Goal: Task Accomplishment & Management: Use online tool/utility

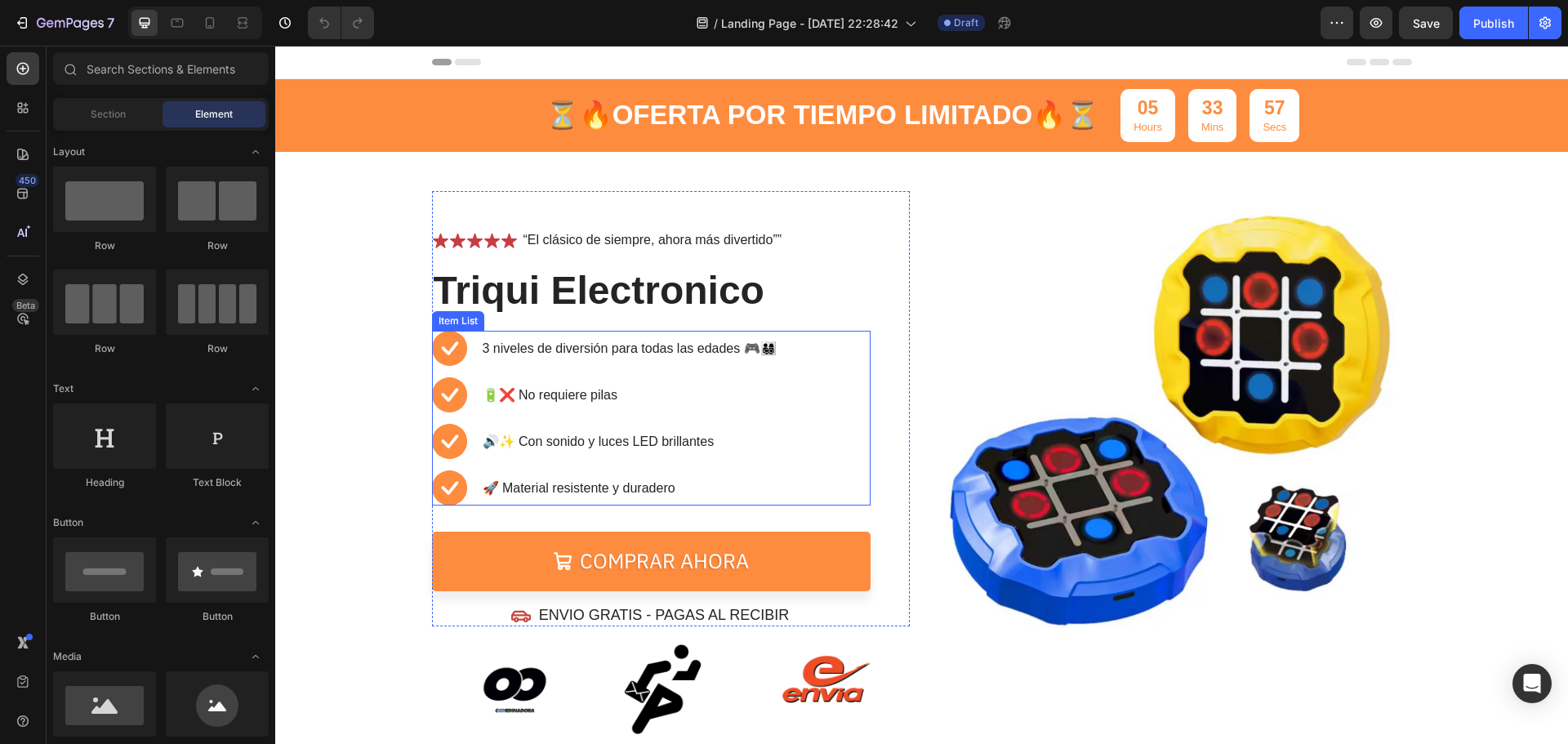
click at [483, 350] on p "3 niveles de diversión para todas las edades 🎮👨‍👩‍👧‍👦" at bounding box center [630, 349] width 294 height 19
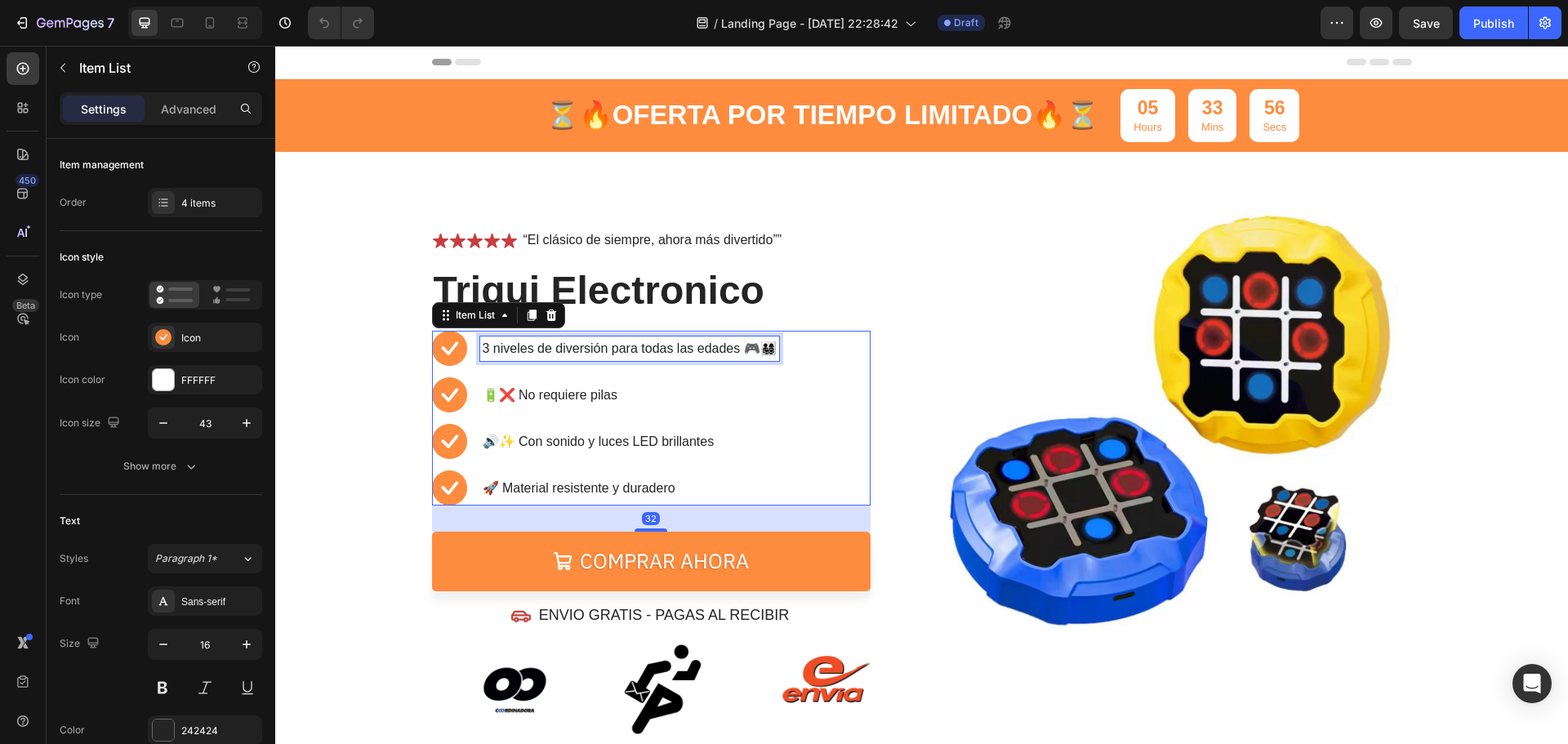
click at [483, 350] on p "3 niveles de diversión para todas las edades 🎮👨‍👩‍👧‍👦" at bounding box center [630, 349] width 294 height 19
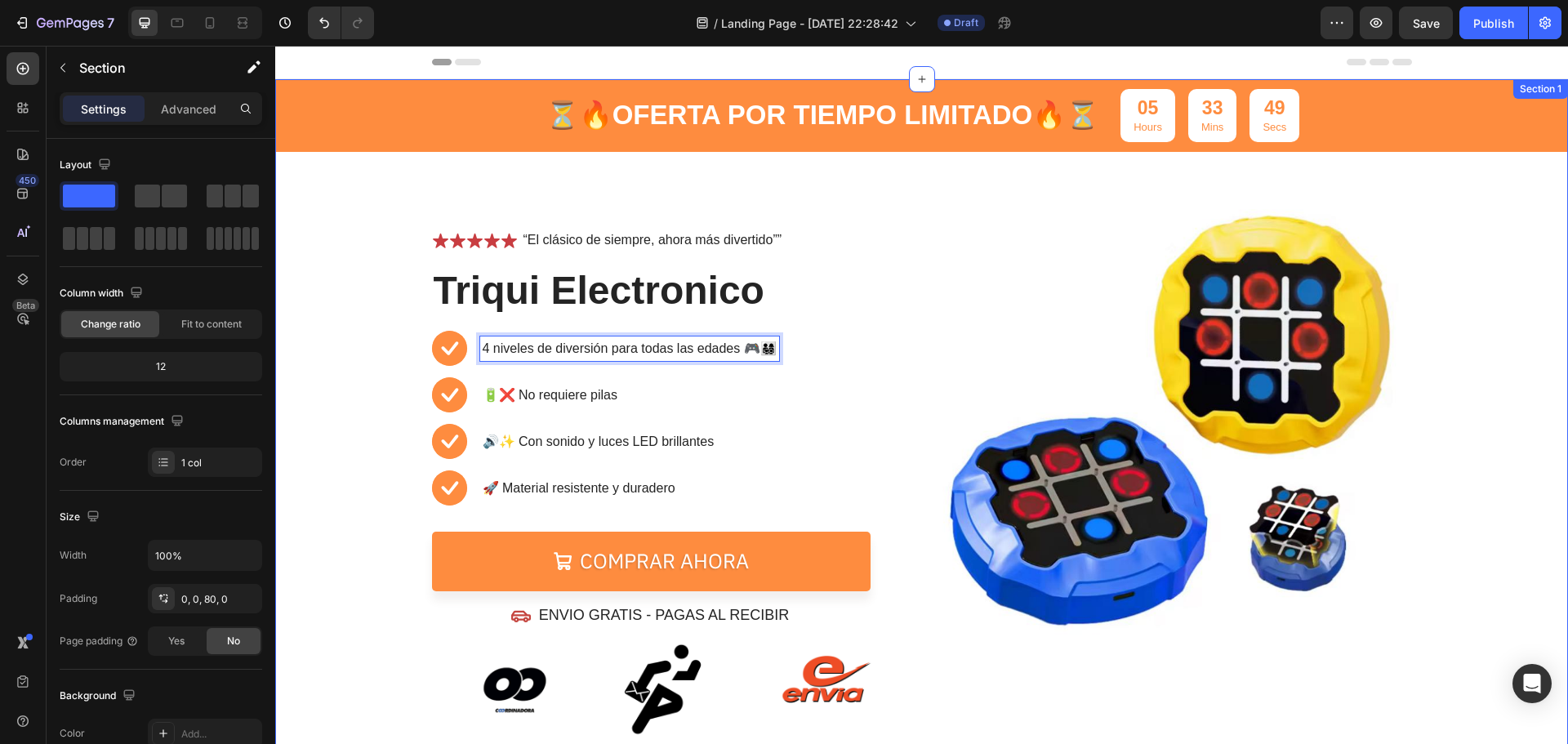
click at [1484, 377] on div "⏳🔥 OFERTA POR TIEMPO LIMITADO 🔥⏳ Text Block 05 Hours 33 Mins 49 Secs Countdown …" at bounding box center [921, 407] width 1293 height 658
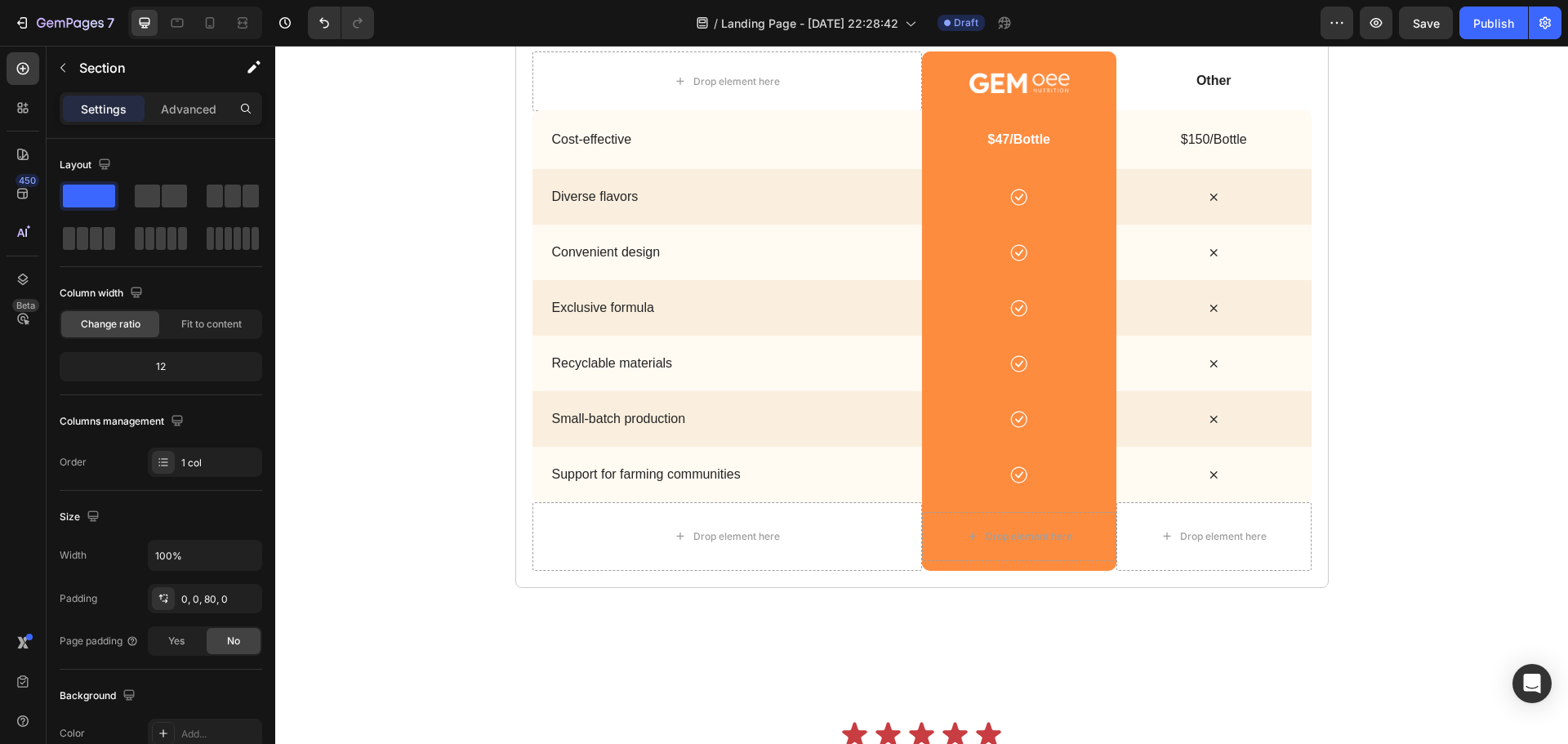
scroll to position [2206, 0]
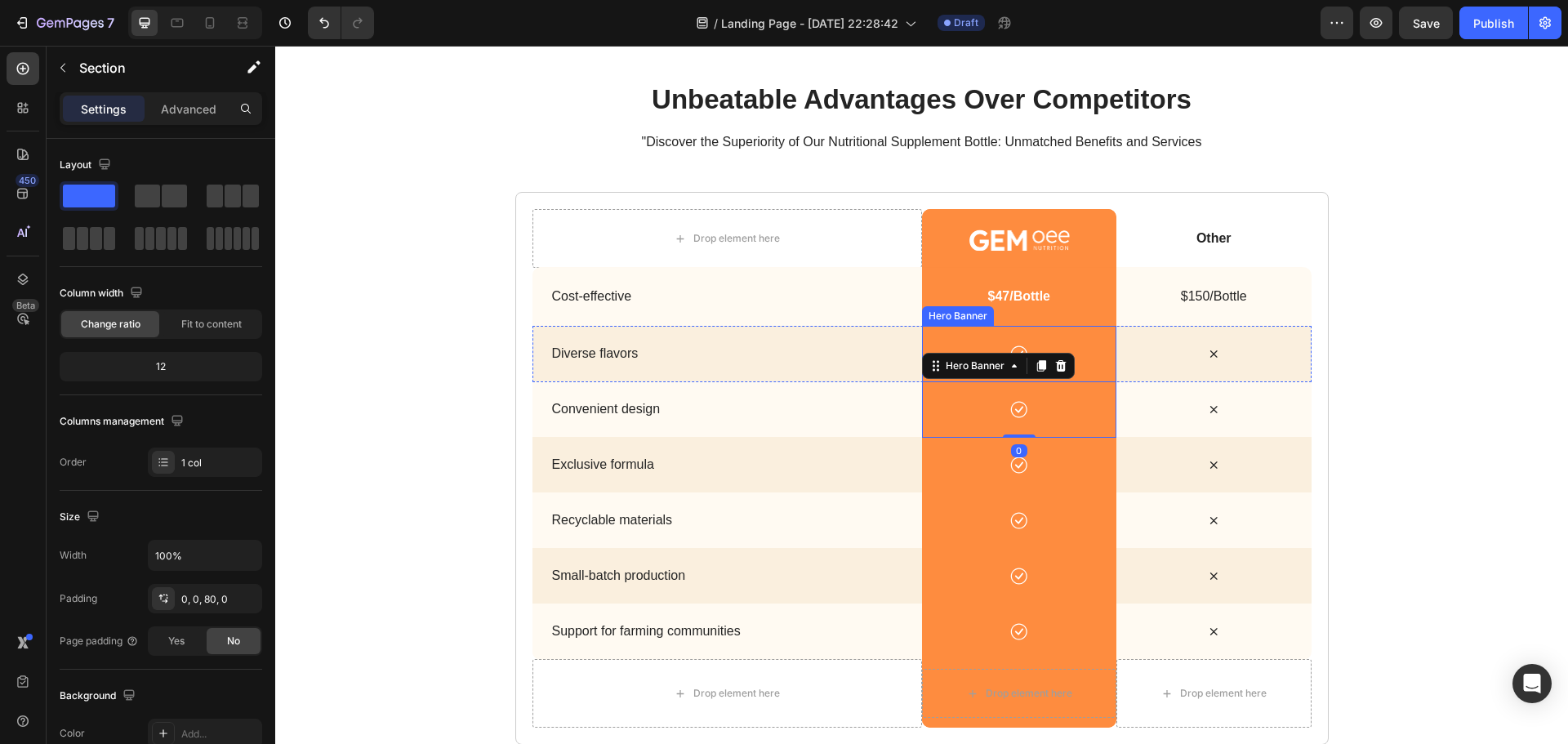
click at [937, 468] on div "Drop element here Image Hero Banner Other Text Block Hero Banner Row Cost-effec…" at bounding box center [922, 468] width 779 height 520
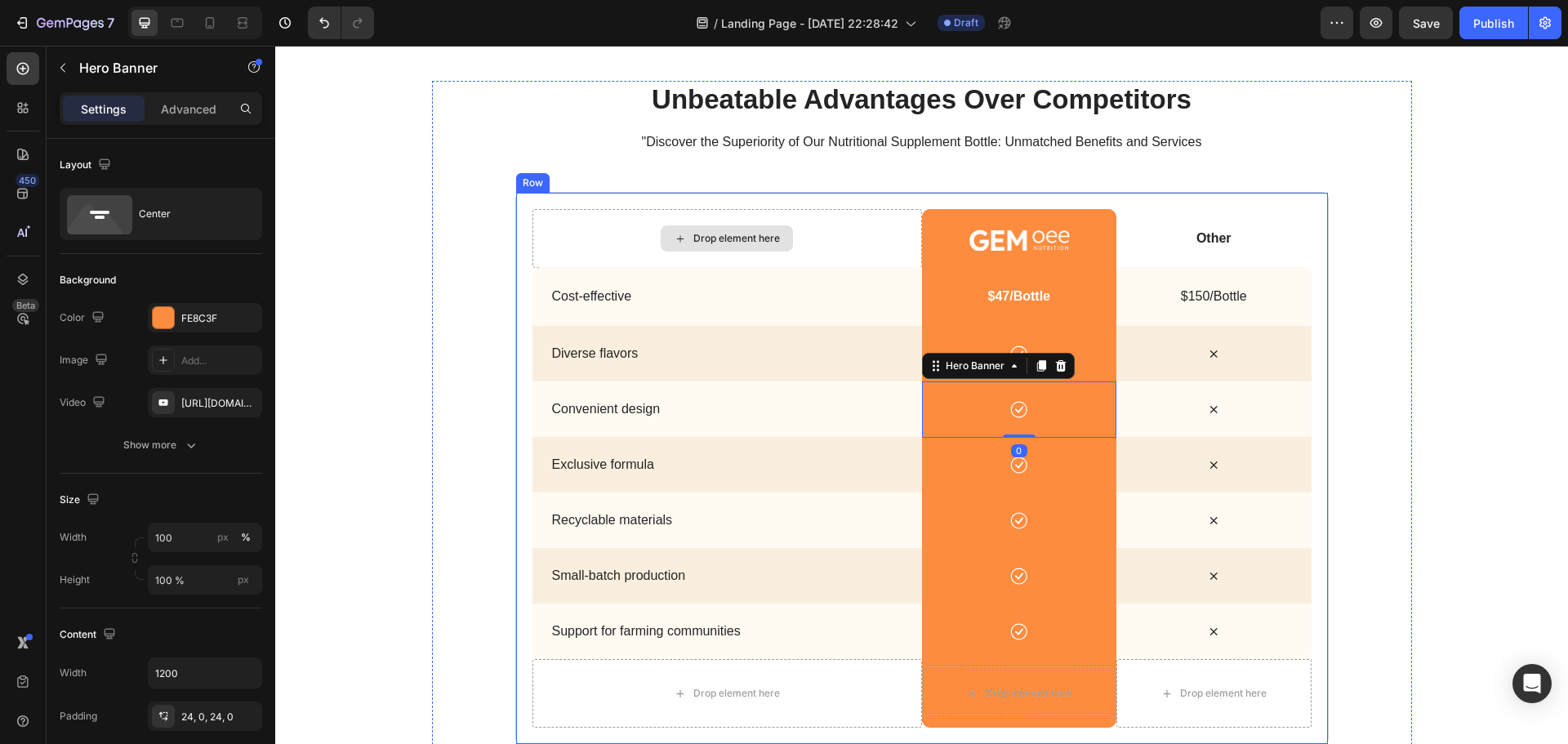
click at [769, 278] on div "unbeatable advantages over competitors Heading "Discover the Superiority of Our…" at bounding box center [922, 413] width 980 height 664
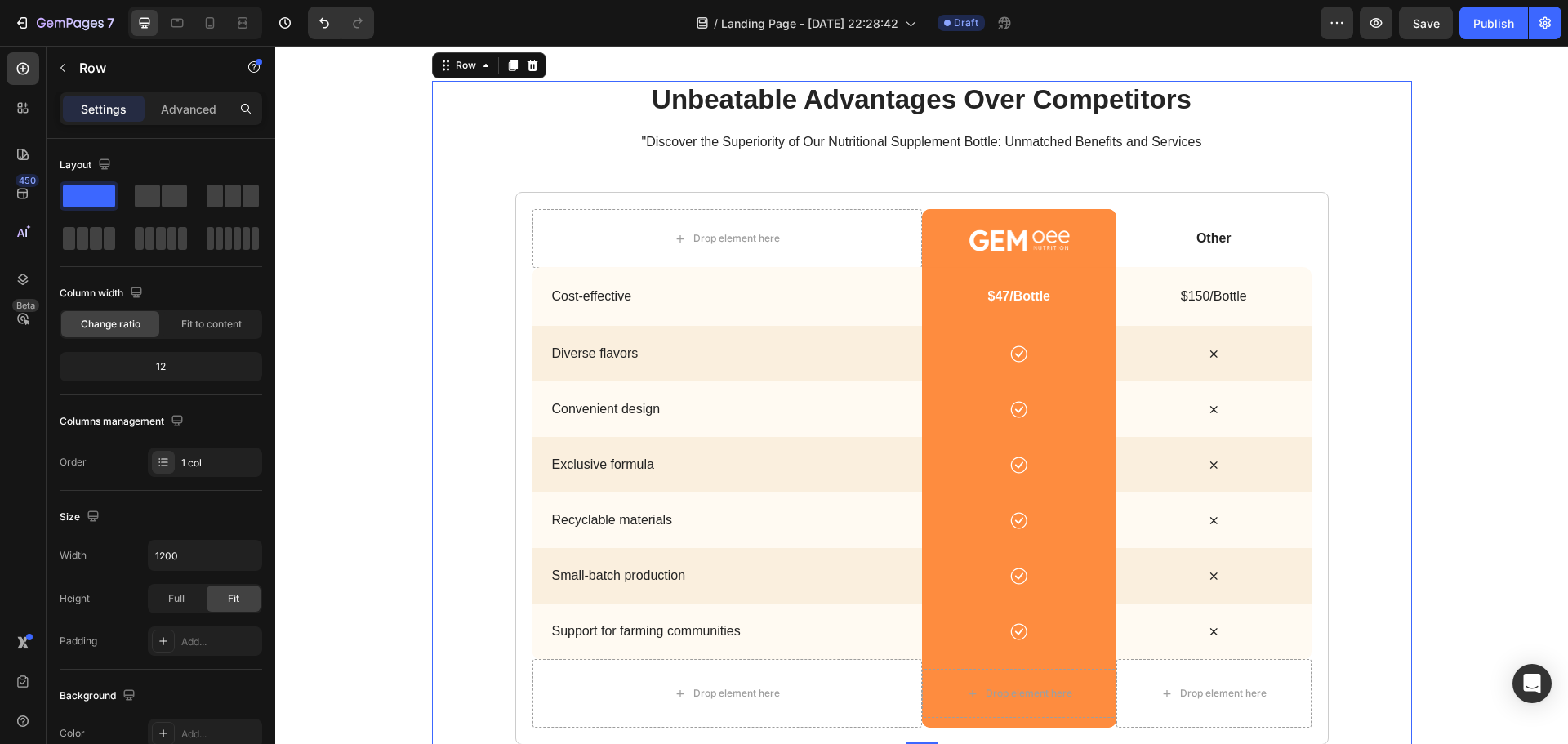
click at [526, 72] on icon at bounding box center [532, 65] width 13 height 13
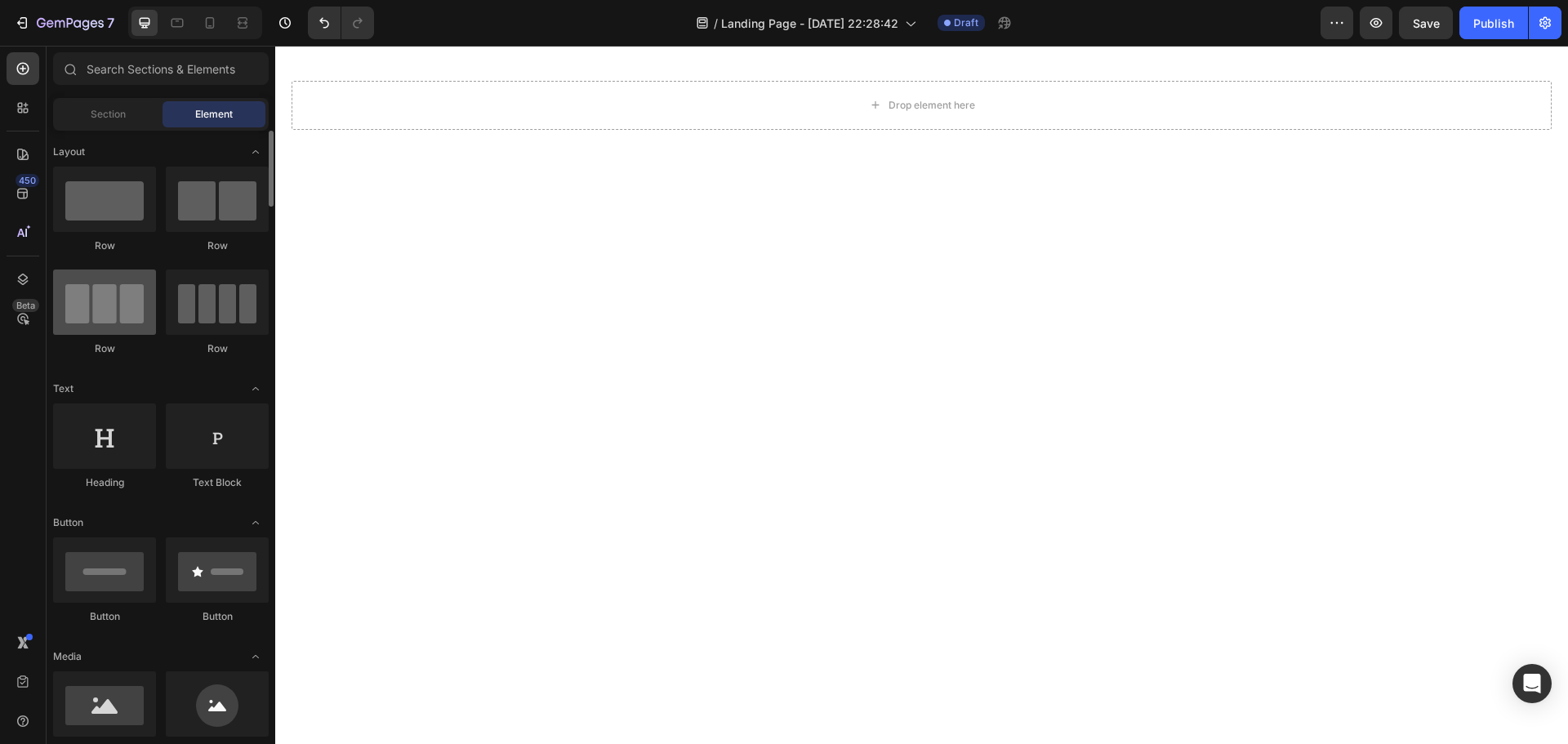
click at [123, 315] on div at bounding box center [105, 302] width 103 height 65
click at [941, 159] on div "Drop element here Section 6 You can create reusable sections Create Theme Secti…" at bounding box center [921, 105] width 1293 height 179
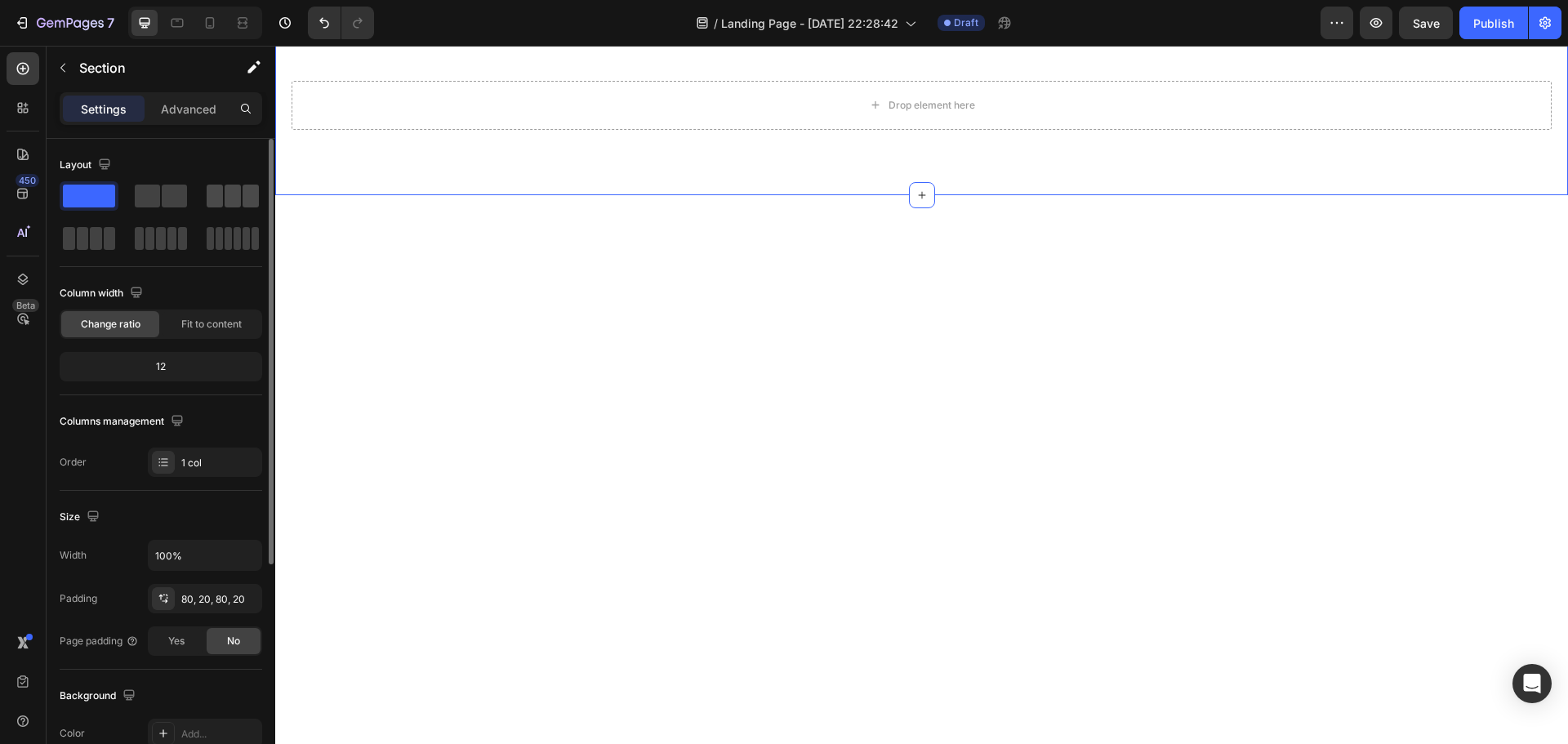
click at [210, 189] on span at bounding box center [215, 196] width 17 height 23
click at [956, 453] on div at bounding box center [921, 675] width 1260 height 830
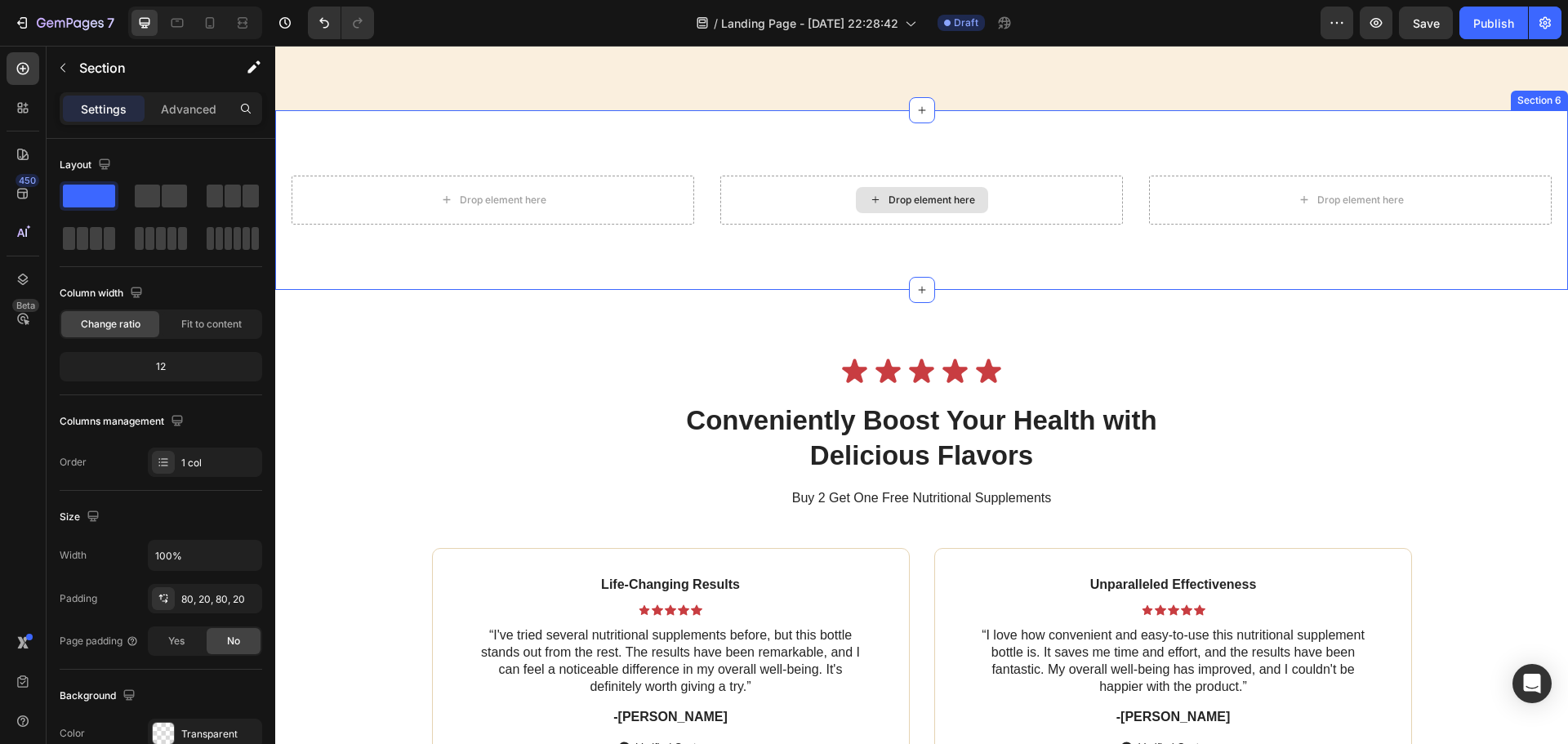
scroll to position [2124, 0]
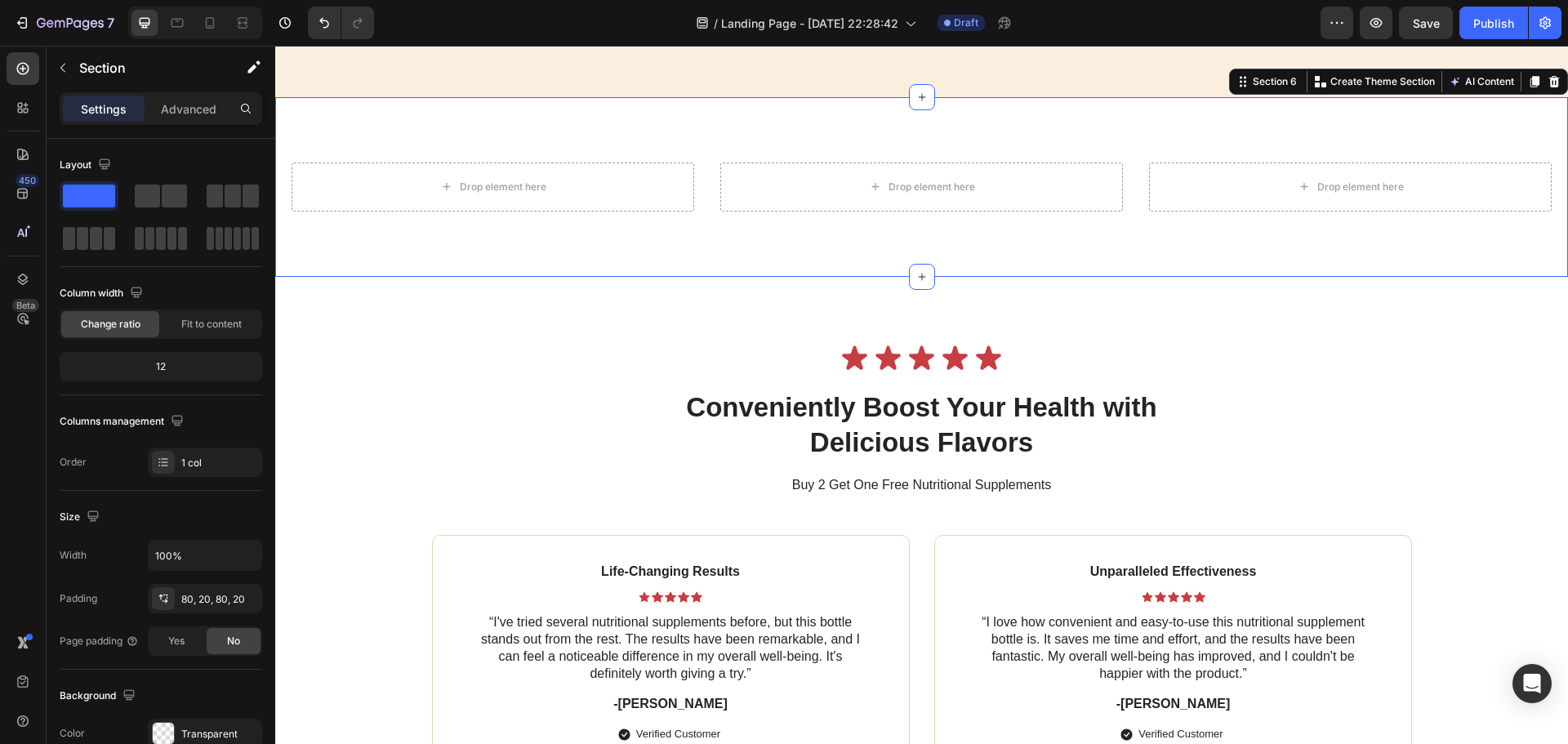
click at [586, 220] on div "Drop element here Drop element here Drop element here Section 6 You can create …" at bounding box center [921, 187] width 1293 height 179
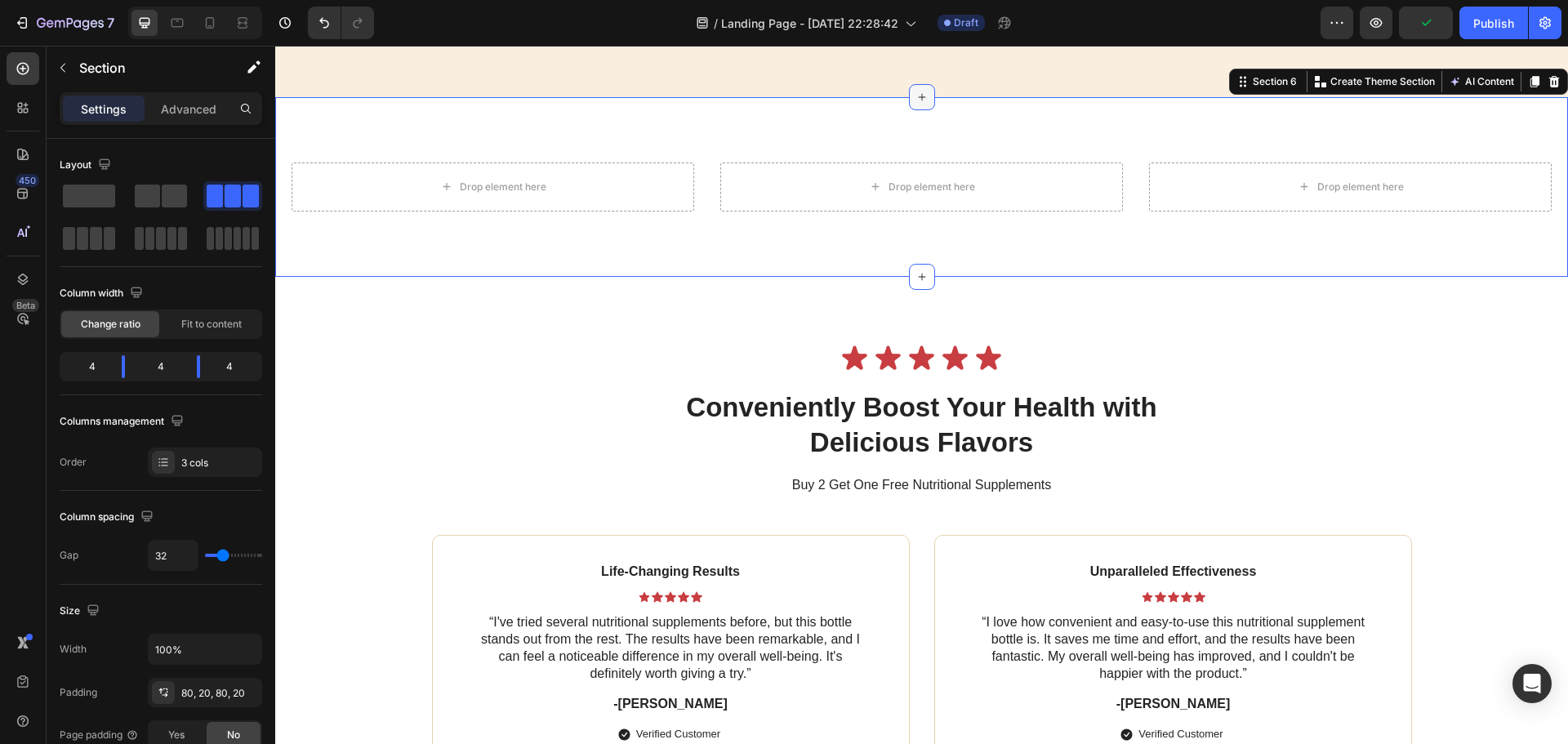
click at [915, 104] on icon at bounding box center [922, 97] width 13 height 13
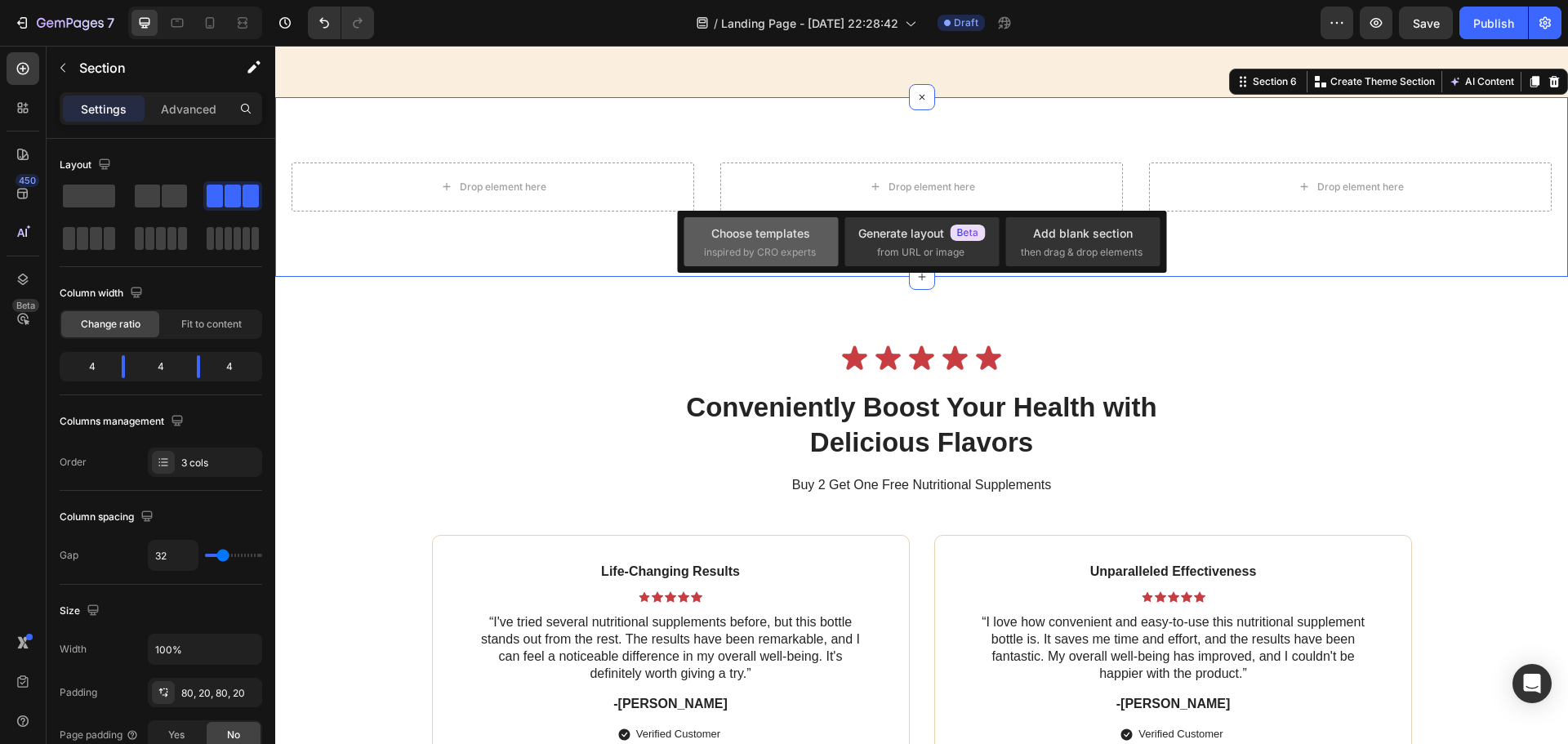
click at [790, 241] on div "Choose templates" at bounding box center [761, 233] width 99 height 17
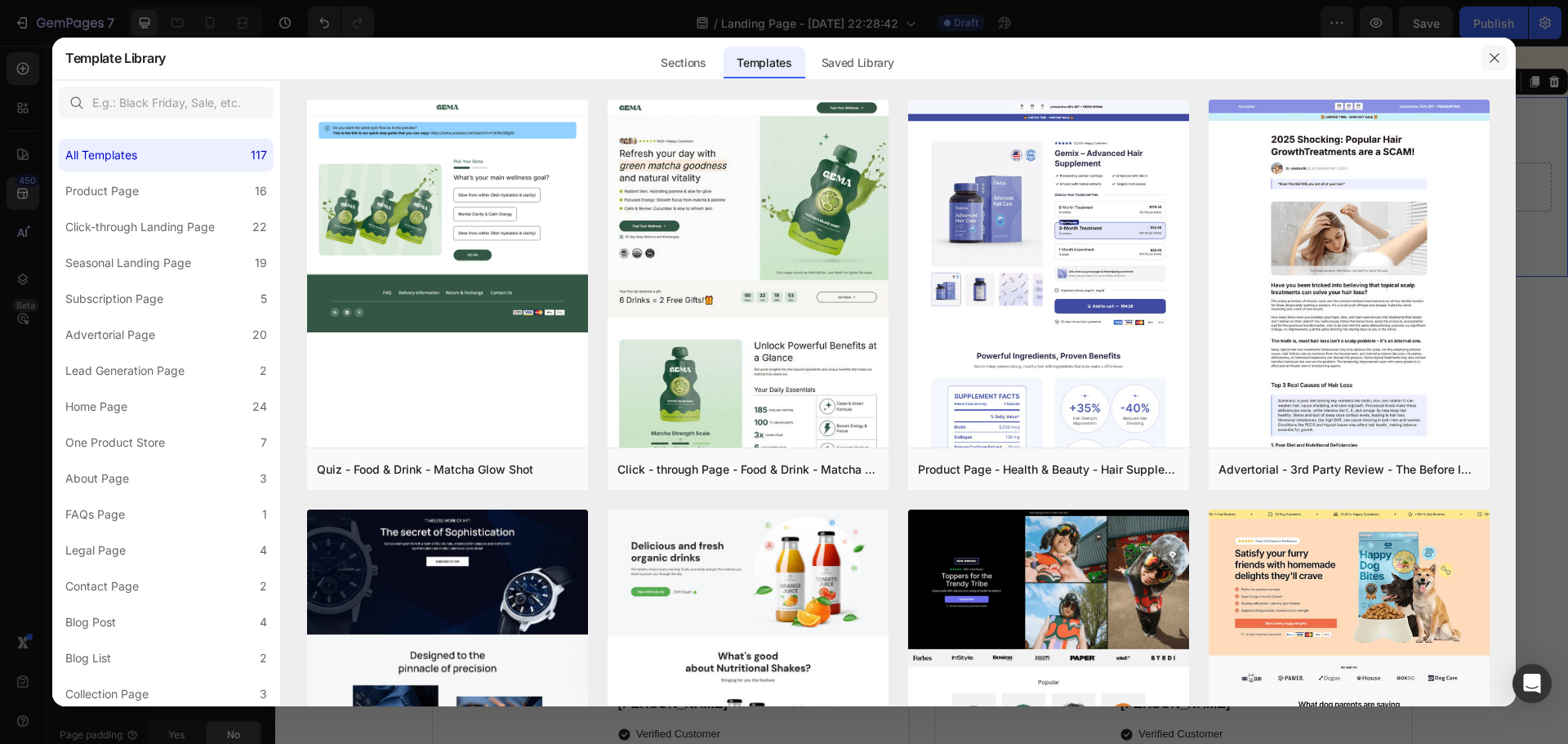
click at [1494, 50] on button "button" at bounding box center [1494, 58] width 26 height 26
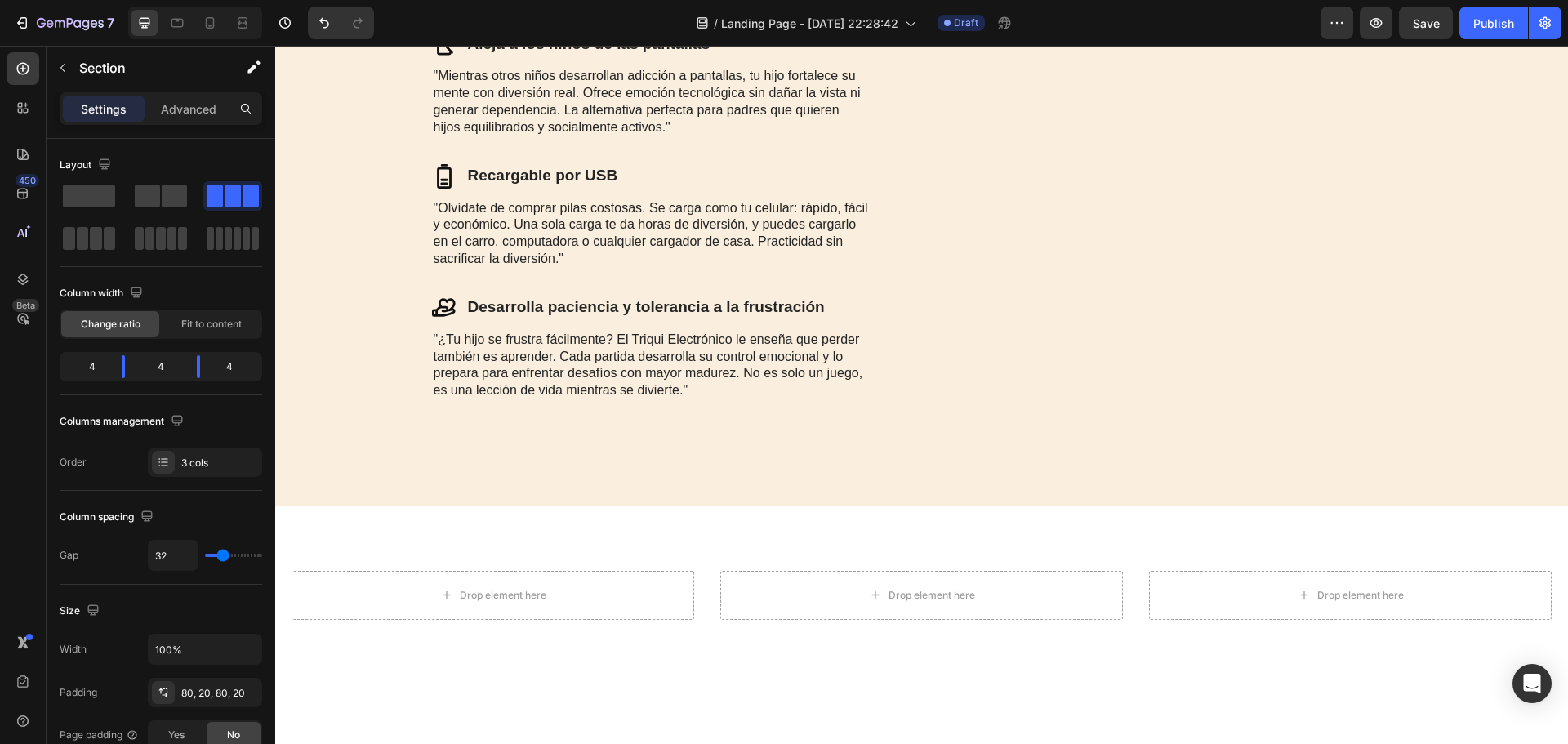
scroll to position [2043, 0]
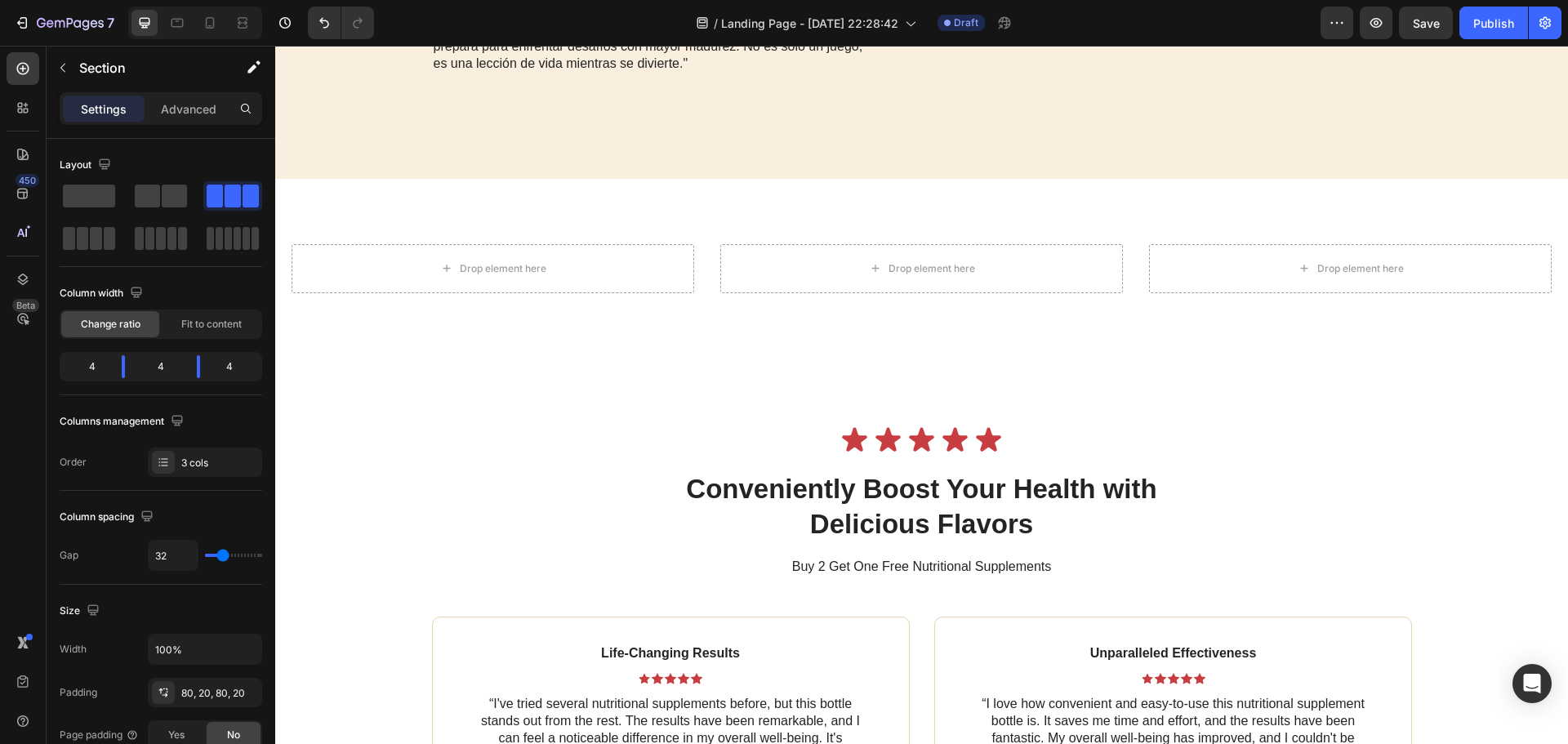
click at [687, 312] on div "Drop element here Drop element here Drop element here Section 6" at bounding box center [921, 269] width 1293 height 179
click at [637, 359] on div "Drop element here Drop element here Drop element here Section 6" at bounding box center [921, 269] width 1293 height 179
click at [646, 293] on div "Drop element here" at bounding box center [493, 269] width 403 height 49
drag, startPoint x: 699, startPoint y: 349, endPoint x: 715, endPoint y: 341, distance: 17.9
click at [700, 349] on div "Drop element here Drop element here Drop element here Section 6" at bounding box center [921, 269] width 1293 height 179
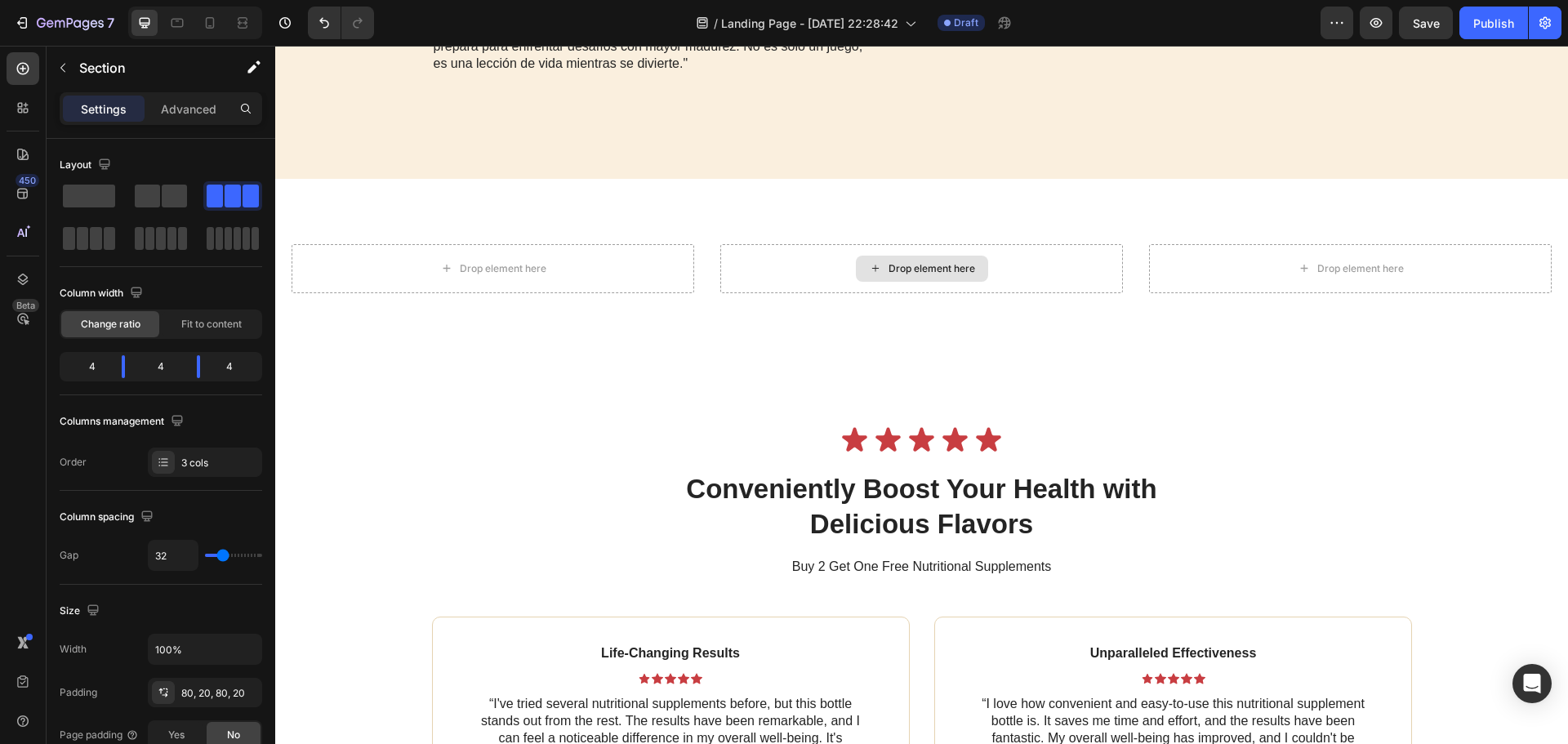
click at [730, 359] on div "Drop element here Drop element here Drop element here Section 6" at bounding box center [921, 269] width 1293 height 179
drag, startPoint x: 822, startPoint y: 444, endPoint x: 892, endPoint y: 422, distance: 73.4
click at [892, 359] on div "Drop element here Drop element here Drop element here Section 6" at bounding box center [921, 269] width 1293 height 179
click at [1268, 293] on div "Drop element here" at bounding box center [1350, 269] width 403 height 49
click at [1255, 284] on div "Drop element here Drop element here Drop element here Section 6" at bounding box center [921, 269] width 1293 height 179
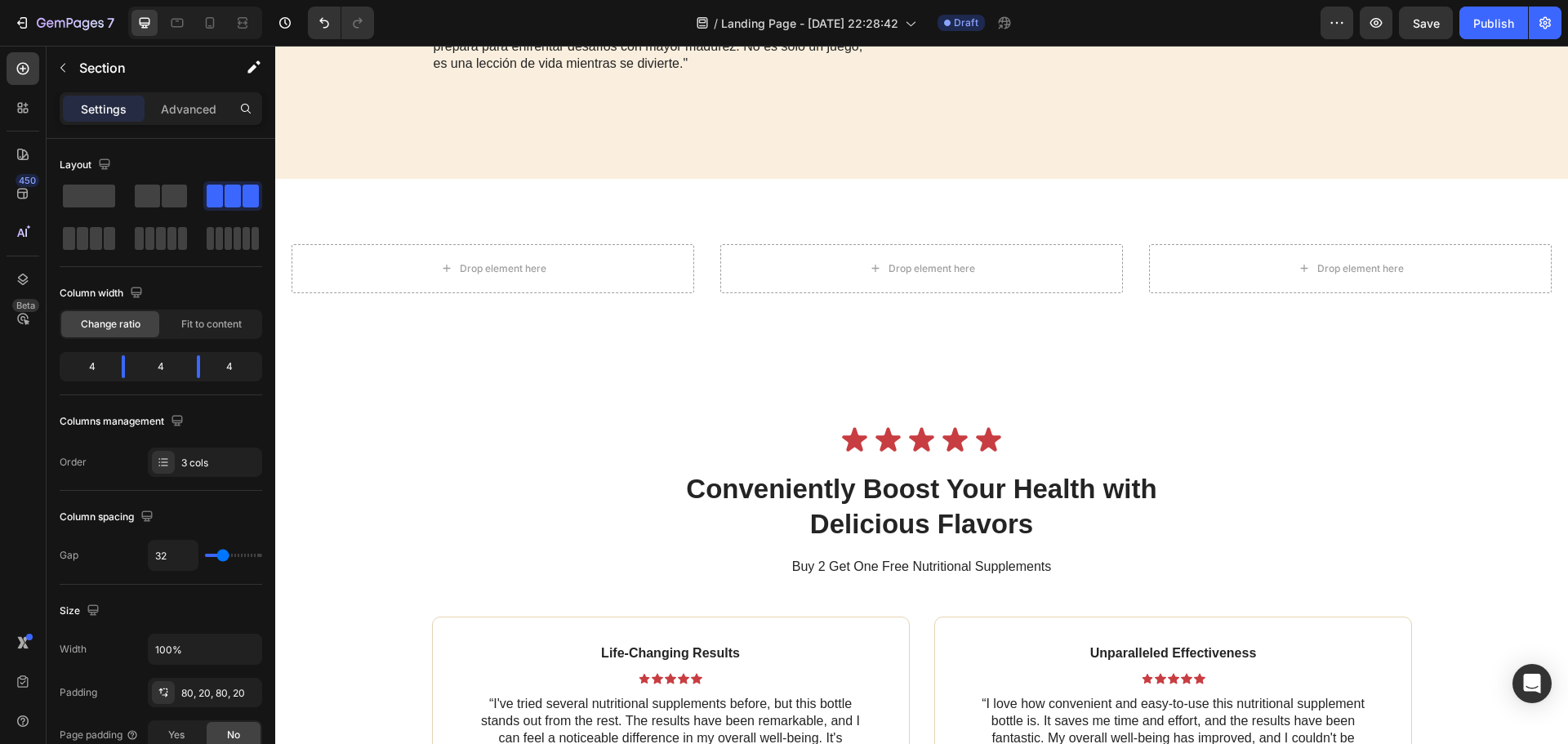
click at [686, 359] on div "Drop element here Drop element here Drop element here Section 6" at bounding box center [921, 269] width 1293 height 179
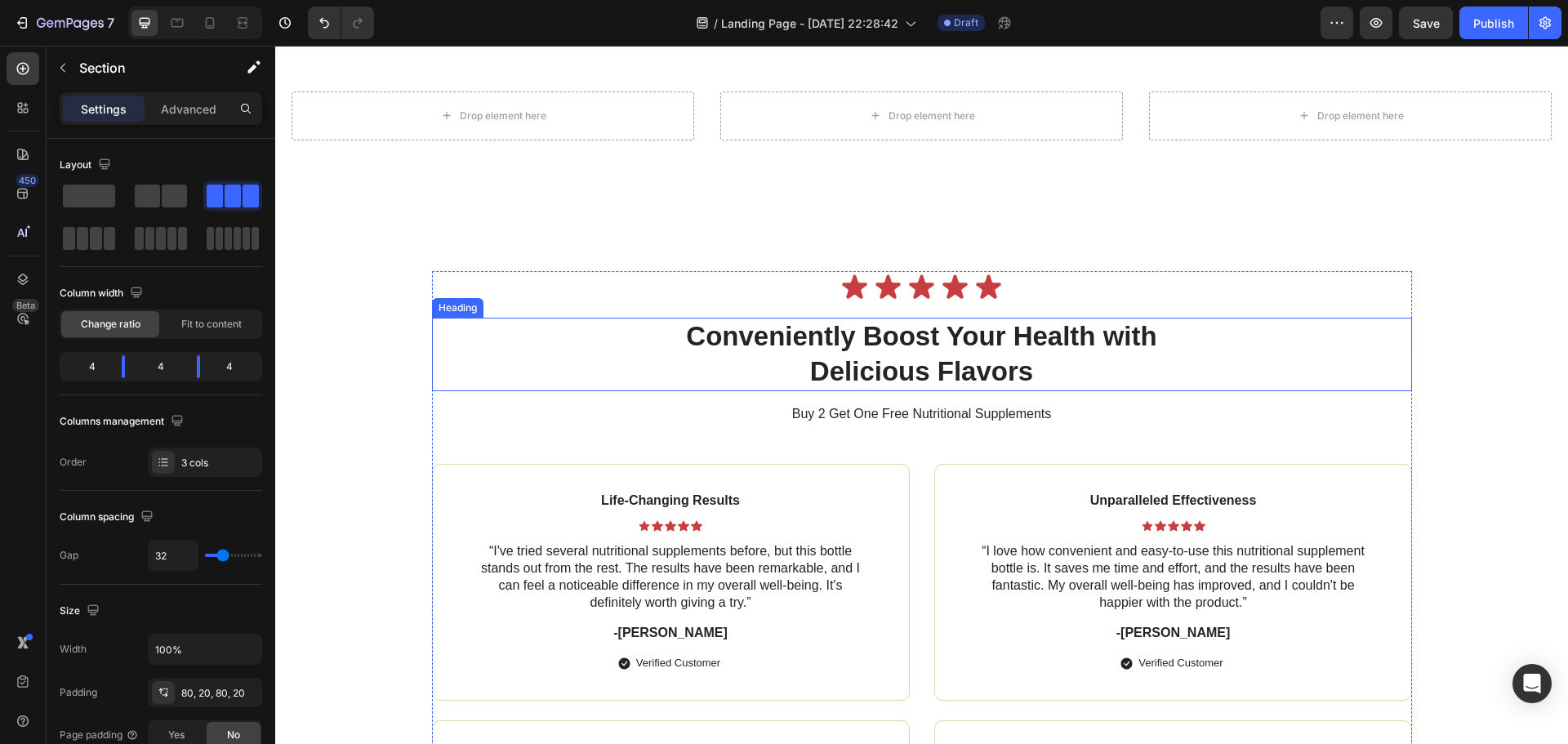
scroll to position [1880, 0]
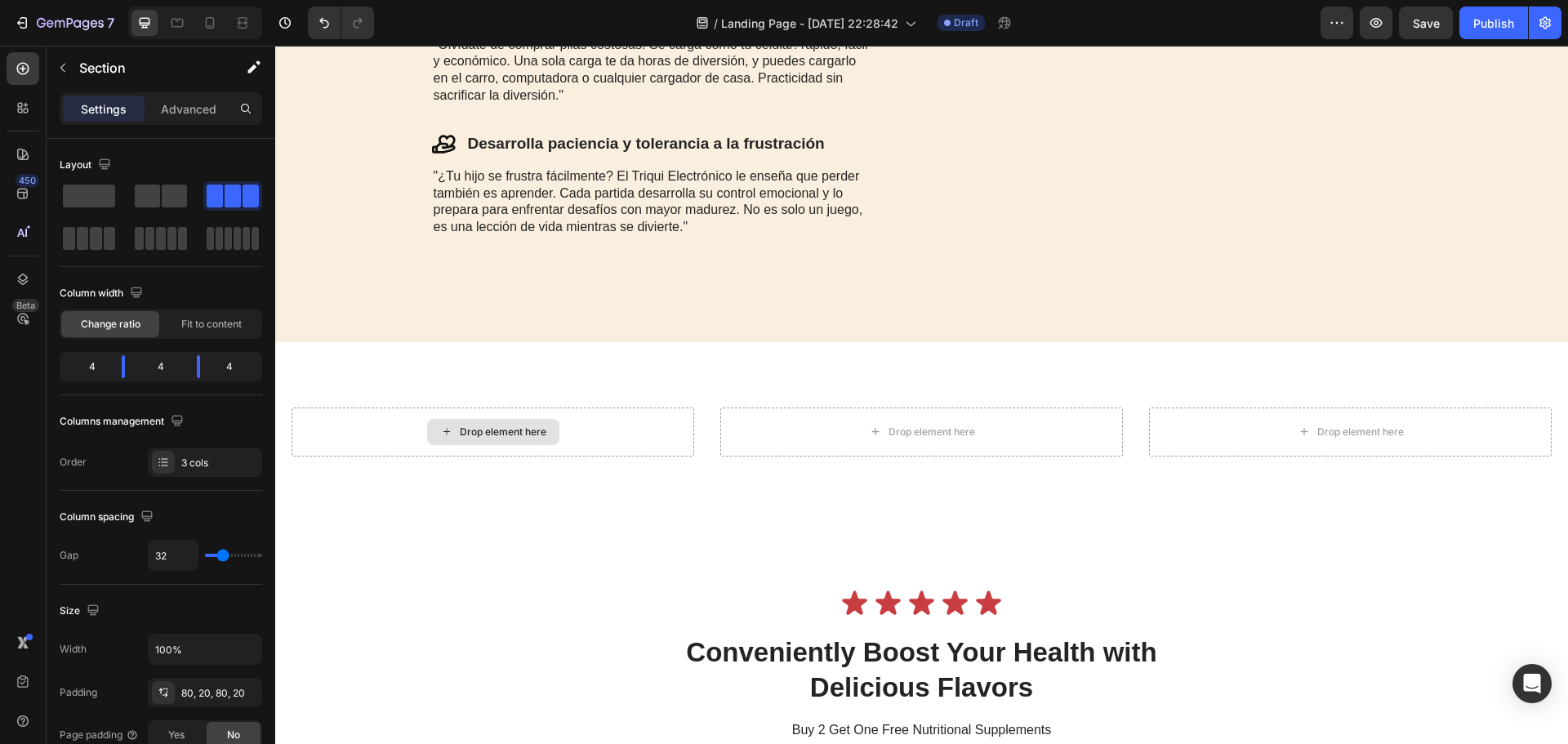
click at [589, 457] on div "Drop element here" at bounding box center [493, 431] width 403 height 49
drag, startPoint x: 542, startPoint y: 466, endPoint x: 550, endPoint y: 420, distance: 46.7
click at [542, 467] on div "Drop element here Drop element here Drop element here Section 6" at bounding box center [921, 431] width 1293 height 179
click at [553, 341] on div "3️⃣ Razones para adquirirlo ✨🛒 Heading Icon Aleja a los niños de las pantallas …" at bounding box center [921, 33] width 1293 height 616
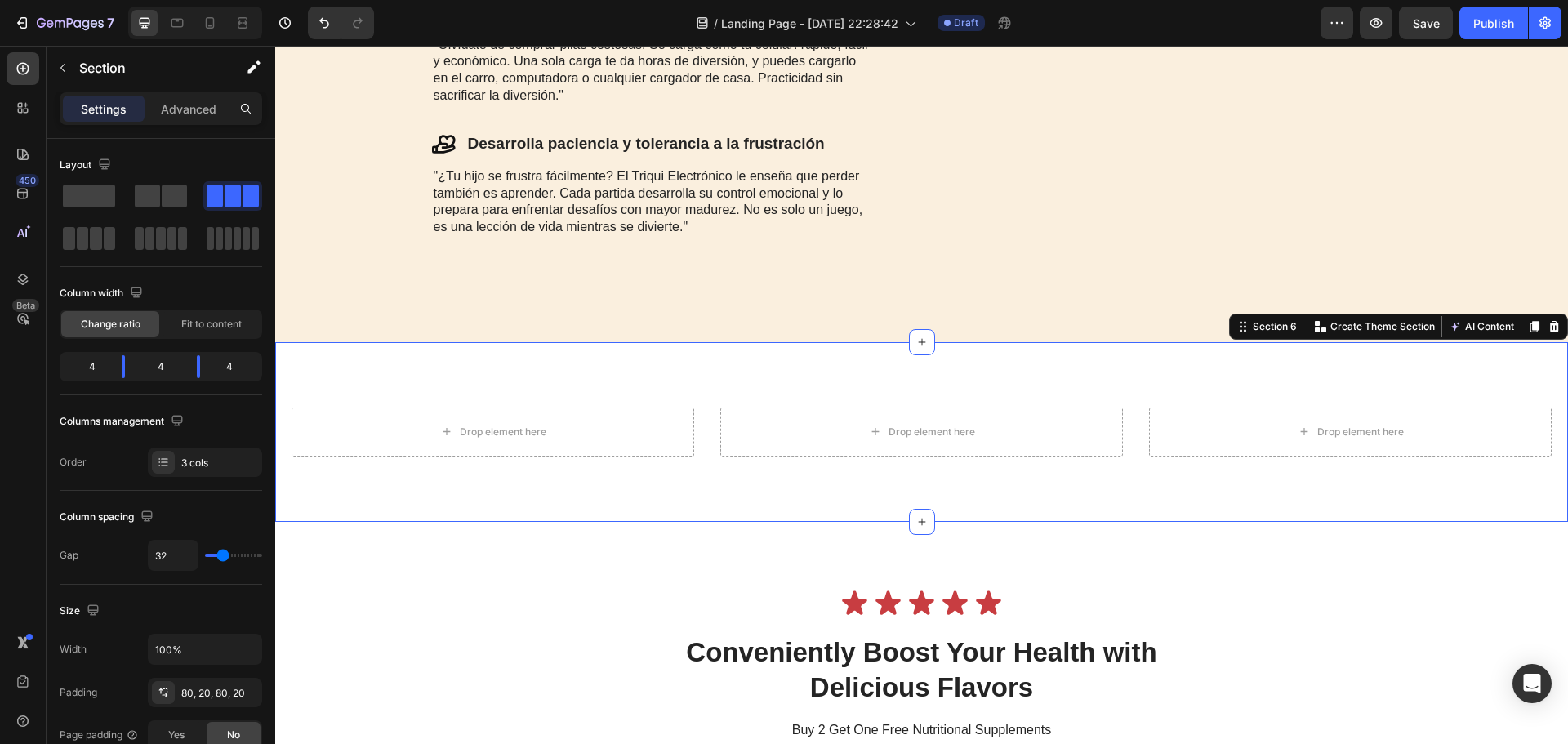
click at [571, 447] on div "Drop element here Drop element here Drop element here Section 6 You can create …" at bounding box center [921, 431] width 1293 height 179
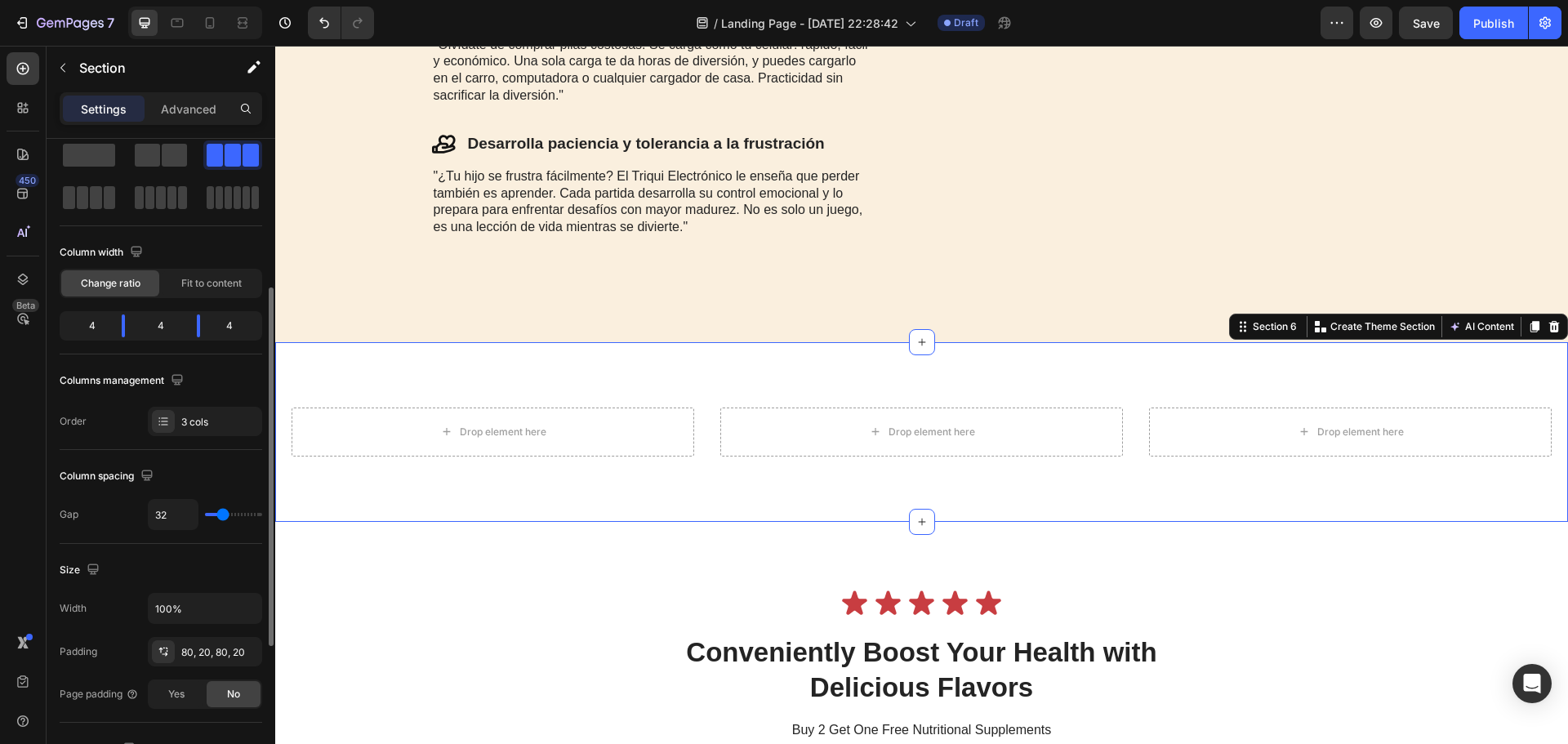
scroll to position [0, 0]
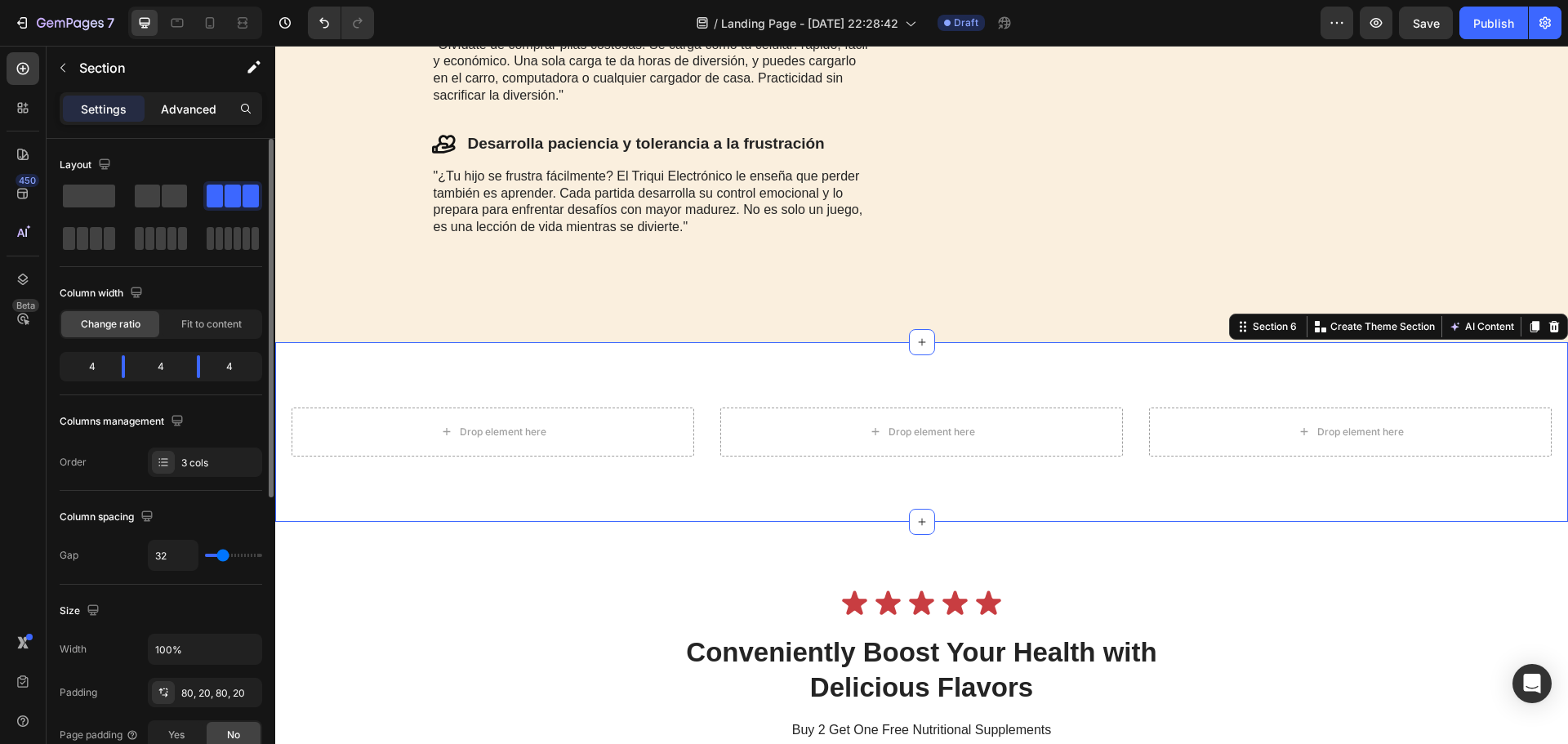
click at [163, 115] on p "Advanced" at bounding box center [188, 109] width 55 height 17
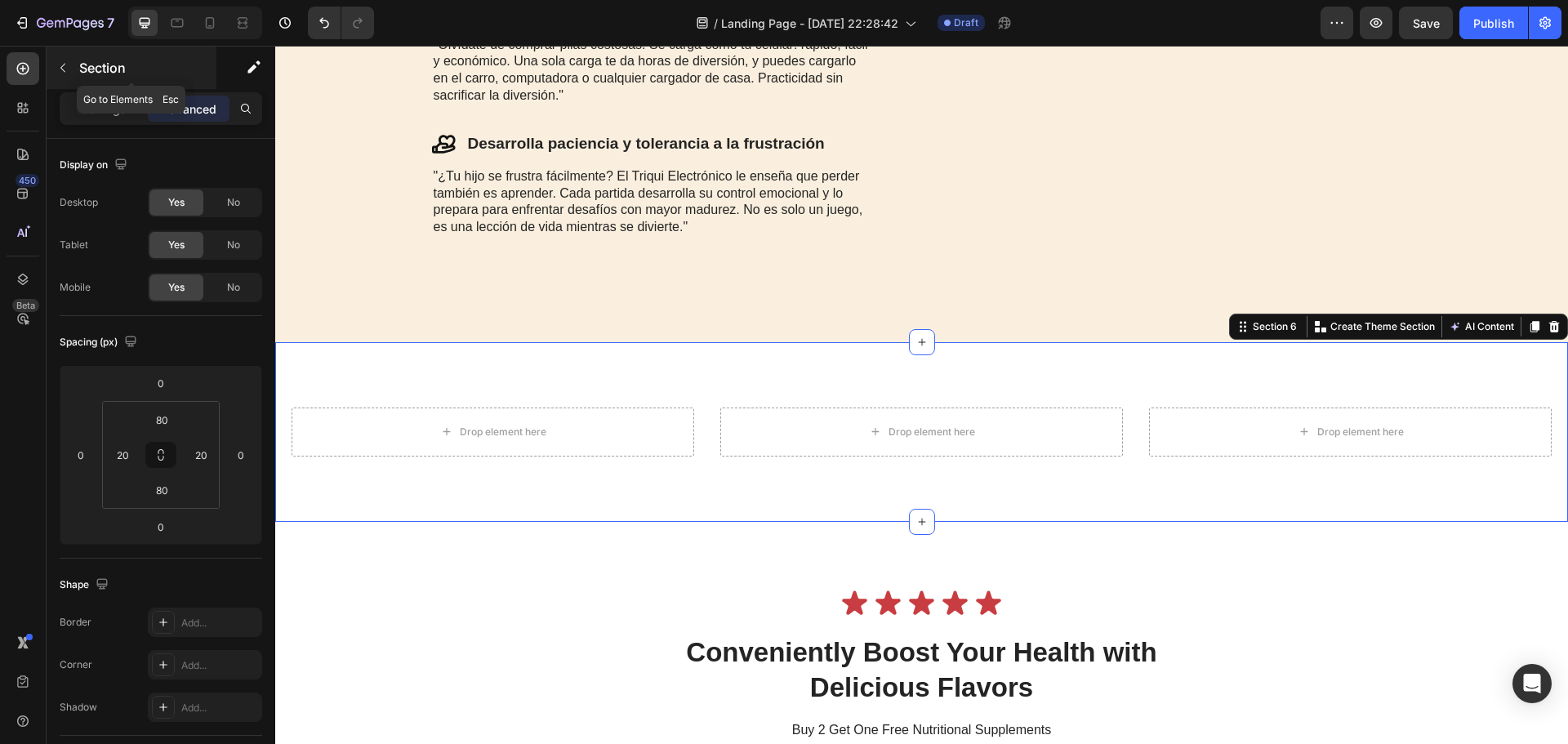
click at [61, 69] on icon "button" at bounding box center [62, 68] width 13 height 13
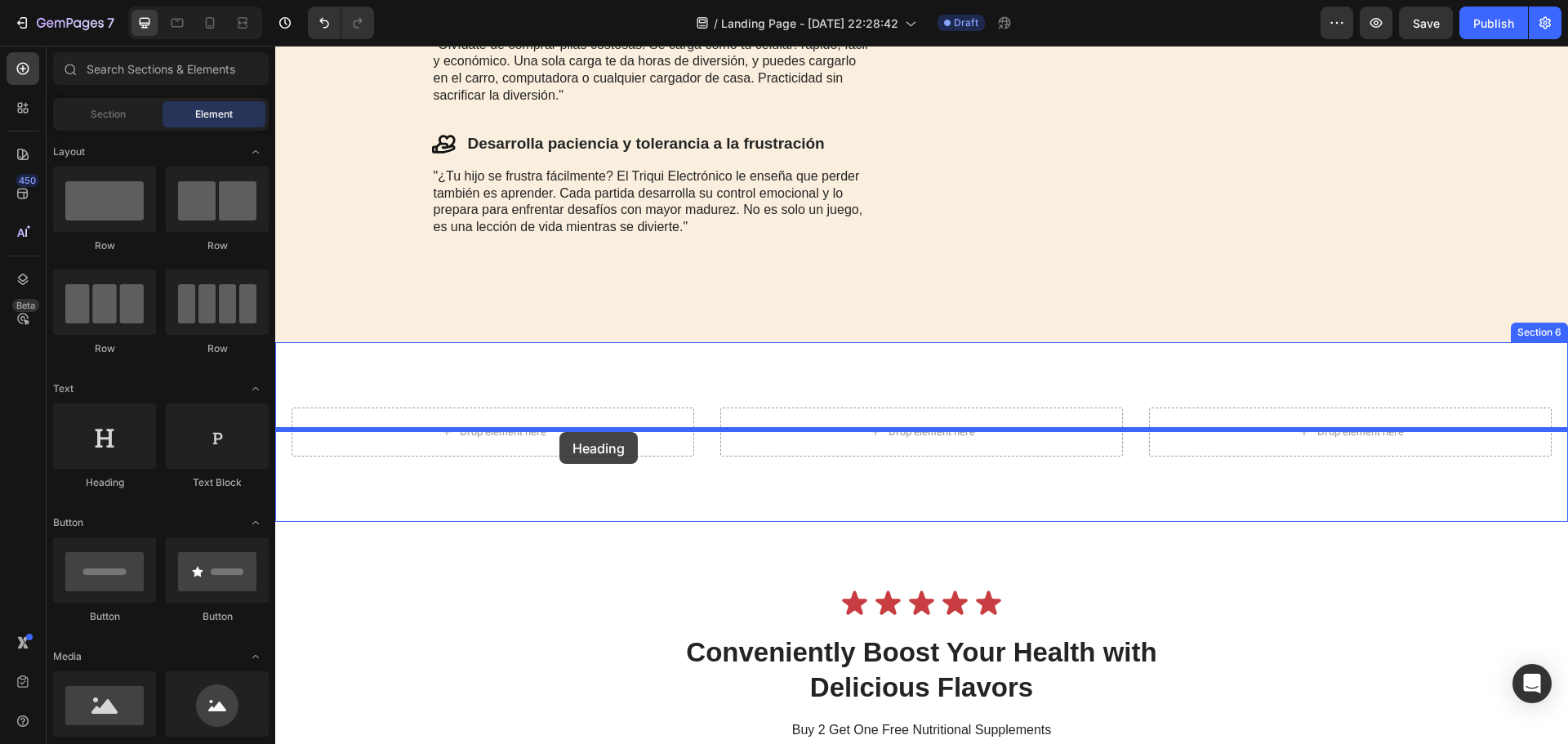
drag, startPoint x: 420, startPoint y: 486, endPoint x: 560, endPoint y: 433, distance: 149.7
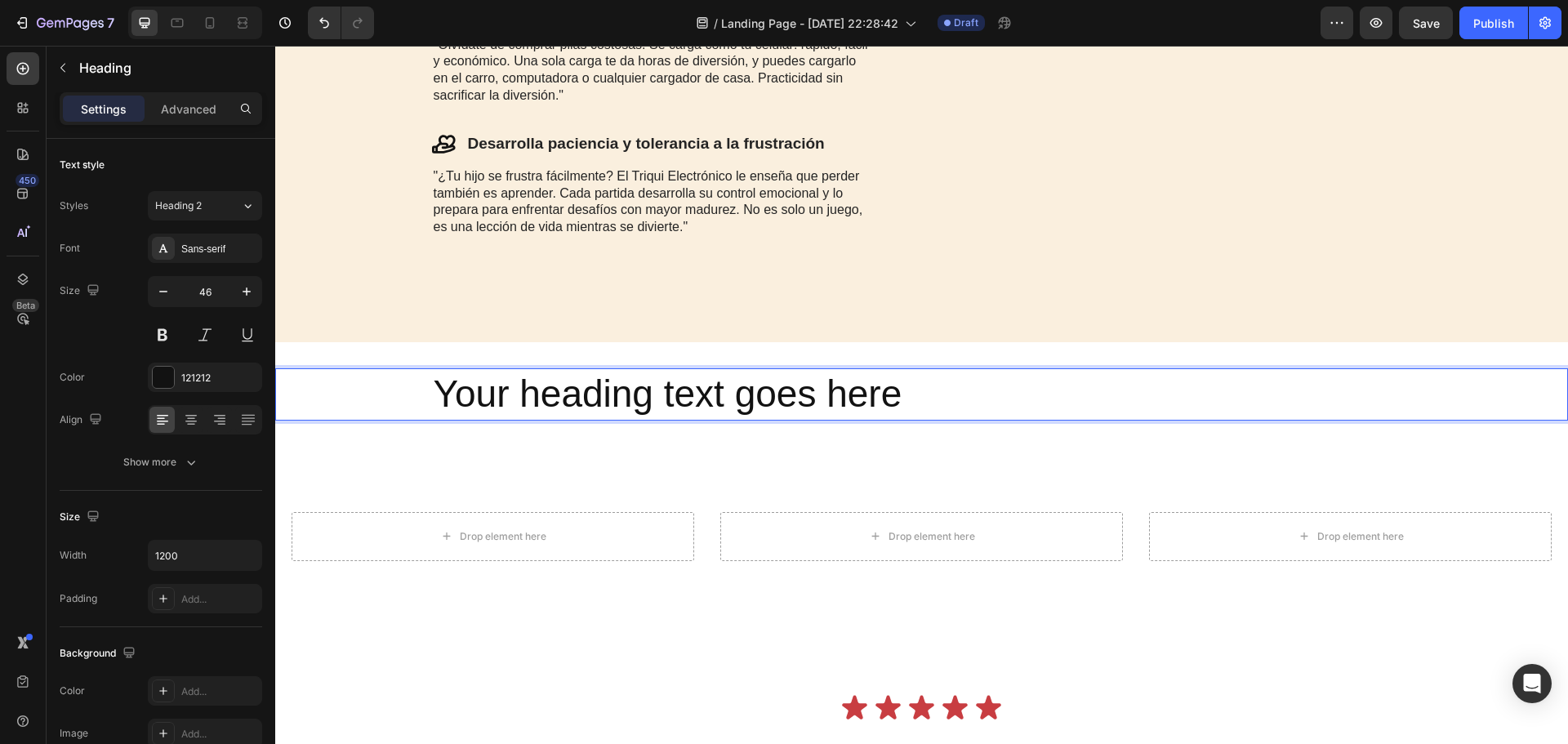
click at [655, 421] on h2 "Your heading text goes here" at bounding box center [922, 395] width 980 height 52
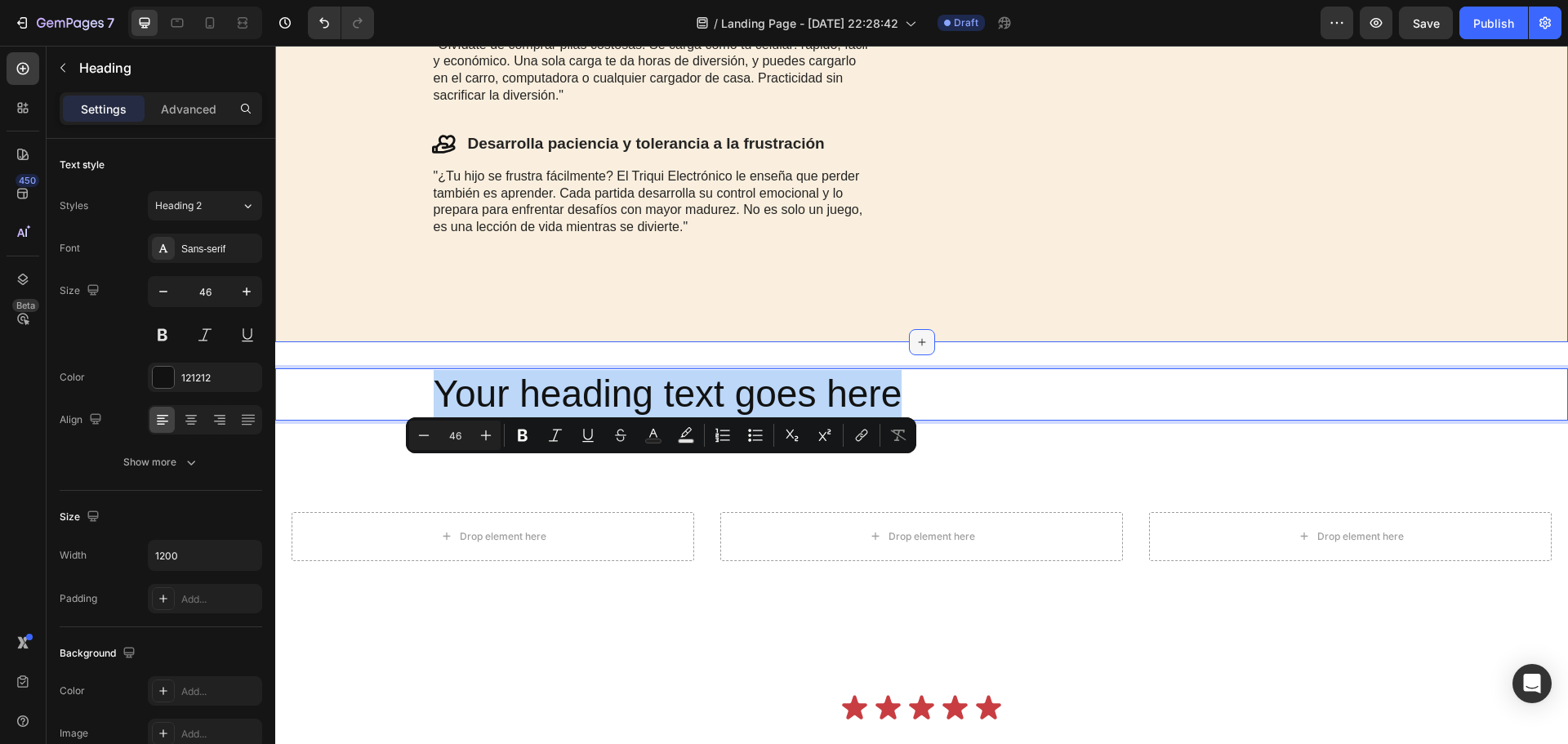
drag, startPoint x: 436, startPoint y: 488, endPoint x: 903, endPoint y: 424, distance: 471.4
click at [903, 424] on div "3️⃣ Razones para adquirirlo ✨🛒 Heading Icon Aleja a los niños de las pantallas …" at bounding box center [921, 632] width 1293 height 4866
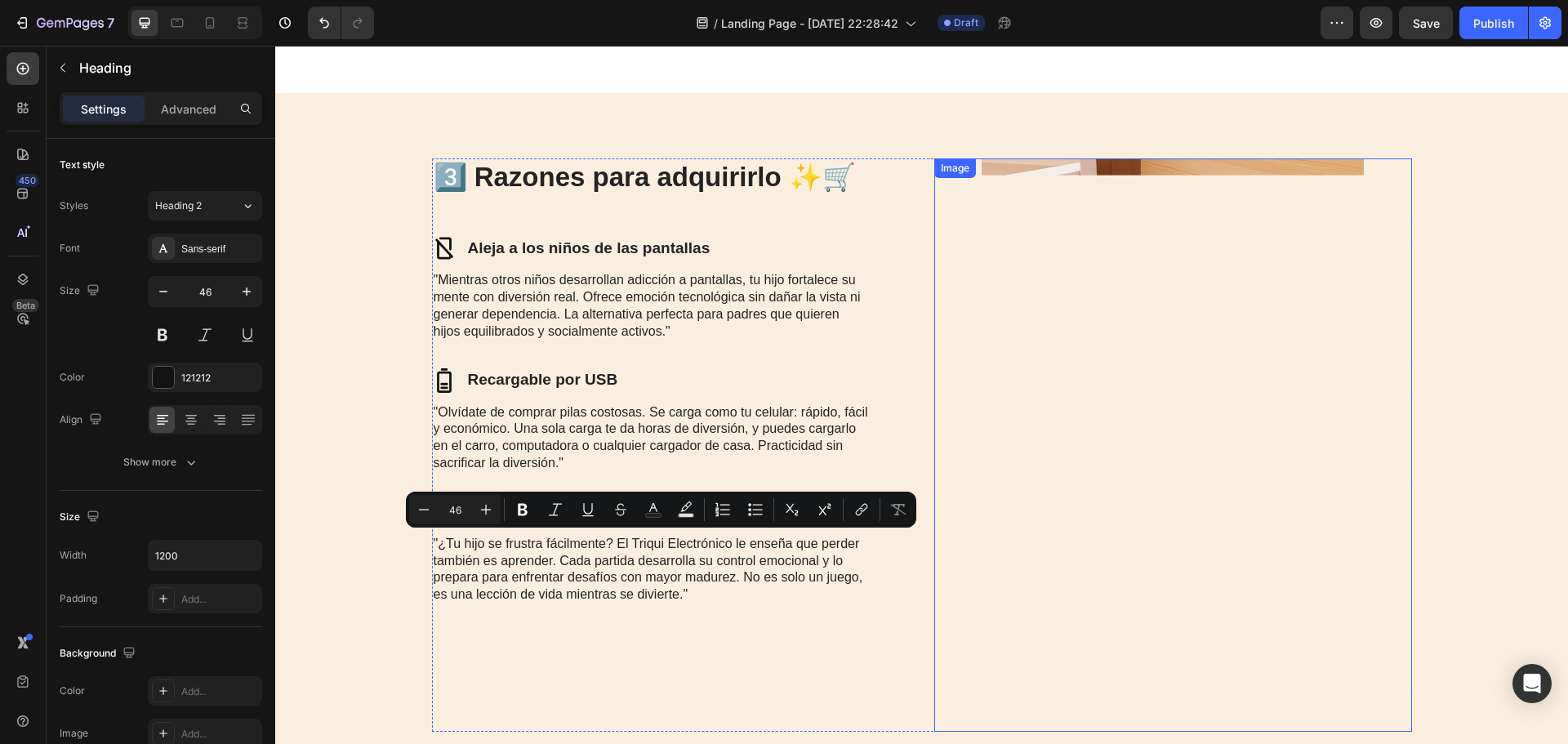
type input "16"
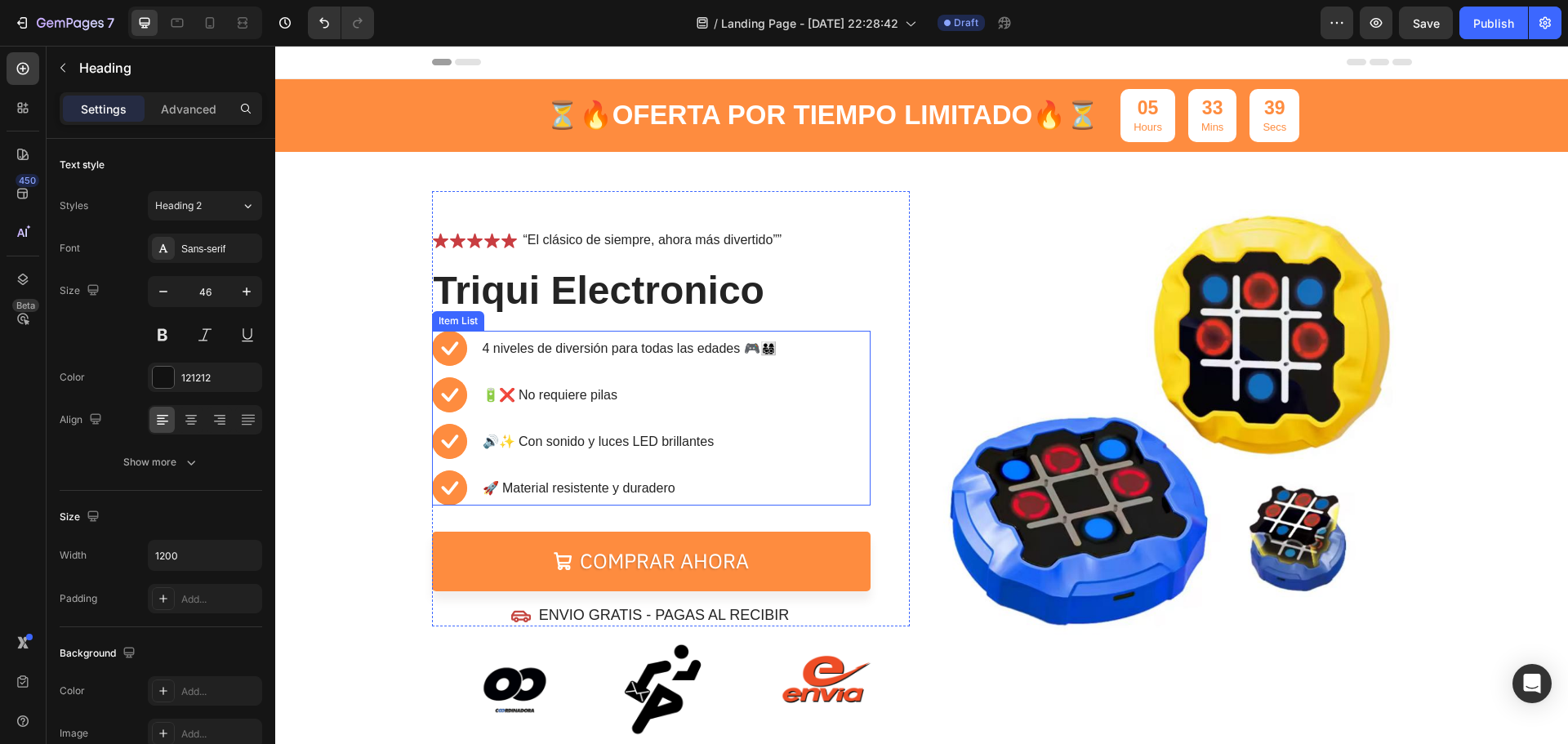
click at [696, 352] on p "4 niveles de diversión para todas las edades 🎮👨‍👩‍👧‍👦" at bounding box center [630, 349] width 294 height 19
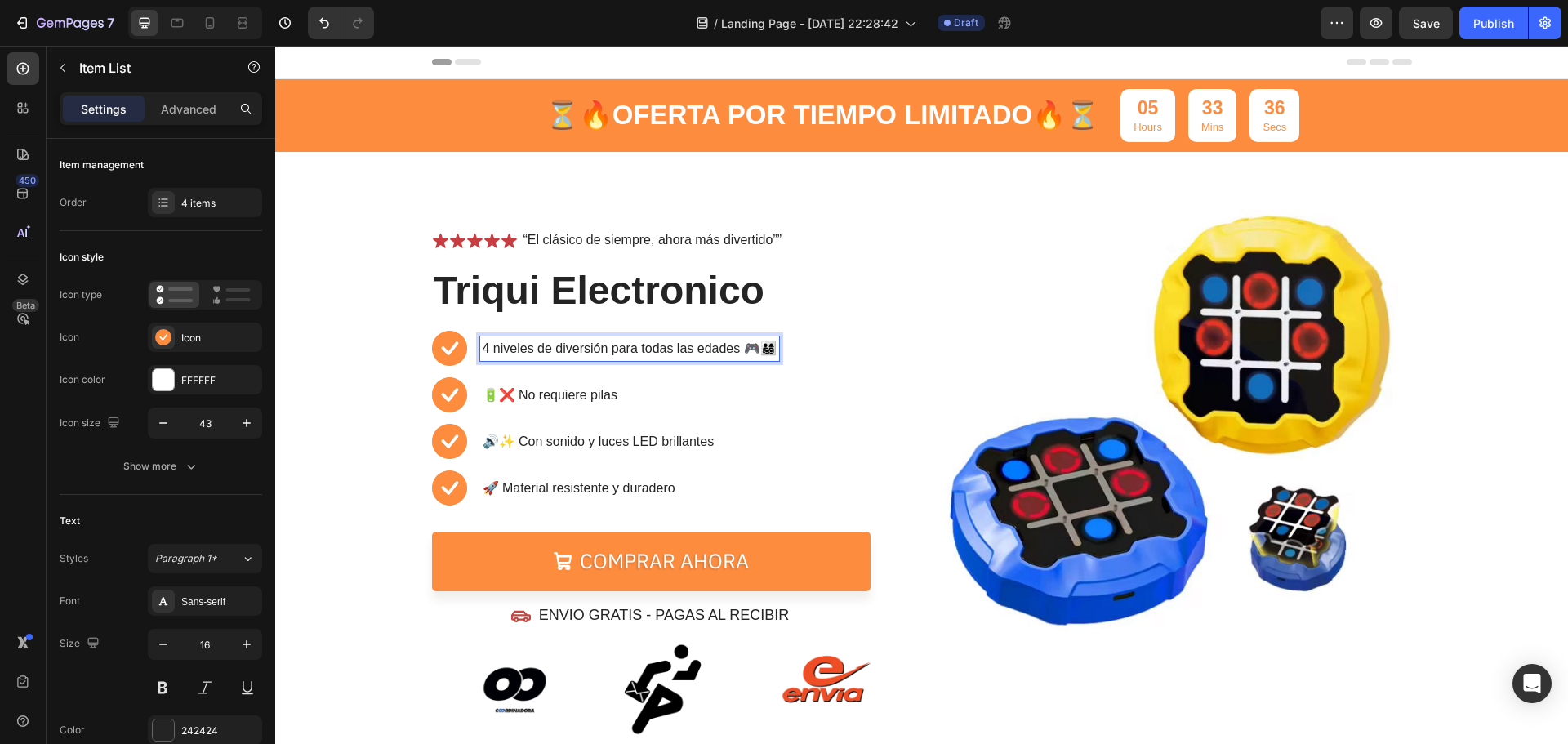
click at [733, 349] on p "4 niveles de diversión para todas las edades 🎮👨‍👩‍👧‍👦" at bounding box center [630, 349] width 294 height 19
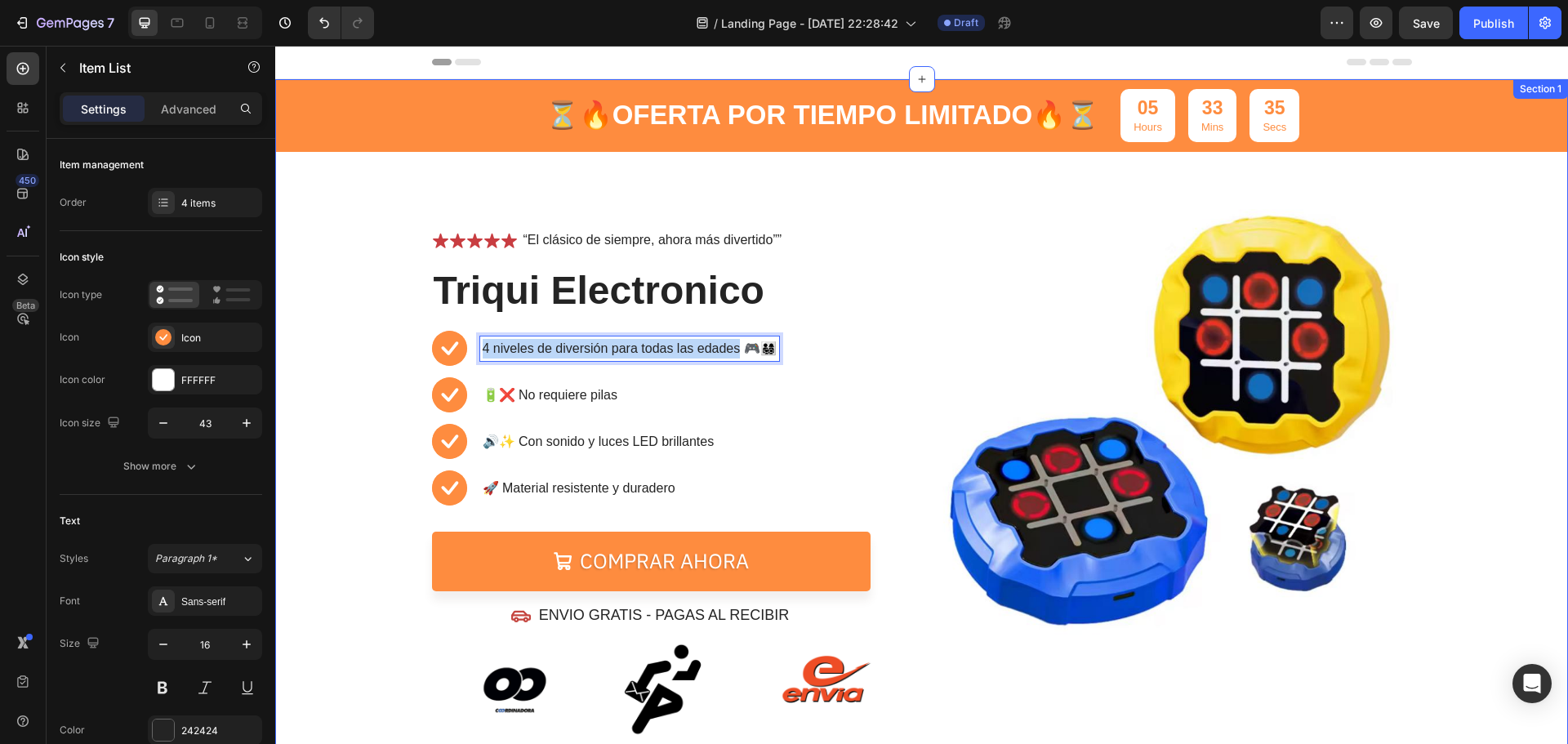
drag, startPoint x: 733, startPoint y: 349, endPoint x: 319, endPoint y: 396, distance: 416.7
click at [319, 395] on div "⏳🔥 OFERTA POR TIEMPO LIMITADO 🔥⏳ Text Block 05 Hours 33 Mins 35 Secs Countdown …" at bounding box center [921, 407] width 1293 height 658
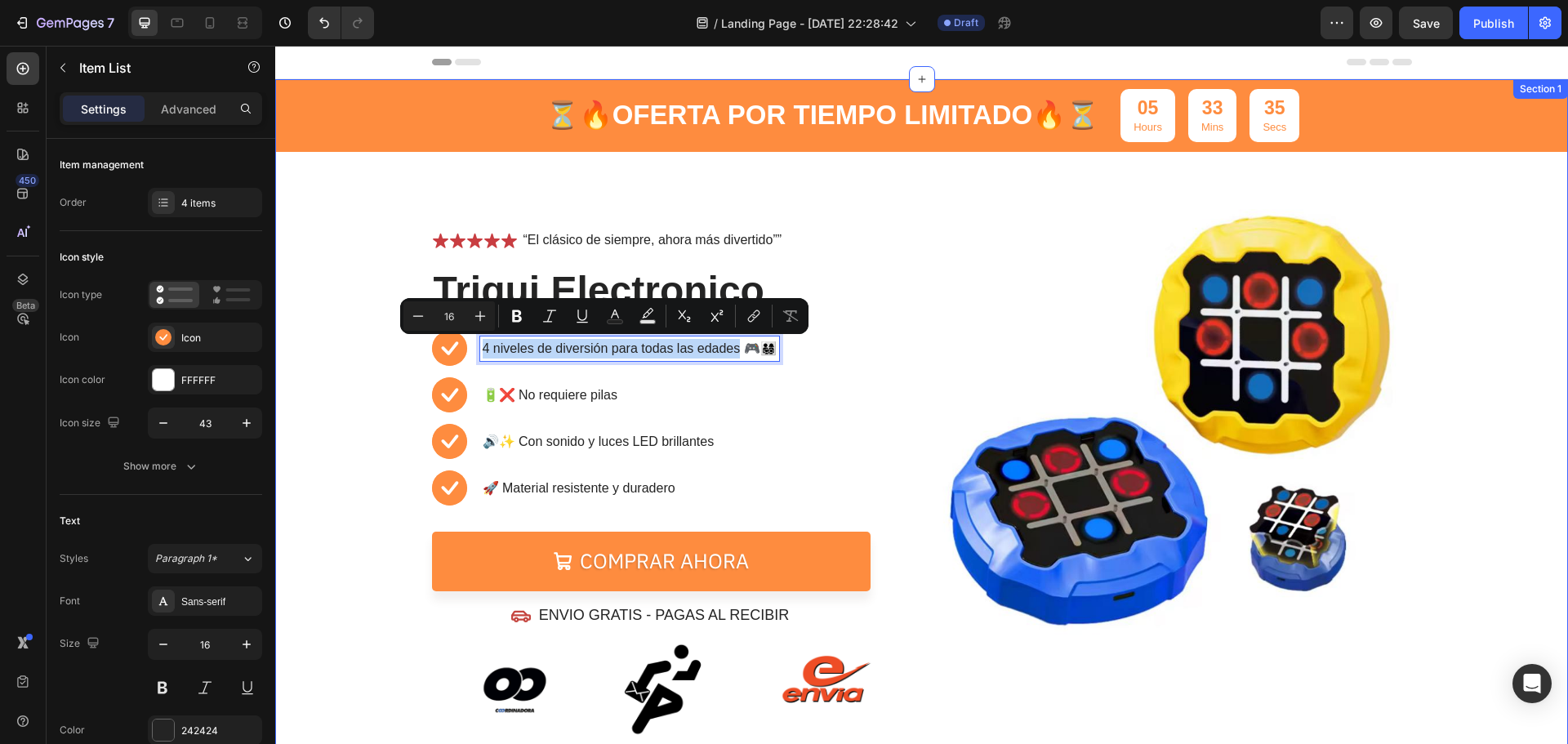
copy p "4 niveles de diversión para todas las edades"
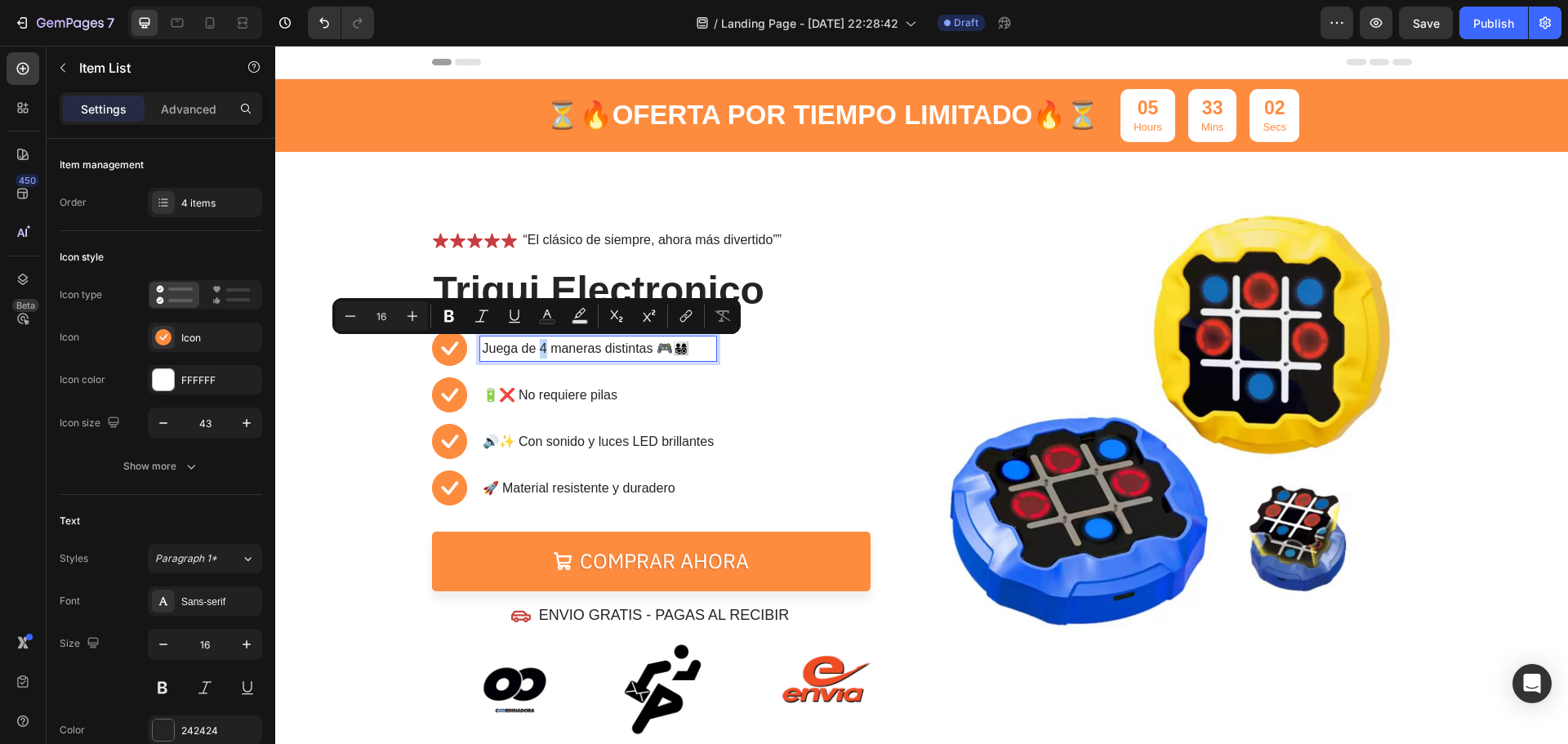
click at [532, 347] on p "Juega de 4 maneras distintas 🎮👨‍👩‍👧‍👦" at bounding box center [598, 349] width 232 height 19
click at [551, 313] on icon "Editor contextual toolbar" at bounding box center [547, 316] width 17 height 17
type input "242424"
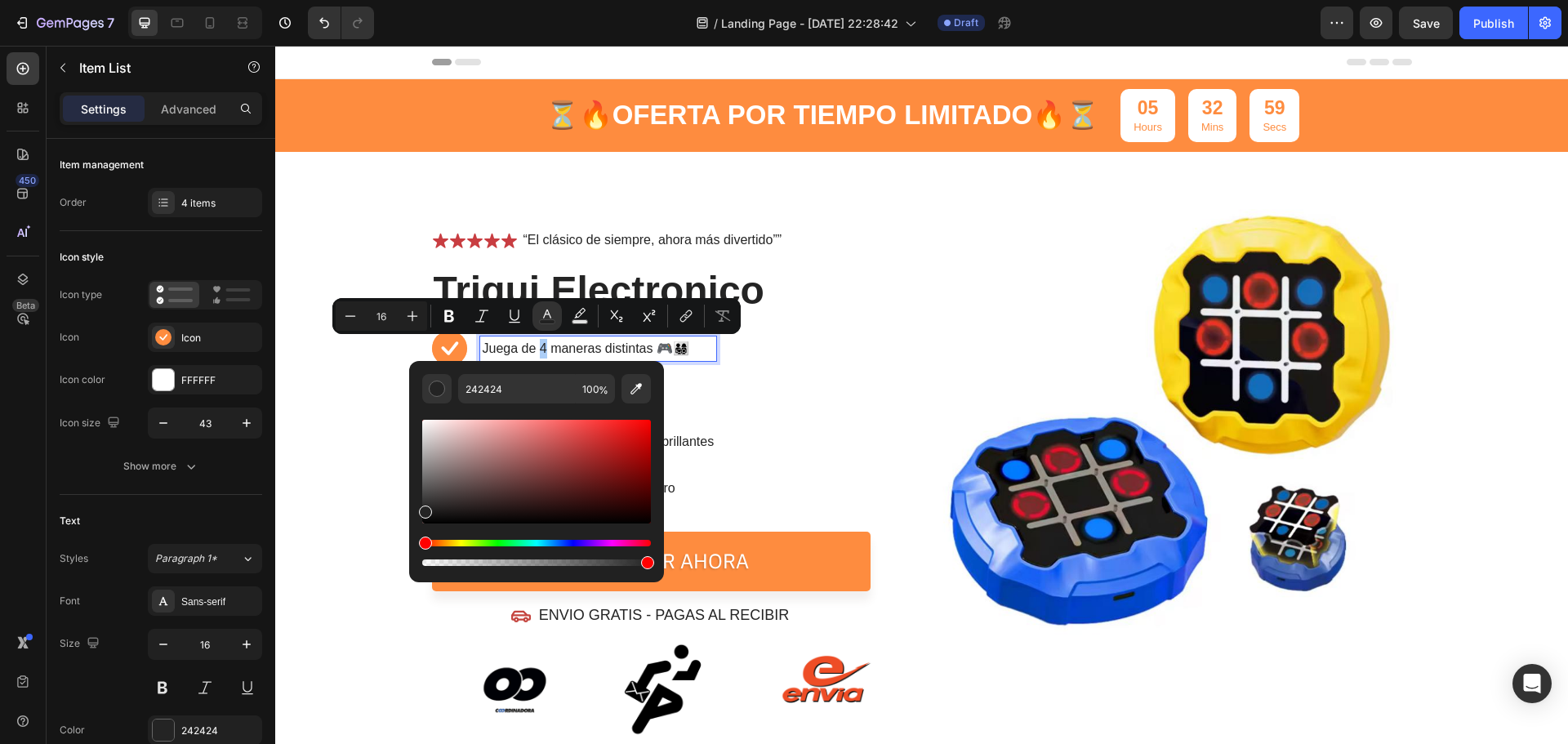
click at [594, 449] on div "Editor contextual toolbar" at bounding box center [536, 472] width 229 height 104
type input "B72D2D"
click at [450, 316] on icon "Editor contextual toolbar" at bounding box center [449, 316] width 10 height 12
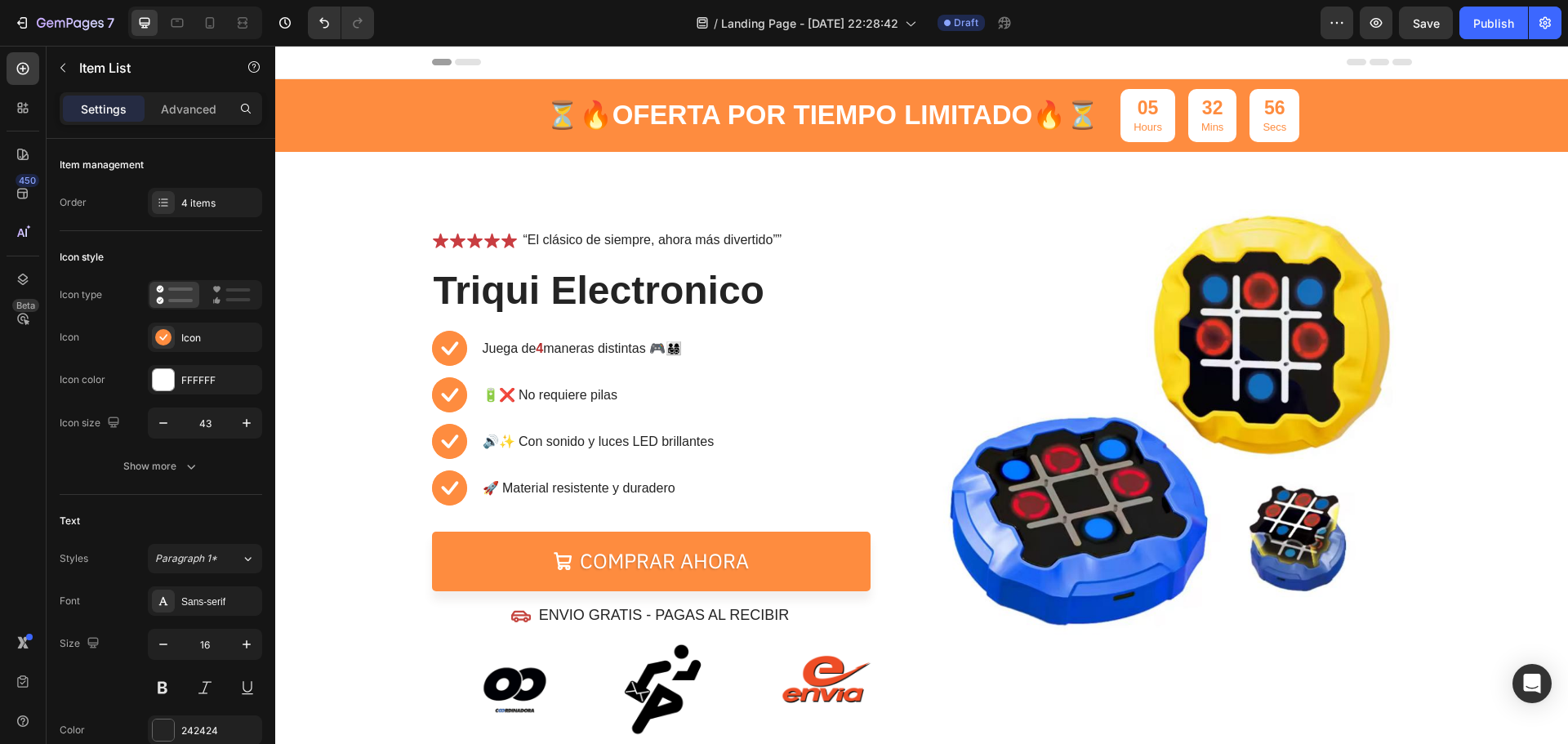
click at [537, 344] on strong "4" at bounding box center [540, 348] width 7 height 14
click at [535, 350] on p "Juega de 4 maneras distintas 🎮👨‍👩‍👧‍👦" at bounding box center [598, 349] width 232 height 19
click at [531, 352] on p "Juega de 4 maneras distintas 🎮👨‍👩‍👧‍👦" at bounding box center [598, 349] width 232 height 19
click at [536, 351] on strong "4" at bounding box center [540, 348] width 7 height 14
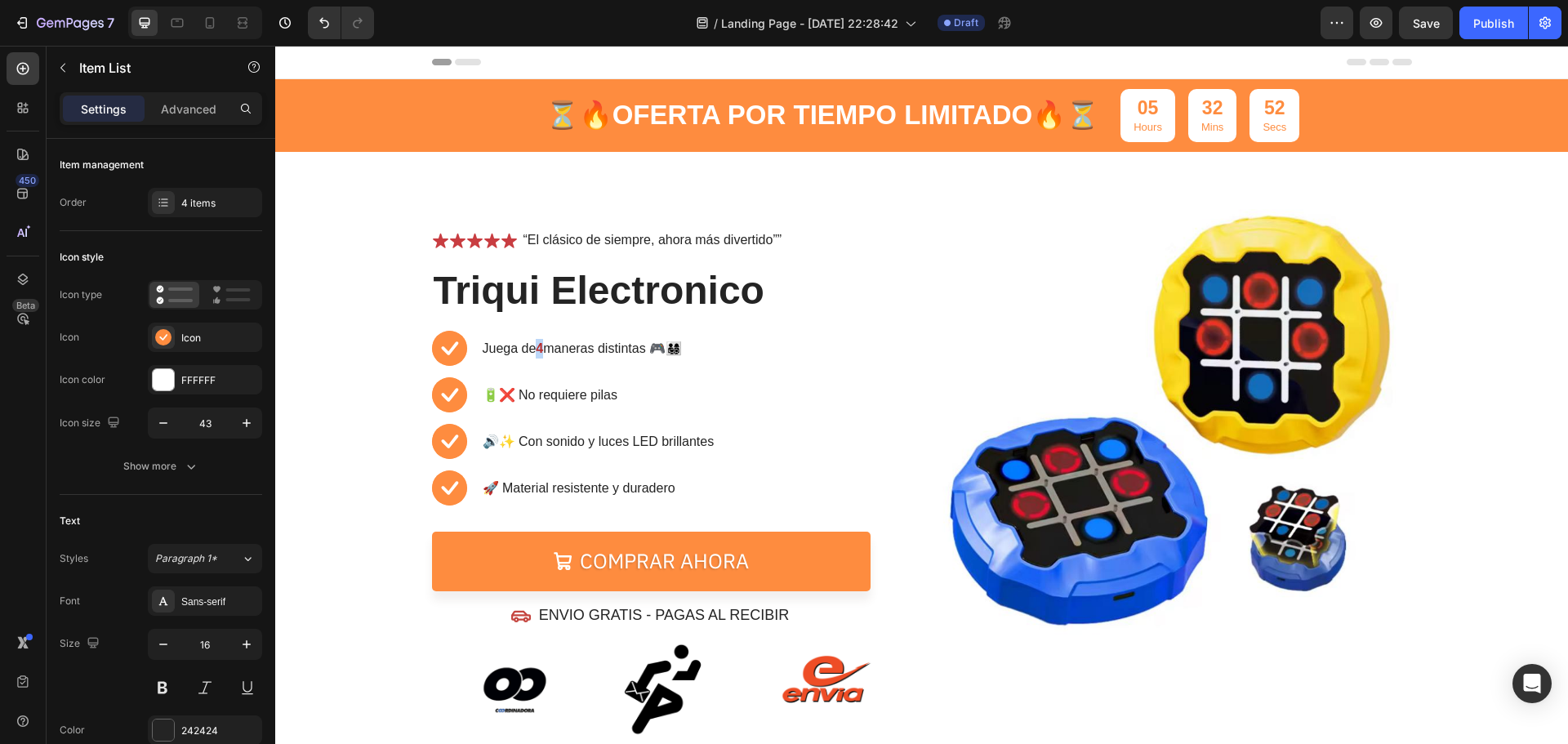
click at [531, 350] on p "Juega de 4 maneras distintas 🎮👨‍👩‍👧‍👦" at bounding box center [598, 349] width 232 height 19
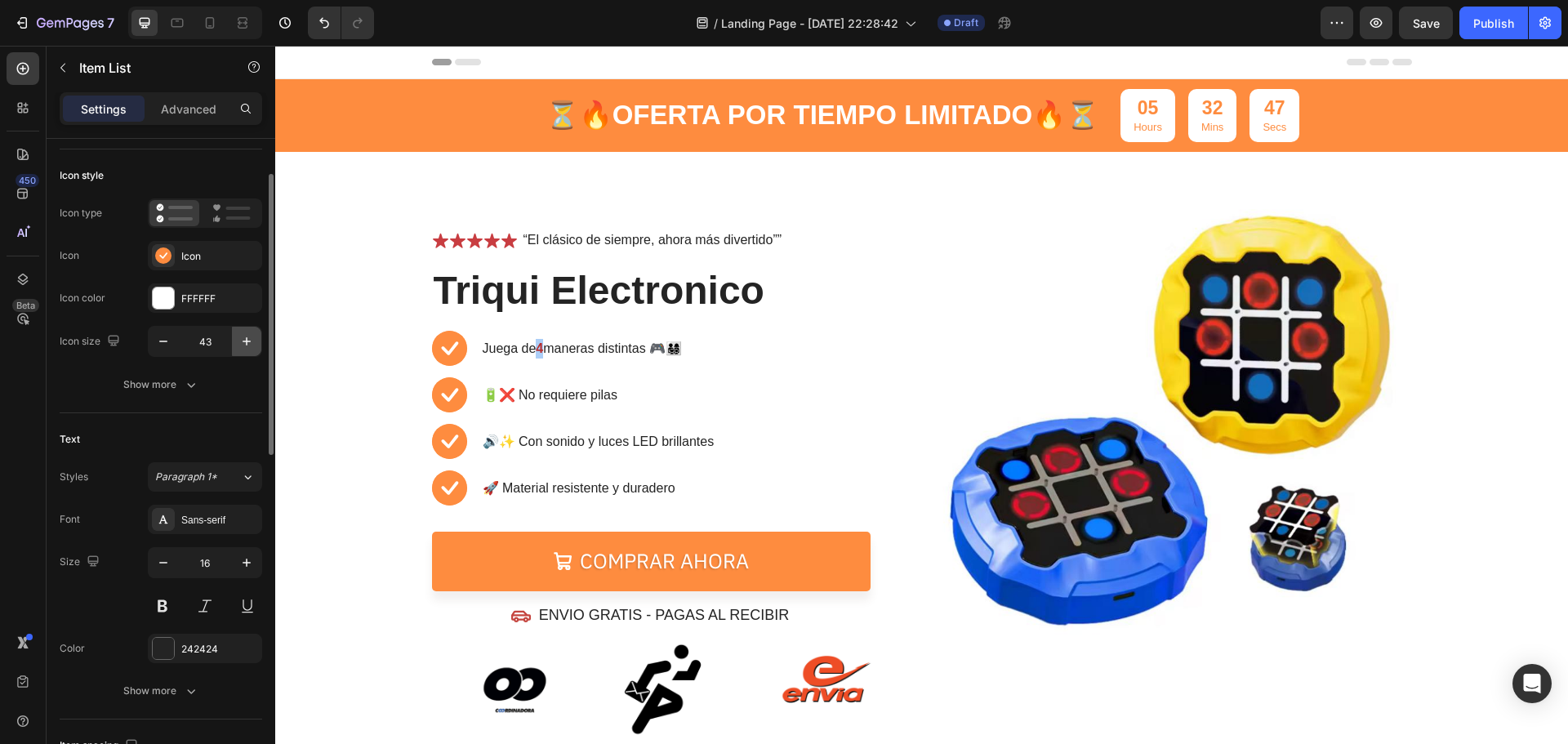
click at [246, 330] on button "button" at bounding box center [246, 341] width 29 height 29
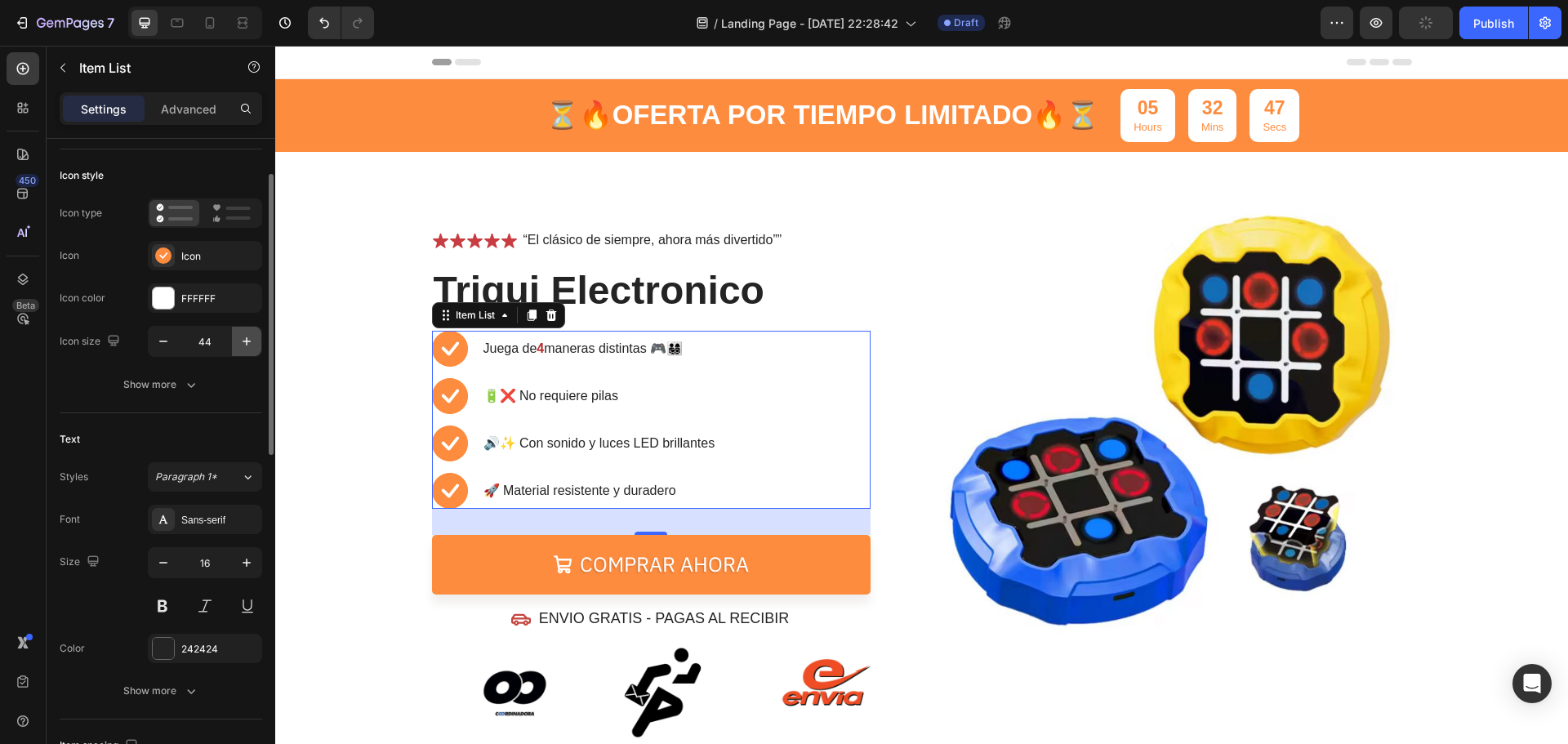
click at [246, 331] on button "button" at bounding box center [246, 341] width 29 height 29
type input "45"
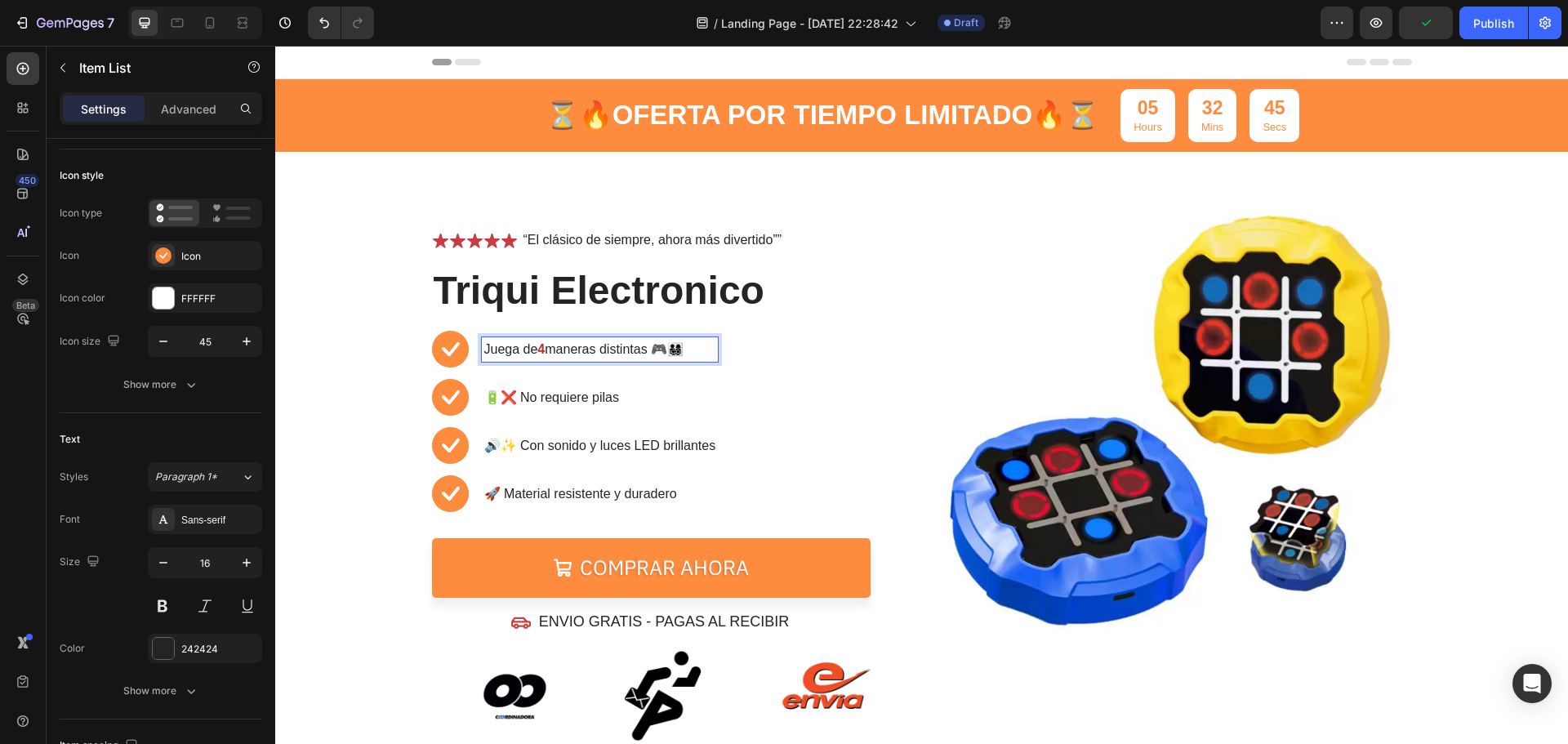
click at [539, 349] on strong "4" at bounding box center [541, 349] width 7 height 14
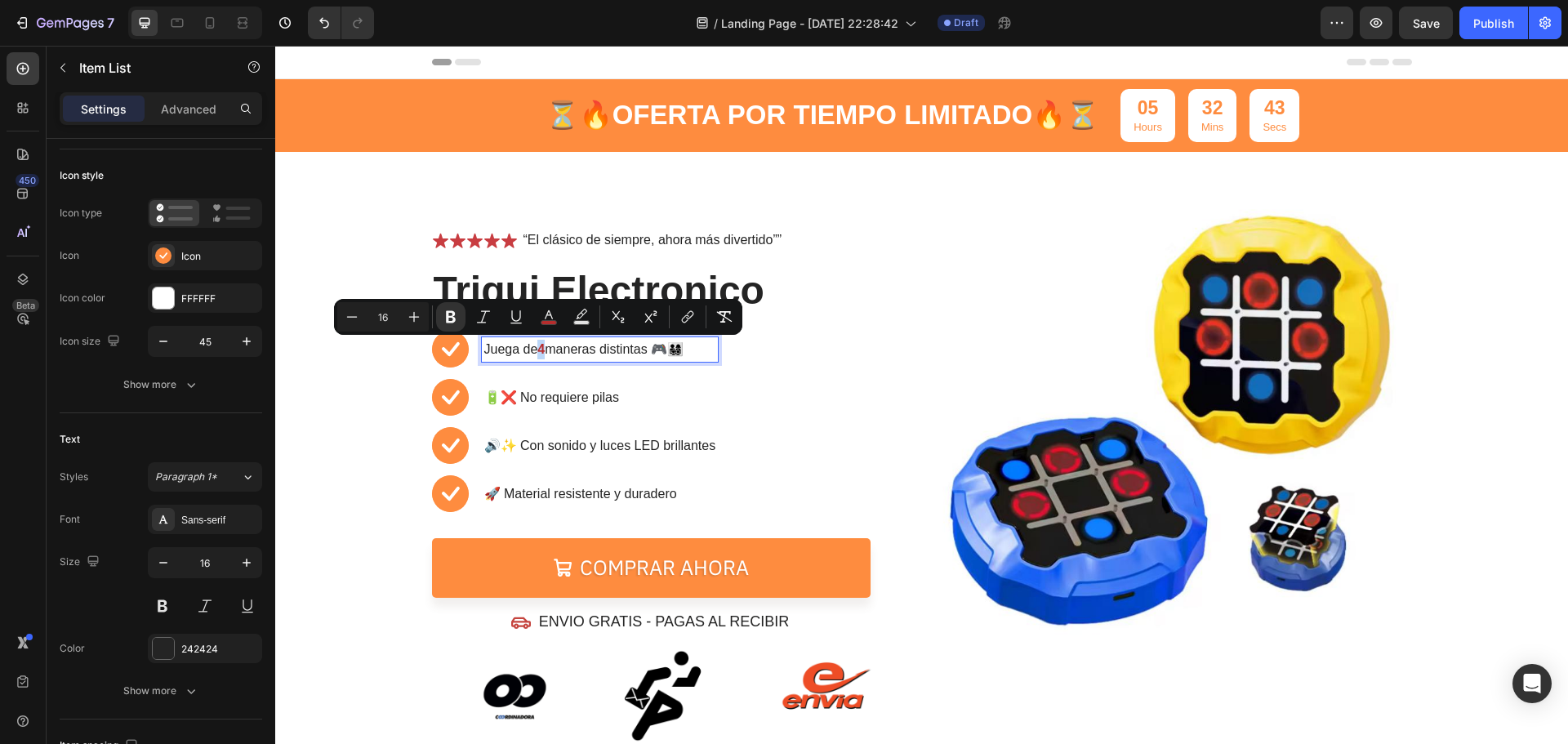
click at [538, 349] on strong "4" at bounding box center [541, 349] width 7 height 14
drag, startPoint x: 261, startPoint y: 303, endPoint x: 415, endPoint y: 328, distance: 156.0
click at [415, 328] on button "Plus" at bounding box center [415, 317] width 29 height 29
click at [413, 324] on icon "Editor contextual toolbar" at bounding box center [415, 317] width 17 height 17
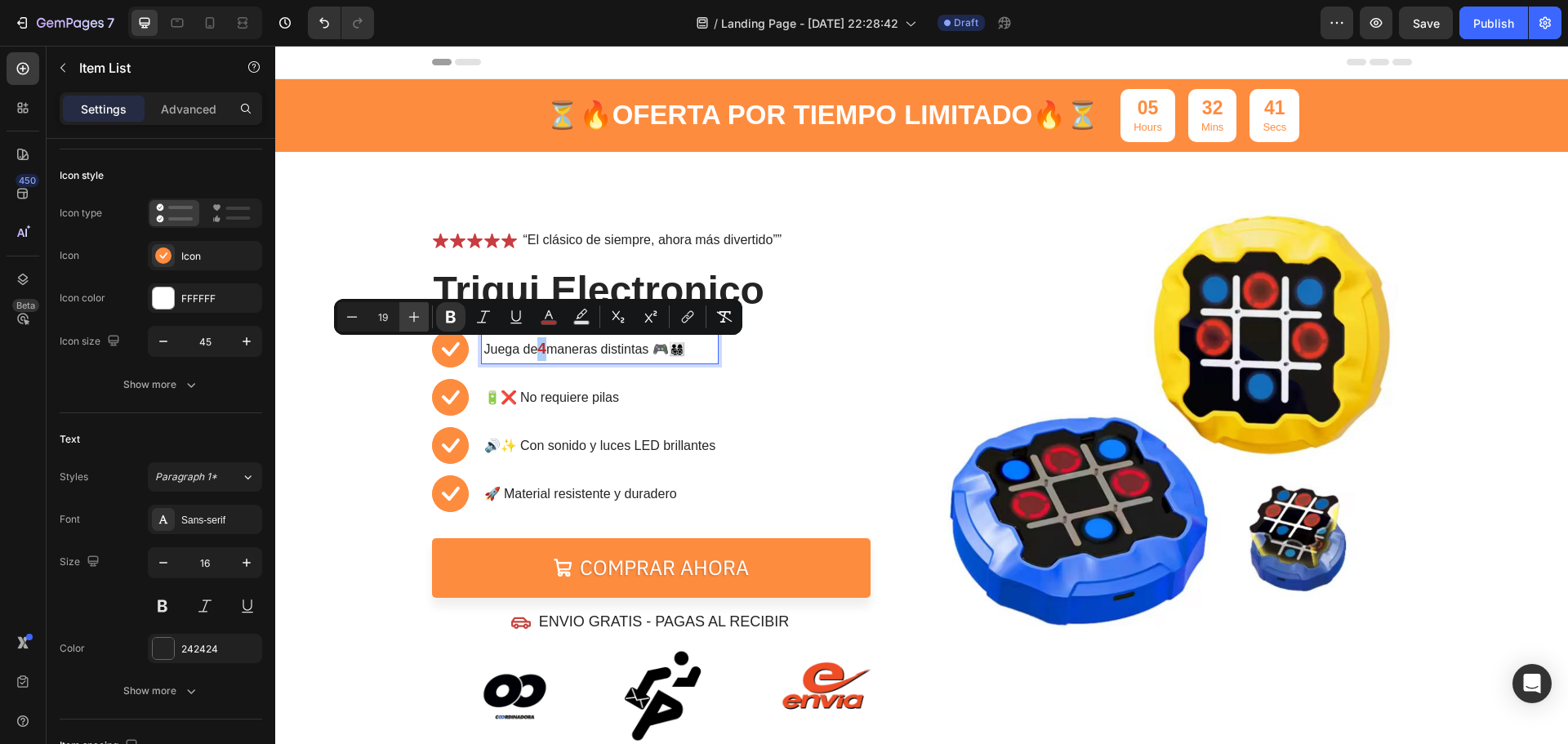
click at [413, 324] on icon "Editor contextual toolbar" at bounding box center [415, 317] width 17 height 17
type input "23"
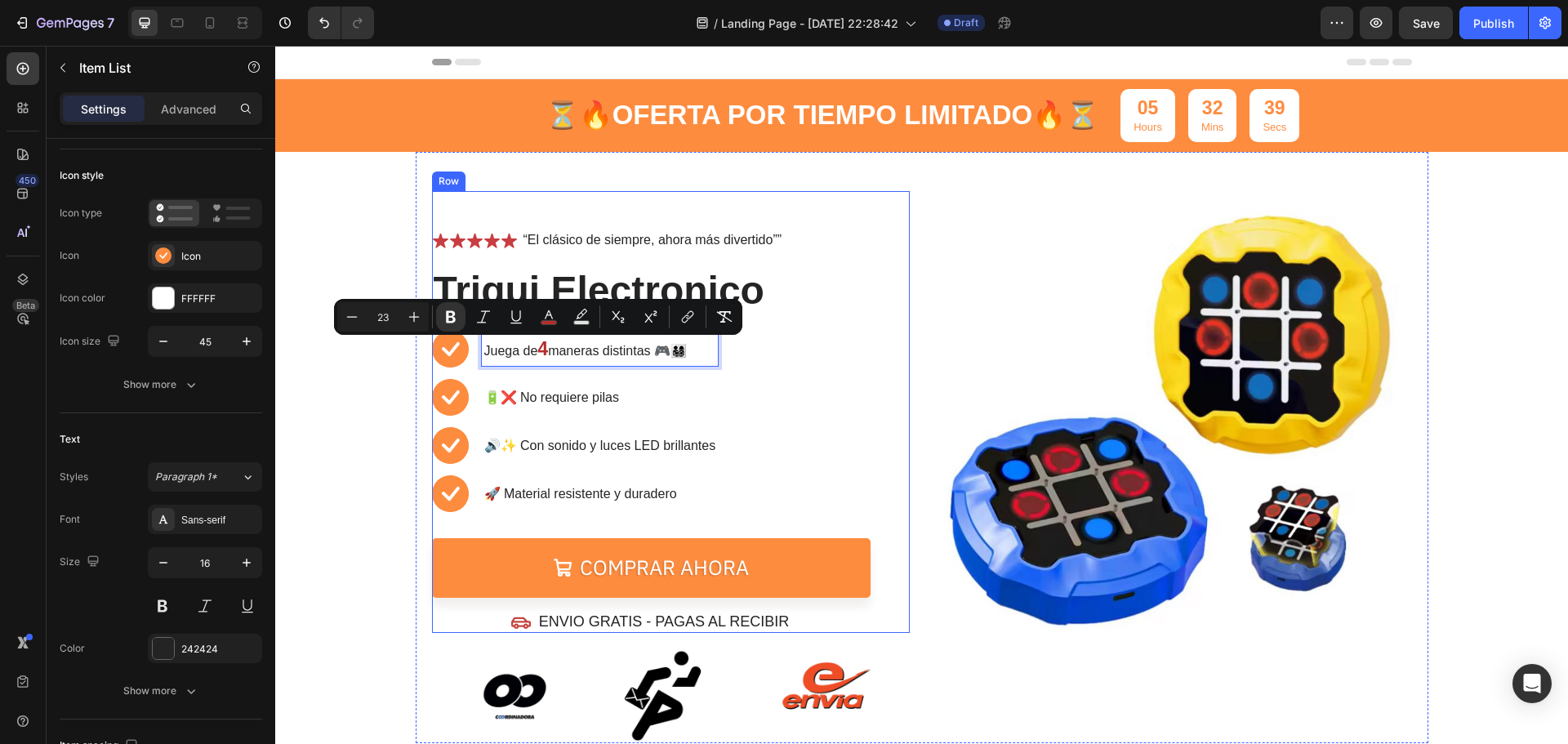
click at [898, 350] on div "Icon Icon Icon Icon Icon Icon List “El clásico de siempre, ahora más divertido”…" at bounding box center [671, 413] width 478 height 443
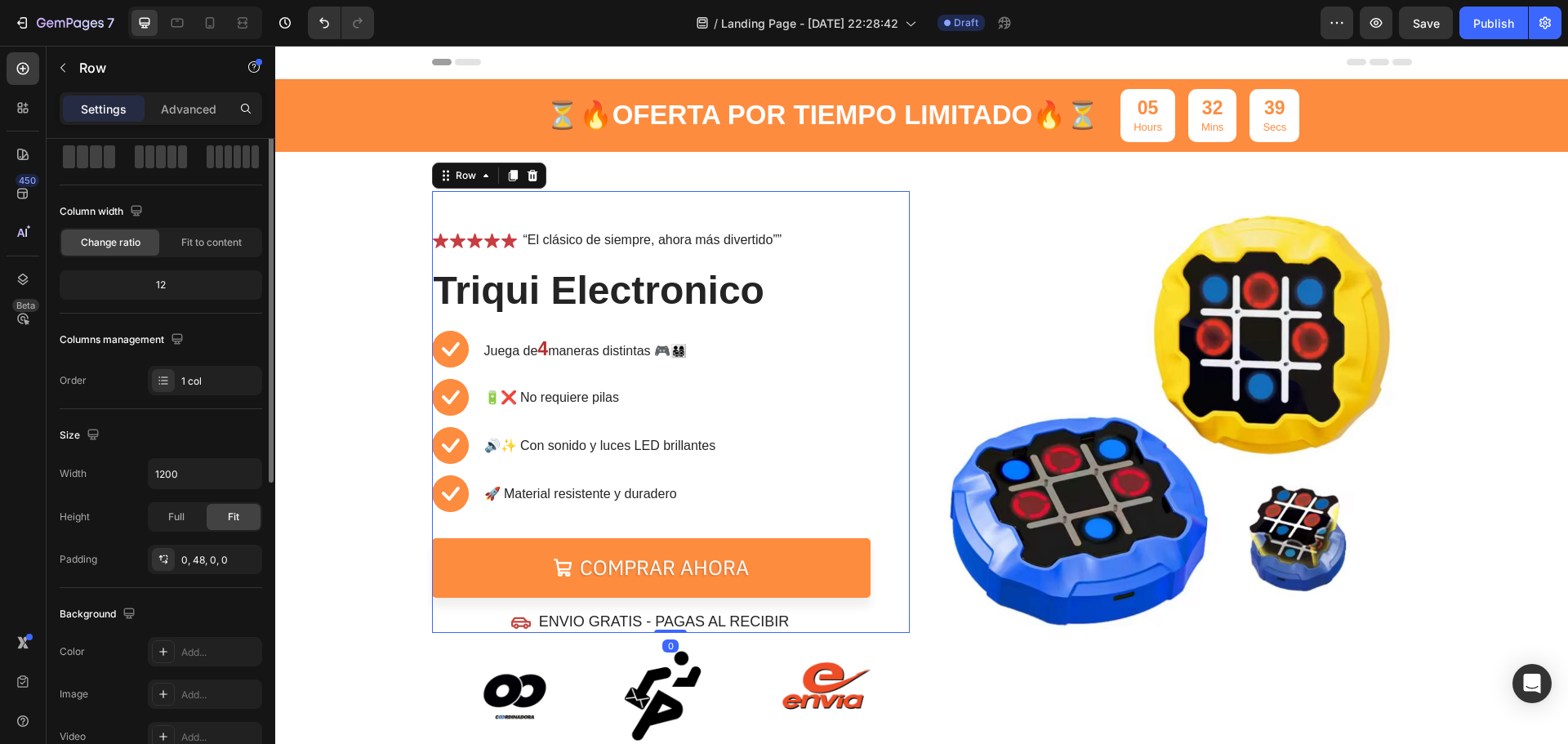
scroll to position [0, 0]
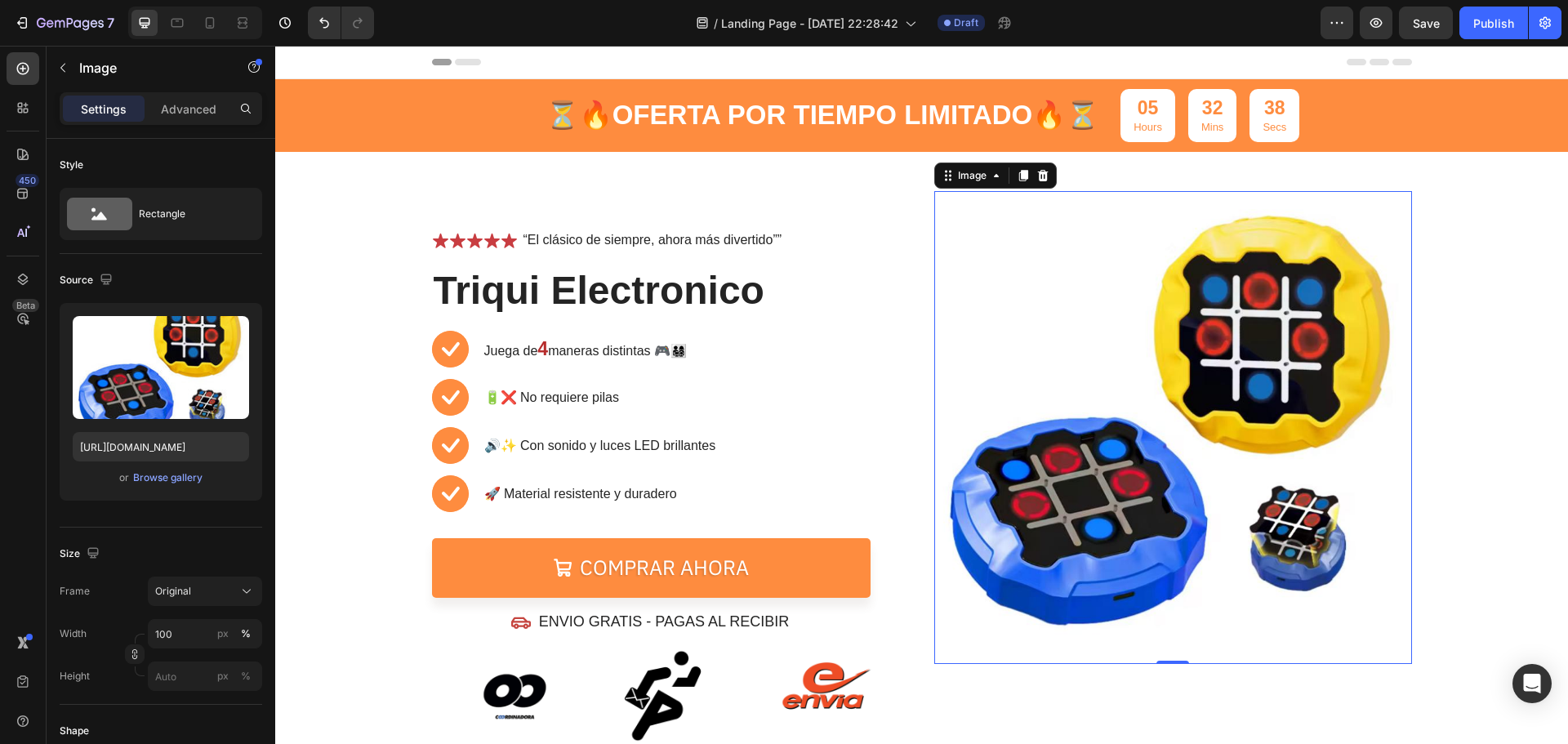
click at [995, 329] on img at bounding box center [1174, 428] width 478 height 473
click at [1474, 524] on div "⏳🔥 OFERTA POR TIEMPO LIMITADO 🔥⏳ Text Block 05 Hours 32 Mins 36 Secs Countdown …" at bounding box center [921, 411] width 1293 height 664
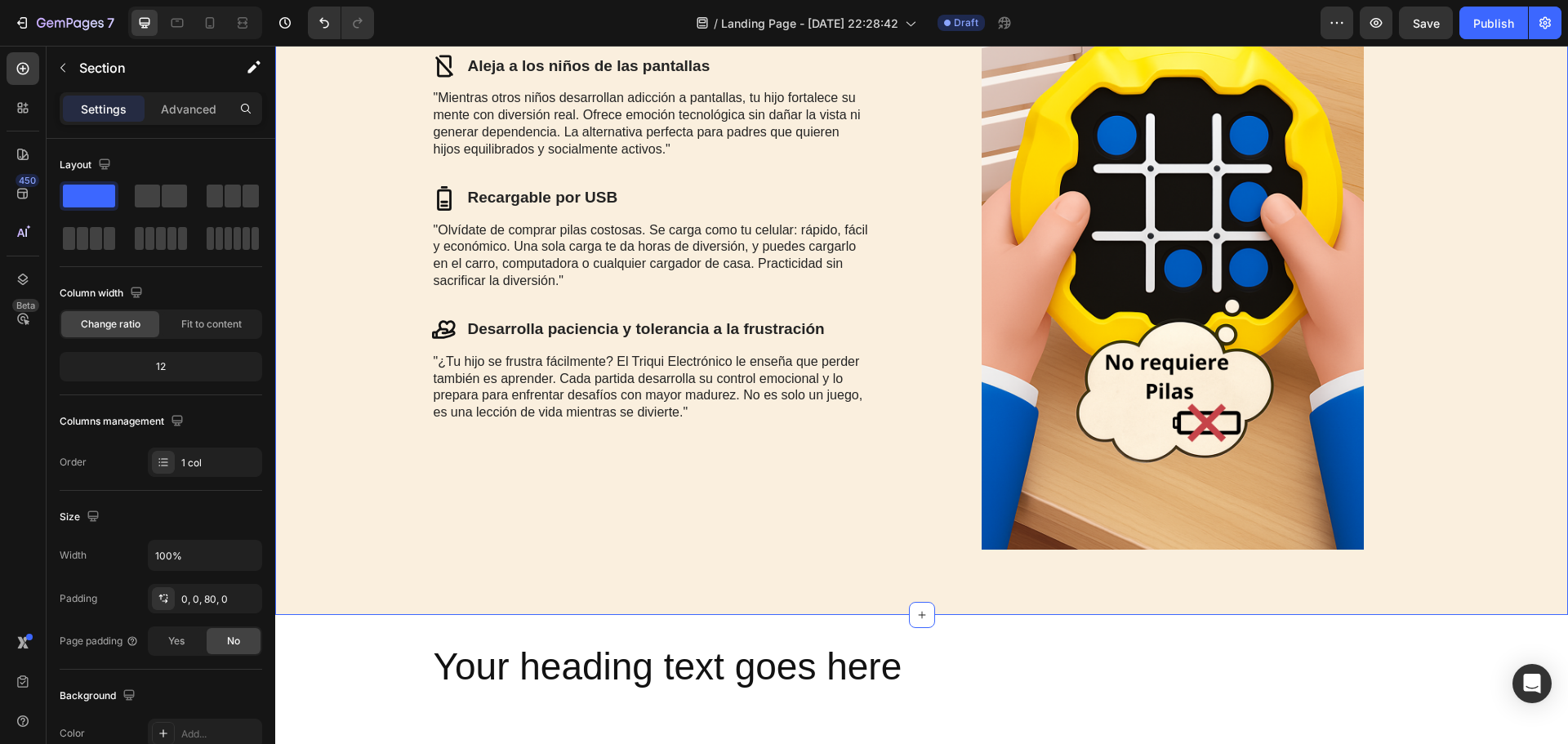
scroll to position [1880, 0]
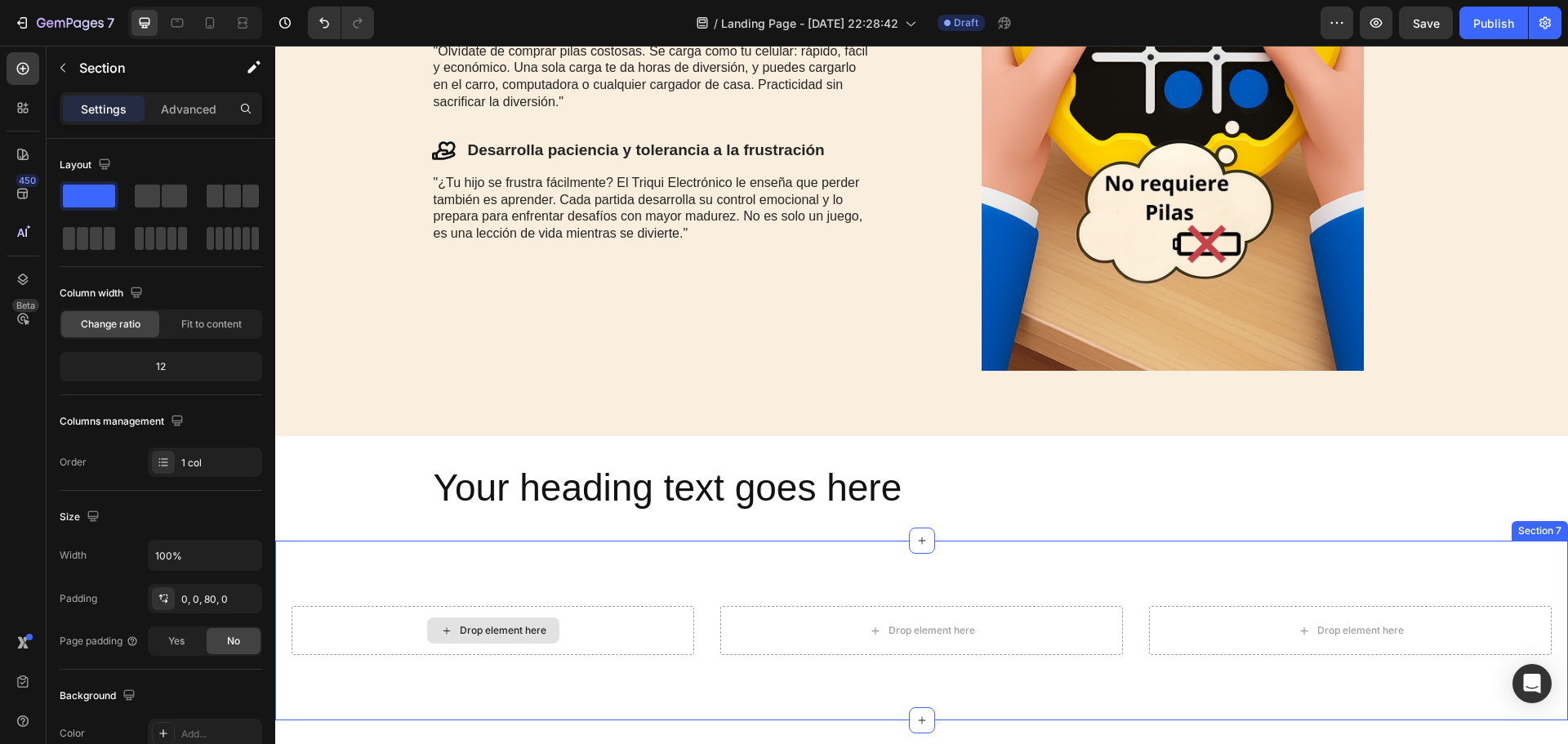
click at [541, 626] on div "Drop element here" at bounding box center [503, 631] width 86 height 13
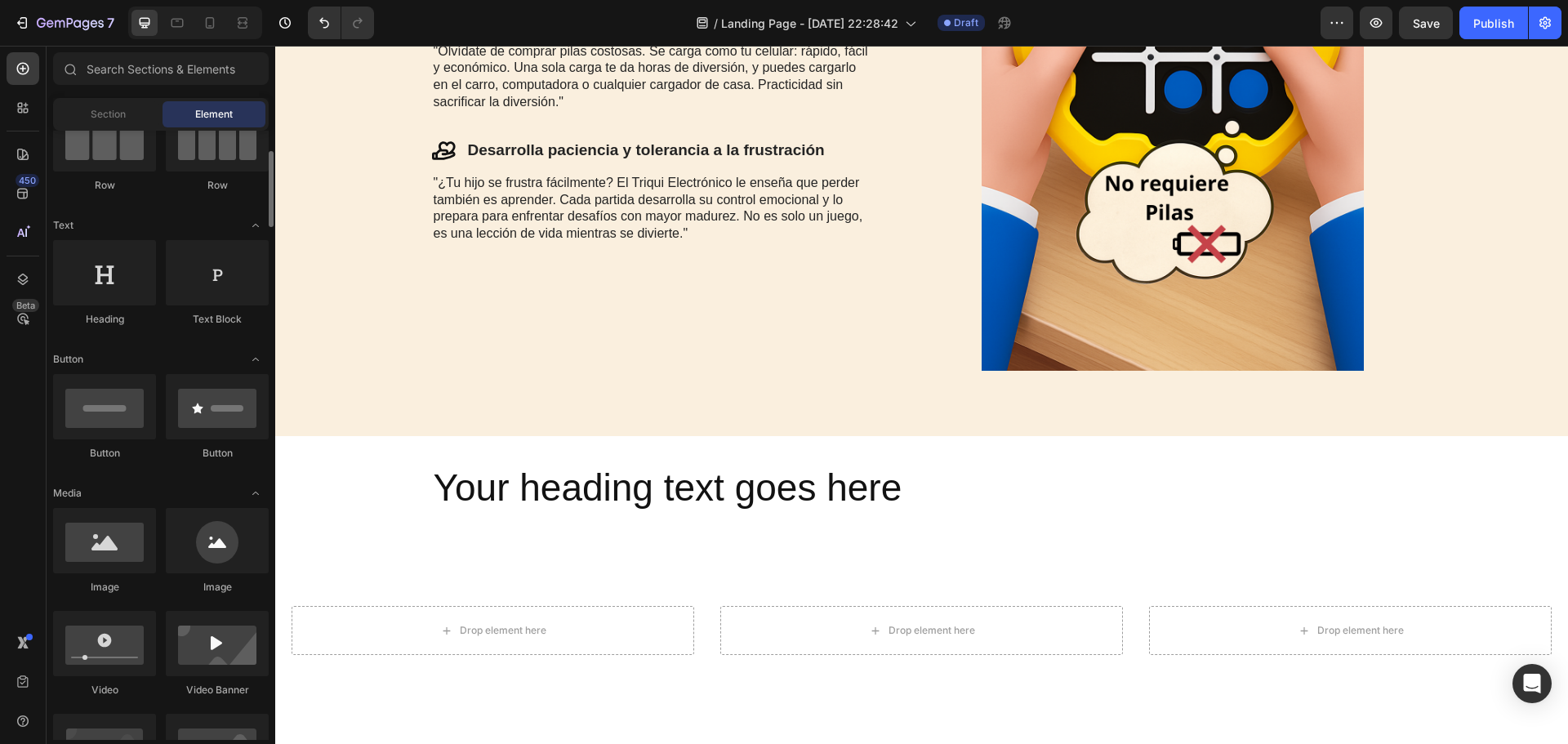
scroll to position [246, 0]
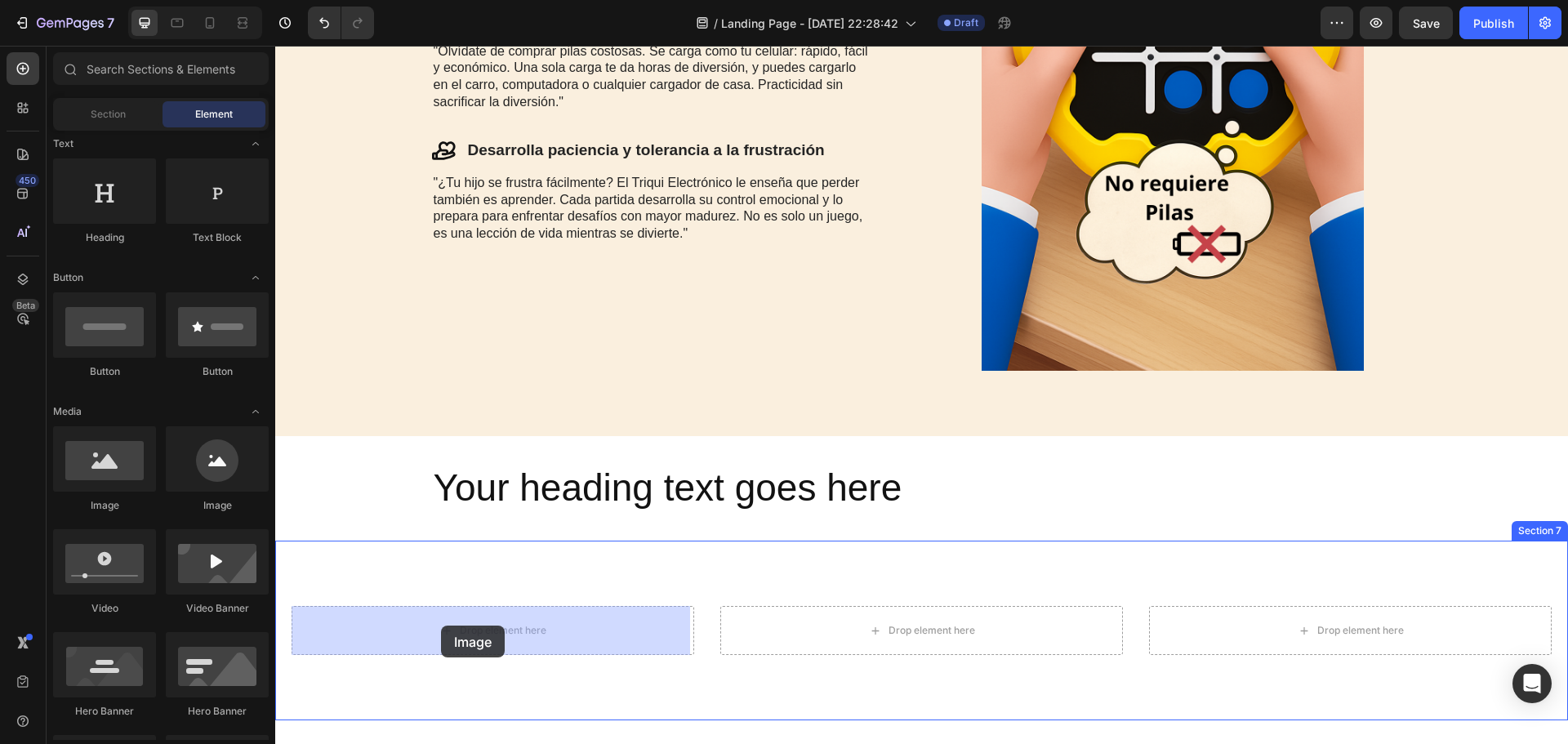
drag, startPoint x: 522, startPoint y: 615, endPoint x: 441, endPoint y: 626, distance: 81.7
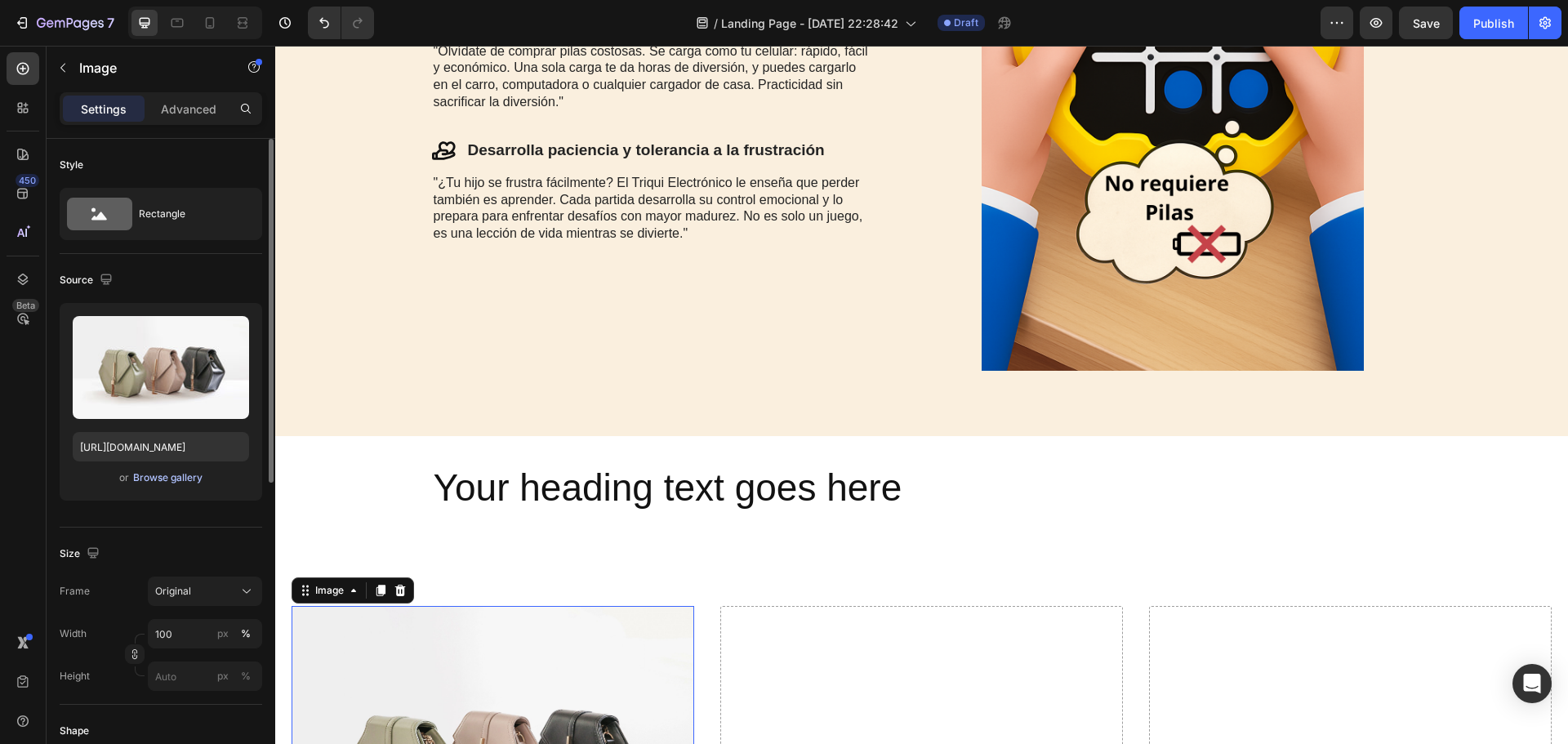
click at [149, 482] on div "Browse gallery" at bounding box center [168, 478] width 70 height 15
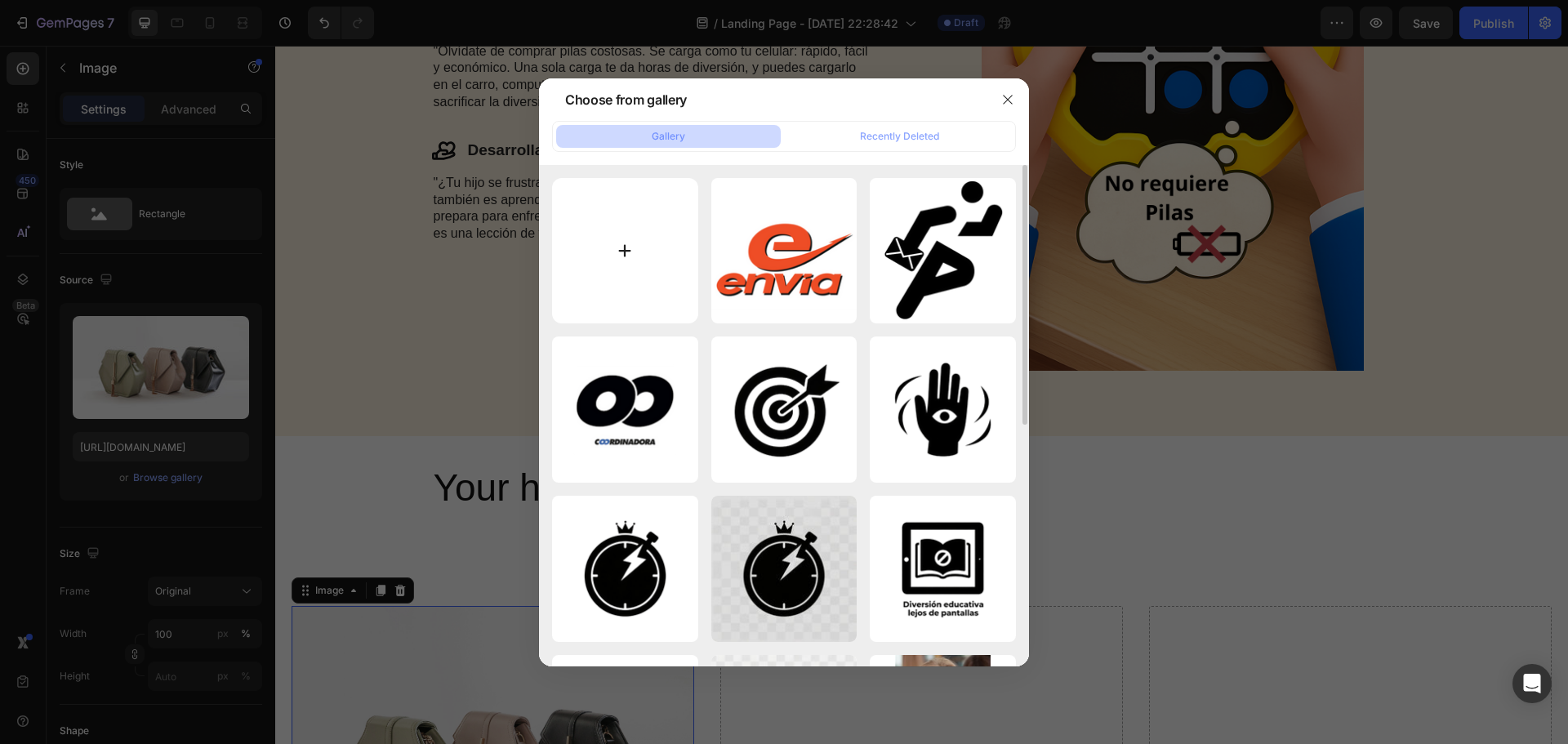
click at [654, 263] on input "file" at bounding box center [625, 251] width 146 height 146
type input "C:\fakepath\El texto del párrafo.png"
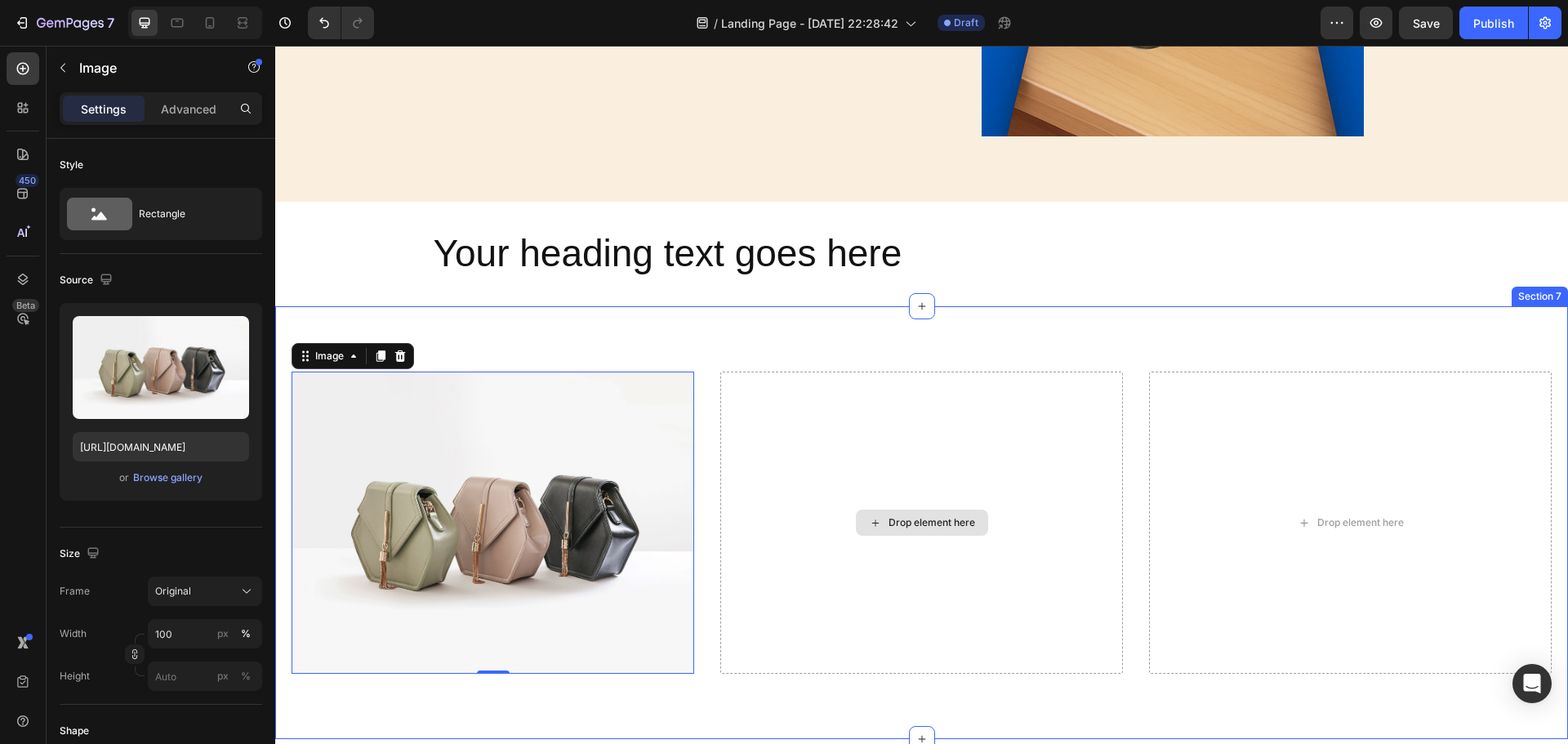
scroll to position [2124, 0]
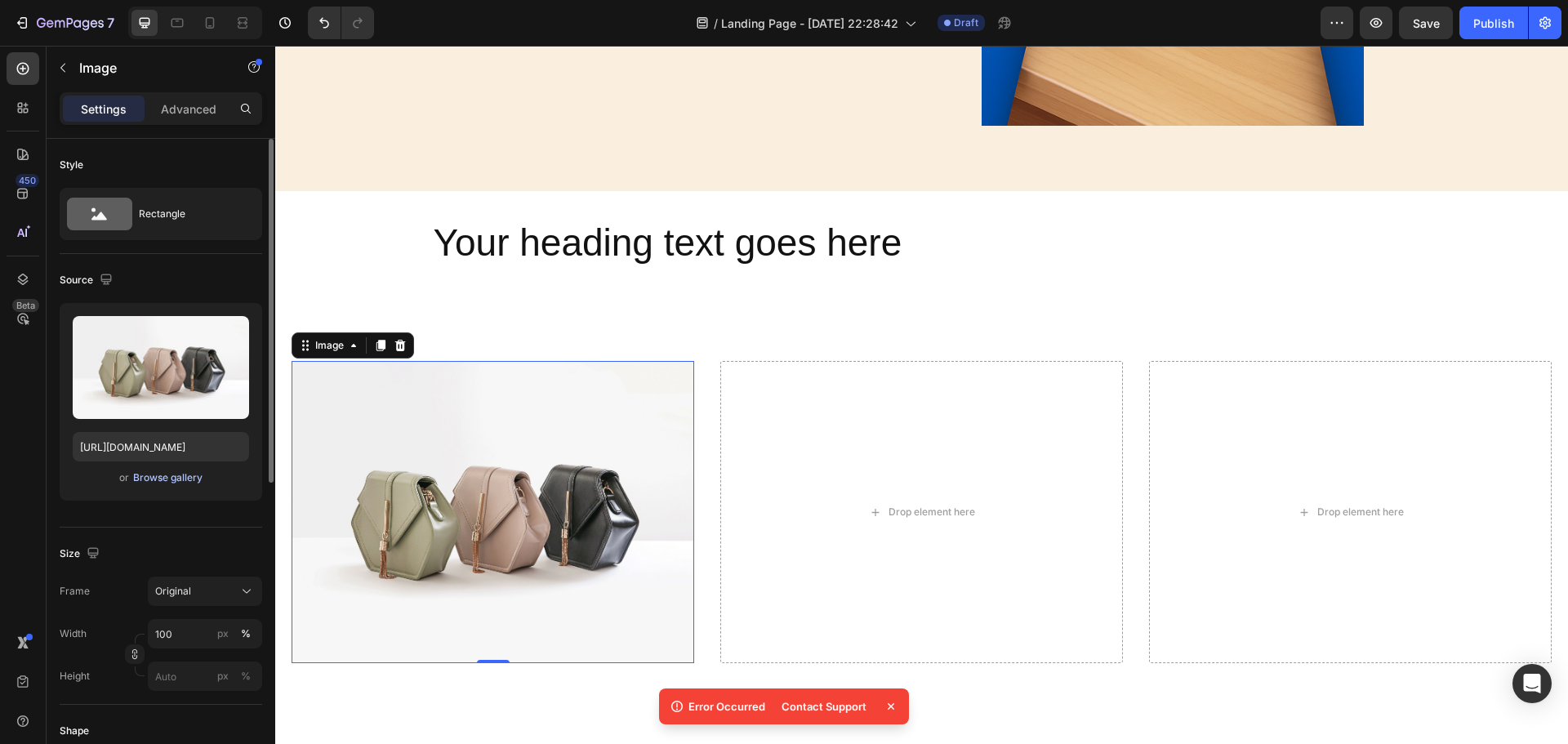
click at [192, 475] on div "Browse gallery" at bounding box center [168, 478] width 70 height 15
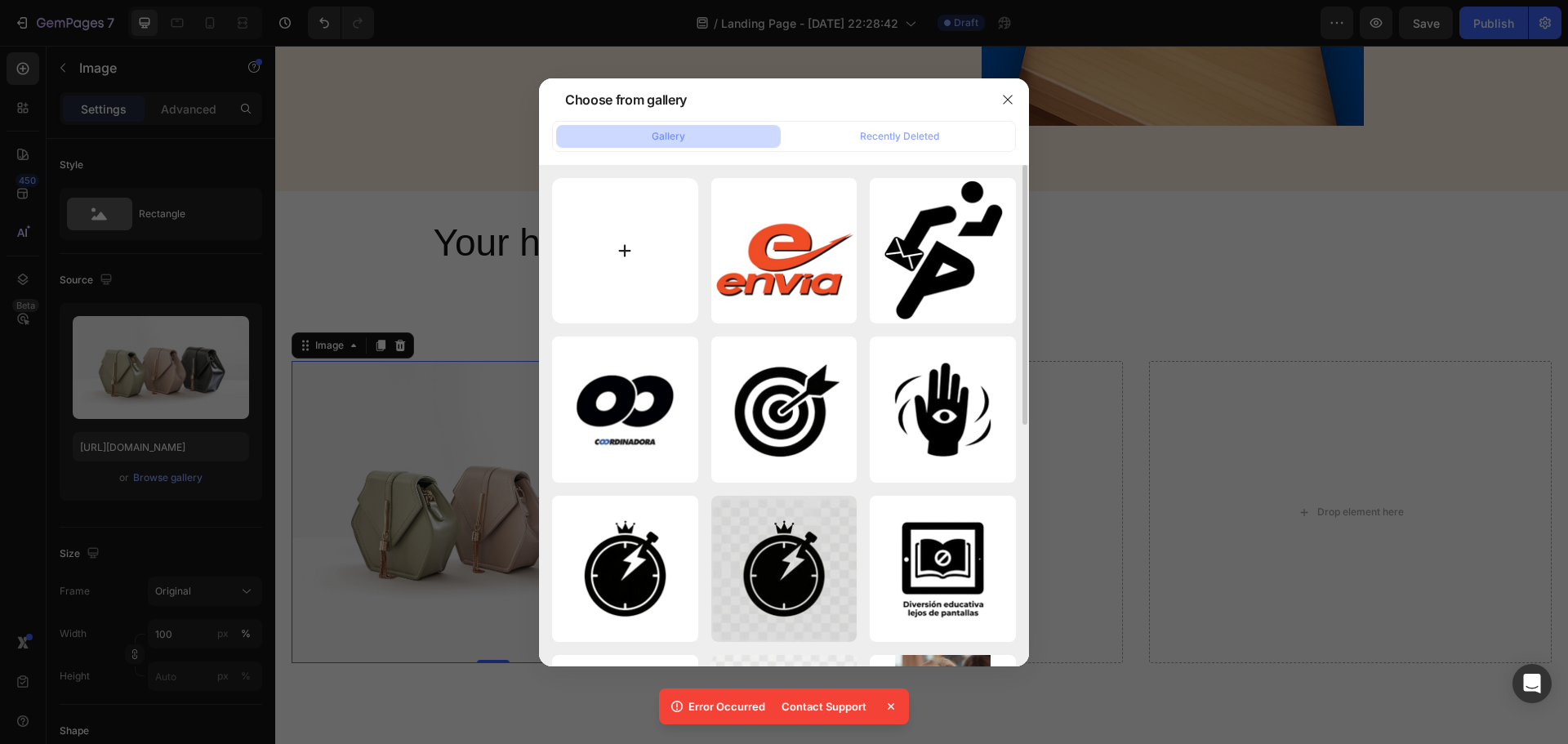
click at [617, 251] on input "file" at bounding box center [625, 251] width 146 height 146
type input "C:\fakepath\4modo.png"
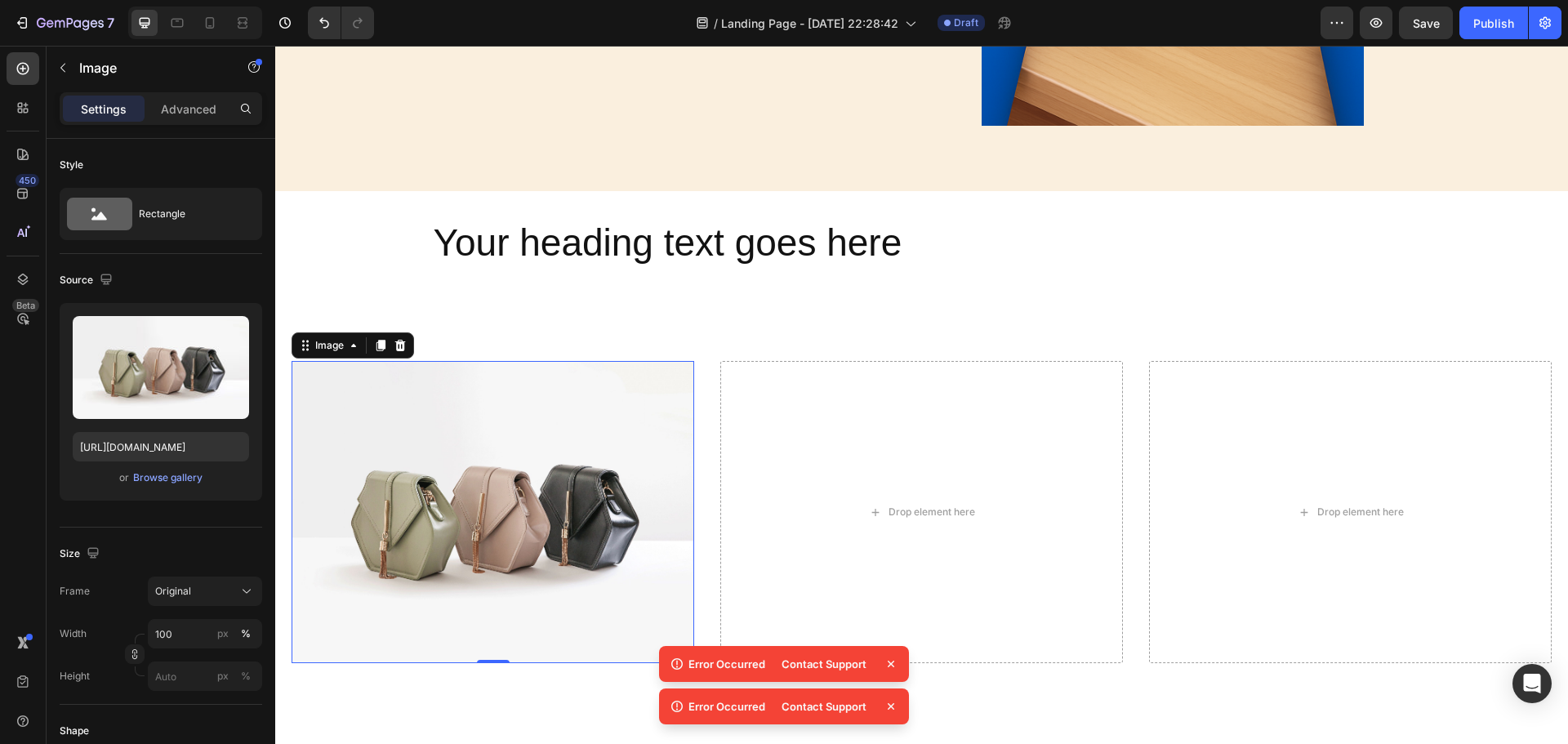
click at [808, 664] on div "Contact Support" at bounding box center [824, 664] width 105 height 23
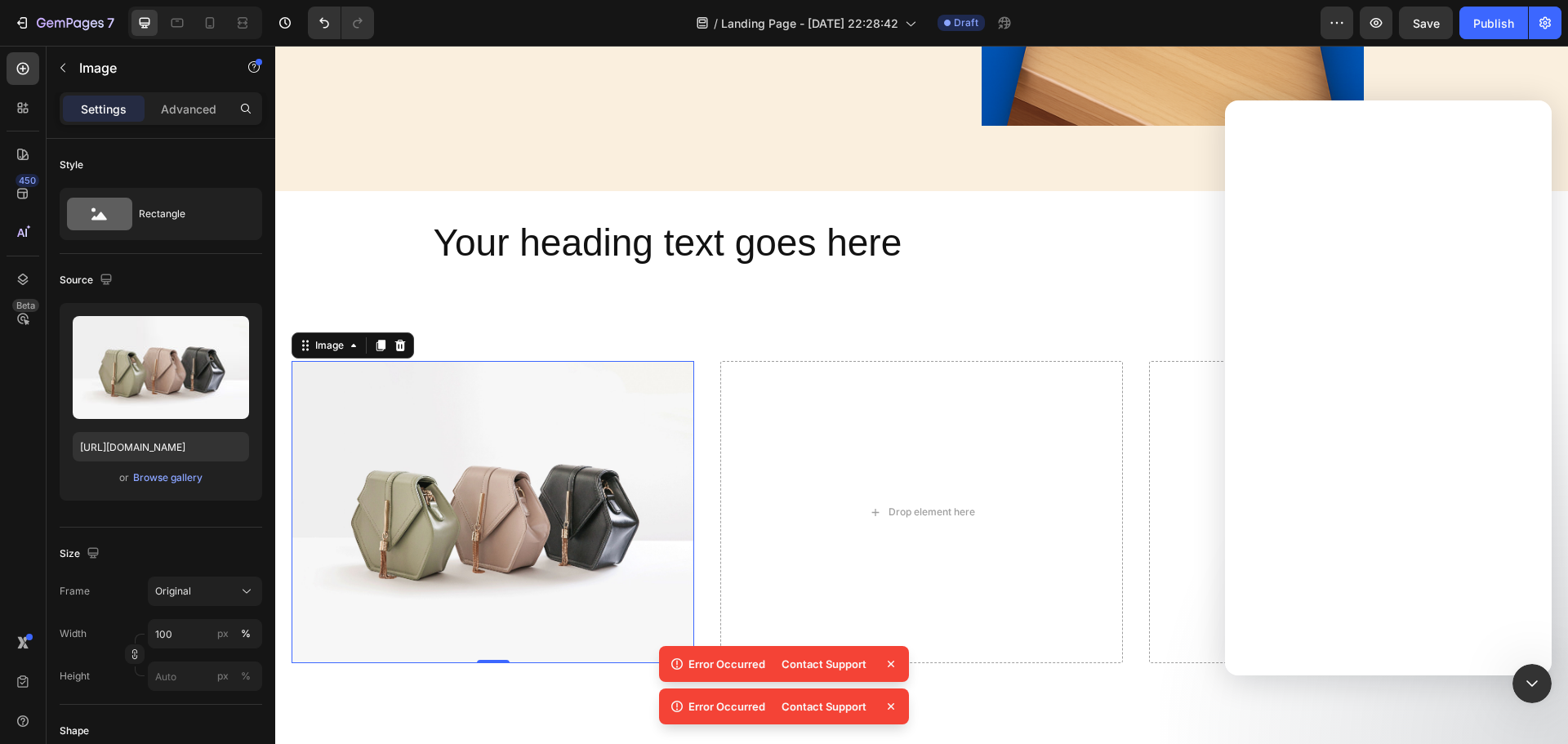
scroll to position [0, 0]
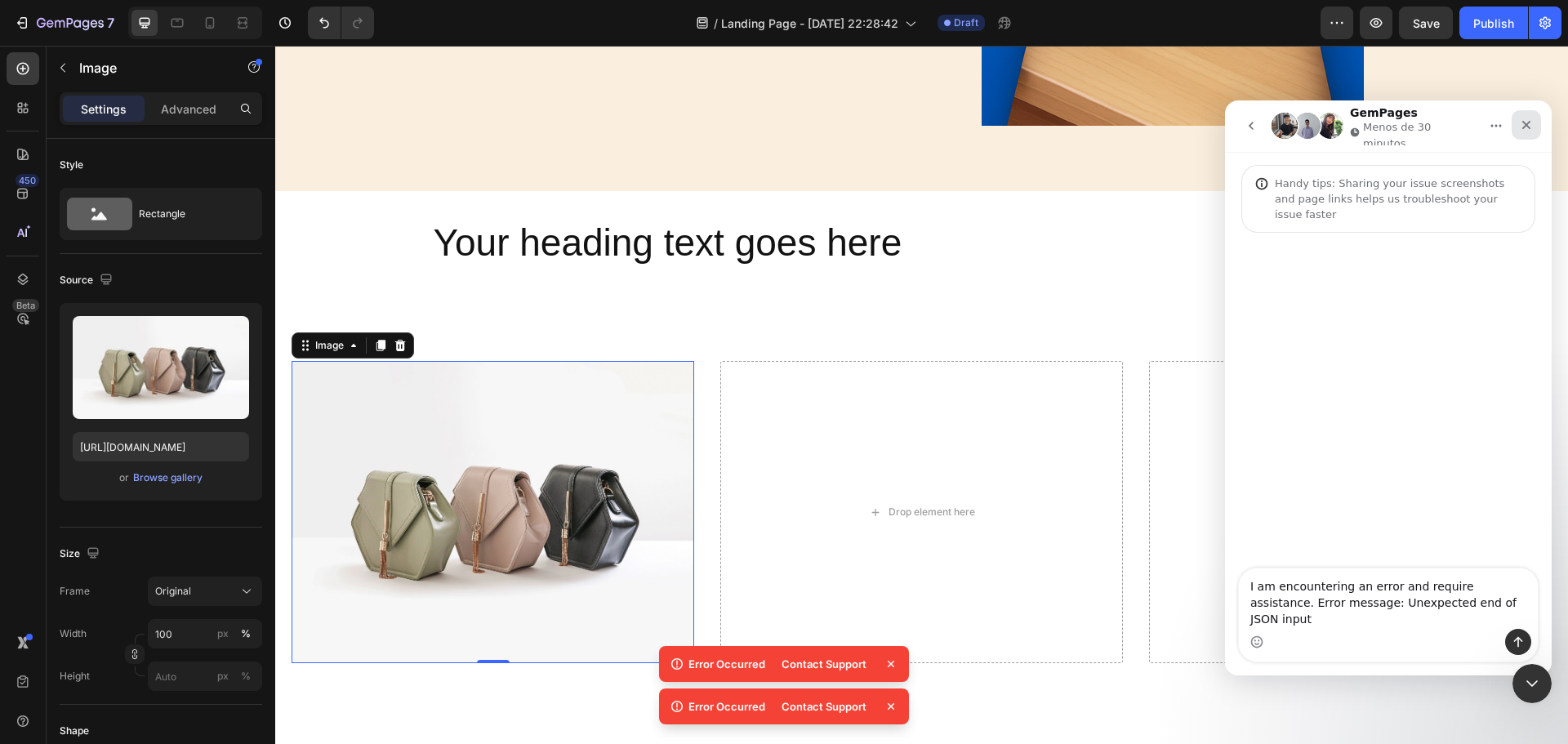
click at [1530, 123] on icon "Cerrar" at bounding box center [1527, 125] width 13 height 13
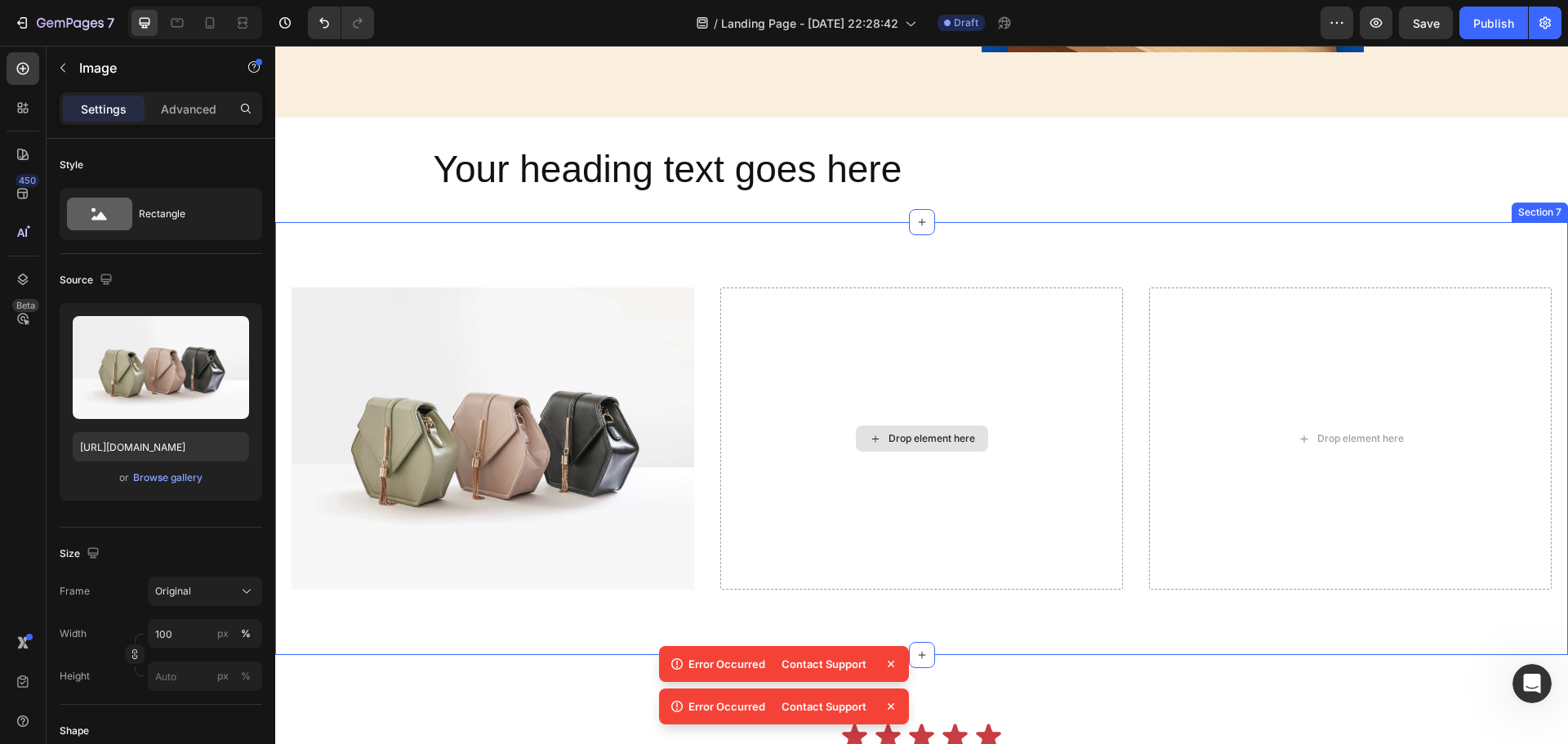
scroll to position [2288, 0]
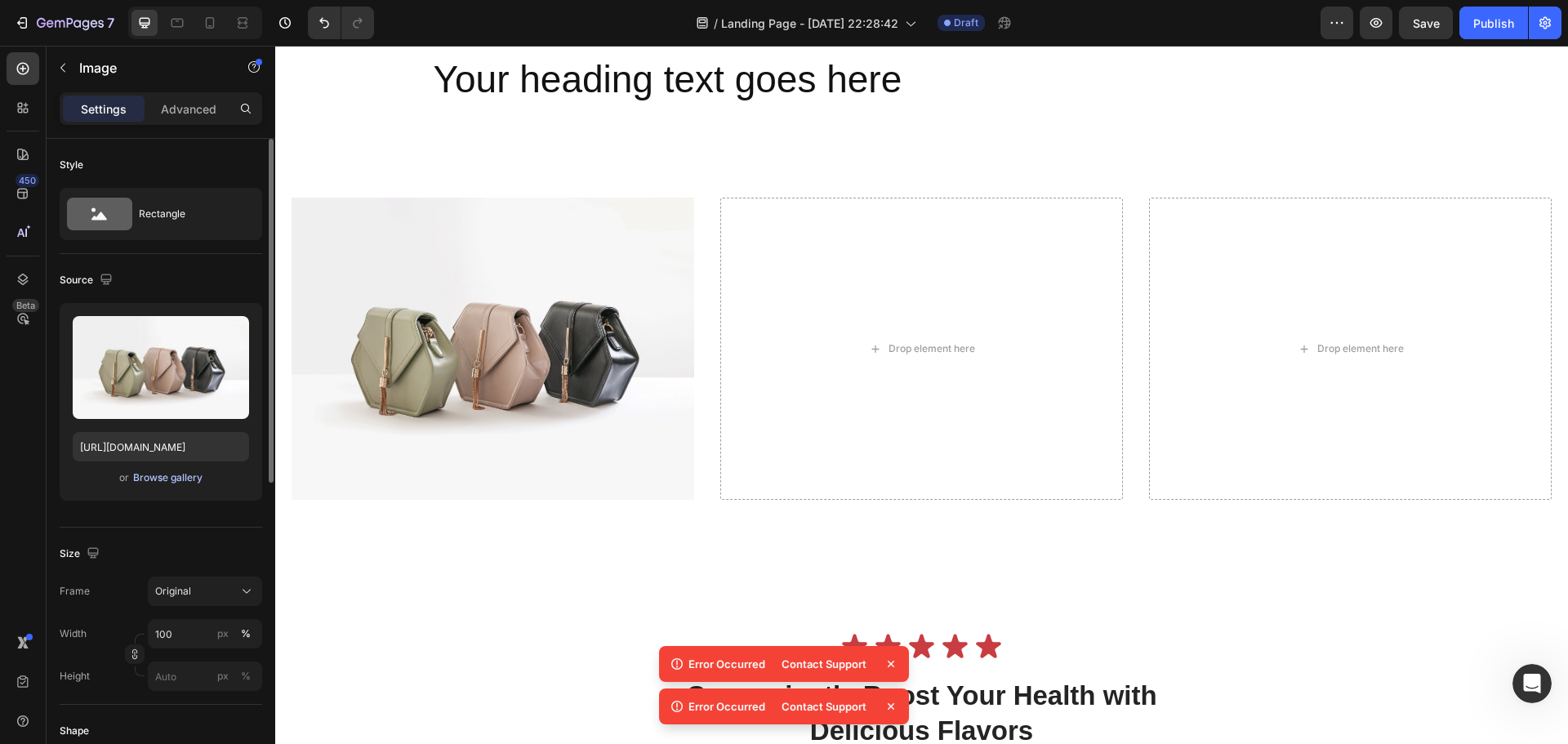
click at [181, 479] on div "Browse gallery" at bounding box center [168, 478] width 70 height 15
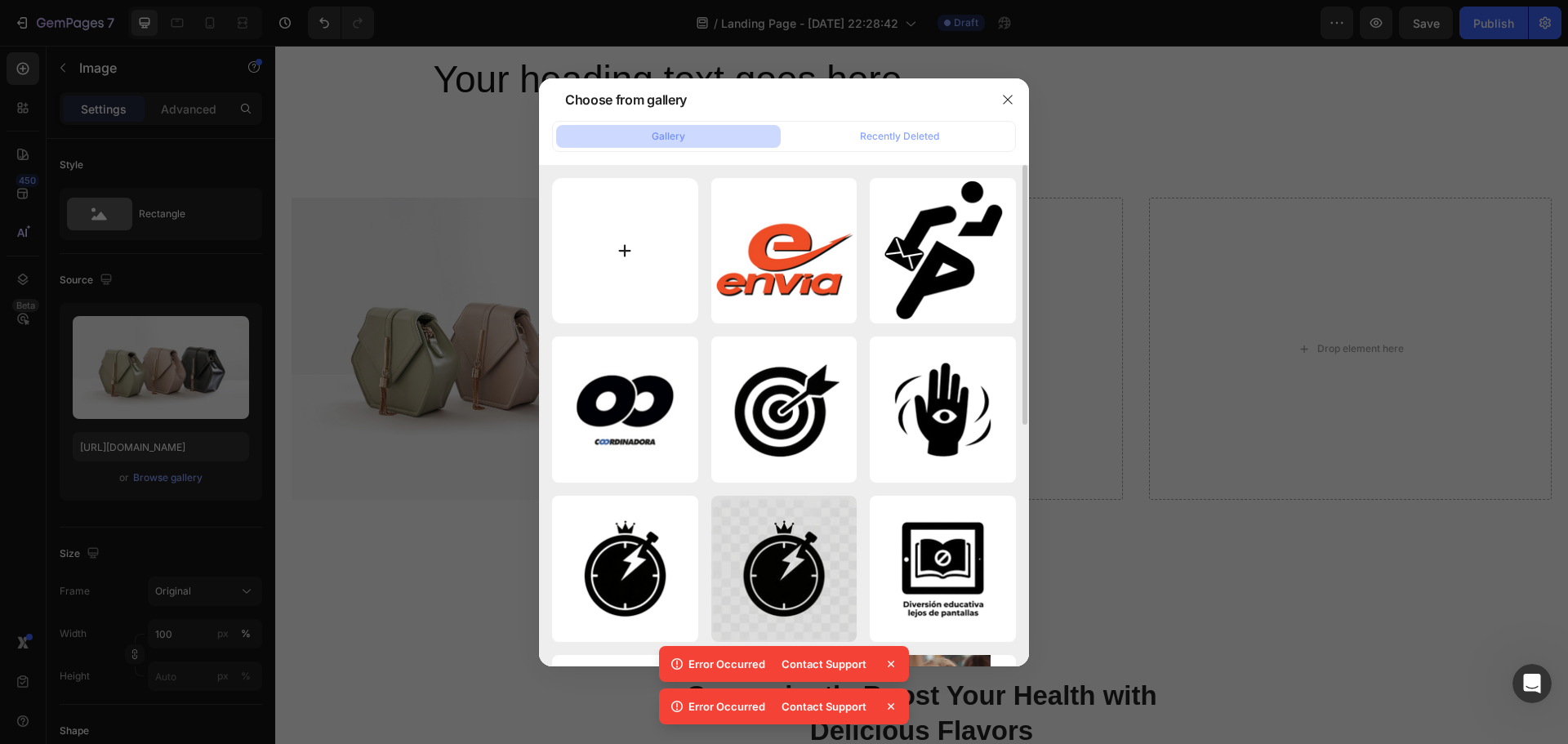
click at [559, 269] on input "file" at bounding box center [625, 251] width 146 height 146
type input "C:\fakepath\imagen_redimensionada_1.png"
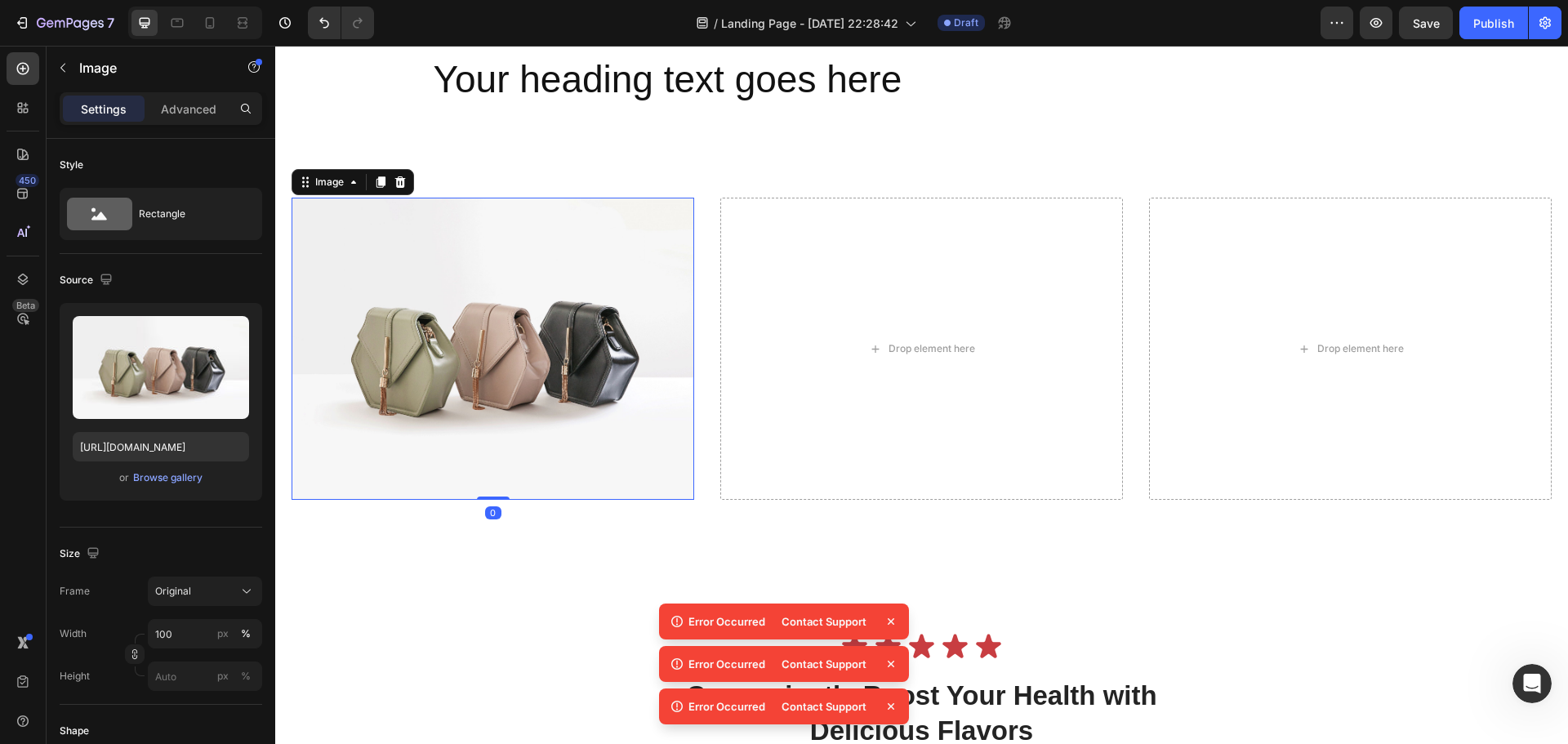
click at [668, 278] on img at bounding box center [493, 349] width 403 height 303
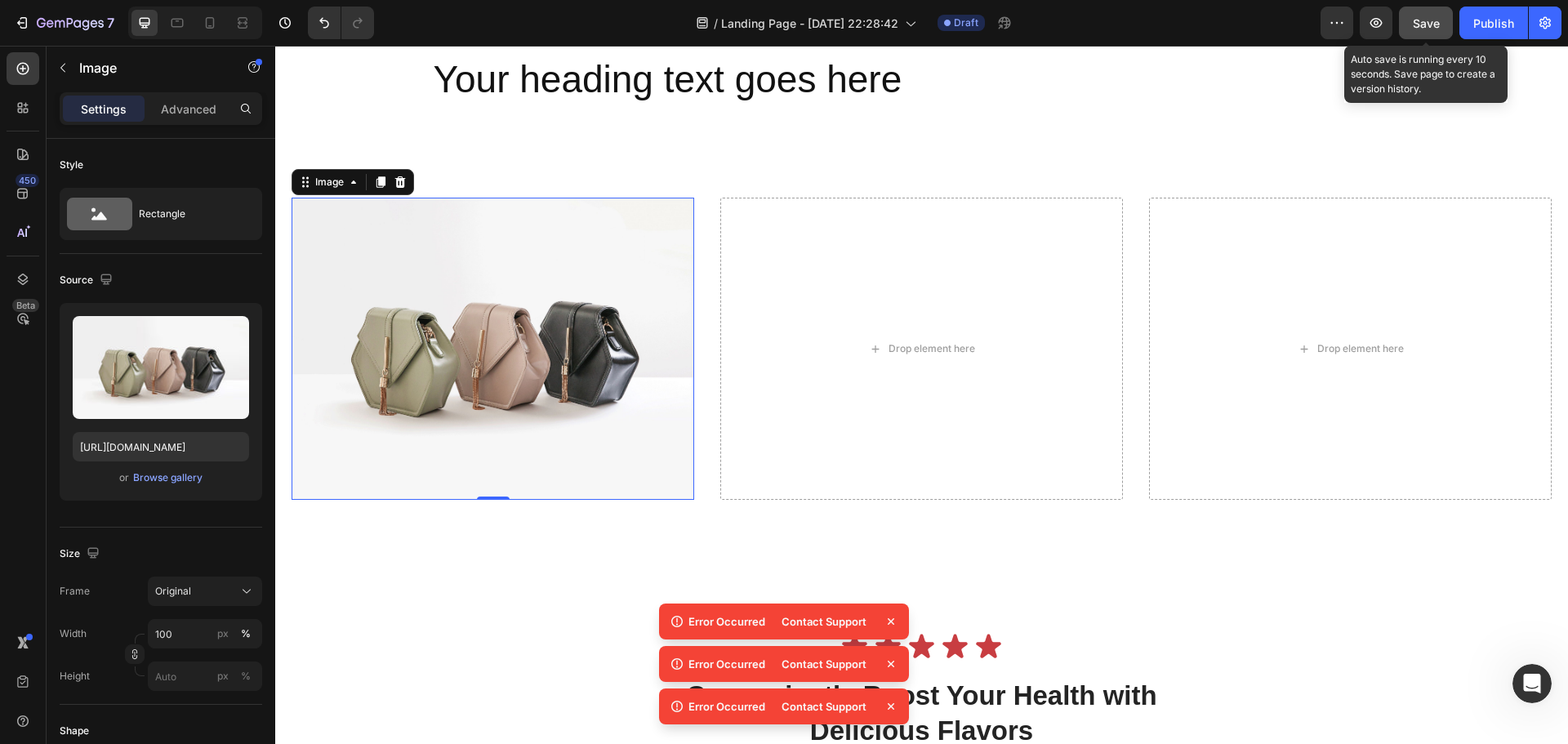
click at [1422, 11] on button "Save" at bounding box center [1426, 23] width 54 height 33
click at [610, 321] on img at bounding box center [493, 349] width 403 height 303
click at [890, 620] on icon at bounding box center [892, 622] width 17 height 17
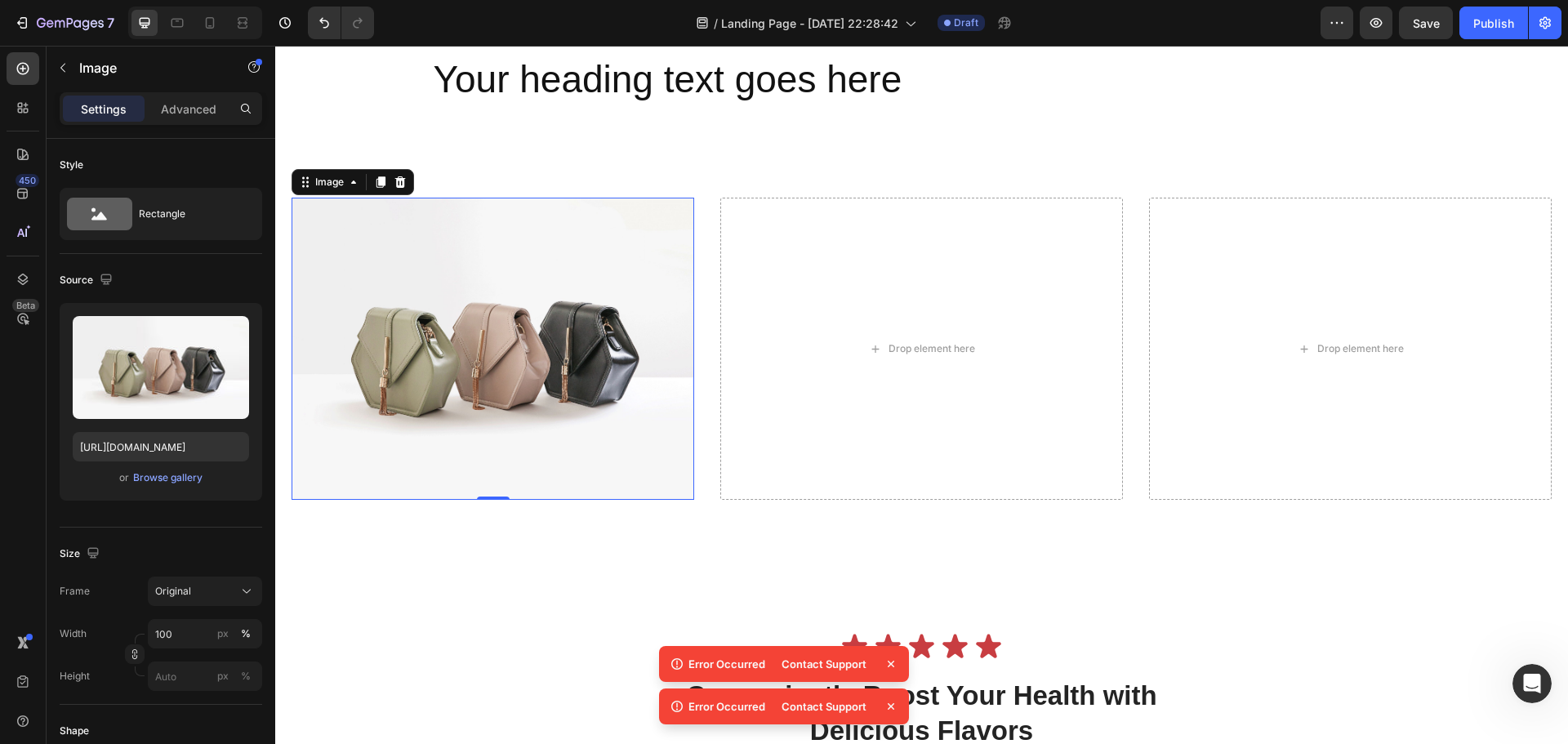
click at [883, 661] on icon at bounding box center [892, 665] width 17 height 17
click at [892, 702] on icon at bounding box center [892, 707] width 17 height 17
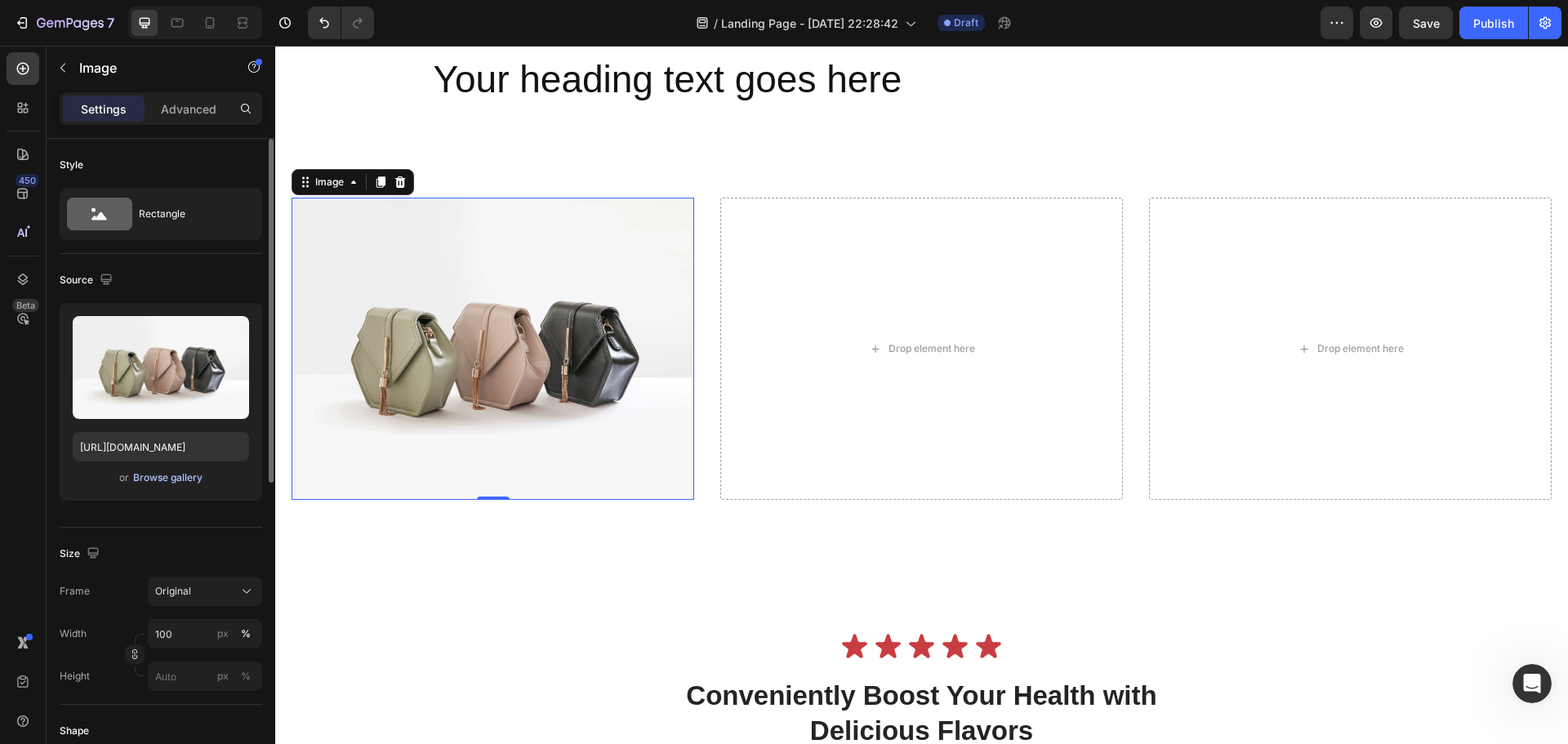
click at [187, 480] on div "Browse gallery" at bounding box center [168, 478] width 70 height 15
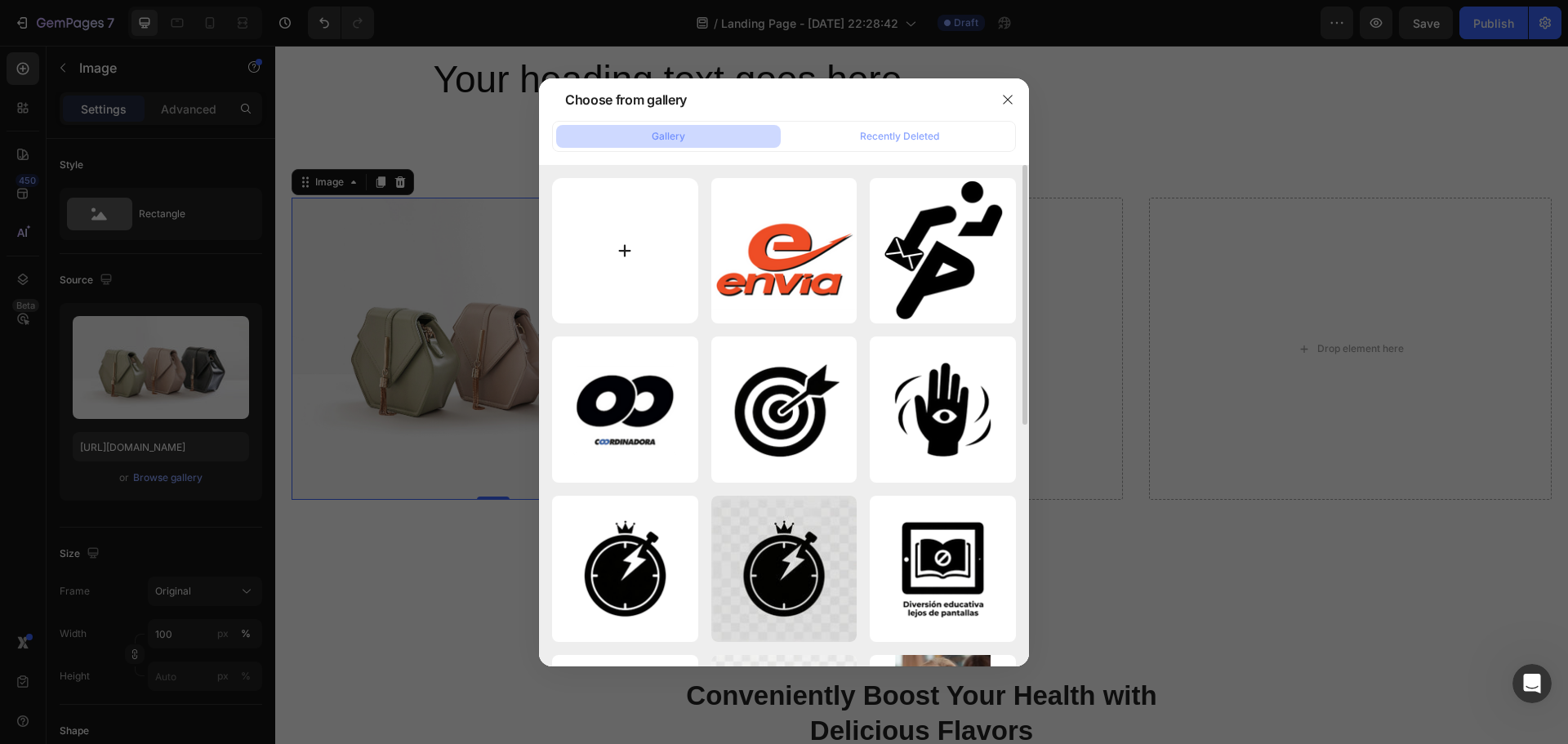
click at [645, 206] on input "file" at bounding box center [625, 251] width 146 height 146
type input "C:\fakepath\4modo.png"
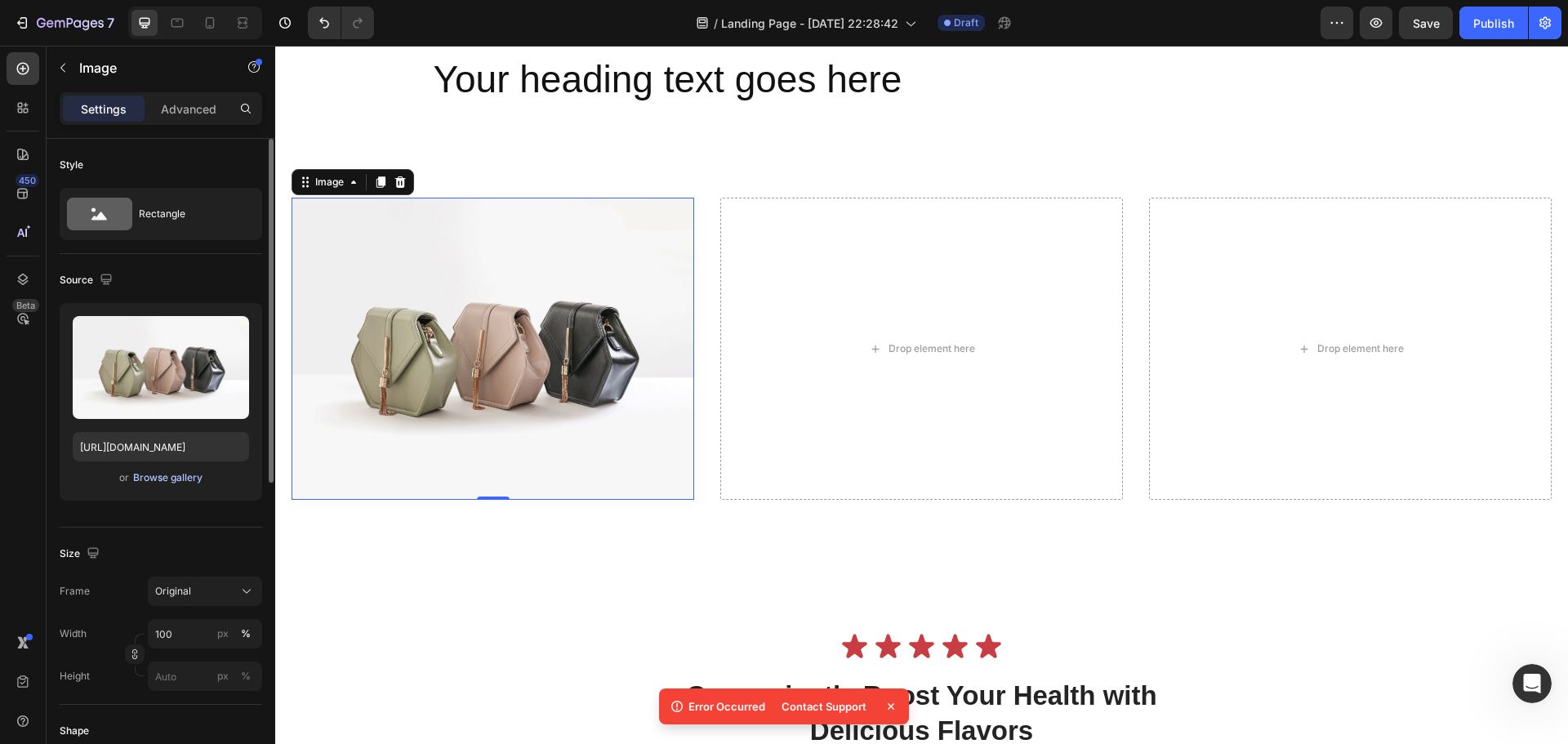
click at [187, 479] on div "Browse gallery" at bounding box center [168, 478] width 70 height 15
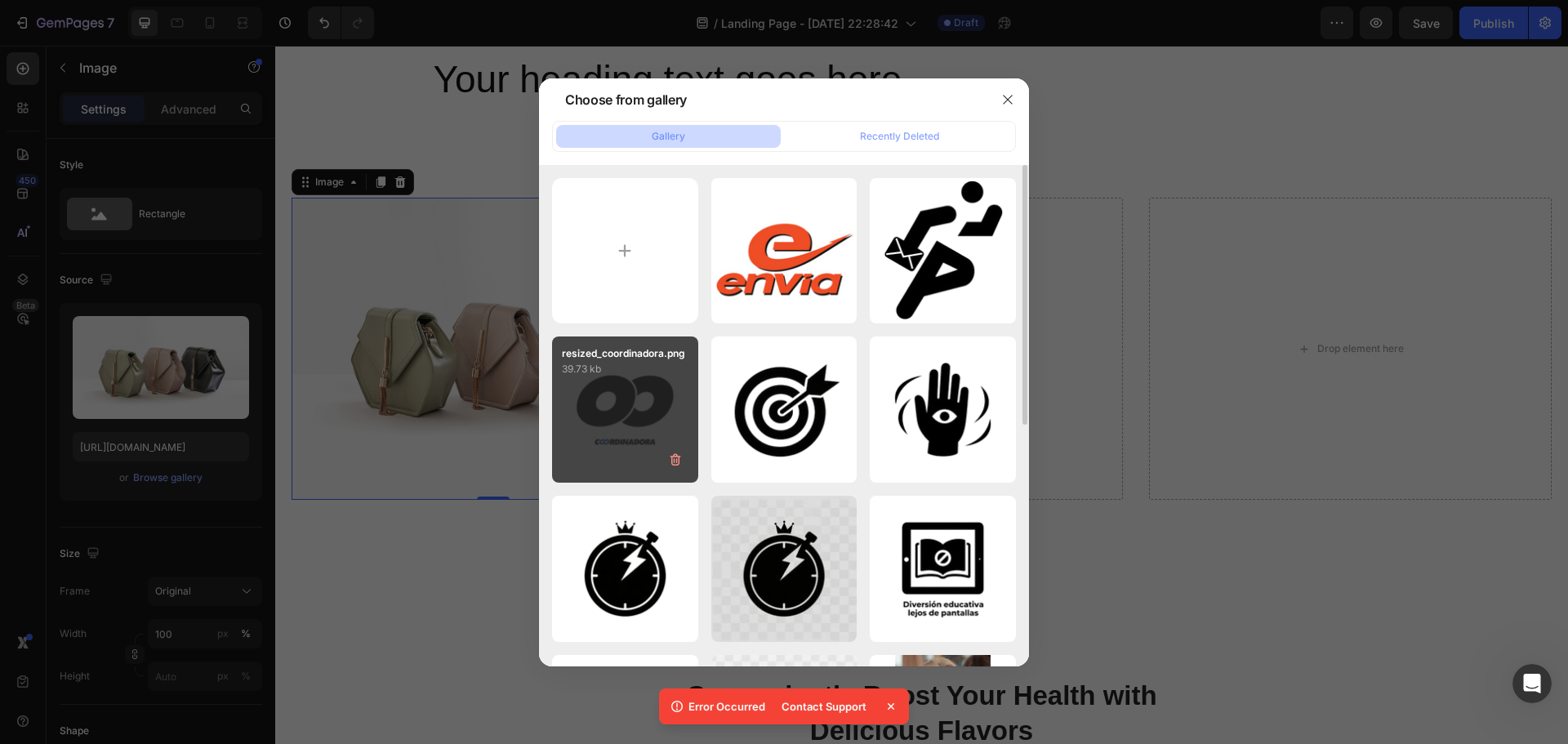
click at [656, 416] on div "resized_coordinadora.png 39.73 kb" at bounding box center [625, 409] width 146 height 146
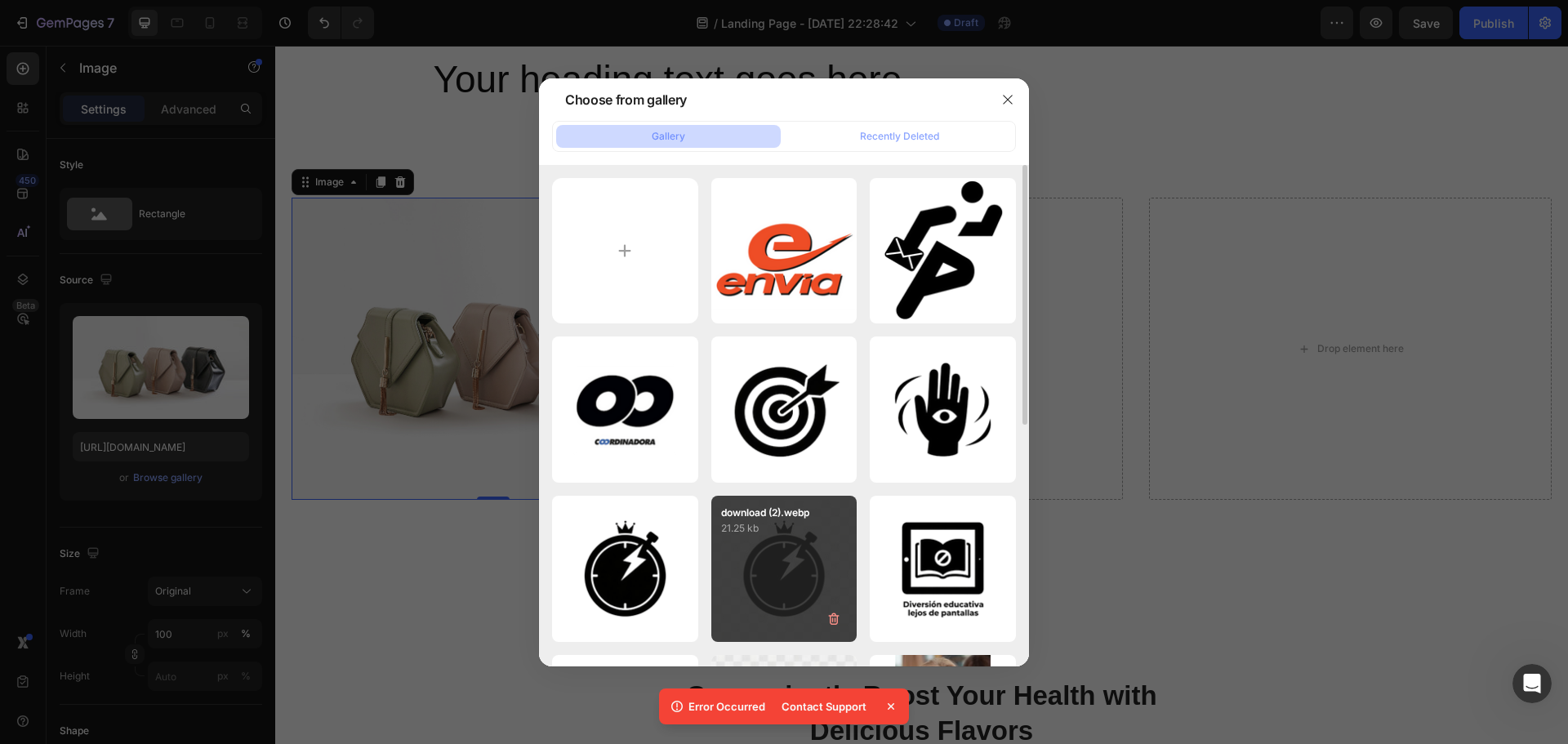
type input "[URL][DOMAIN_NAME]"
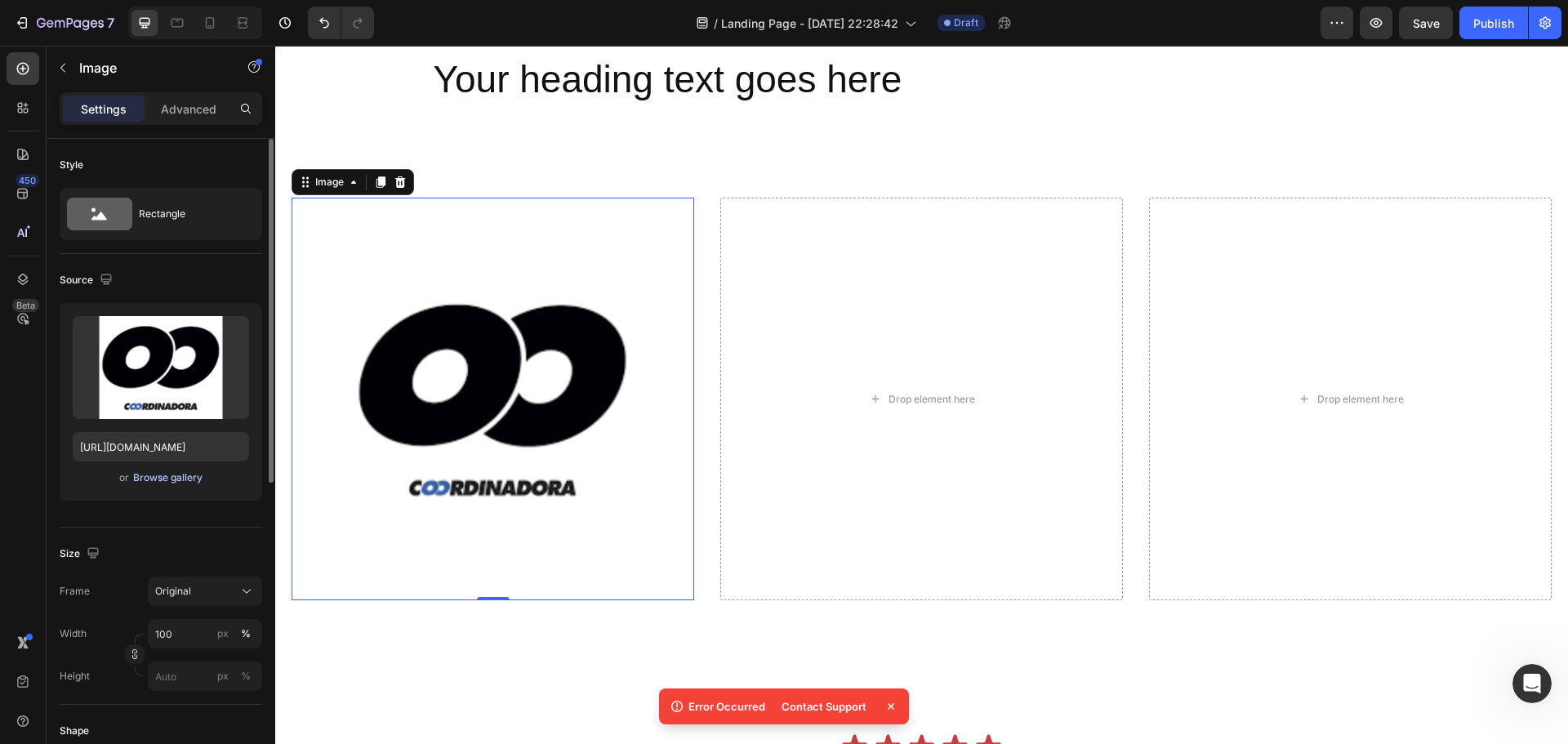
click at [191, 482] on div "Browse gallery" at bounding box center [168, 478] width 70 height 15
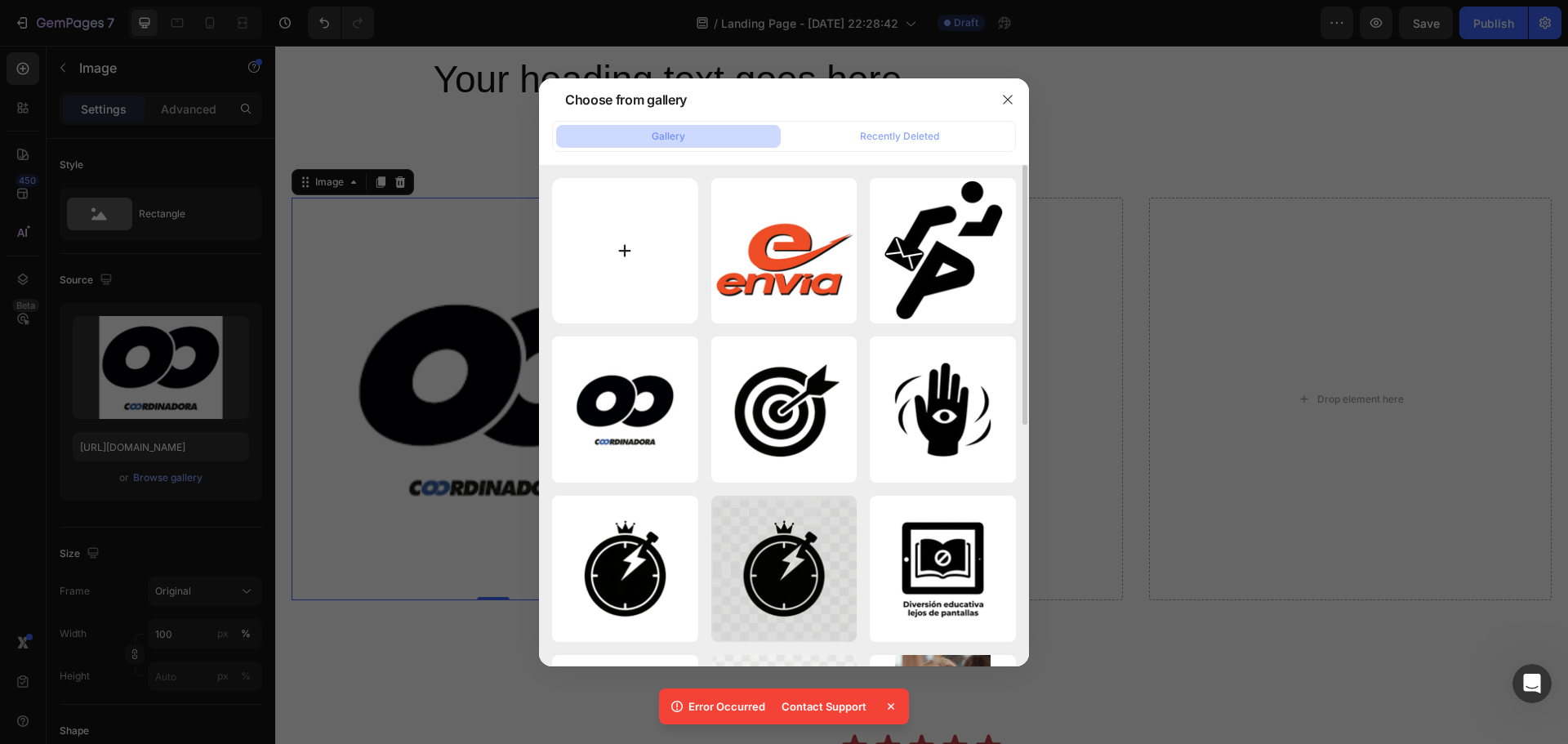
click at [631, 253] on input "file" at bounding box center [625, 251] width 146 height 146
type input "C:\fakepath\🔨🐹 Modo Atrapa al Topo.png"
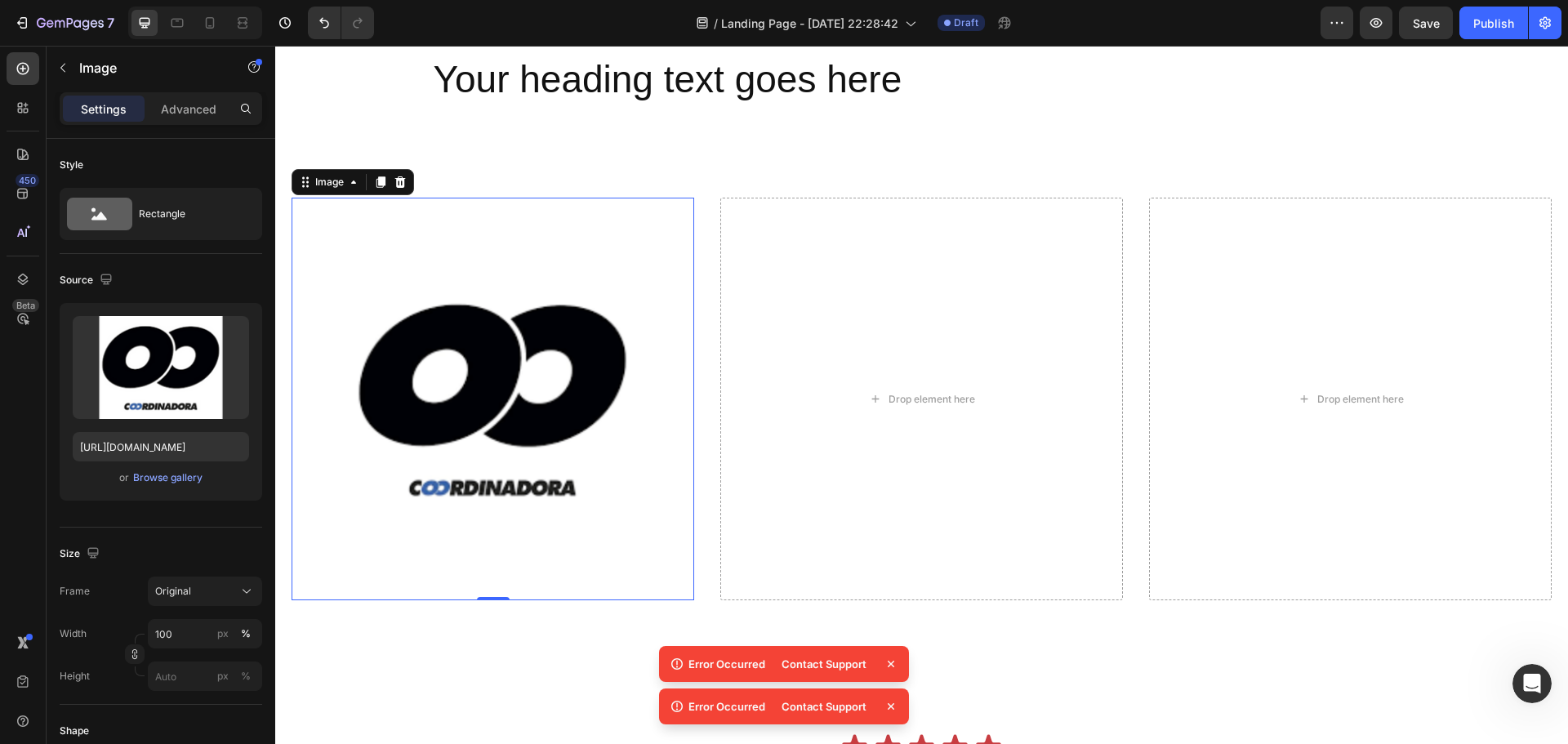
click at [893, 661] on icon at bounding box center [892, 665] width 17 height 17
click at [896, 705] on icon at bounding box center [892, 707] width 17 height 17
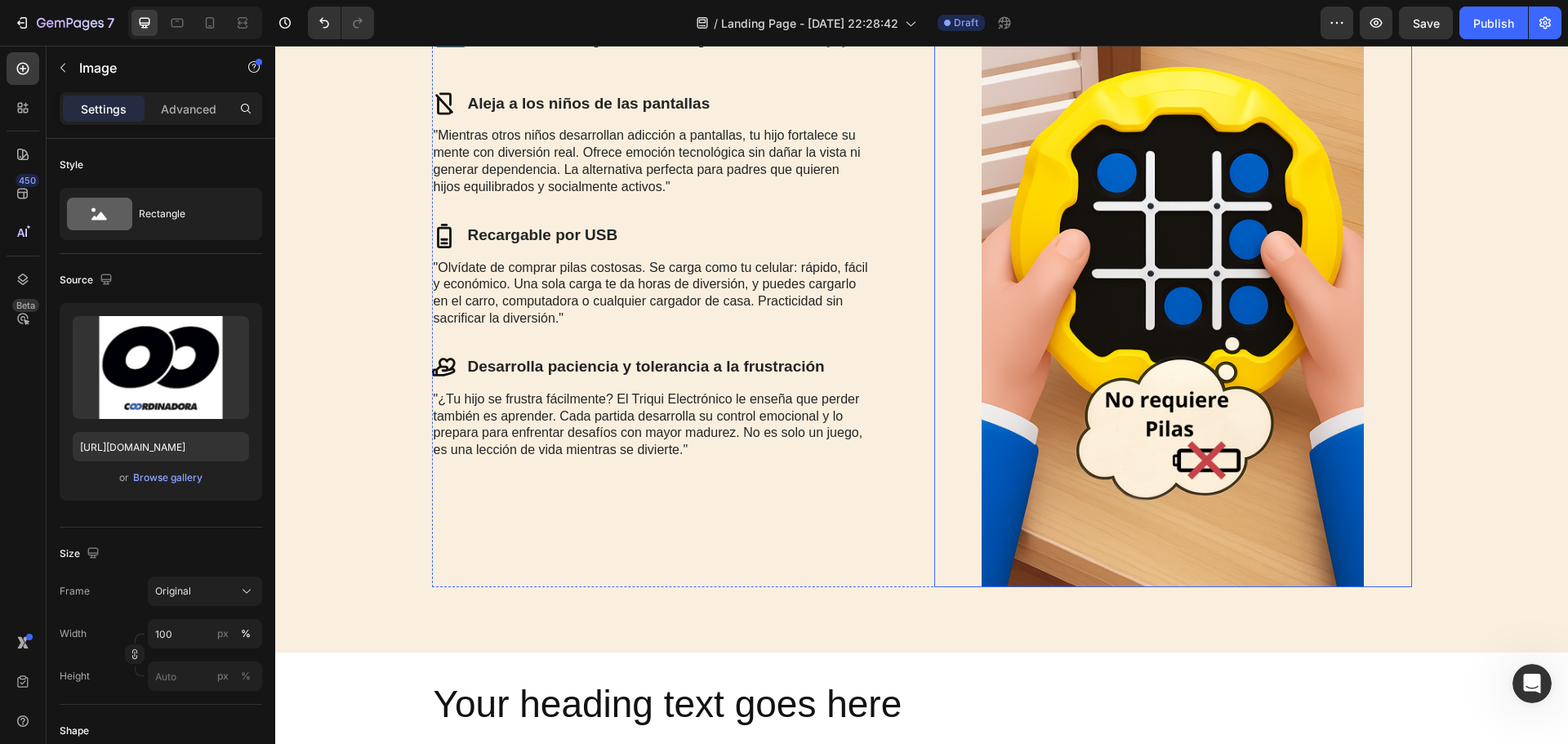
scroll to position [1634, 0]
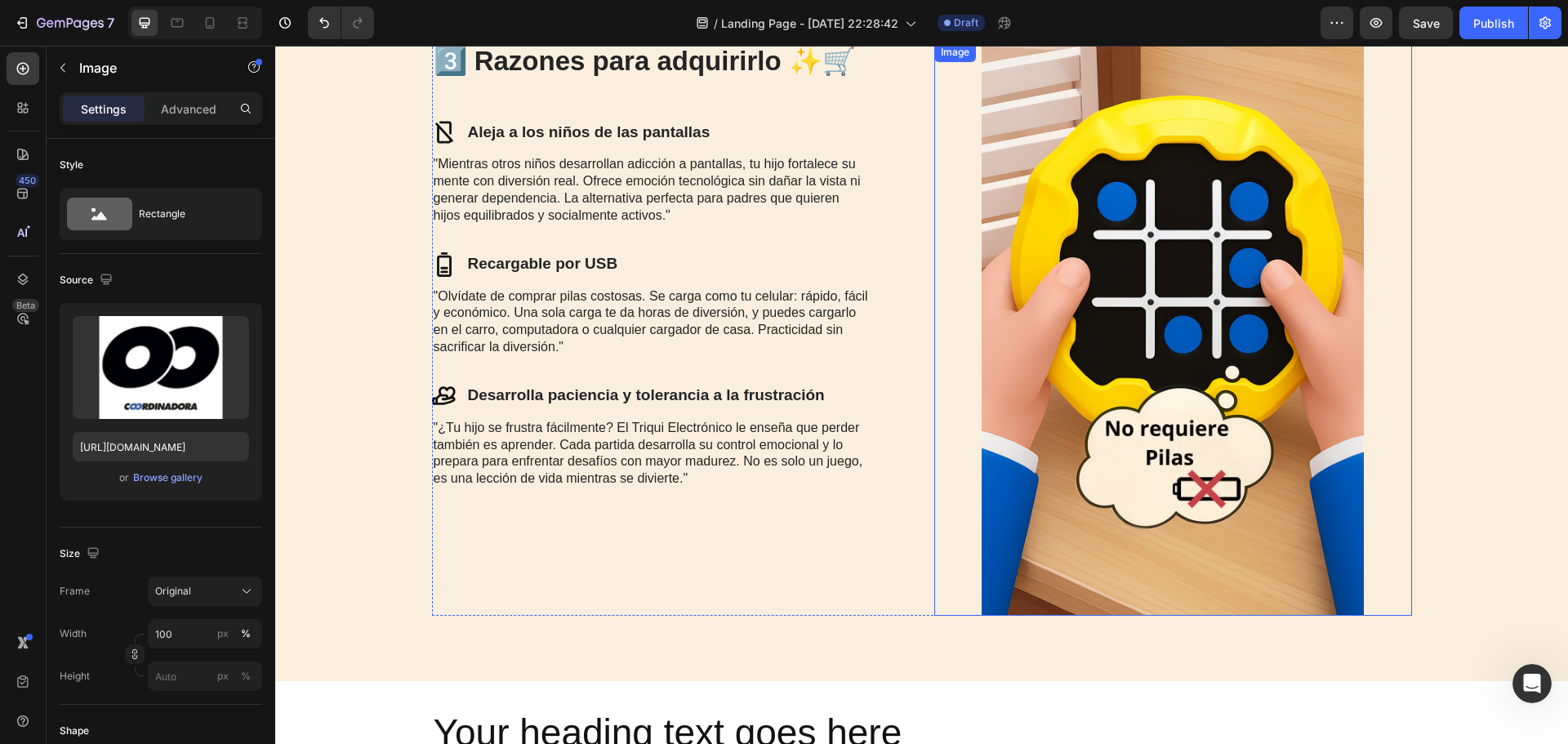
click at [1151, 280] on img at bounding box center [1173, 329] width 382 height 574
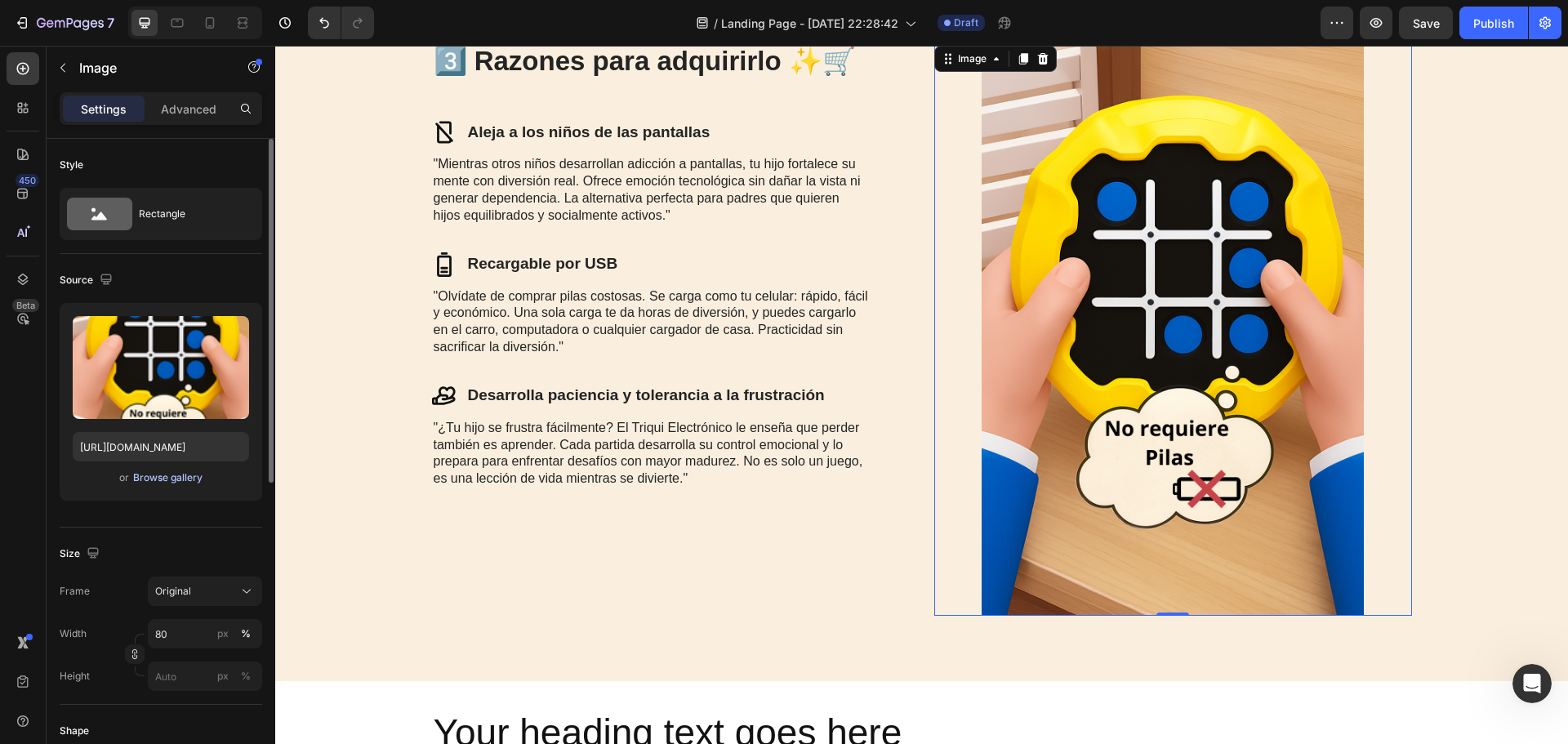
click at [177, 485] on button "Browse gallery" at bounding box center [167, 478] width 71 height 17
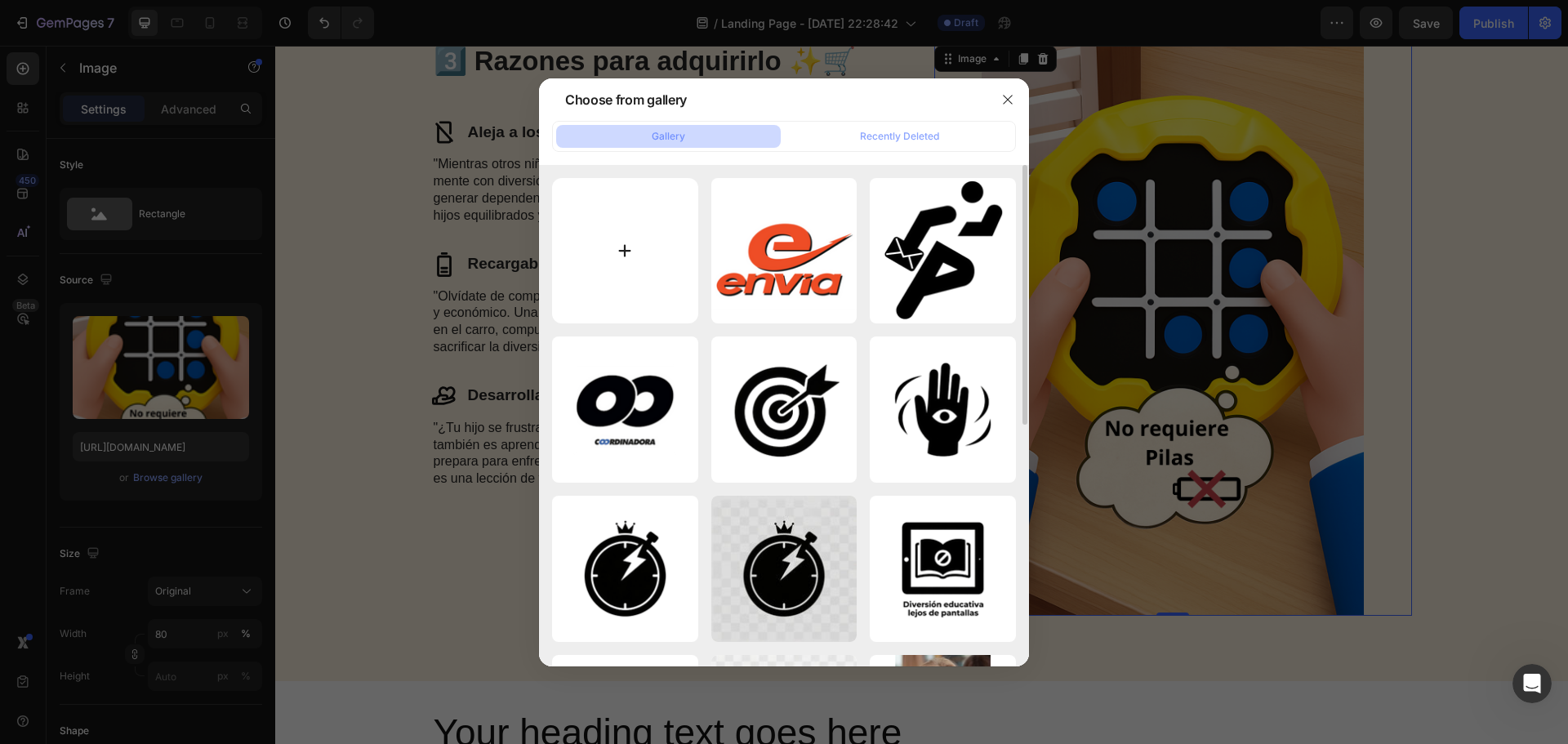
click at [629, 223] on input "file" at bounding box center [625, 251] width 146 height 146
type input "C:\fakepath\🔨🐹 Modo Atrapa al Topo.png"
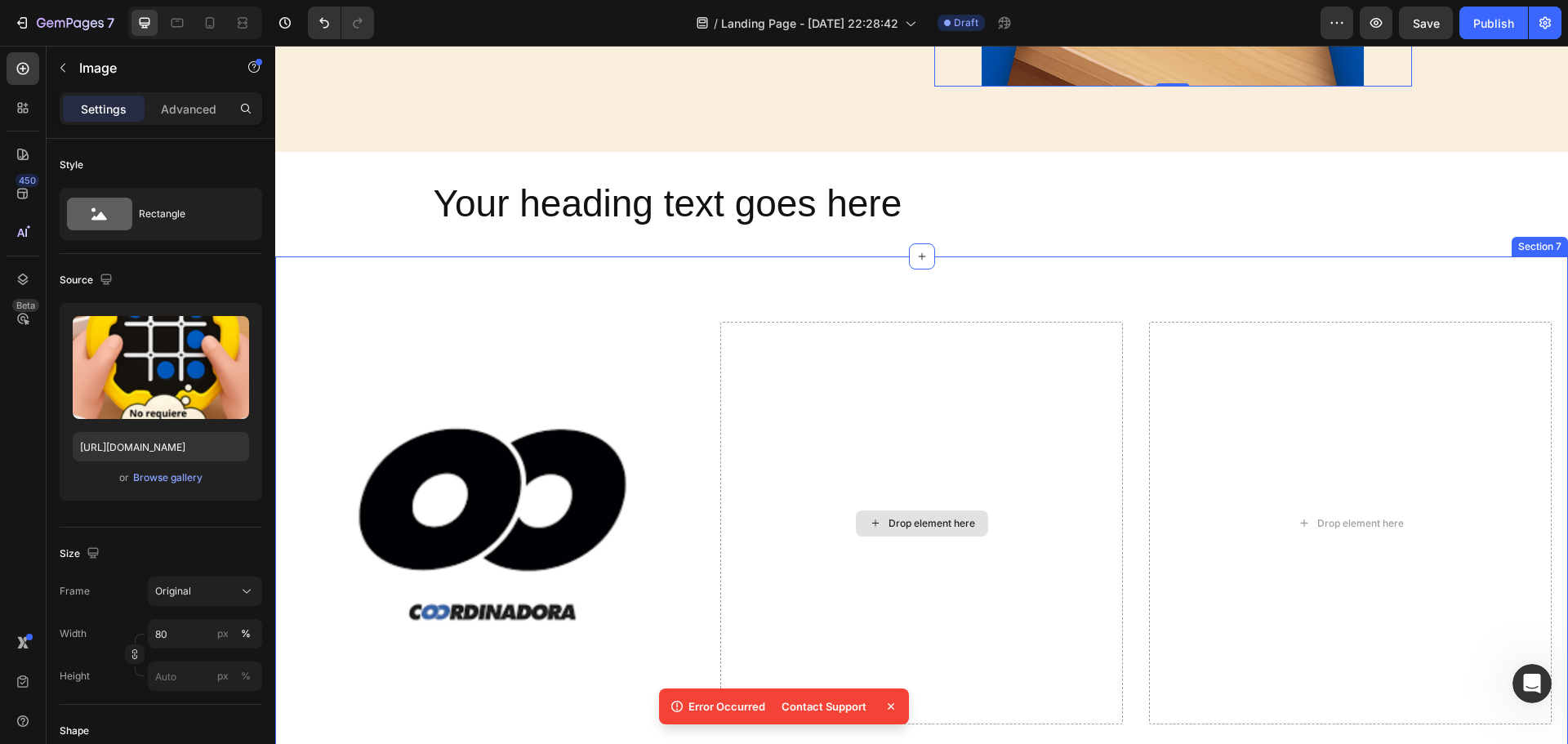
scroll to position [2370, 0]
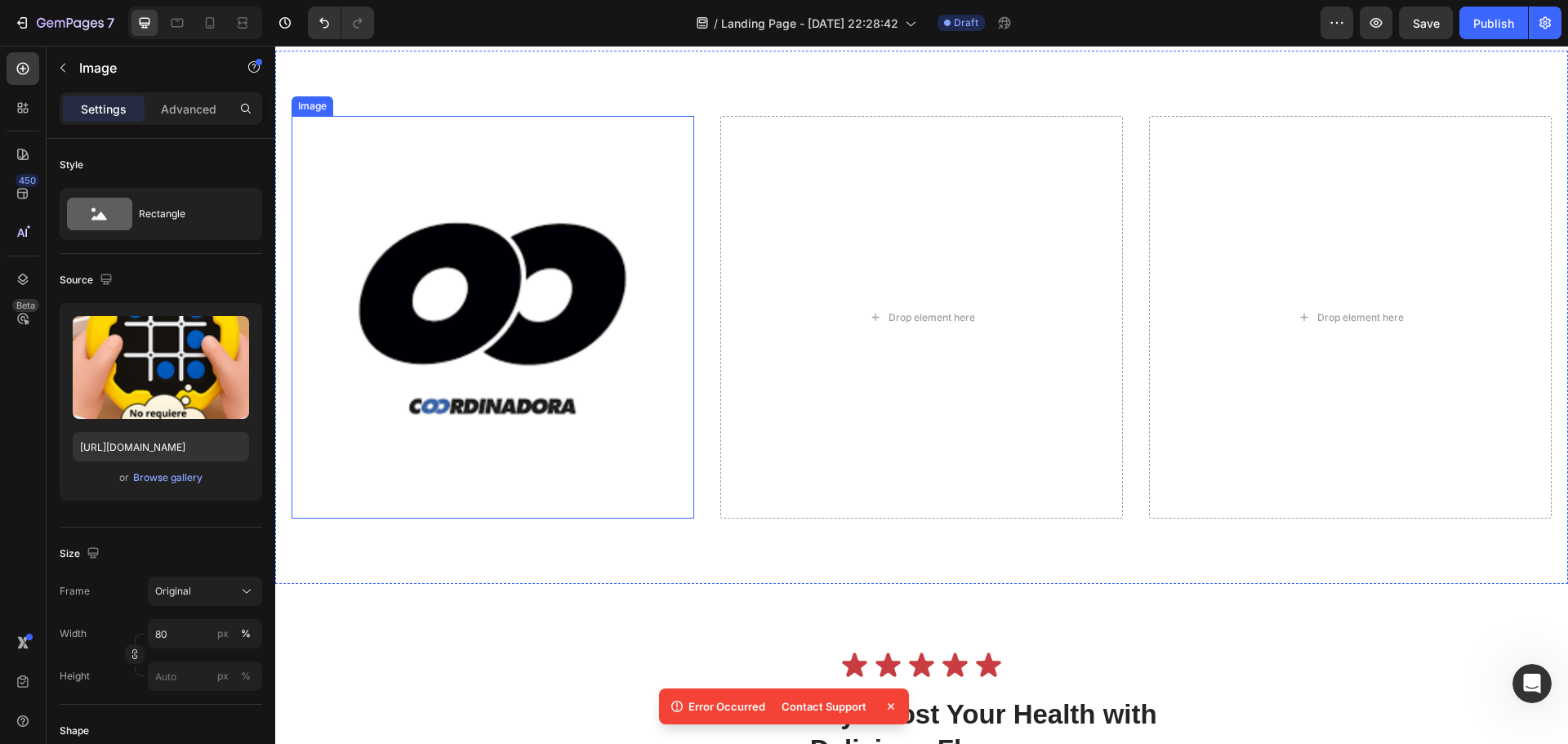
drag, startPoint x: 485, startPoint y: 440, endPoint x: 314, endPoint y: 441, distance: 171.0
click at [485, 440] on img at bounding box center [493, 317] width 403 height 403
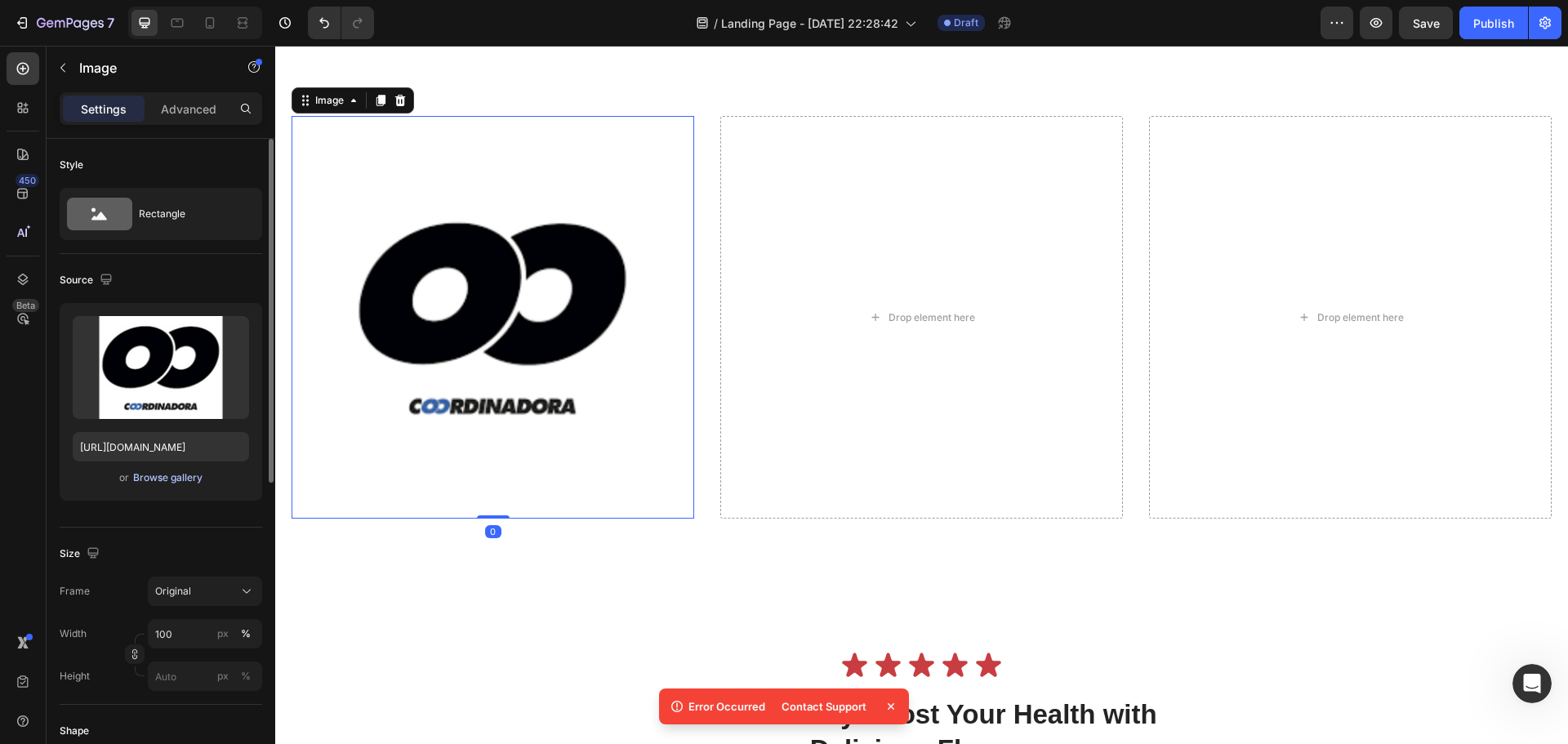
click at [176, 473] on div "Browse gallery" at bounding box center [168, 478] width 70 height 15
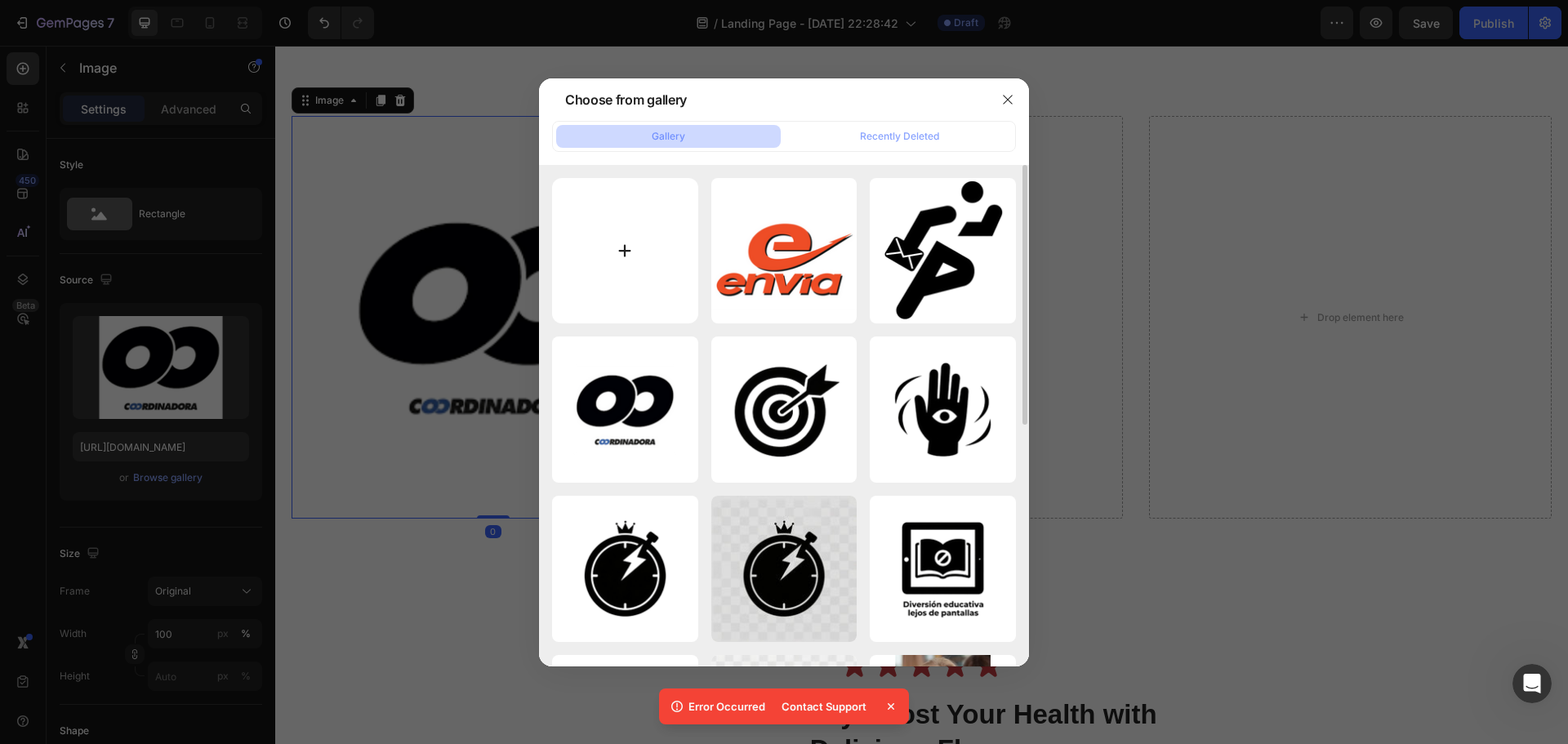
click at [626, 260] on input "file" at bounding box center [625, 251] width 146 height 146
type input "C:\fakepath\No requiere Pilas.png"
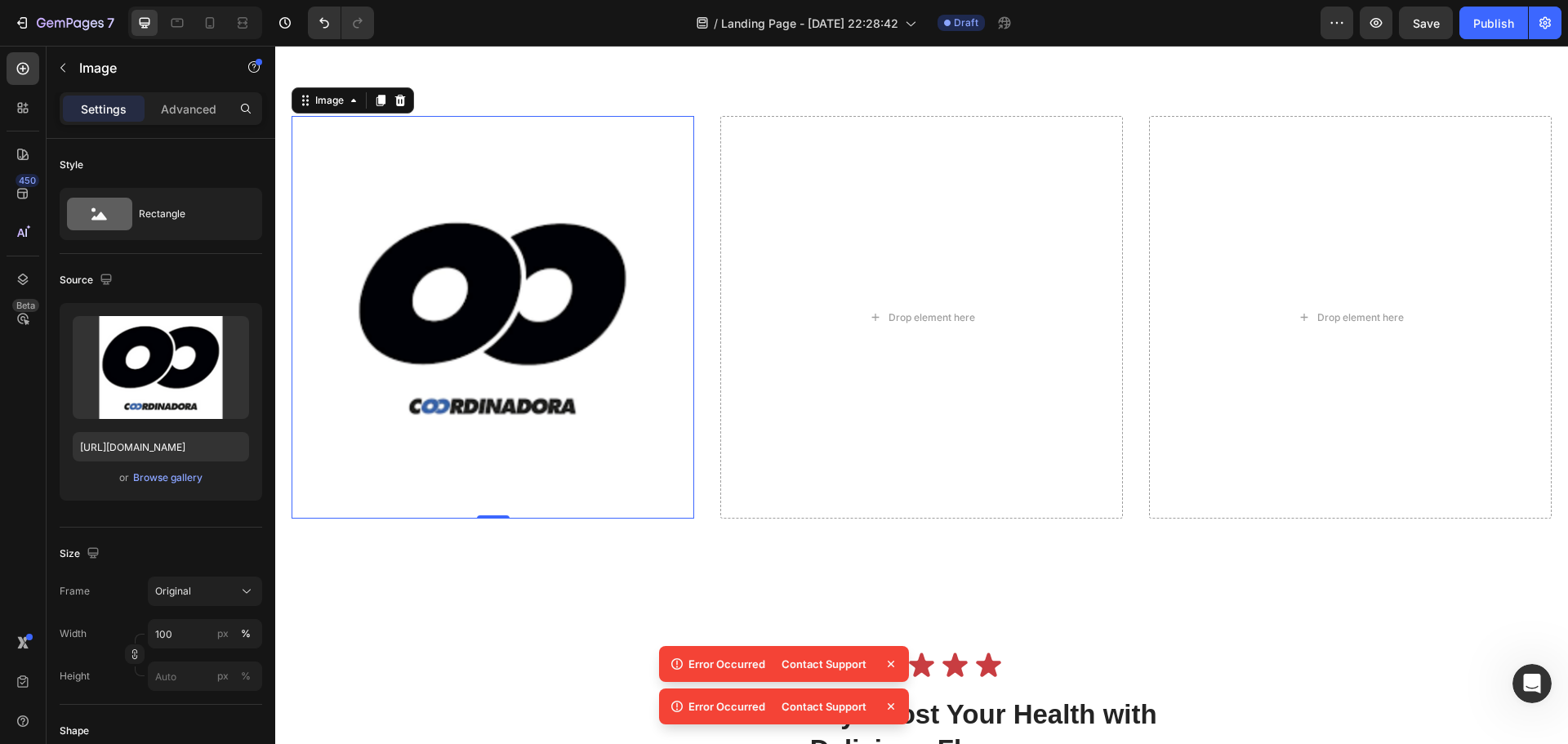
click at [886, 664] on icon at bounding box center [892, 665] width 17 height 17
click at [895, 704] on icon at bounding box center [892, 707] width 17 height 17
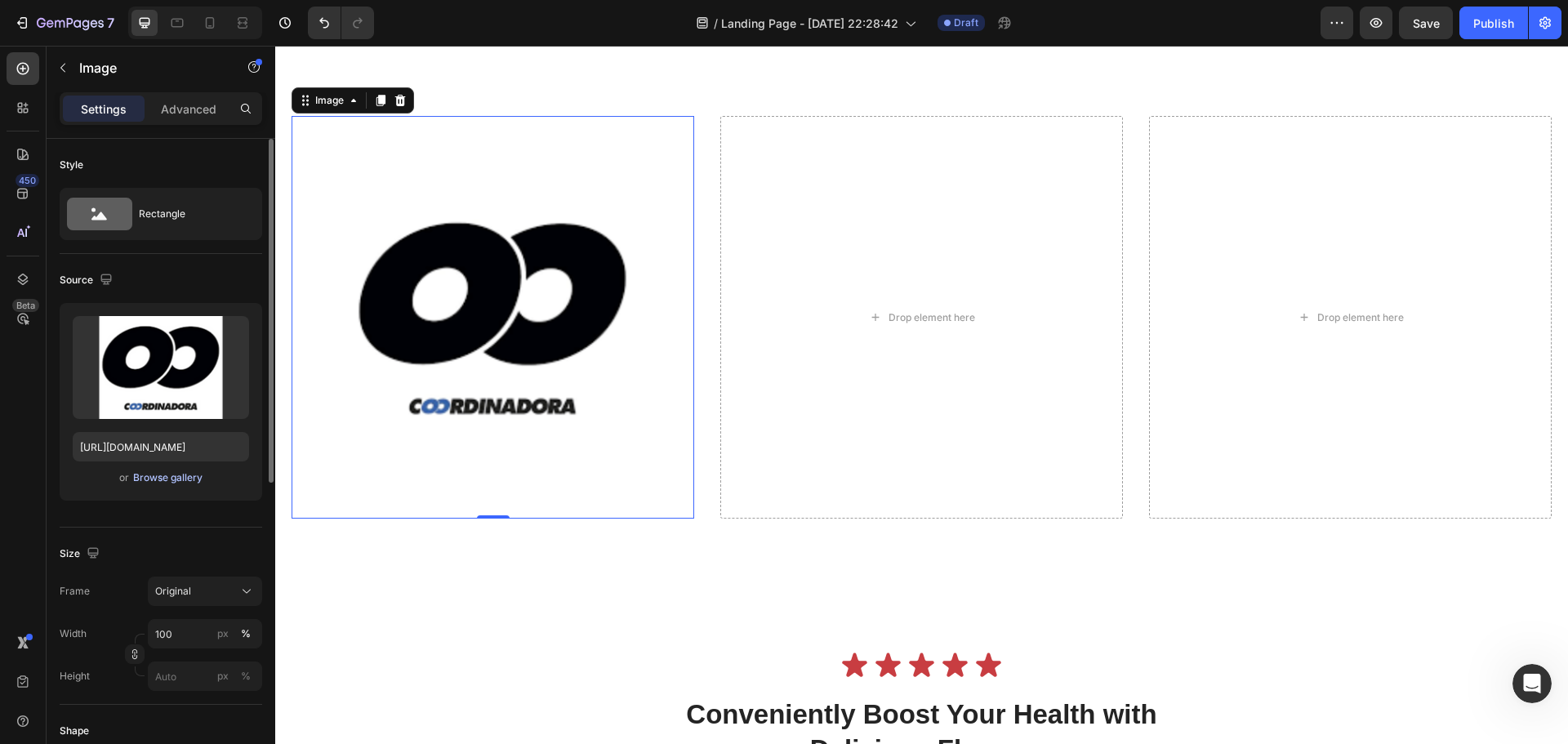
click at [187, 480] on div "Browse gallery" at bounding box center [168, 478] width 70 height 15
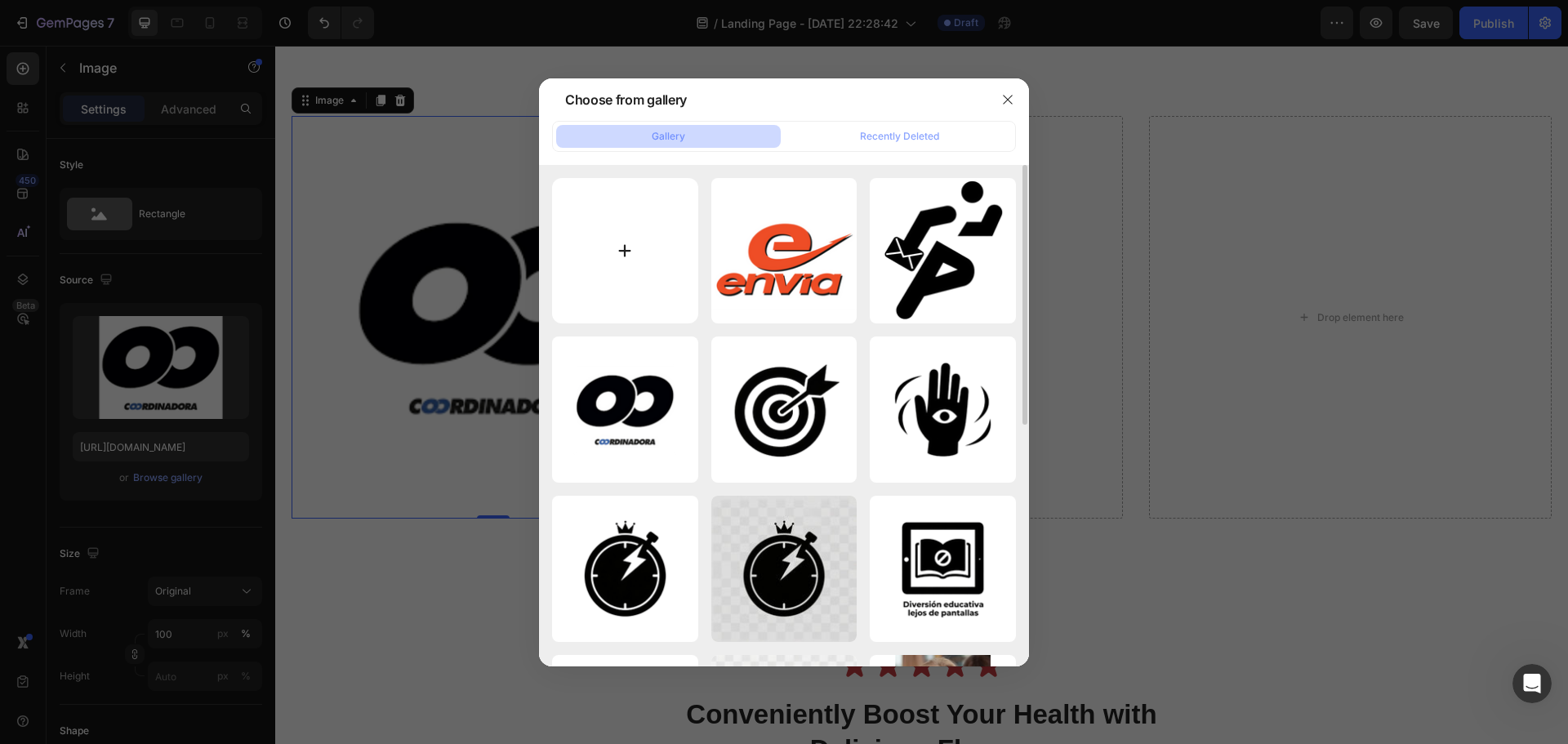
click at [636, 271] on input "file" at bounding box center [625, 251] width 146 height 146
type input "C:\fakepath\resized_coordinadora.png"
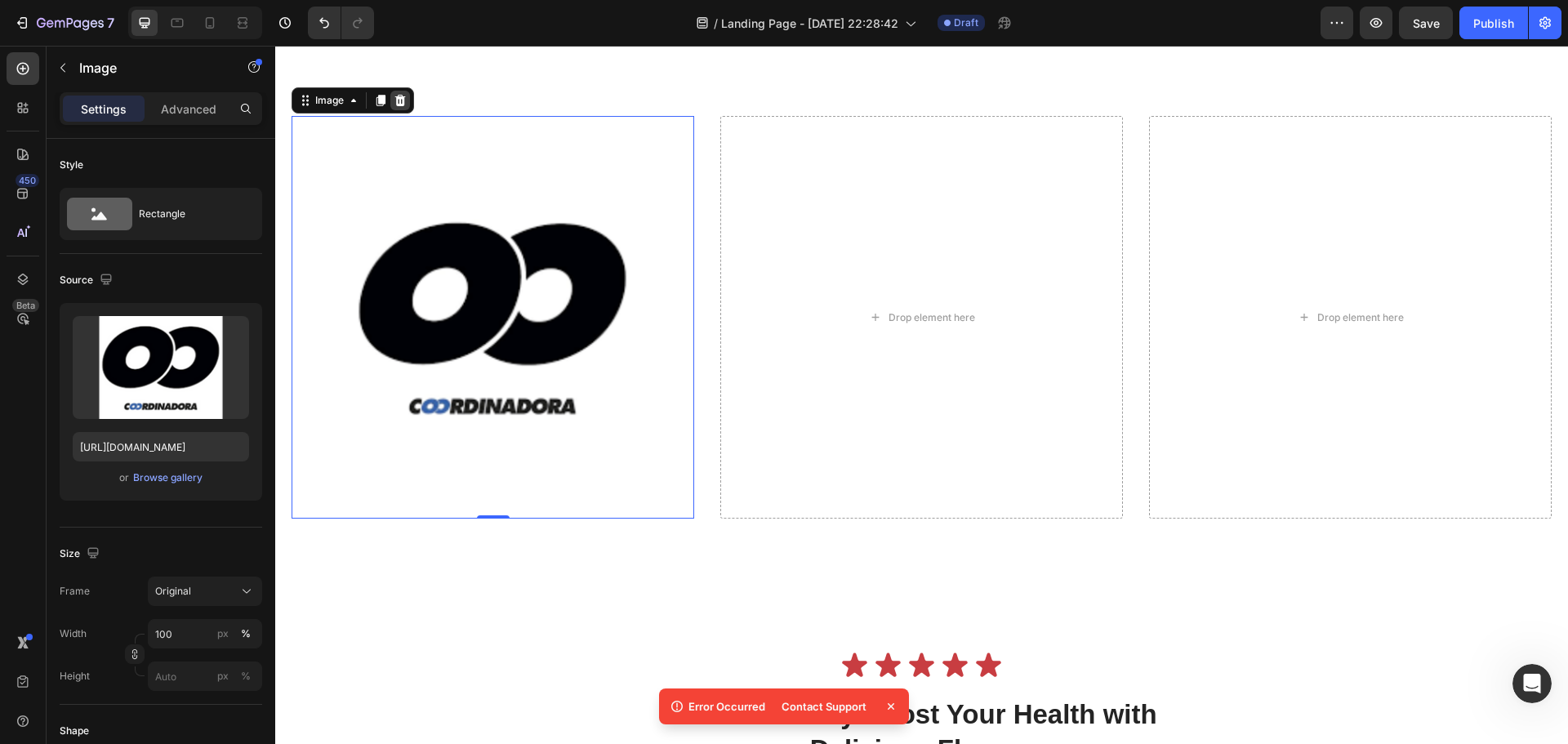
click at [399, 109] on div at bounding box center [400, 100] width 19 height 19
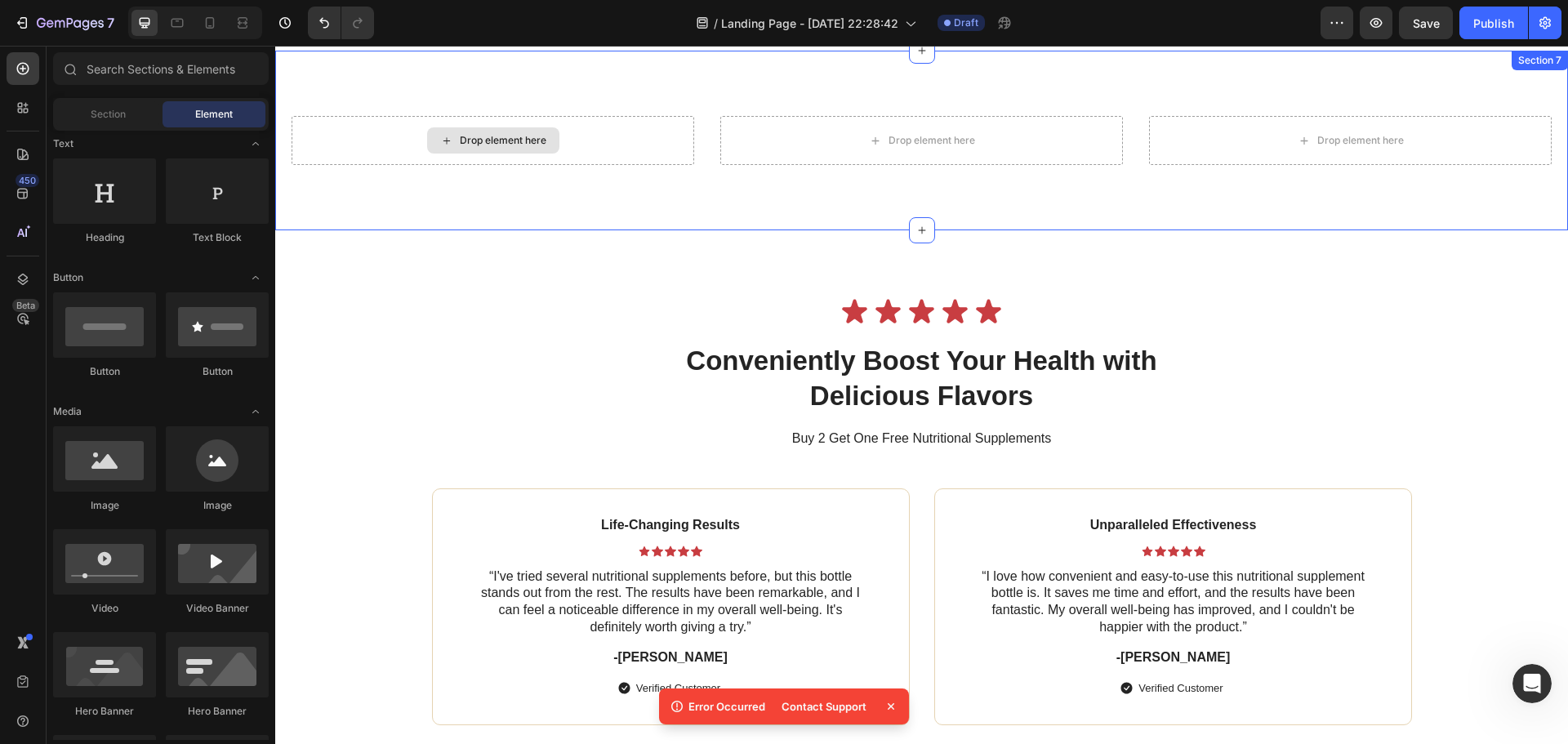
click at [415, 132] on div "Drop element here" at bounding box center [493, 140] width 403 height 49
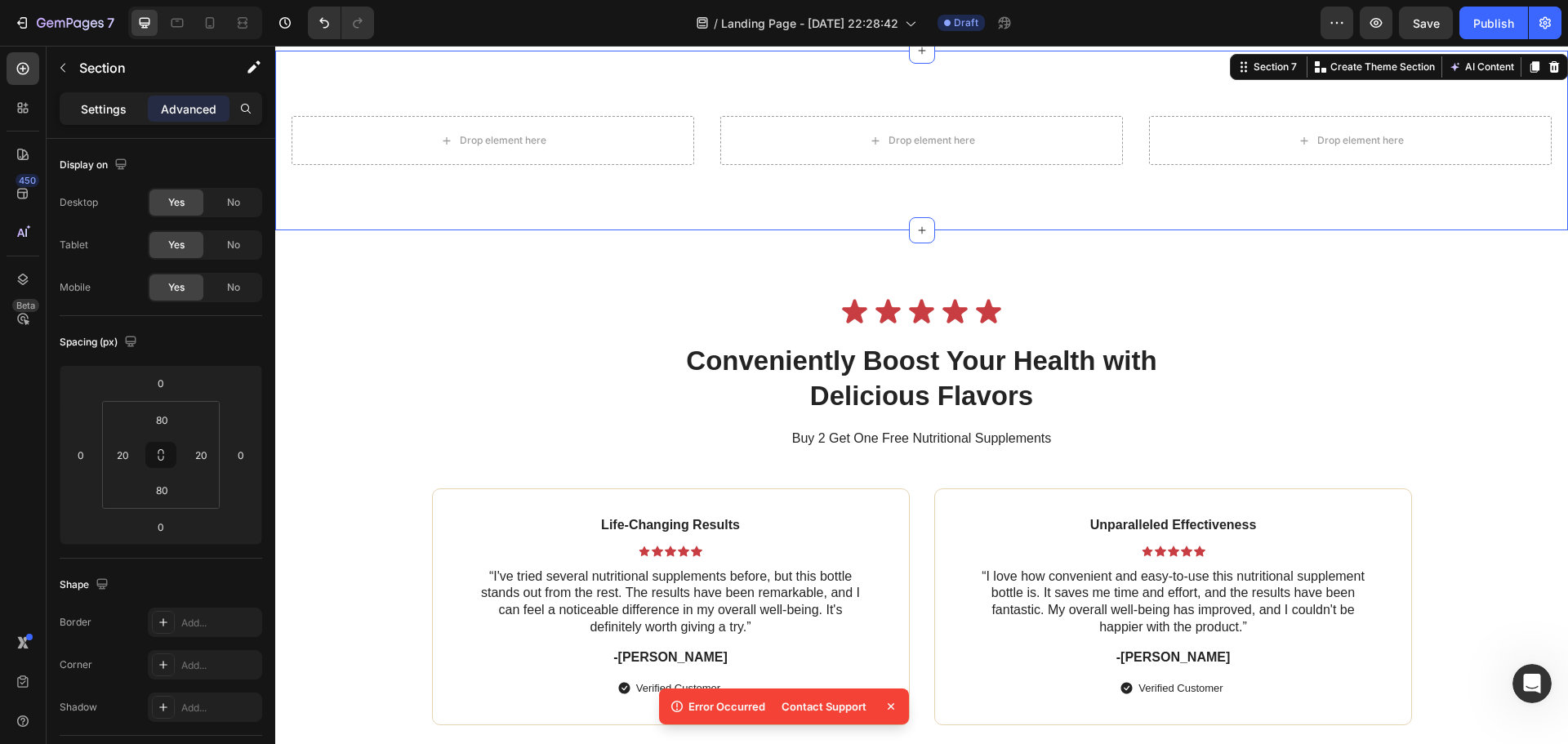
click at [110, 121] on div "Settings" at bounding box center [103, 109] width 82 height 26
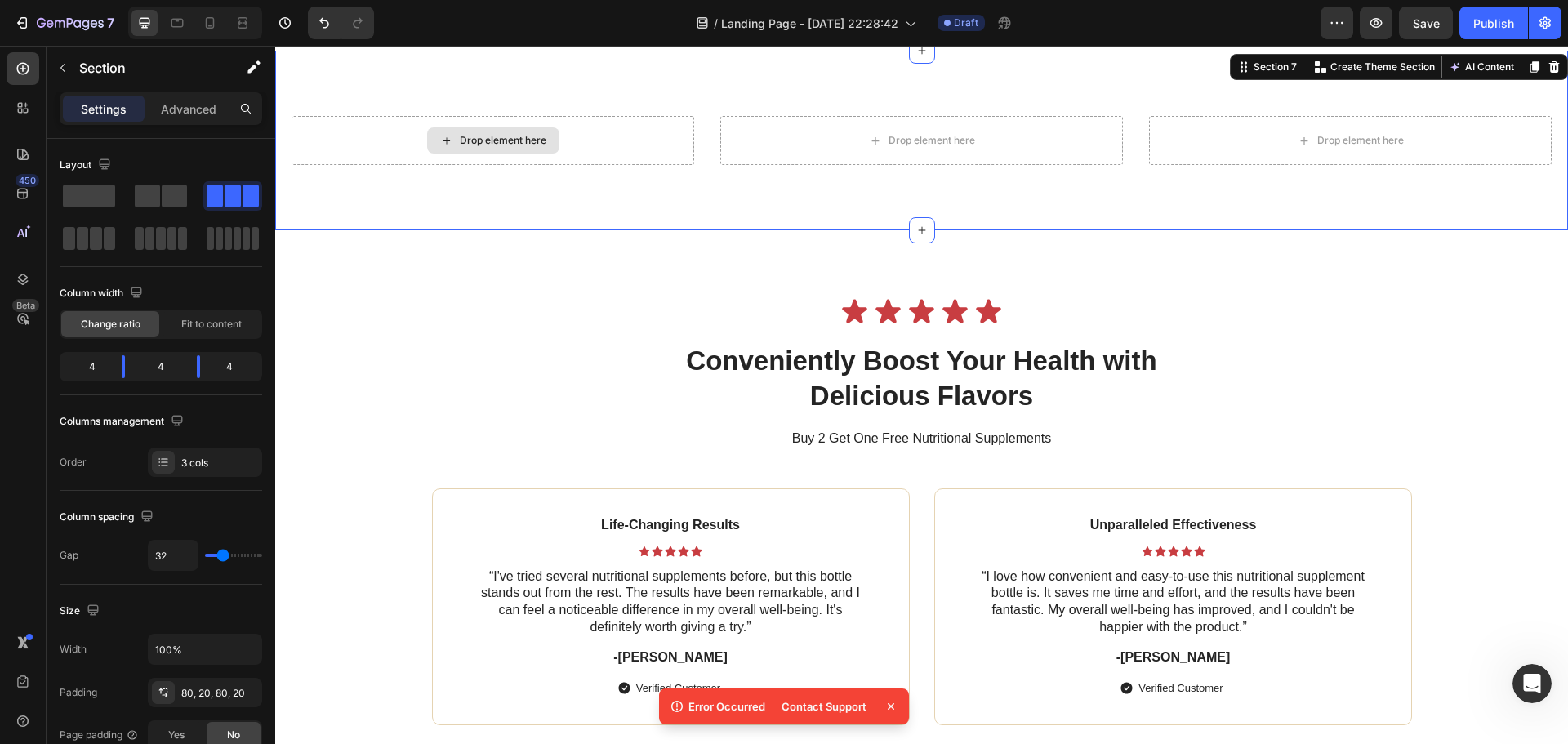
click at [433, 141] on div "Drop element here" at bounding box center [494, 141] width 132 height 26
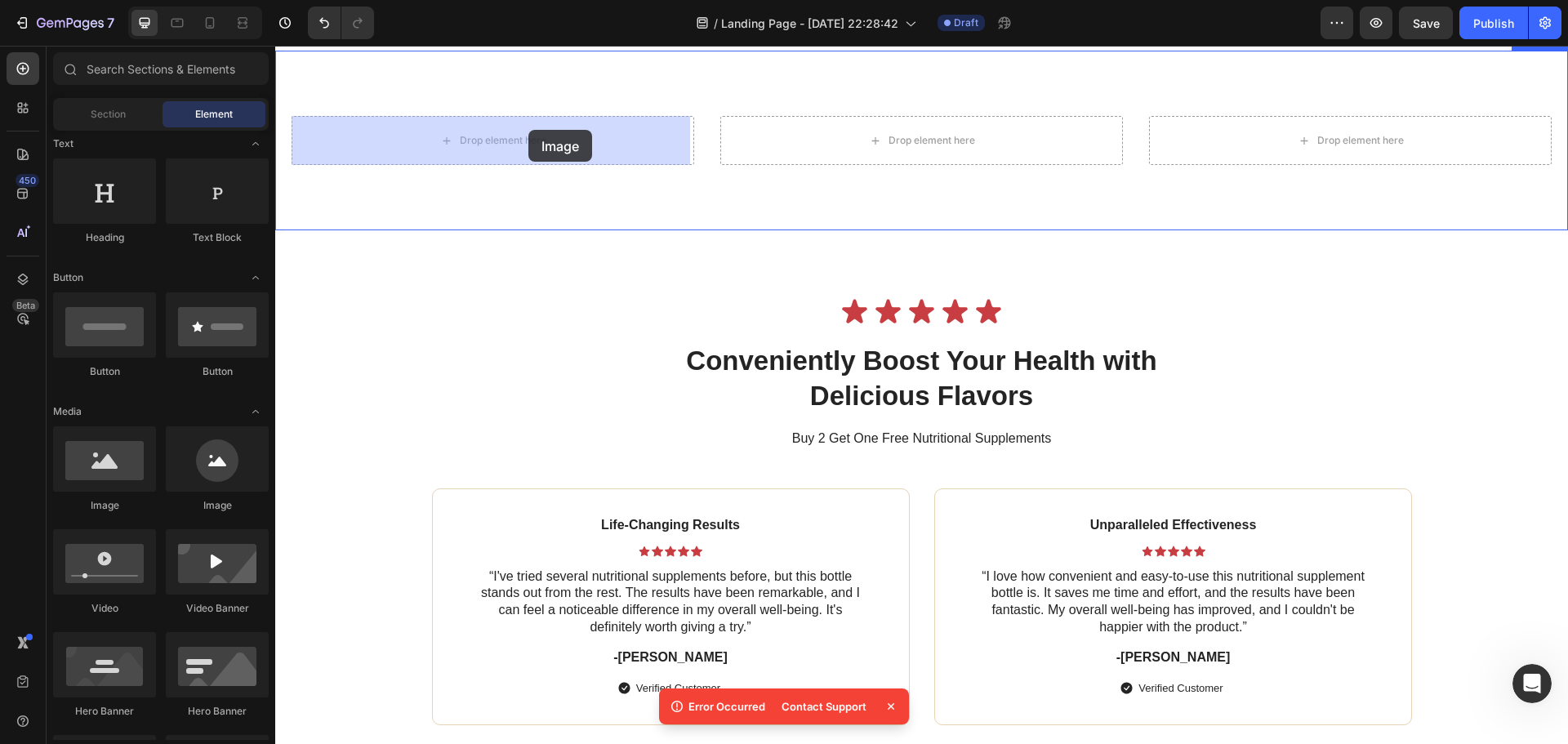
drag, startPoint x: 545, startPoint y: 422, endPoint x: 528, endPoint y: 130, distance: 292.5
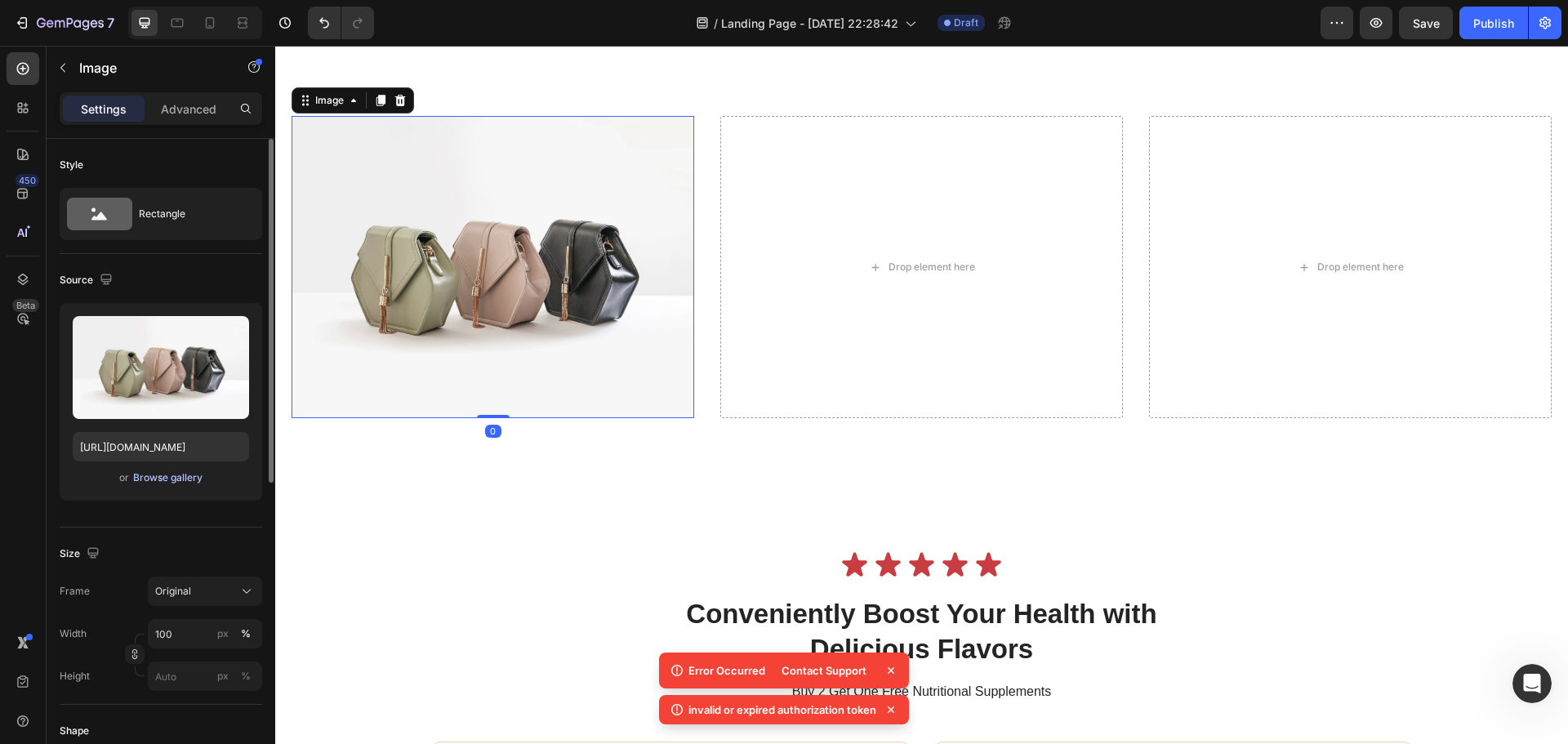
click at [192, 475] on div "Browse gallery" at bounding box center [168, 478] width 70 height 15
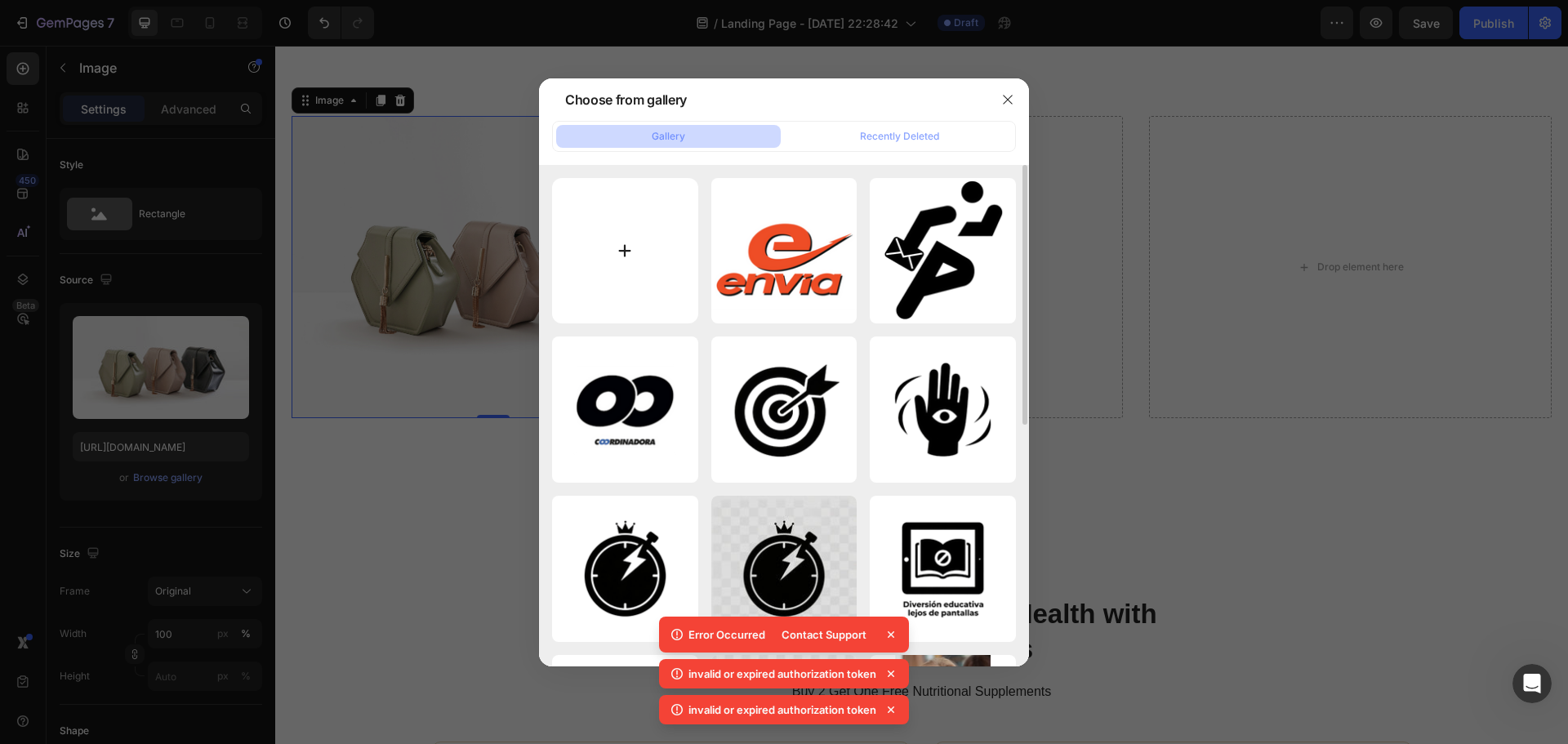
click at [649, 227] on input "file" at bounding box center [625, 251] width 146 height 146
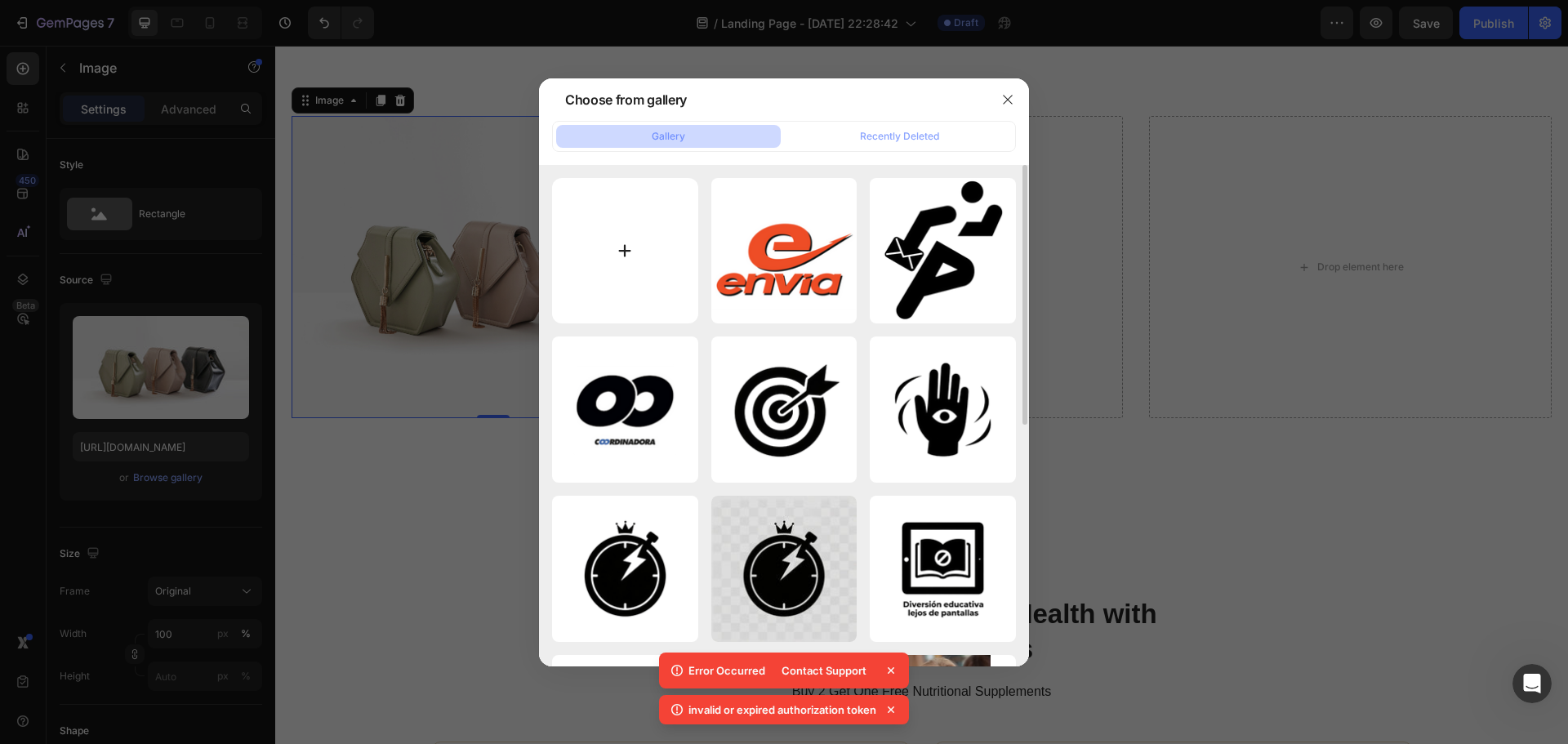
type input "C:\fakepath\resized_coordinadora.png"
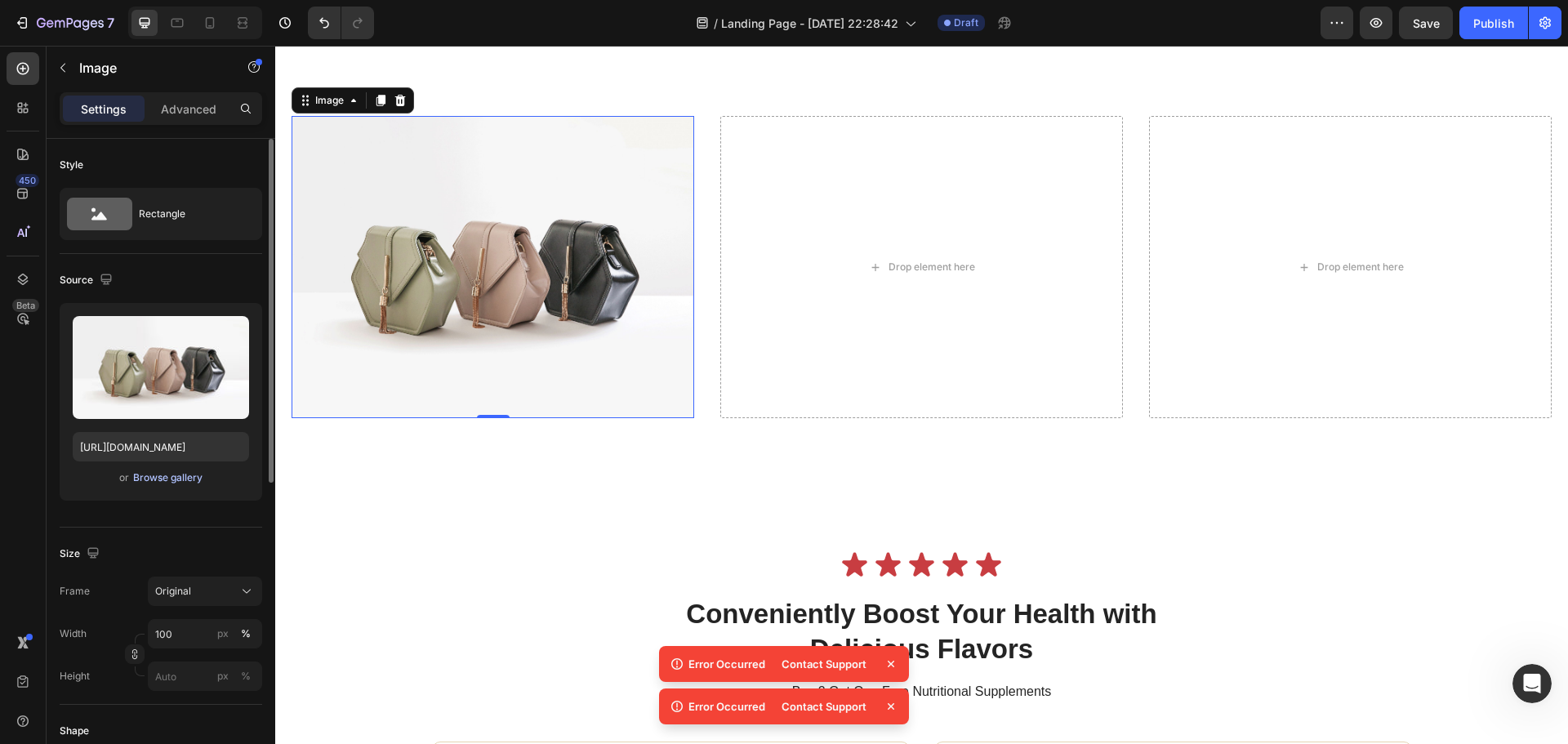
click at [184, 480] on div "Browse gallery" at bounding box center [168, 478] width 70 height 15
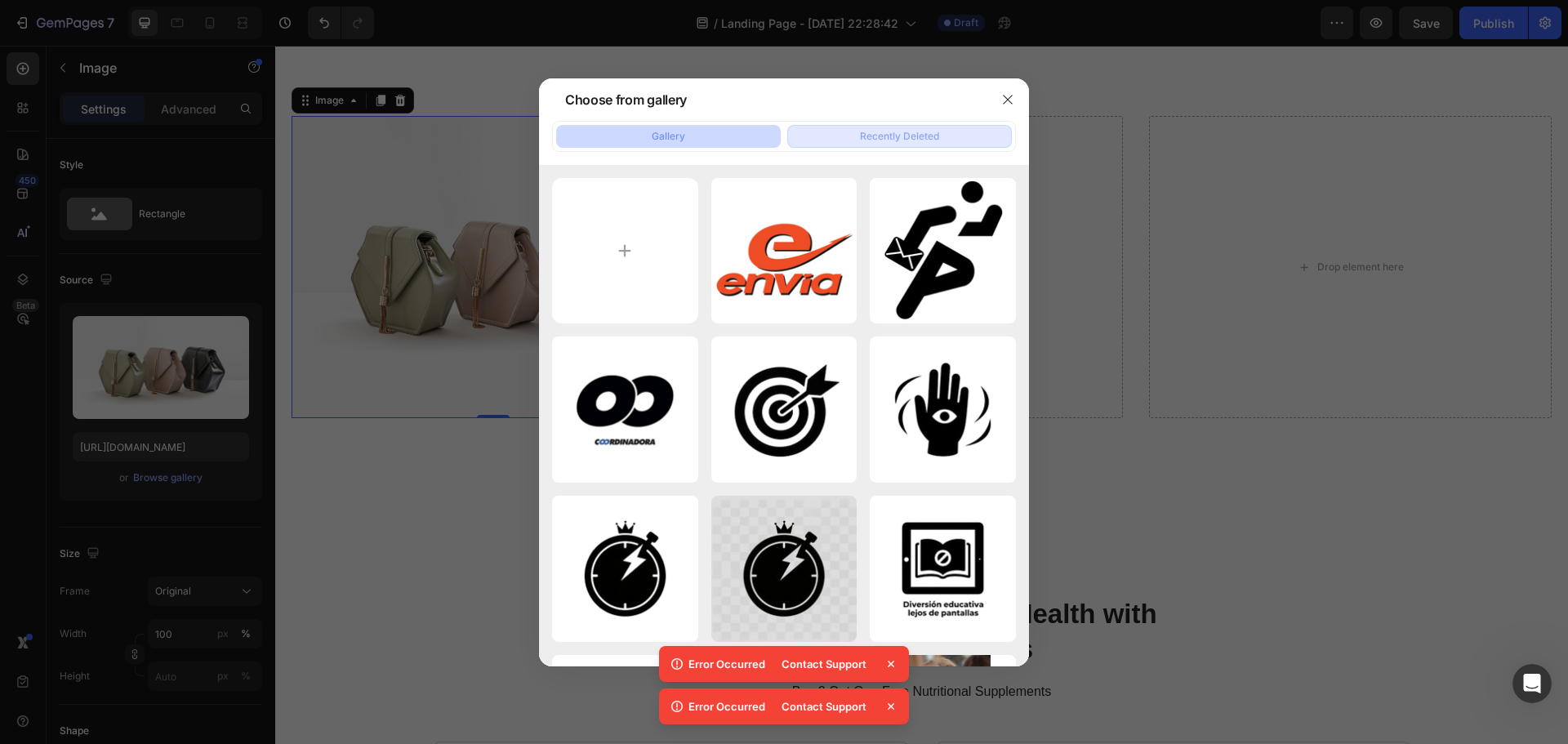
click at [863, 133] on div "Recently Deleted" at bounding box center [900, 136] width 79 height 15
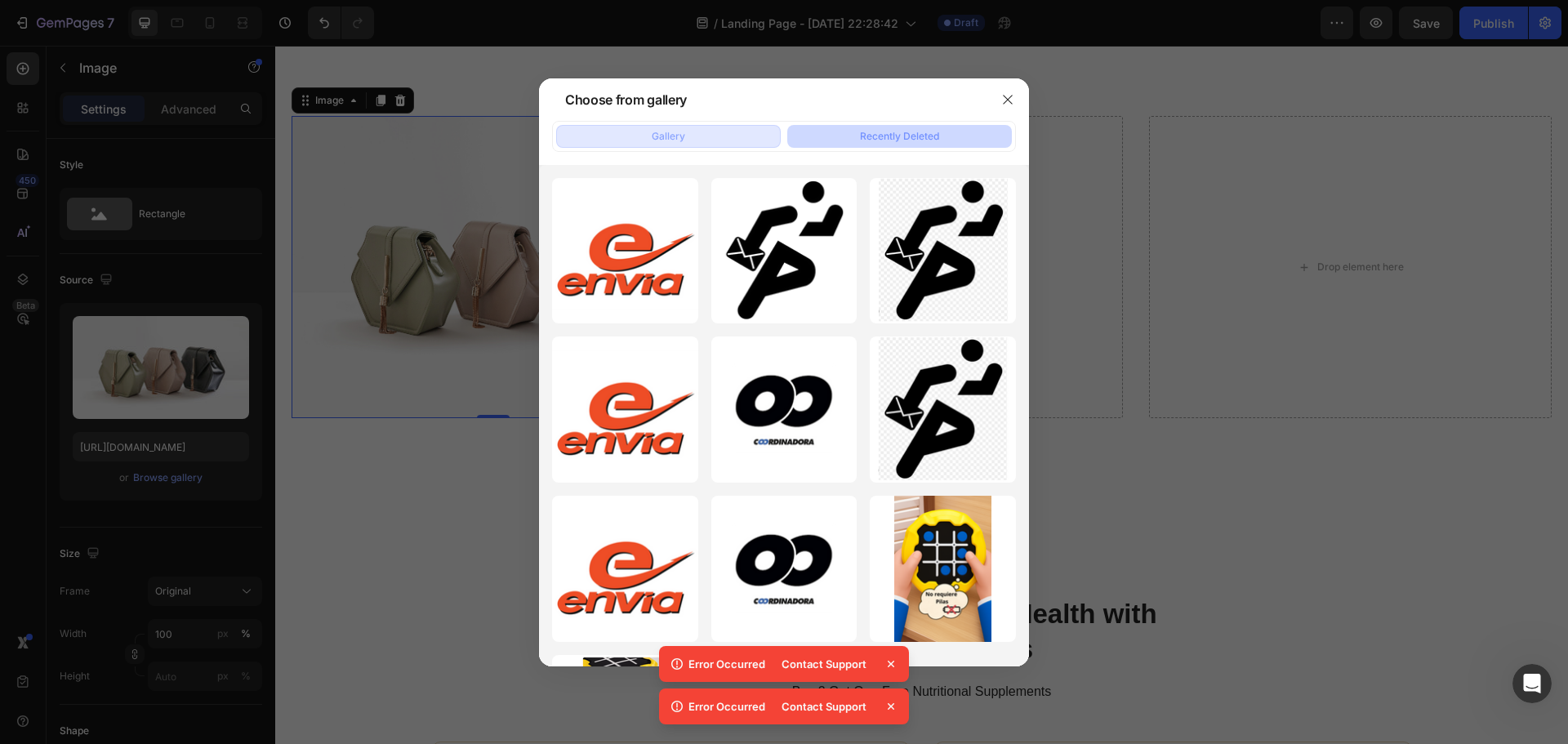
click at [715, 139] on button "Gallery" at bounding box center [668, 136] width 224 height 23
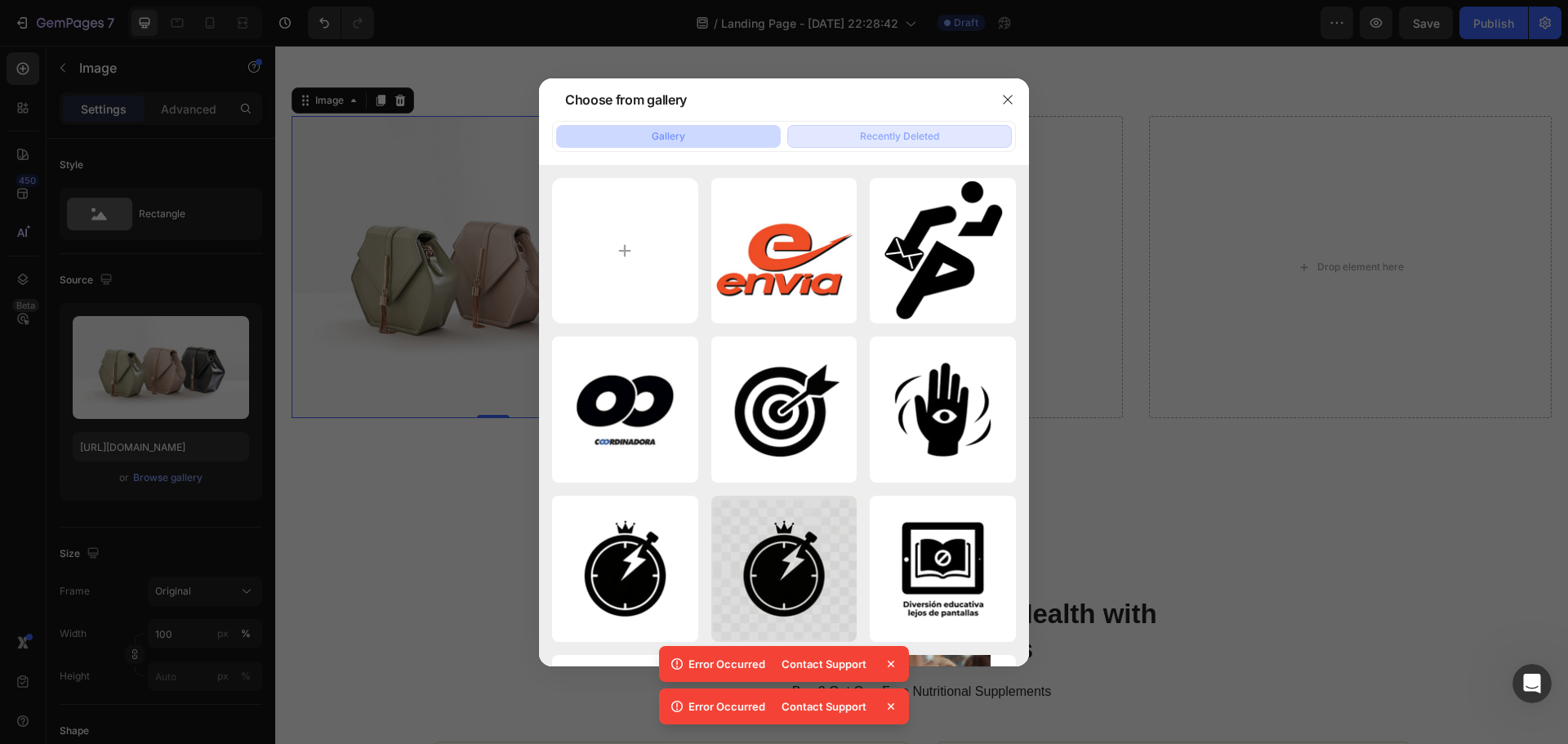
click at [858, 132] on button "Recently Deleted" at bounding box center [900, 136] width 224 height 23
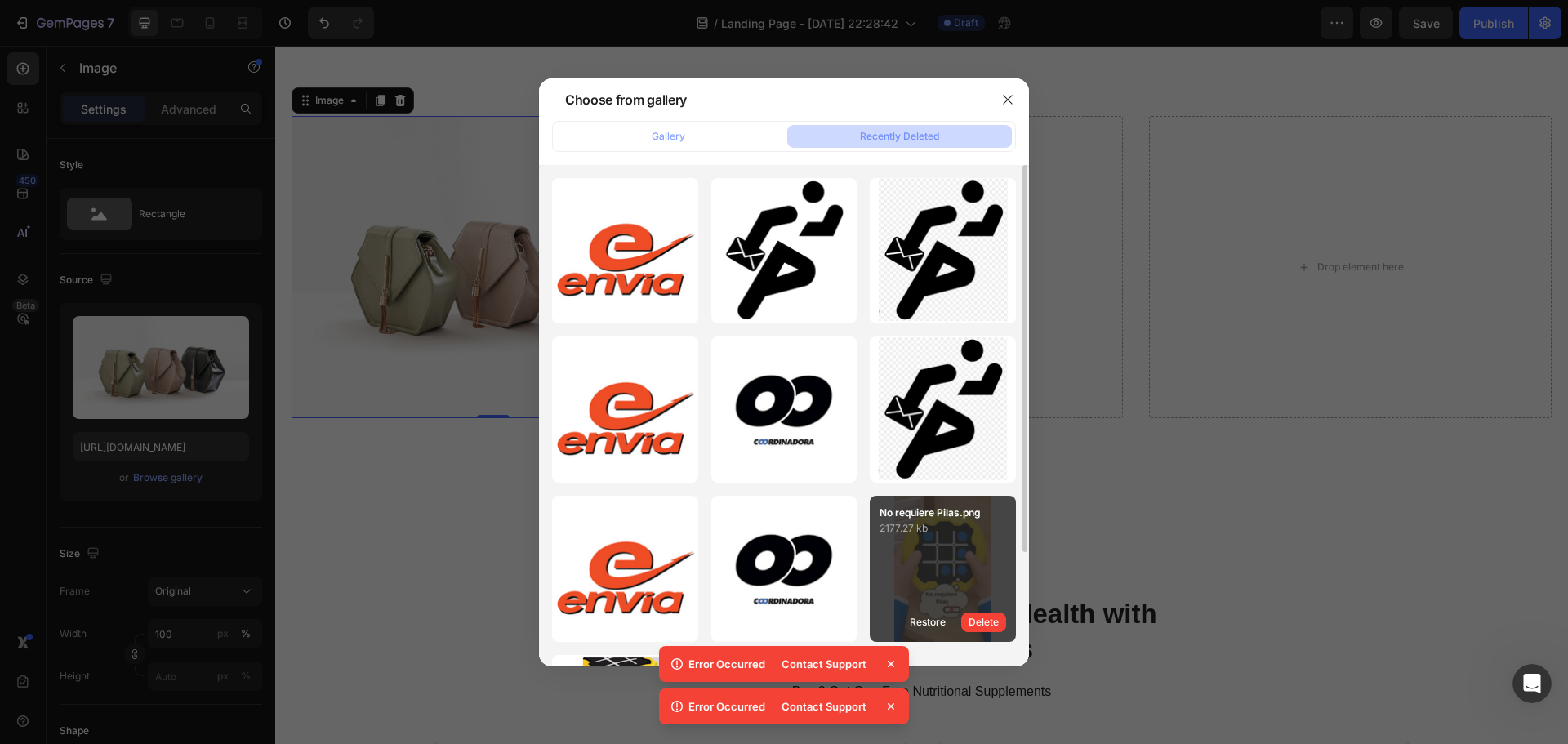
click at [959, 522] on p "2177.27 kb" at bounding box center [943, 529] width 127 height 17
click at [933, 558] on div "No requiere Pilas.png 2177.27 kb Restore Delete" at bounding box center [942, 568] width 146 height 146
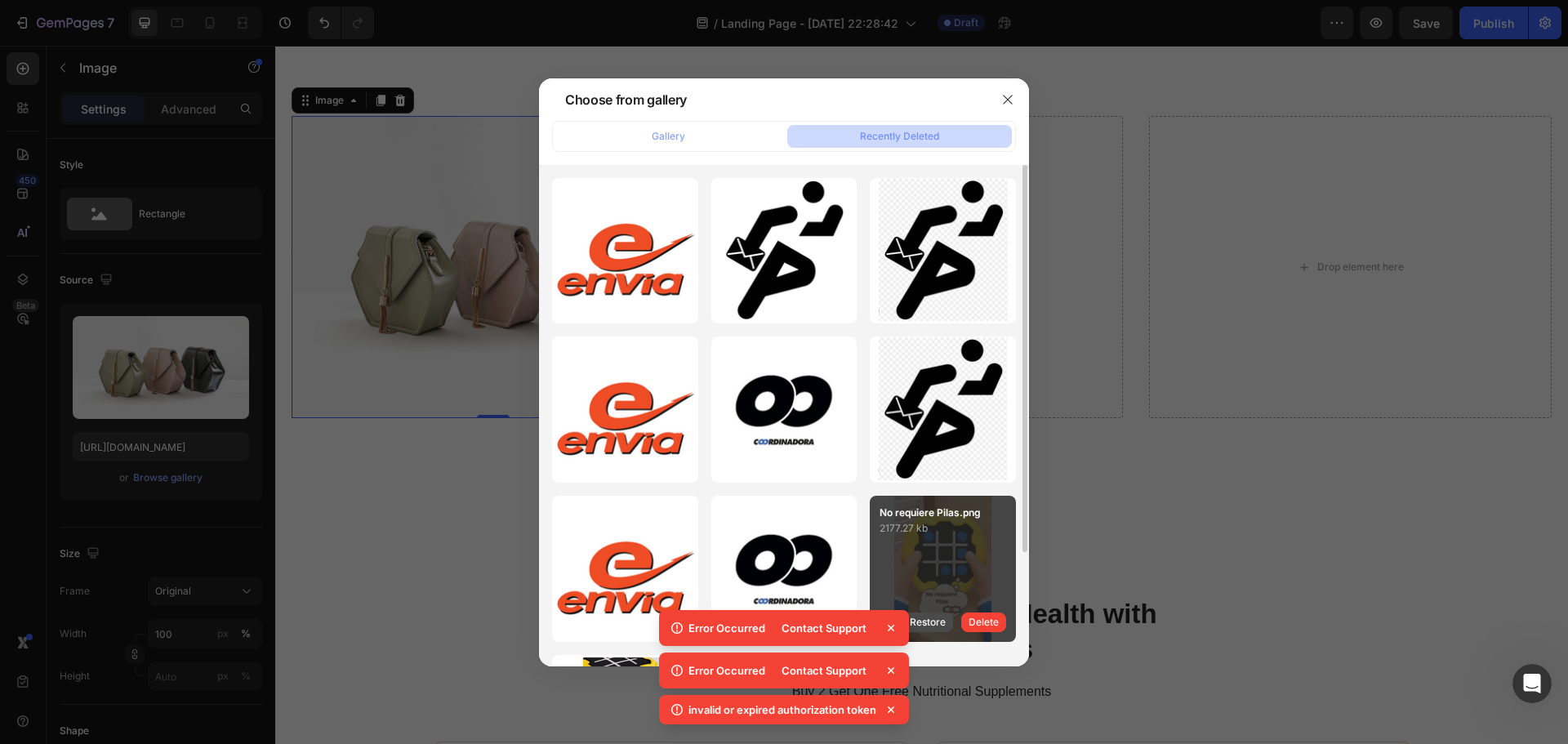
click at [922, 615] on div "Restore" at bounding box center [927, 623] width 36 height 15
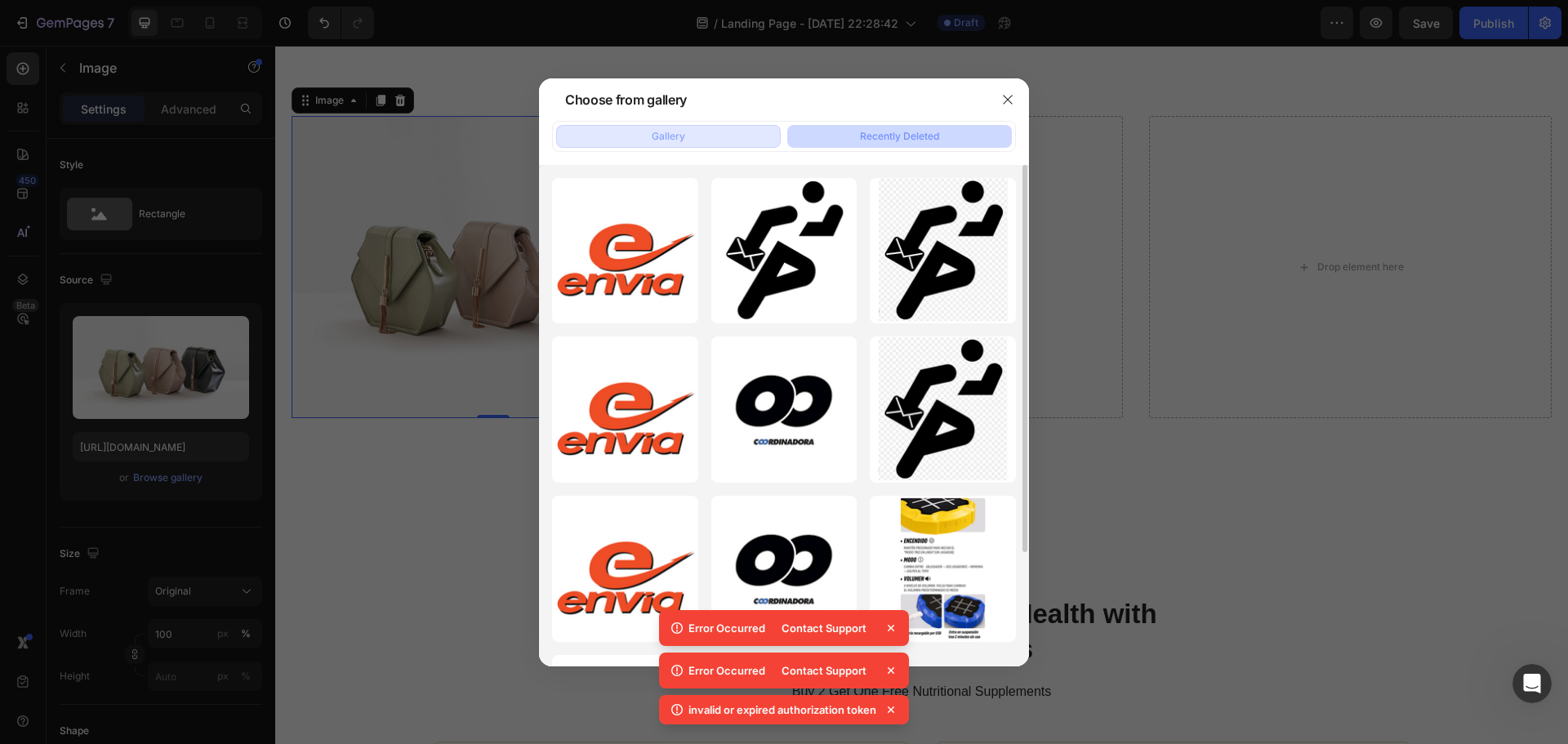
click at [649, 130] on button "Gallery" at bounding box center [668, 136] width 224 height 23
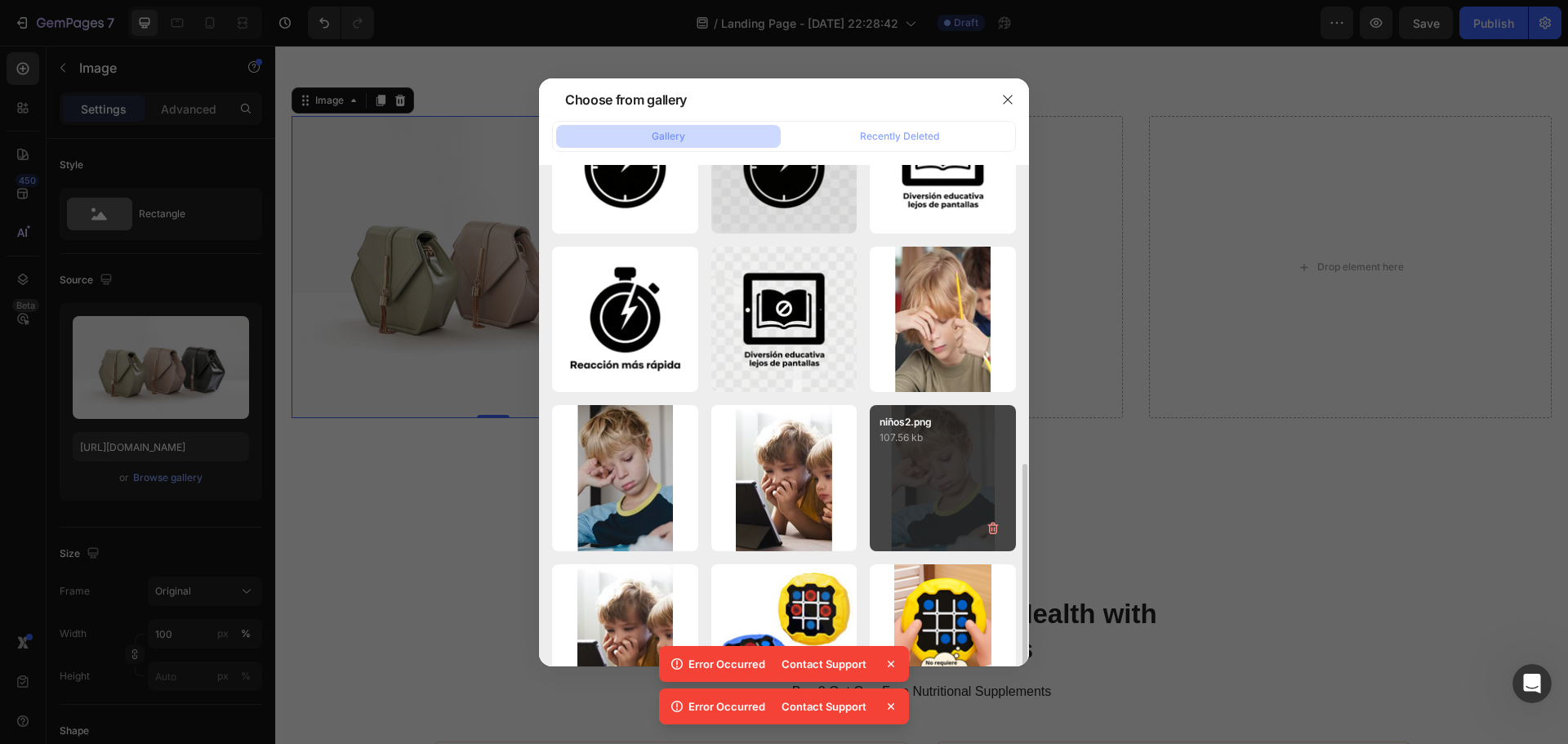
scroll to position [465, 0]
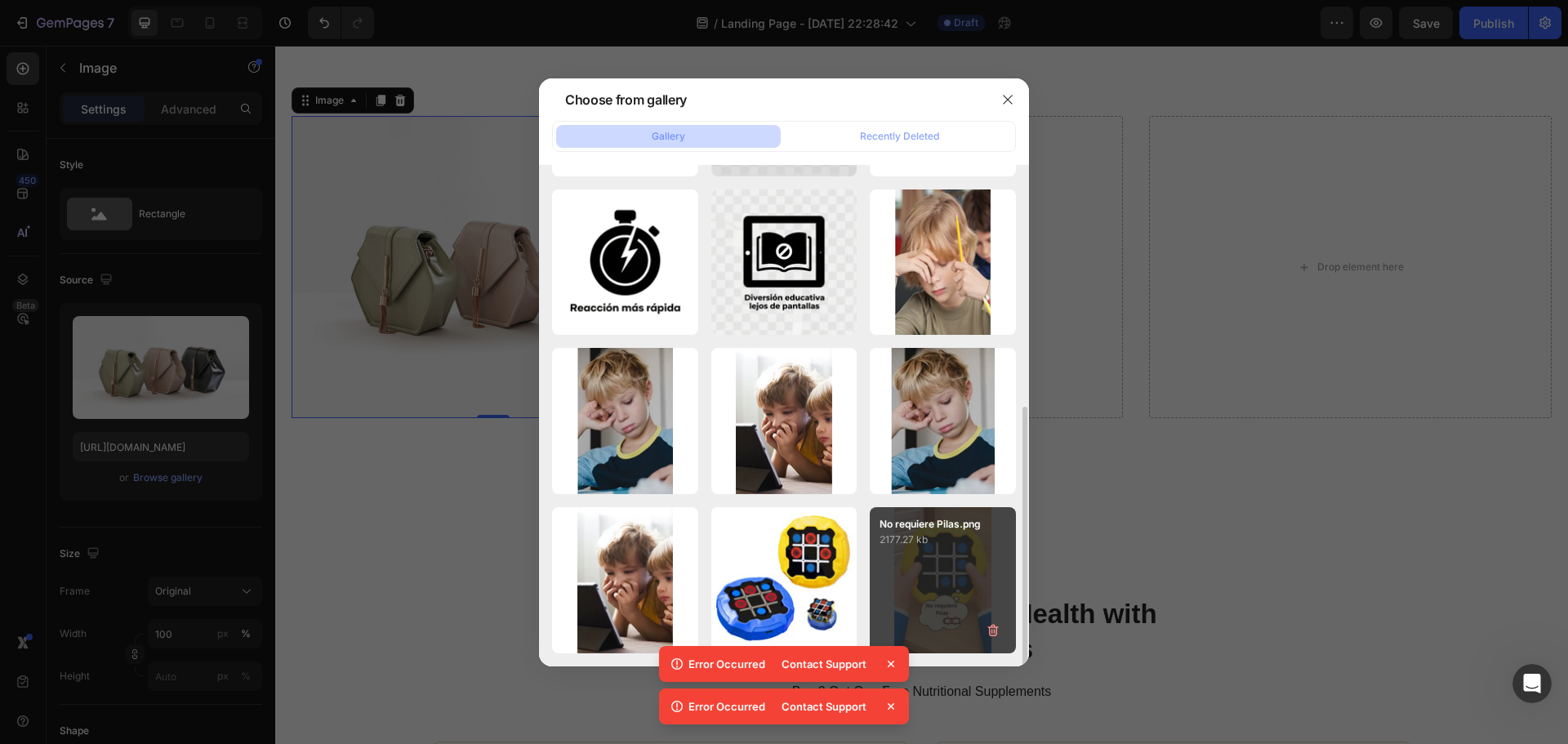
click at [957, 532] on p "2177.27 kb" at bounding box center [943, 540] width 127 height 17
type input "[URL][DOMAIN_NAME]"
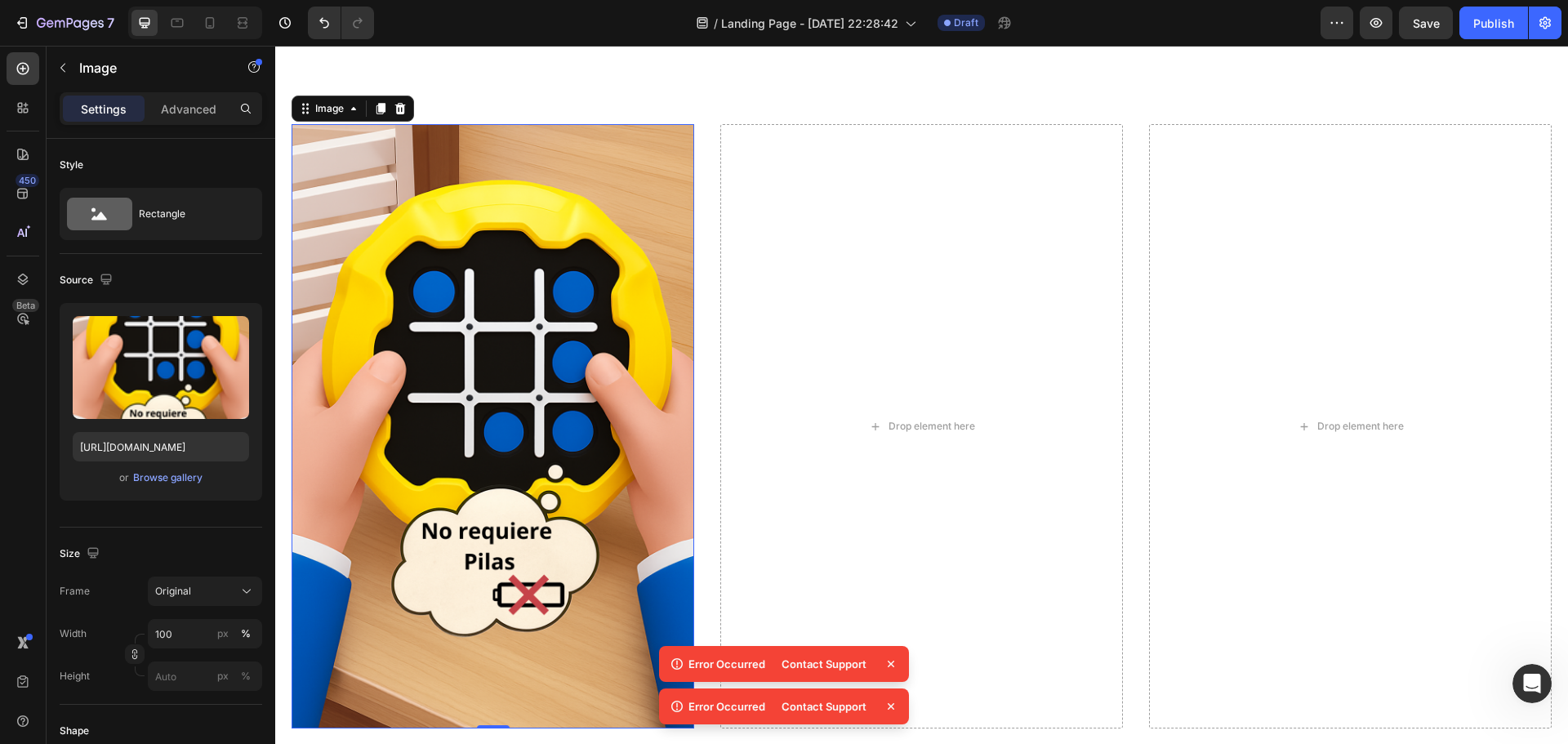
scroll to position [2370, 0]
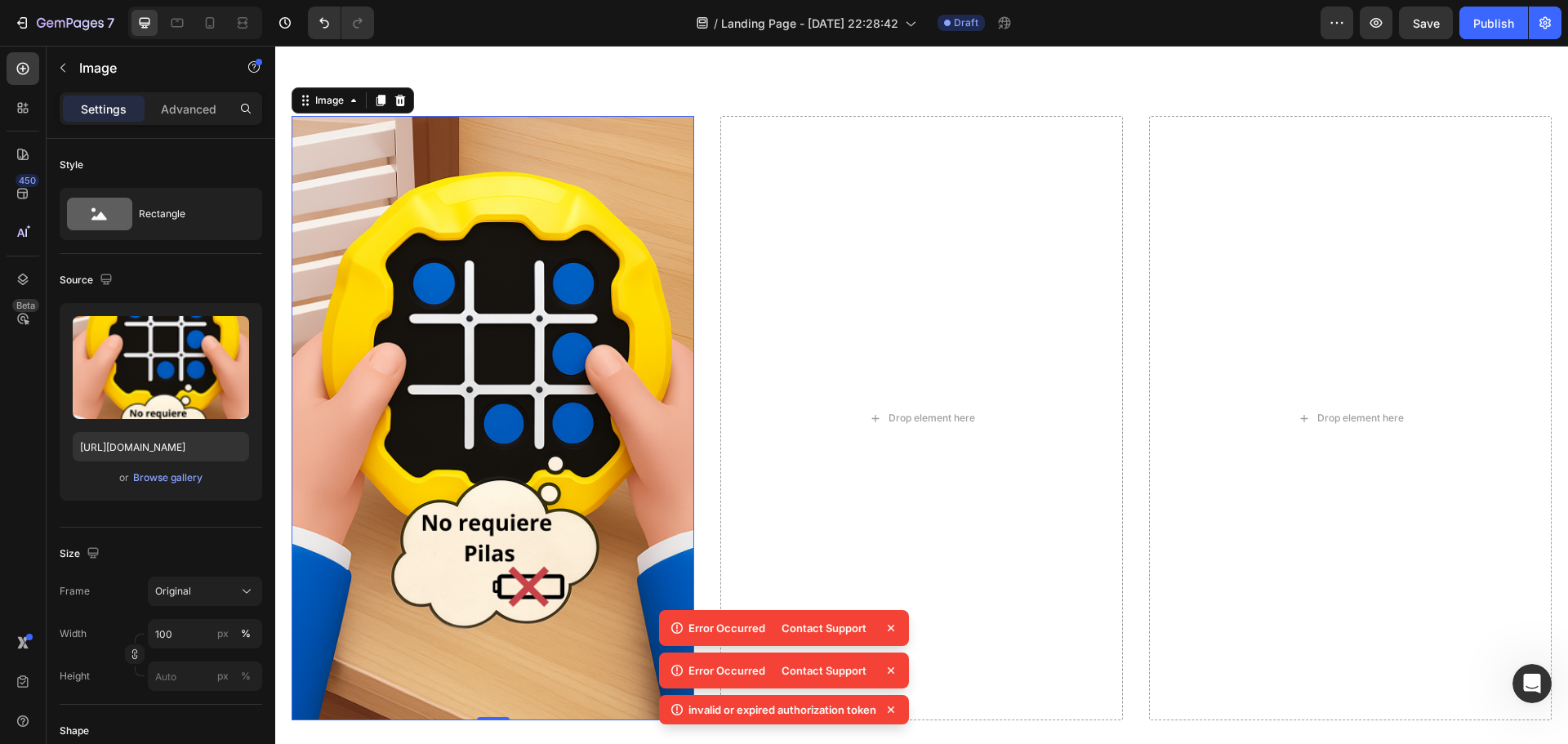
click at [394, 92] on div at bounding box center [400, 100] width 19 height 19
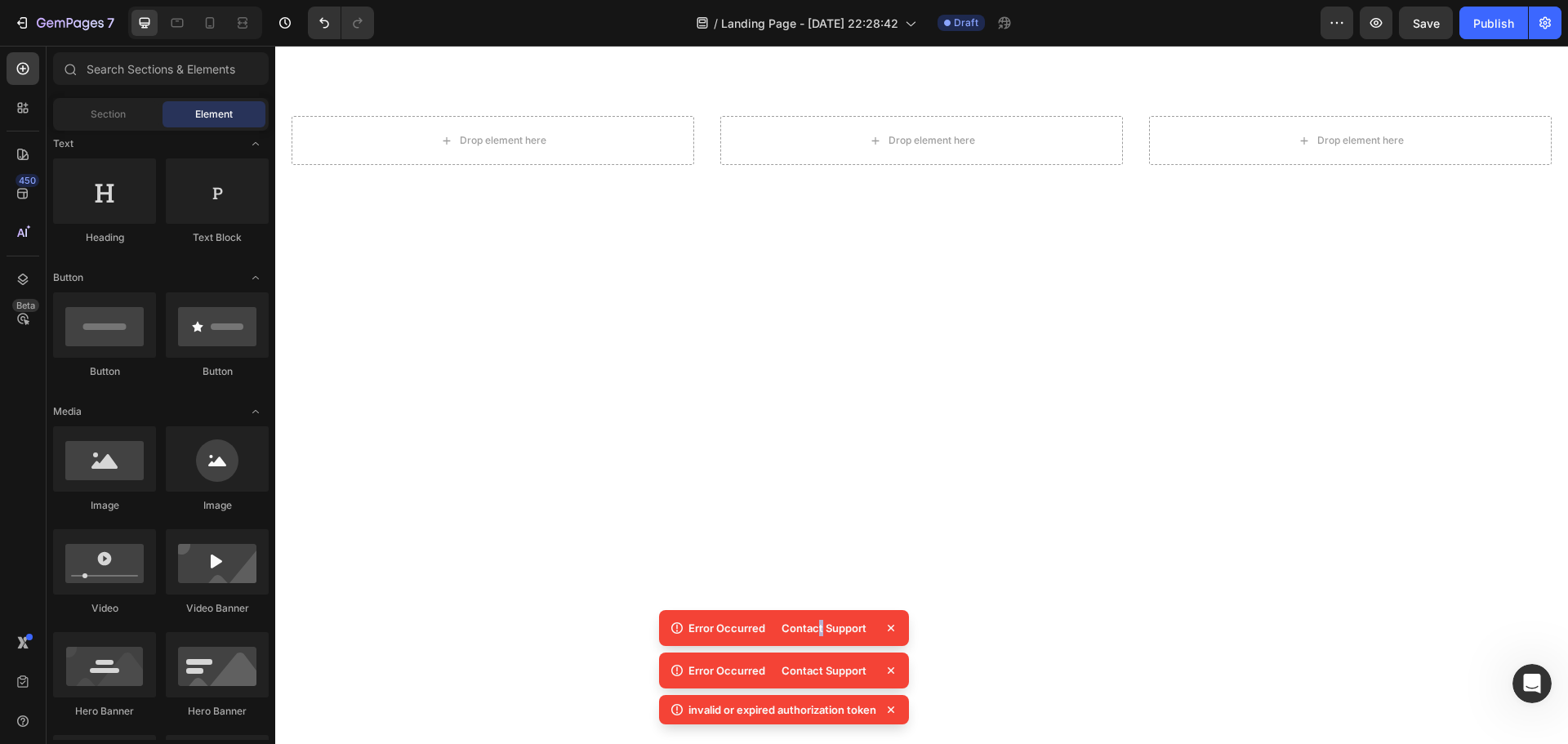
click at [822, 622] on div "Contact Support" at bounding box center [824, 628] width 105 height 23
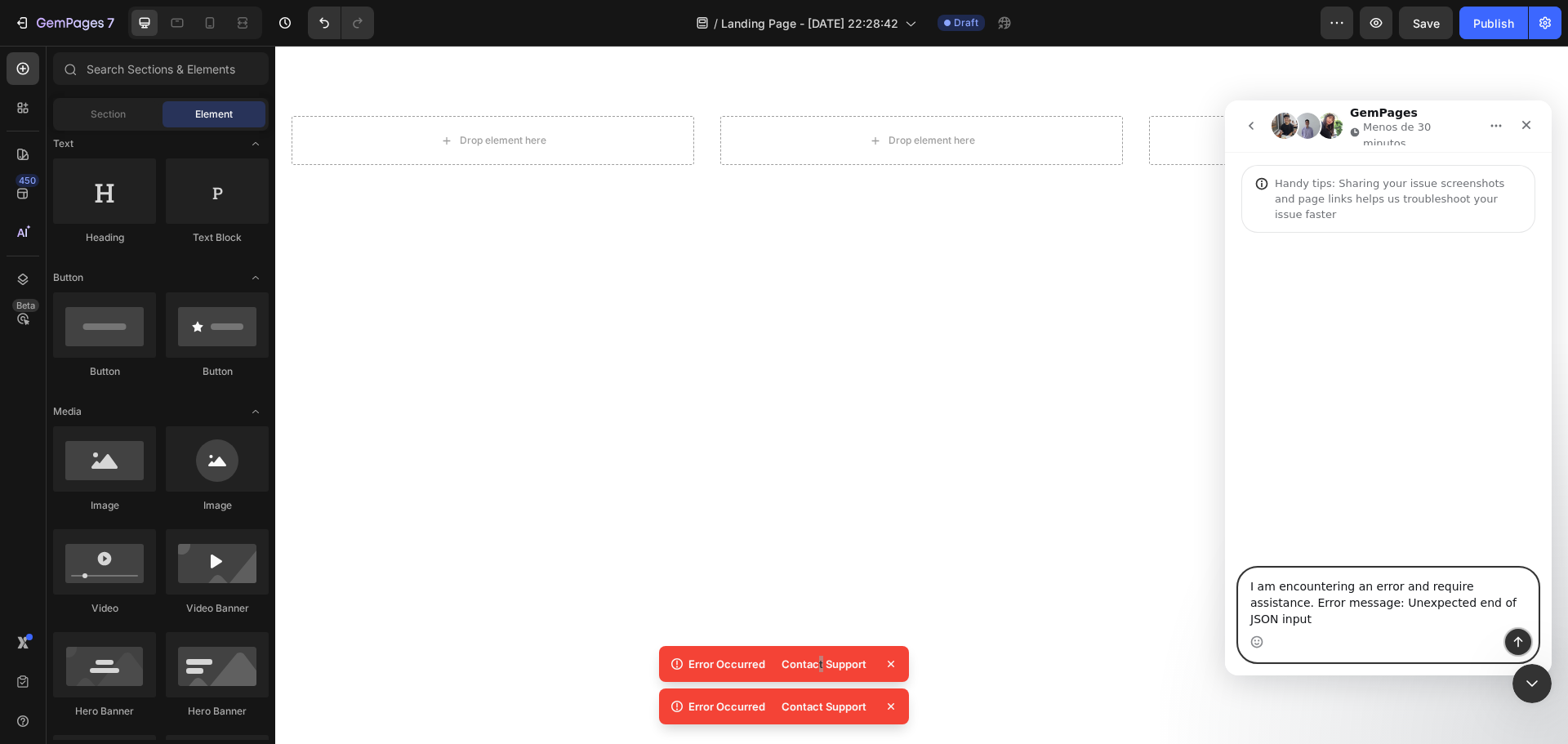
click at [1509, 639] on button "Enviar un mensaje…" at bounding box center [1518, 642] width 26 height 26
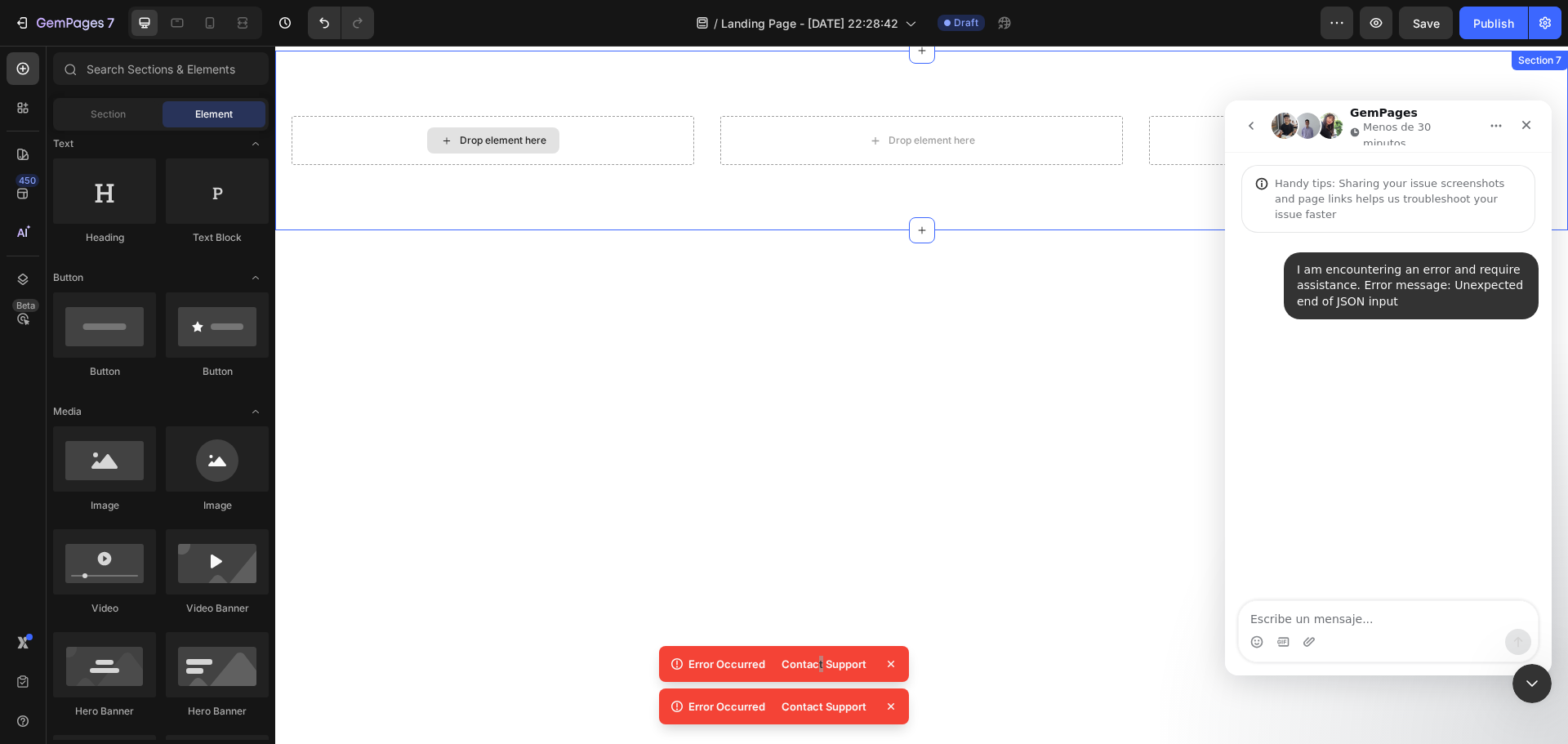
click at [458, 132] on div "Drop element here" at bounding box center [494, 141] width 132 height 26
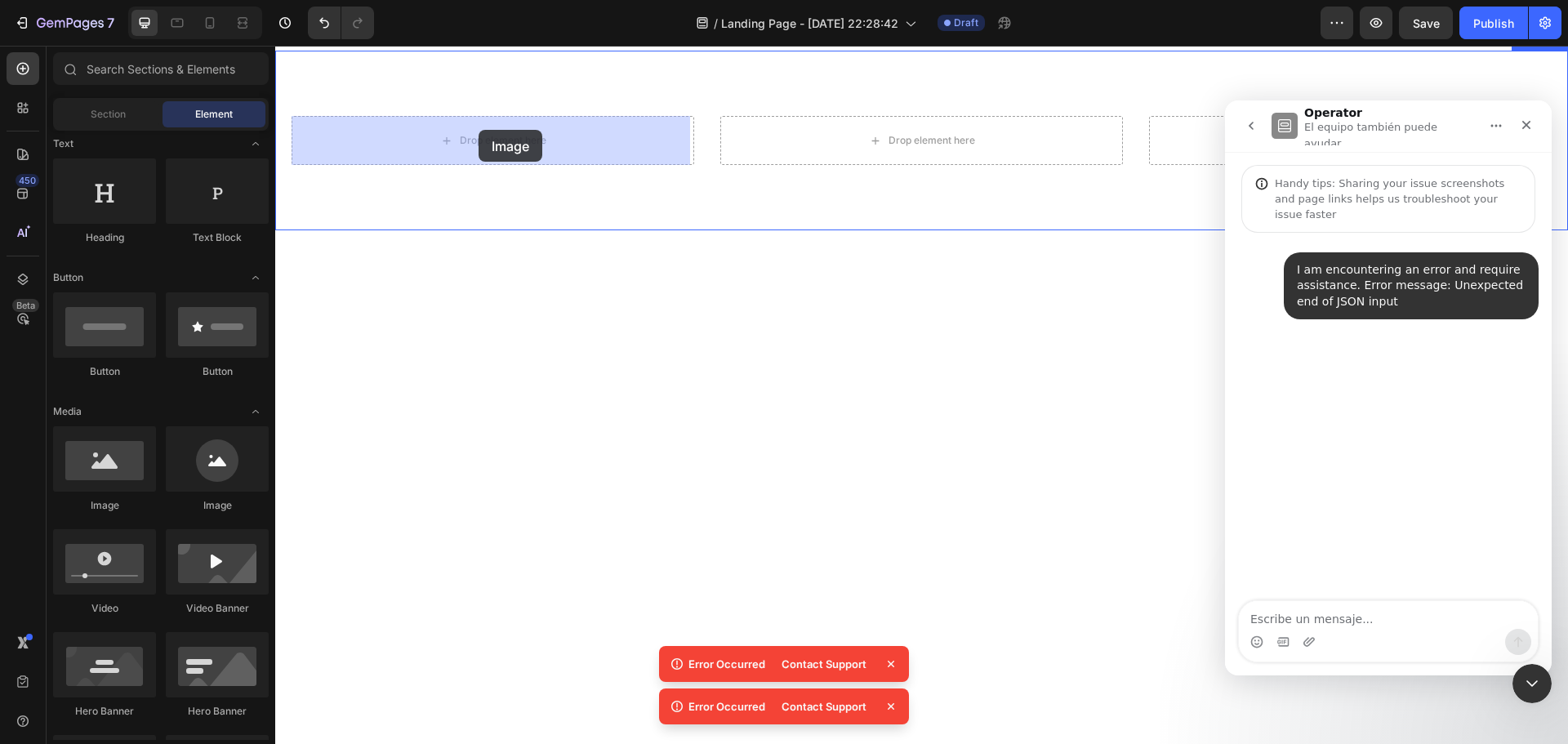
drag, startPoint x: 482, startPoint y: 460, endPoint x: 479, endPoint y: 130, distance: 330.0
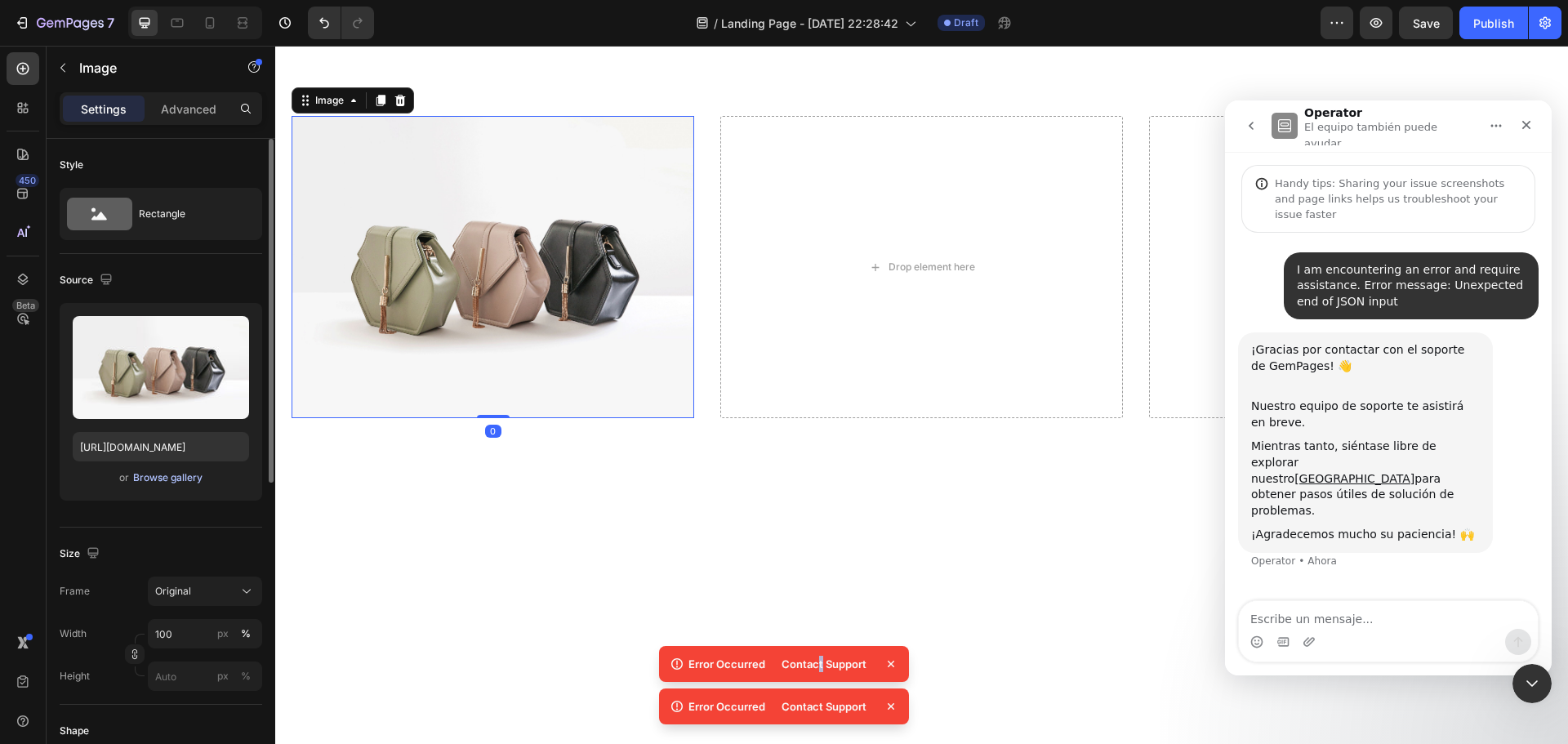
click at [199, 480] on div "Browse gallery" at bounding box center [168, 478] width 70 height 15
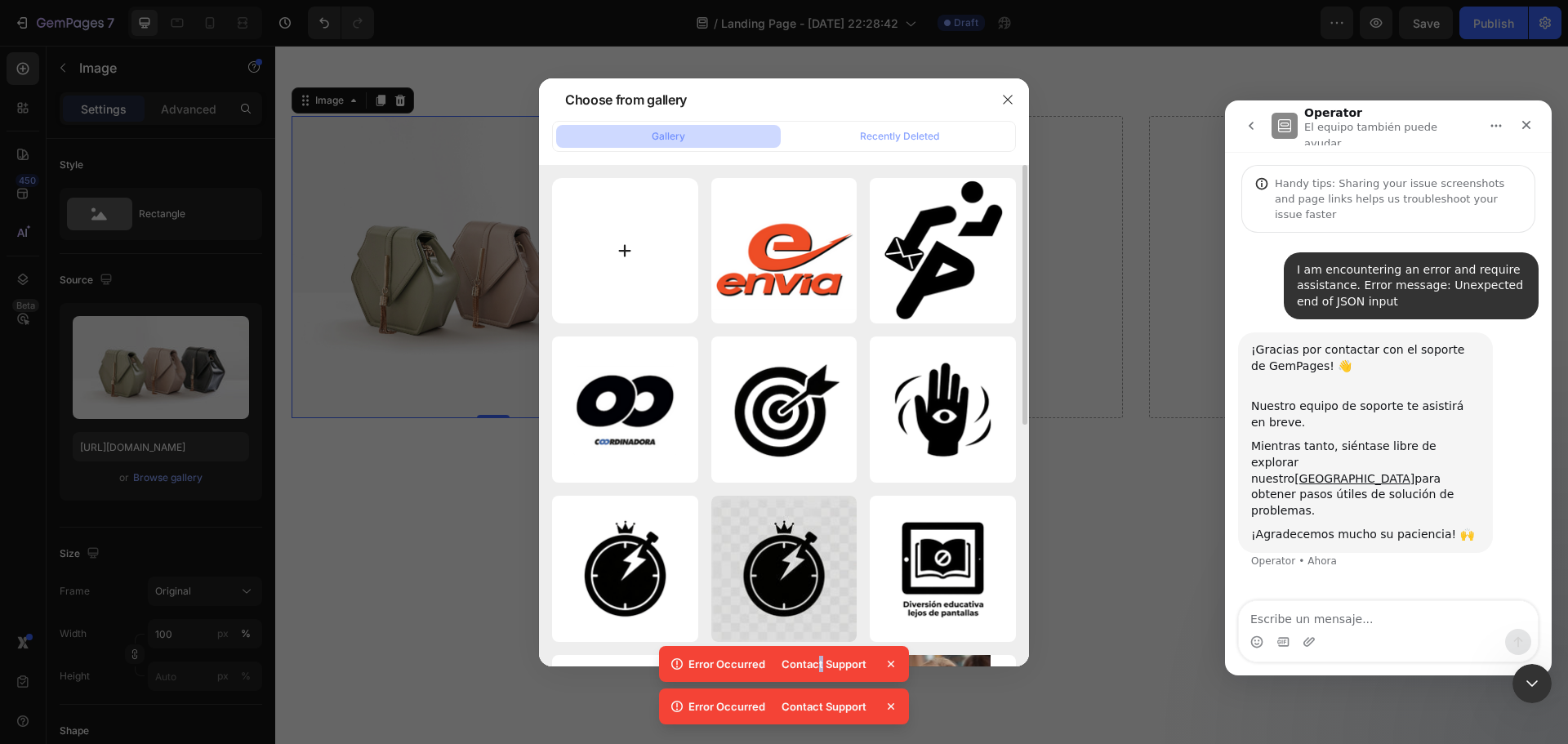
click at [631, 221] on input "file" at bounding box center [625, 251] width 146 height 146
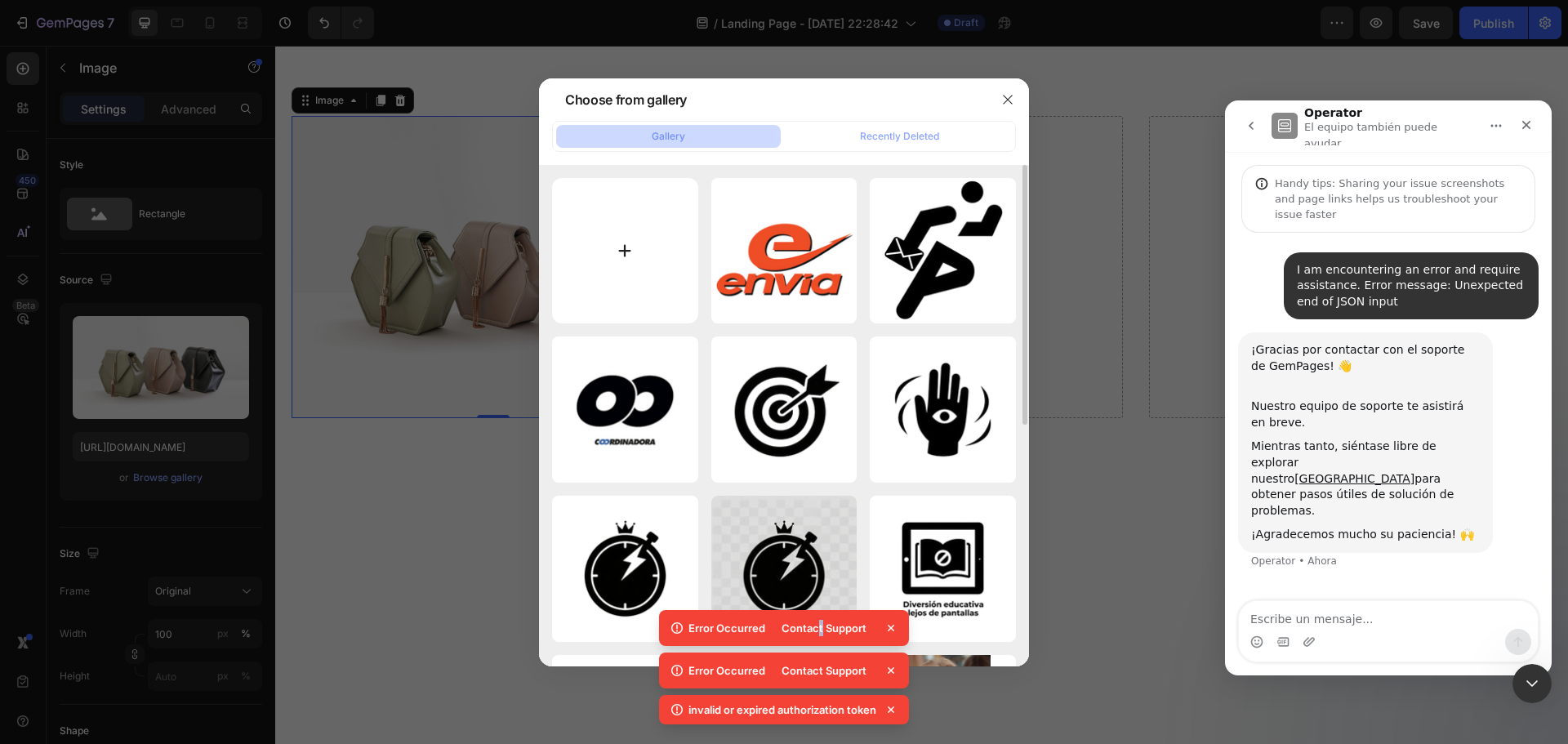
type input "C:\fakepath\4modo.png"
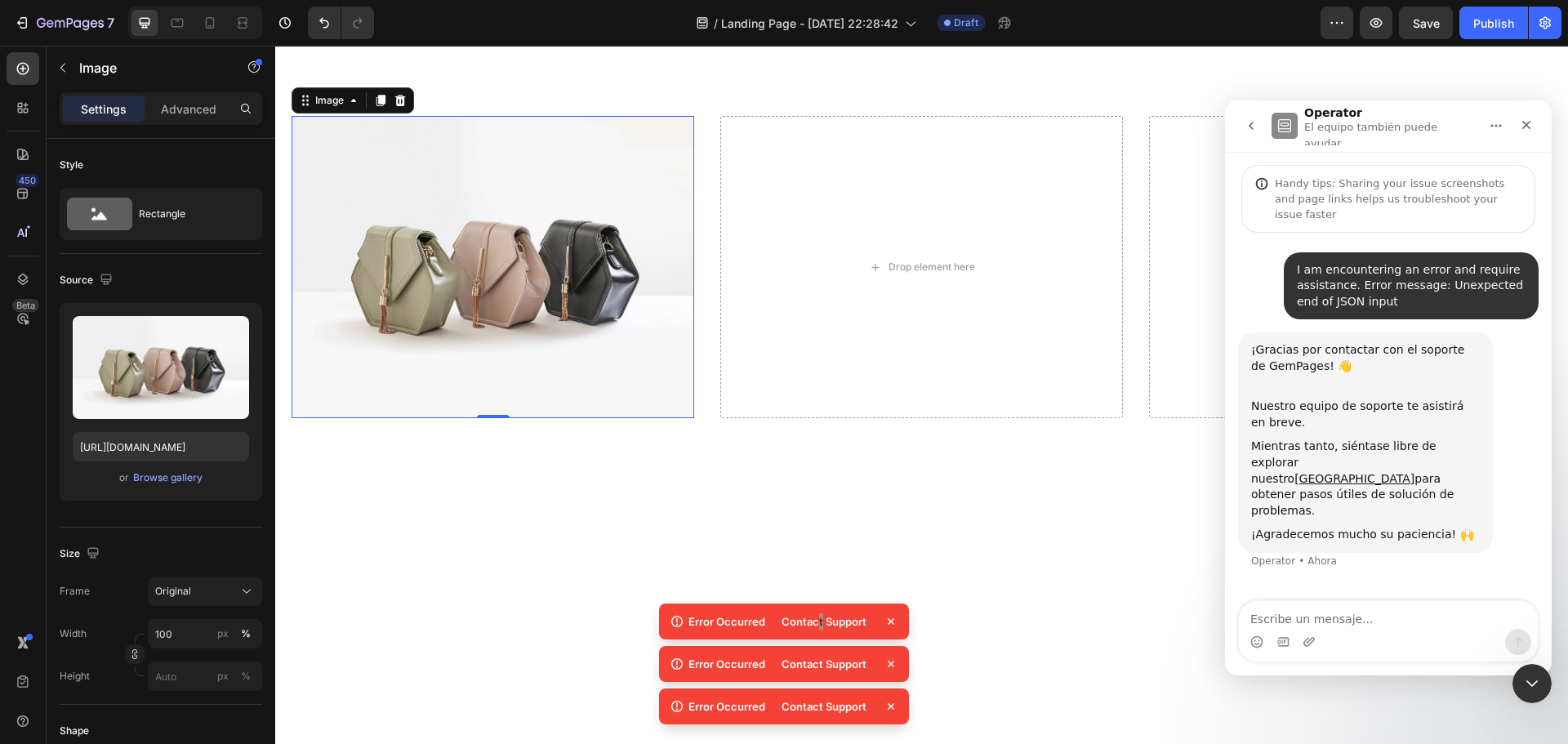
click at [1248, 133] on button "go back" at bounding box center [1251, 126] width 31 height 31
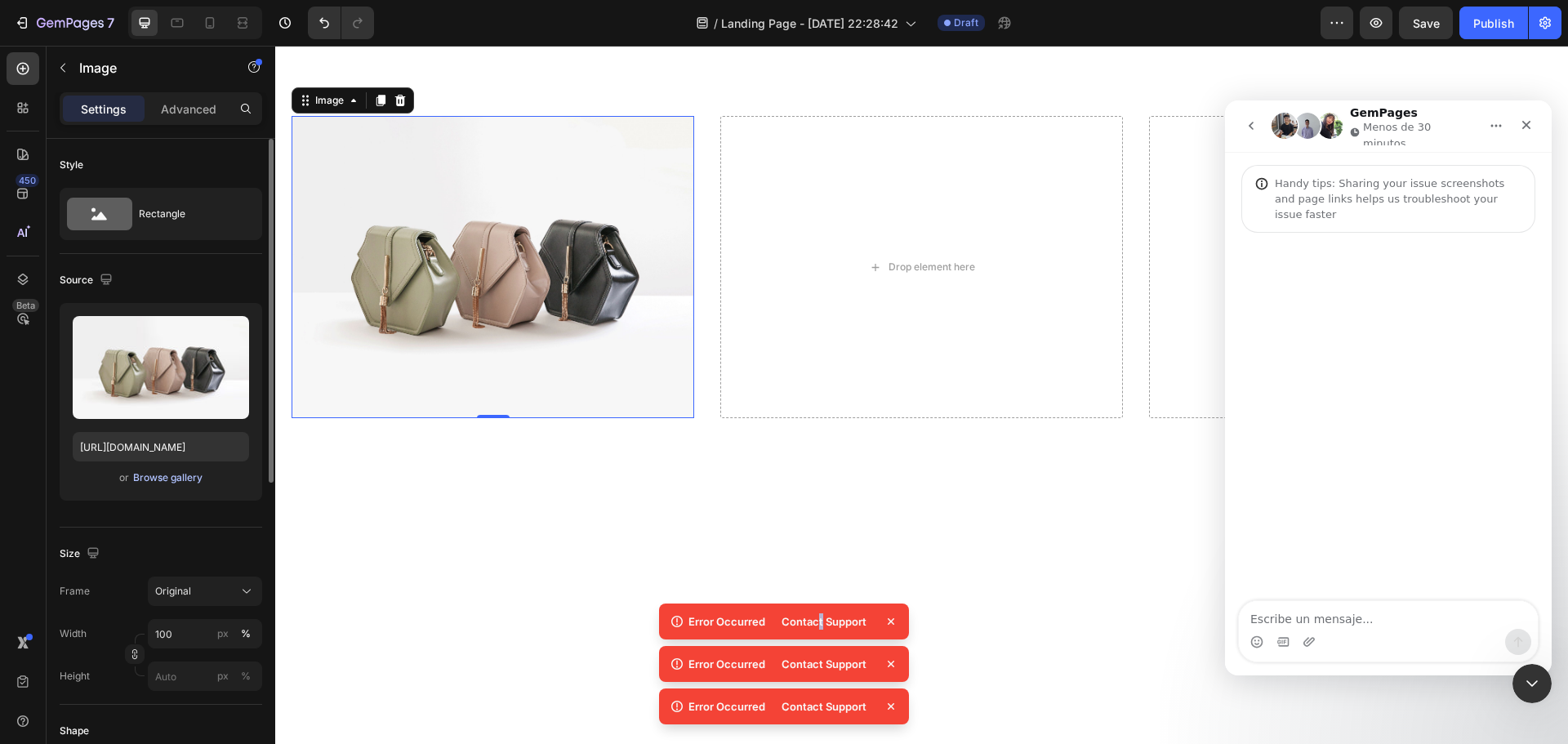
click at [186, 481] on div "Browse gallery" at bounding box center [168, 478] width 70 height 15
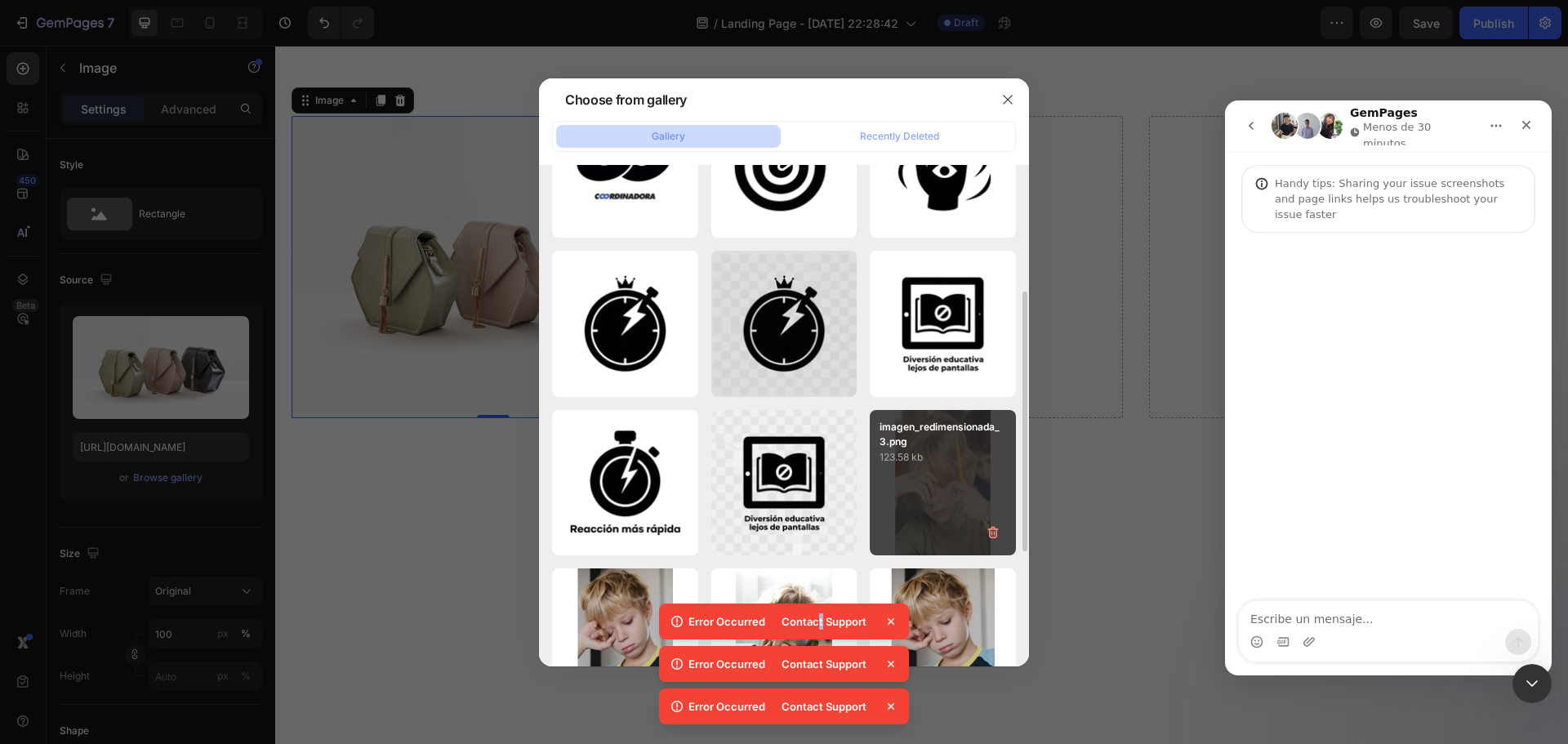
scroll to position [465, 0]
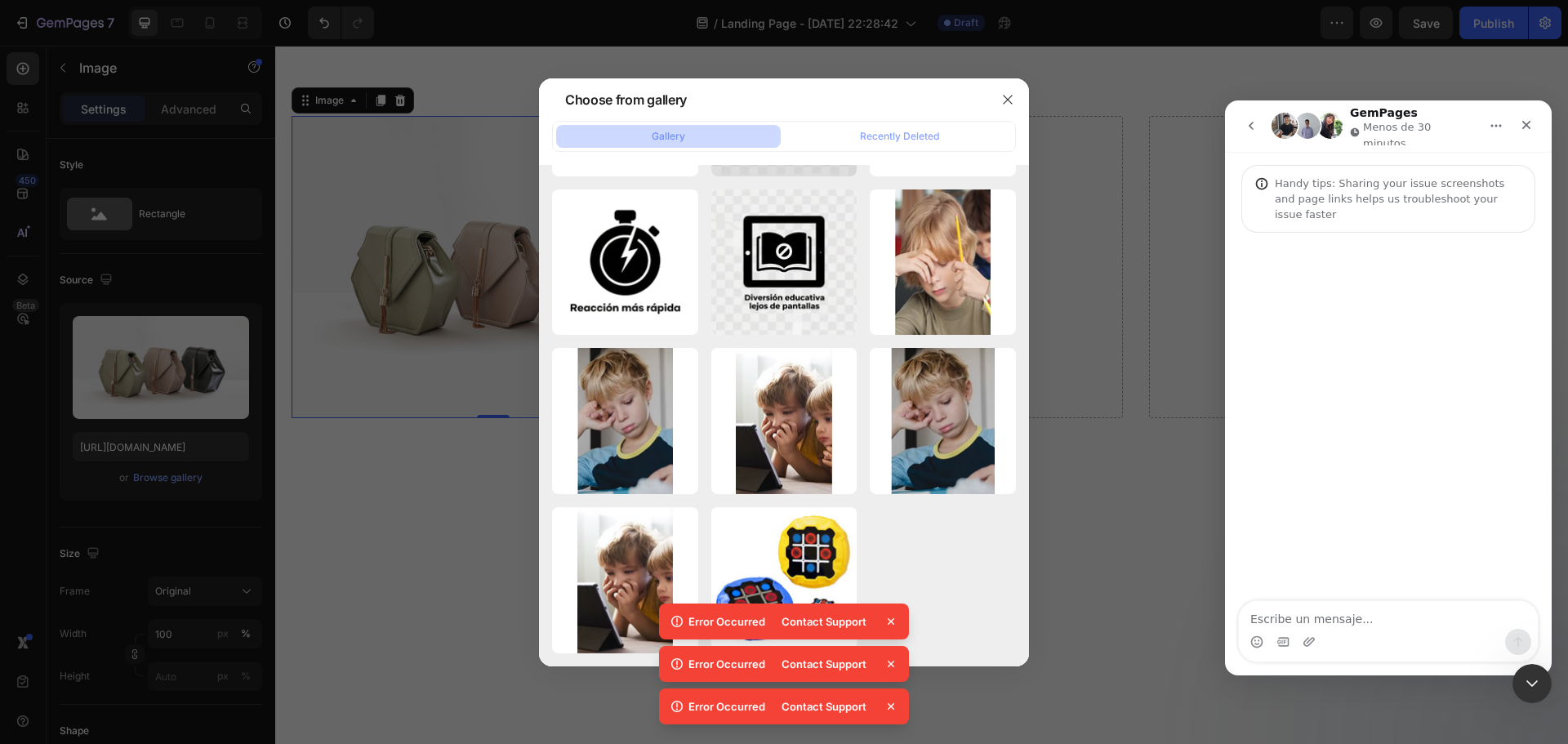
drag, startPoint x: 897, startPoint y: 614, endPoint x: 898, endPoint y: 630, distance: 16.0
click at [897, 616] on icon at bounding box center [892, 622] width 17 height 17
click at [898, 656] on div "Contact Support" at bounding box center [835, 664] width 128 height 23
click at [890, 660] on icon at bounding box center [892, 665] width 17 height 17
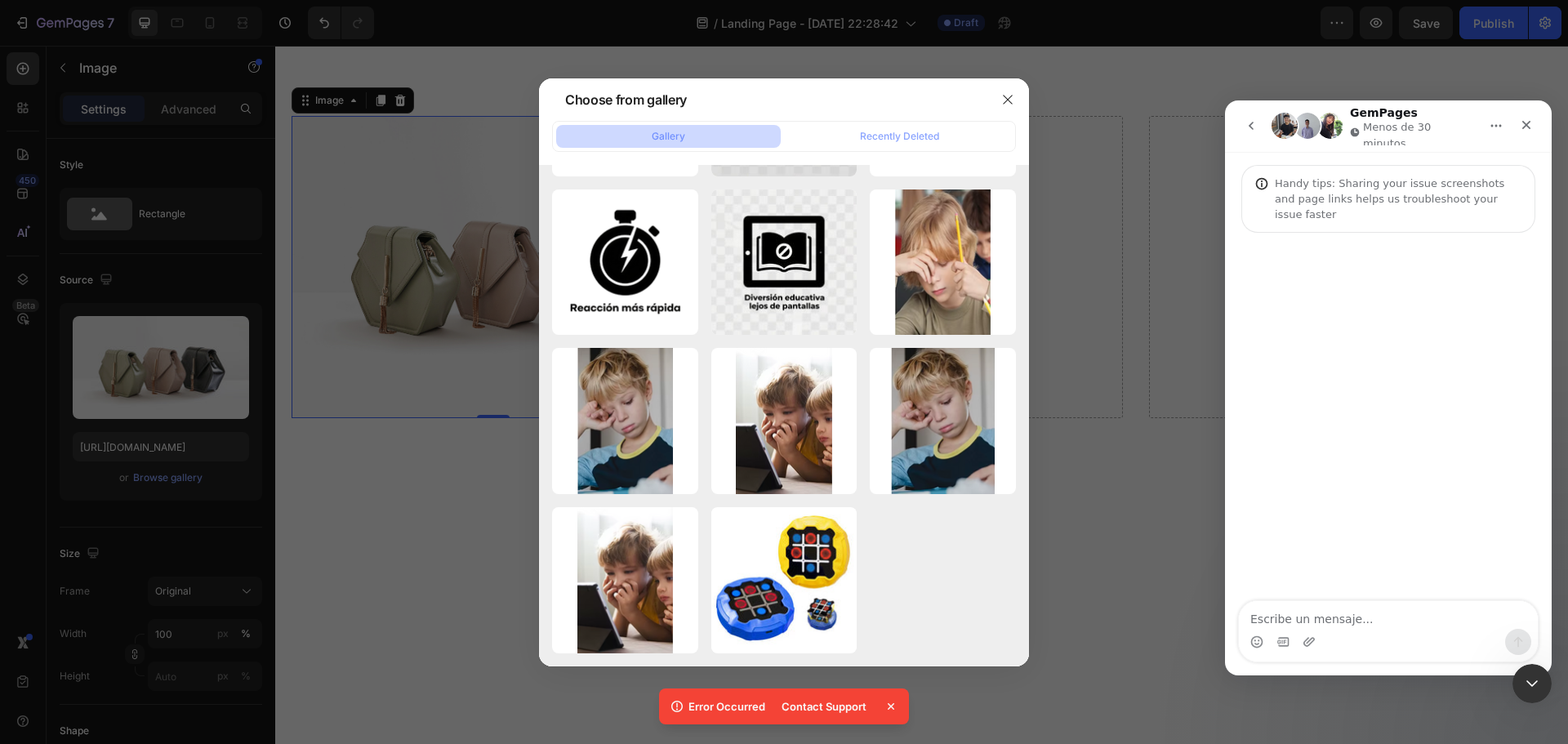
click at [892, 703] on icon at bounding box center [892, 707] width 17 height 17
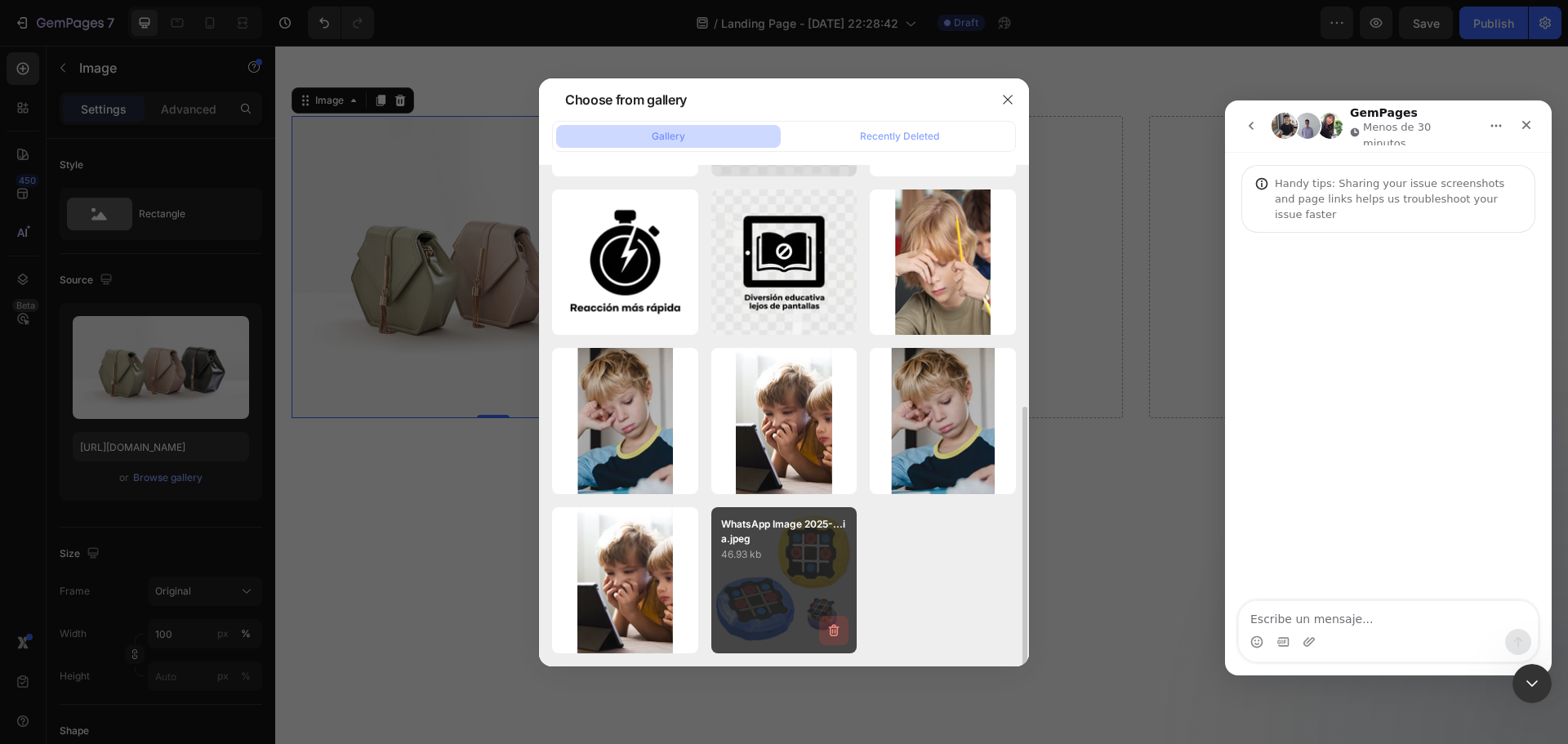
click at [832, 628] on icon "button" at bounding box center [834, 631] width 17 height 17
click at [832, 628] on div "Delete" at bounding box center [824, 635] width 30 height 15
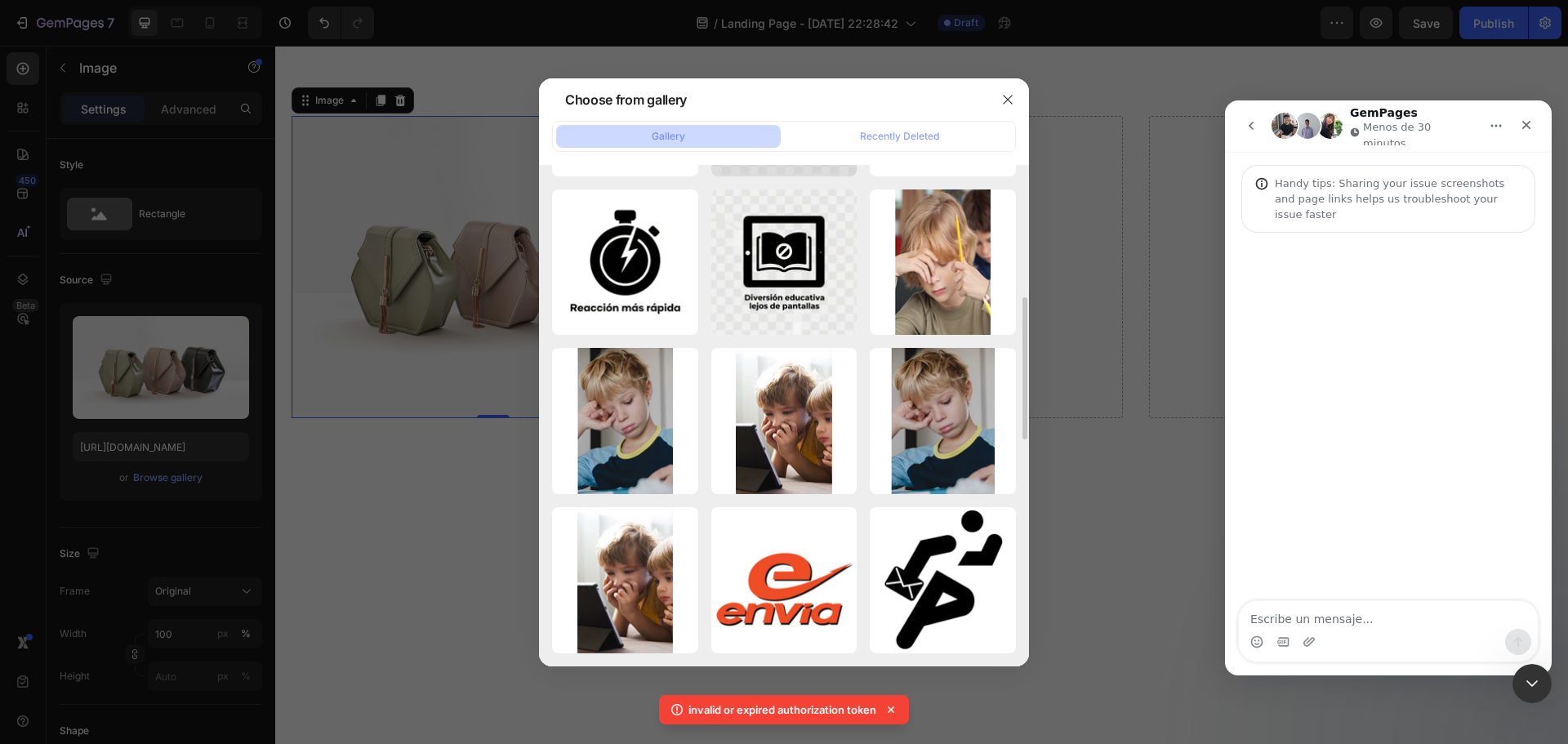
click at [0, 0] on icon "button" at bounding box center [0, 0] width 0 height 0
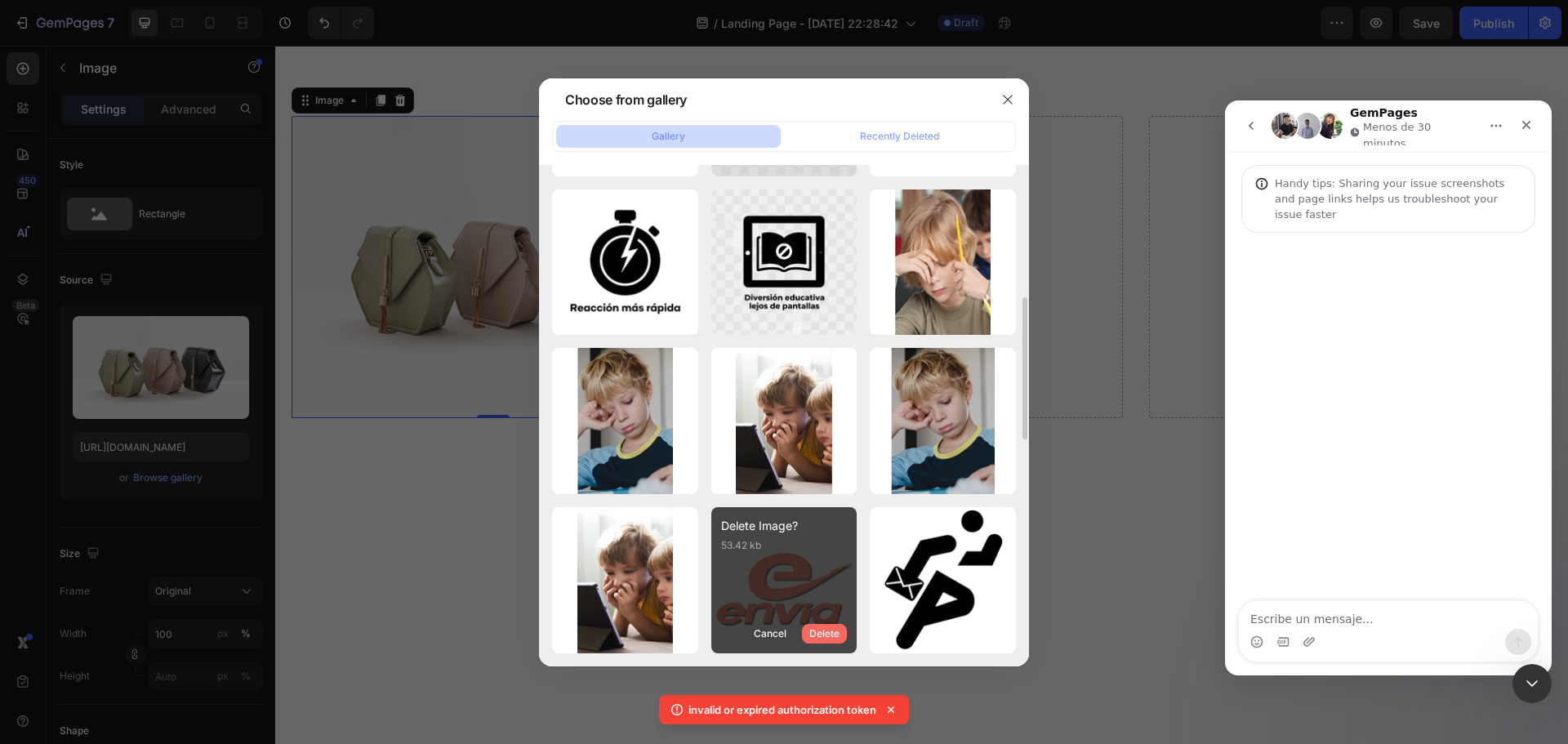
click at [835, 630] on div "Delete" at bounding box center [824, 635] width 30 height 15
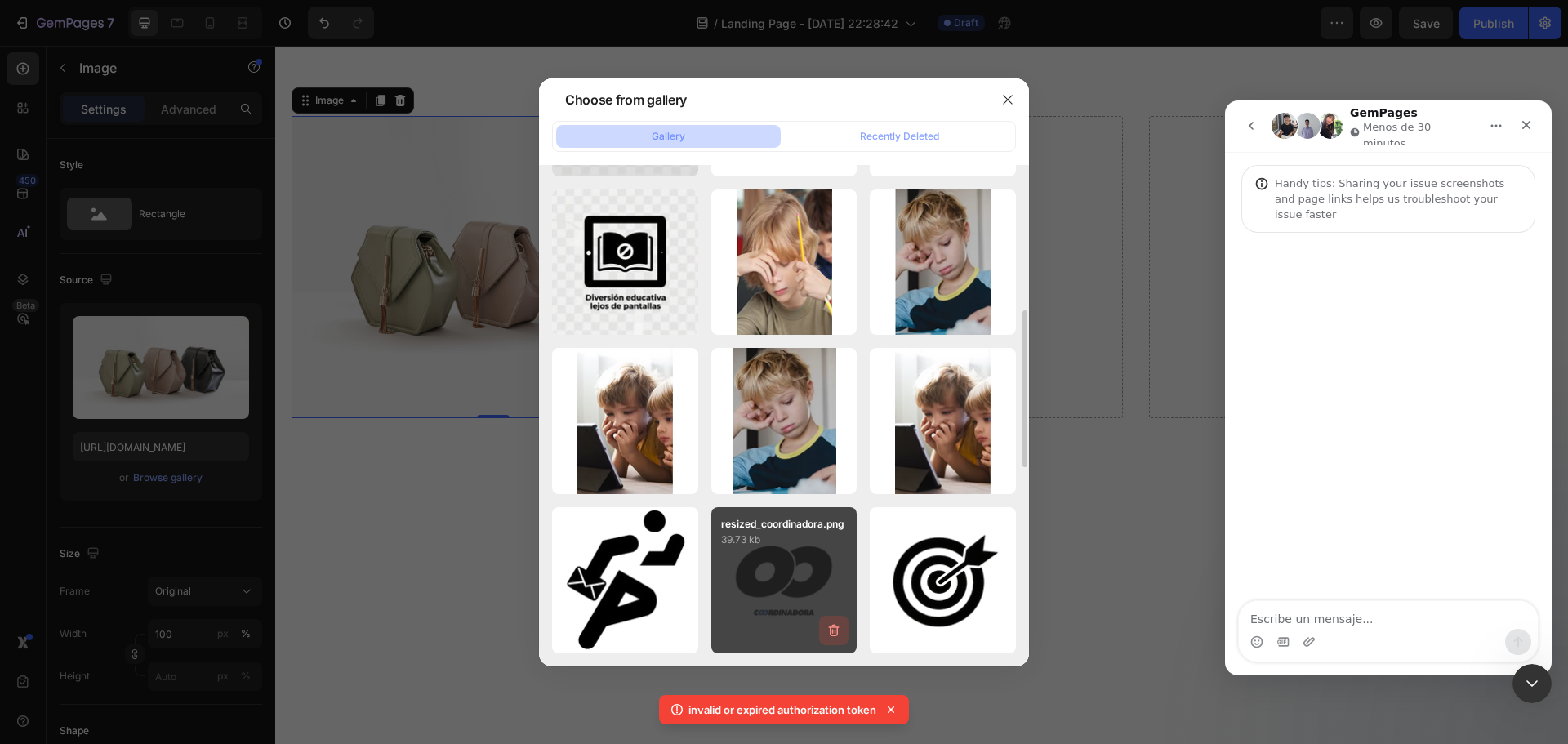
click at [835, 630] on icon "button" at bounding box center [835, 631] width 2 height 5
click at [835, 630] on div "Delete" at bounding box center [824, 635] width 30 height 15
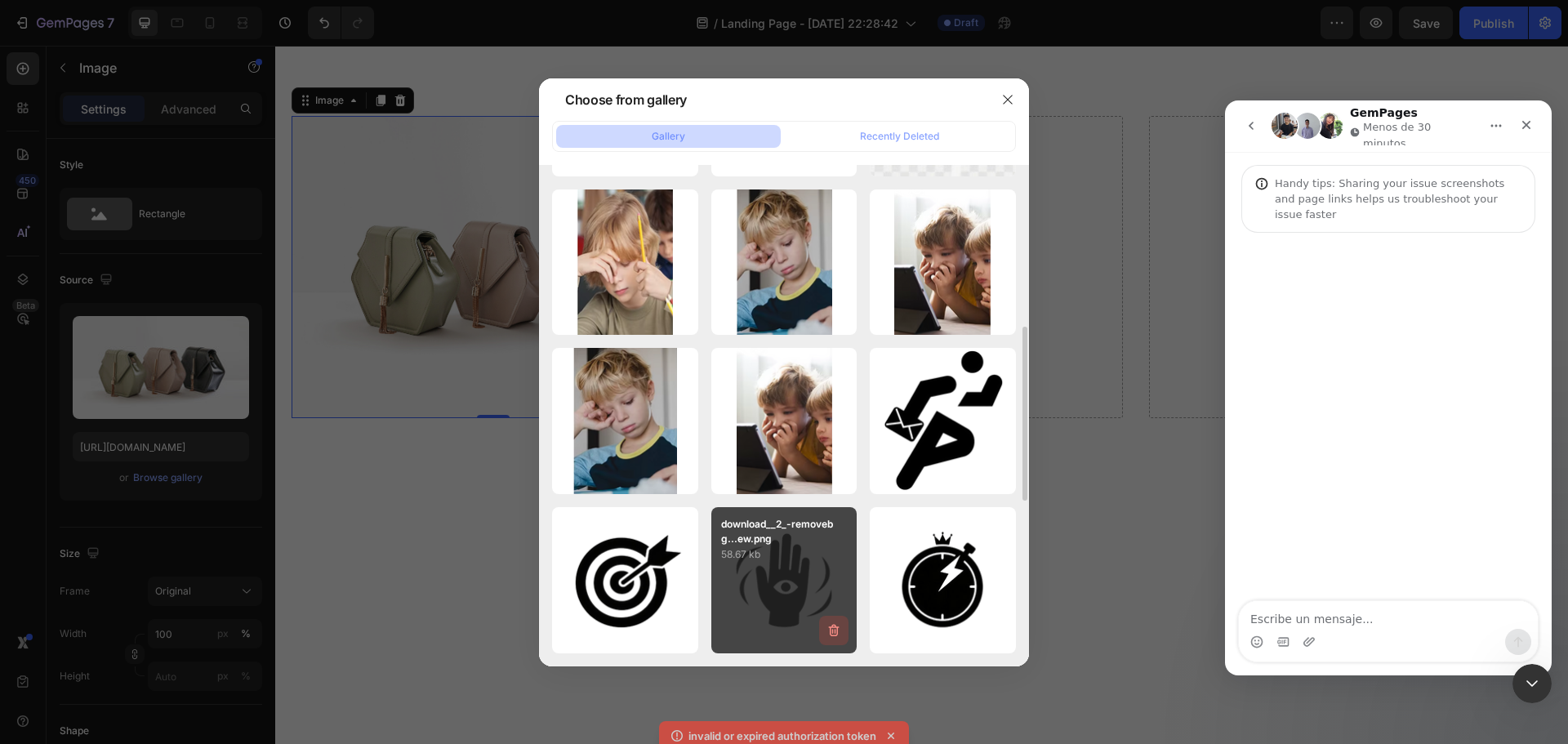
click at [835, 629] on icon "button" at bounding box center [835, 631] width 2 height 5
click at [835, 629] on div "Delete" at bounding box center [824, 635] width 30 height 15
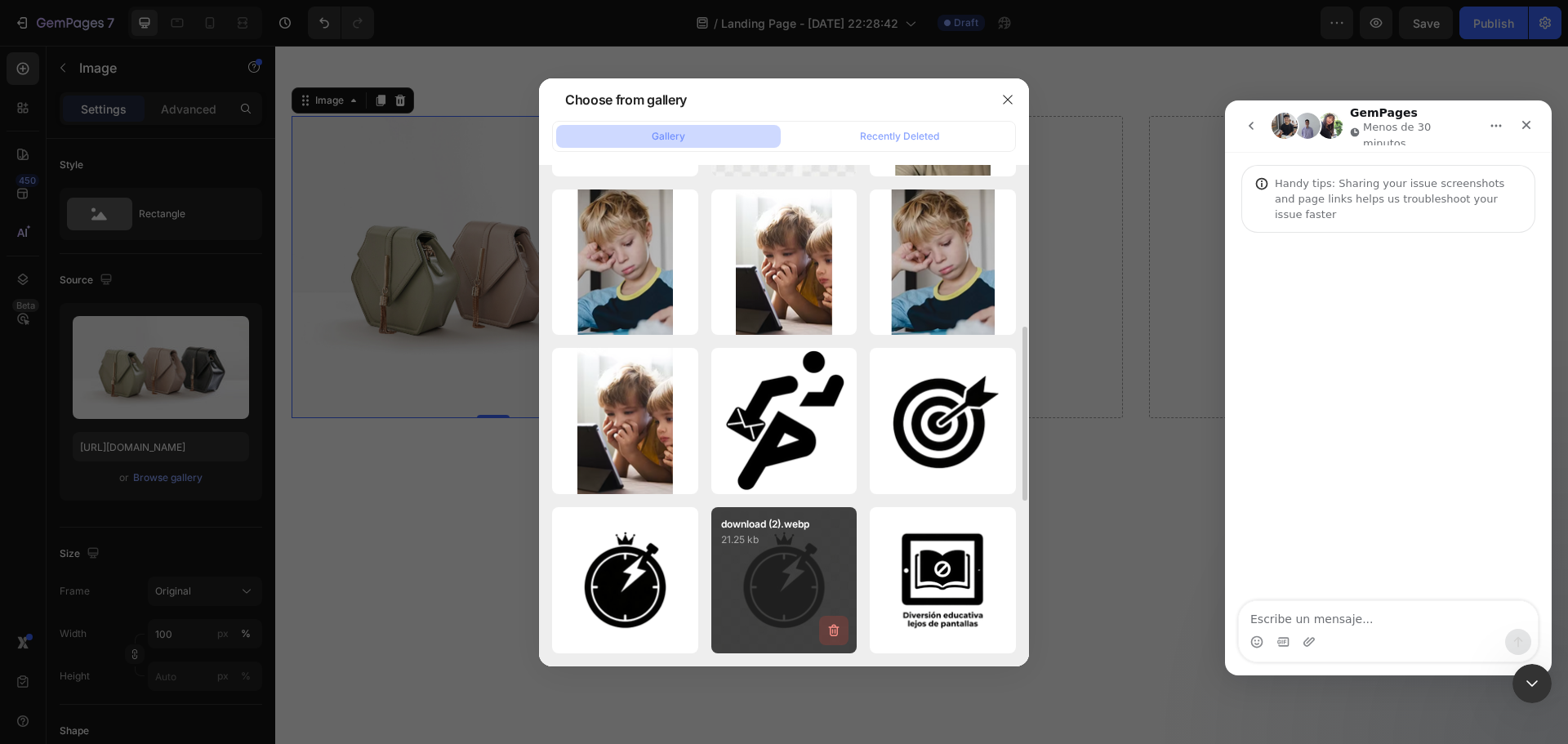
click at [835, 629] on icon "button" at bounding box center [835, 631] width 2 height 5
click at [835, 629] on div "Delete" at bounding box center [824, 635] width 30 height 15
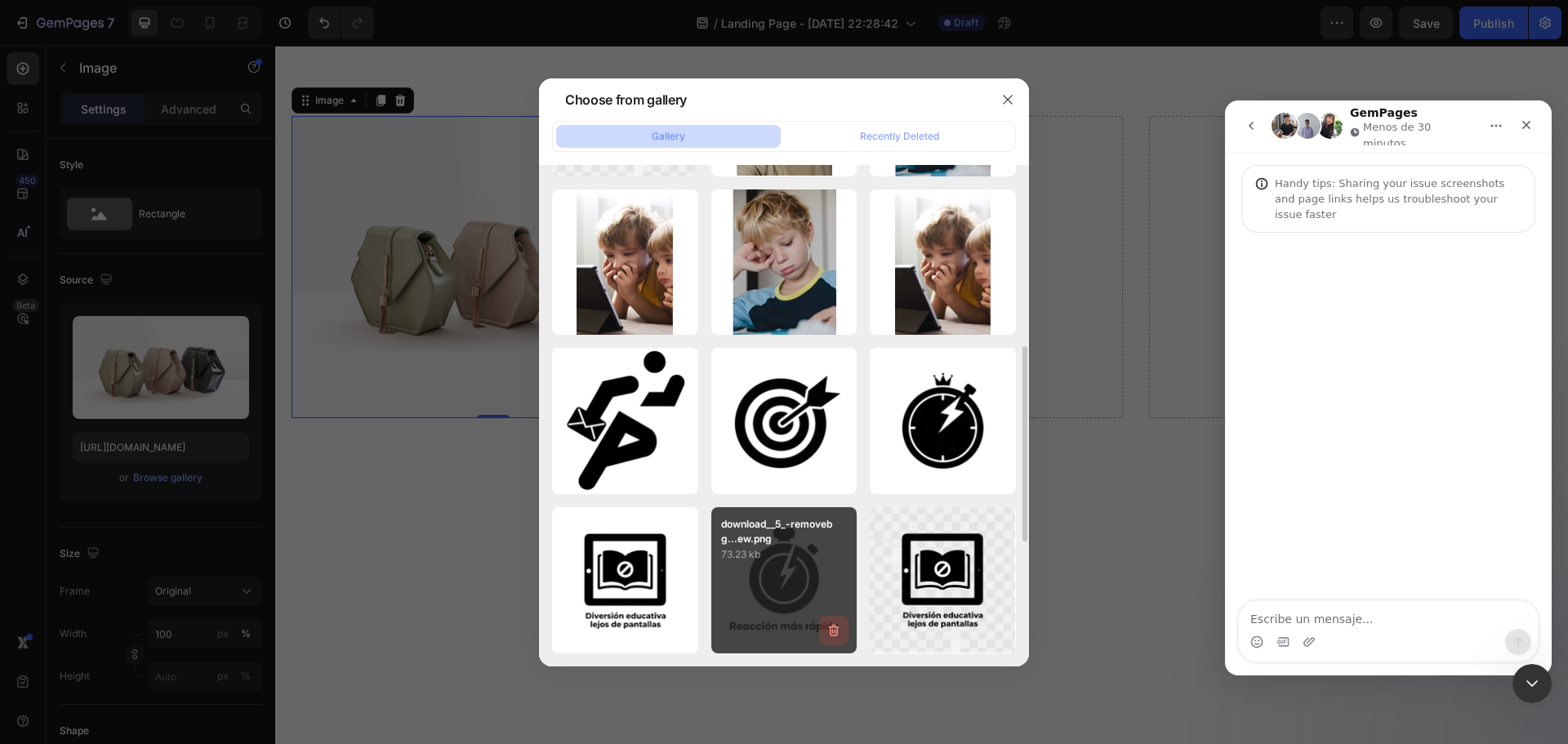
click at [835, 629] on icon "button" at bounding box center [835, 631] width 2 height 5
click at [835, 629] on div "Delete" at bounding box center [824, 635] width 30 height 15
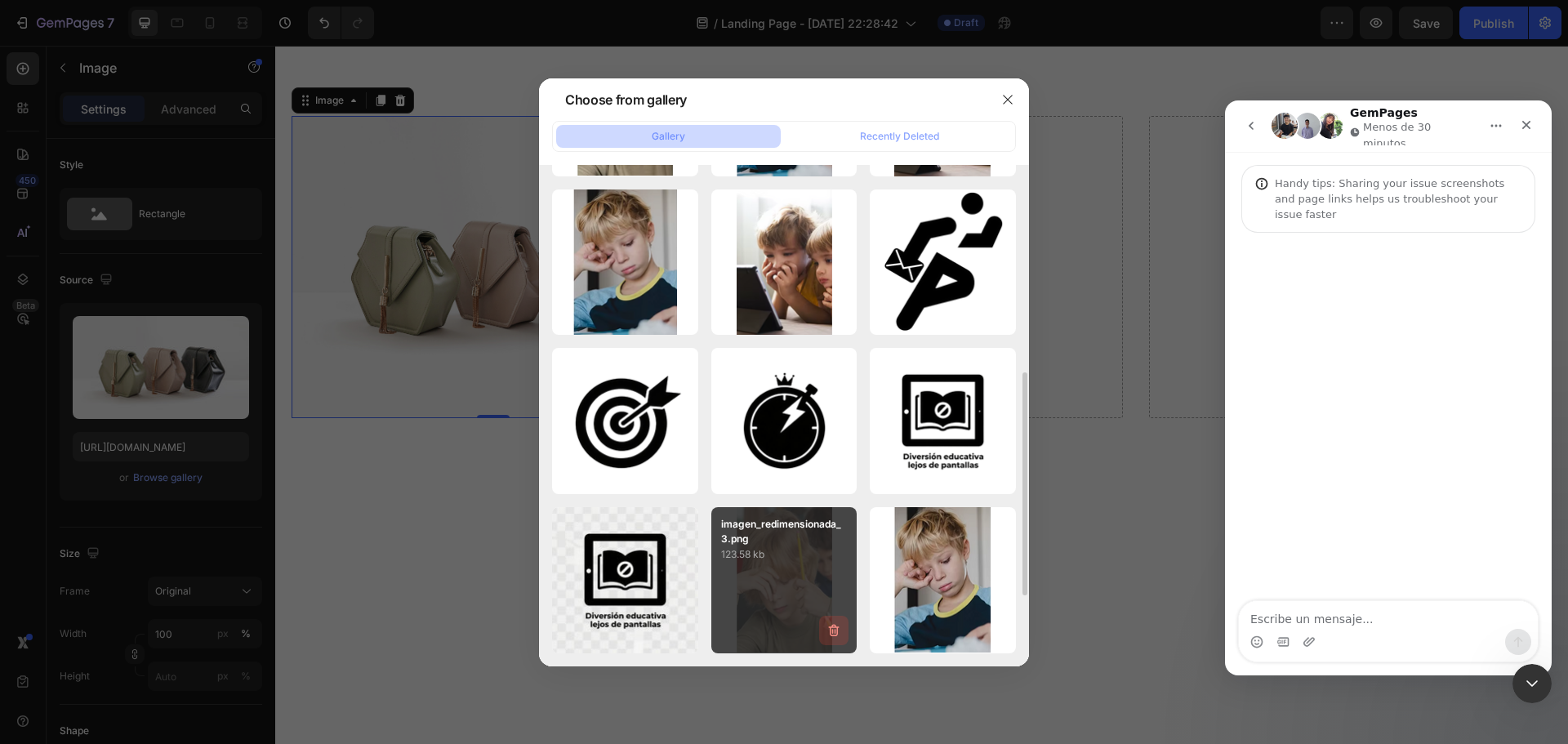
click at [835, 629] on icon "button" at bounding box center [835, 631] width 2 height 5
click at [835, 629] on div "Delete" at bounding box center [824, 635] width 30 height 15
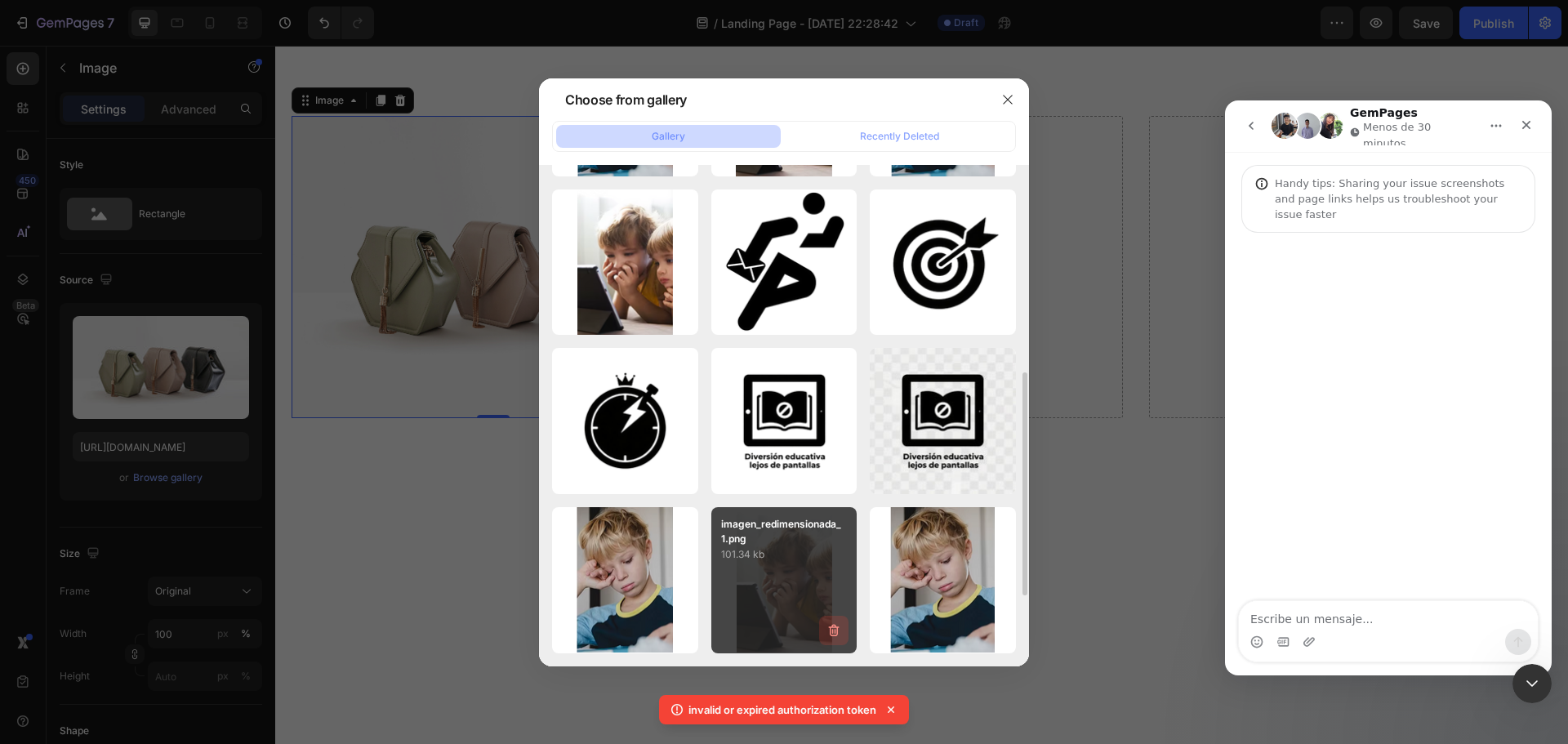
click at [835, 629] on icon "button" at bounding box center [835, 631] width 2 height 5
click at [835, 629] on div "Delete" at bounding box center [824, 635] width 30 height 15
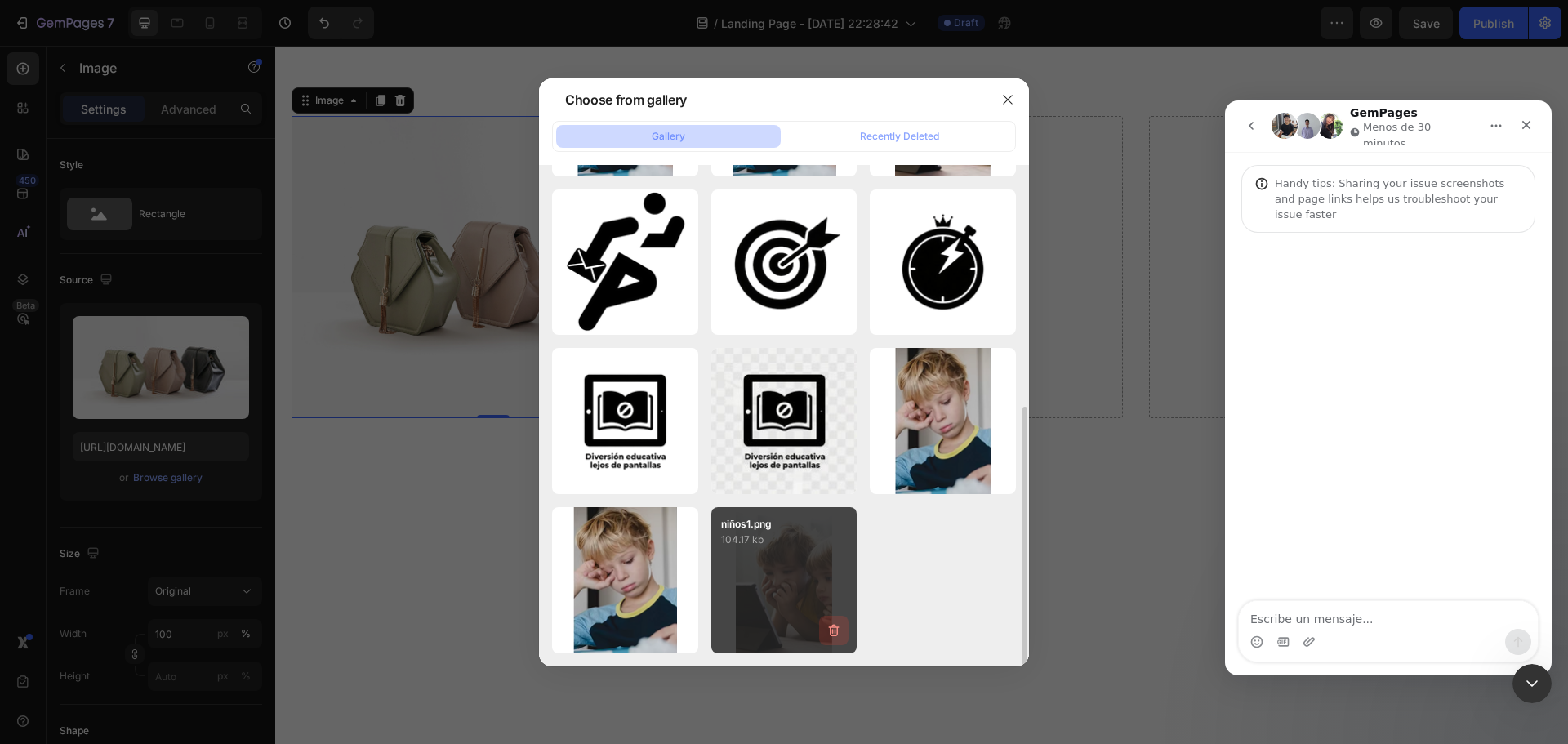
click at [835, 630] on icon "button" at bounding box center [835, 631] width 2 height 5
click at [835, 630] on div "Delete" at bounding box center [824, 635] width 30 height 15
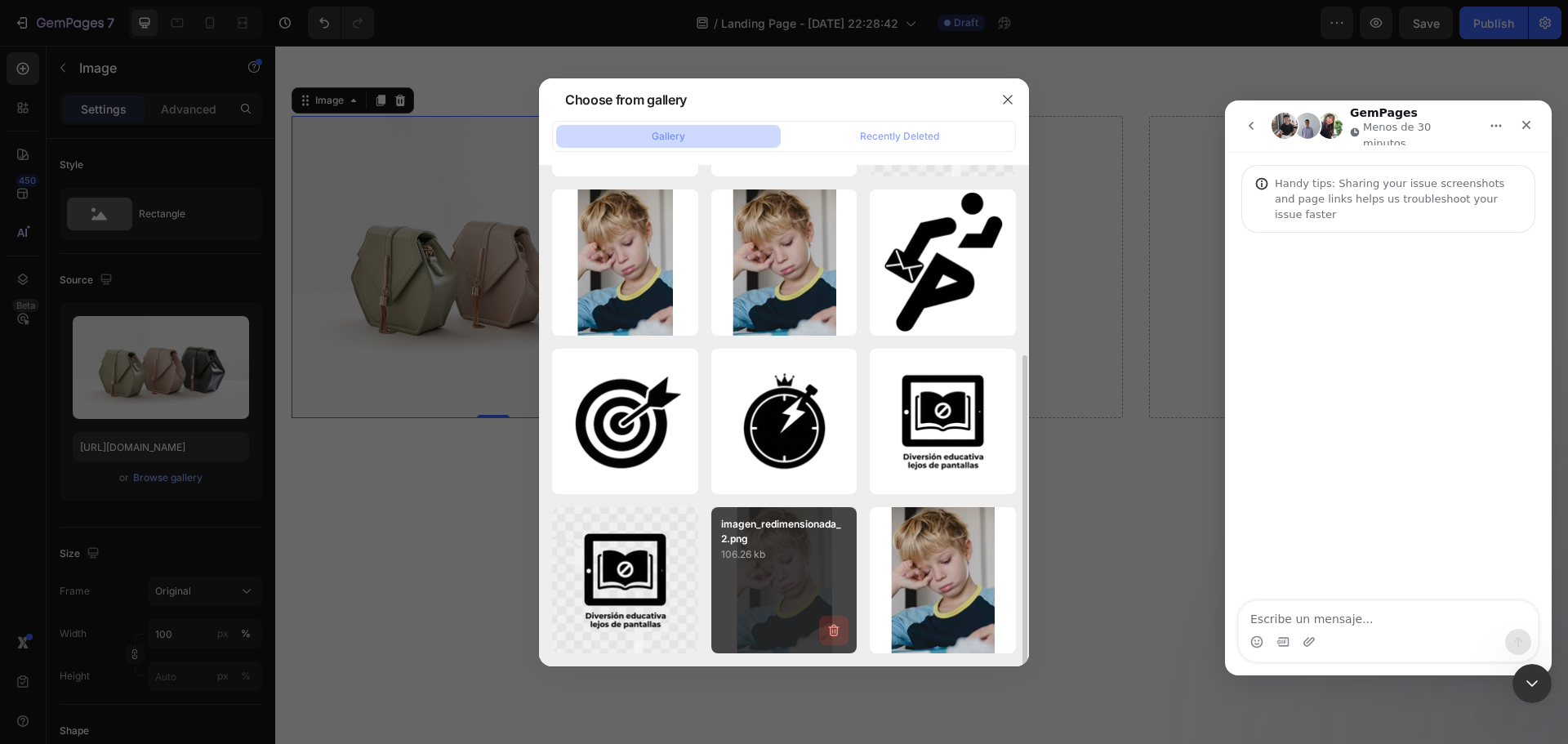
click at [835, 630] on icon "button" at bounding box center [835, 631] width 2 height 5
click at [835, 630] on div "Delete" at bounding box center [824, 635] width 30 height 15
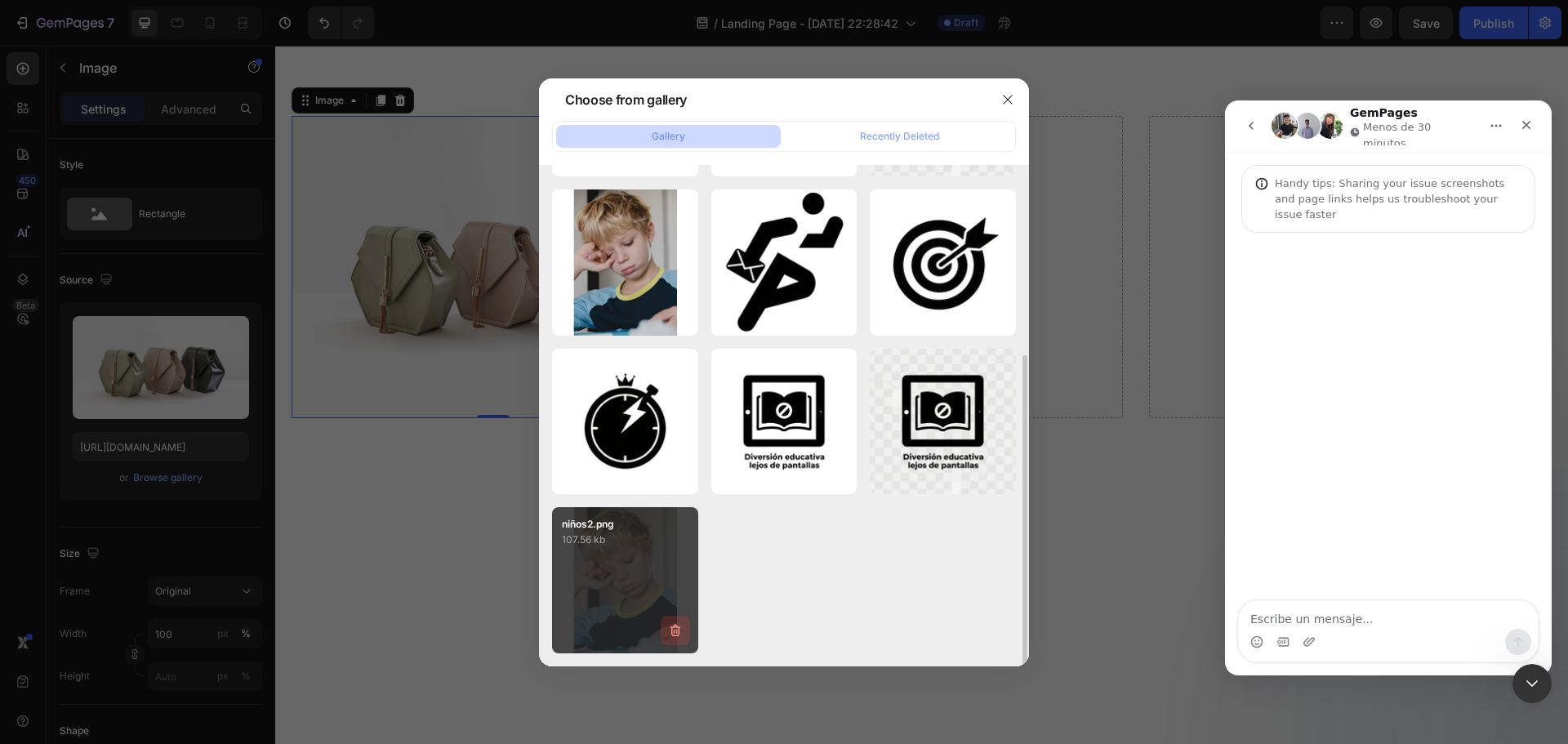
click at [675, 637] on icon "button" at bounding box center [676, 631] width 17 height 17
click at [675, 637] on div "Delete" at bounding box center [665, 635] width 30 height 15
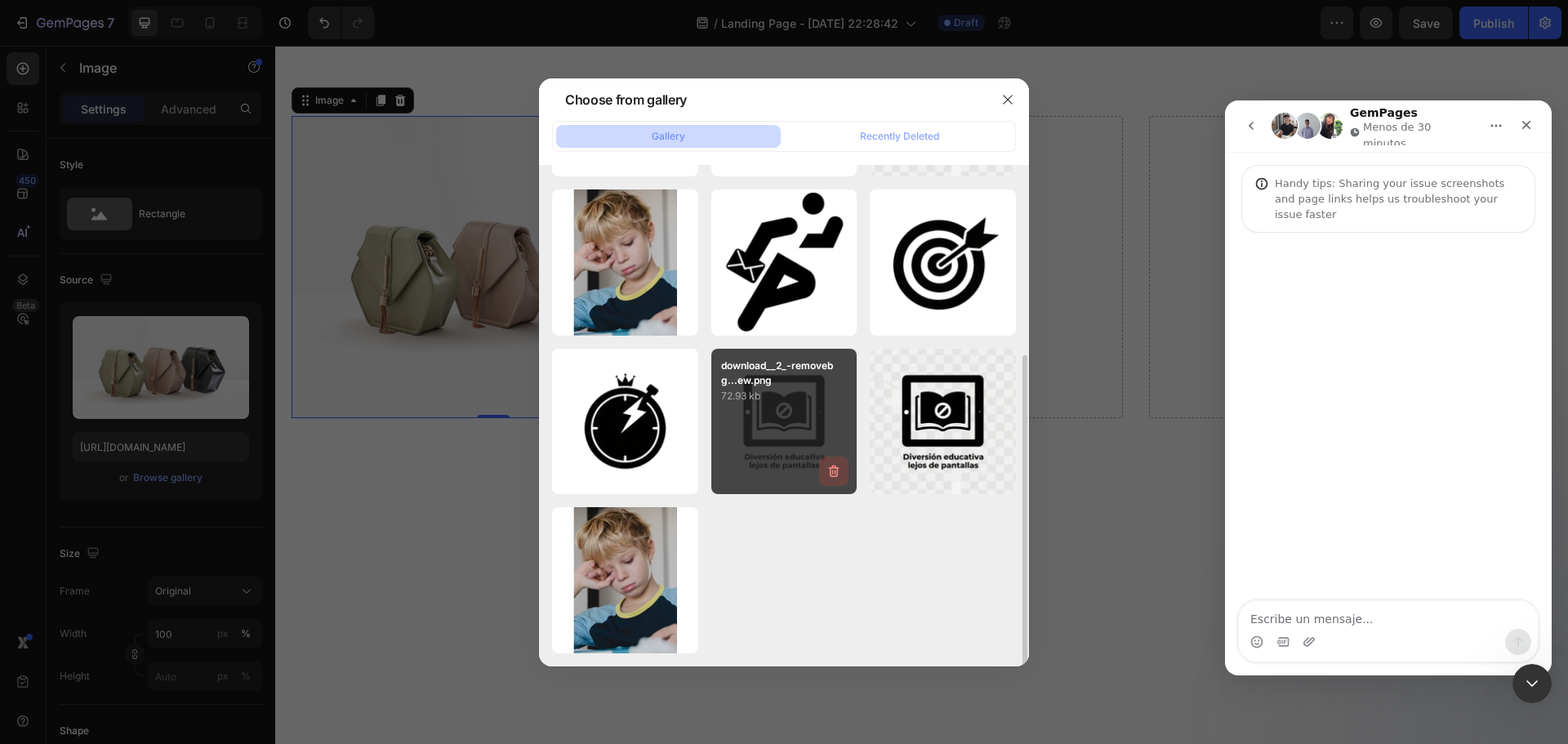
scroll to position [148, 0]
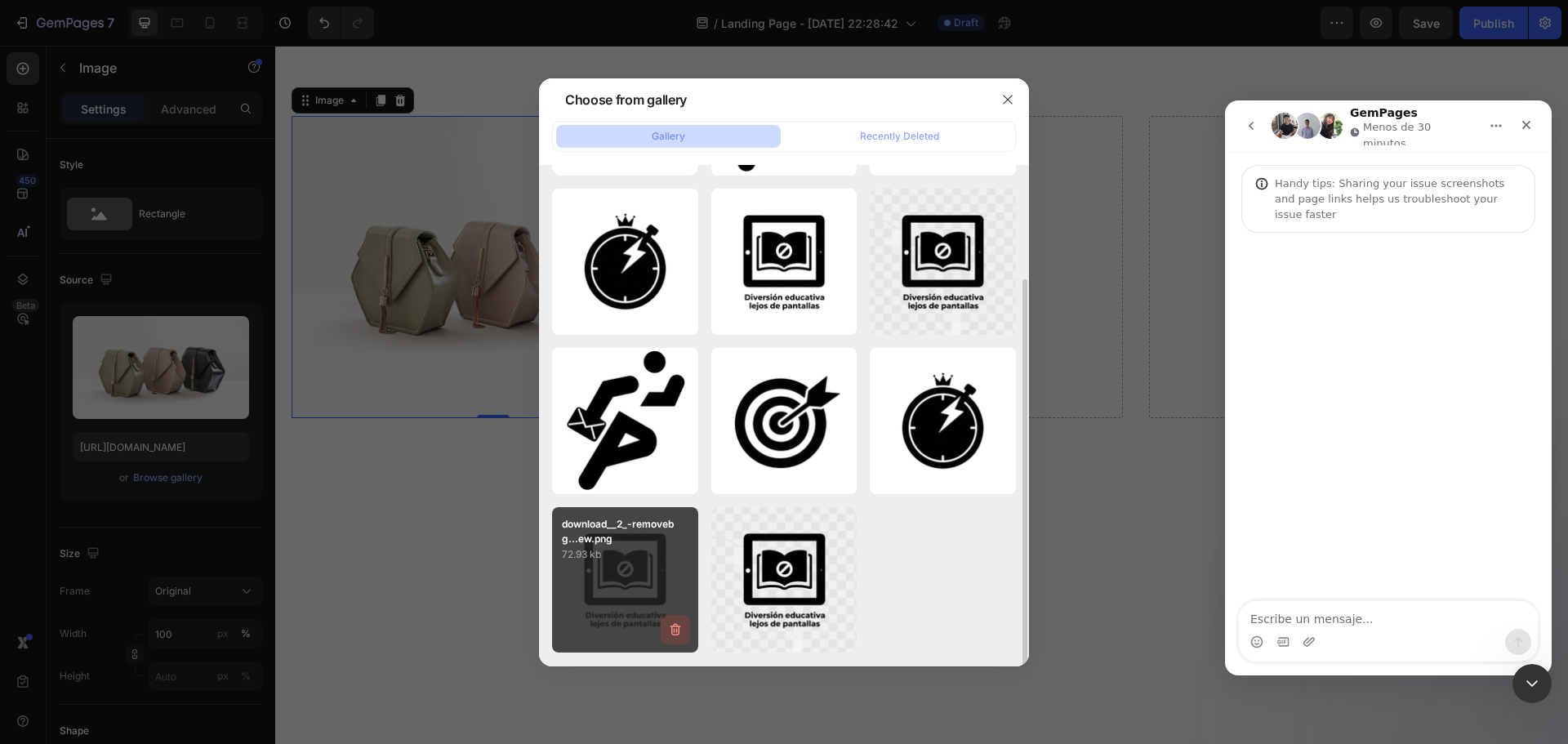
click at [684, 624] on button "button" at bounding box center [676, 630] width 29 height 29
click at [682, 624] on div "Delete Image? 72.93 kb Cancel Delete" at bounding box center [625, 580] width 146 height 146
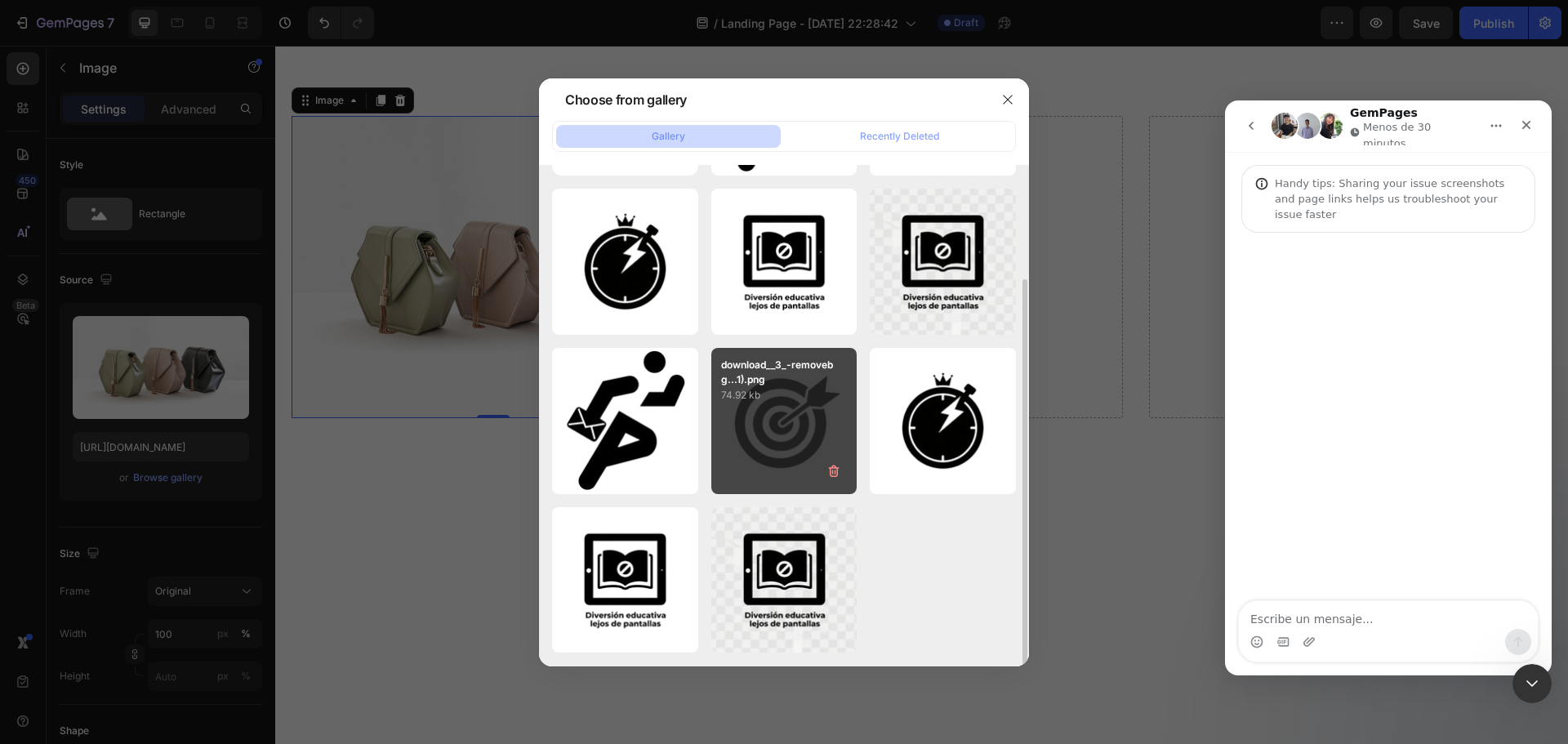
click at [0, 0] on button "Delete" at bounding box center [0, 0] width 0 height 0
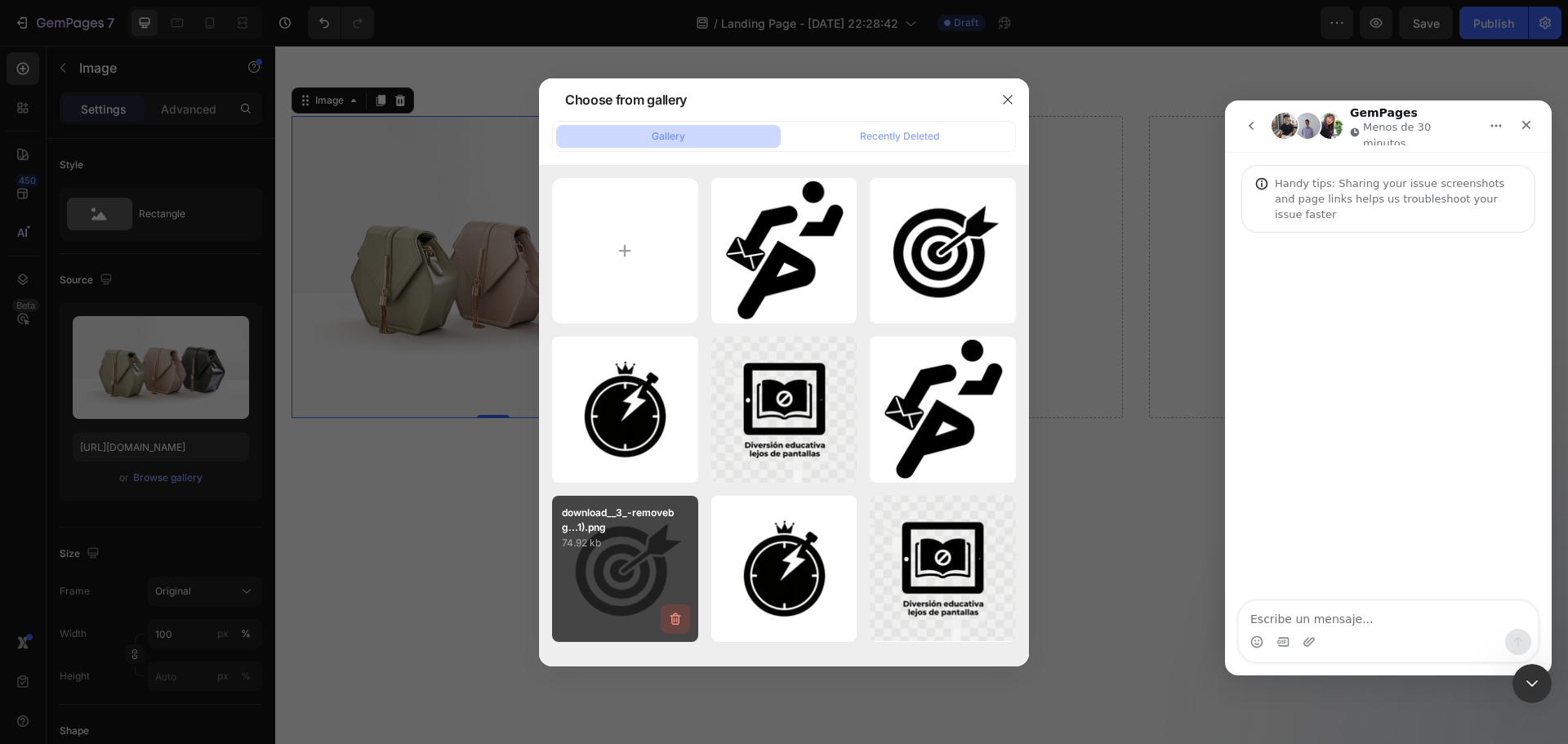
click at [683, 627] on button "button" at bounding box center [676, 620] width 29 height 29
click at [683, 627] on button "Delete" at bounding box center [665, 622] width 45 height 19
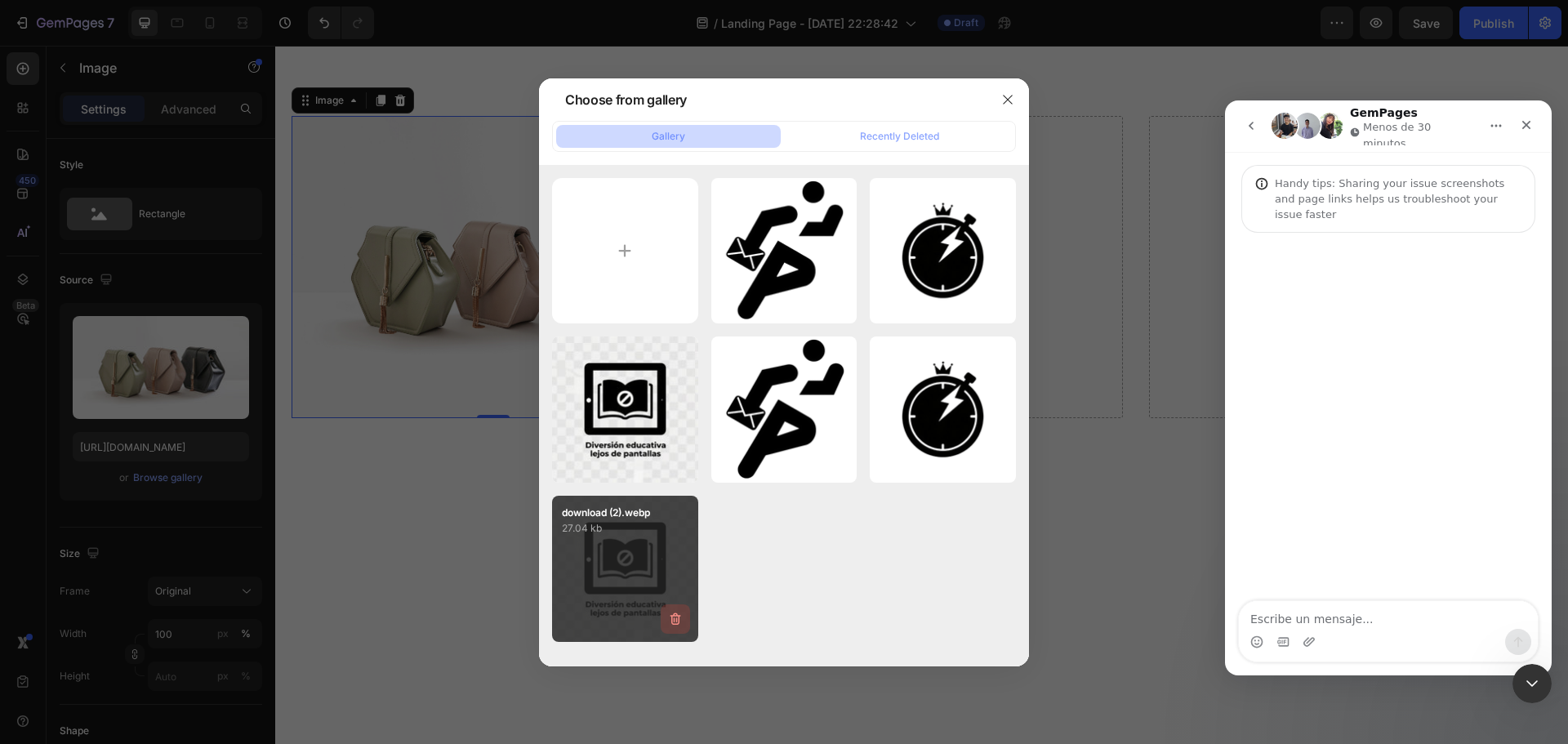
click at [682, 627] on button "button" at bounding box center [676, 620] width 29 height 29
click at [682, 628] on button "Delete" at bounding box center [665, 622] width 45 height 19
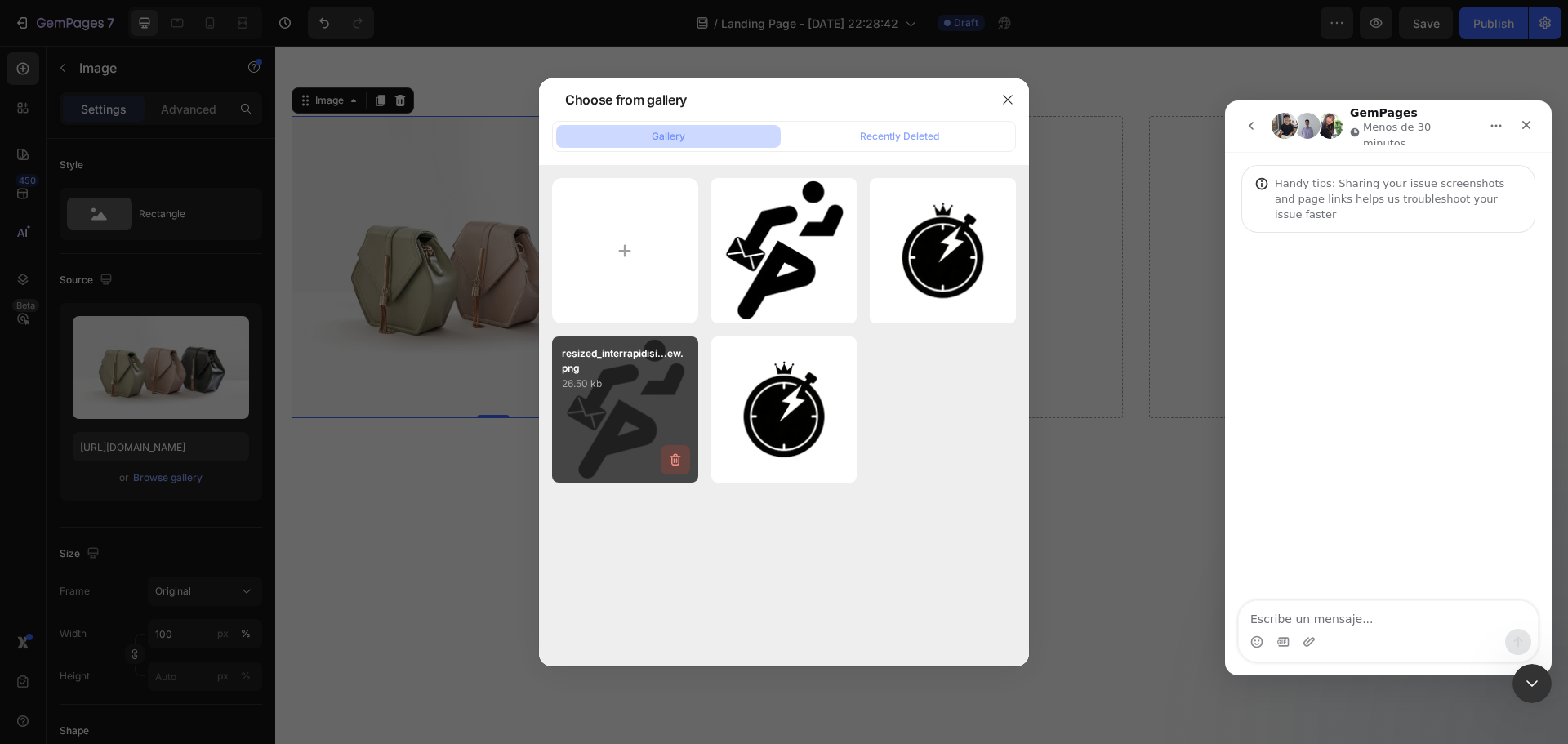
click at [674, 466] on icon "button" at bounding box center [676, 460] width 17 height 17
click at [674, 466] on div "Delete" at bounding box center [665, 464] width 30 height 15
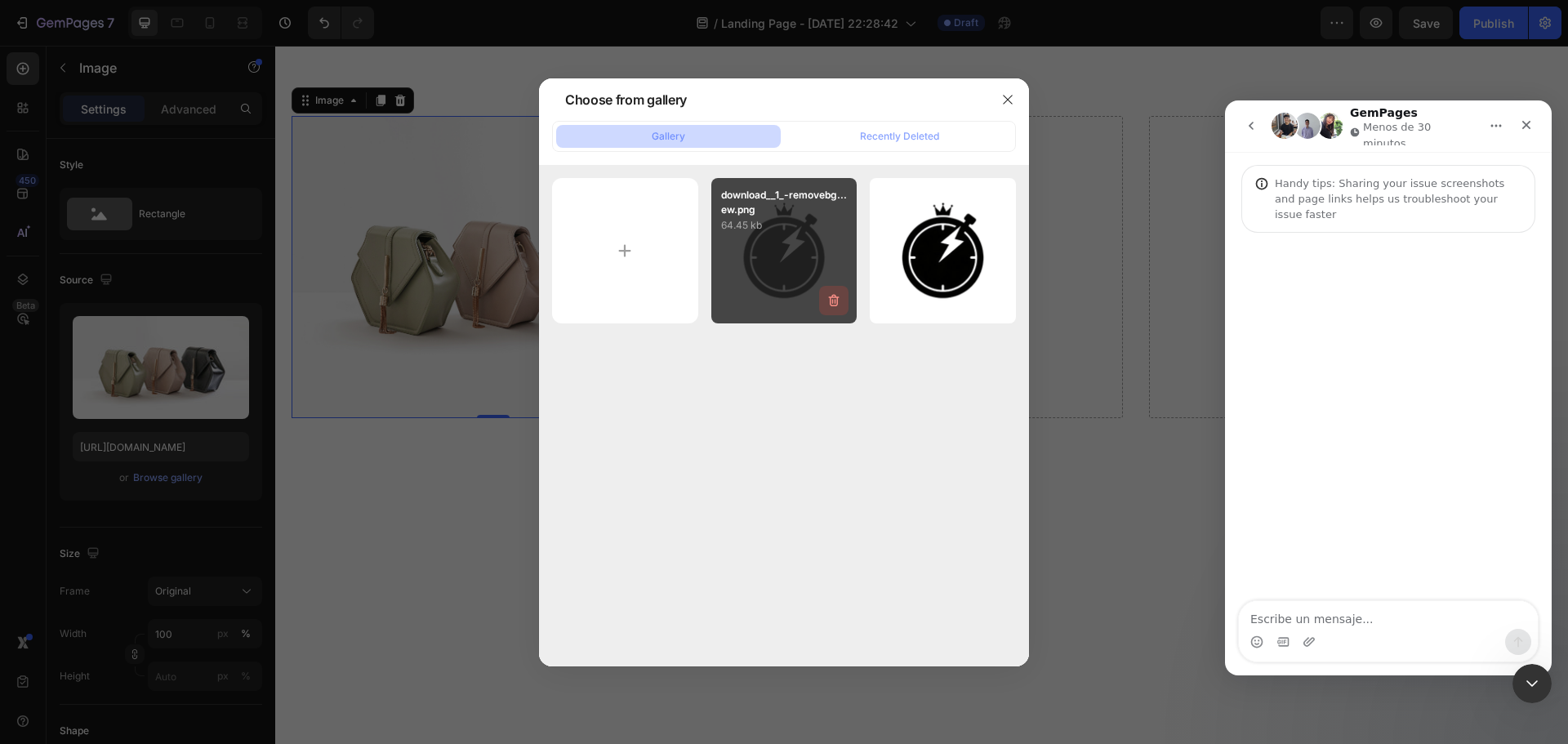
click at [839, 296] on icon "button" at bounding box center [834, 301] width 17 height 17
click at [832, 305] on div "Delete" at bounding box center [824, 304] width 30 height 15
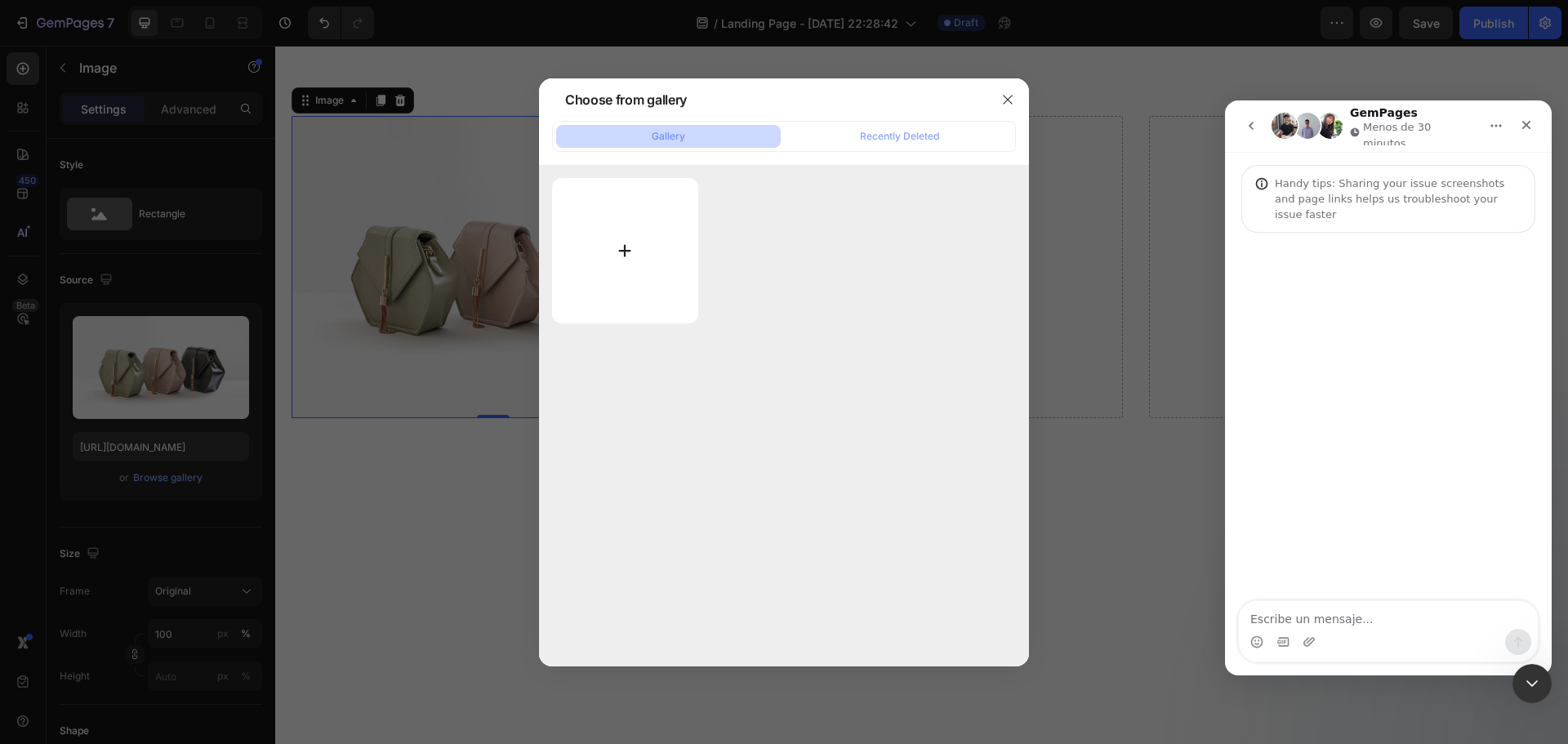
click at [643, 236] on input "file" at bounding box center [625, 251] width 146 height 145
type input "C:\fakepath\4modo.png"
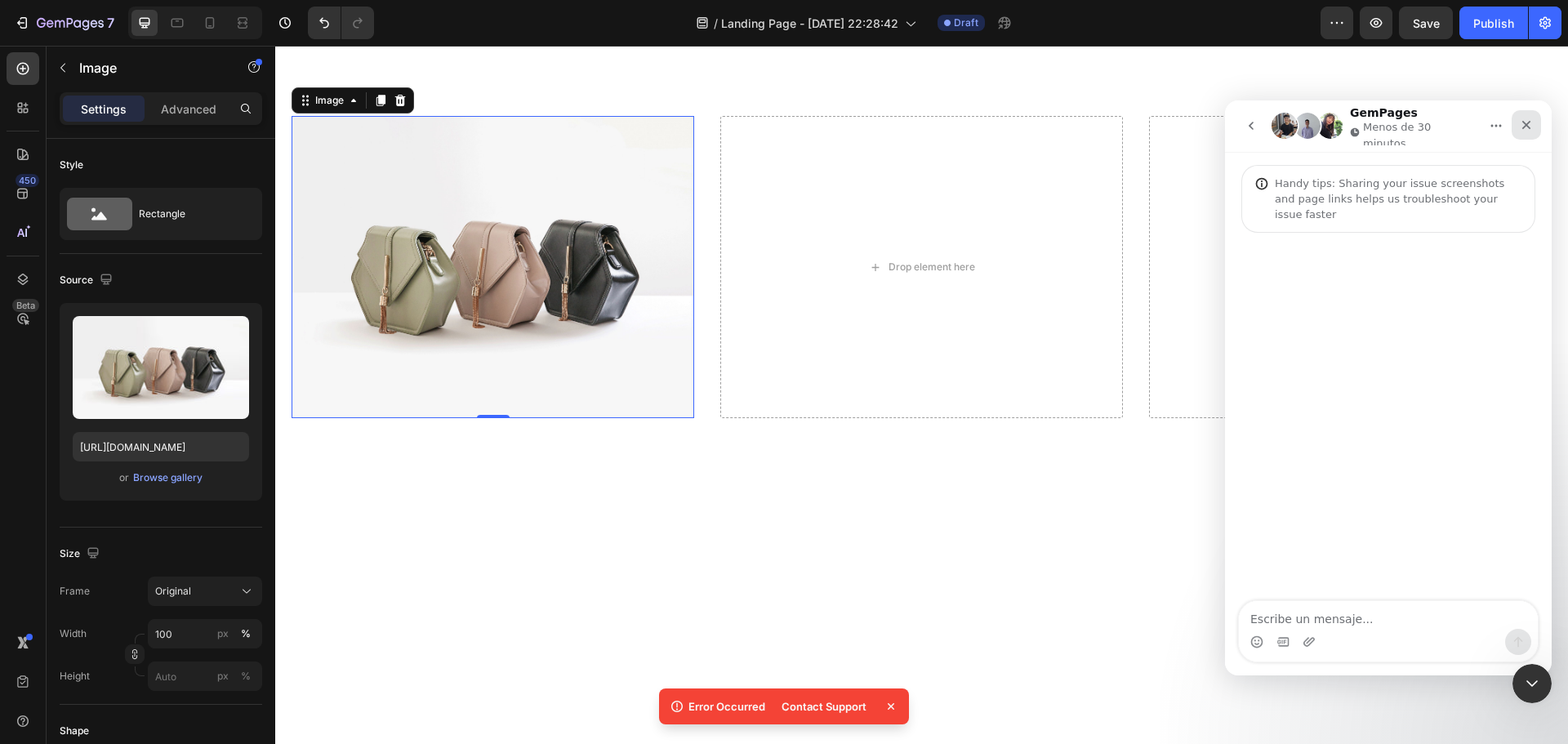
click at [1531, 124] on icon "Cerrar" at bounding box center [1527, 125] width 13 height 13
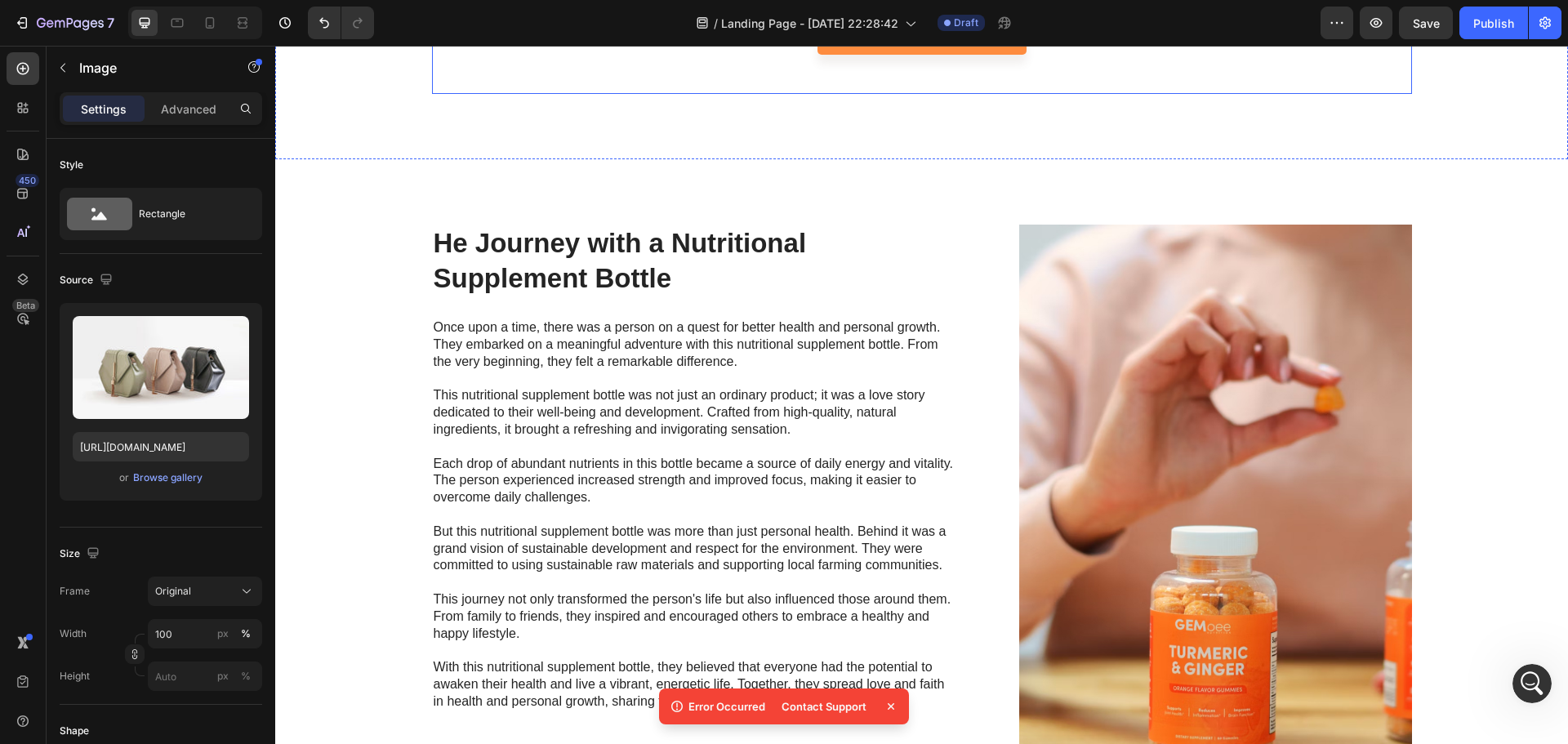
scroll to position [3759, 0]
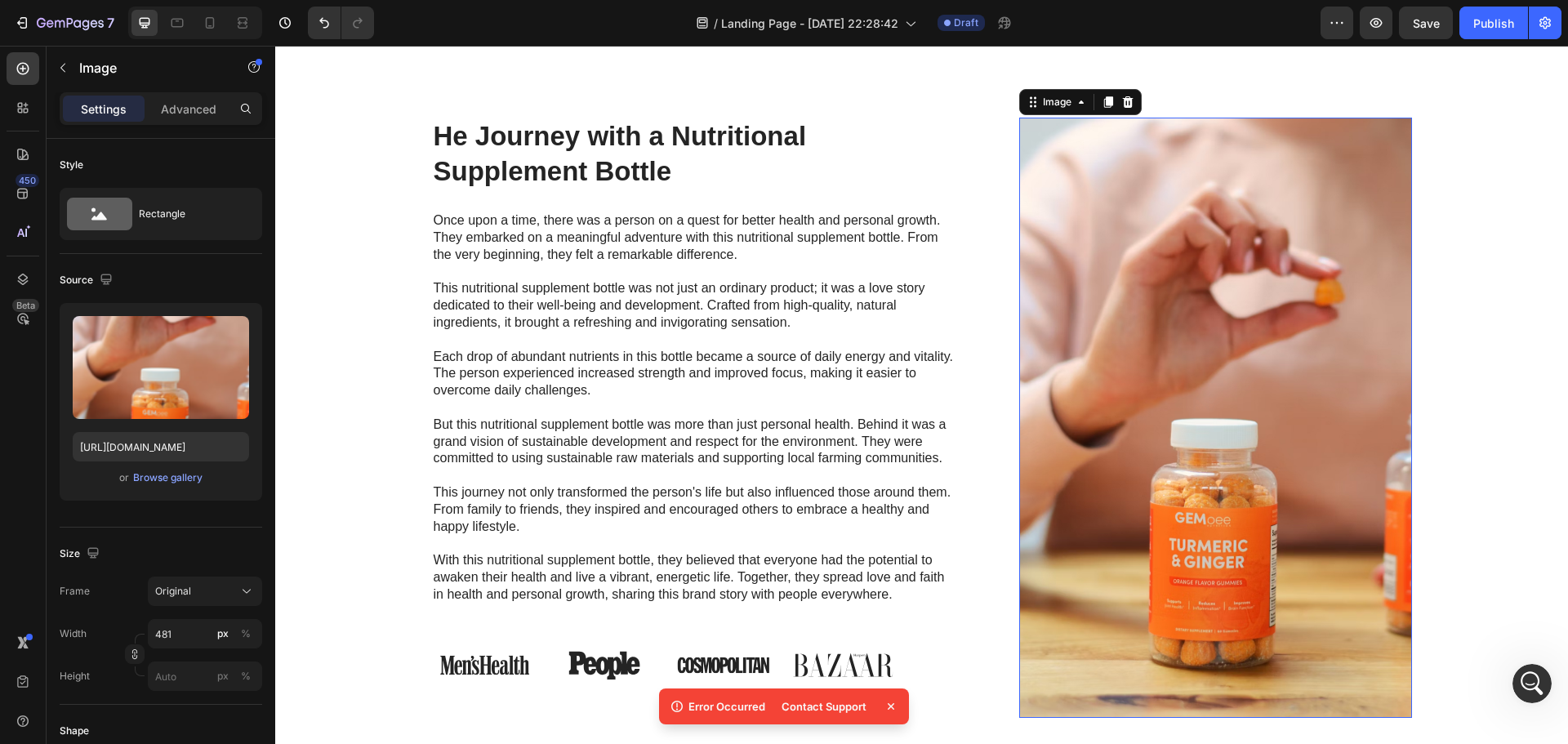
click at [1034, 408] on img at bounding box center [1215, 418] width 392 height 601
click at [187, 484] on div "Browse gallery" at bounding box center [168, 478] width 70 height 15
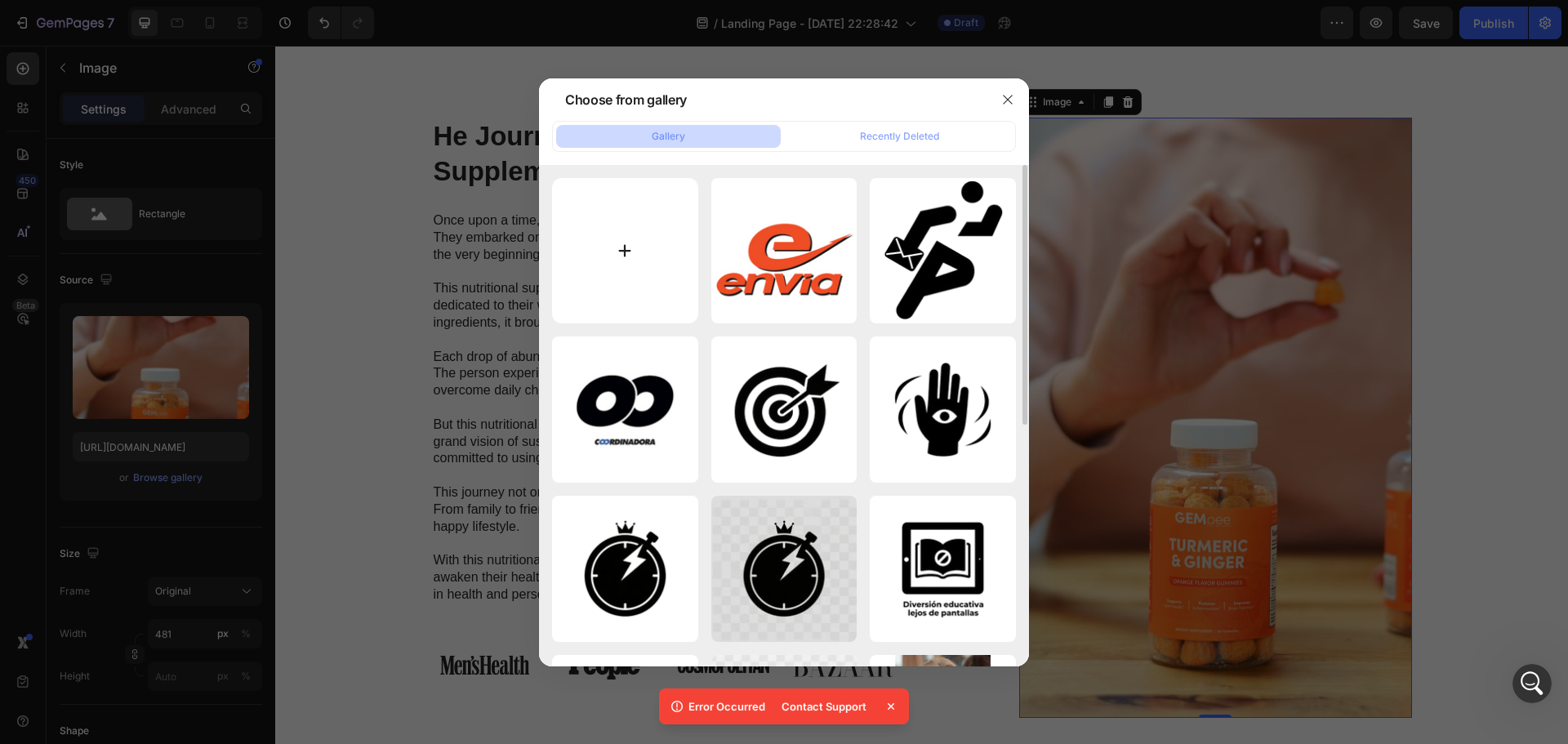
click at [600, 279] on input "file" at bounding box center [625, 251] width 146 height 146
type input "C:\fakepath\4modo.png"
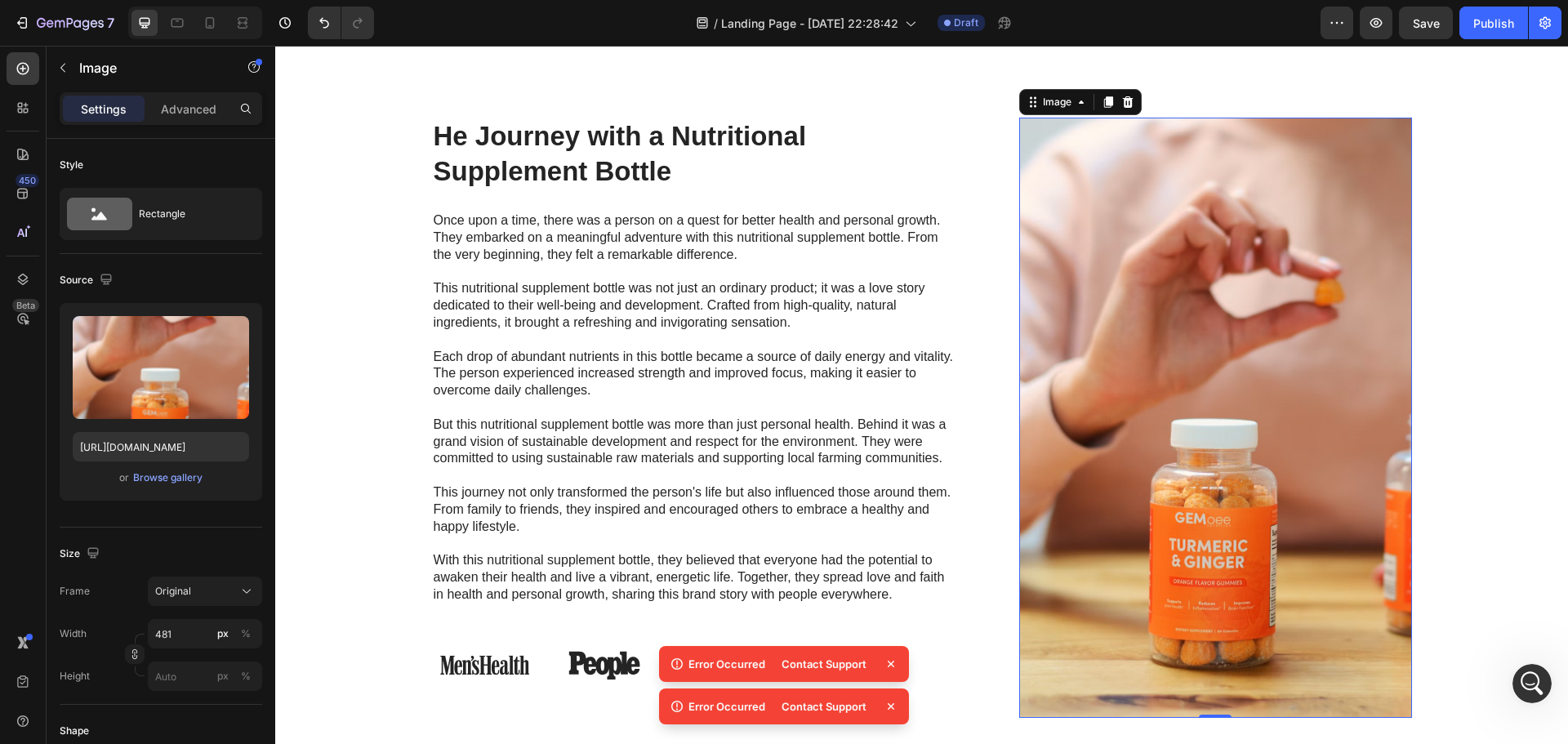
drag, startPoint x: 888, startPoint y: 663, endPoint x: 794, endPoint y: 430, distance: 251.2
click at [888, 663] on icon at bounding box center [892, 665] width 17 height 17
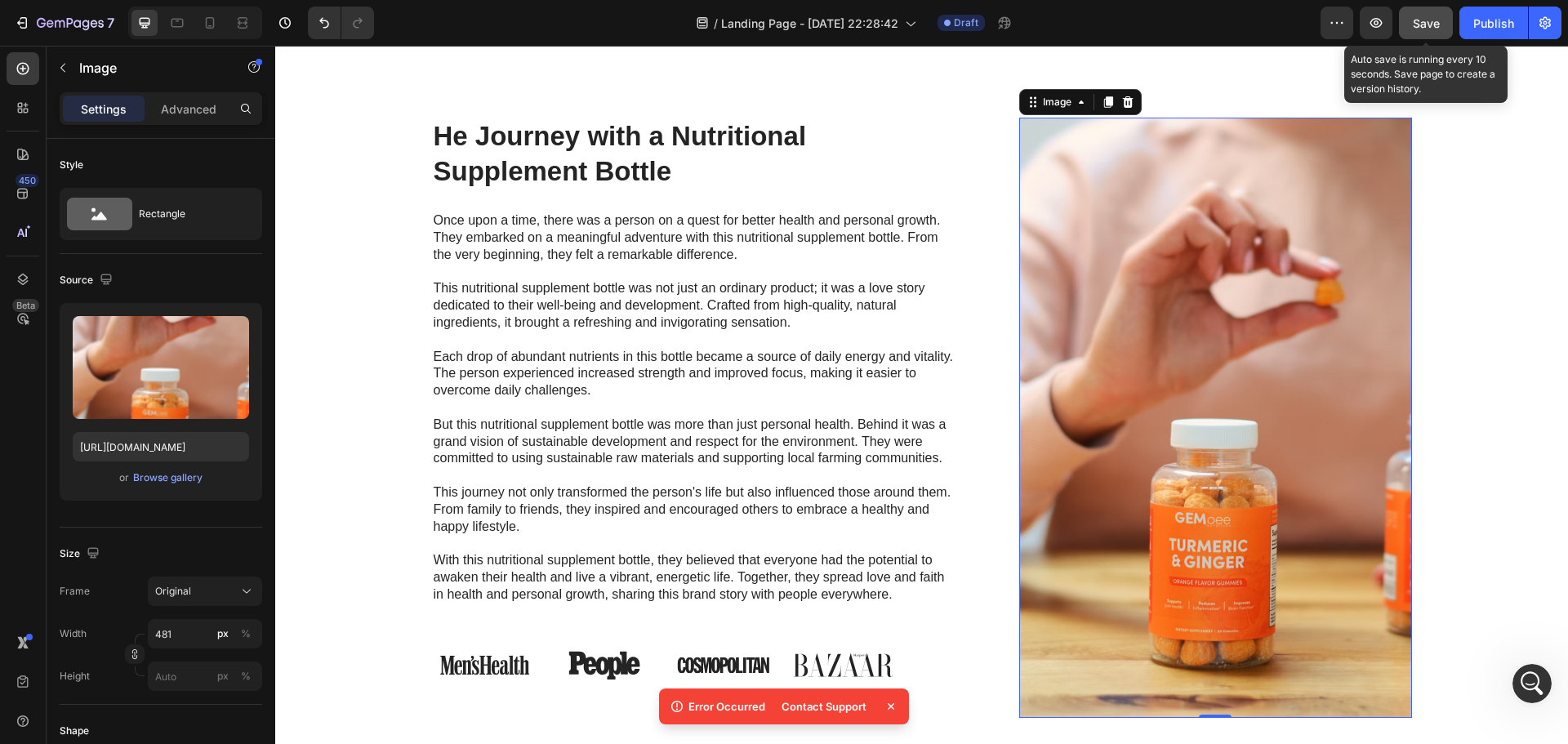
click at [1426, 35] on button "Save" at bounding box center [1426, 23] width 54 height 33
click at [678, 703] on icon at bounding box center [677, 707] width 17 height 17
click at [784, 696] on div "Contact Support" at bounding box center [824, 706] width 105 height 23
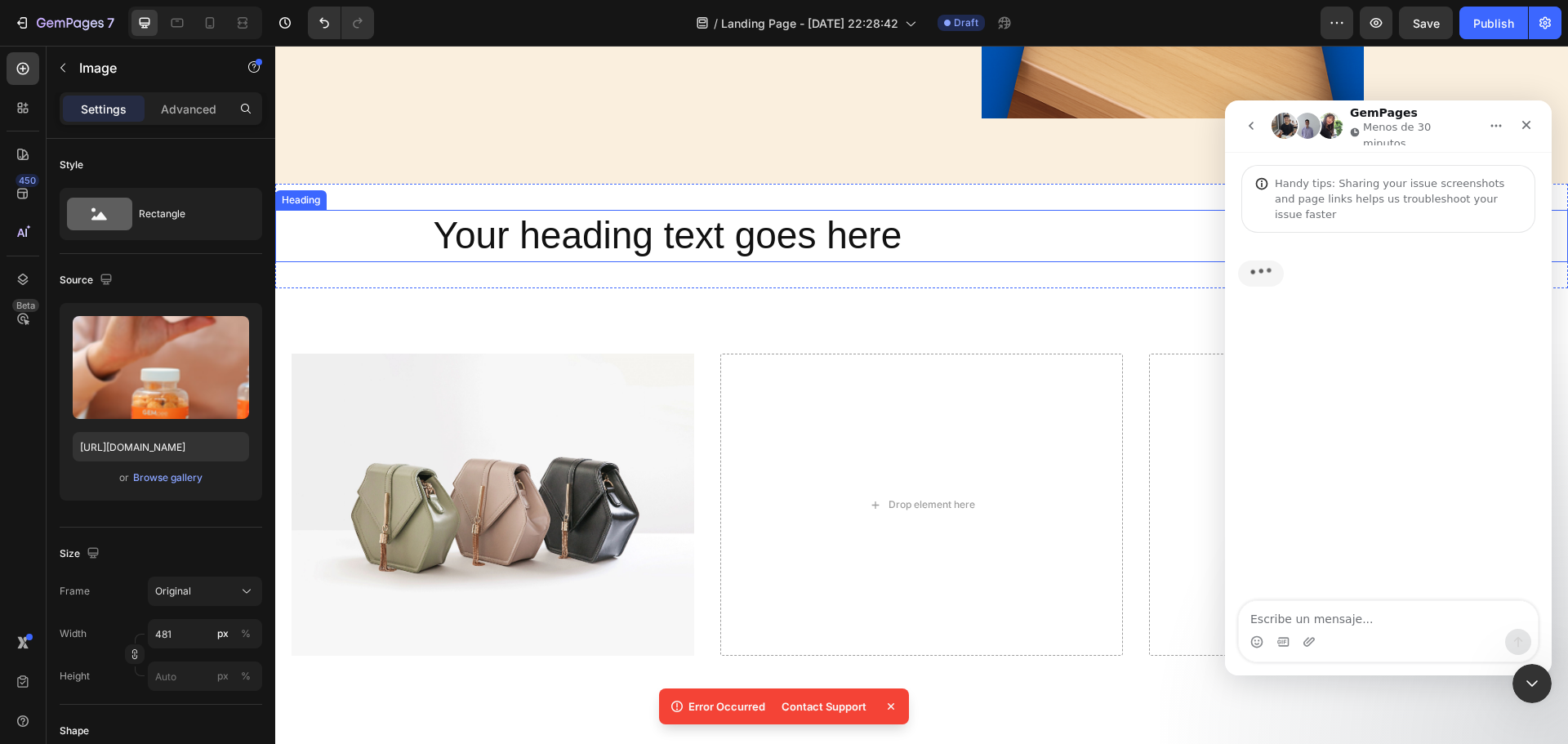
scroll to position [2288, 0]
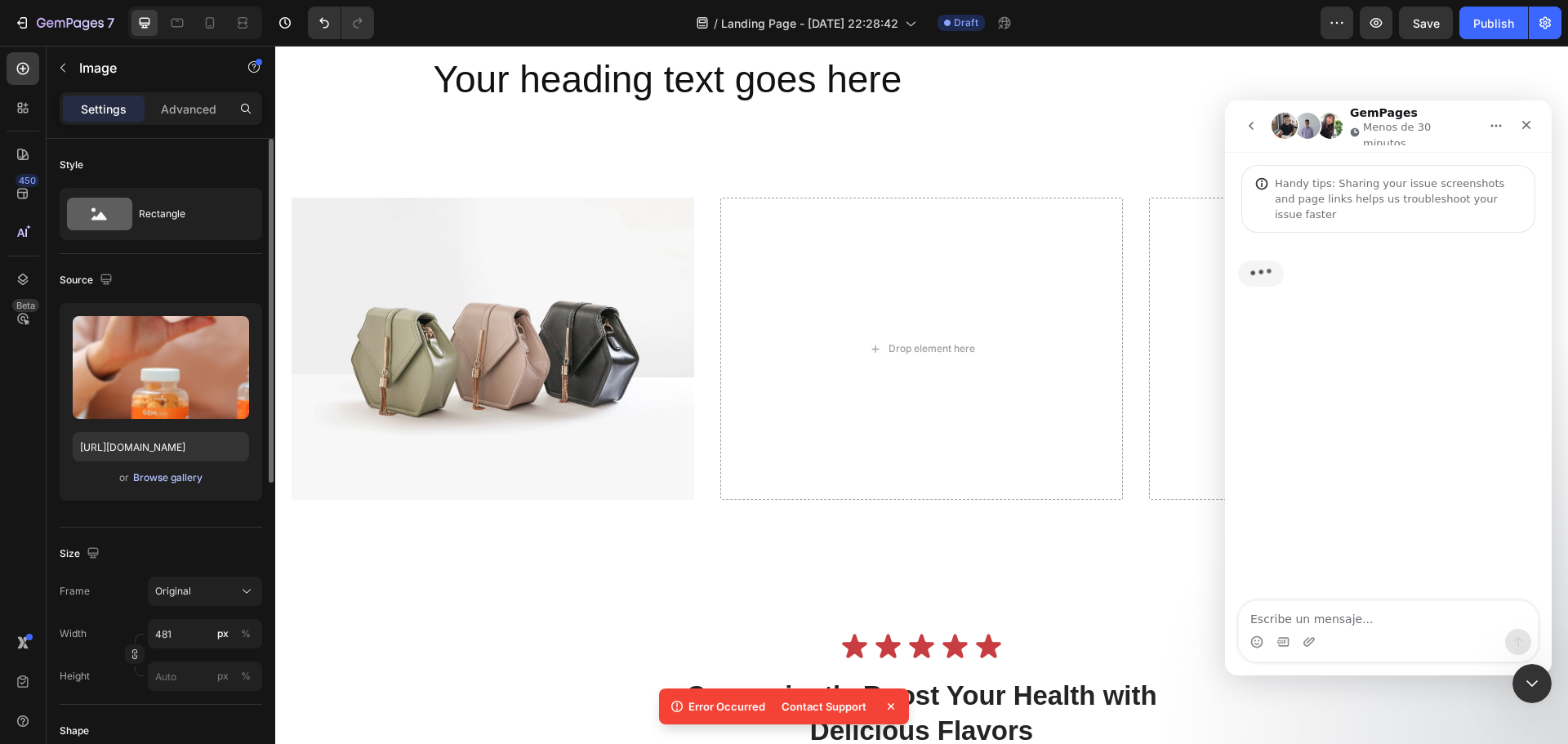
click at [193, 480] on div "Browse gallery" at bounding box center [168, 478] width 70 height 15
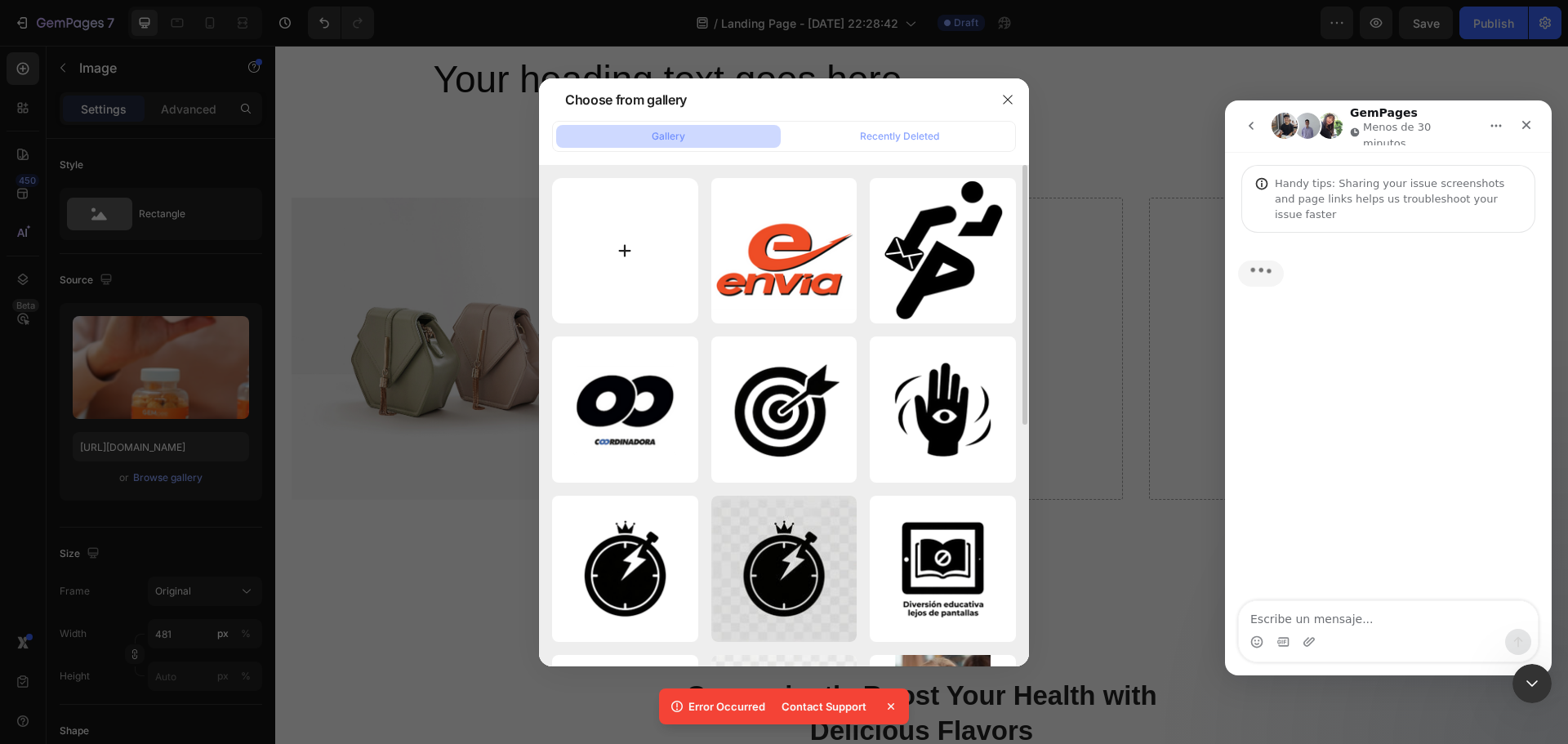
click at [575, 240] on input "file" at bounding box center [625, 251] width 146 height 146
type input "C:\fakepath\4modo.png"
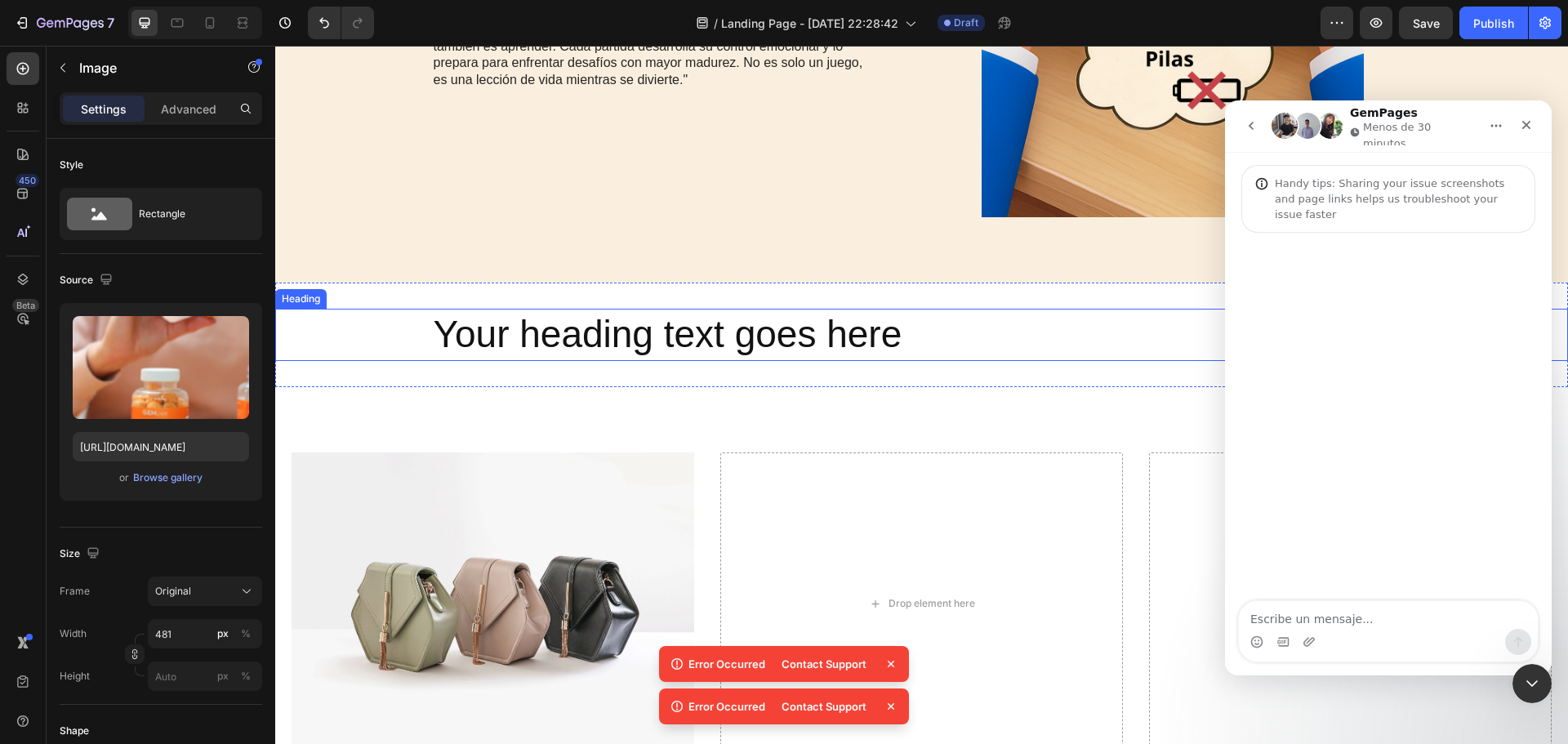
scroll to position [2043, 0]
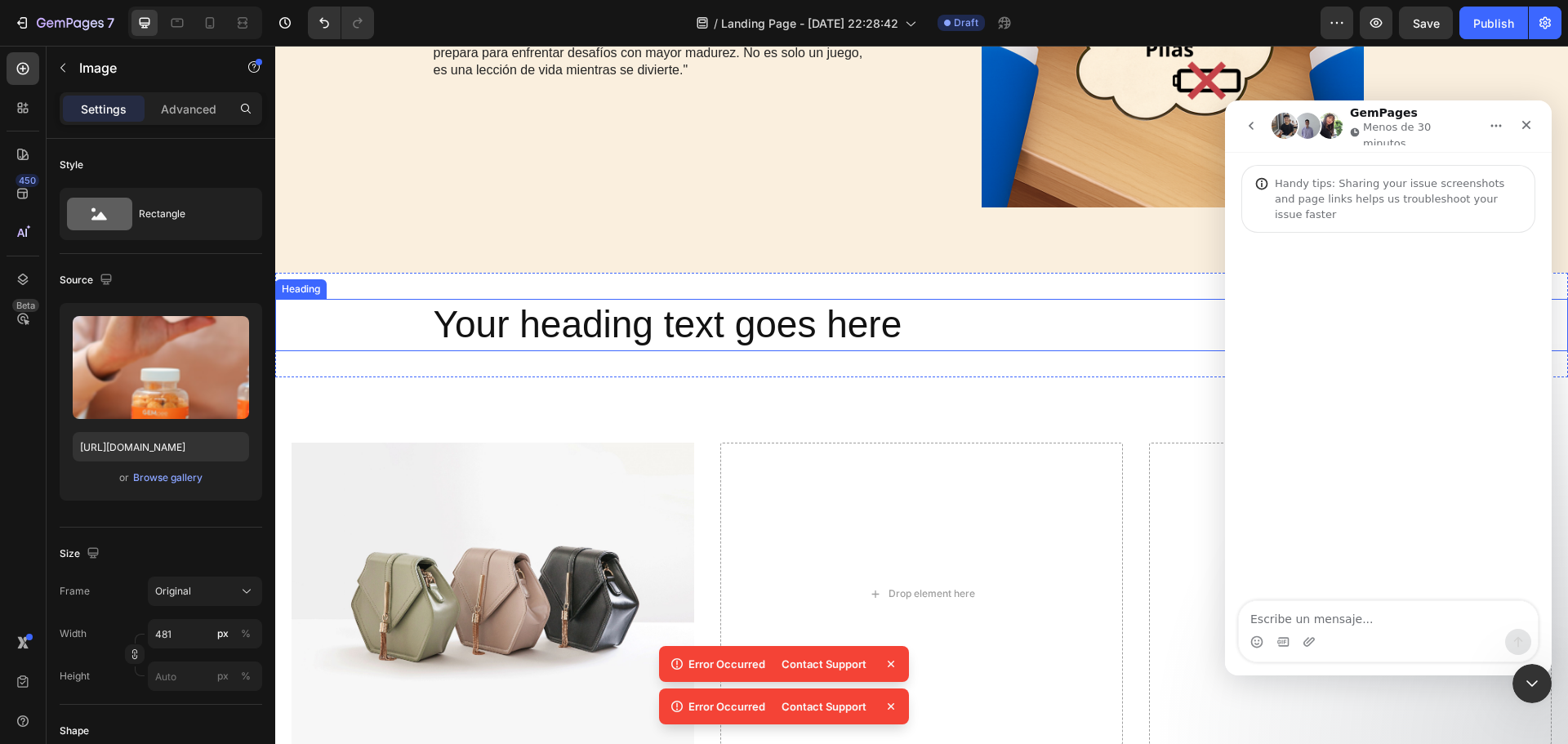
click at [668, 339] on h2 "Your heading text goes here" at bounding box center [922, 325] width 980 height 52
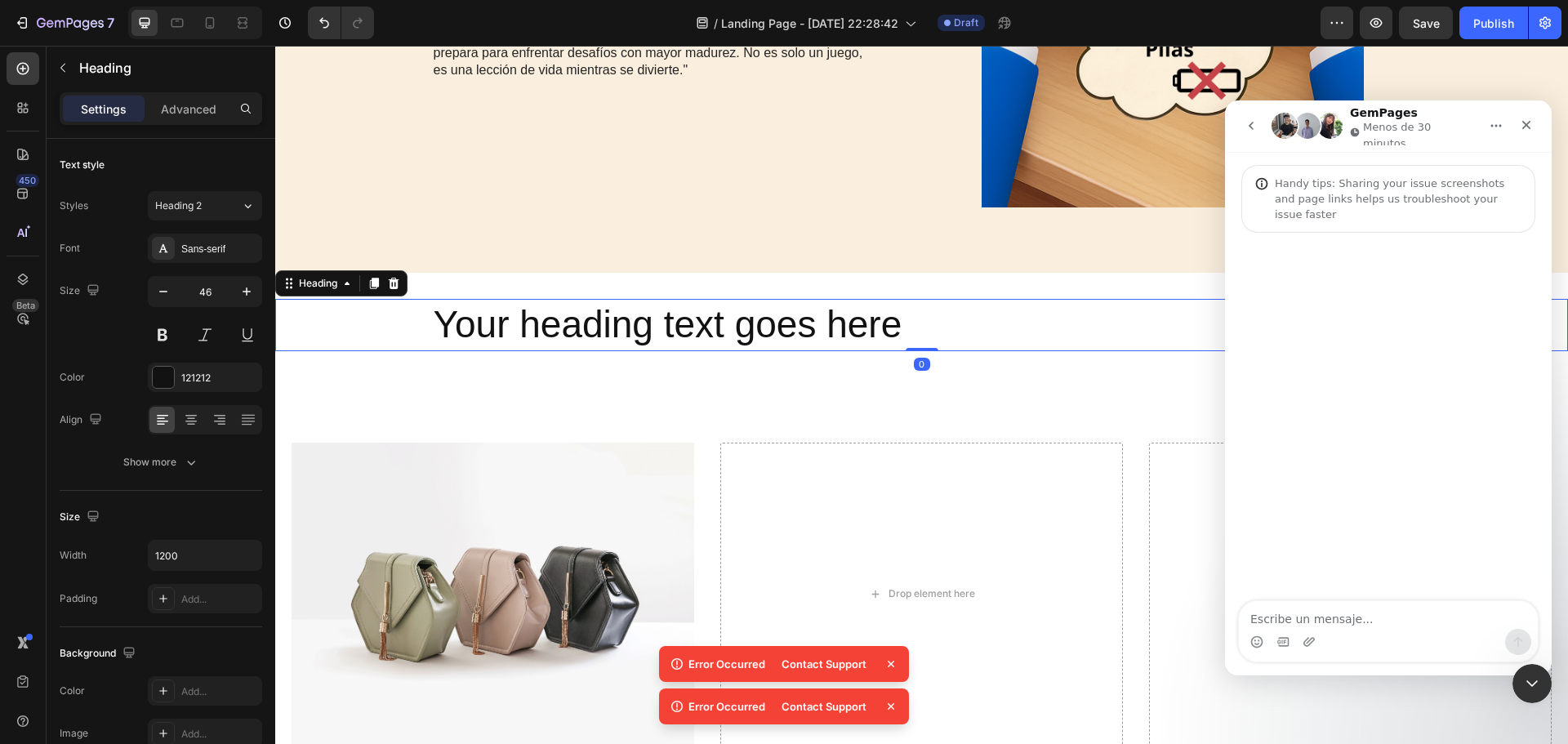
click at [668, 338] on h2 "Your heading text goes here" at bounding box center [922, 325] width 980 height 52
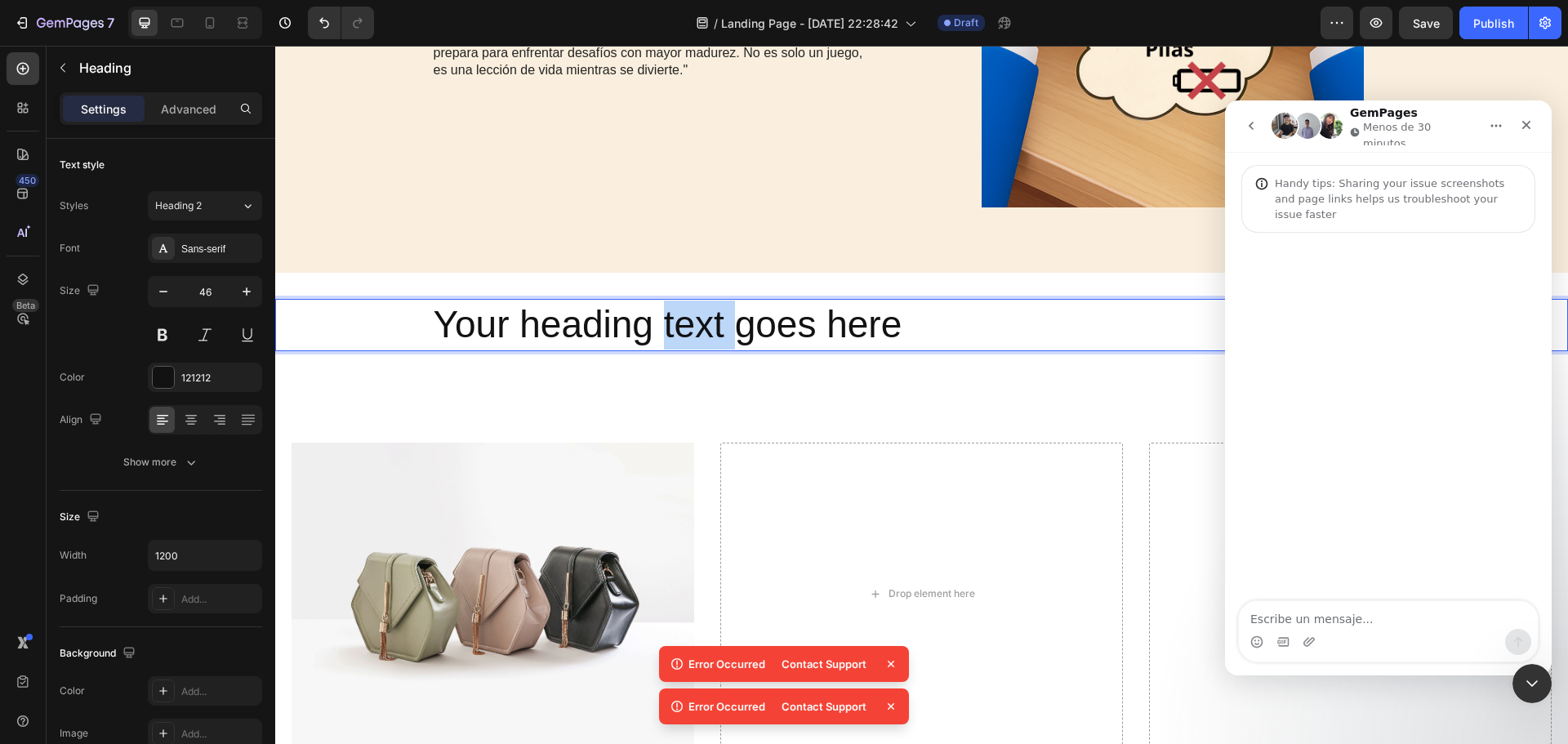
click at [668, 338] on p "Your heading text goes here" at bounding box center [922, 325] width 977 height 49
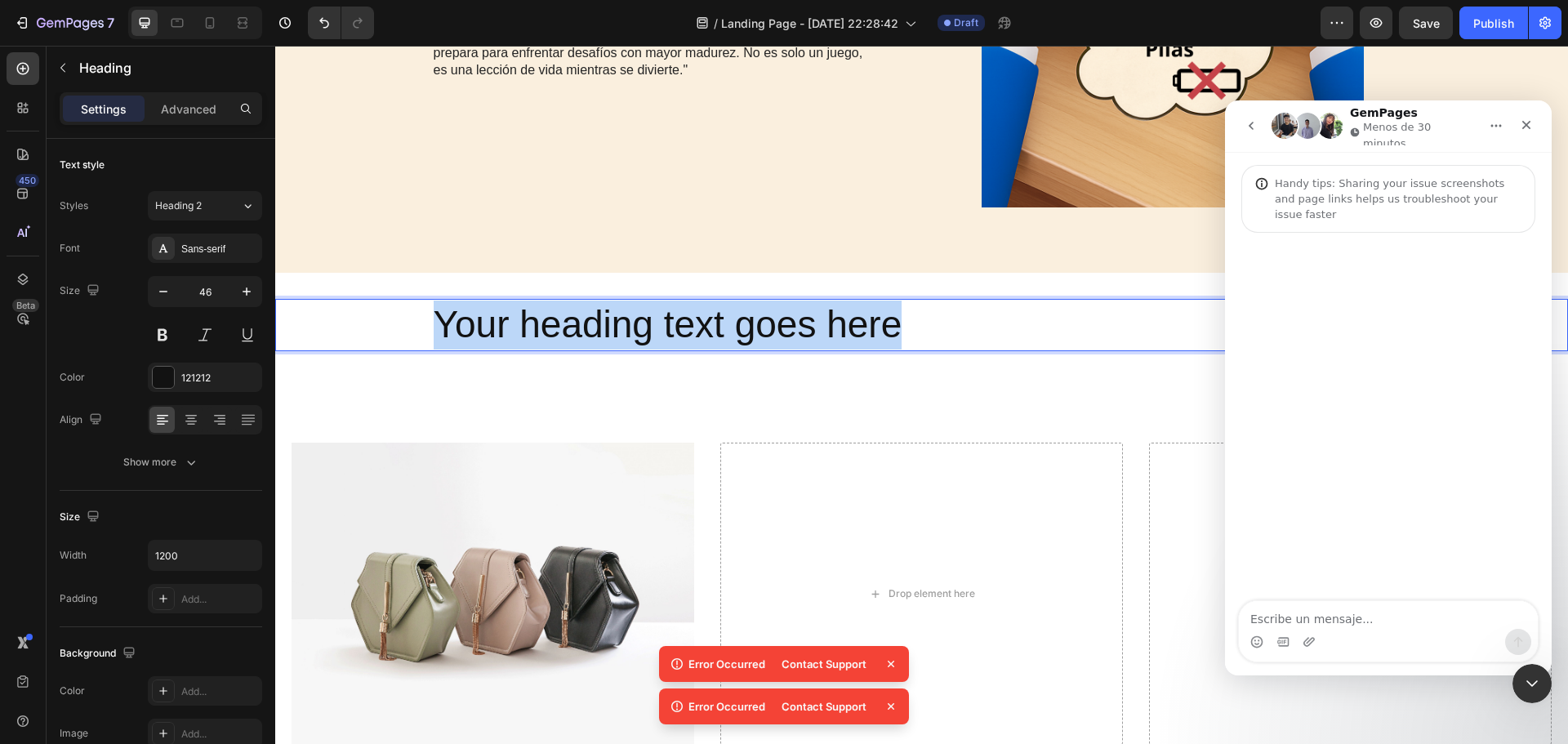
drag, startPoint x: 428, startPoint y: 333, endPoint x: 946, endPoint y: 345, distance: 518.1
click at [946, 345] on p "Your heading text goes here" at bounding box center [922, 325] width 977 height 49
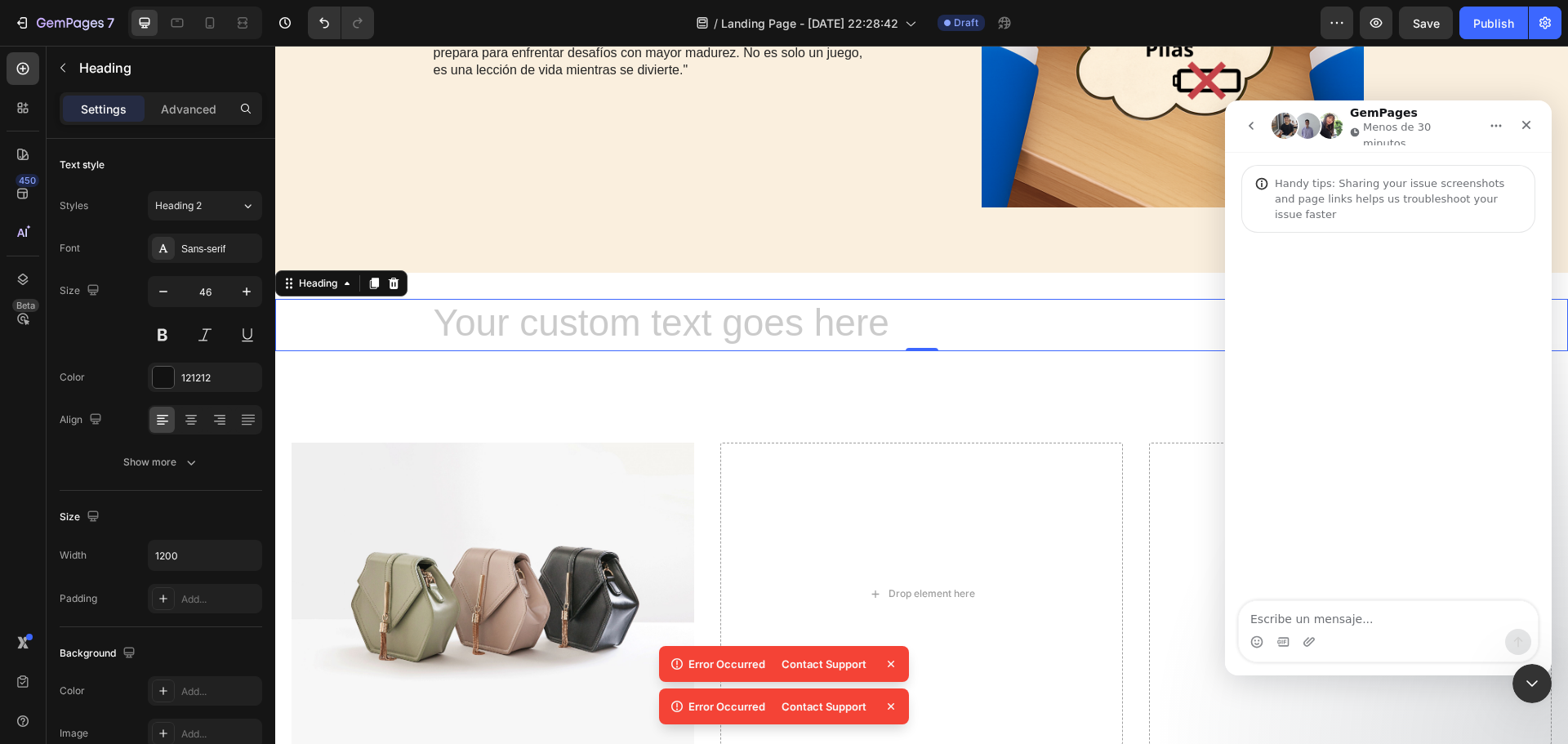
click at [889, 660] on icon at bounding box center [892, 665] width 17 height 17
click at [888, 702] on icon at bounding box center [892, 707] width 17 height 17
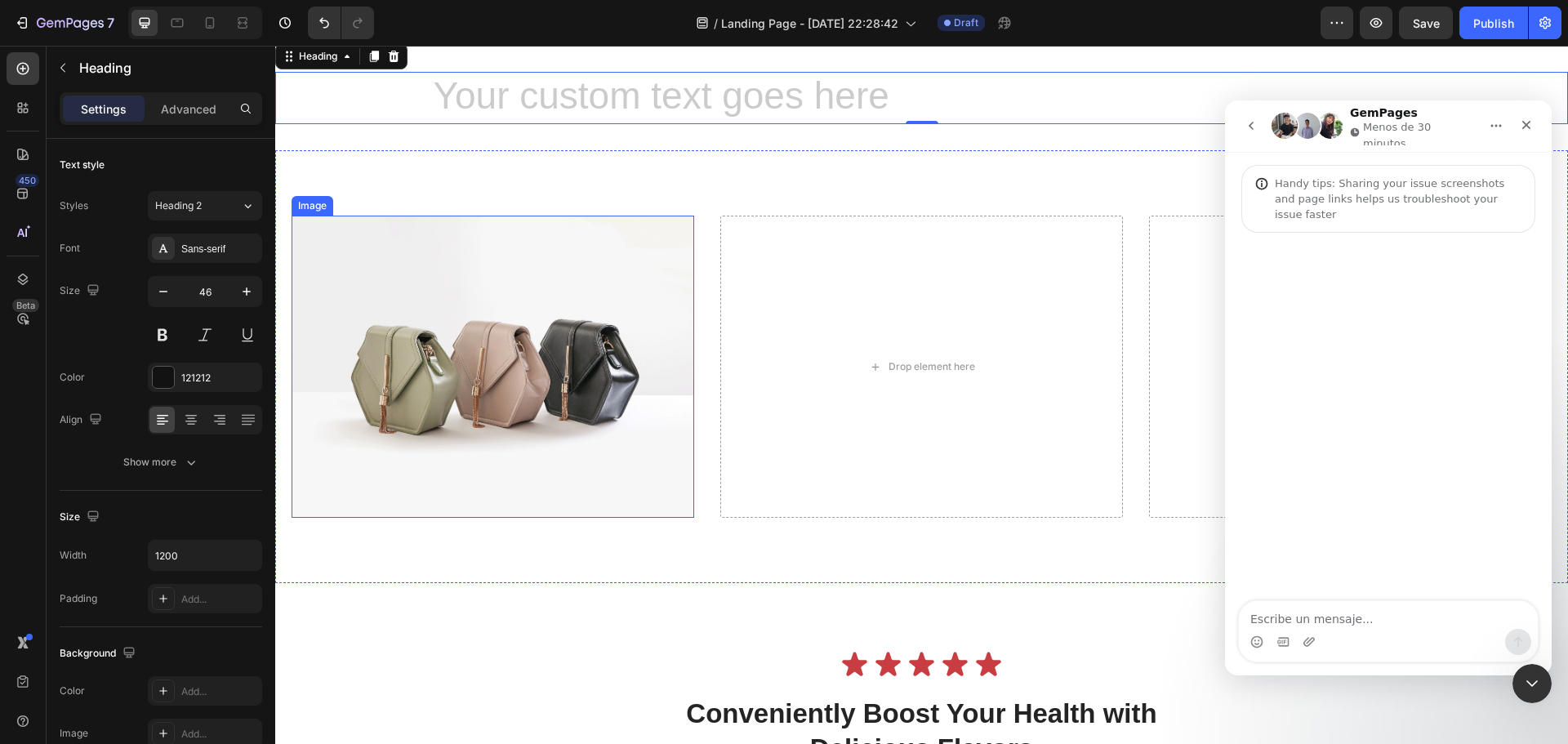
scroll to position [2288, 0]
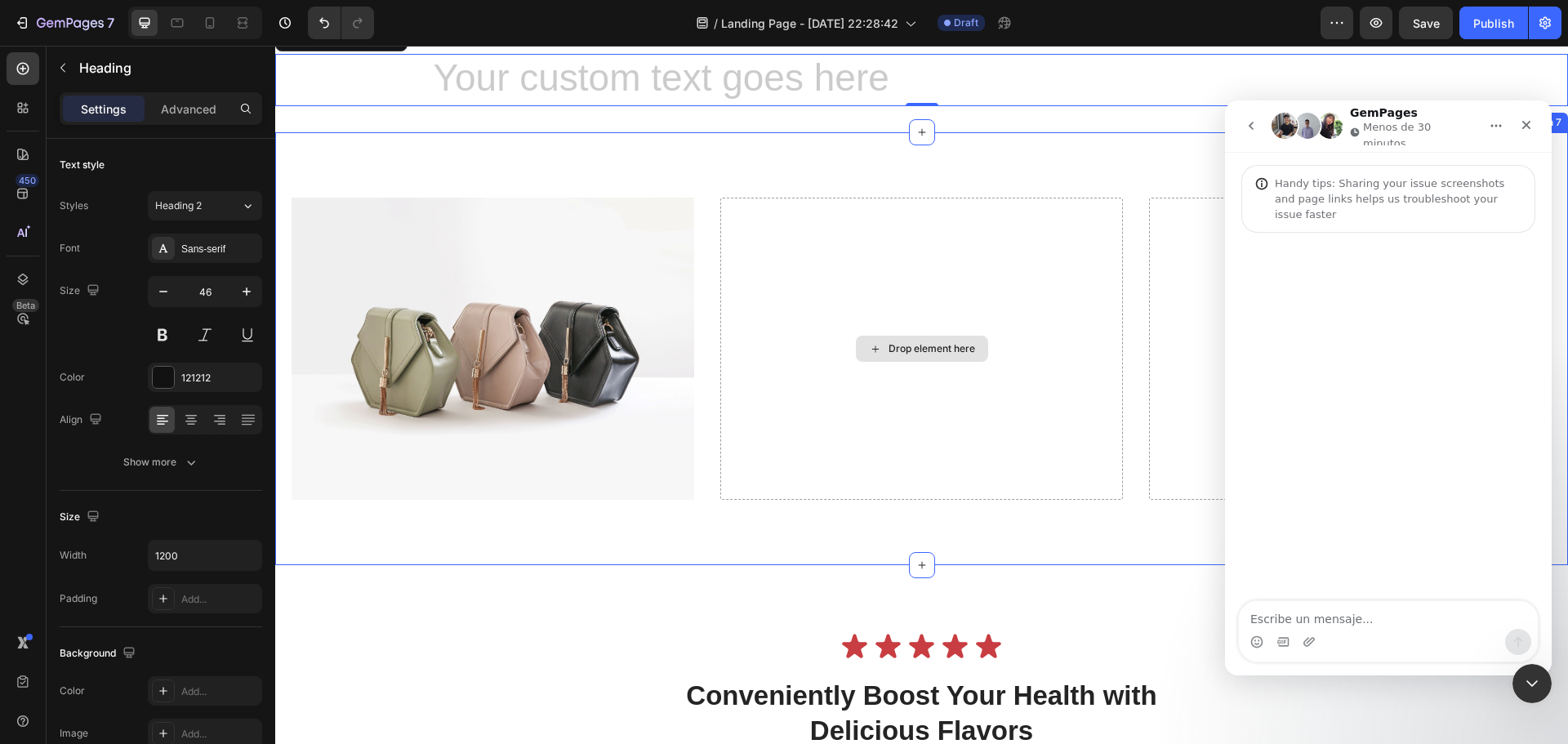
click at [847, 424] on div "Drop element here" at bounding box center [922, 349] width 403 height 303
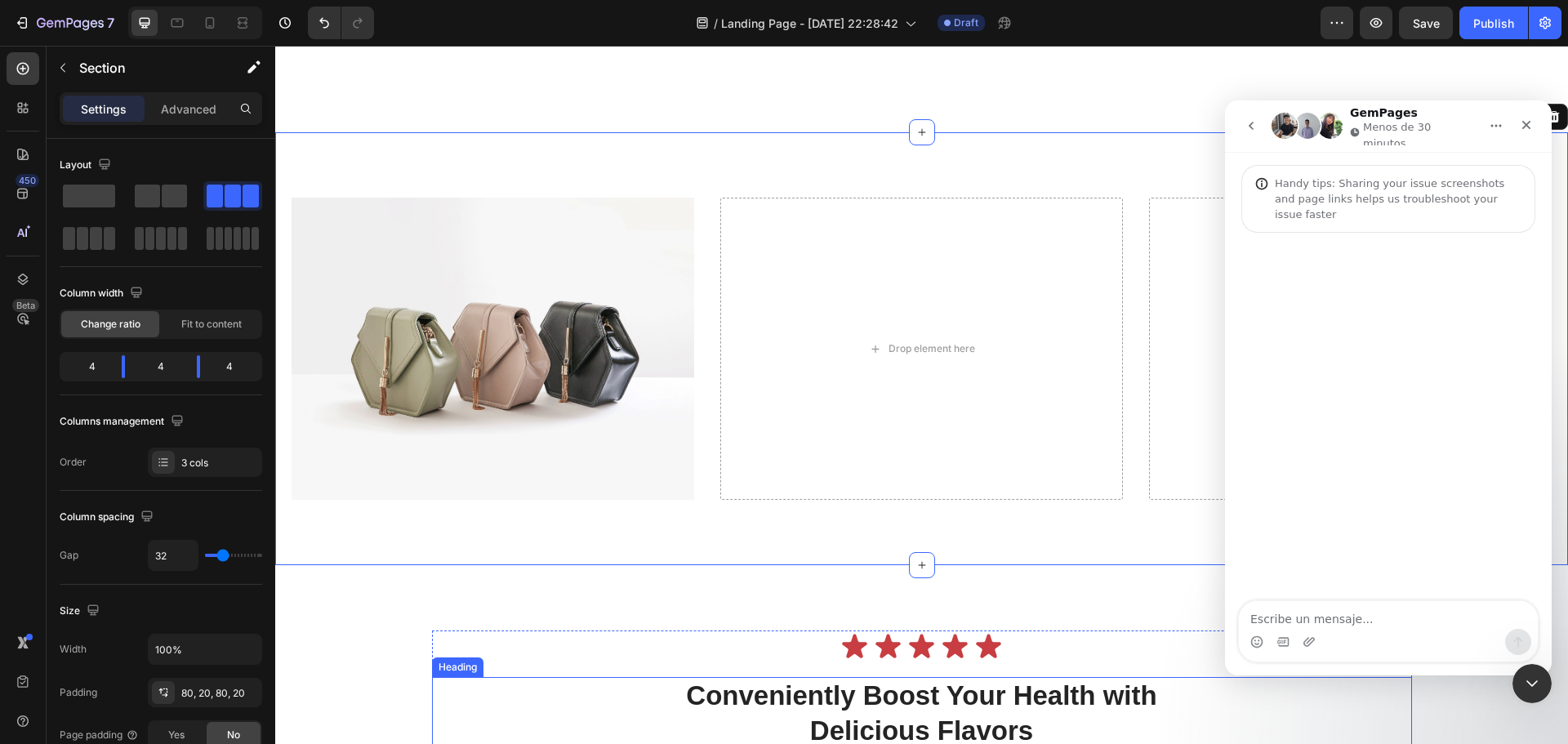
drag, startPoint x: 955, startPoint y: 721, endPoint x: 875, endPoint y: 681, distance: 89.4
click at [892, 365] on div "Drop element here" at bounding box center [922, 349] width 403 height 303
drag, startPoint x: 901, startPoint y: 354, endPoint x: 889, endPoint y: 297, distance: 58.2
click at [891, 309] on div "Drop element here" at bounding box center [922, 349] width 403 height 303
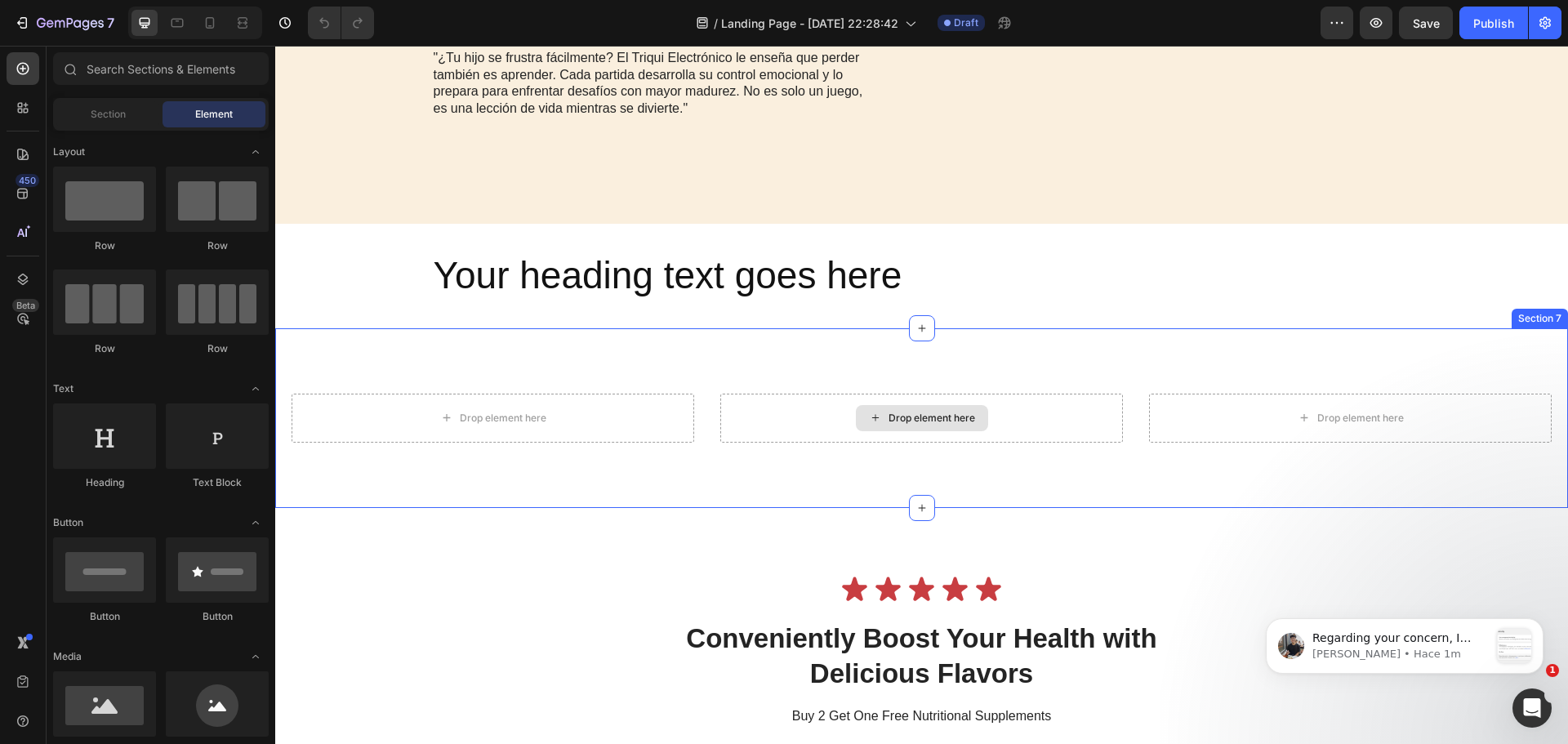
scroll to position [2043, 0]
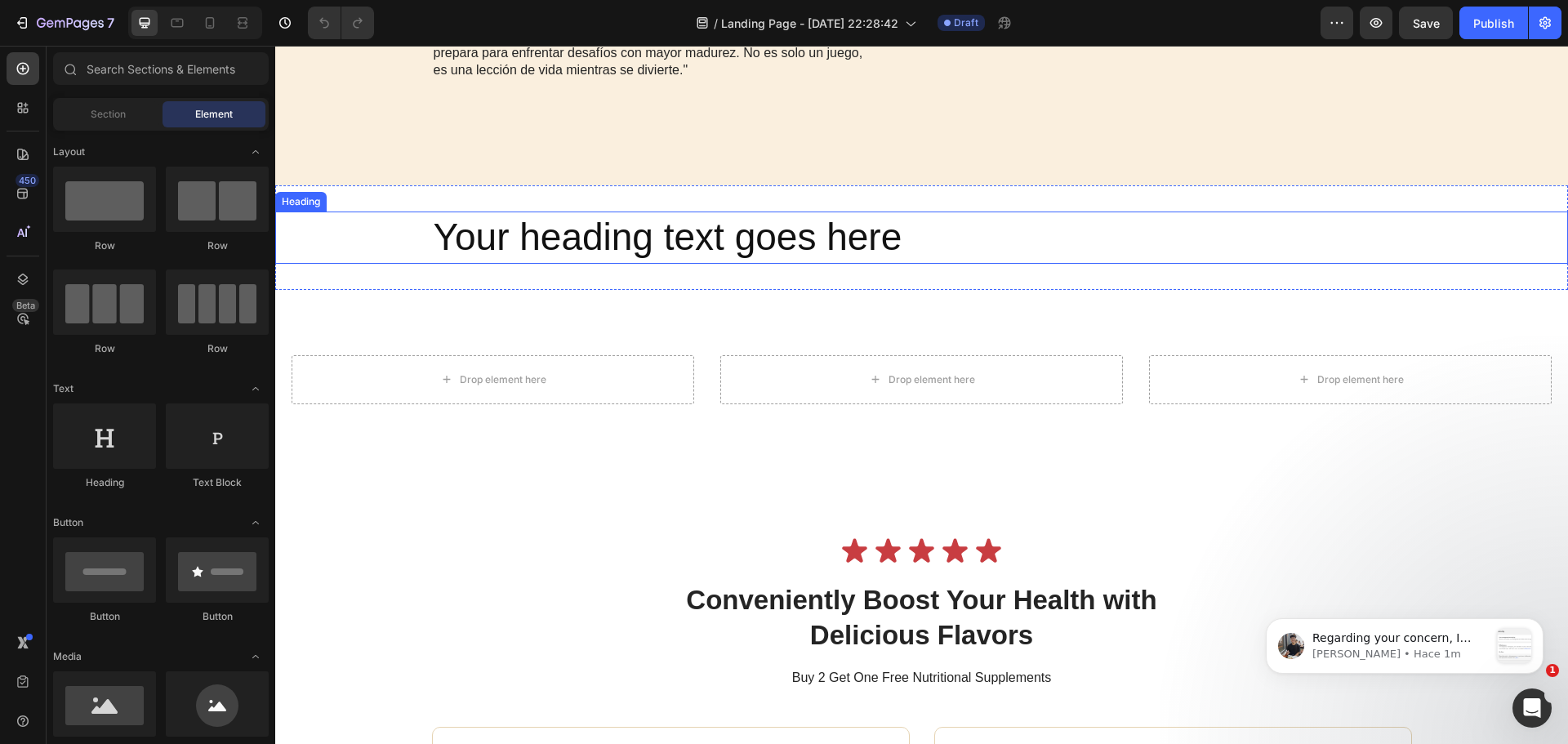
click at [743, 264] on h2 "Your heading text goes here" at bounding box center [922, 237] width 980 height 52
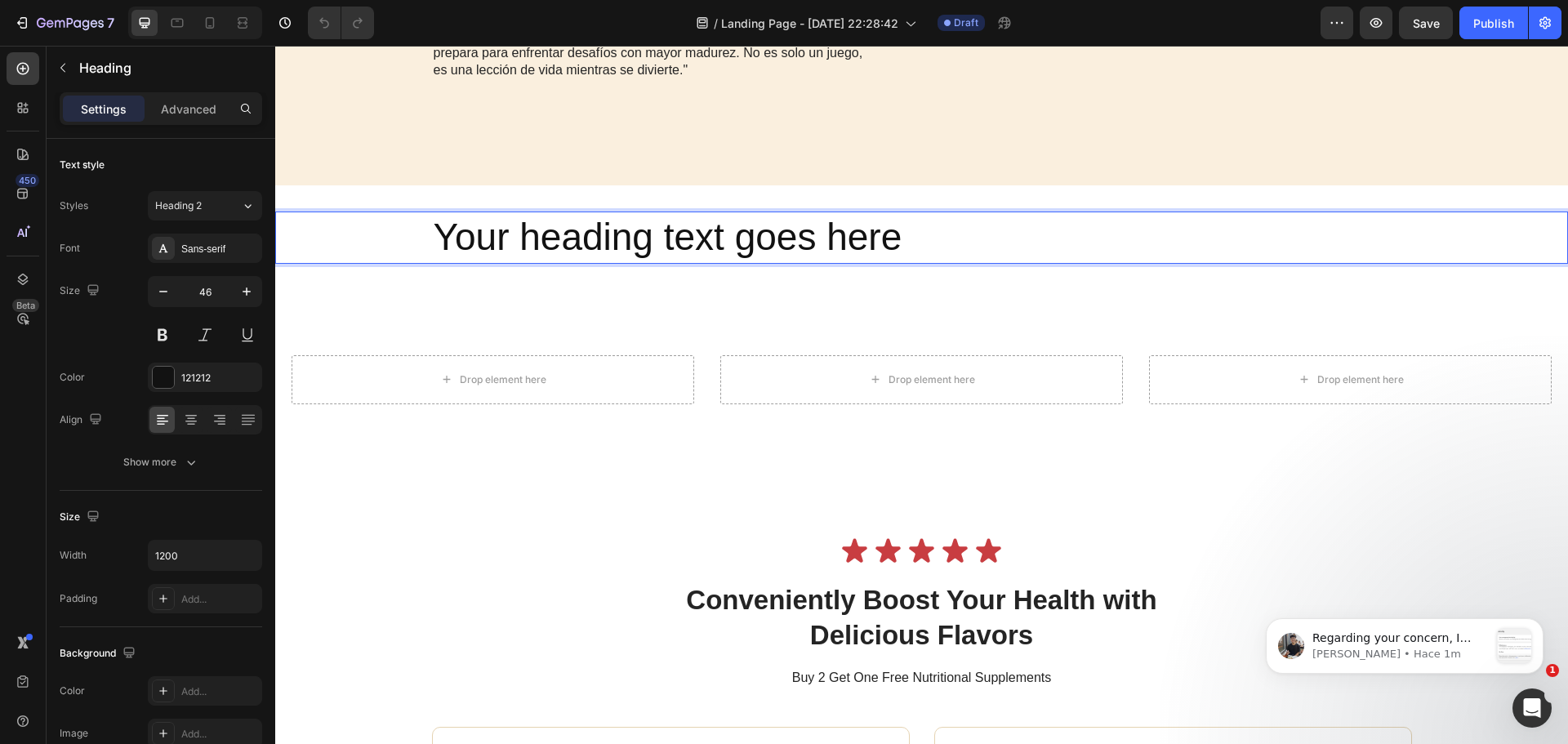
click at [906, 262] on p "Your heading text goes here" at bounding box center [922, 237] width 977 height 49
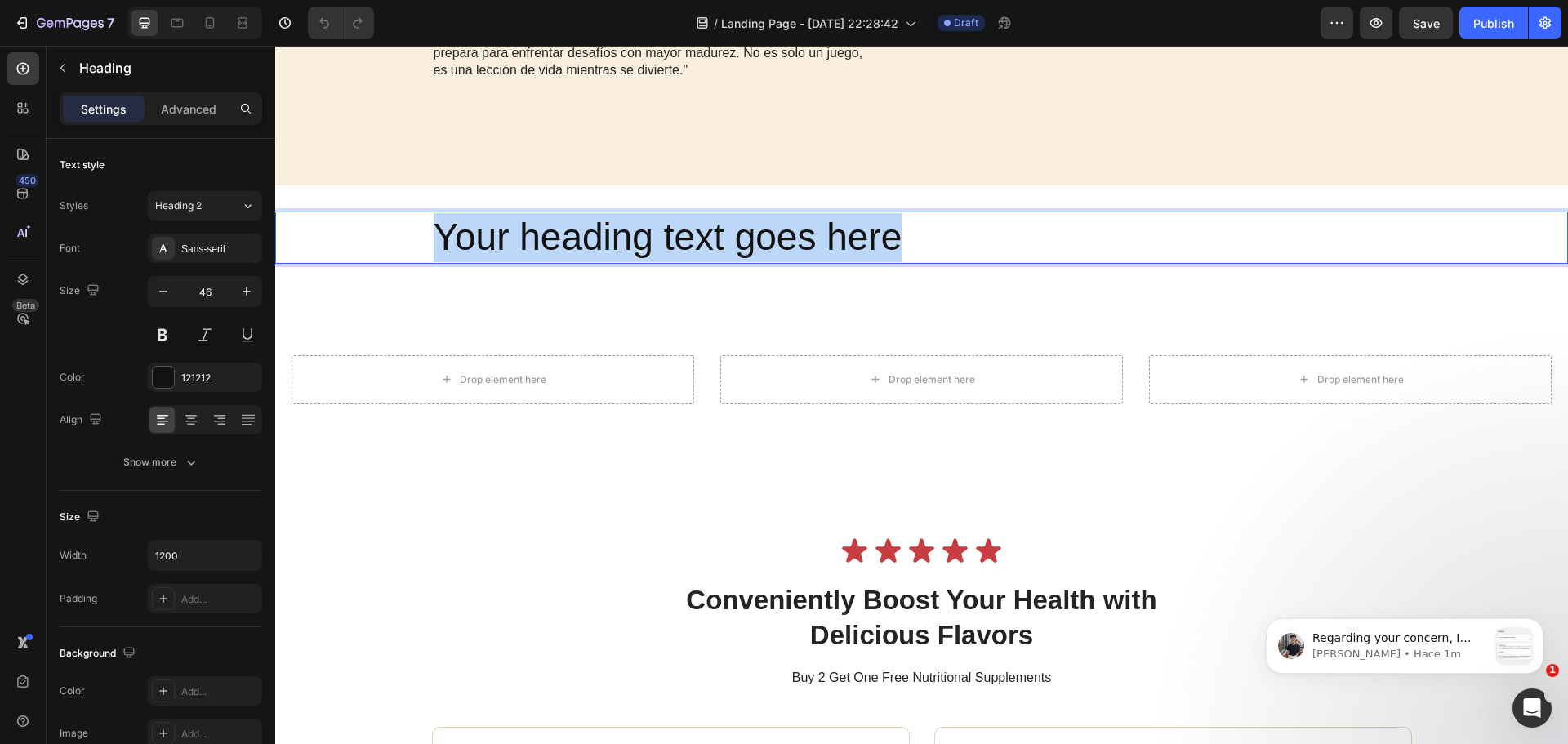
drag, startPoint x: 906, startPoint y: 326, endPoint x: 429, endPoint y: 328, distance: 477.0
click at [434, 262] on p "Your heading text goes here" at bounding box center [922, 237] width 977 height 49
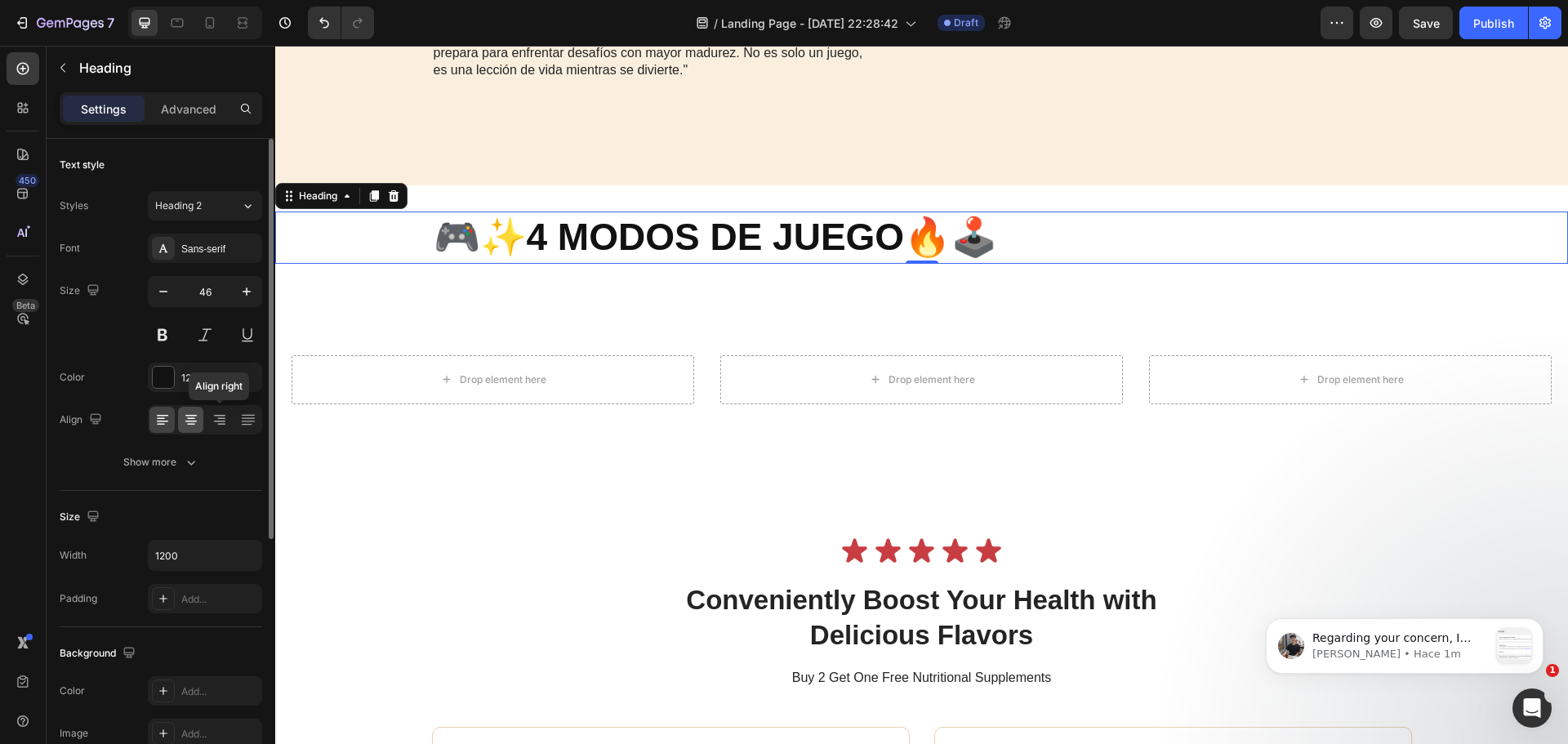
click at [199, 422] on div at bounding box center [191, 420] width 26 height 26
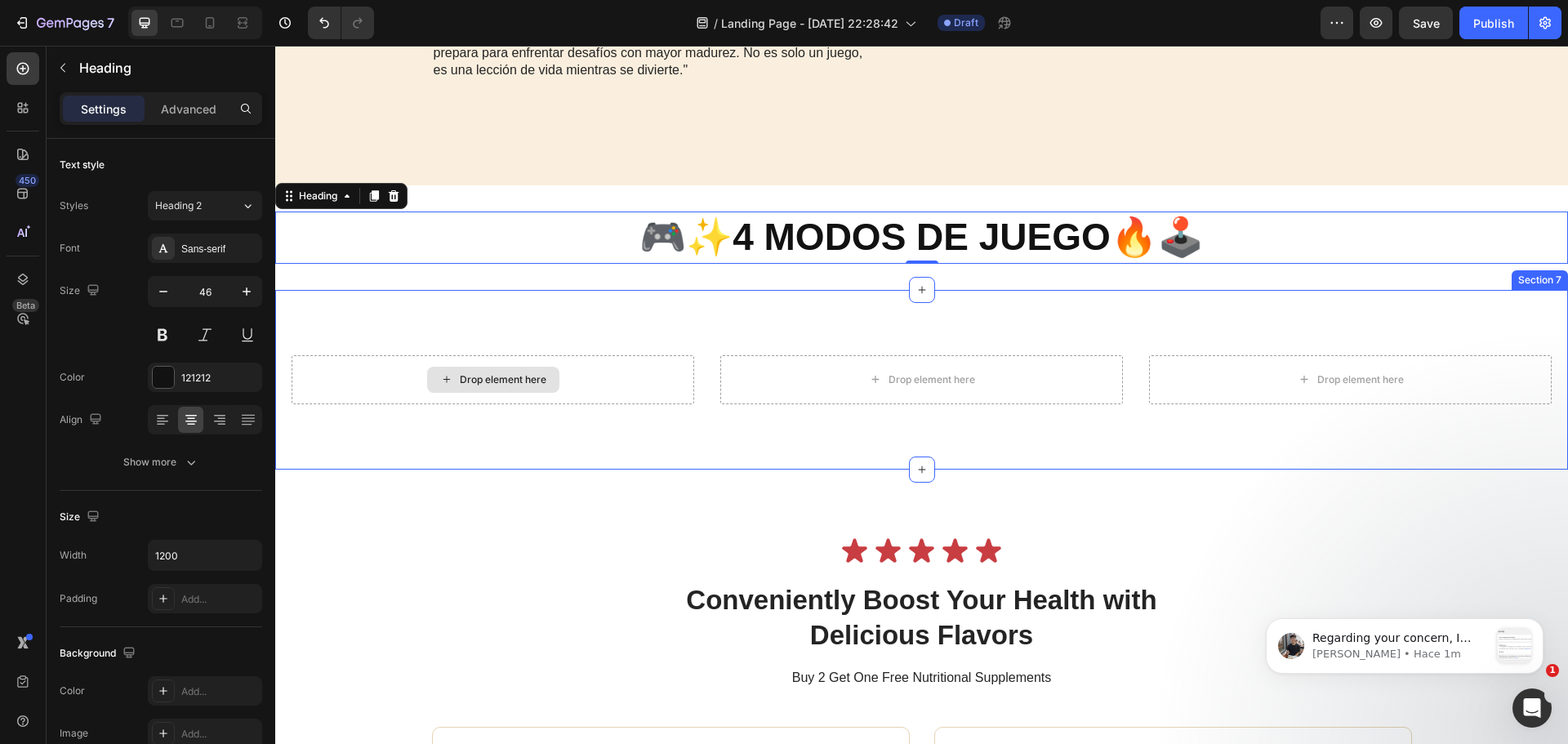
click at [559, 405] on div "Drop element here" at bounding box center [493, 380] width 403 height 49
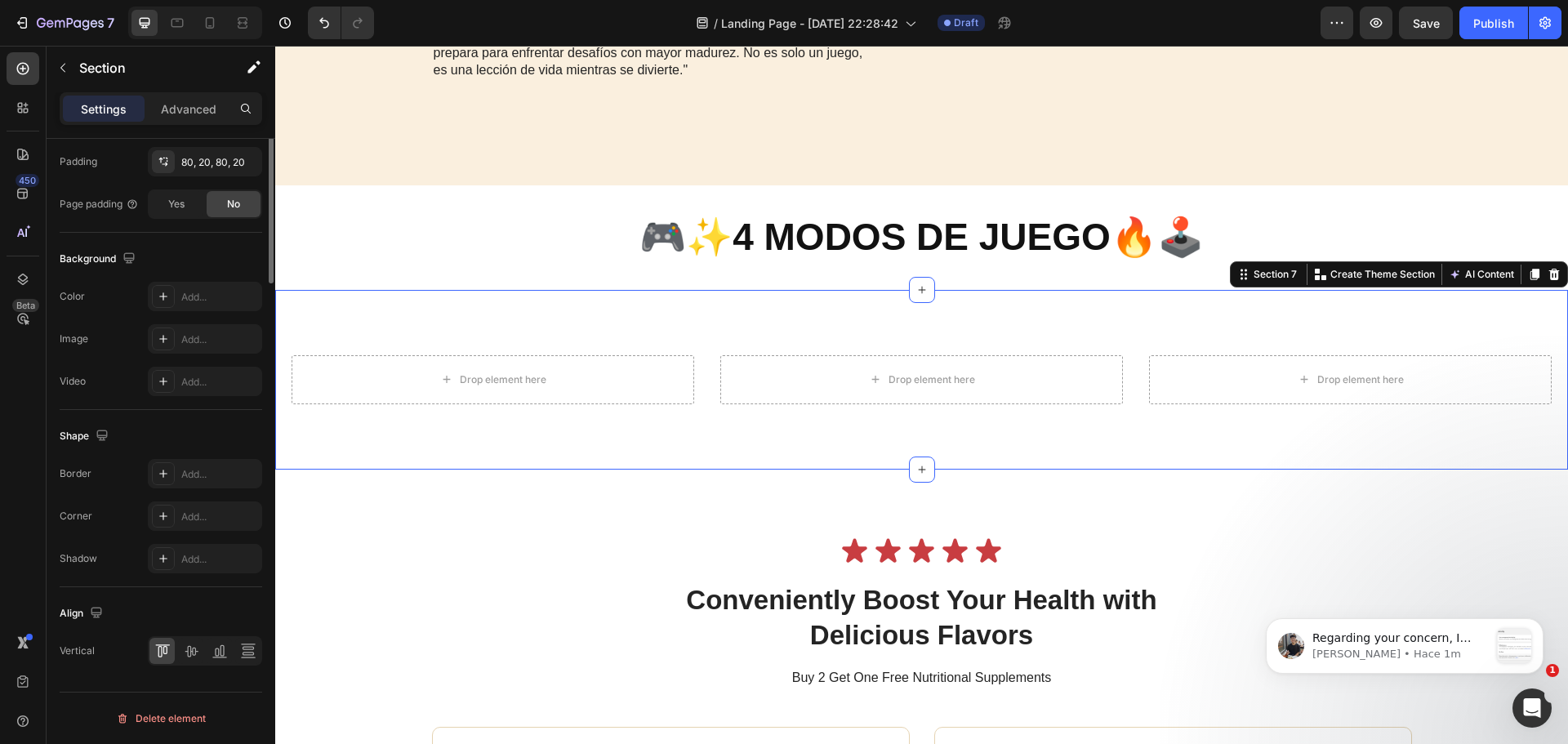
scroll to position [122, 0]
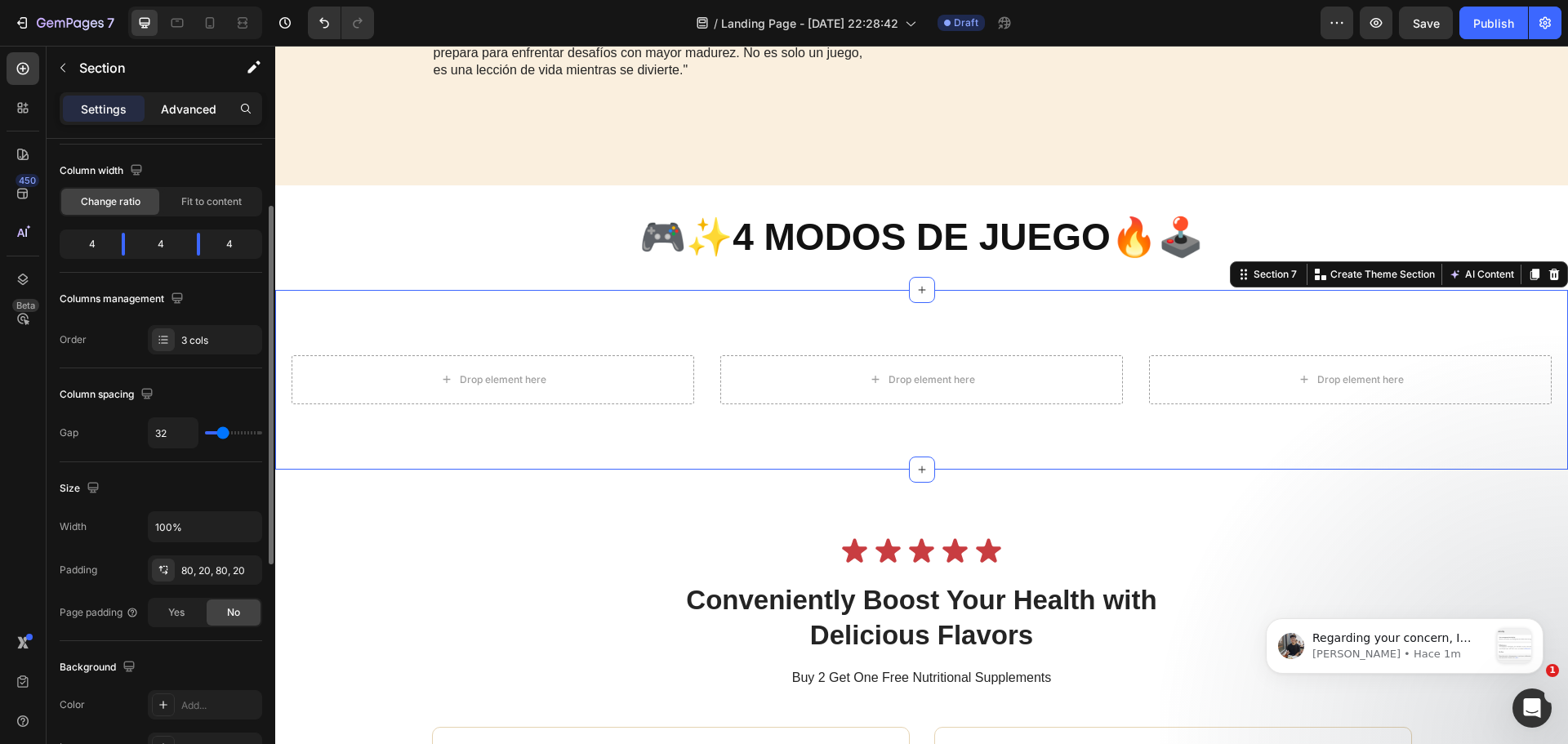
click at [200, 111] on p "Advanced" at bounding box center [188, 109] width 55 height 17
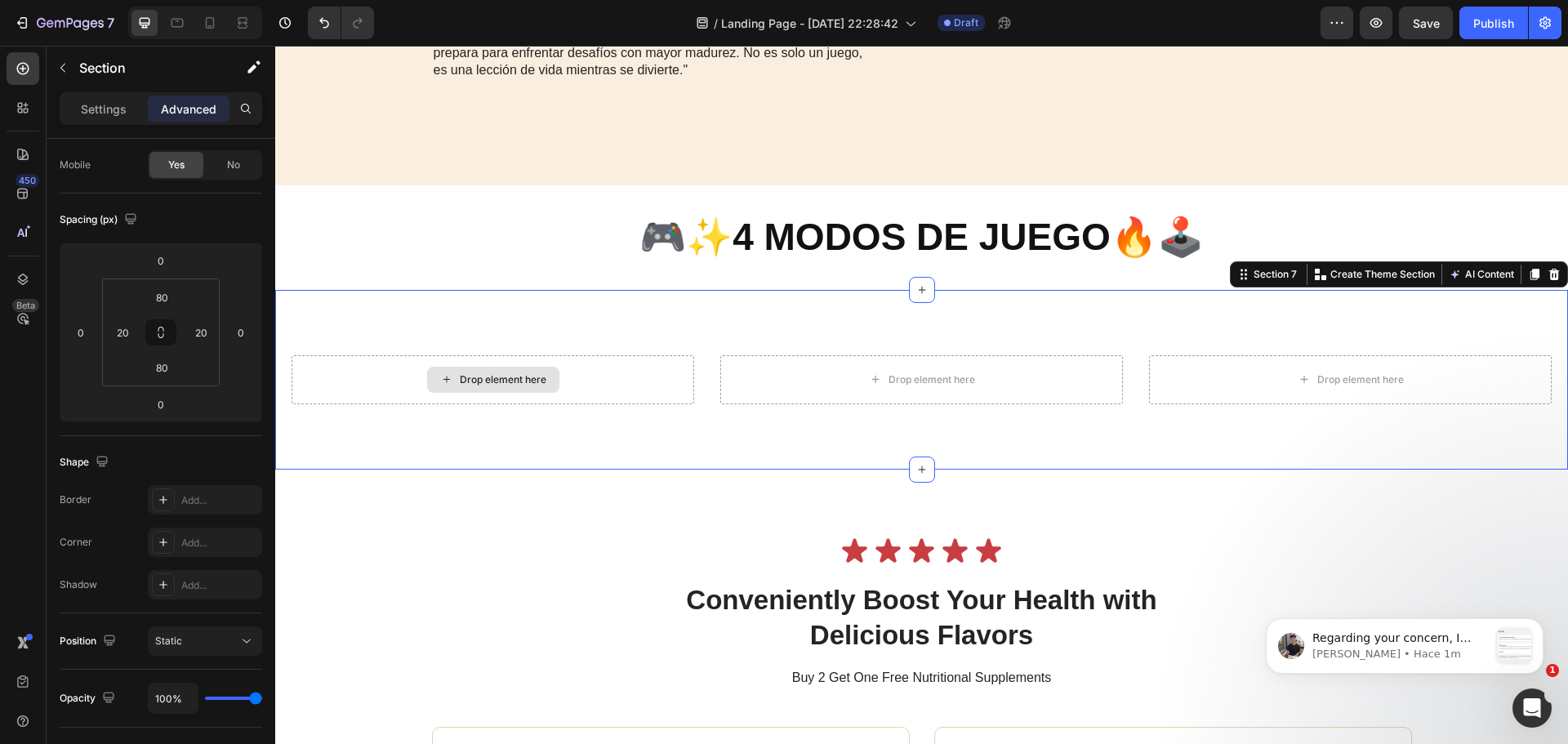
click at [450, 386] on icon at bounding box center [447, 379] width 13 height 14
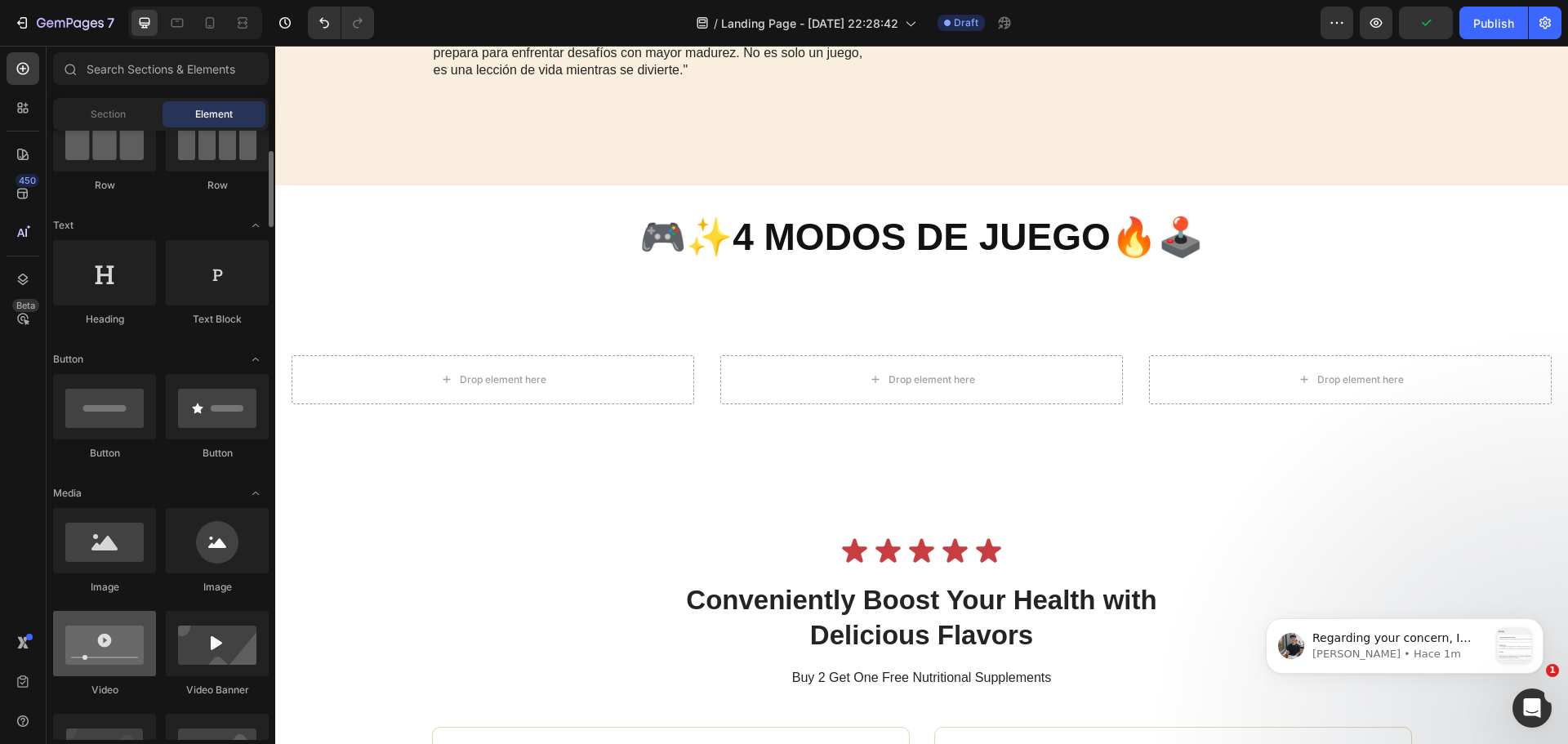
scroll to position [246, 0]
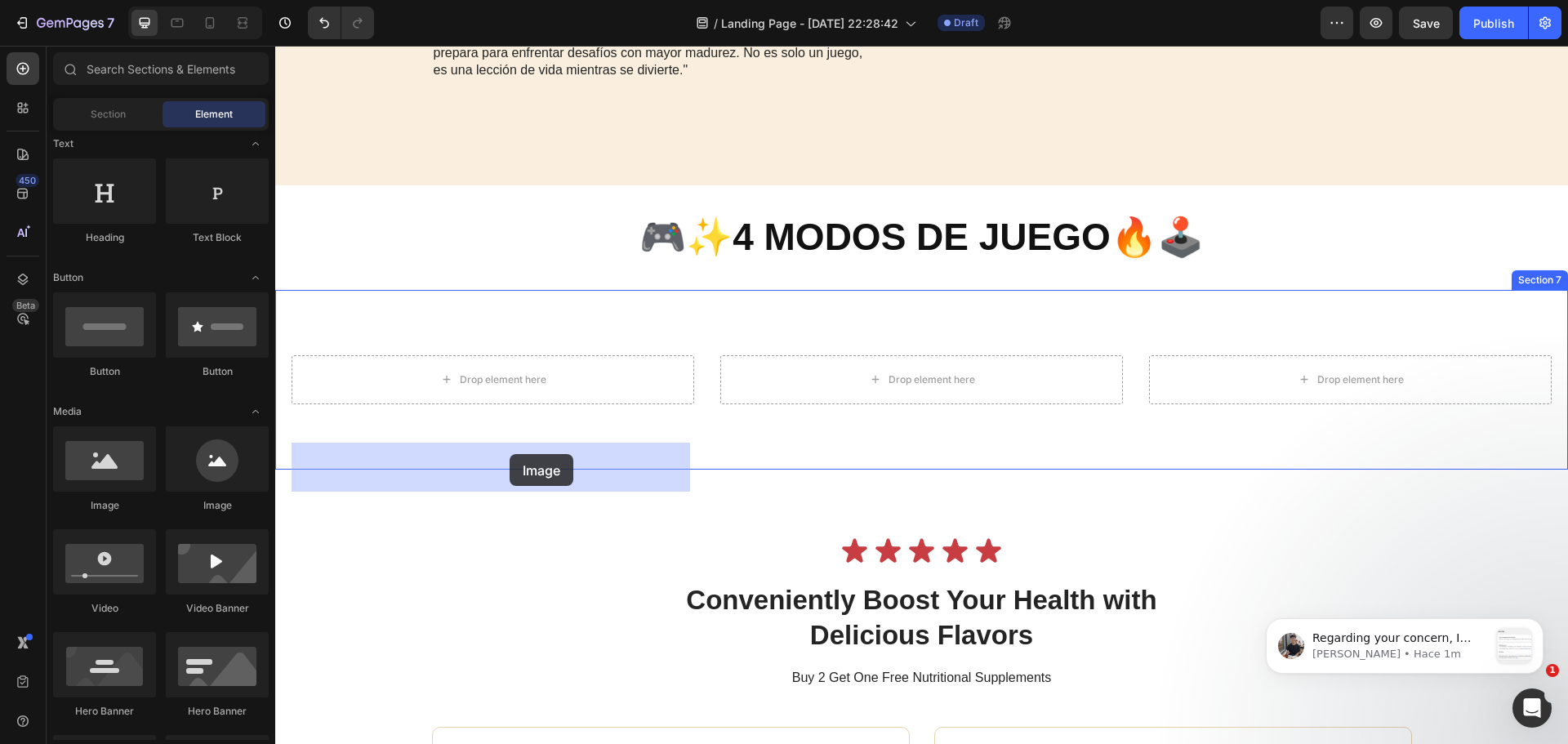
drag, startPoint x: 515, startPoint y: 494, endPoint x: 509, endPoint y: 454, distance: 40.4
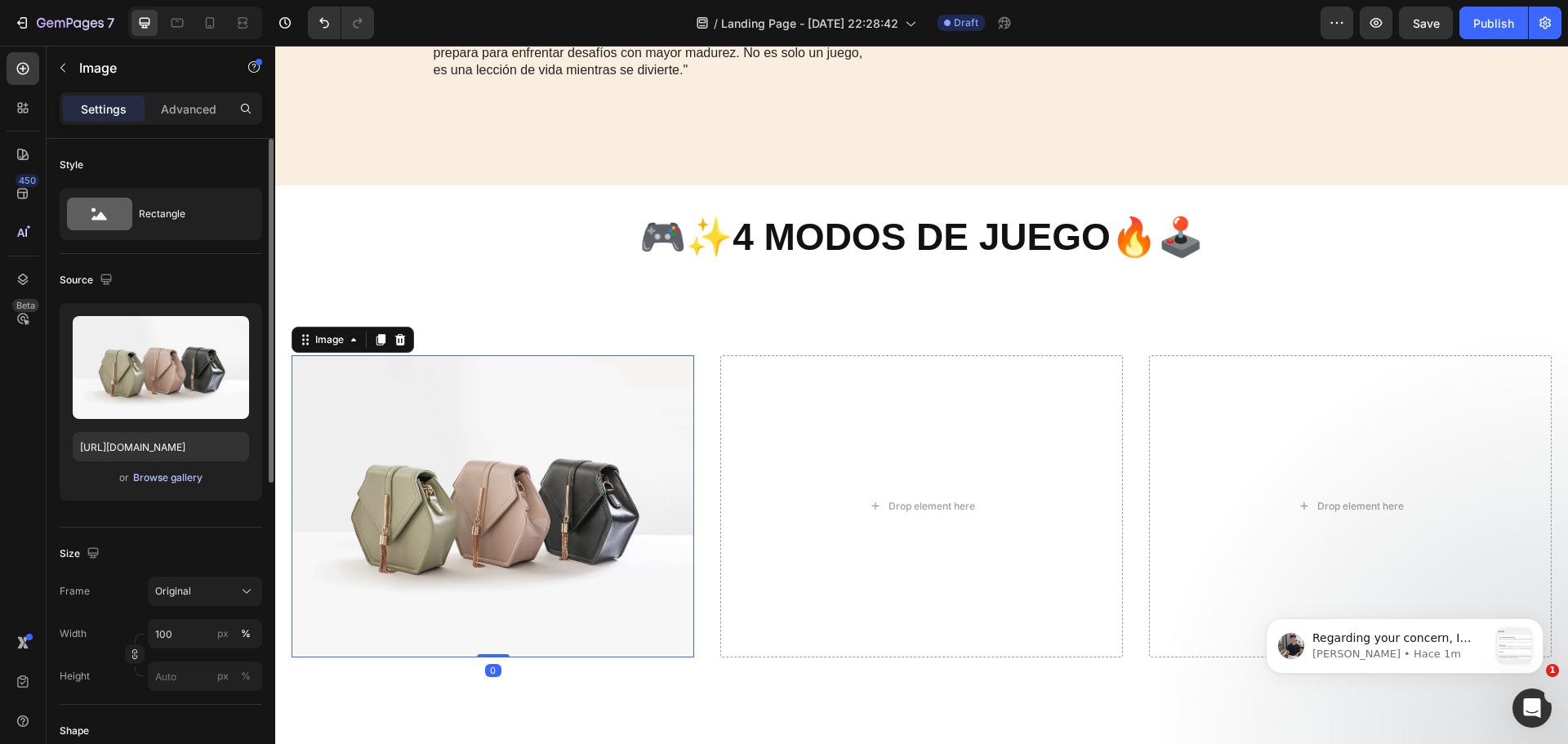
click at [181, 474] on div "Browse gallery" at bounding box center [168, 478] width 70 height 15
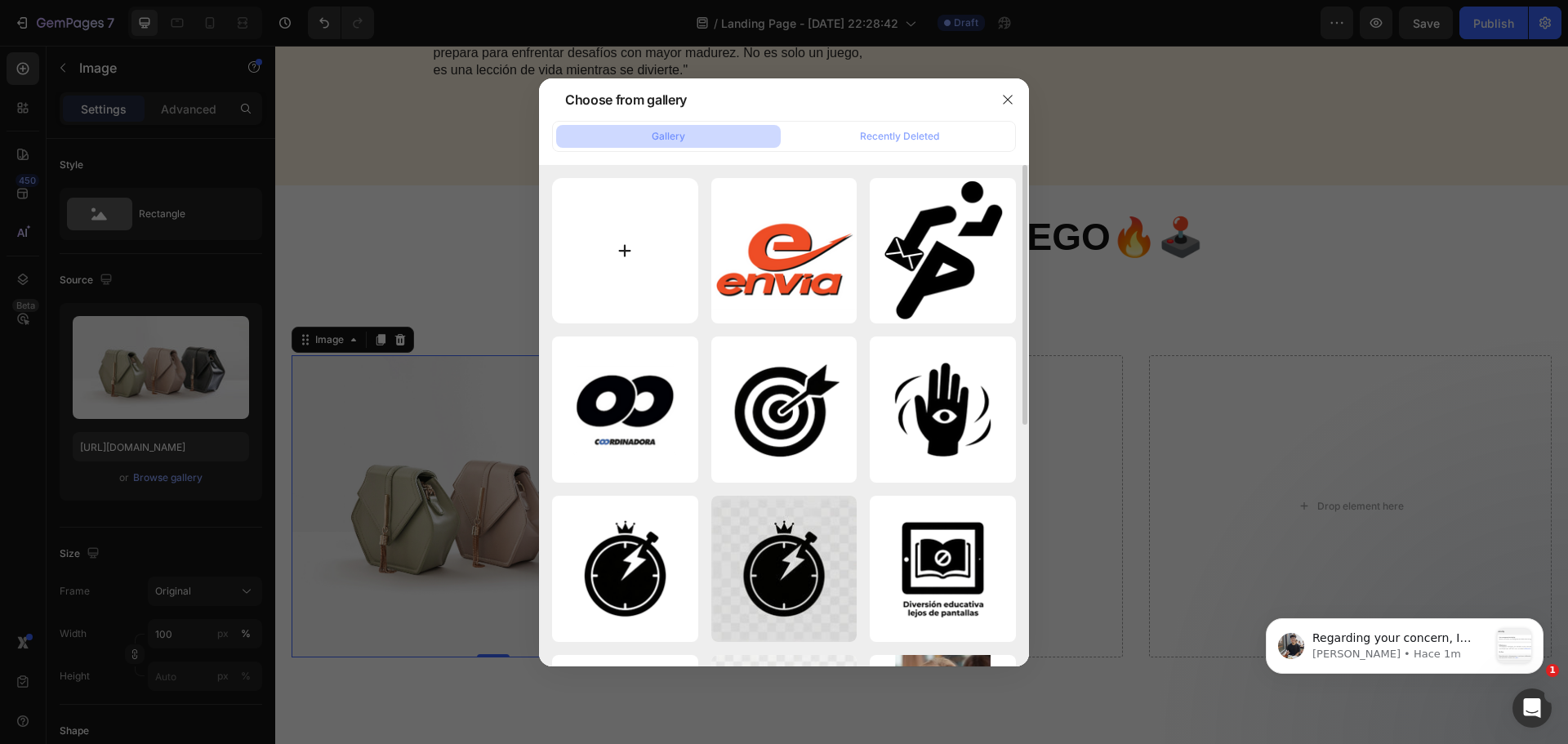
click at [696, 237] on input "file" at bounding box center [625, 251] width 146 height 146
type input "C:\fakepath\4modo.png"
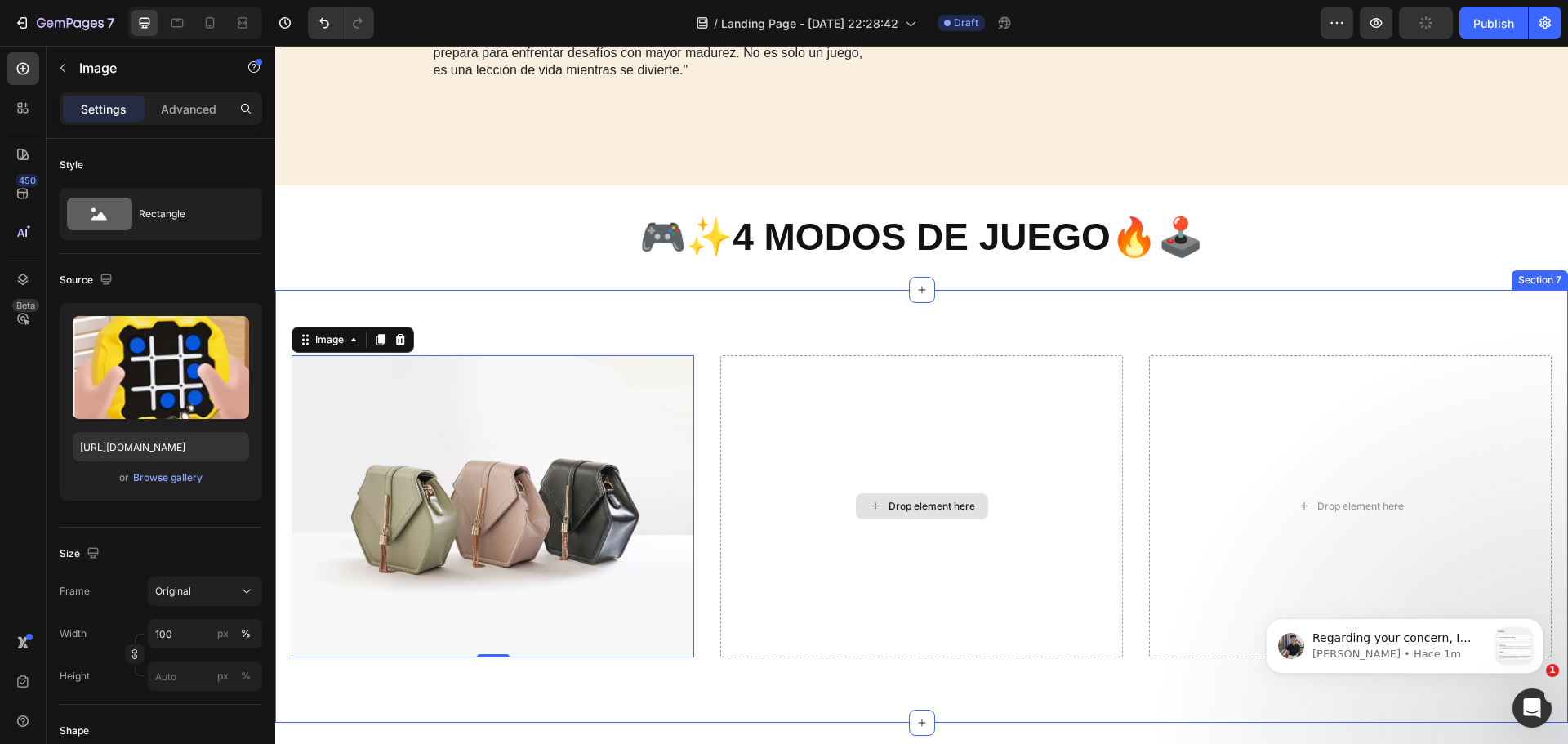
type input "https://cdn.shopify.com/s/files/1/0654/2213/1247/files/gempages_573117114106250…"
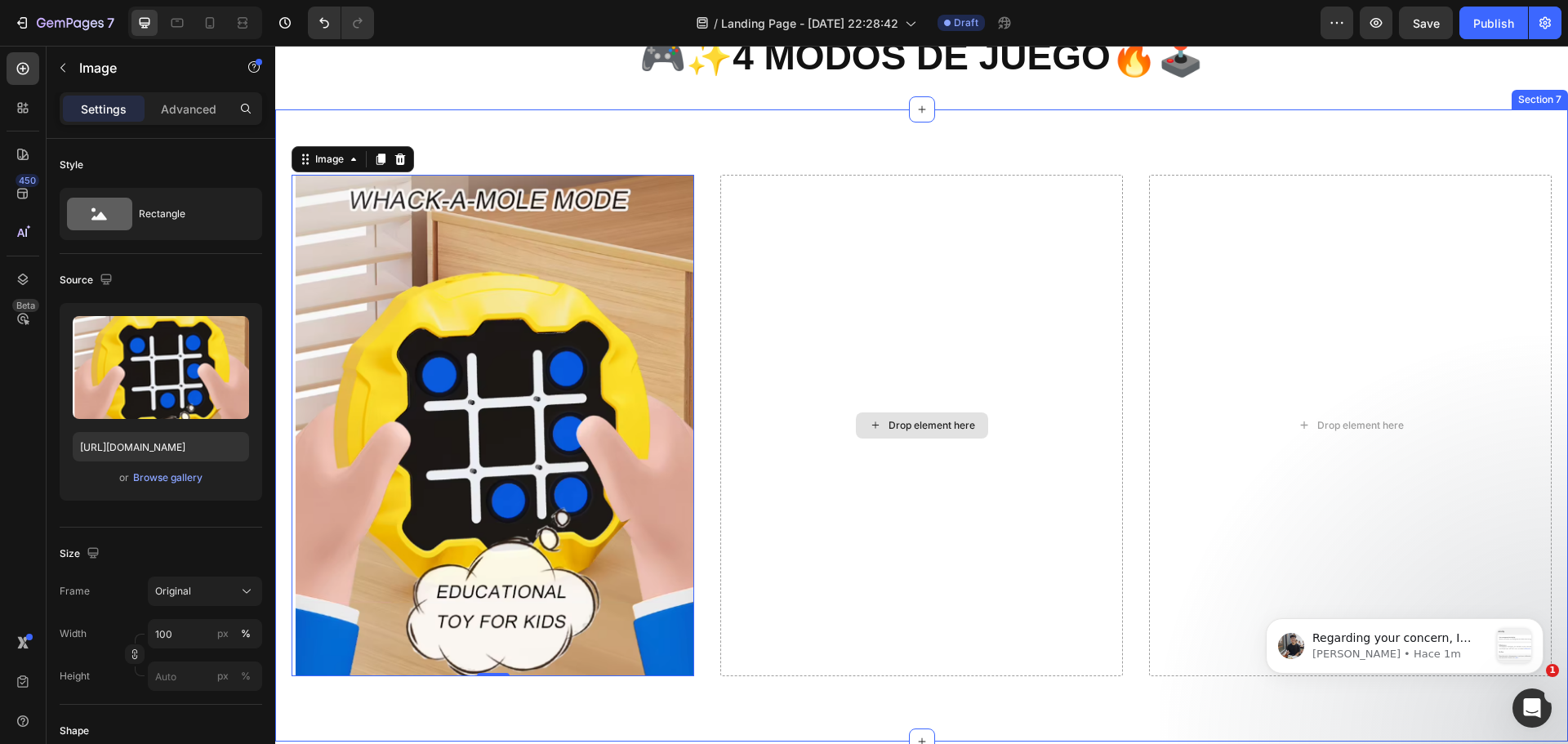
scroll to position [2370, 0]
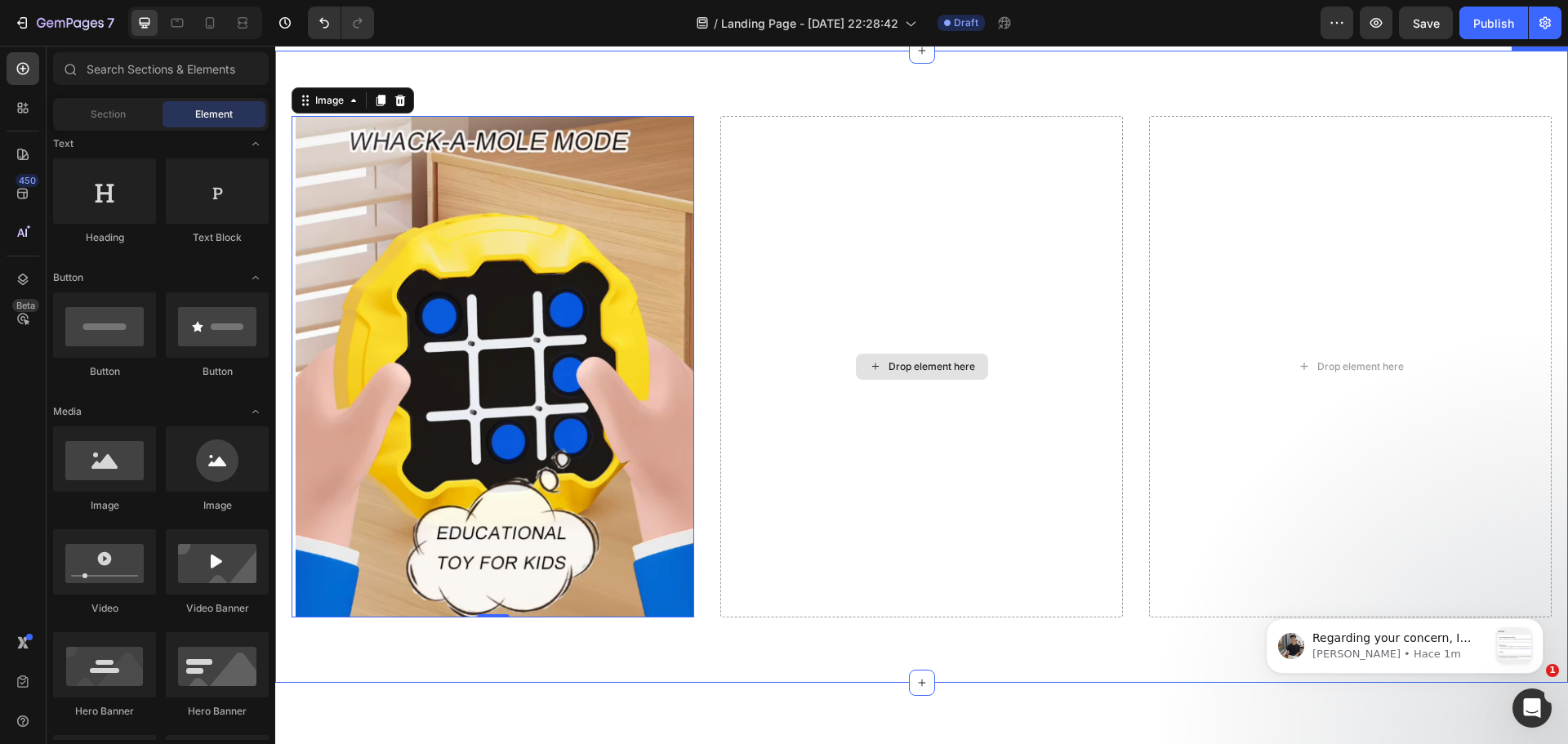
click at [891, 365] on div "Drop element here" at bounding box center [932, 367] width 86 height 13
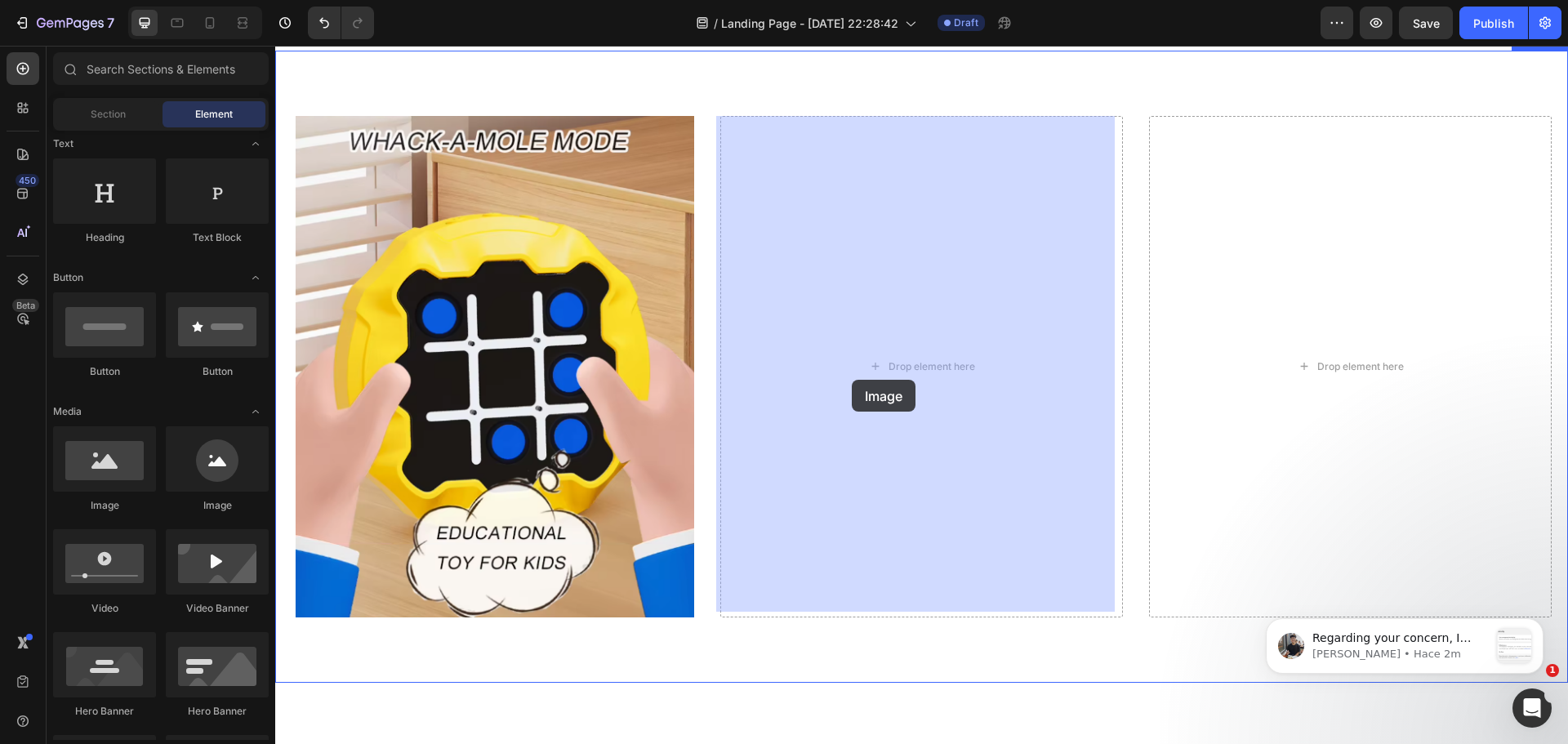
drag, startPoint x: 506, startPoint y: 512, endPoint x: 852, endPoint y: 380, distance: 370.3
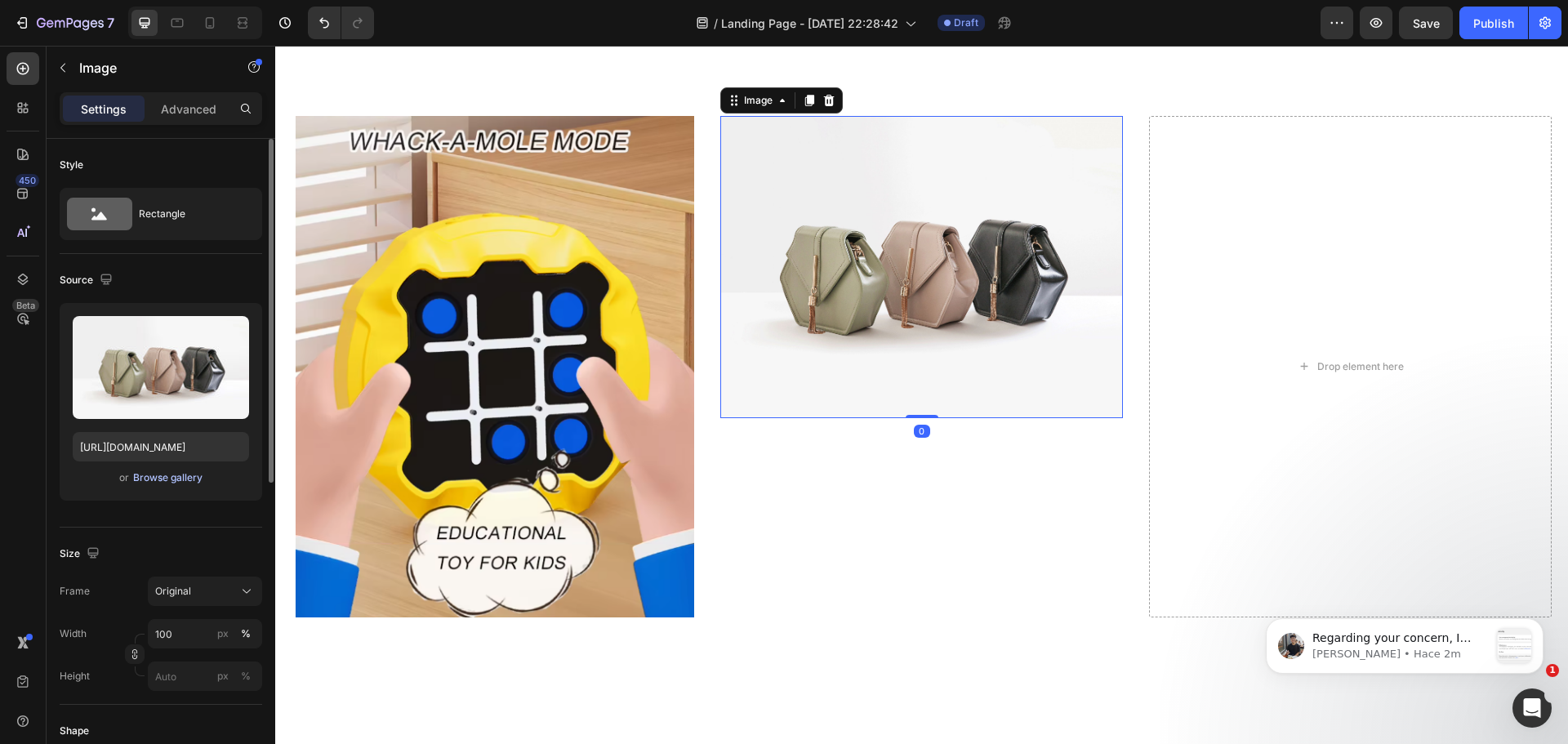
click at [164, 480] on div "Browse gallery" at bounding box center [168, 478] width 70 height 15
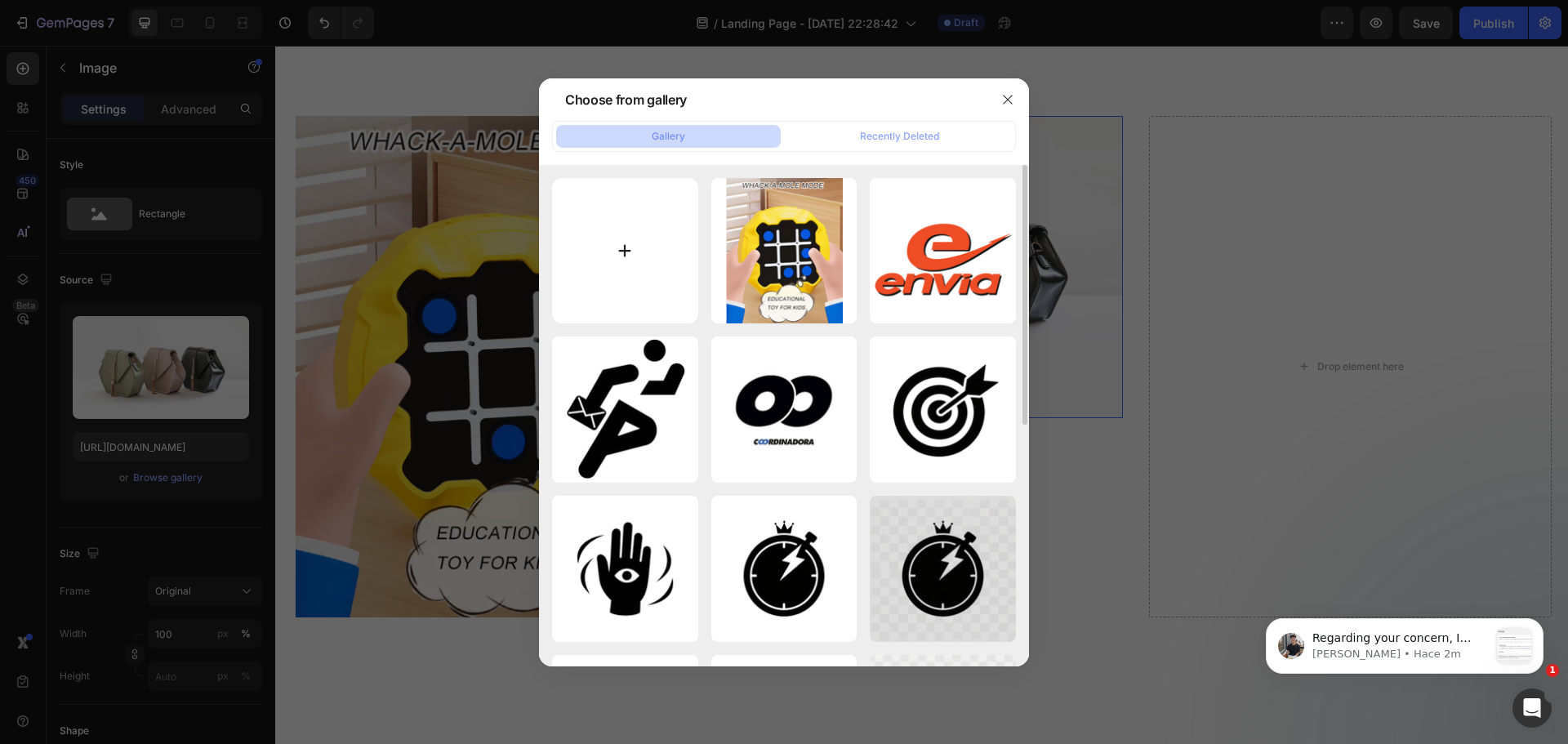
click at [627, 281] on input "file" at bounding box center [625, 251] width 146 height 146
click at [542, 259] on div "4modo.png 335.72 kb resized_envia.png 53.42 kb resized_interrapidisi...ew.png 2…" at bounding box center [783, 416] width 490 height 502
click at [667, 235] on input "file" at bounding box center [625, 251] width 146 height 146
type input "C:\fakepath\El texto del párrafo.png"
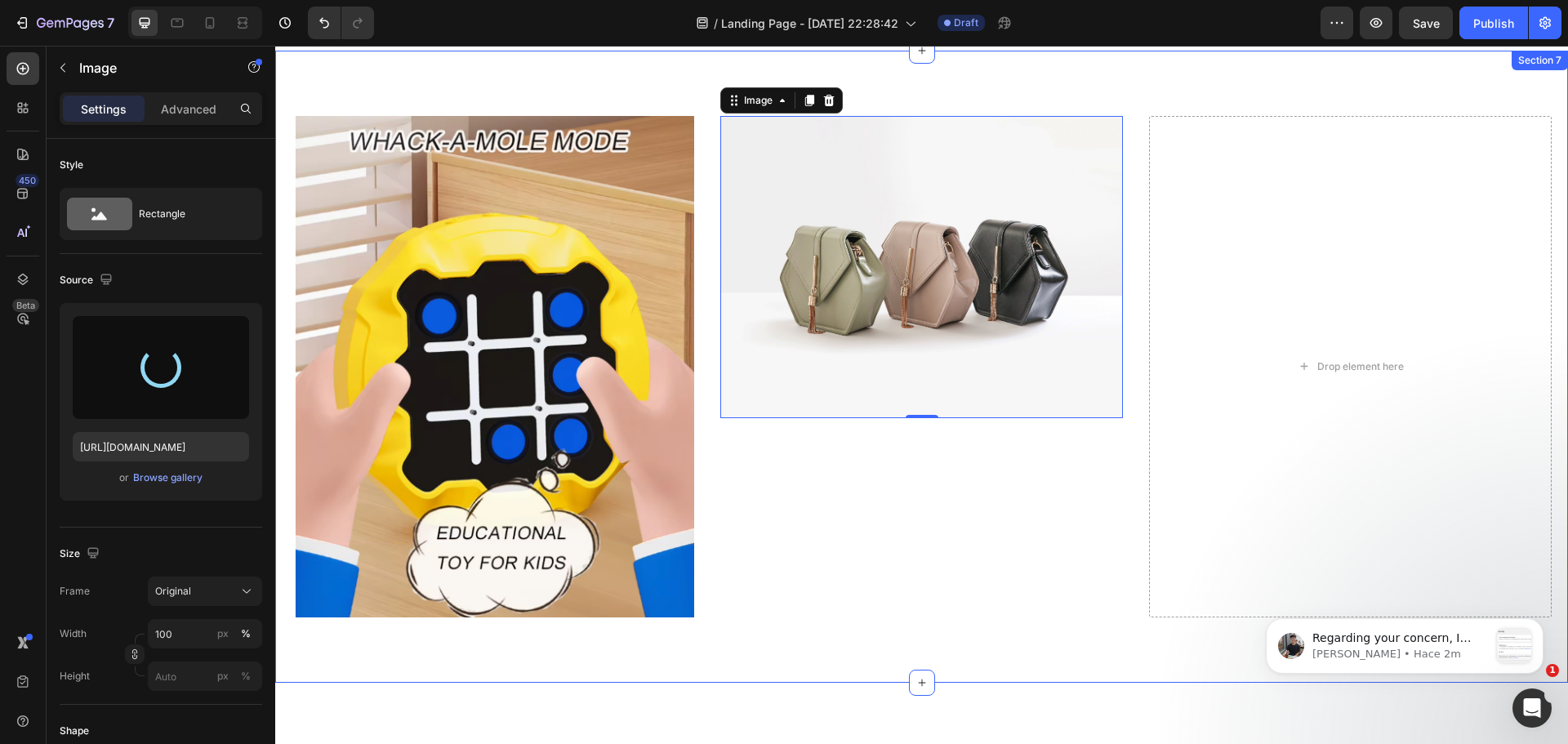
type input "https://cdn.shopify.com/s/files/1/0654/2213/1247/files/gempages_573117114106250…"
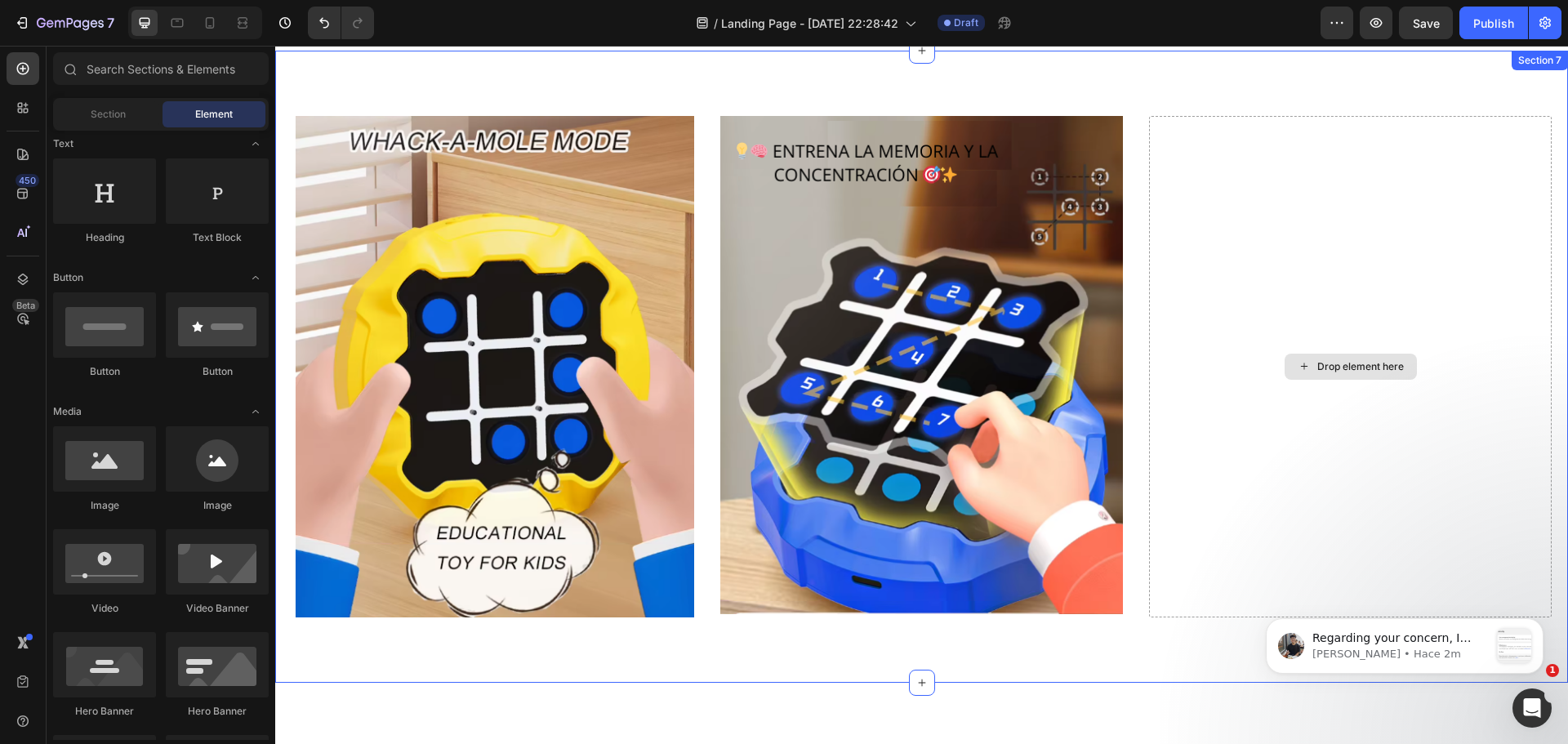
click at [1285, 368] on div "Drop element here" at bounding box center [1351, 367] width 132 height 26
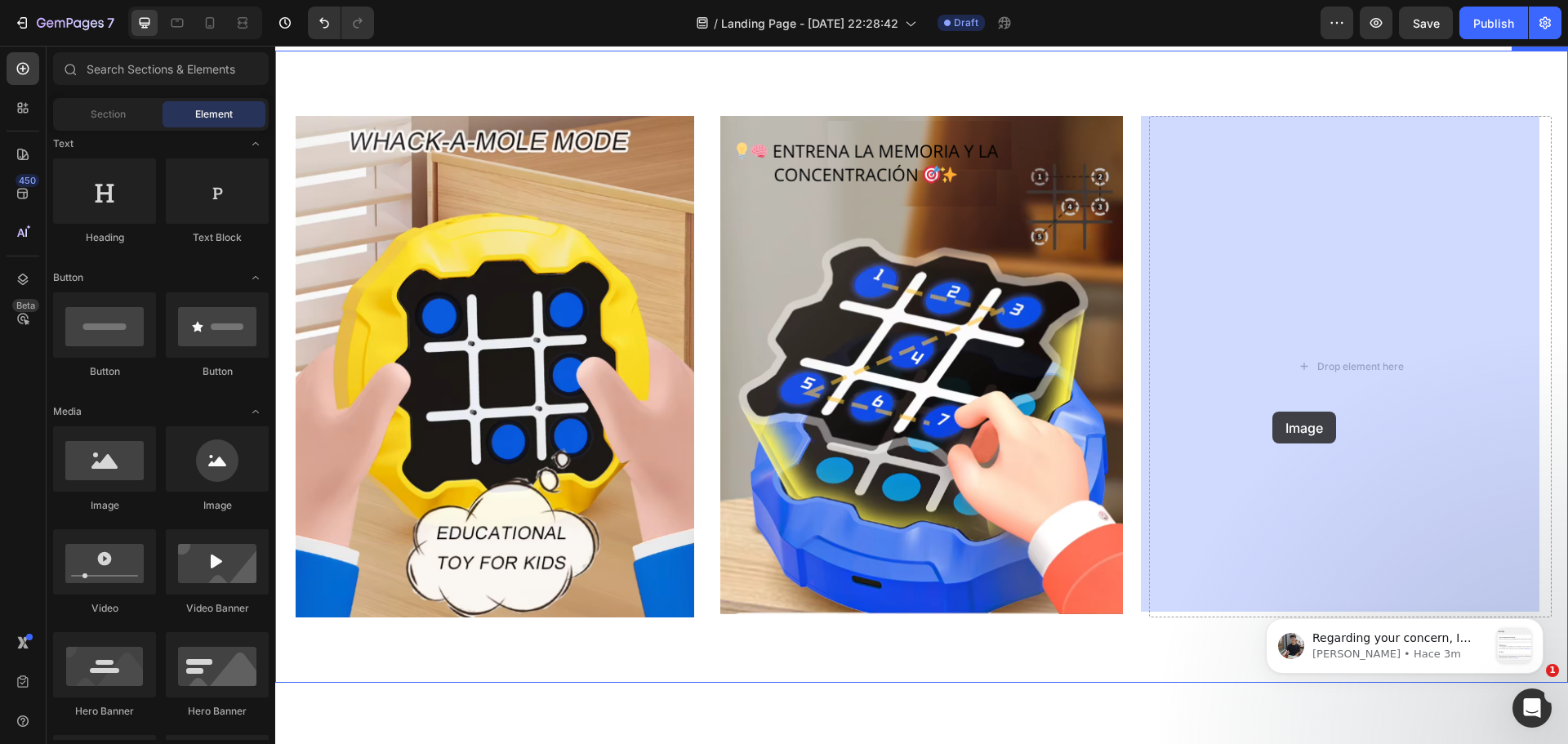
drag, startPoint x: 380, startPoint y: 518, endPoint x: 1272, endPoint y: 412, distance: 898.3
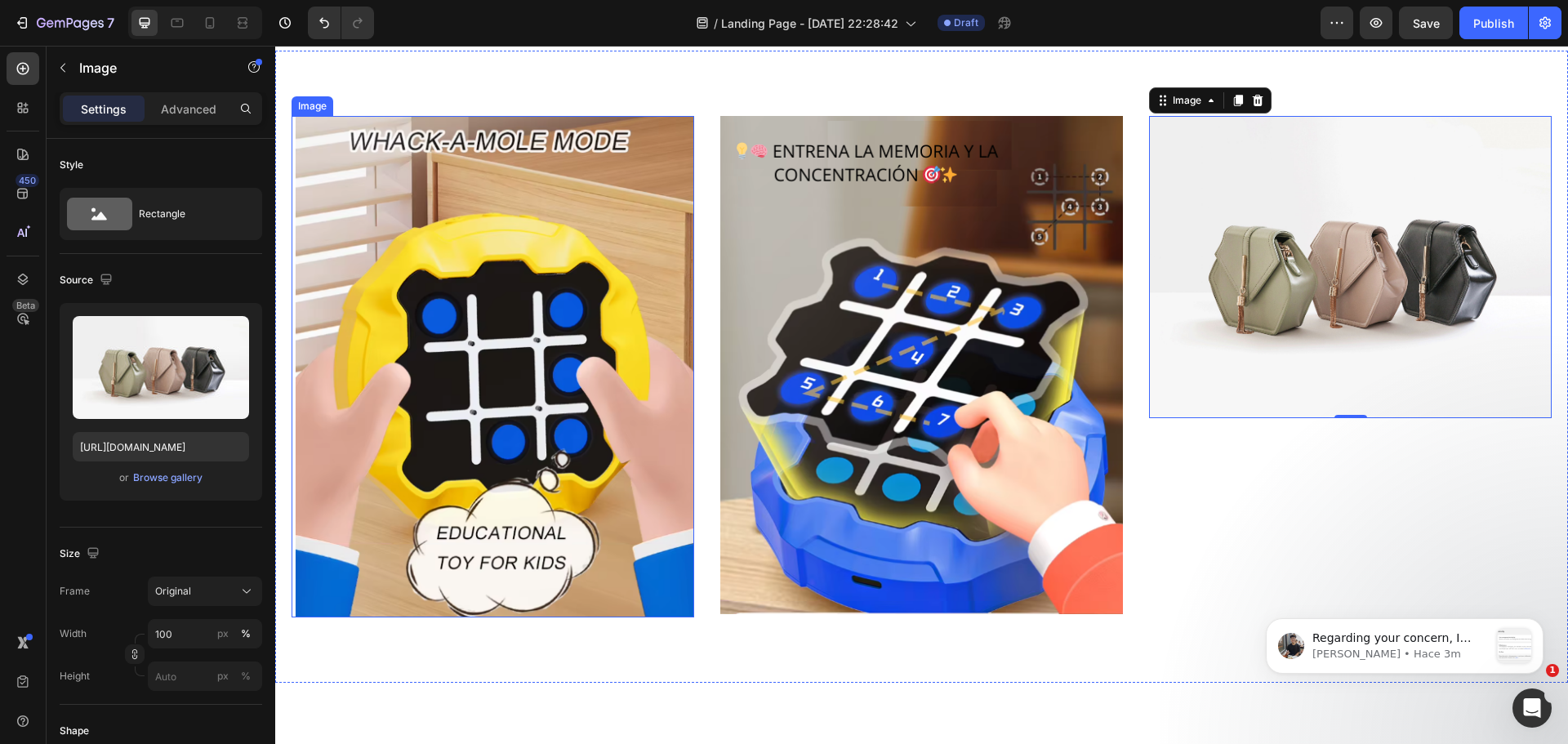
click at [619, 442] on img at bounding box center [493, 366] width 403 height 501
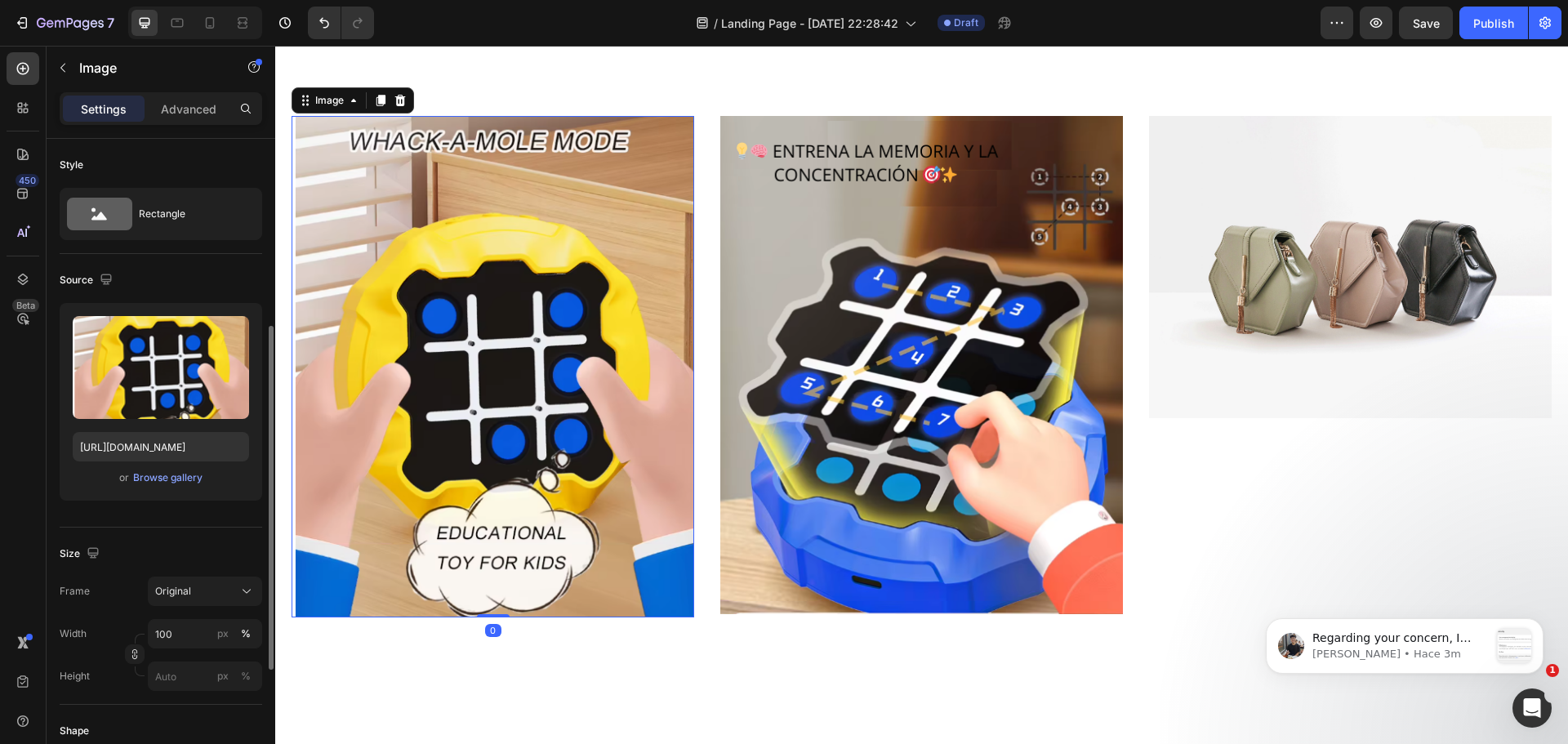
scroll to position [122, 0]
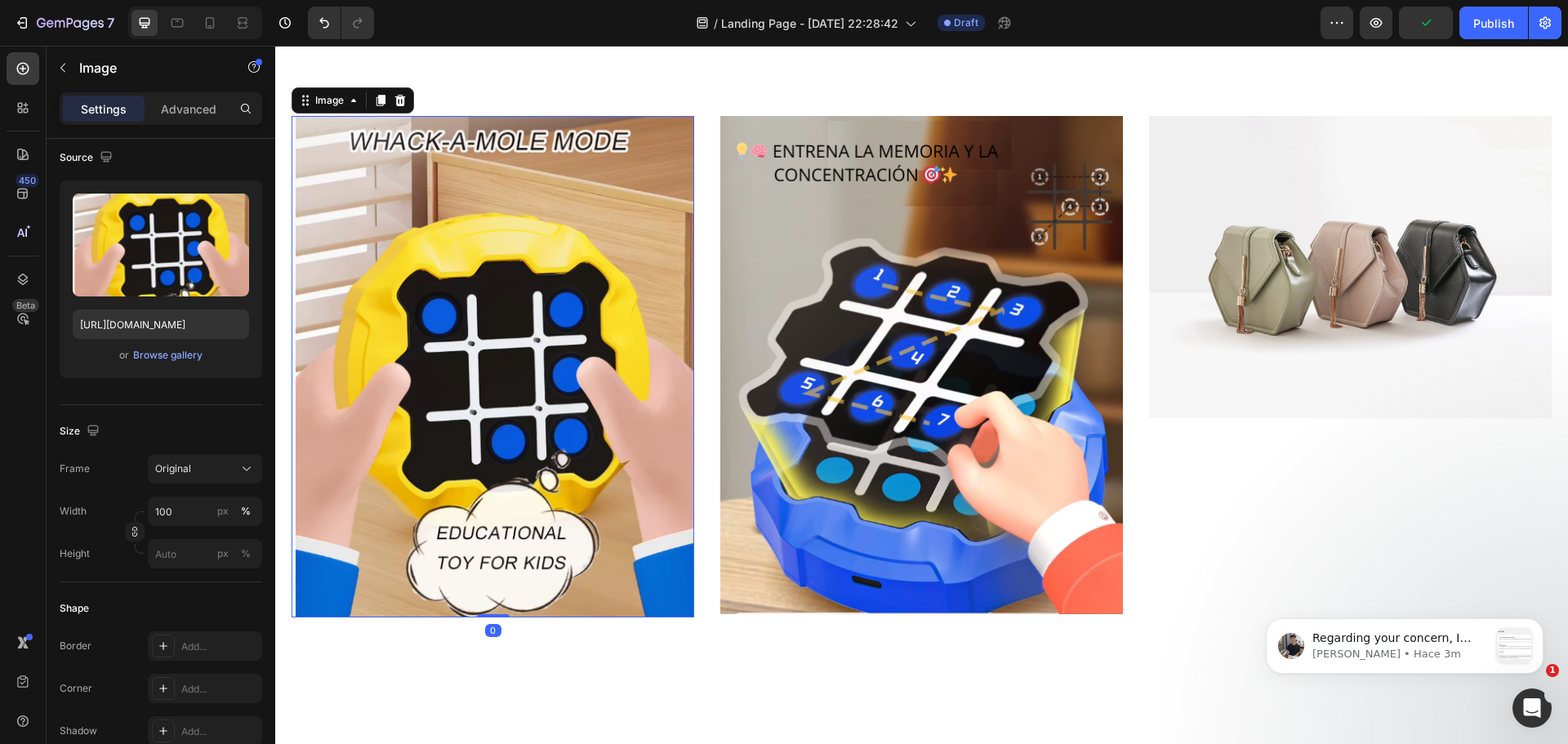
click at [403, 97] on icon at bounding box center [400, 100] width 13 height 13
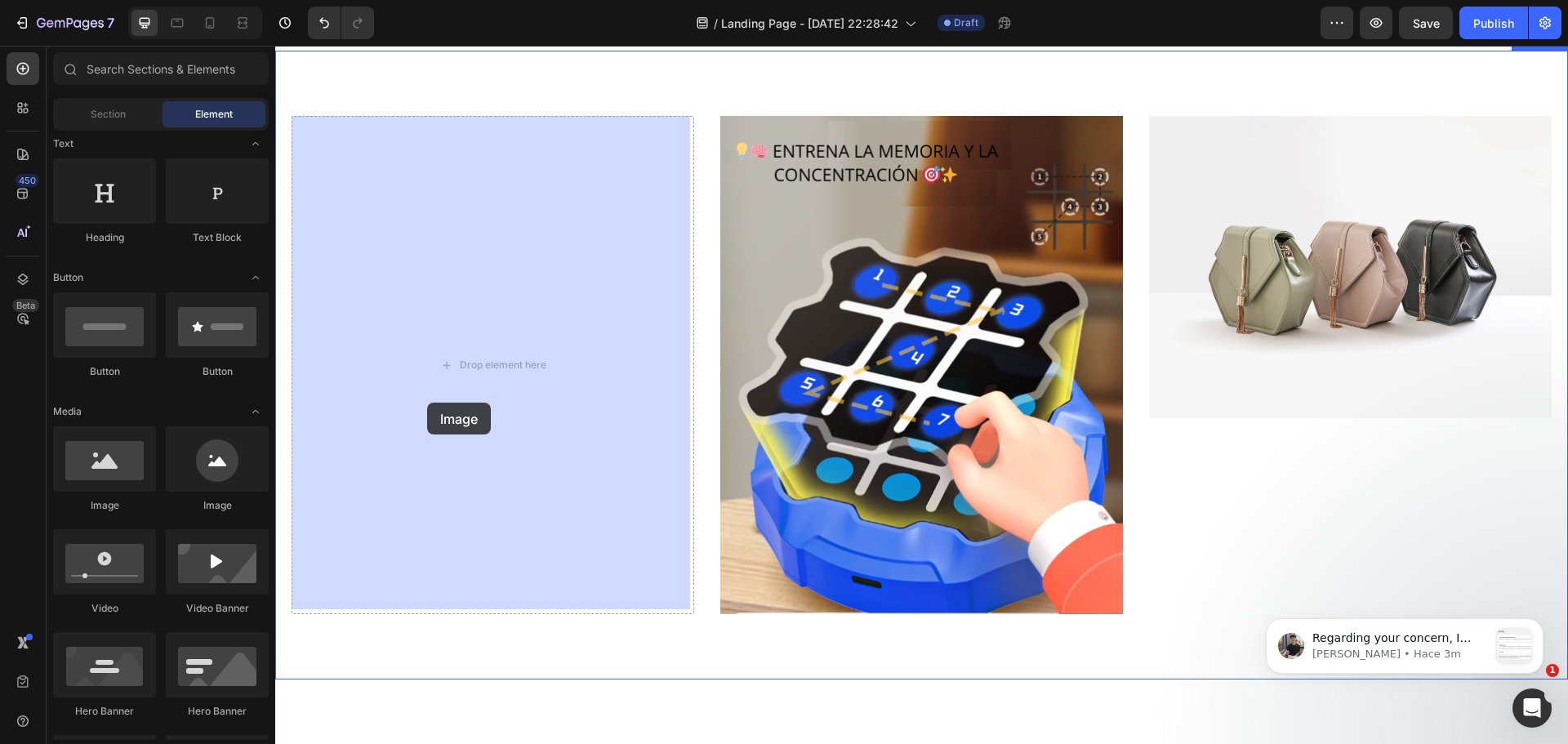
drag, startPoint x: 370, startPoint y: 517, endPoint x: 427, endPoint y: 403, distance: 127.5
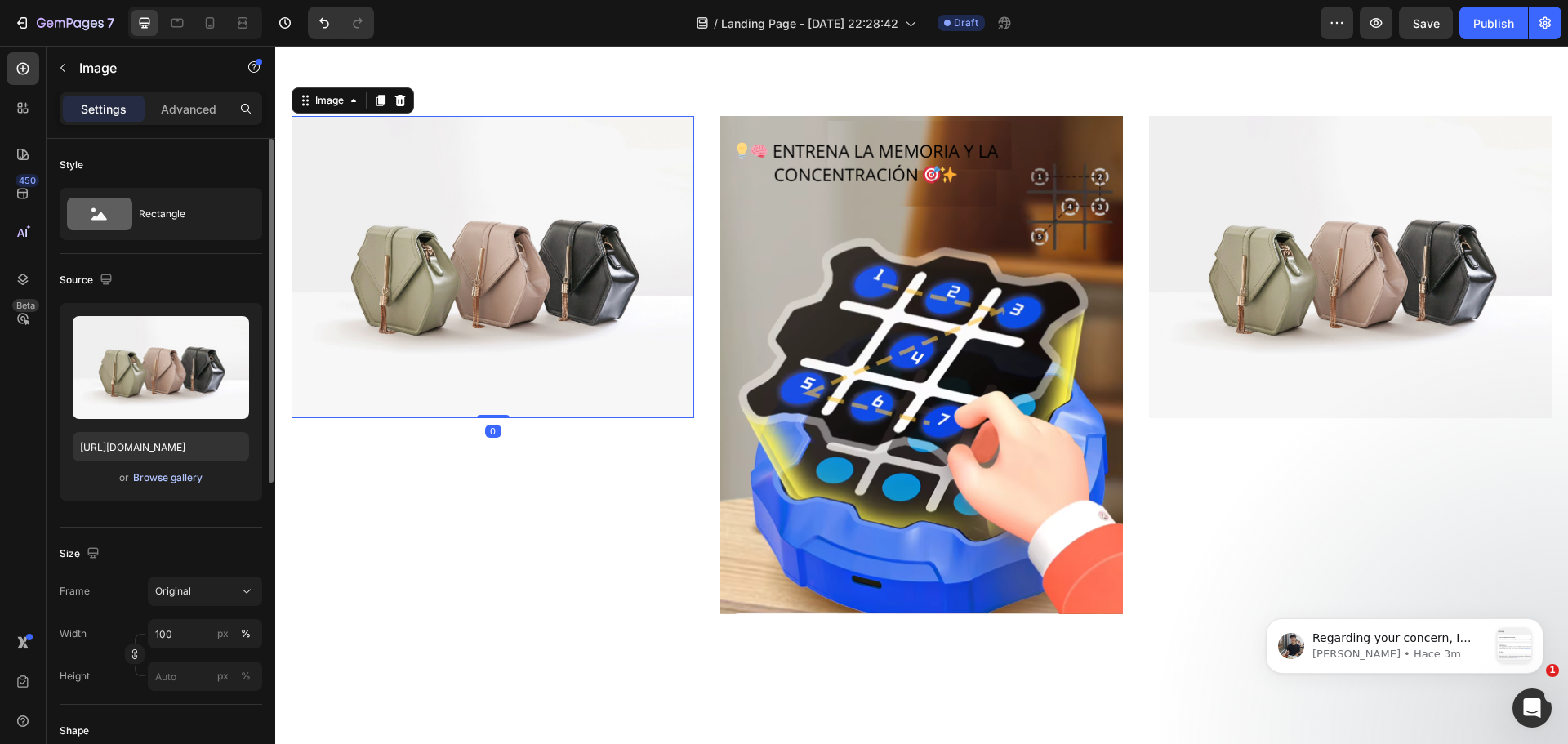
click at [170, 475] on div "Browse gallery" at bounding box center [168, 478] width 70 height 15
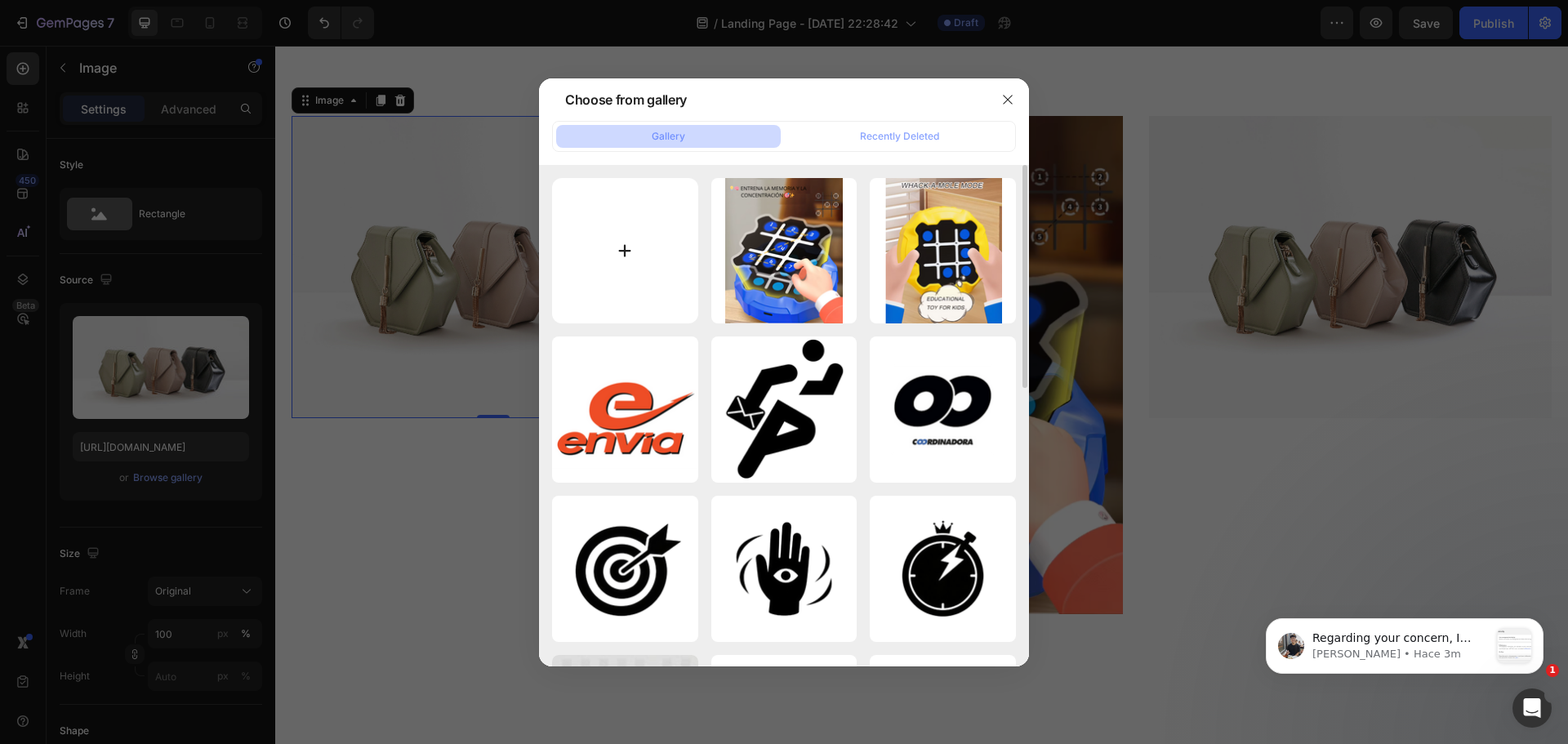
click at [674, 292] on input "file" at bounding box center [625, 251] width 146 height 146
type input "C:\fakepath\Modo Atrapa al Topo.png"
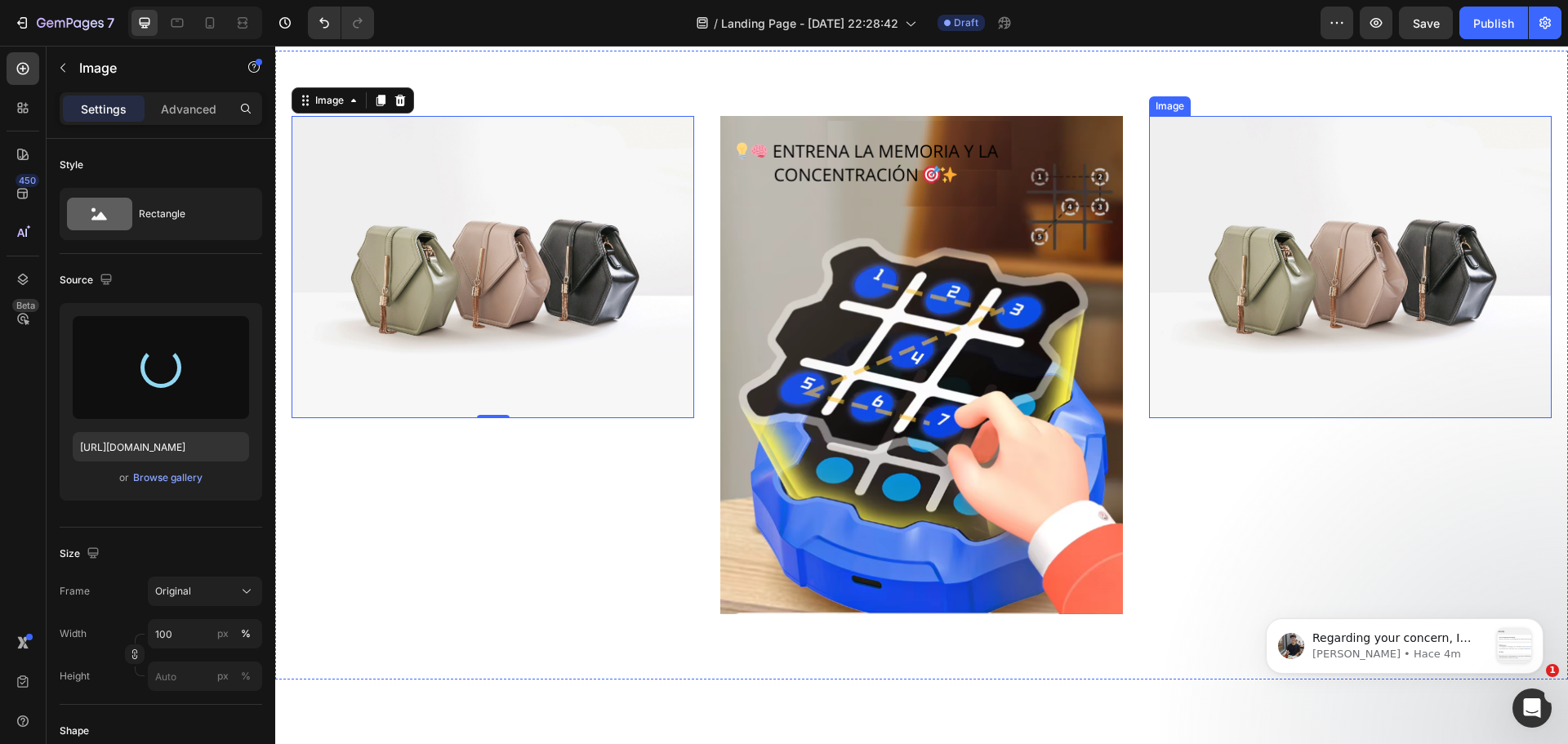
type input "https://cdn.shopify.com/s/files/1/0654/2213/1247/files/gempages_573117114106250…"
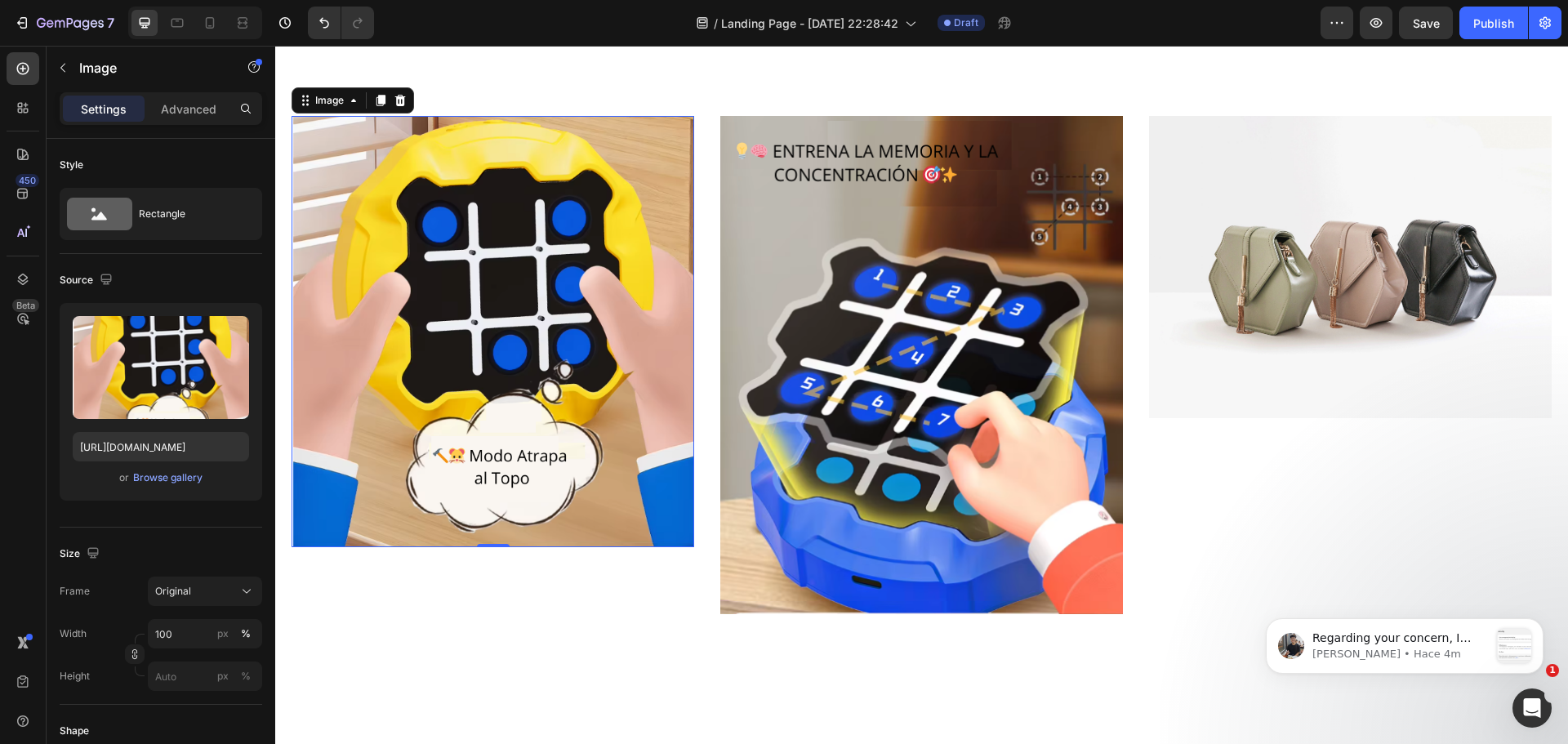
click at [520, 435] on img at bounding box center [493, 331] width 403 height 431
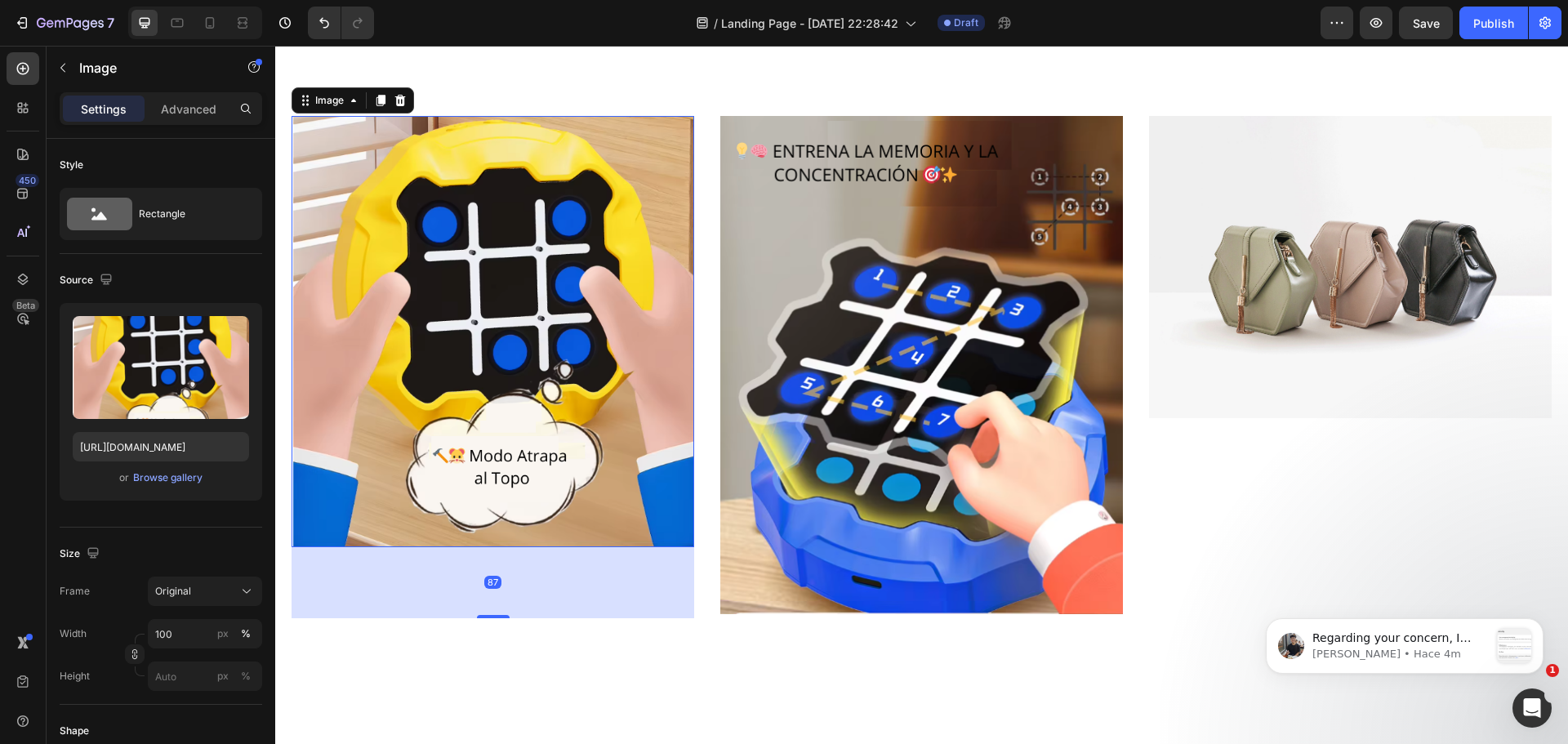
drag, startPoint x: 501, startPoint y: 543, endPoint x: 499, endPoint y: 613, distance: 70.0
click at [499, 615] on div at bounding box center [494, 617] width 33 height 4
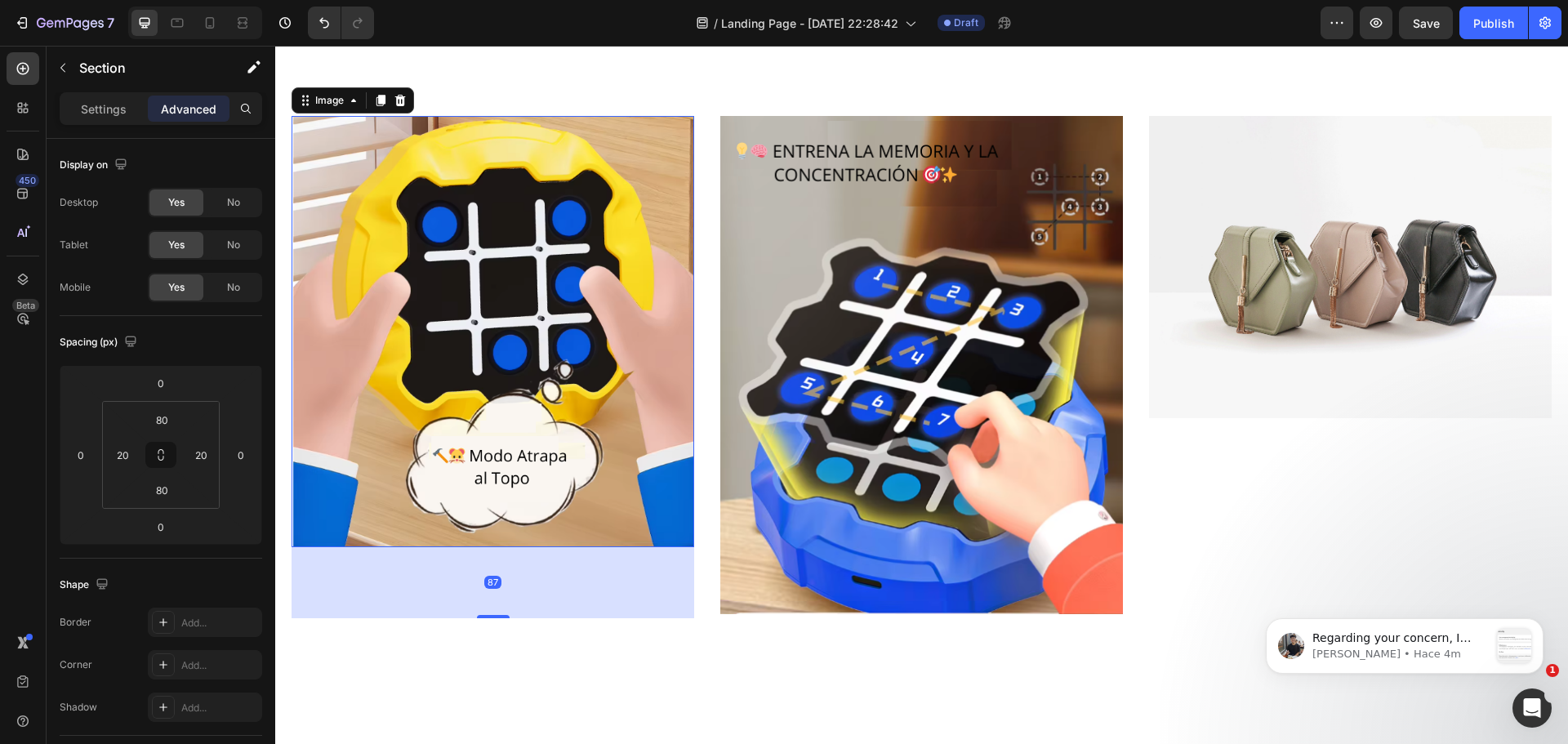
click at [601, 634] on div "Image 87 Image Image Section 7" at bounding box center [921, 367] width 1293 height 634
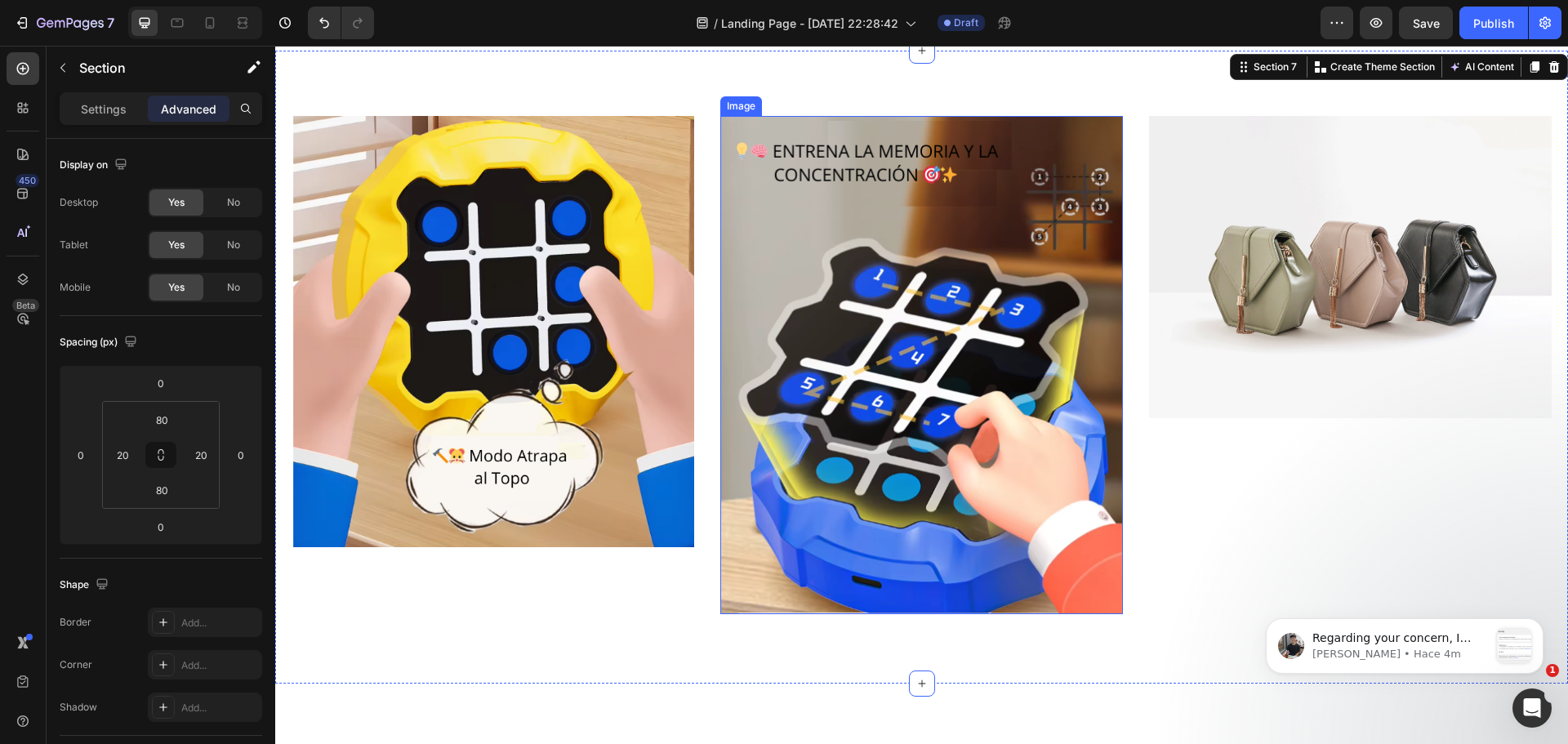
click at [845, 486] on img at bounding box center [922, 365] width 403 height 498
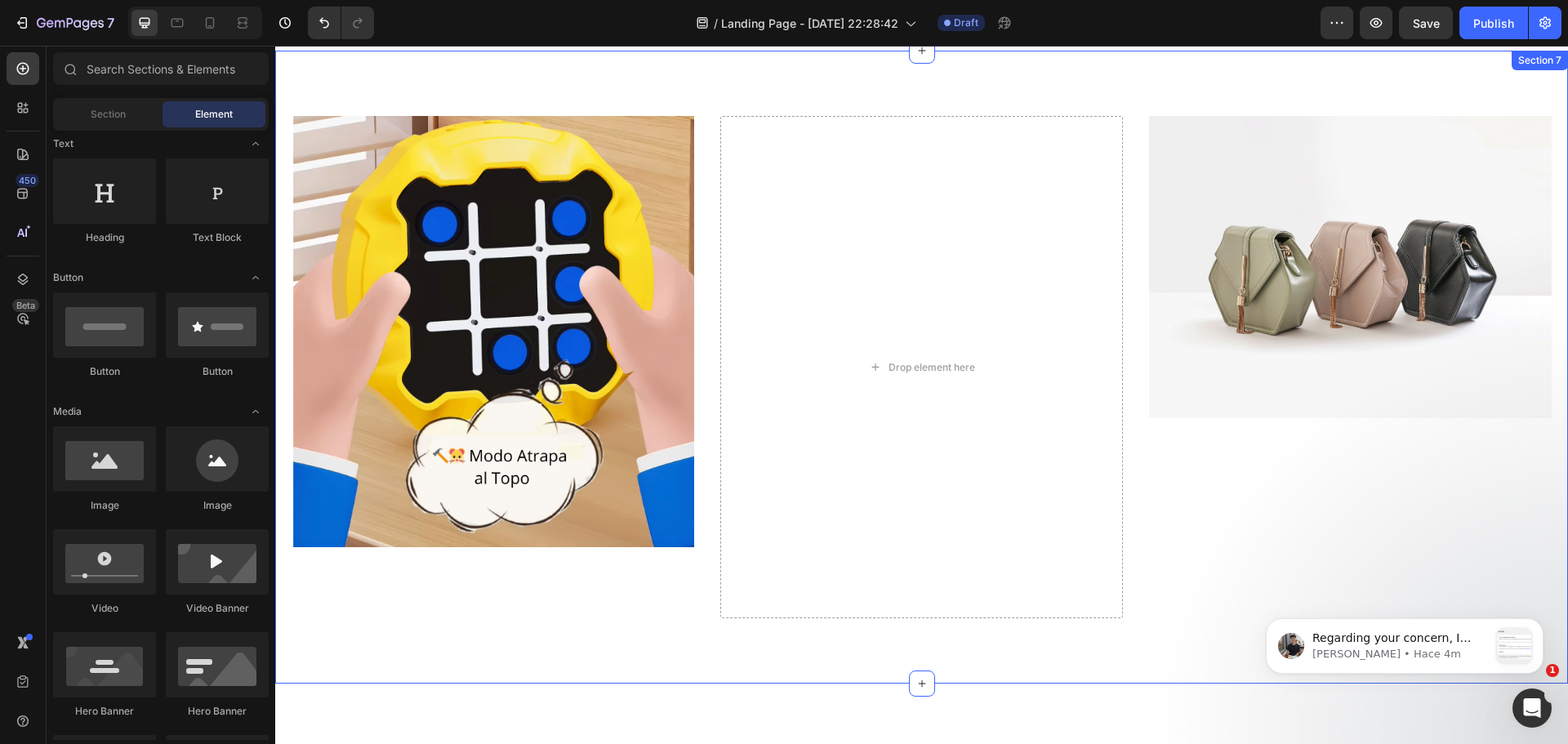
click at [681, 579] on div "Image" at bounding box center [493, 367] width 403 height 502
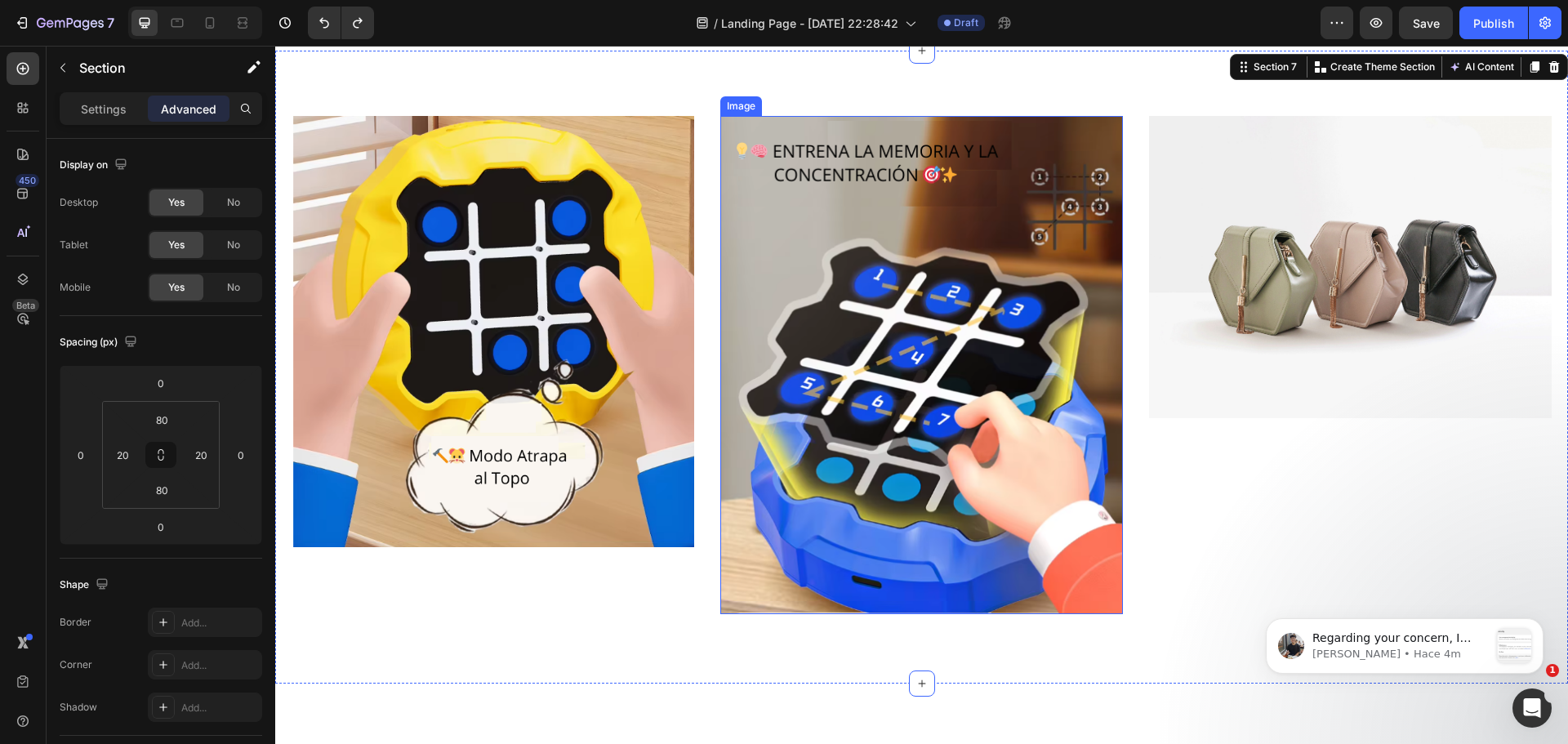
click at [762, 521] on img at bounding box center [922, 365] width 403 height 498
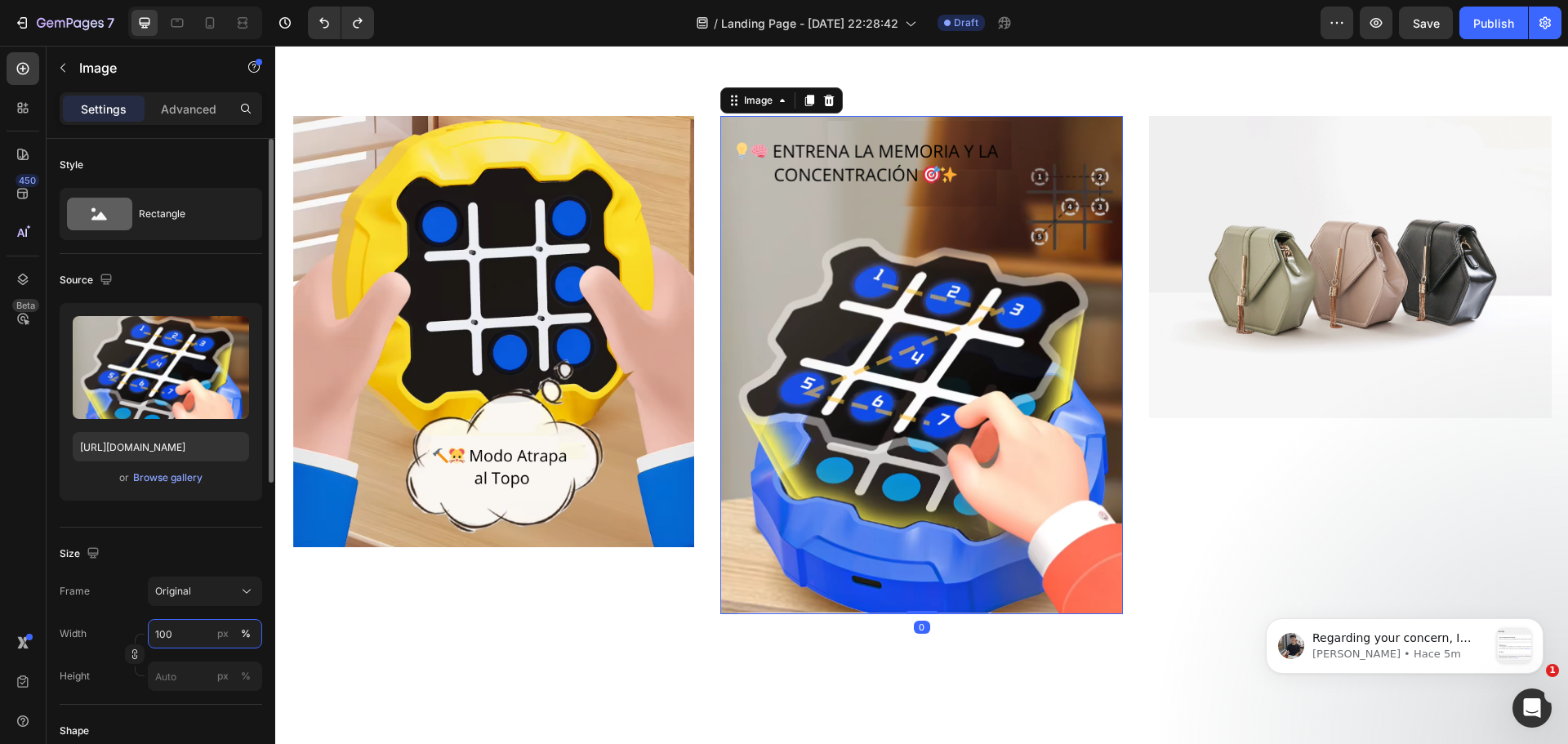
click at [191, 631] on input "100" at bounding box center [205, 635] width 114 height 29
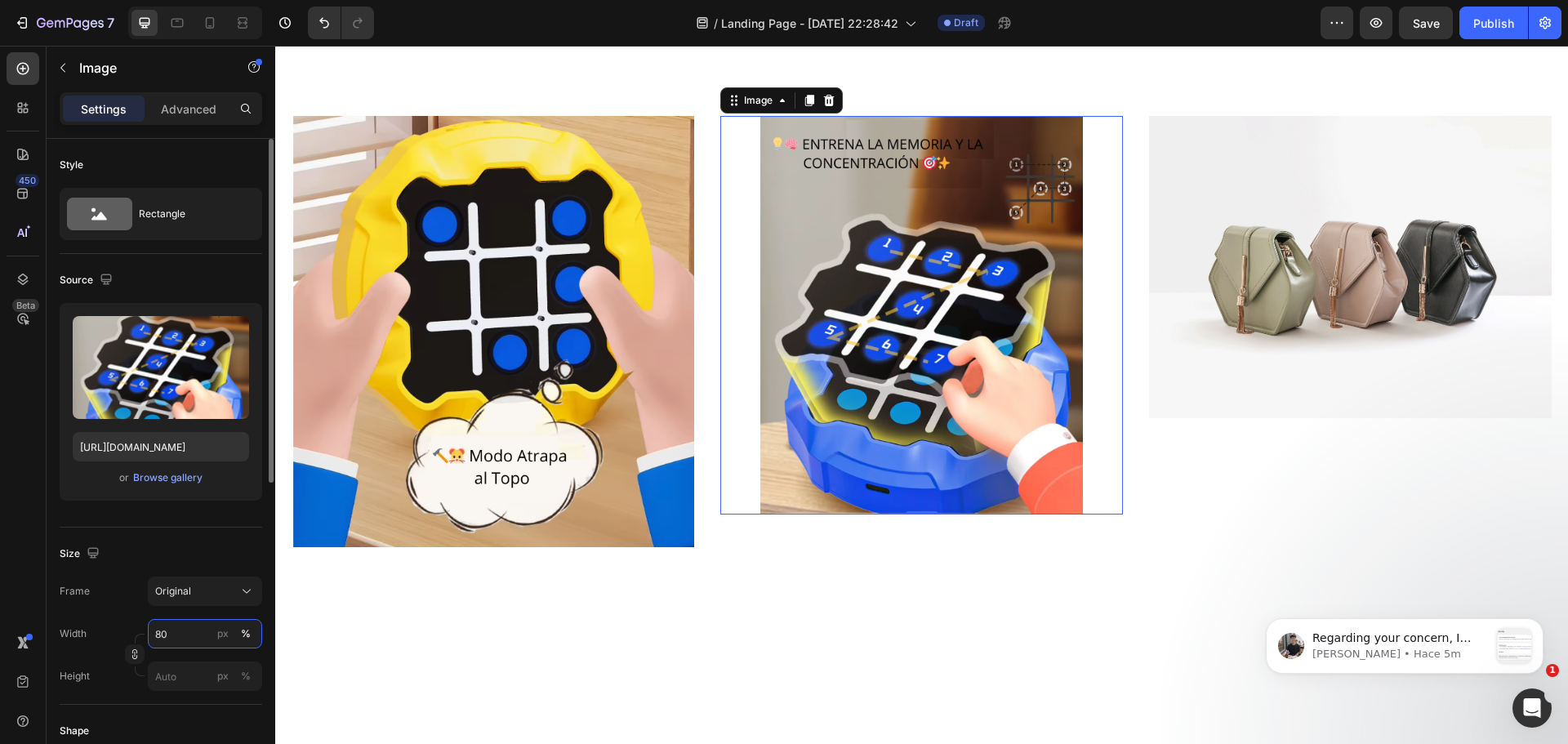
type input "8"
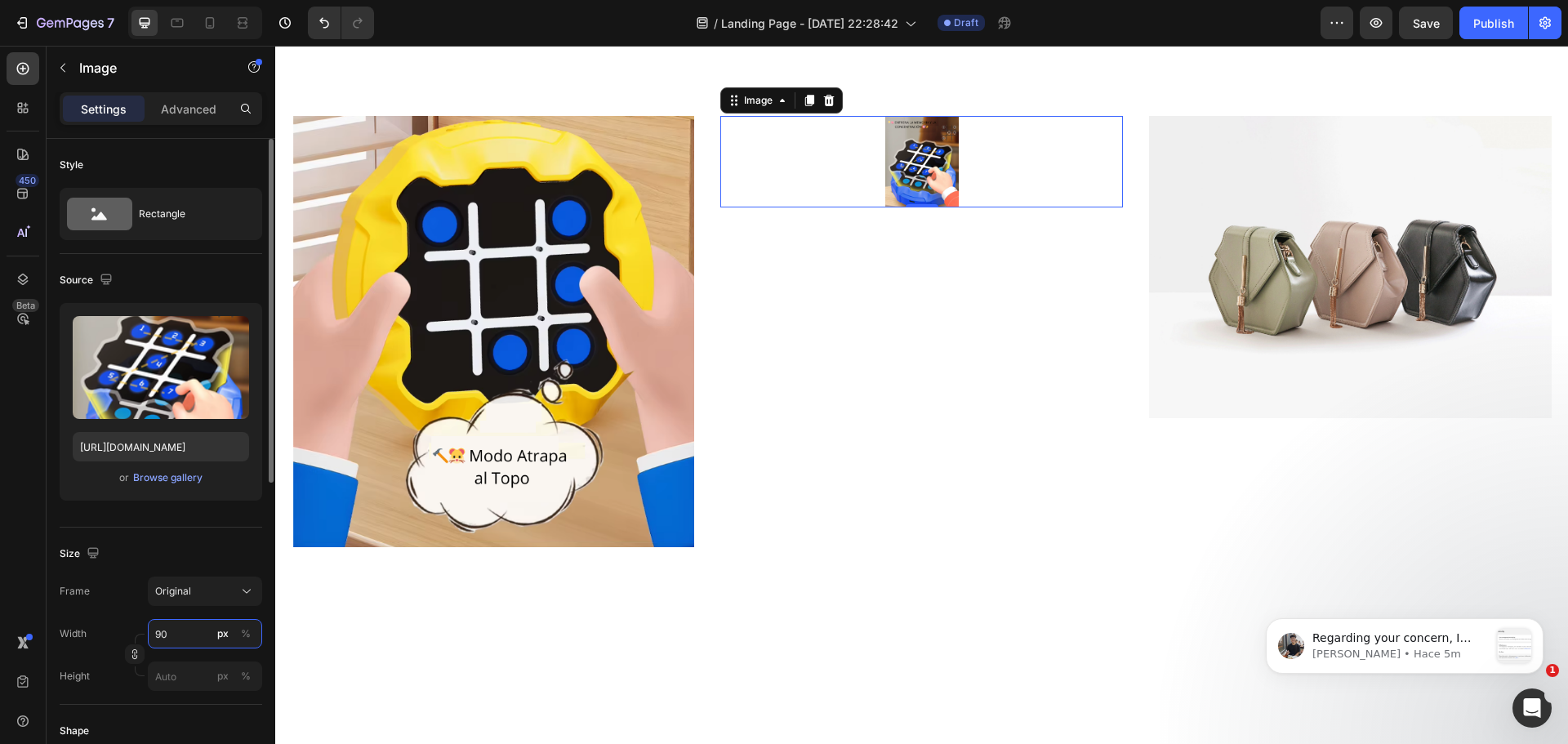
type input "9"
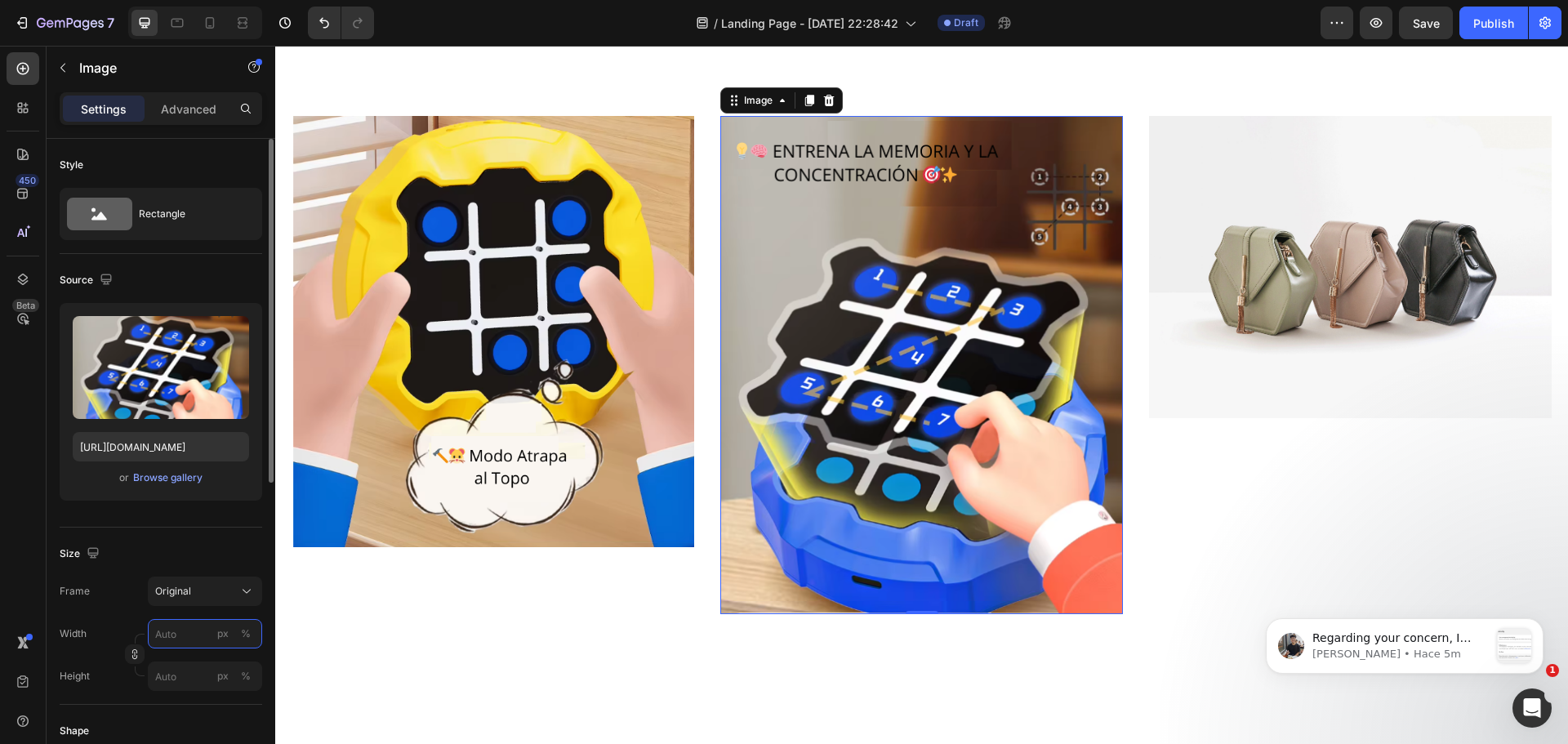
type input "9"
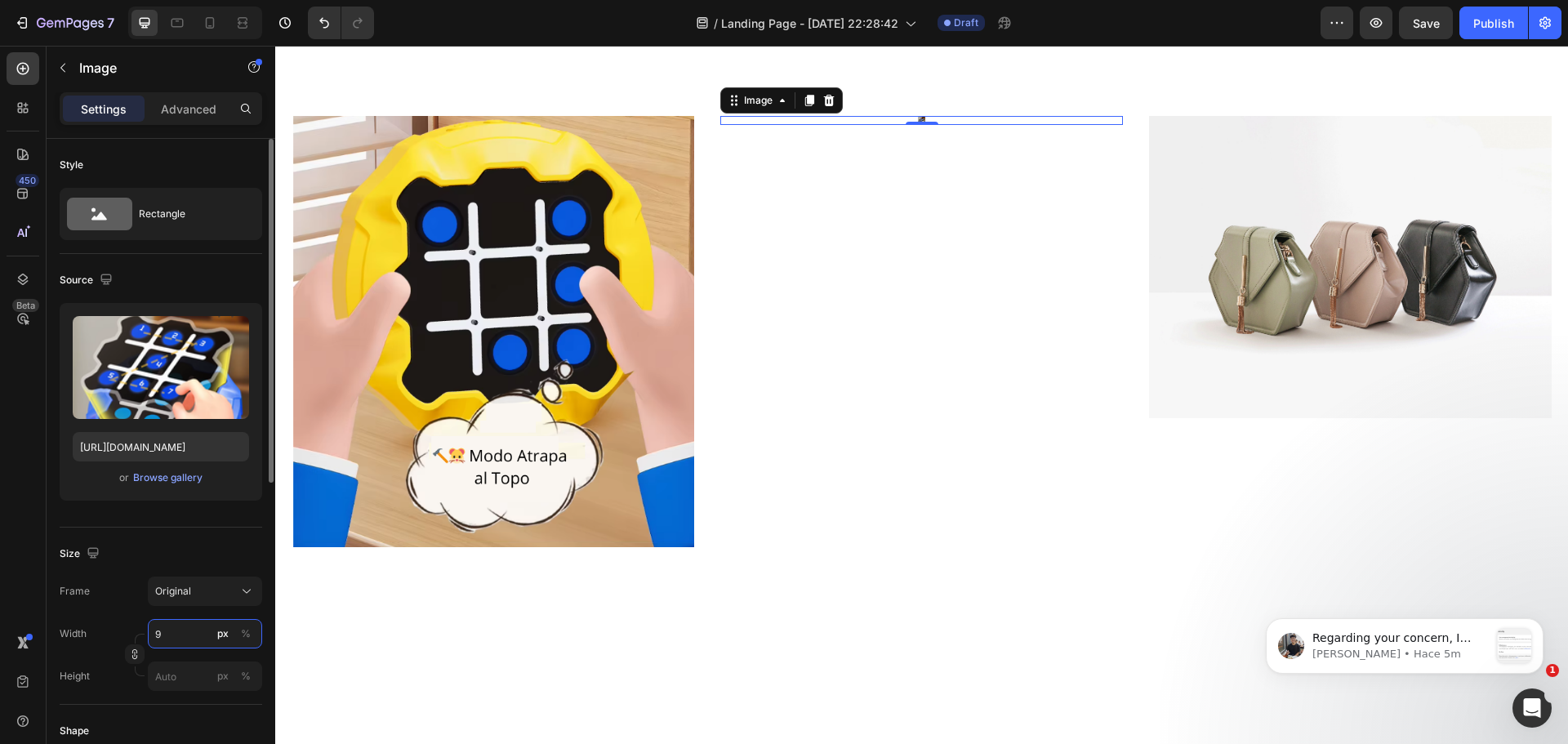
click at [158, 628] on input "9" at bounding box center [205, 635] width 114 height 29
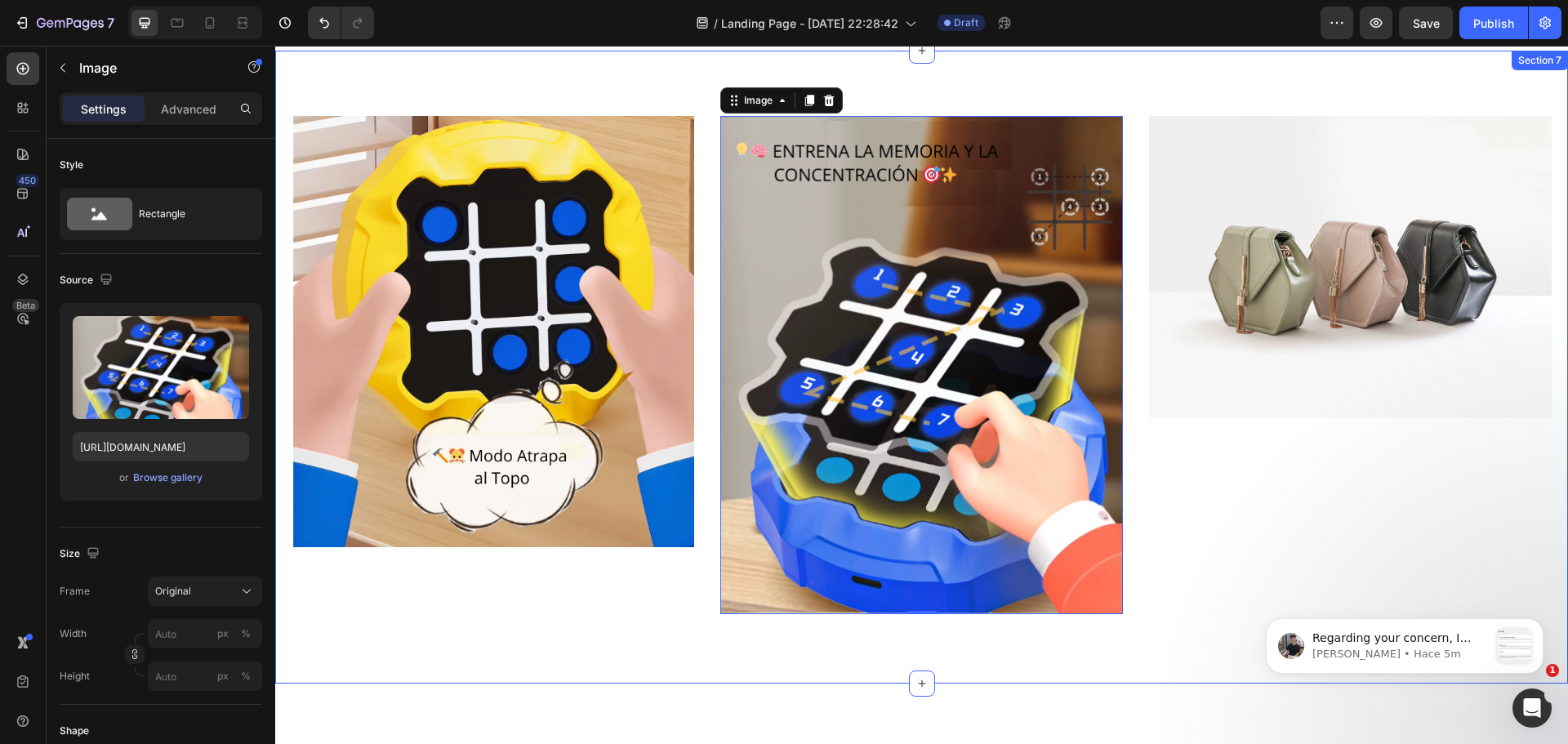
click at [475, 585] on div "Image" at bounding box center [493, 367] width 403 height 502
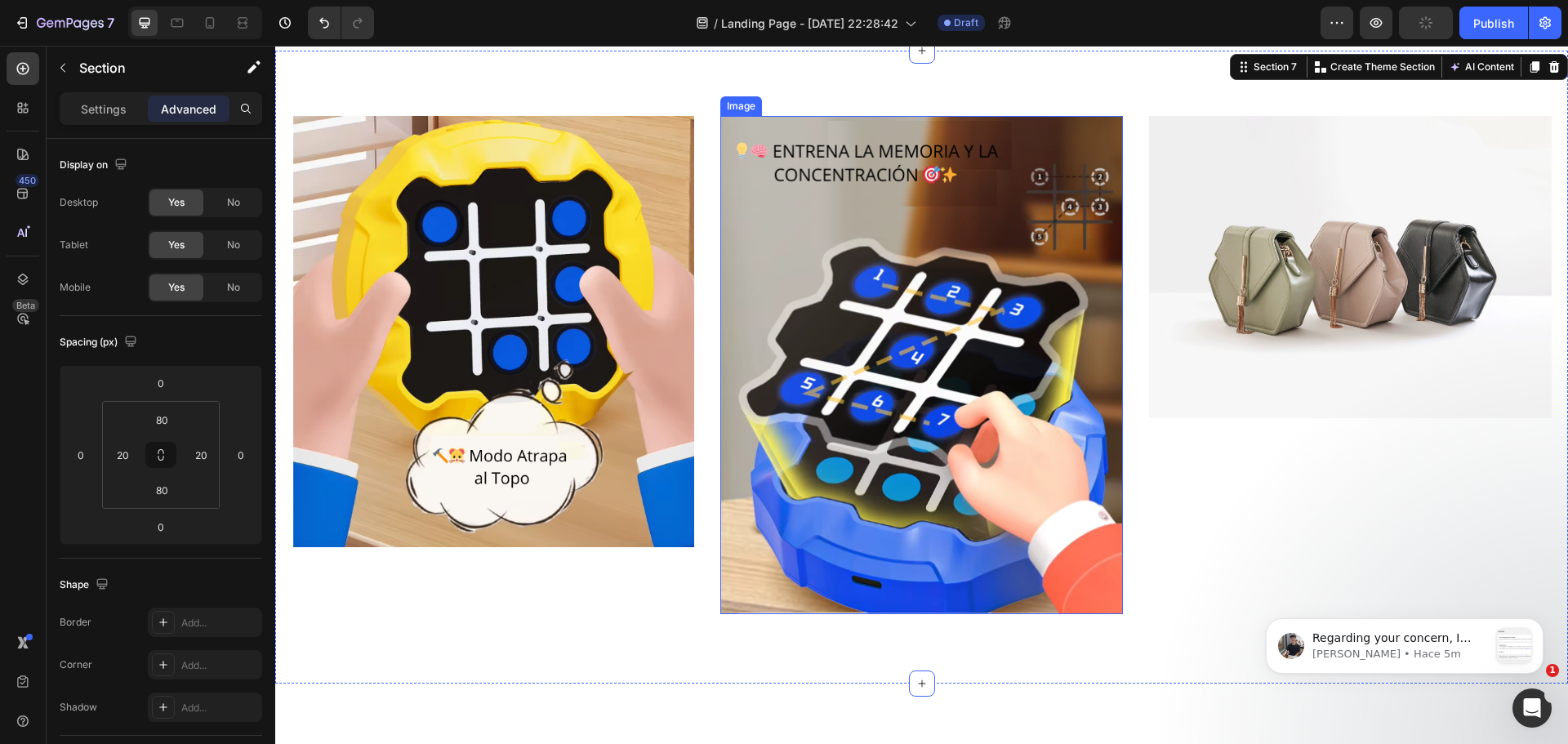
click at [848, 506] on img at bounding box center [922, 365] width 403 height 498
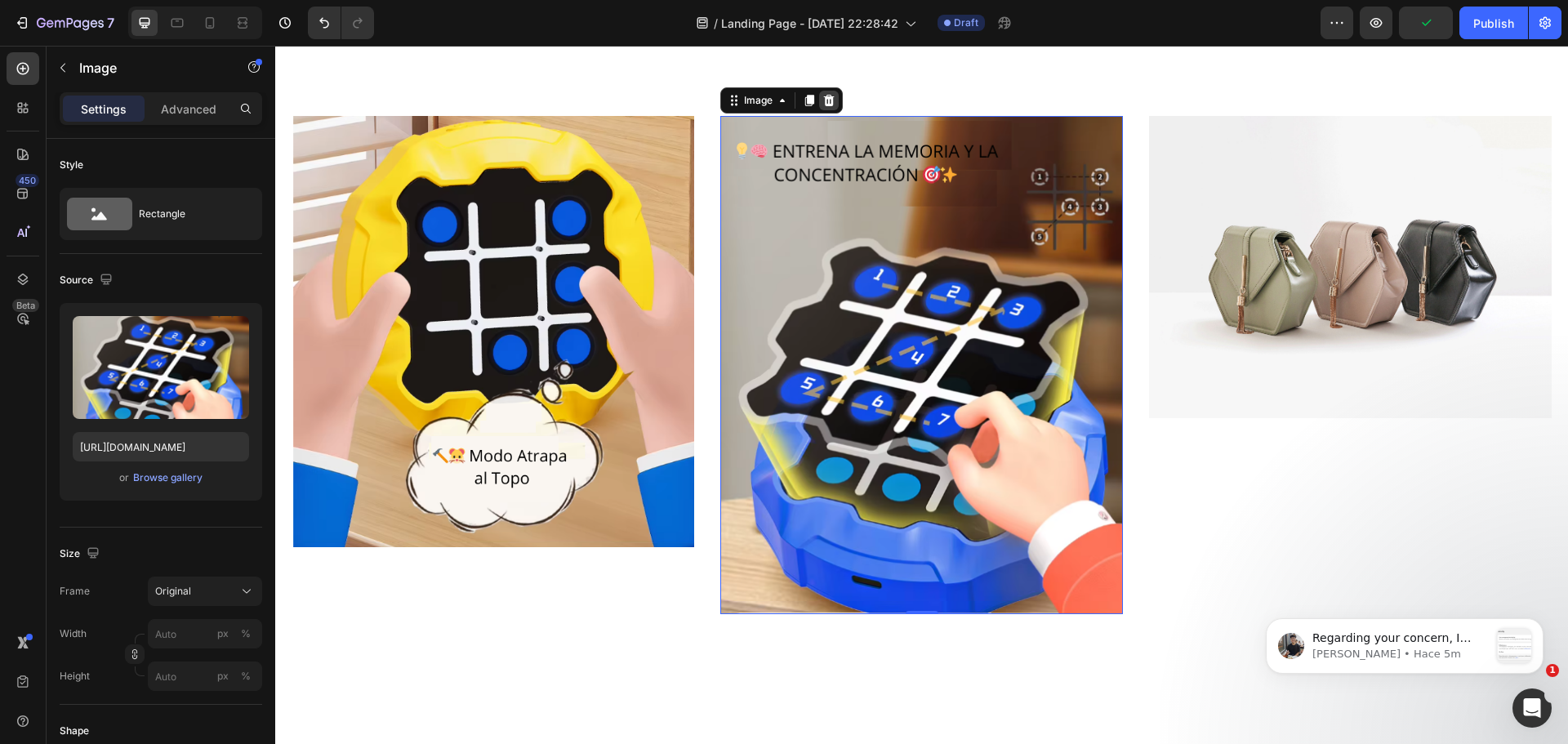
click at [824, 102] on icon at bounding box center [830, 100] width 11 height 11
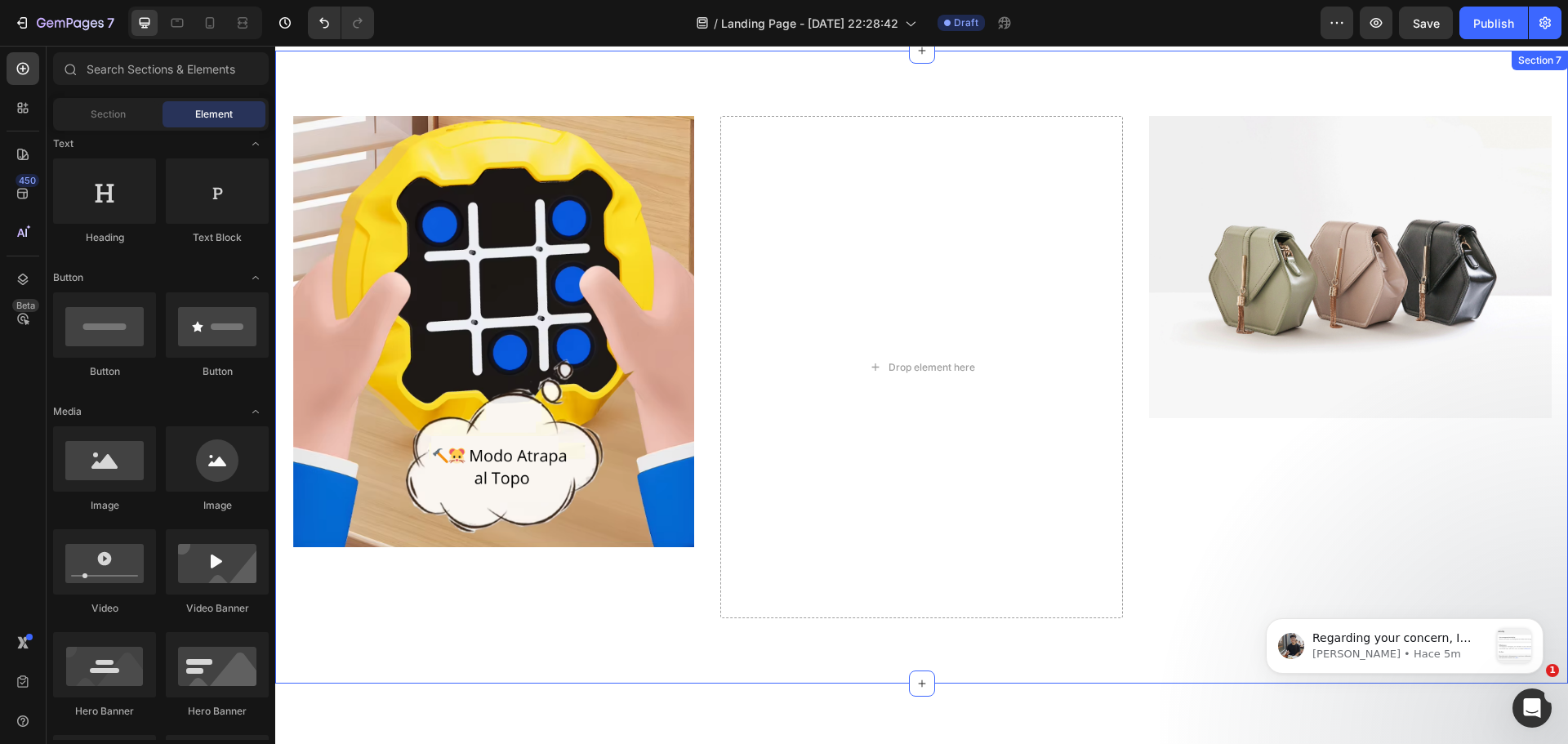
click at [1220, 378] on img at bounding box center [1350, 267] width 403 height 303
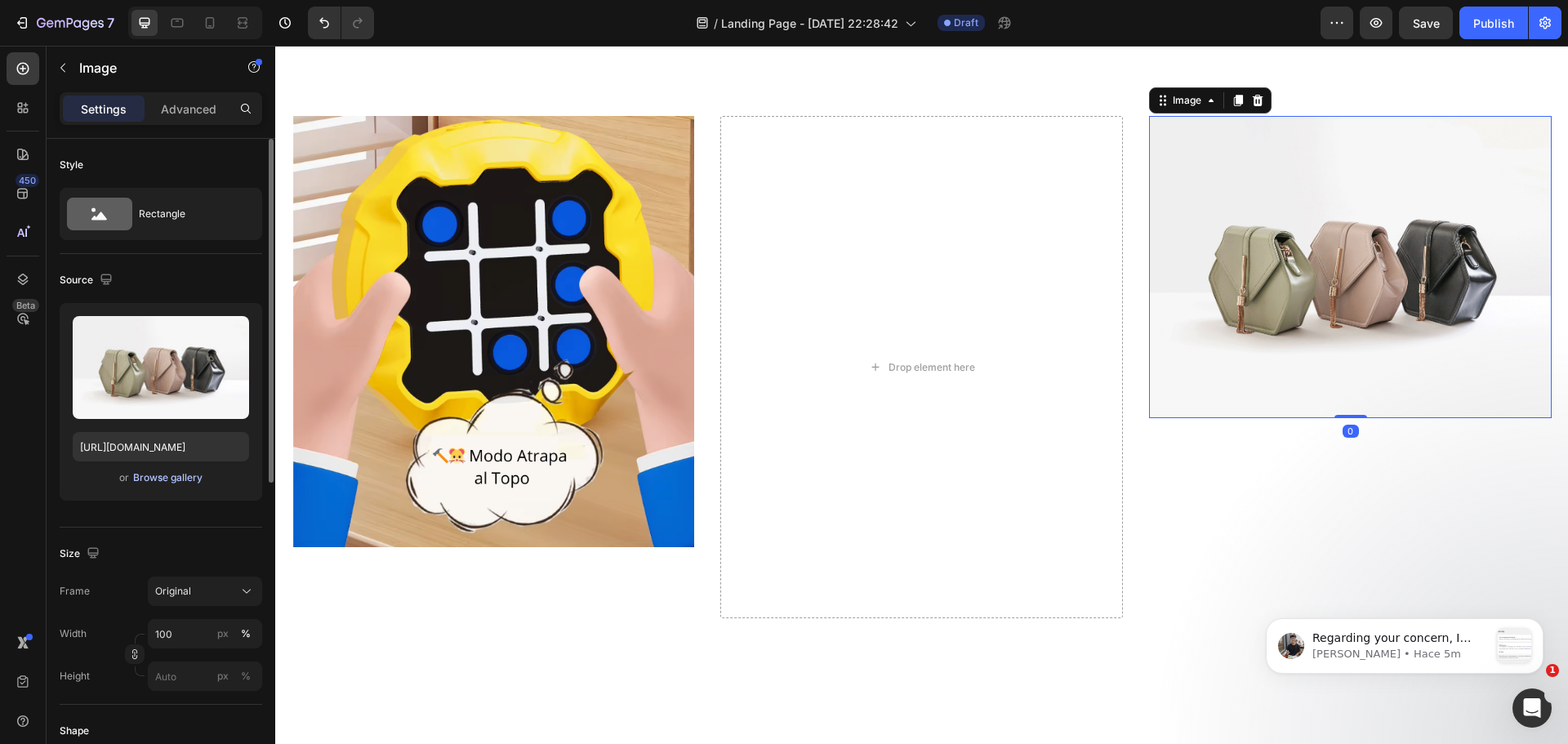
click at [155, 473] on div "Browse gallery" at bounding box center [168, 478] width 70 height 15
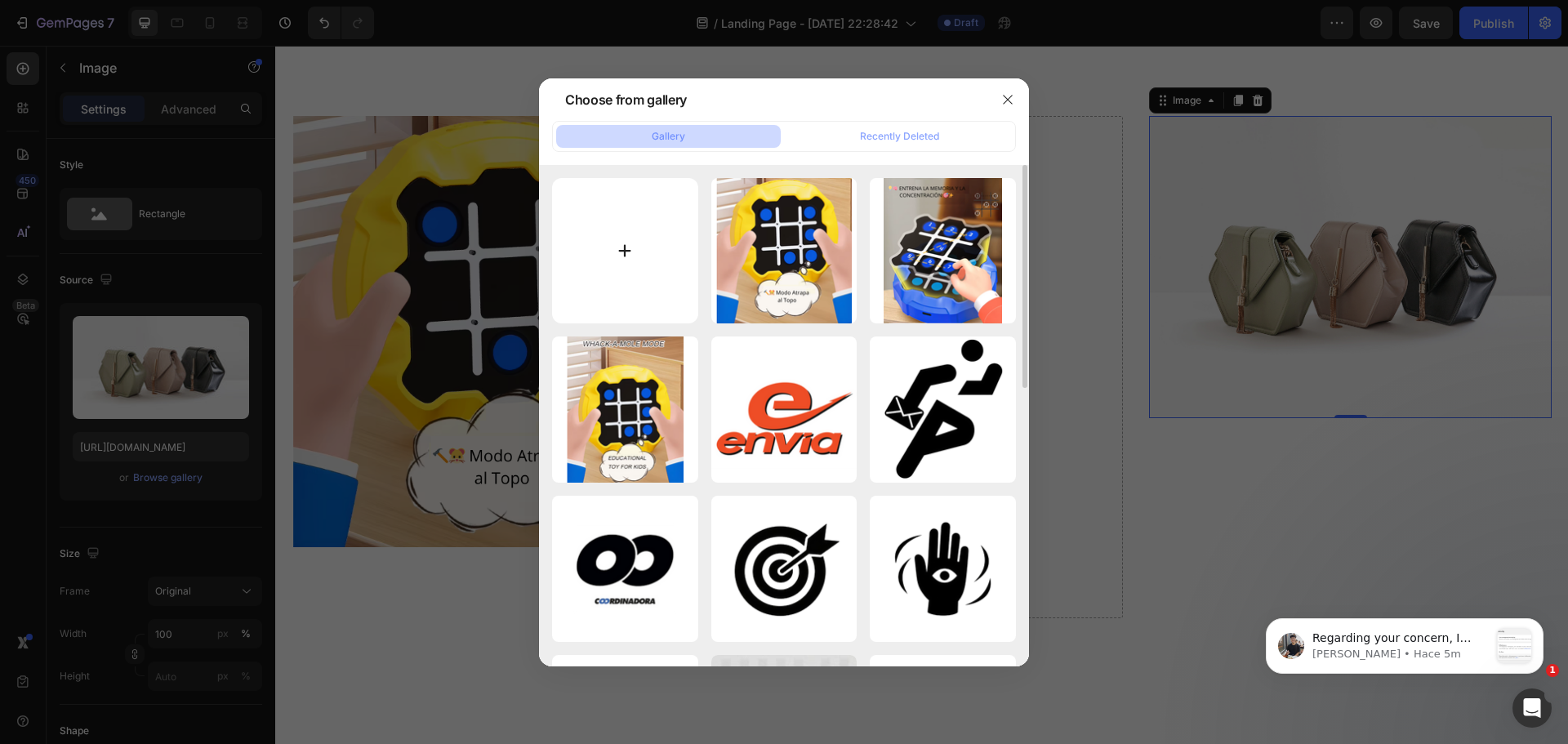
click at [598, 273] on input "file" at bounding box center [625, 251] width 146 height 146
type input "C:\fakepath\game over.png"
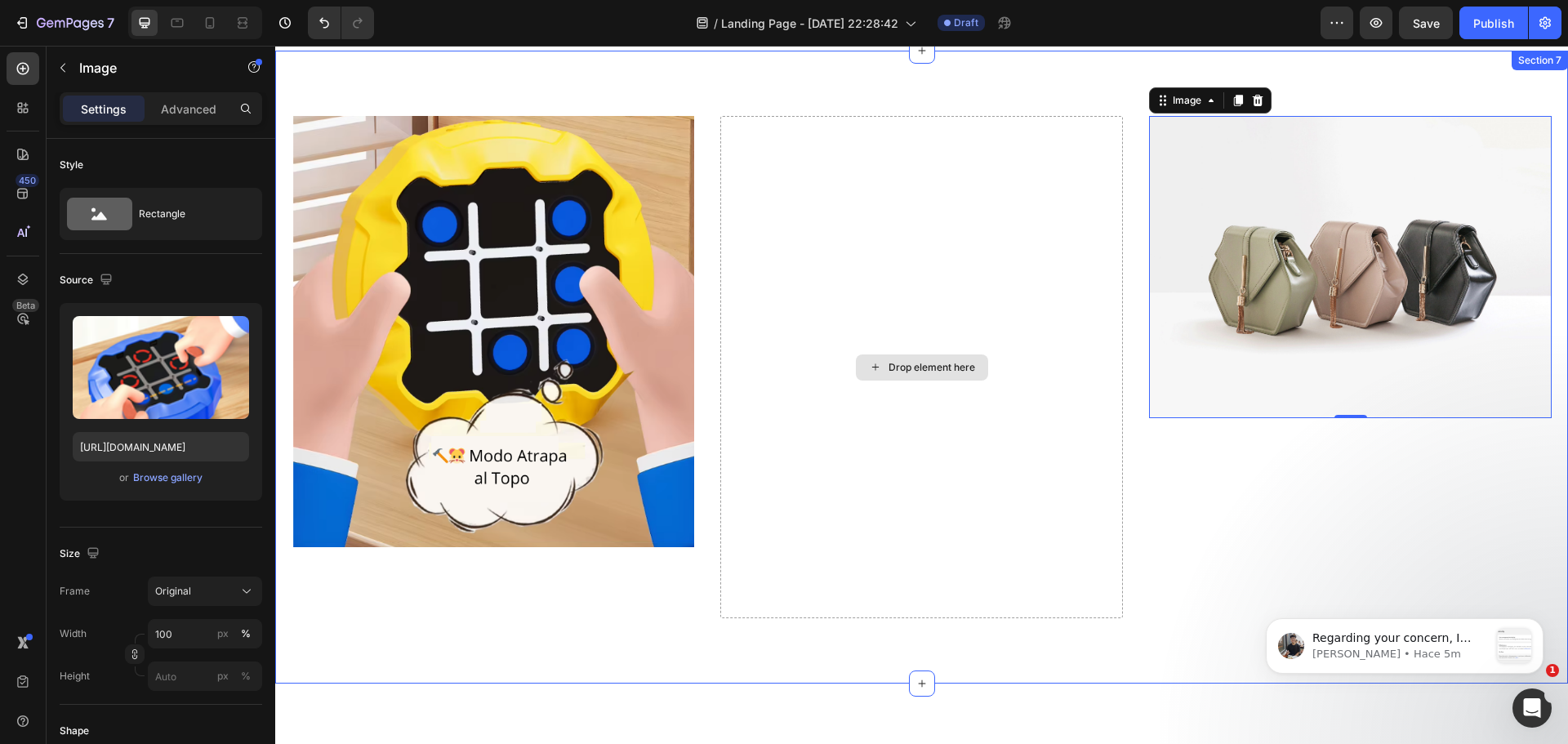
type input "https://cdn.shopify.com/s/files/1/0654/2213/1247/files/gempages_573117114106250…"
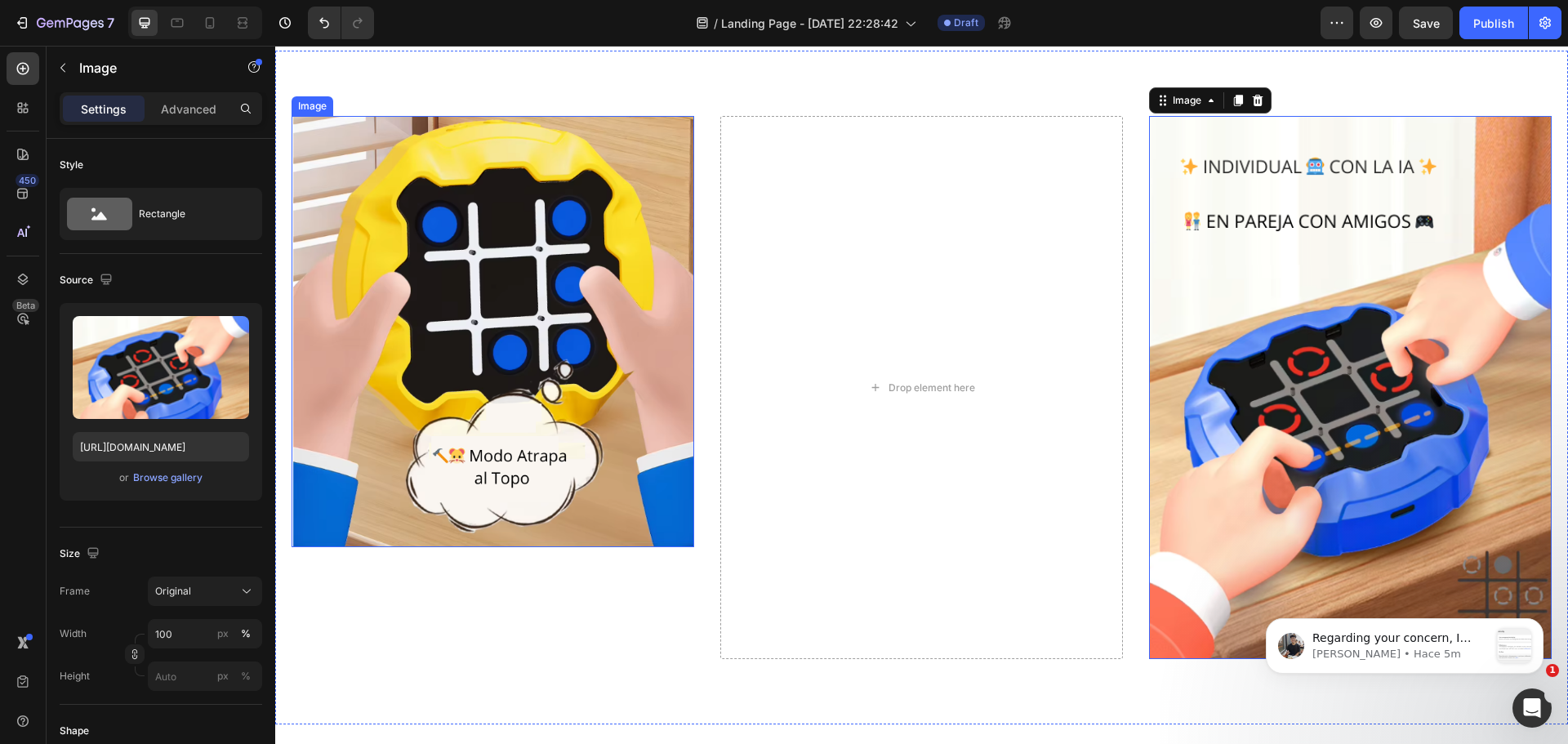
click at [634, 392] on img at bounding box center [493, 331] width 403 height 431
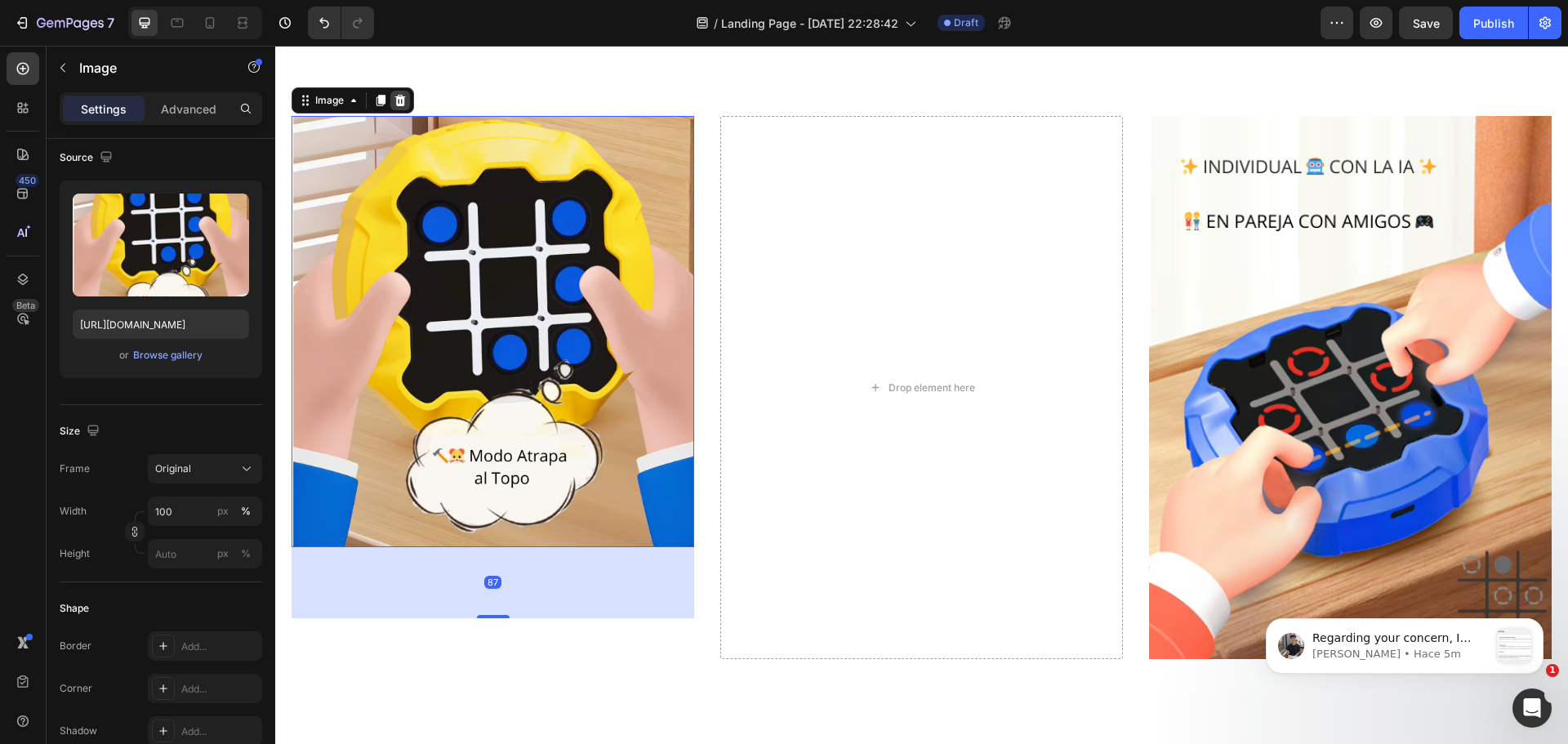
click at [396, 95] on icon at bounding box center [400, 100] width 13 height 13
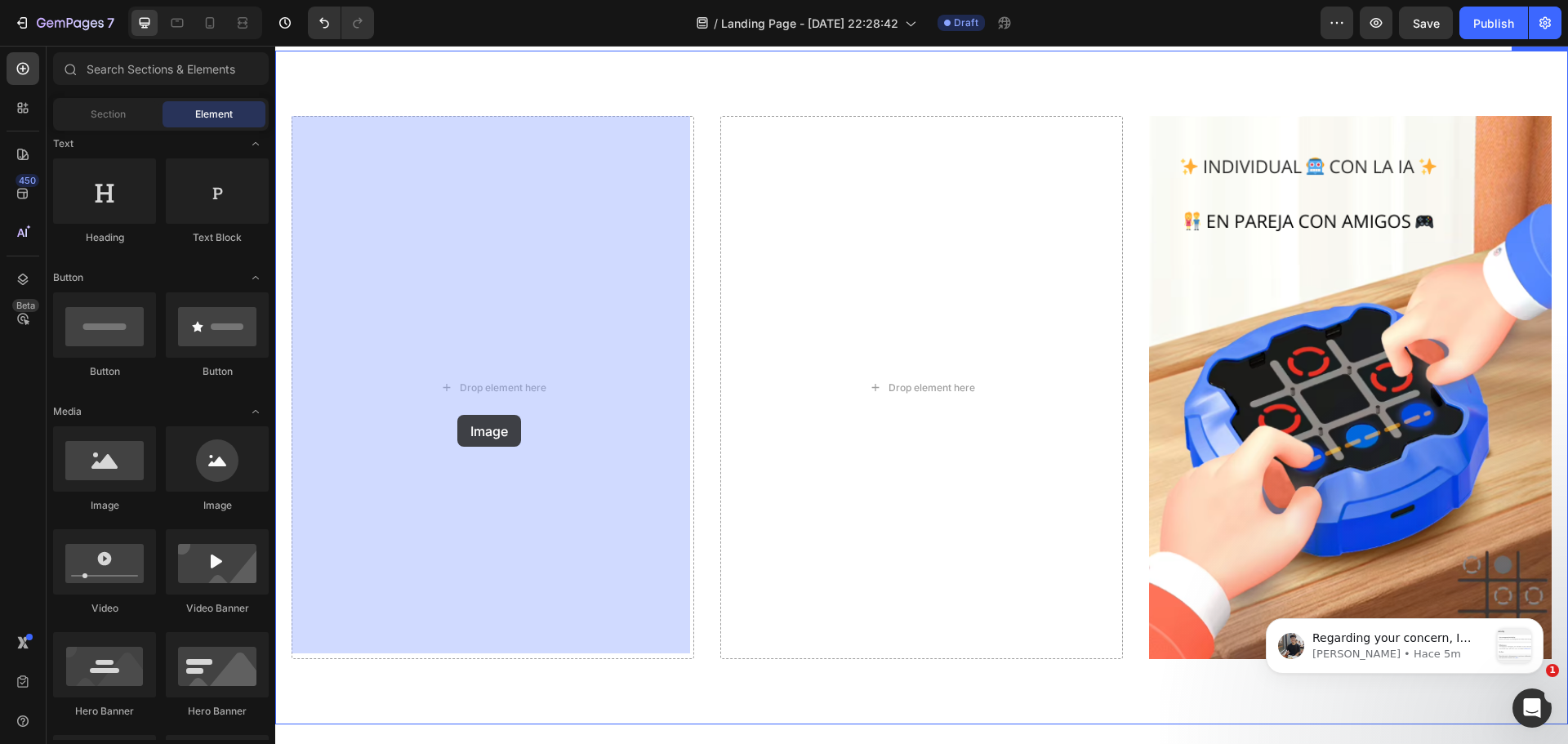
drag, startPoint x: 375, startPoint y: 513, endPoint x: 458, endPoint y: 416, distance: 127.7
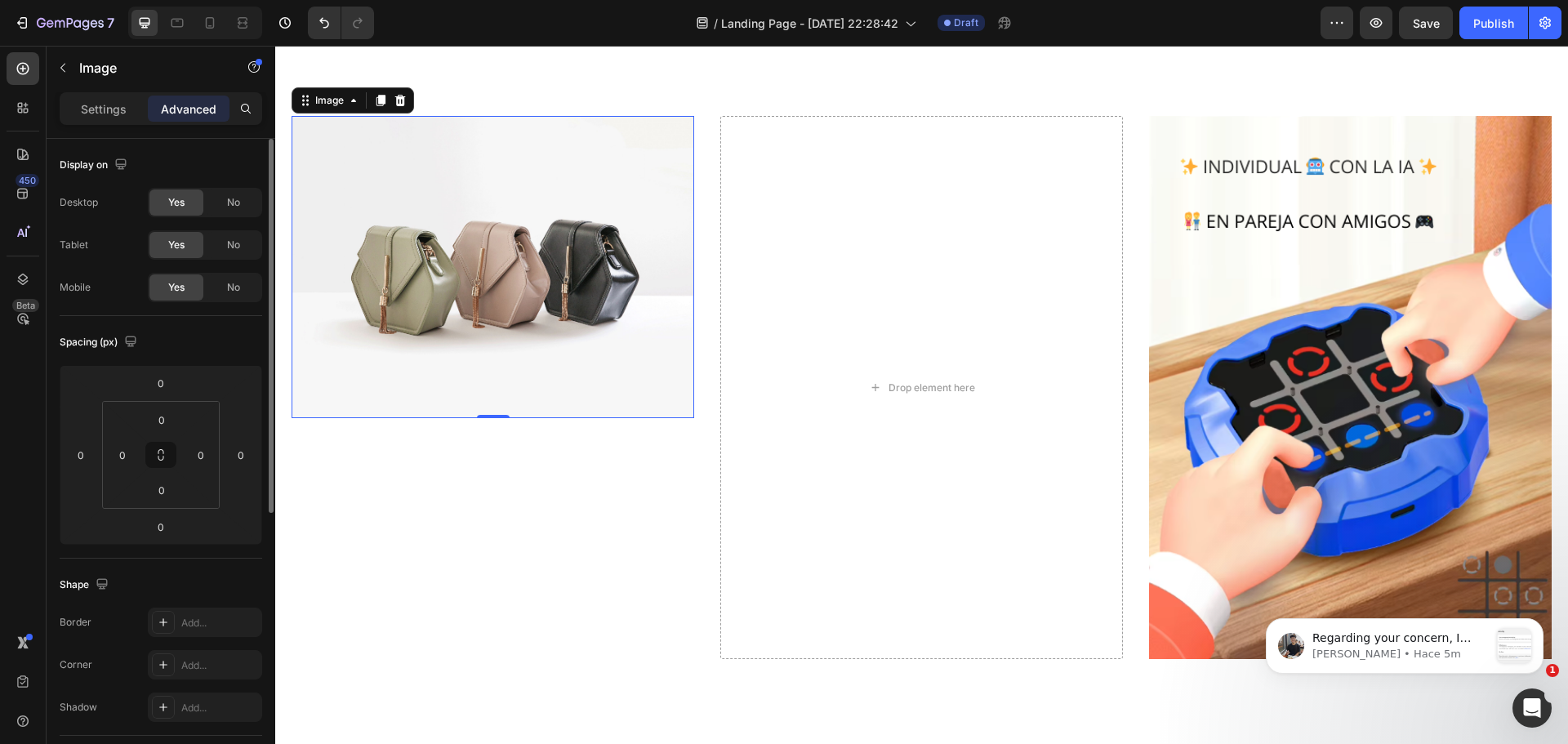
click at [97, 100] on p "Settings" at bounding box center [104, 109] width 46 height 17
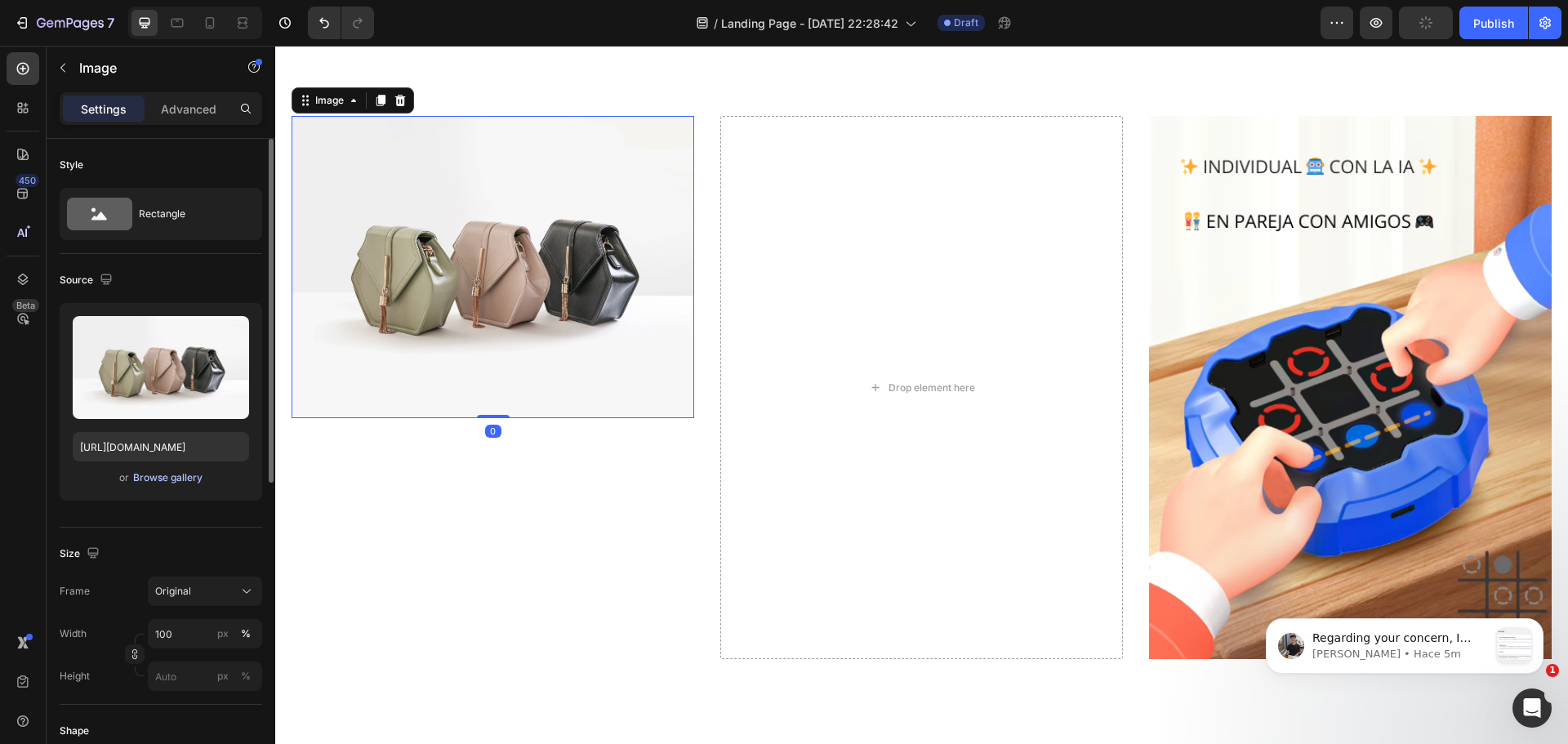
click at [172, 477] on div "Browse gallery" at bounding box center [168, 478] width 70 height 15
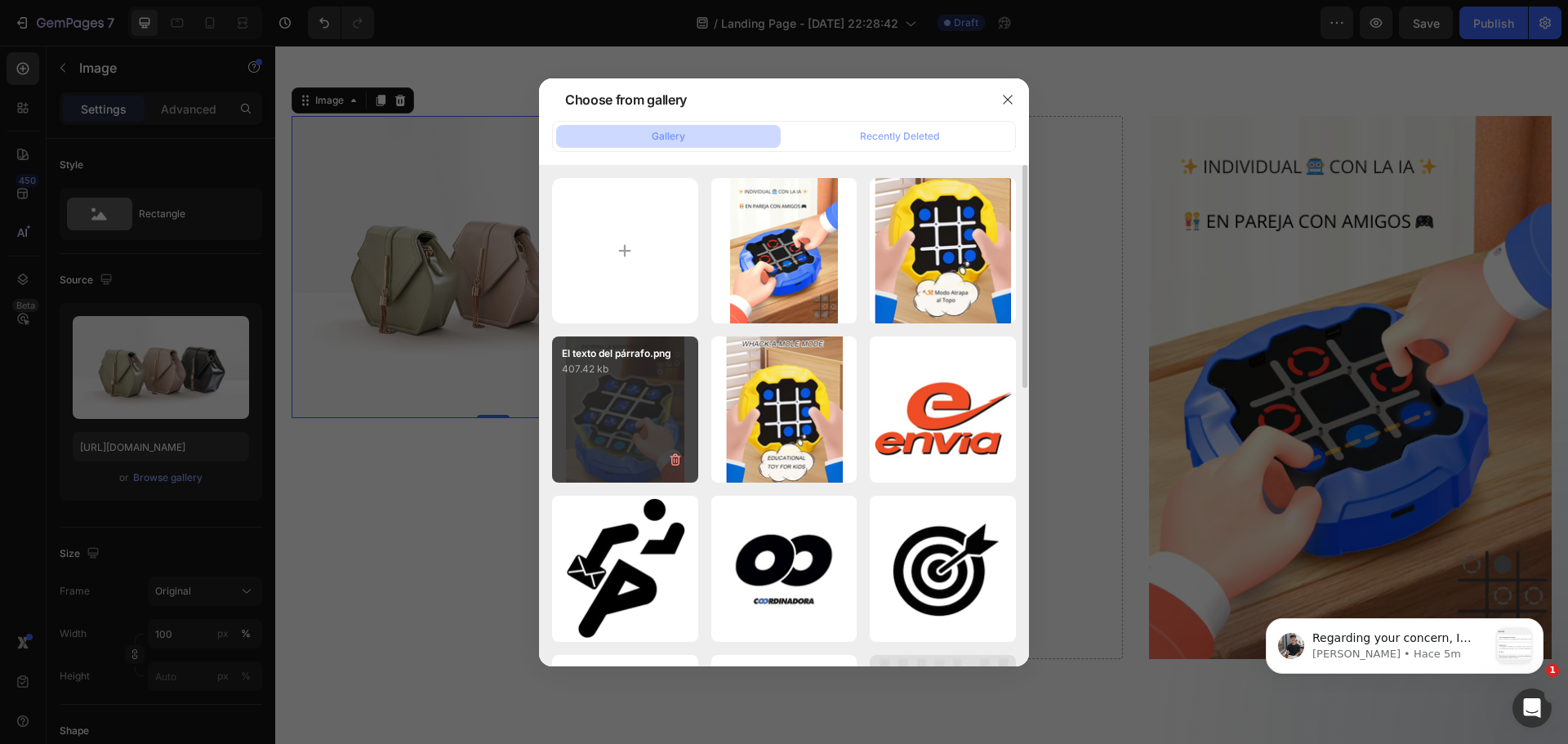
click at [633, 414] on div "El texto del párrafo.png 407.42 kb" at bounding box center [625, 409] width 146 height 146
type input "https://cdn.shopify.com/s/files/1/0654/2213/1247/files/gempages_573117114106250…"
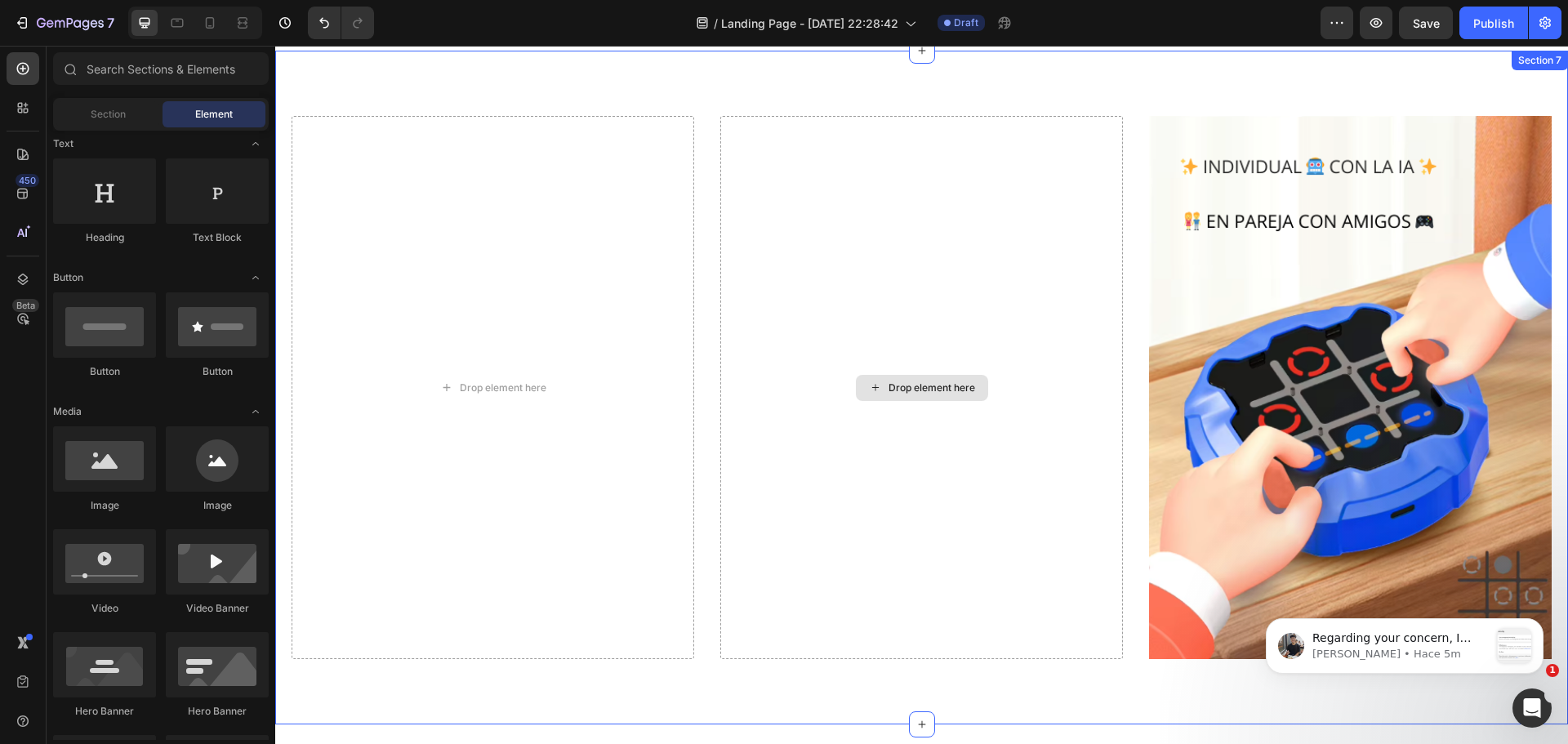
click at [1328, 349] on img at bounding box center [1350, 387] width 403 height 544
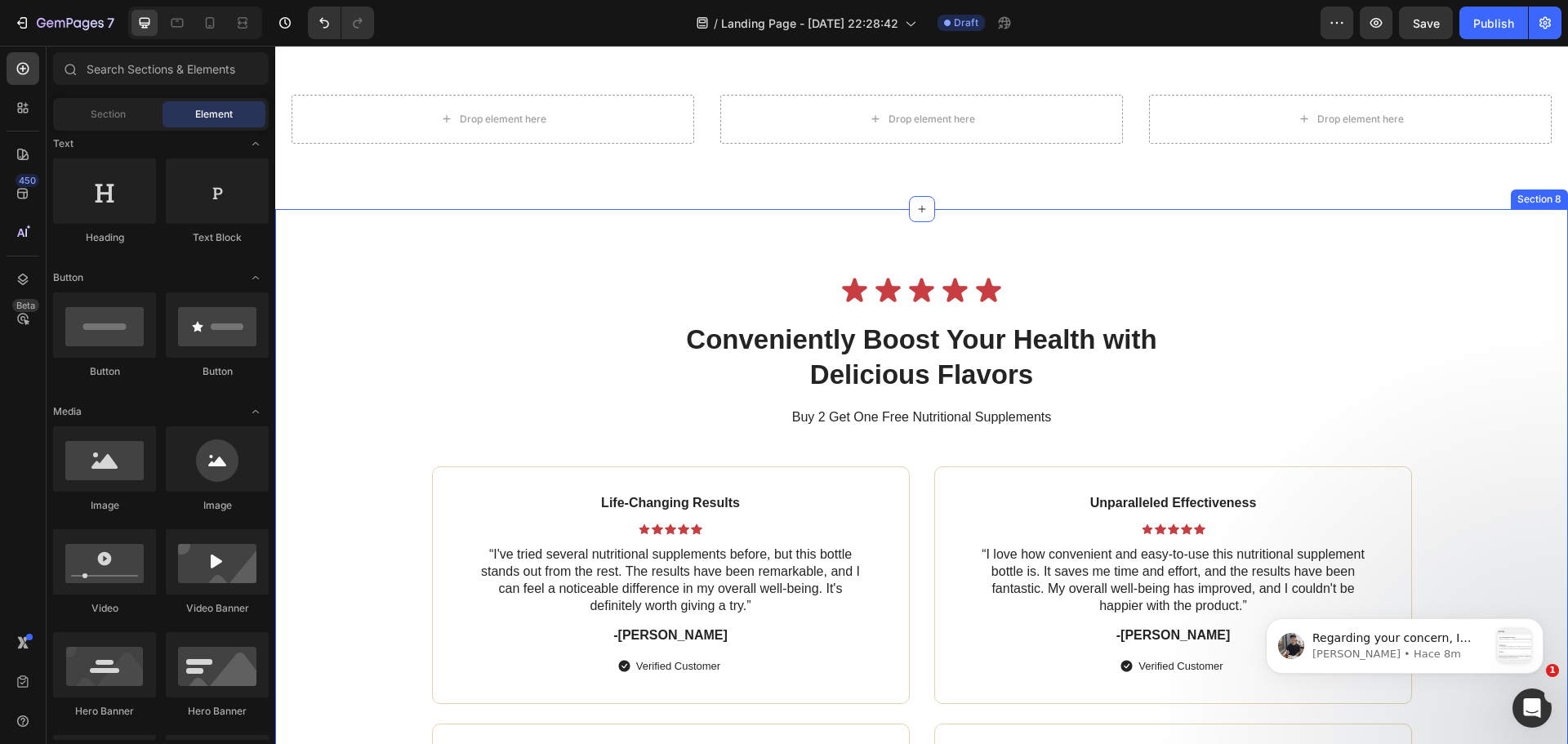
scroll to position [2206, 0]
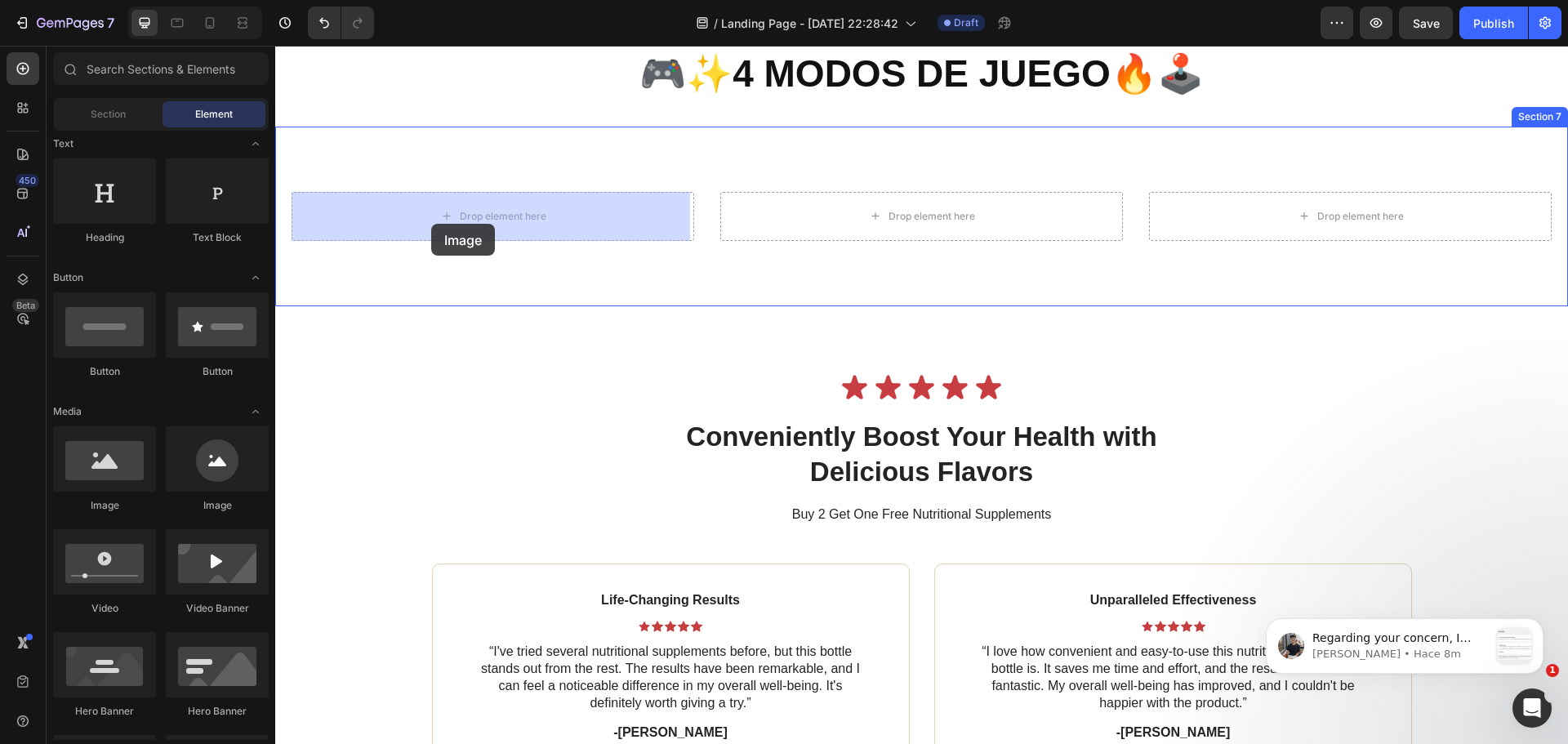
drag, startPoint x: 619, startPoint y: 315, endPoint x: 347, endPoint y: 266, distance: 276.4
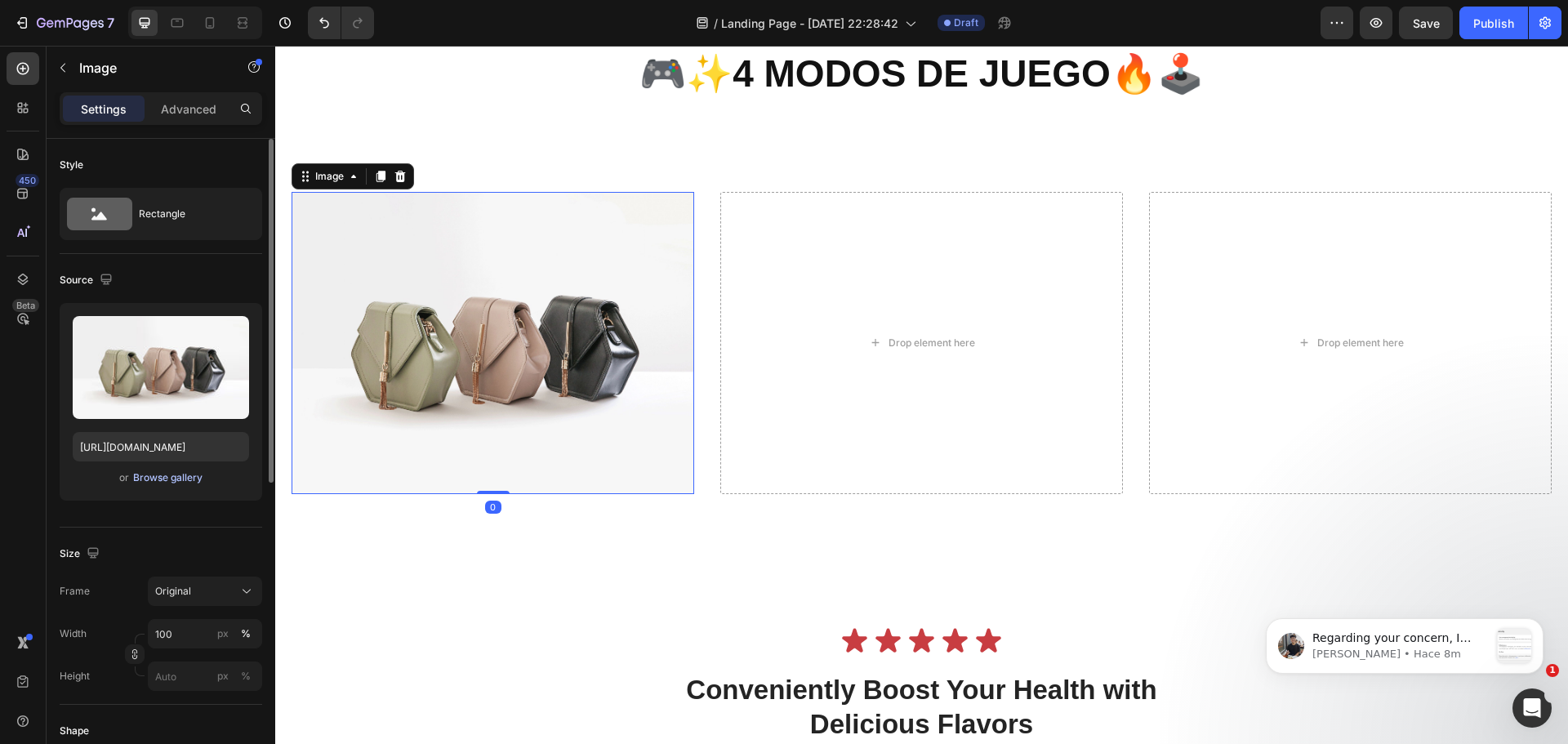
click at [171, 480] on div "Browse gallery" at bounding box center [168, 478] width 70 height 15
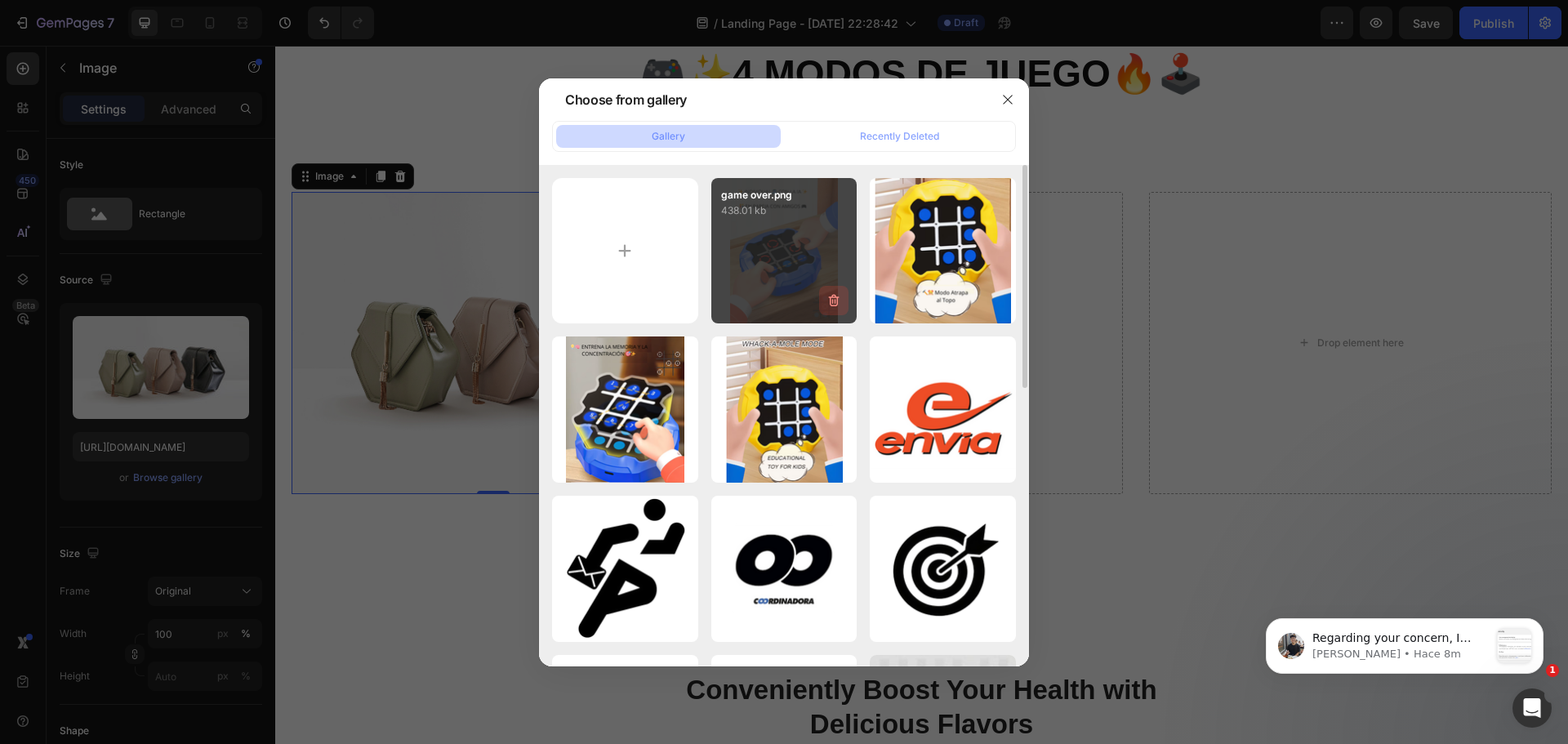
click at [831, 301] on icon "button" at bounding box center [835, 301] width 11 height 12
click at [837, 307] on div "Delete" at bounding box center [824, 304] width 30 height 15
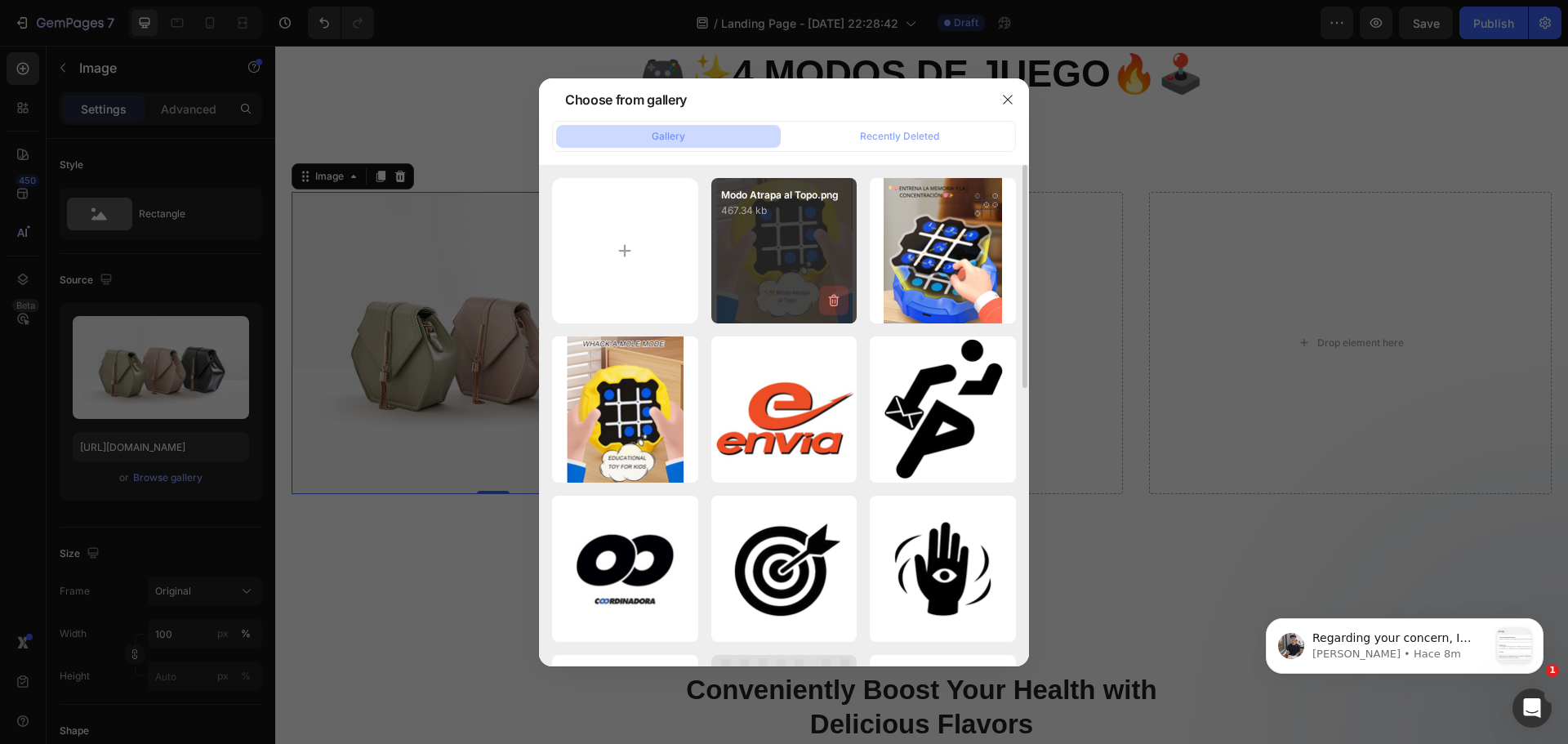
click at [837, 306] on icon "button" at bounding box center [834, 301] width 17 height 17
click at [837, 306] on div "Delete" at bounding box center [824, 304] width 30 height 15
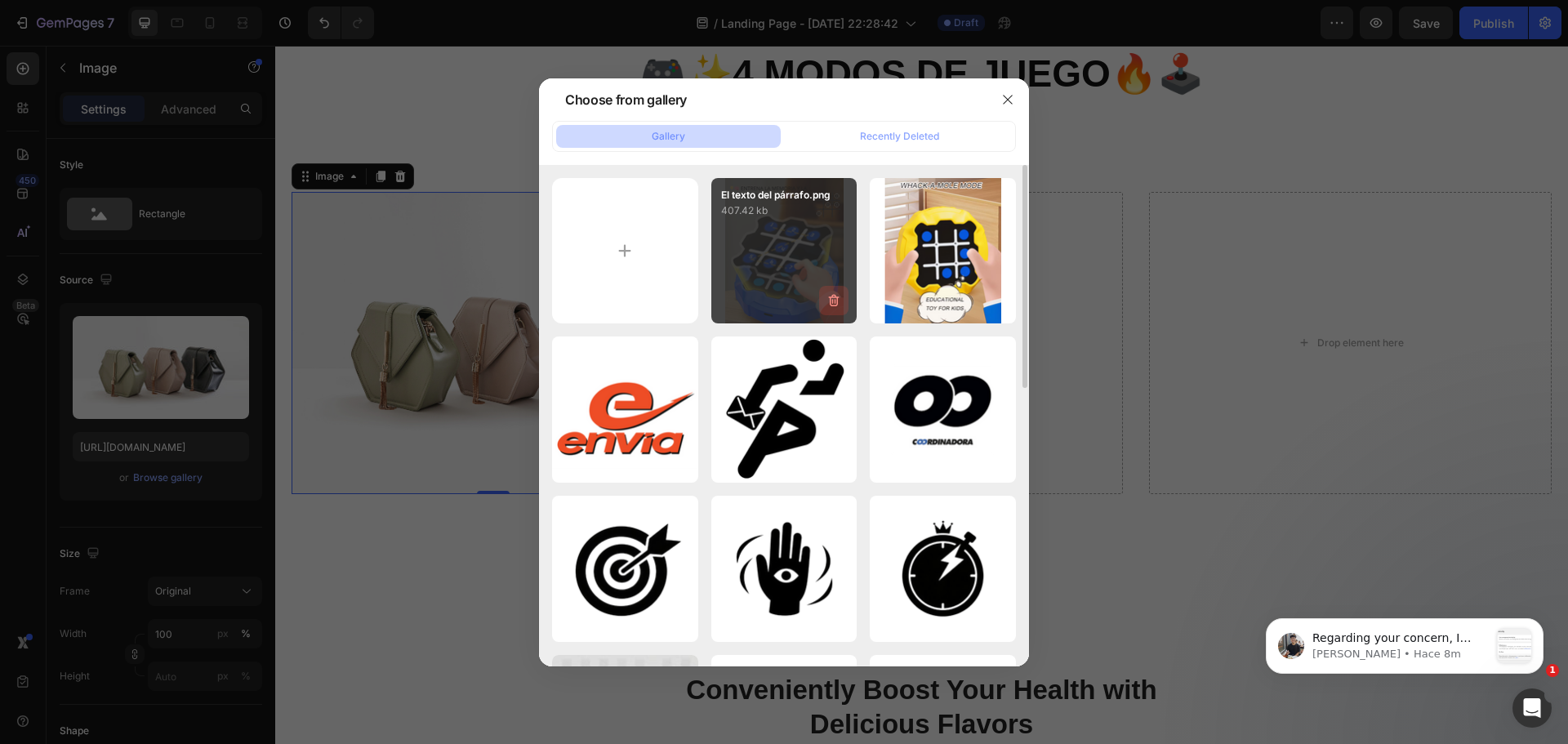
click at [837, 305] on icon "button" at bounding box center [834, 301] width 17 height 17
click at [837, 305] on div "Delete" at bounding box center [824, 304] width 30 height 15
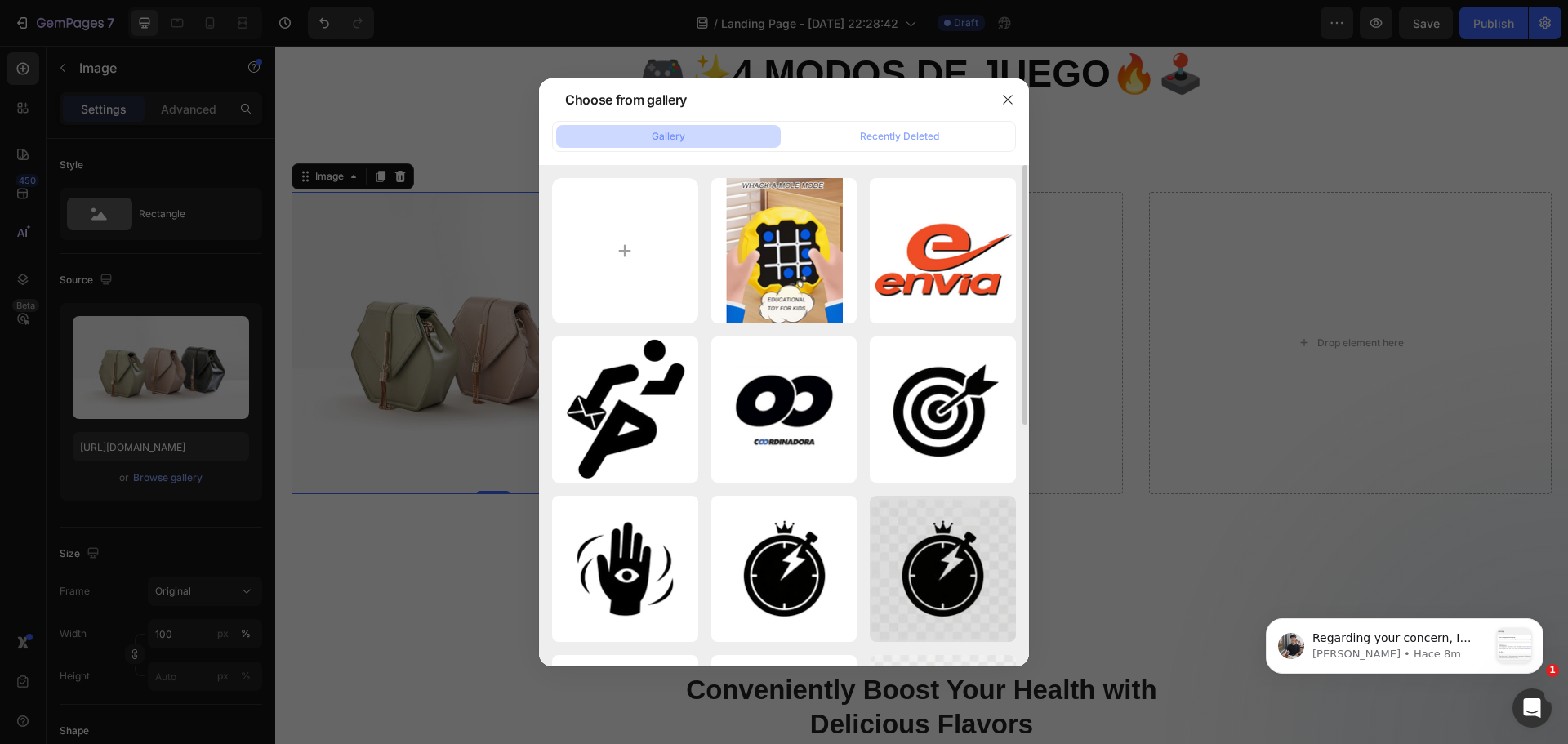
click at [0, 0] on icon "button" at bounding box center [0, 0] width 0 height 0
click at [0, 0] on div "Delete" at bounding box center [0, 0] width 0 height 0
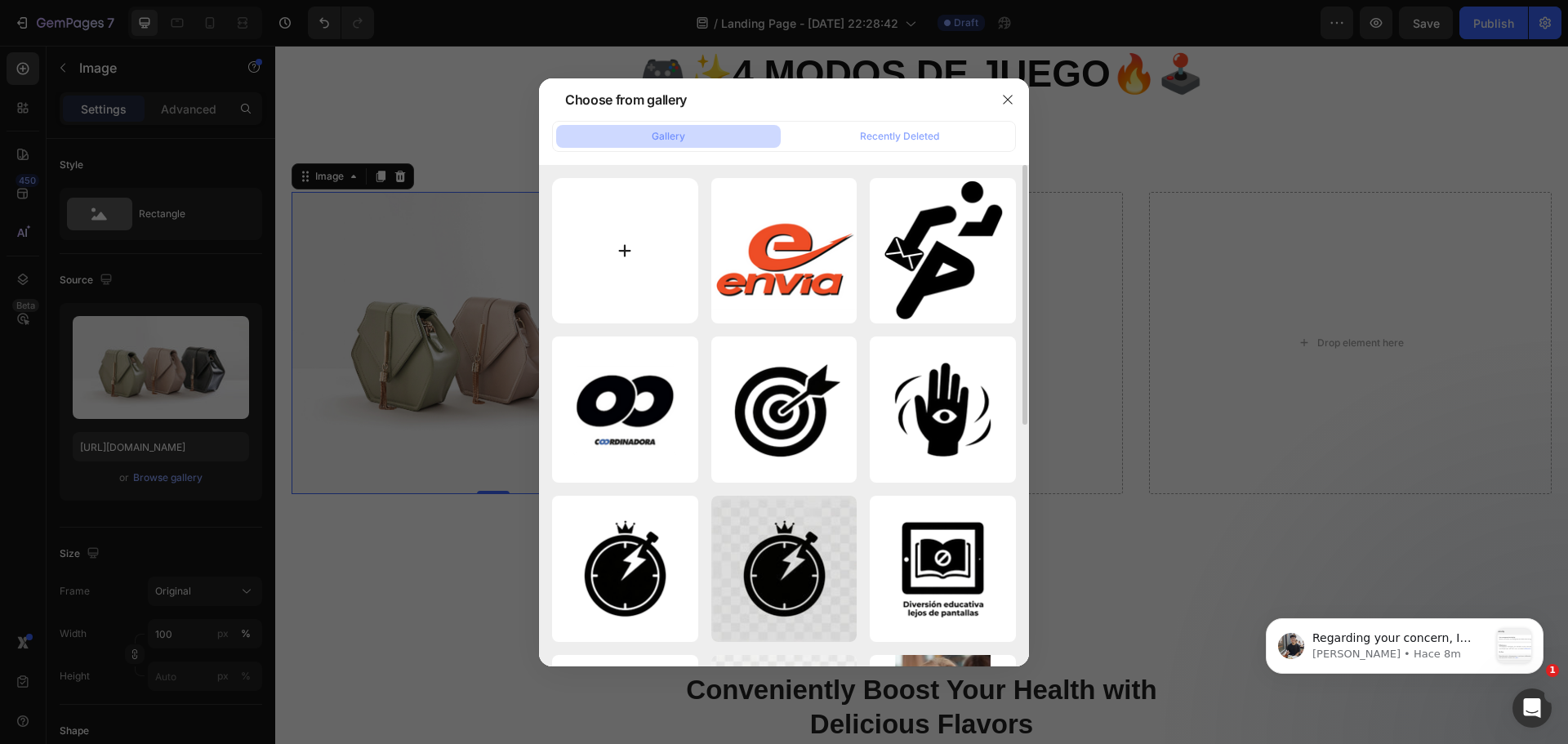
click at [652, 290] on input "file" at bounding box center [625, 251] width 146 height 146
type input "C:\fakepath\El texto del párrafo.png"
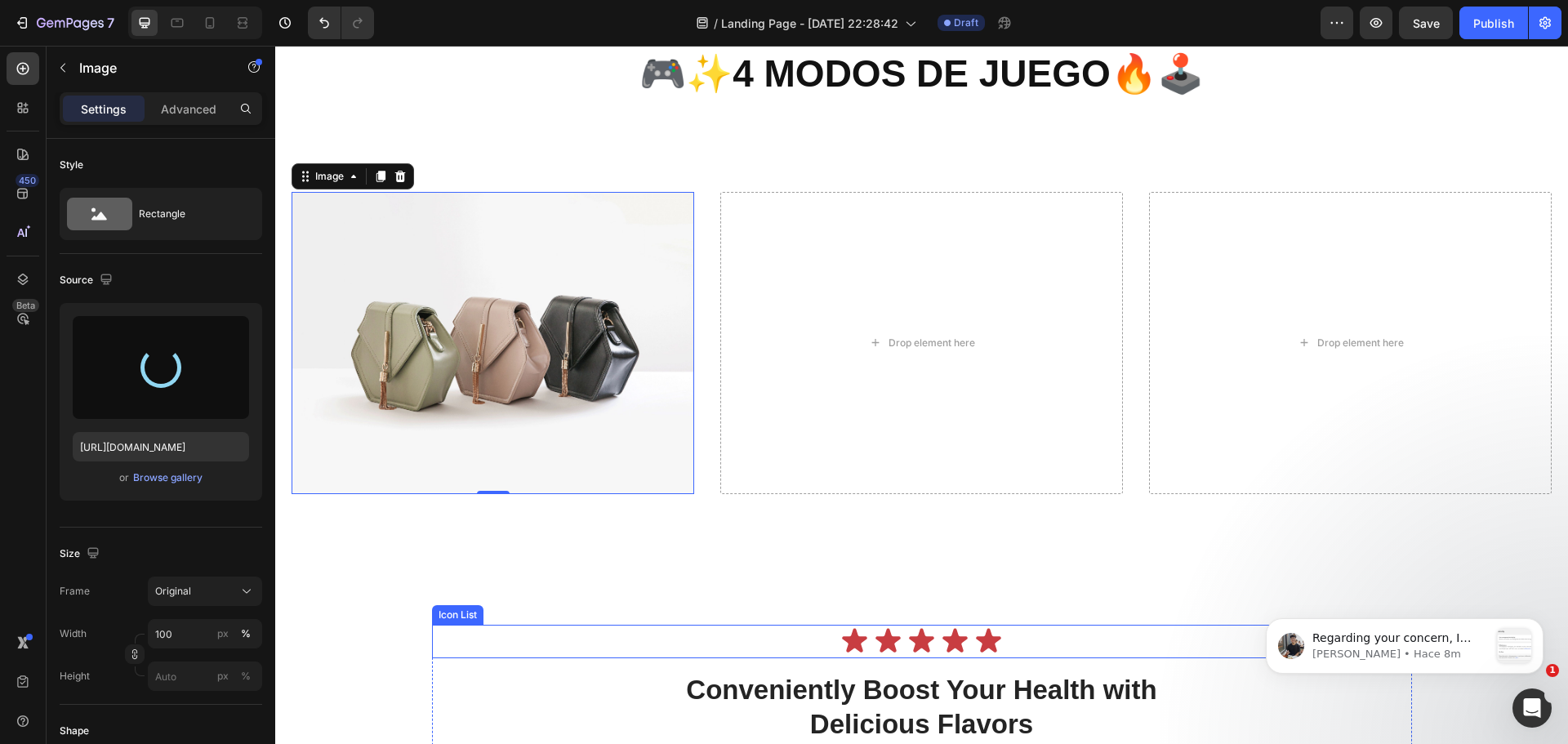
type input "[URL][DOMAIN_NAME]"
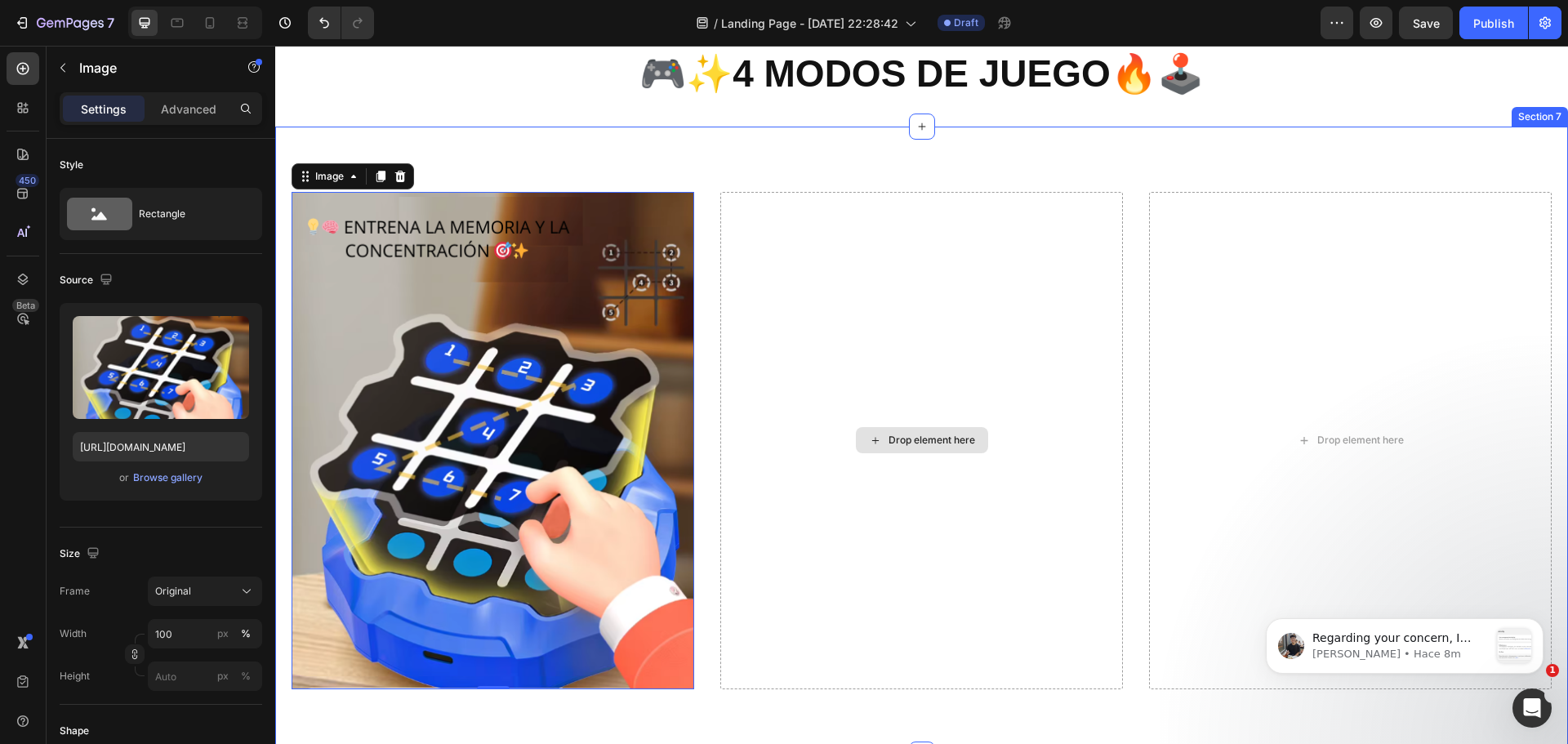
click at [934, 437] on div "Drop element here" at bounding box center [932, 441] width 86 height 13
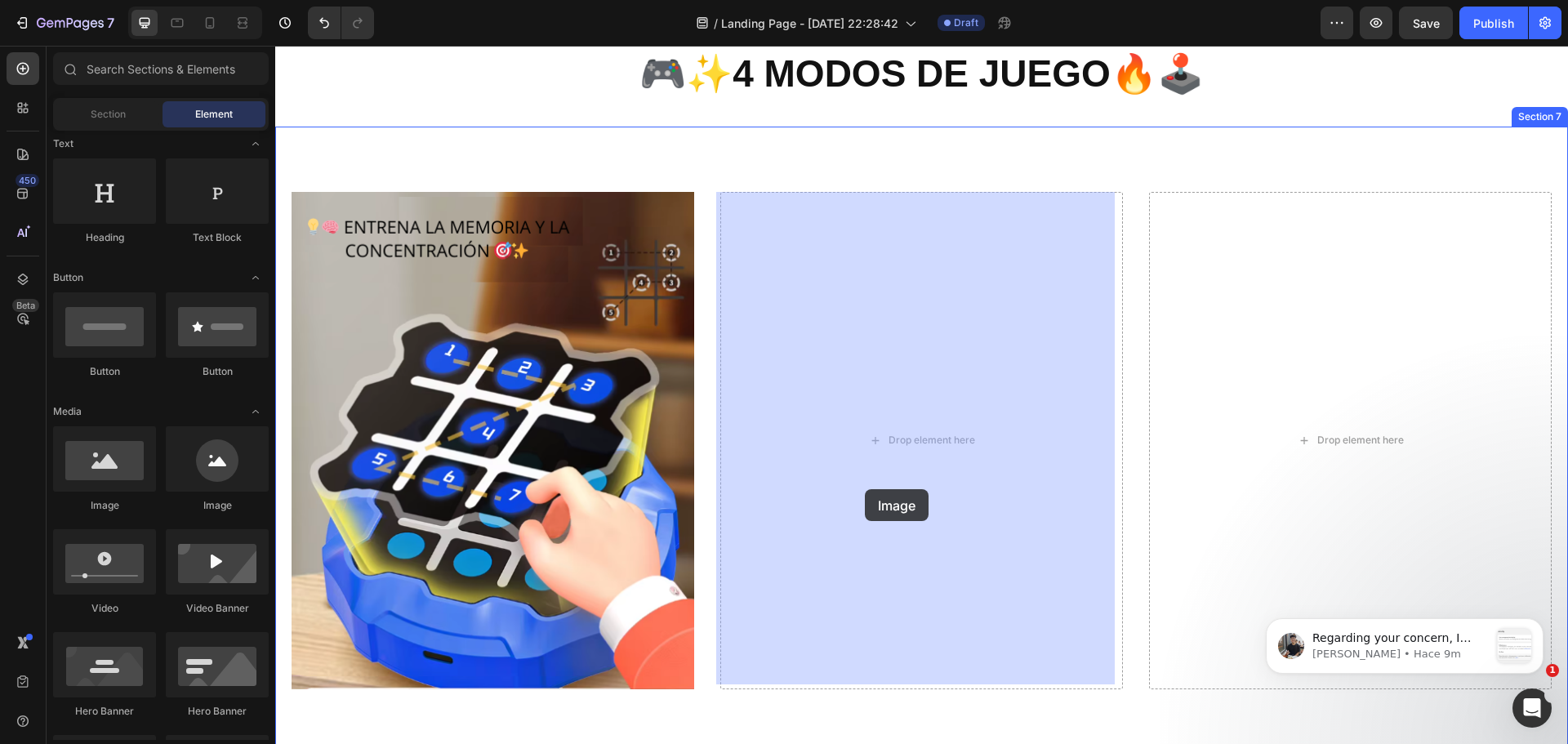
drag, startPoint x: 381, startPoint y: 529, endPoint x: 867, endPoint y: 487, distance: 487.8
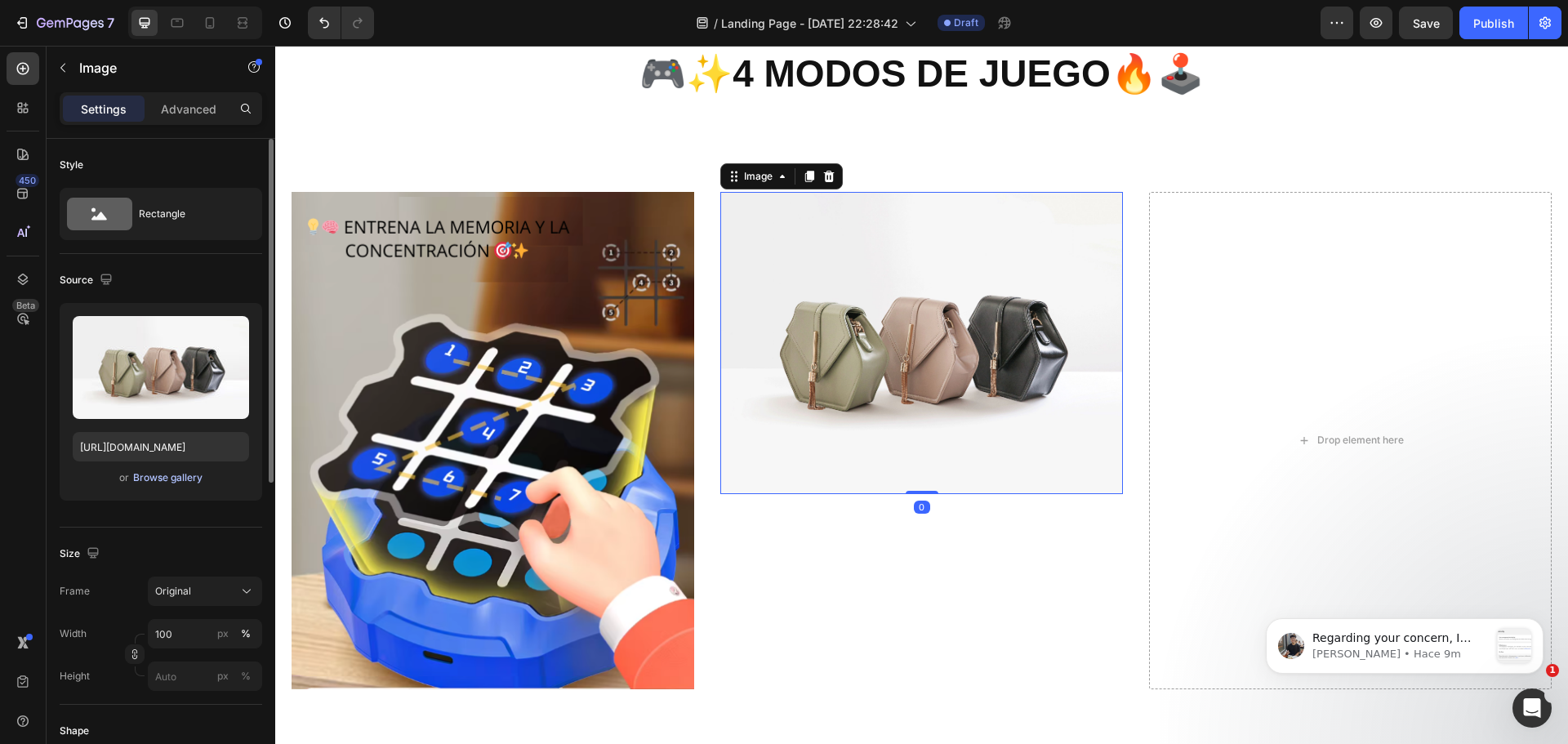
click at [184, 480] on div "Browse gallery" at bounding box center [168, 478] width 70 height 15
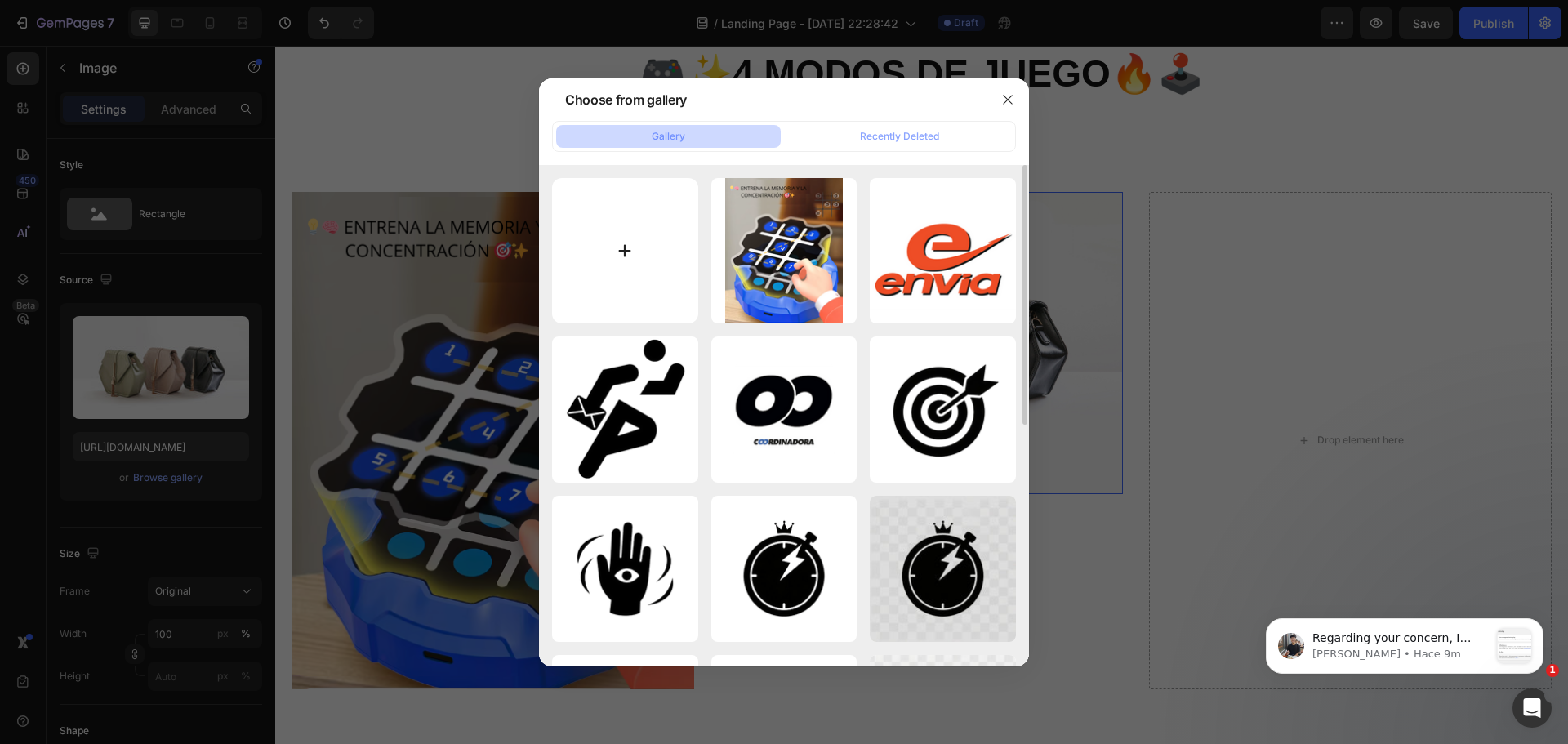
click at [646, 260] on input "file" at bounding box center [625, 251] width 146 height 146
type input "C:\fakepath\game over.png"
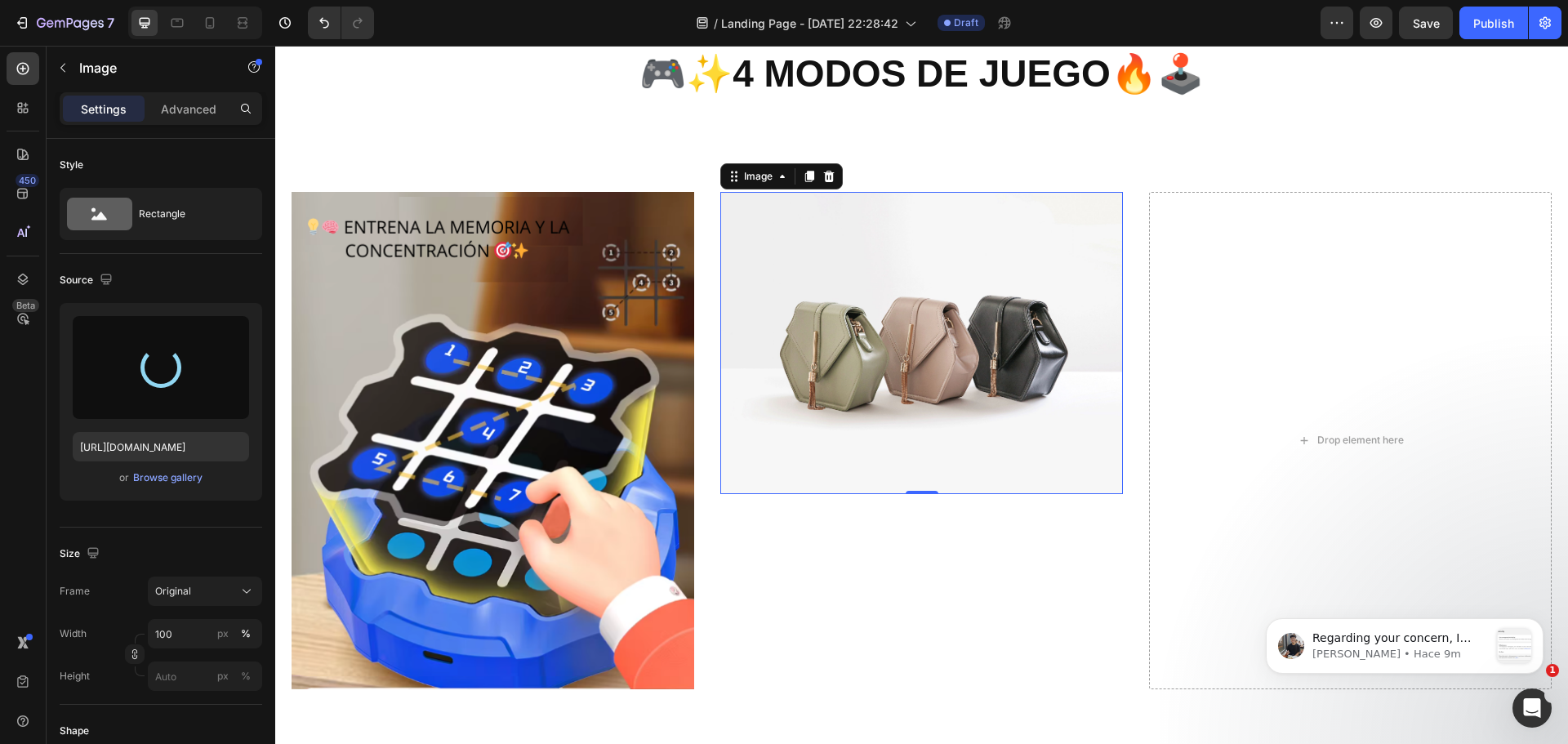
type input "[URL][DOMAIN_NAME]"
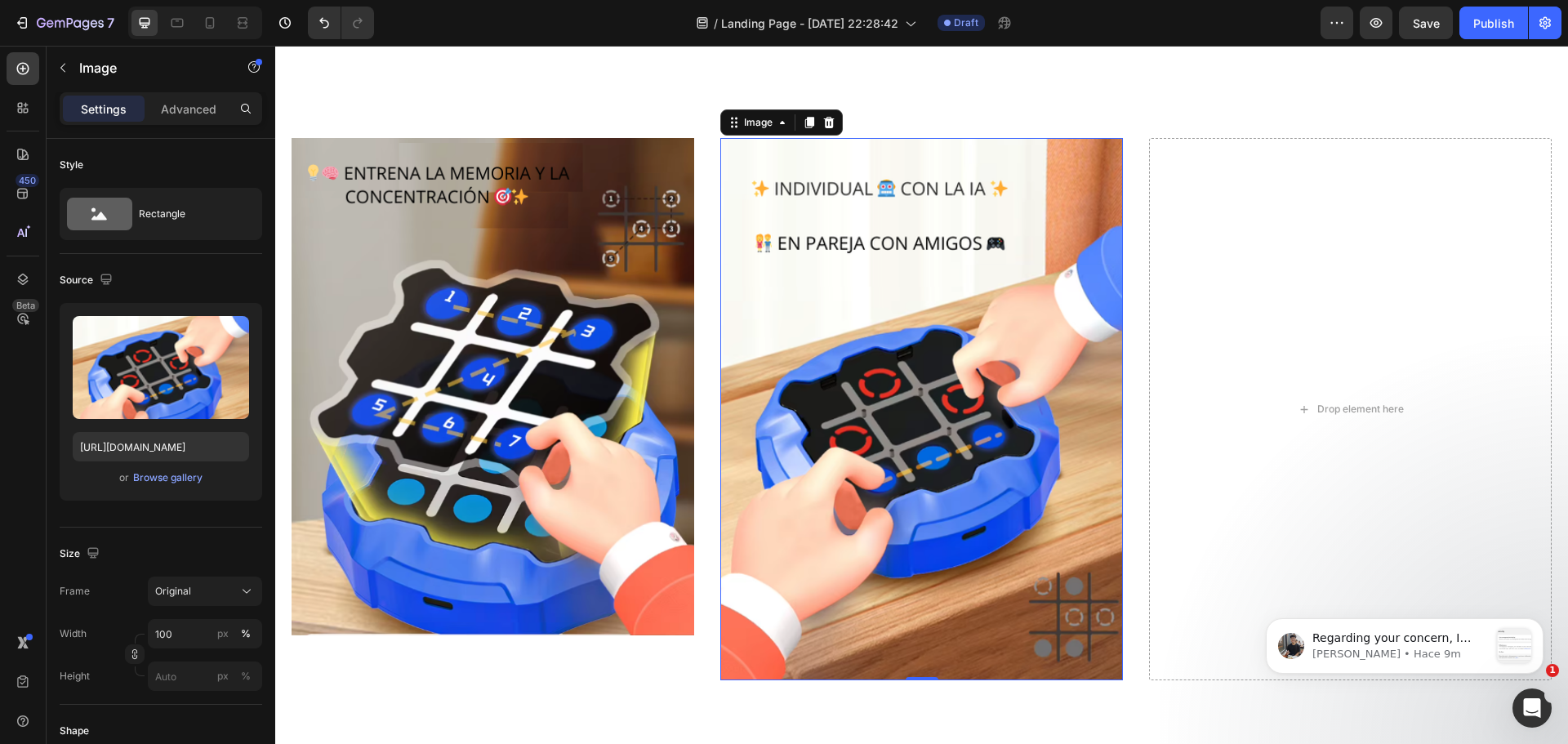
scroll to position [2288, 0]
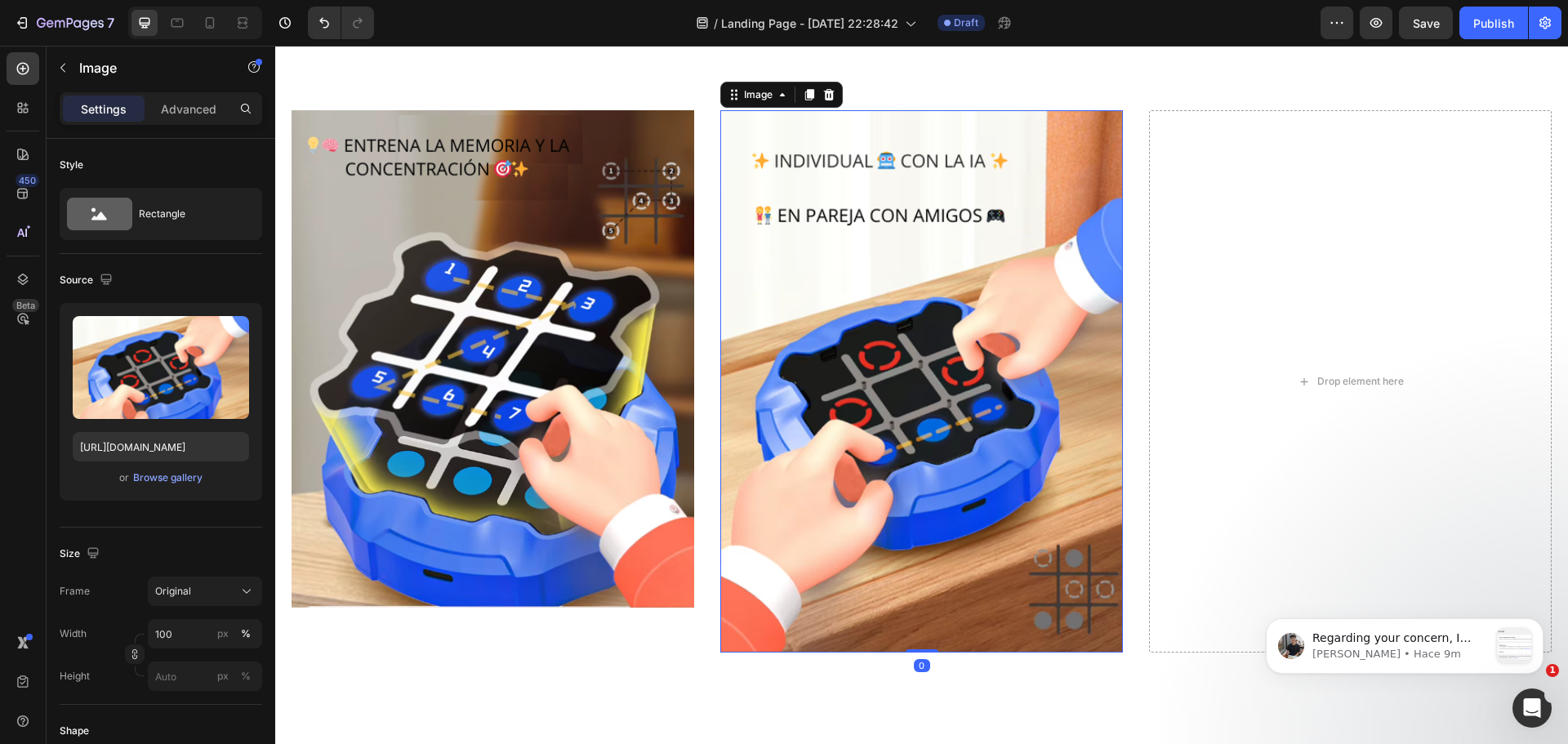
drag, startPoint x: 920, startPoint y: 647, endPoint x: 917, endPoint y: 622, distance: 25.2
click at [926, 612] on div "Image 0" at bounding box center [922, 382] width 403 height 544
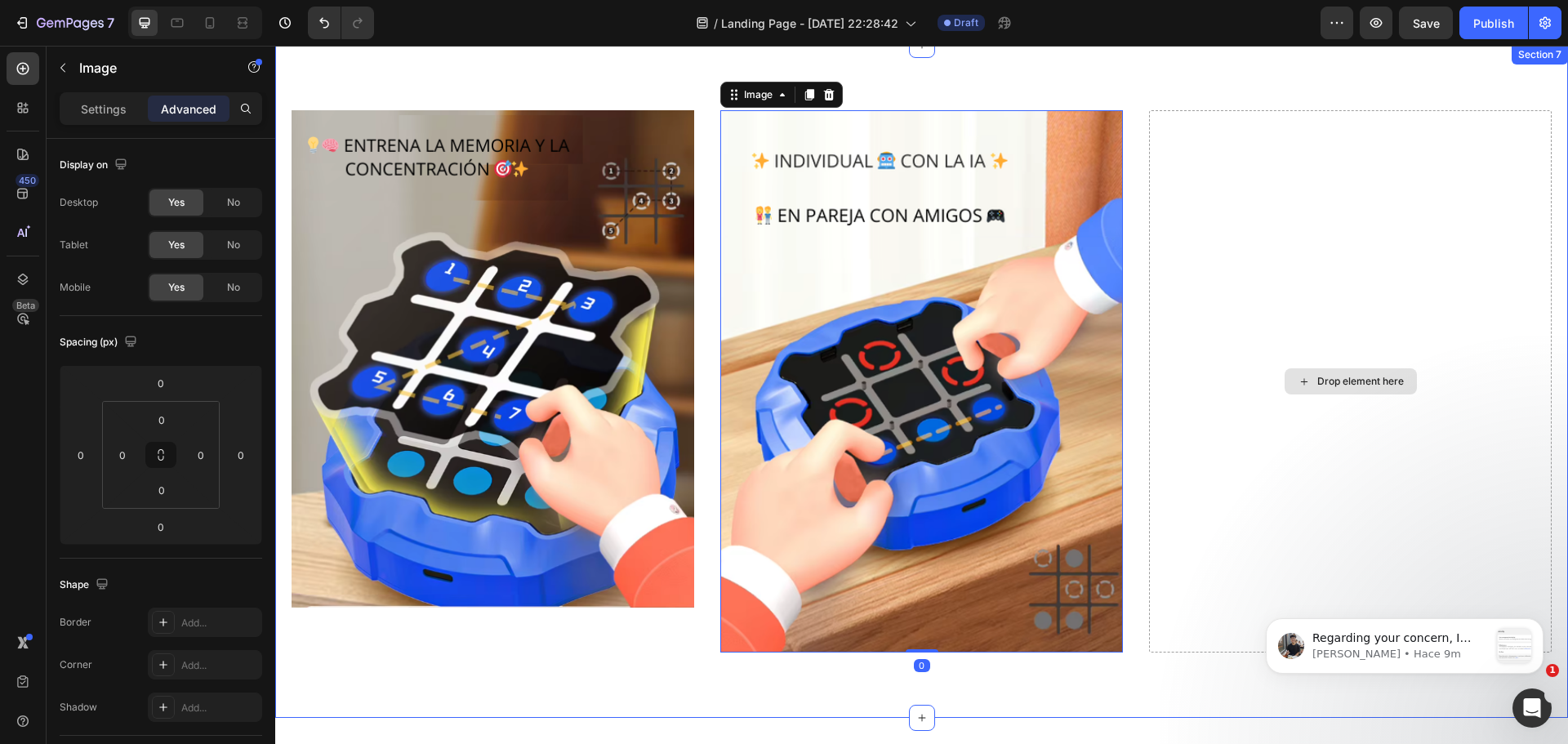
click at [1216, 442] on div "Drop element here" at bounding box center [1350, 382] width 403 height 544
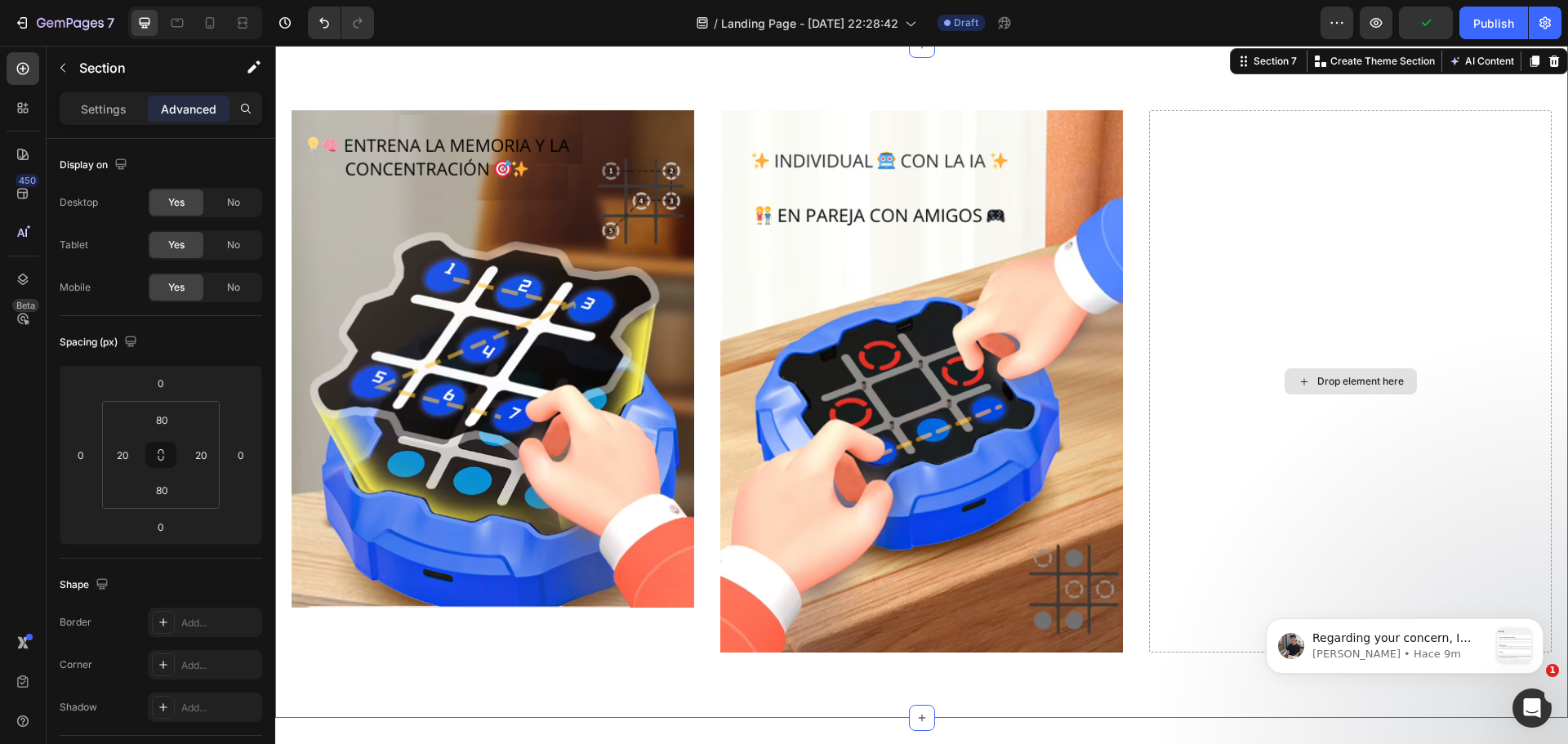
click at [1310, 399] on div "Drop element here" at bounding box center [1350, 382] width 403 height 544
click at [1325, 377] on div "Drop element here" at bounding box center [1360, 382] width 86 height 13
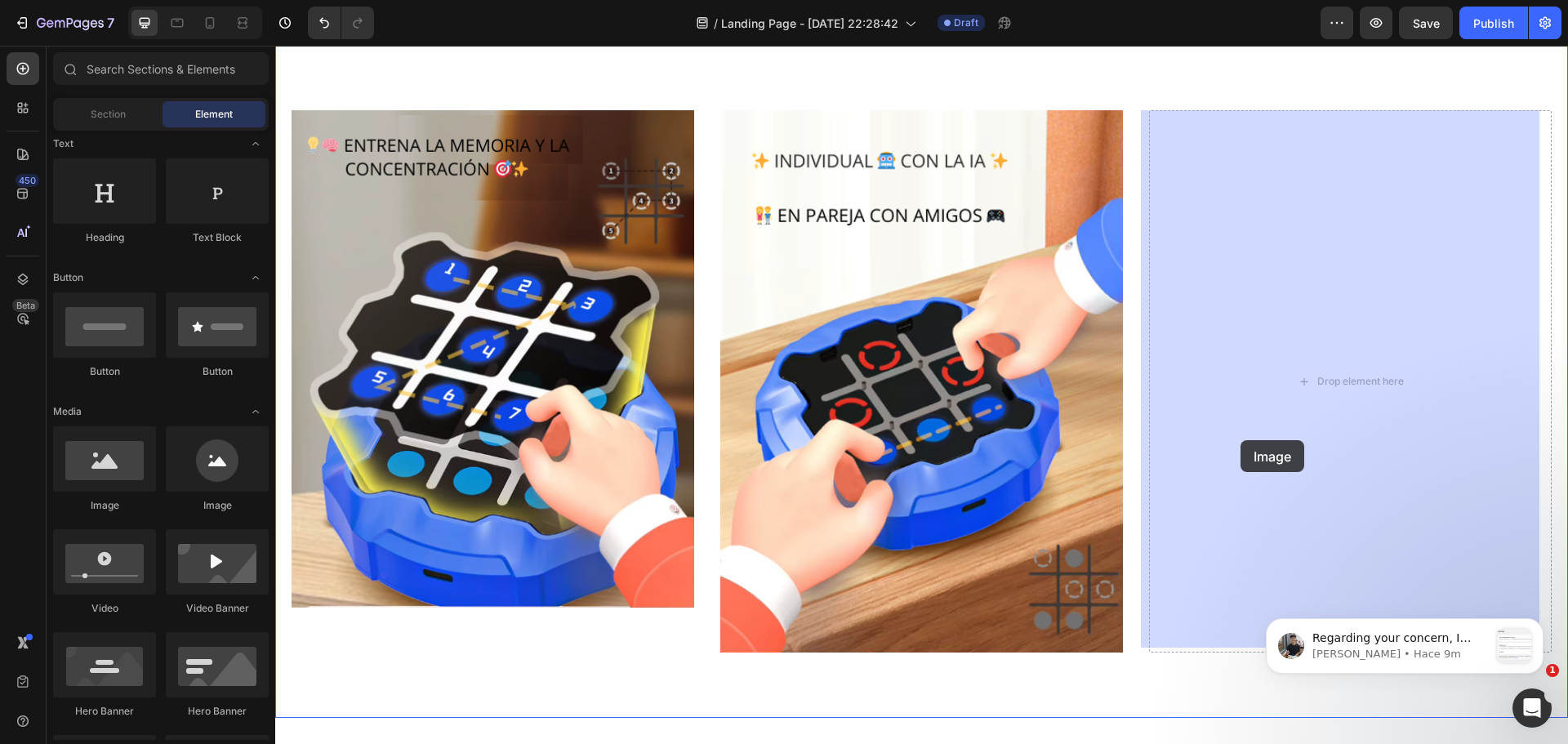
drag, startPoint x: 421, startPoint y: 509, endPoint x: 1244, endPoint y: 438, distance: 826.1
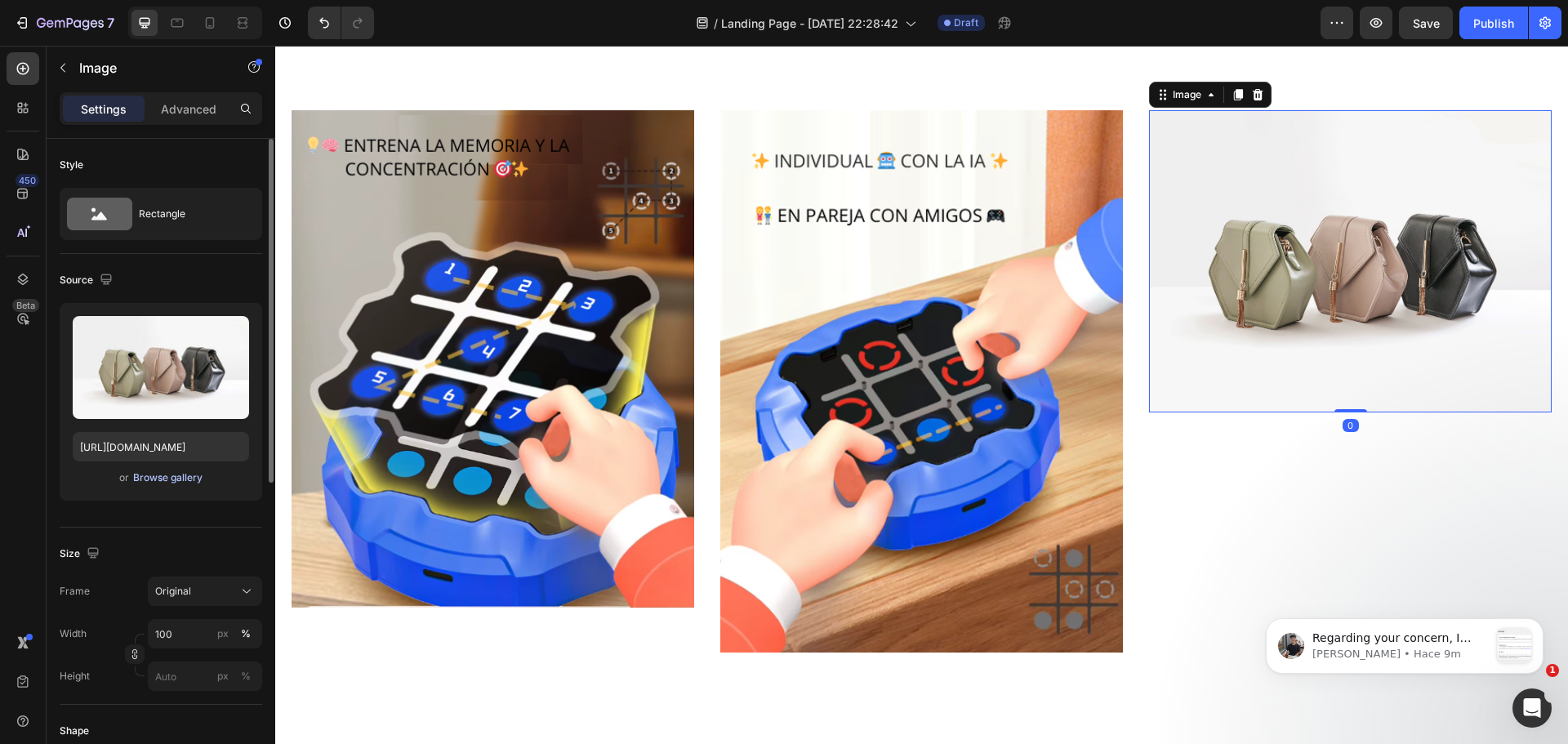
click at [182, 471] on div "Browse gallery" at bounding box center [168, 478] width 70 height 15
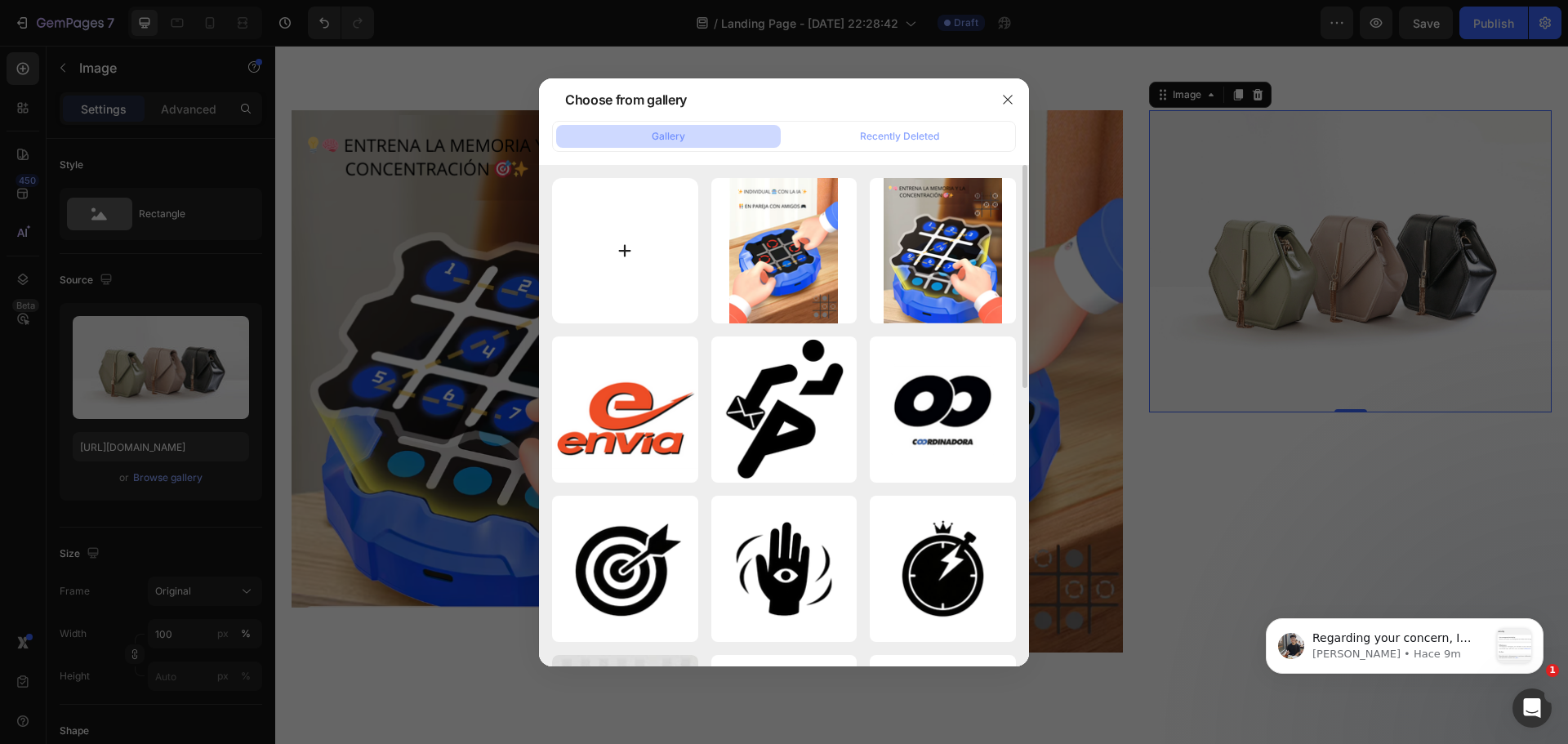
click at [617, 277] on input "file" at bounding box center [625, 251] width 146 height 146
type input "C:\fakepath\Modo Atrapa al Topo.png"
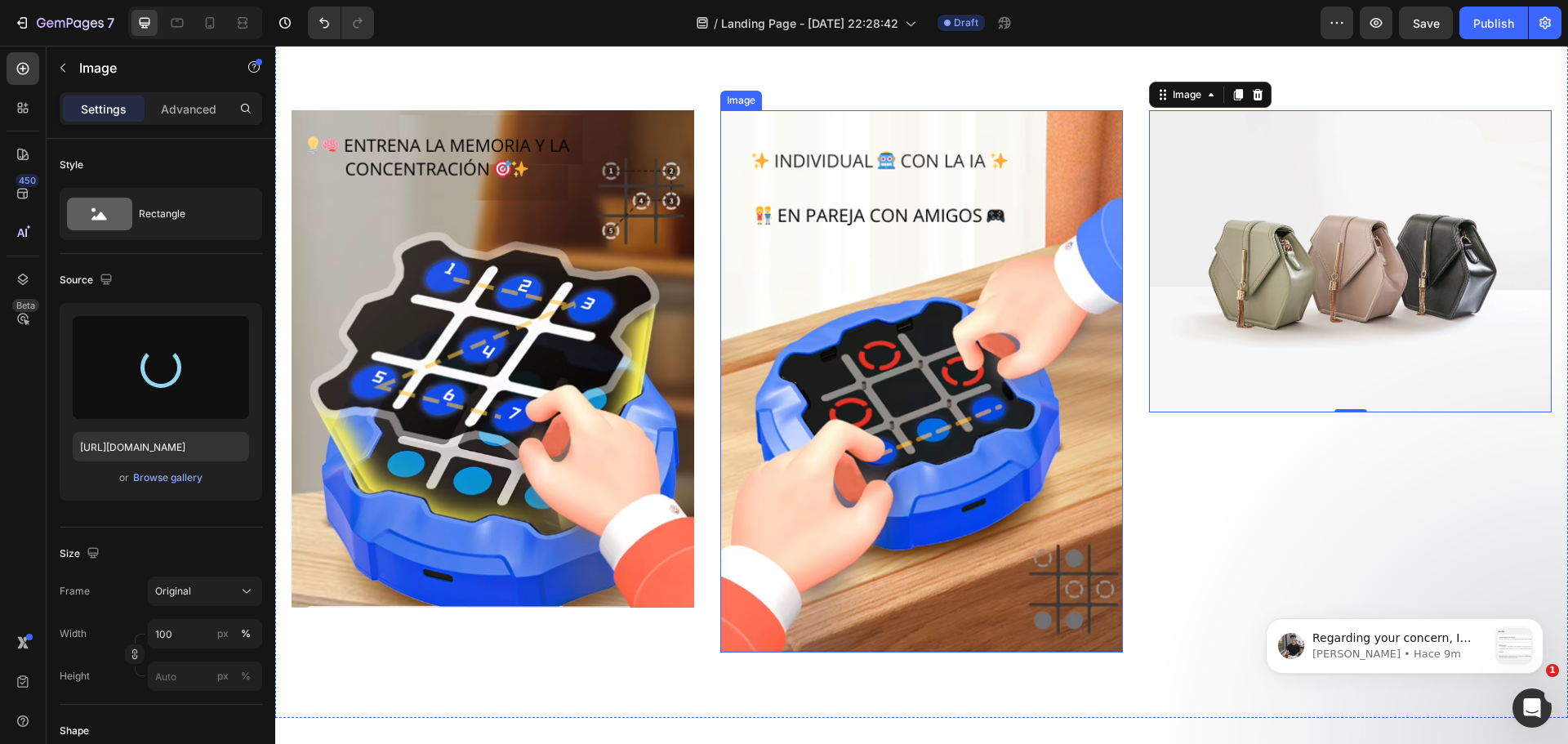
type input "[URL][DOMAIN_NAME]"
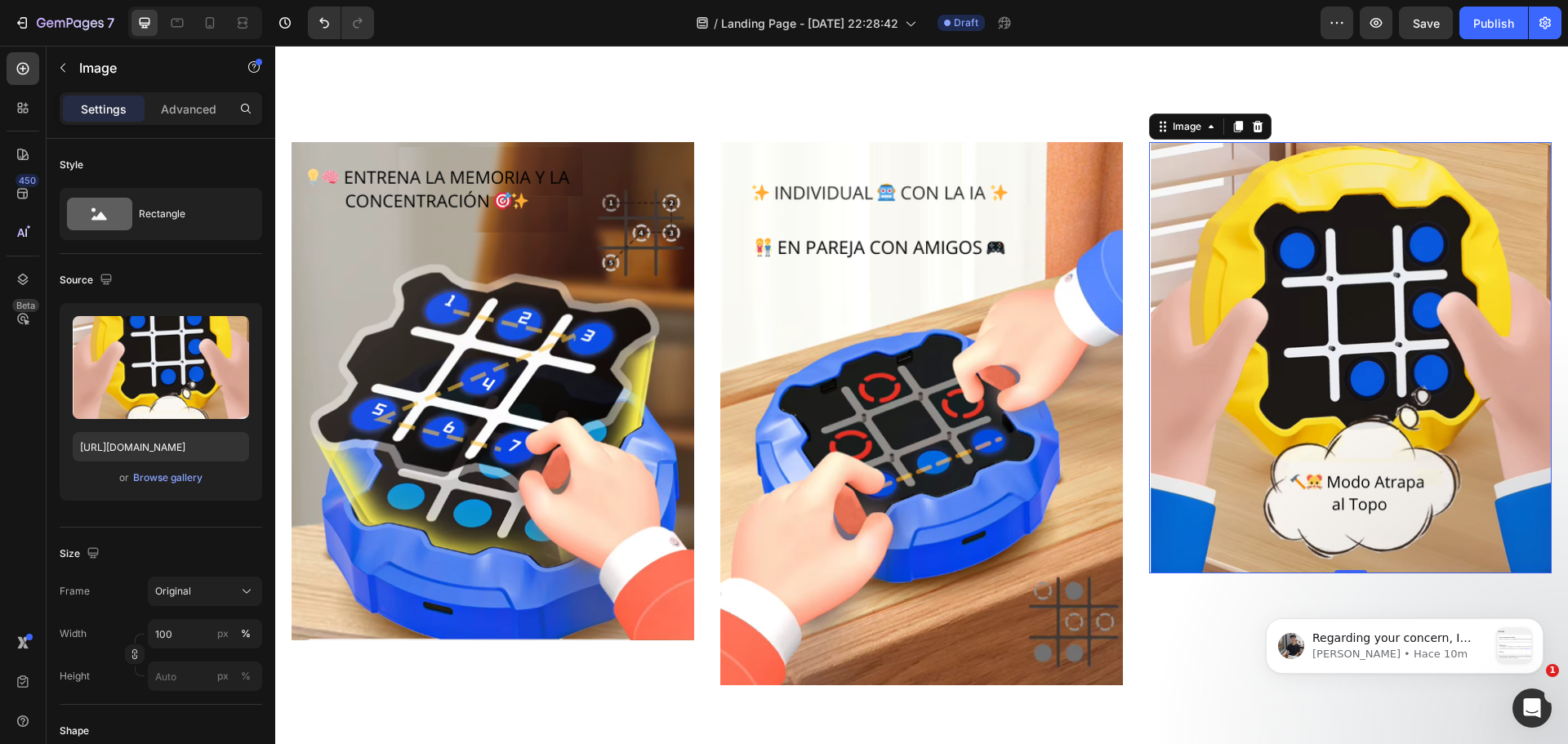
scroll to position [2452, 0]
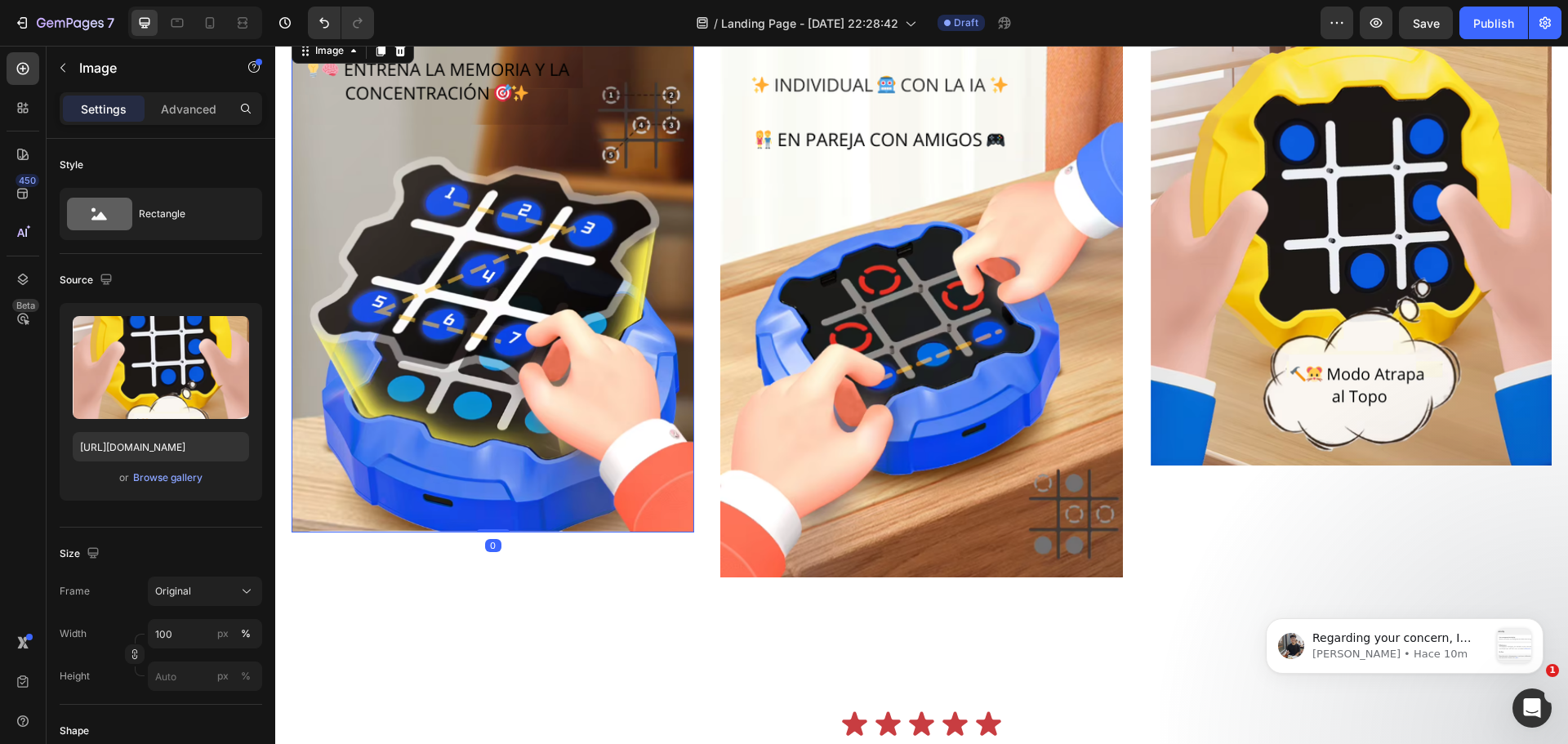
click at [640, 474] on img at bounding box center [493, 283] width 403 height 498
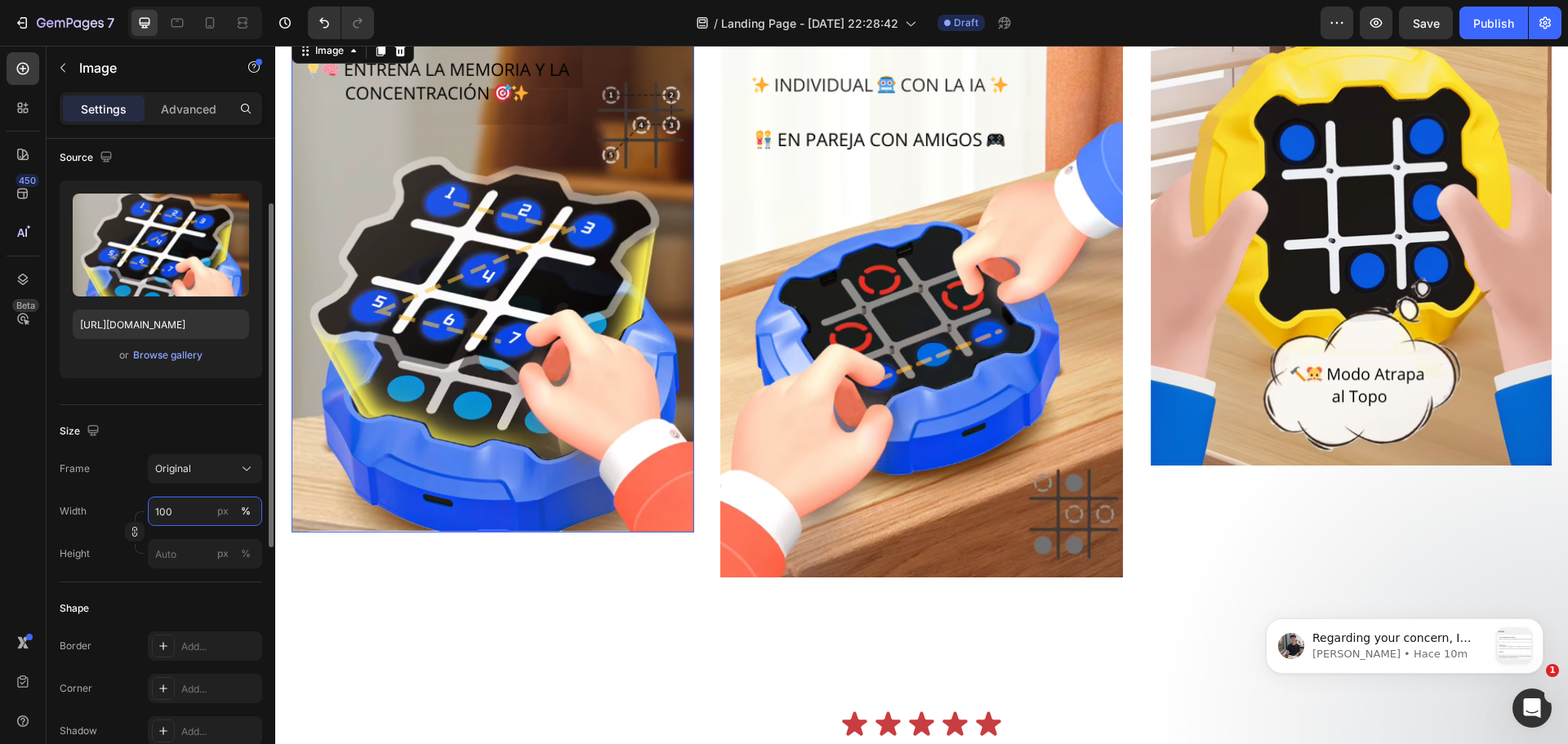
click at [199, 512] on input "100" at bounding box center [205, 511] width 114 height 29
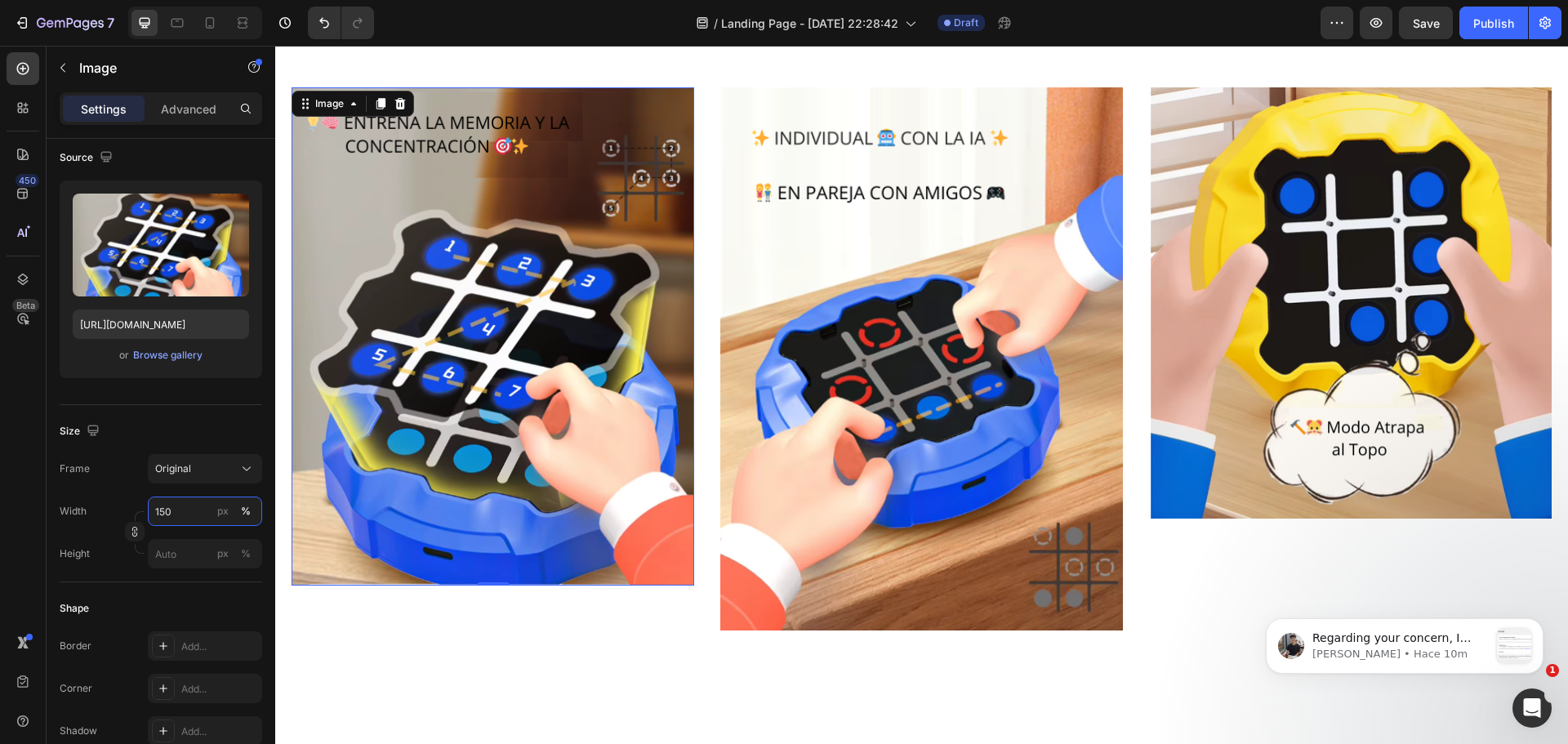
scroll to position [2370, 0]
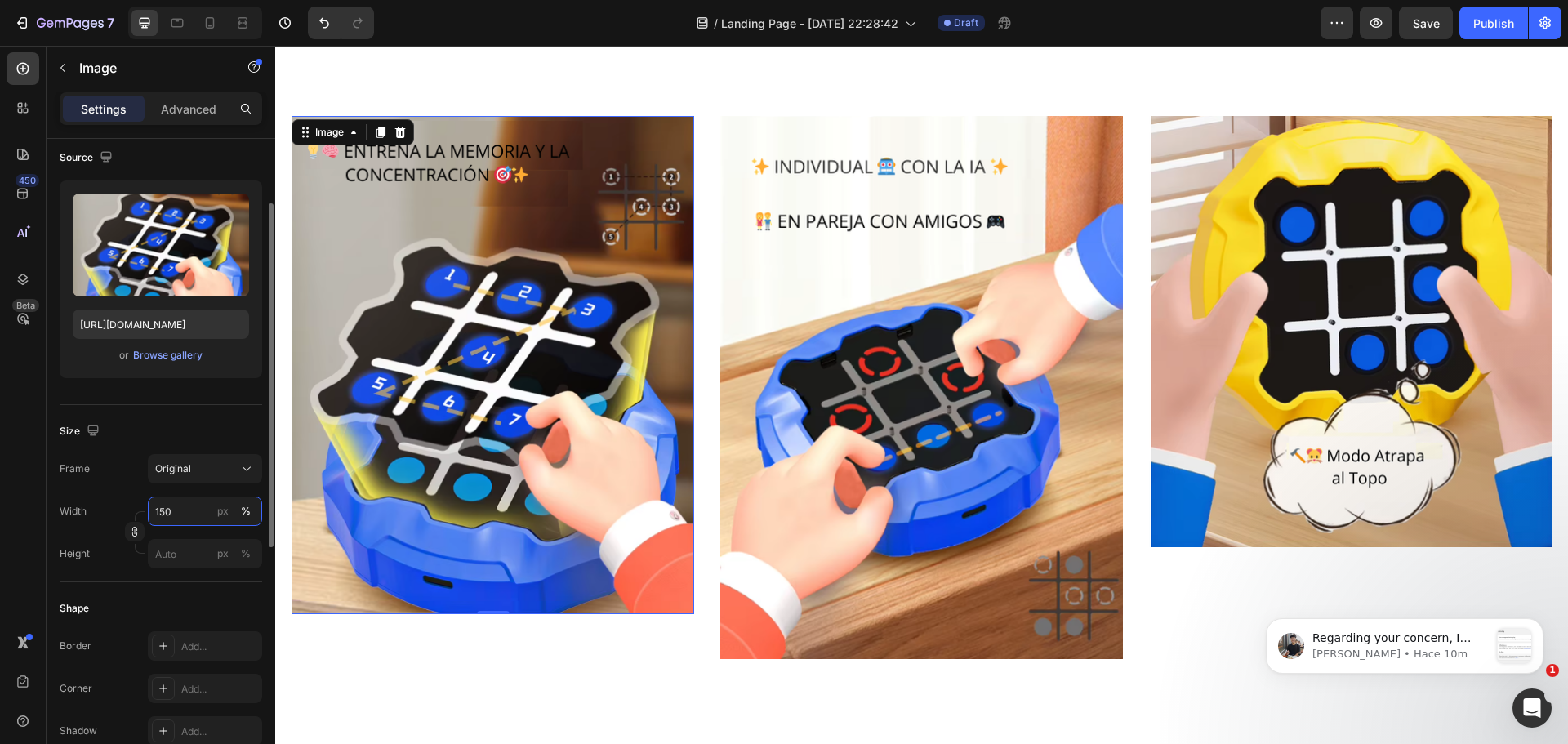
drag, startPoint x: 204, startPoint y: 508, endPoint x: 146, endPoint y: 501, distance: 58.4
click at [146, 501] on div "Width 150 px %" at bounding box center [161, 511] width 202 height 29
type input "200"
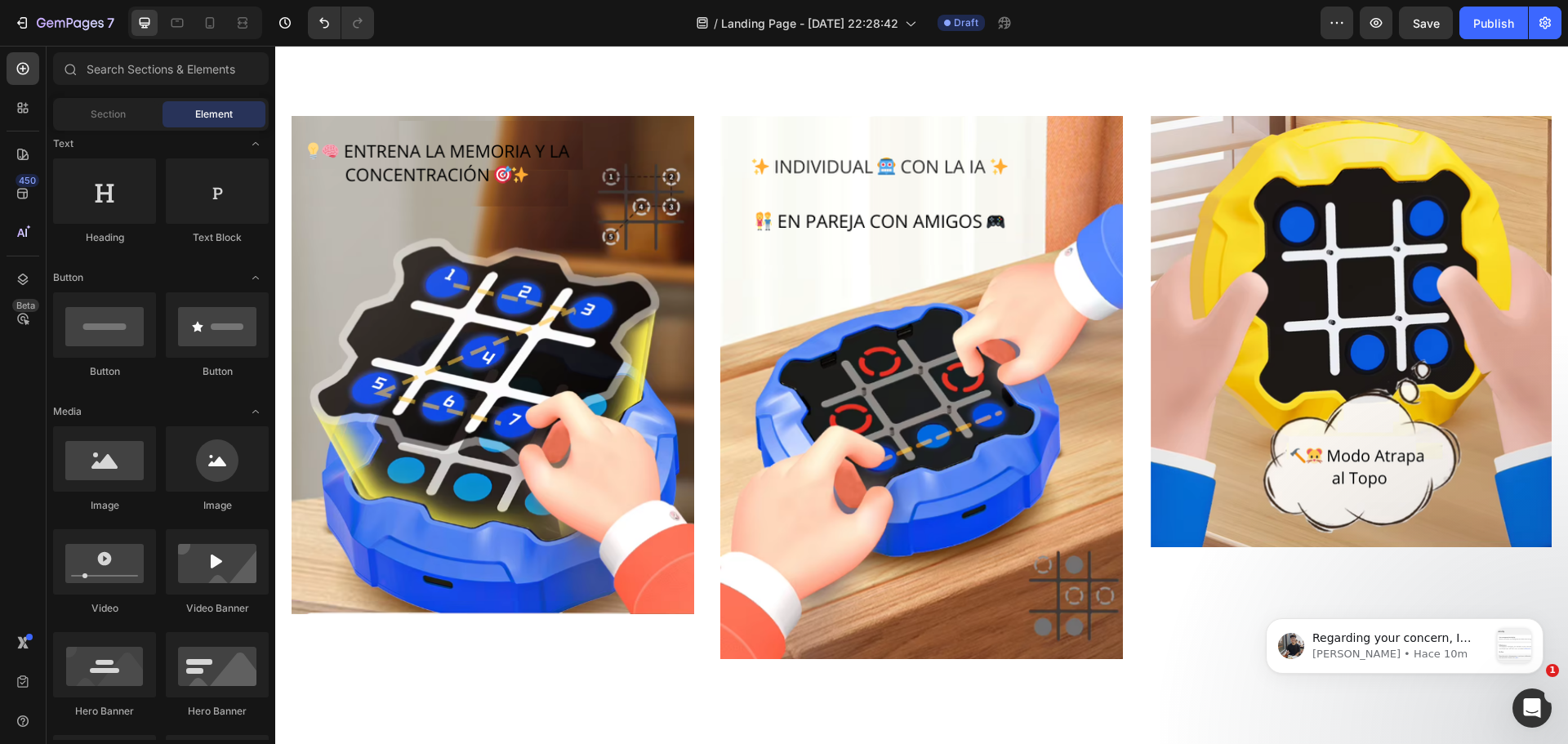
click at [351, 466] on img at bounding box center [493, 365] width 403 height 498
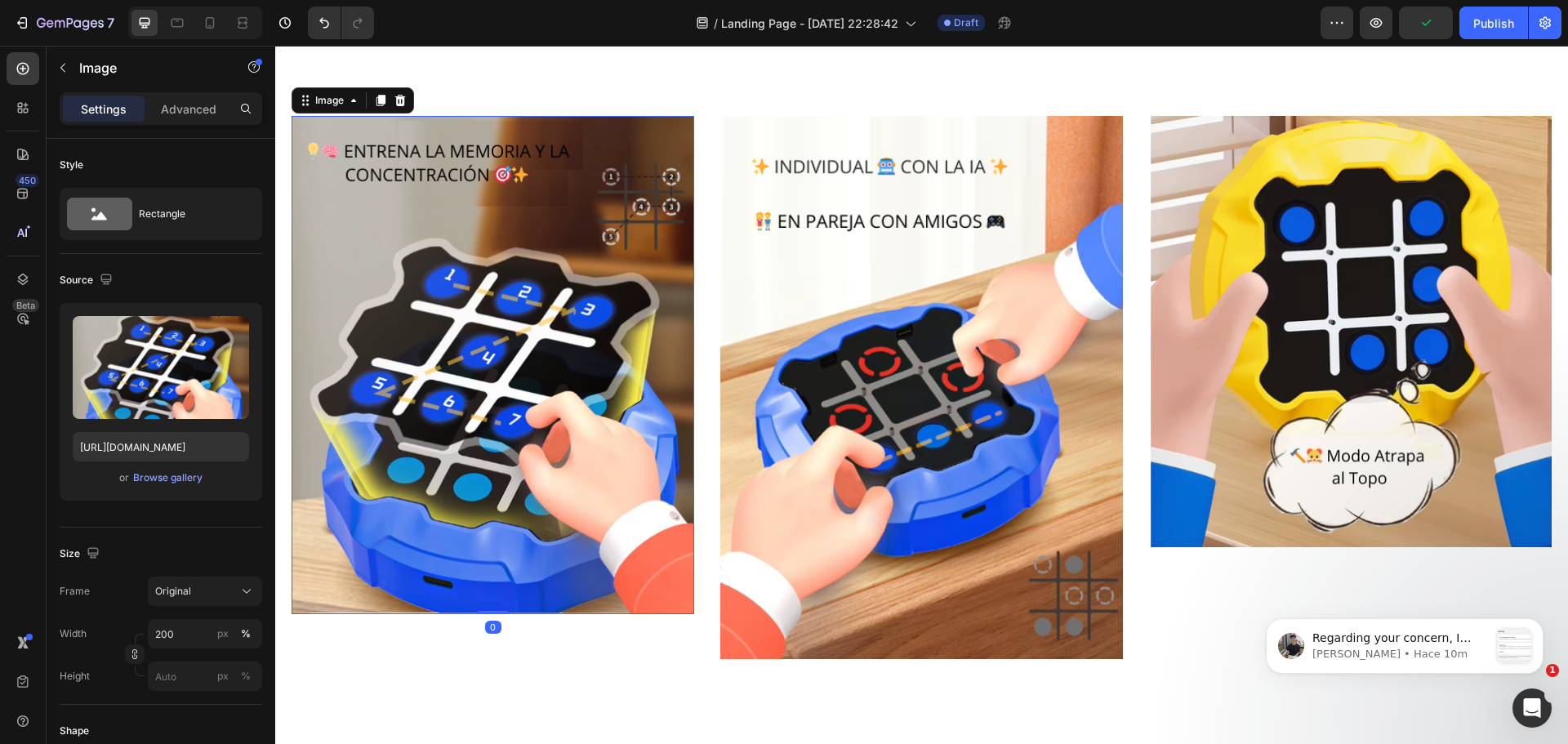
click at [363, 459] on img at bounding box center [493, 365] width 403 height 498
type input "100"
click at [665, 469] on img at bounding box center [493, 365] width 403 height 498
click at [1010, 325] on img at bounding box center [922, 387] width 403 height 544
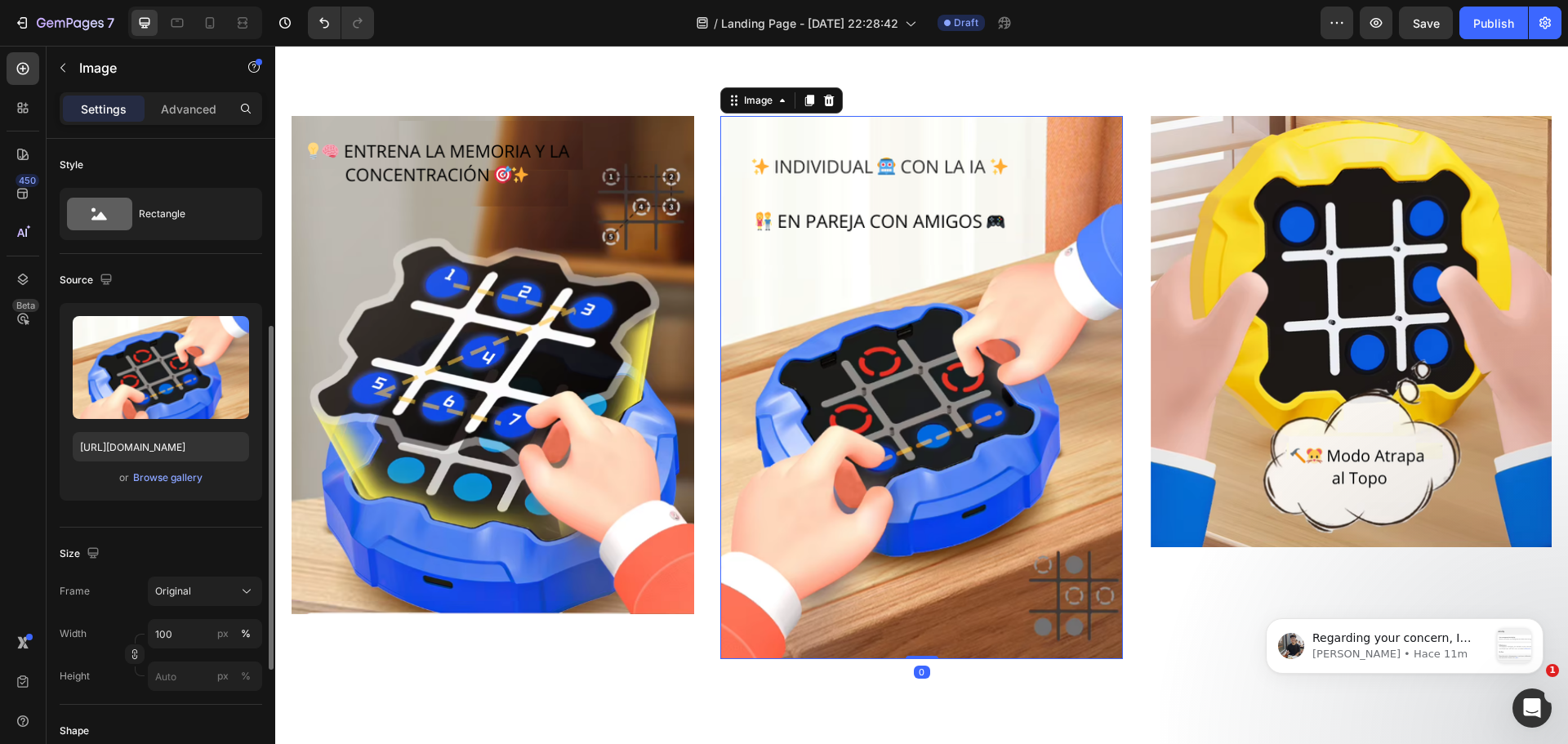
scroll to position [122, 0]
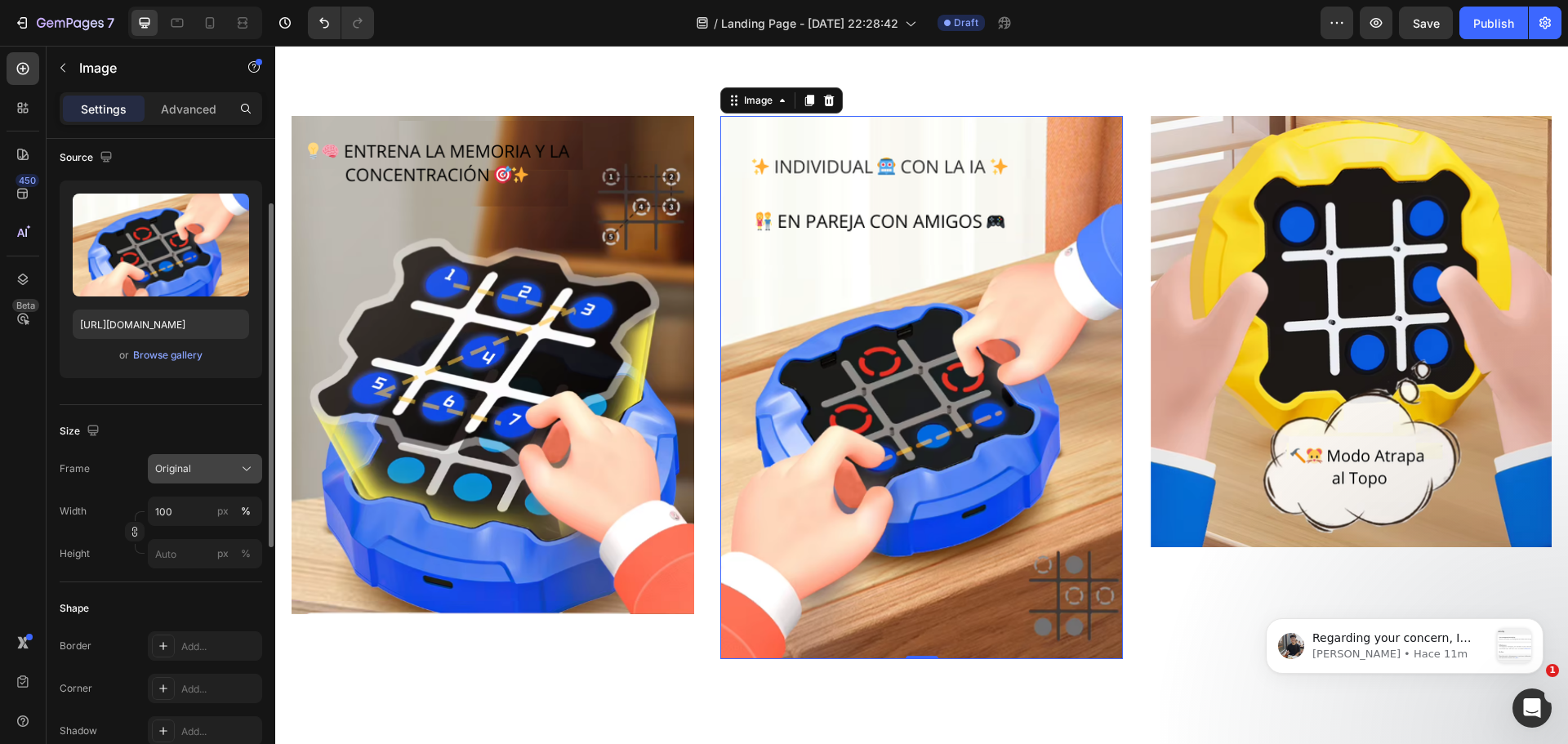
click at [242, 480] on button "Original" at bounding box center [205, 469] width 114 height 29
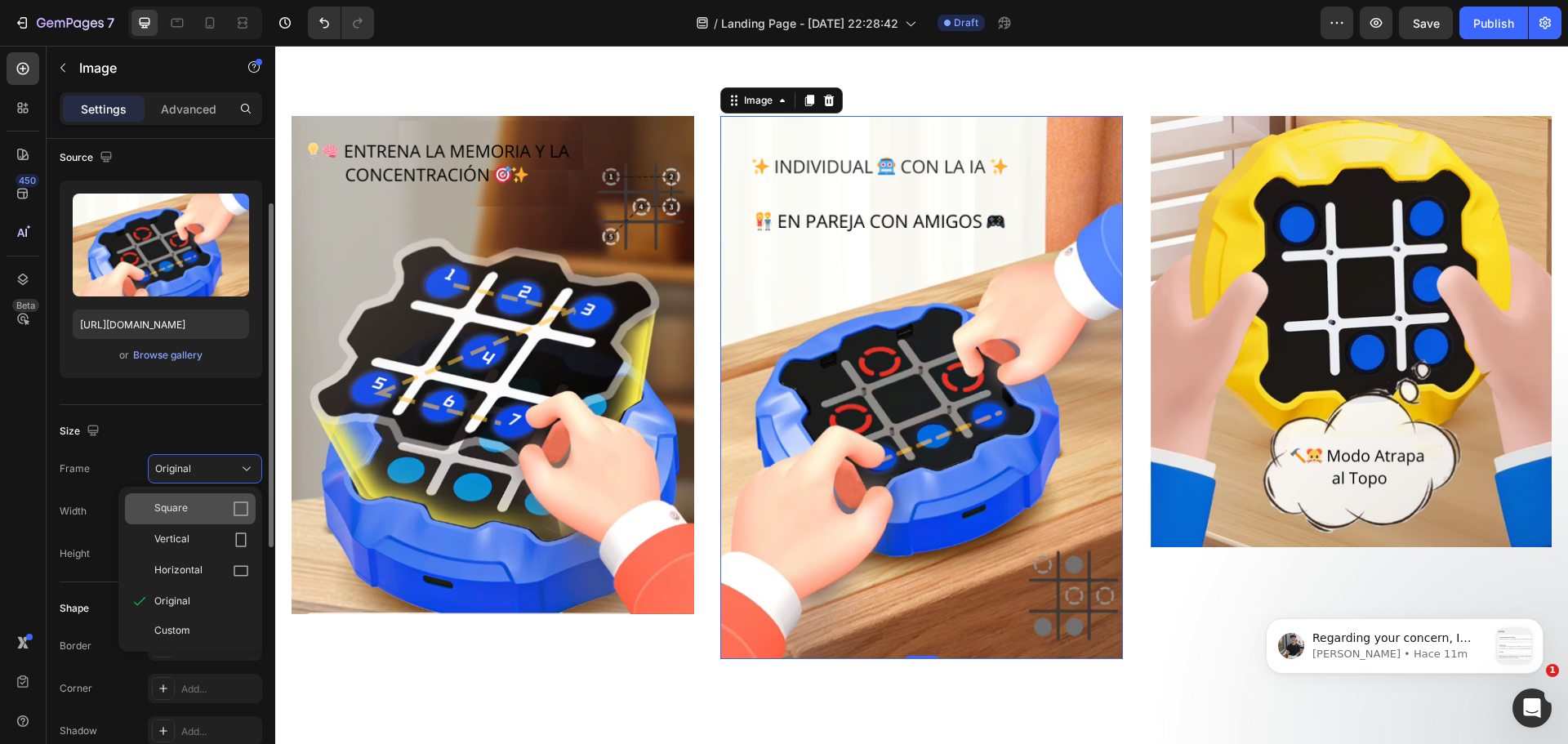
click at [239, 502] on icon at bounding box center [241, 509] width 17 height 17
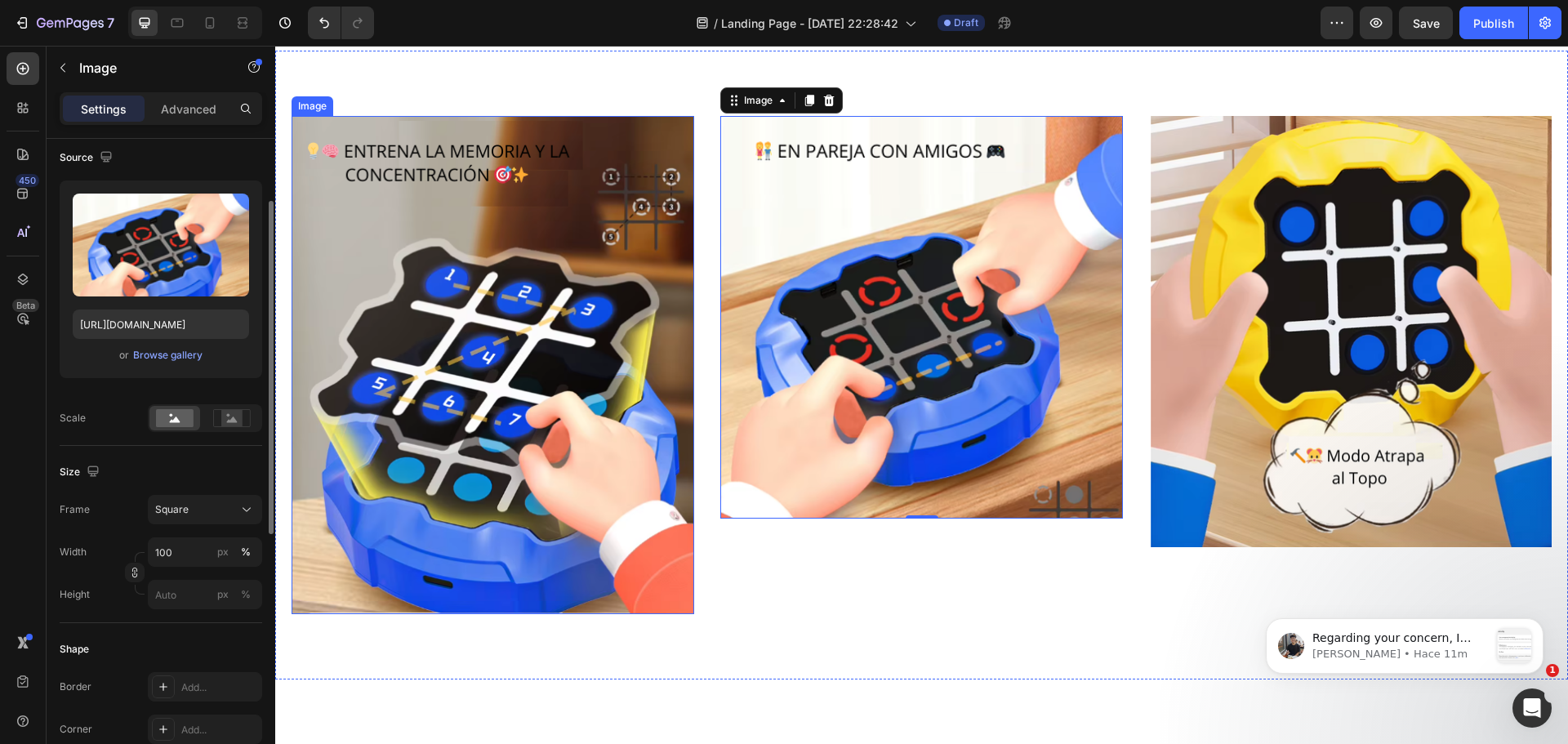
click at [516, 391] on img at bounding box center [493, 365] width 403 height 498
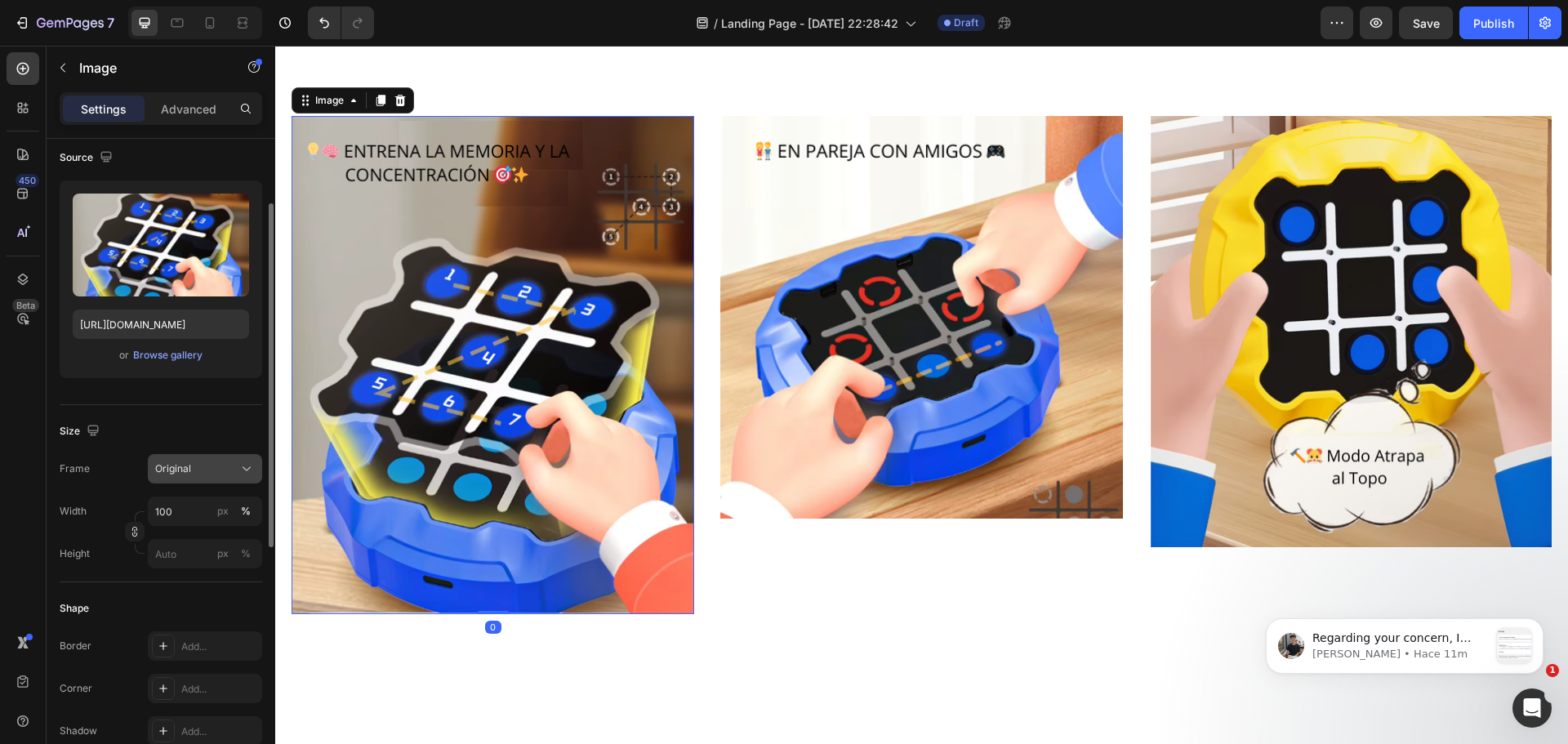
click at [233, 469] on div "Original" at bounding box center [195, 469] width 80 height 15
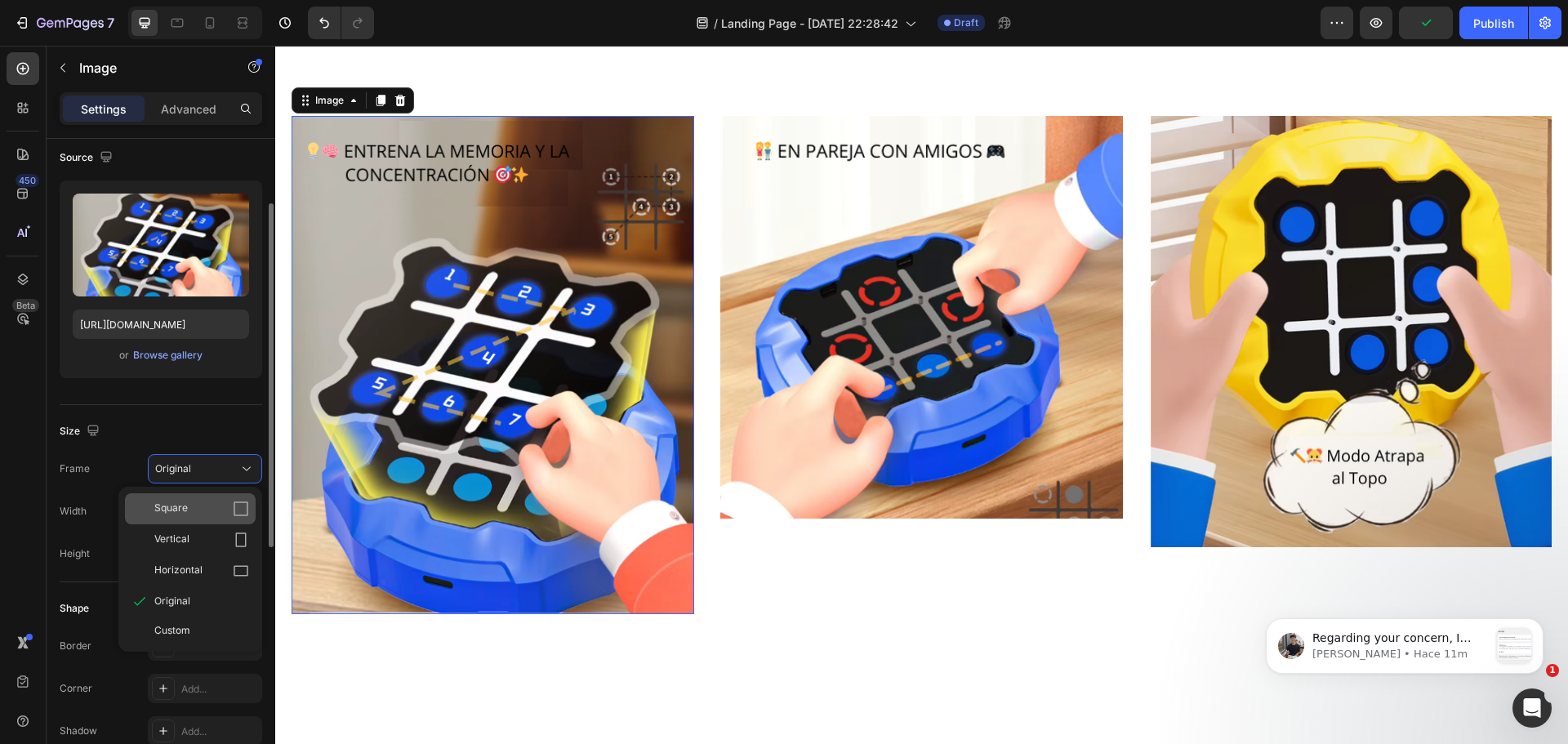
click at [205, 503] on div "Square" at bounding box center [201, 509] width 95 height 17
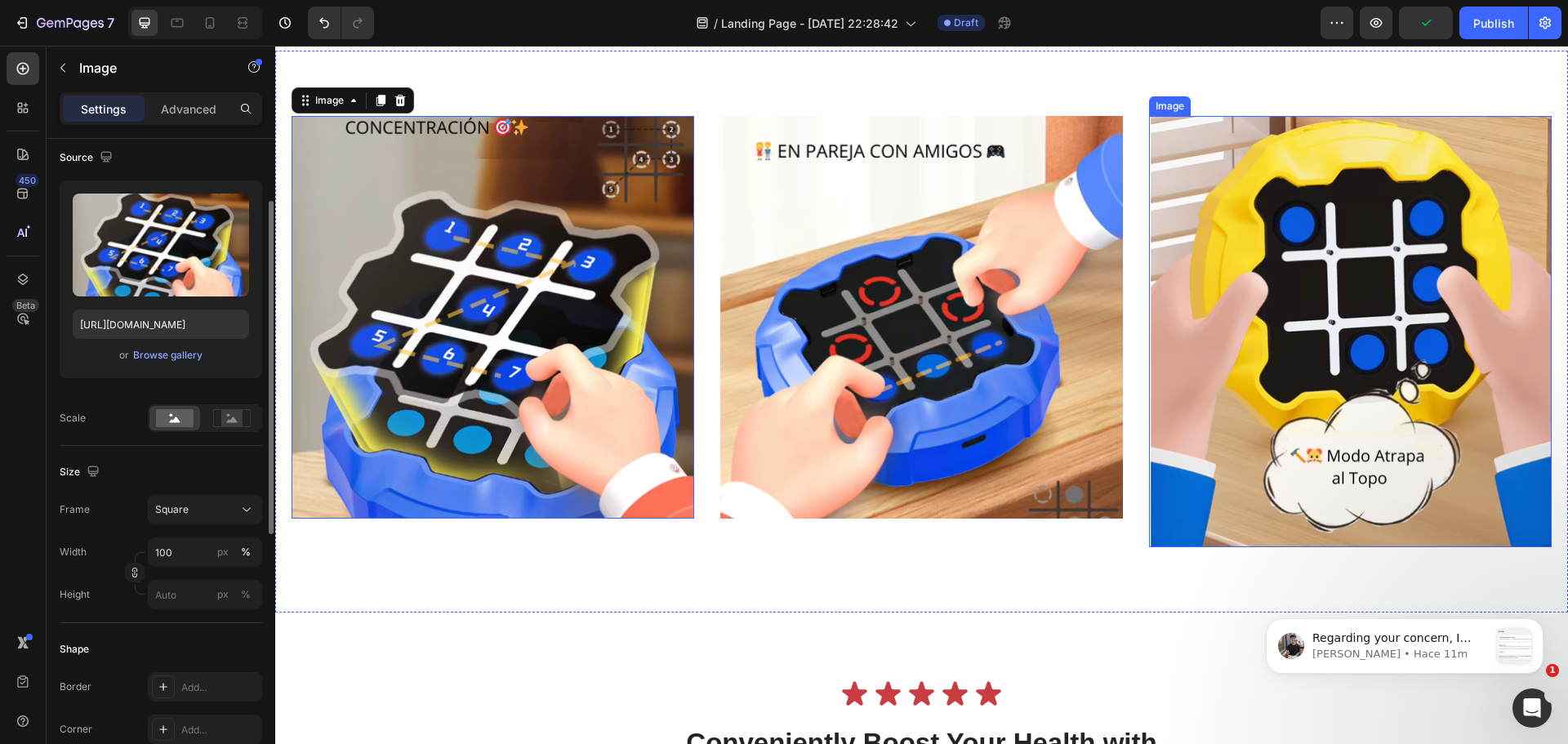
click at [1244, 334] on img at bounding box center [1350, 331] width 403 height 431
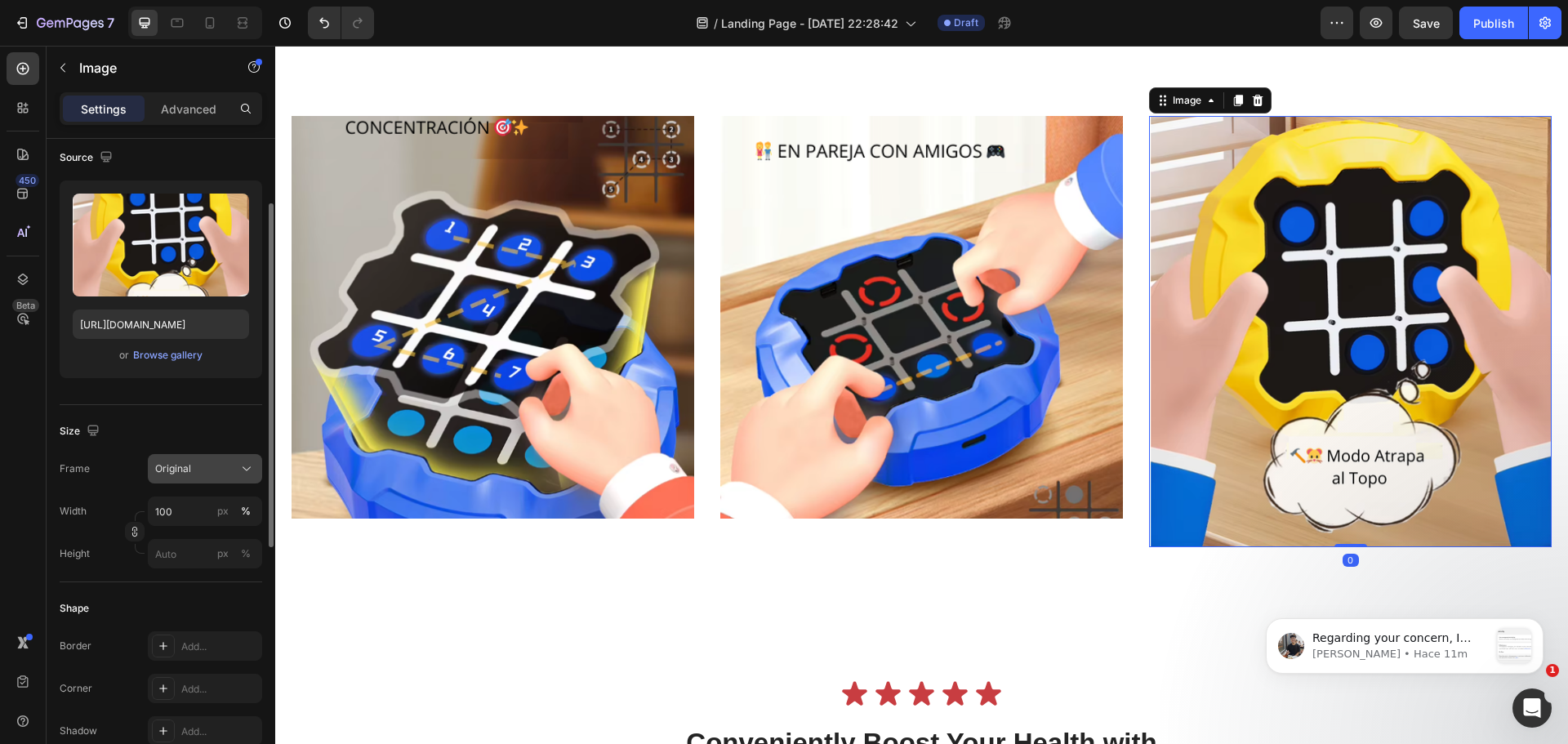
click at [229, 474] on div "Original" at bounding box center [195, 469] width 80 height 15
click at [190, 506] on div "Square" at bounding box center [201, 509] width 95 height 17
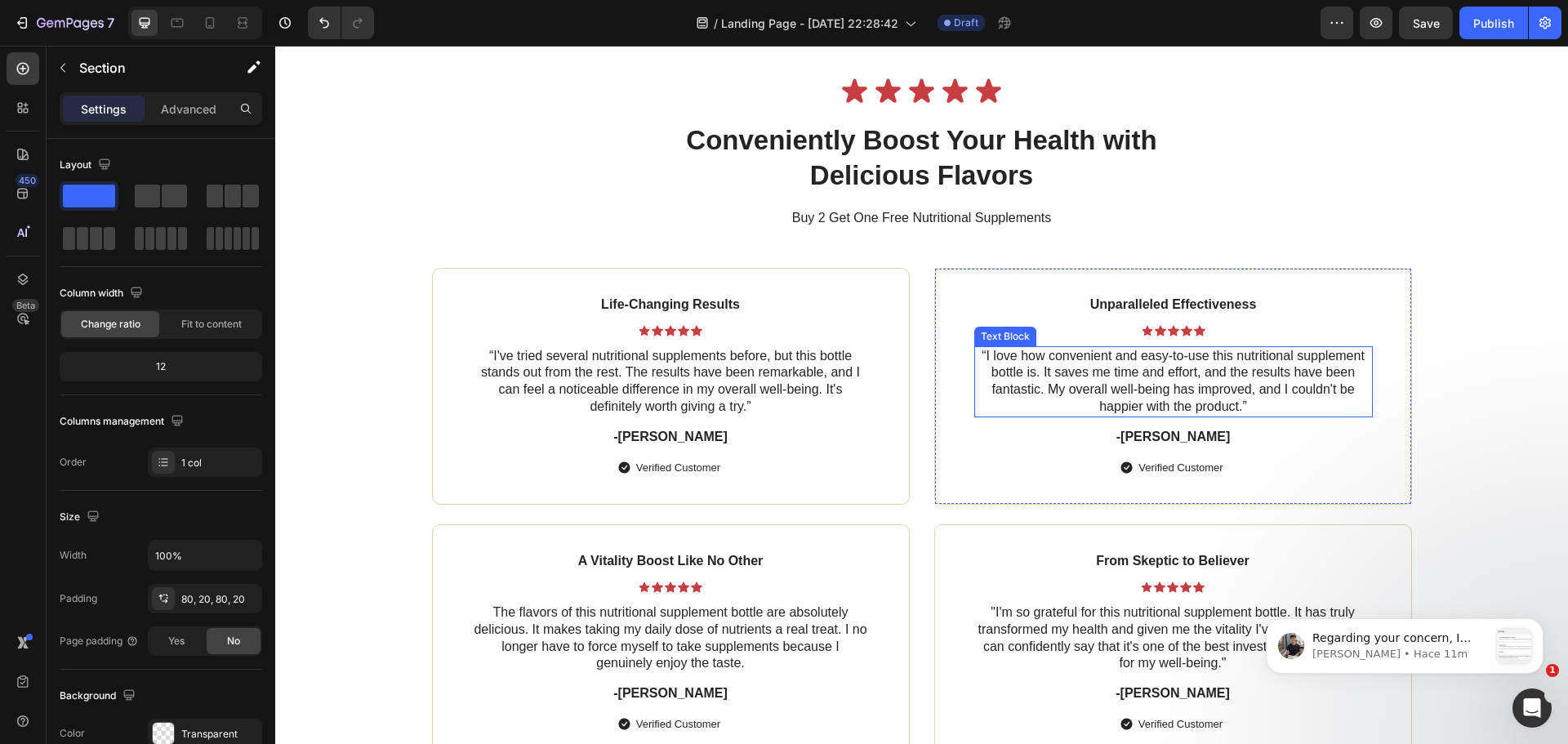
scroll to position [2860, 0]
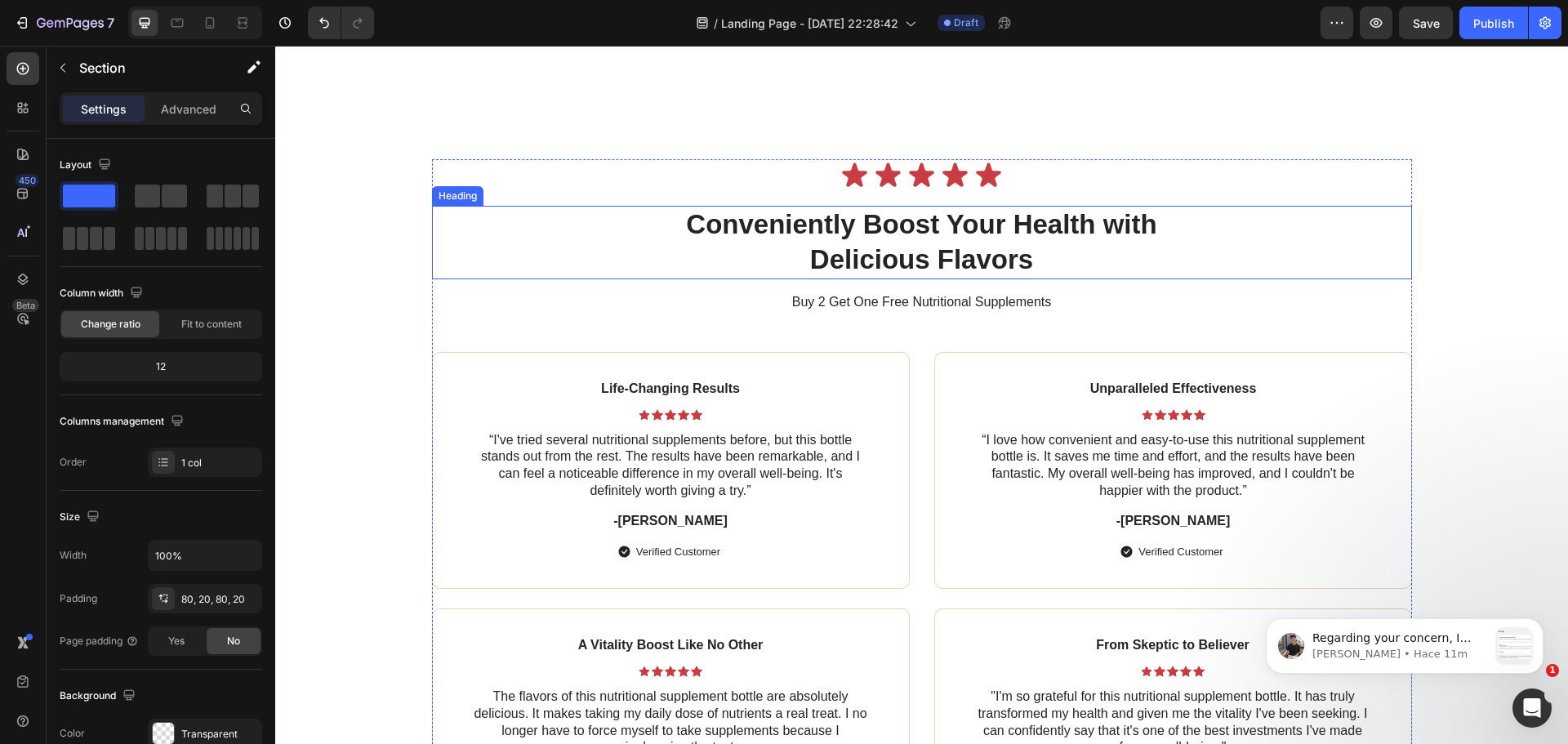
click at [1028, 246] on h2 "Conveniently Boost Your Health with Delicious Flavors" at bounding box center [921, 243] width 560 height 74
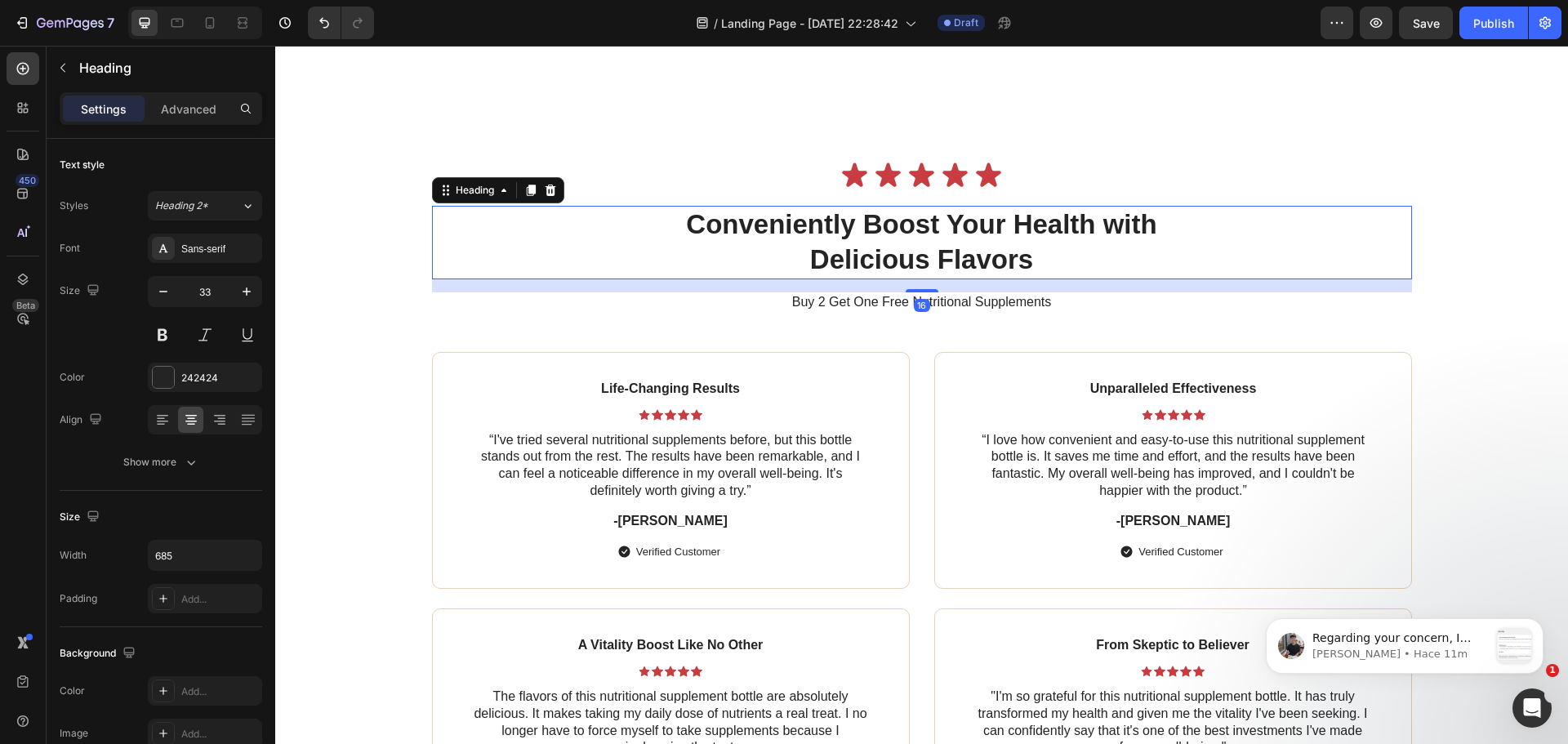
click at [1030, 256] on h2 "Conveniently Boost Your Health with Delicious Flavors" at bounding box center [921, 243] width 560 height 74
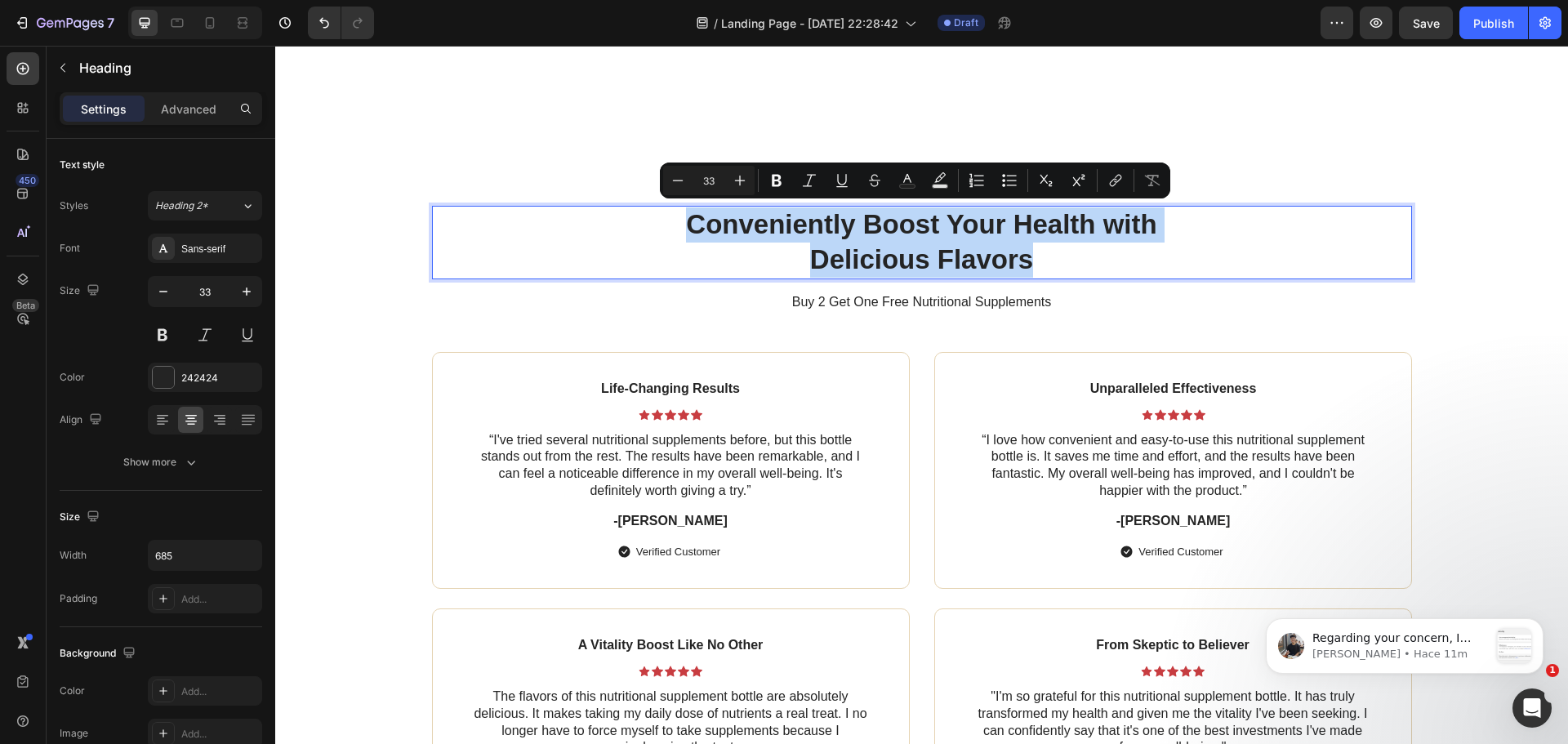
drag, startPoint x: 1032, startPoint y: 257, endPoint x: 686, endPoint y: 205, distance: 349.9
click at [686, 208] on p "Conveniently Boost Your Health with Delicious Flavors" at bounding box center [921, 243] width 556 height 70
copy p "Conveniently Boost Your Health with Delicious Flavors"
click at [877, 294] on p "Buy 2 Get One Free Nutritional Supplements" at bounding box center [922, 303] width 977 height 17
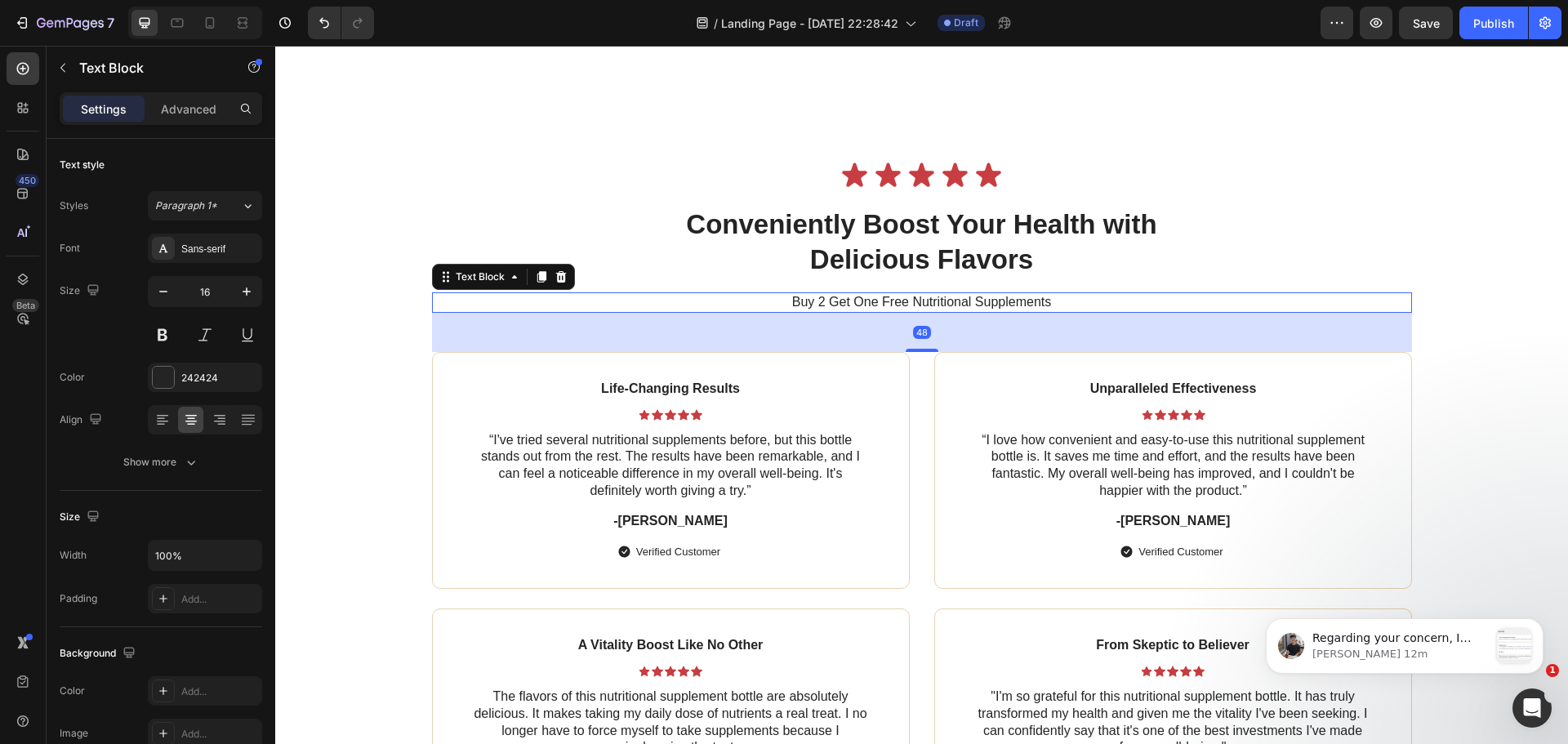
click at [560, 268] on div at bounding box center [561, 277] width 19 height 19
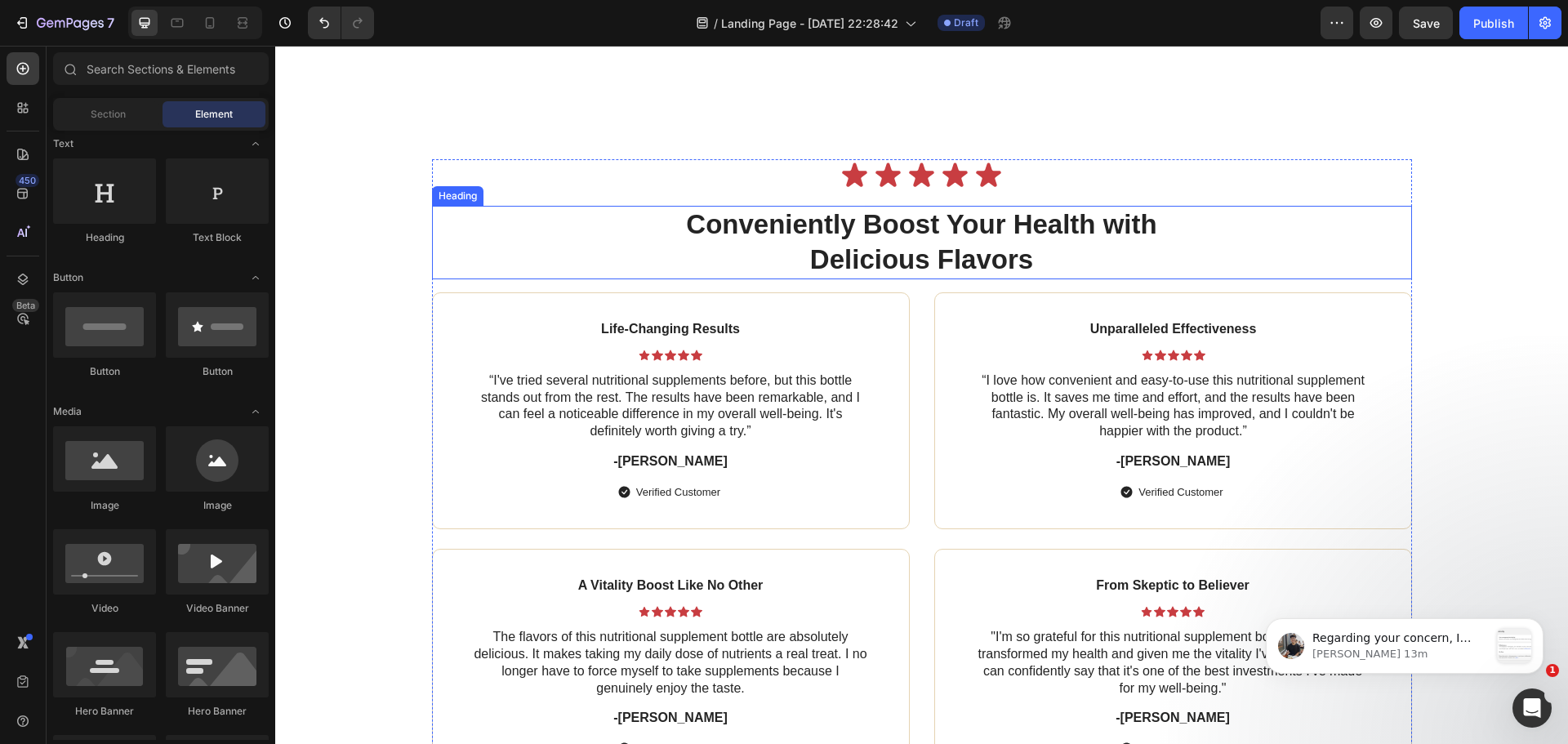
click at [918, 216] on p "Conveniently Boost Your Health with Delicious Flavors" at bounding box center [921, 243] width 556 height 70
click at [1005, 252] on p "Conveniently Boost Your Health with Delicious Flavors" at bounding box center [921, 243] width 556 height 70
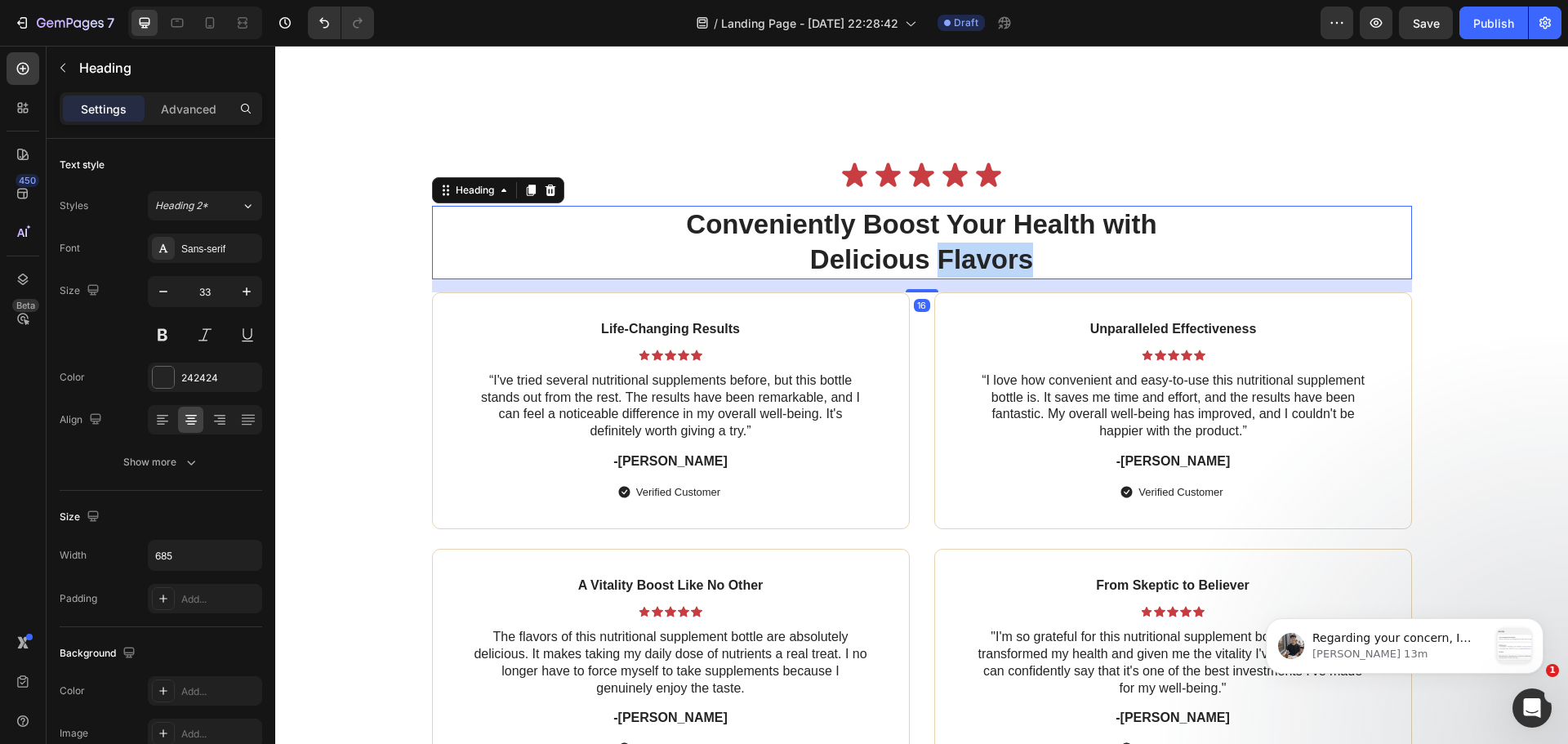
click at [1005, 252] on p "Conveniently Boost Your Health with Delicious Flavors" at bounding box center [921, 243] width 556 height 70
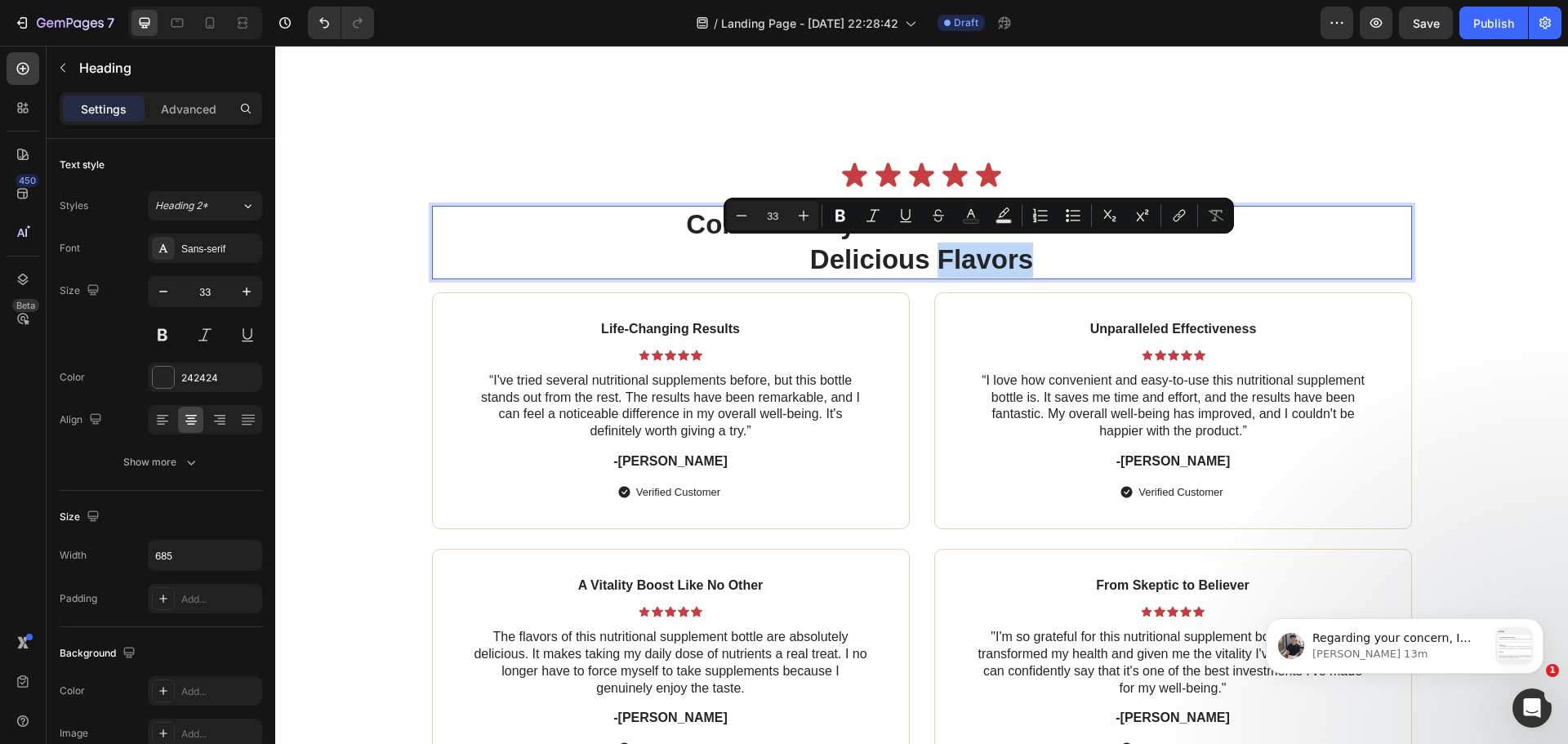
drag, startPoint x: 1040, startPoint y: 260, endPoint x: 1030, endPoint y: 259, distance: 10.0
click at [1035, 260] on p "Conveniently Boost Your Health with Delicious Flavors" at bounding box center [921, 243] width 556 height 70
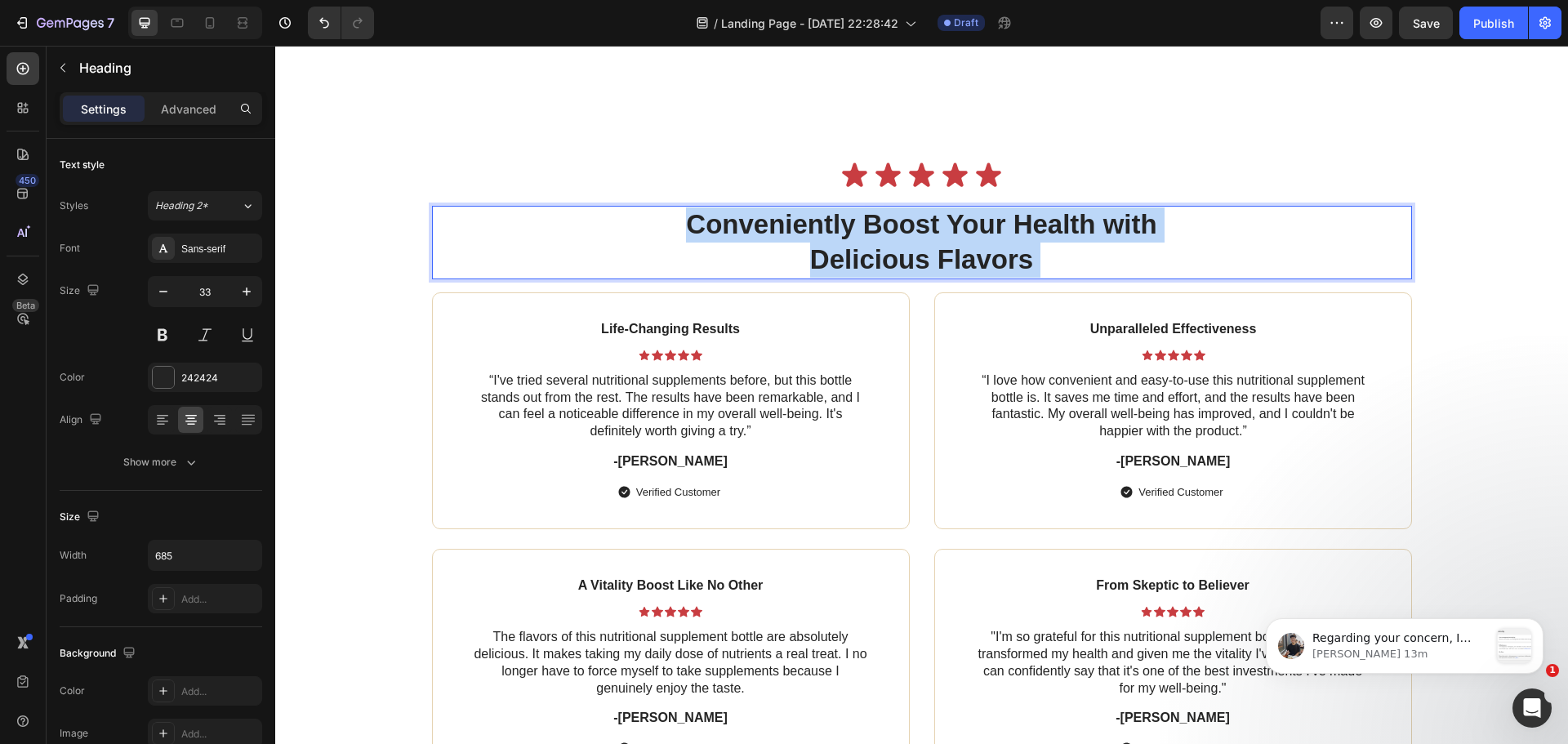
drag, startPoint x: 1027, startPoint y: 258, endPoint x: 689, endPoint y: 216, distance: 340.6
click at [689, 216] on p "Conveniently Boost Your Health with Delicious Flavors" at bounding box center [921, 243] width 556 height 70
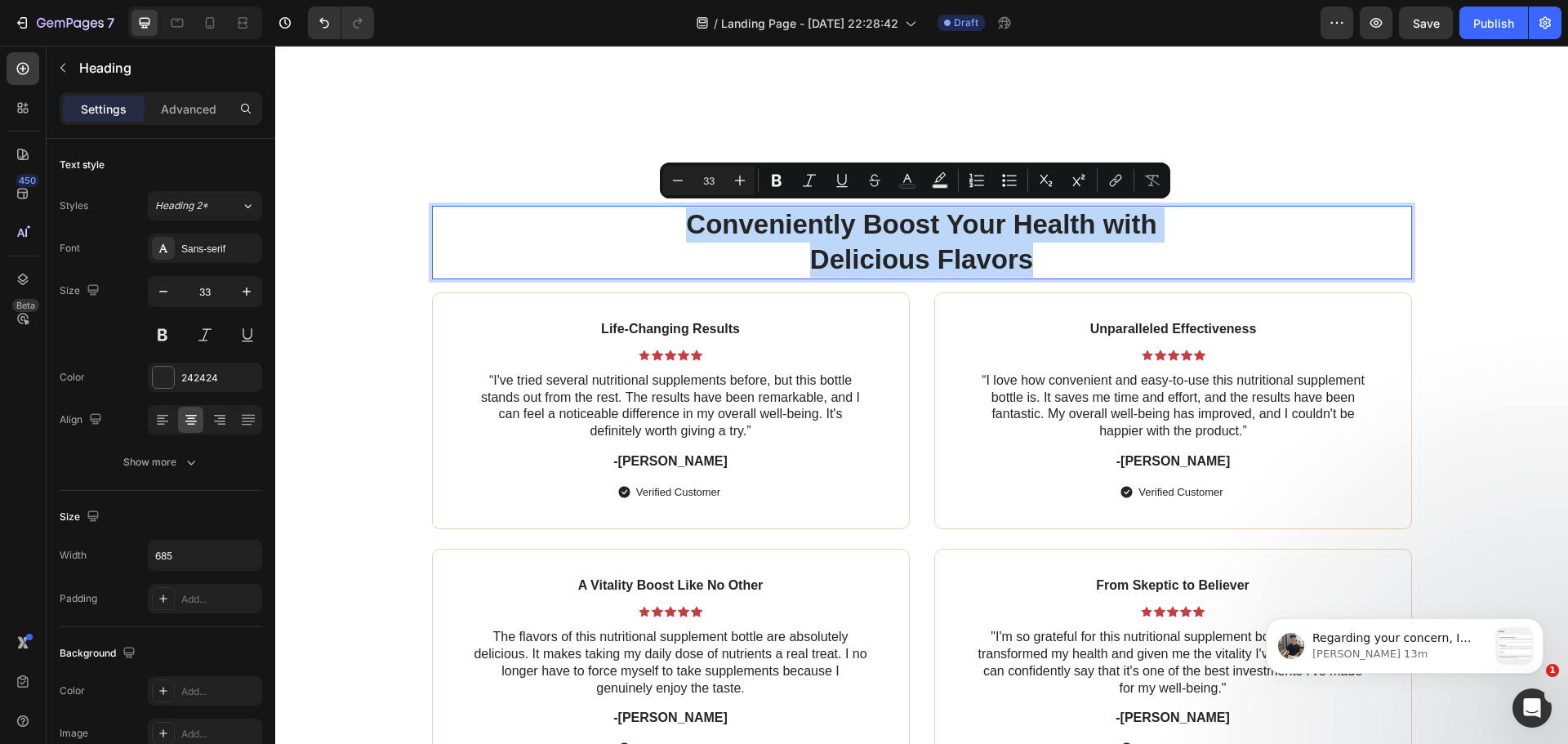
drag, startPoint x: 682, startPoint y: 212, endPoint x: 1042, endPoint y: 251, distance: 362.1
click at [1042, 251] on p "Conveniently Boost Your Health with Delicious Flavors" at bounding box center [921, 243] width 556 height 70
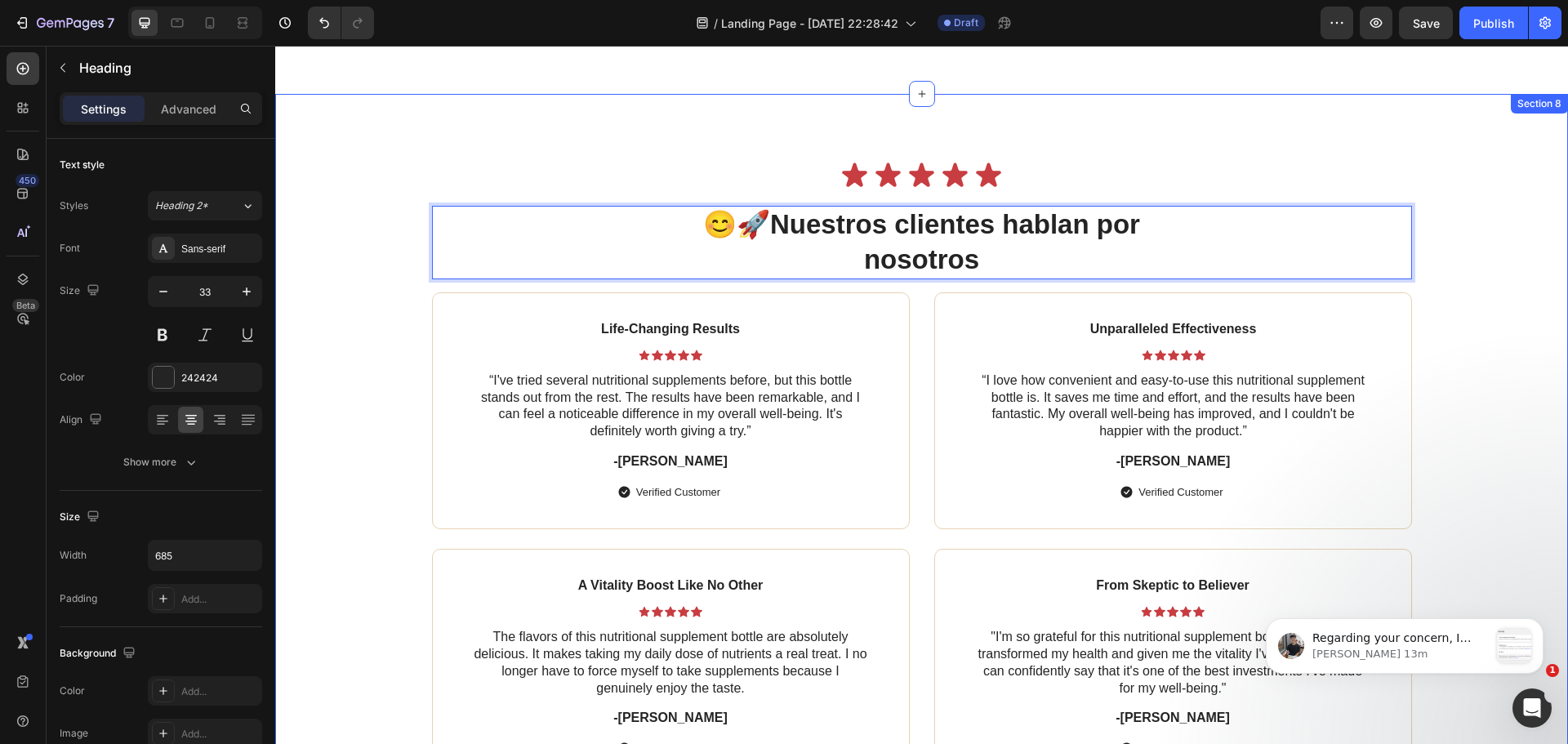
click at [1425, 292] on div "Icon Icon Icon Icon Icon Icon List 😊🚀 Nuestros clientes hablan por nosotros Hea…" at bounding box center [921, 544] width 1260 height 771
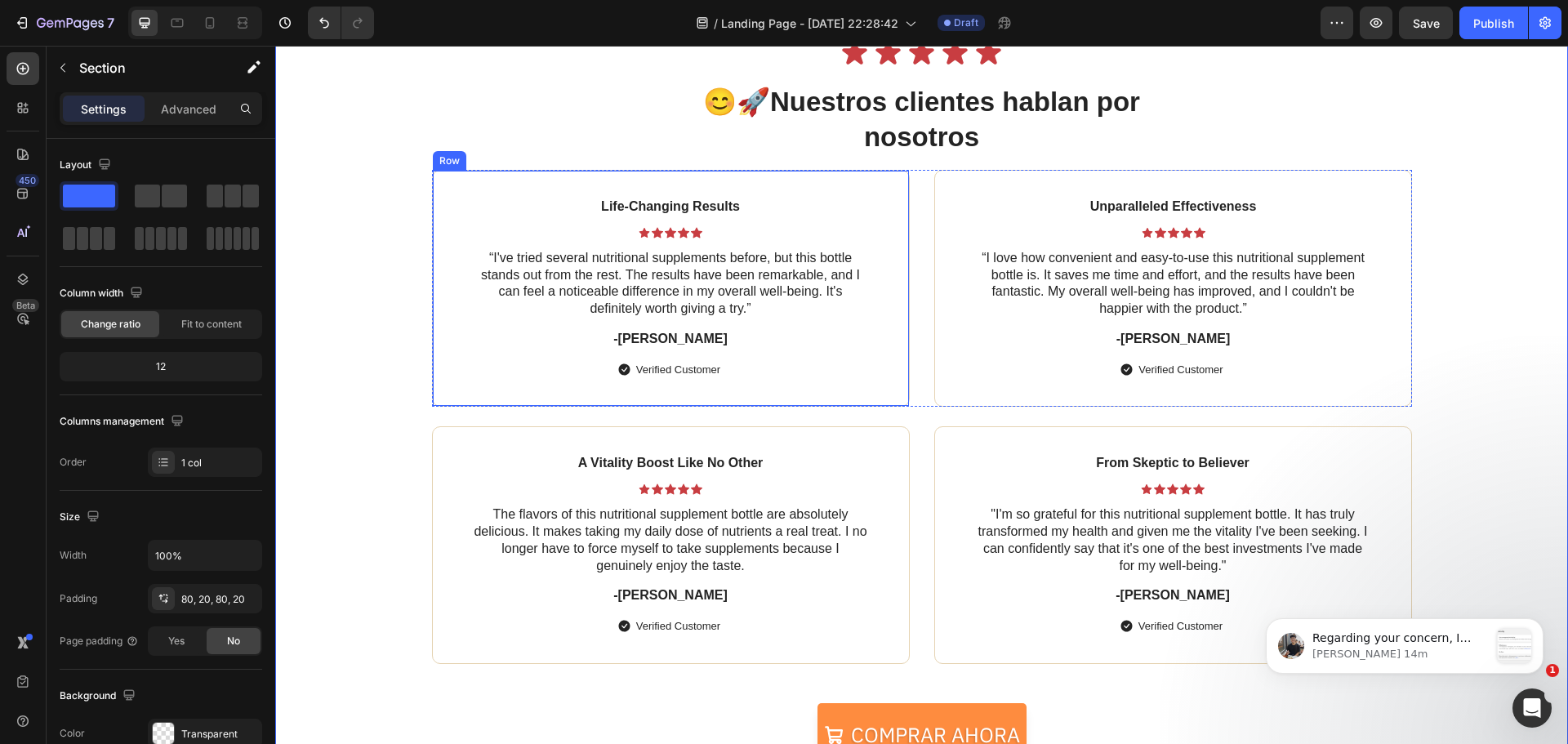
scroll to position [2942, 0]
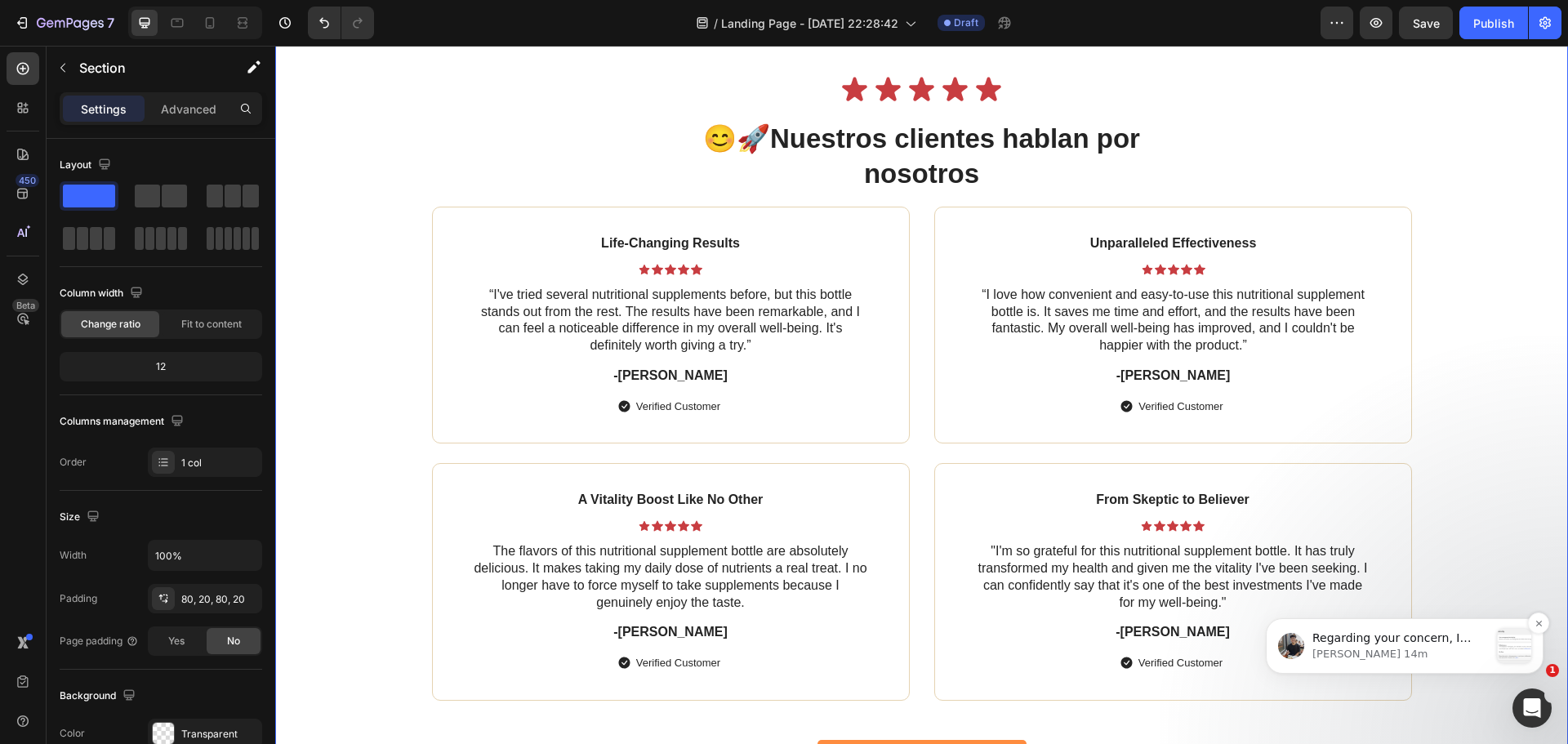
click at [1522, 657] on div "message notification from Tony, Hace 14m. Regarding your concern, I understand …" at bounding box center [1514, 646] width 34 height 34
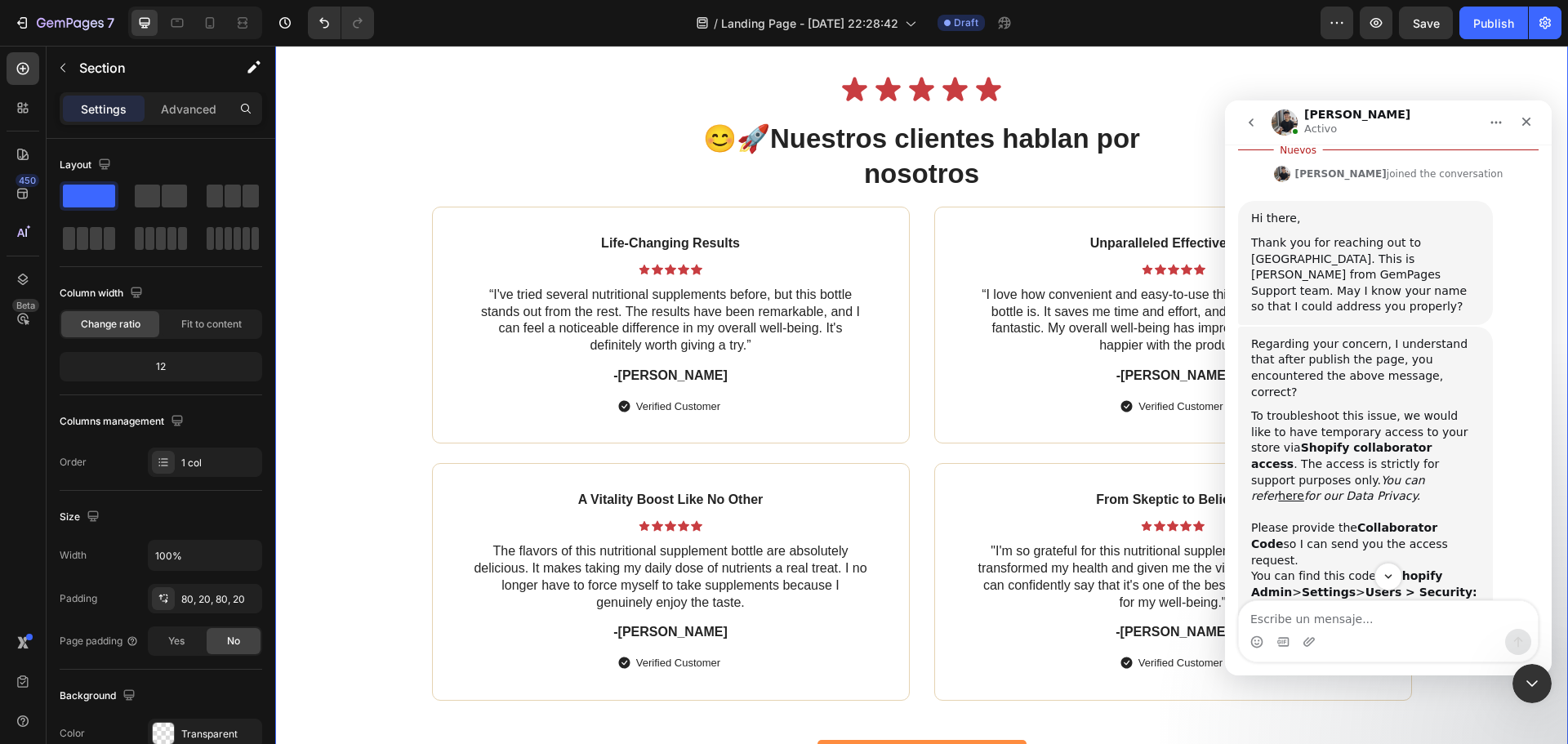
scroll to position [465, 0]
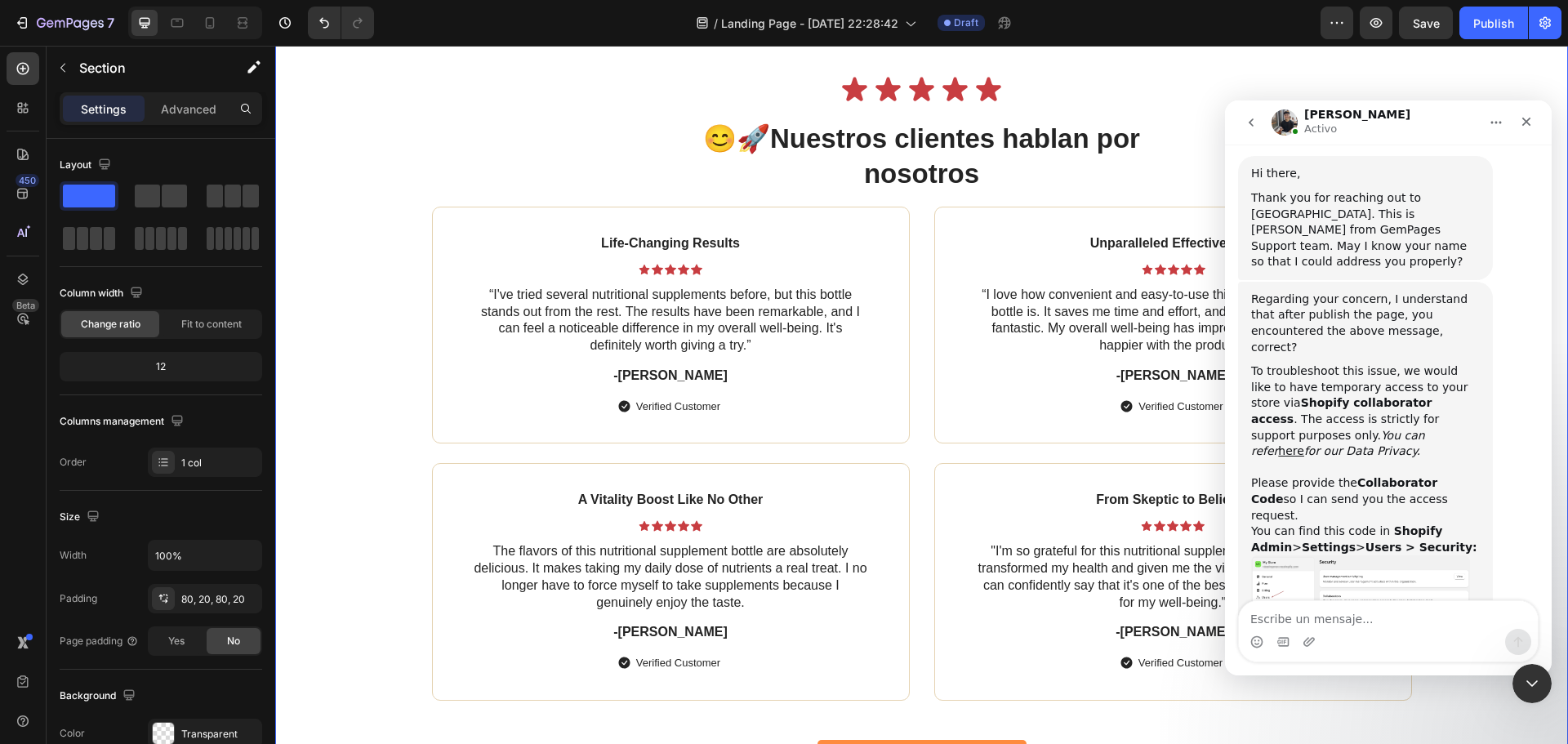
click at [1336, 644] on div "Intercom Messenger" at bounding box center [1388, 642] width 299 height 26
click at [1340, 625] on textarea "Escribe un mensaje..." at bounding box center [1388, 615] width 299 height 28
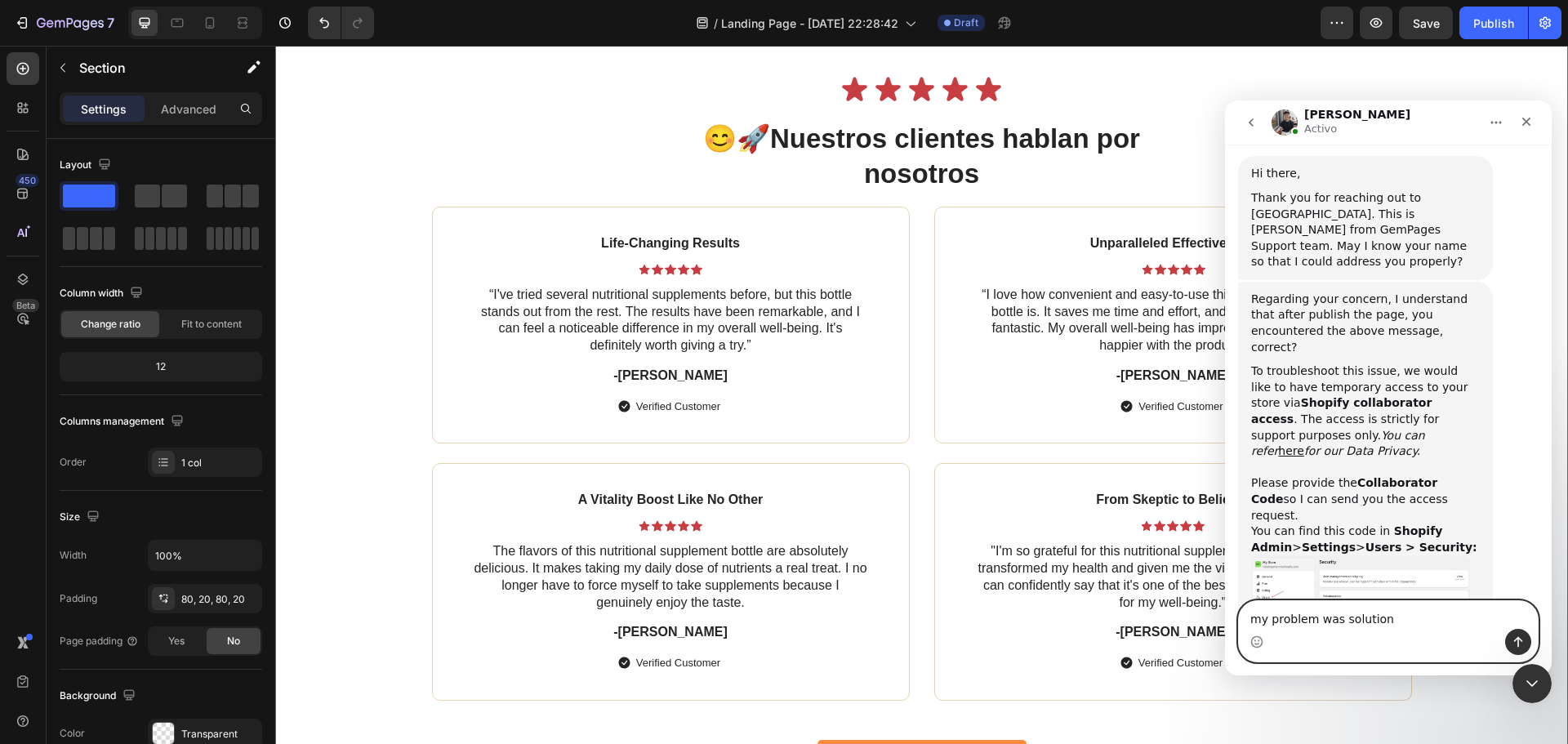
drag, startPoint x: 1361, startPoint y: 614, endPoint x: 1420, endPoint y: 625, distance: 60.0
click at [1420, 625] on textarea "my problem was solution" at bounding box center [1388, 615] width 299 height 28
type textarea "my problem was solution"
click at [1506, 637] on button "Enviar un mensaje…" at bounding box center [1518, 642] width 26 height 26
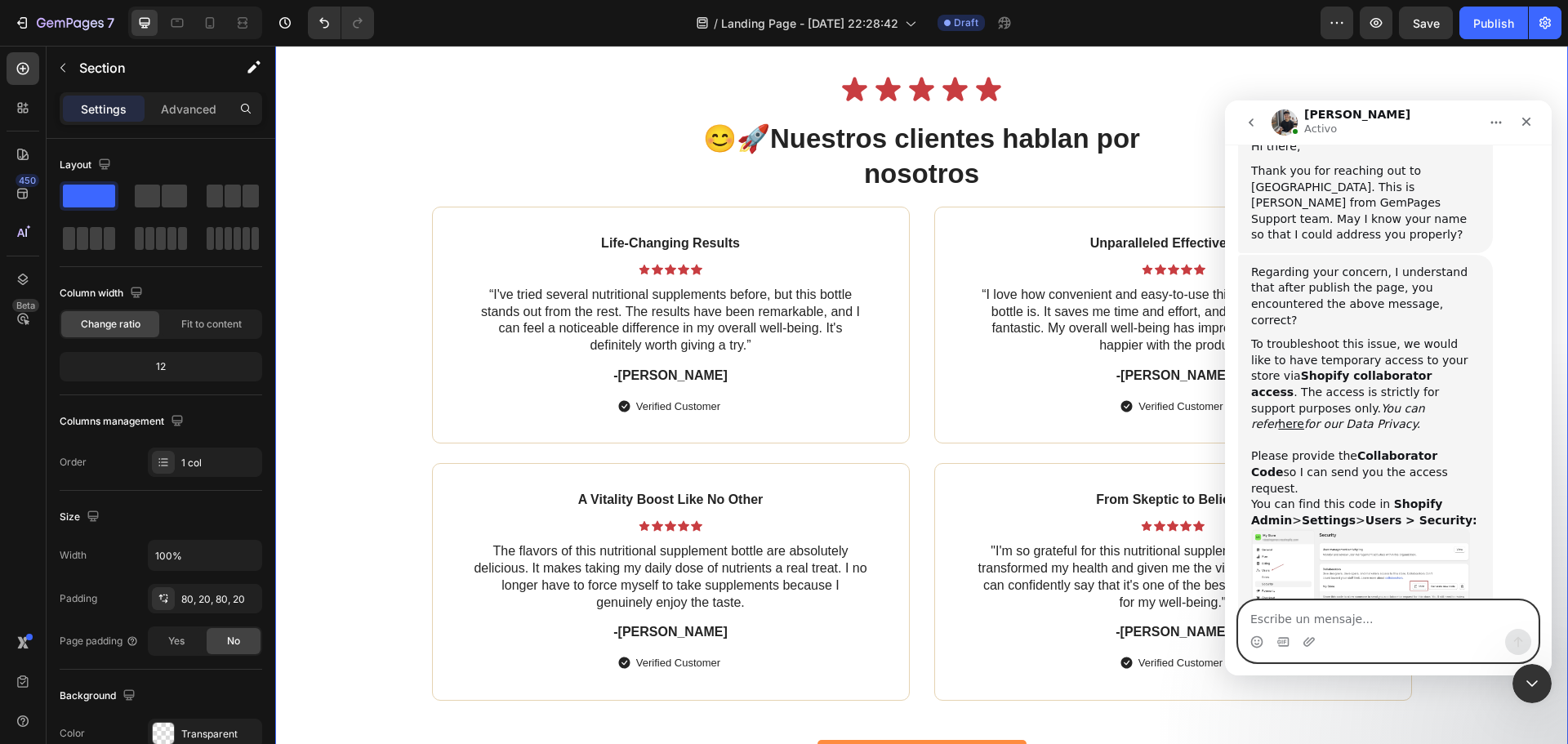
scroll to position [487, 0]
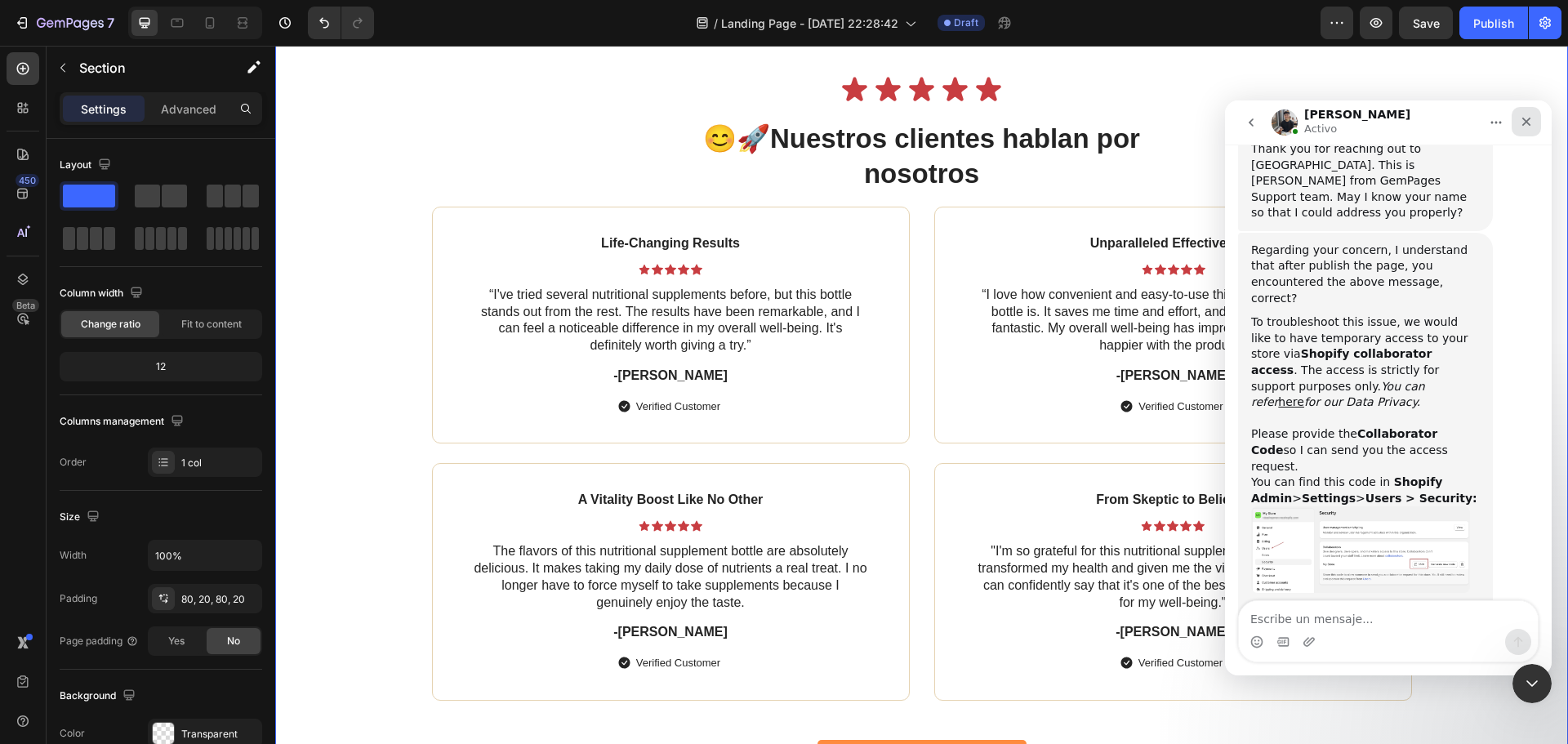
click at [1525, 121] on icon "Cerrar" at bounding box center [1527, 121] width 13 height 13
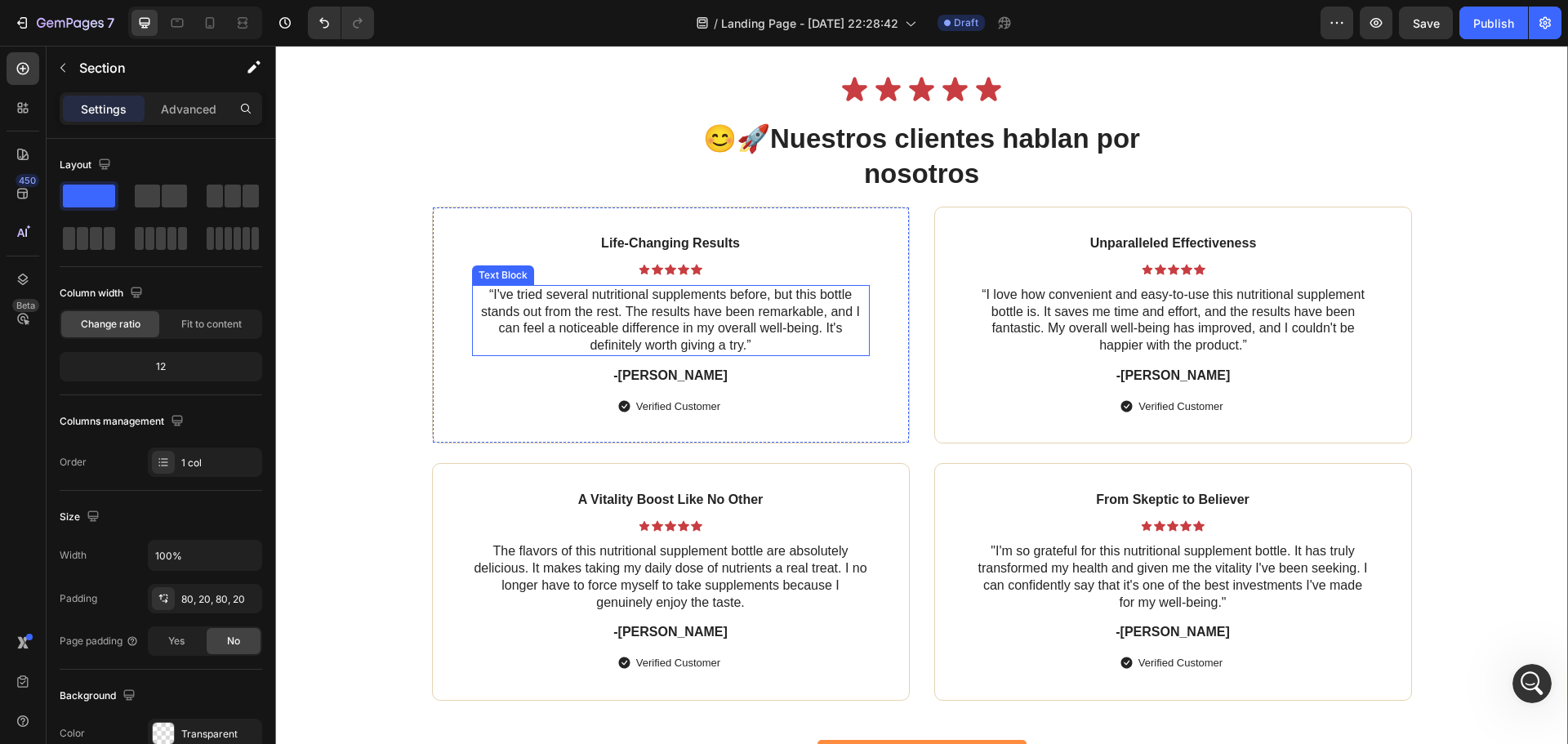
click at [751, 346] on p "“I've tried several nutritional supplements before, but this bottle stands out …" at bounding box center [670, 321] width 394 height 68
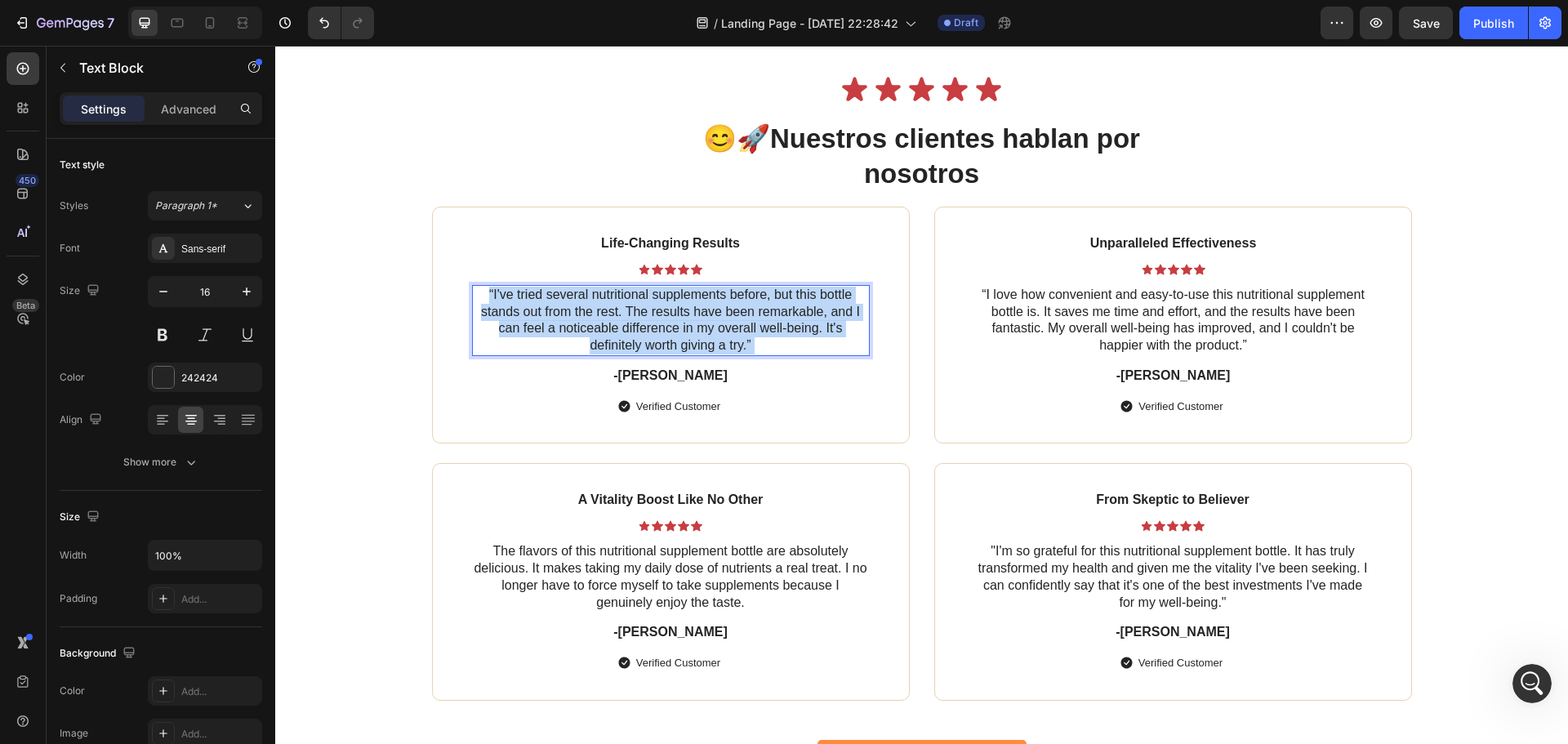
drag, startPoint x: 720, startPoint y: 343, endPoint x: 502, endPoint y: 298, distance: 222.6
click at [502, 298] on p "“I've tried several nutritional supplements before, but this bottle stands out …" at bounding box center [670, 321] width 394 height 68
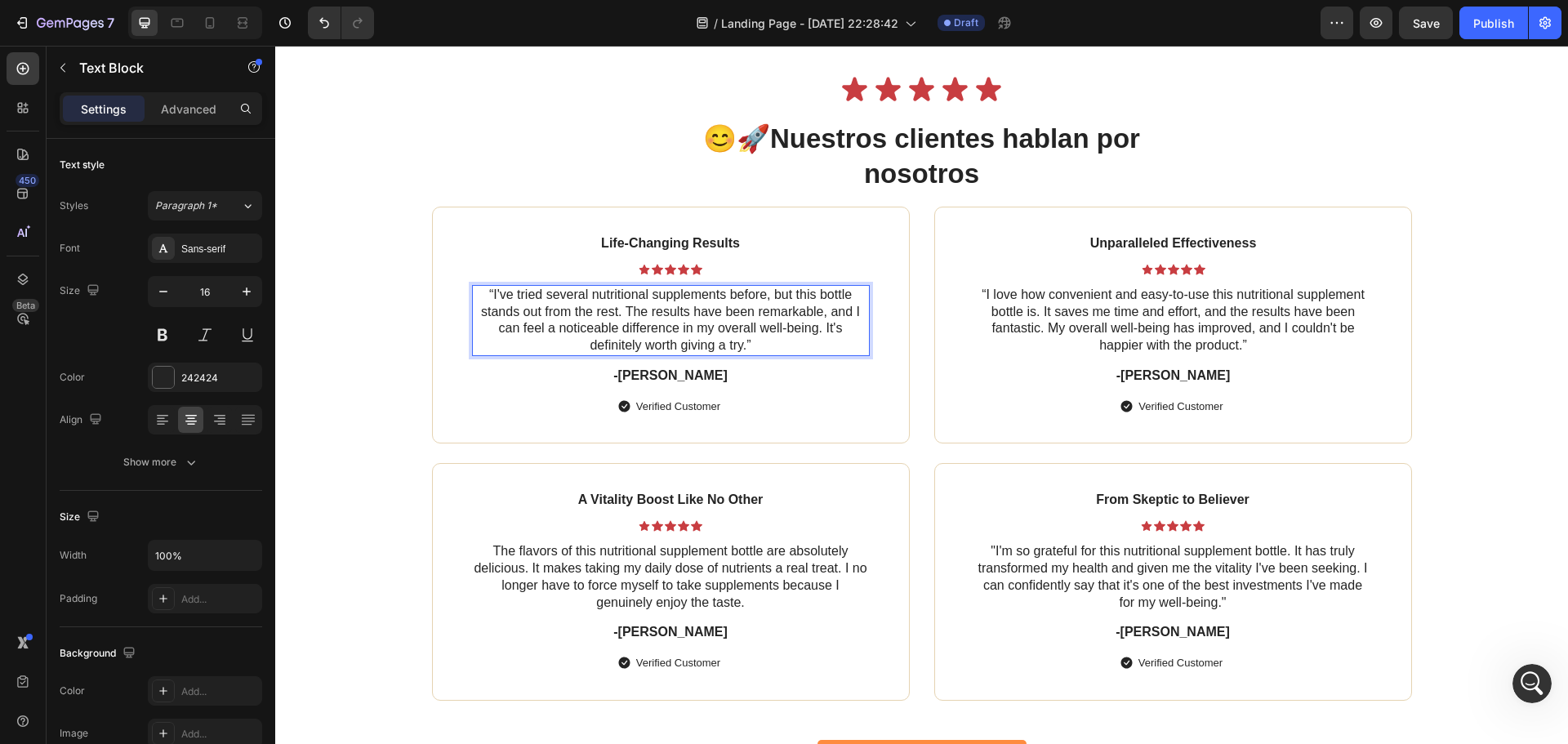
click at [491, 300] on p "“I've tried several nutritional supplements before, but this bottle stands out …" at bounding box center [670, 321] width 394 height 68
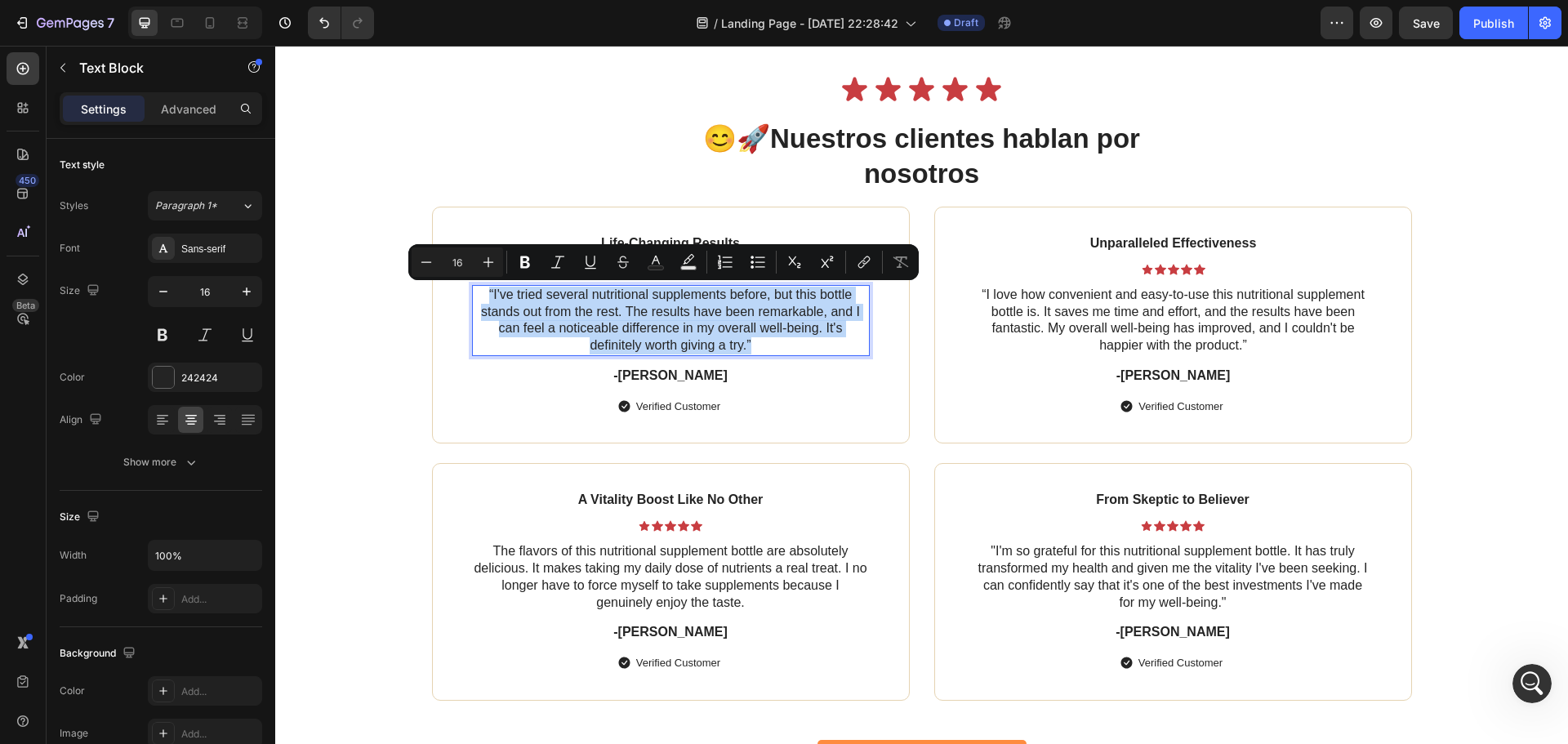
drag, startPoint x: 483, startPoint y: 294, endPoint x: 751, endPoint y: 351, distance: 274.0
click at [751, 351] on p "“I've tried several nutritional supplements before, but this bottle stands out …" at bounding box center [670, 321] width 394 height 68
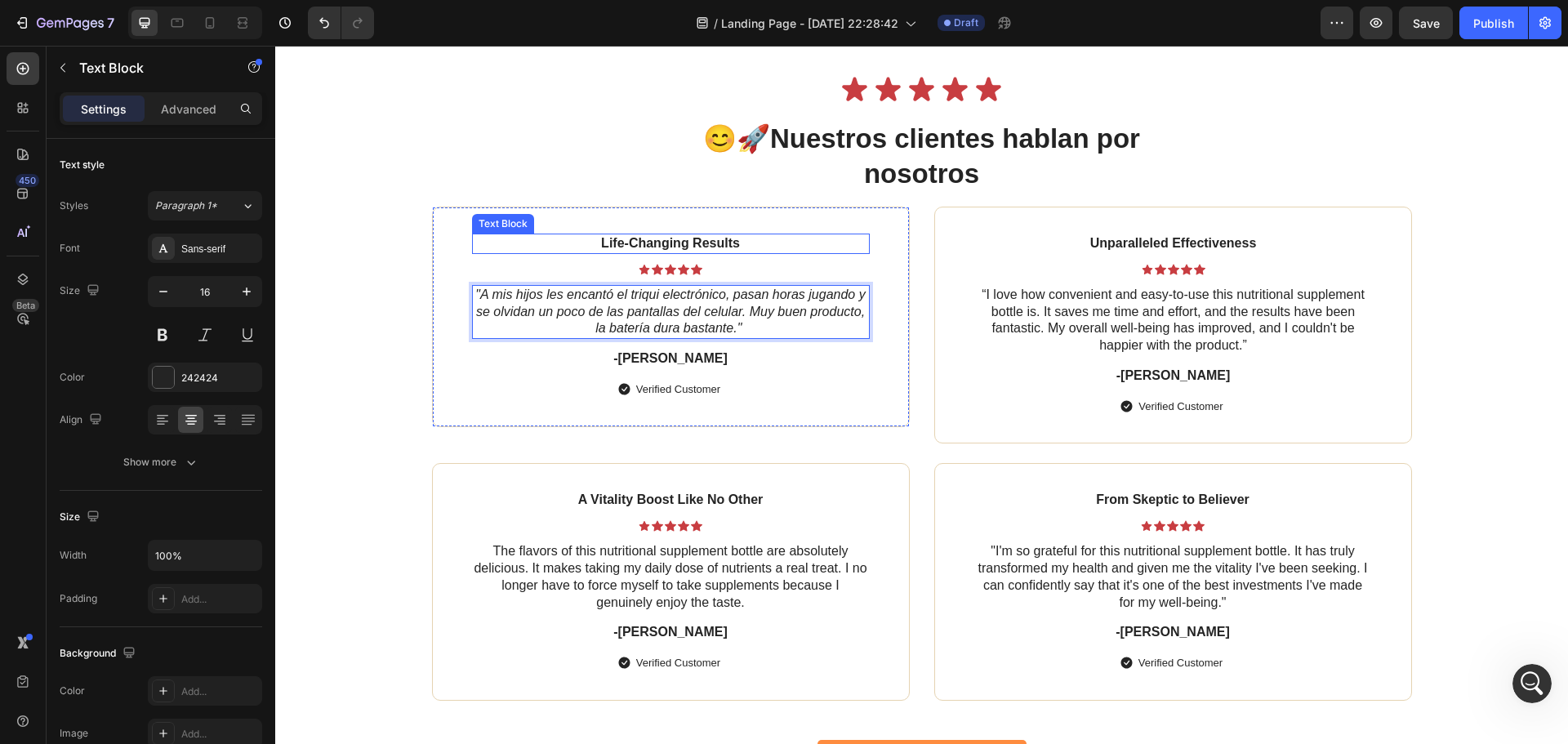
click at [700, 244] on p "Life-Changing Results" at bounding box center [670, 244] width 394 height 17
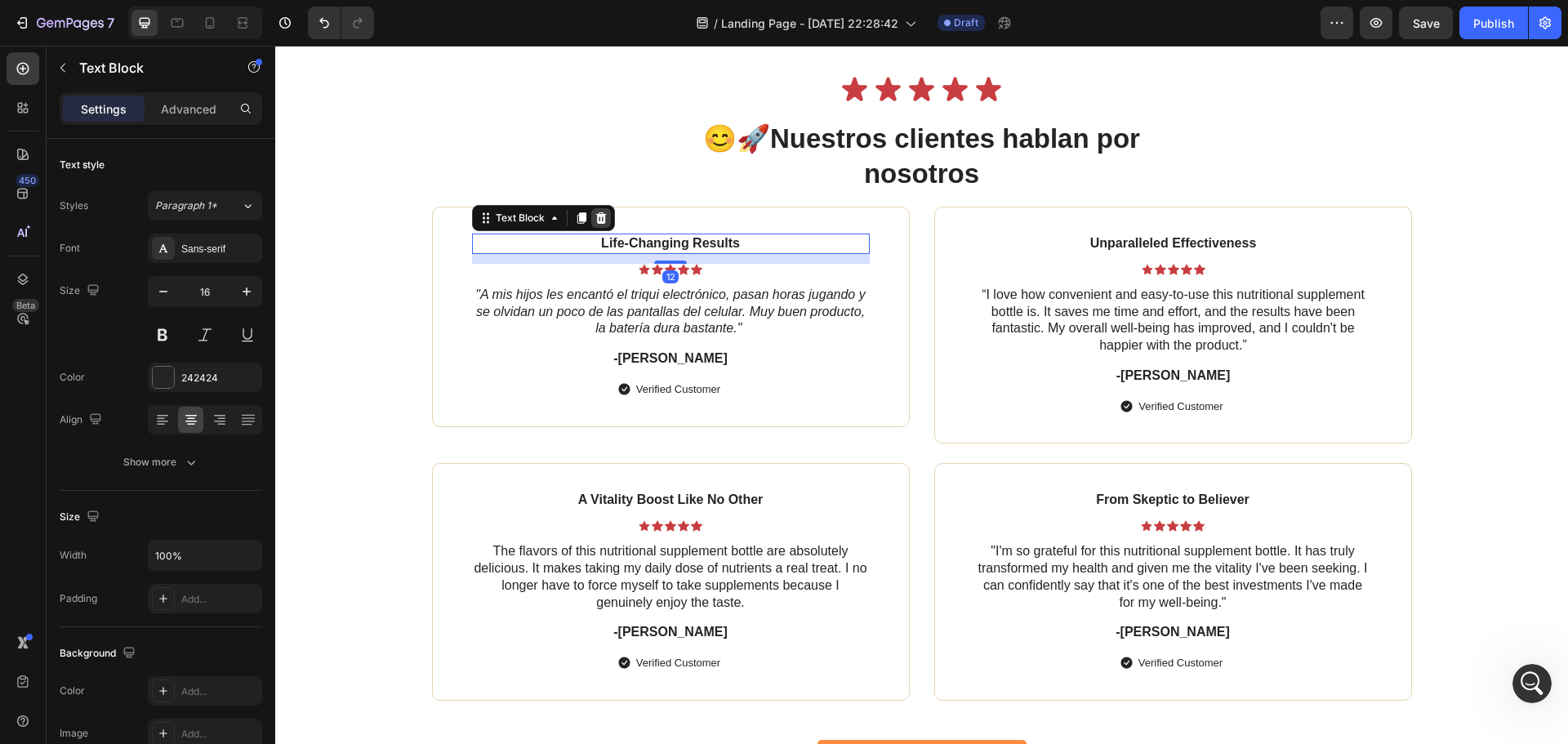
click at [597, 214] on icon at bounding box center [601, 218] width 11 height 11
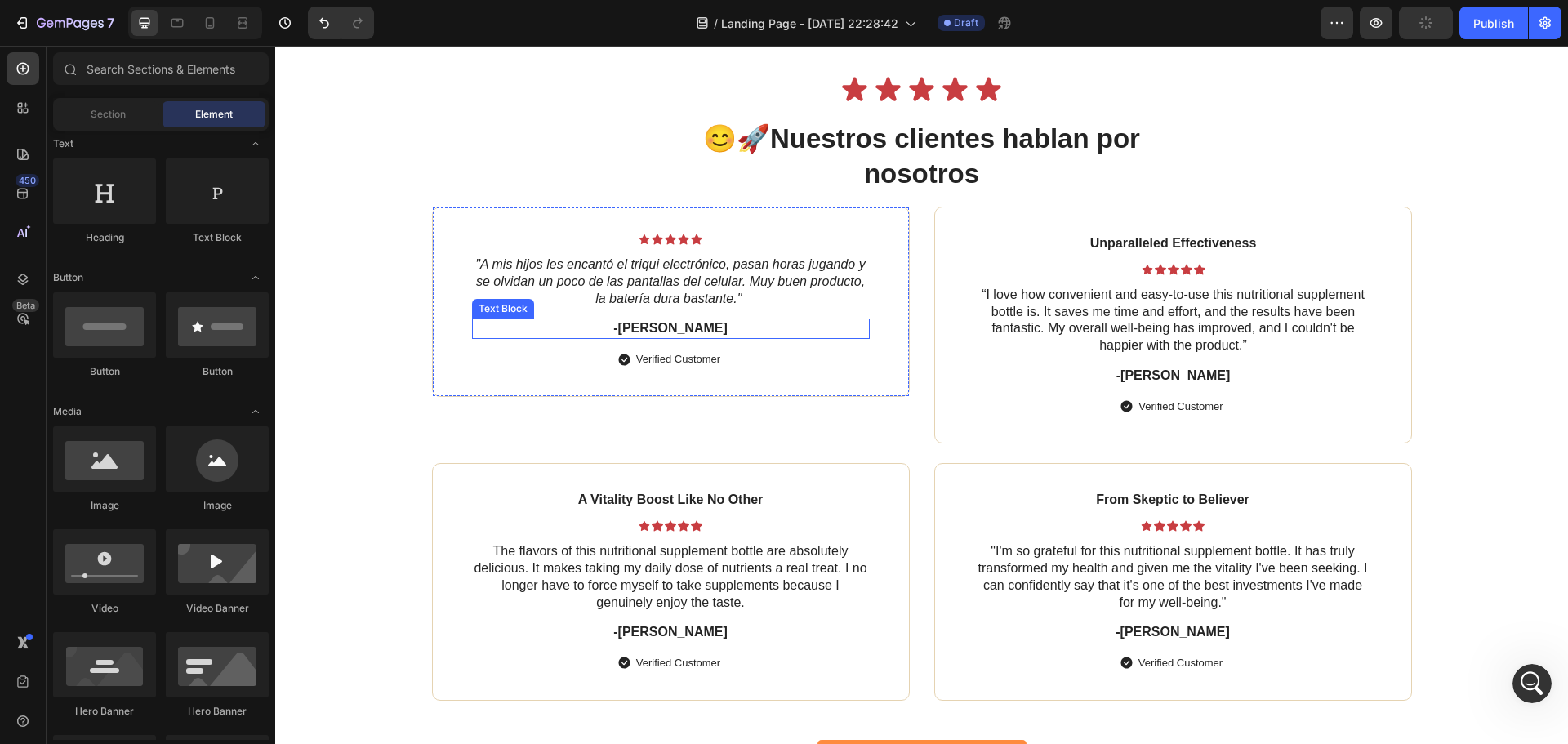
click at [705, 328] on p "-[PERSON_NAME]" at bounding box center [670, 328] width 394 height 17
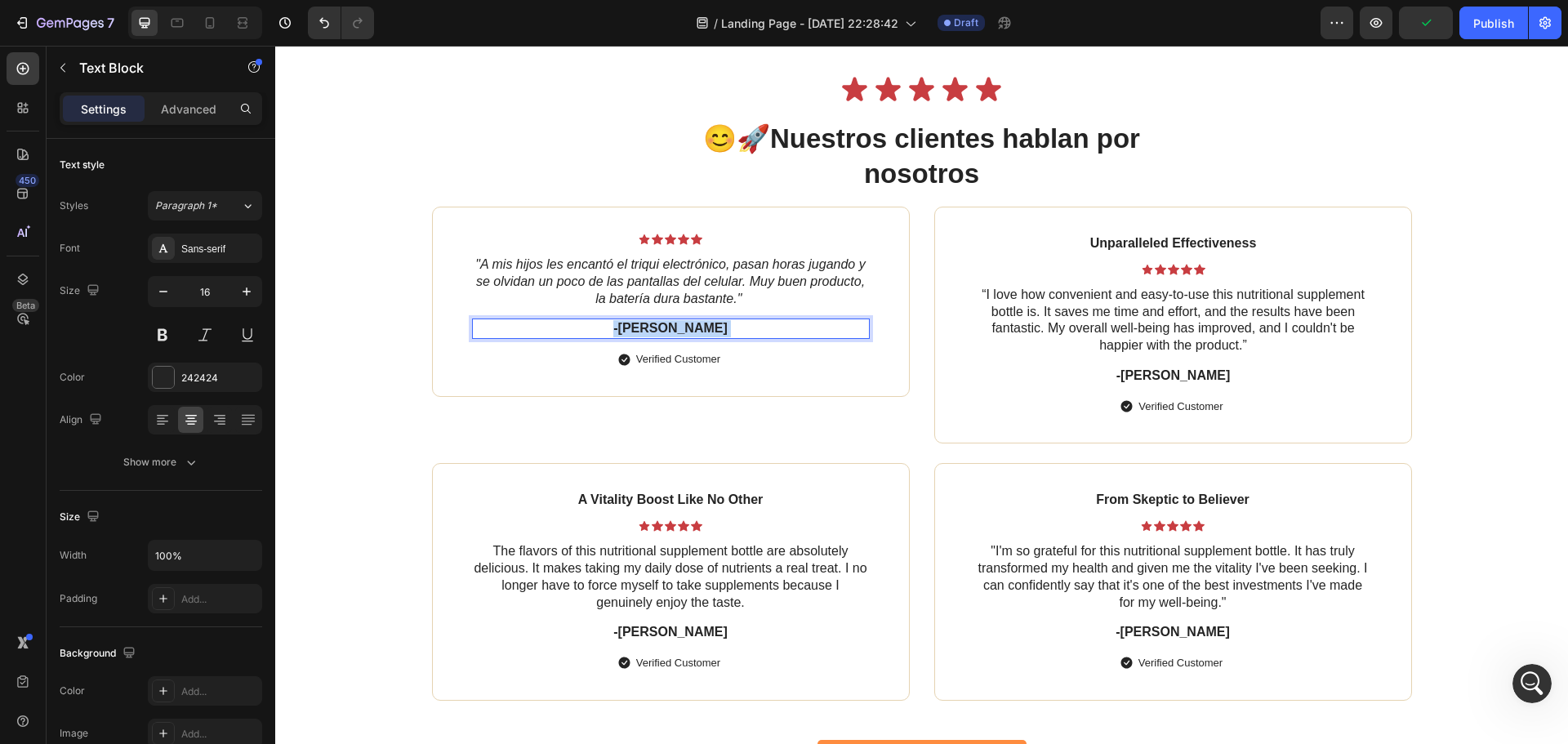
drag, startPoint x: 694, startPoint y: 328, endPoint x: 578, endPoint y: 334, distance: 116.2
click at [578, 334] on p "-[PERSON_NAME]" at bounding box center [670, 328] width 394 height 17
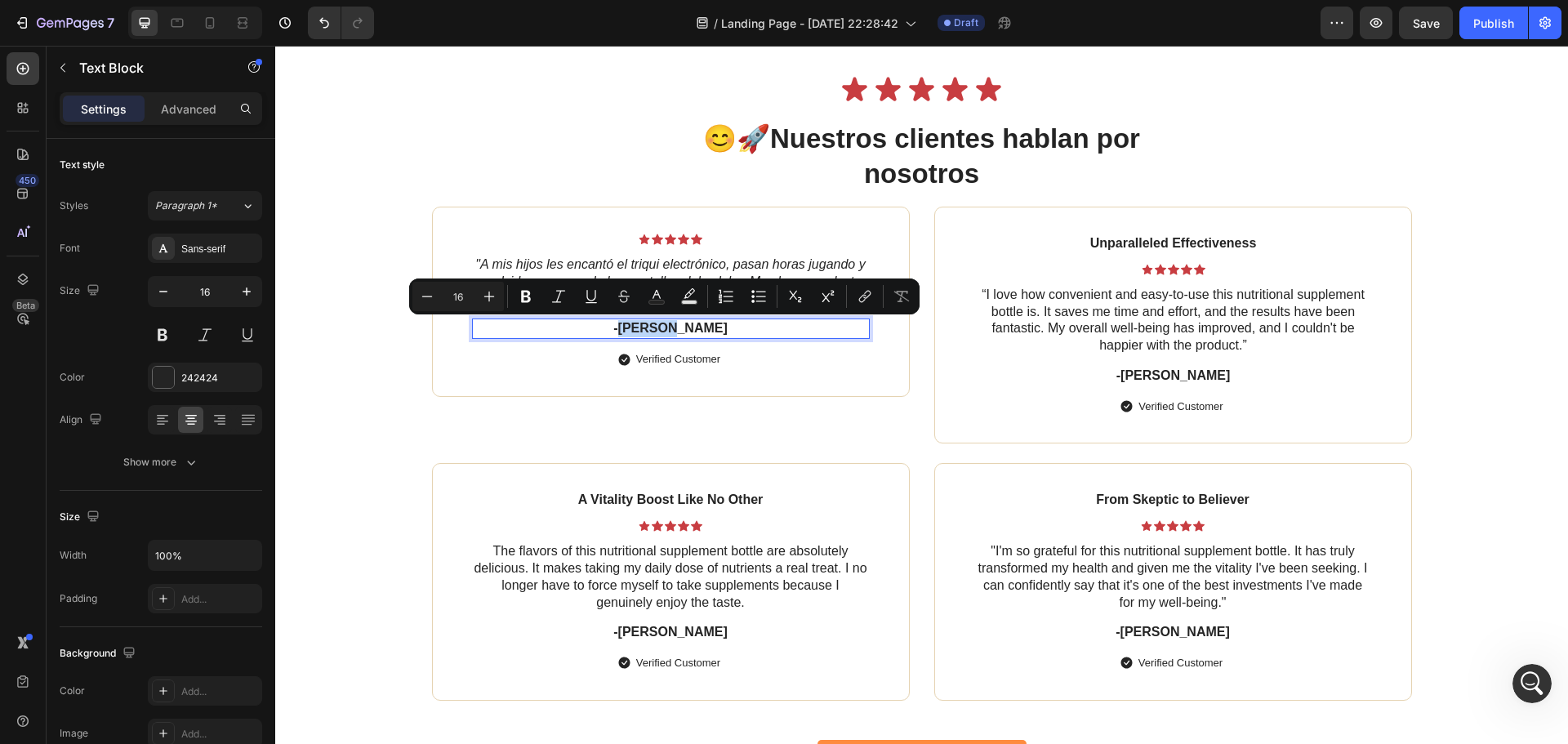
drag, startPoint x: 687, startPoint y: 326, endPoint x: 642, endPoint y: 326, distance: 45.0
click at [642, 326] on p "-[PERSON_NAME]" at bounding box center [670, 328] width 394 height 17
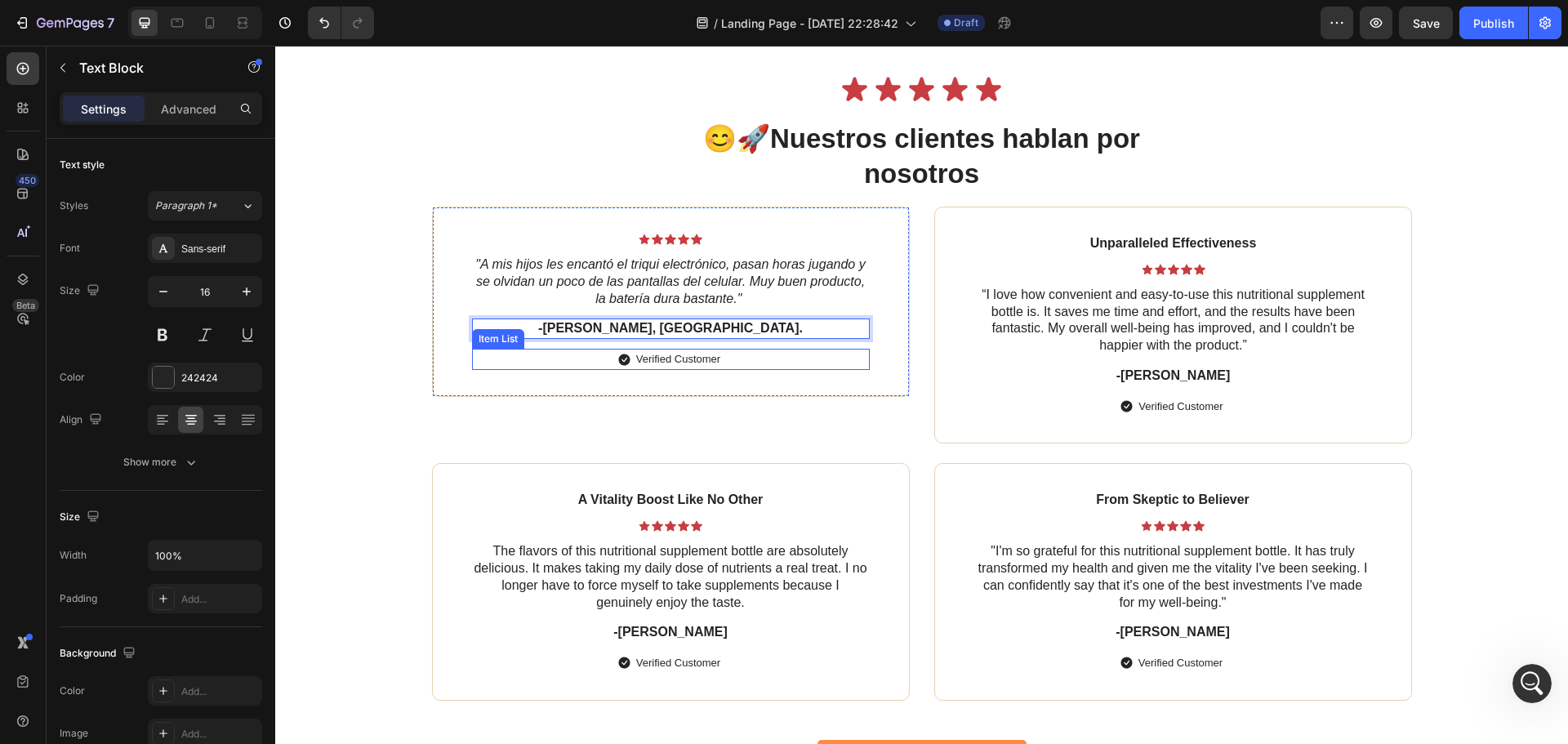
click at [677, 356] on p "Verified Customer" at bounding box center [678, 360] width 85 height 17
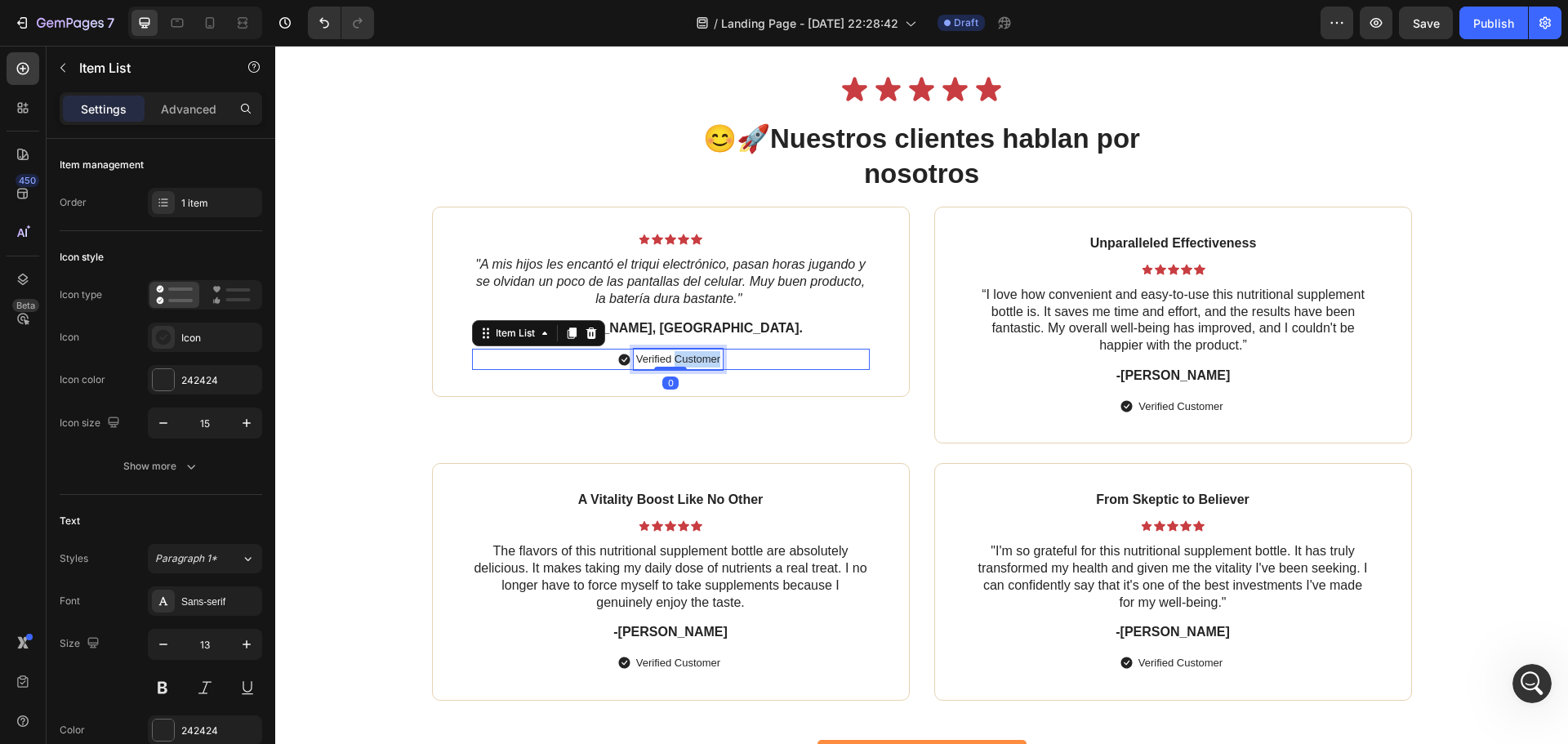
click at [677, 356] on p "Verified Customer" at bounding box center [678, 360] width 85 height 17
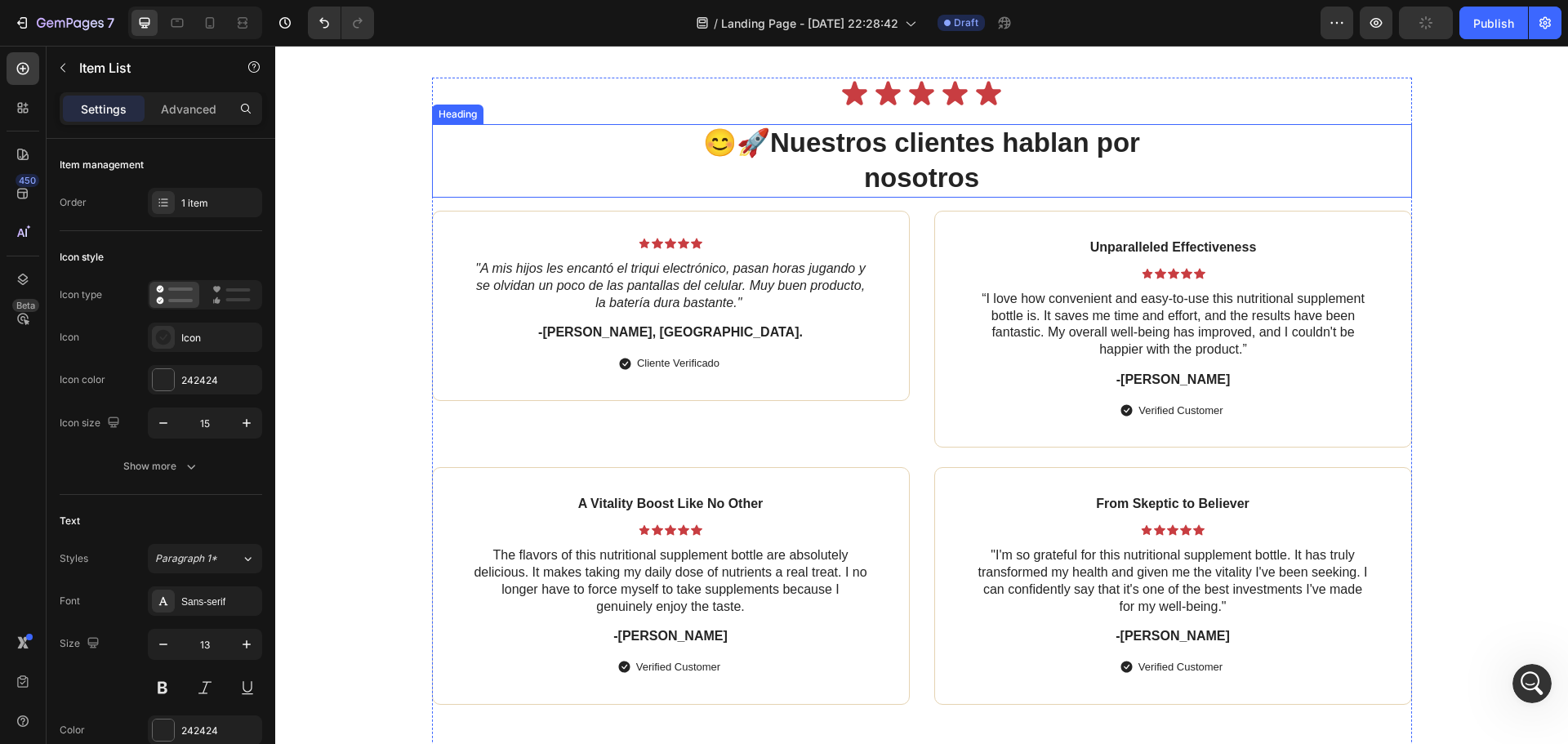
click at [1373, 161] on div "😊🚀 Nuestros clientes hablan por nosotros" at bounding box center [922, 161] width 980 height 74
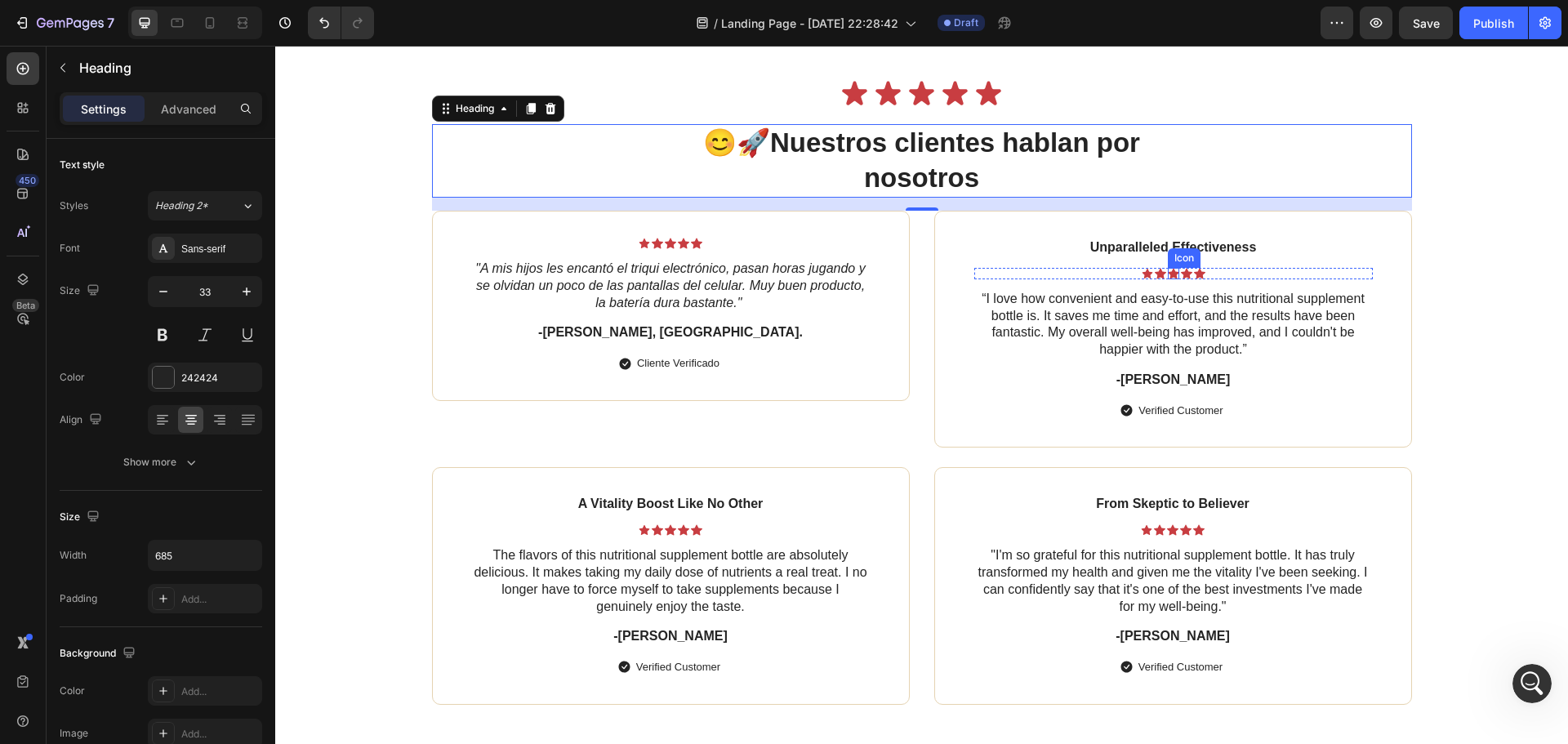
click at [1173, 249] on div "Icon" at bounding box center [1185, 258] width 33 height 19
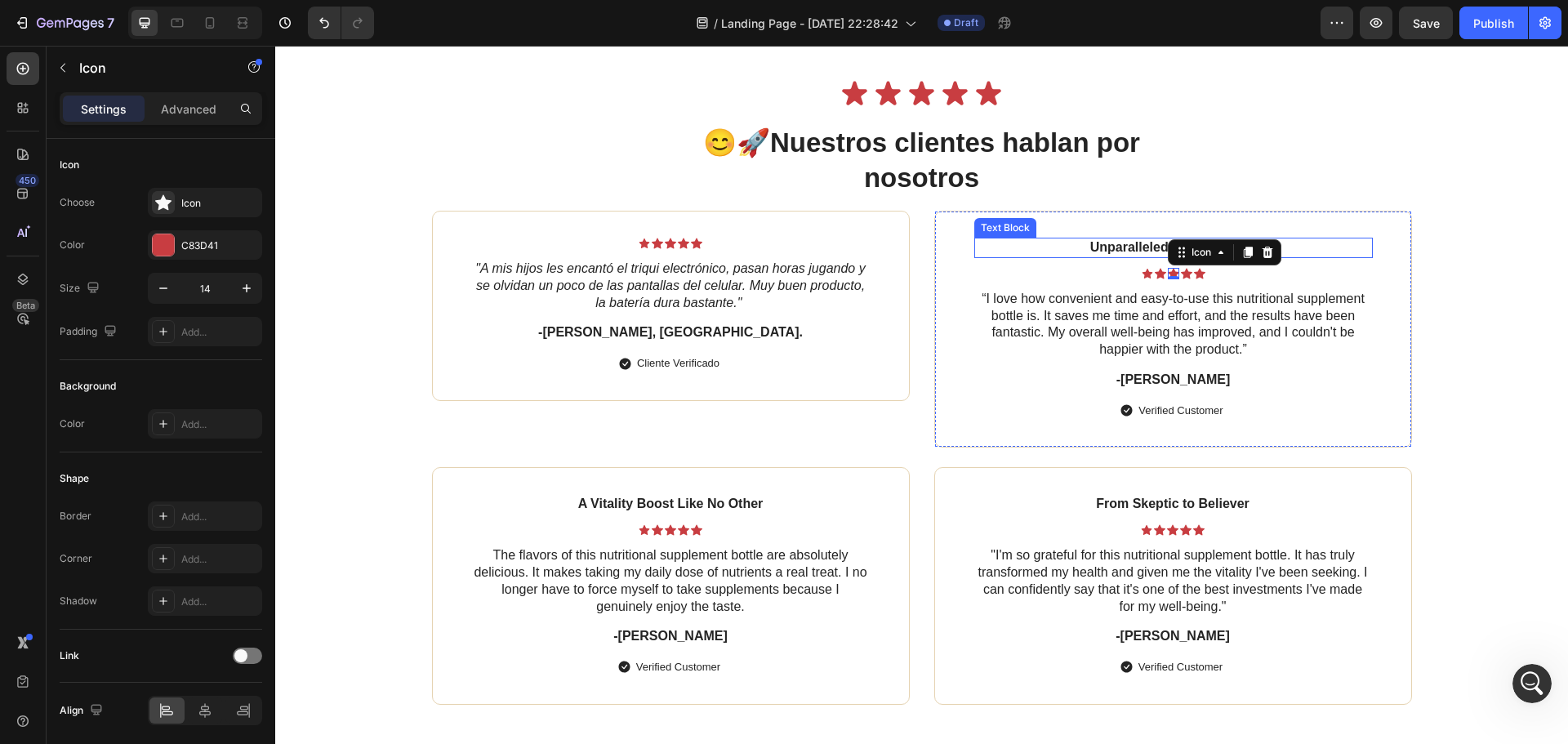
click at [1138, 248] on p "Unparalleled Effectiveness" at bounding box center [1174, 247] width 395 height 17
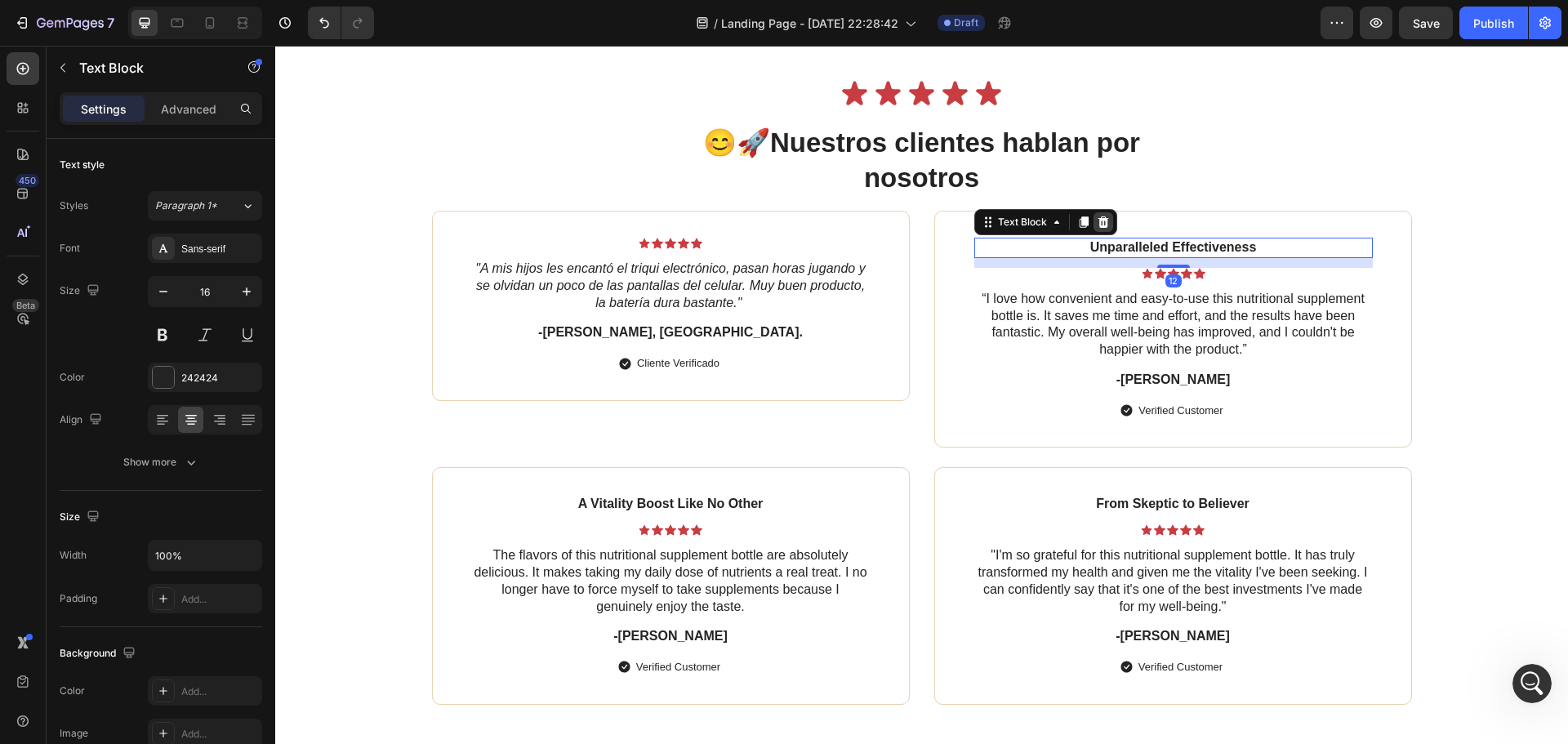
click at [1096, 222] on icon at bounding box center [1103, 223] width 13 height 13
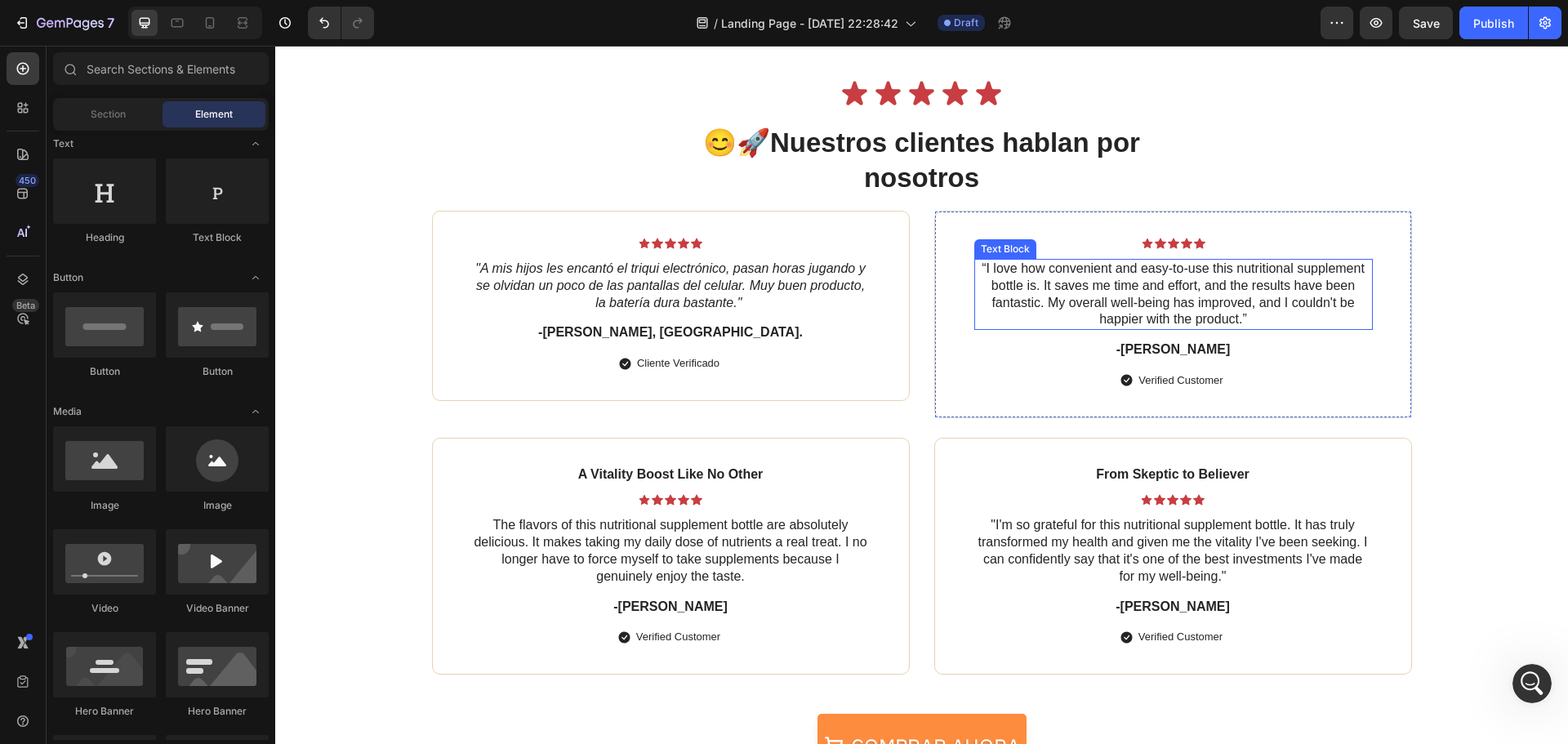
click at [1057, 293] on p "“I love how convenient and easy-to-use this nutritional supplement bottle is. I…" at bounding box center [1174, 294] width 395 height 68
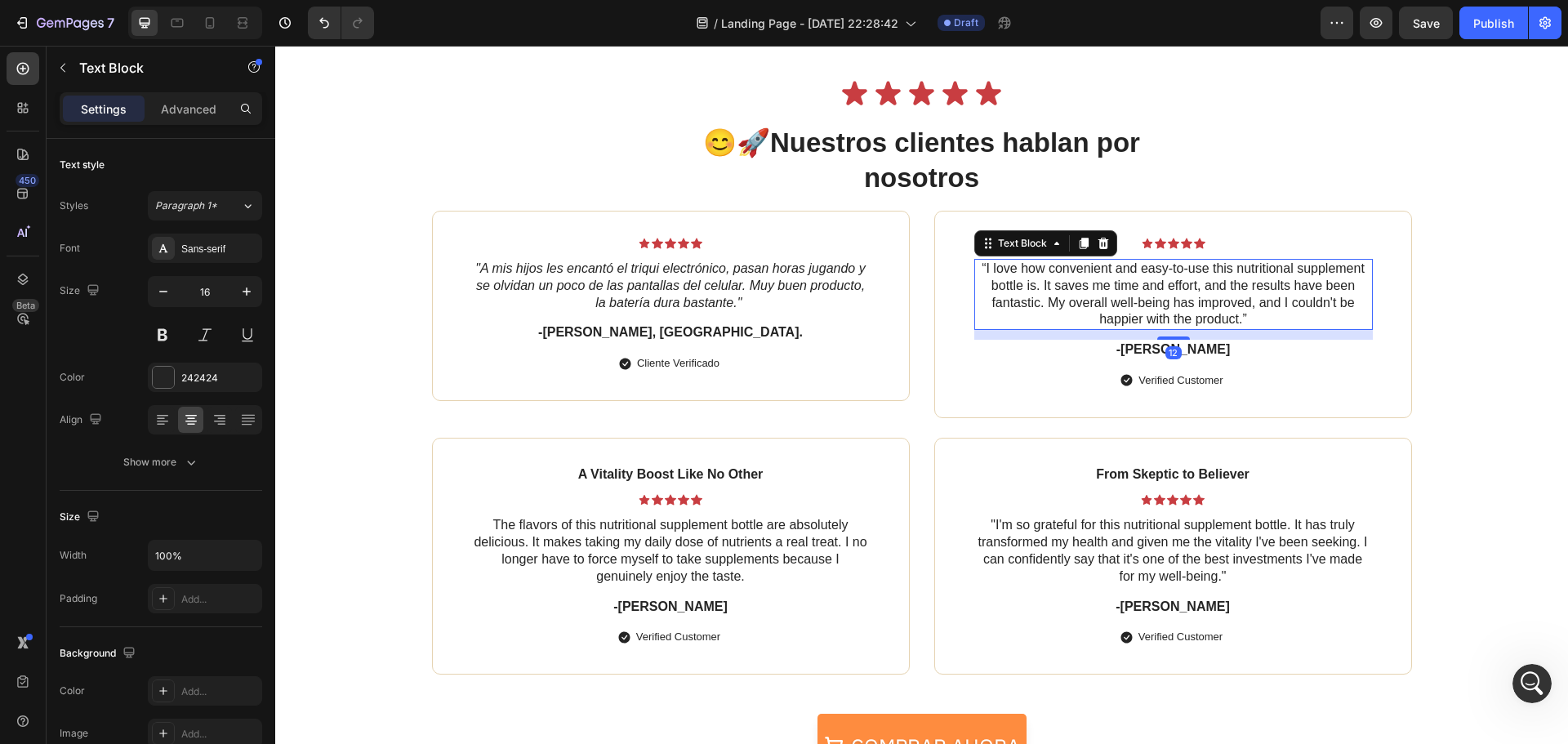
click at [1057, 293] on p "“I love how convenient and easy-to-use this nutritional supplement bottle is. I…" at bounding box center [1174, 294] width 395 height 68
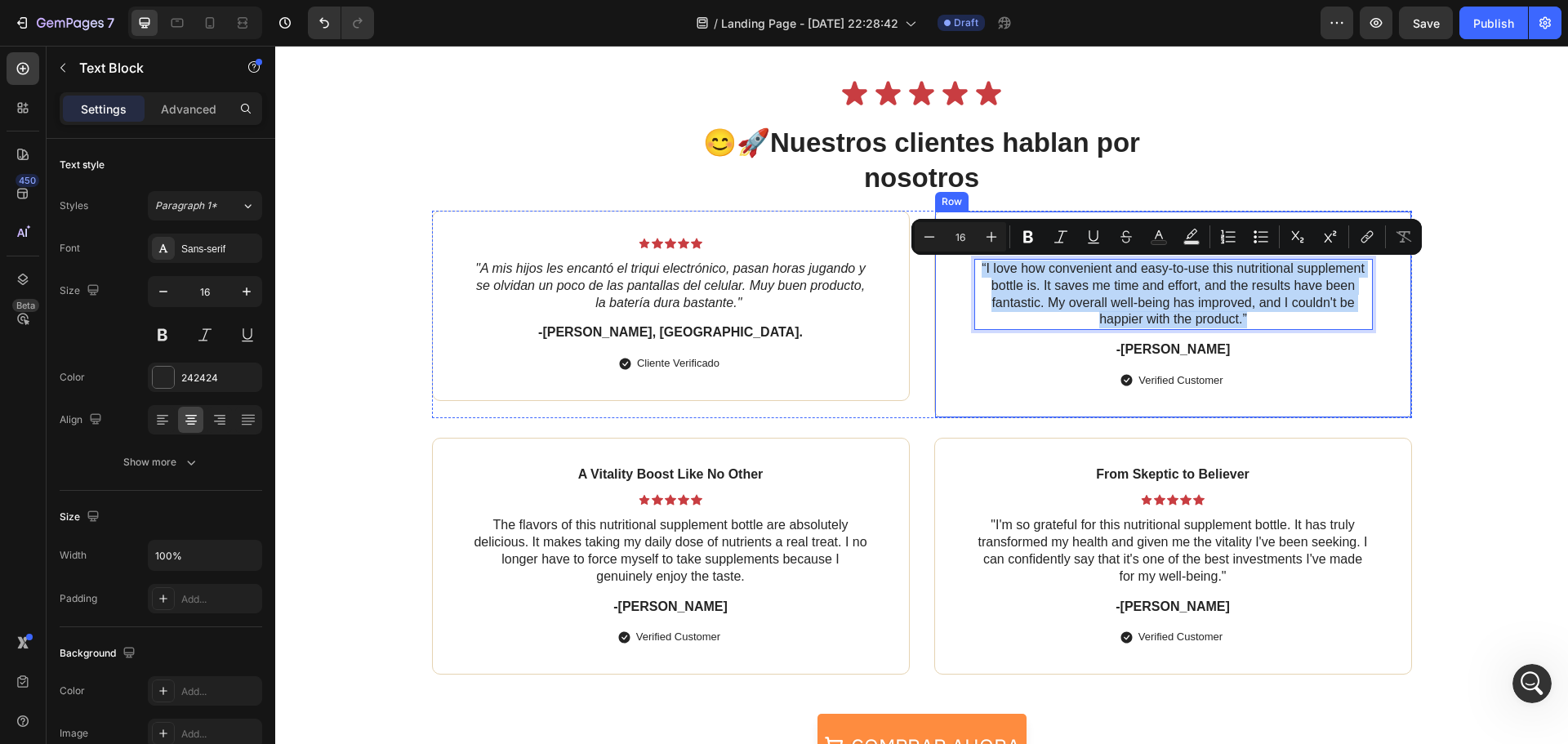
drag, startPoint x: 1241, startPoint y: 317, endPoint x: 967, endPoint y: 257, distance: 280.5
click at [967, 257] on div "Icon Icon Icon Icon Icon Icon List “I love how convenient and easy-to-use this …" at bounding box center [1174, 314] width 478 height 207
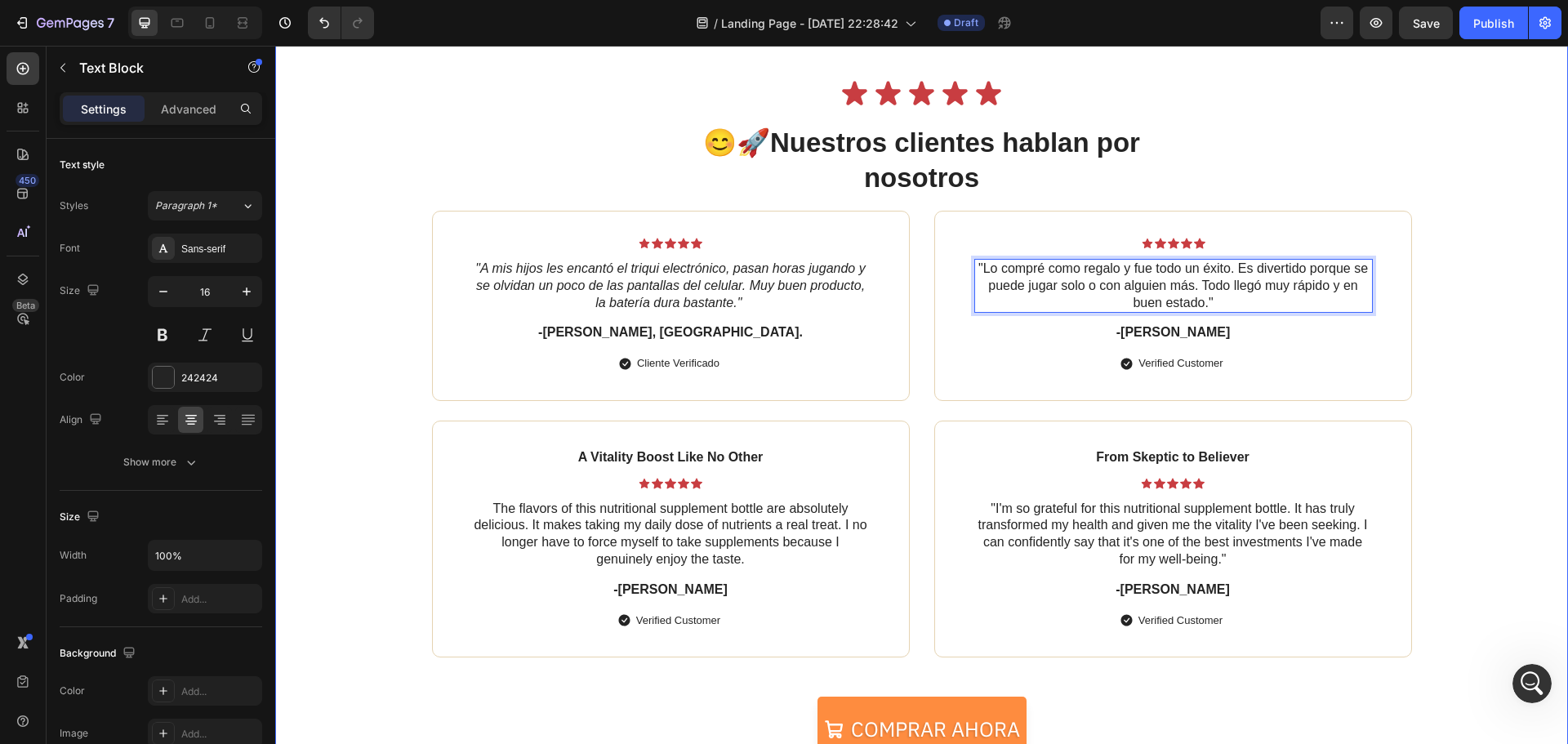
click at [1466, 319] on div "Icon Icon Icon Icon Icon Icon List 😊🚀 Nuestros clientes hablan por nosotros Hea…" at bounding box center [921, 439] width 1260 height 724
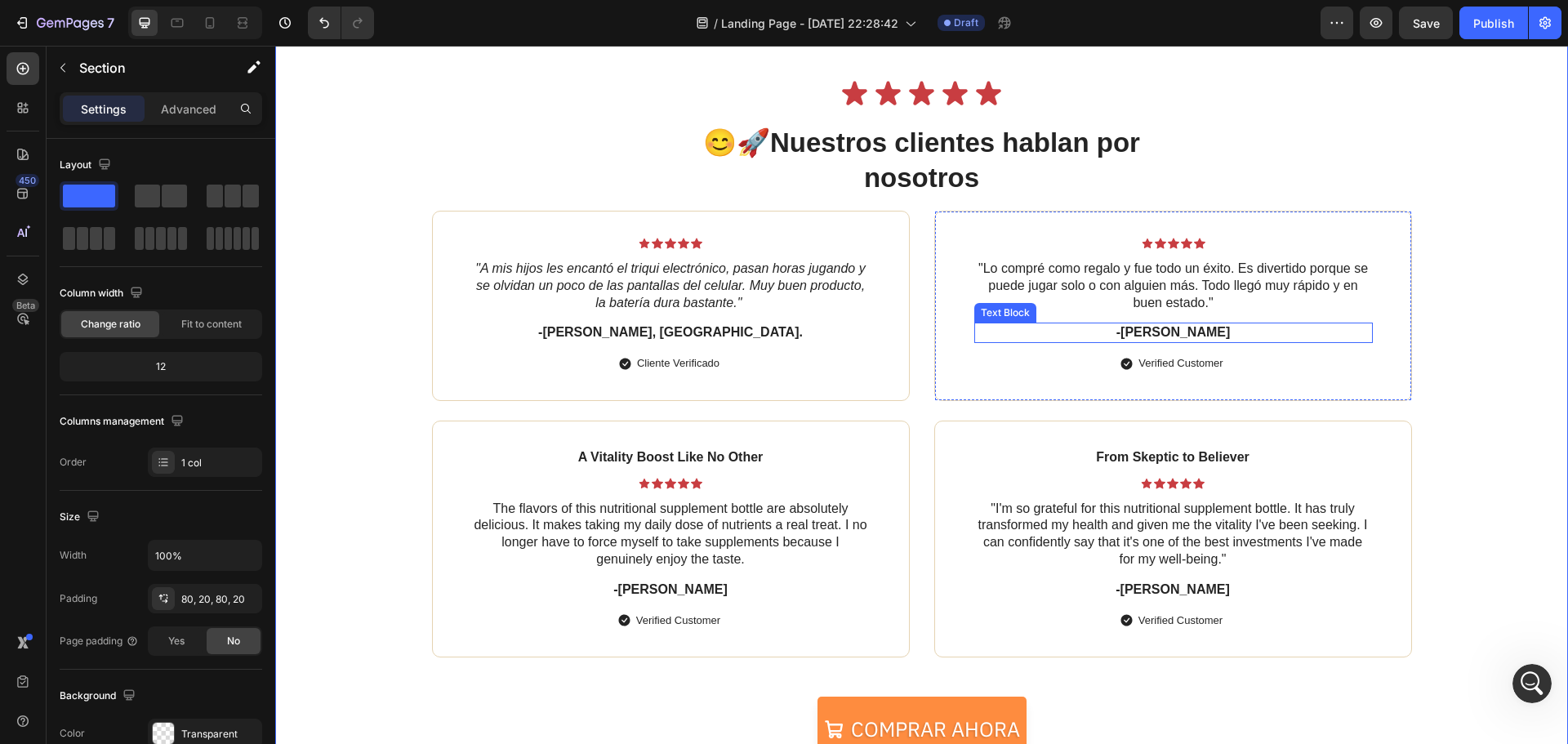
click at [1196, 334] on p "-[PERSON_NAME]" at bounding box center [1174, 333] width 395 height 17
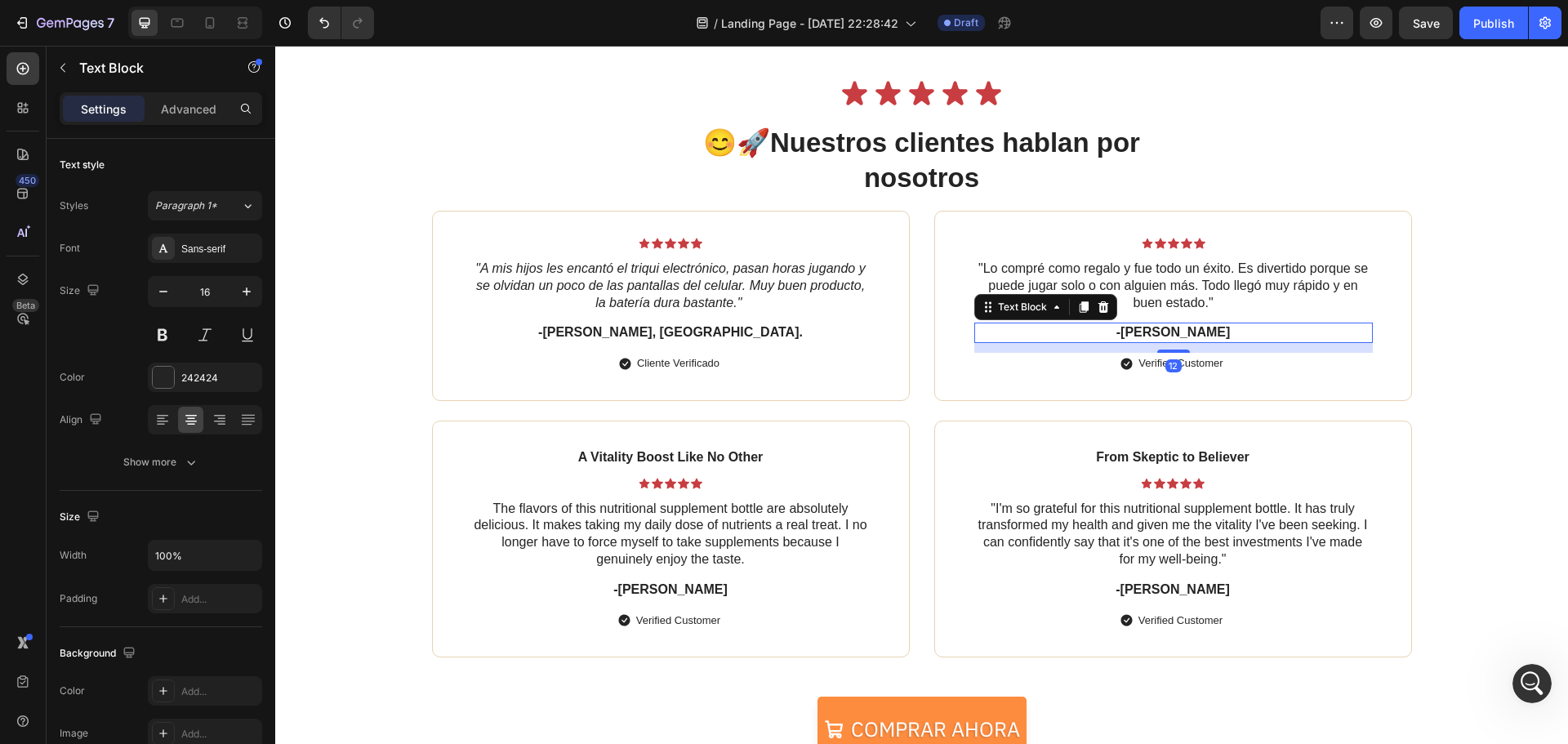
click at [1196, 334] on p "-[PERSON_NAME]" at bounding box center [1174, 333] width 395 height 17
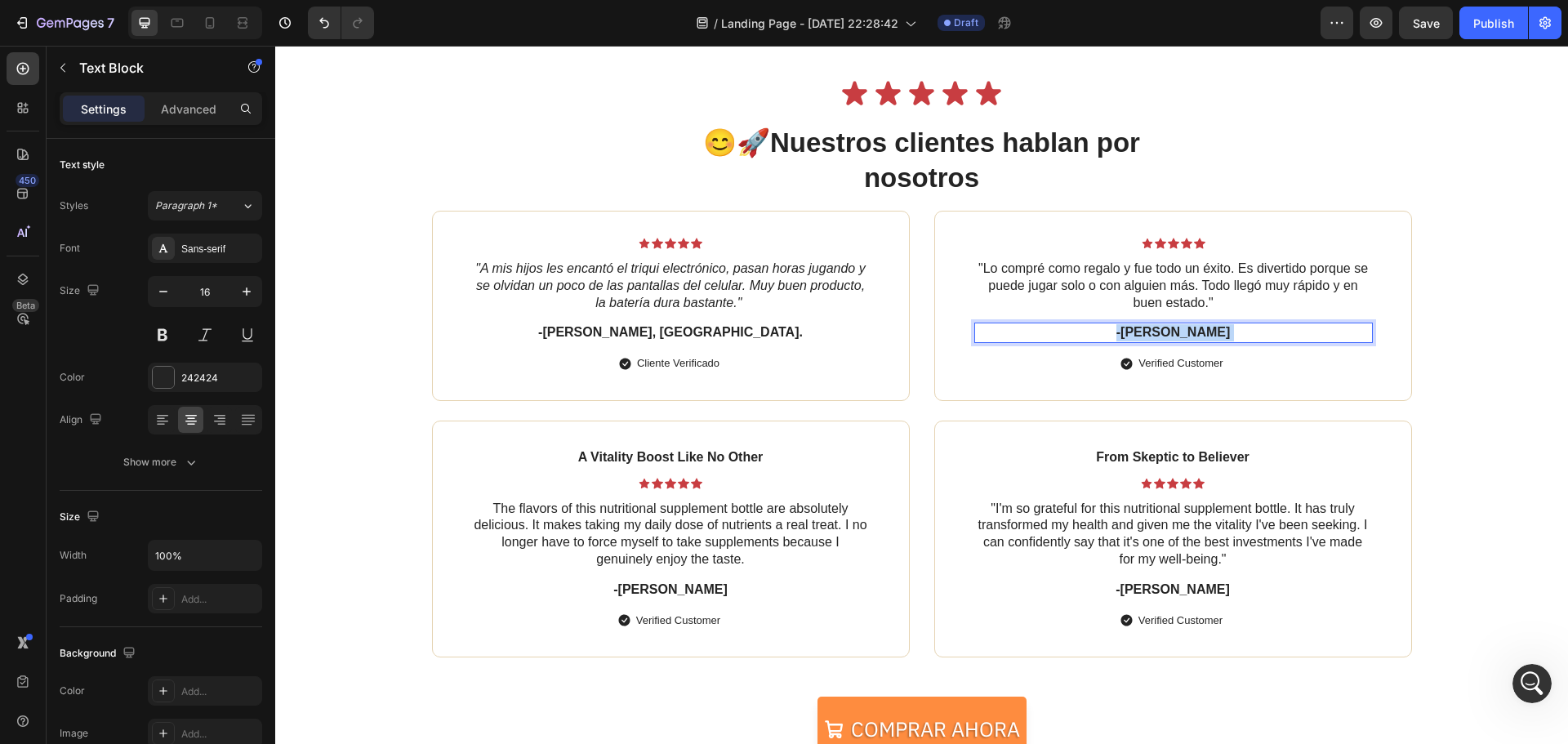
drag, startPoint x: 1170, startPoint y: 329, endPoint x: 1126, endPoint y: 326, distance: 44.1
click at [1126, 326] on p "-[PERSON_NAME]" at bounding box center [1174, 333] width 395 height 17
drag, startPoint x: 1191, startPoint y: 333, endPoint x: 1153, endPoint y: 326, distance: 38.6
click at [1153, 326] on p "-[PERSON_NAME]" at bounding box center [1174, 333] width 395 height 17
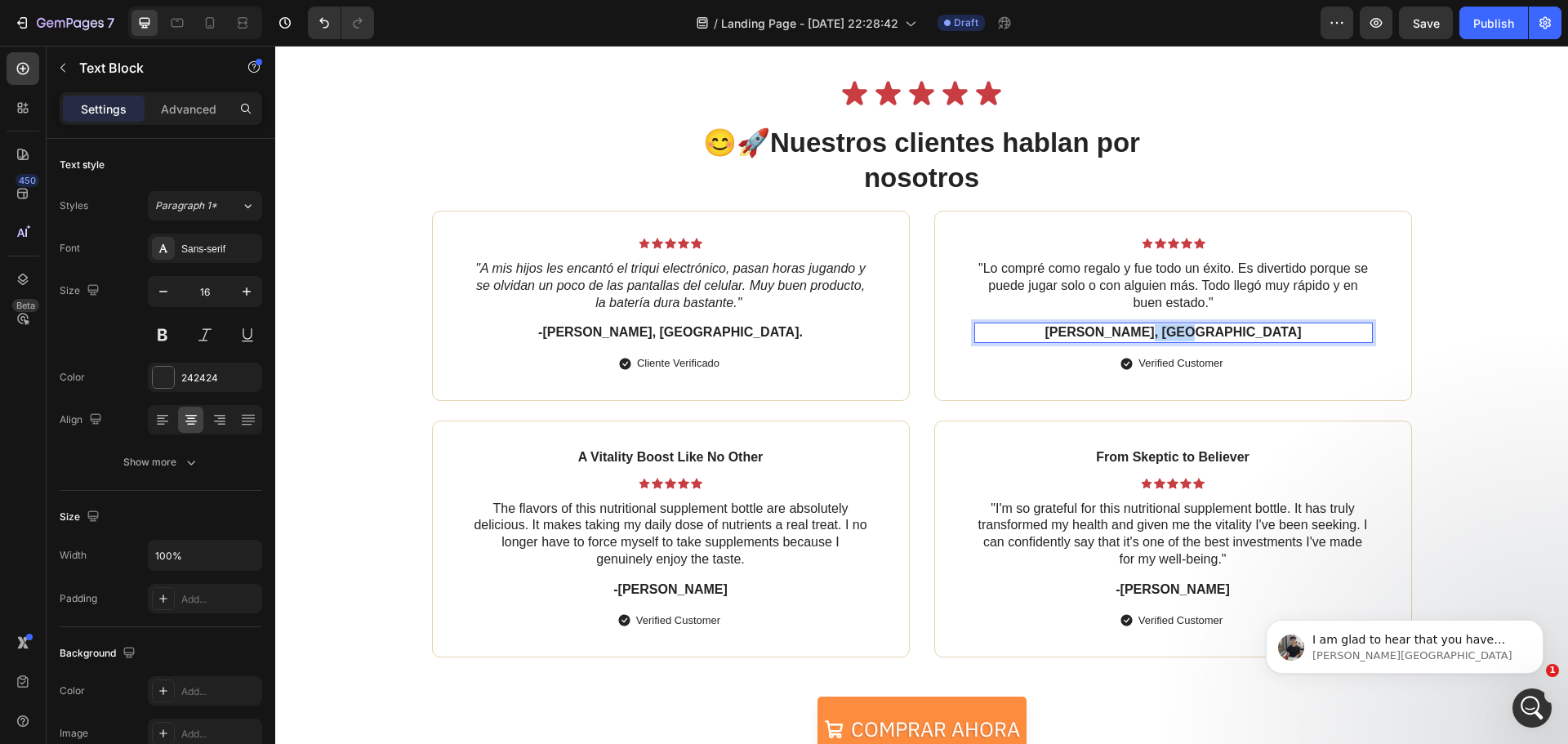
scroll to position [608, 0]
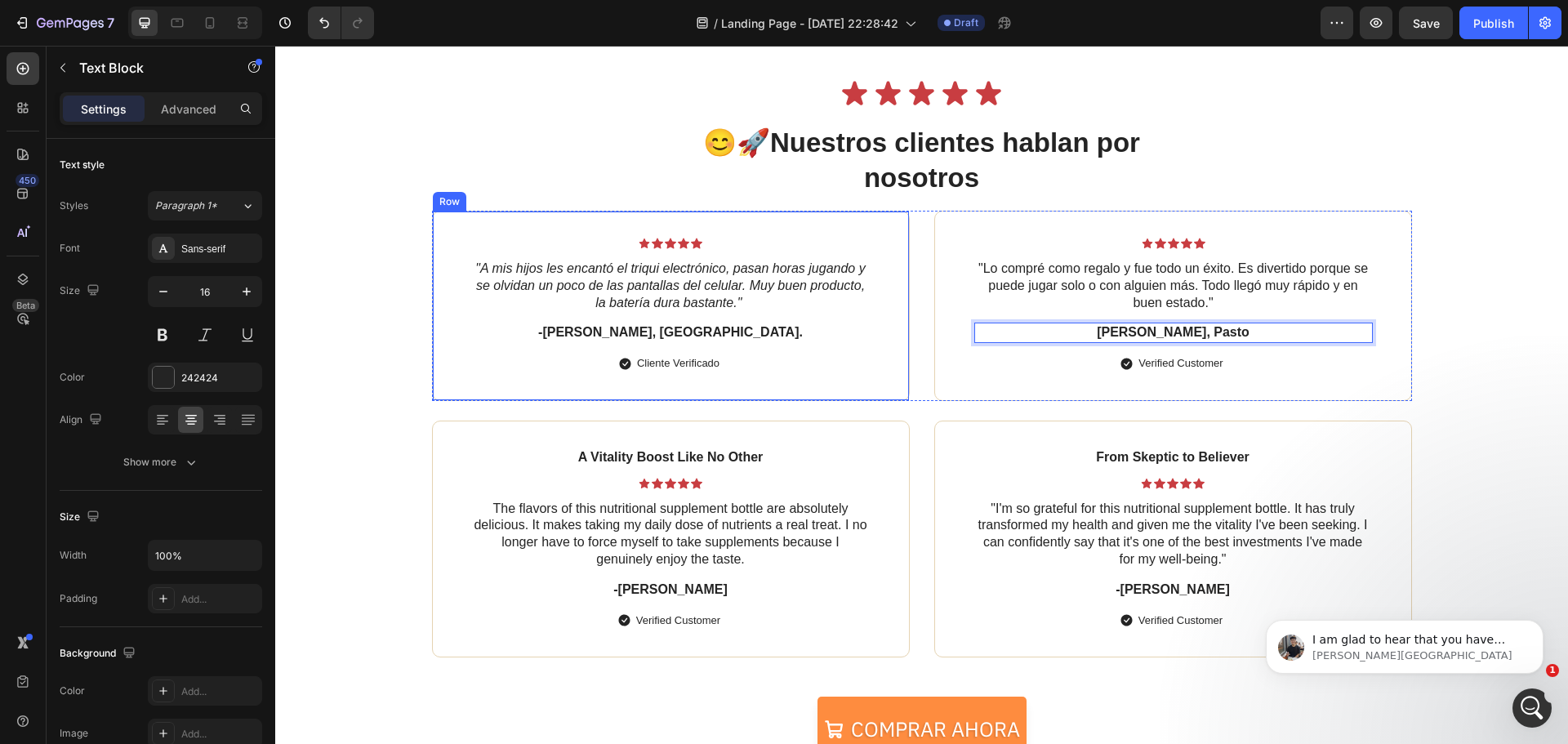
click at [718, 356] on div "Cliente Verificado" at bounding box center [671, 363] width 398 height 21
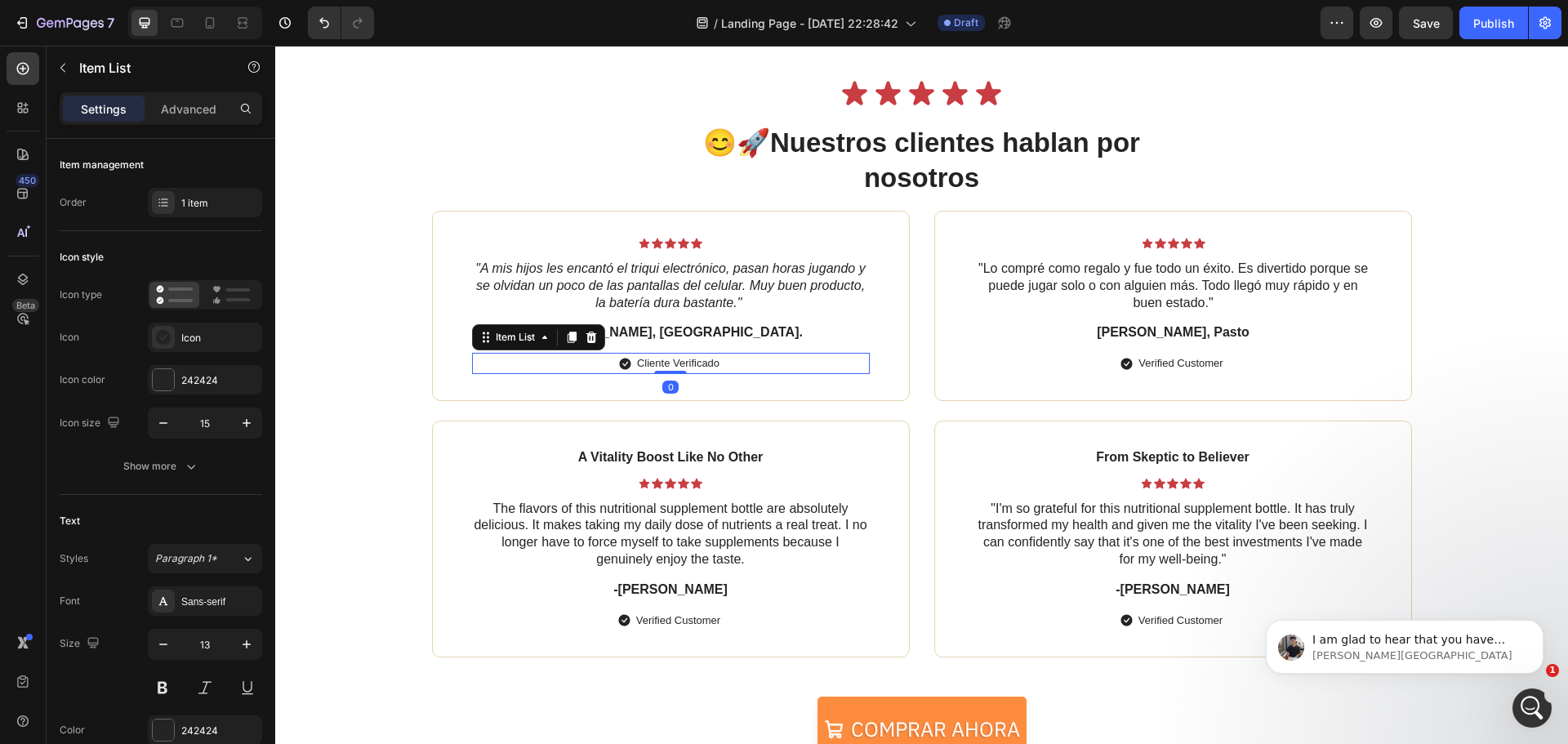
click at [717, 361] on div "Cliente Verificado" at bounding box center [671, 363] width 398 height 21
drag, startPoint x: 718, startPoint y: 363, endPoint x: 655, endPoint y: 371, distance: 63.5
click at [643, 380] on div "Icon Icon Icon Icon Icon Icon List "A mis hijos les encantó el triqui electróni…" at bounding box center [671, 305] width 478 height 190
click at [683, 355] on div "Cliente Verificado" at bounding box center [677, 363] width 87 height 21
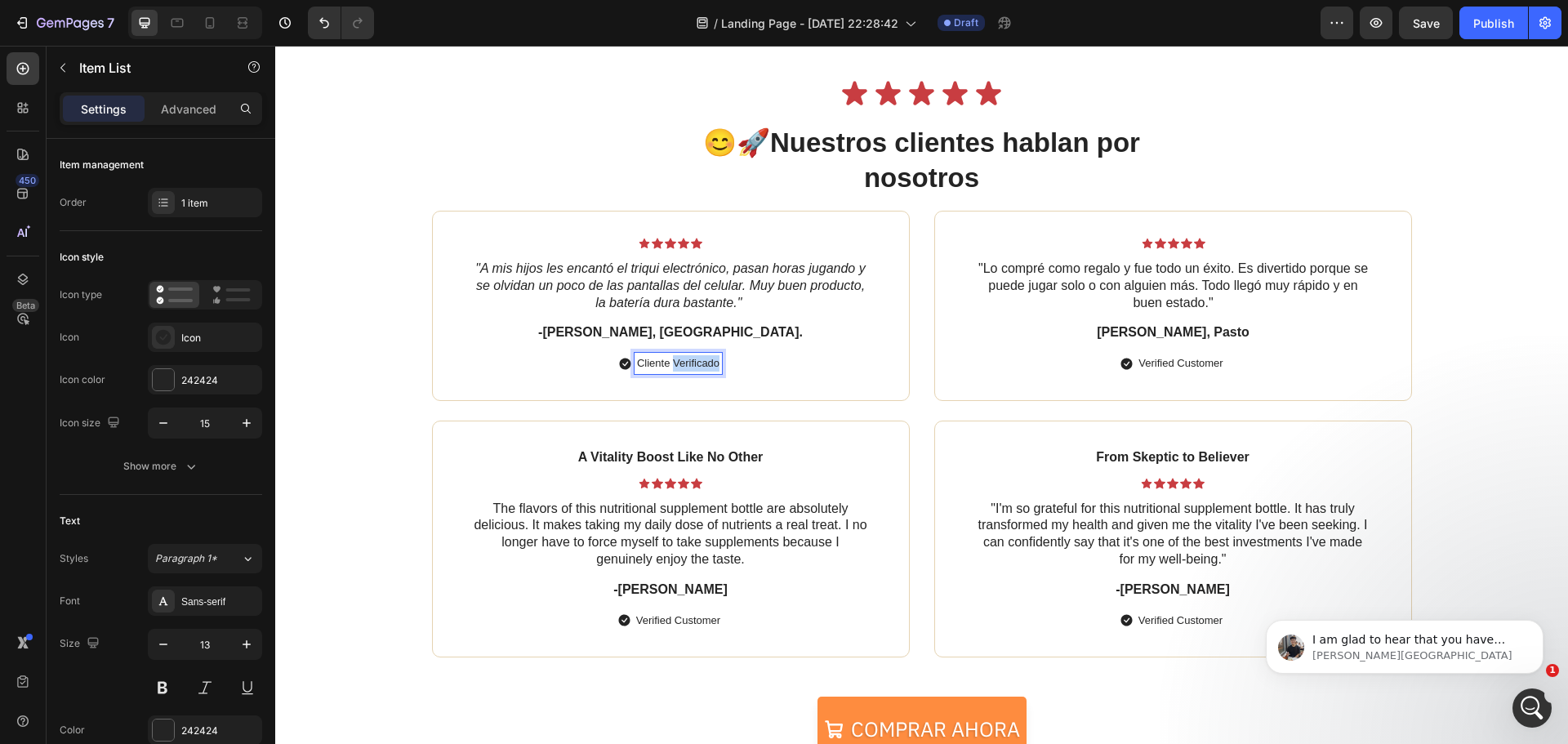
click at [684, 355] on div "Cliente Verificado" at bounding box center [677, 363] width 87 height 21
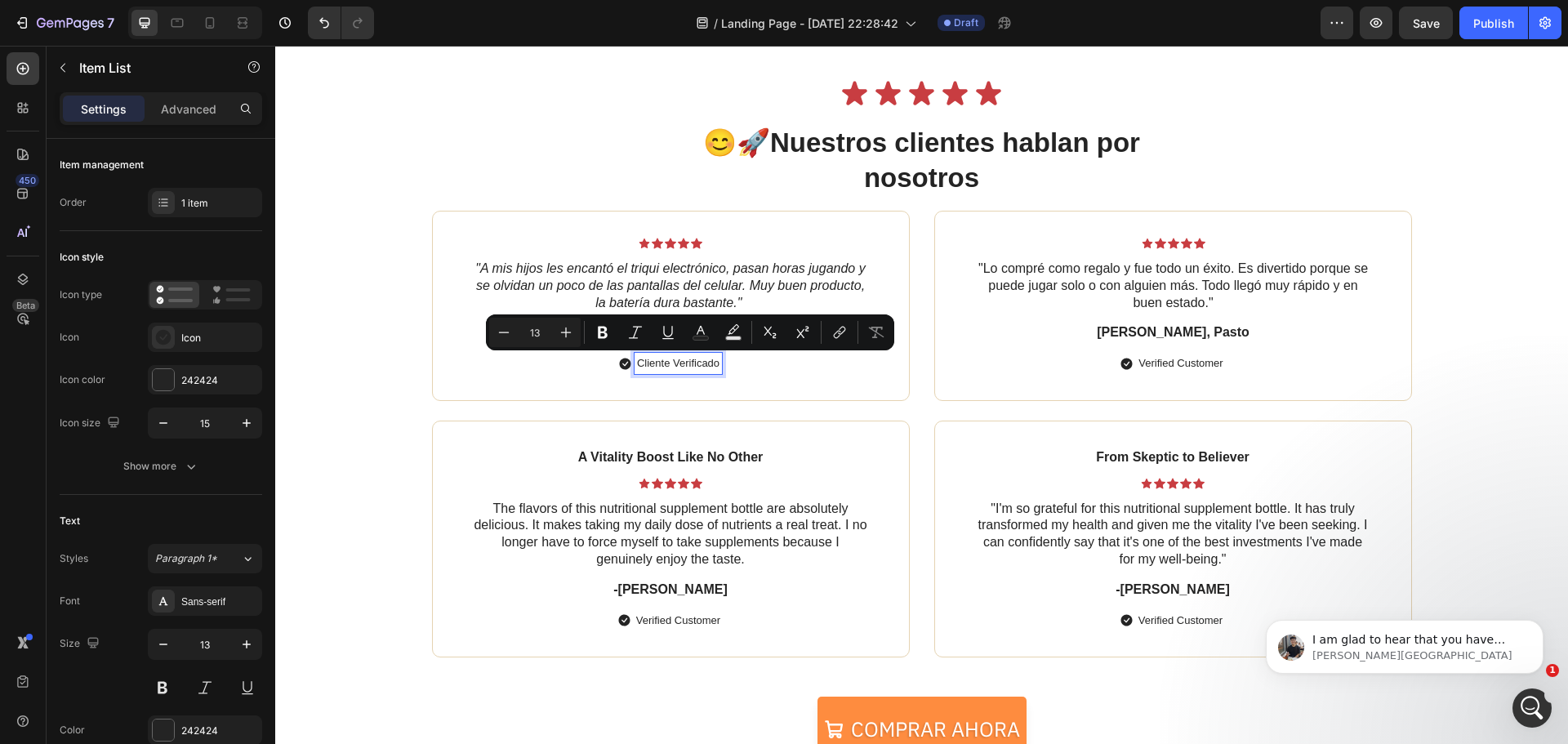
click at [637, 367] on p "Cliente Verificado" at bounding box center [678, 364] width 83 height 17
drag, startPoint x: 632, startPoint y: 364, endPoint x: 712, endPoint y: 356, distance: 80.4
click at [712, 356] on p "Cliente Verificado" at bounding box center [678, 364] width 83 height 17
copy p "Cliente Verificado"
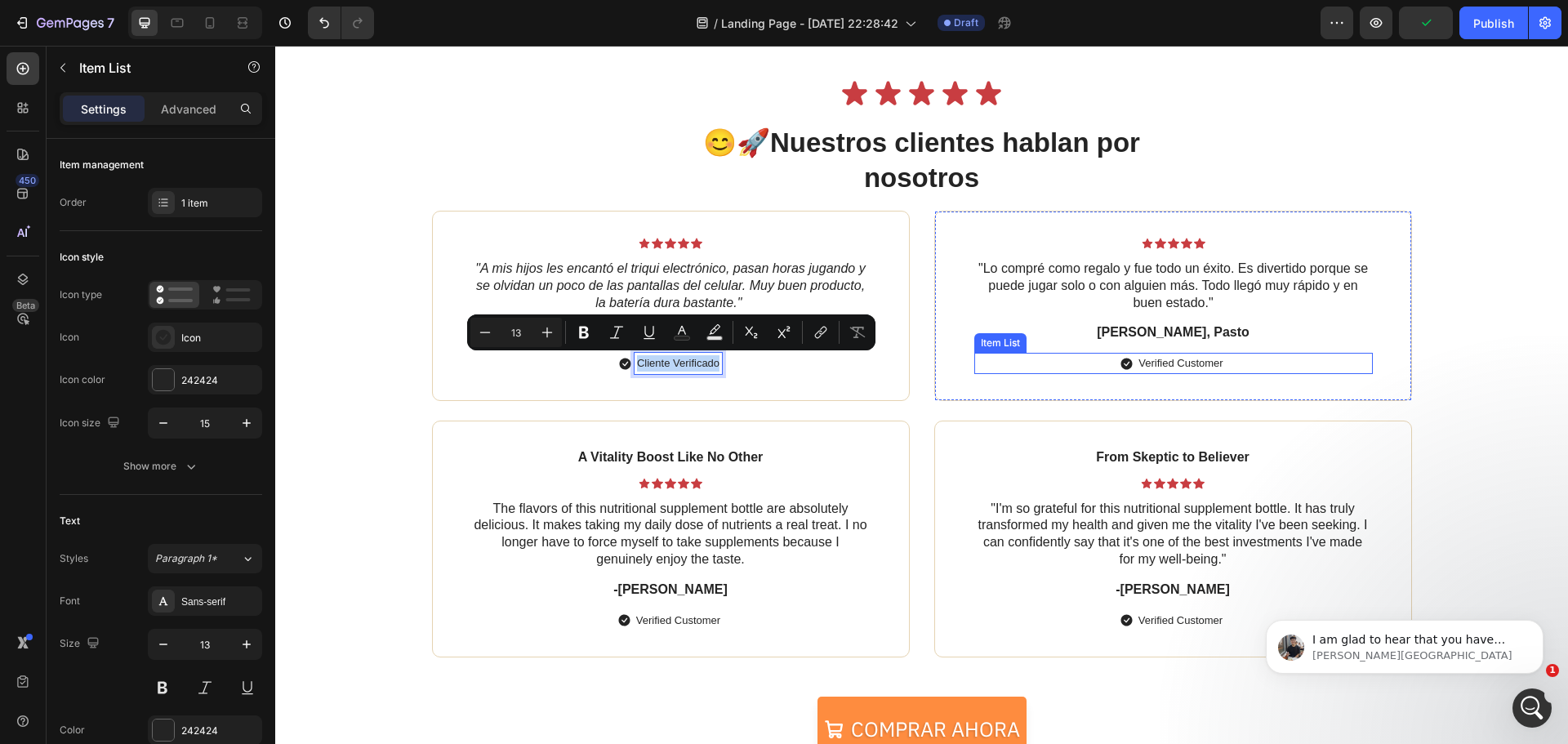
click at [1175, 361] on p "Verified Customer" at bounding box center [1181, 364] width 85 height 17
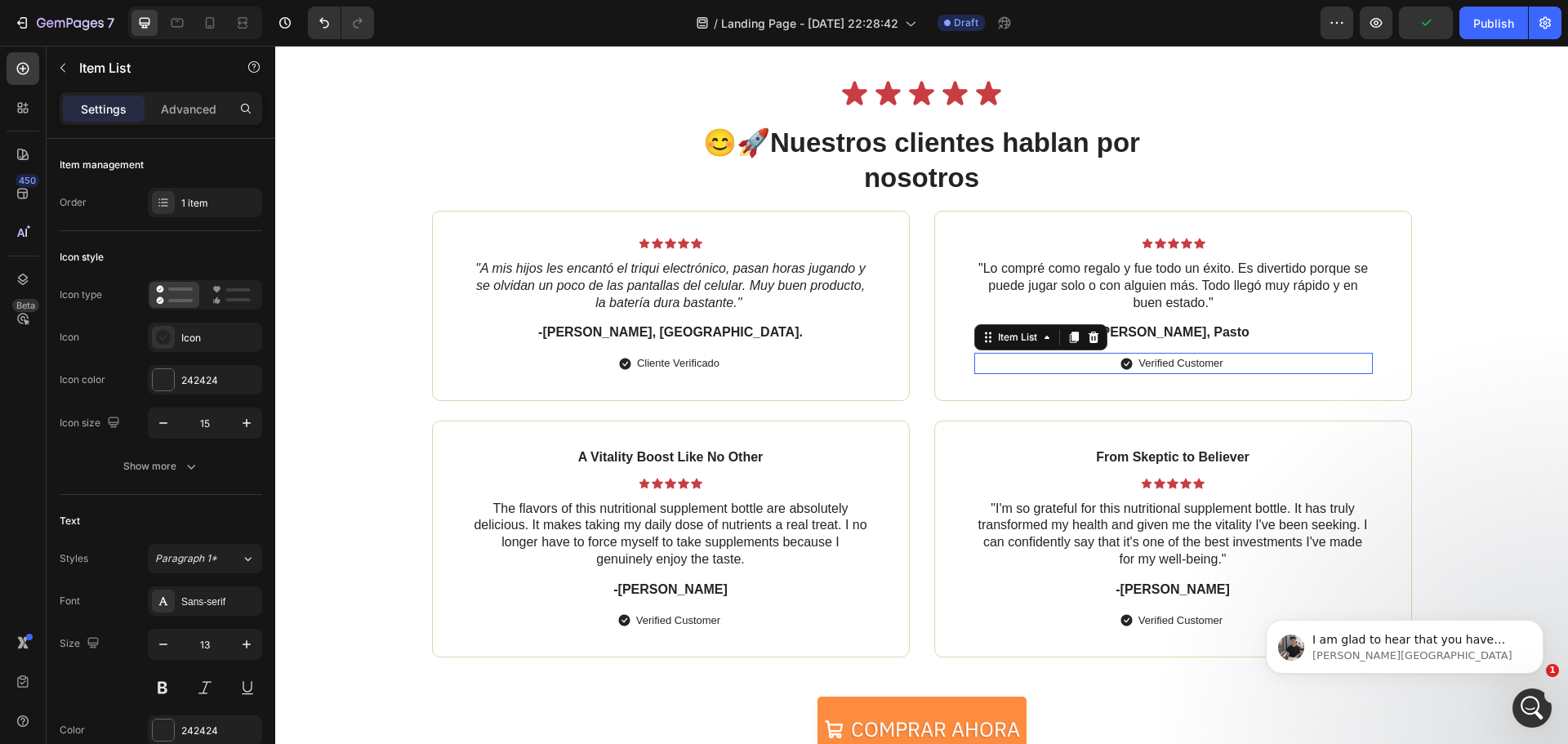
click at [1175, 361] on p "Verified Customer" at bounding box center [1181, 364] width 85 height 17
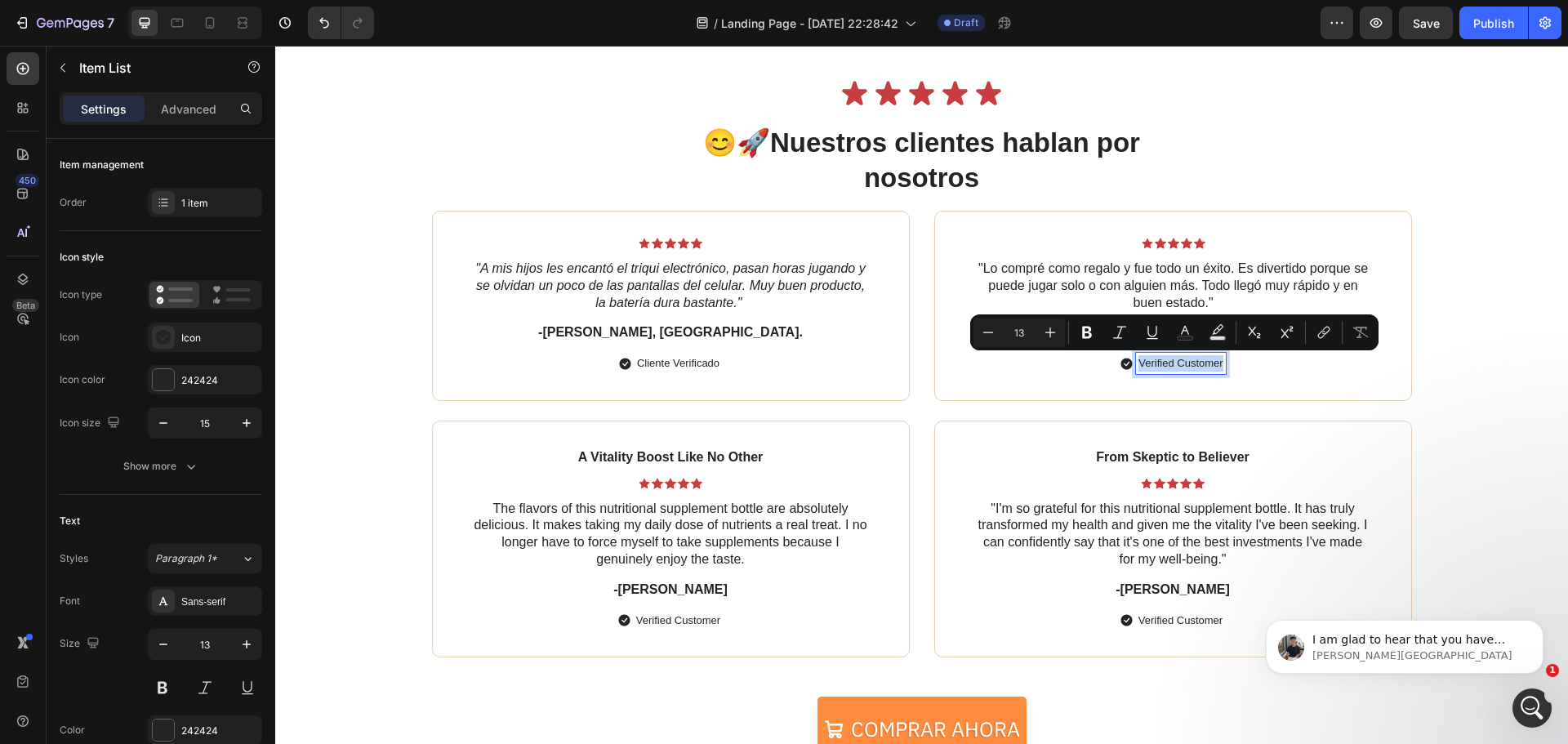
drag, startPoint x: 1135, startPoint y: 365, endPoint x: 1218, endPoint y: 370, distance: 83.2
click at [1218, 370] on div "Verified Customer" at bounding box center [1180, 363] width 89 height 21
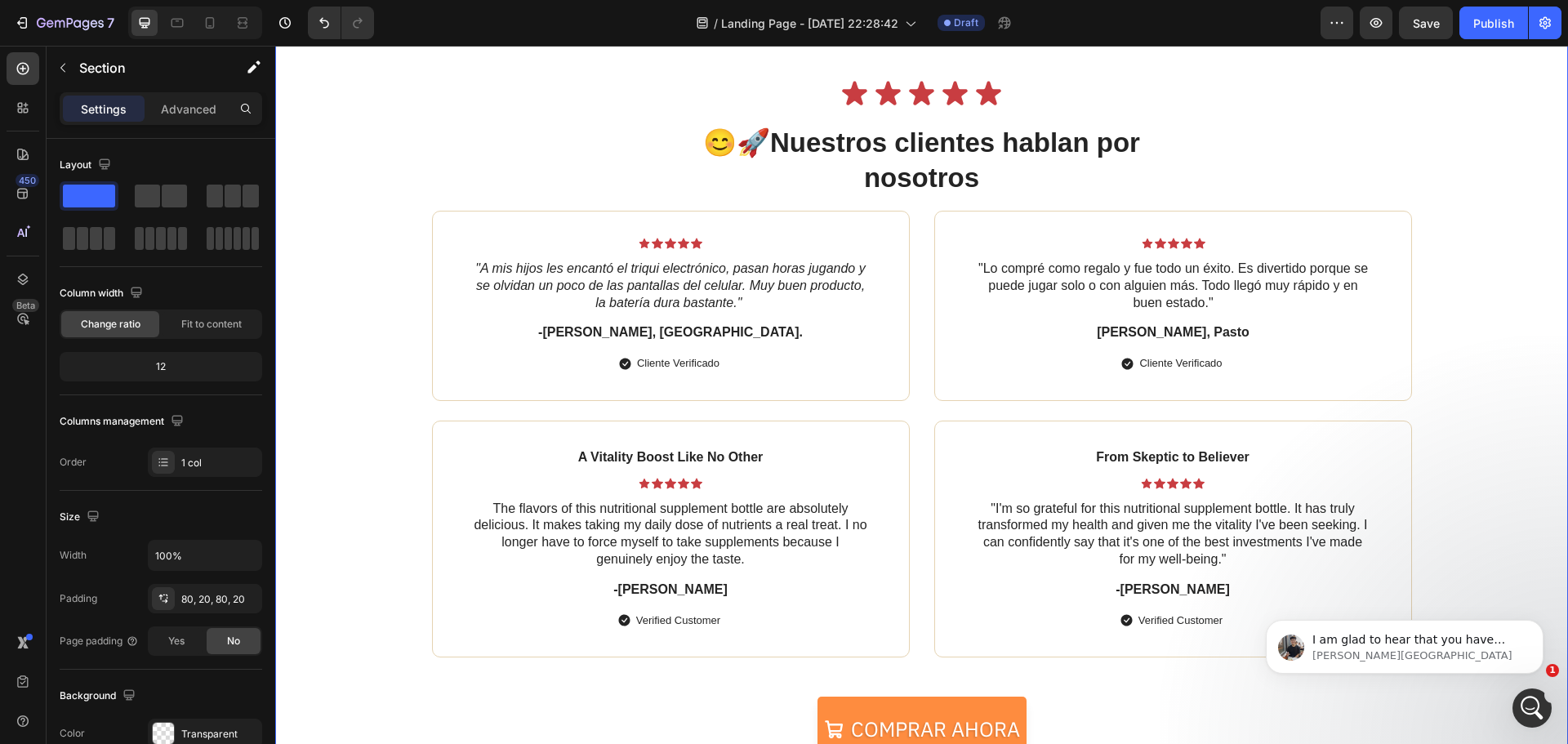
click at [1457, 390] on div "Icon Icon Icon Icon Icon Icon List 😊🚀 Nuestros clientes hablan por nosotros Hea…" at bounding box center [921, 439] width 1260 height 724
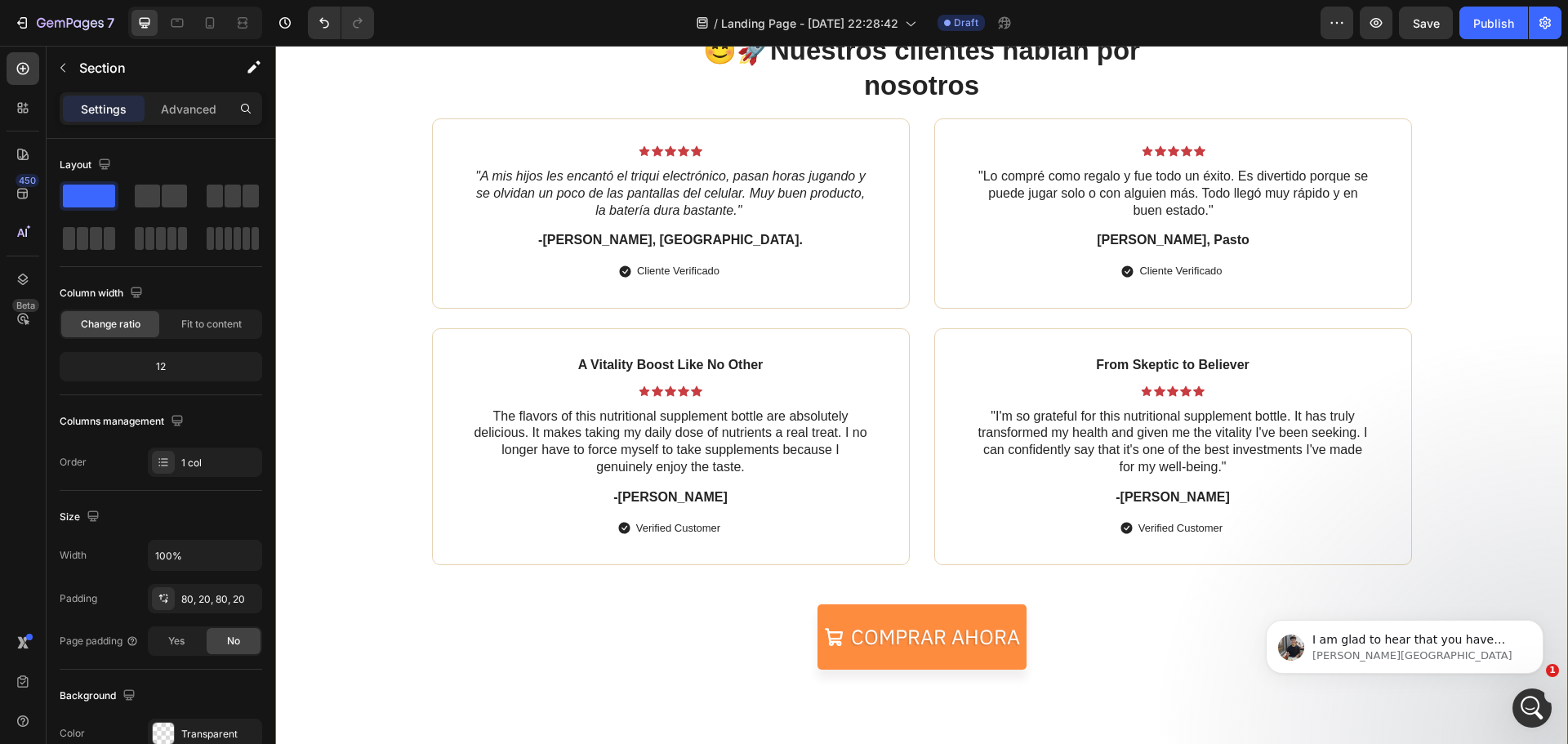
scroll to position [3101, 0]
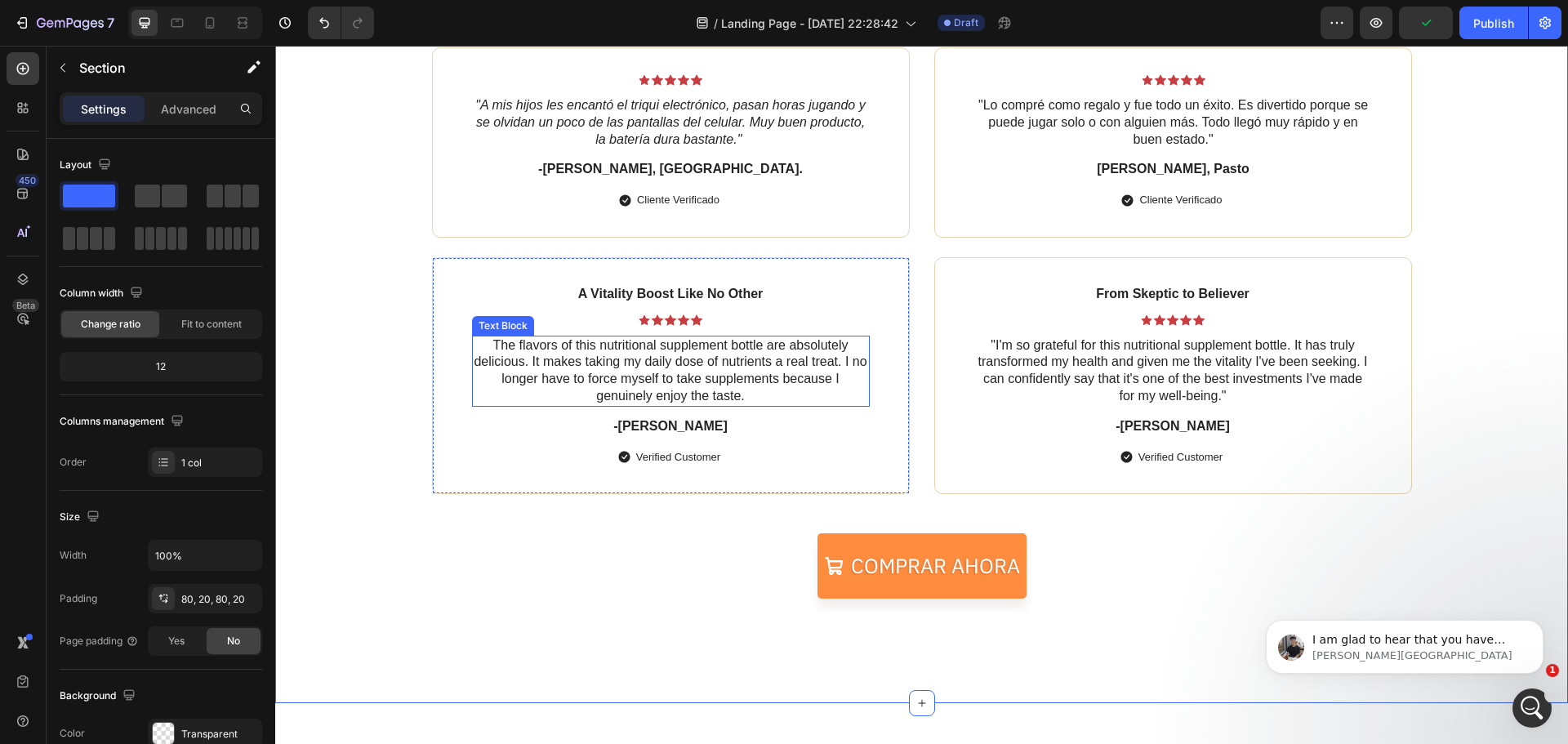
click at [707, 389] on p "The flavors of this nutritional supplement bottle are absolutely delicious. It …" at bounding box center [670, 372] width 394 height 68
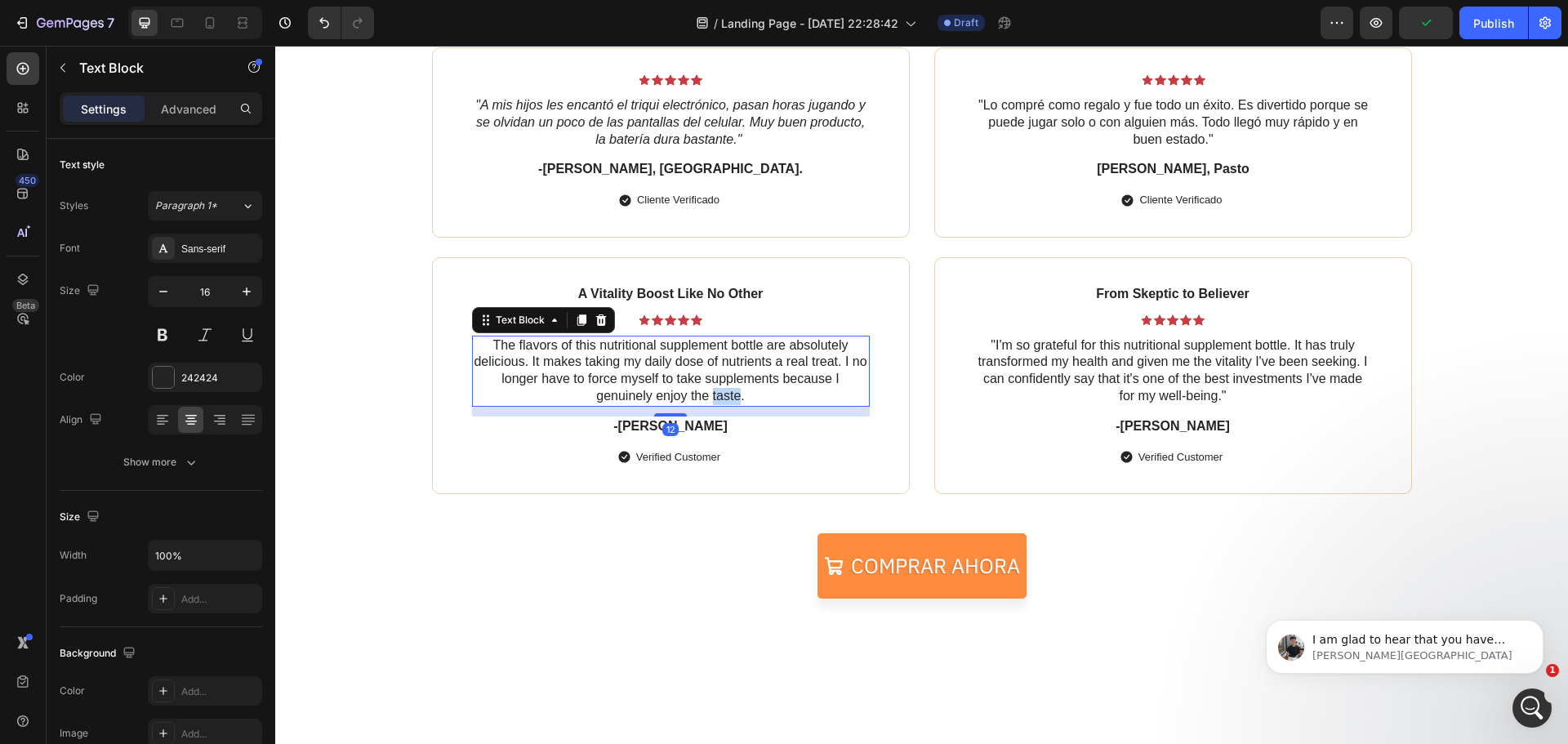
click at [707, 389] on p "The flavors of this nutritional supplement bottle are absolutely delicious. It …" at bounding box center [670, 372] width 394 height 68
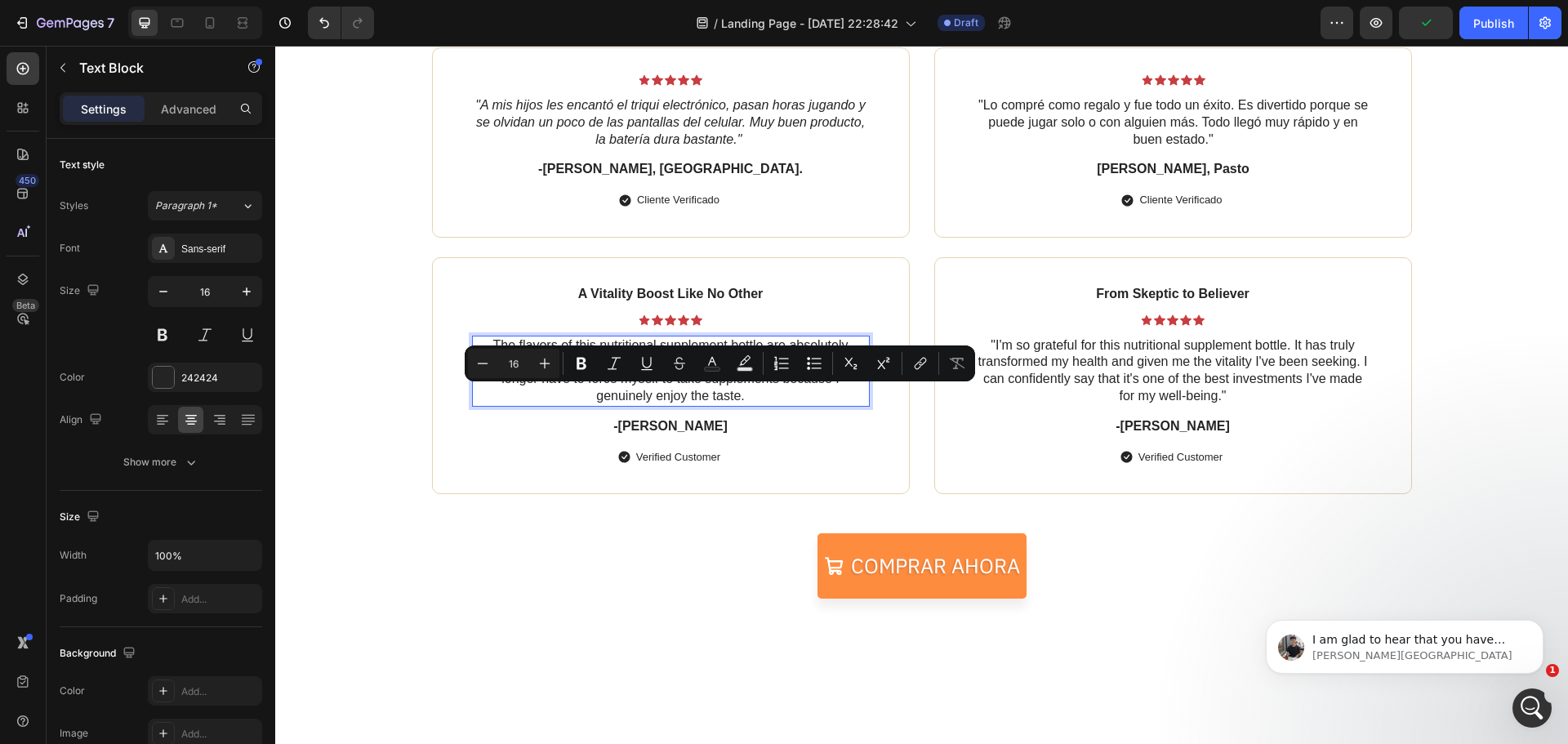
click at [741, 396] on p "The flavors of this nutritional supplement bottle are absolutely delicious. It …" at bounding box center [670, 372] width 394 height 68
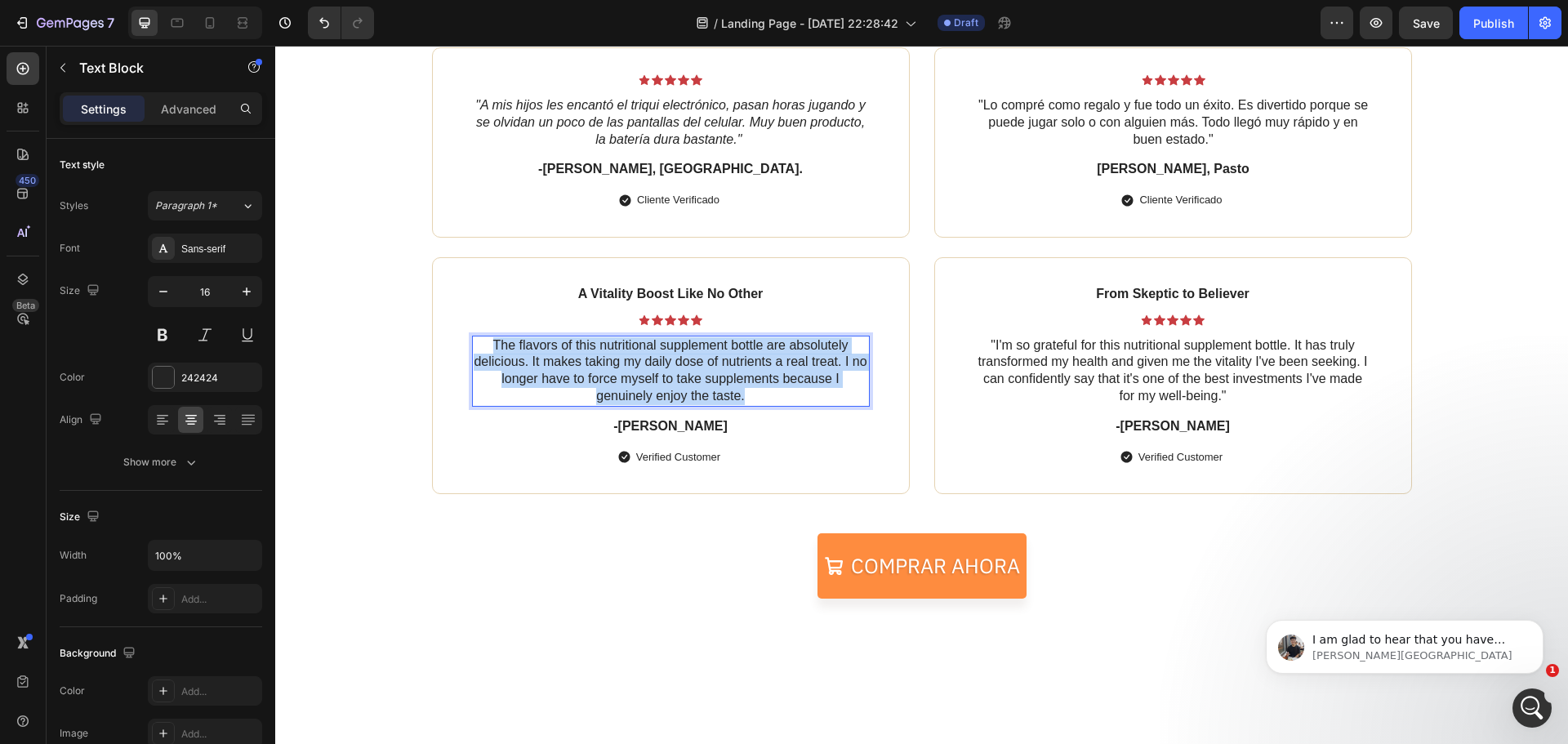
drag, startPoint x: 735, startPoint y: 395, endPoint x: 487, endPoint y: 349, distance: 252.2
click at [487, 349] on p "The flavors of this nutritional supplement bottle are absolutely delicious. It …" at bounding box center [670, 372] width 394 height 68
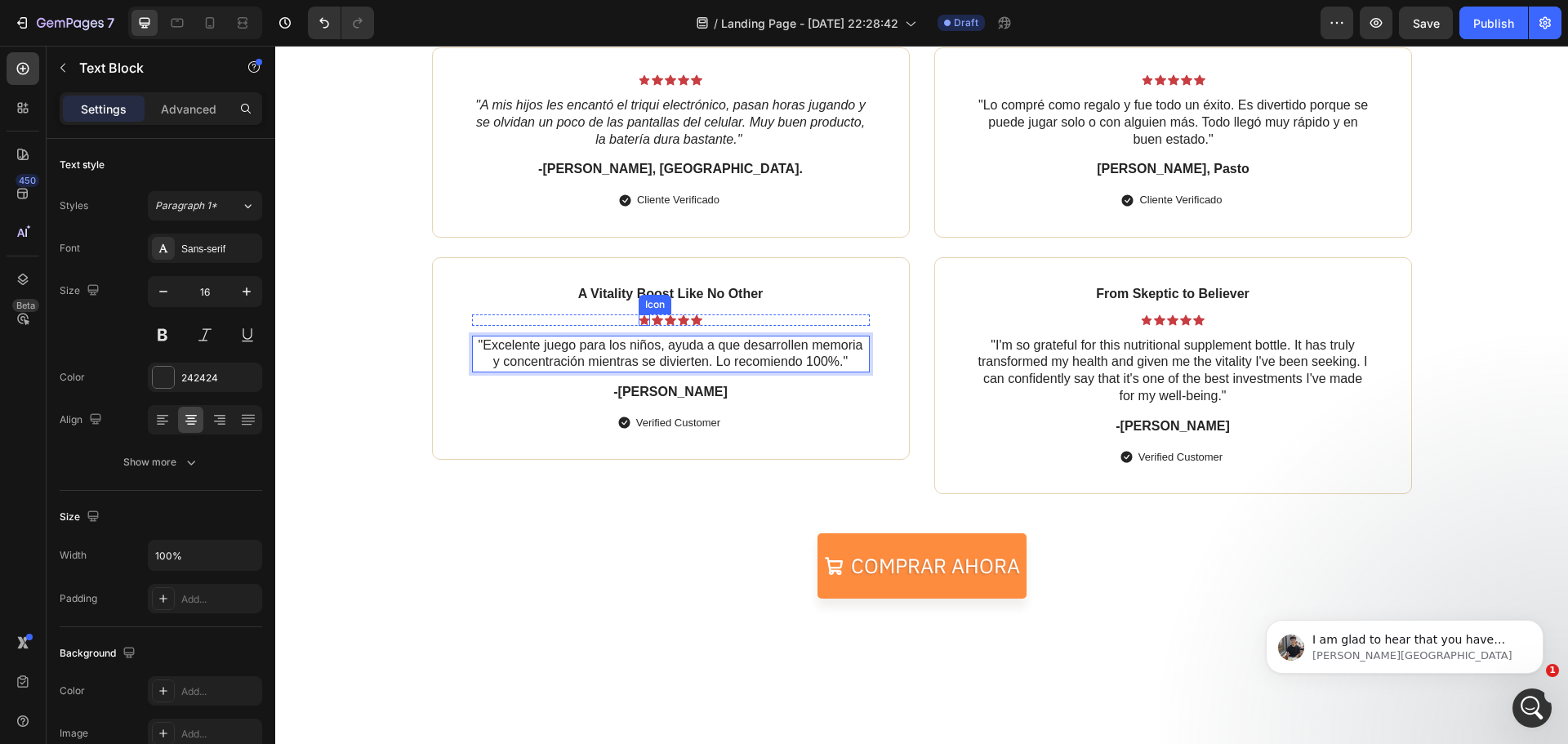
click at [642, 292] on p "A Vitality Boost Like No Other" at bounding box center [670, 294] width 394 height 17
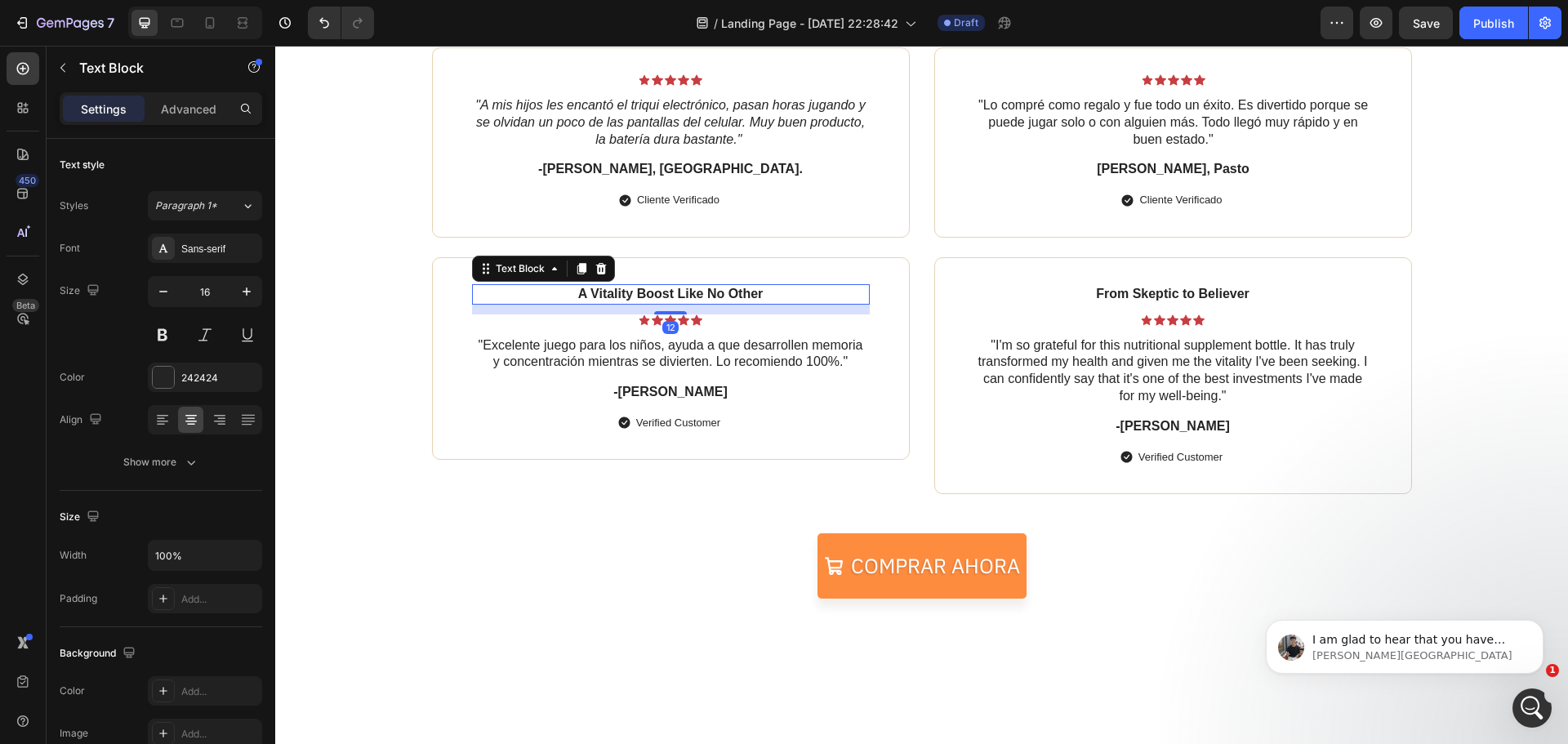
click at [597, 268] on icon at bounding box center [601, 269] width 11 height 11
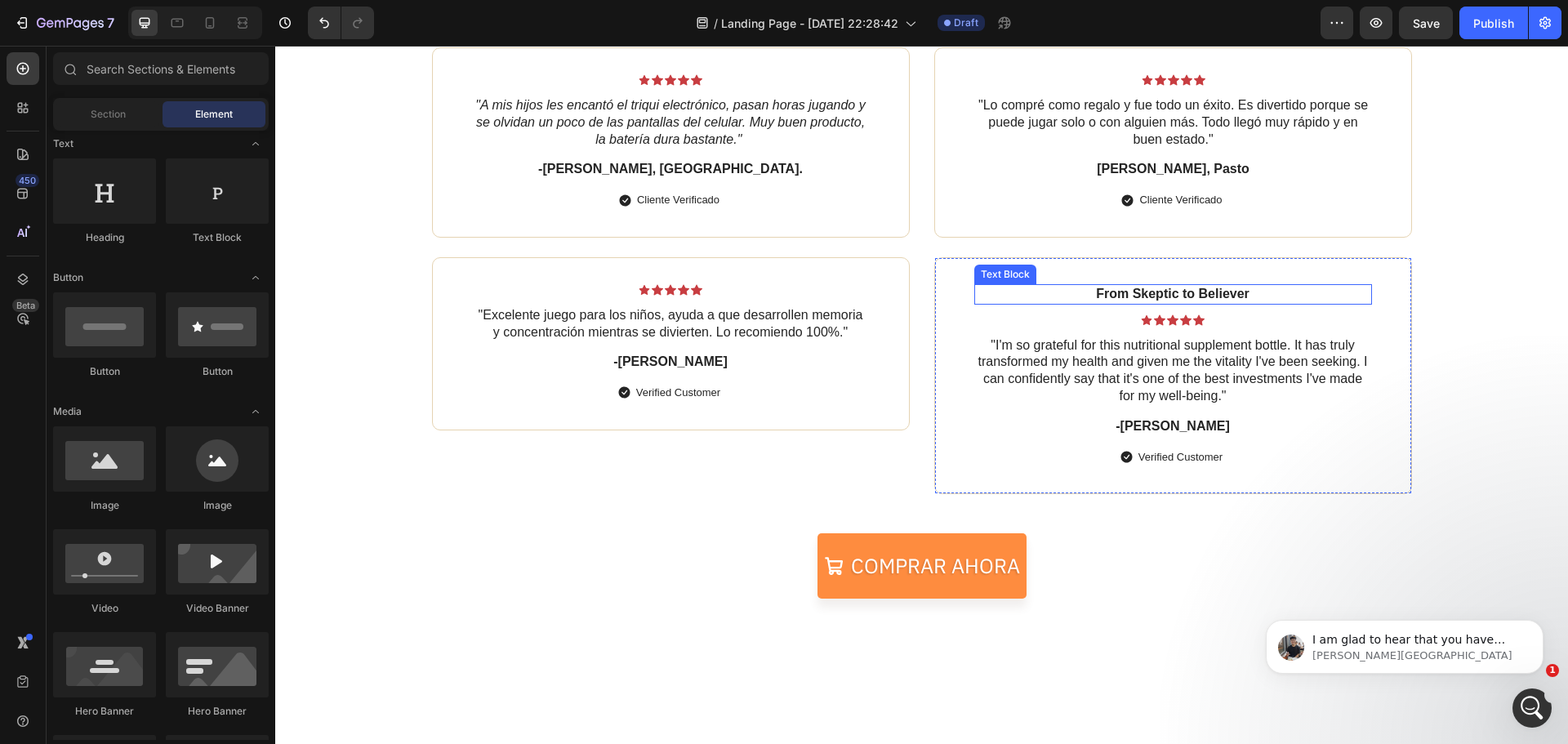
click at [1213, 297] on p "From Skeptic to Believer" at bounding box center [1173, 294] width 394 height 17
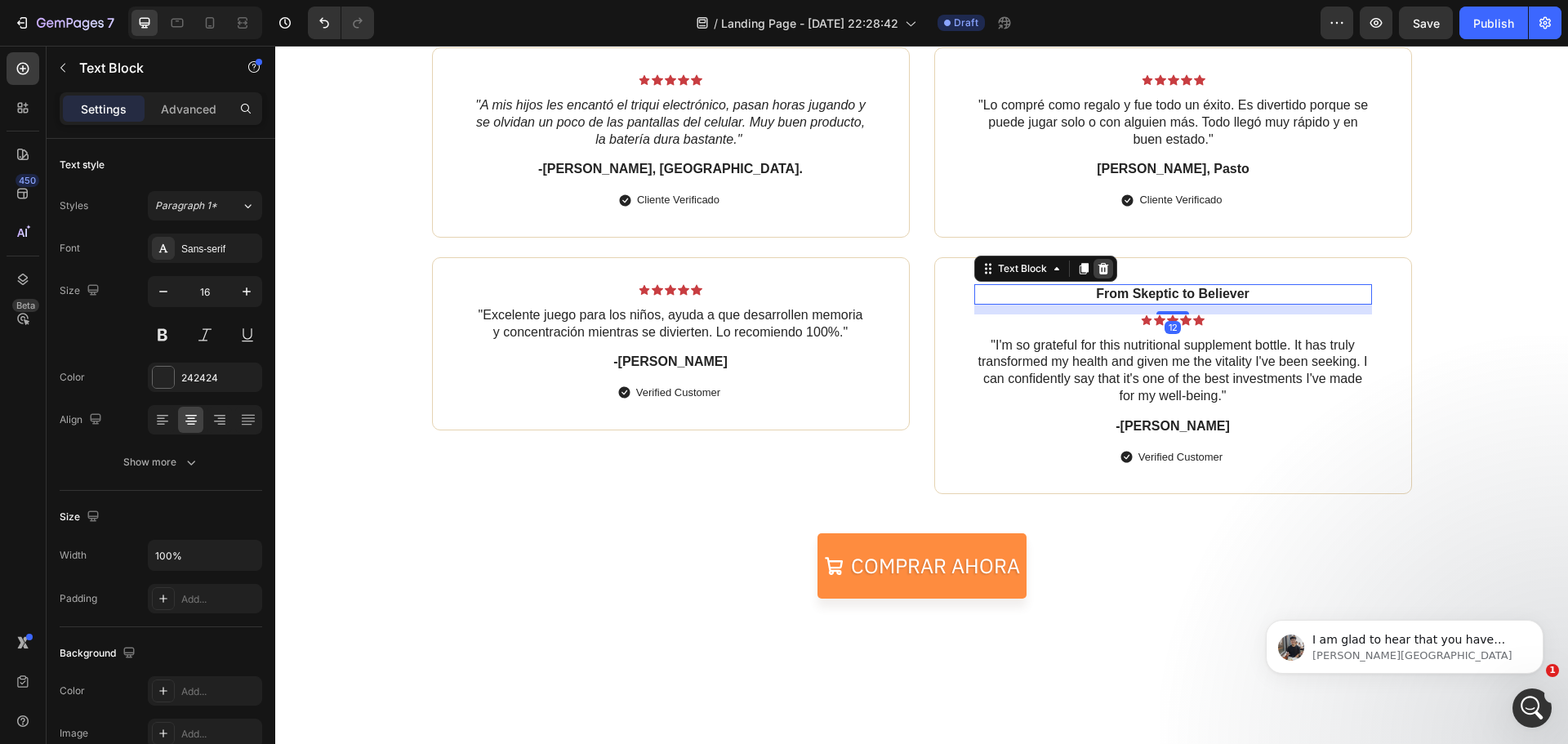
click at [1101, 268] on icon at bounding box center [1103, 269] width 13 height 13
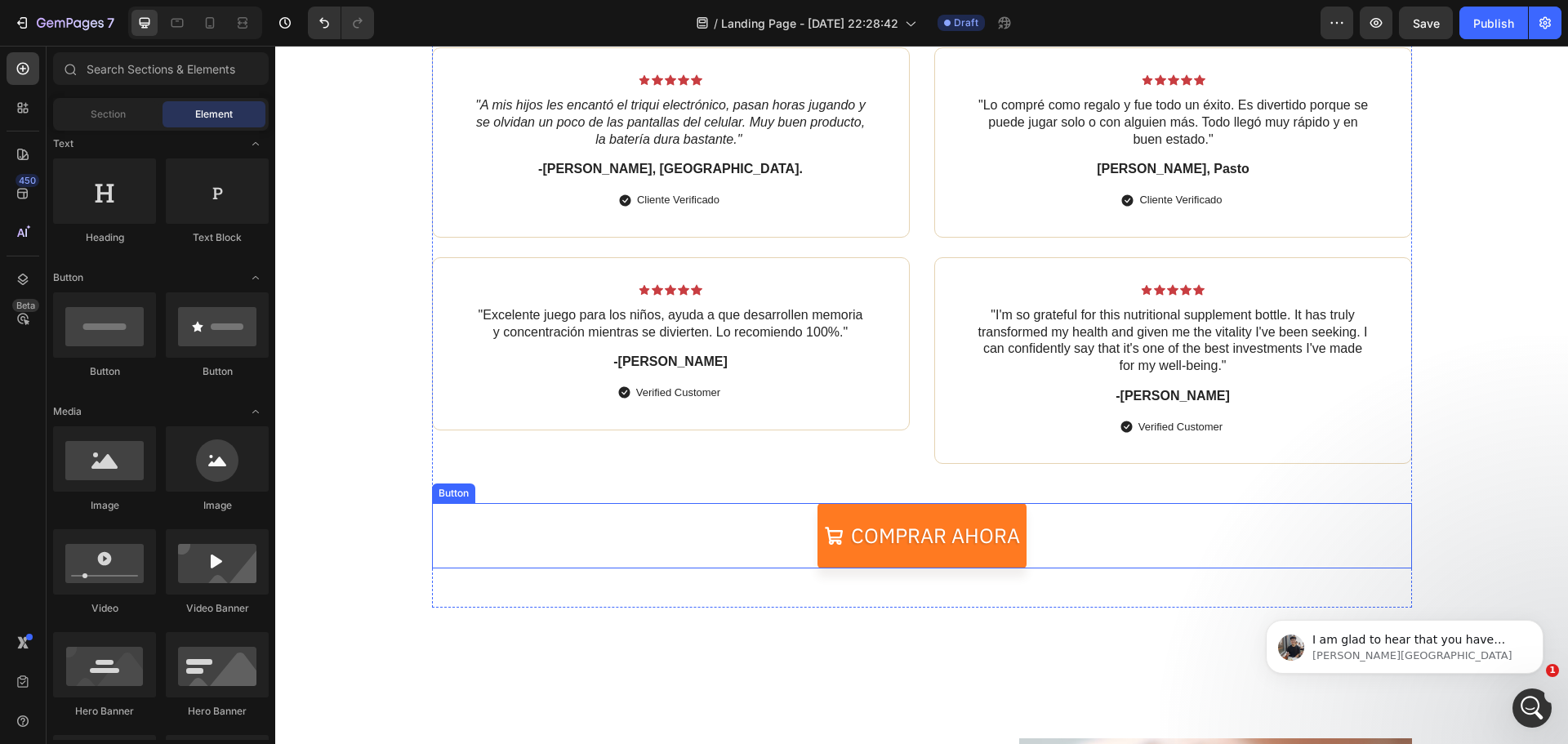
click at [990, 513] on link "Comprar ahora" at bounding box center [921, 535] width 209 height 65
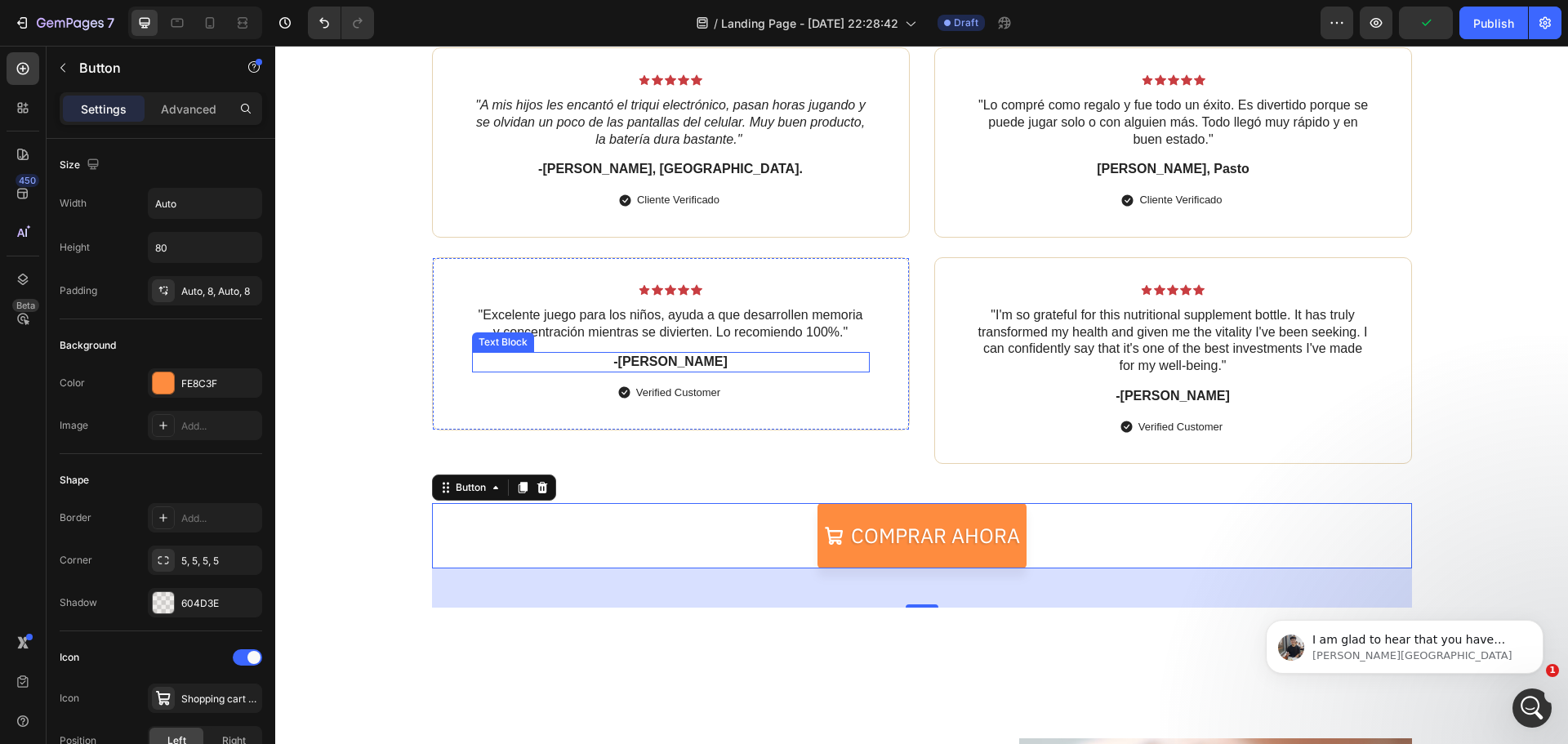
click at [688, 362] on p "-[PERSON_NAME]" at bounding box center [670, 362] width 394 height 17
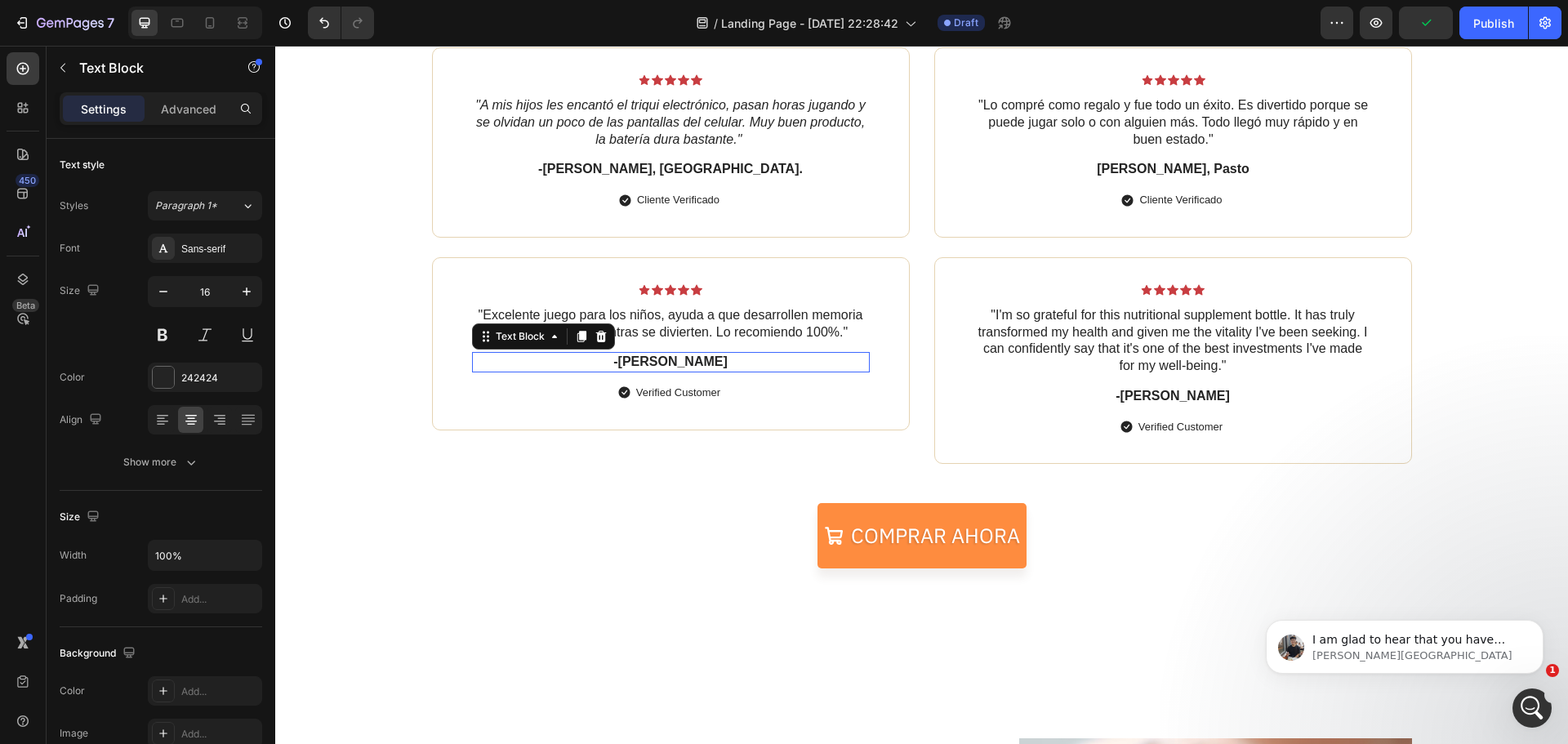
click at [688, 362] on p "-[PERSON_NAME]" at bounding box center [670, 362] width 394 height 17
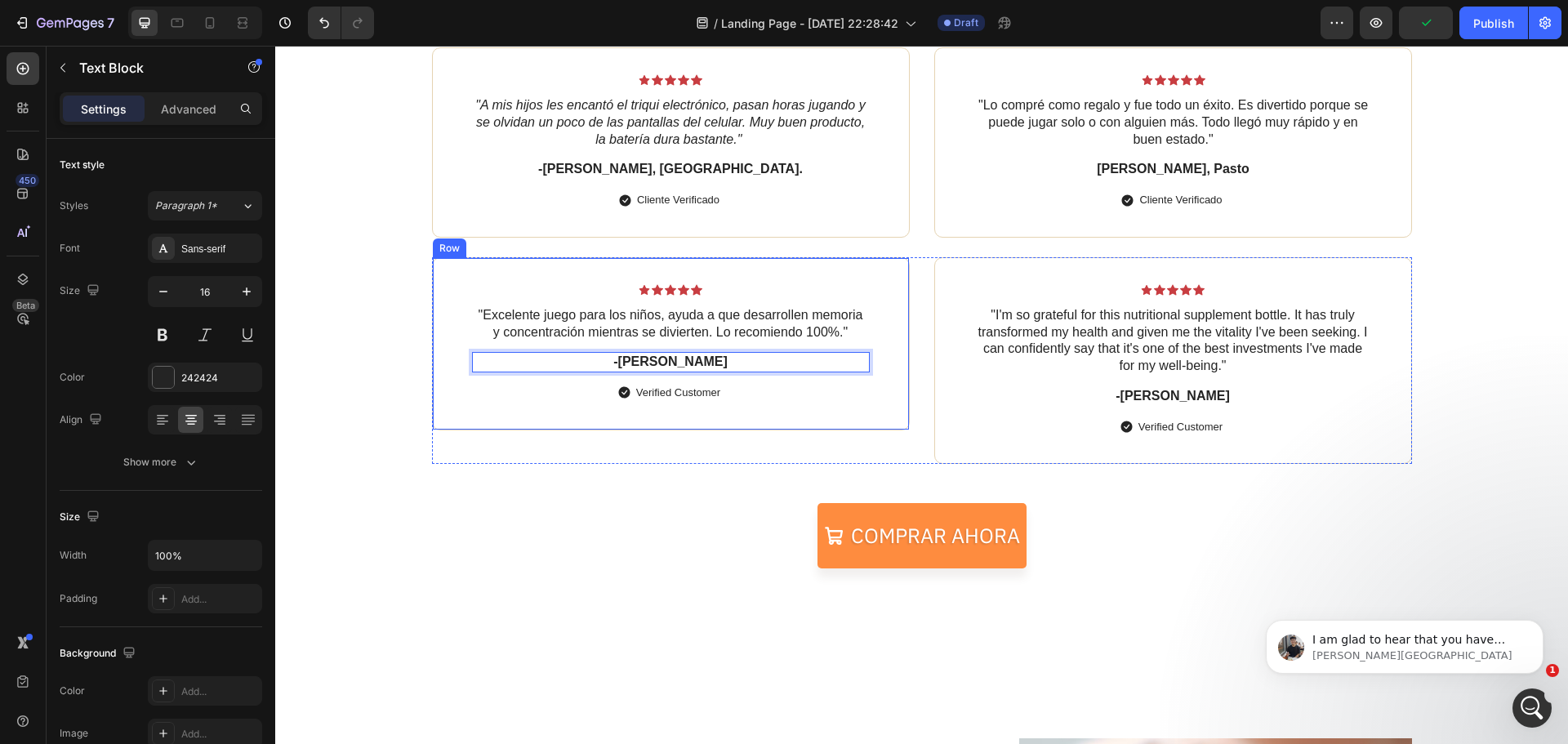
drag, startPoint x: 692, startPoint y: 363, endPoint x: 615, endPoint y: 373, distance: 77.6
click at [615, 373] on div "Icon Icon Icon Icon Icon Icon List "Excelente juego para los niños, ayuda a que…" at bounding box center [671, 344] width 398 height 120
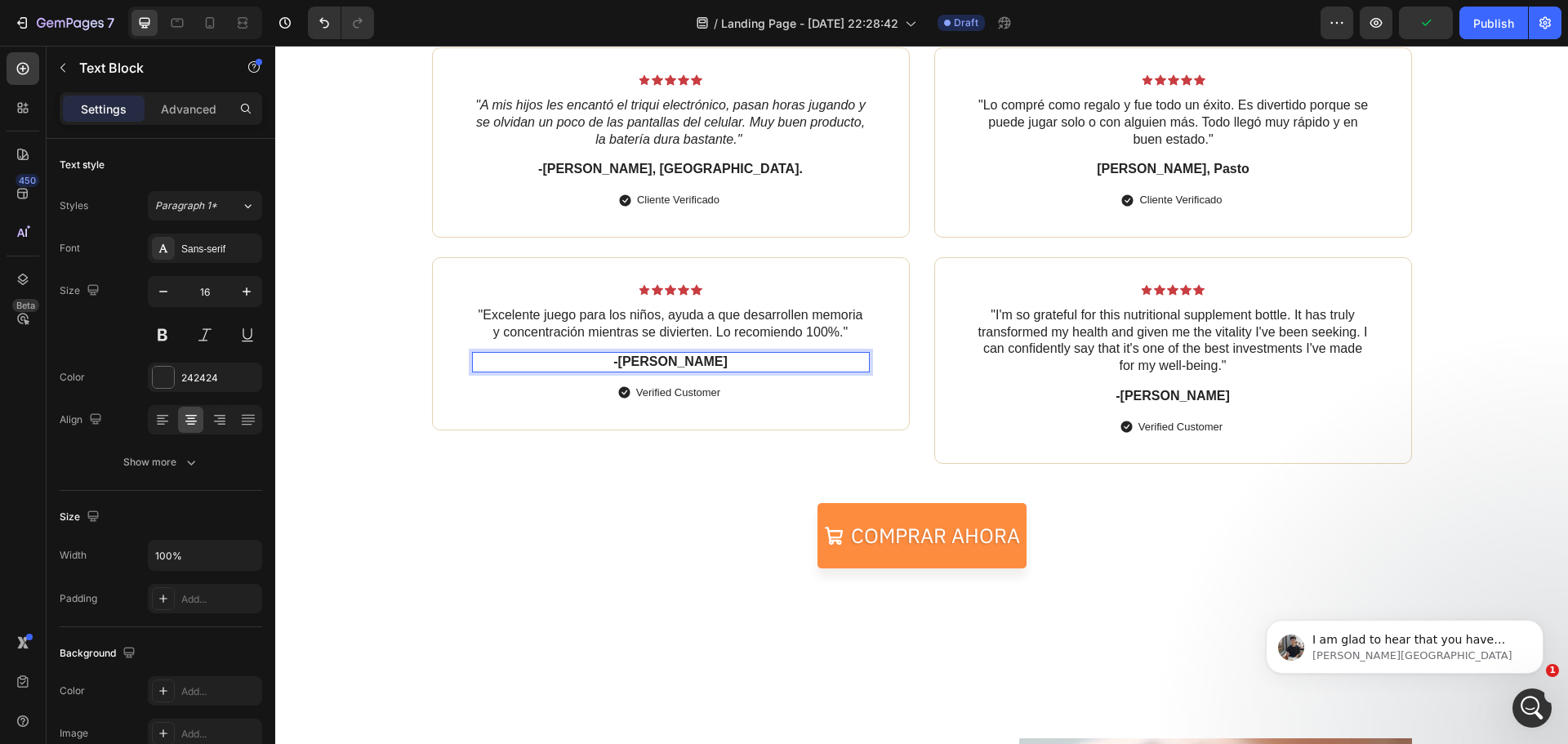
click at [709, 360] on p "-[PERSON_NAME]" at bounding box center [670, 362] width 394 height 17
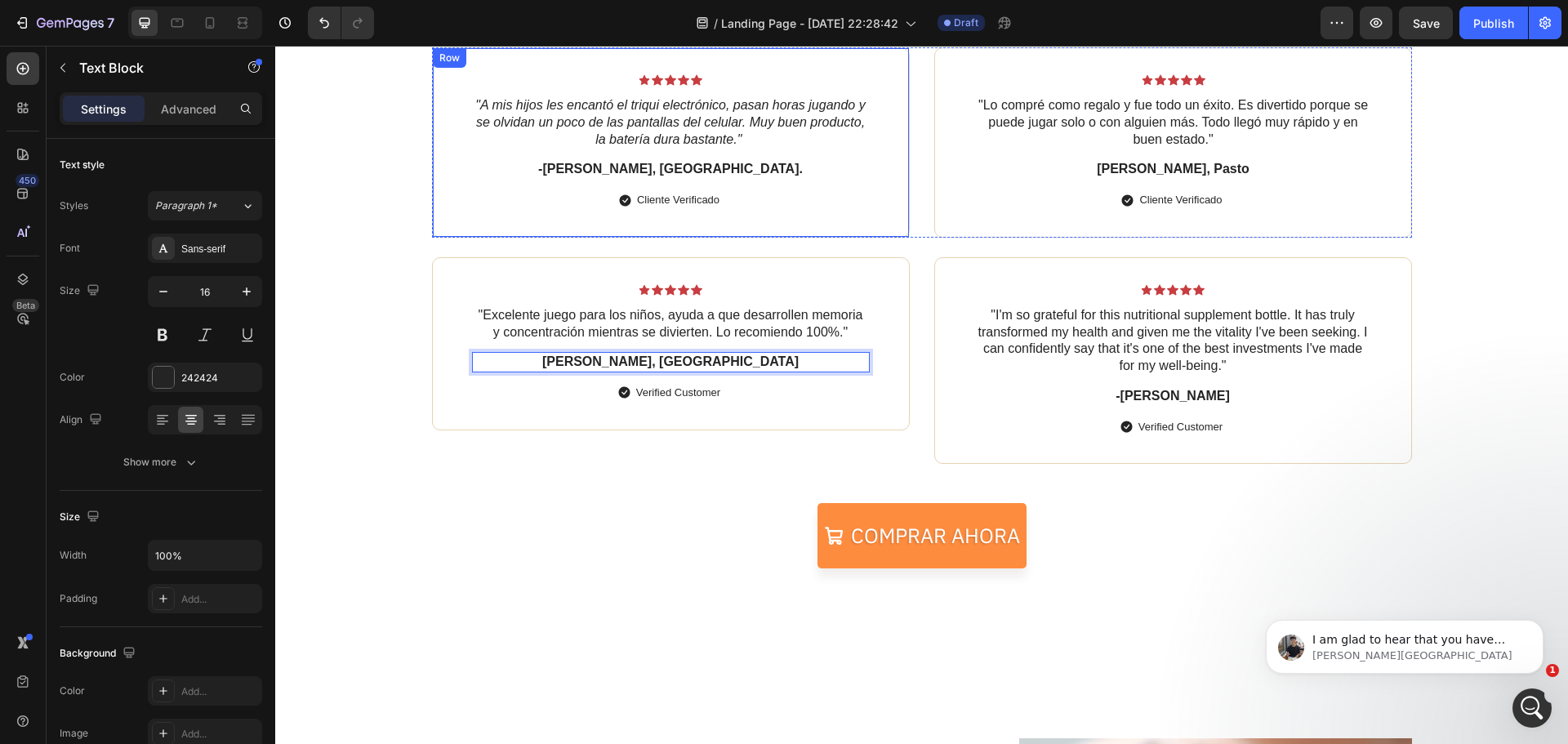
click at [696, 201] on p "Cliente Verificado" at bounding box center [678, 200] width 83 height 17
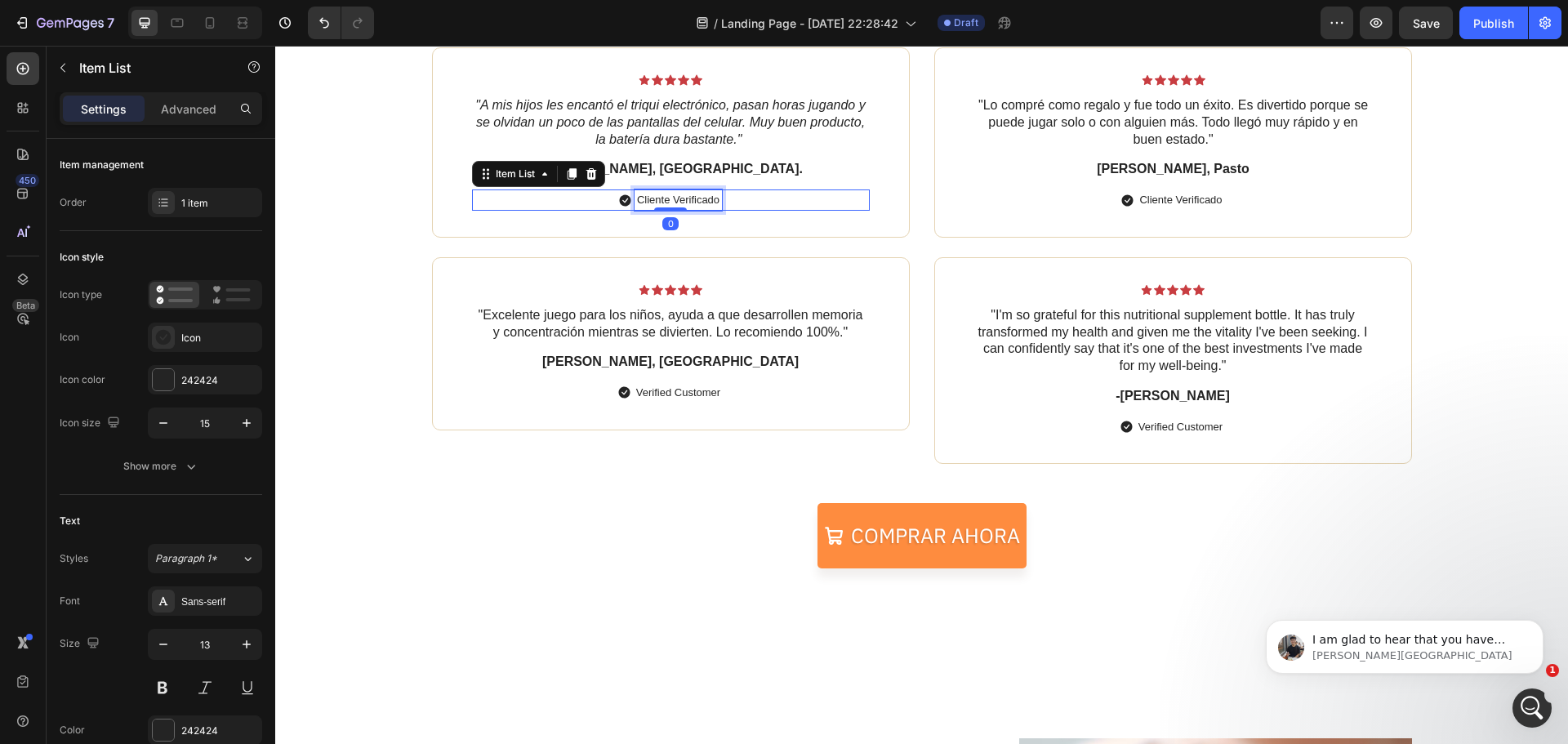
click at [714, 198] on div "Cliente Verificado" at bounding box center [677, 200] width 87 height 21
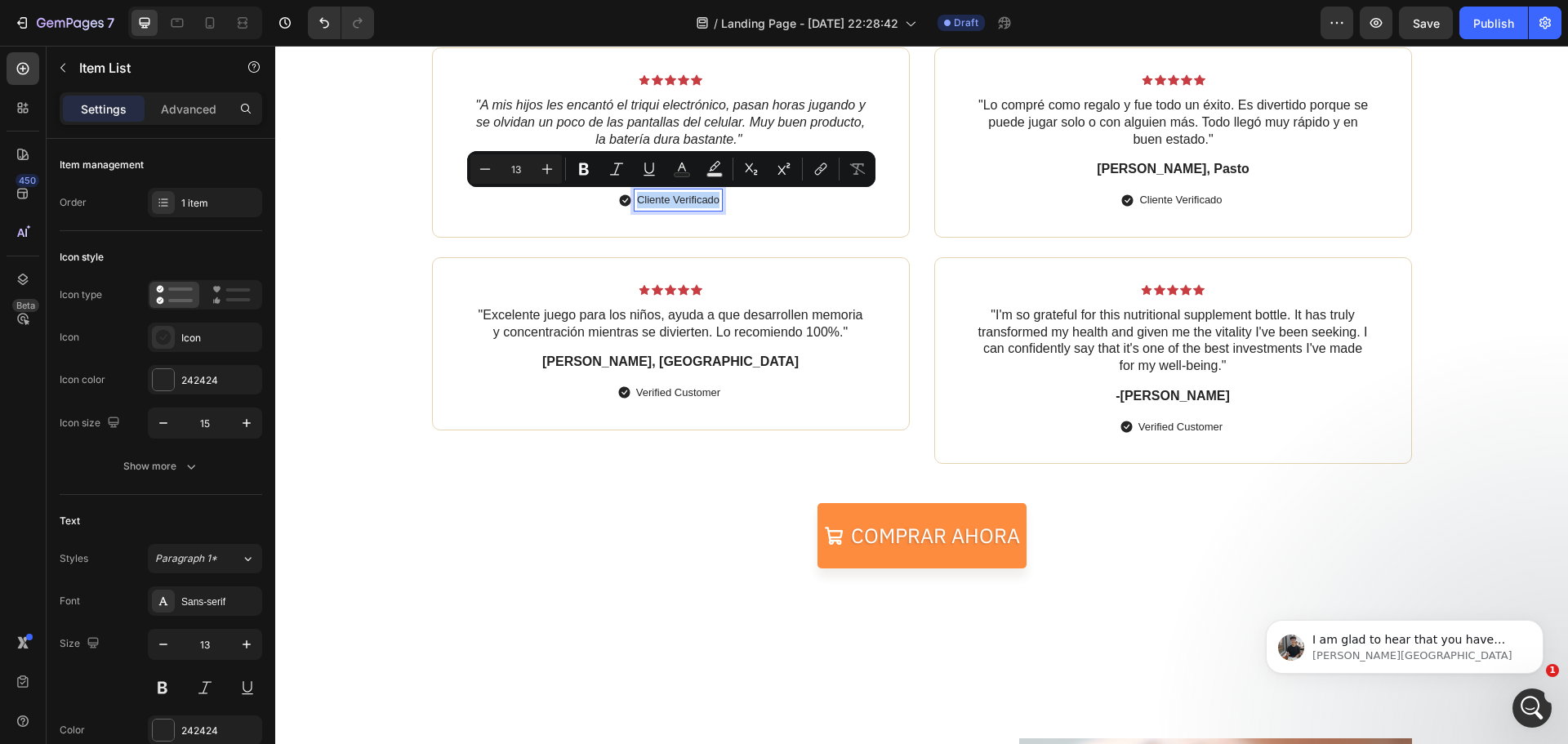
drag, startPoint x: 714, startPoint y: 200, endPoint x: 610, endPoint y: 215, distance: 105.1
click at [619, 205] on div "Cliente Verificado" at bounding box center [671, 200] width 103 height 21
copy p "Cliente Verificado"
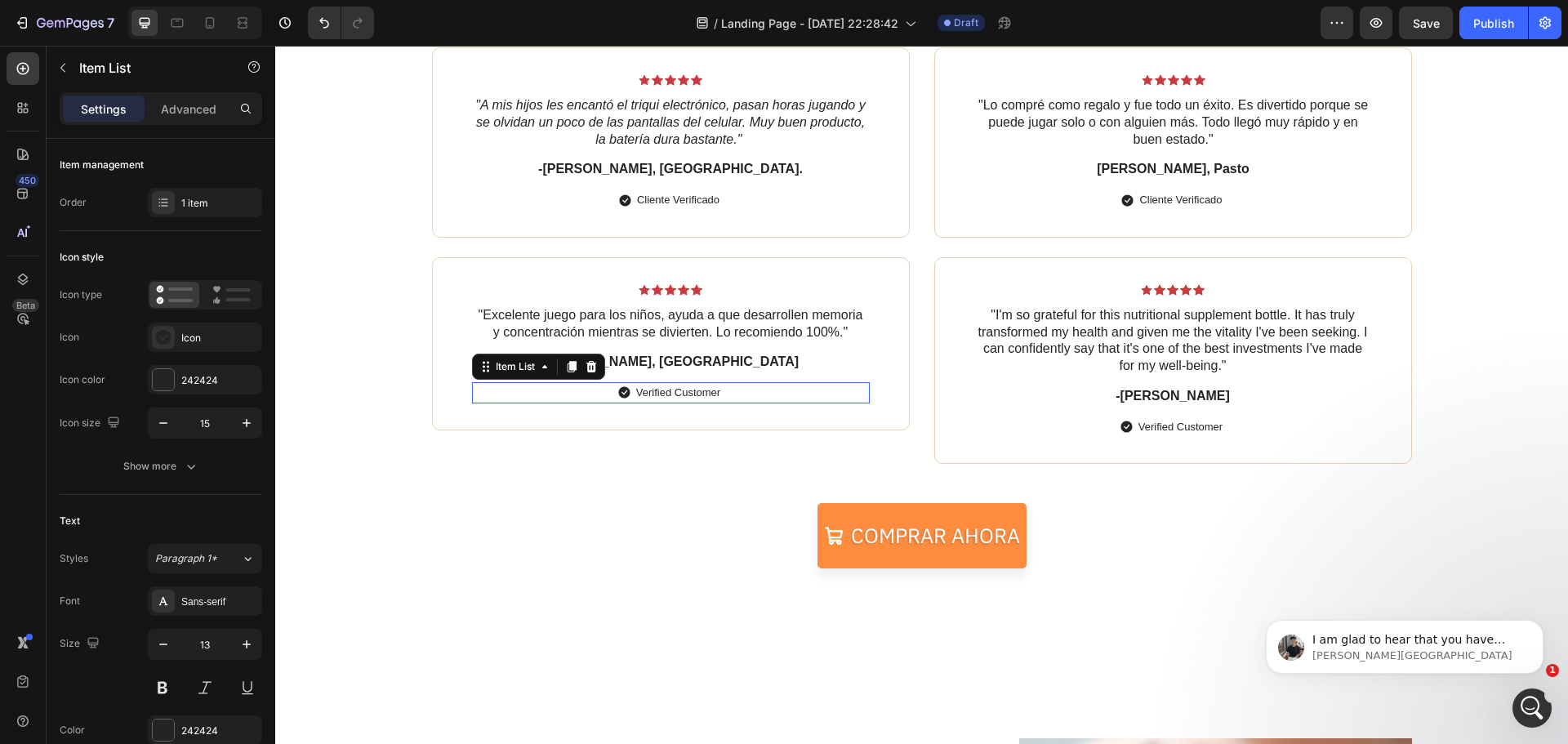
click at [691, 398] on p "Verified Customer" at bounding box center [678, 394] width 85 height 17
click at [691, 397] on p "Verified Customer" at bounding box center [678, 394] width 85 height 17
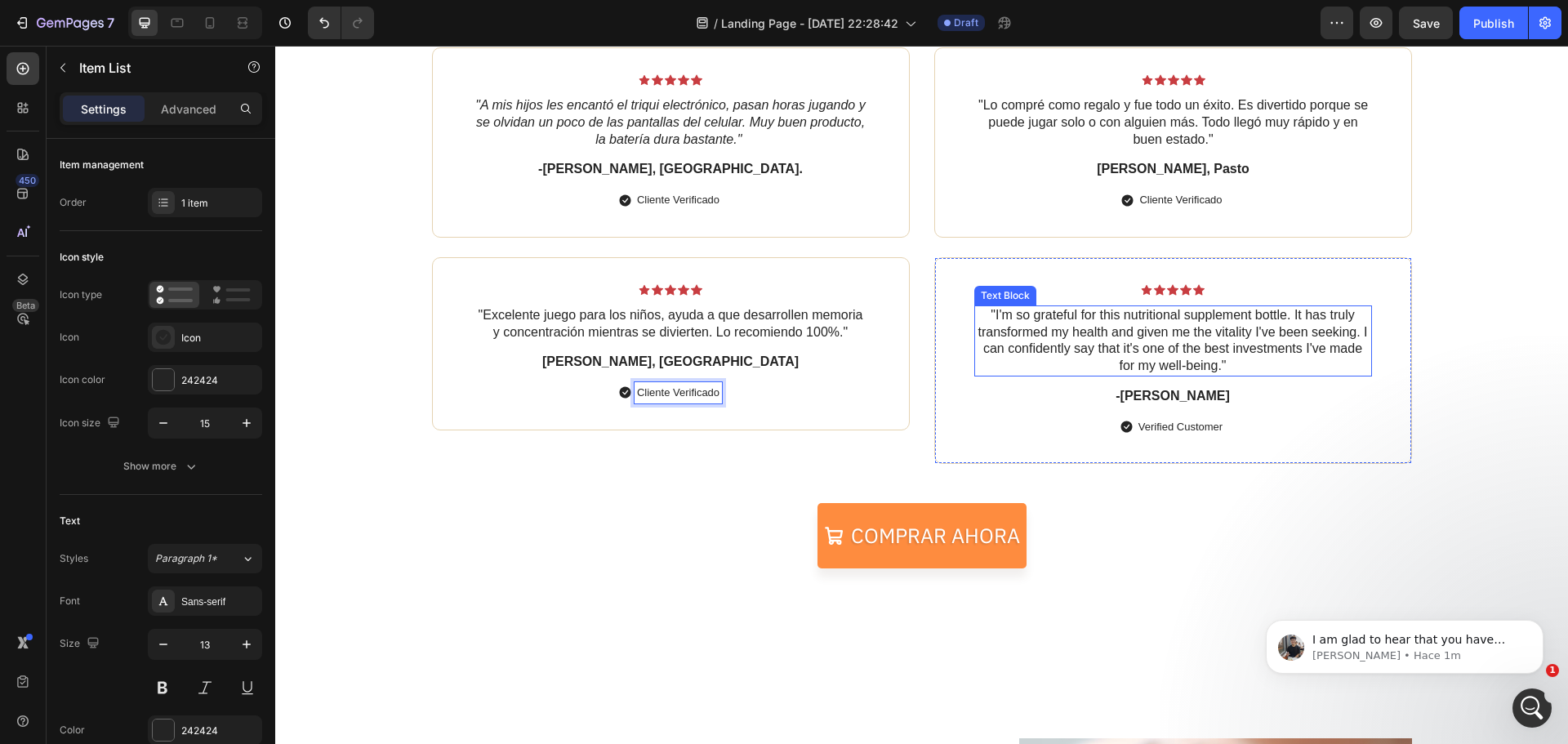
click at [1100, 358] on p ""I'm so grateful for this nutritional supplement bottle. It has truly transform…" at bounding box center [1173, 341] width 394 height 68
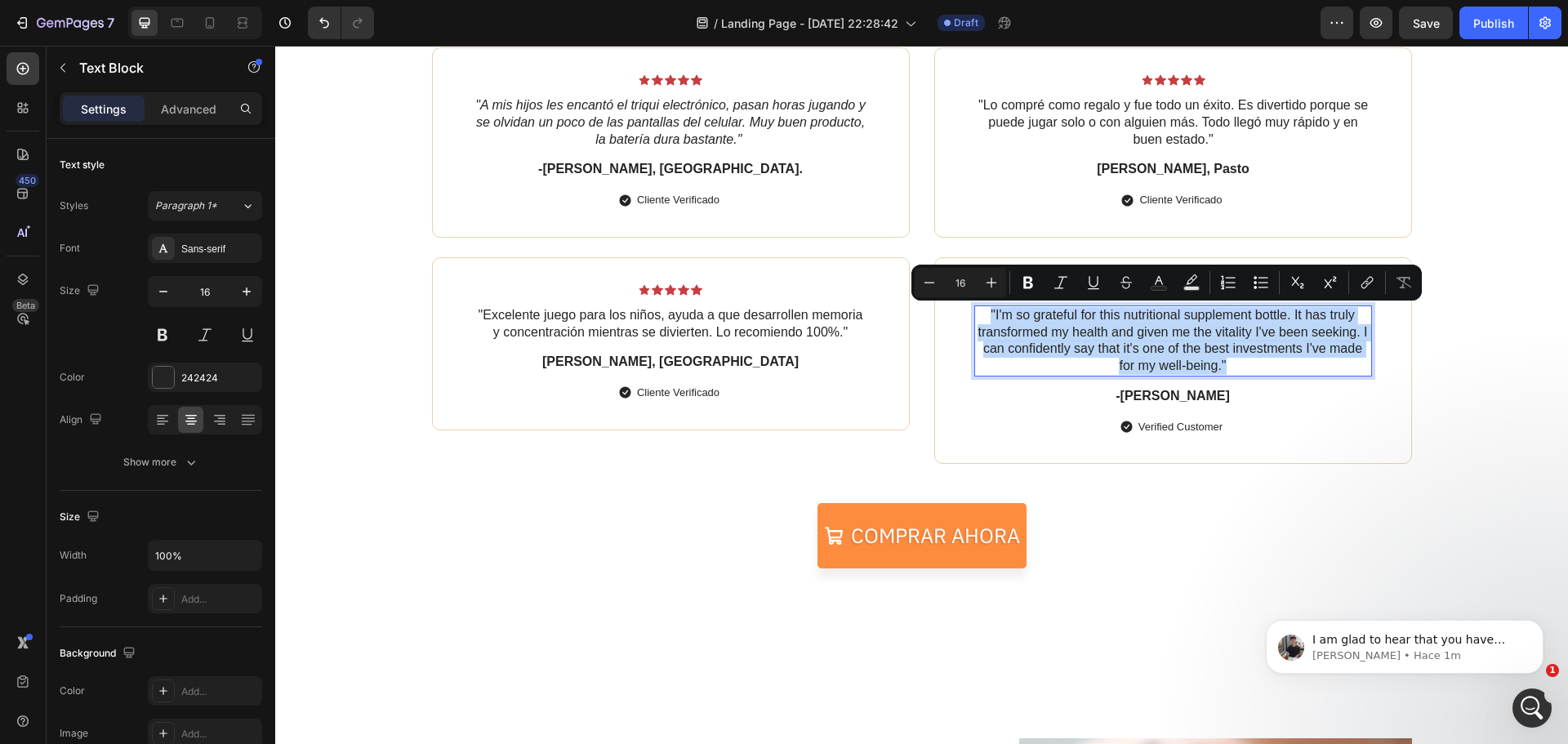
drag, startPoint x: 1230, startPoint y: 370, endPoint x: 983, endPoint y: 315, distance: 253.0
click at [983, 315] on p ""I'm so grateful for this nutritional supplement bottle. It has truly transform…" at bounding box center [1173, 341] width 394 height 68
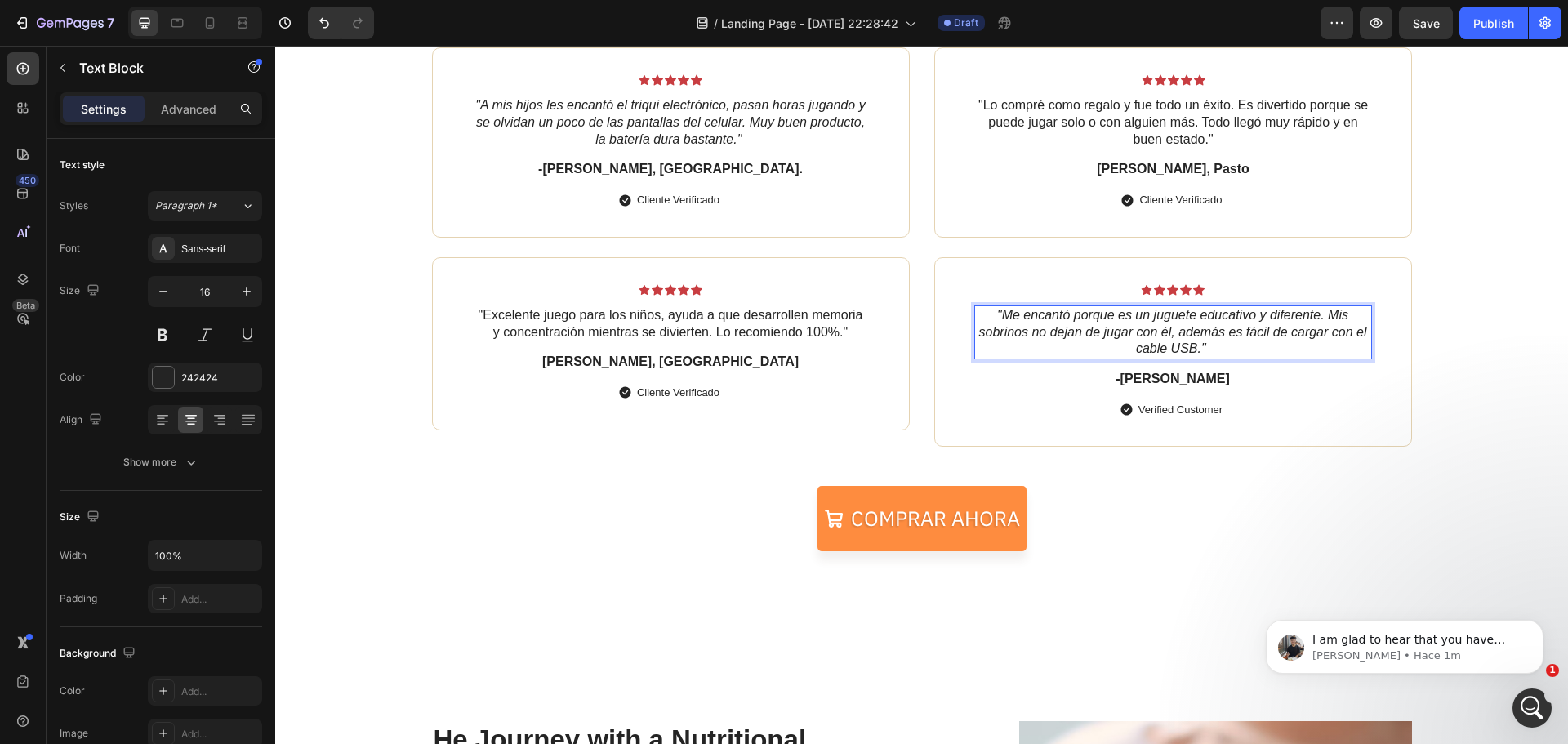
click at [1191, 349] on icon ""Me encantó porque es un juguete educativo y diferente. Mis sobrinos no dejan d…" at bounding box center [1173, 332] width 388 height 48
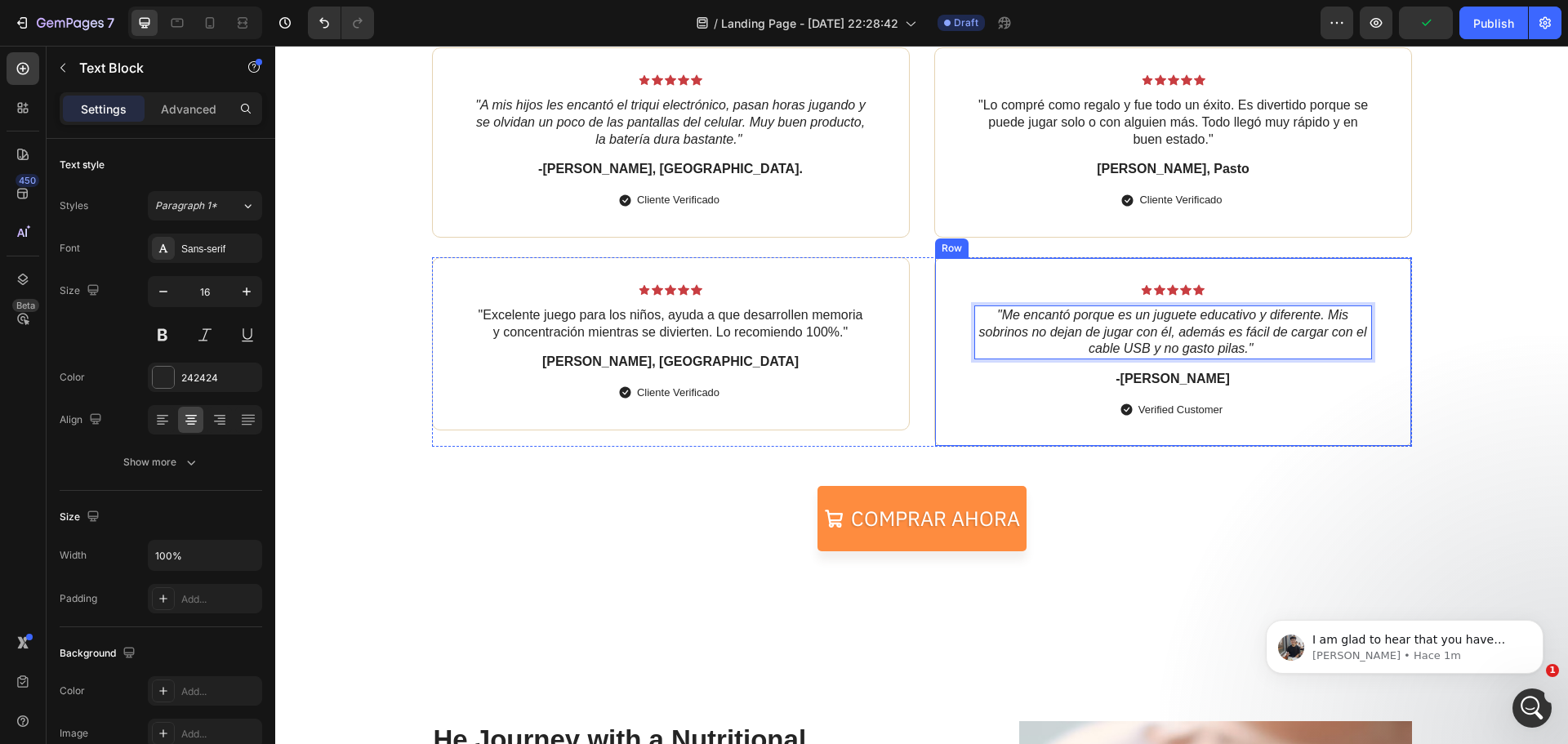
click at [1177, 383] on p "-[PERSON_NAME]" at bounding box center [1173, 379] width 394 height 17
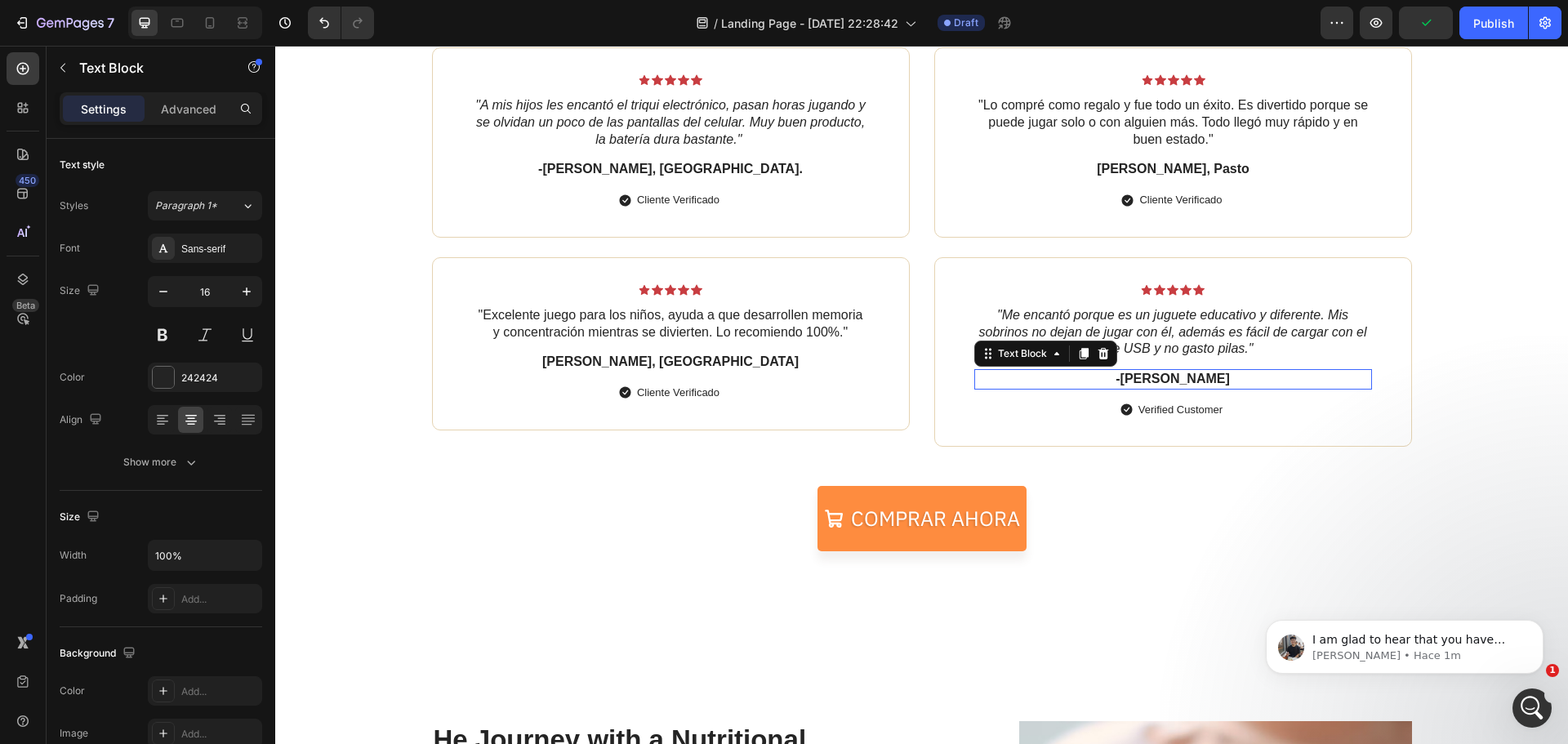
click at [1177, 383] on p "-[PERSON_NAME]" at bounding box center [1173, 379] width 394 height 17
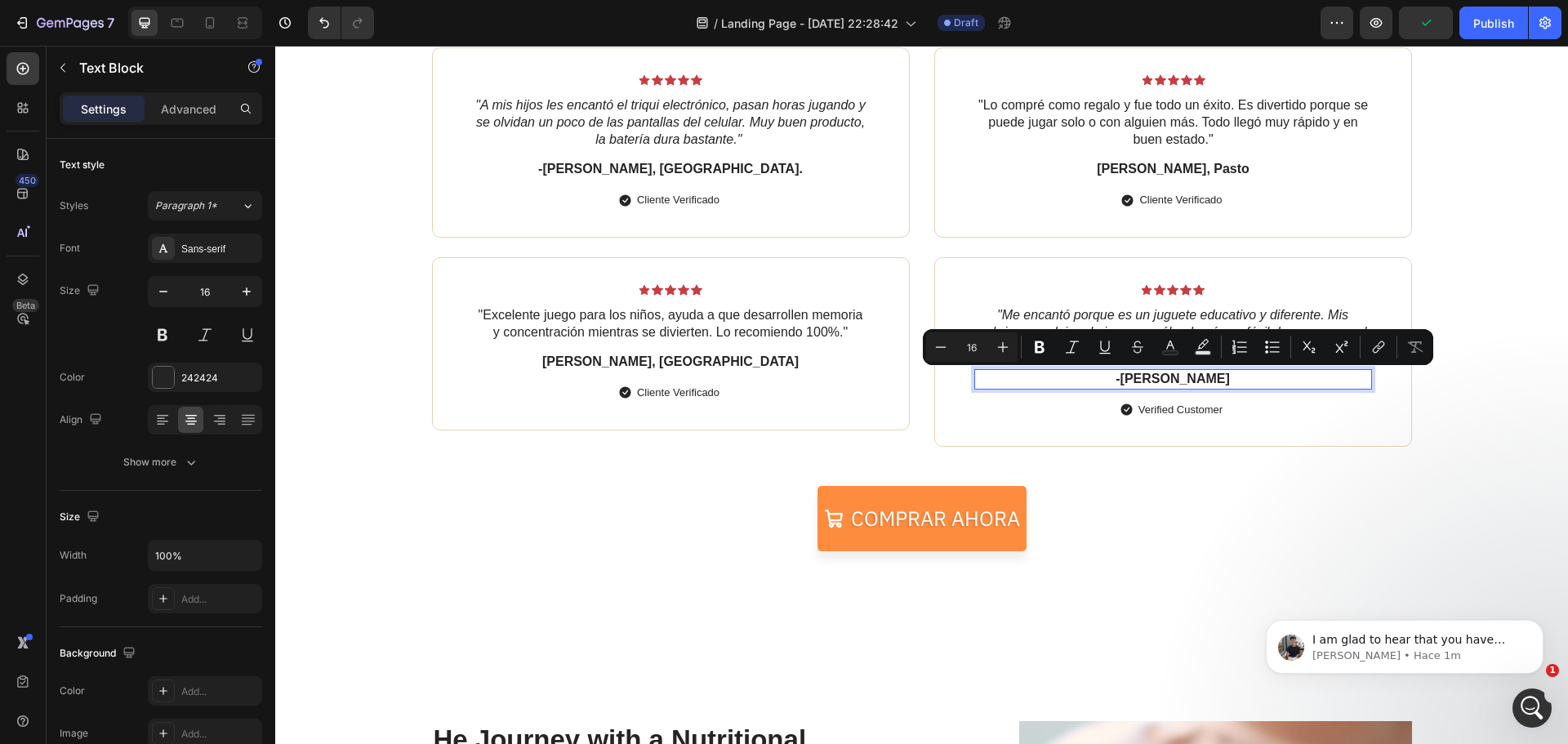
click at [1203, 382] on p "-[PERSON_NAME]" at bounding box center [1173, 379] width 394 height 17
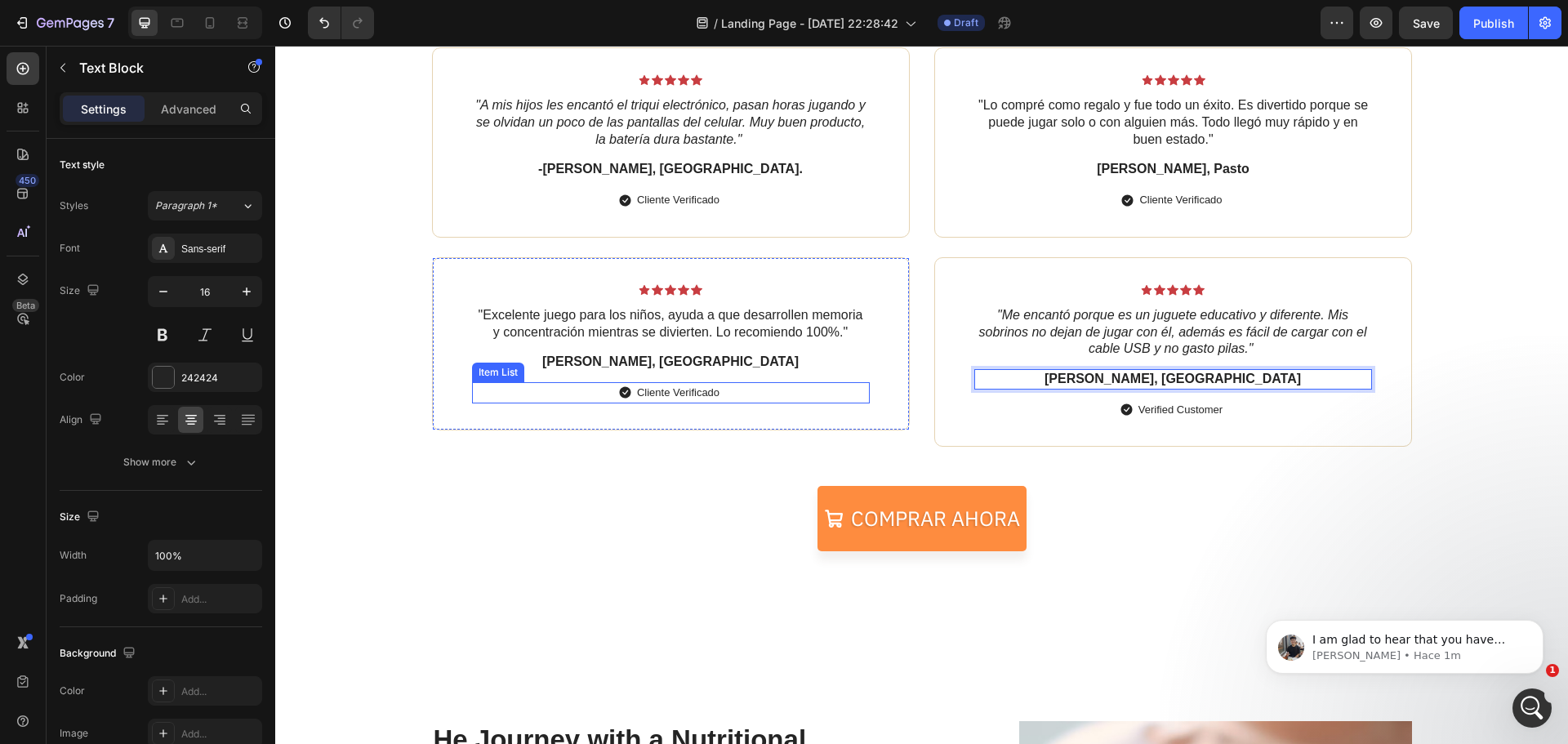
click at [699, 398] on p "Cliente Verificado" at bounding box center [678, 394] width 83 height 17
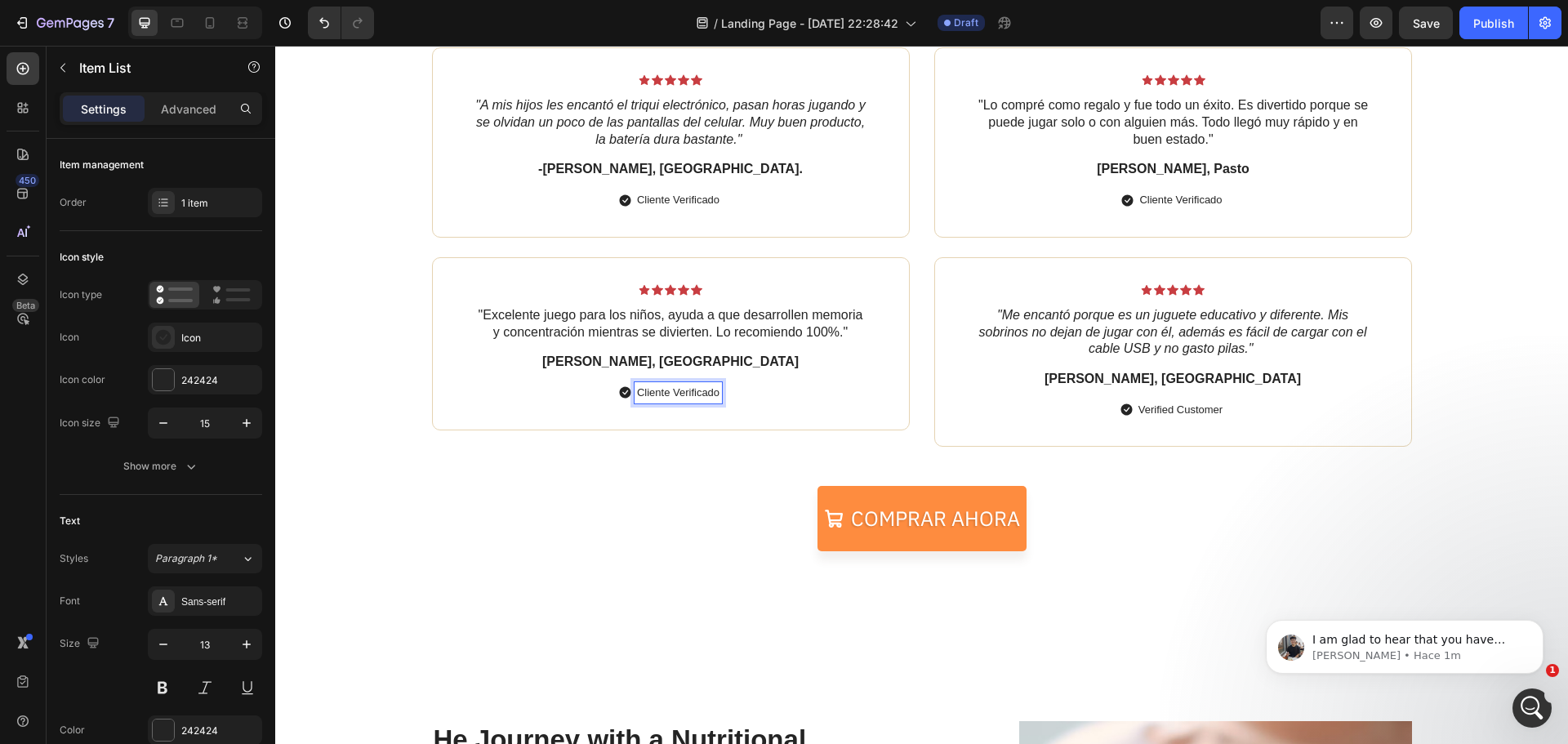
click at [711, 389] on p "Cliente Verificado" at bounding box center [678, 394] width 83 height 17
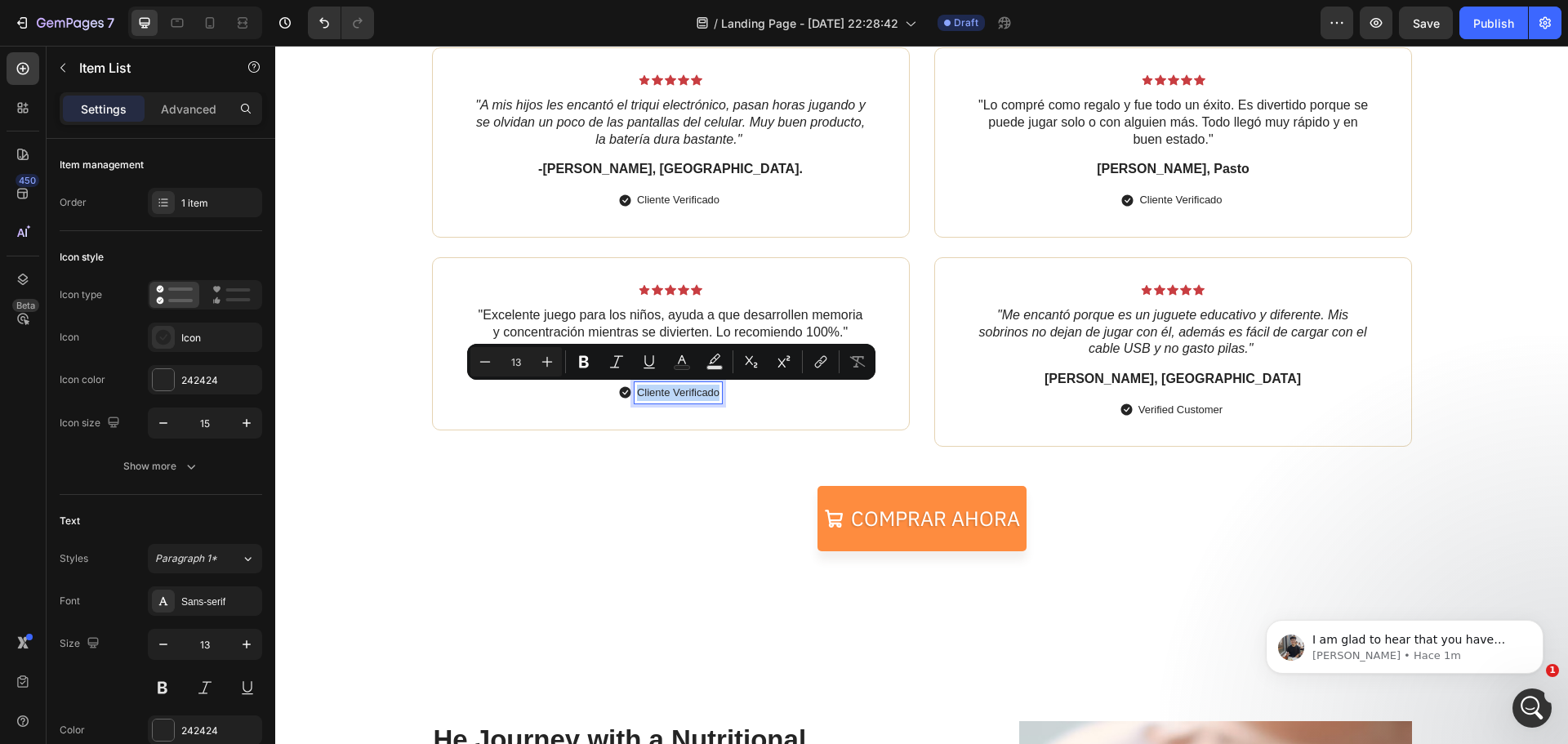
copy p "Cliente Verificado"
click at [1222, 412] on div "Verified Customer" at bounding box center [1173, 410] width 398 height 21
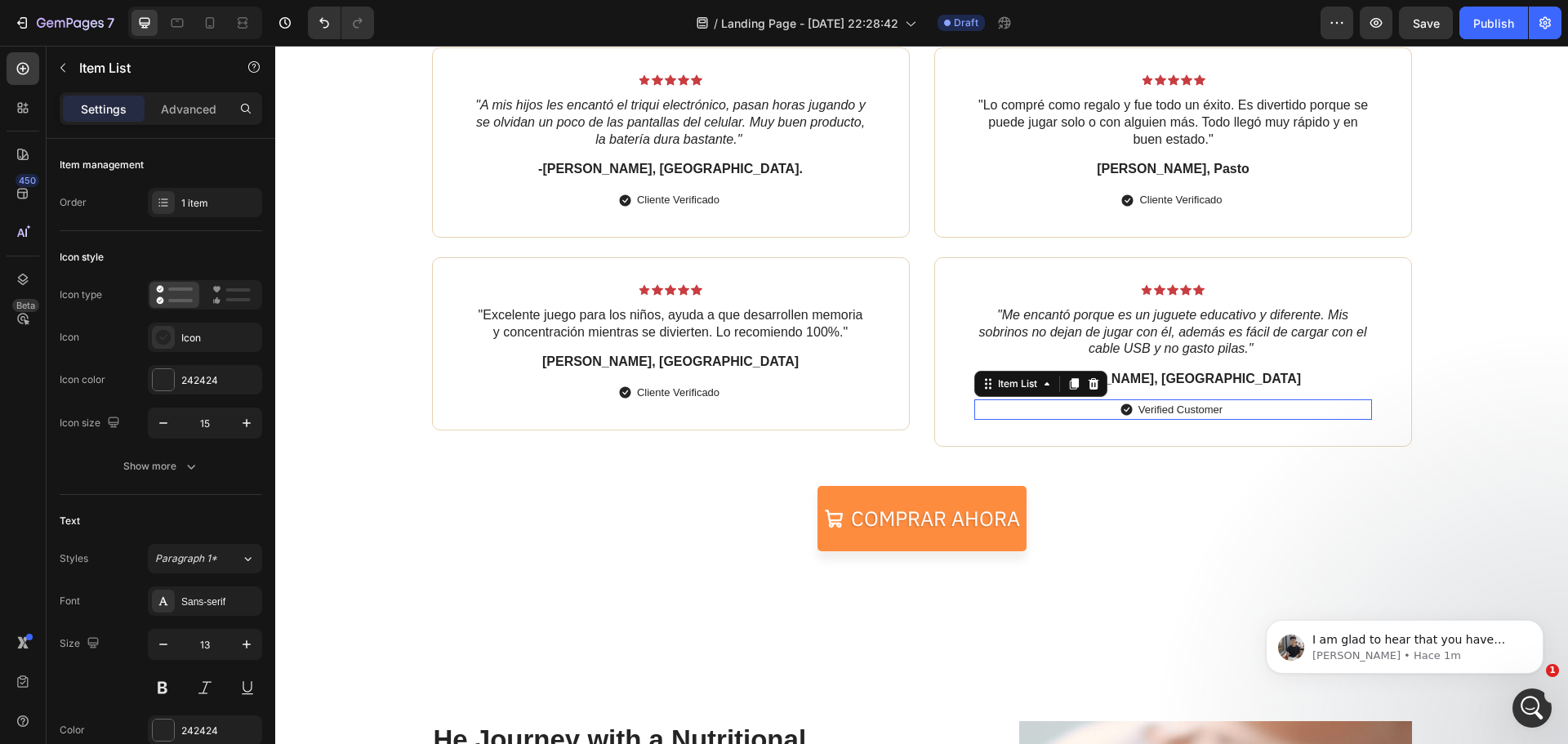
click at [1222, 412] on div "Verified Customer" at bounding box center [1173, 410] width 398 height 21
click at [1215, 409] on p "Verified Customer" at bounding box center [1181, 410] width 85 height 17
click at [1193, 489] on div "Comprar ahora Button" at bounding box center [922, 519] width 980 height 65
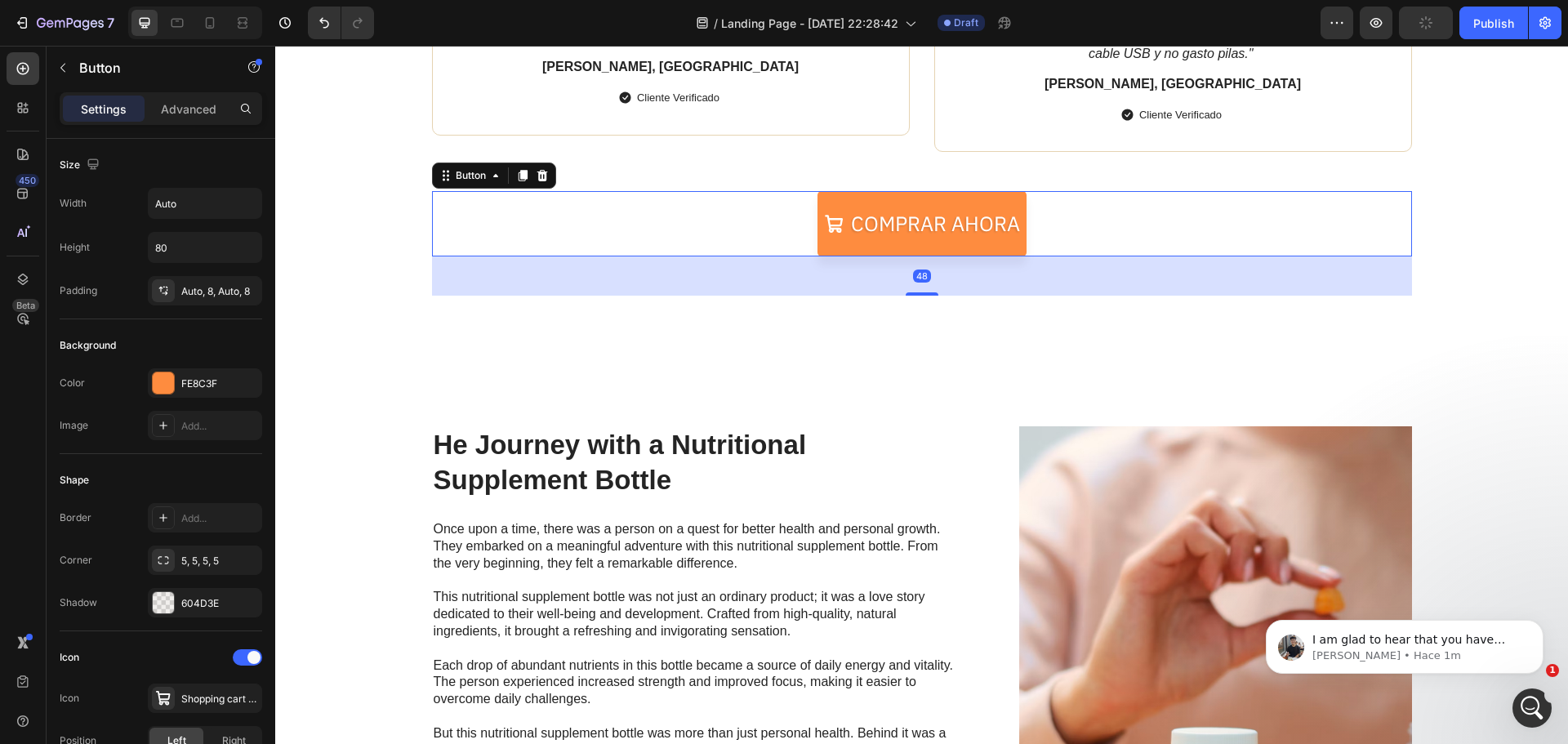
scroll to position [3428, 0]
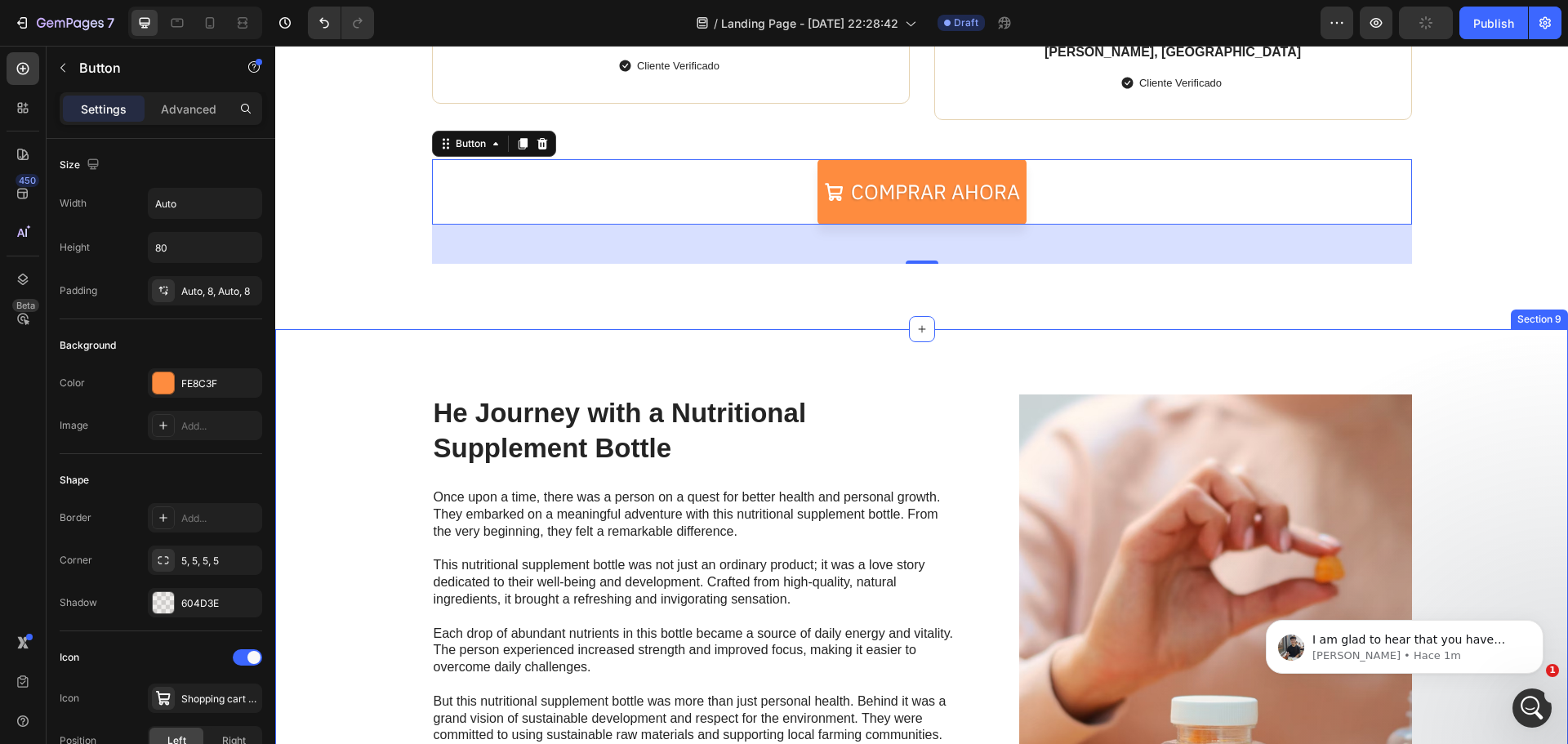
click at [1477, 375] on div "He Journey with a Nutritional Supplement Bottle Heading Once upon a time, there…" at bounding box center [921, 694] width 1293 height 731
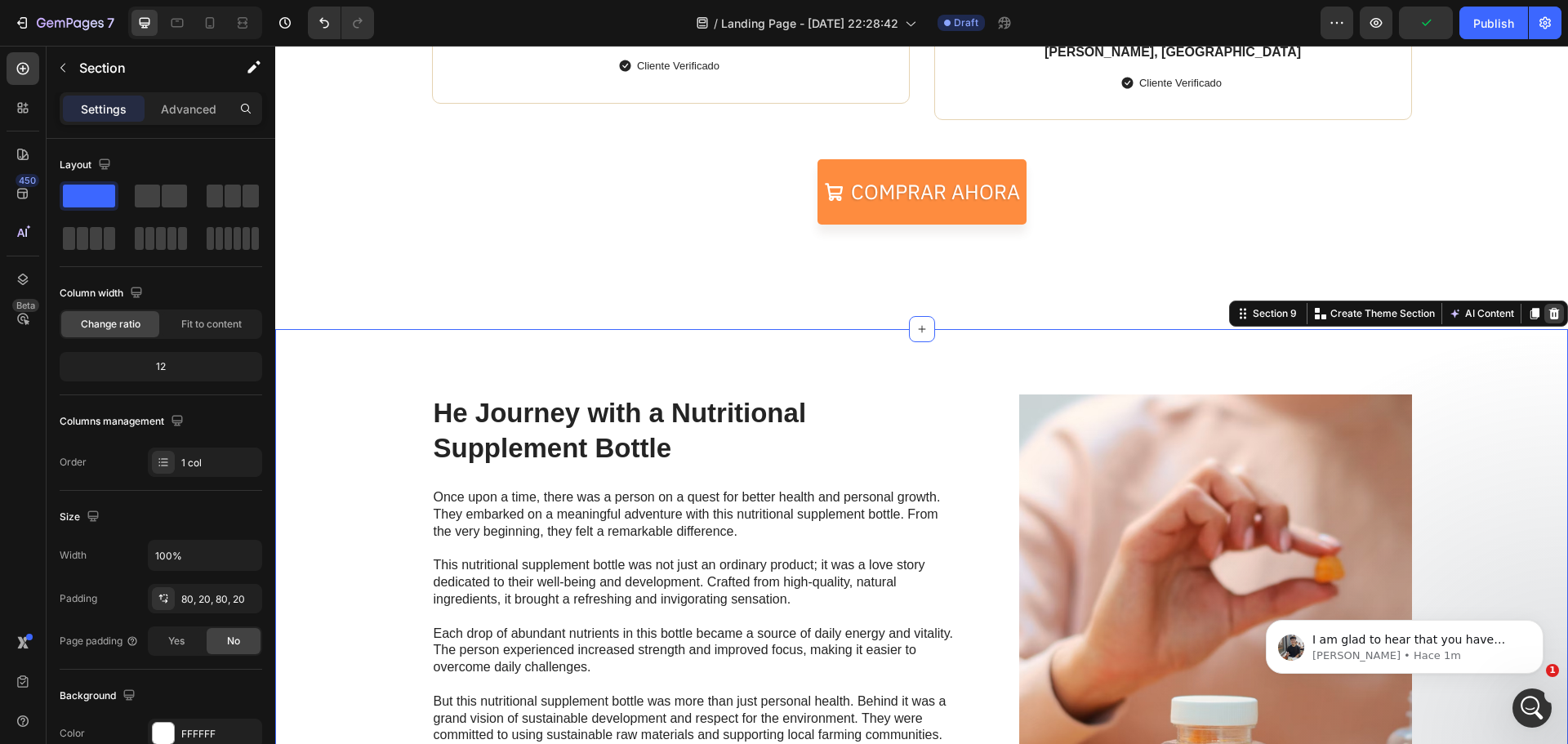
click at [1548, 315] on icon at bounding box center [1554, 314] width 13 height 13
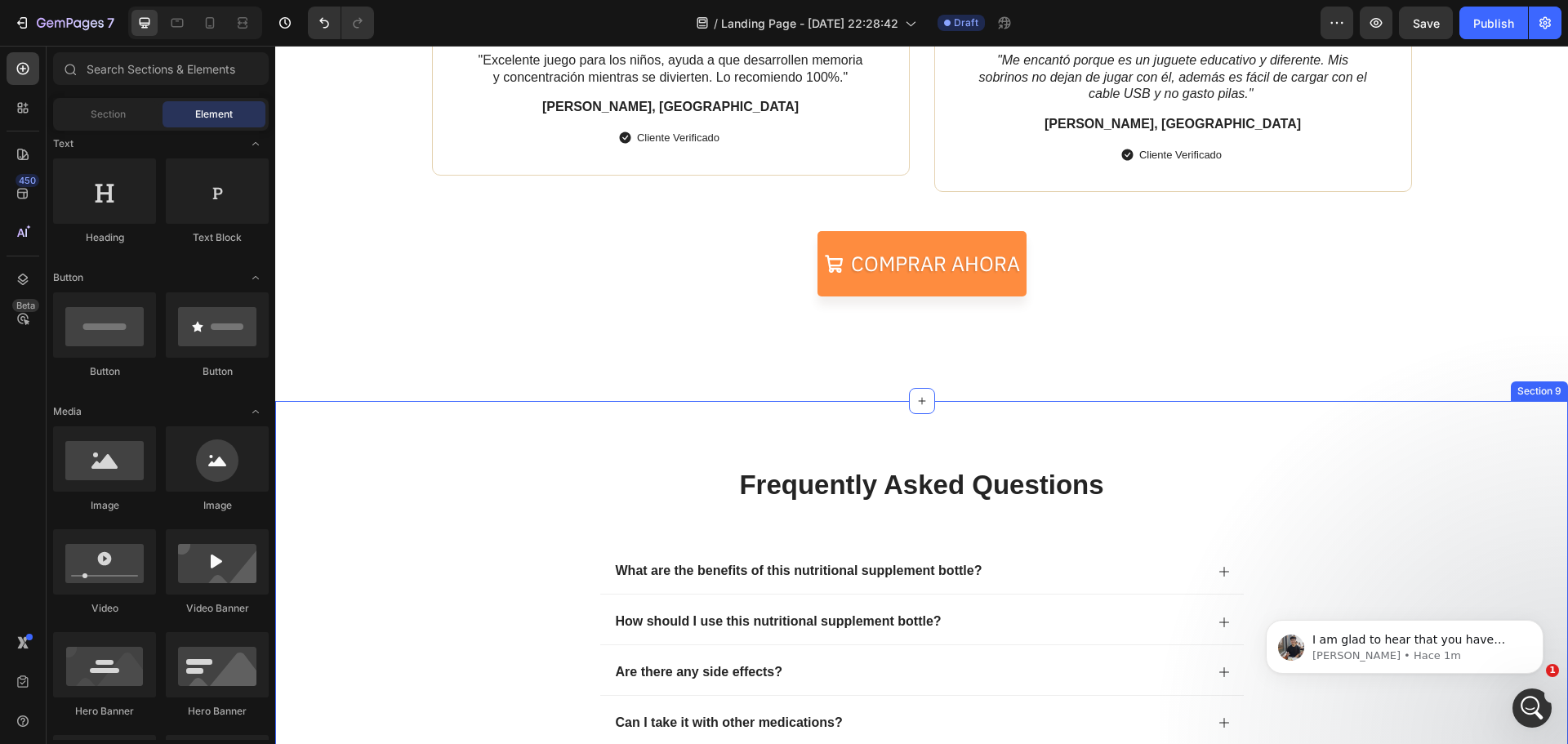
scroll to position [3347, 0]
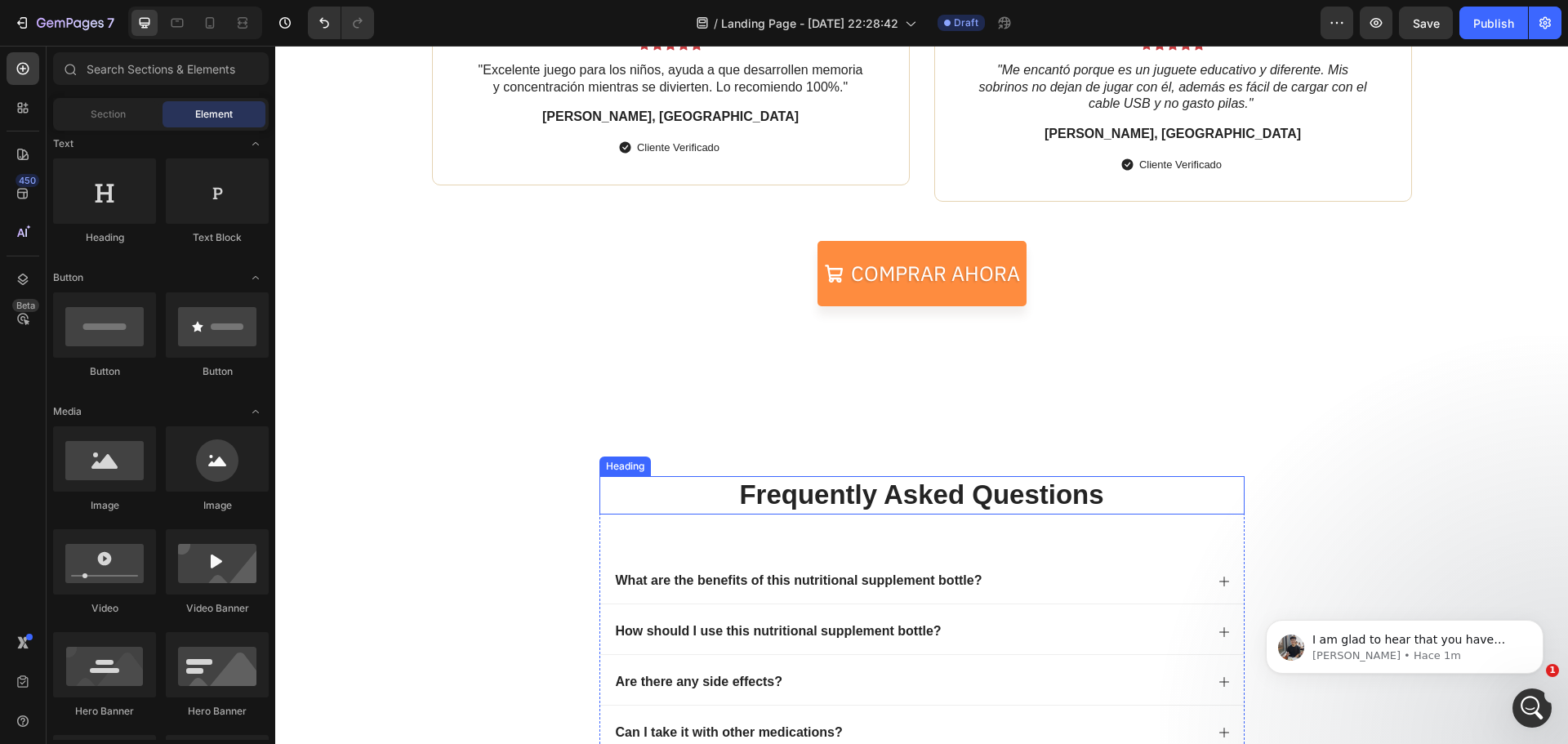
click at [1048, 499] on p "frequently asked questions" at bounding box center [922, 496] width 642 height 35
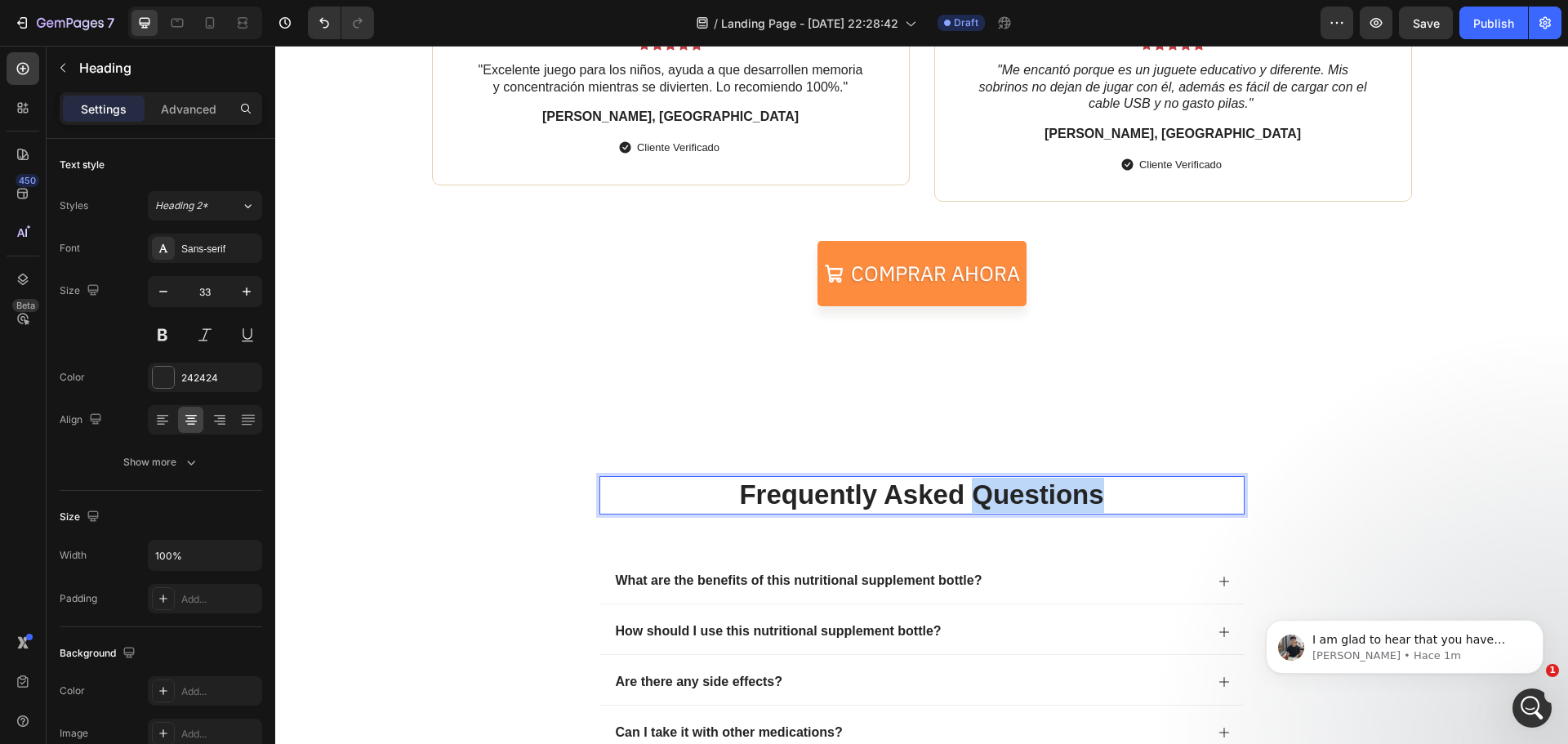
click at [1049, 499] on p "frequently asked questions" at bounding box center [922, 496] width 642 height 35
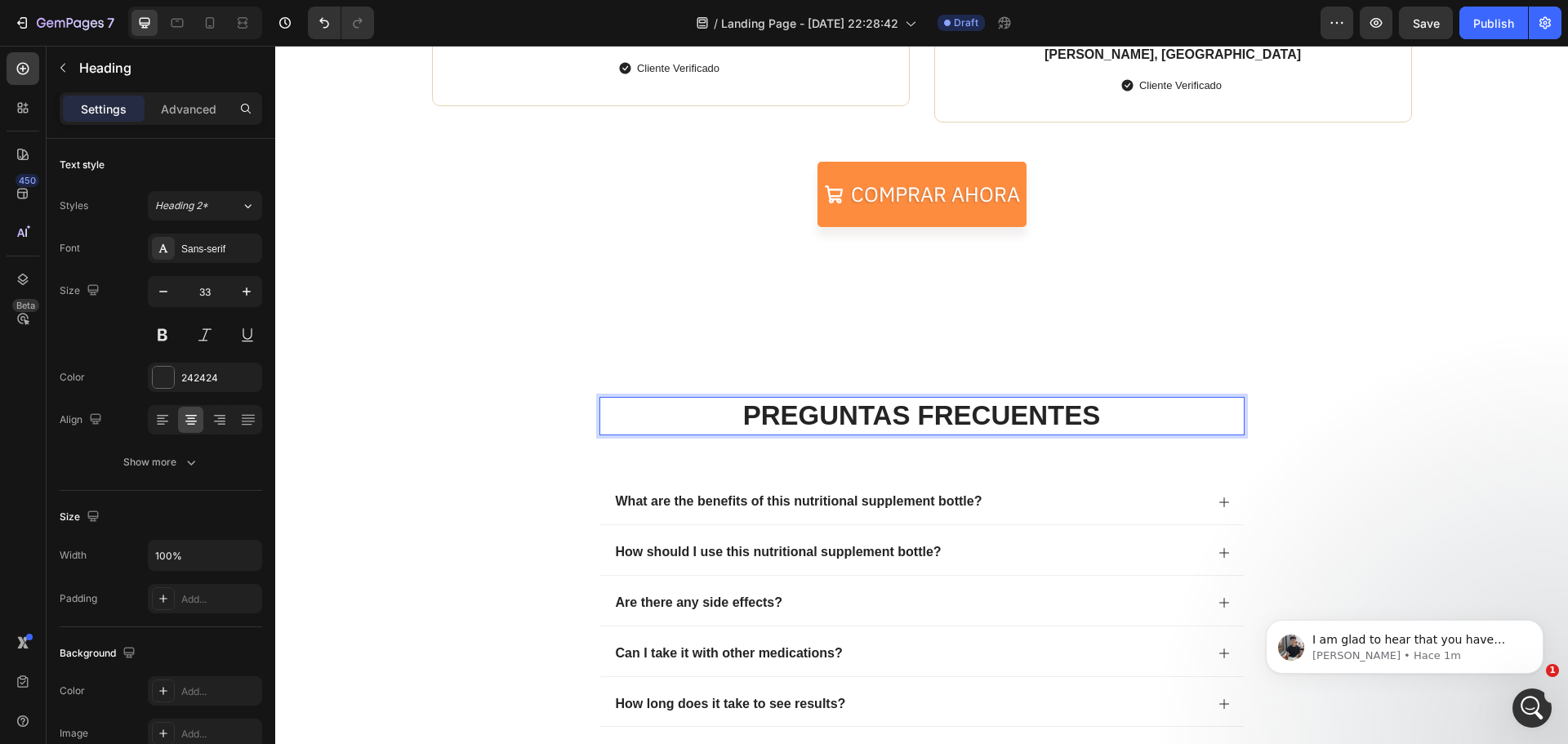
scroll to position [3428, 0]
click at [1049, 502] on div "What are the benefits of this nutritional supplement bottle?" at bounding box center [908, 499] width 591 height 22
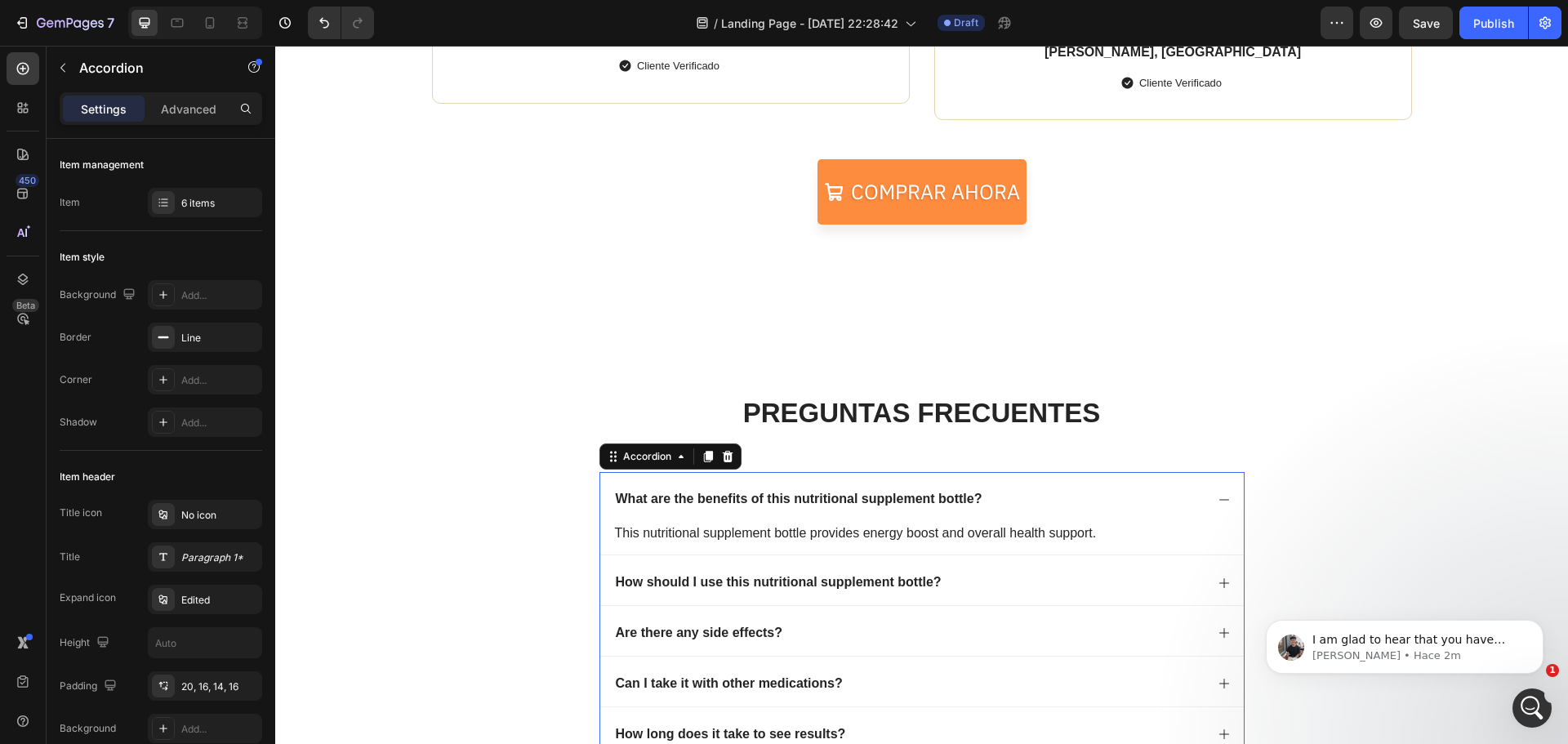
click at [979, 500] on div "What are the benefits of this nutritional supplement bottle?" at bounding box center [908, 499] width 591 height 22
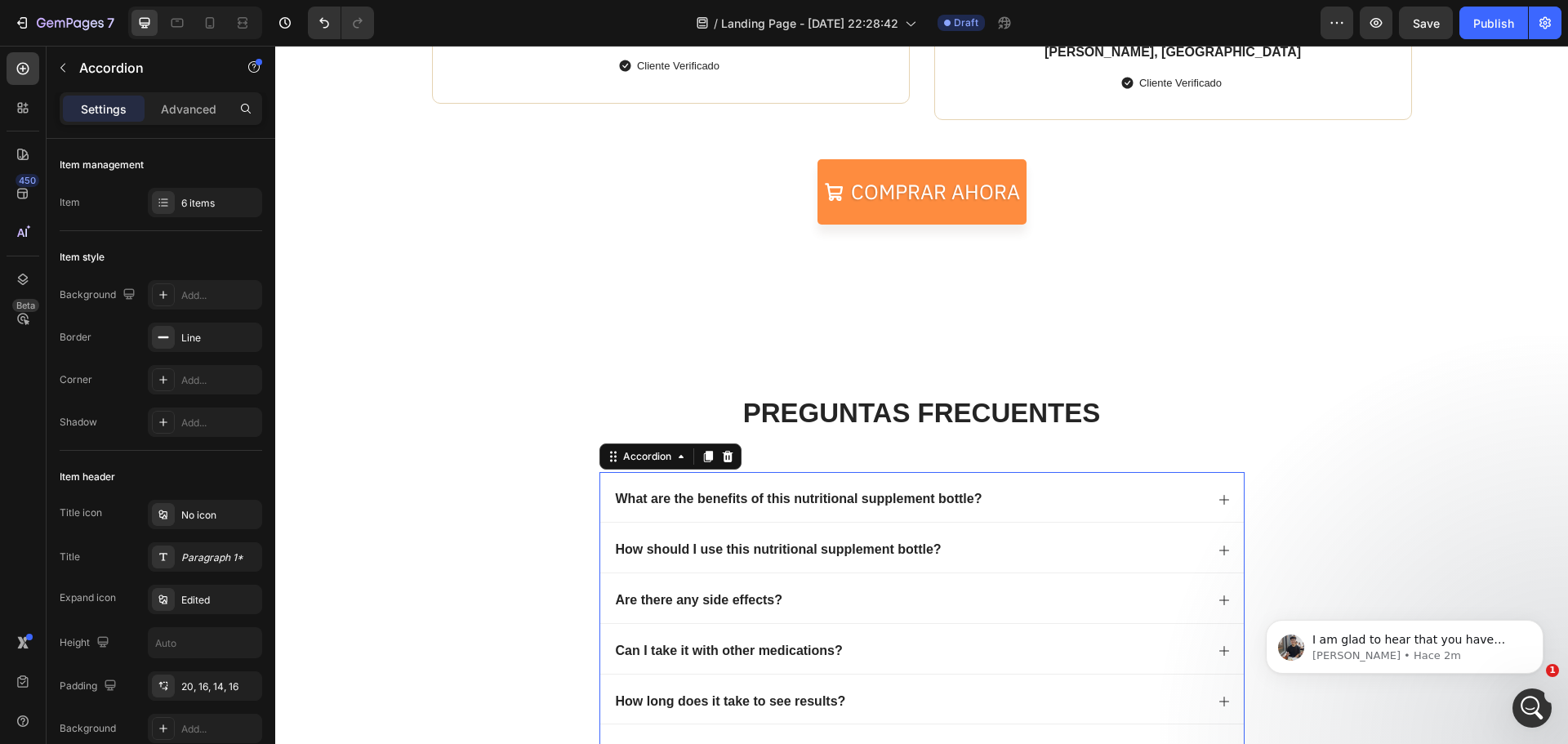
click at [965, 495] on p "What are the benefits of this nutritional supplement bottle?" at bounding box center [799, 499] width 367 height 17
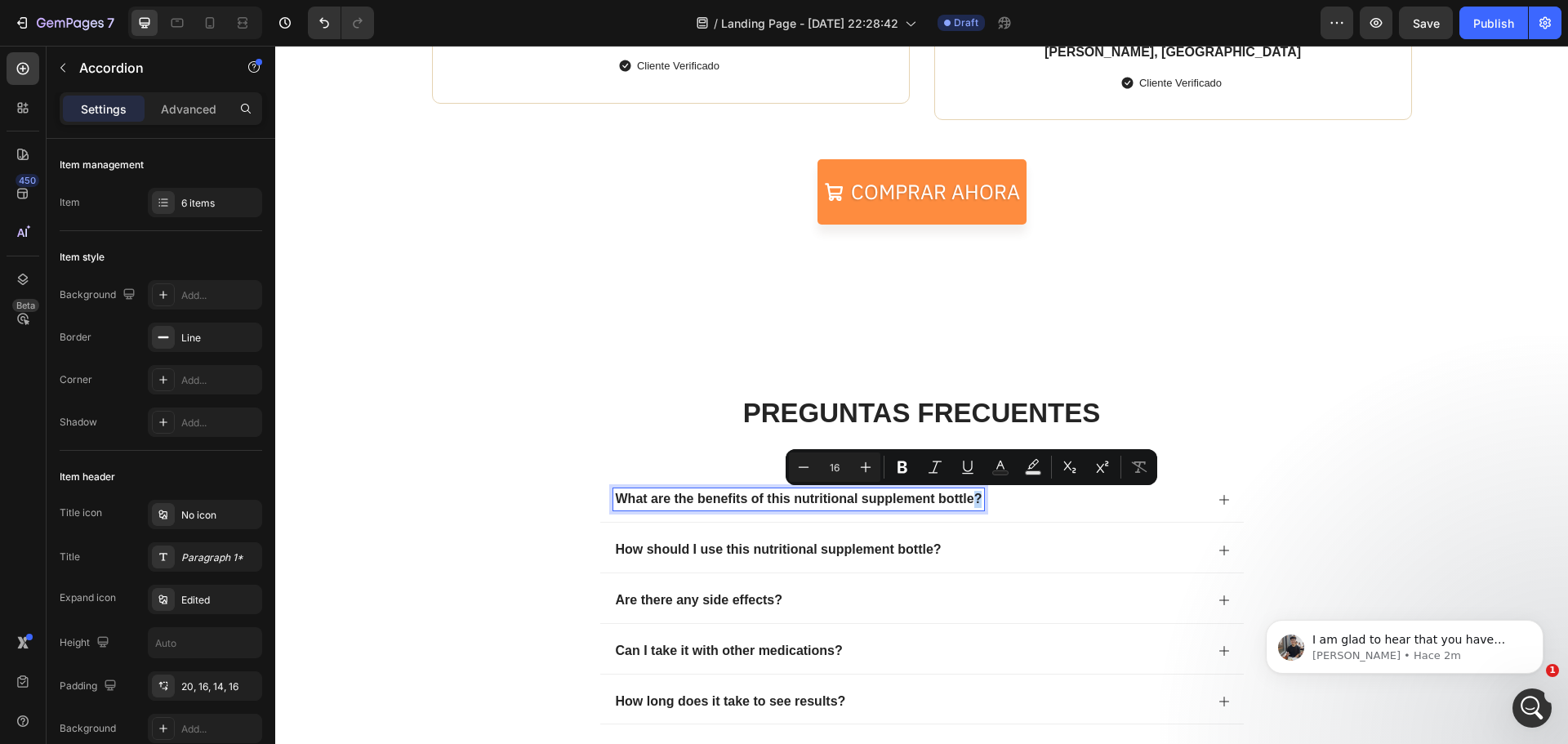
click at [971, 500] on p "What are the benefits of this nutritional supplement bottle?" at bounding box center [799, 499] width 367 height 17
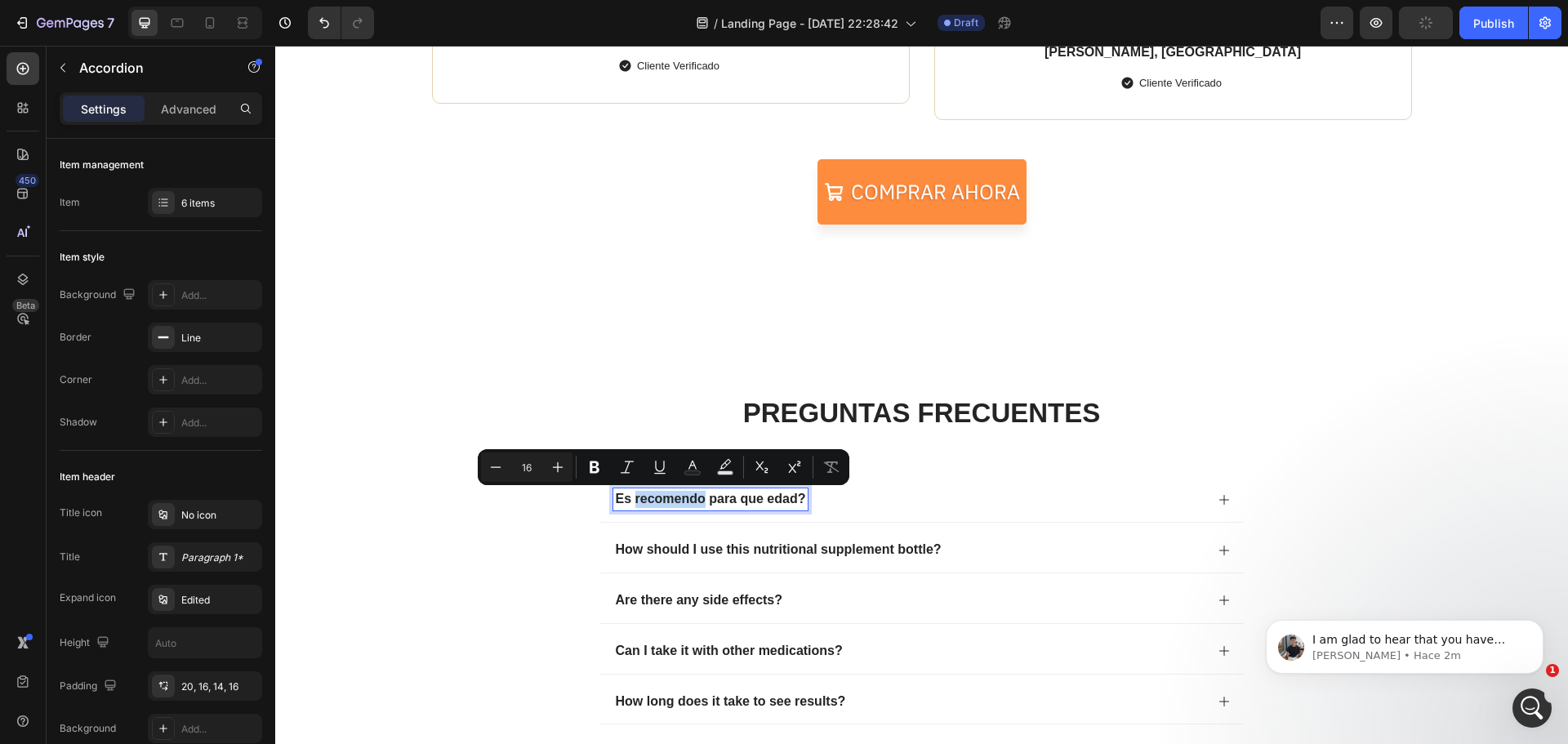
drag, startPoint x: 687, startPoint y: 493, endPoint x: 699, endPoint y: 509, distance: 20.0
click at [699, 509] on p "Es recomendo para que edad?" at bounding box center [710, 499] width 190 height 17
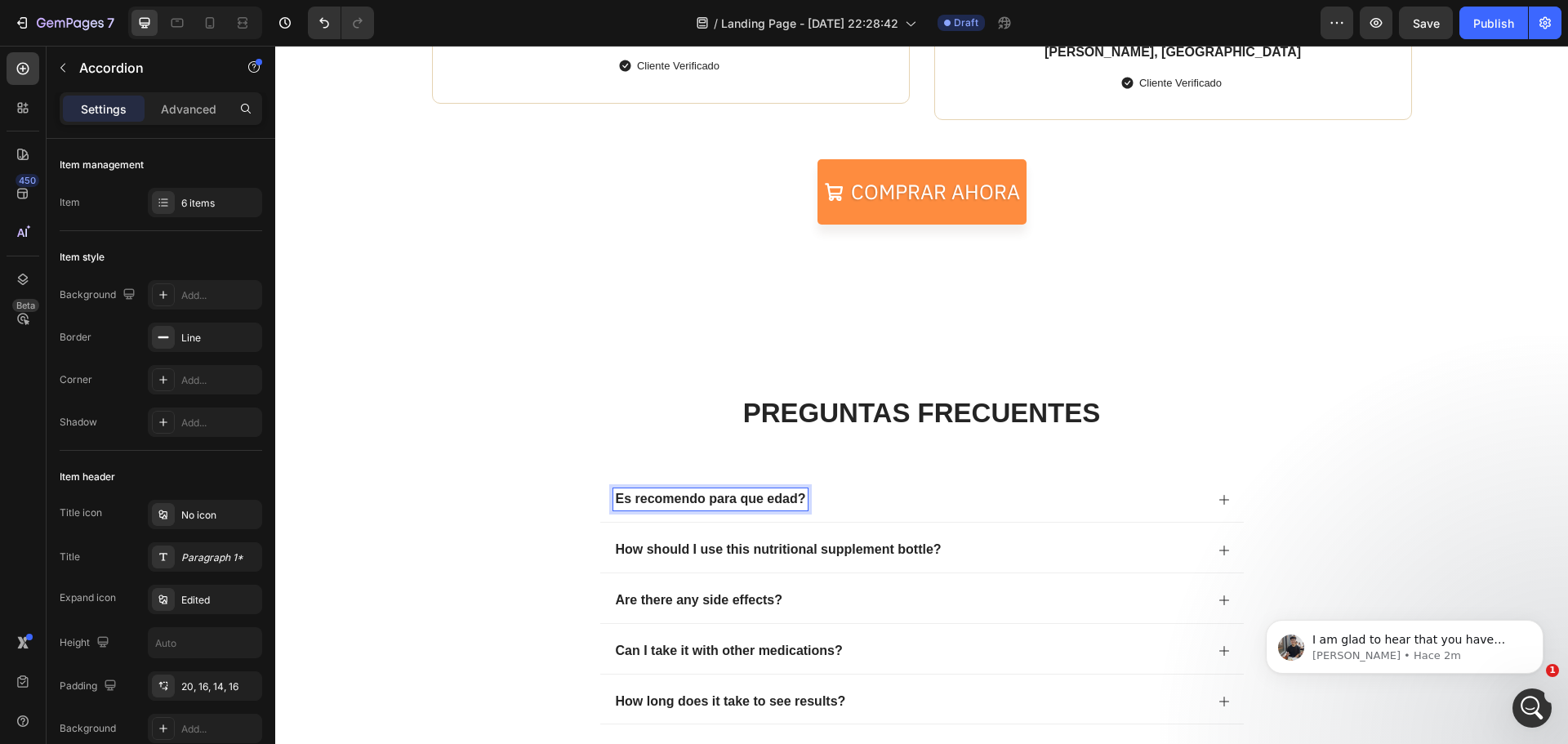
click at [675, 494] on p "Es recomendo para que edad?" at bounding box center [710, 499] width 190 height 17
click at [678, 496] on p "Es recomendo para que edad?" at bounding box center [710, 499] width 190 height 17
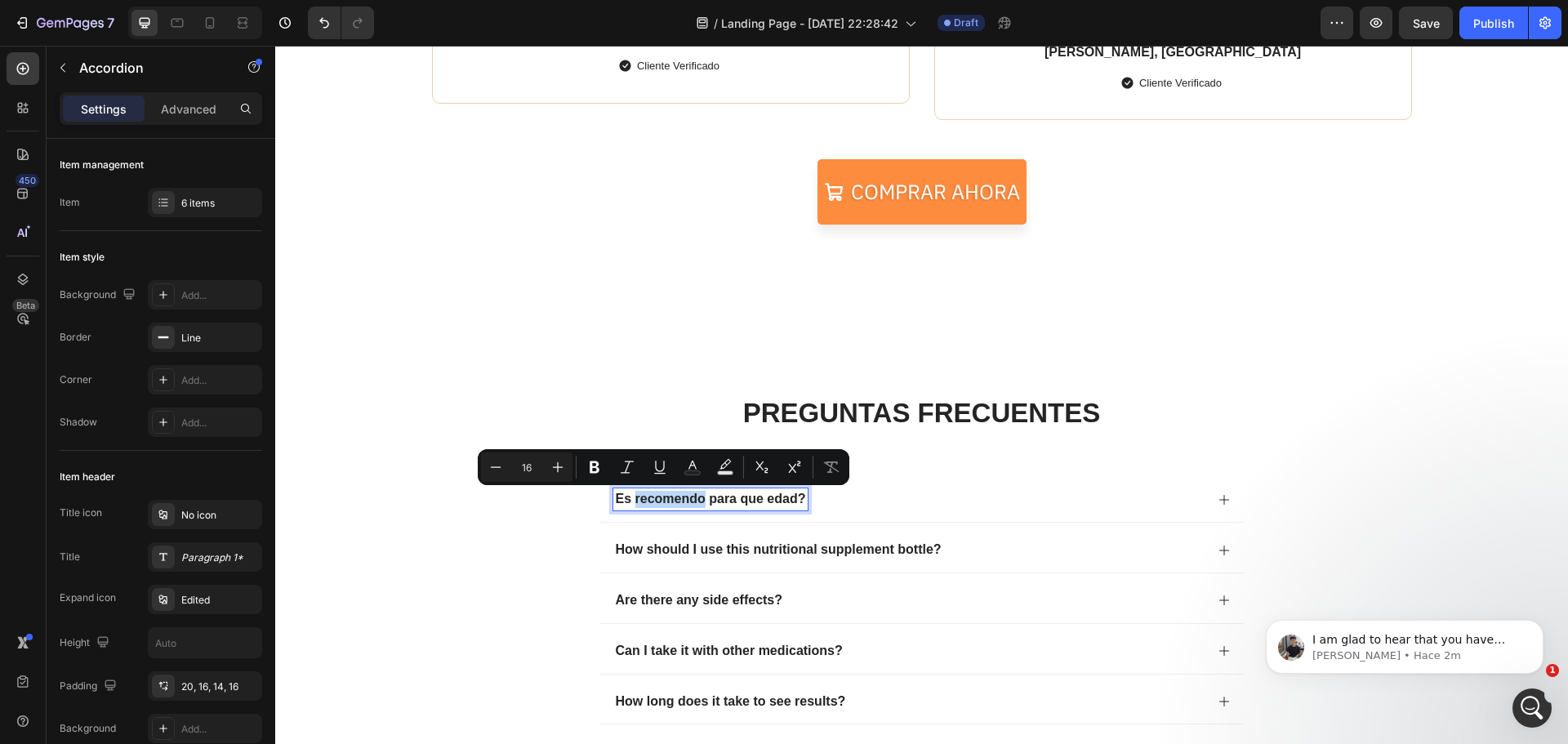
drag, startPoint x: 683, startPoint y: 502, endPoint x: 834, endPoint y: 511, distance: 151.3
click at [838, 515] on div "Es recomendo para que edad?" at bounding box center [922, 498] width 643 height 50
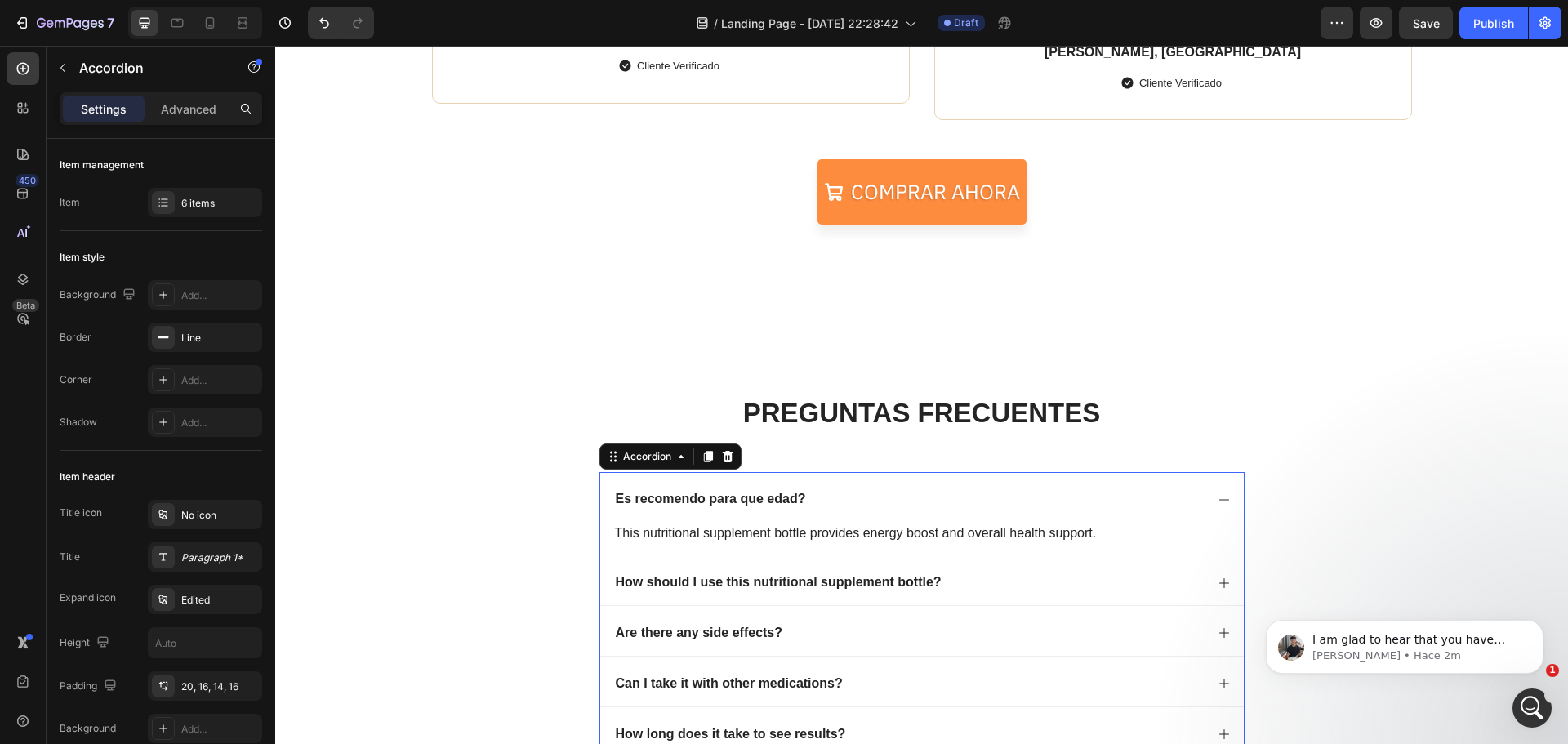
click at [790, 495] on p "Es recomendo para que edad?" at bounding box center [710, 499] width 190 height 17
drag, startPoint x: 800, startPoint y: 498, endPoint x: 612, endPoint y: 496, distance: 188.0
click at [613, 496] on div "Es recomendo para que edad?" at bounding box center [710, 499] width 195 height 22
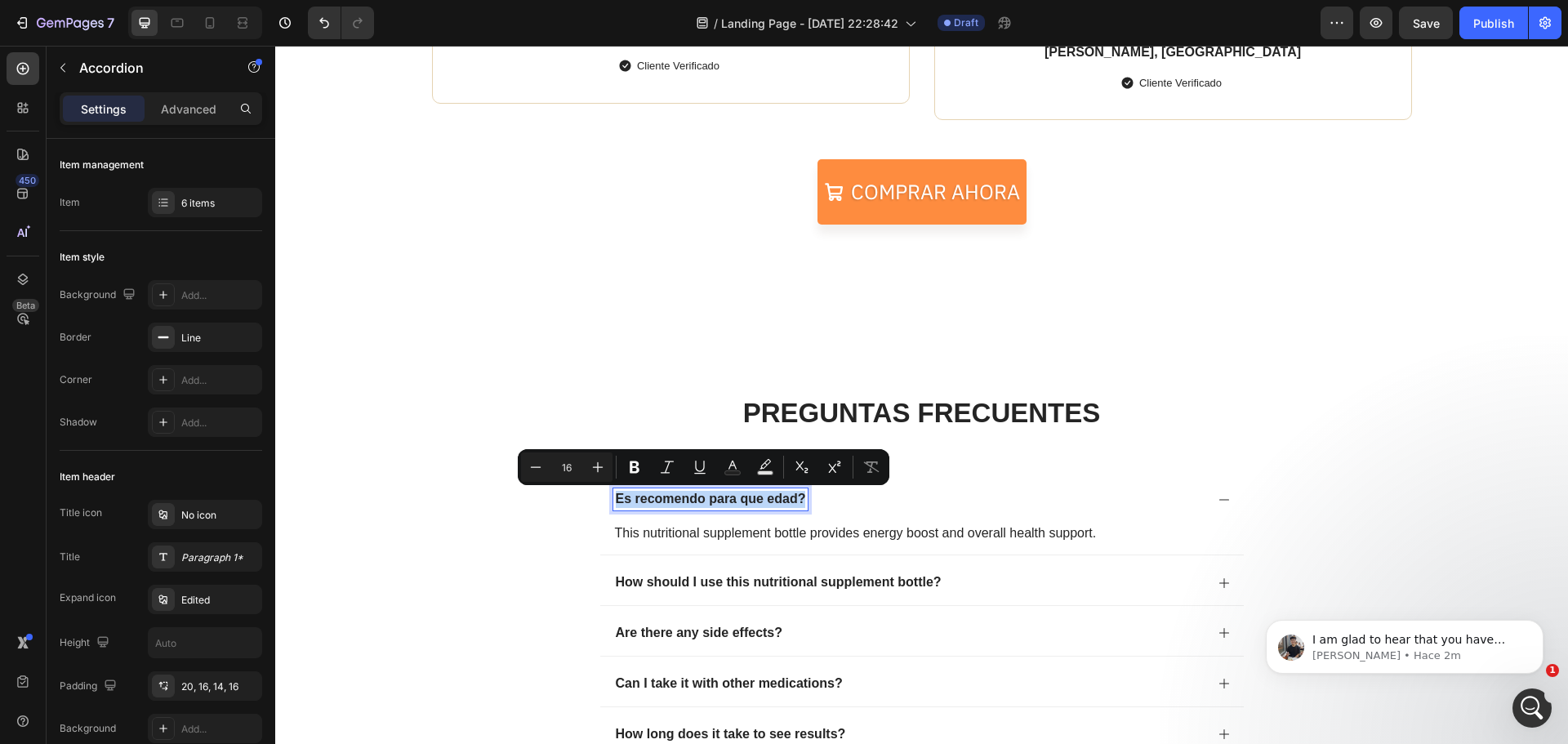
click at [616, 496] on p "Es recomendo para que edad?" at bounding box center [710, 499] width 190 height 17
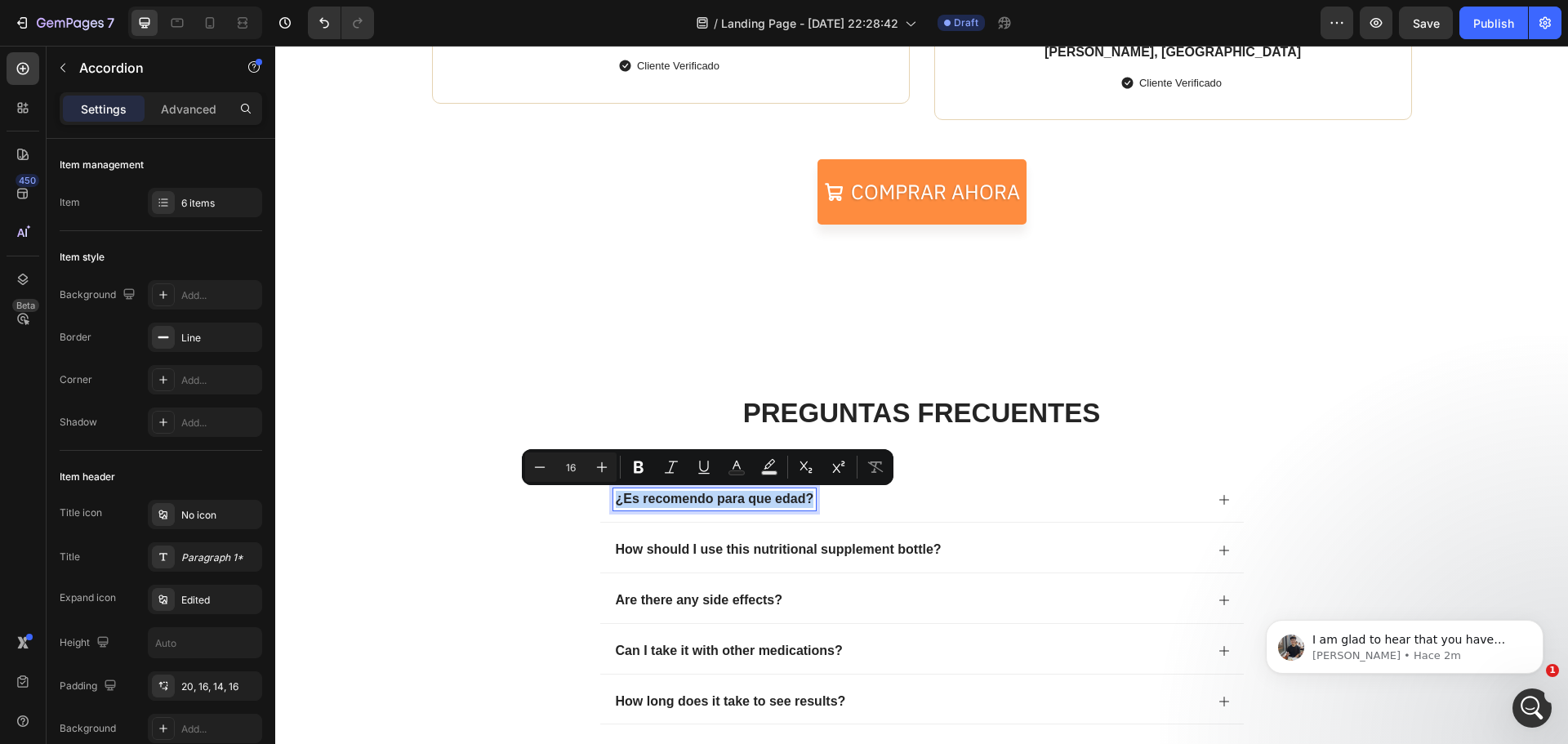
copy p "¿Es recomendo para que edad?"
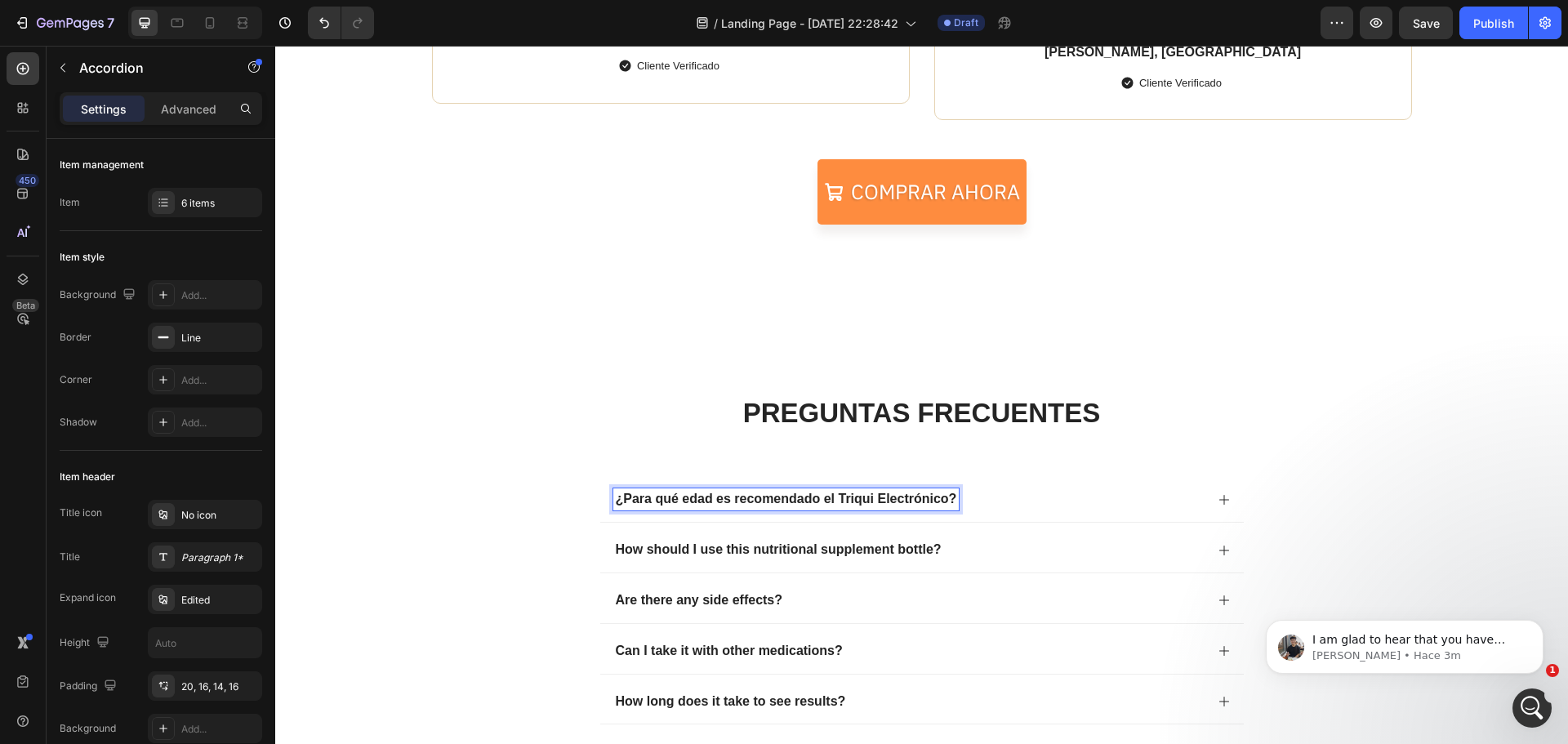
click at [1225, 498] on div "¿Para qué edad es recomendado el Triqui Electrónico?" at bounding box center [922, 498] width 643 height 50
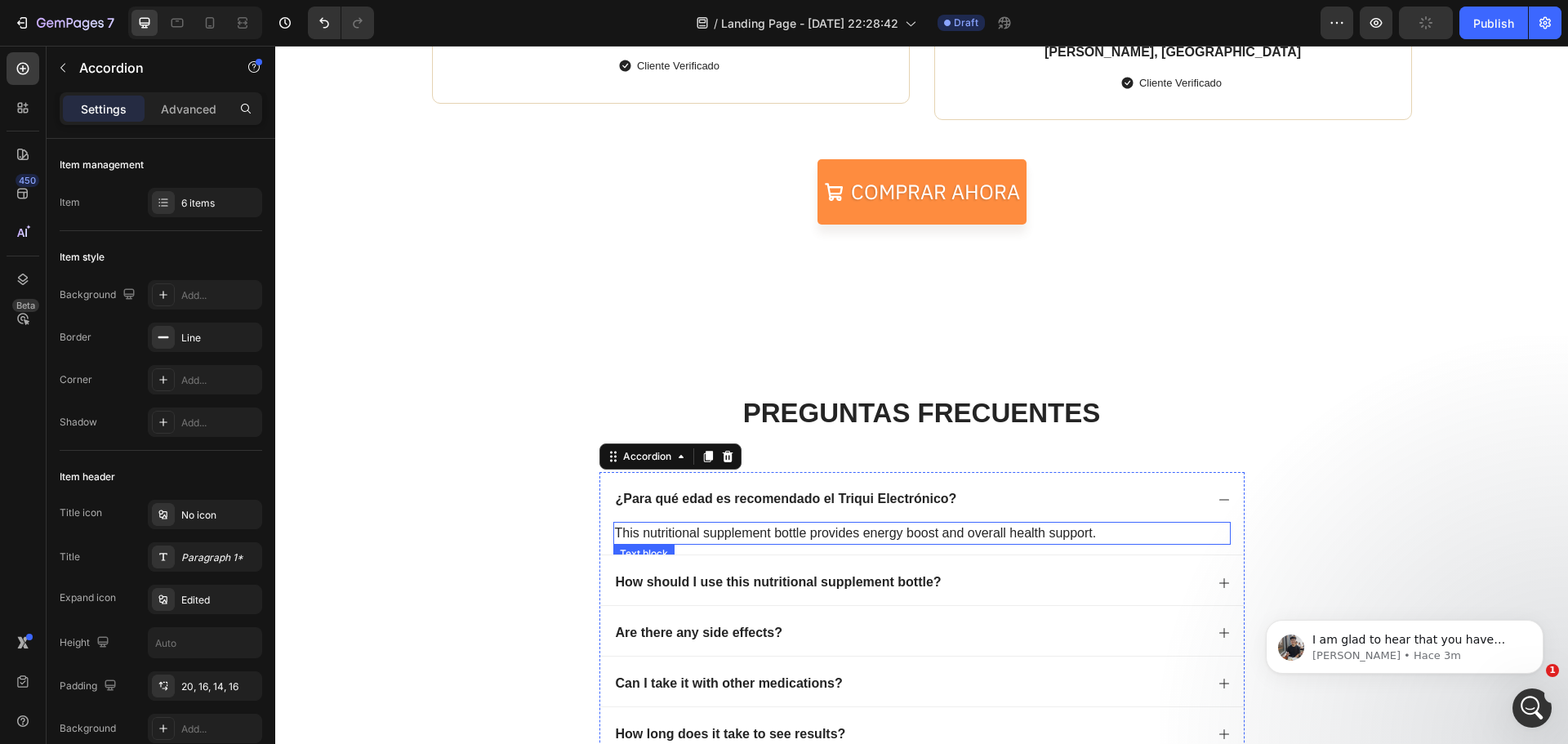
click at [1111, 531] on p "This nutritional supplement bottle provides energy boost and overall health sup…" at bounding box center [922, 533] width 614 height 19
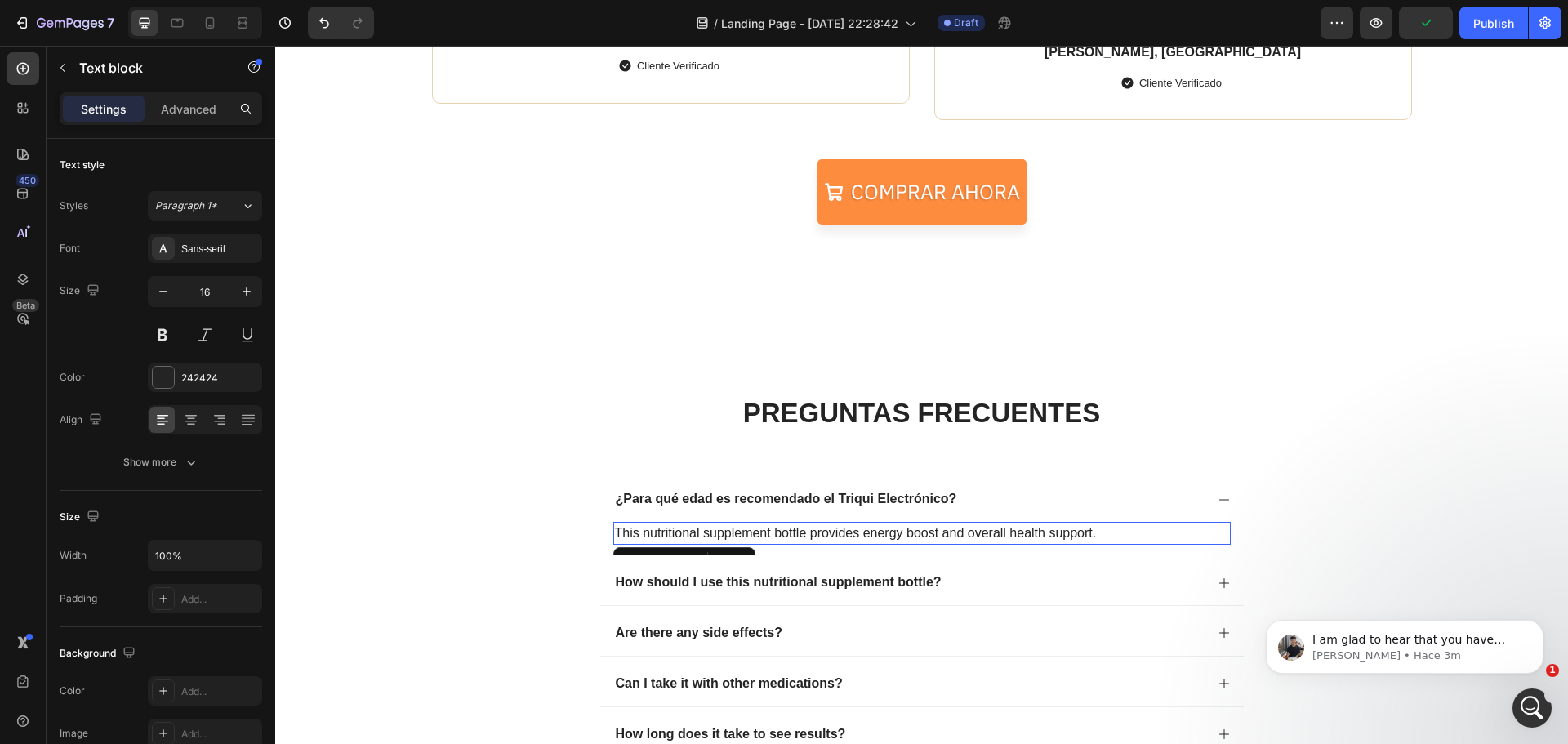
click at [1111, 531] on p "This nutritional supplement bottle provides energy boost and overall health sup…" at bounding box center [922, 533] width 614 height 19
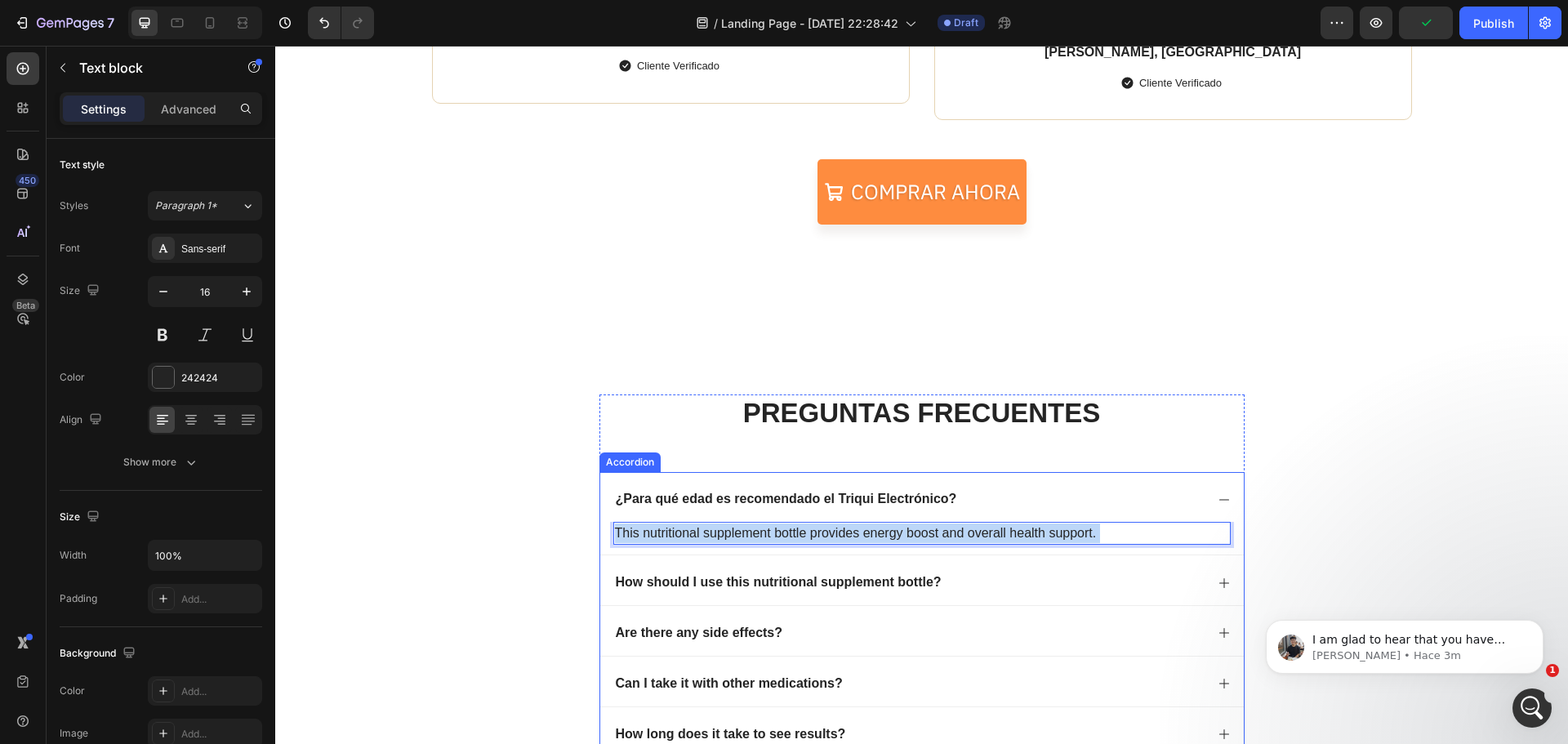
drag, startPoint x: 1111, startPoint y: 532, endPoint x: 669, endPoint y: 522, distance: 442.1
click at [623, 513] on div "¿Para qué edad es recomendado el Triqui Electrónico? This nutritional supplemen…" at bounding box center [922, 514] width 643 height 83
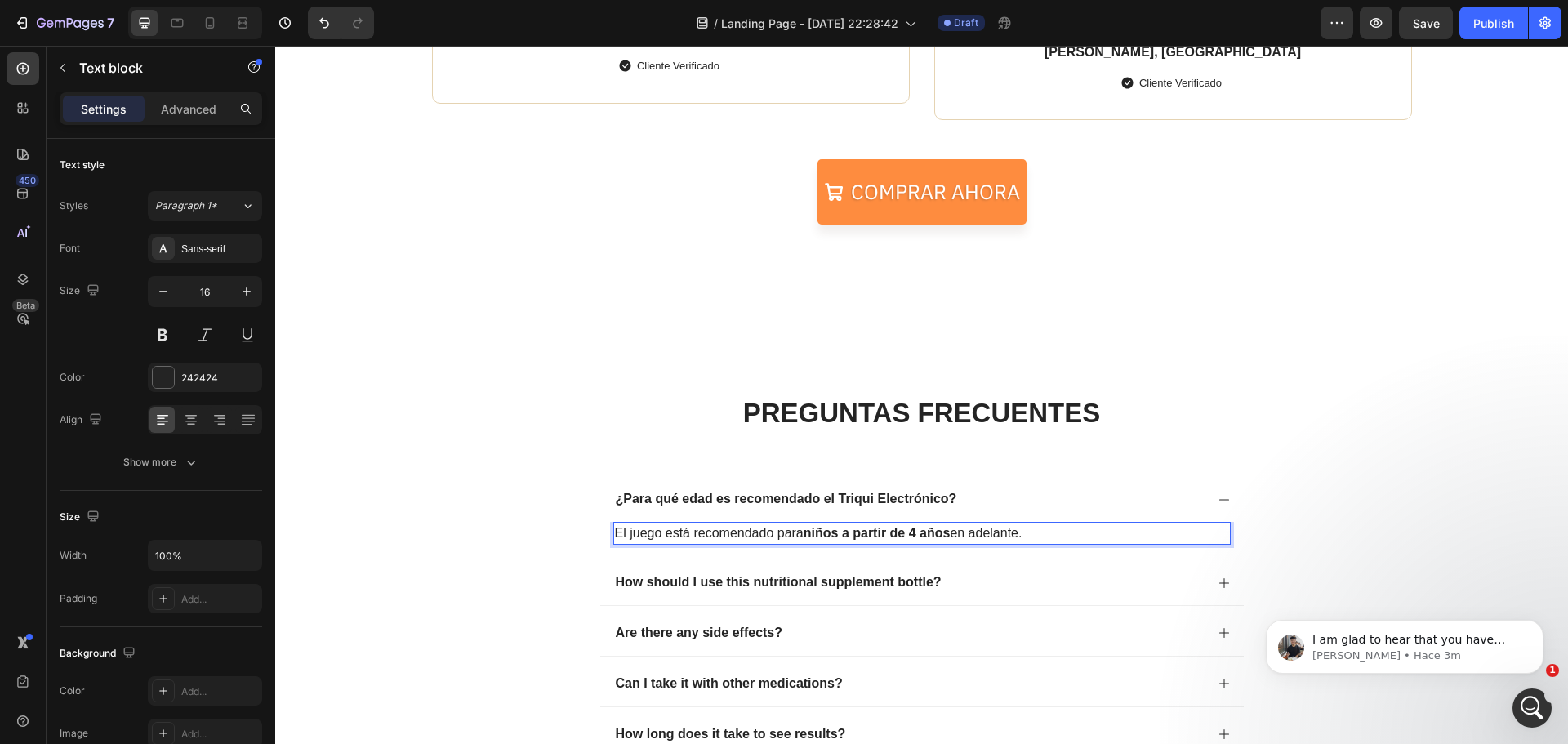
click at [913, 529] on strong "niños a partir de 4 años" at bounding box center [877, 532] width 147 height 14
click at [1374, 471] on div "PREGUNTAS FRECUENTES Heading ¿Para qué edad es recomendado el Triqui Electrónic…" at bounding box center [921, 658] width 1260 height 529
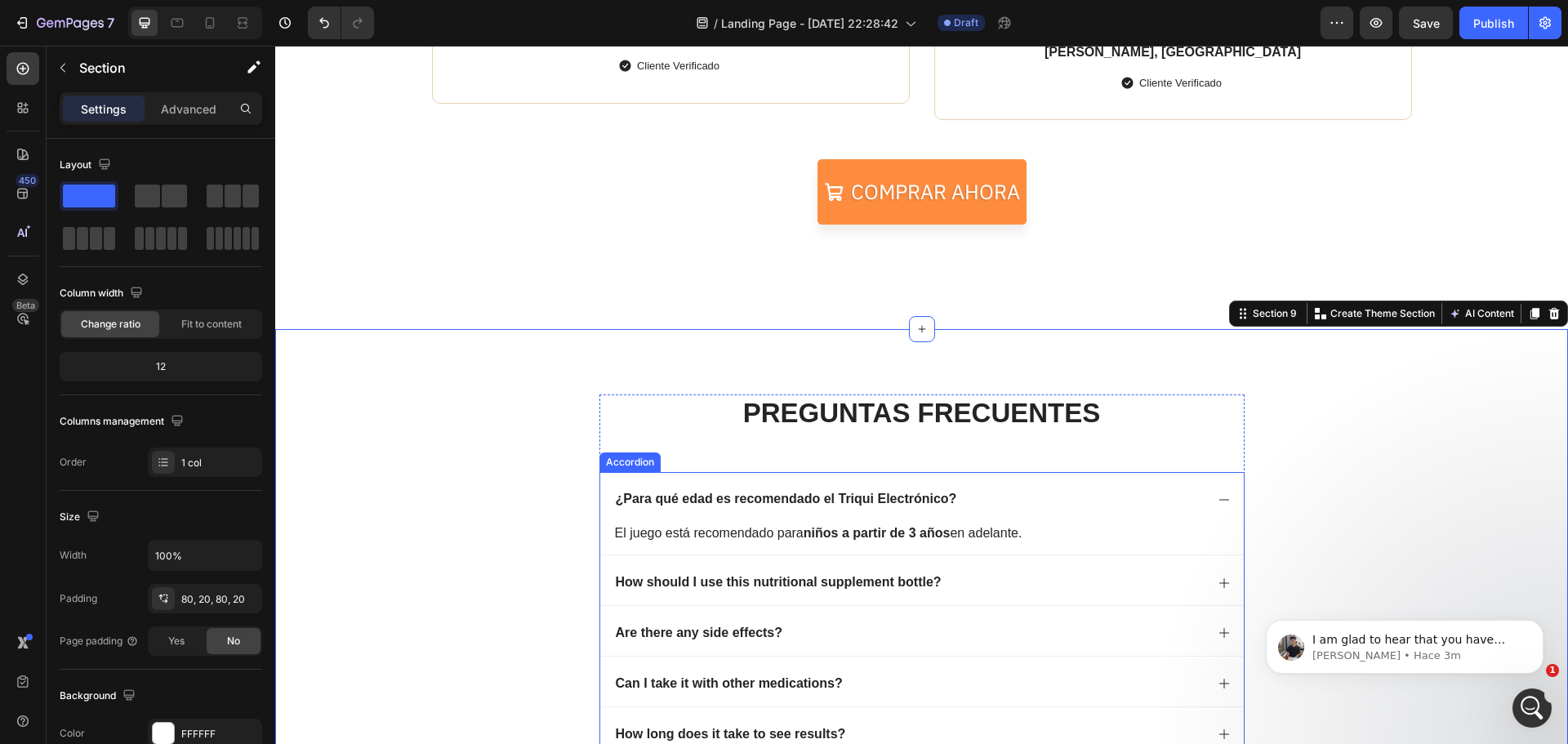
click at [1210, 499] on div "¿Para qué edad es recomendado el Triqui Electrónico?" at bounding box center [922, 498] width 643 height 50
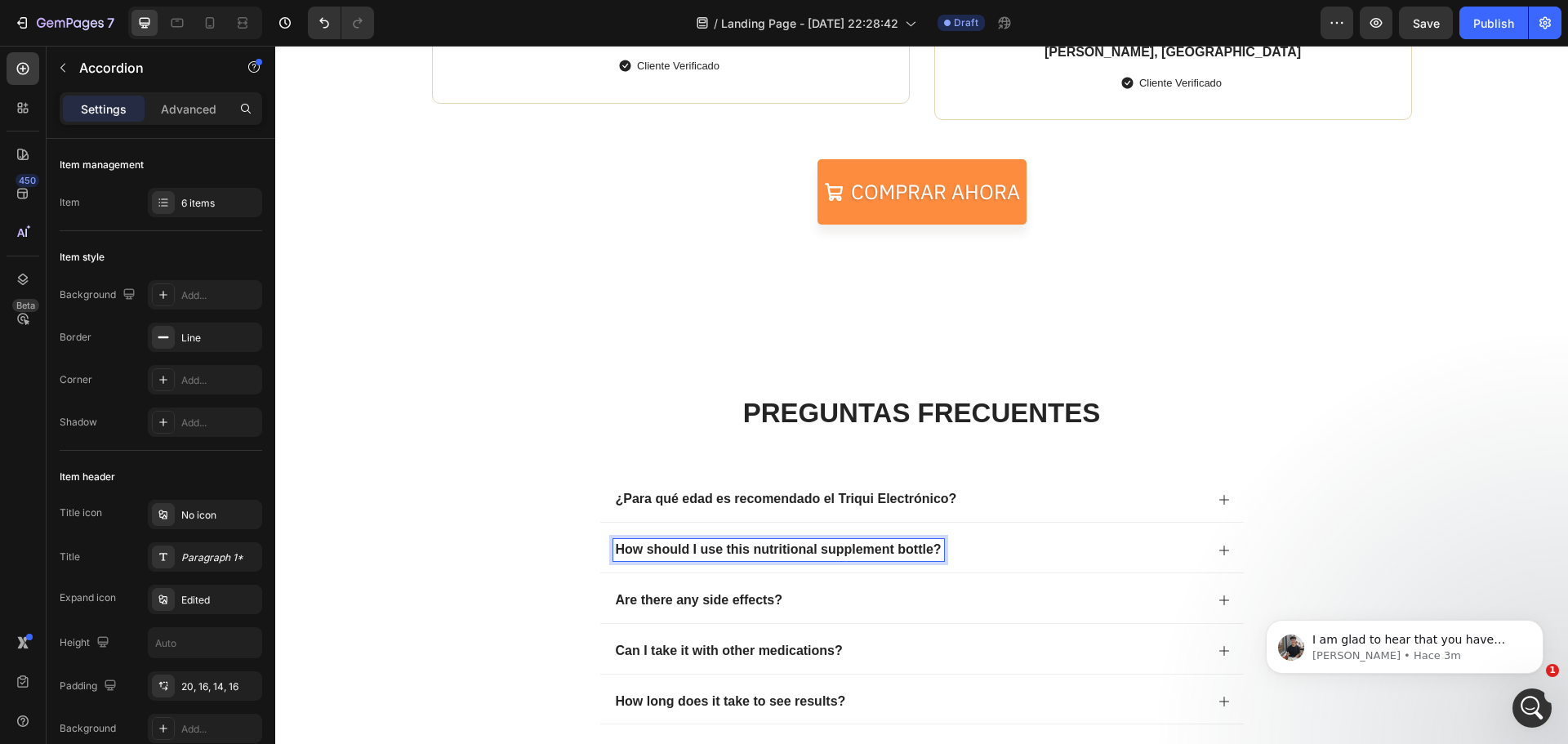
click at [878, 555] on p "How should I use this nutritional supplement bottle?" at bounding box center [778, 550] width 326 height 17
drag, startPoint x: 788, startPoint y: 546, endPoint x: 602, endPoint y: 544, distance: 186.0
click at [602, 544] on div "¿Necesito pilas para usarlo?" at bounding box center [922, 548] width 643 height 50
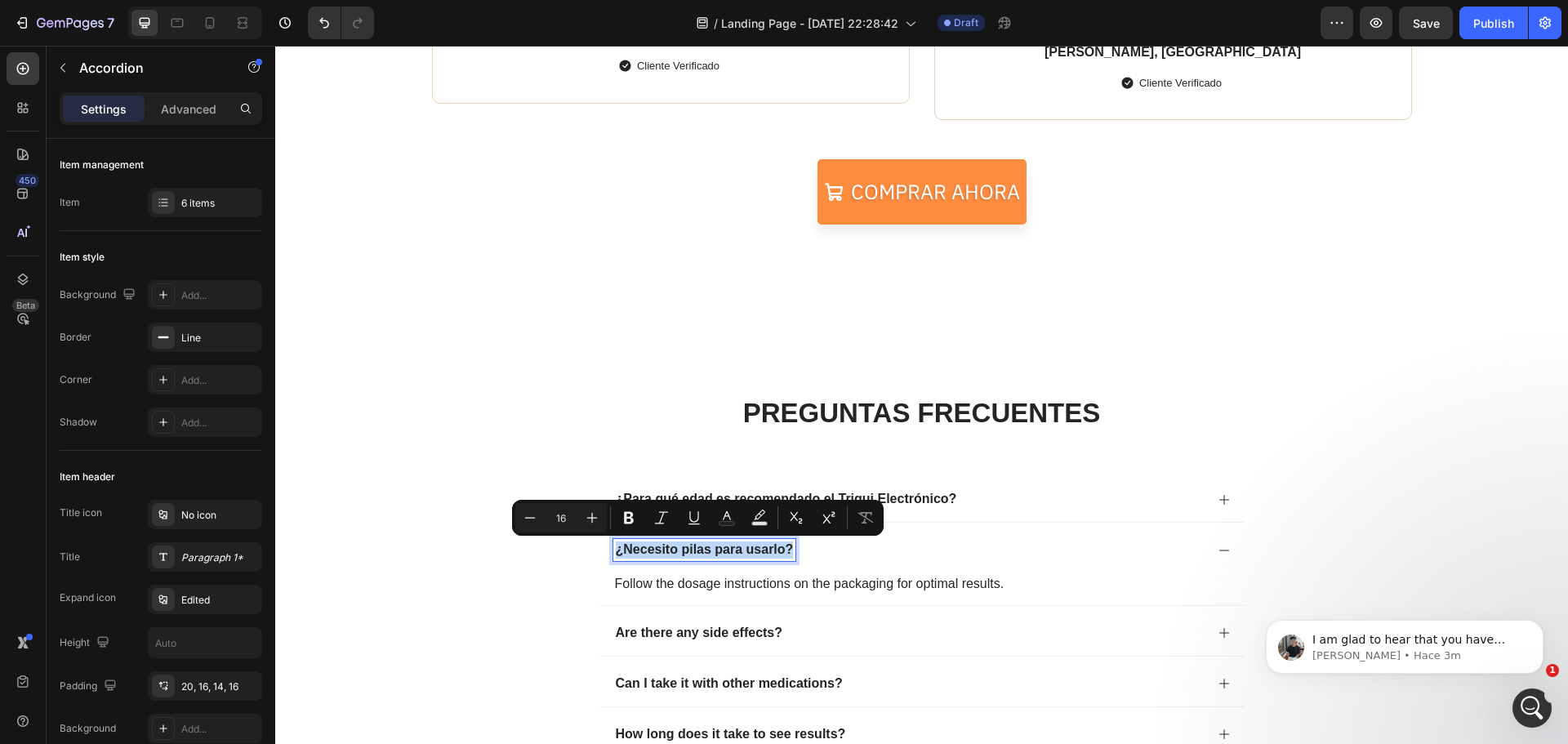
copy p "¿Necesito pilas para usarlo?"
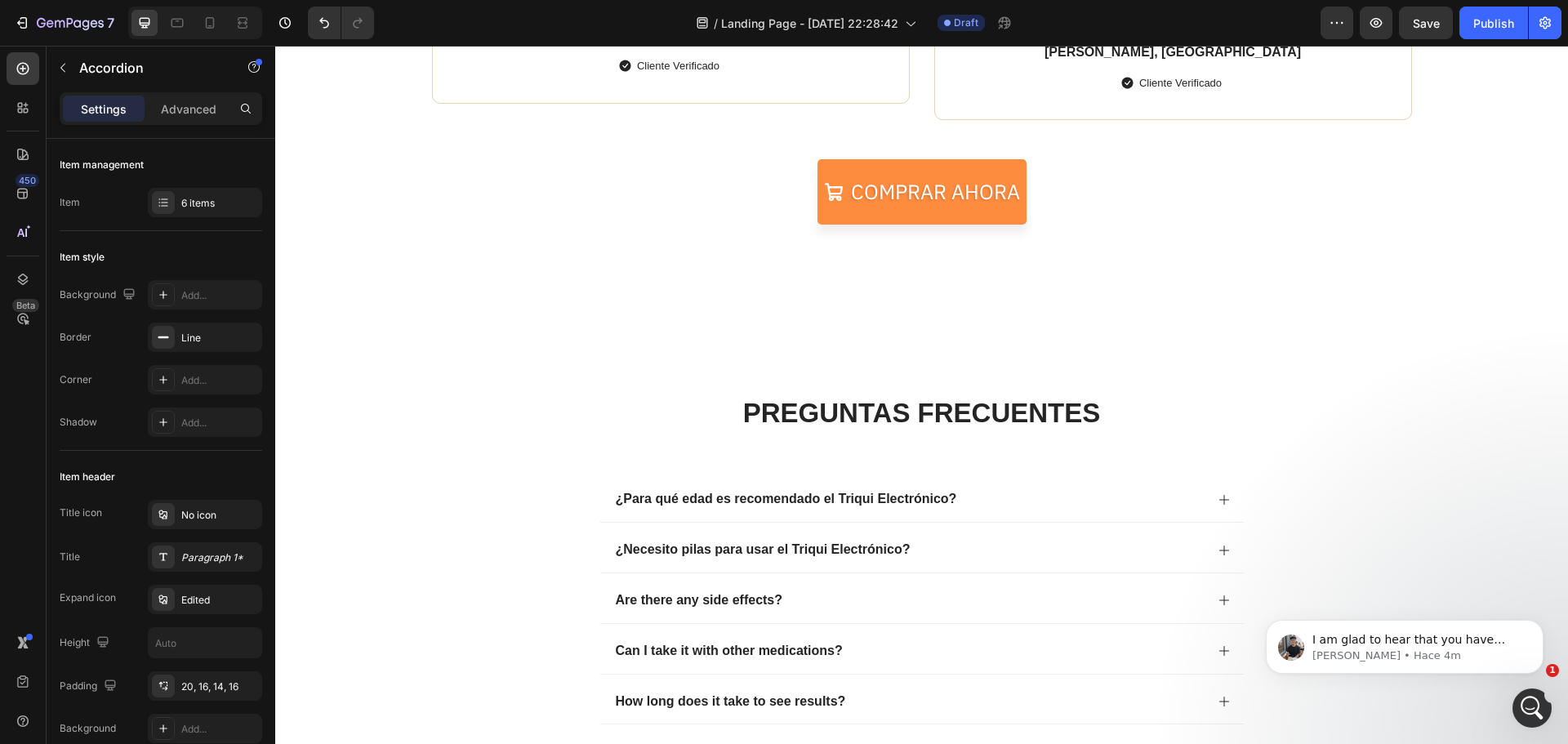
click at [1210, 548] on div "¿Necesito pilas para usar el Triqui Electrónico?" at bounding box center [922, 548] width 643 height 50
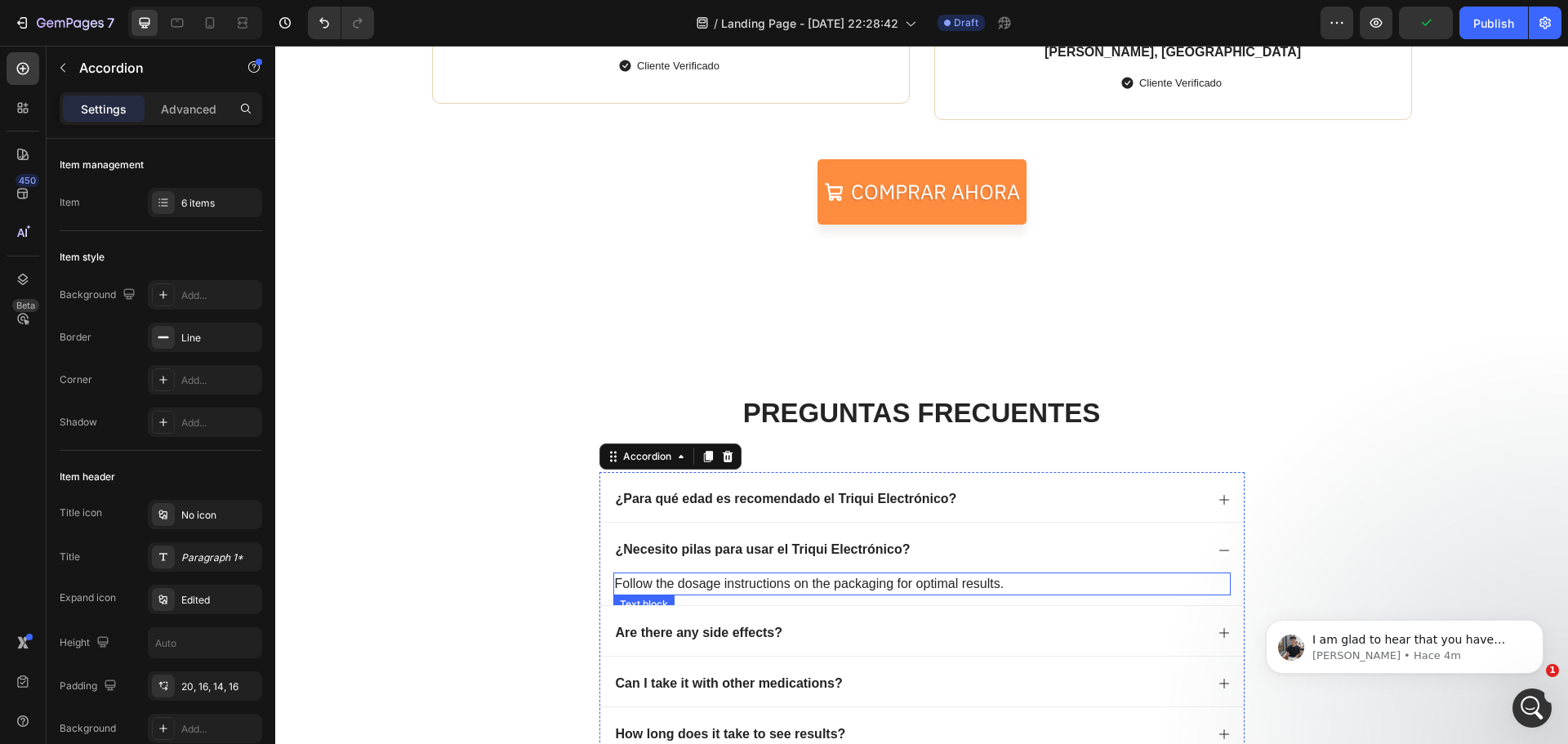
click at [969, 583] on p "Follow the dosage instructions on the packaging for optimal results." at bounding box center [922, 584] width 614 height 19
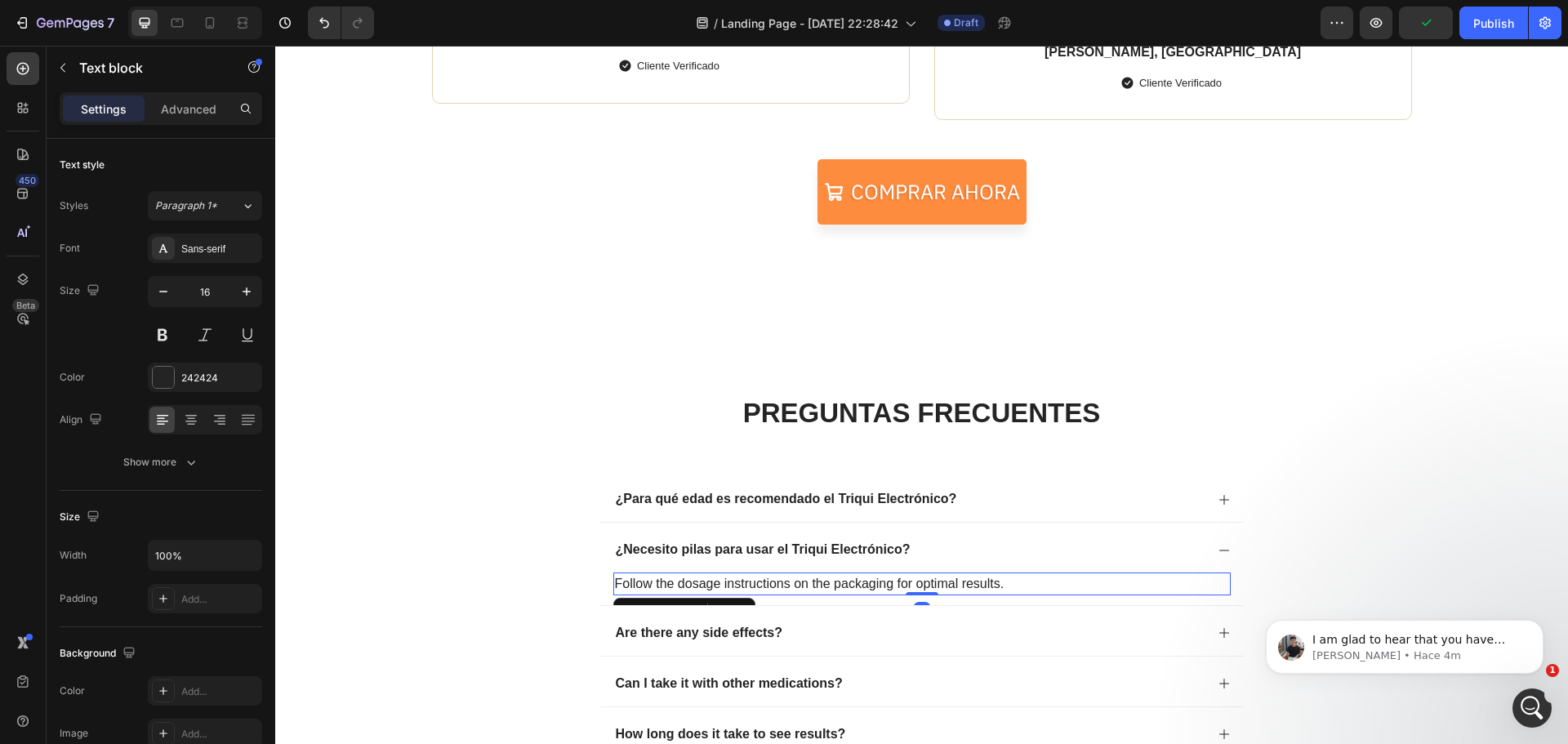
click at [971, 583] on p "Follow the dosage instructions on the packaging for optimal results." at bounding box center [922, 584] width 614 height 19
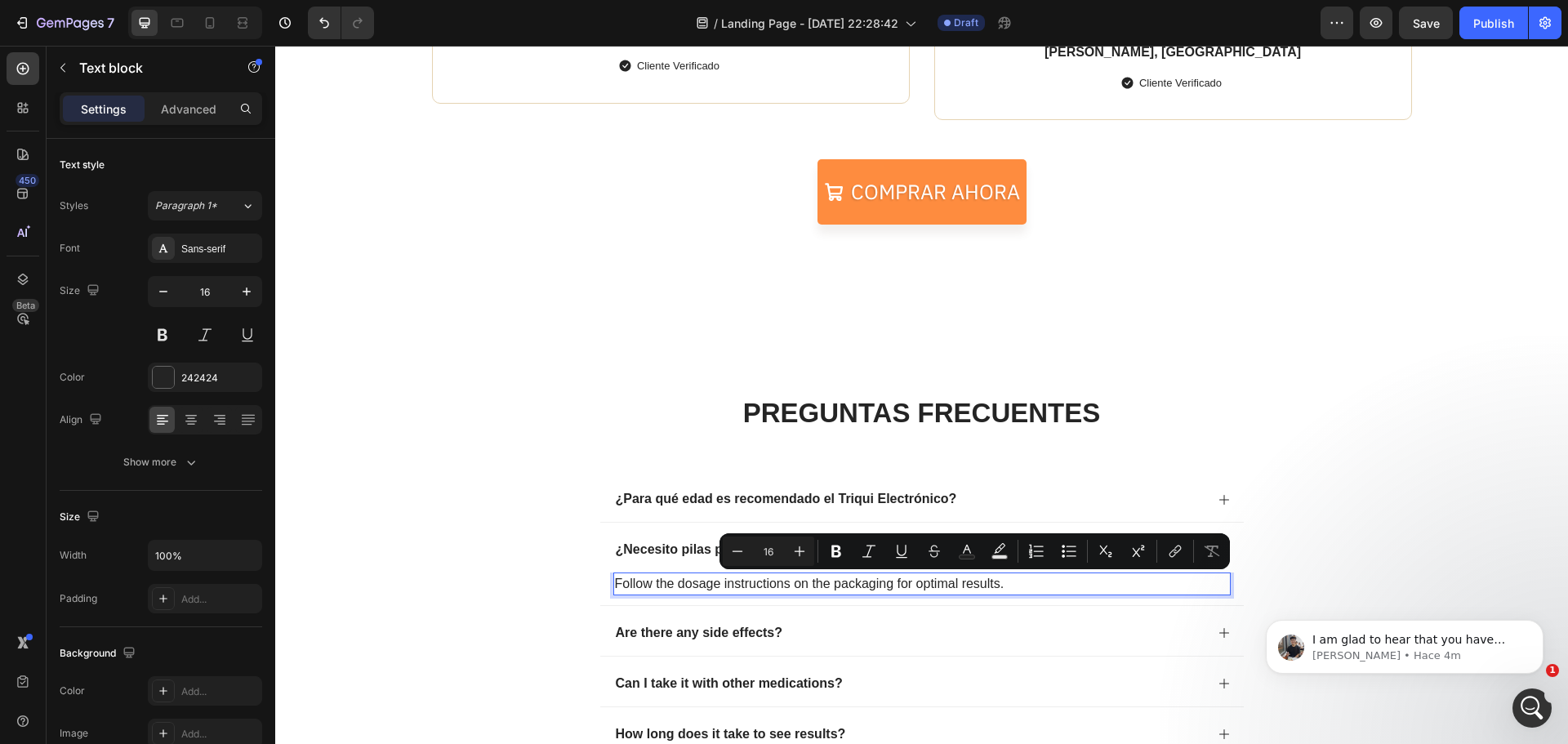
click at [996, 583] on p "Follow the dosage instructions on the packaging for optimal results." at bounding box center [922, 584] width 614 height 19
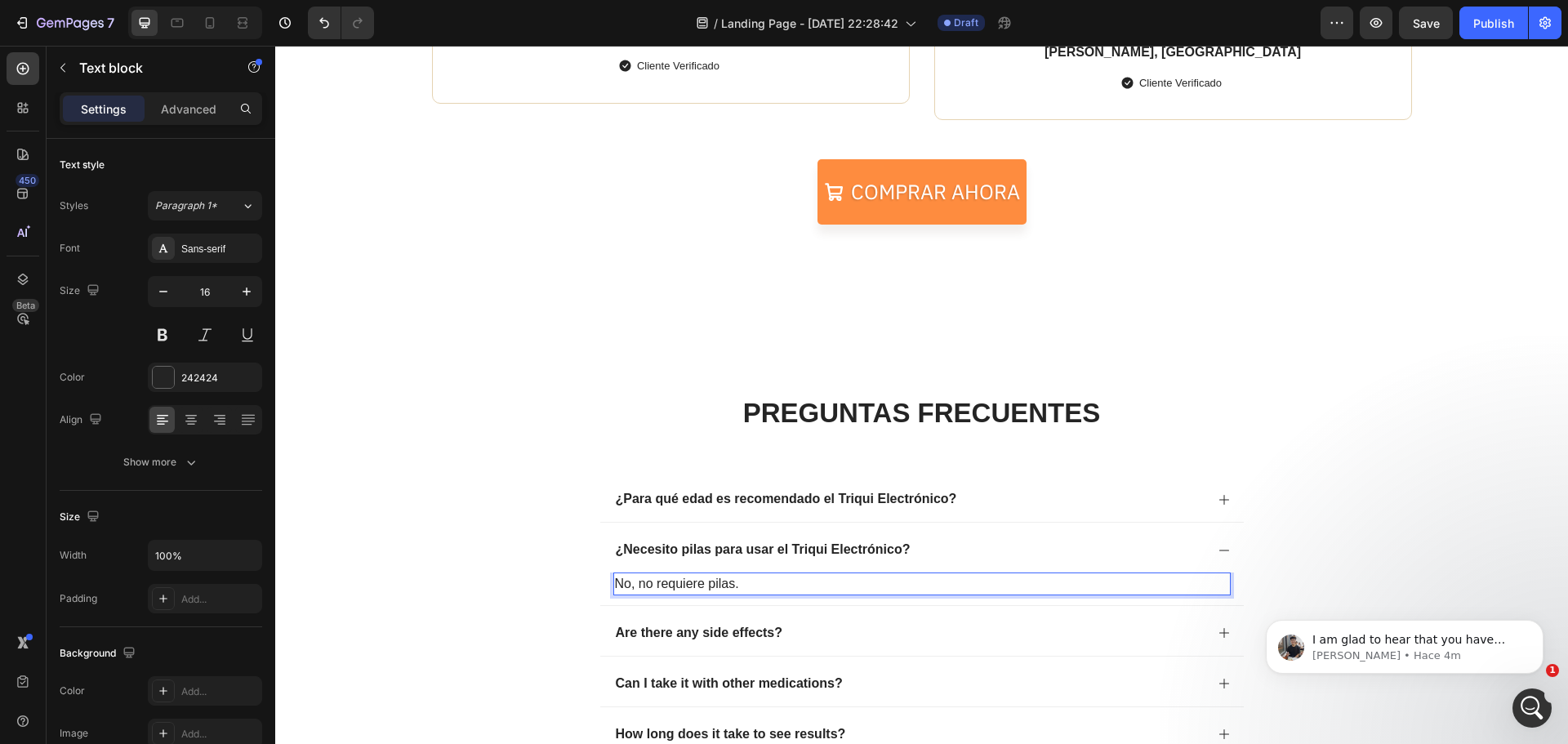
click at [753, 578] on p "No, no requiere pilas." at bounding box center [922, 584] width 614 height 19
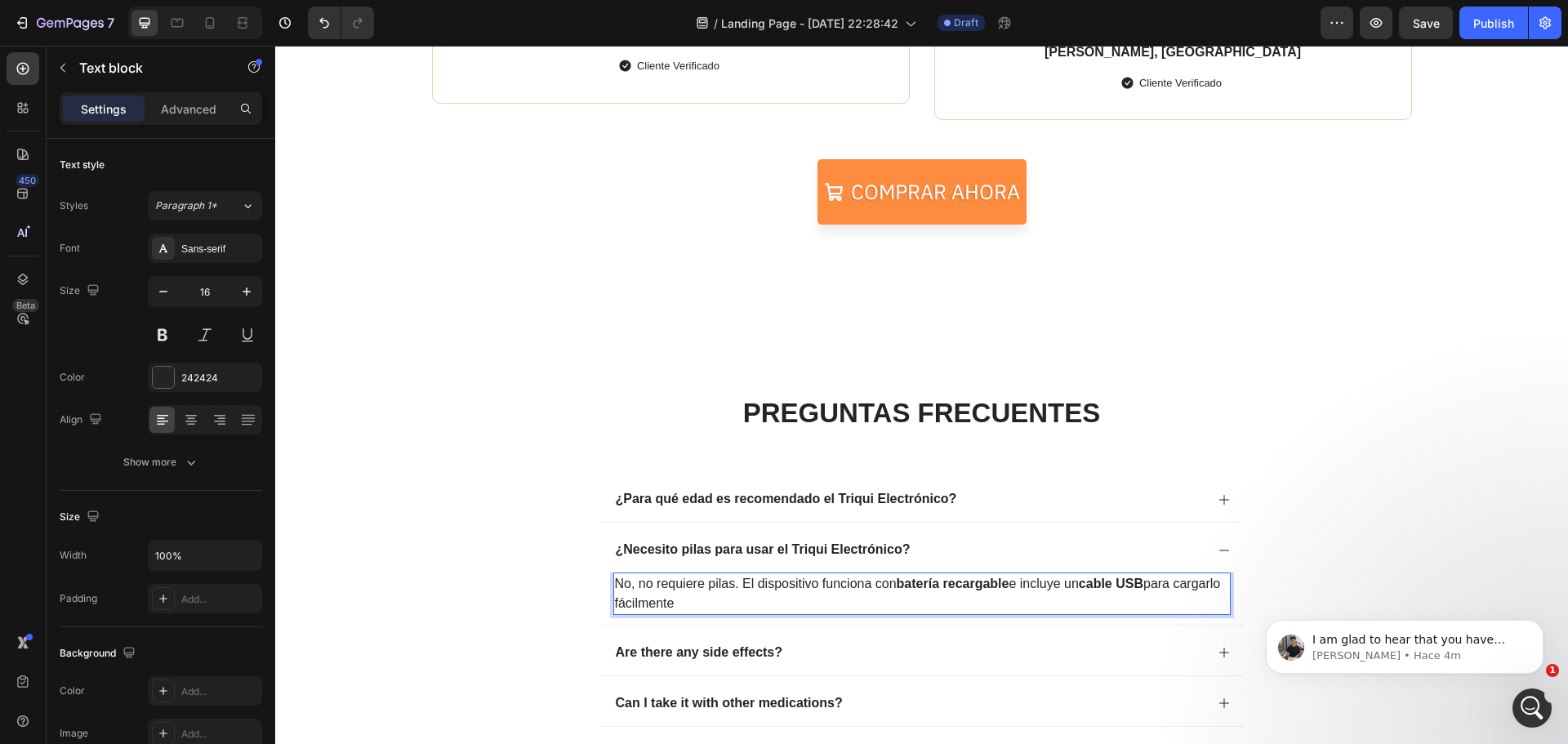
click at [1293, 561] on div "I am glad to hear that you have managed to fix the issue on your end. May I kno…" at bounding box center [1404, 572] width 301 height 204
click at [1210, 548] on div "¿Necesito pilas para usar el Triqui Electrónico?" at bounding box center [922, 548] width 643 height 50
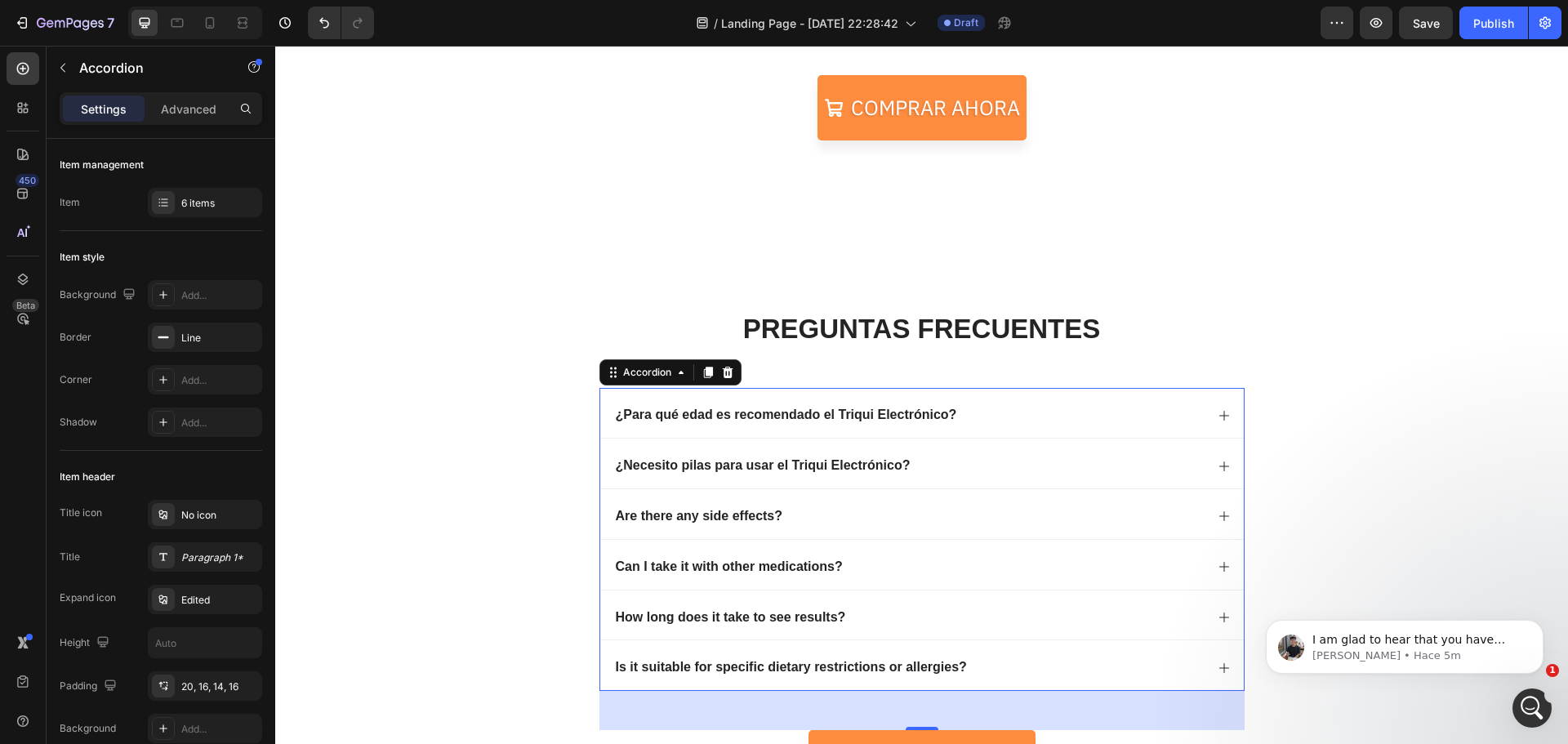
scroll to position [3591, 0]
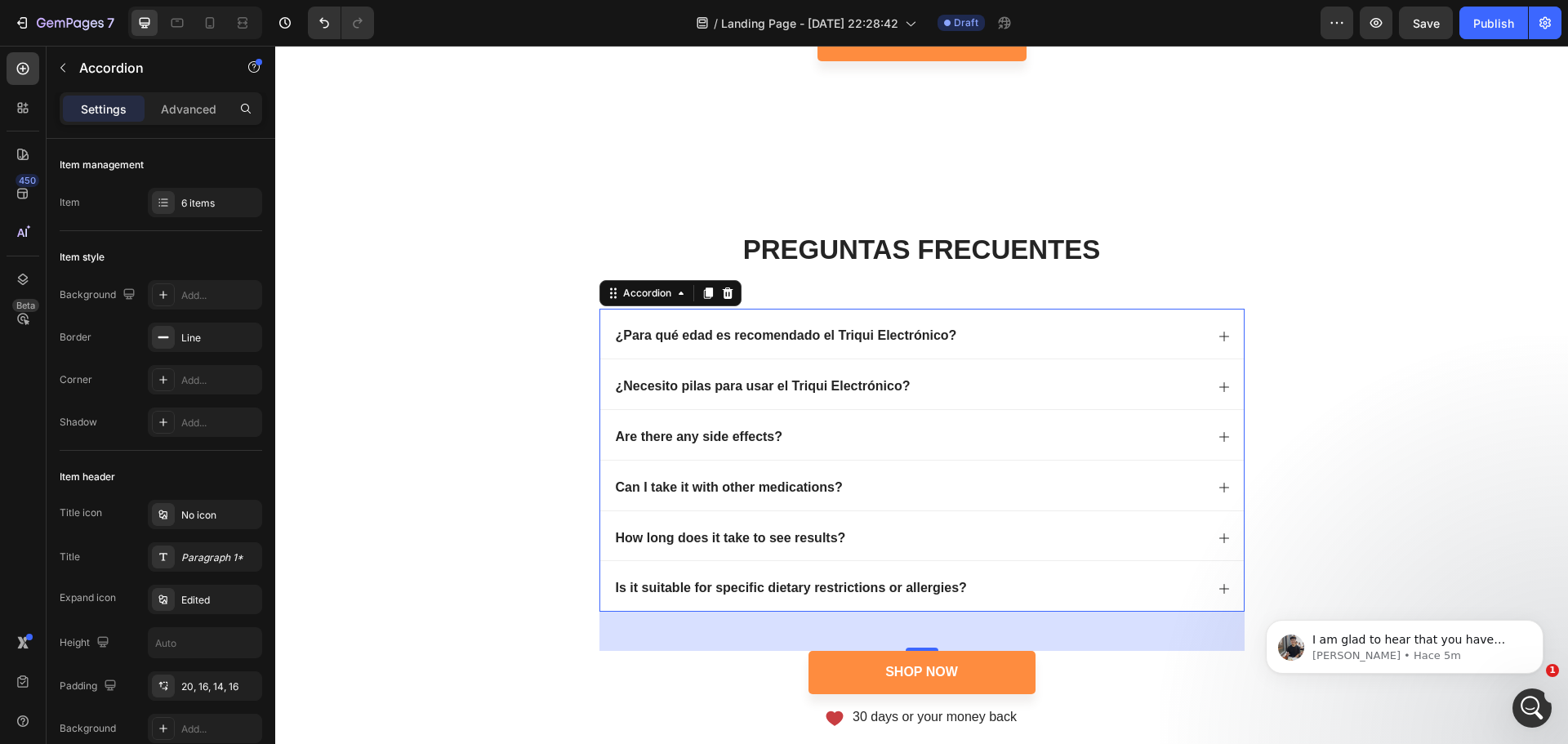
click at [783, 427] on div "Are there any side effects?" at bounding box center [908, 438] width 591 height 22
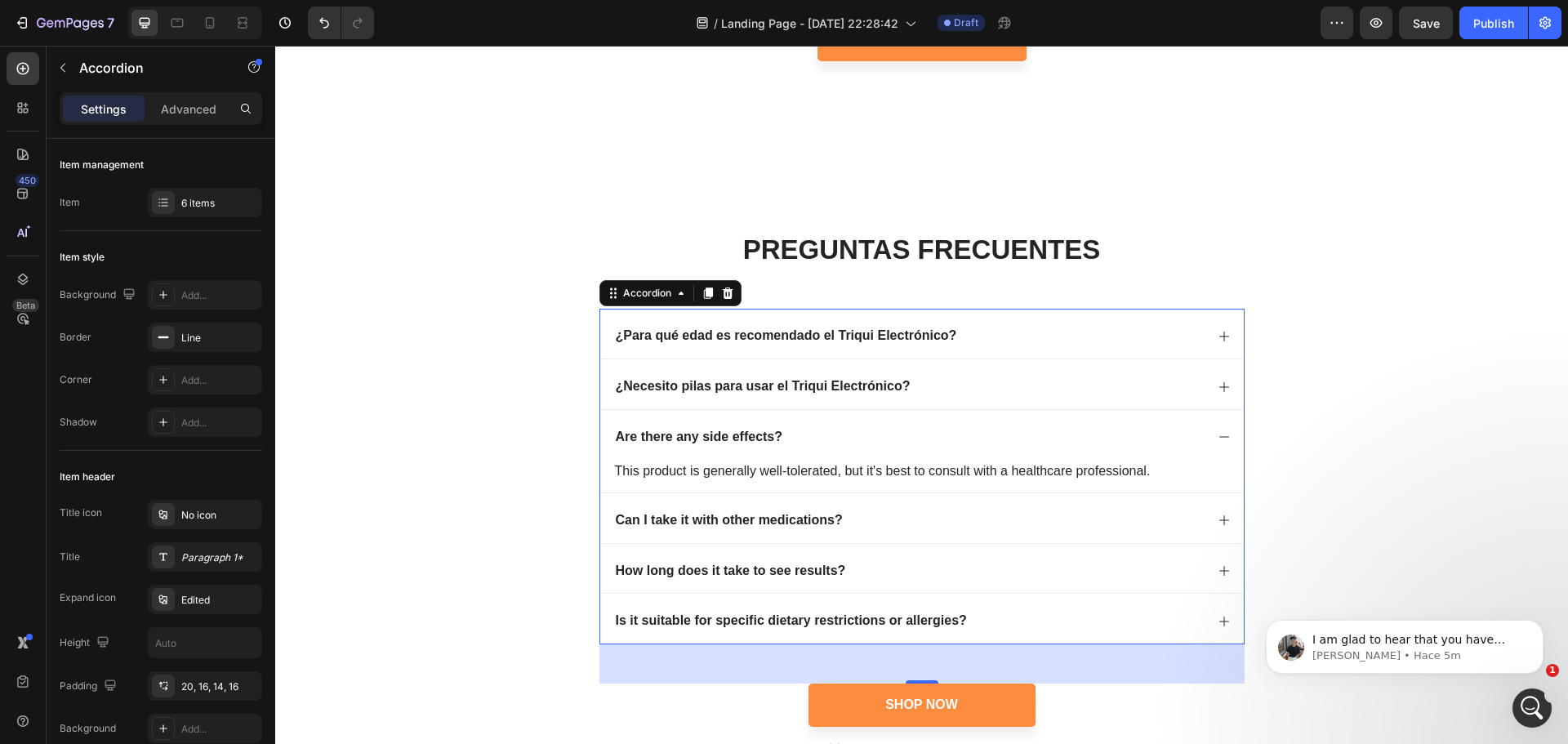
click at [782, 442] on div "Are there any side effects?" at bounding box center [908, 438] width 591 height 22
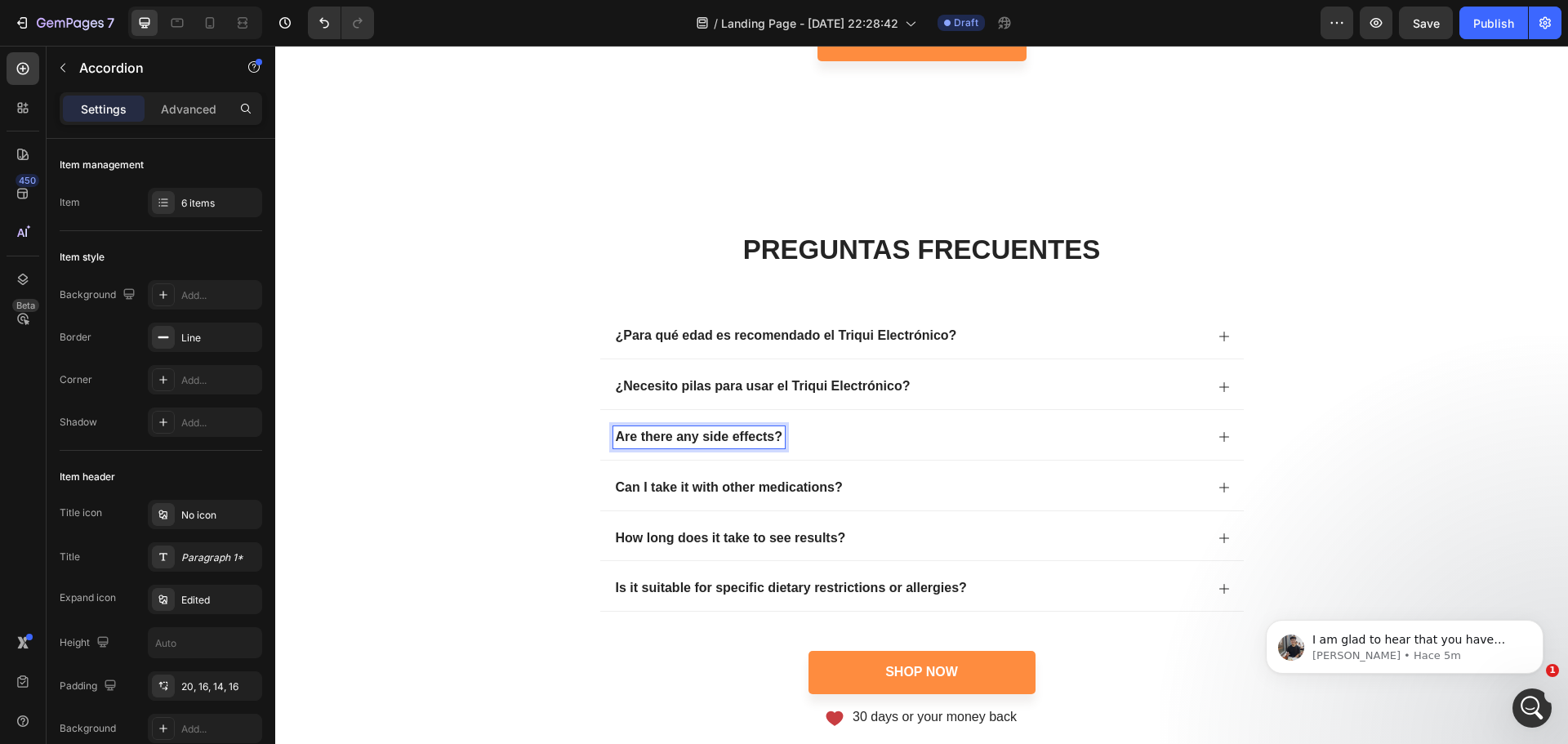
click at [773, 435] on p "Are there any side effects?" at bounding box center [699, 438] width 167 height 17
click at [1337, 453] on div "PREGUNTAS FRECUENTES Heading ¿Para qué edad es recomendado el Triqui Electrónic…" at bounding box center [921, 478] width 1260 height 496
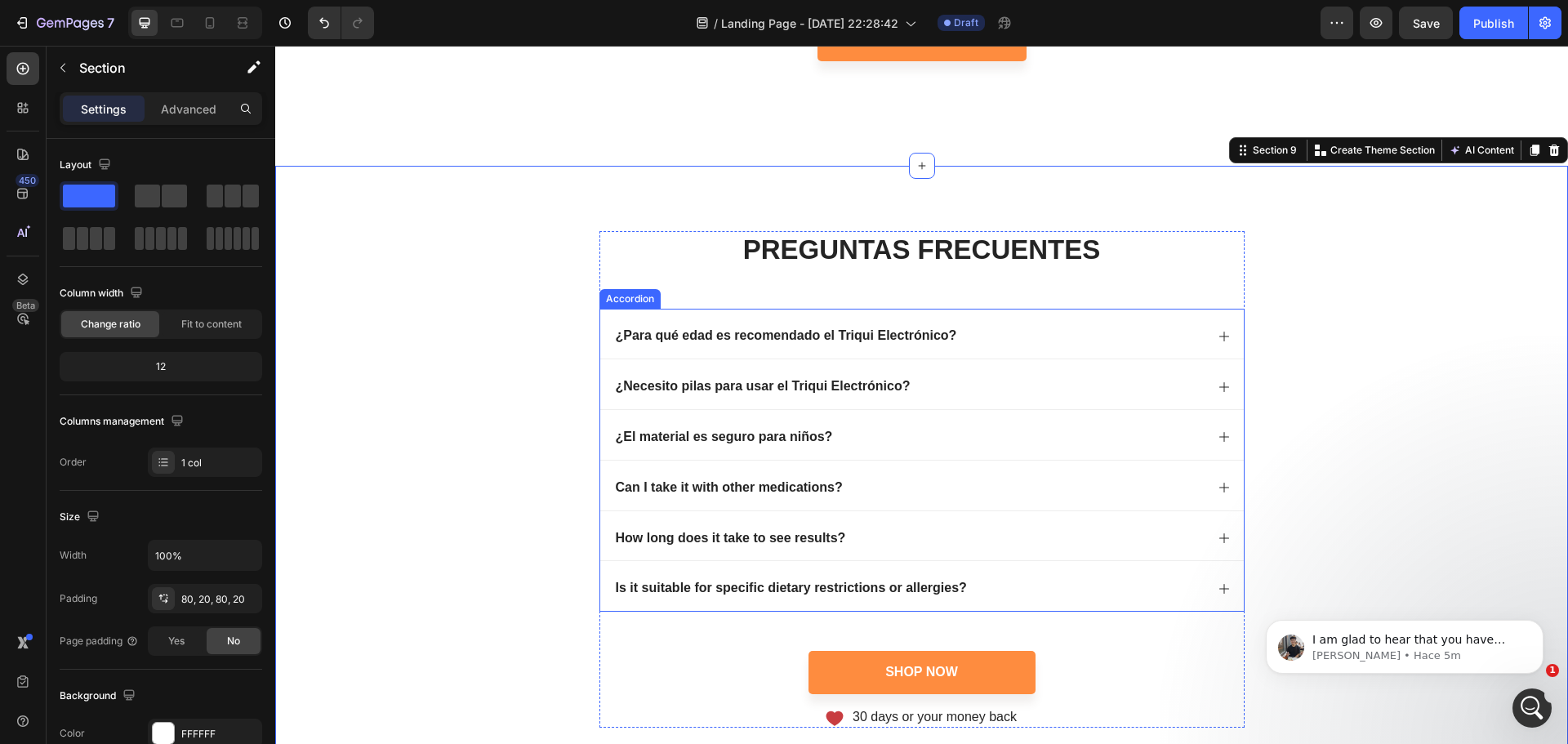
click at [1218, 434] on icon at bounding box center [1224, 437] width 13 height 13
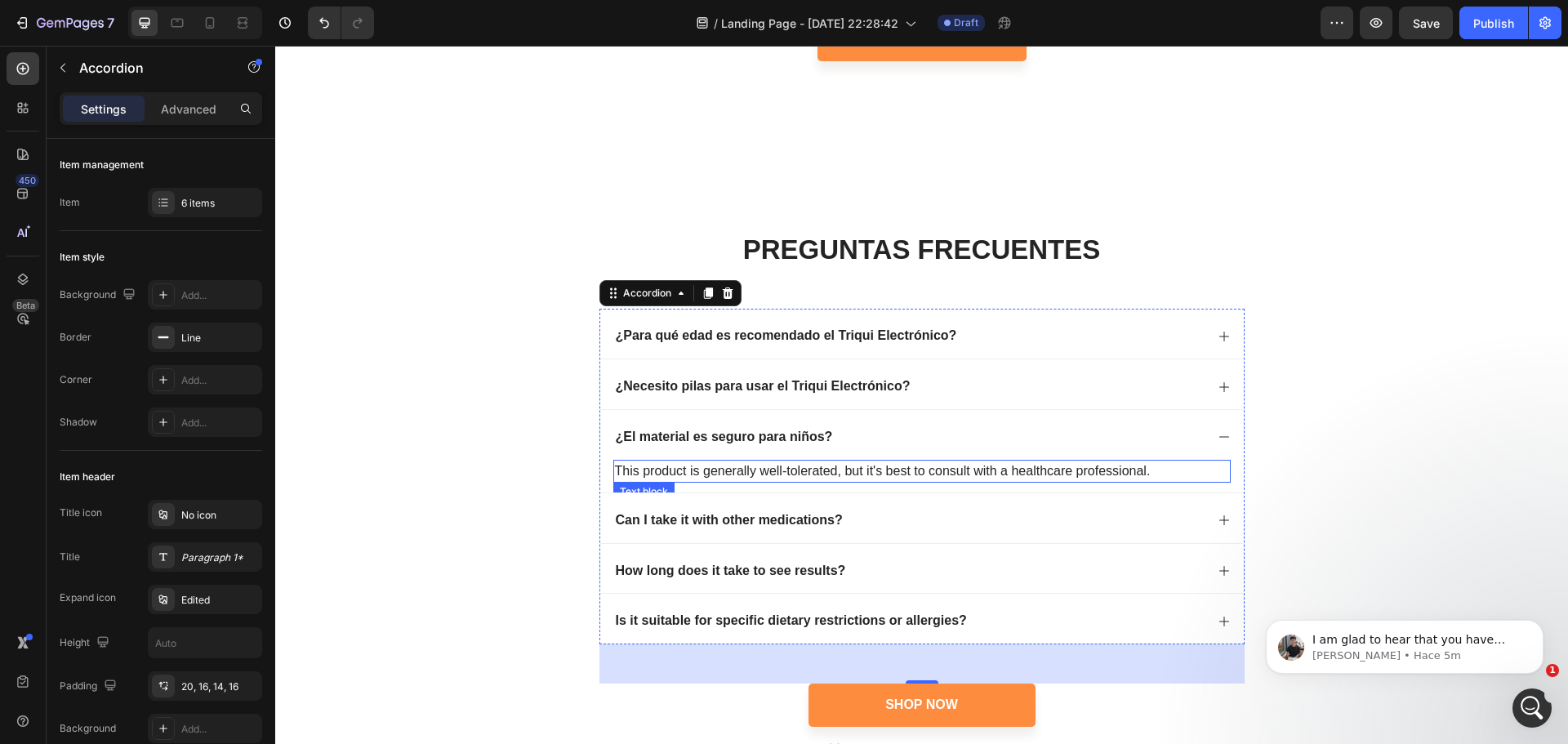
click at [660, 473] on p "This product is generally well-tolerated, but it's best to consult with a healt…" at bounding box center [922, 471] width 614 height 19
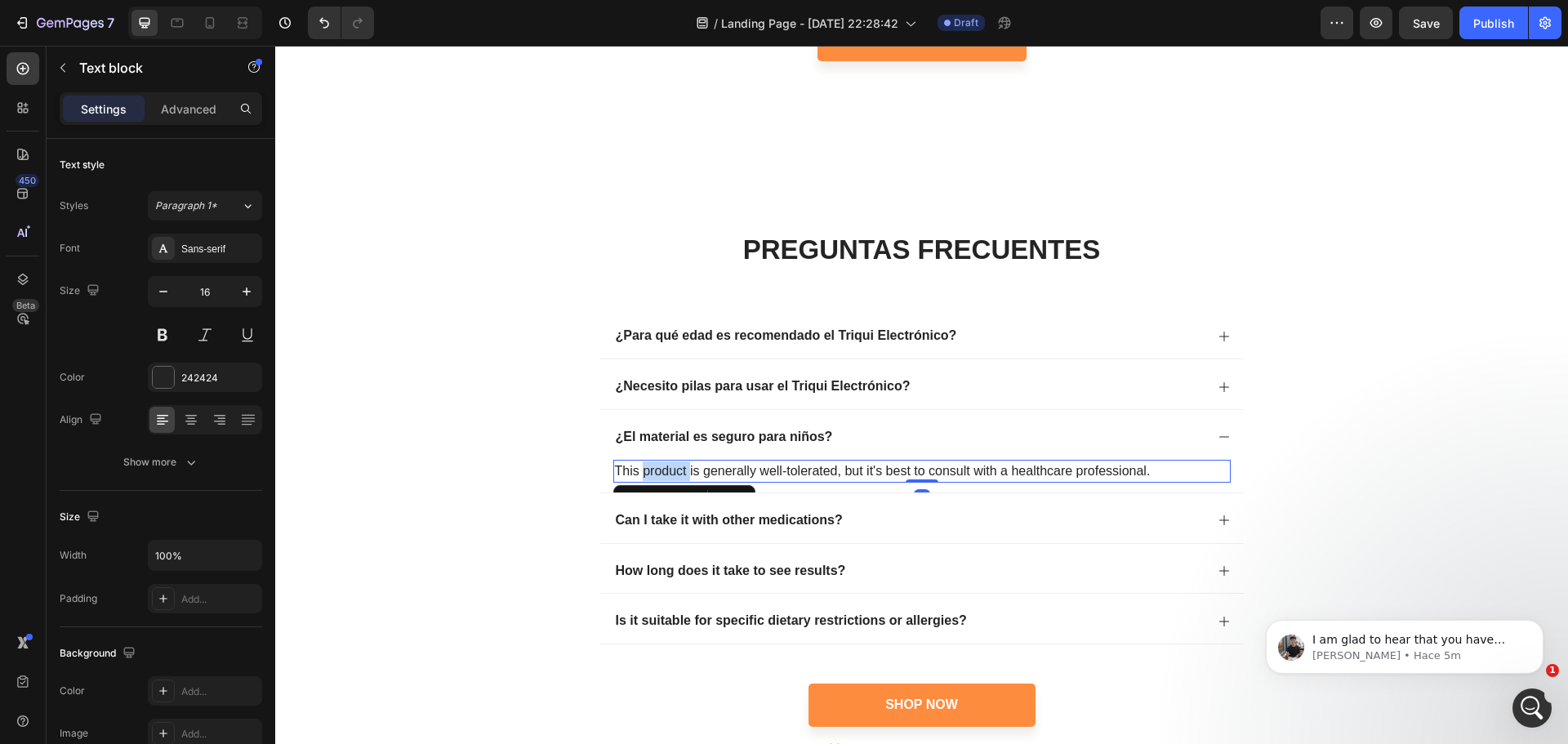
click at [660, 473] on p "This product is generally well-tolerated, but it's best to consult with a healt…" at bounding box center [922, 471] width 614 height 19
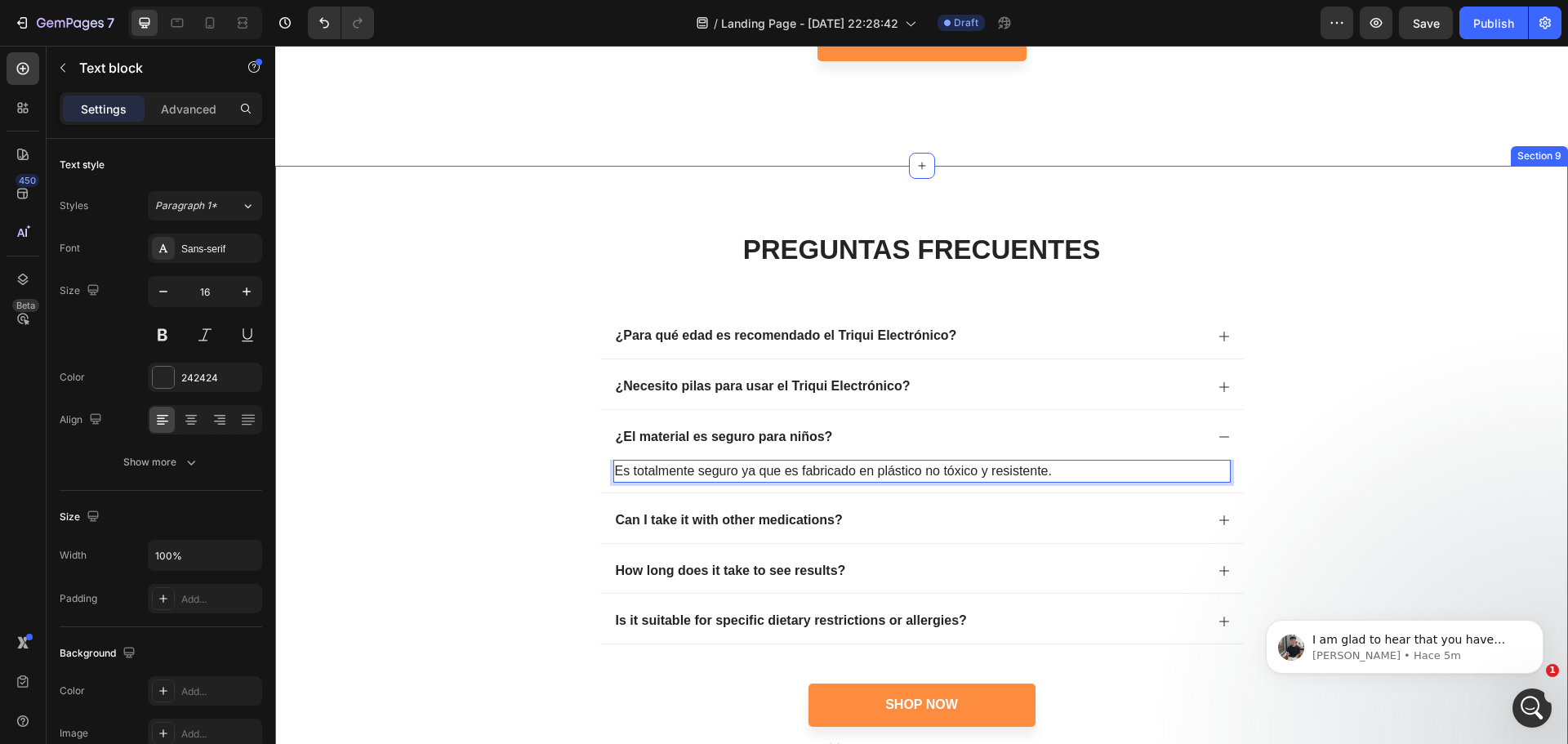
click at [1421, 455] on div "PREGUNTAS FRECUENTES Heading ¿Para qué edad es recomendado el Triqui Electrónic…" at bounding box center [921, 495] width 1260 height 529
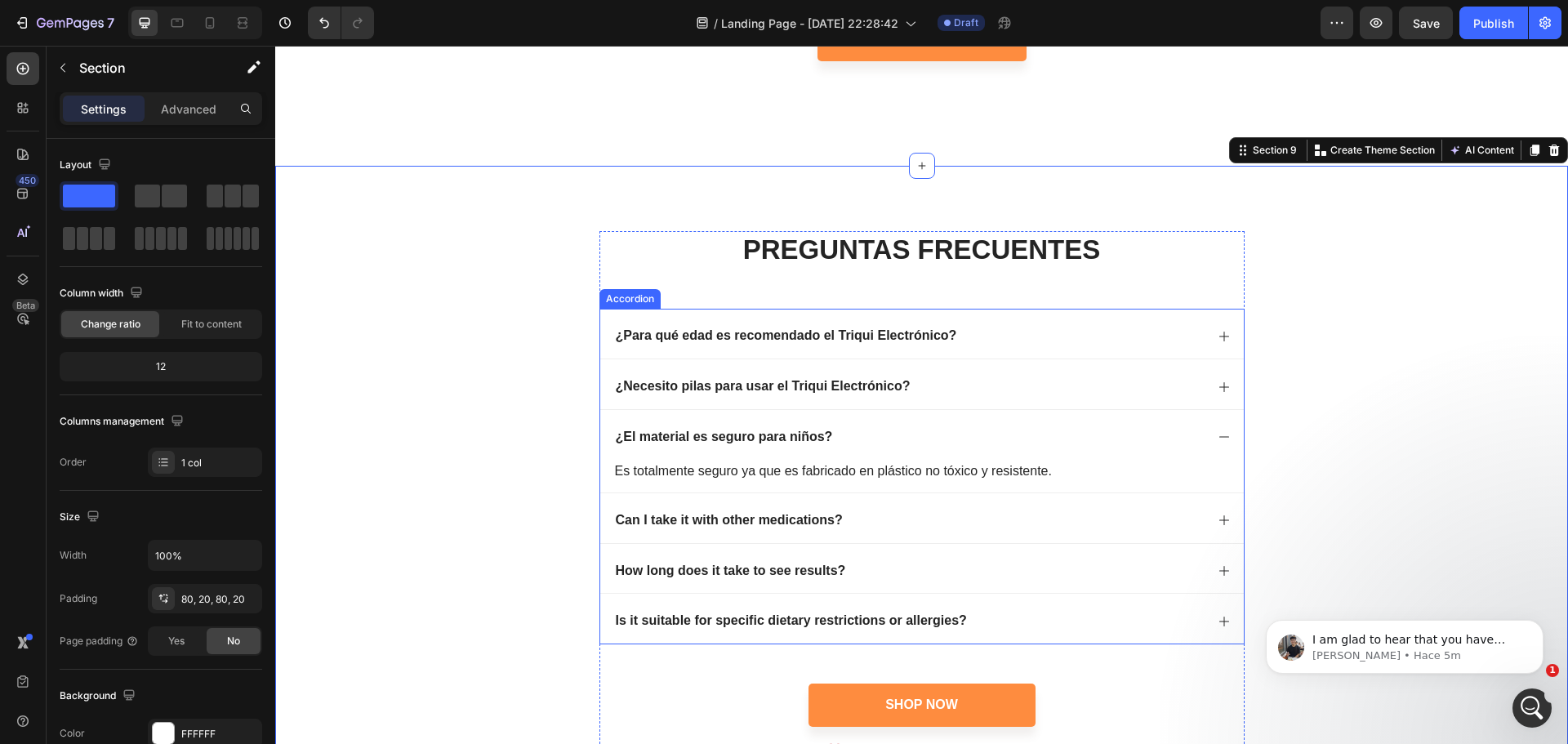
click at [1217, 428] on div "¿El material es seguro para niños?" at bounding box center [922, 435] width 643 height 50
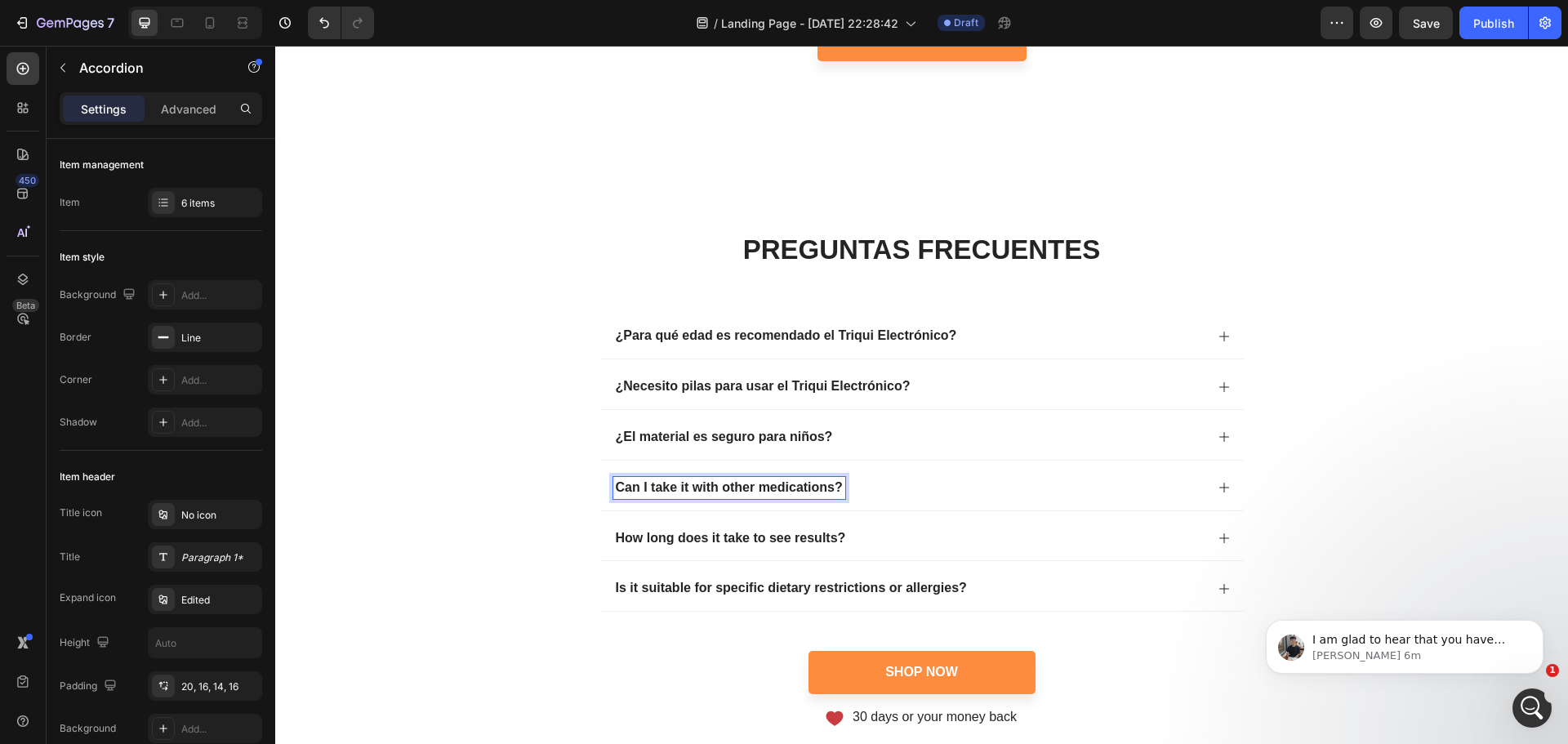
click at [831, 486] on p "Can I take it with other medications?" at bounding box center [729, 488] width 227 height 17
click at [1210, 489] on div "¿Qué incluye la caja del producto?" at bounding box center [922, 486] width 643 height 50
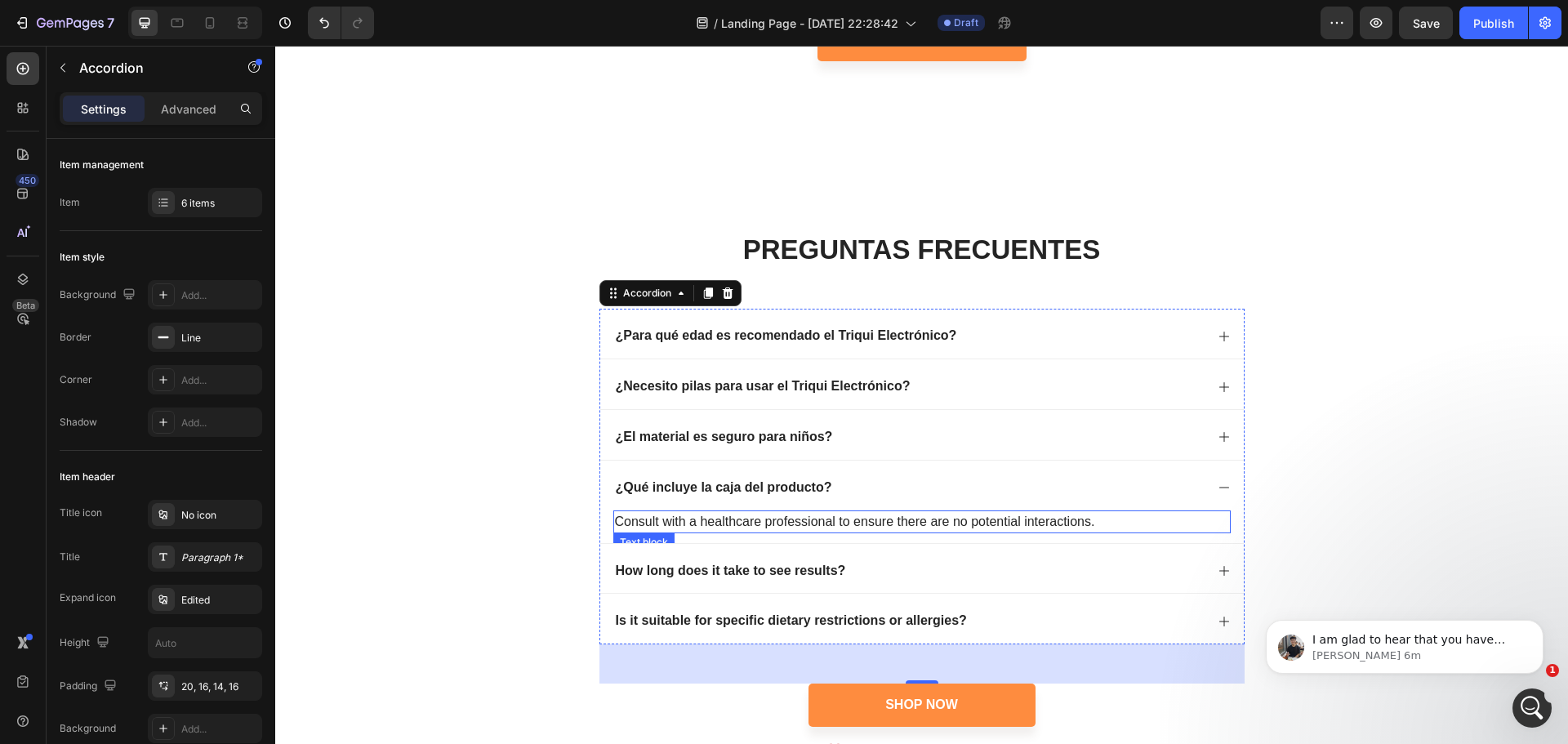
click at [715, 510] on div "Consult with a healthcare professional to ensure there are no potential interac…" at bounding box center [922, 521] width 618 height 23
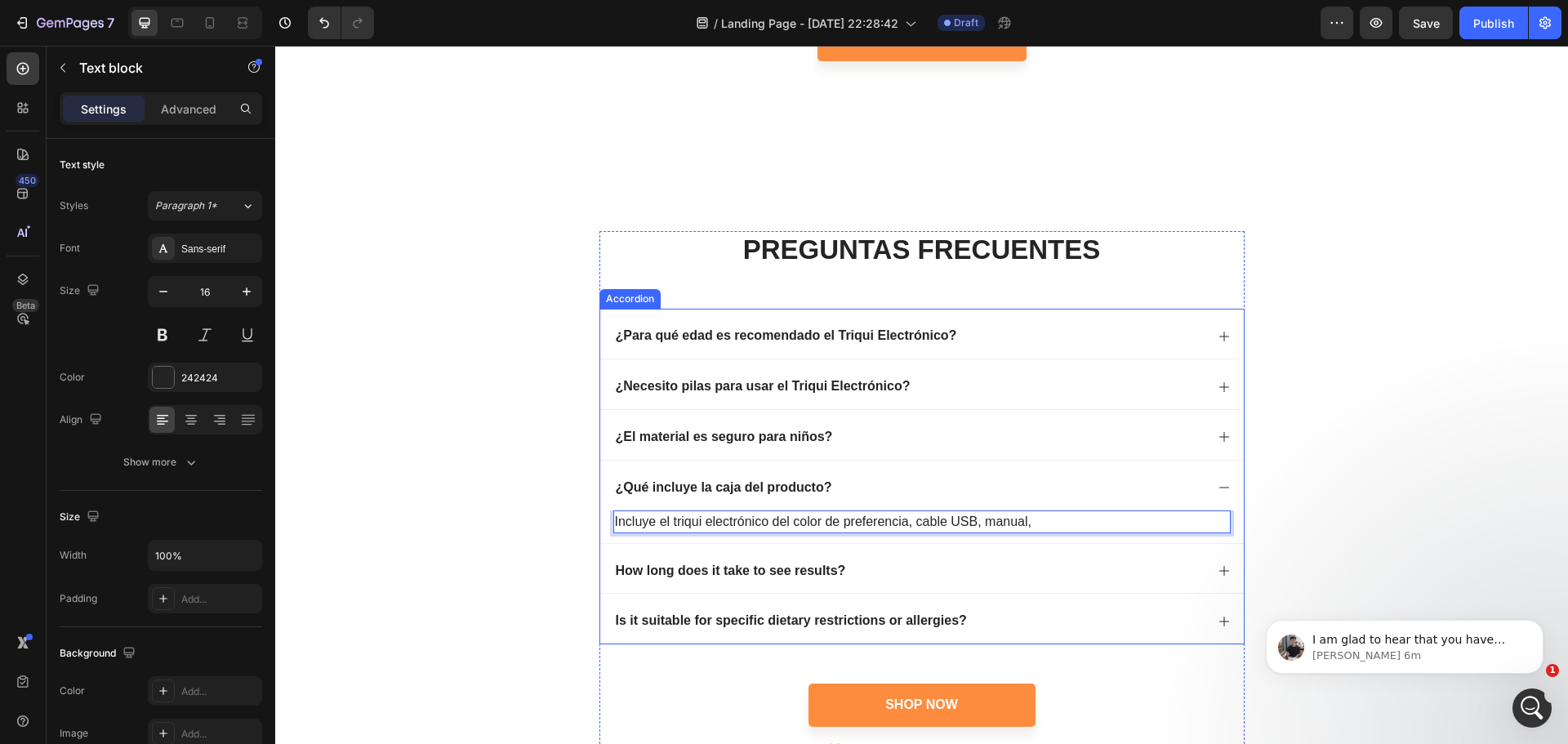
click at [1212, 473] on div "¿Qué incluye la caja del producto?" at bounding box center [922, 486] width 643 height 50
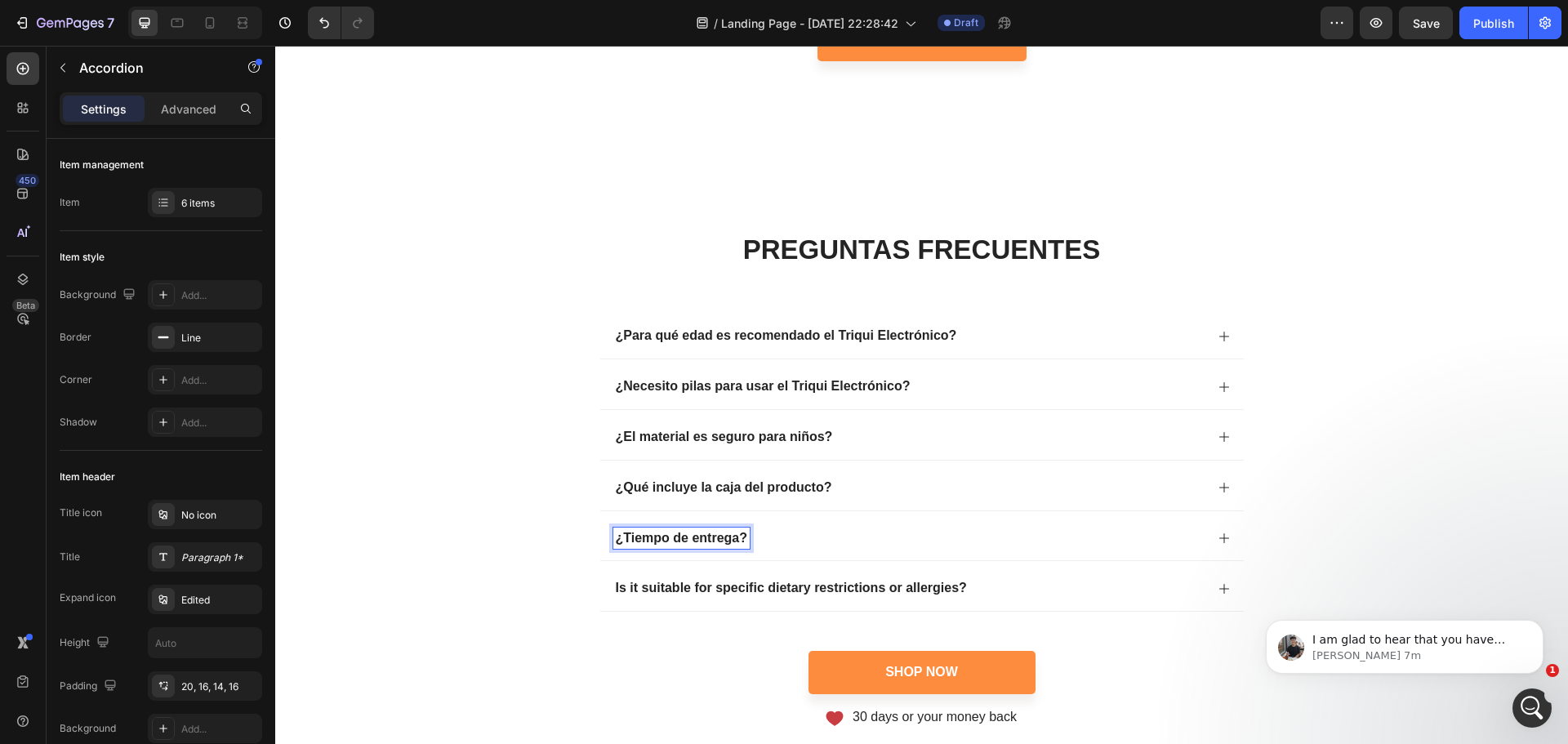
click at [1218, 539] on icon at bounding box center [1224, 538] width 13 height 13
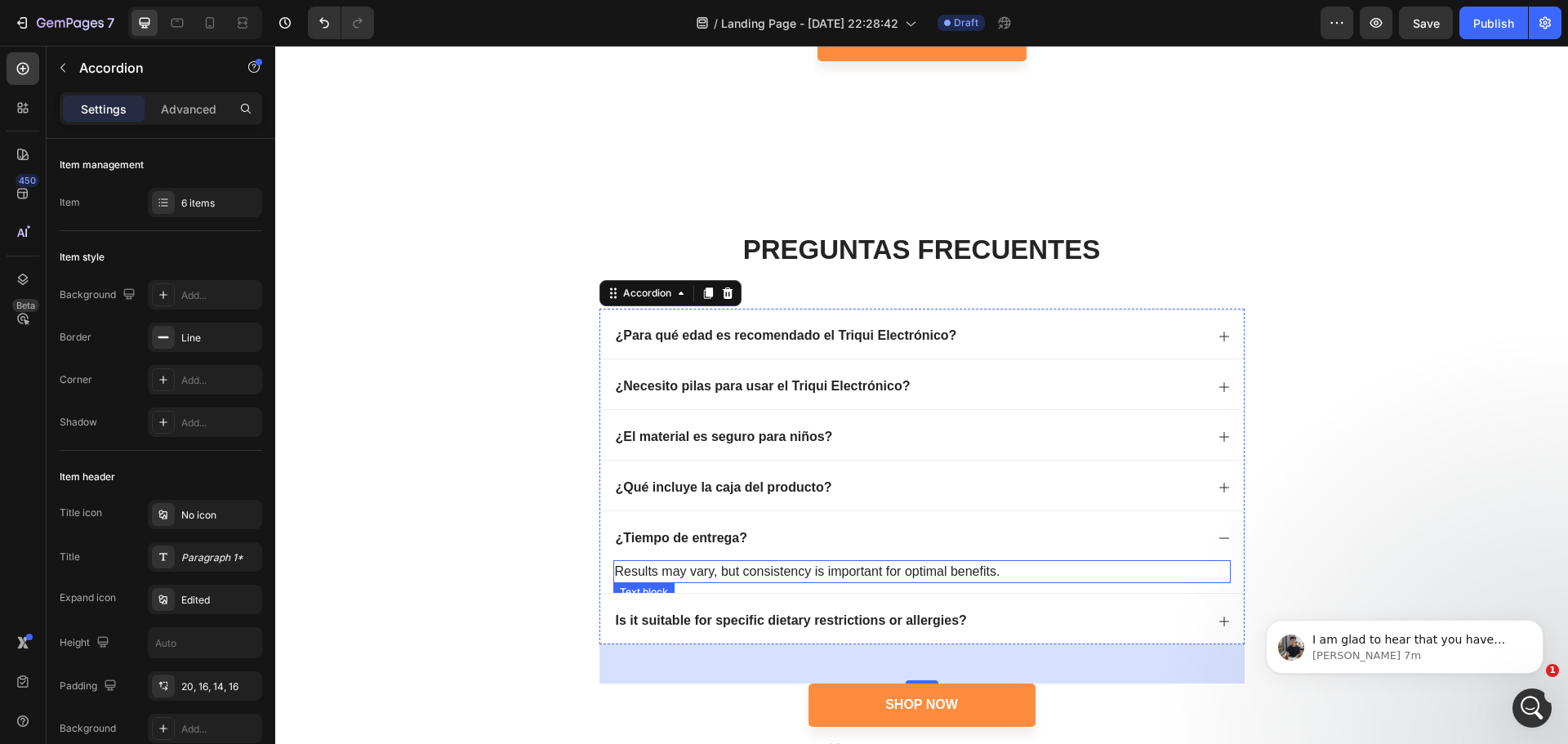
click at [796, 567] on p "Results may vary, but consistency is important for optimal benefits." at bounding box center [922, 571] width 614 height 19
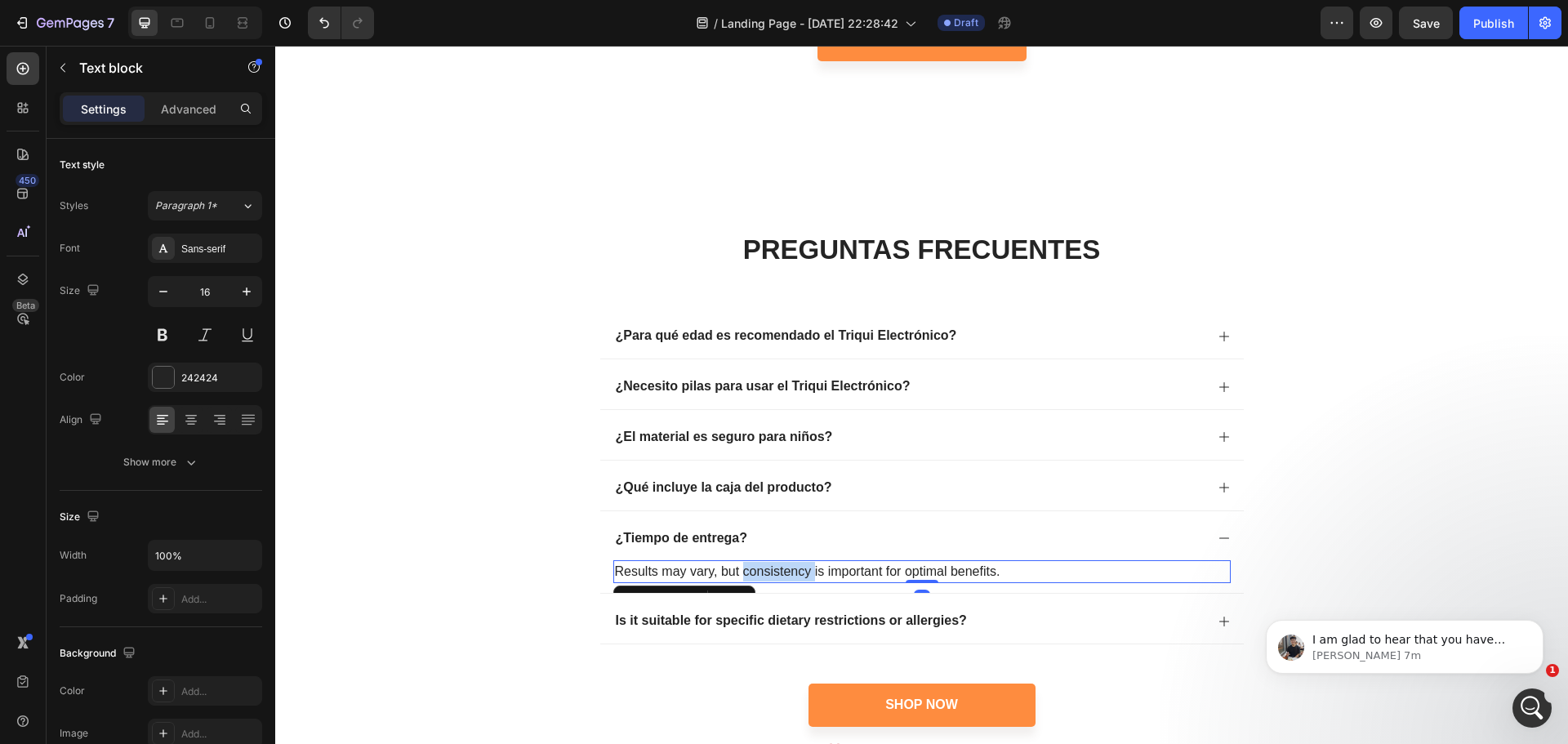
click at [796, 567] on p "Results may vary, but consistency is important for optimal benefits." at bounding box center [922, 571] width 614 height 19
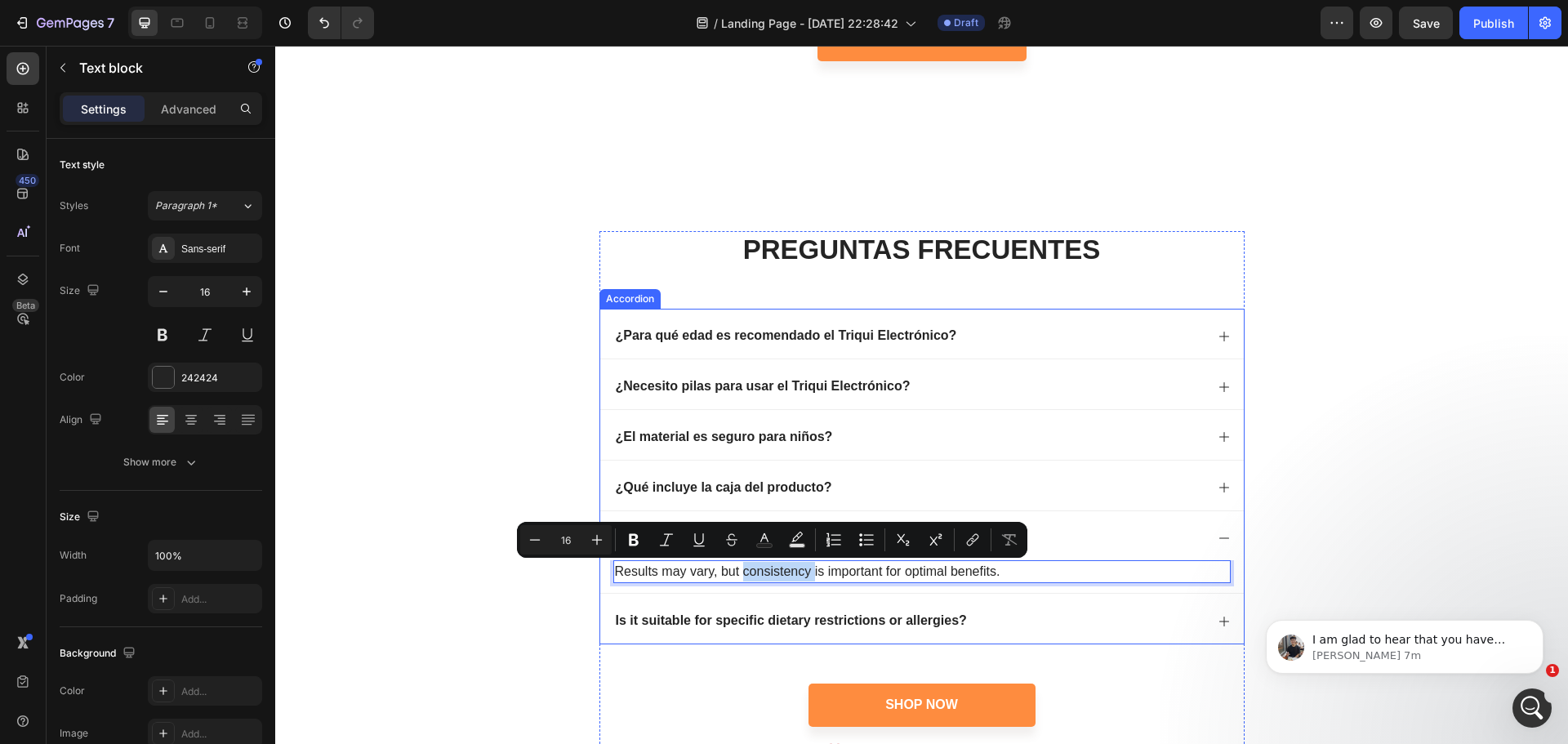
click at [1124, 532] on div "¿Tiempo de entrega?" at bounding box center [908, 539] width 591 height 22
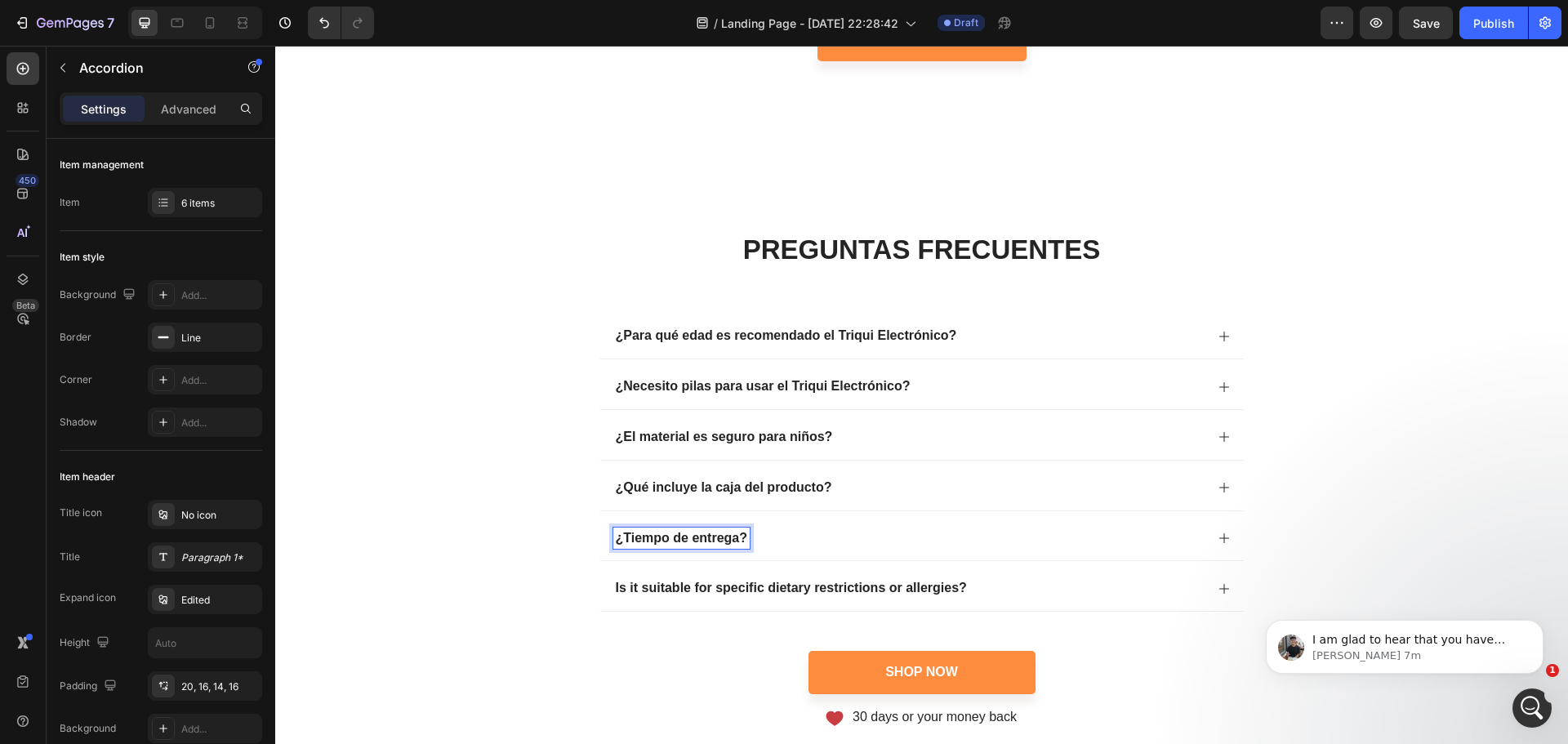
click at [623, 537] on p "¿Tiempo de entrega?" at bounding box center [682, 539] width 132 height 17
click at [706, 540] on p "¿Cual es el tTiempo de entrega?" at bounding box center [716, 539] width 201 height 17
click at [1221, 534] on icon at bounding box center [1224, 538] width 13 height 13
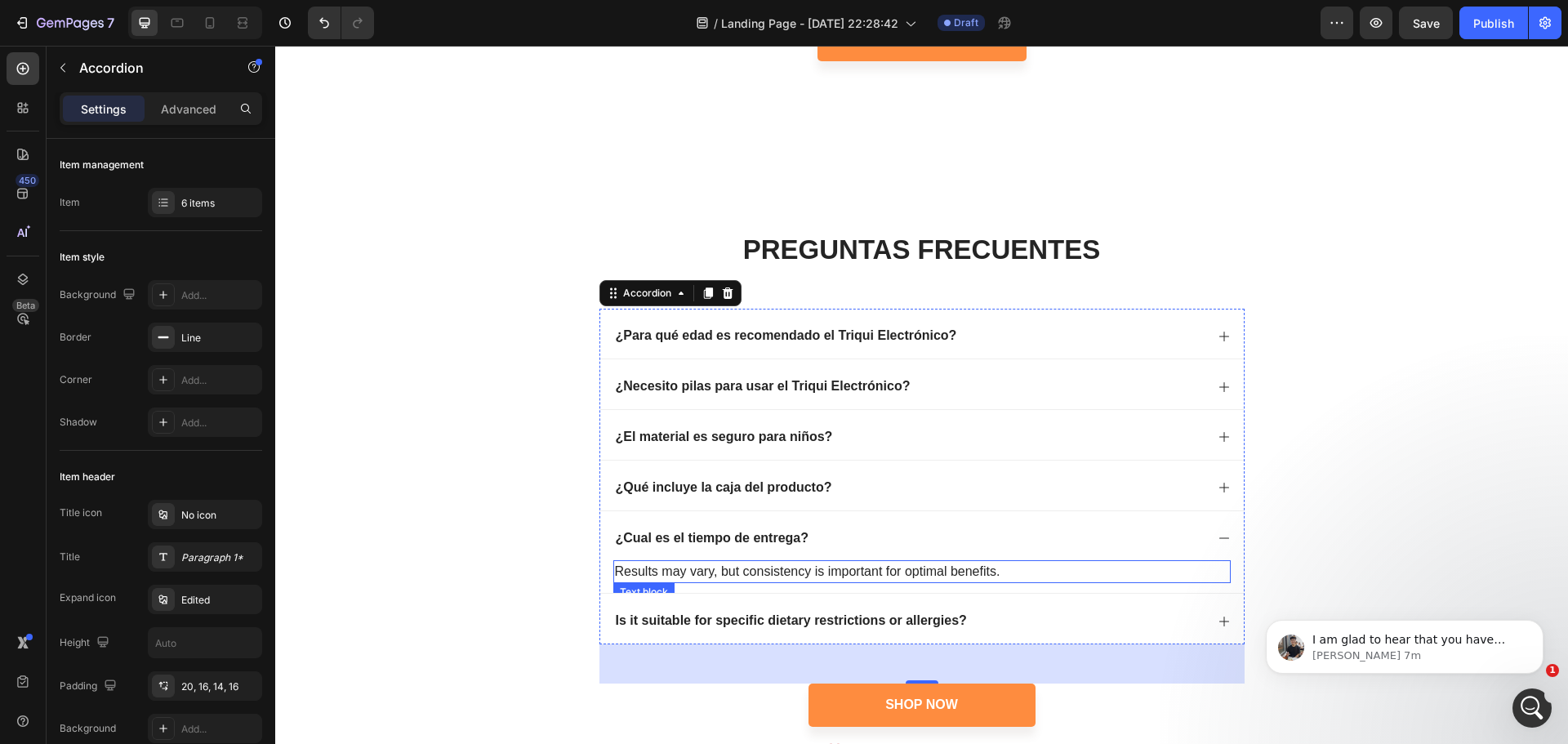
click at [888, 567] on p "Results may vary, but consistency is important for optimal benefits." at bounding box center [922, 571] width 614 height 19
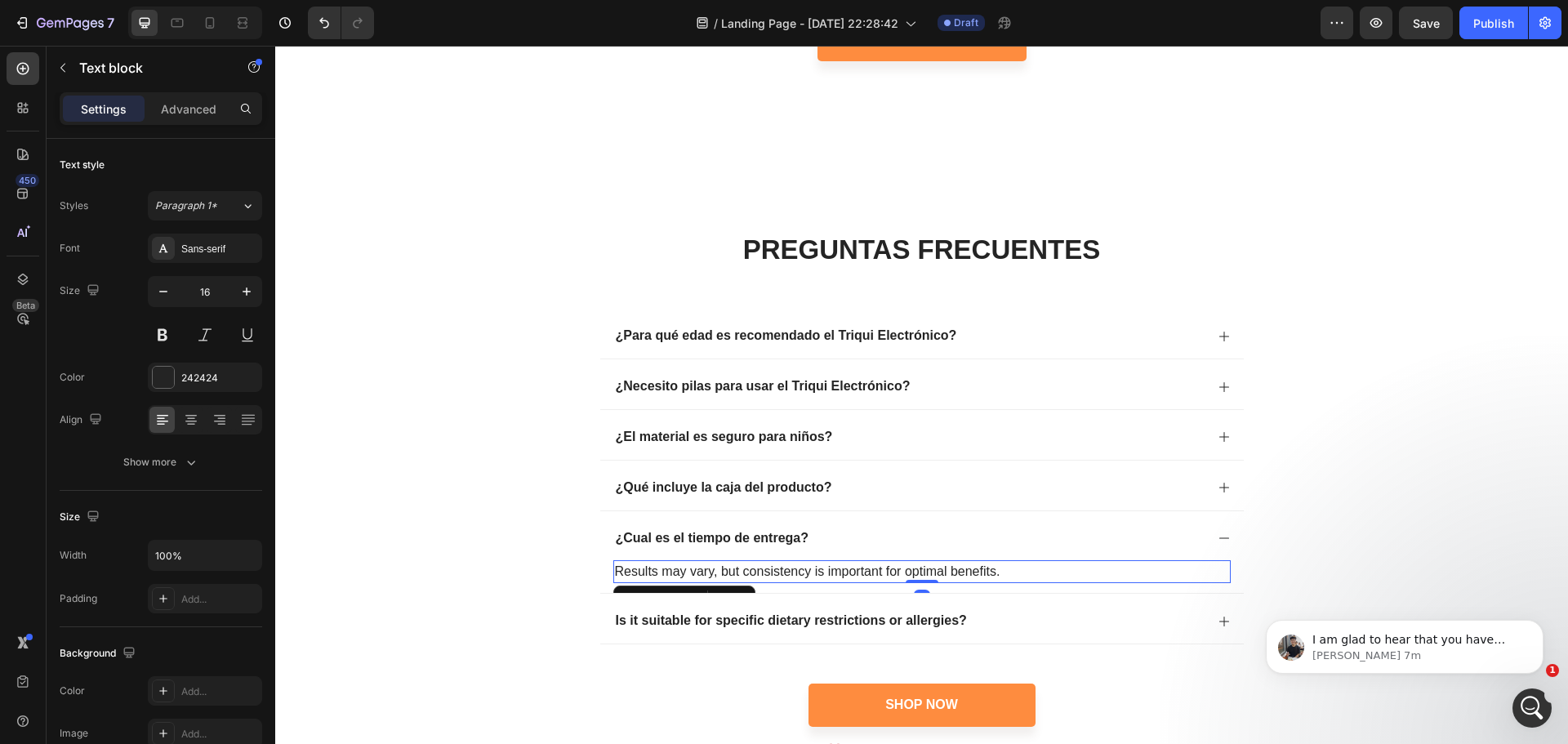
click at [993, 578] on p "Results may vary, but consistency is important for optimal benefits." at bounding box center [922, 571] width 614 height 19
click at [1403, 486] on div "PREGUNTAS FRECUENTES Heading ¿Para qué edad es recomendado el Triqui Electrónic…" at bounding box center [921, 495] width 1260 height 529
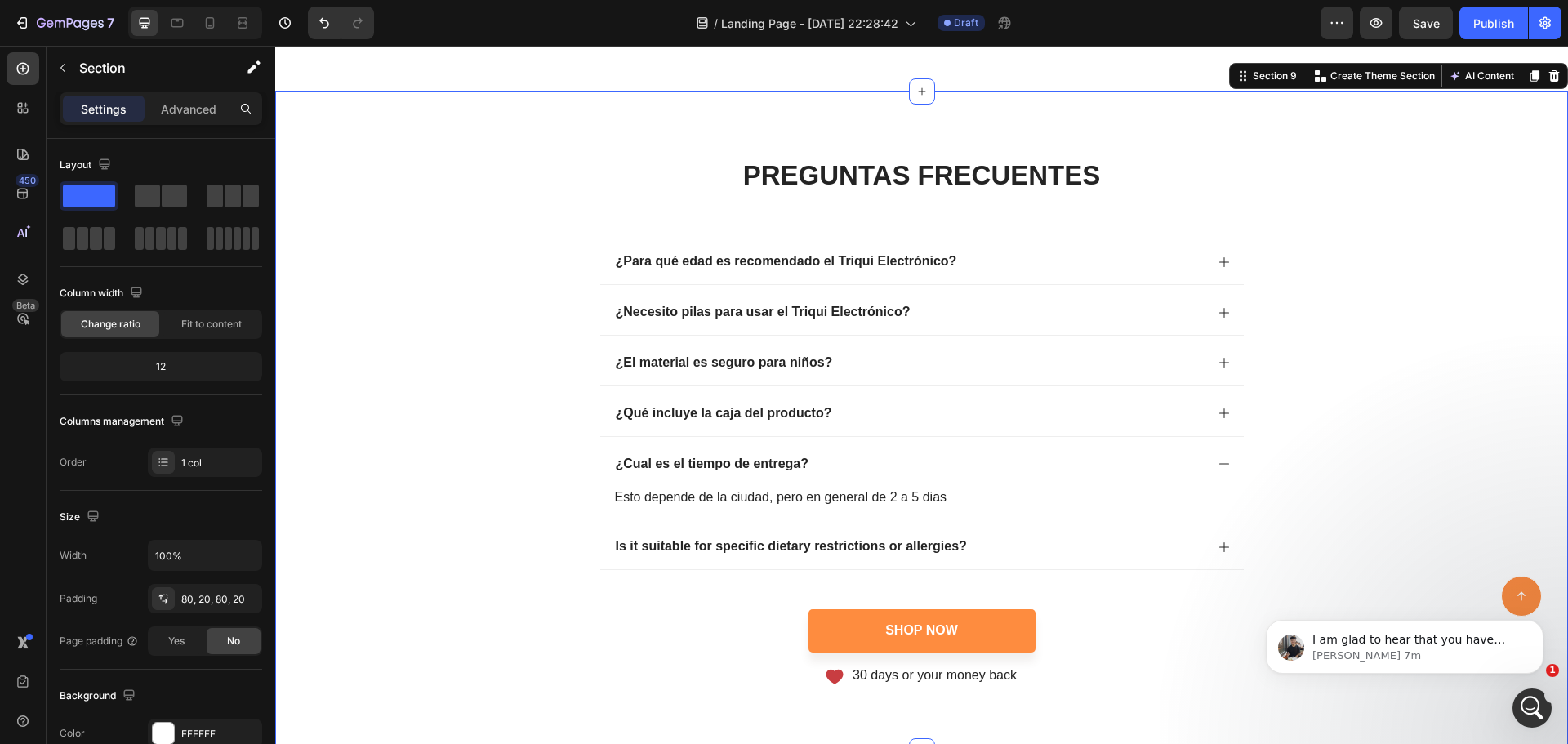
scroll to position [3755, 0]
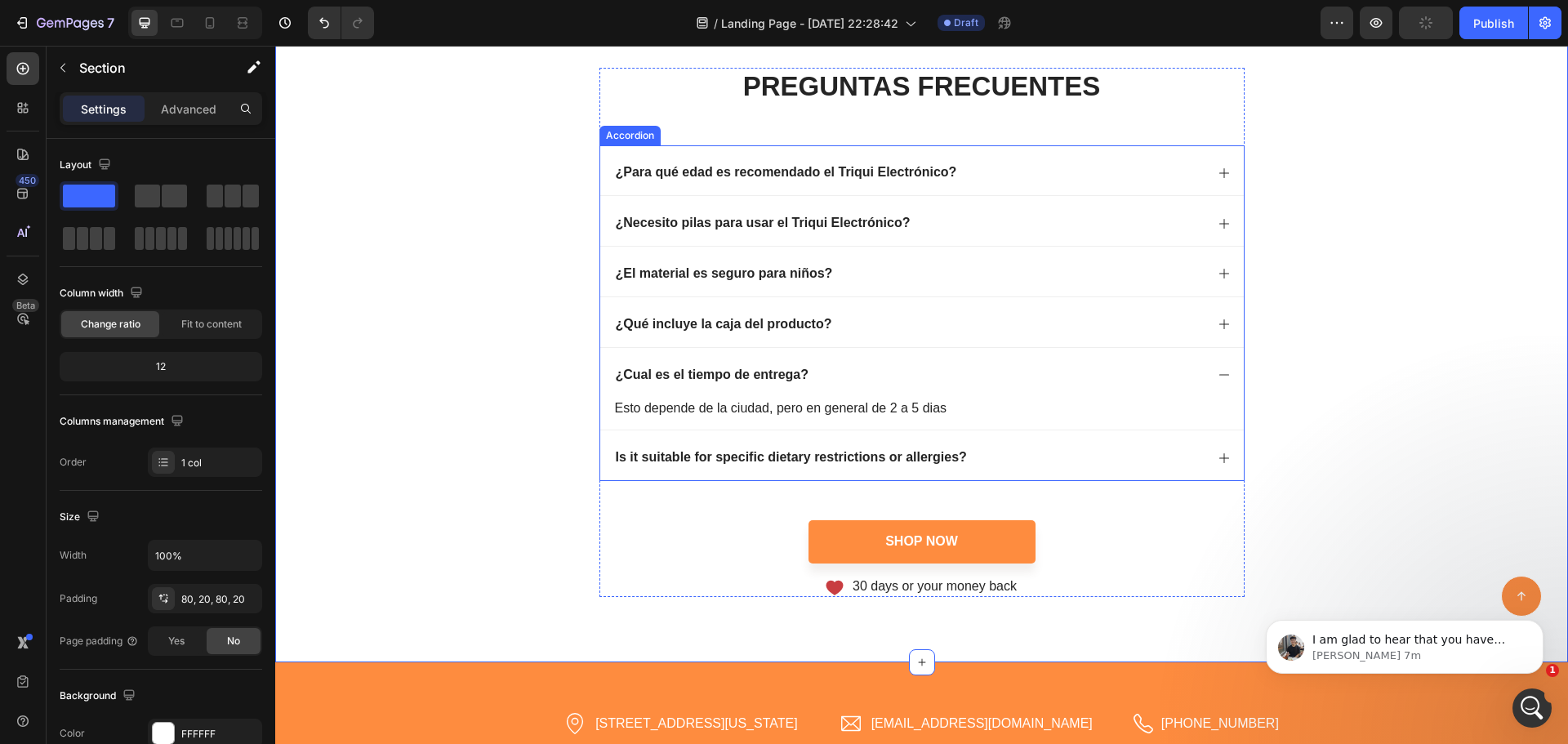
click at [1218, 381] on icon at bounding box center [1224, 375] width 13 height 13
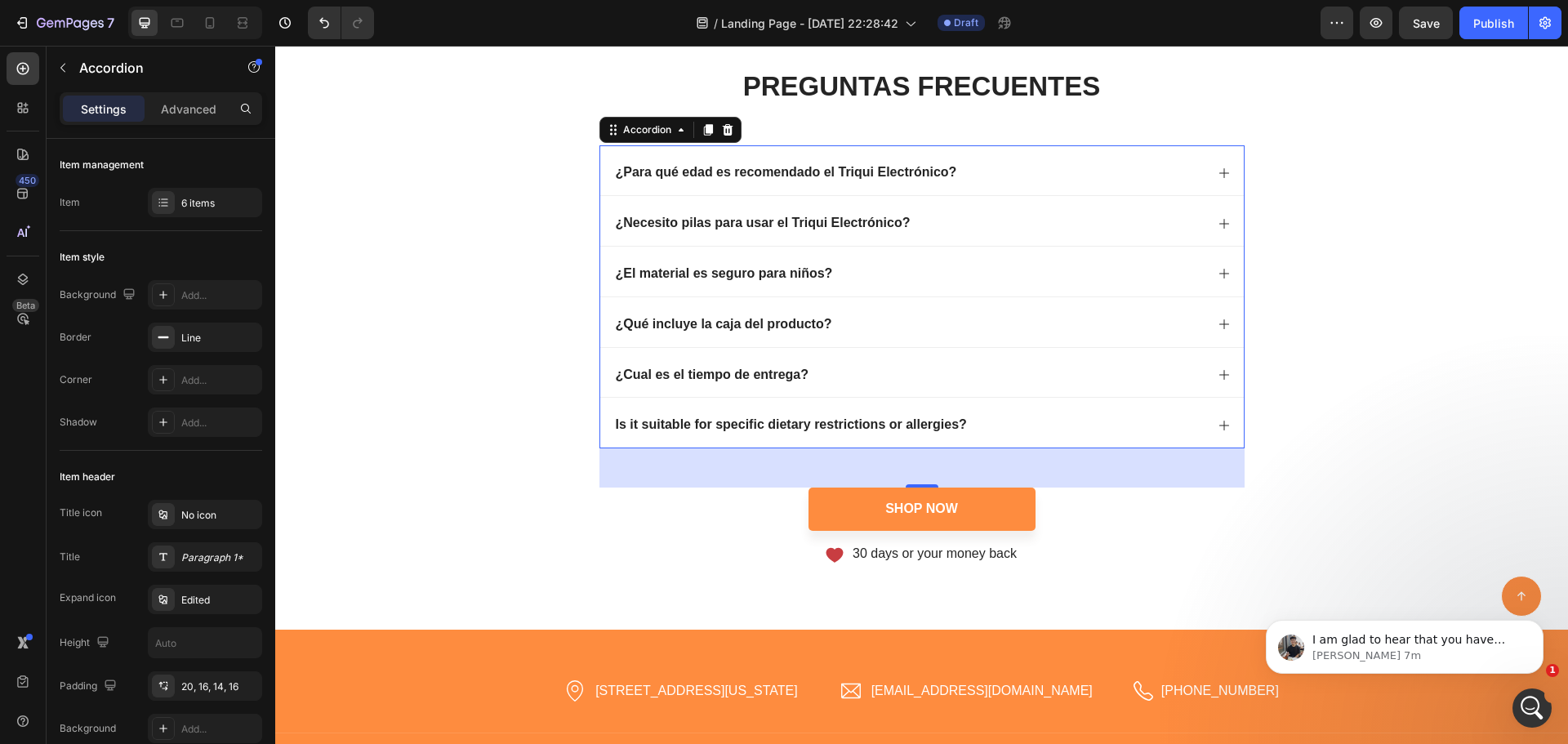
click at [1218, 425] on icon at bounding box center [1224, 426] width 13 height 13
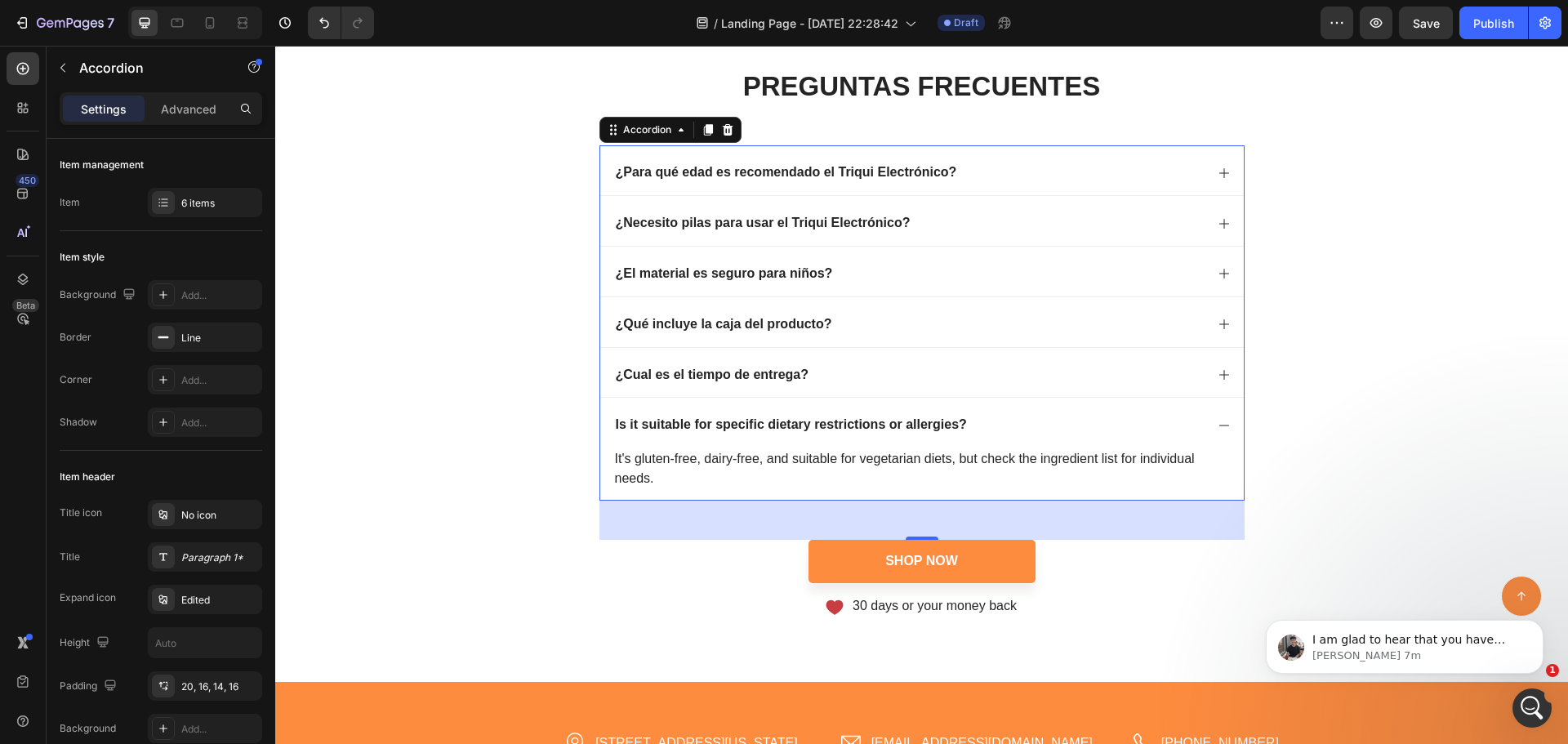
click at [1218, 425] on icon at bounding box center [1224, 426] width 13 height 13
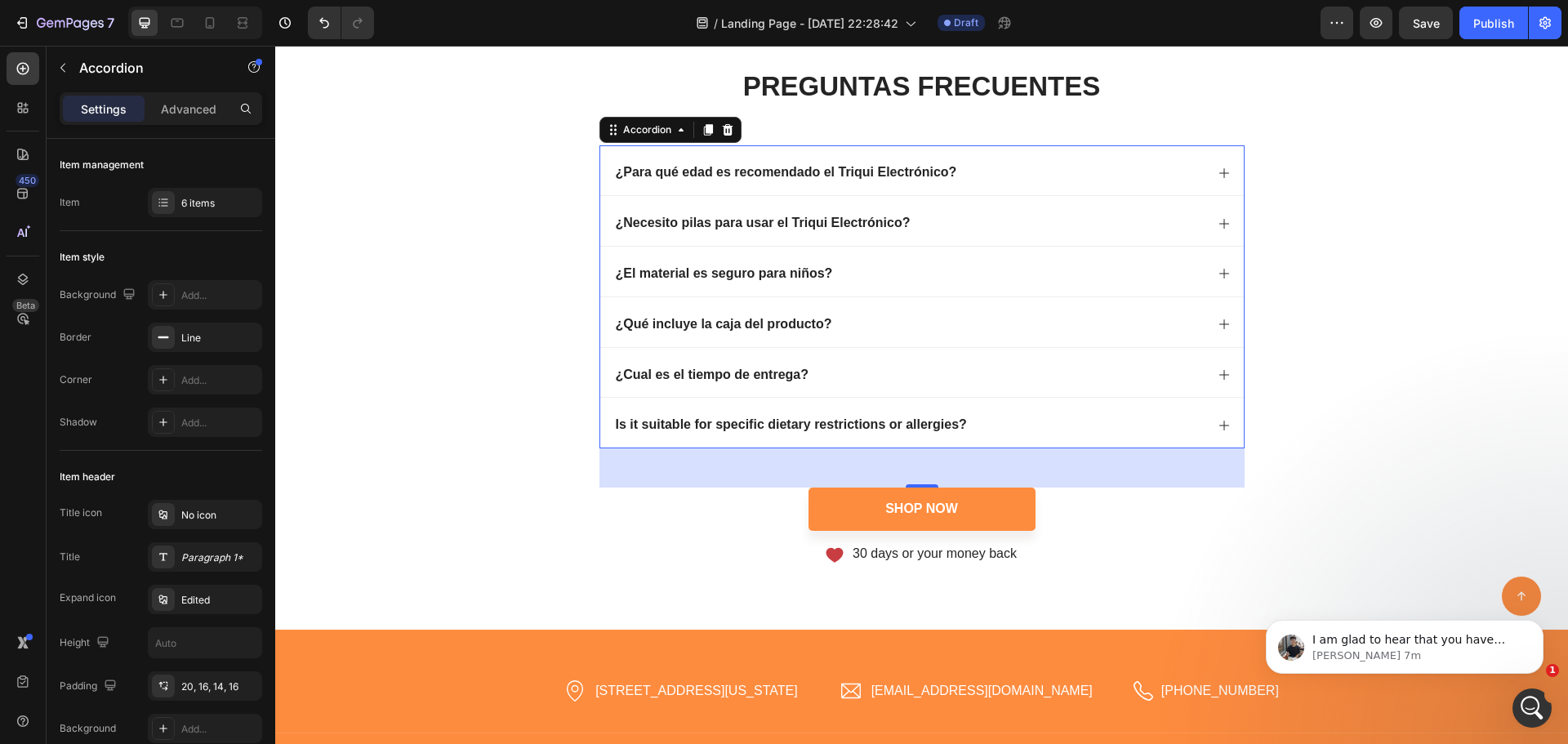
click at [698, 408] on div "Is it suitable for specific dietary restrictions or allergies?" at bounding box center [922, 423] width 643 height 50
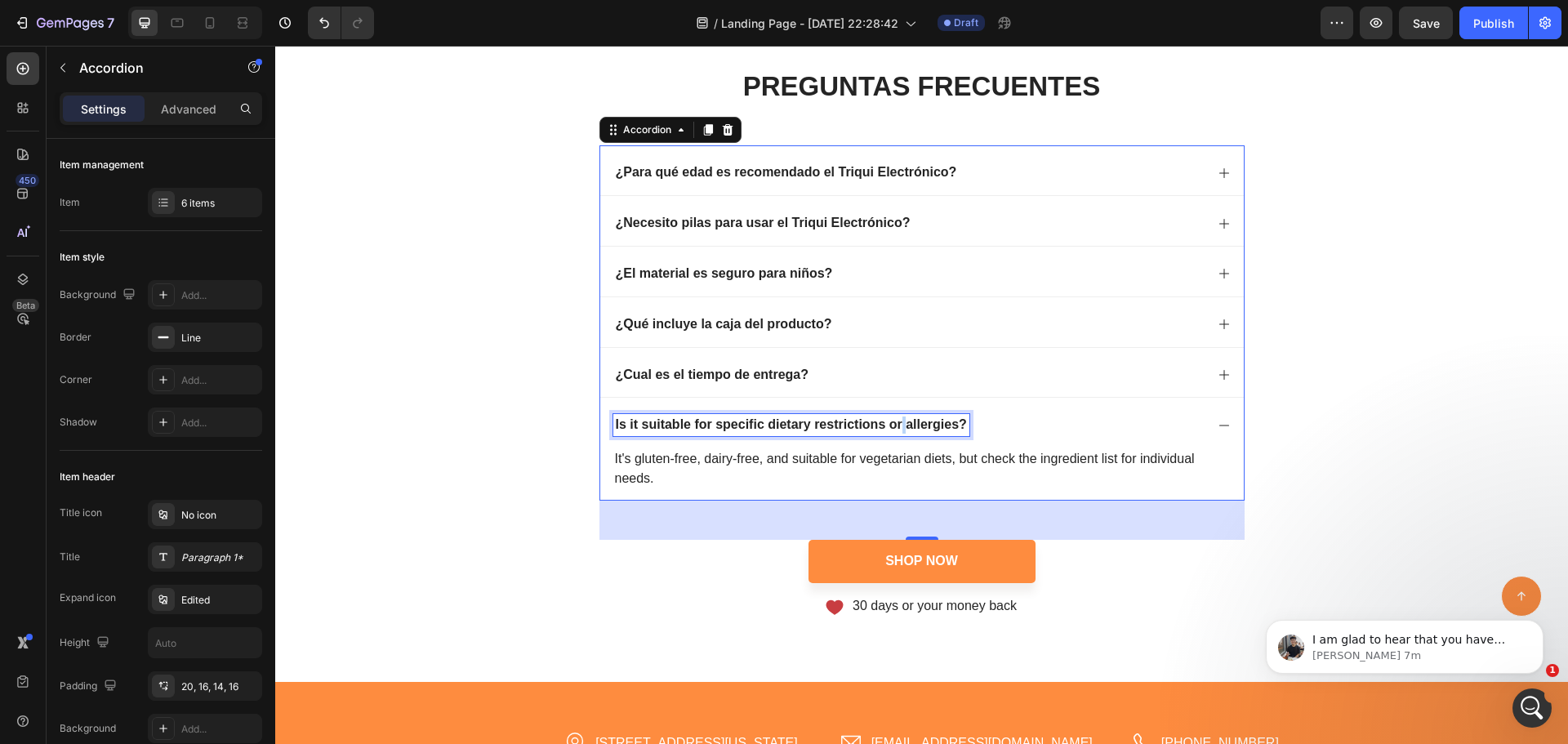
click at [896, 421] on p "Is it suitable for specific dietary restrictions or allergies?" at bounding box center [791, 425] width 351 height 17
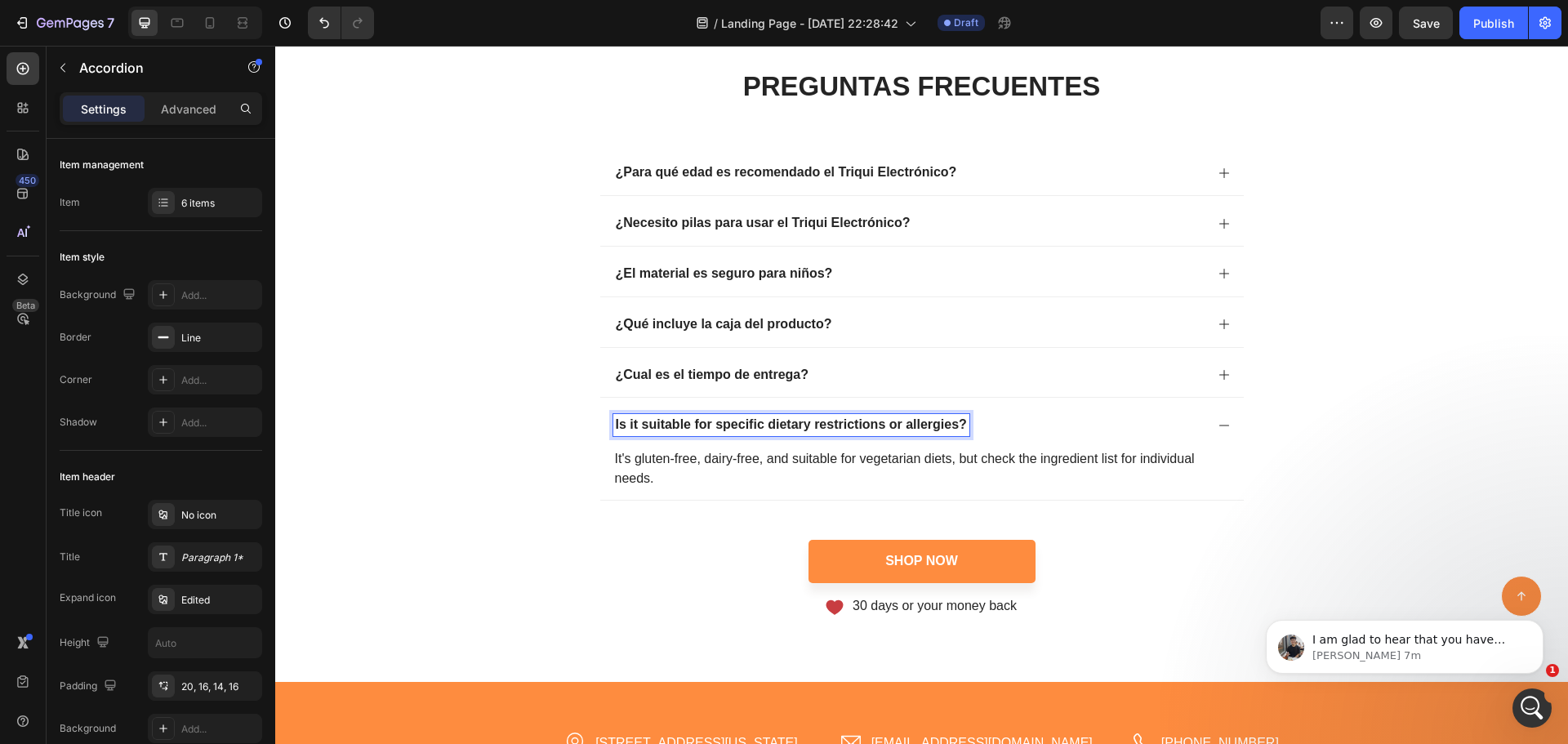
click at [956, 424] on p "Is it suitable for specific dietary restrictions or allergies?" at bounding box center [791, 425] width 351 height 17
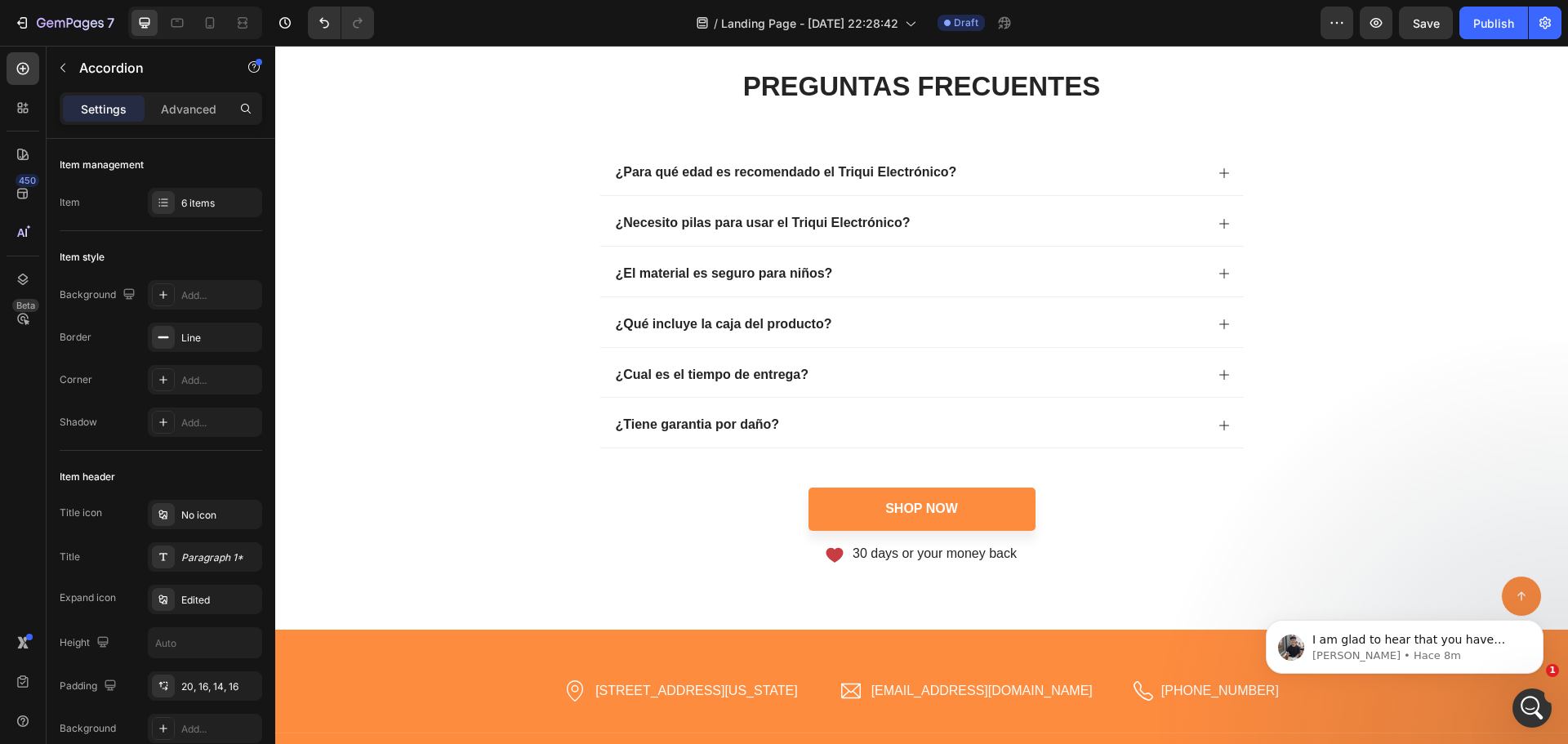
click at [1219, 418] on div "¿Tiene garantia por daño?" at bounding box center [922, 423] width 643 height 50
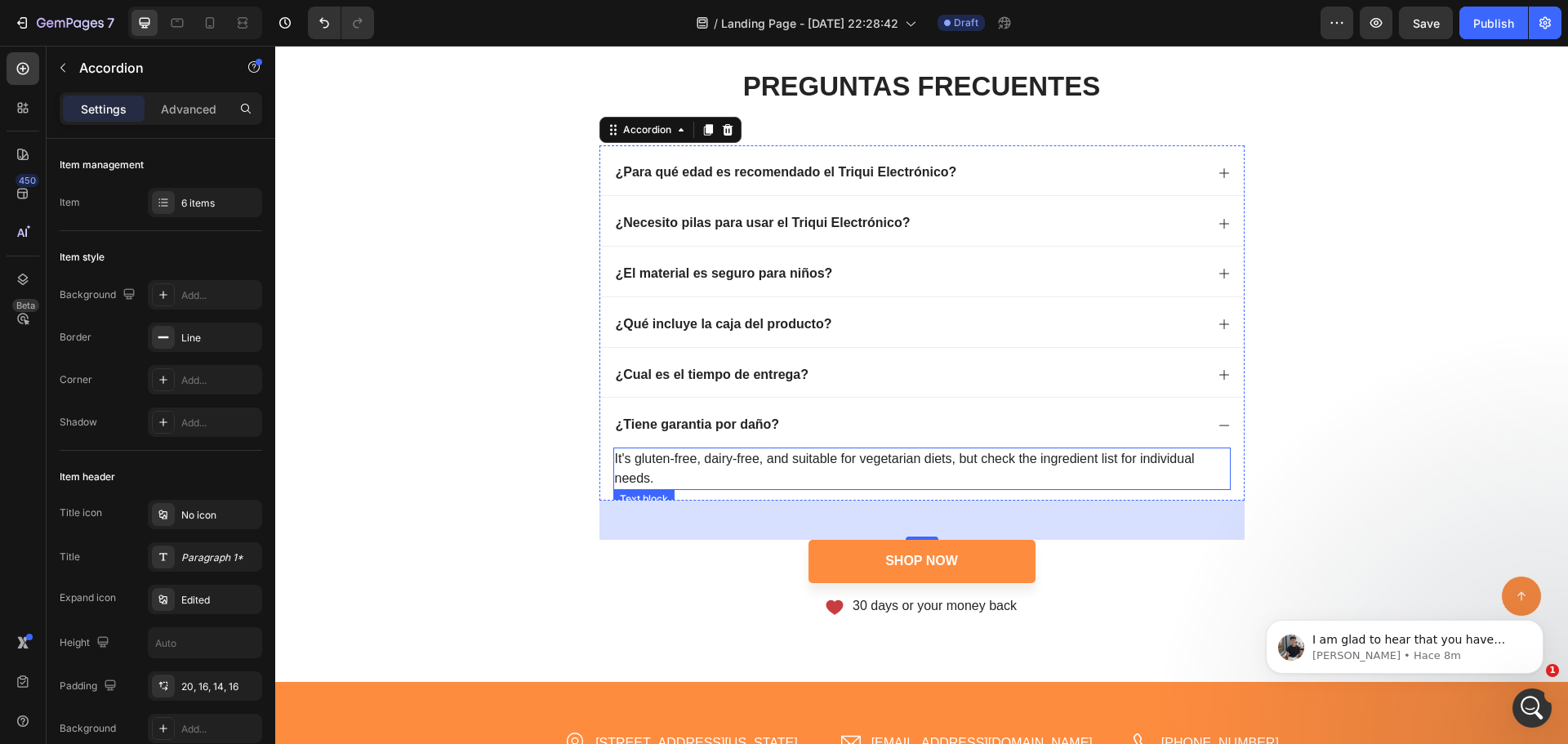
click at [861, 458] on p "It's gluten-free, dairy-free, and suitable for vegetarian diets, but check the …" at bounding box center [922, 469] width 614 height 40
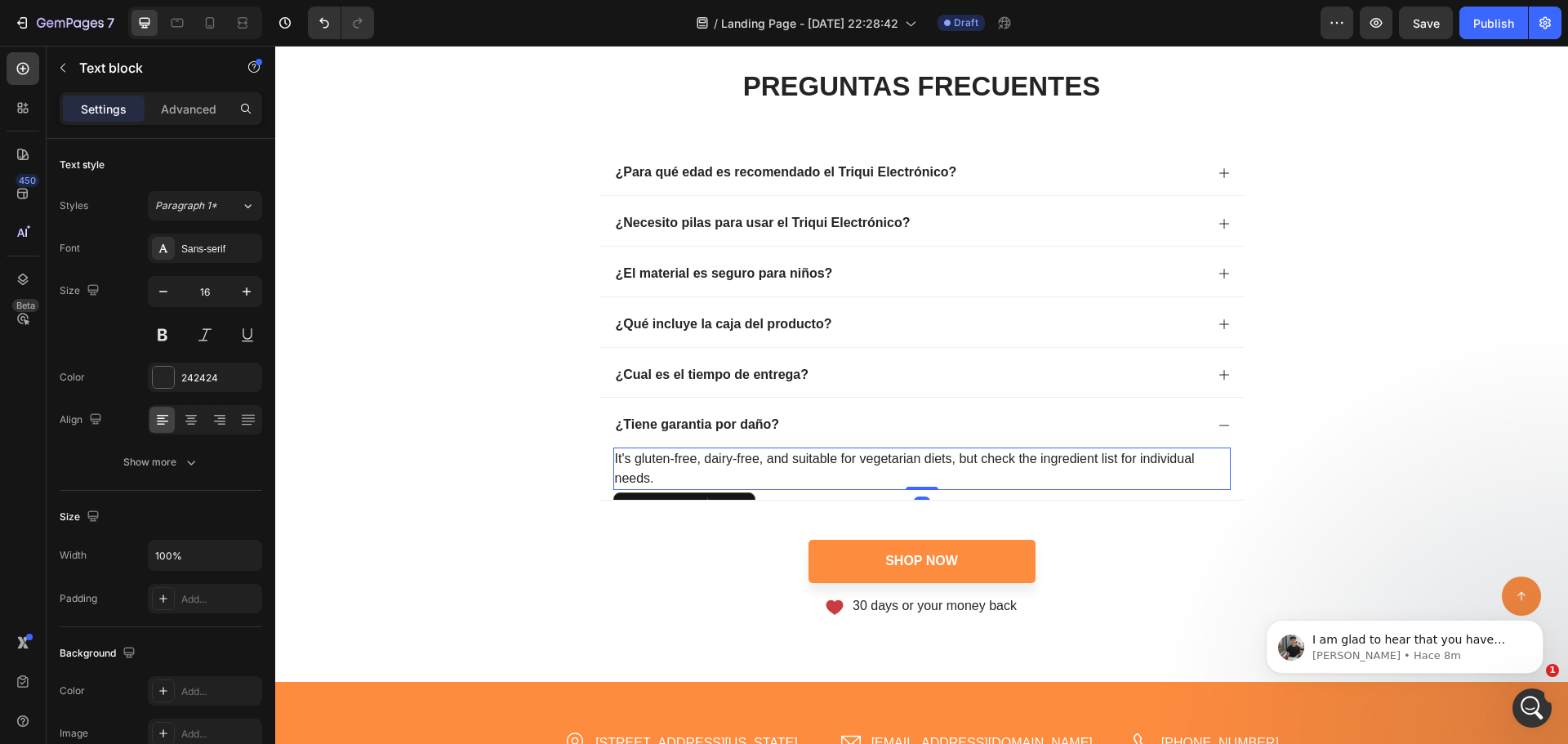
click at [861, 458] on p "It's gluten-free, dairy-free, and suitable for vegetarian diets, but check the …" at bounding box center [922, 469] width 614 height 40
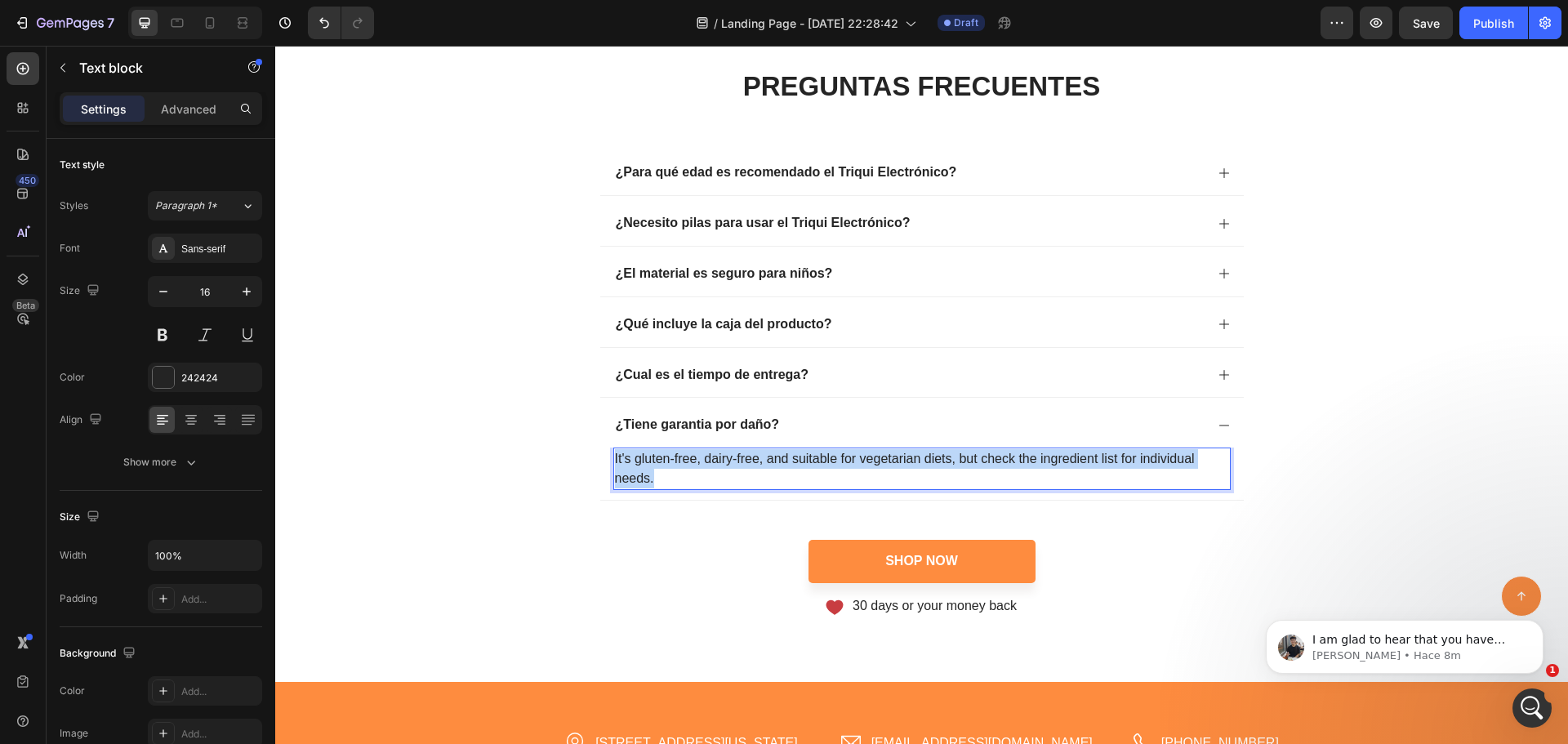
drag, startPoint x: 661, startPoint y: 475, endPoint x: 608, endPoint y: 450, distance: 58.6
click at [615, 450] on p "It's gluten-free, dairy-free, and suitable for vegetarian diets, but check the …" at bounding box center [922, 469] width 614 height 40
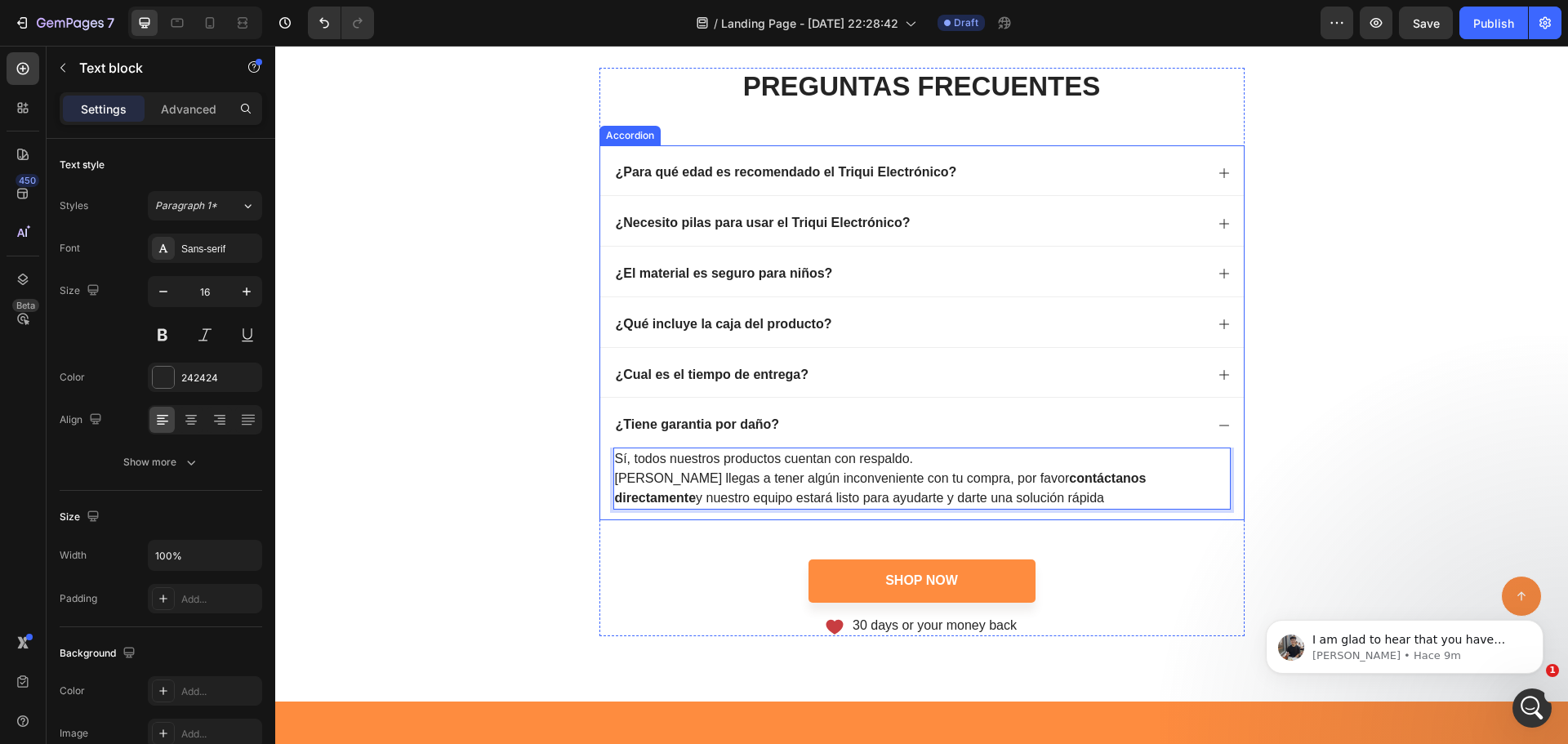
click at [778, 421] on div "¿Tiene garantia por daño?" at bounding box center [908, 426] width 591 height 22
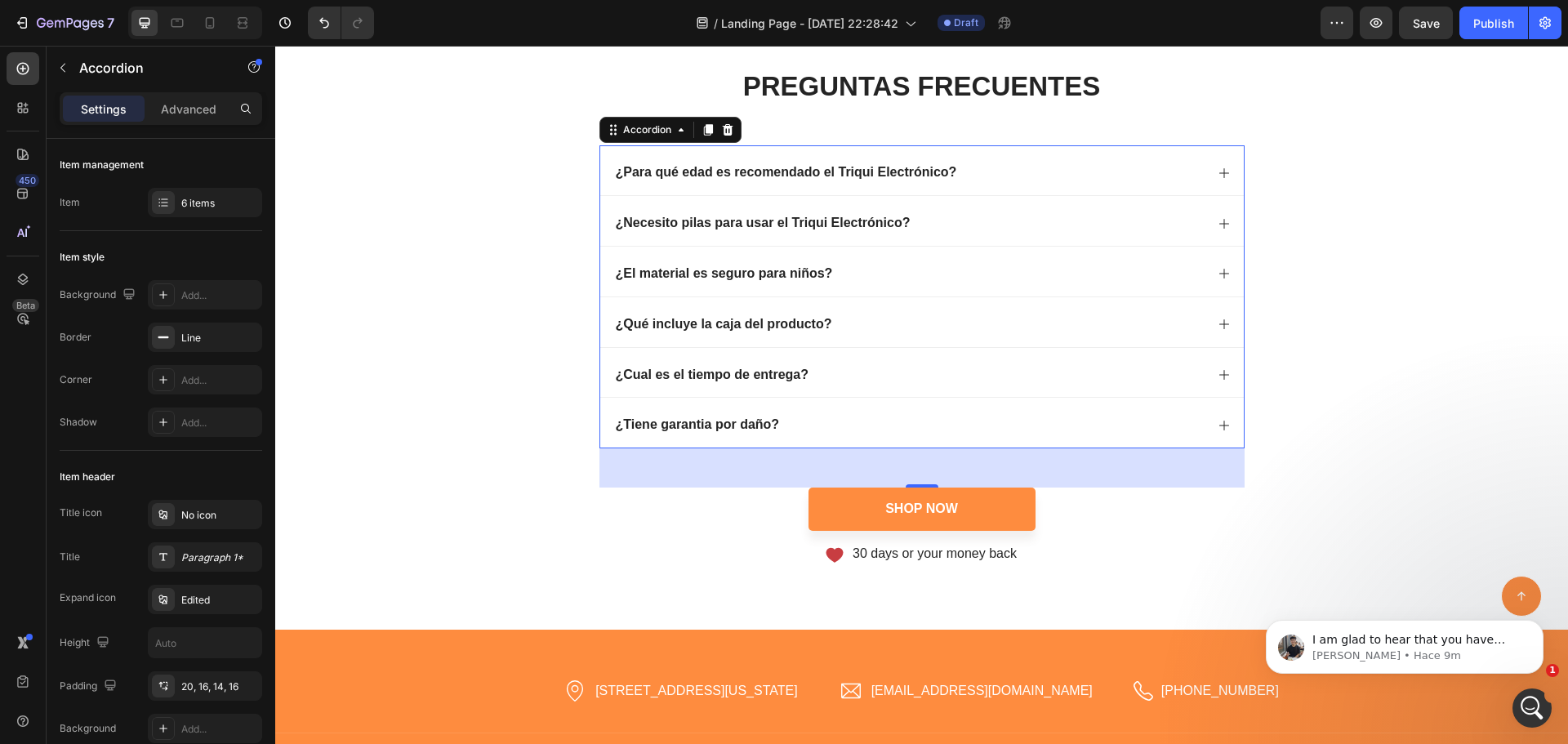
click at [778, 421] on div "¿Tiene garantia por daño?" at bounding box center [908, 426] width 591 height 22
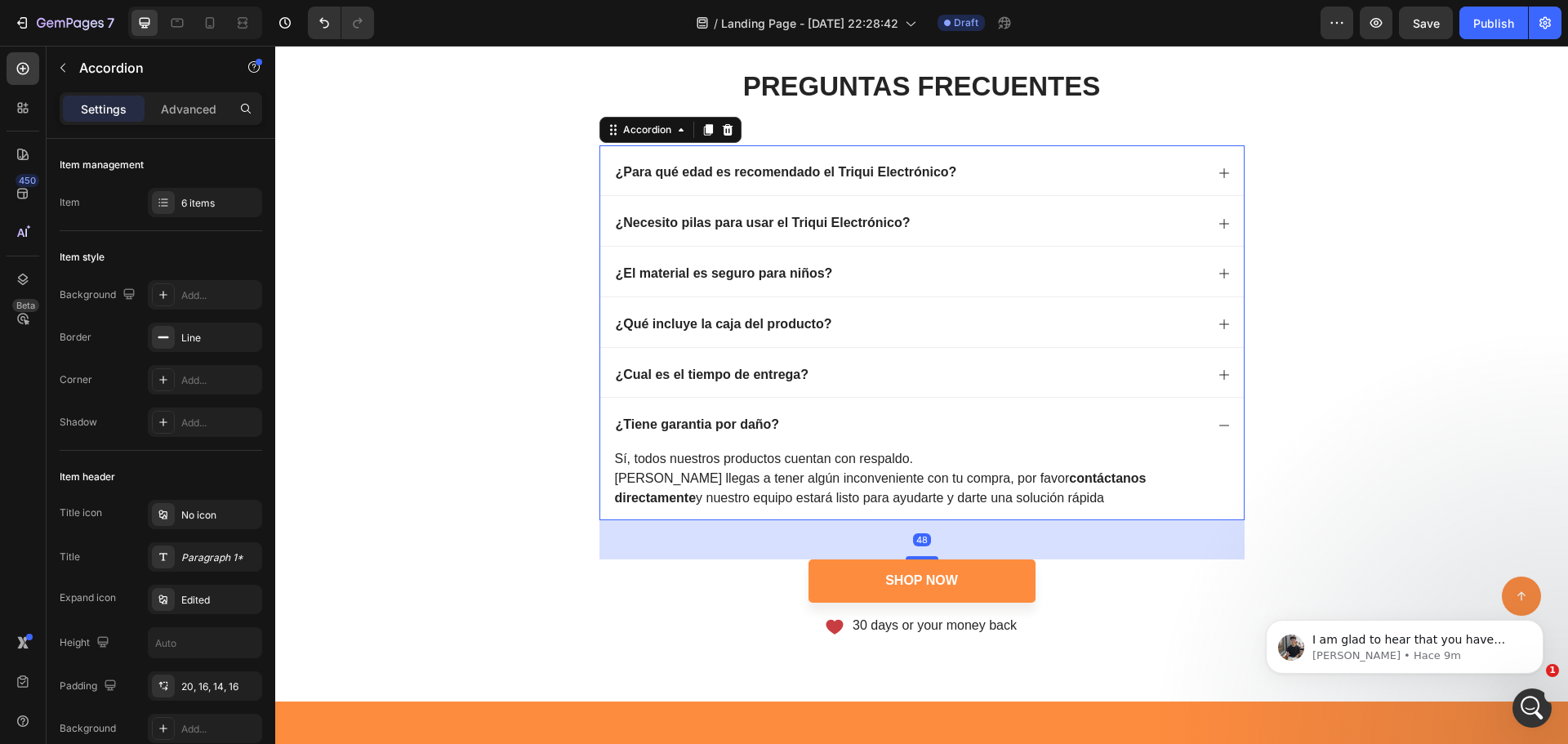
click at [773, 420] on div "¿Tiene garantia por daño?" at bounding box center [698, 426] width 169 height 22
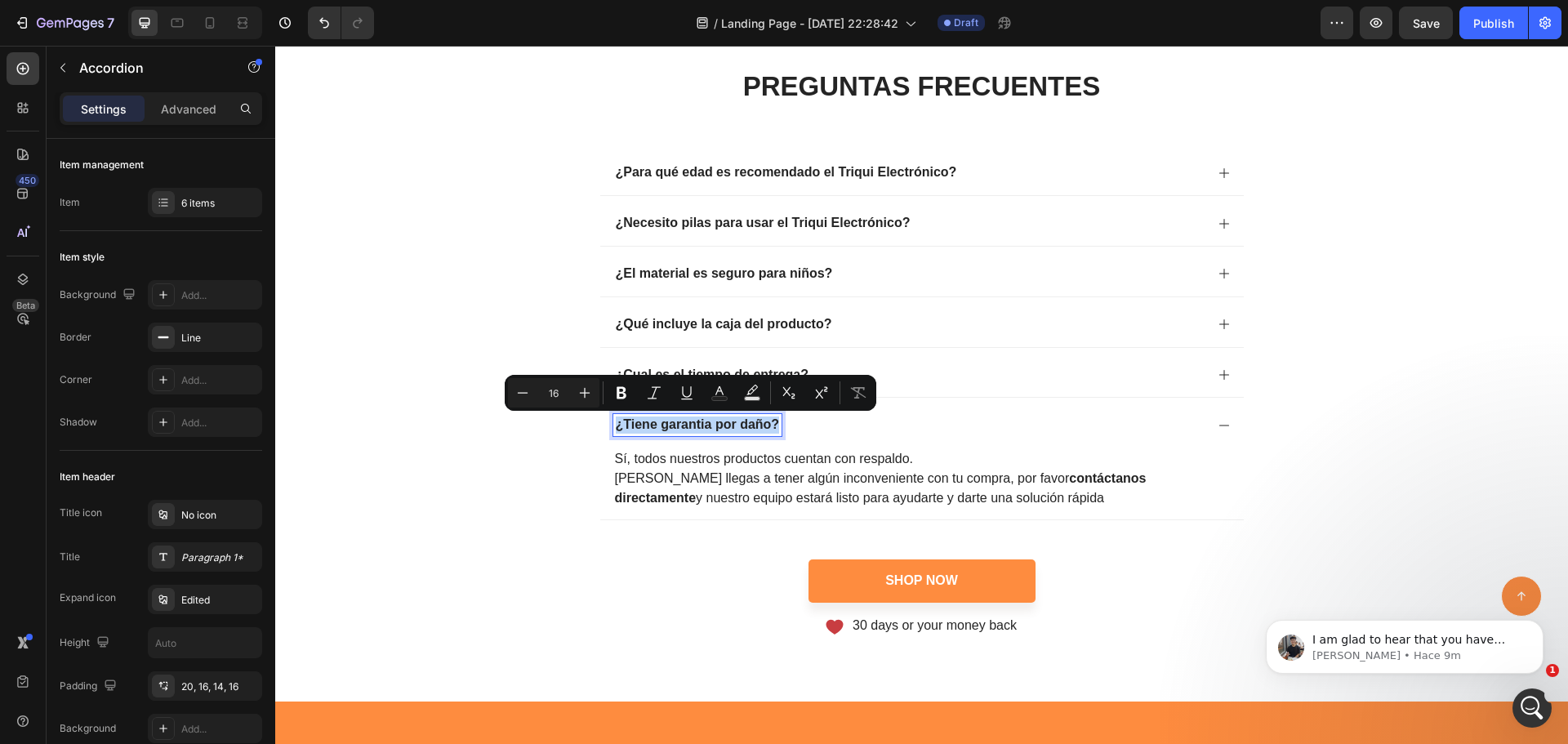
drag, startPoint x: 773, startPoint y: 421, endPoint x: 605, endPoint y: 414, distance: 168.1
click at [605, 414] on div "¿Tiene garantia por daño?" at bounding box center [922, 423] width 643 height 50
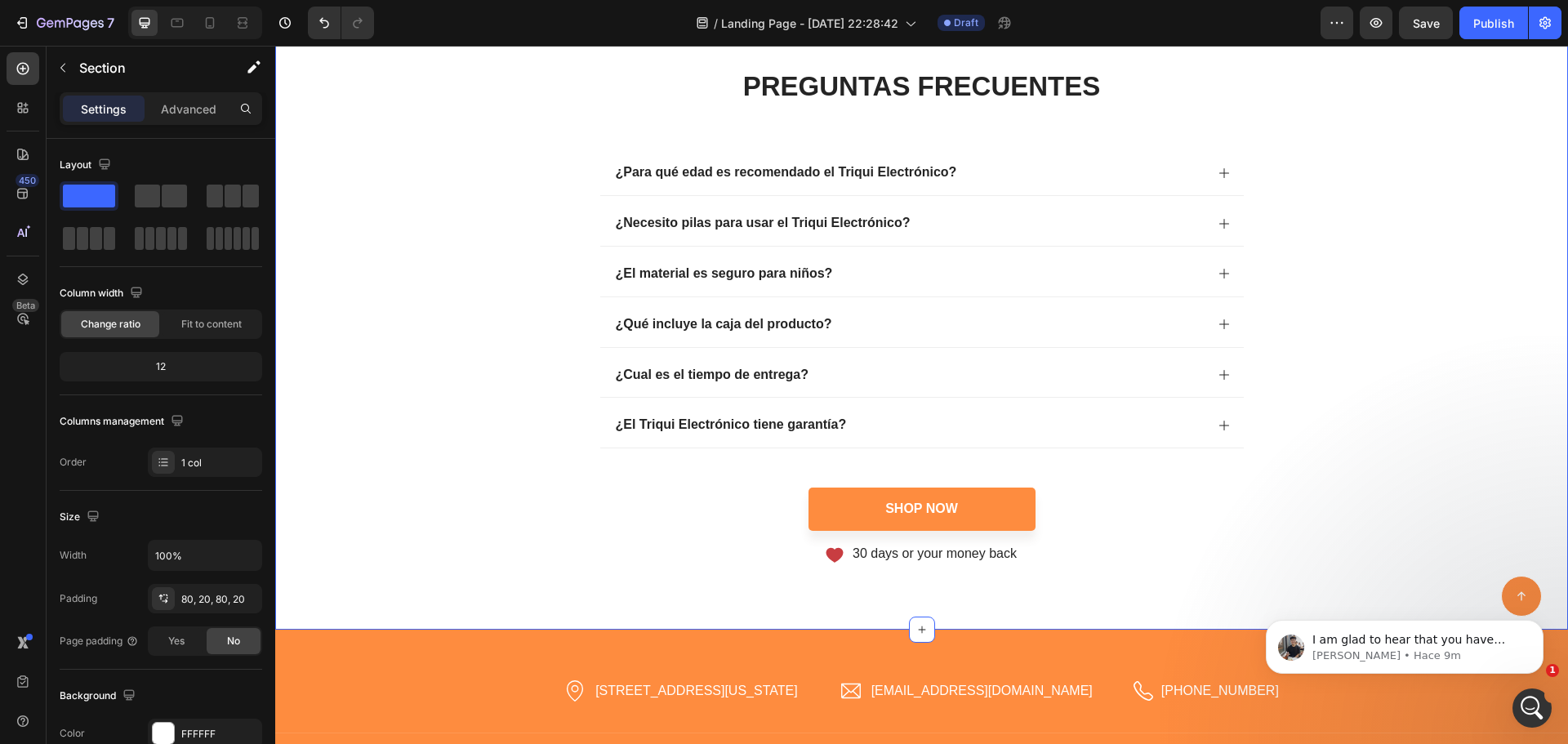
click at [1279, 422] on div "PREGUNTAS FRECUENTES Heading ¿Para qué edad es recomendado el Triqui Electrónic…" at bounding box center [921, 315] width 1260 height 496
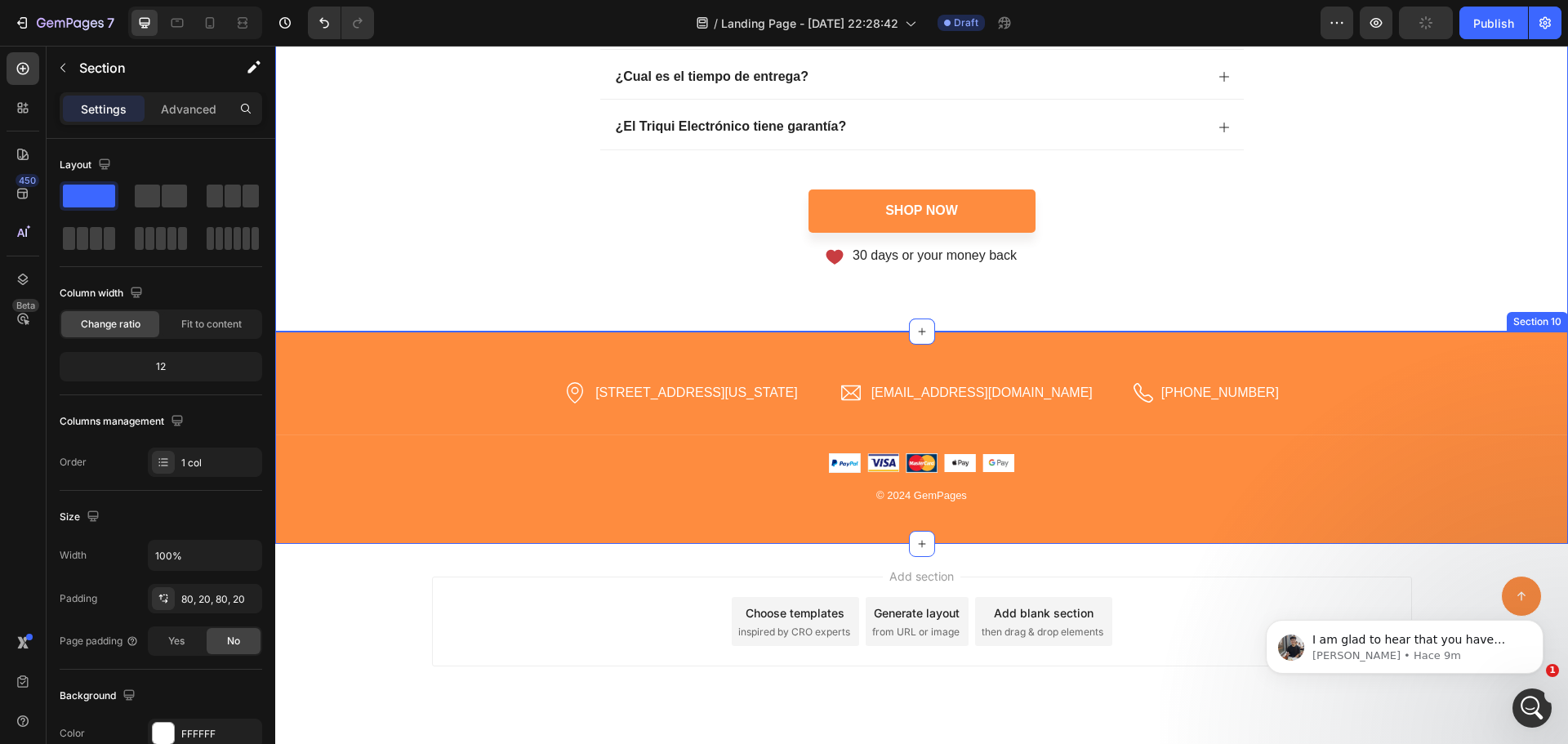
scroll to position [4081, 0]
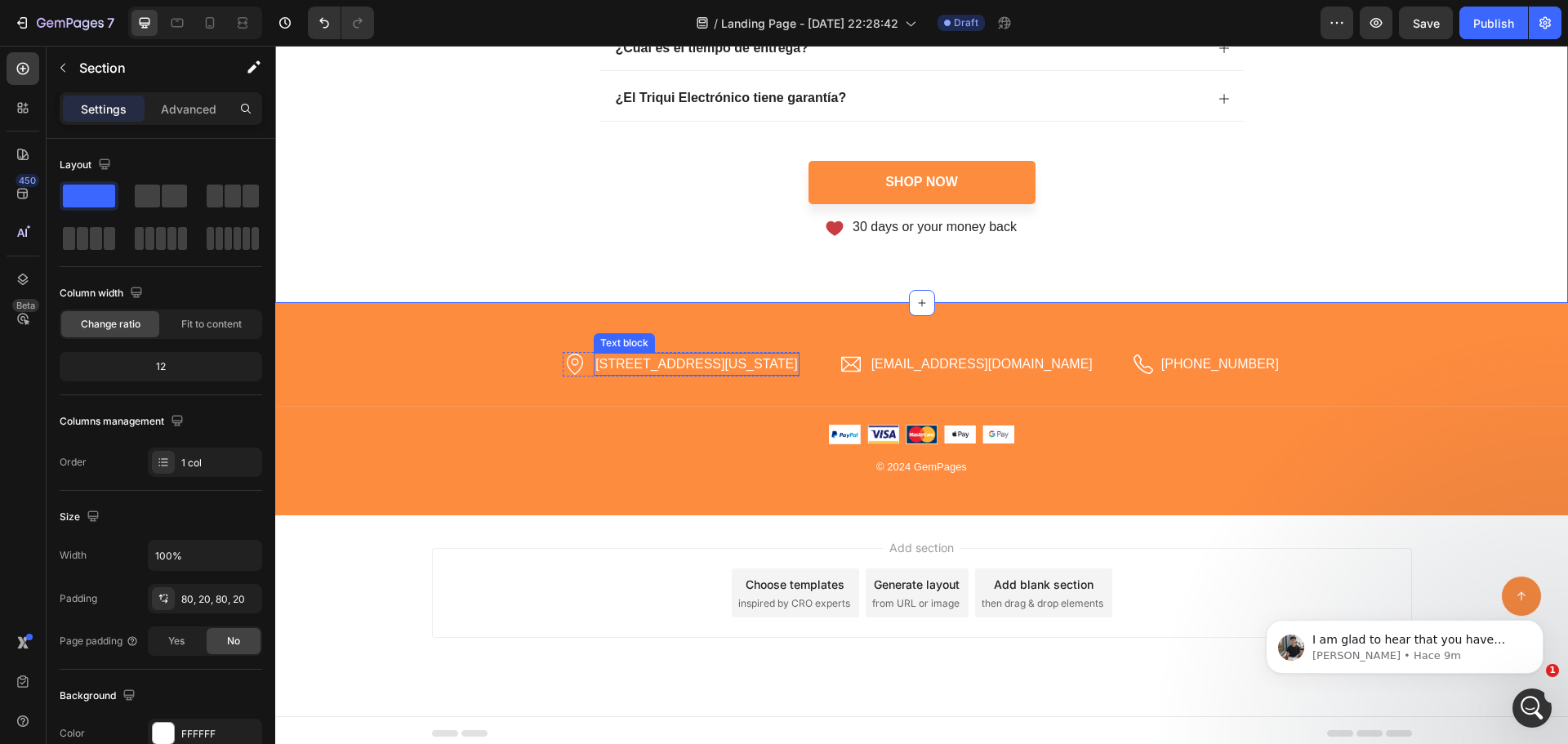
click at [778, 368] on p "[STREET_ADDRESS][US_STATE]" at bounding box center [696, 364] width 201 height 19
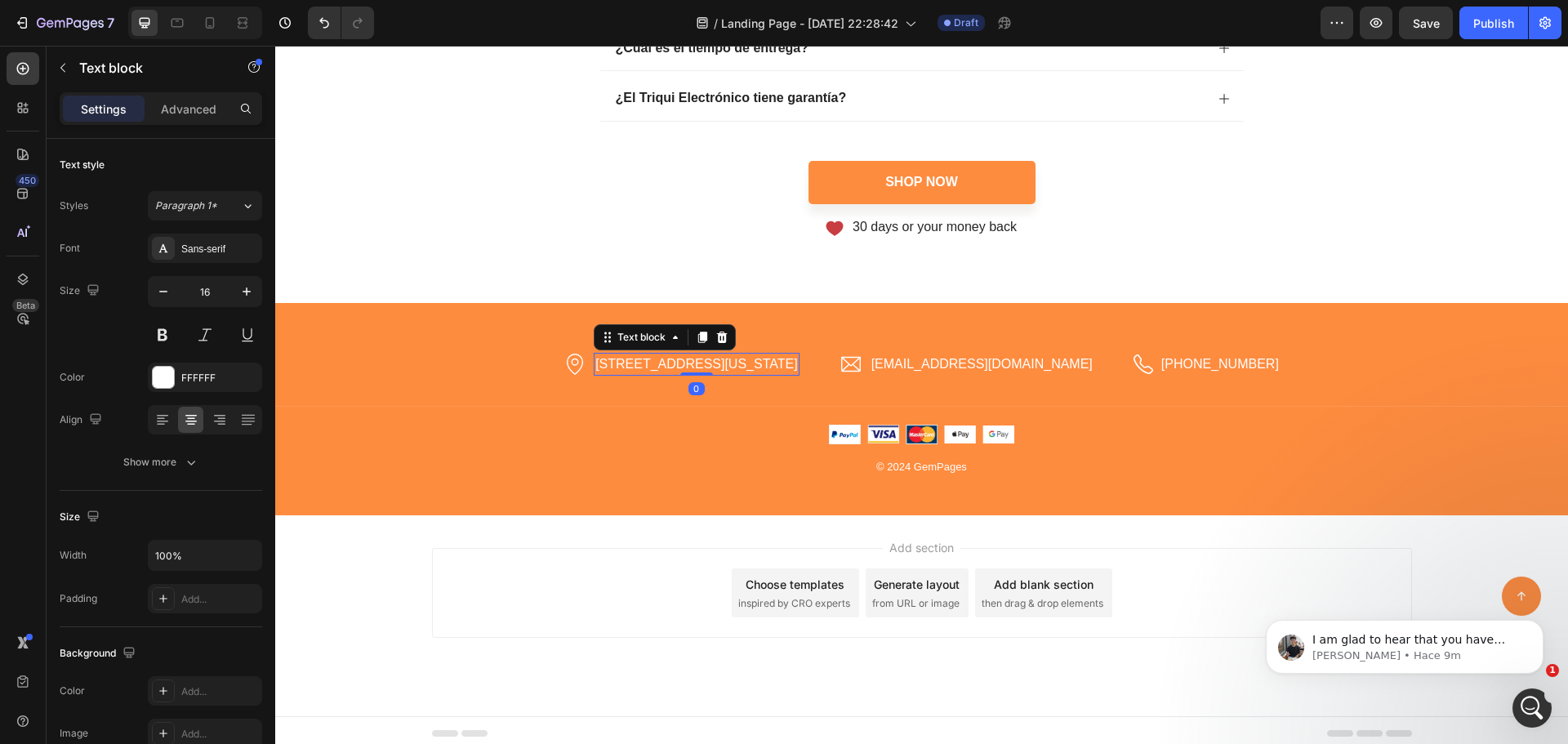
click at [728, 334] on icon at bounding box center [722, 338] width 11 height 11
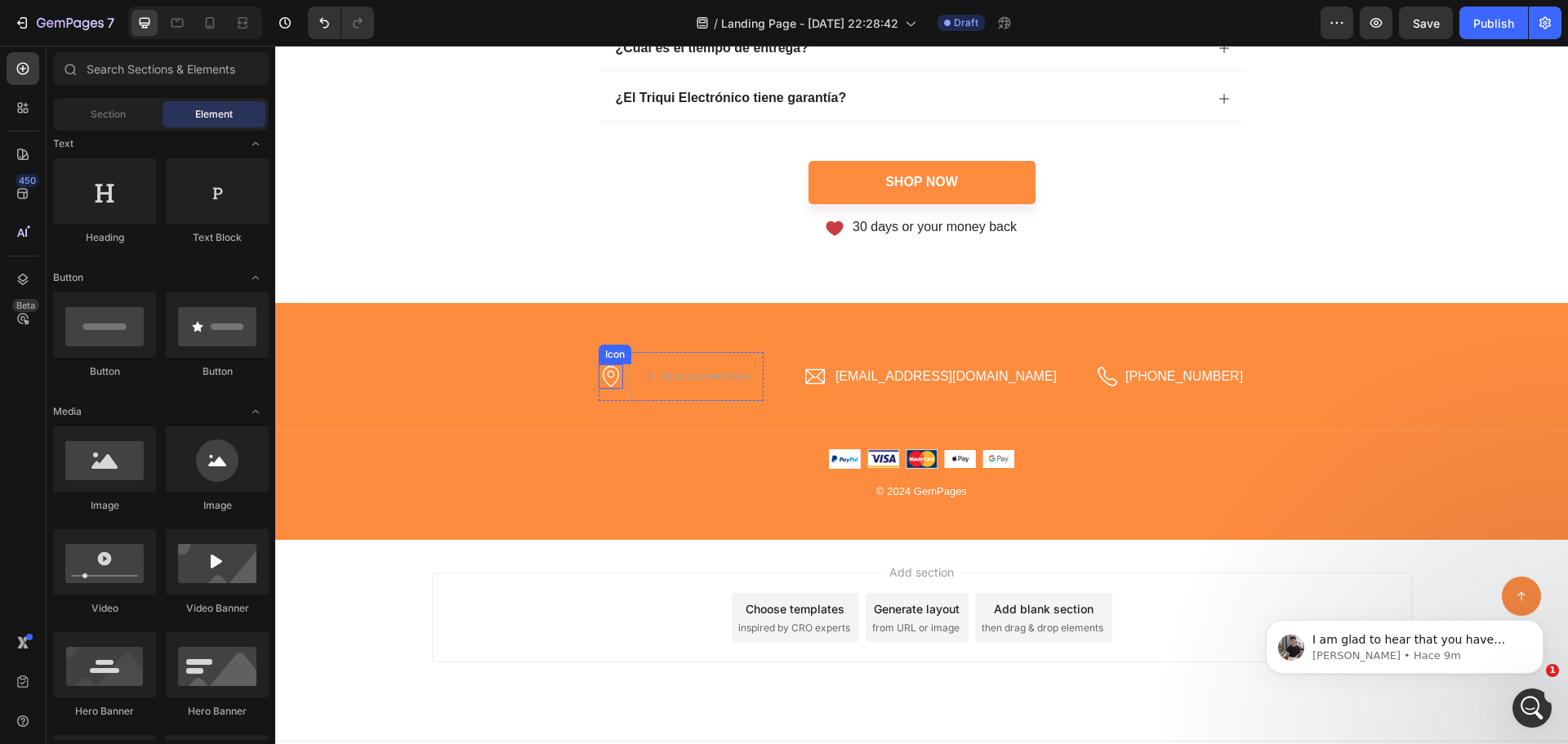
click at [623, 377] on icon at bounding box center [610, 376] width 25 height 25
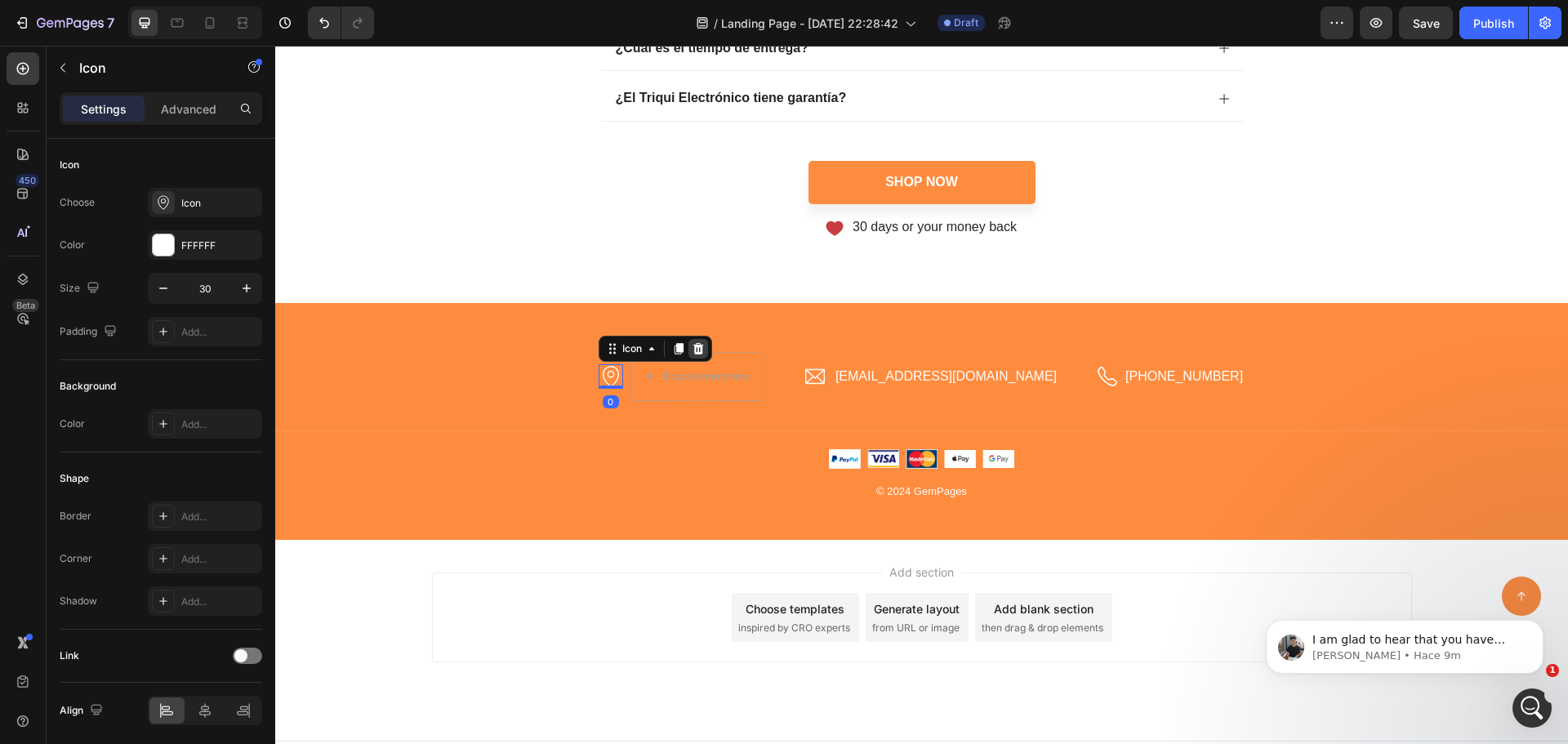
click at [703, 346] on icon at bounding box center [699, 349] width 11 height 11
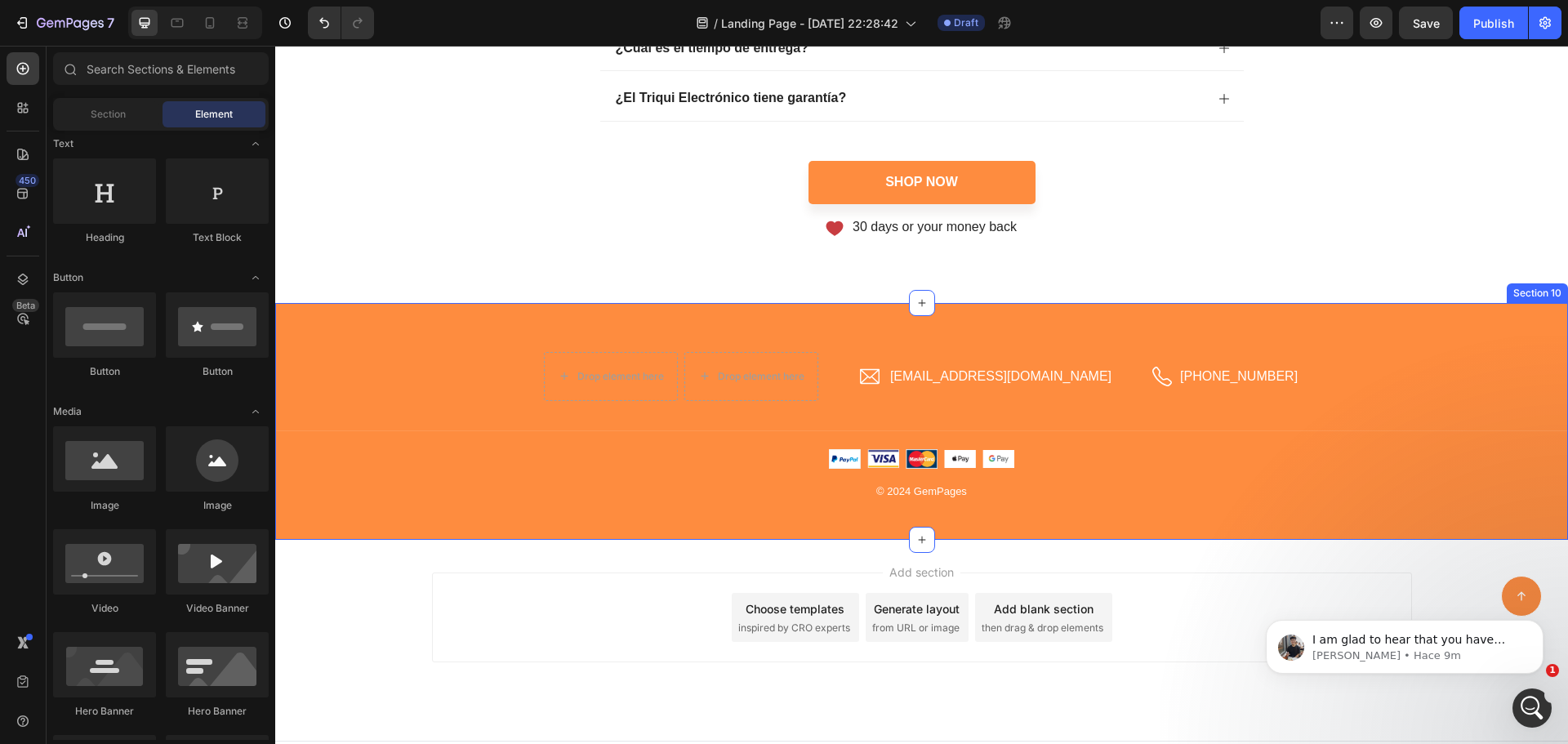
click at [731, 361] on div "Drop element here" at bounding box center [752, 376] width 134 height 49
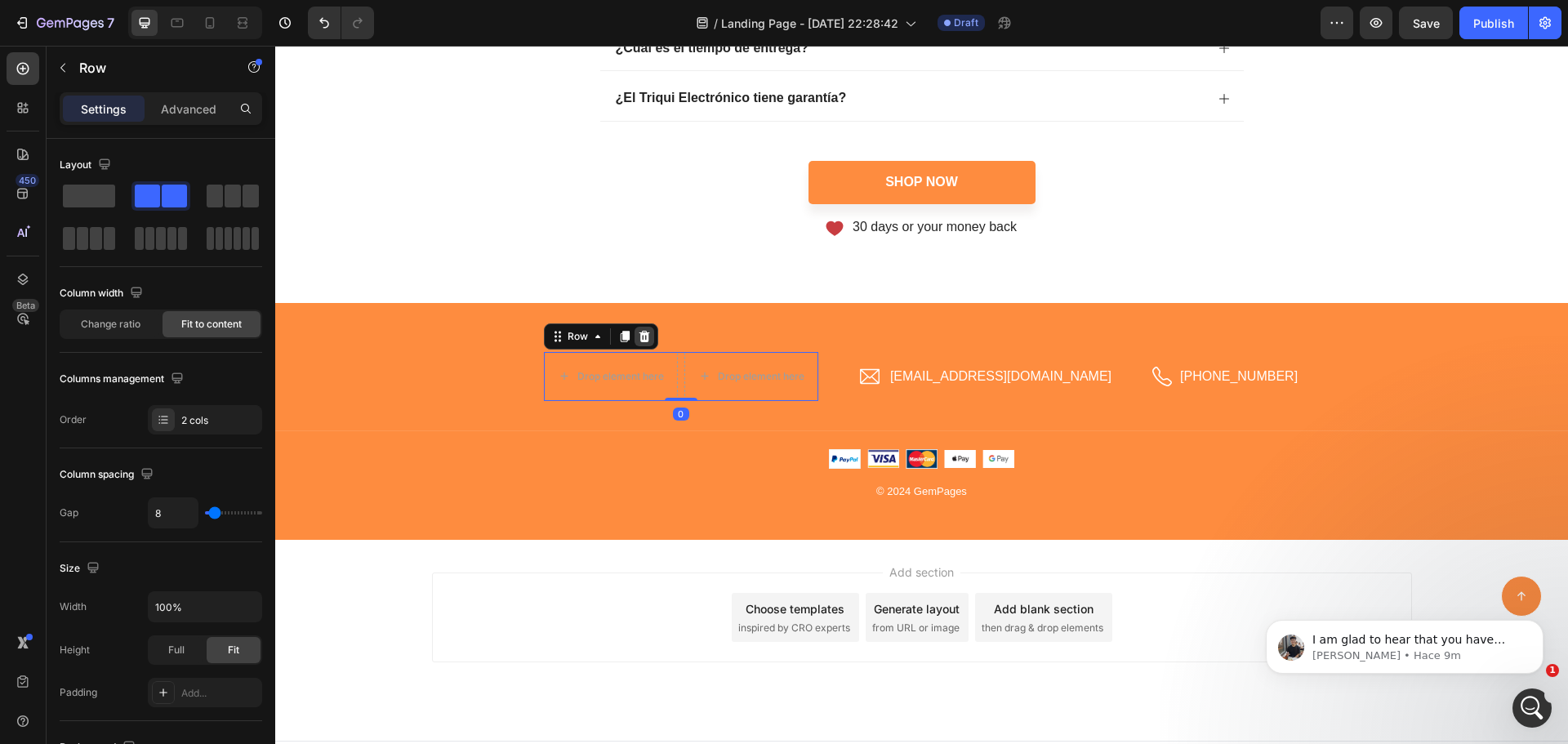
click at [649, 331] on icon at bounding box center [644, 337] width 11 height 11
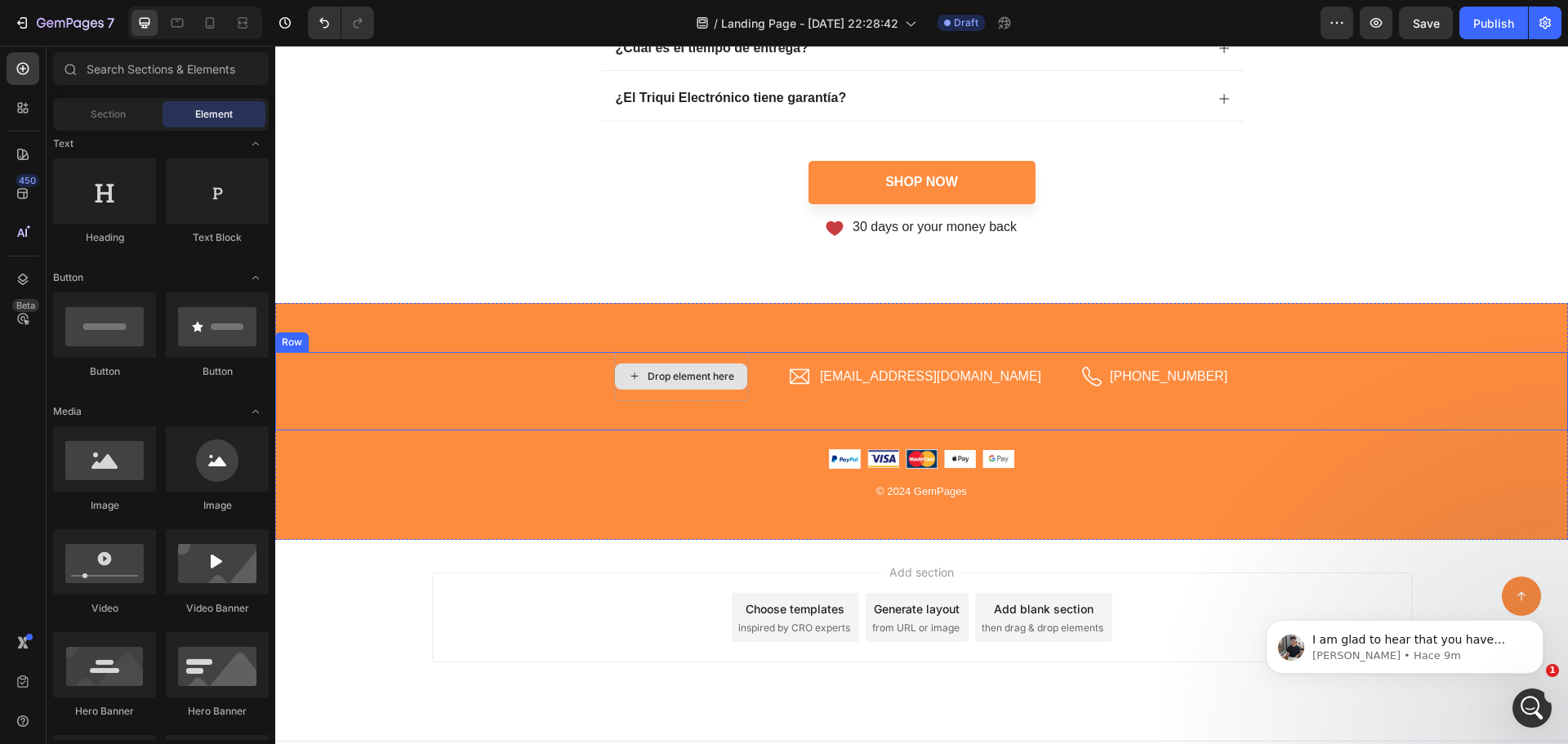
click at [642, 373] on icon at bounding box center [634, 376] width 13 height 14
click at [700, 356] on div "Drop element here" at bounding box center [681, 376] width 134 height 49
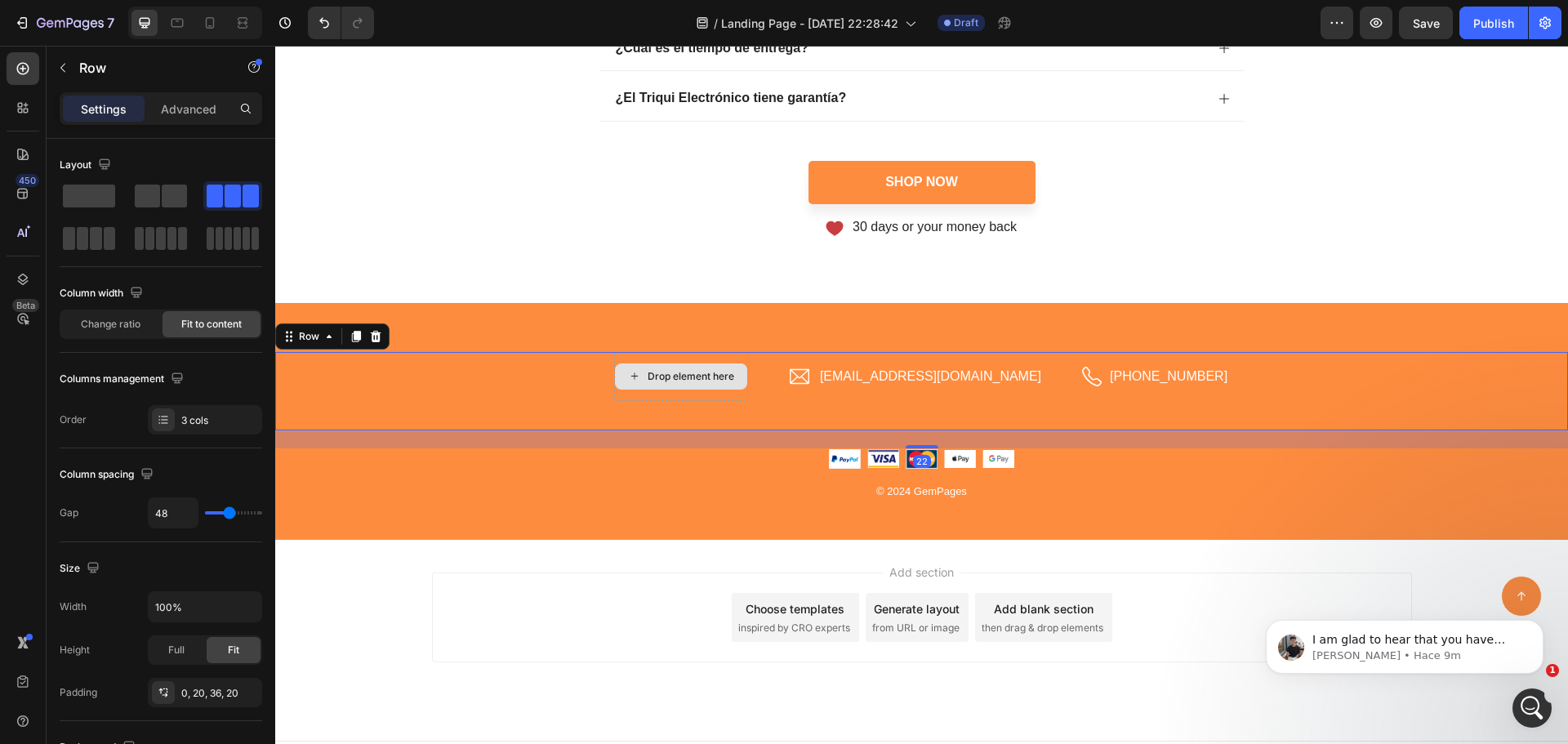
click at [684, 371] on div "Drop element here" at bounding box center [681, 376] width 132 height 26
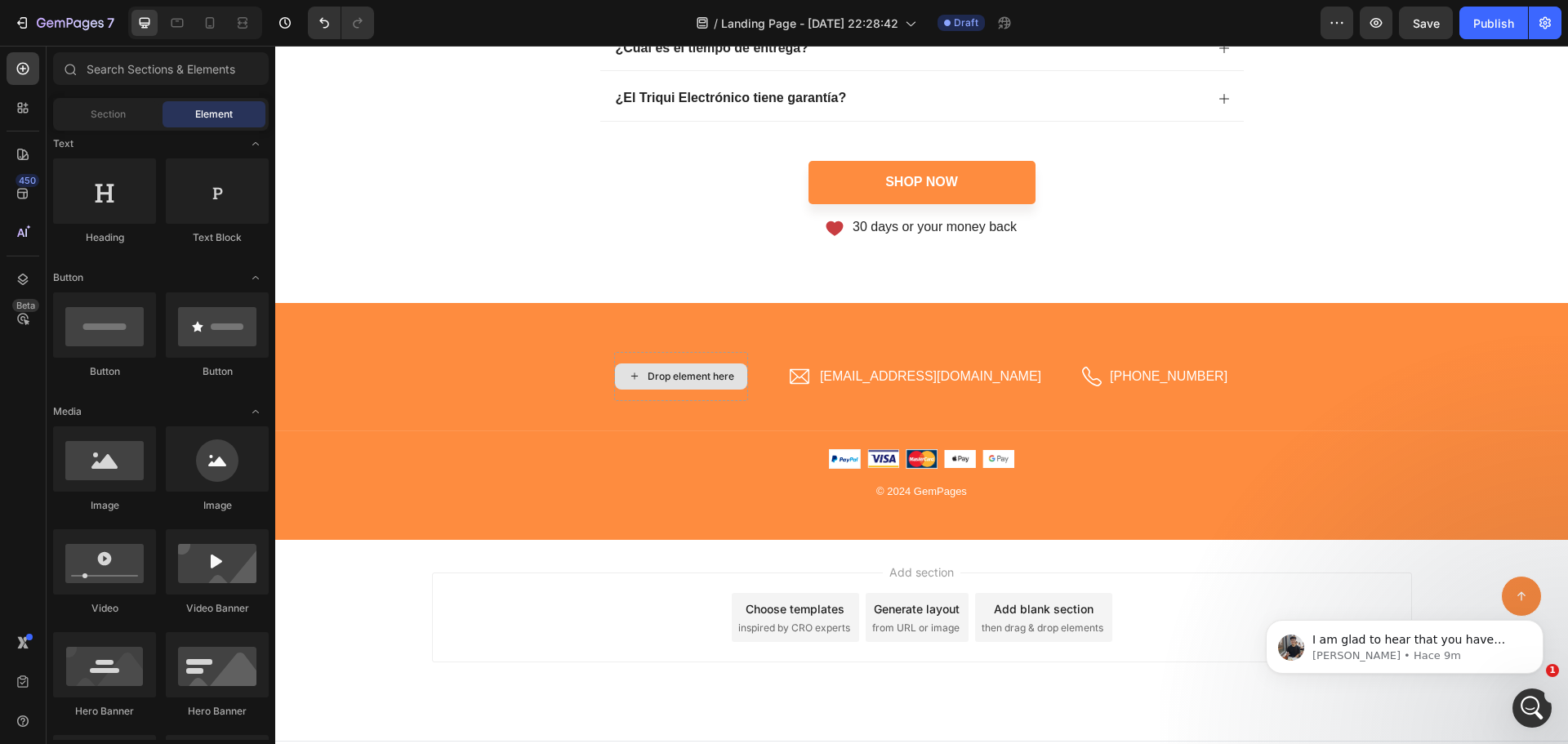
click at [684, 371] on div "Drop element here" at bounding box center [681, 376] width 132 height 26
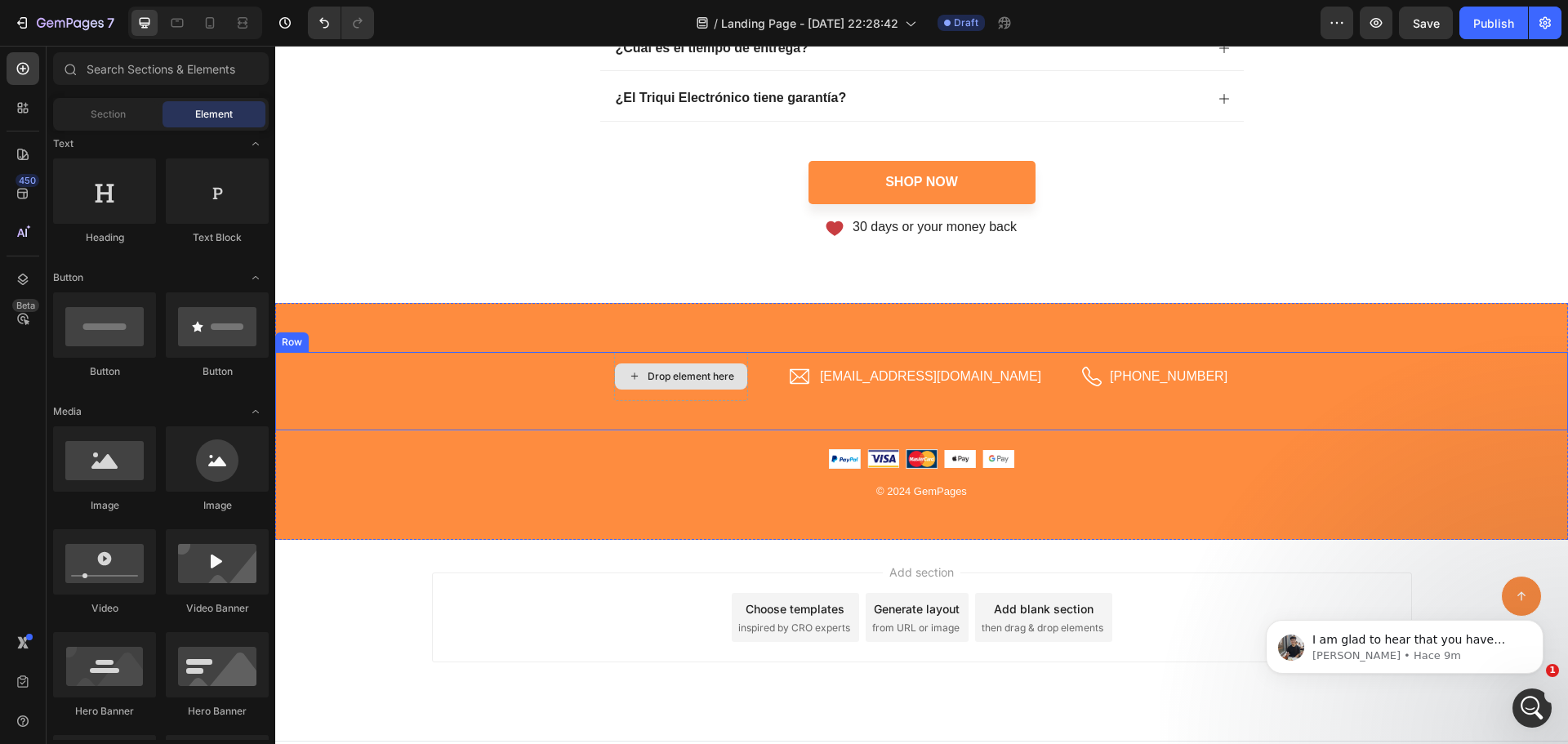
click at [690, 375] on div "Drop element here" at bounding box center [691, 377] width 86 height 13
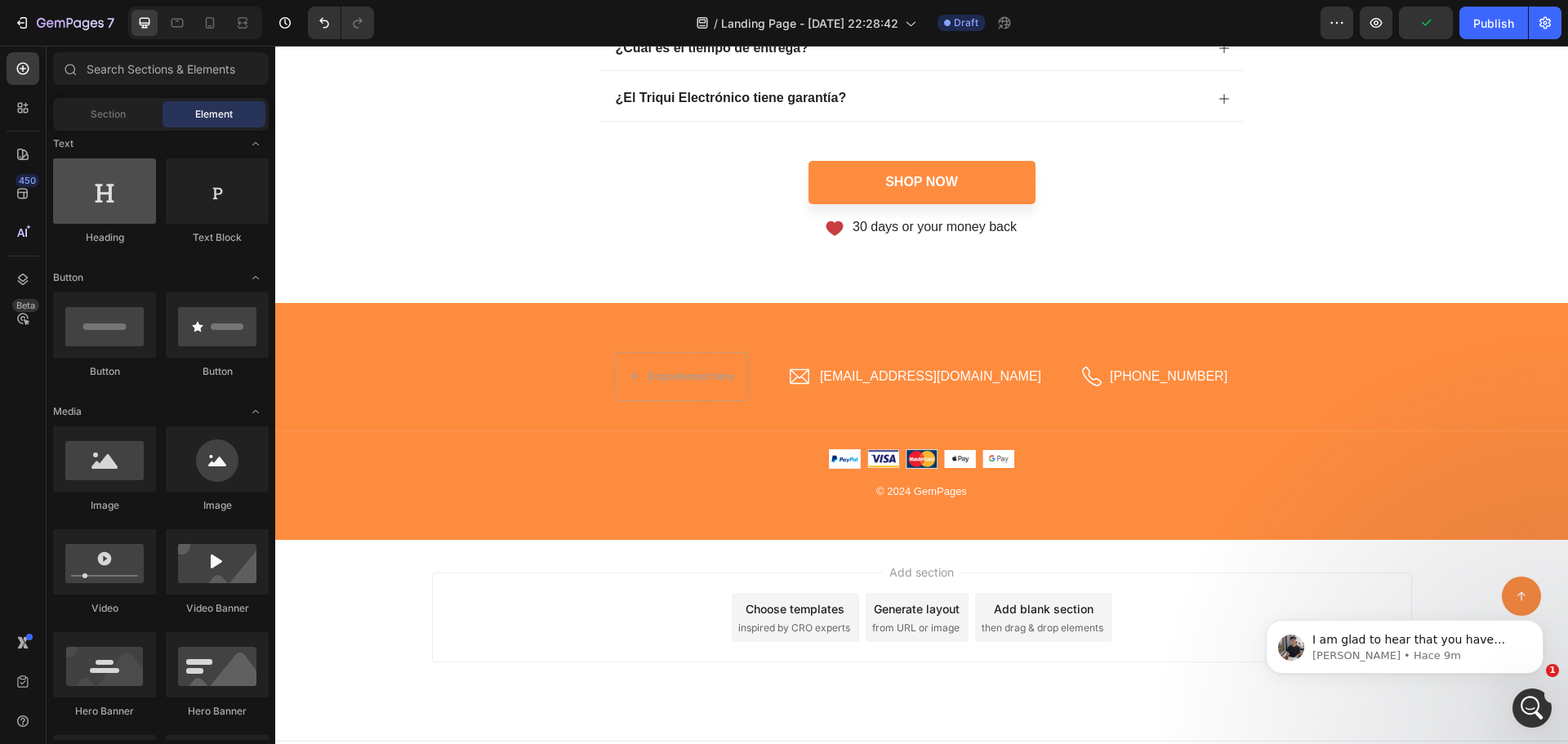
click at [121, 217] on div at bounding box center [105, 190] width 103 height 65
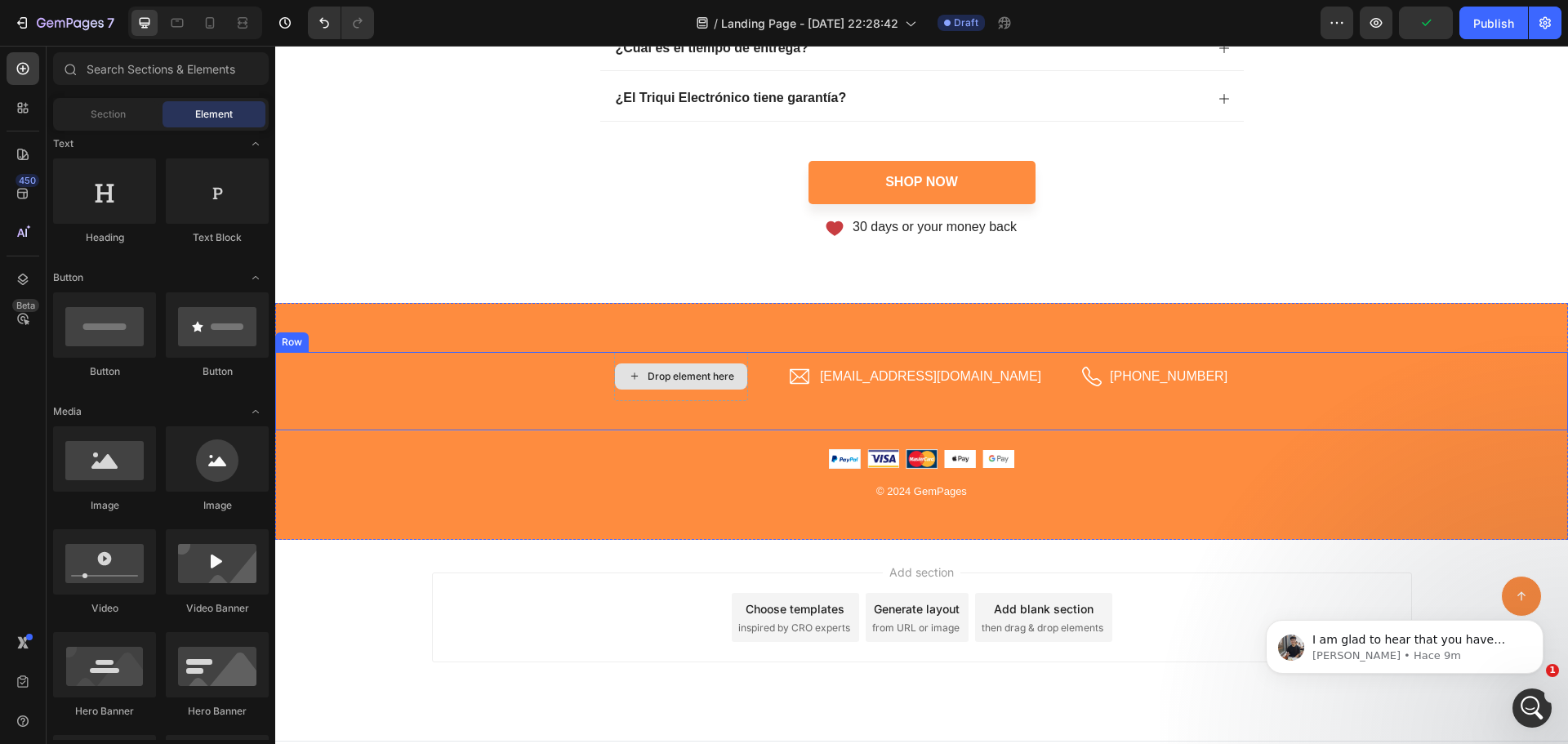
click at [711, 373] on div "Drop element here" at bounding box center [691, 377] width 86 height 13
drag, startPoint x: 454, startPoint y: 279, endPoint x: 729, endPoint y: 369, distance: 289.4
click at [729, 375] on div "Drop element here" at bounding box center [691, 377] width 86 height 13
click at [734, 375] on div "Drop element here" at bounding box center [691, 377] width 86 height 13
click at [691, 378] on div "Drop element here" at bounding box center [691, 377] width 86 height 13
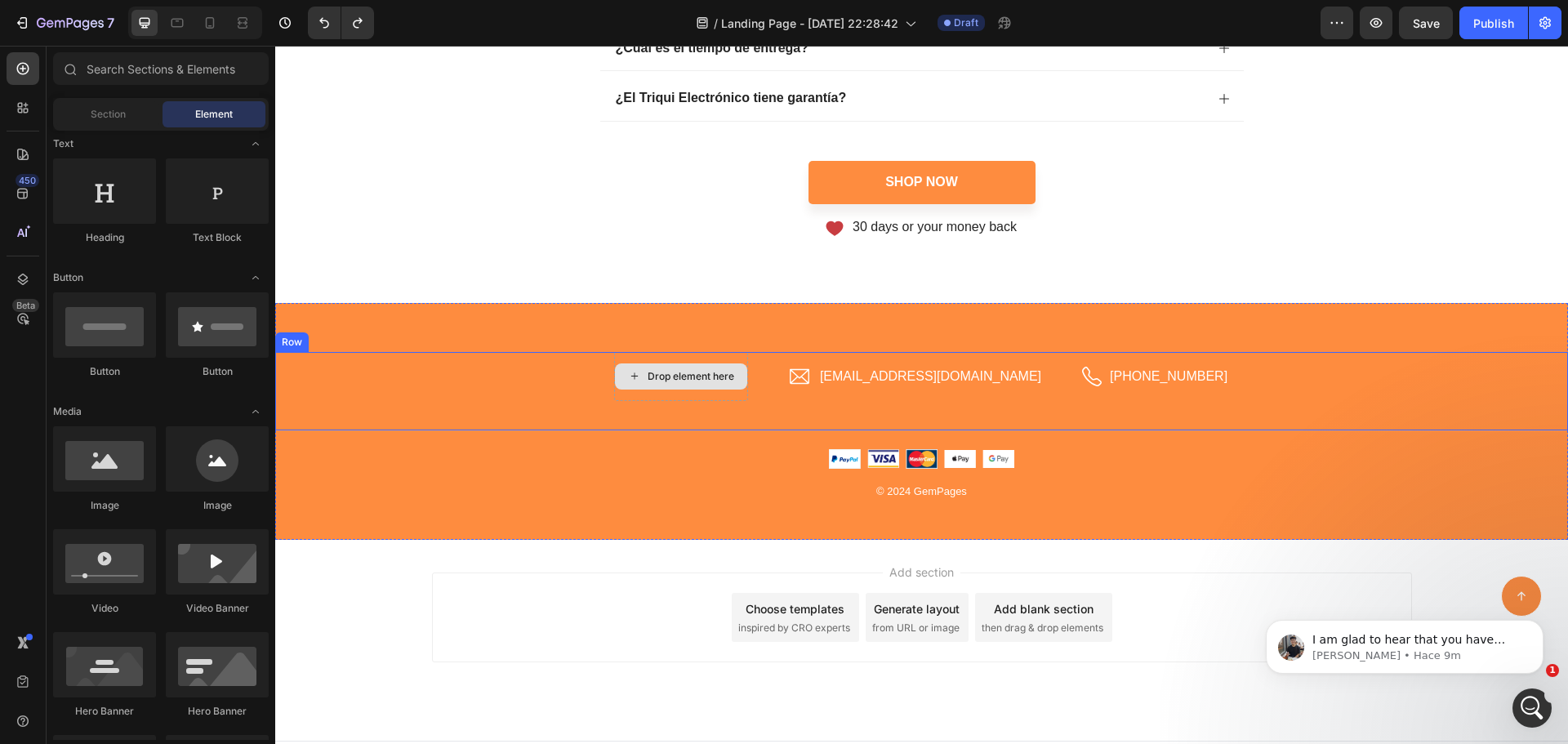
click at [691, 378] on div "Drop element here" at bounding box center [691, 377] width 86 height 13
click at [734, 375] on div "Drop element here" at bounding box center [691, 377] width 86 height 13
click at [728, 376] on div "Drop element here" at bounding box center [691, 377] width 86 height 13
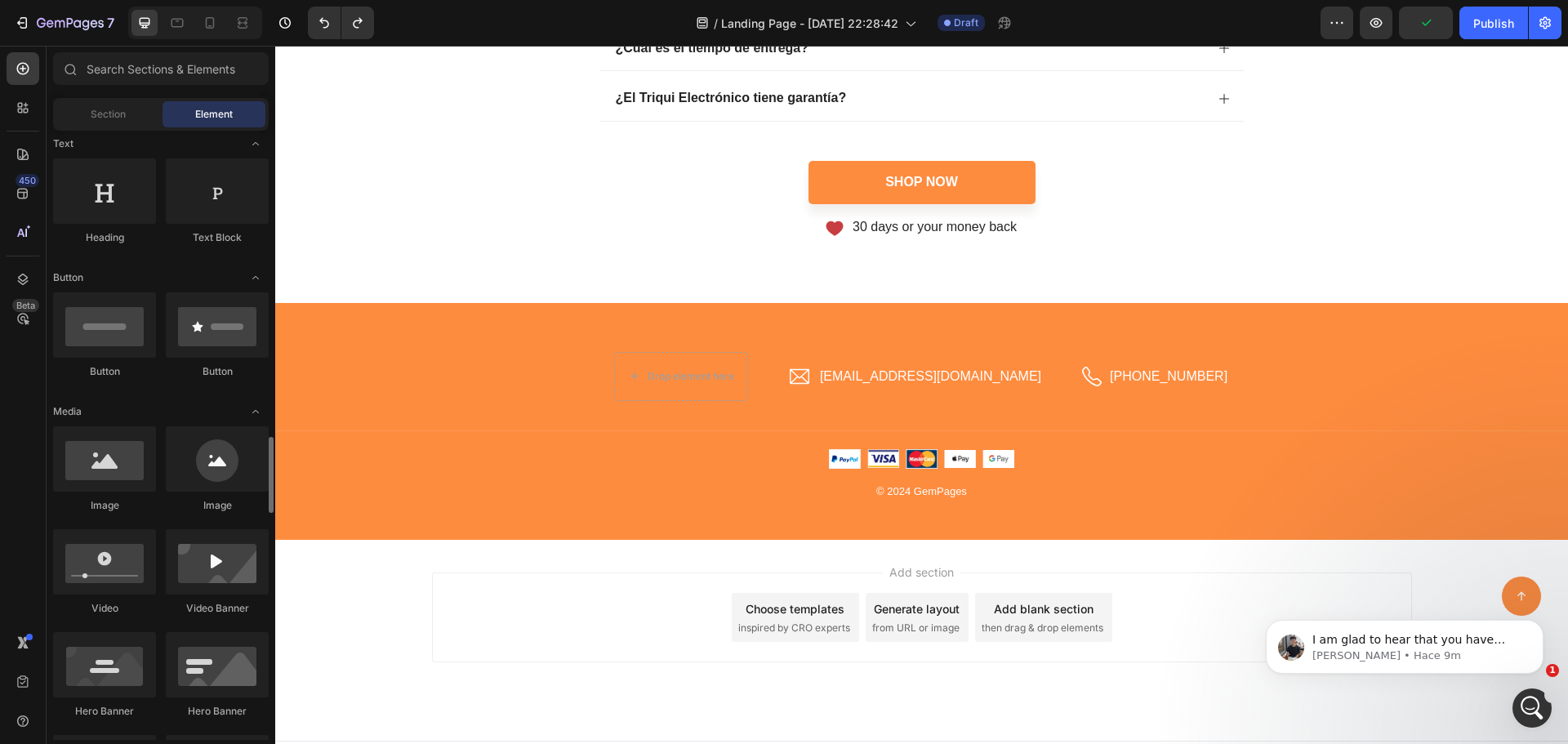
scroll to position [490, 0]
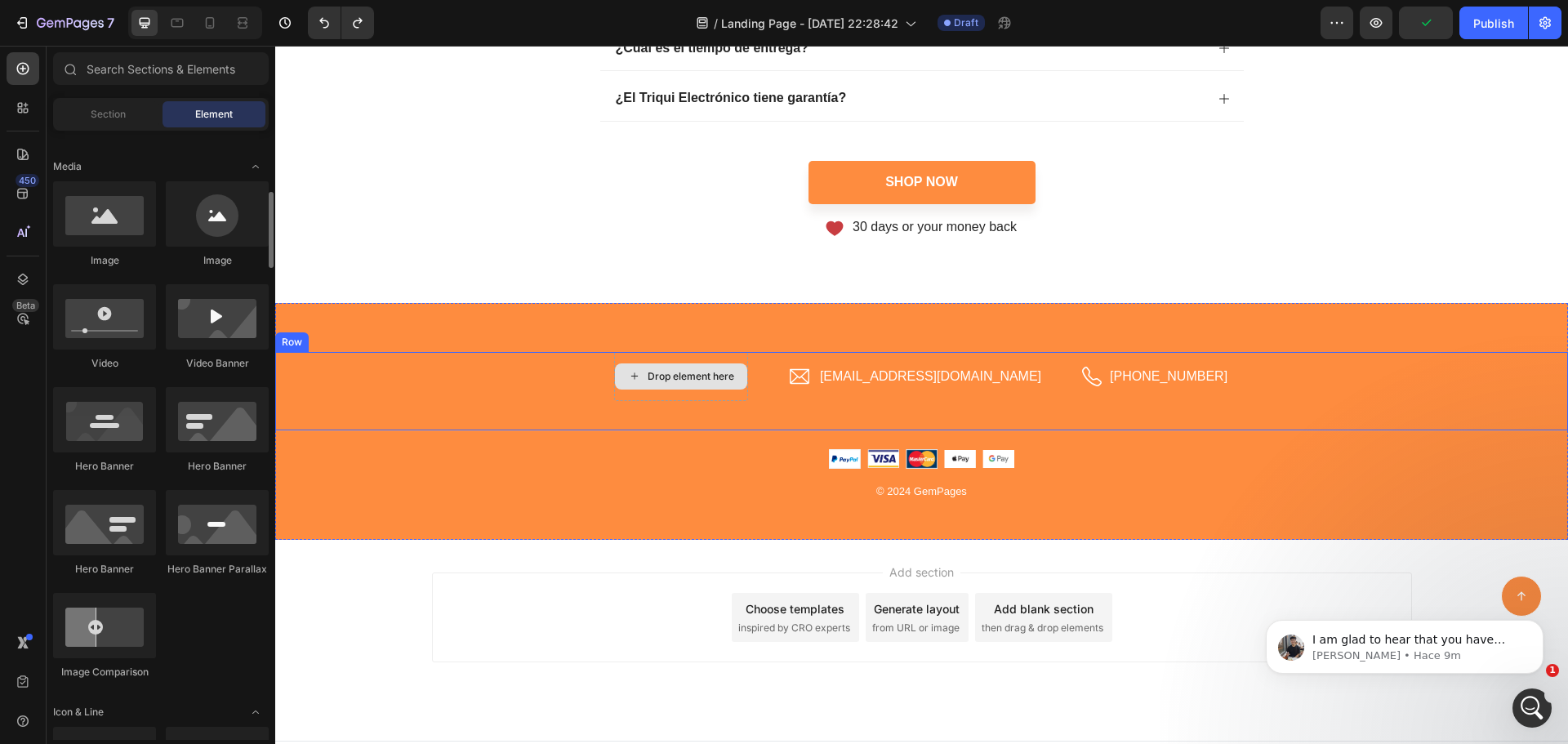
click at [734, 376] on div "Drop element here" at bounding box center [691, 377] width 86 height 13
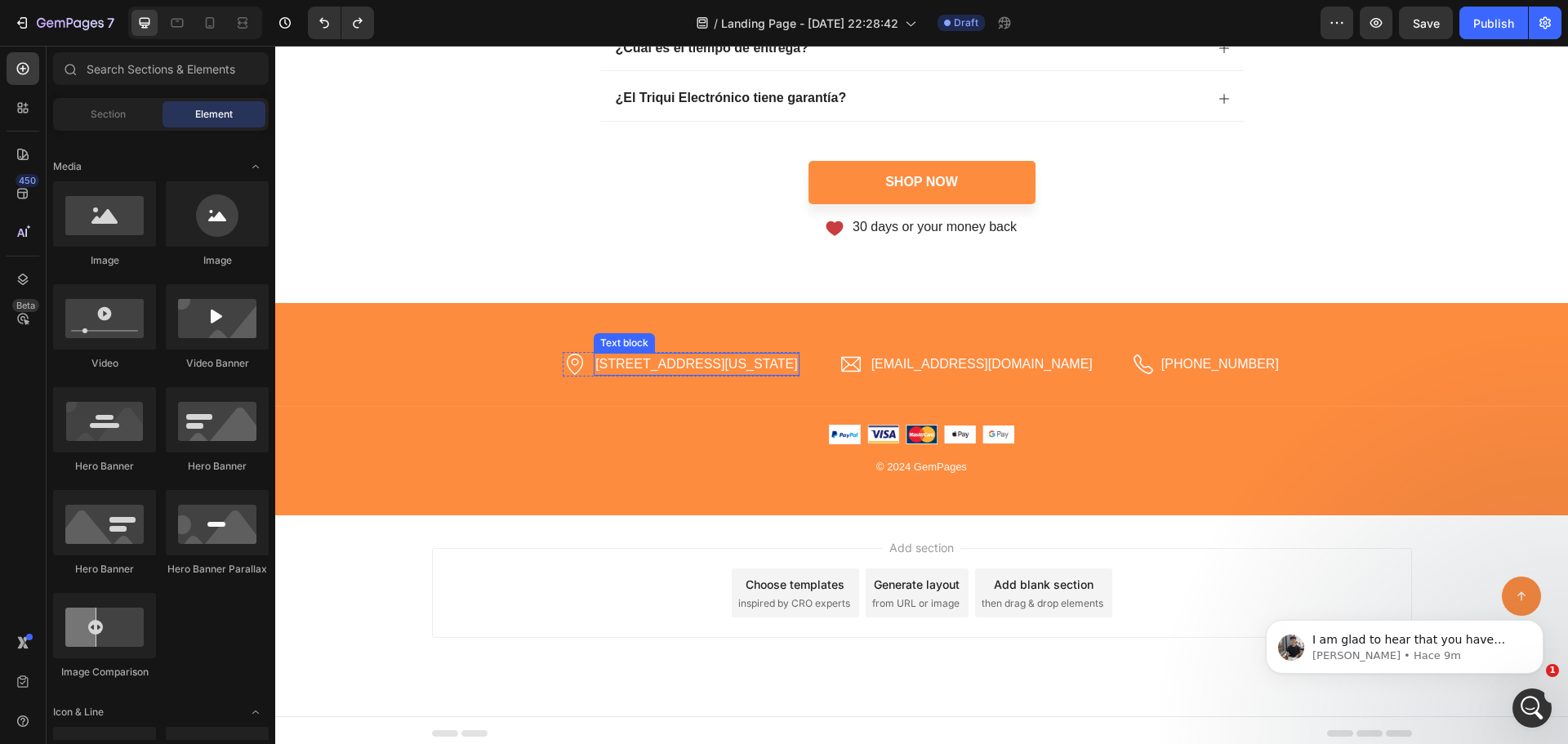
click at [797, 368] on p "[STREET_ADDRESS][US_STATE]" at bounding box center [696, 364] width 201 height 19
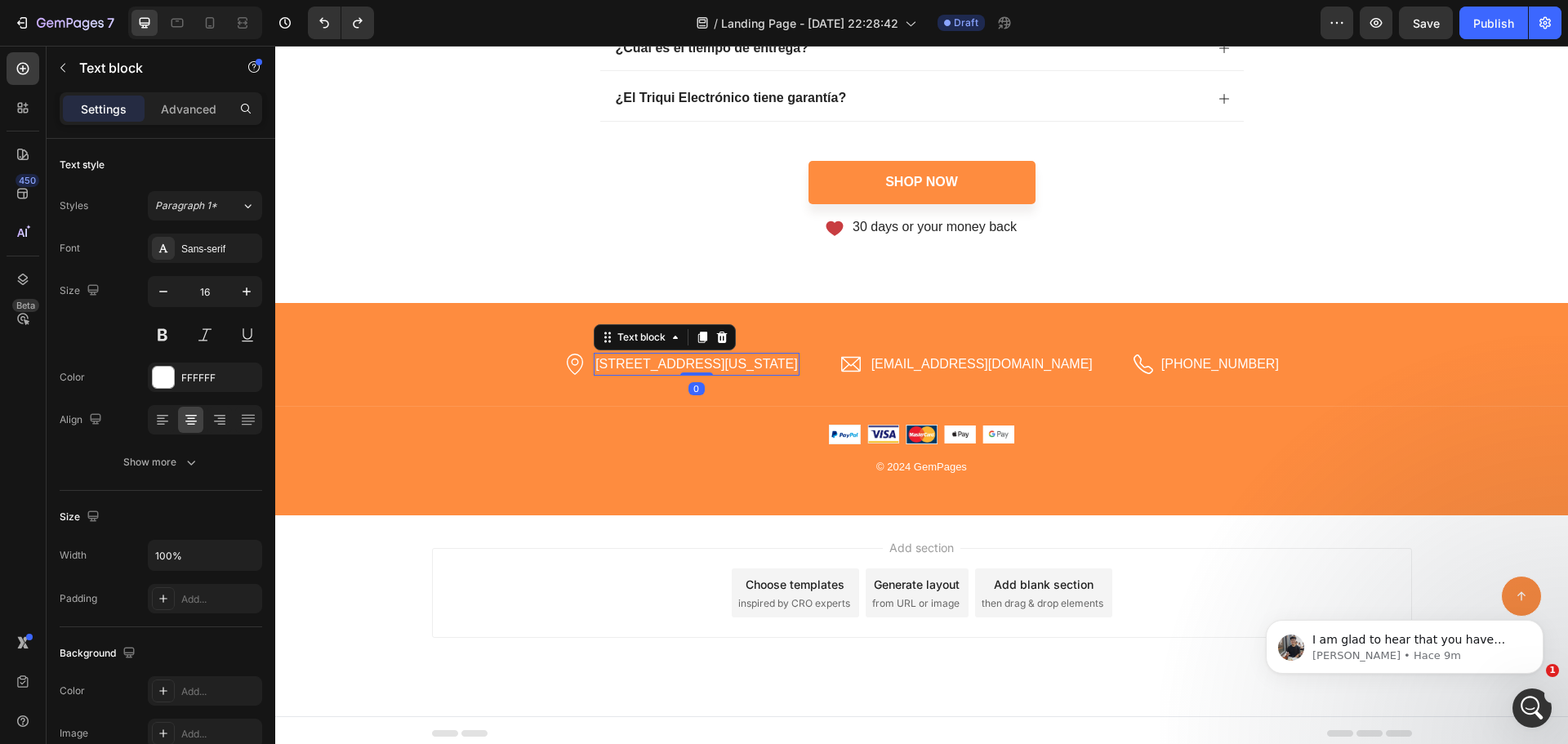
click at [797, 368] on p "[STREET_ADDRESS][US_STATE]" at bounding box center [696, 364] width 201 height 19
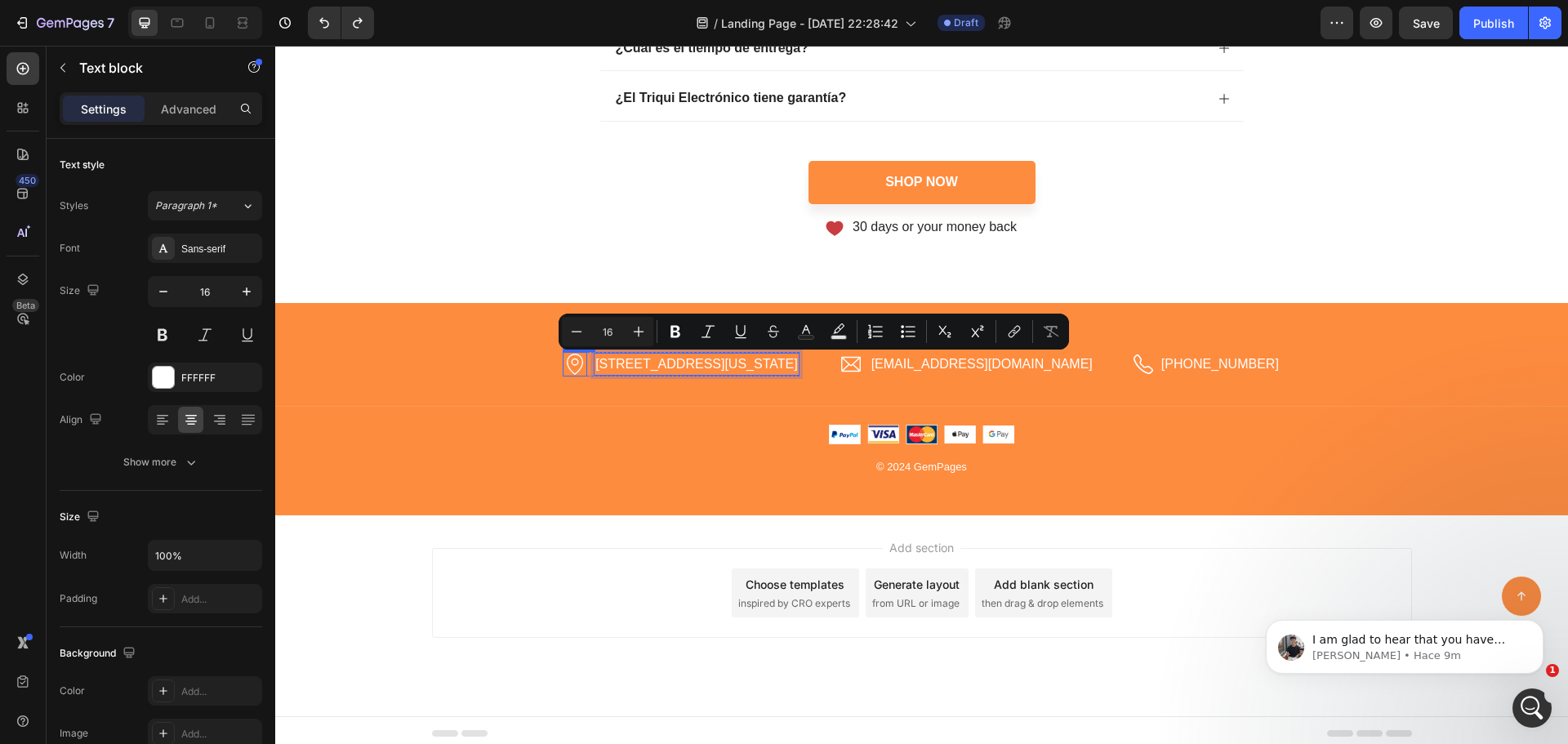
click at [587, 371] on icon at bounding box center [574, 364] width 25 height 25
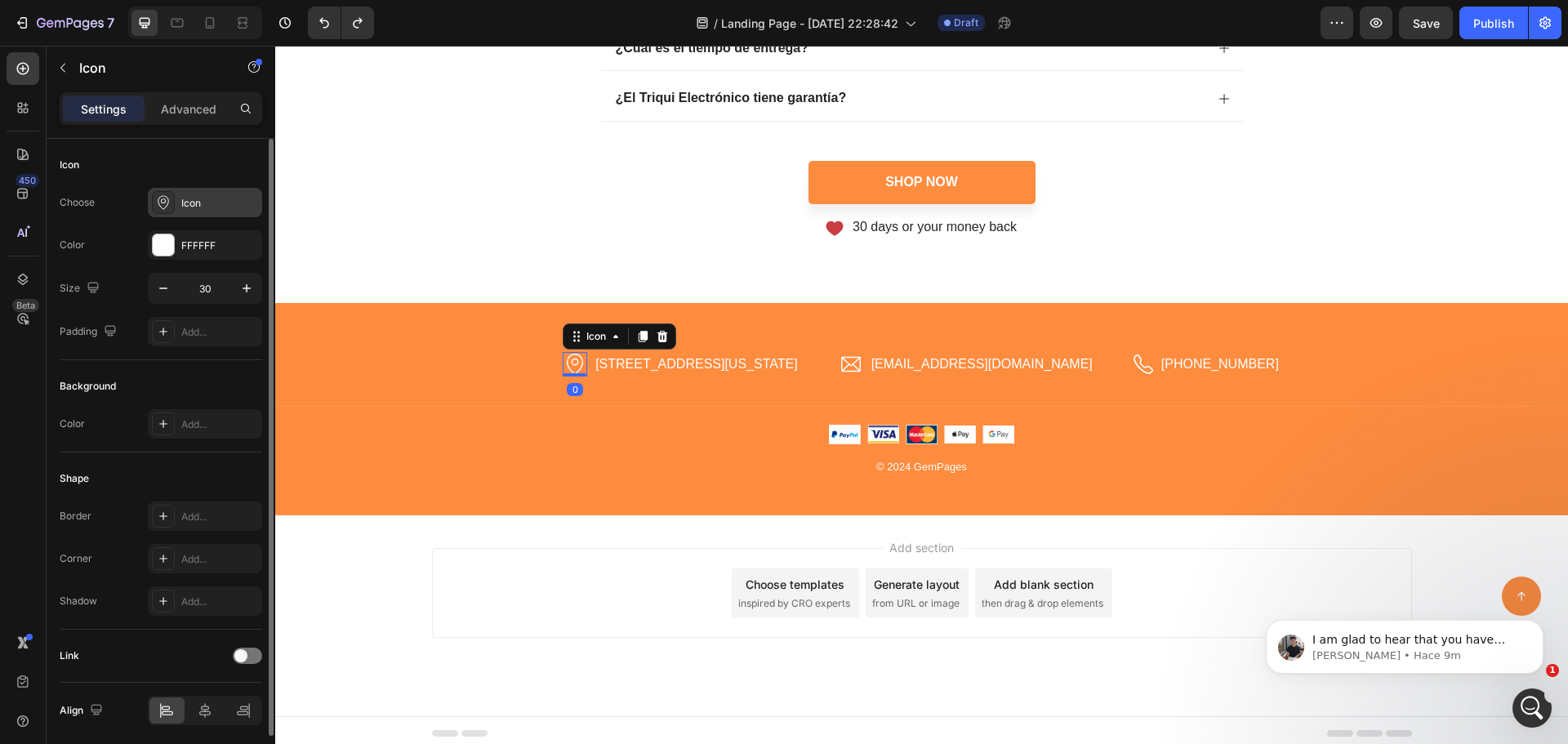
click at [209, 216] on div "Icon" at bounding box center [205, 202] width 114 height 29
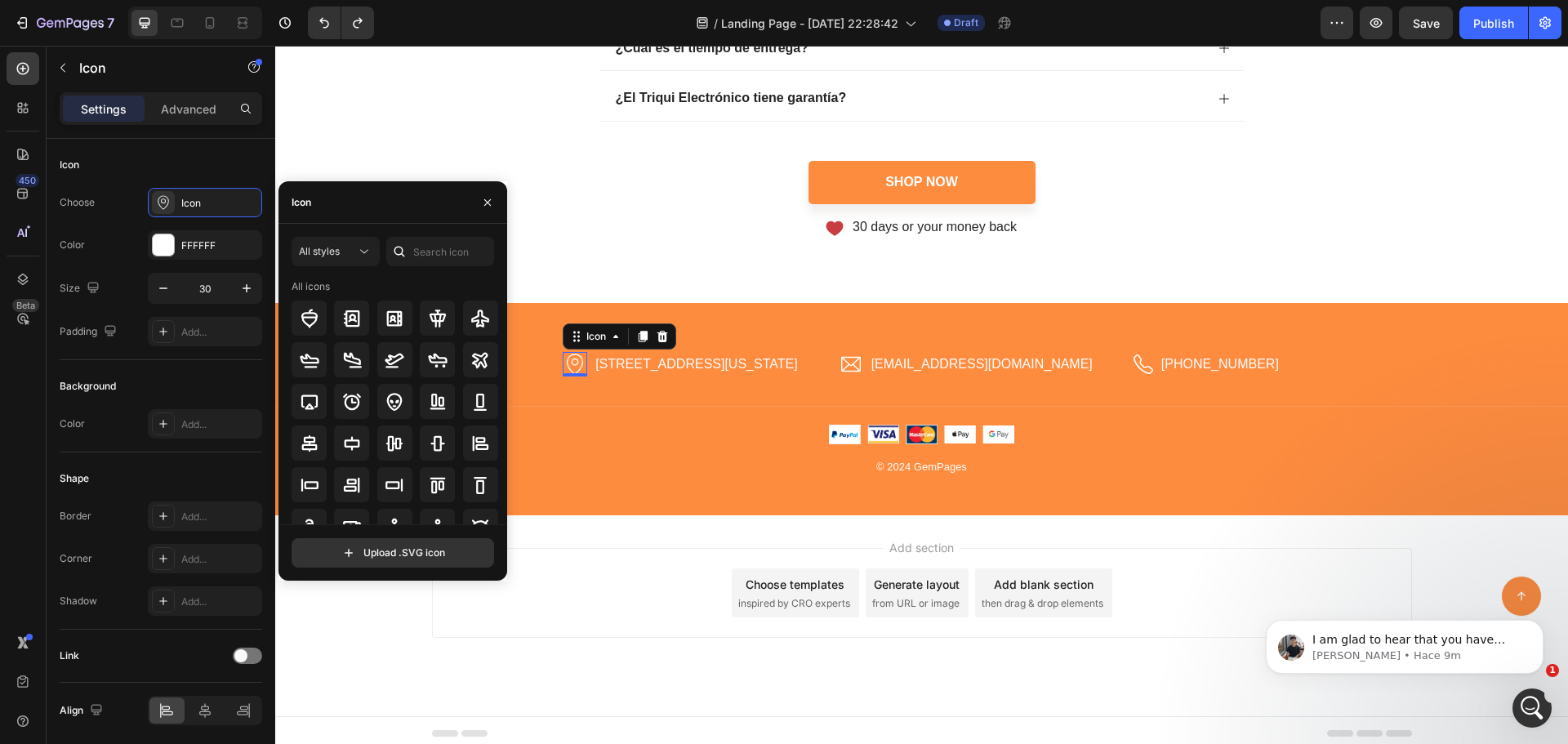
click at [473, 205] on div at bounding box center [487, 201] width 40 height 41
click at [453, 251] on input "text" at bounding box center [439, 252] width 108 height 29
type input "insta"
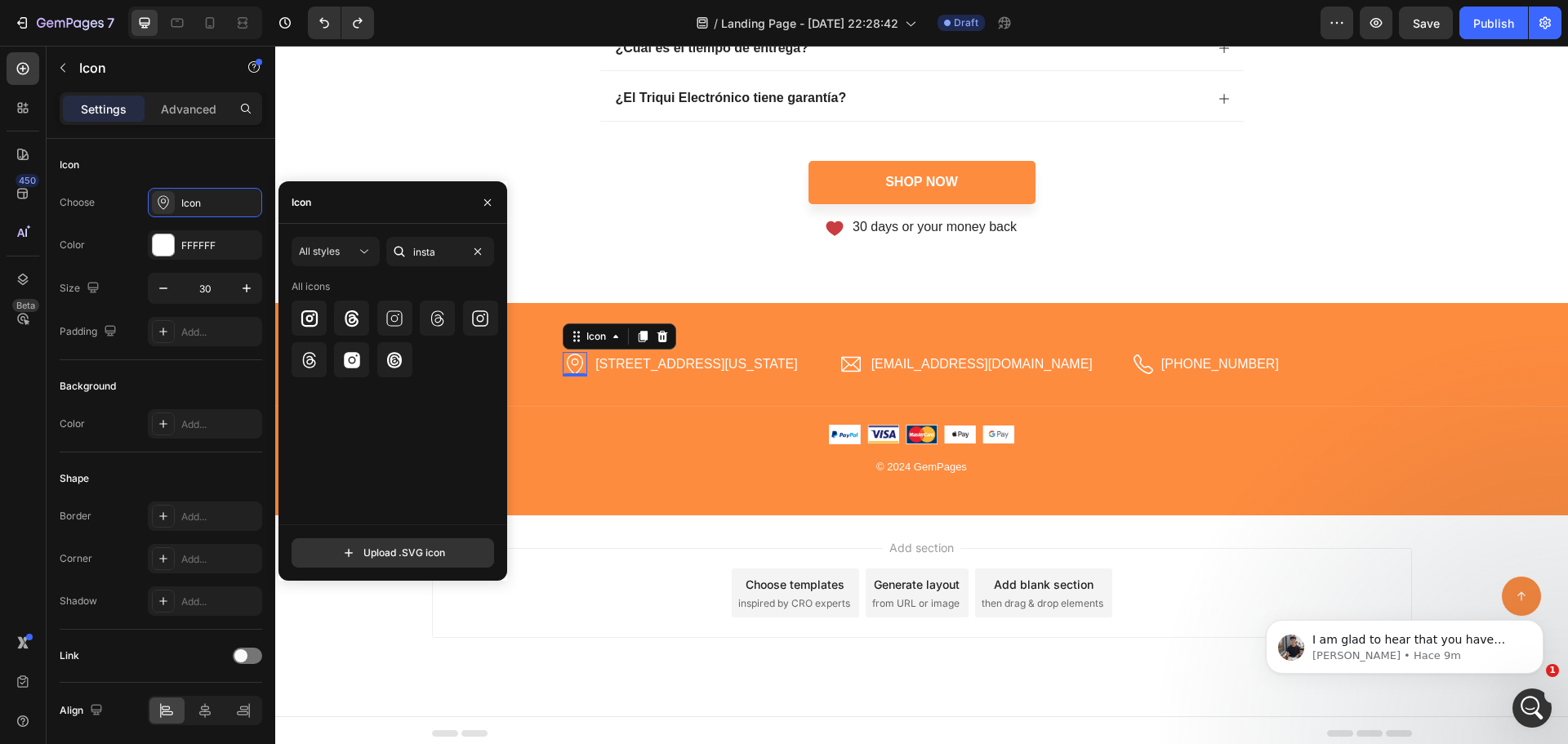
scroll to position [608, 0]
type input "insta"
click at [300, 320] on icon at bounding box center [309, 318] width 19 height 19
click at [708, 362] on p "[STREET_ADDRESS][US_STATE]" at bounding box center [696, 364] width 201 height 19
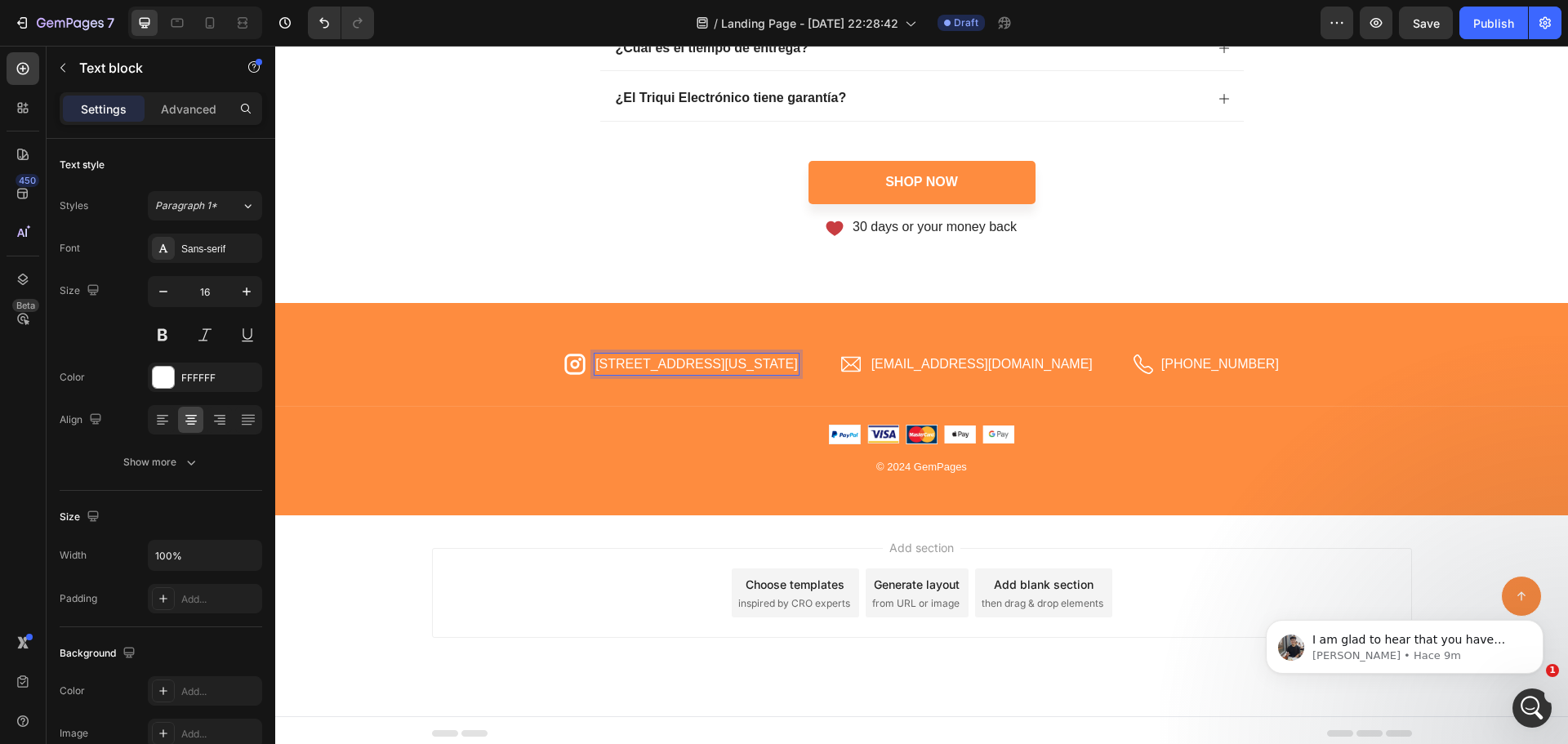
click at [703, 365] on p "[STREET_ADDRESS][US_STATE]" at bounding box center [696, 364] width 201 height 19
click at [628, 361] on p "[STREET_ADDRESS][US_STATE]" at bounding box center [696, 364] width 201 height 19
click at [626, 362] on p "[STREET_ADDRESS][US_STATE]" at bounding box center [696, 364] width 201 height 19
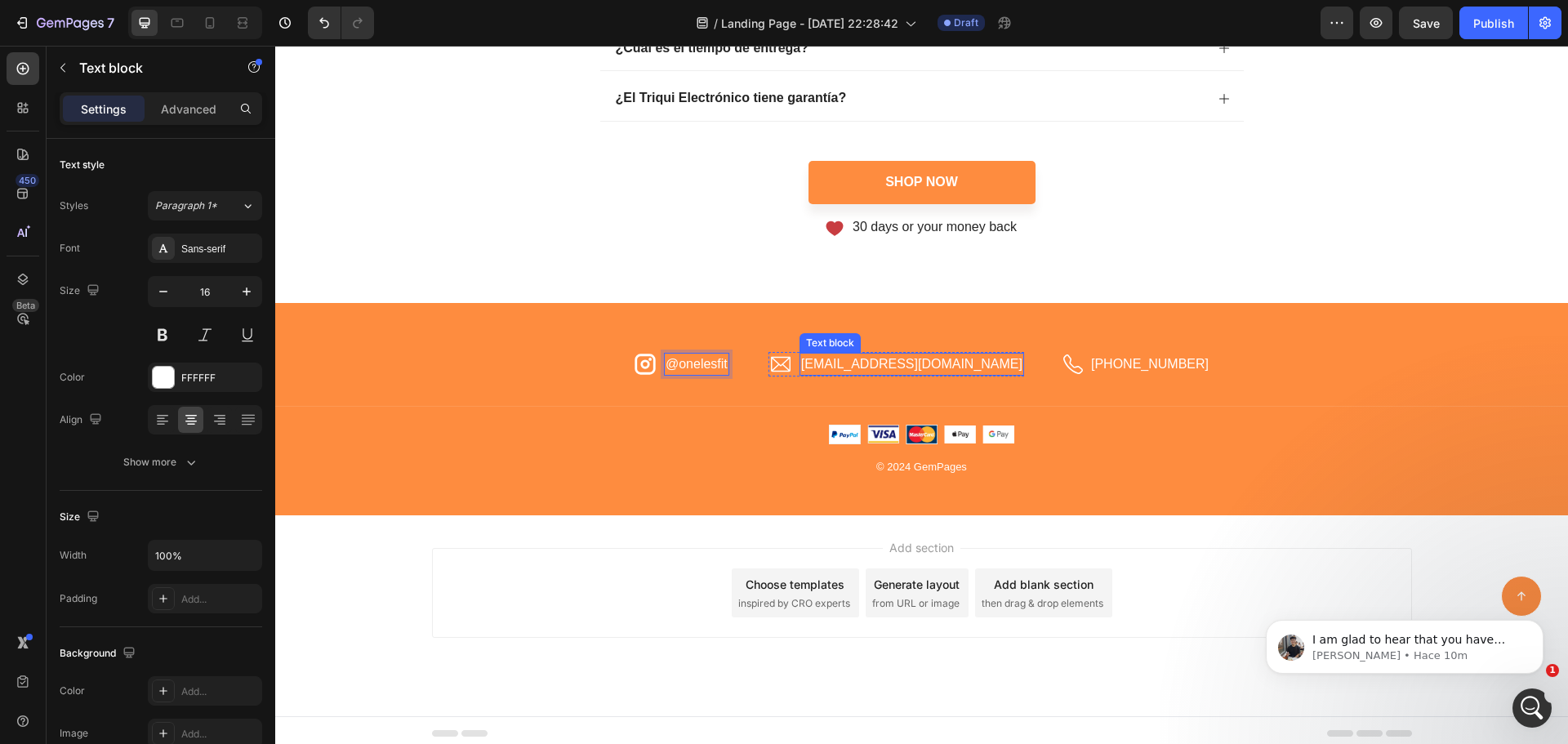
click at [892, 363] on p "[EMAIL_ADDRESS][DOMAIN_NAME]" at bounding box center [912, 364] width 222 height 19
click at [1098, 371] on p "[PHONE_NUMBER]" at bounding box center [1150, 364] width 118 height 19
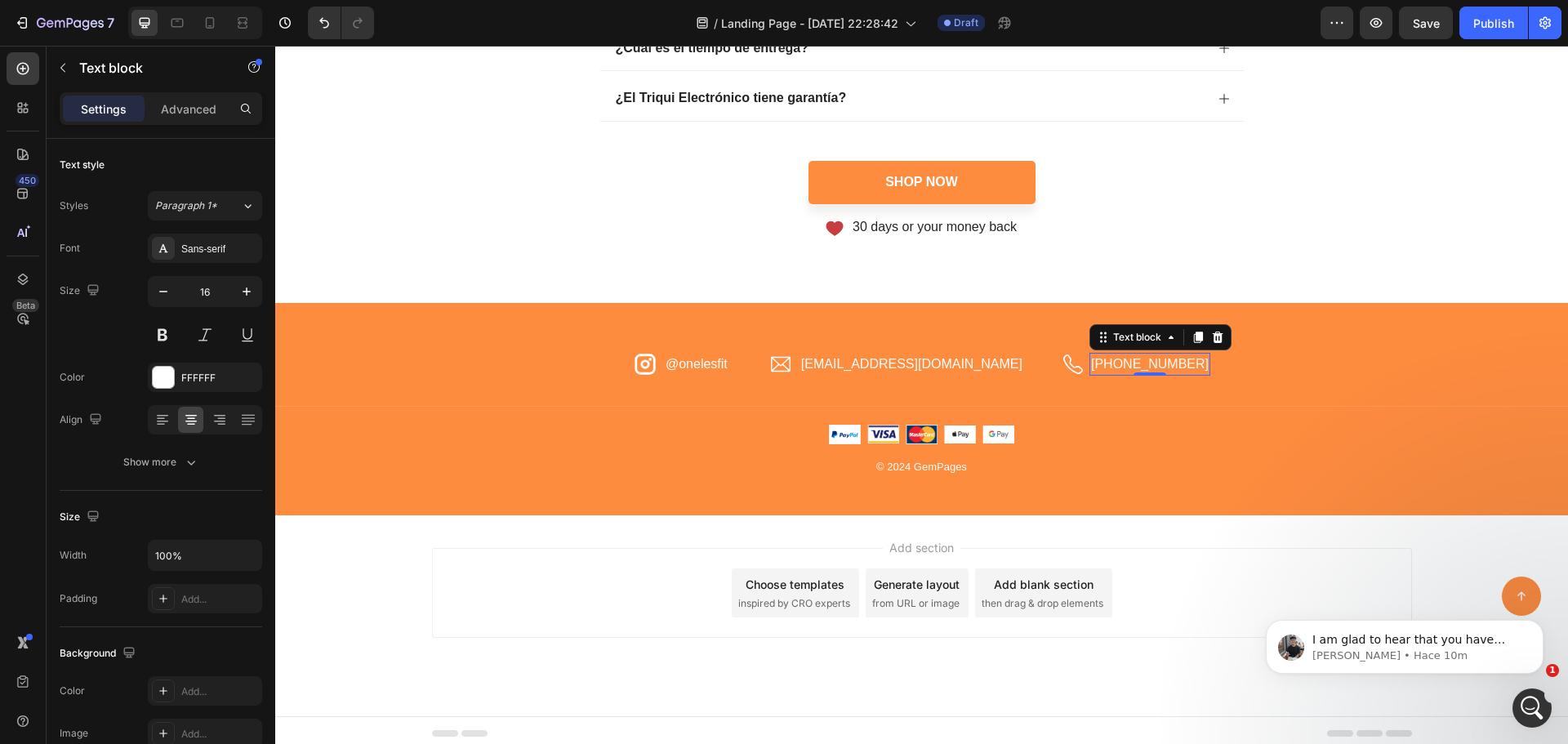
click at [1098, 370] on p "[PHONE_NUMBER]" at bounding box center [1150, 364] width 118 height 19
click at [1086, 370] on icon at bounding box center [1096, 364] width 19 height 19
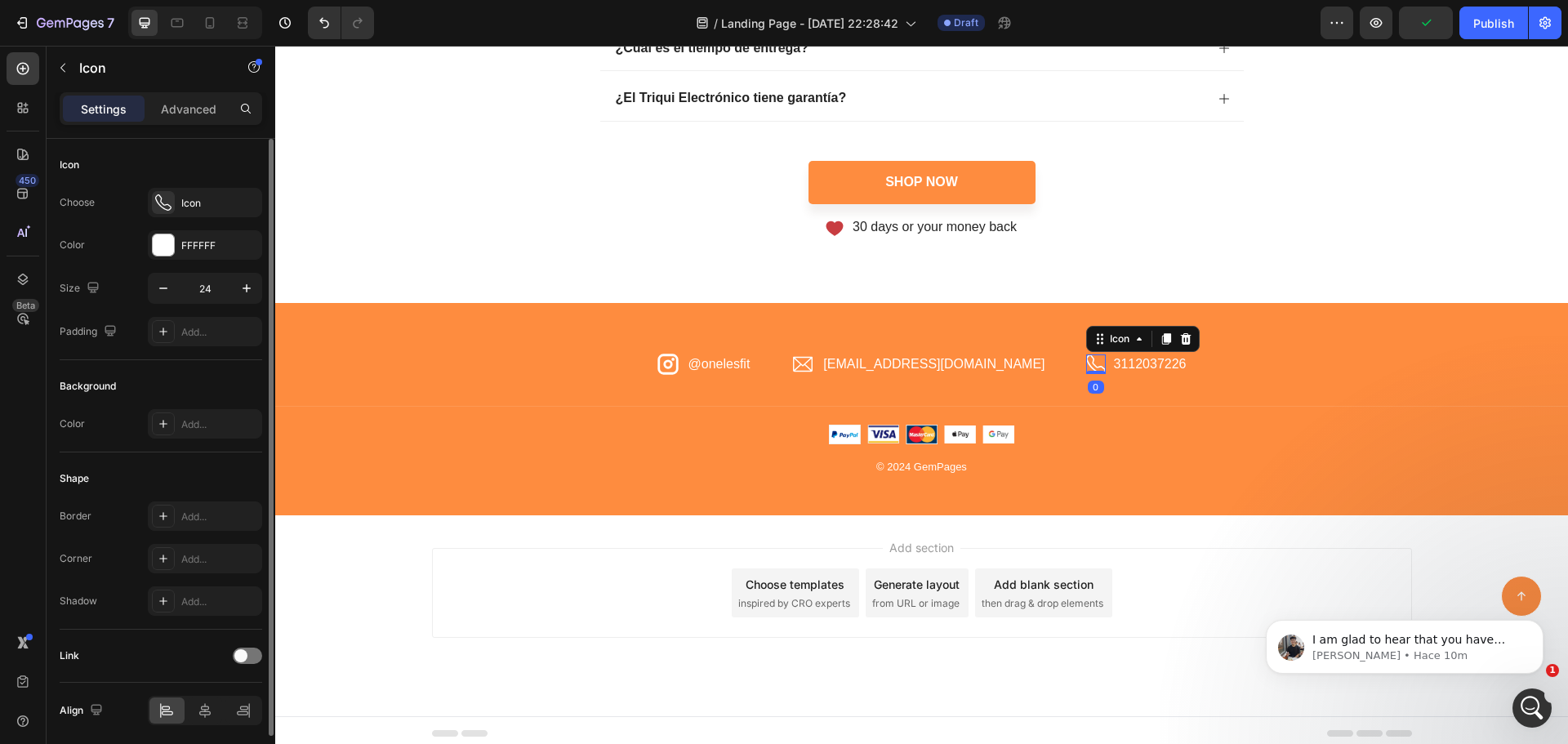
click at [231, 219] on div "Choose Icon Color FFFFFF Size 24 Padding Add..." at bounding box center [161, 267] width 202 height 158
click at [235, 207] on div "Icon" at bounding box center [220, 203] width 77 height 15
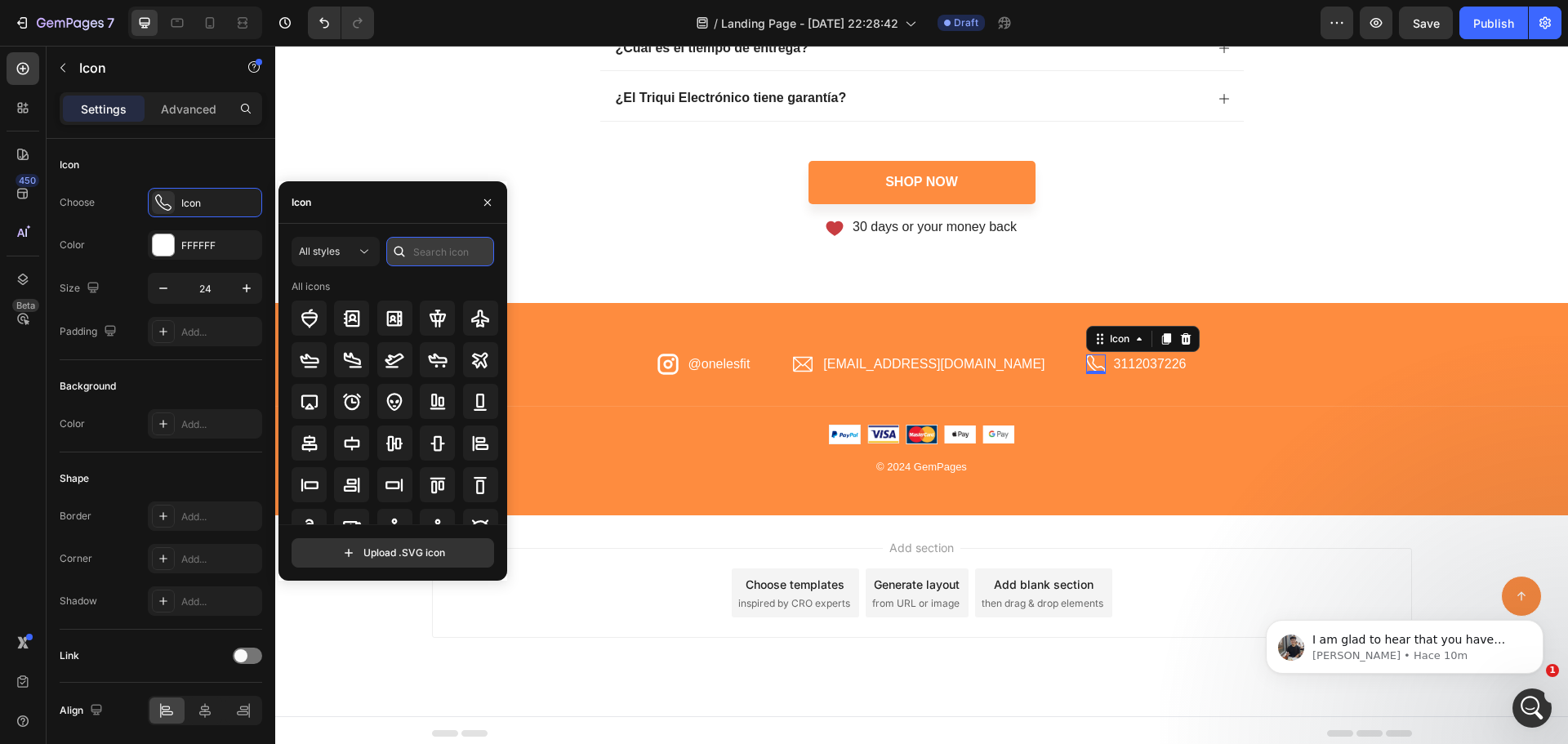
click at [458, 250] on input "text" at bounding box center [439, 252] width 108 height 29
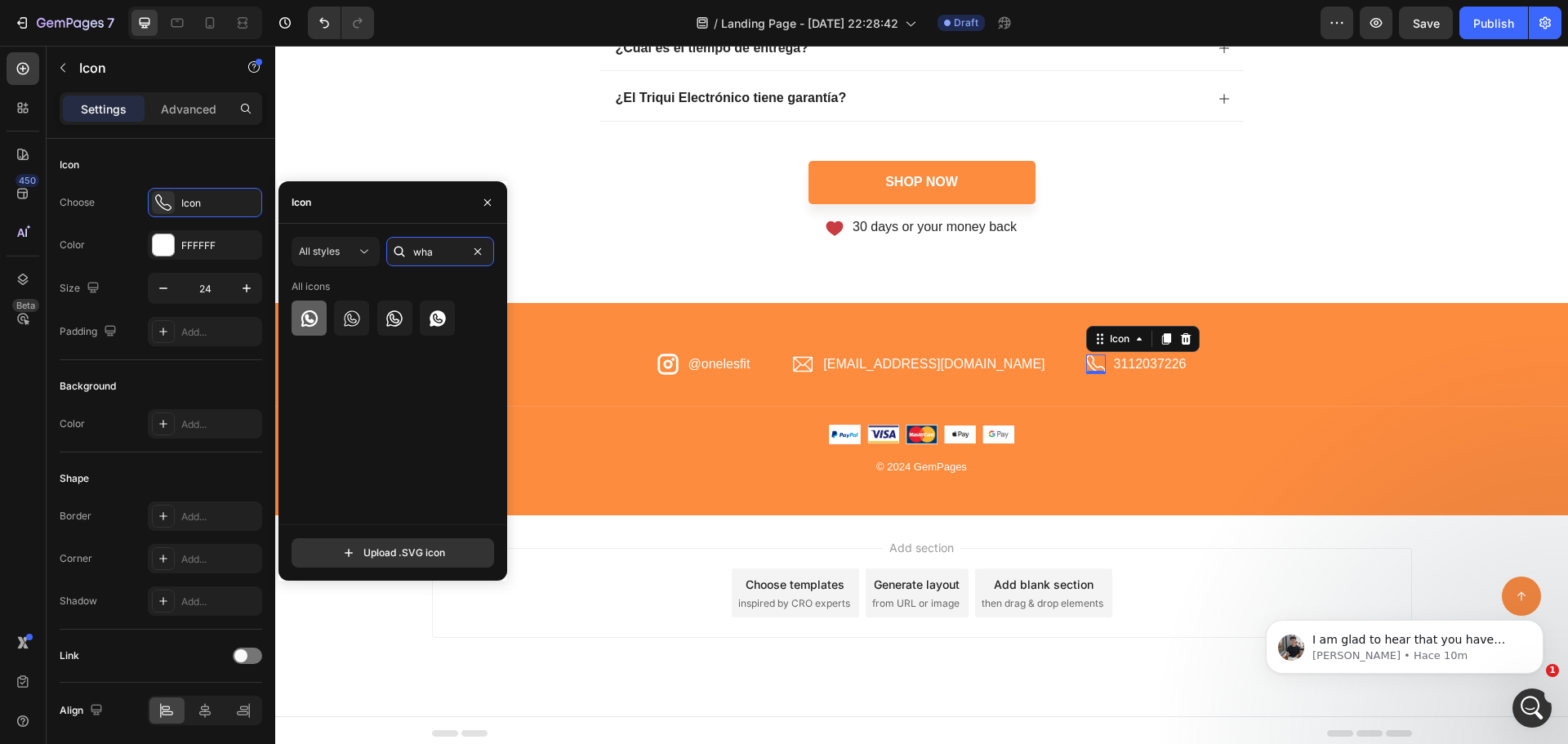
type input "wha"
click at [300, 323] on icon at bounding box center [309, 318] width 19 height 19
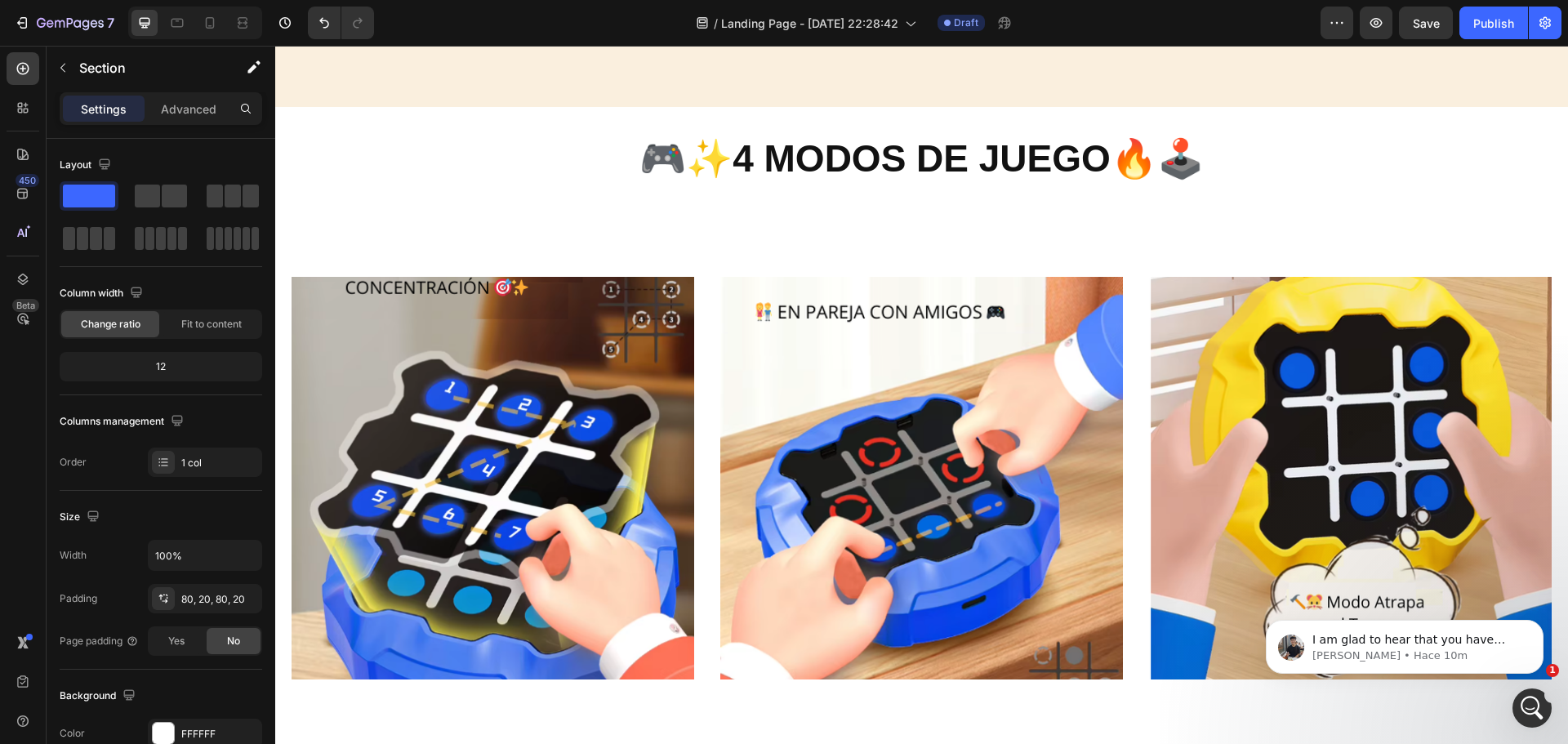
scroll to position [2127, 0]
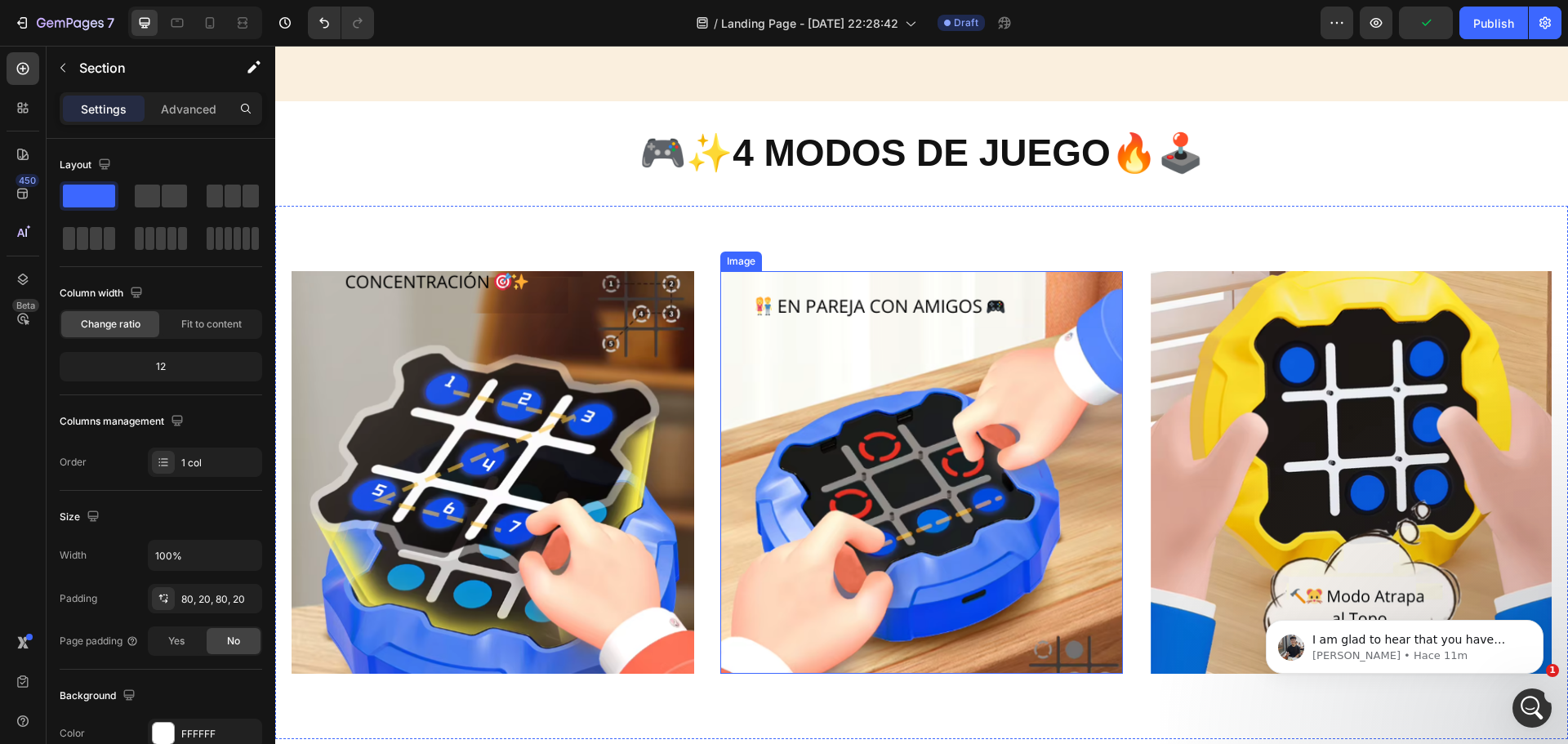
click at [891, 402] on img at bounding box center [922, 473] width 403 height 403
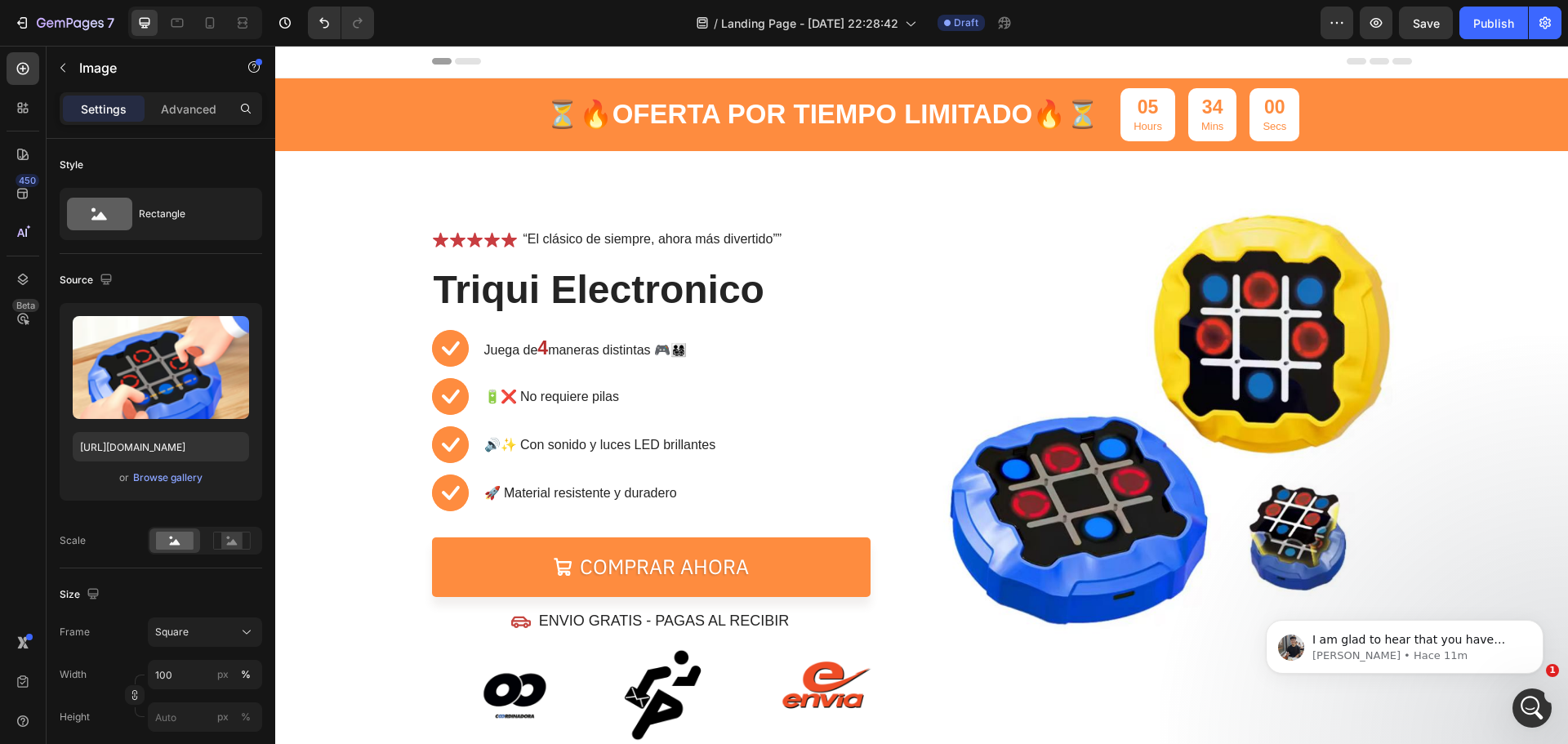
scroll to position [0, 0]
click at [212, 33] on div at bounding box center [210, 23] width 26 height 26
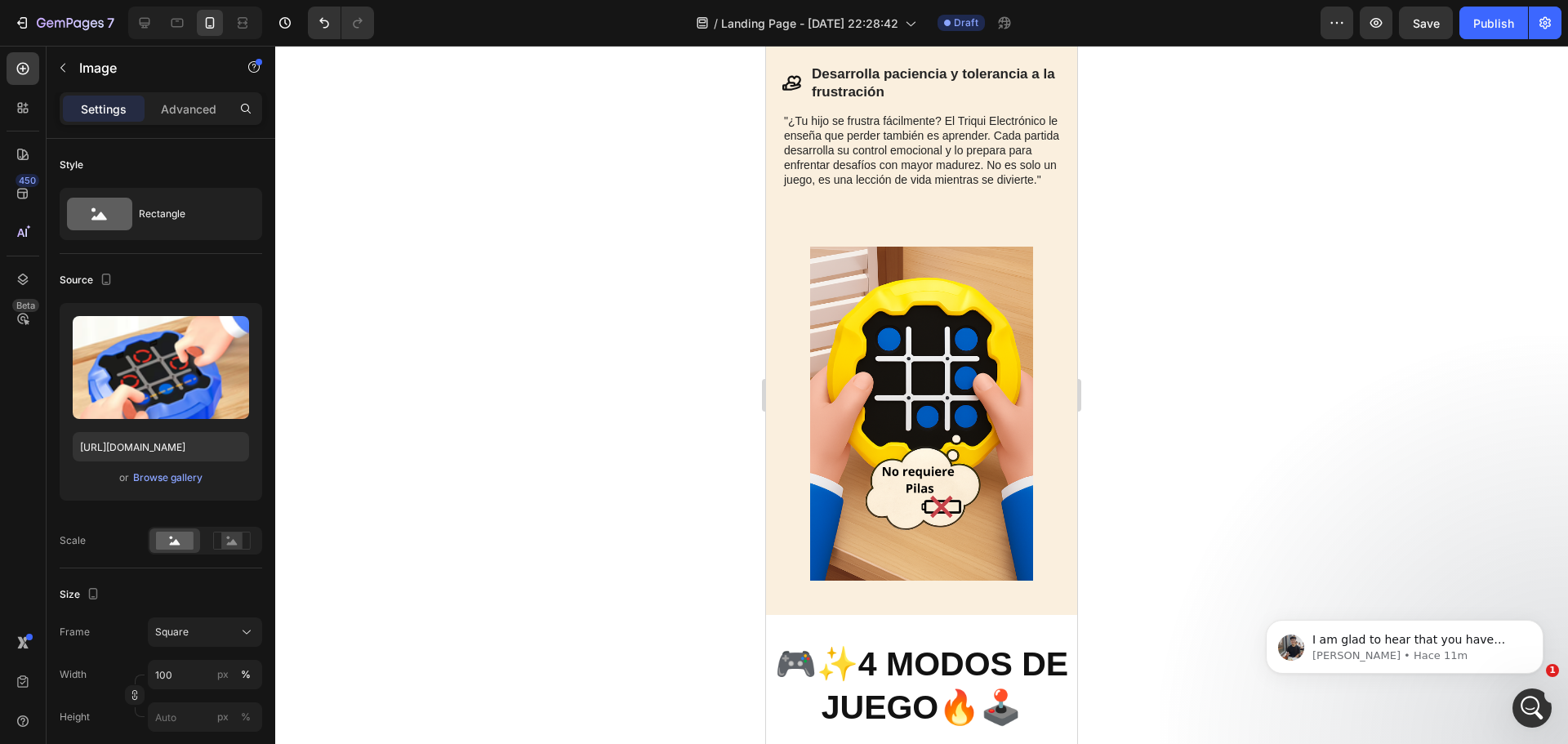
scroll to position [2942, 0]
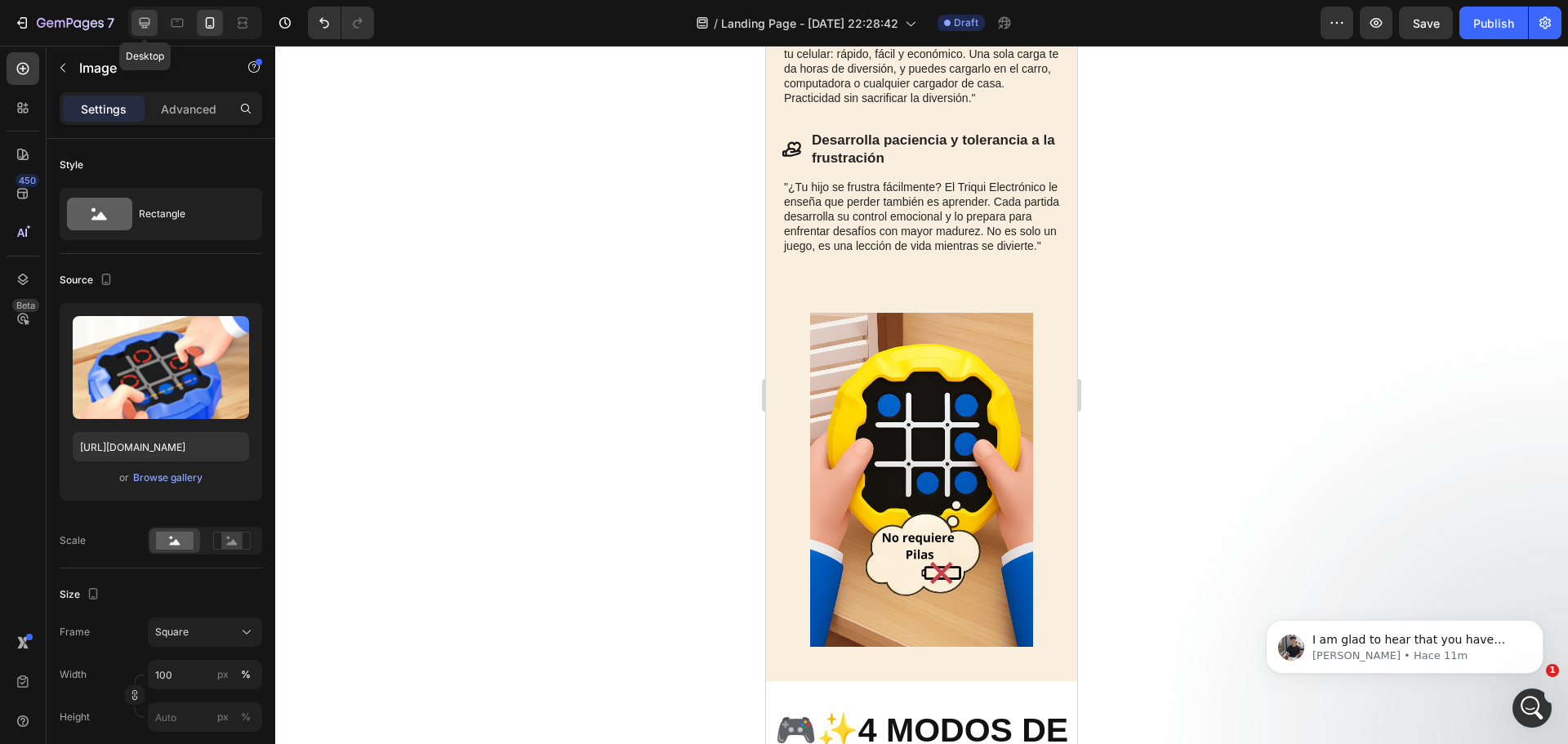
click at [143, 24] on icon at bounding box center [145, 24] width 11 height 11
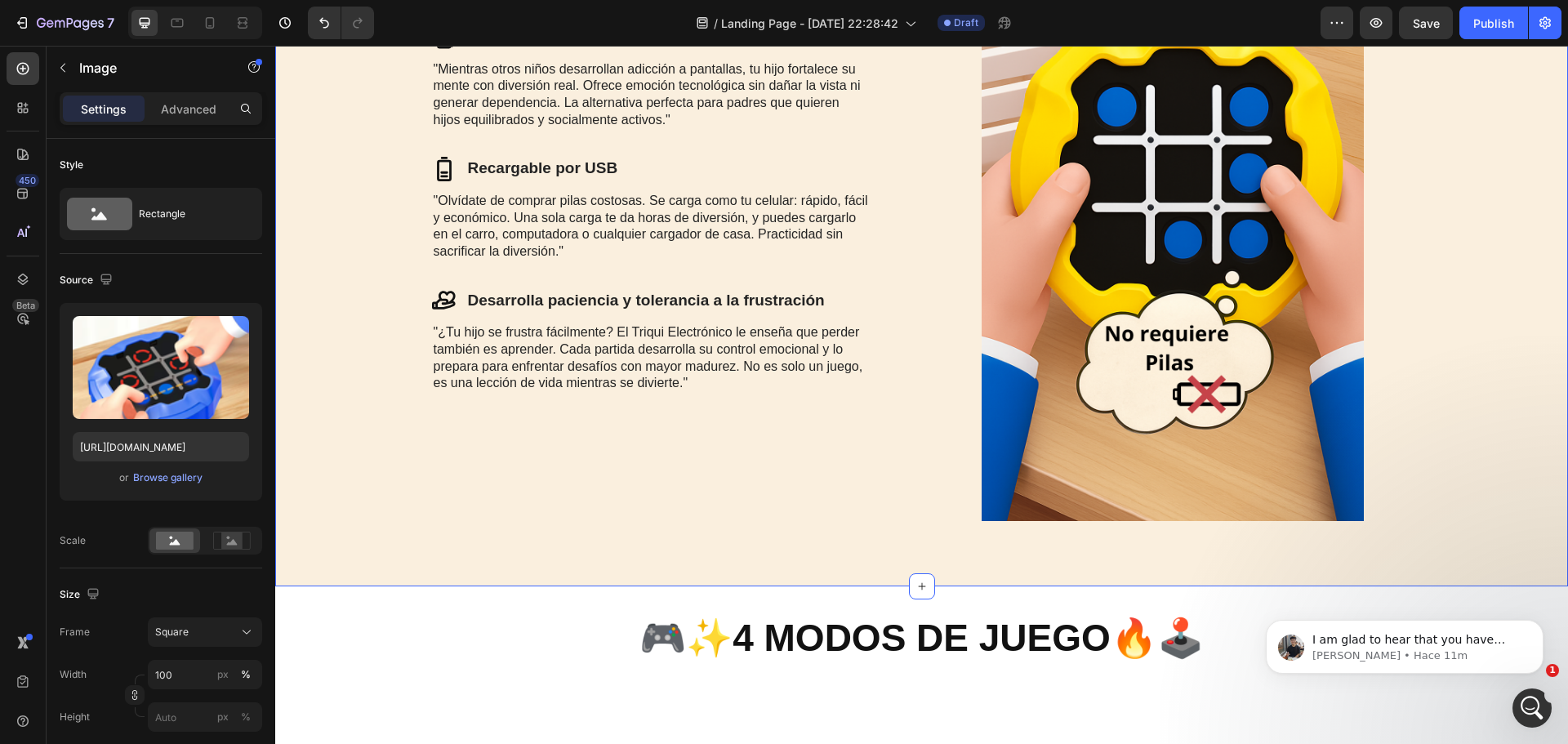
scroll to position [2787, 0]
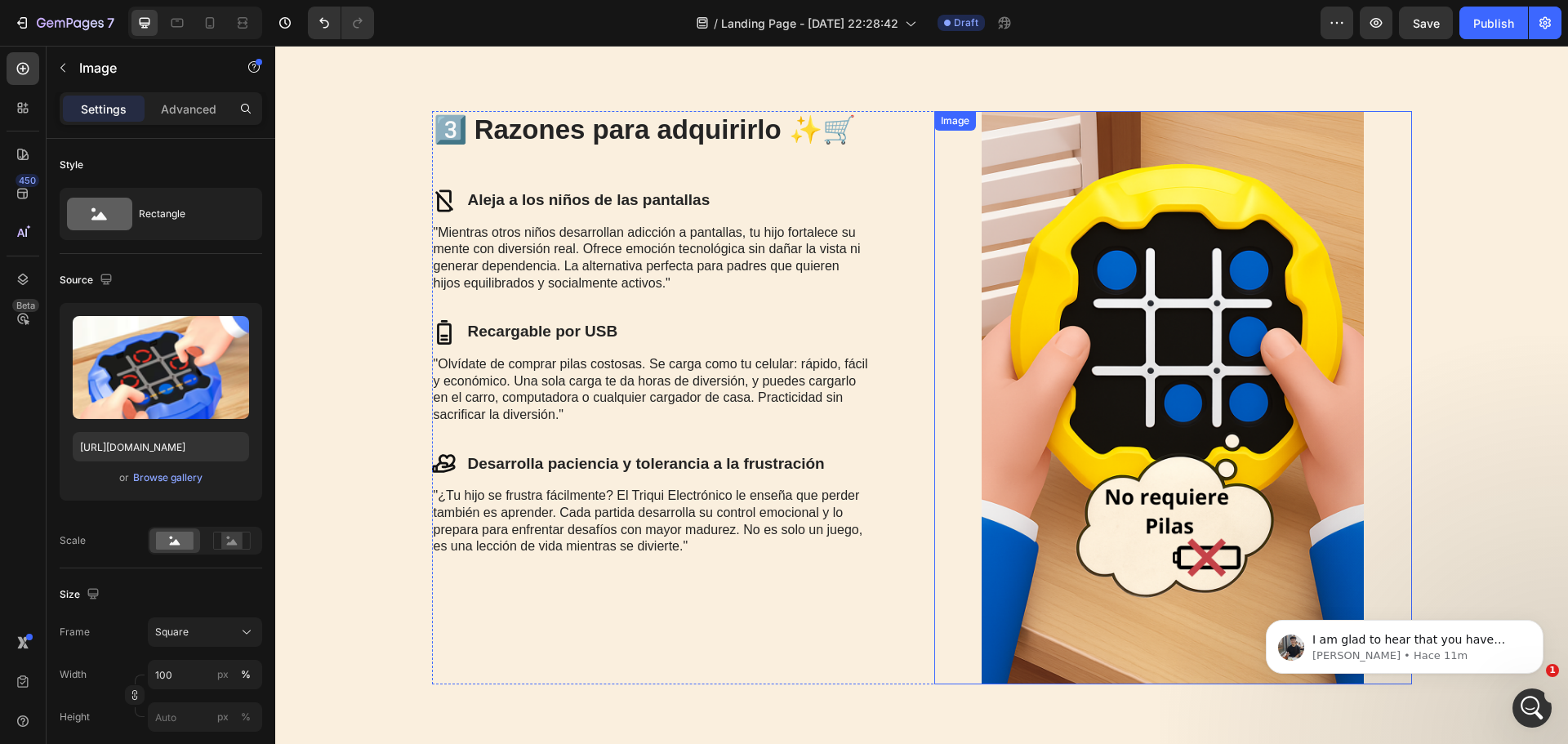
click at [1058, 246] on img at bounding box center [1173, 398] width 382 height 574
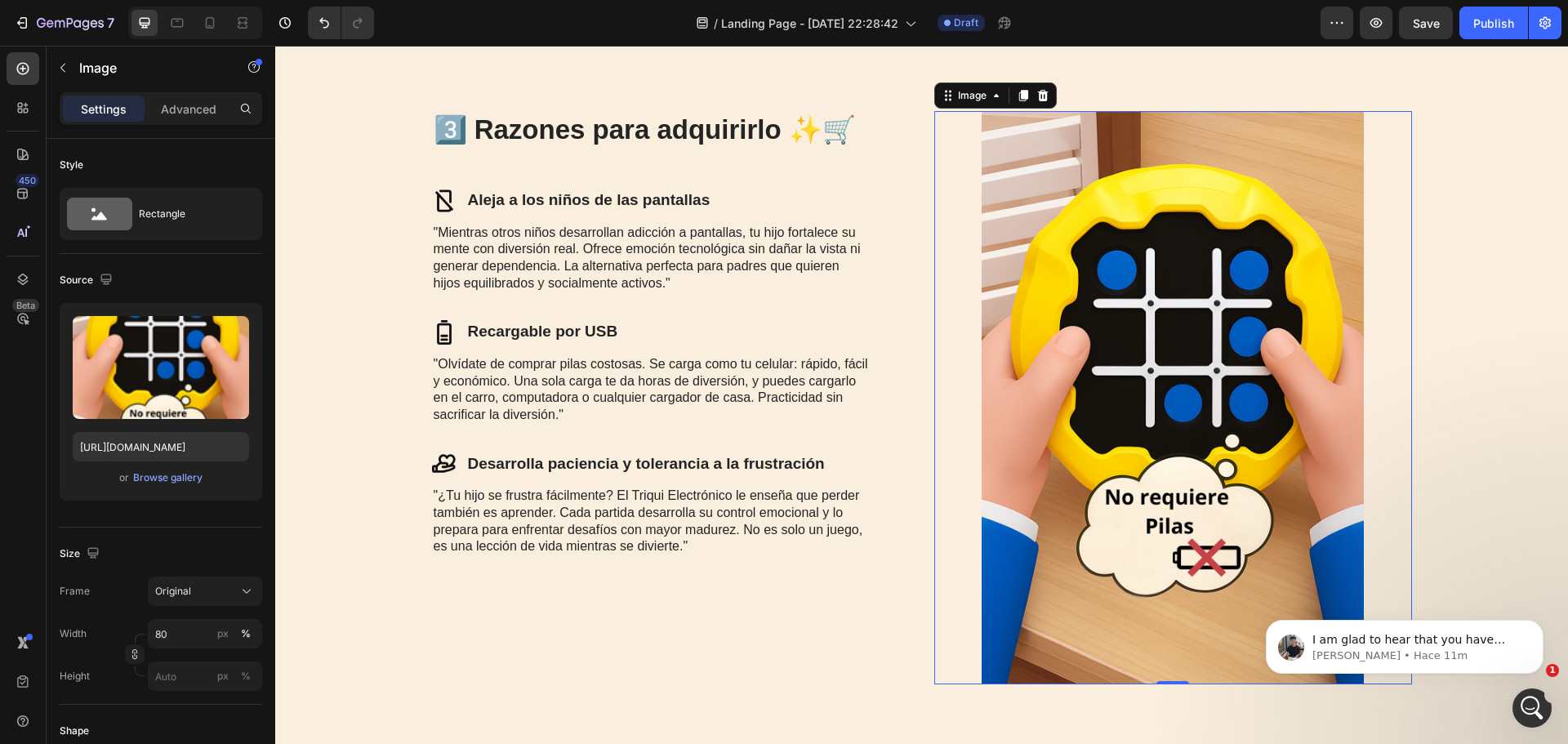
click at [1037, 98] on icon at bounding box center [1042, 96] width 11 height 11
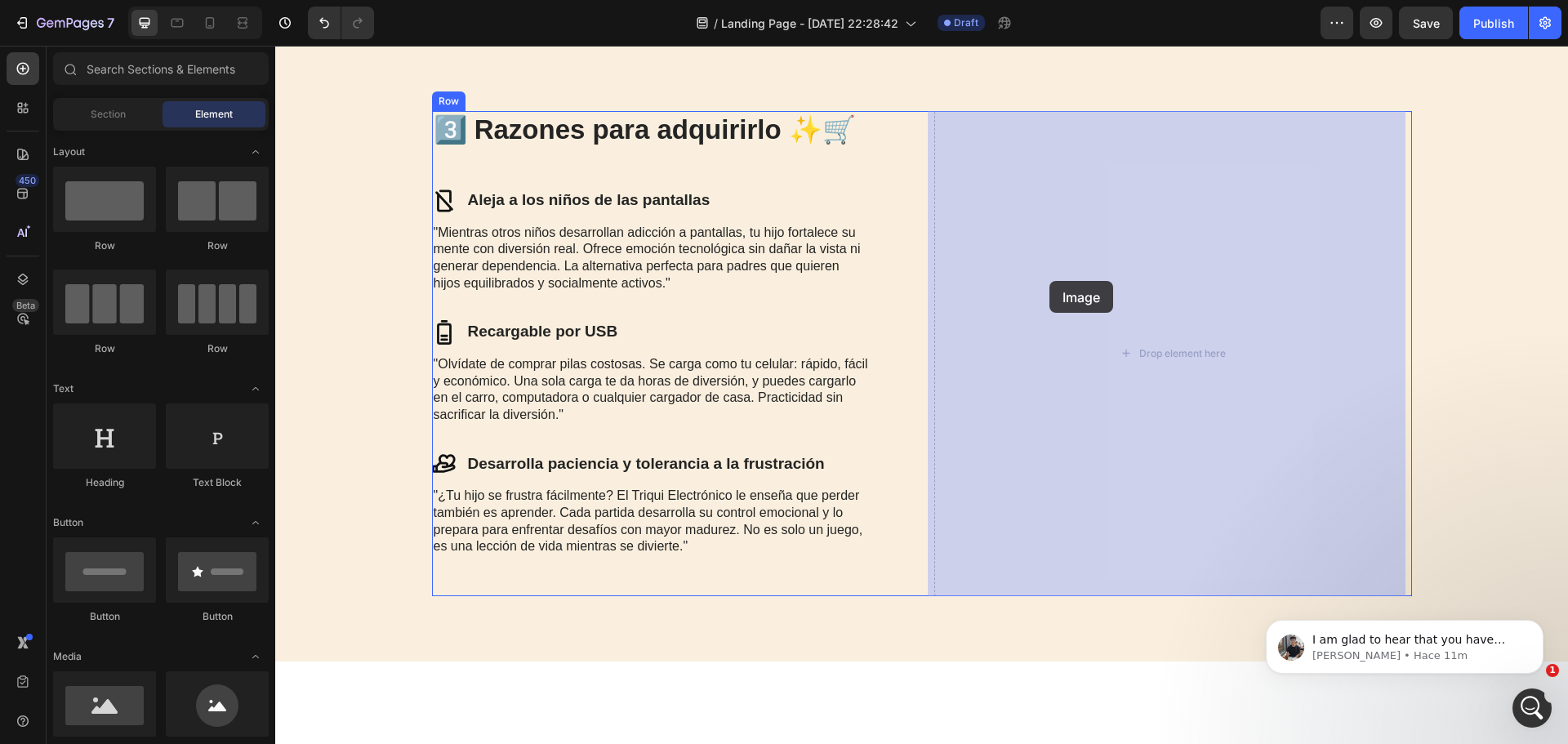
drag, startPoint x: 377, startPoint y: 271, endPoint x: 1051, endPoint y: 281, distance: 674.1
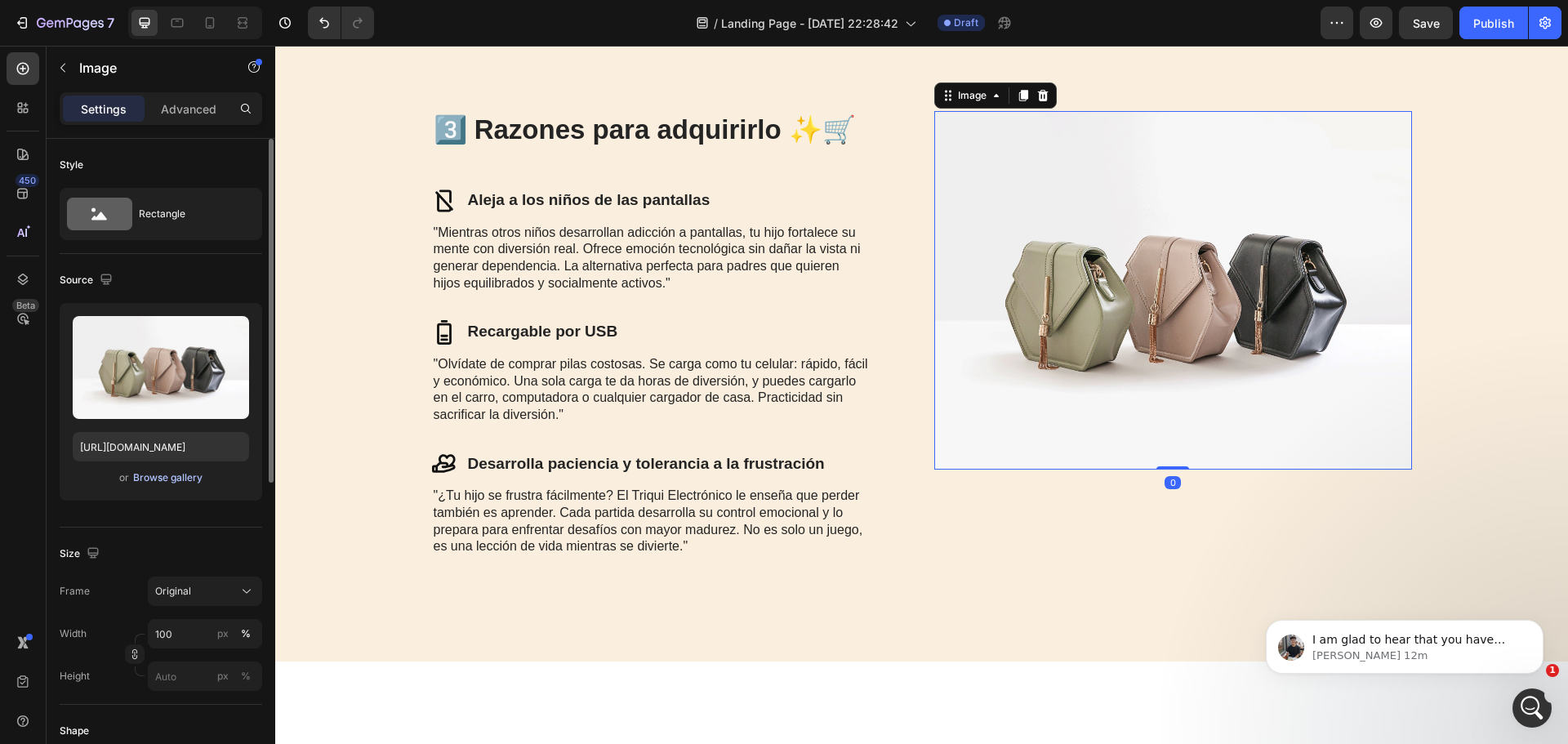
click at [170, 477] on div "Browse gallery" at bounding box center [168, 478] width 70 height 15
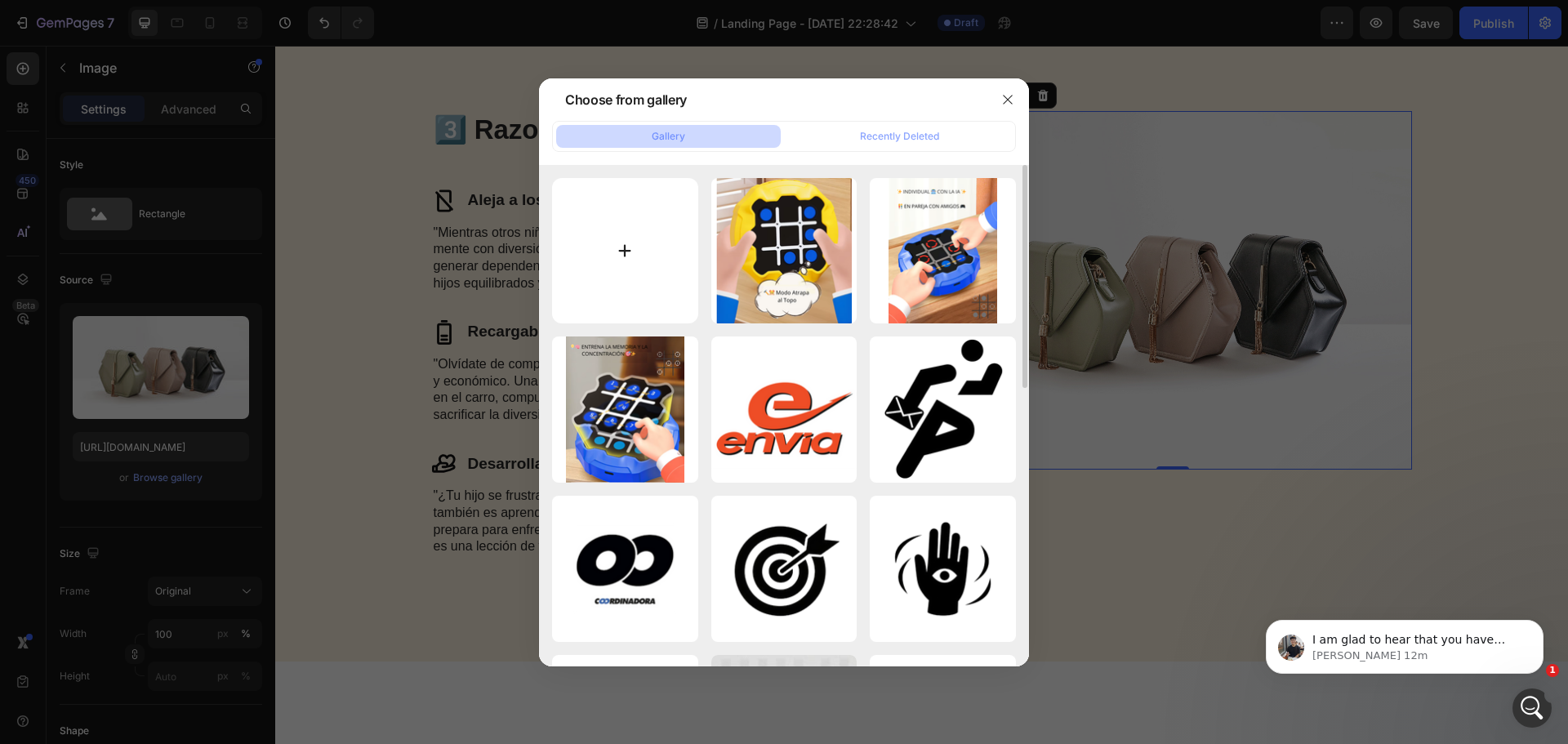
click at [635, 259] on input "file" at bounding box center [625, 251] width 146 height 146
type input "C:\fakepath\Captura de pantalla [DATE] 220423.png"
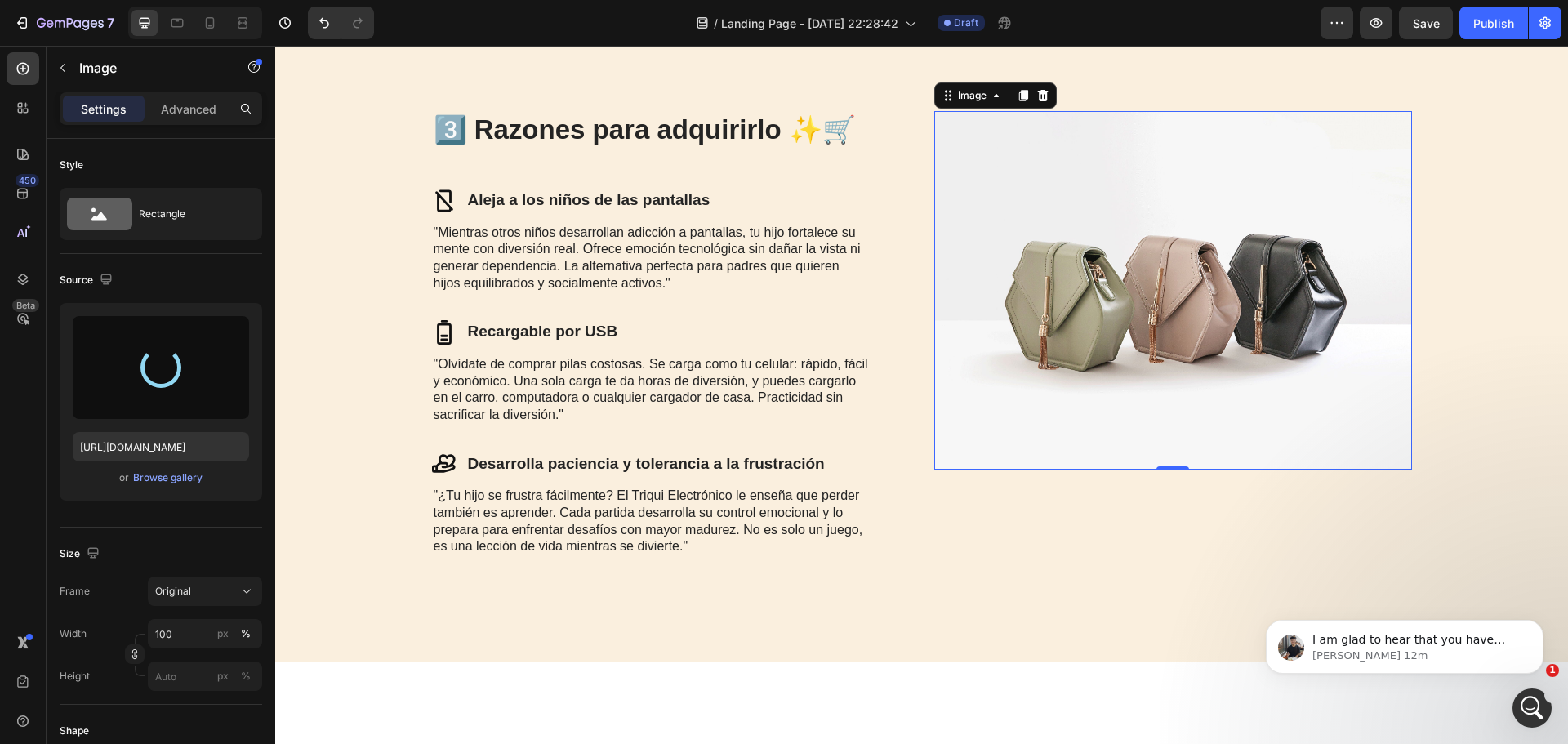
type input "[URL][DOMAIN_NAME]"
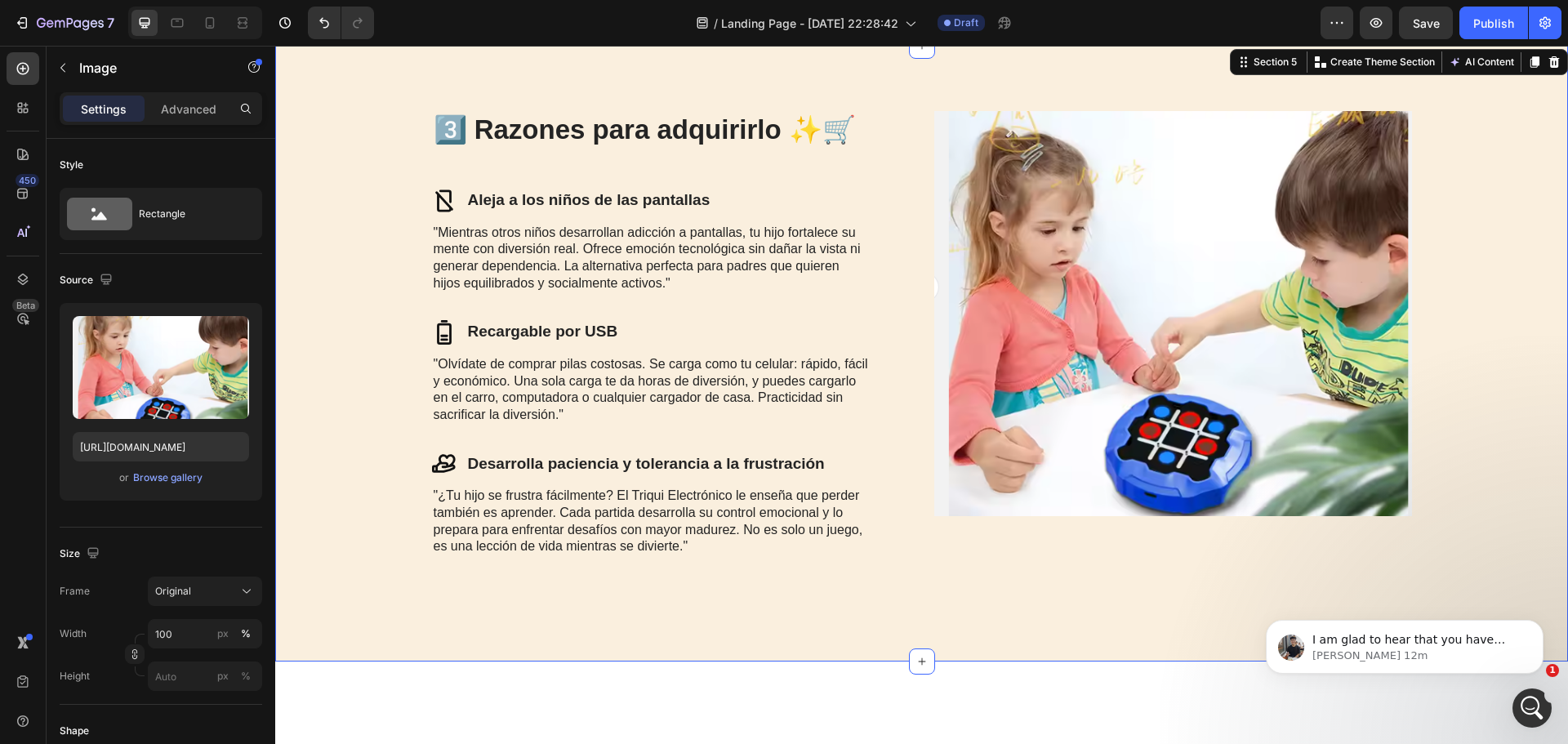
click at [1490, 299] on div "3️⃣ Razones para adquirirlo ✨🛒 Heading Icon Aleja a los niños de las pantallas …" at bounding box center [921, 354] width 1260 height 486
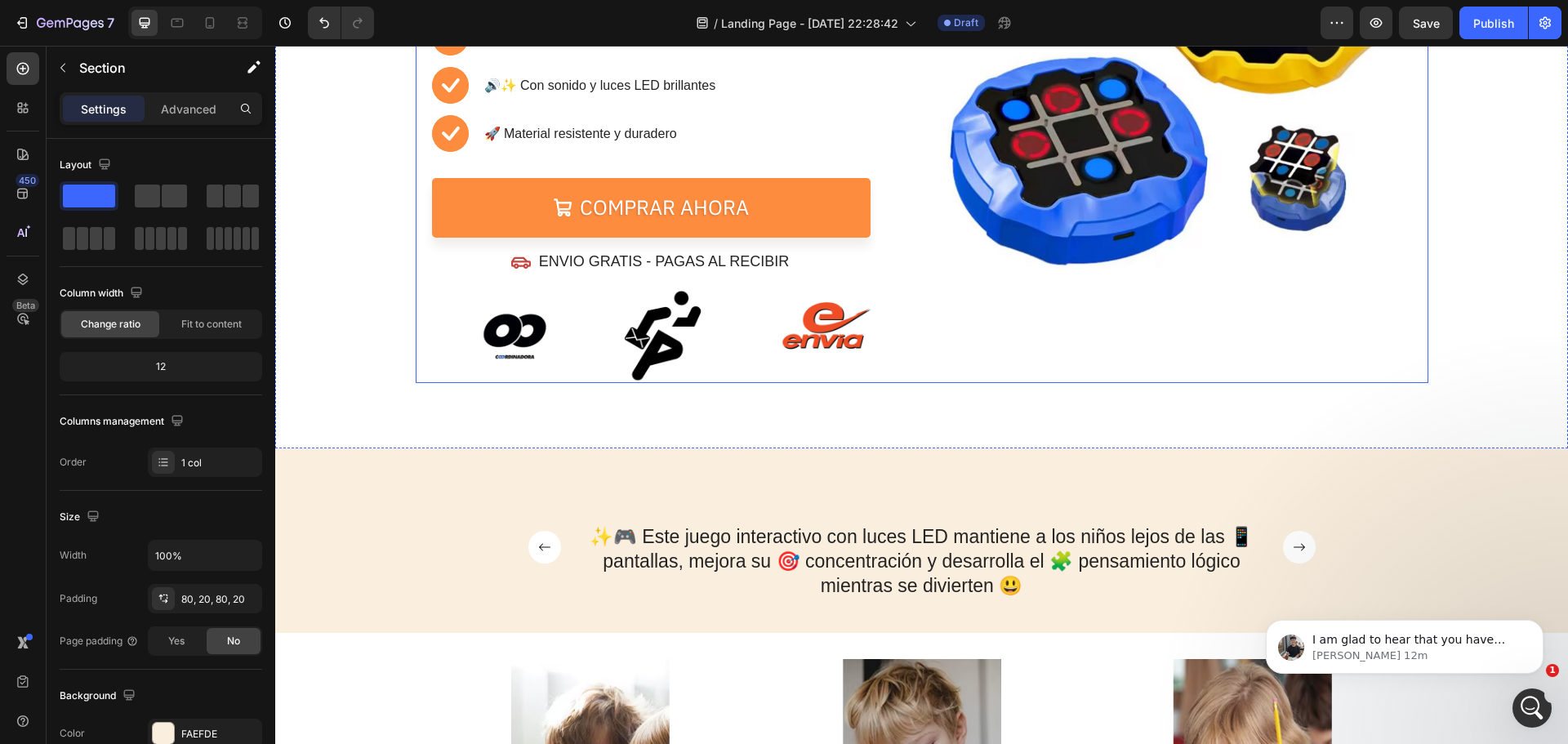
scroll to position [408, 0]
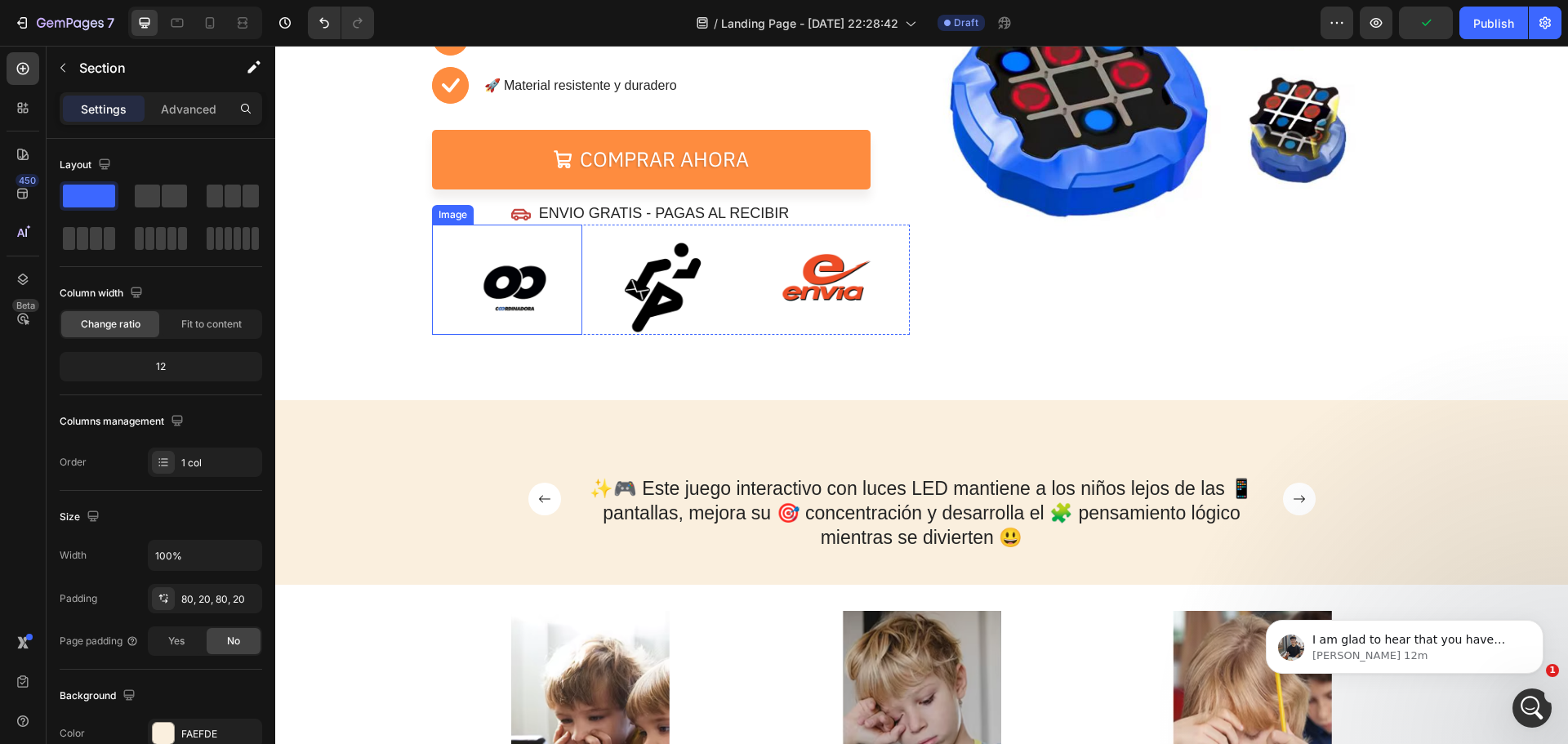
click at [524, 285] on img at bounding box center [515, 288] width 94 height 94
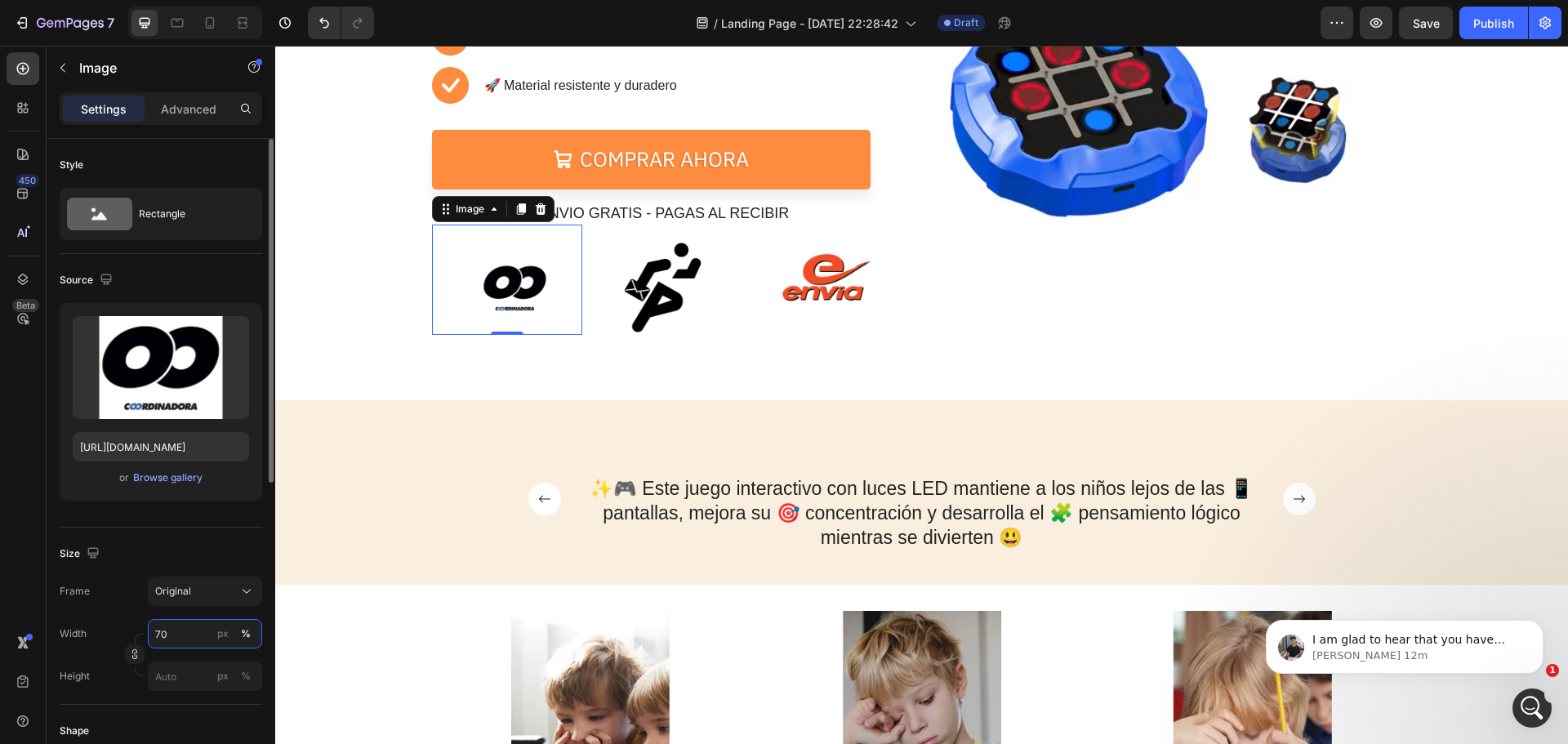
click at [199, 630] on input "70" at bounding box center [205, 635] width 114 height 29
click at [942, 354] on div "⏳🔥 OFERTA POR TIEMPO LIMITADO 🔥⏳ Text Block 05 Hours 33 Mins 51 Secs Countdown …" at bounding box center [921, 36] width 1293 height 730
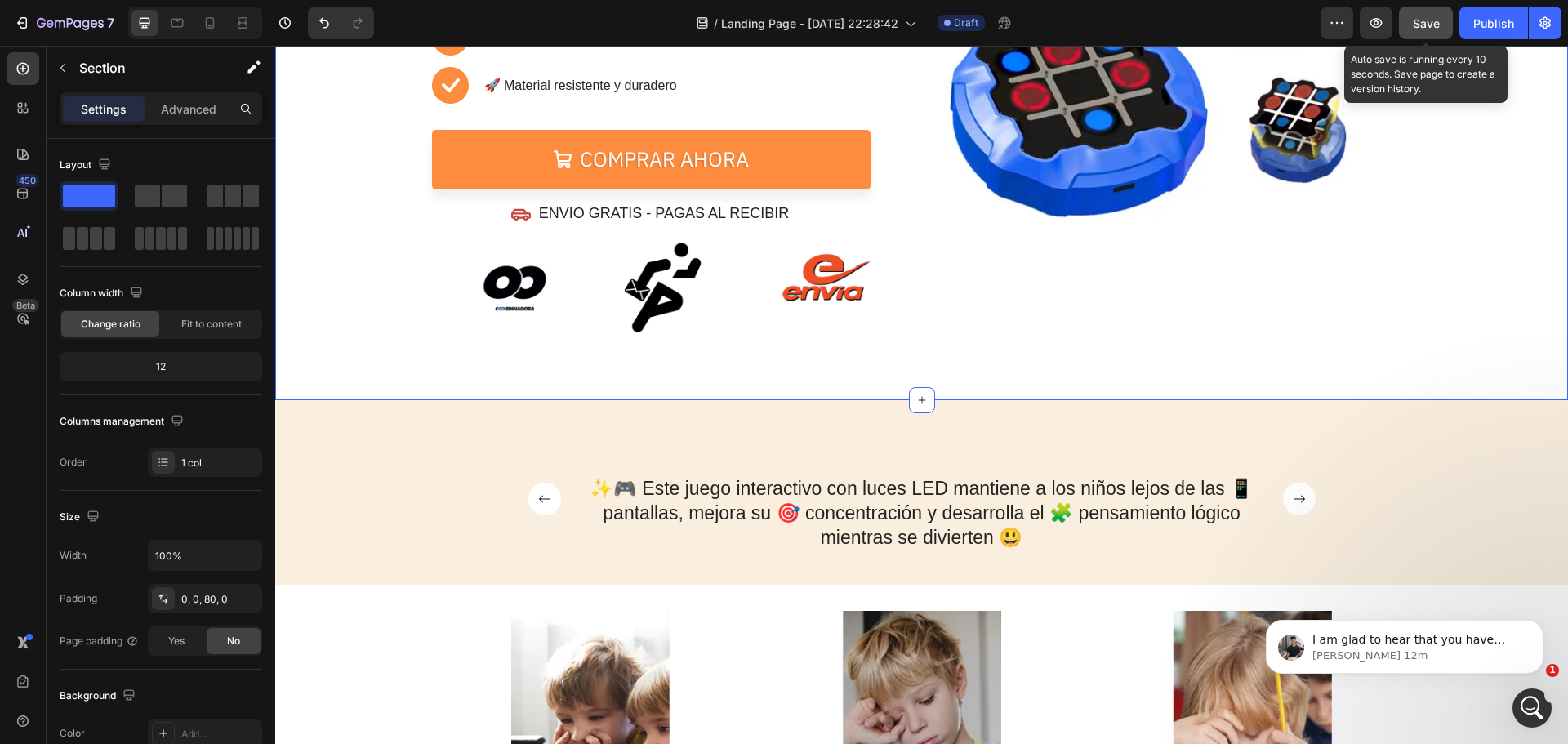
click at [1410, 23] on button "Save" at bounding box center [1426, 23] width 54 height 33
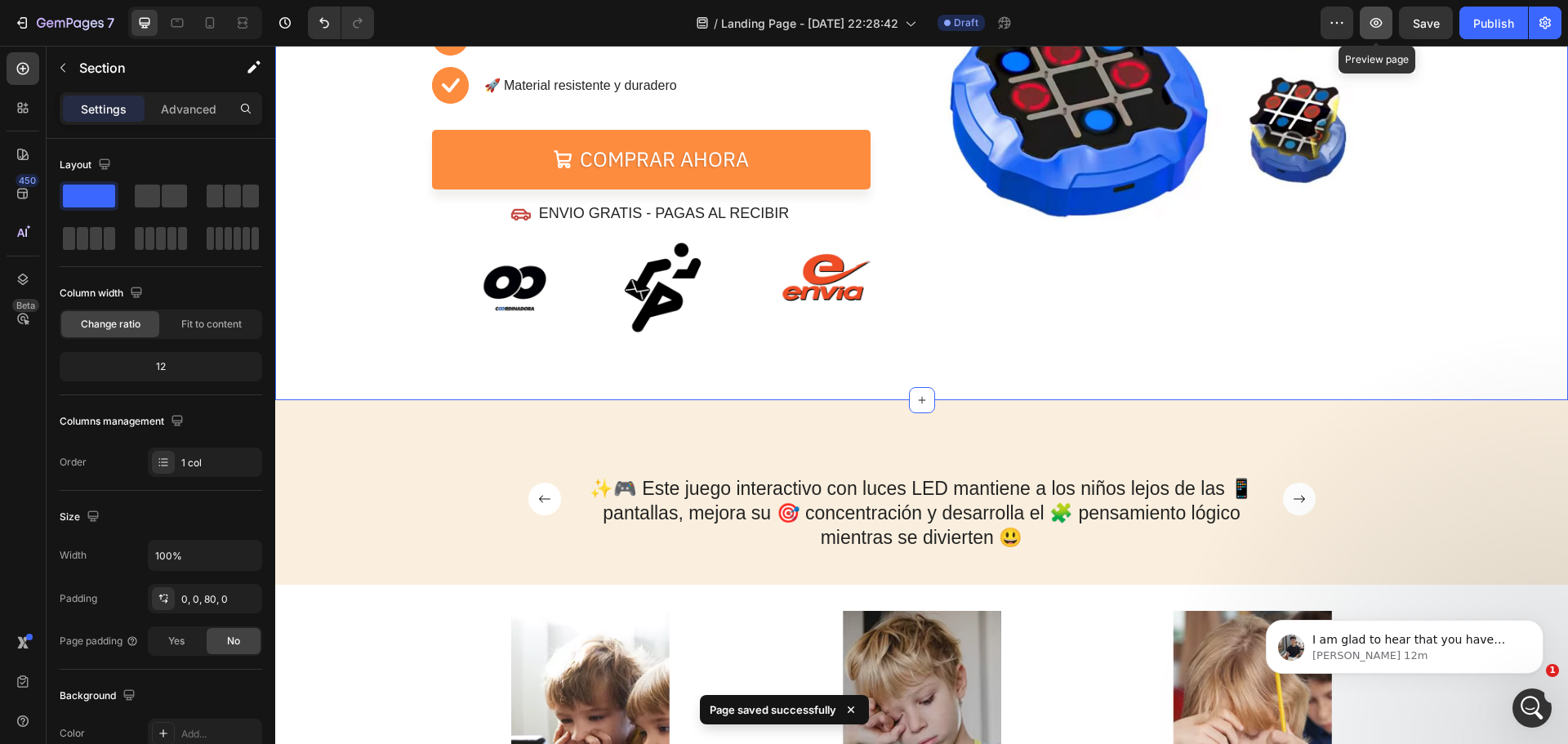
click at [1371, 19] on icon "button" at bounding box center [1376, 23] width 17 height 17
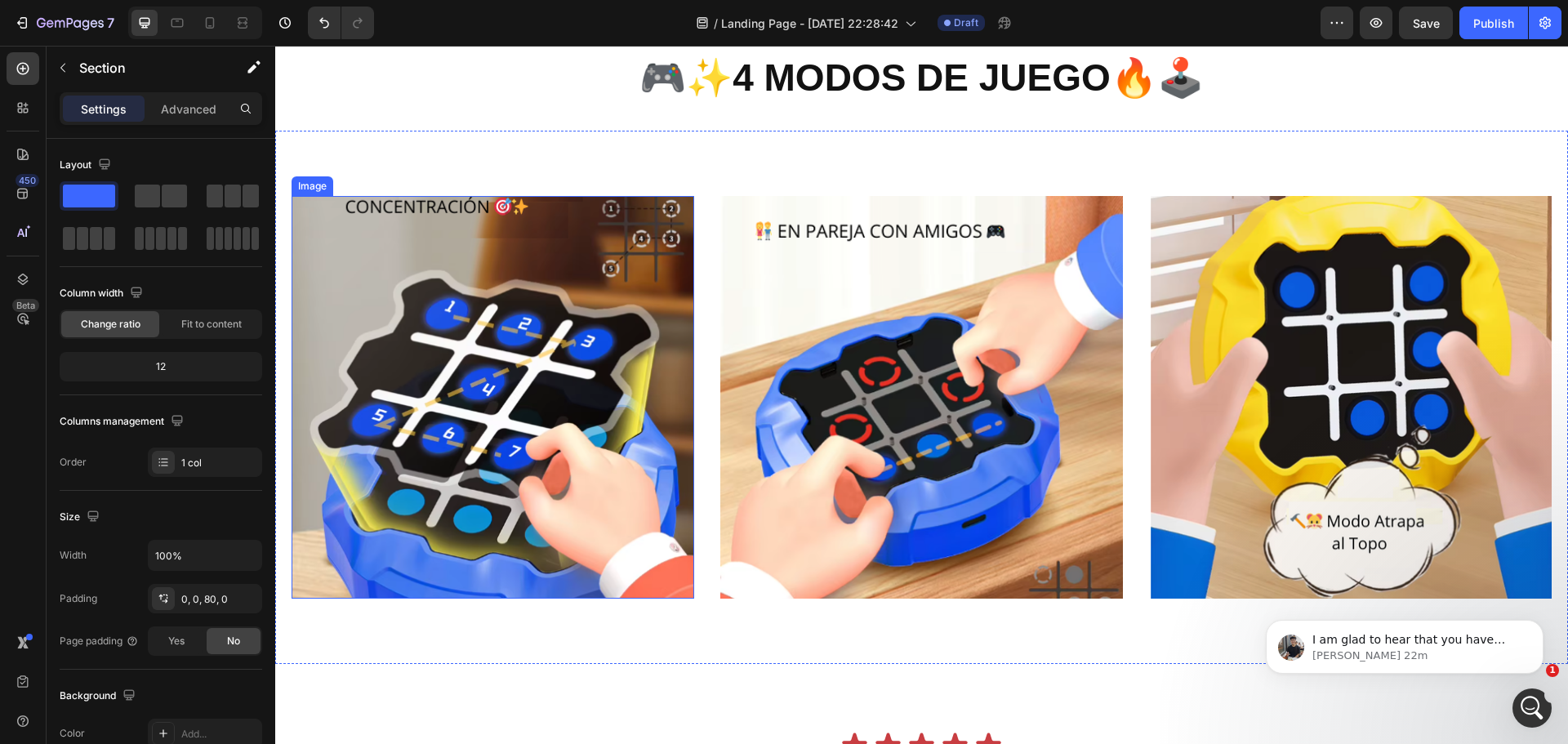
scroll to position [2124, 0]
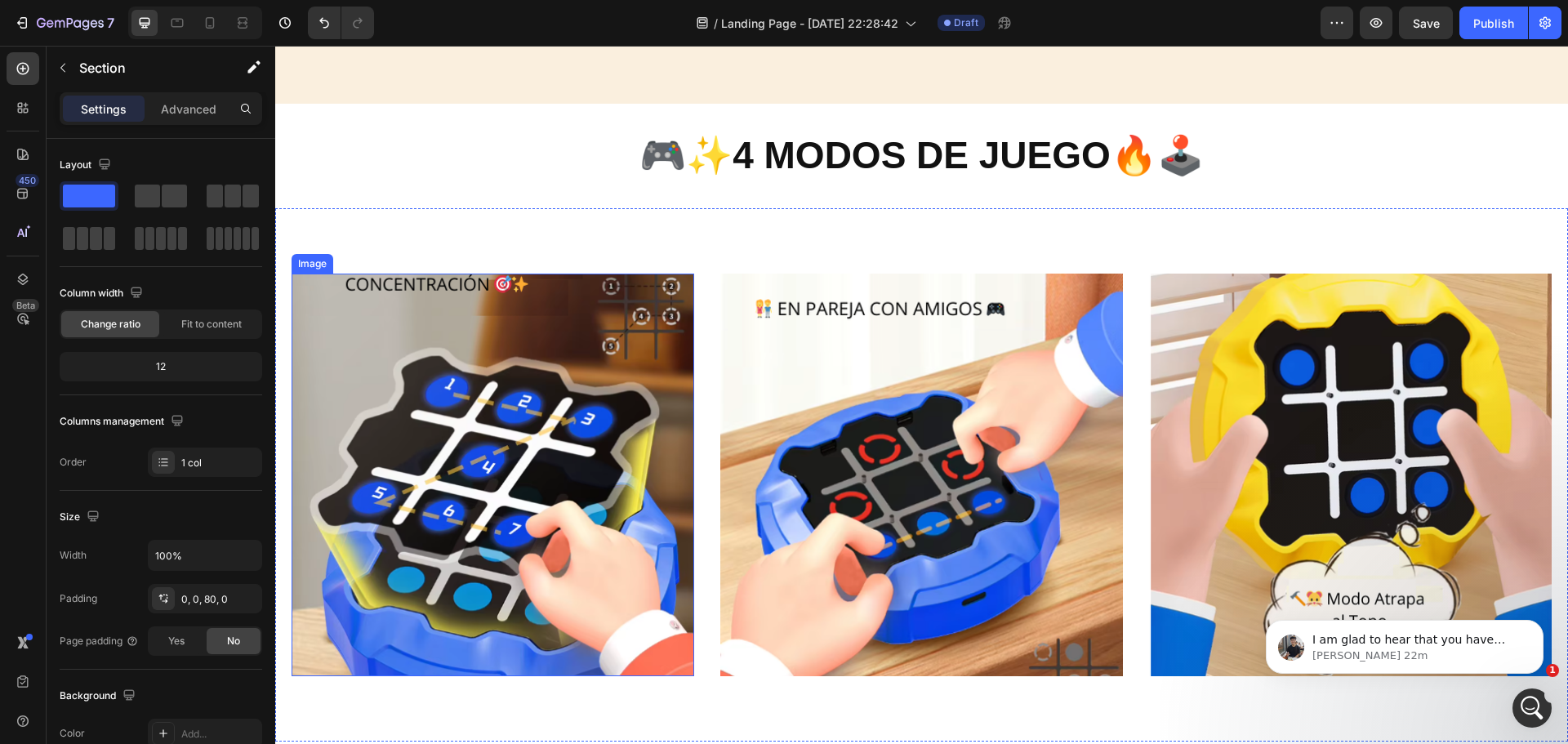
click at [598, 348] on img at bounding box center [493, 475] width 403 height 403
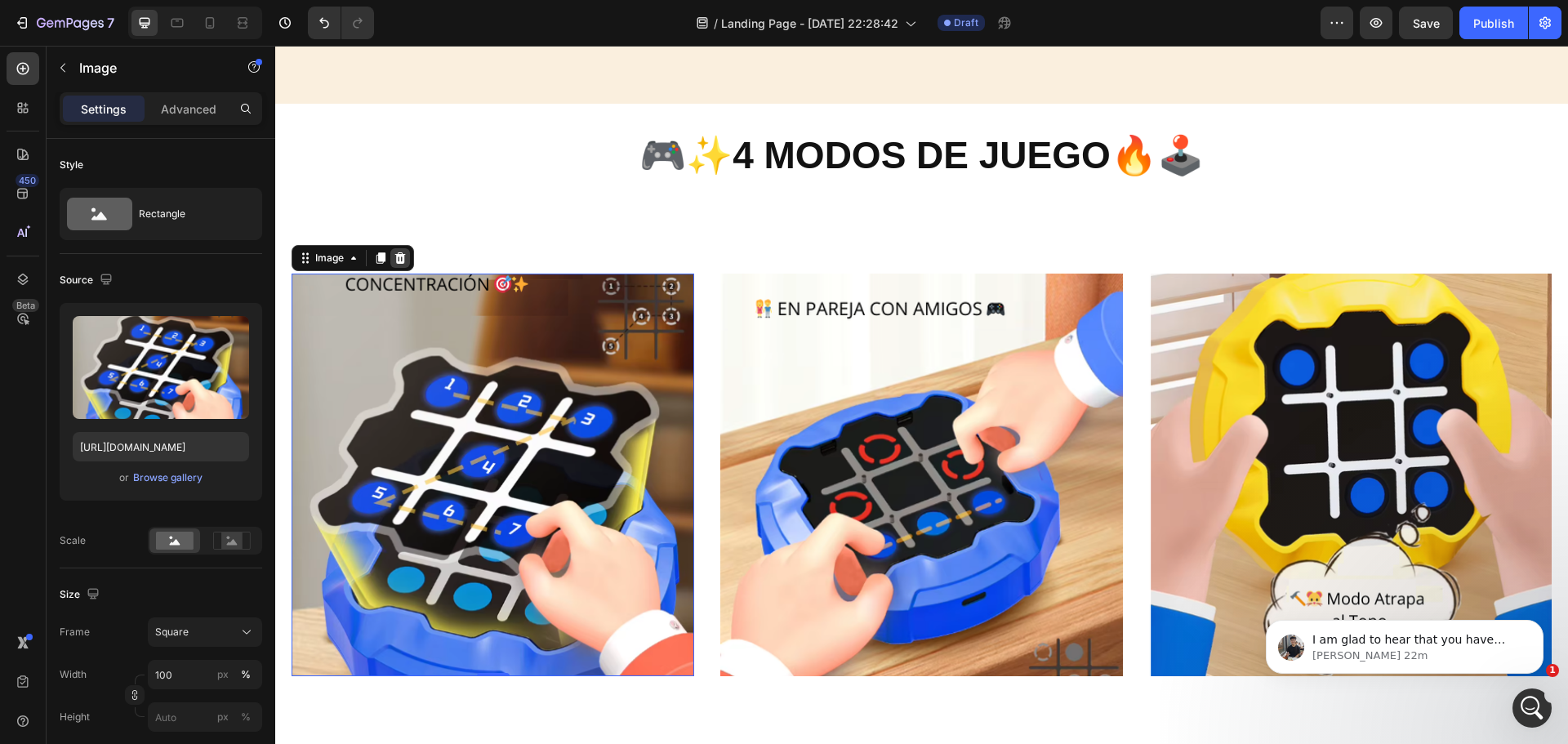
click at [402, 259] on icon at bounding box center [400, 258] width 13 height 13
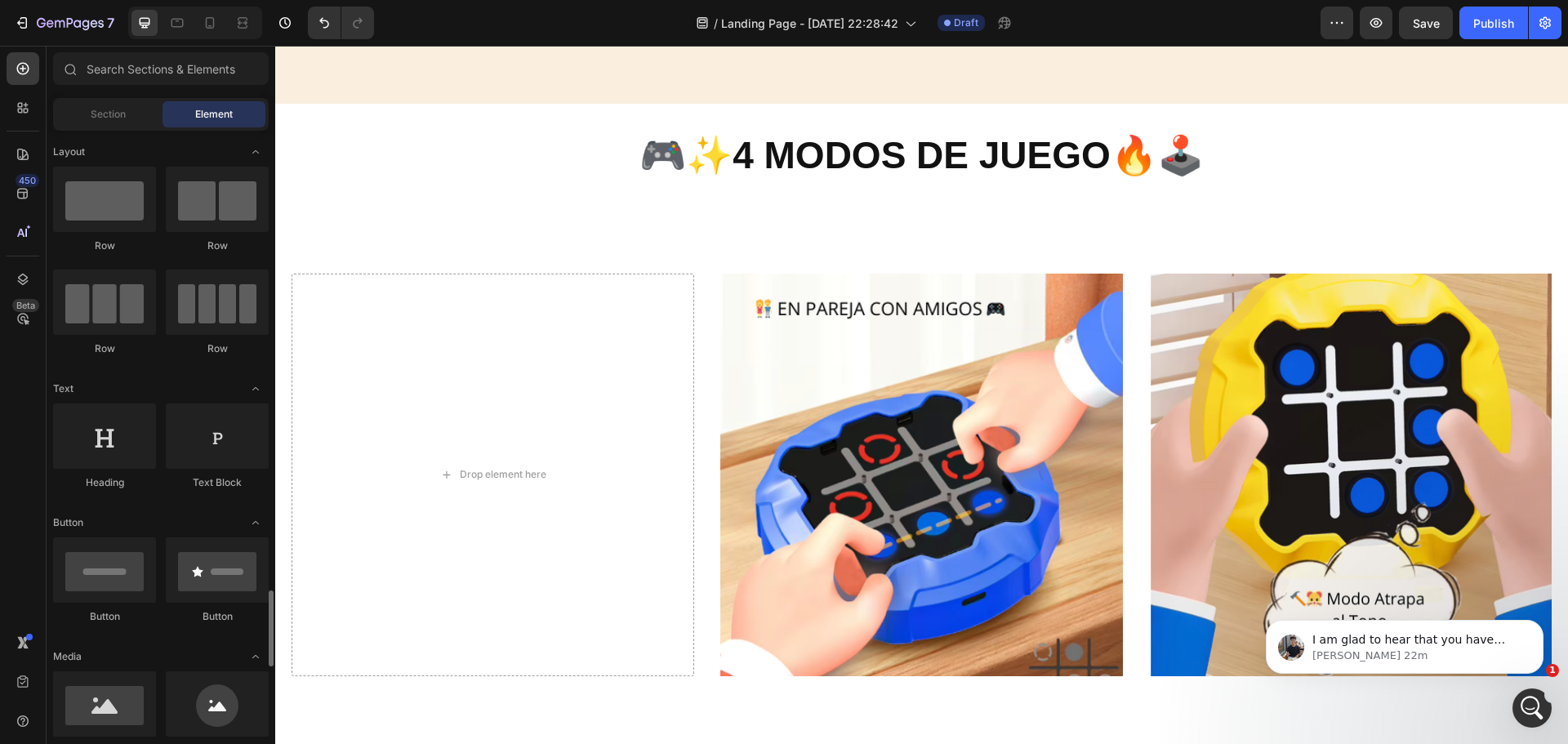
scroll to position [408, 0]
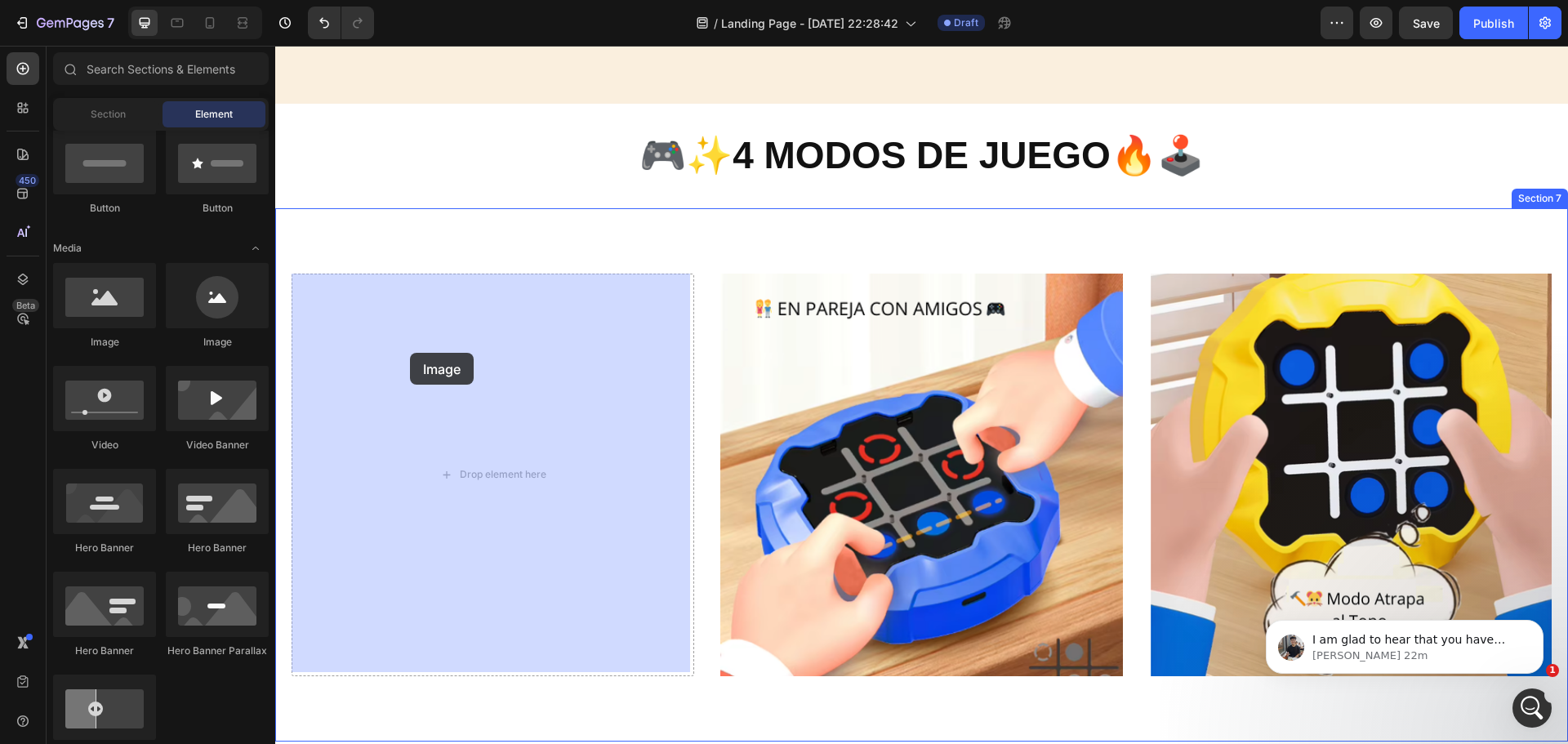
drag, startPoint x: 392, startPoint y: 347, endPoint x: 410, endPoint y: 355, distance: 19.7
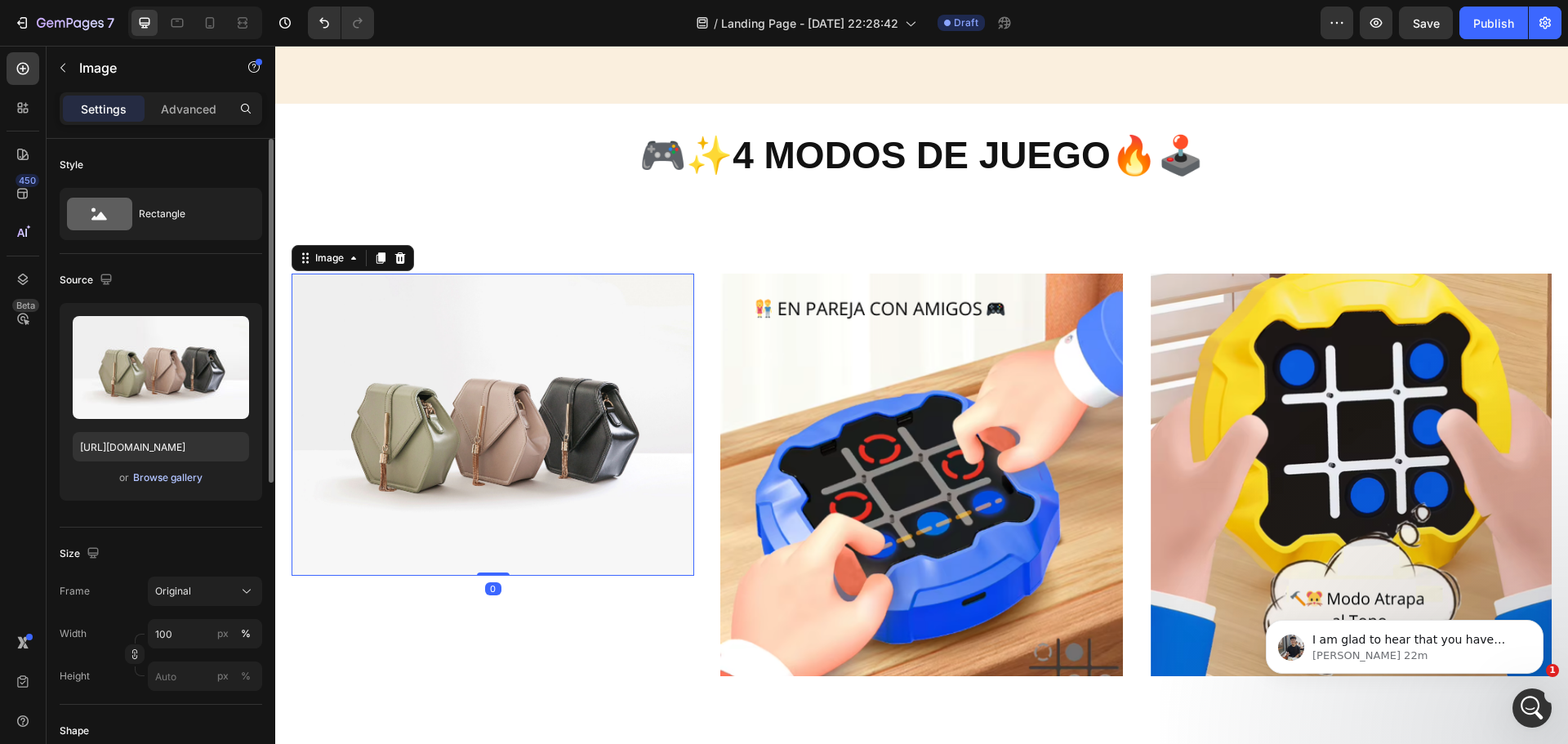
click at [155, 482] on div "Browse gallery" at bounding box center [168, 478] width 70 height 15
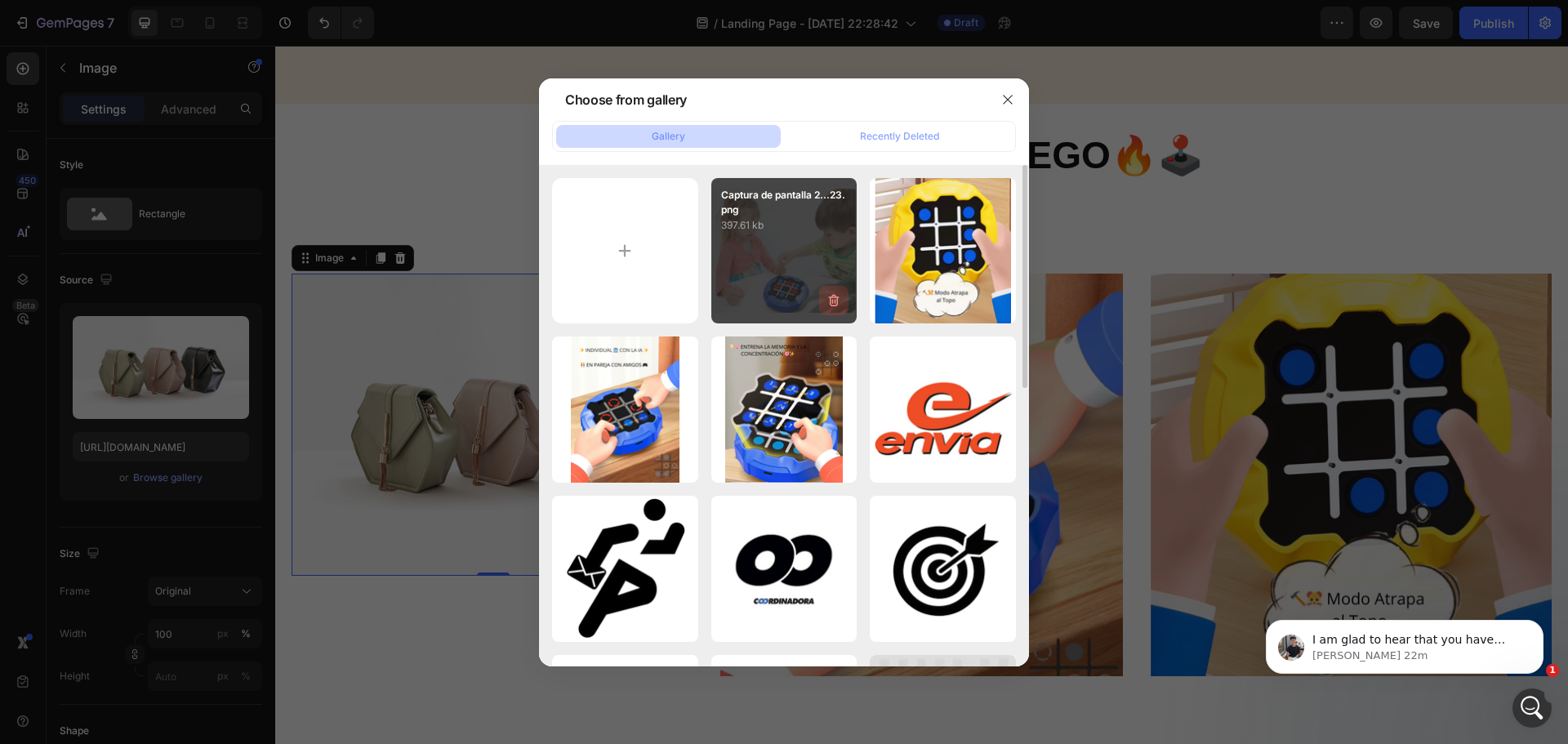
click at [838, 296] on icon "button" at bounding box center [834, 301] width 17 height 17
click at [838, 296] on button "Delete" at bounding box center [824, 303] width 45 height 19
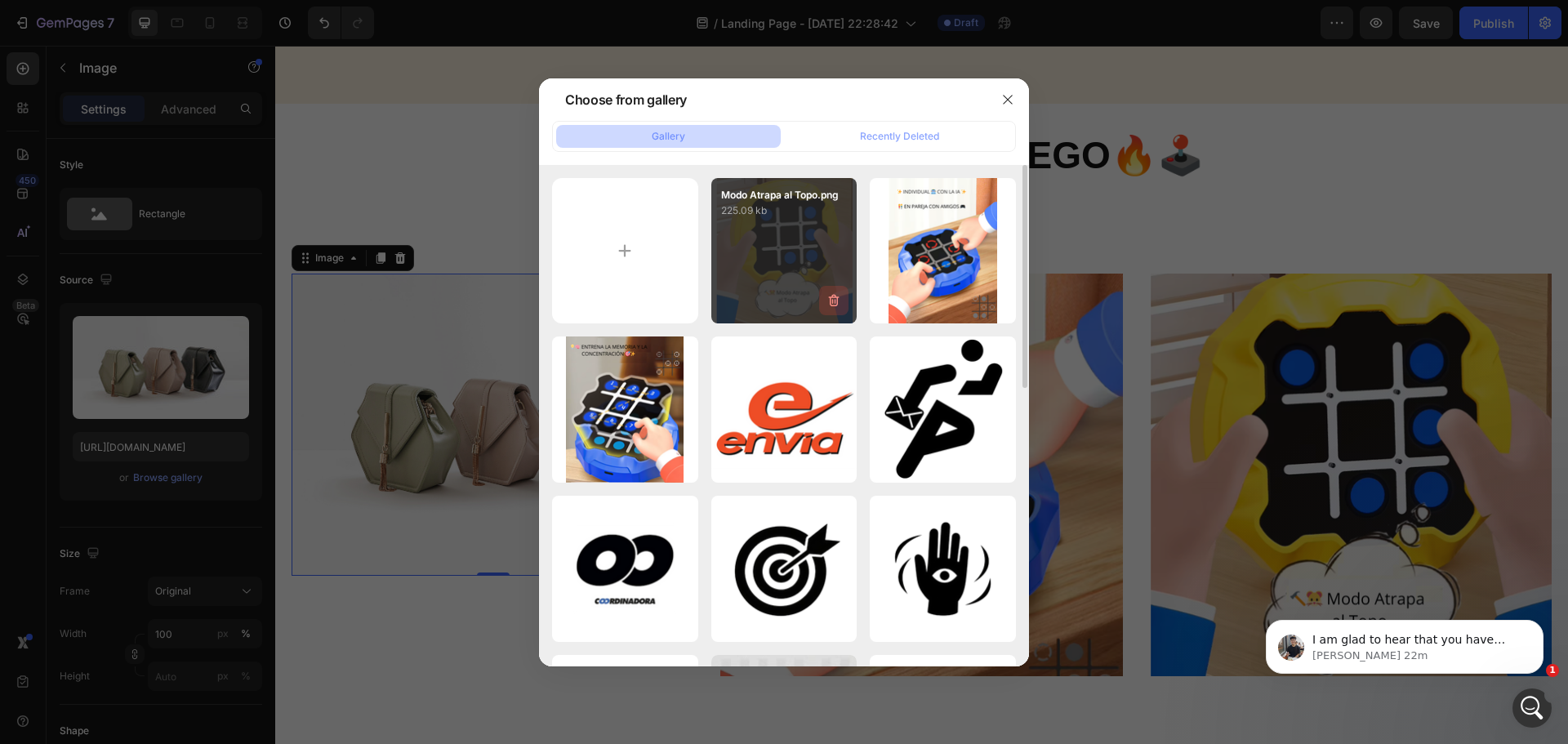
click at [839, 303] on icon "button" at bounding box center [834, 301] width 17 height 17
click at [839, 303] on div "Delete" at bounding box center [824, 304] width 30 height 15
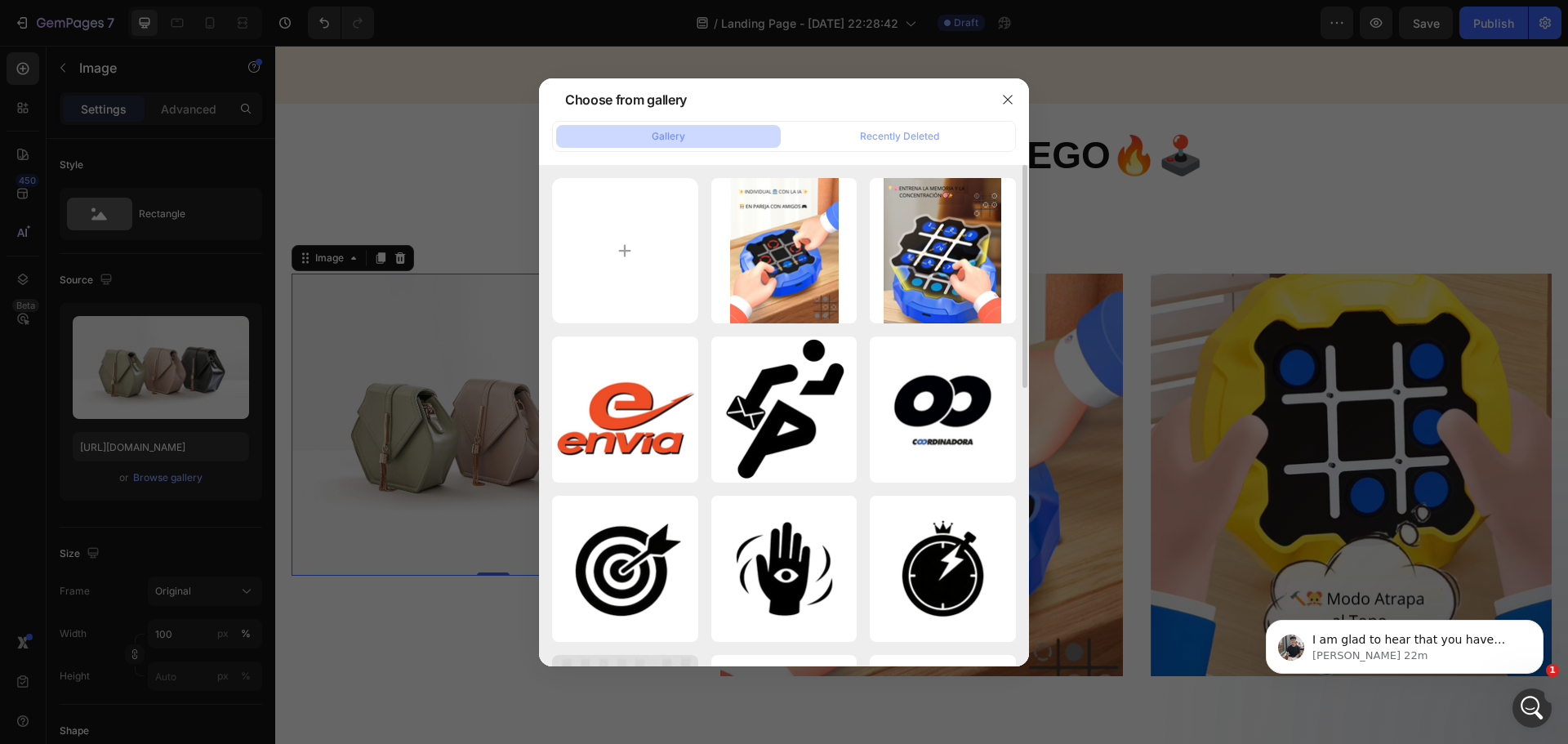
click at [0, 0] on icon "button" at bounding box center [0, 0] width 0 height 0
click at [0, 0] on div "Delete" at bounding box center [0, 0] width 0 height 0
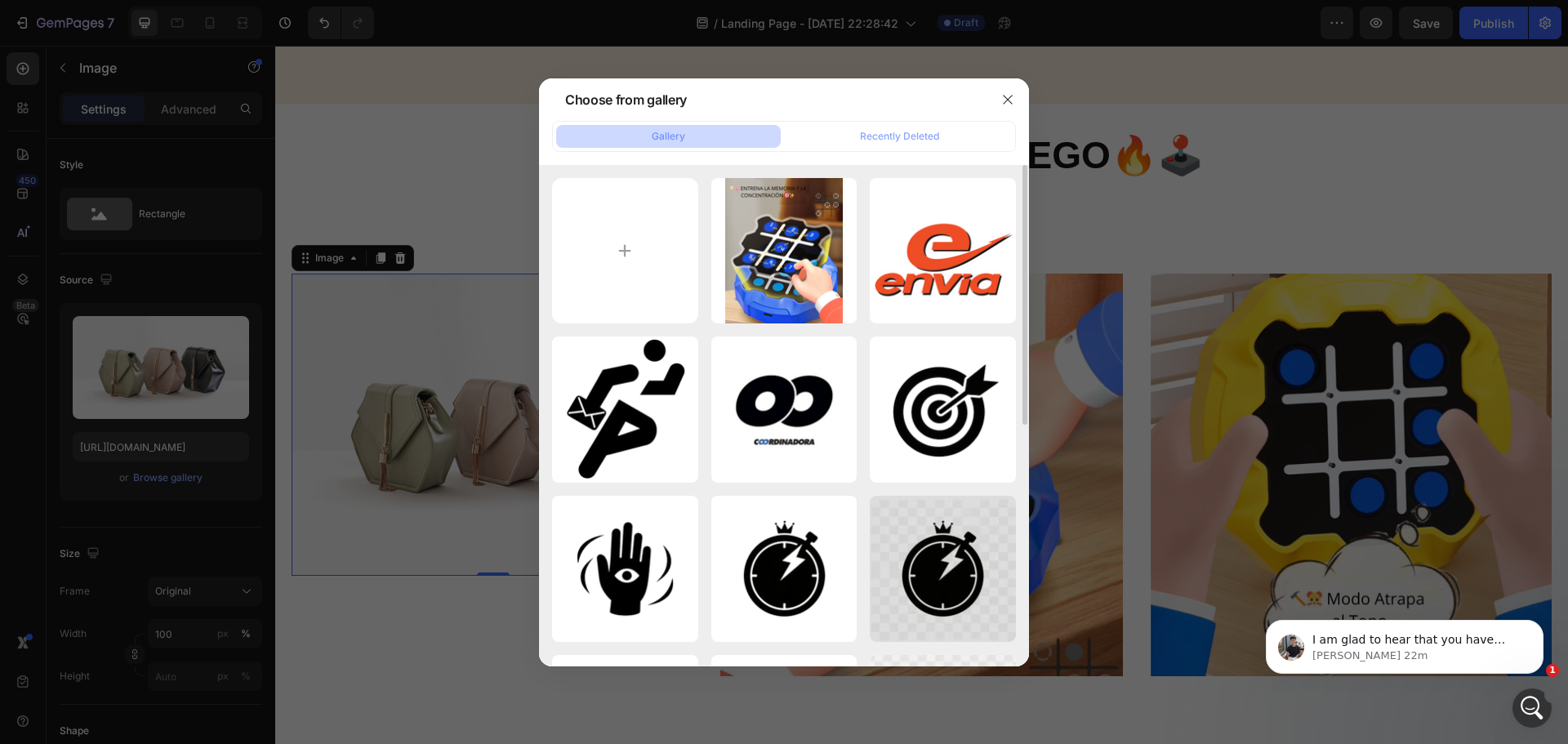
click at [0, 0] on icon "button" at bounding box center [0, 0] width 0 height 0
click at [0, 0] on div "Delete" at bounding box center [0, 0] width 0 height 0
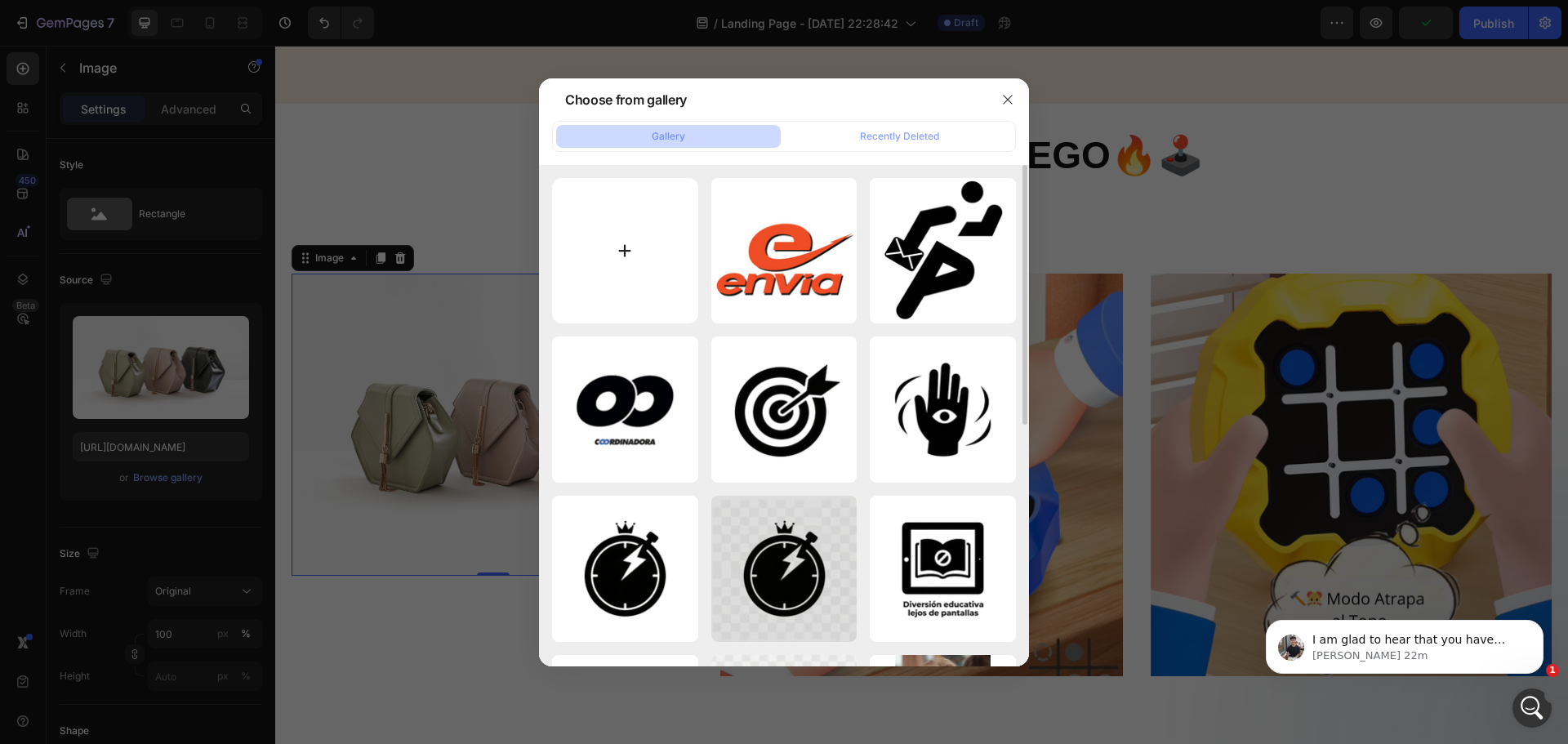
click at [671, 275] on input "file" at bounding box center [625, 251] width 146 height 146
type input "C:\fakepath\game over.png"
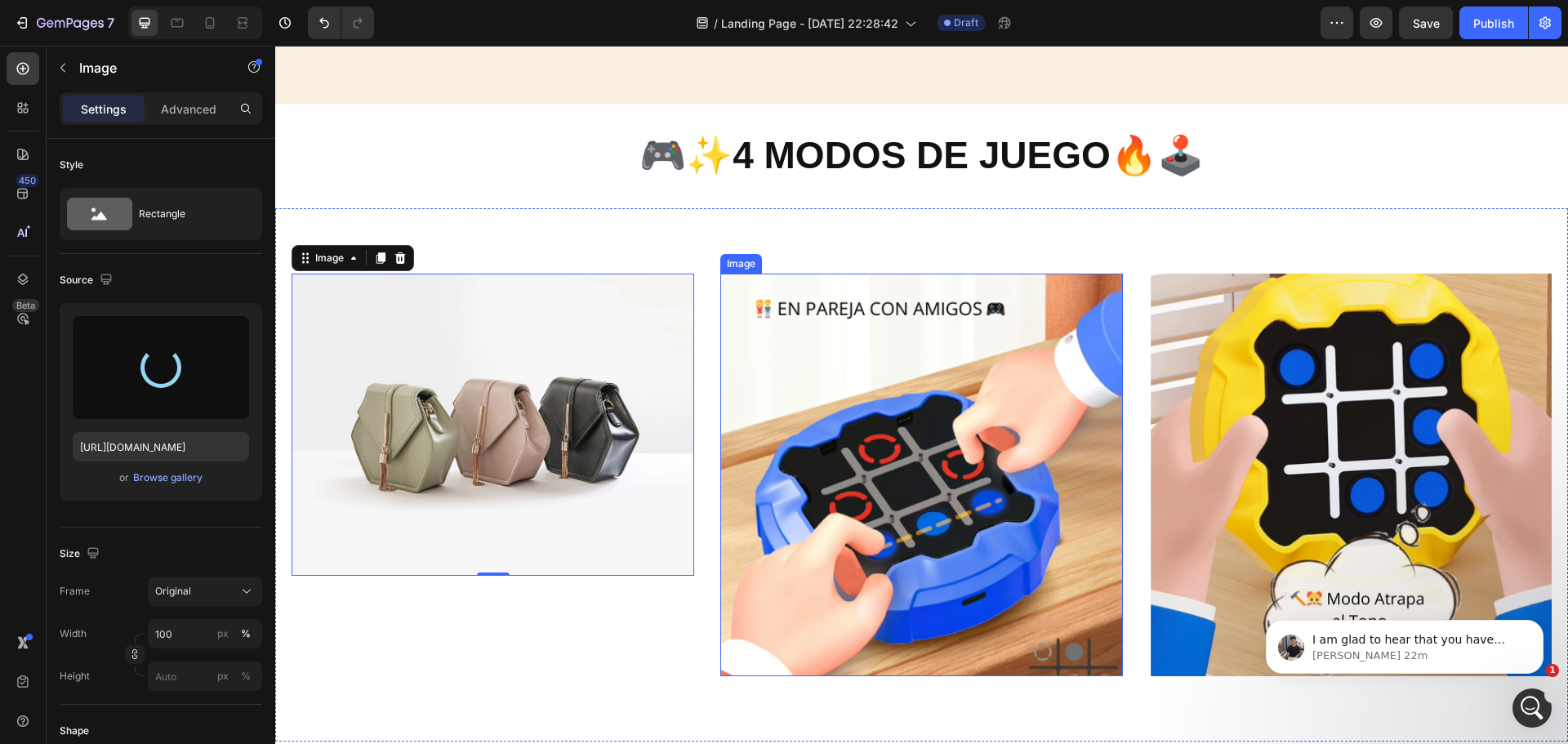
type input "[URL][DOMAIN_NAME]"
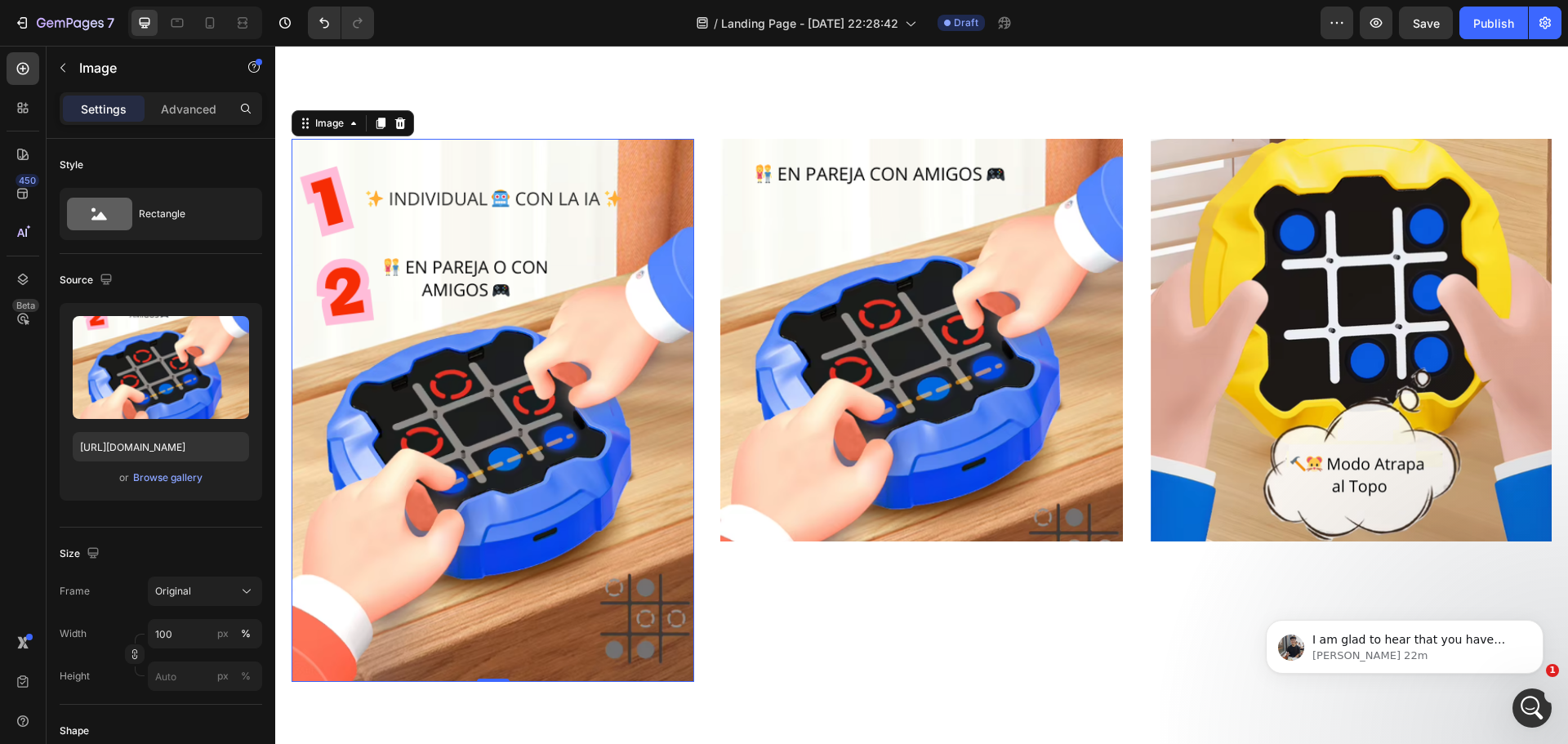
scroll to position [2370, 0]
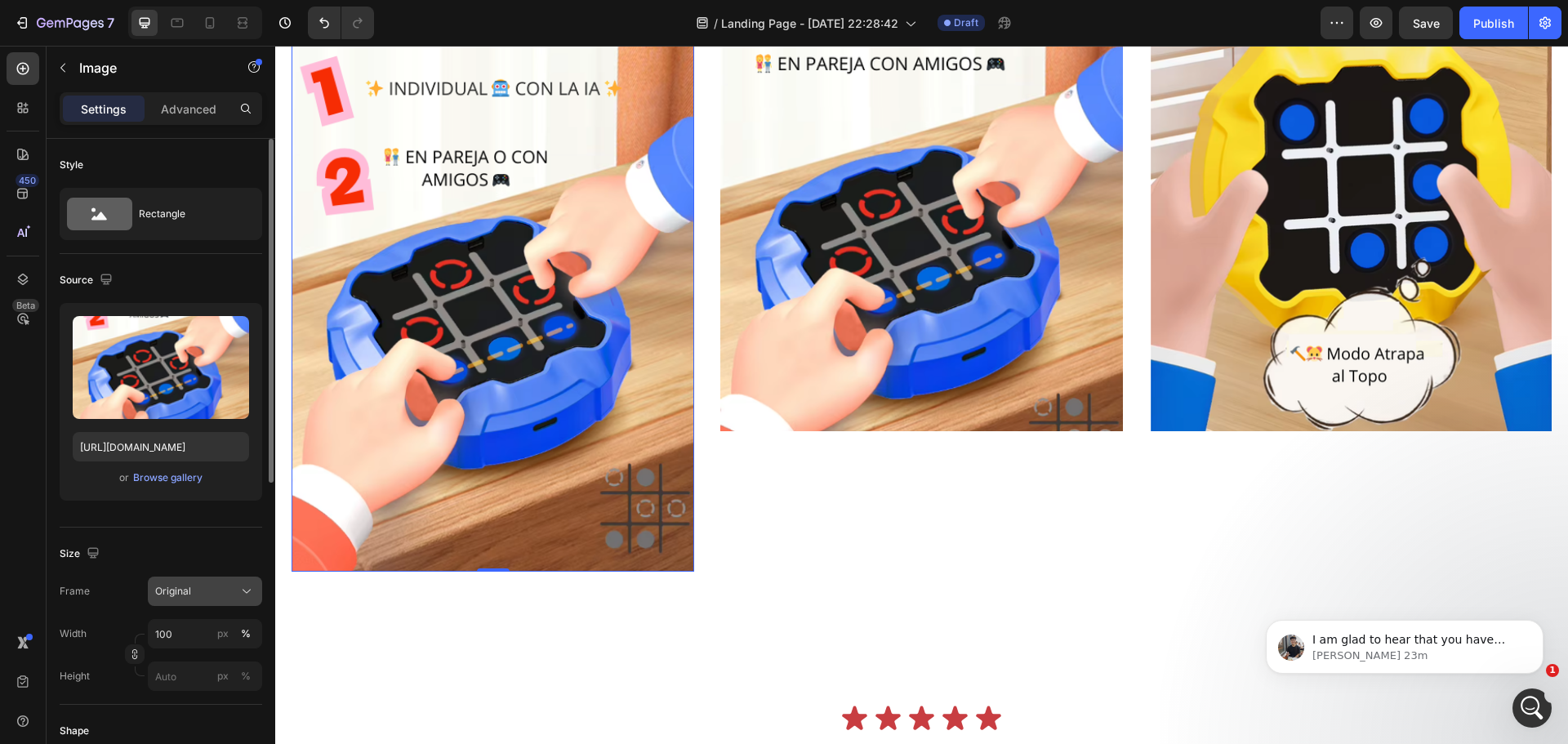
click at [244, 599] on icon at bounding box center [246, 591] width 17 height 17
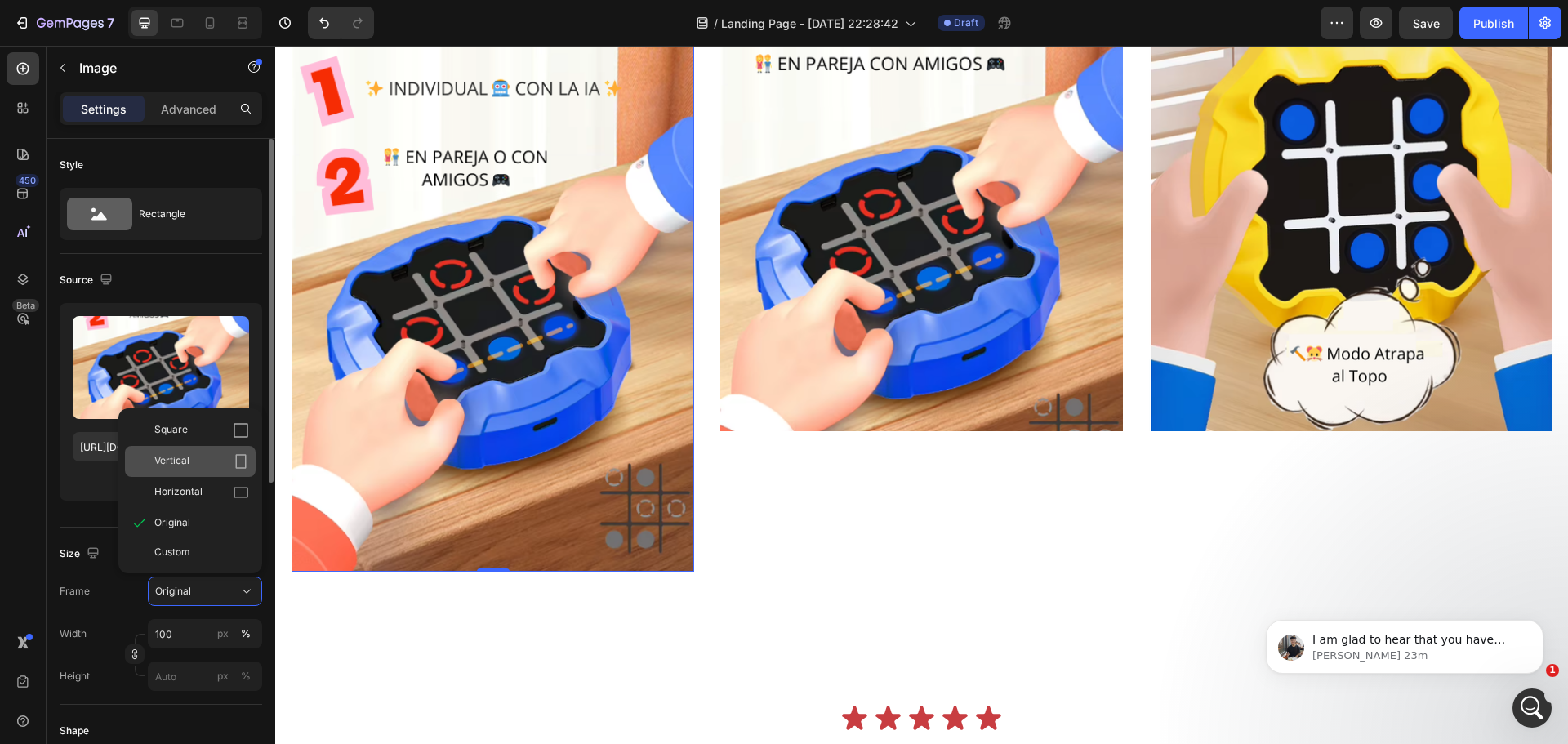
click at [231, 469] on div "Vertical" at bounding box center [201, 462] width 95 height 17
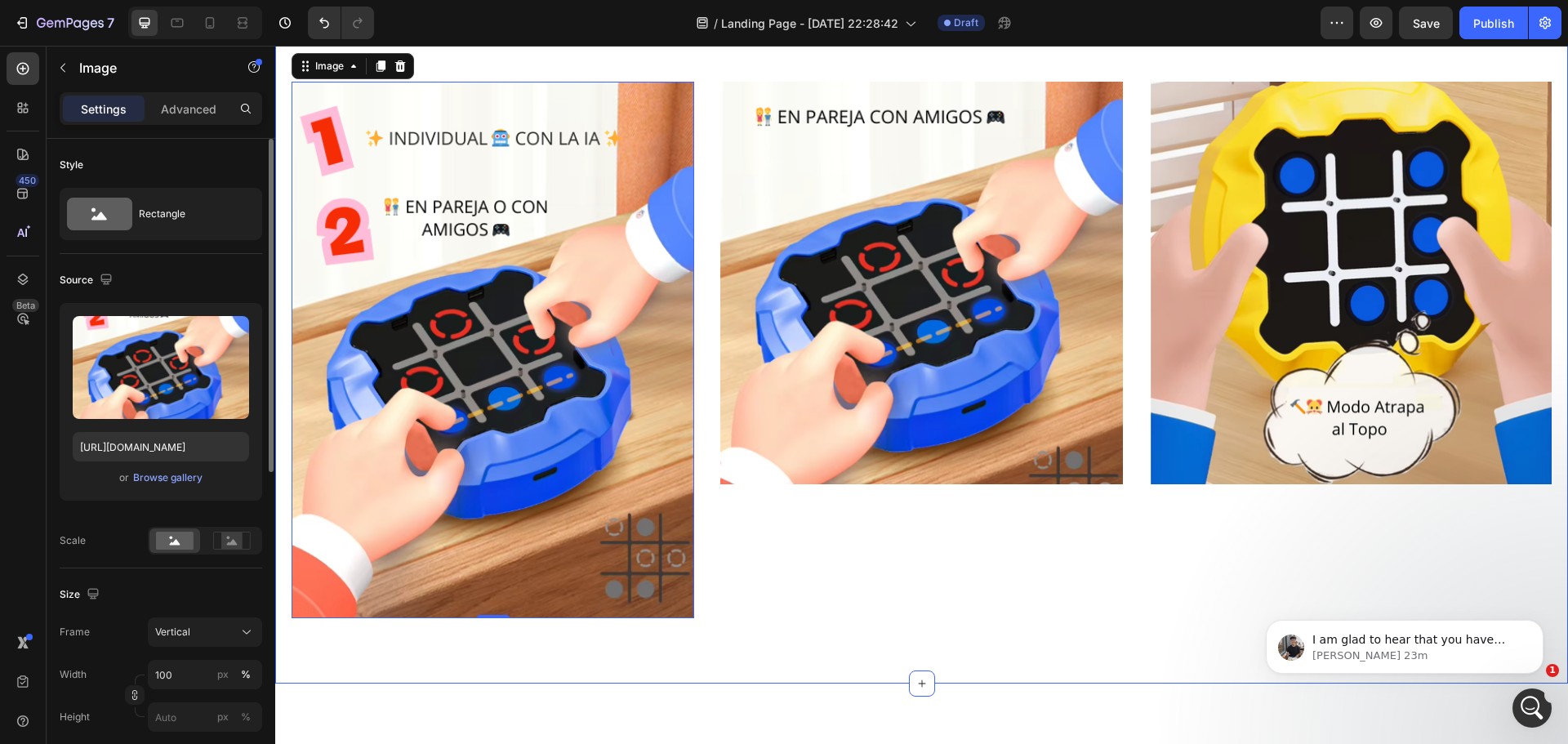
scroll to position [2288, 0]
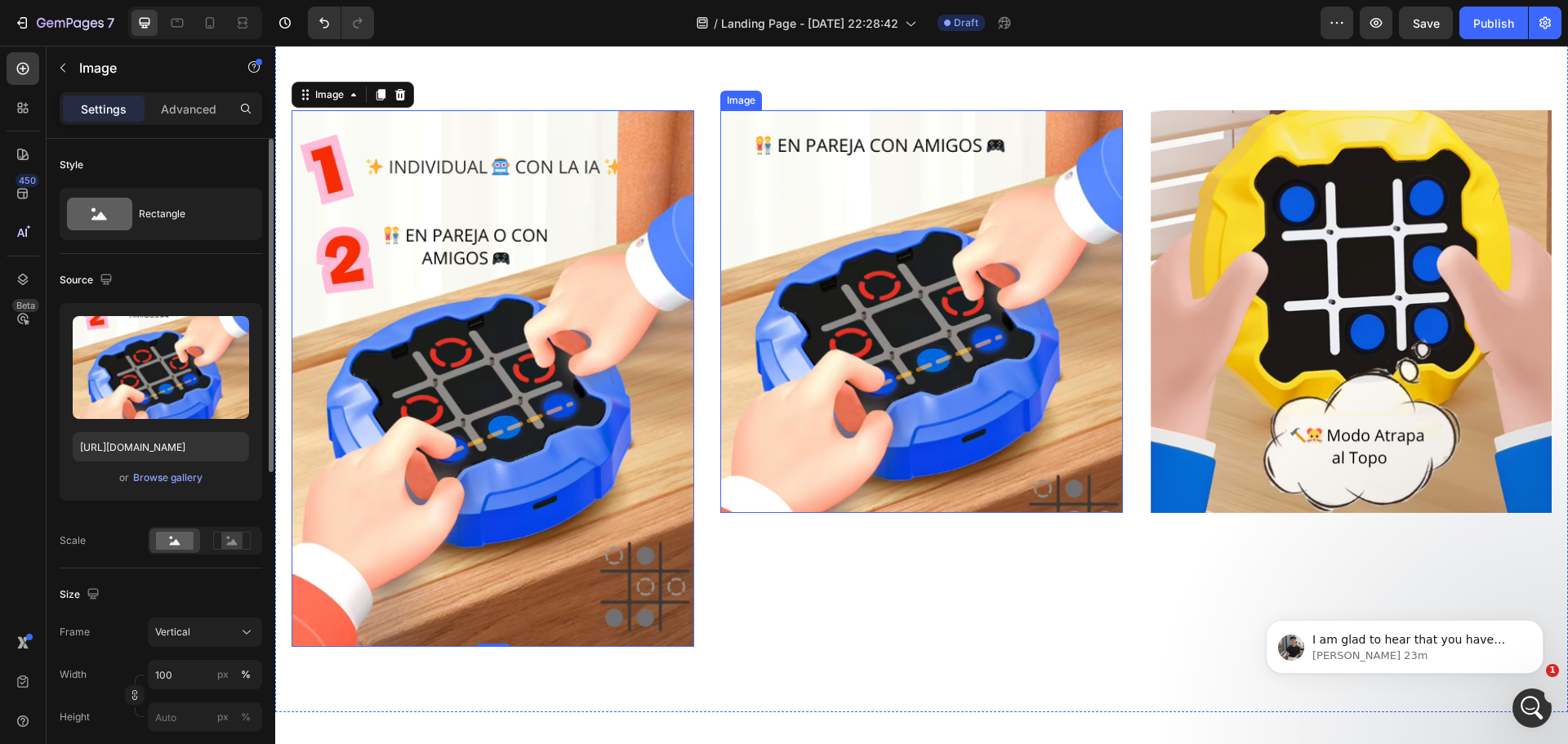
click at [832, 383] on img at bounding box center [922, 312] width 403 height 403
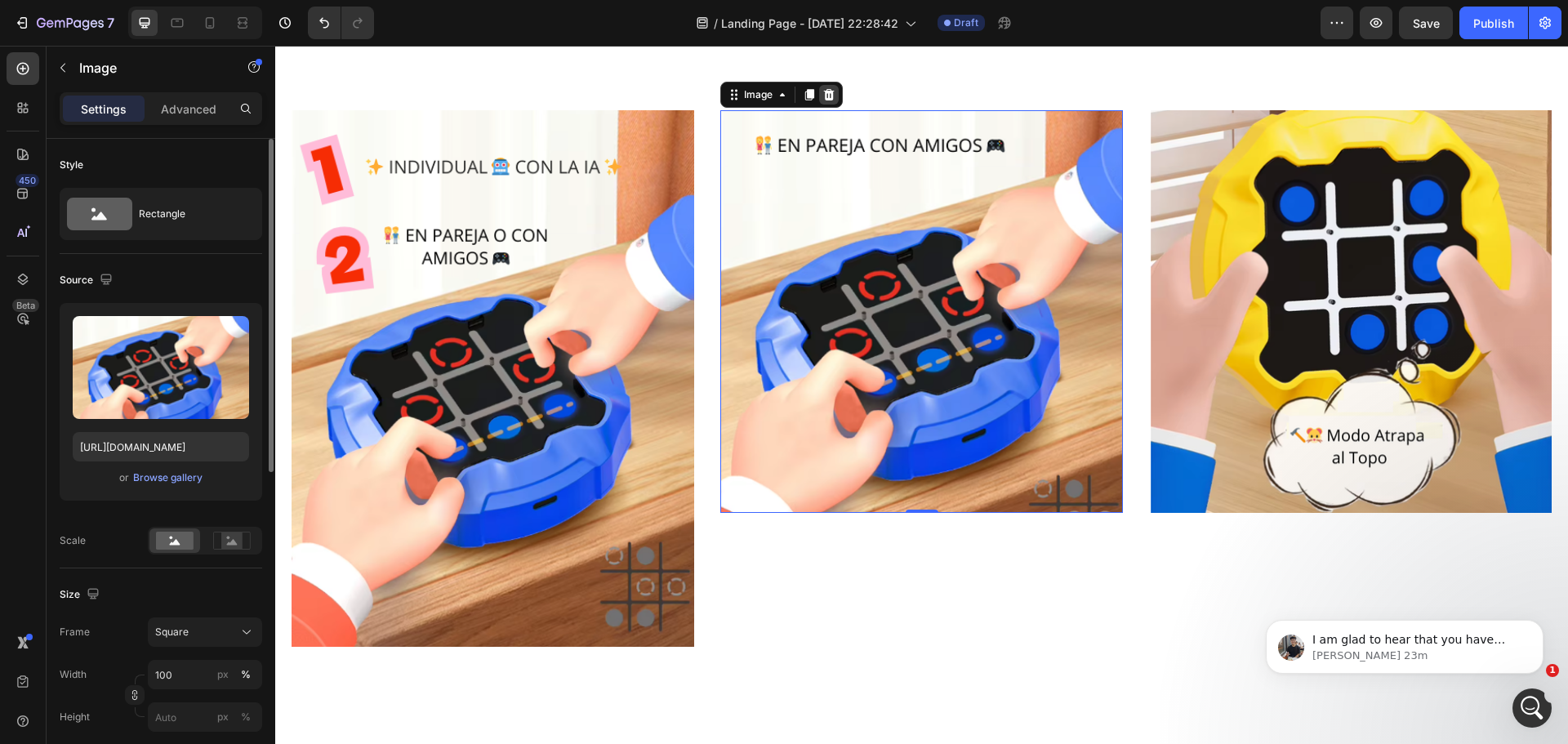
click at [823, 99] on icon at bounding box center [829, 95] width 13 height 13
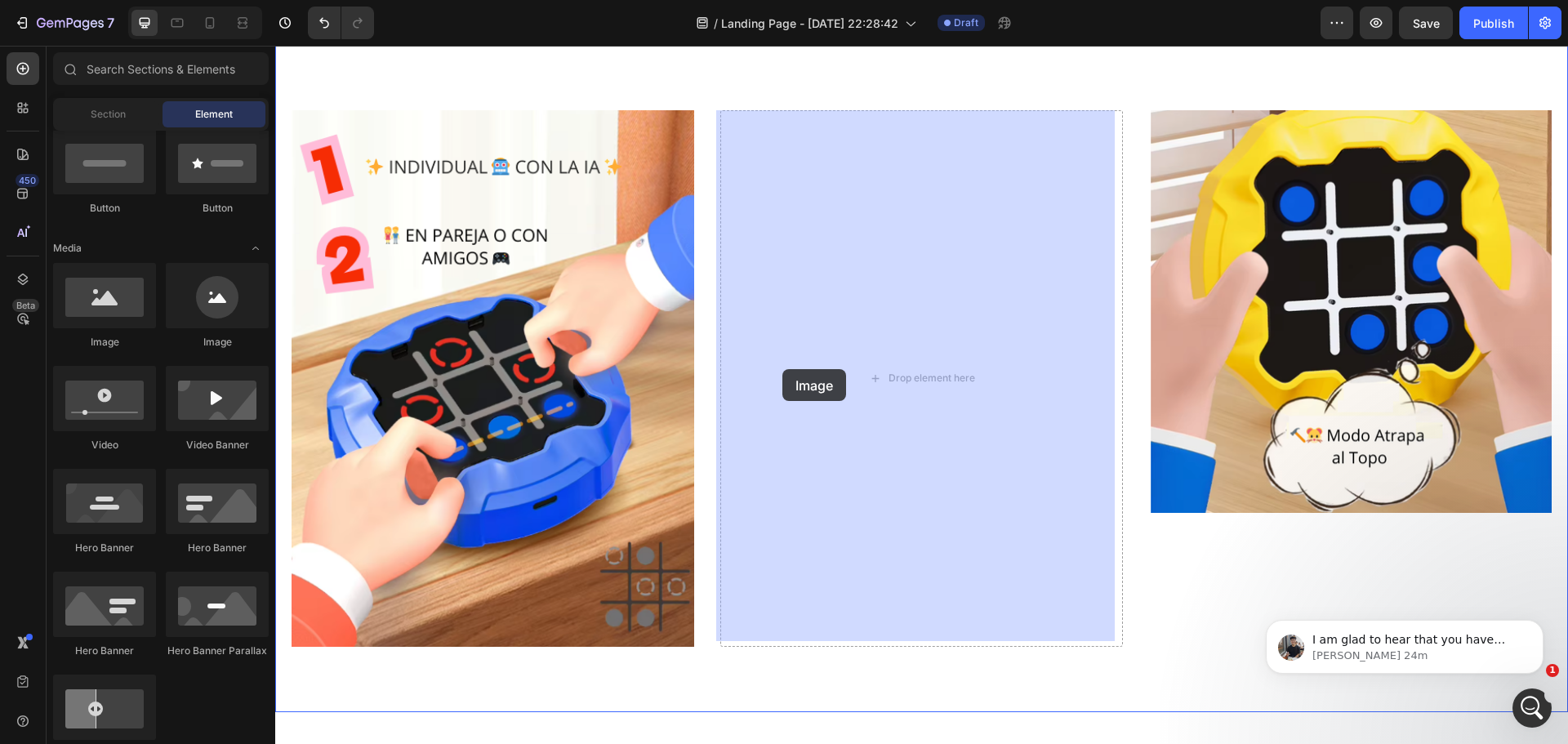
drag, startPoint x: 407, startPoint y: 365, endPoint x: 777, endPoint y: 366, distance: 370.0
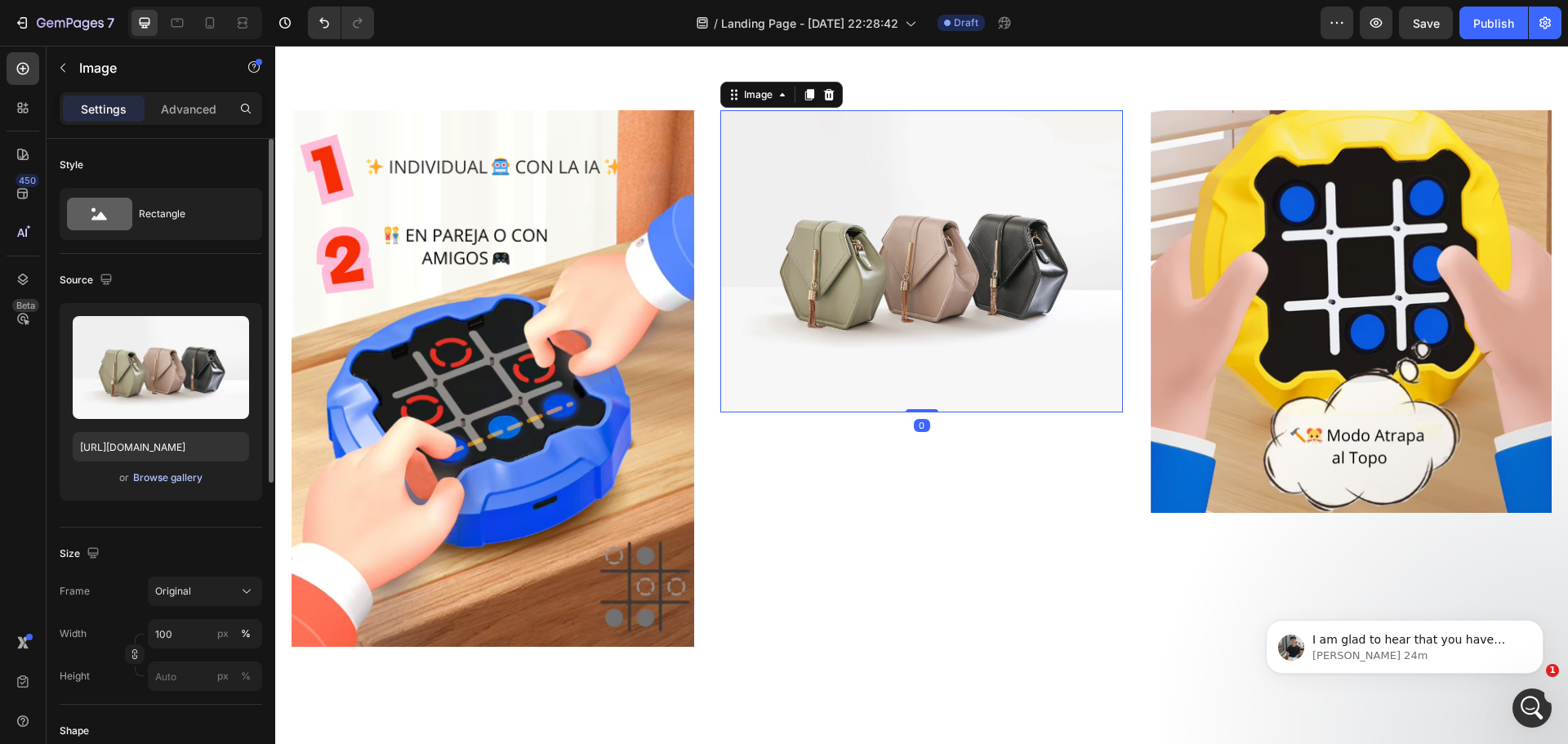
click at [187, 480] on div "Browse gallery" at bounding box center [168, 478] width 70 height 15
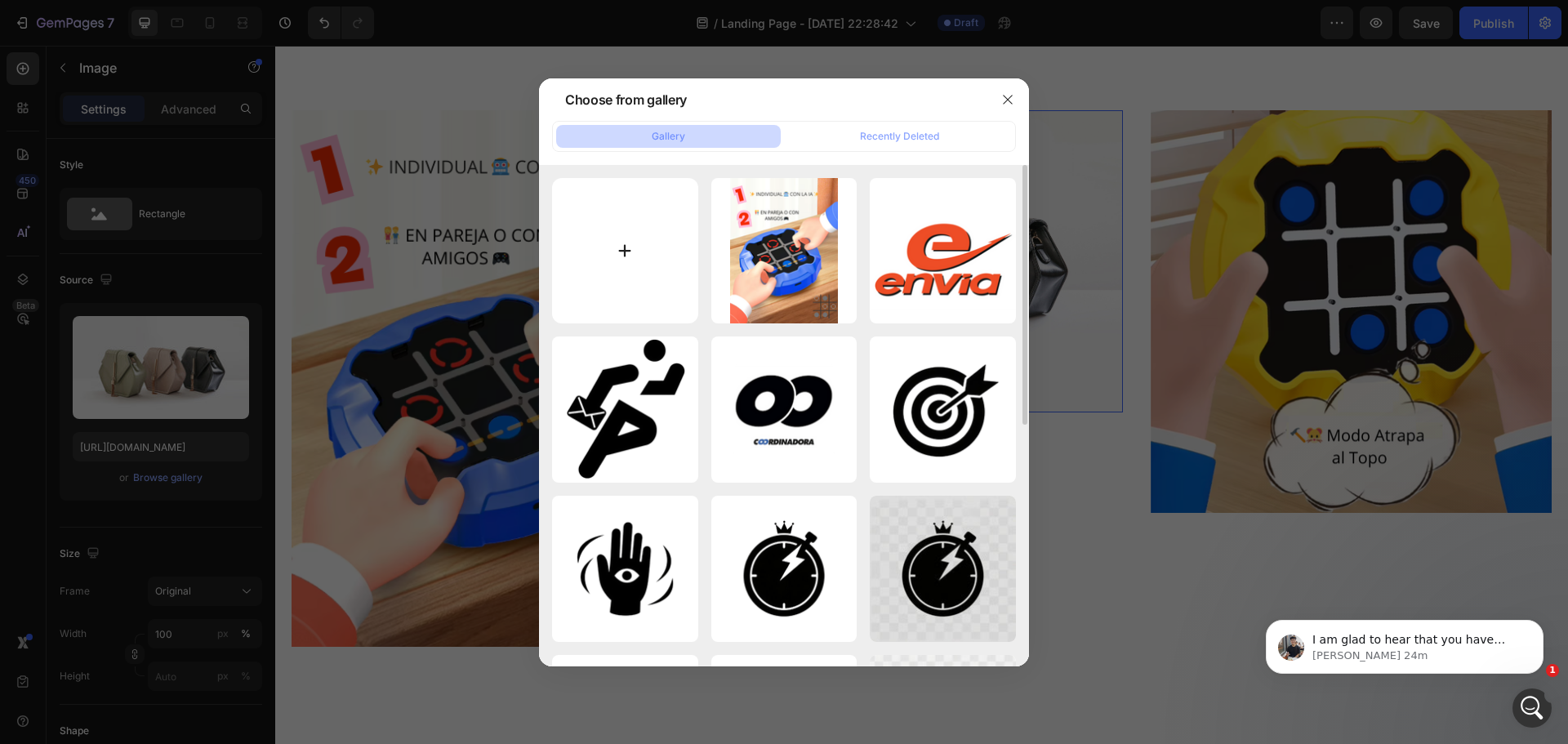
click at [594, 262] on input "file" at bounding box center [625, 251] width 146 height 146
type input "C:\fakepath\El texto del párrafo.png"
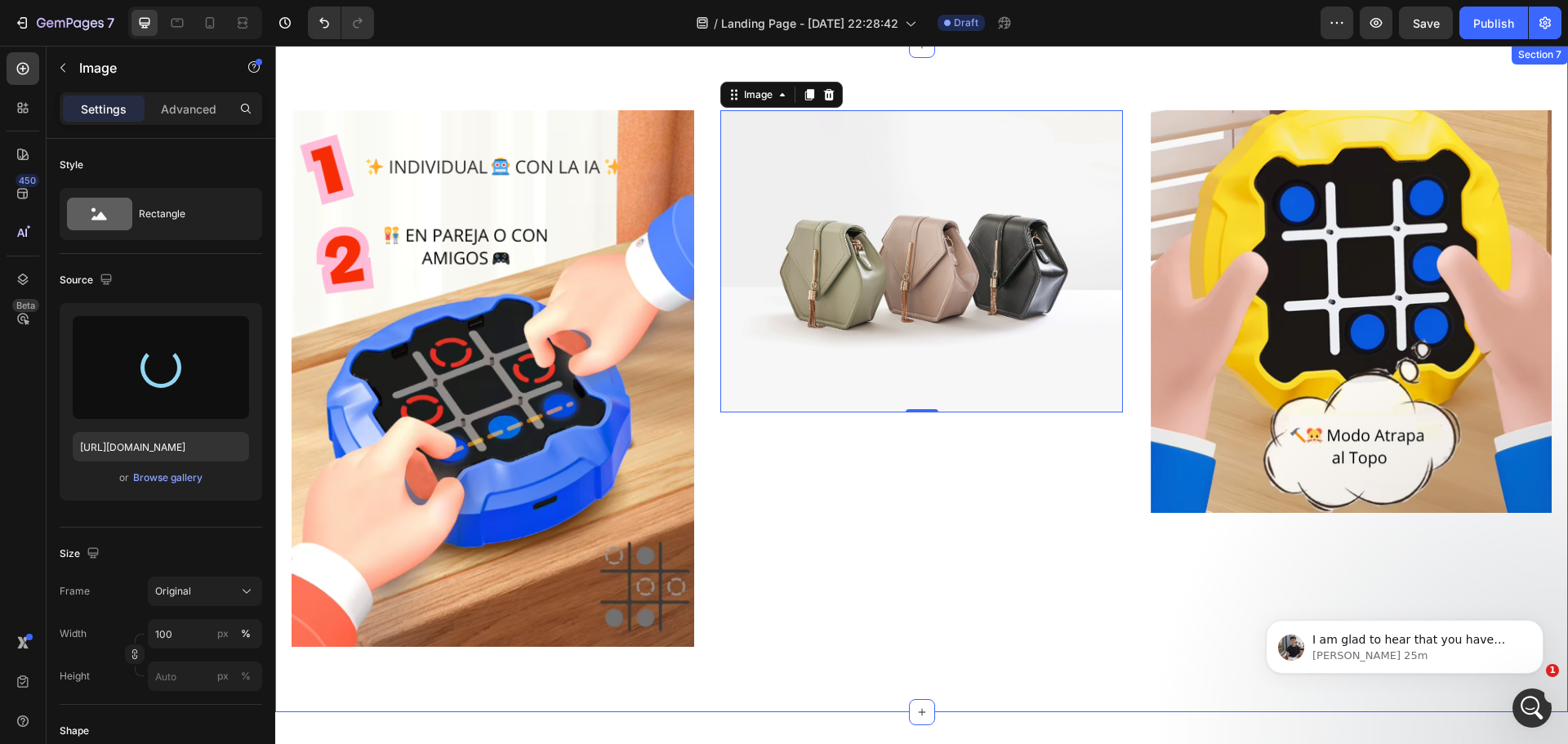
type input "[URL][DOMAIN_NAME]"
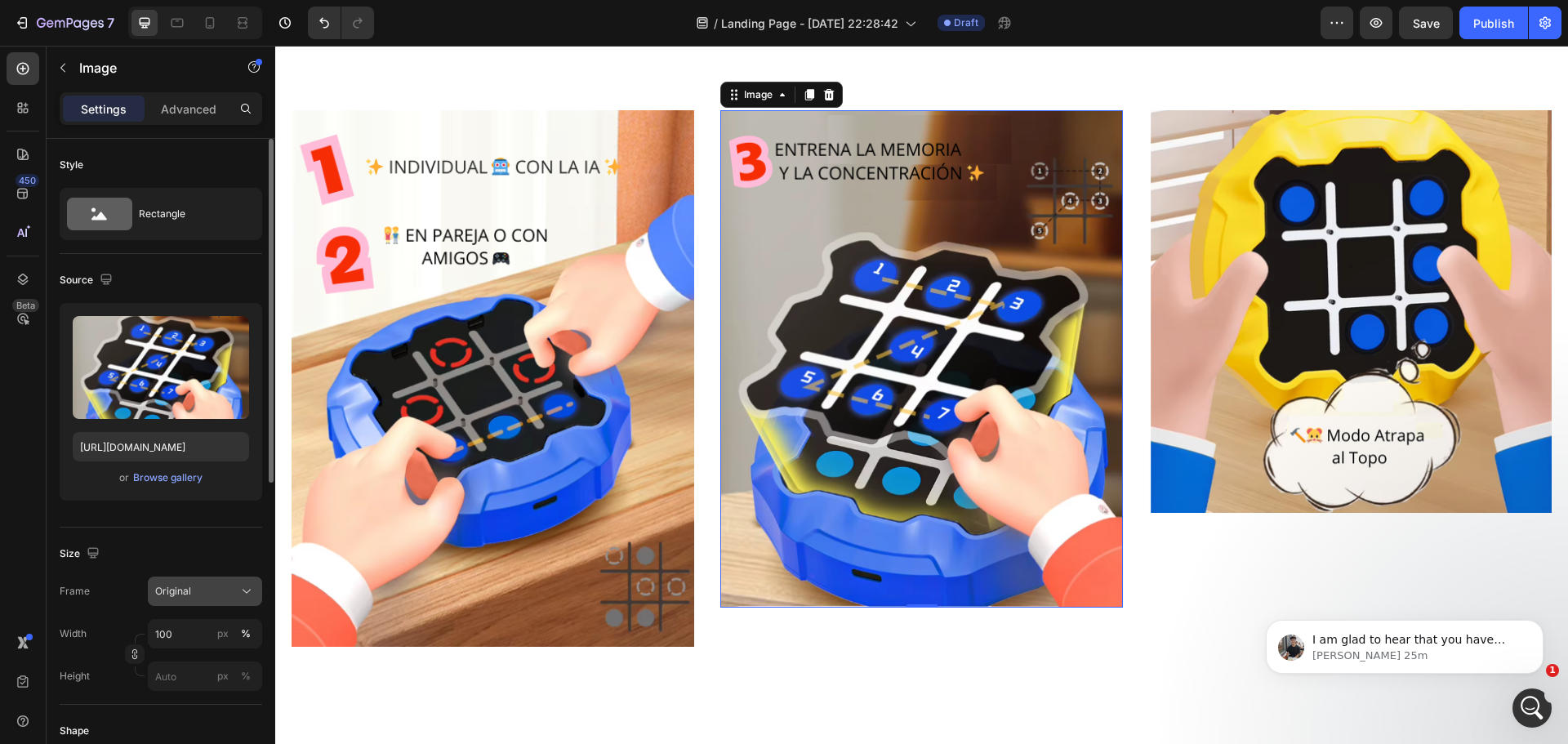
click at [244, 583] on button "Original" at bounding box center [205, 591] width 114 height 29
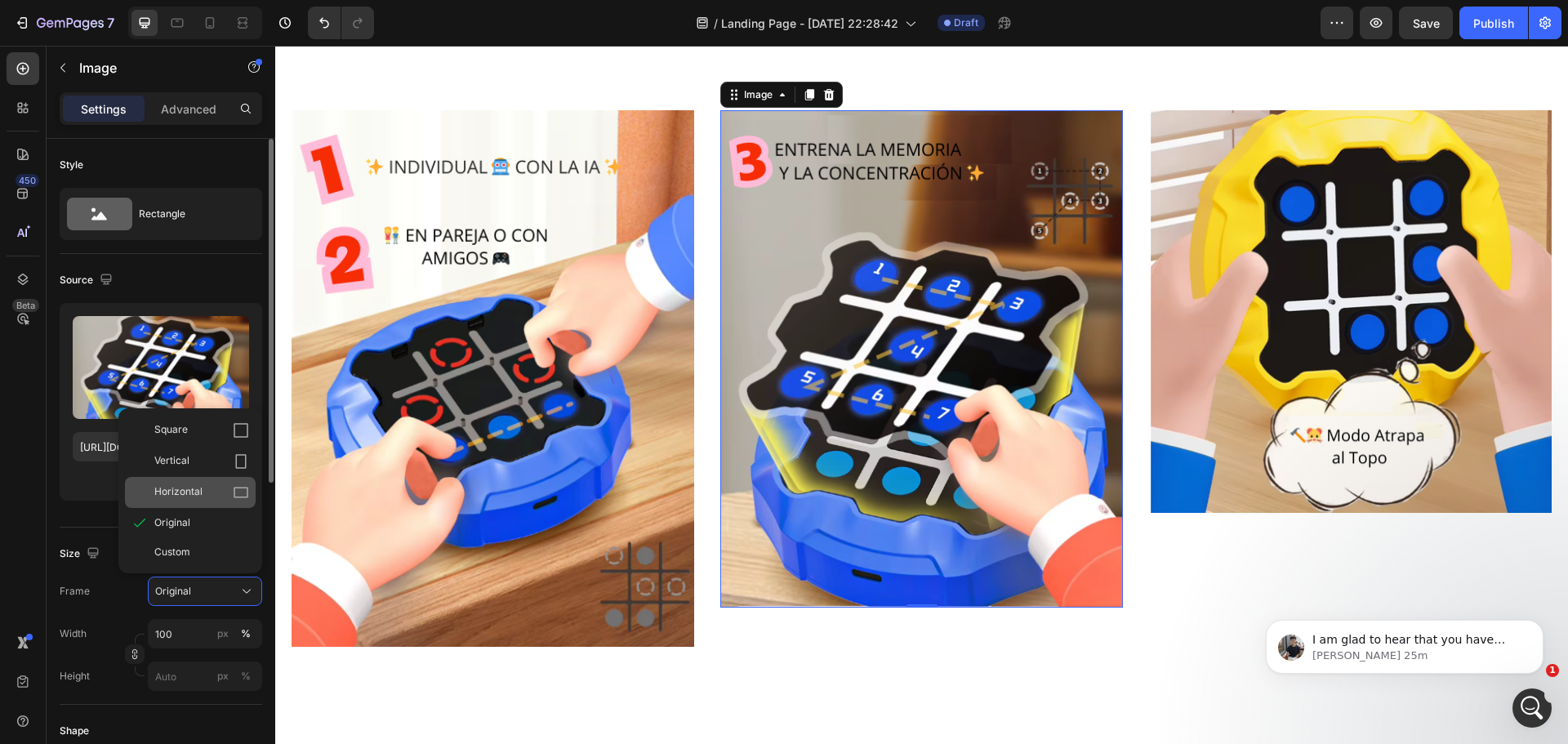
click at [233, 493] on icon at bounding box center [241, 493] width 17 height 17
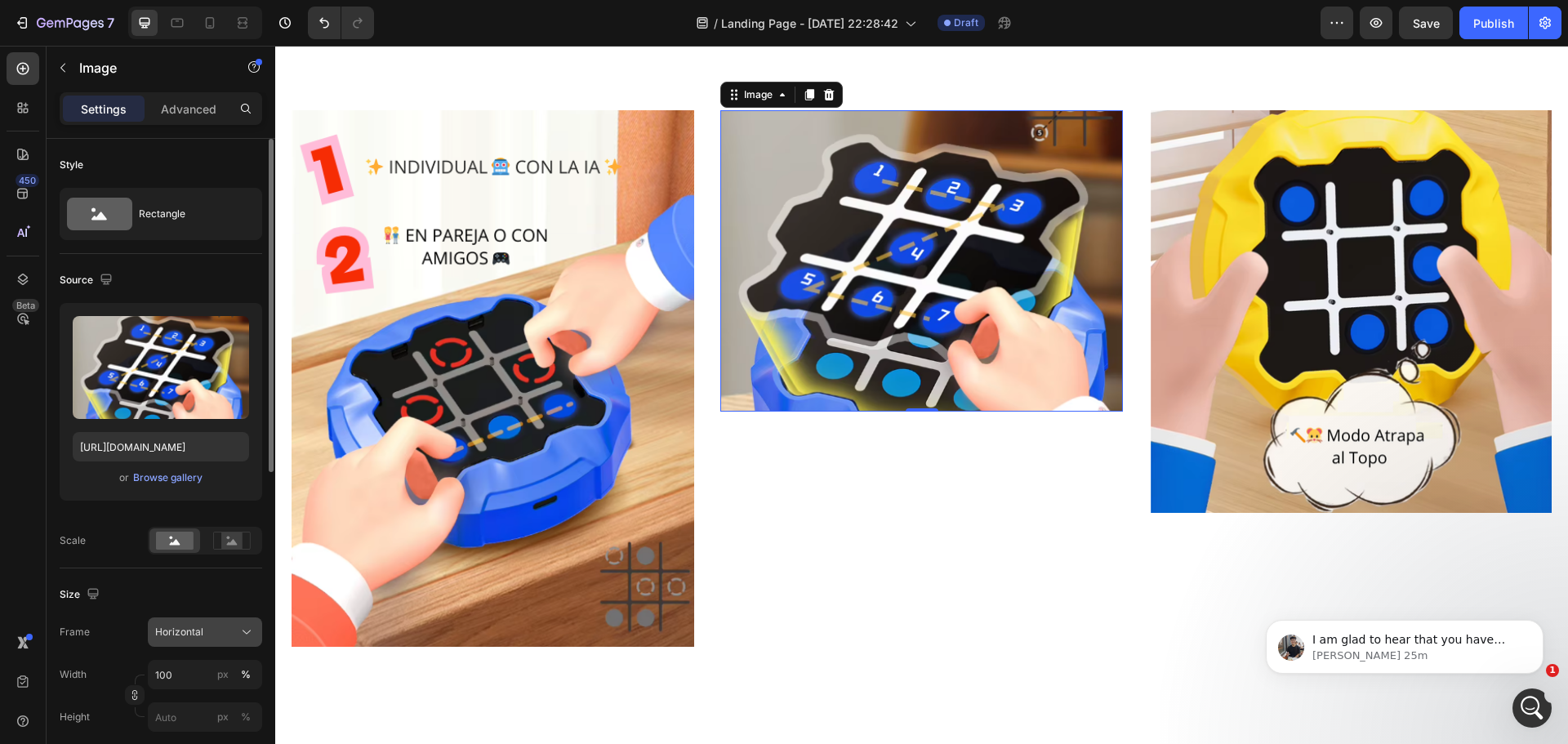
click at [246, 635] on icon at bounding box center [246, 633] width 8 height 4
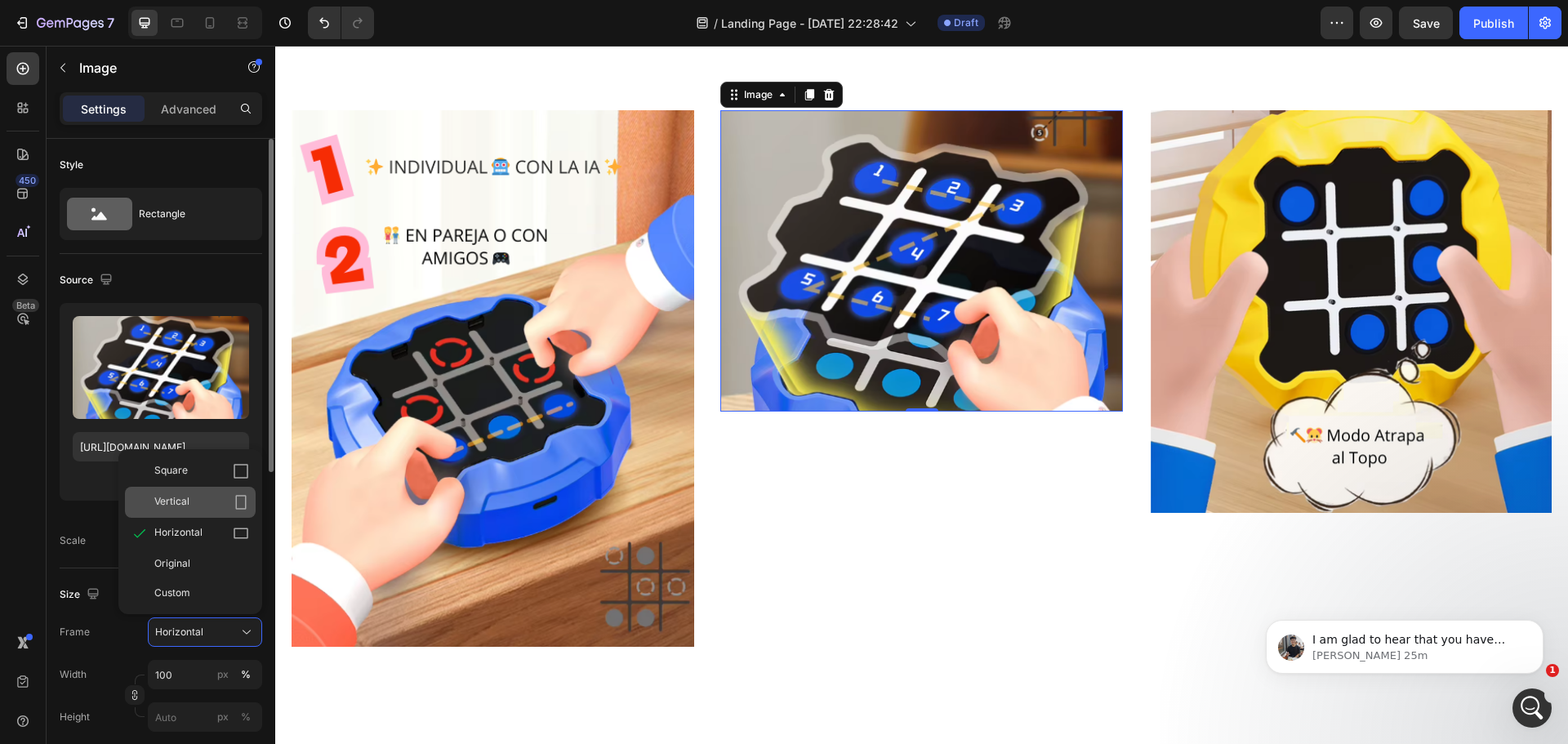
click at [234, 495] on icon at bounding box center [241, 503] width 17 height 17
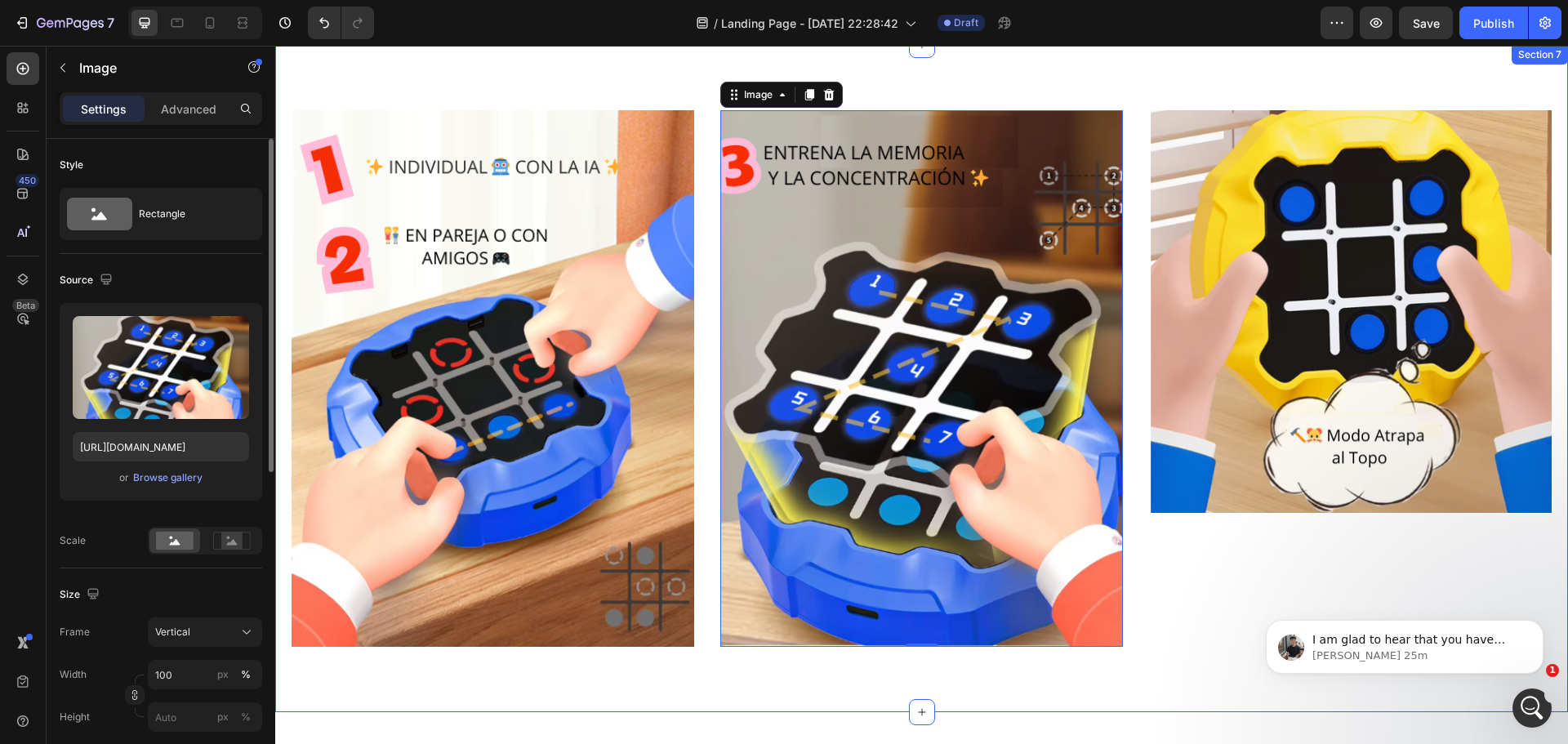
click at [1169, 604] on div "Image" at bounding box center [1350, 379] width 403 height 537
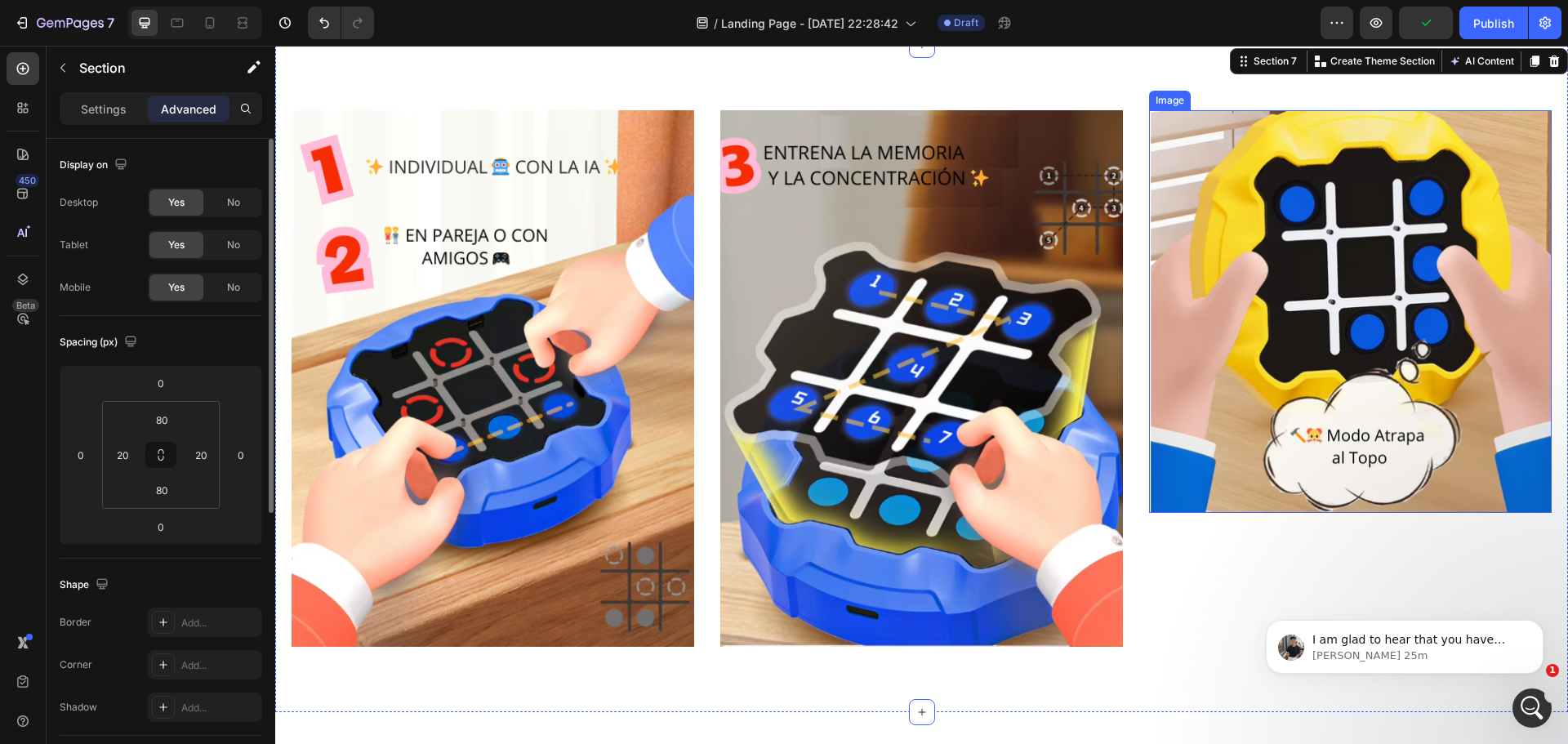
click at [1358, 370] on img at bounding box center [1350, 312] width 403 height 403
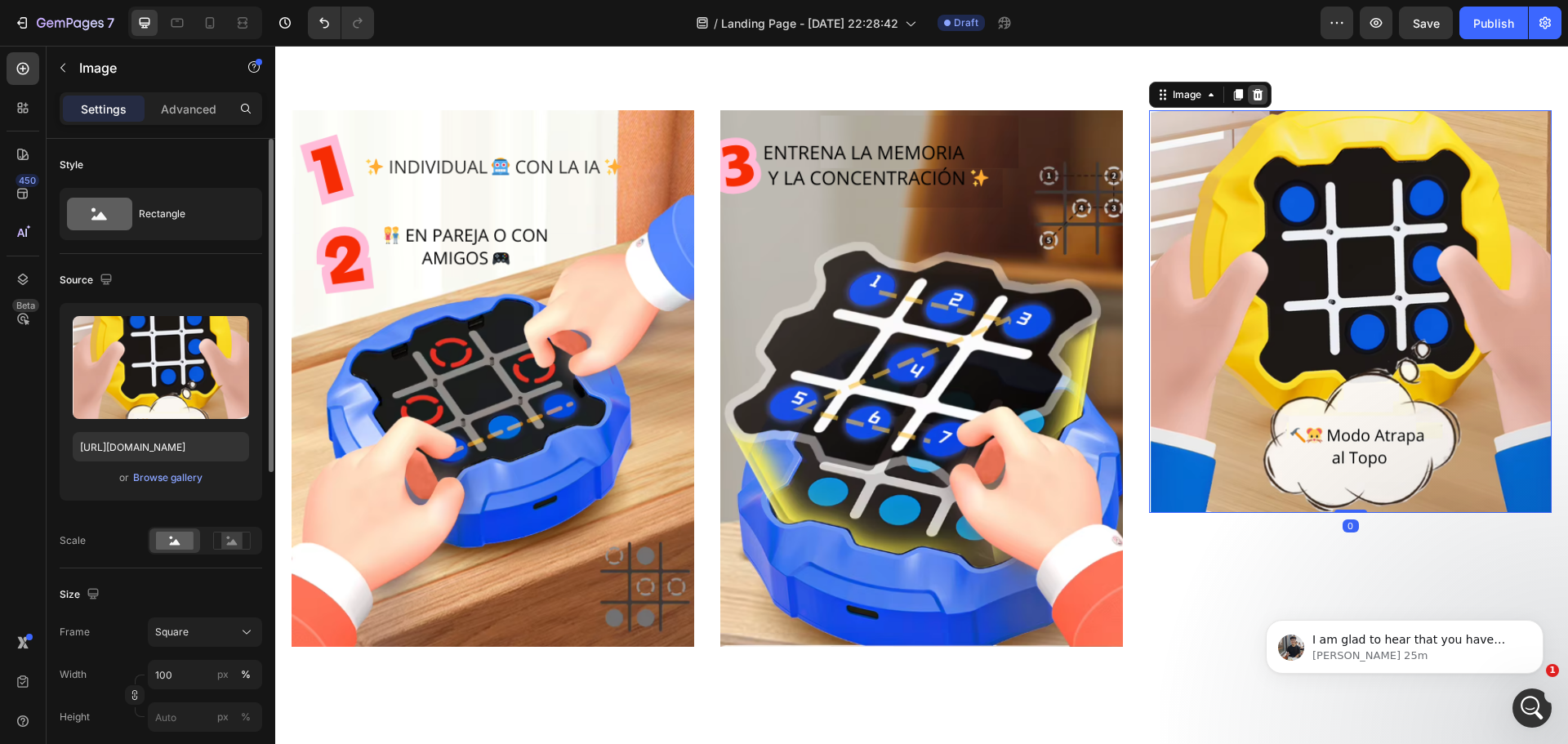
click at [1253, 95] on icon at bounding box center [1258, 95] width 11 height 11
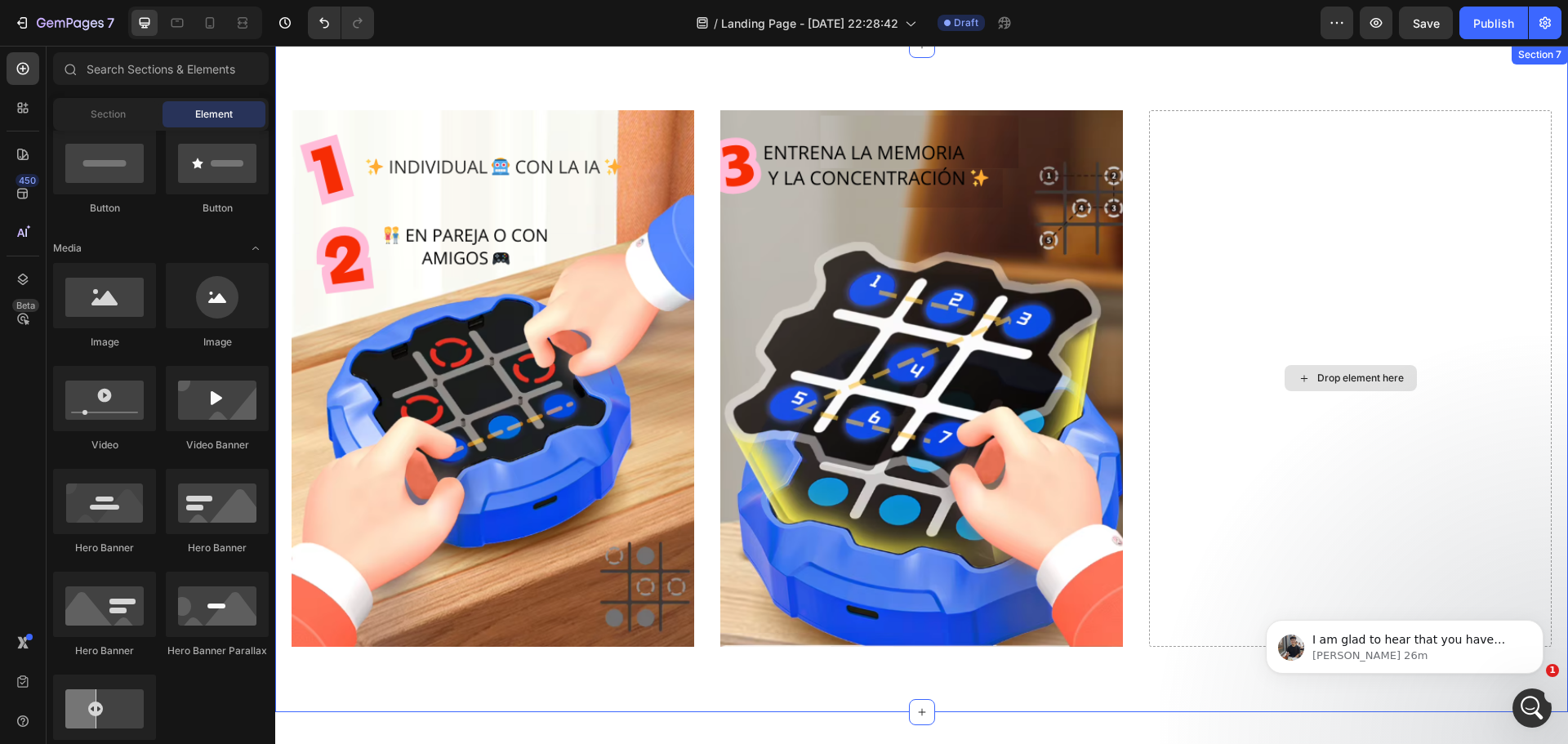
click at [1321, 388] on div "Drop element here" at bounding box center [1351, 378] width 132 height 26
drag, startPoint x: 383, startPoint y: 361, endPoint x: 1244, endPoint y: 389, distance: 861.5
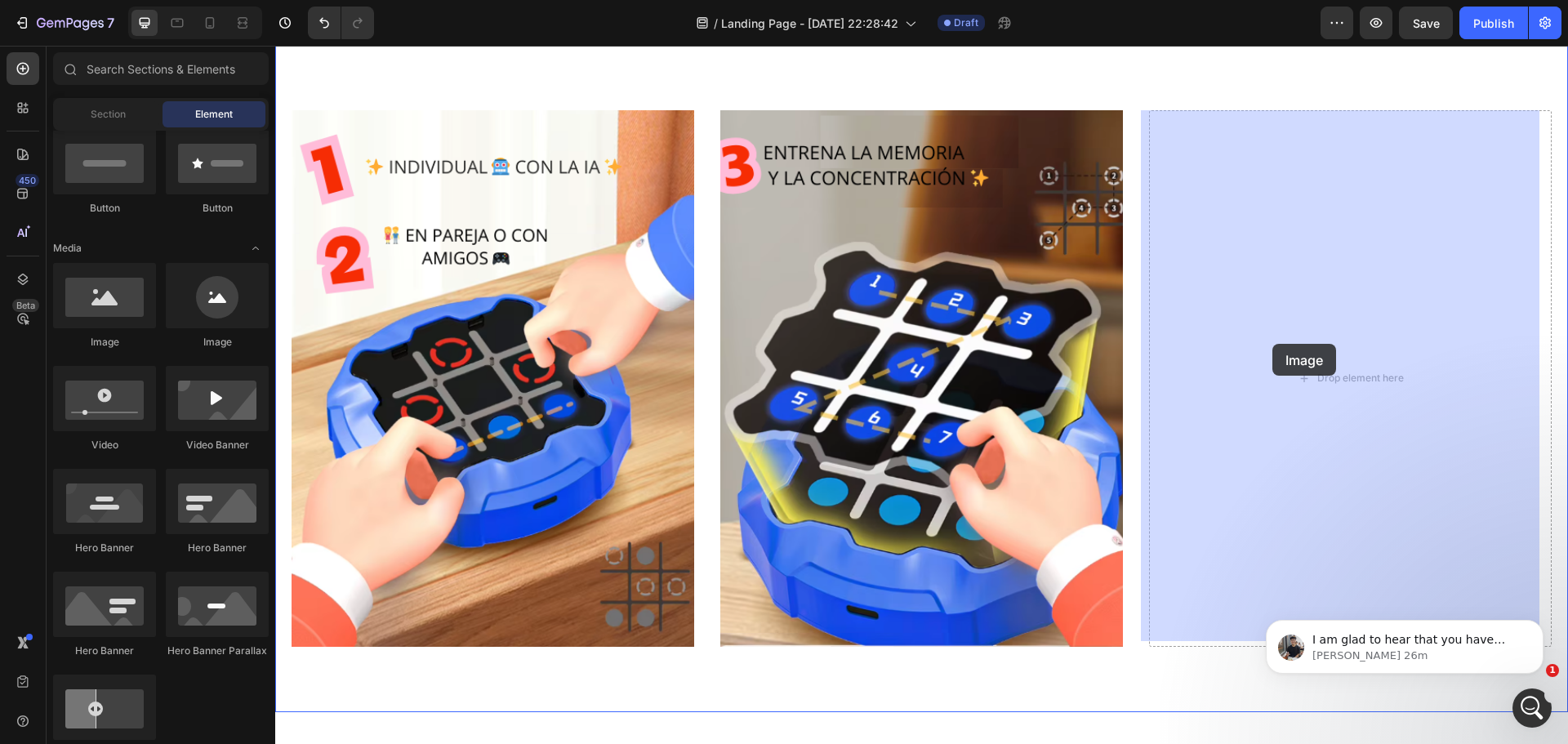
drag, startPoint x: 387, startPoint y: 349, endPoint x: 1272, endPoint y: 344, distance: 885.0
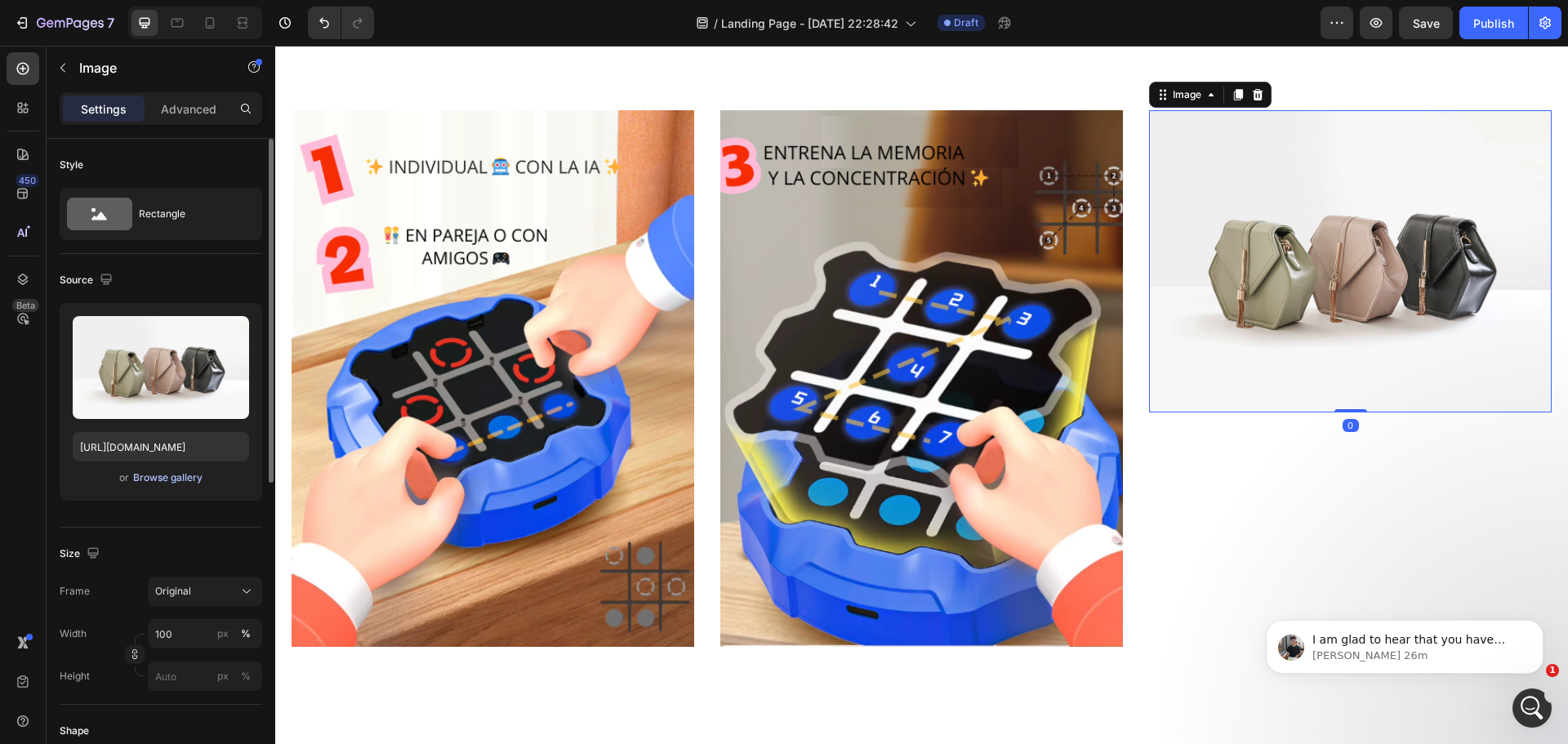
click at [186, 484] on div "Browse gallery" at bounding box center [168, 478] width 70 height 15
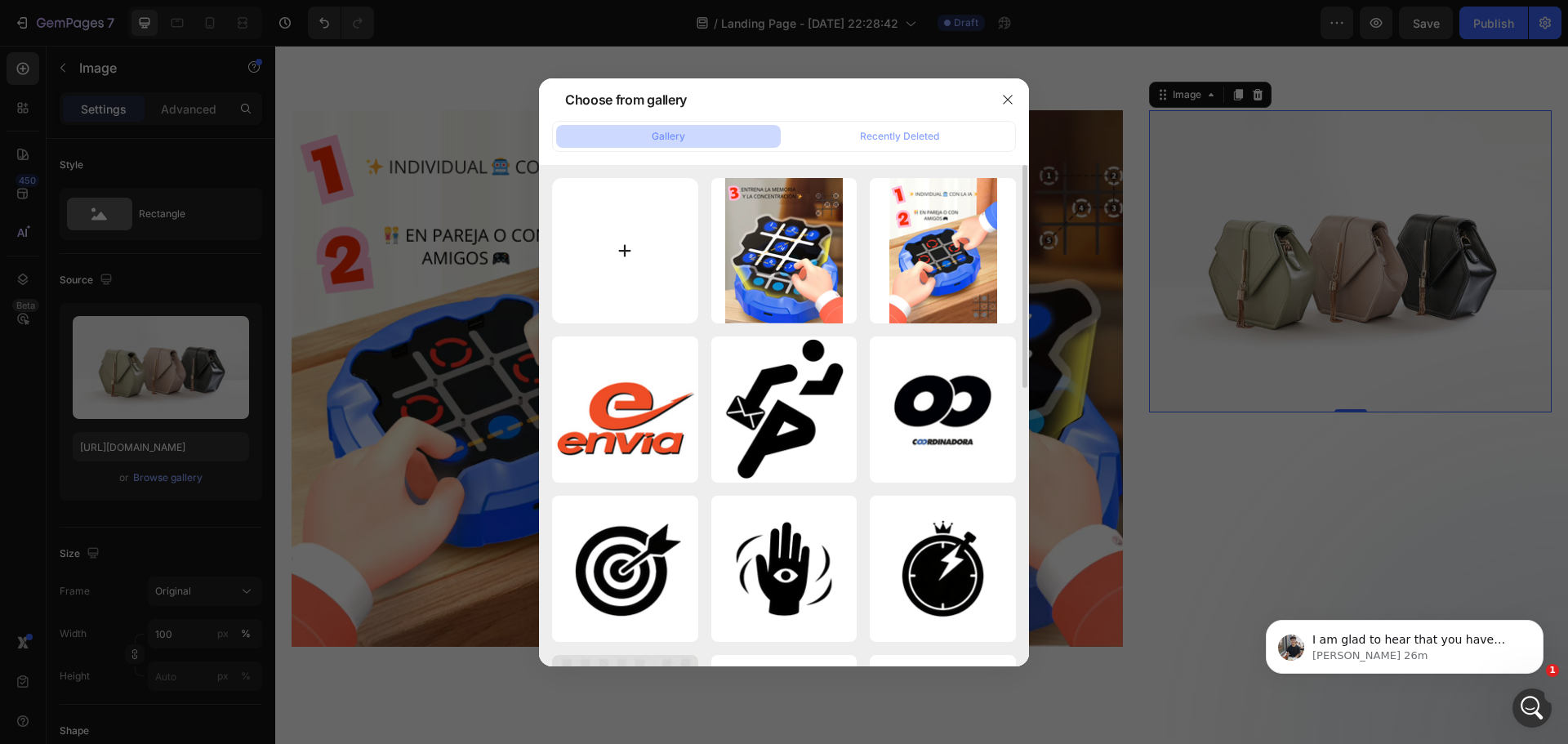
click at [638, 252] on input "file" at bounding box center [625, 251] width 146 height 146
type input "C:\fakepath\🔨🐹 Modo Atrapa al Topo (1).png"
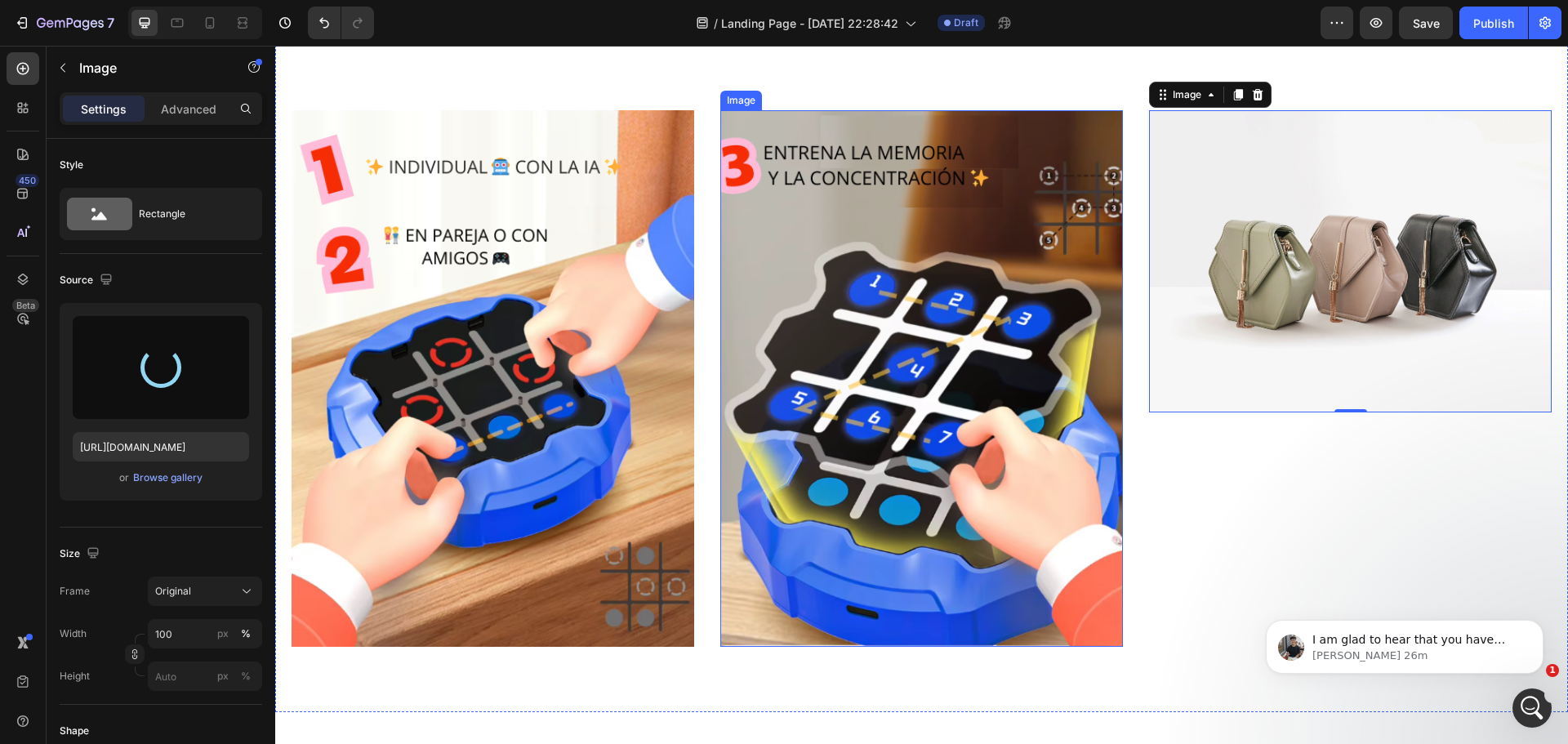
type input "[URL][DOMAIN_NAME]"
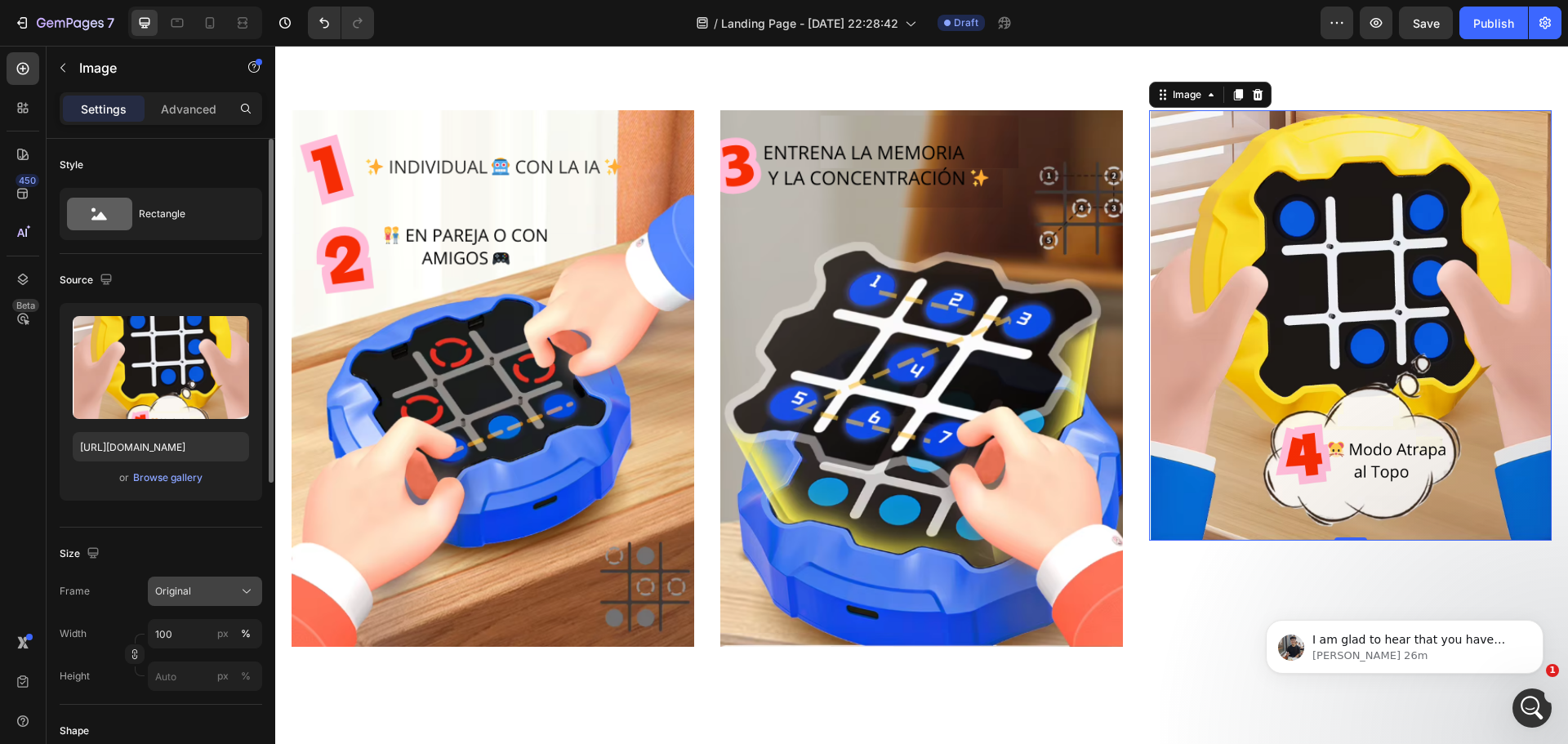
click at [251, 593] on icon at bounding box center [246, 591] width 17 height 17
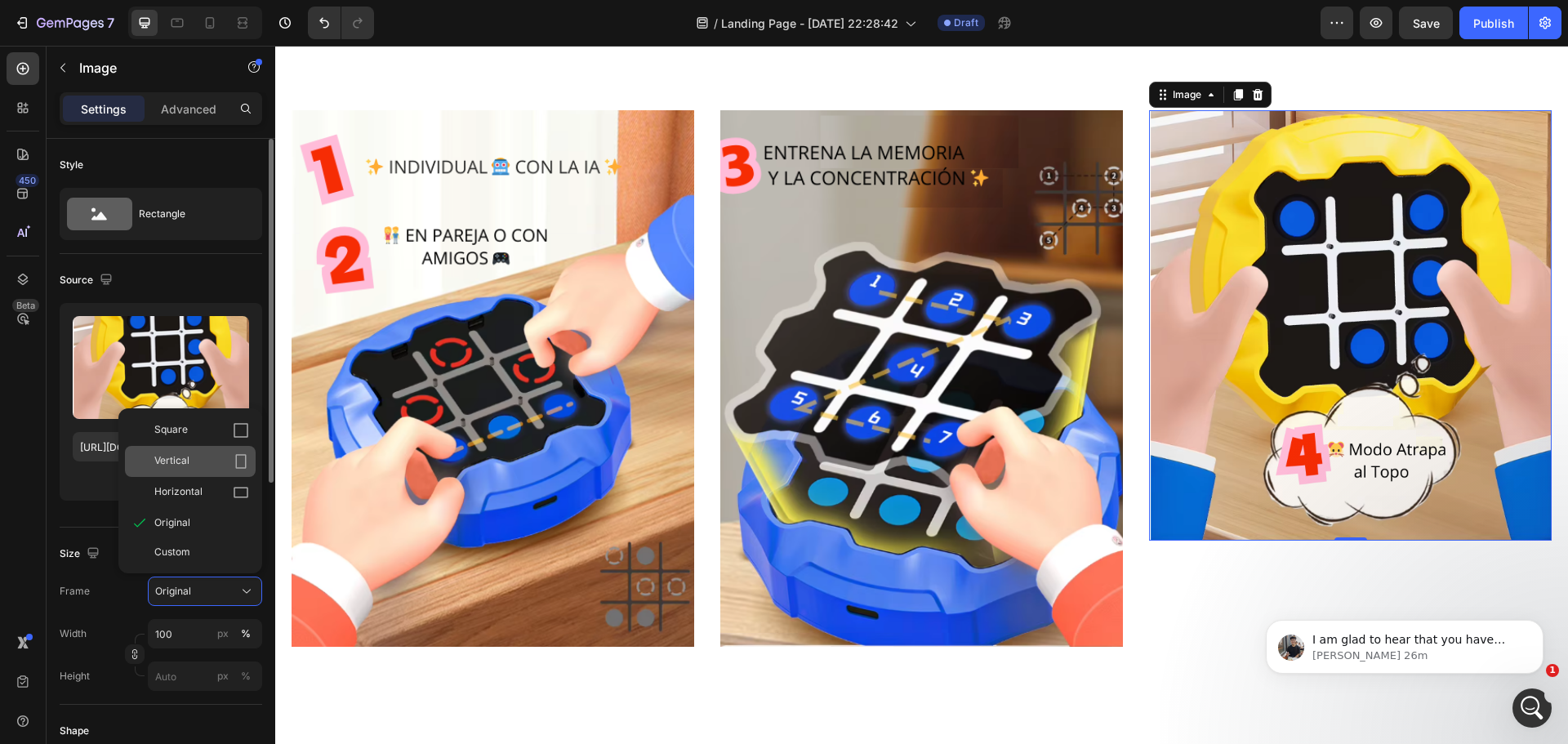
click at [229, 468] on div "Vertical" at bounding box center [201, 462] width 95 height 17
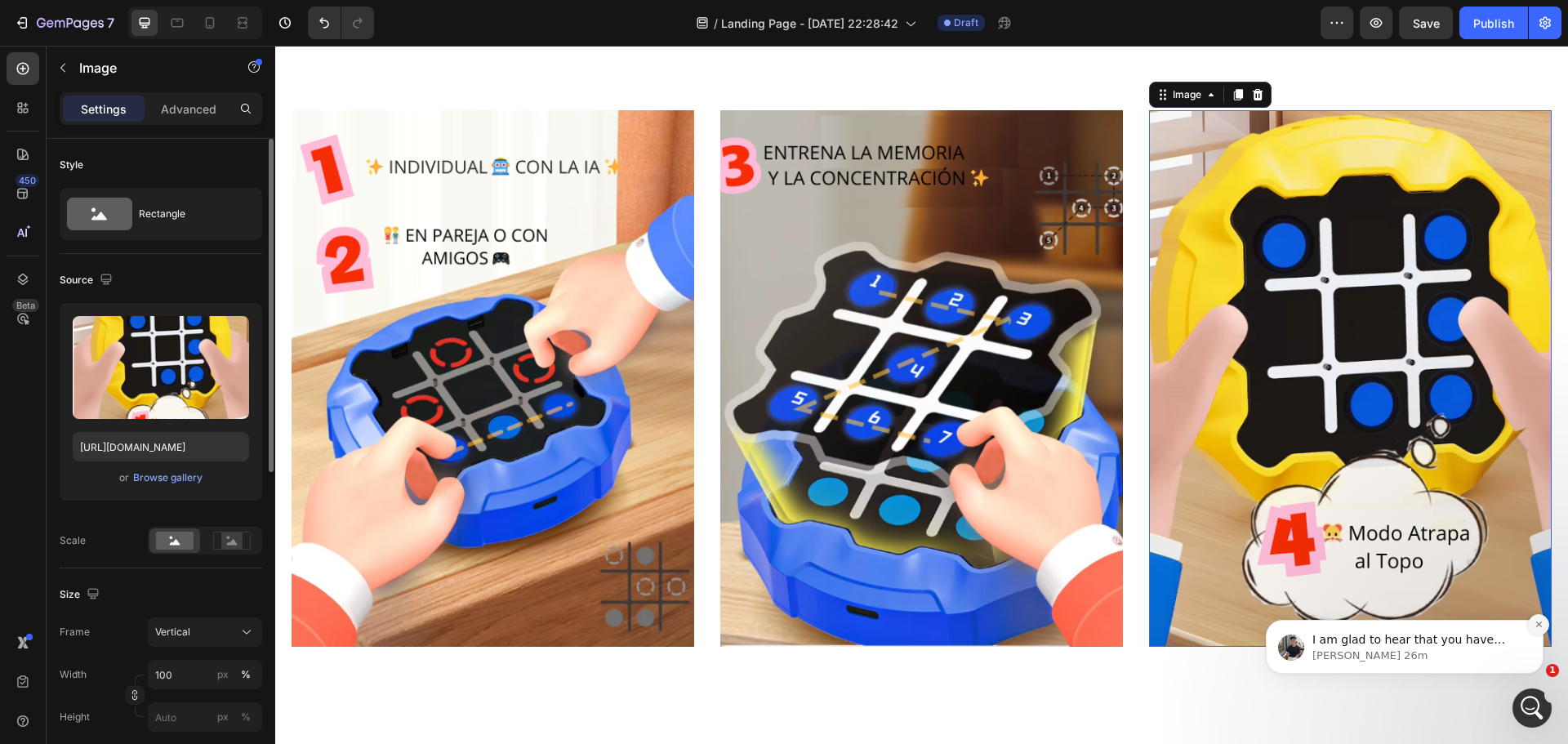
click at [1541, 627] on icon "Dismiss notification" at bounding box center [1539, 624] width 6 height 6
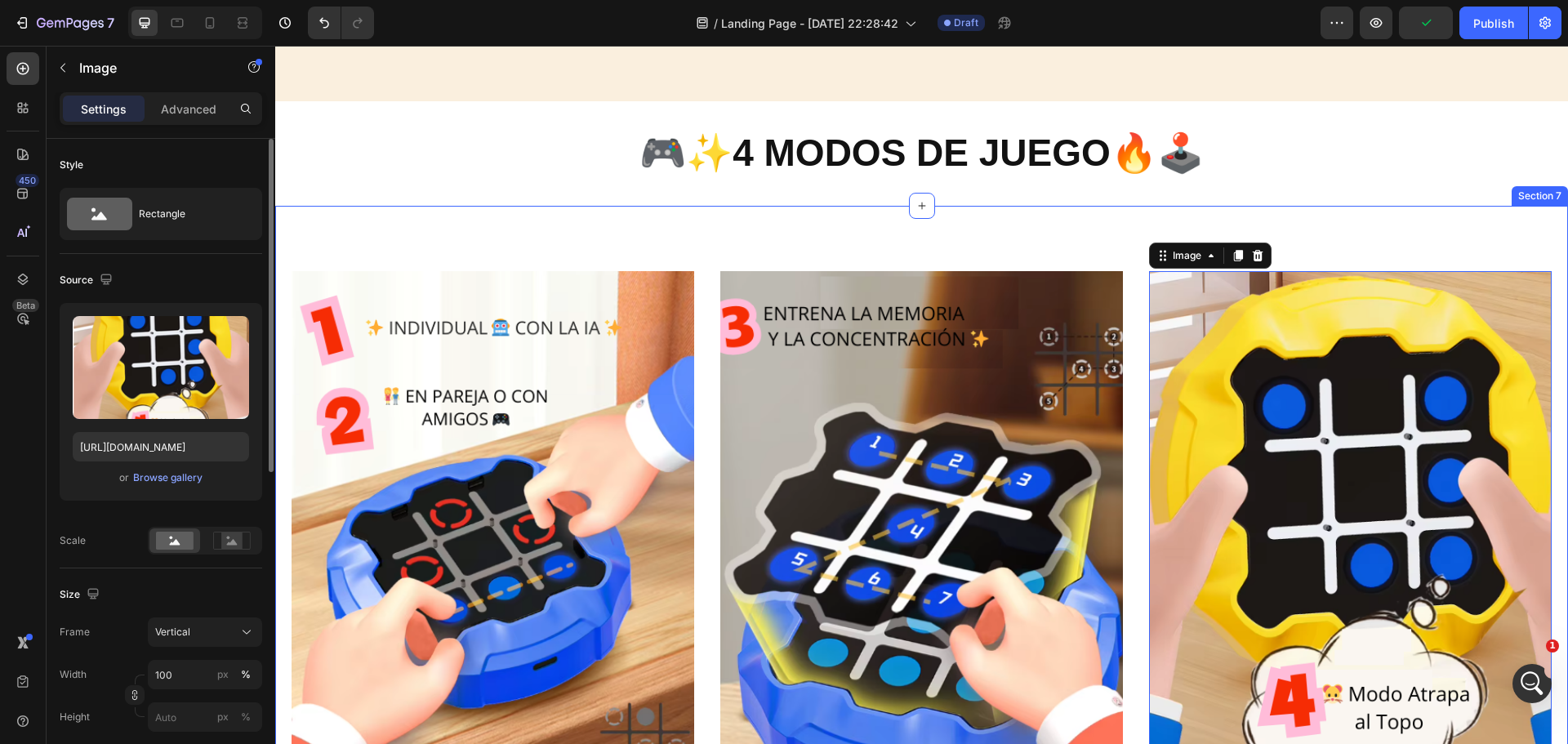
scroll to position [2043, 0]
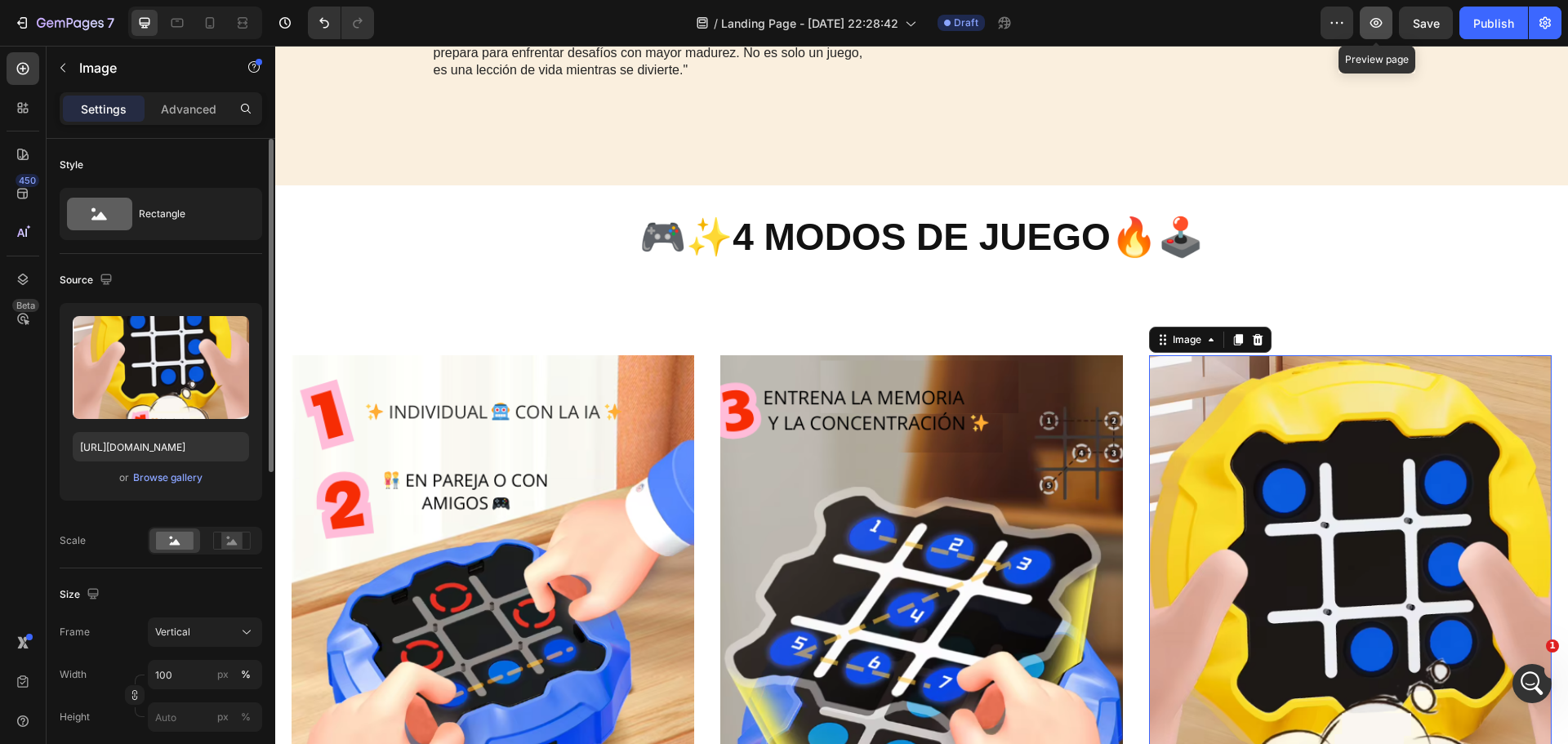
click at [1369, 18] on icon "button" at bounding box center [1376, 23] width 17 height 17
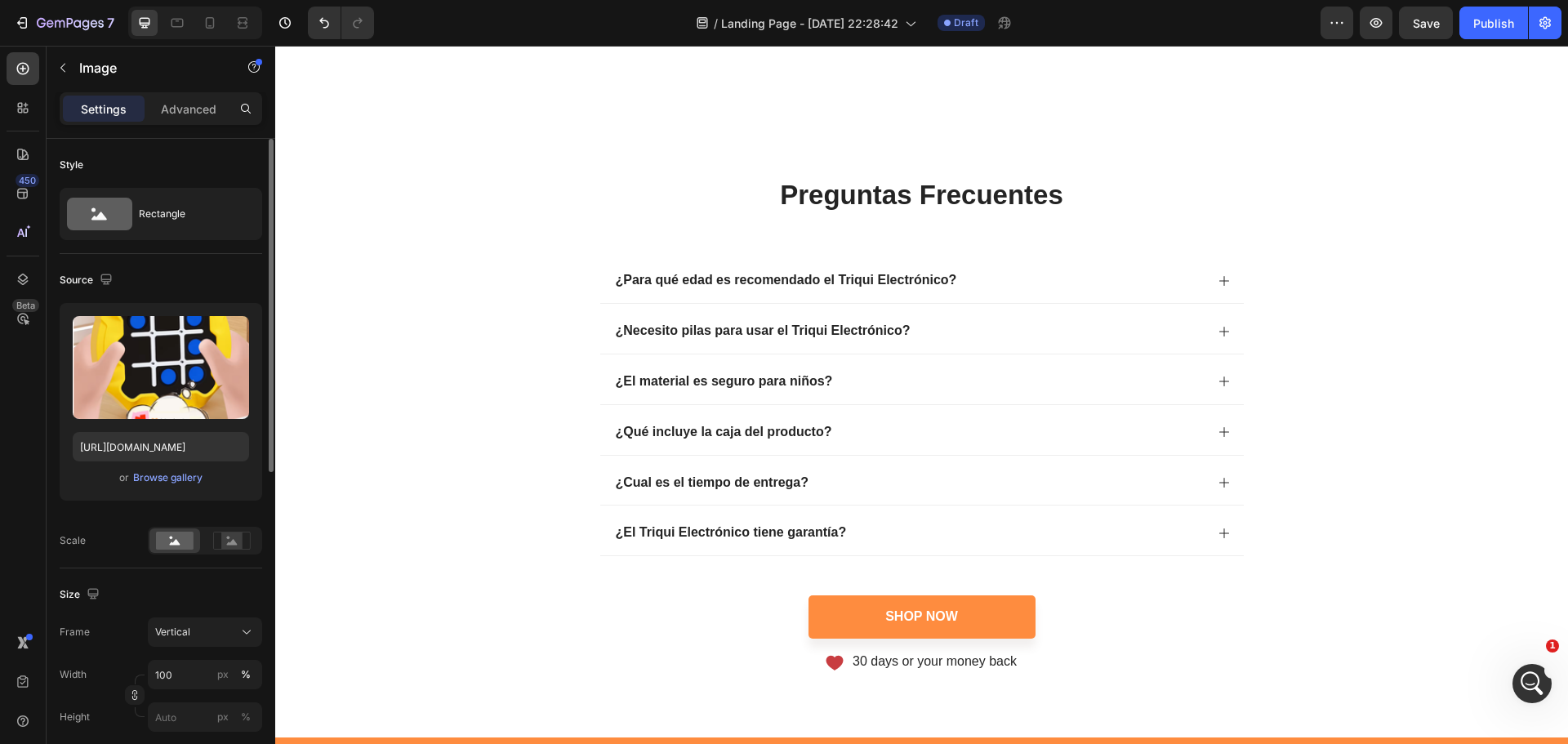
scroll to position [3759, 0]
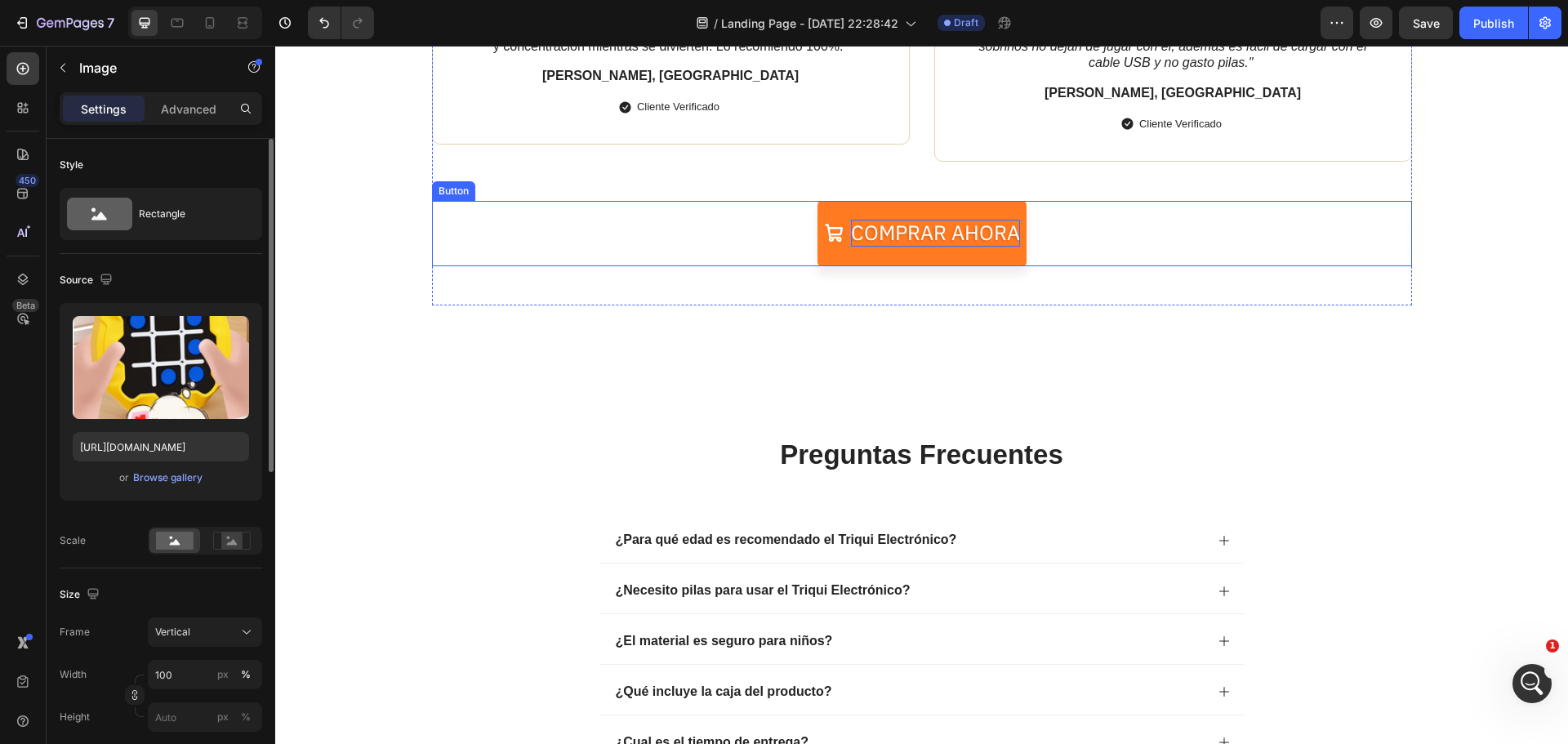
click at [906, 246] on p "Comprar ahora" at bounding box center [936, 233] width 169 height 27
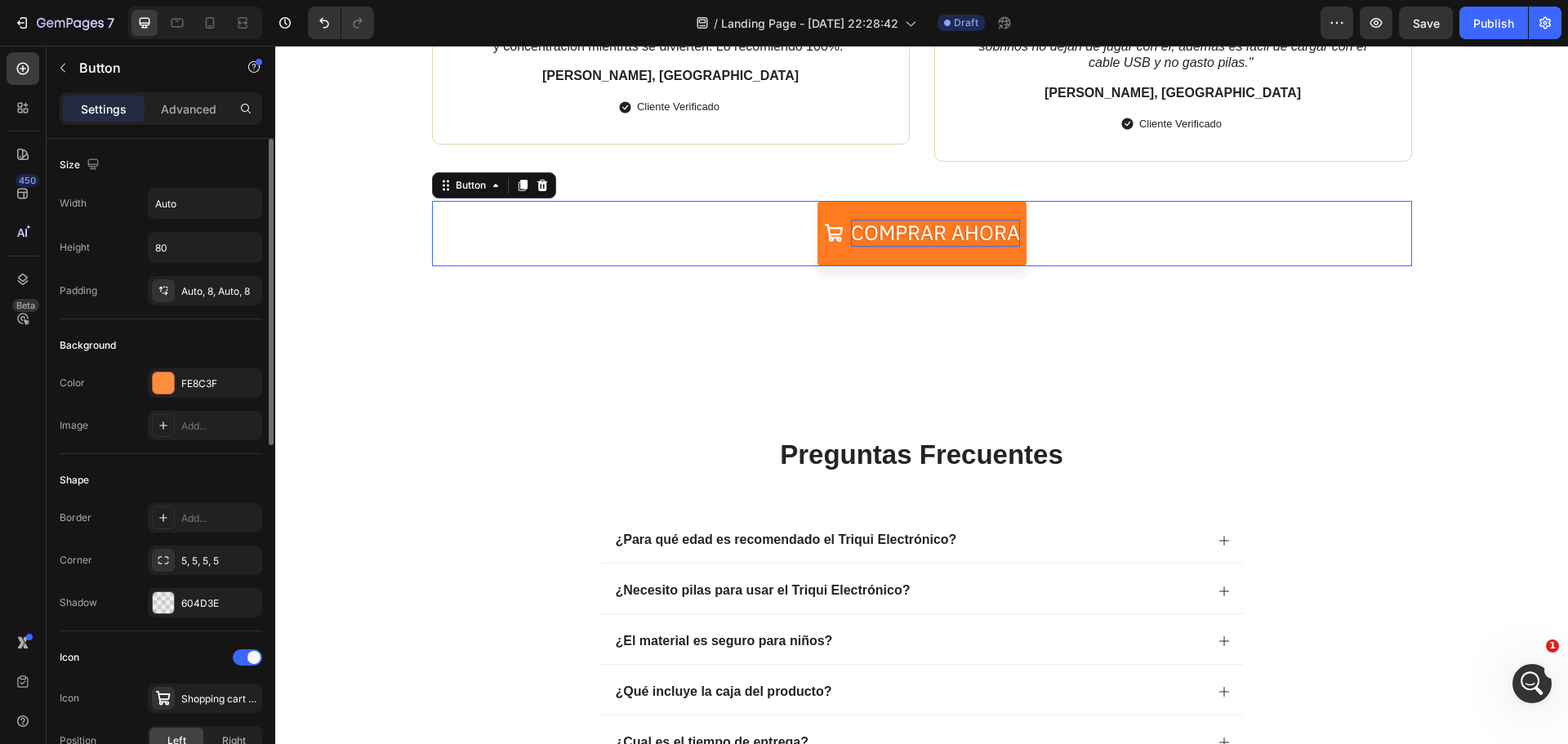
scroll to position [3350, 0]
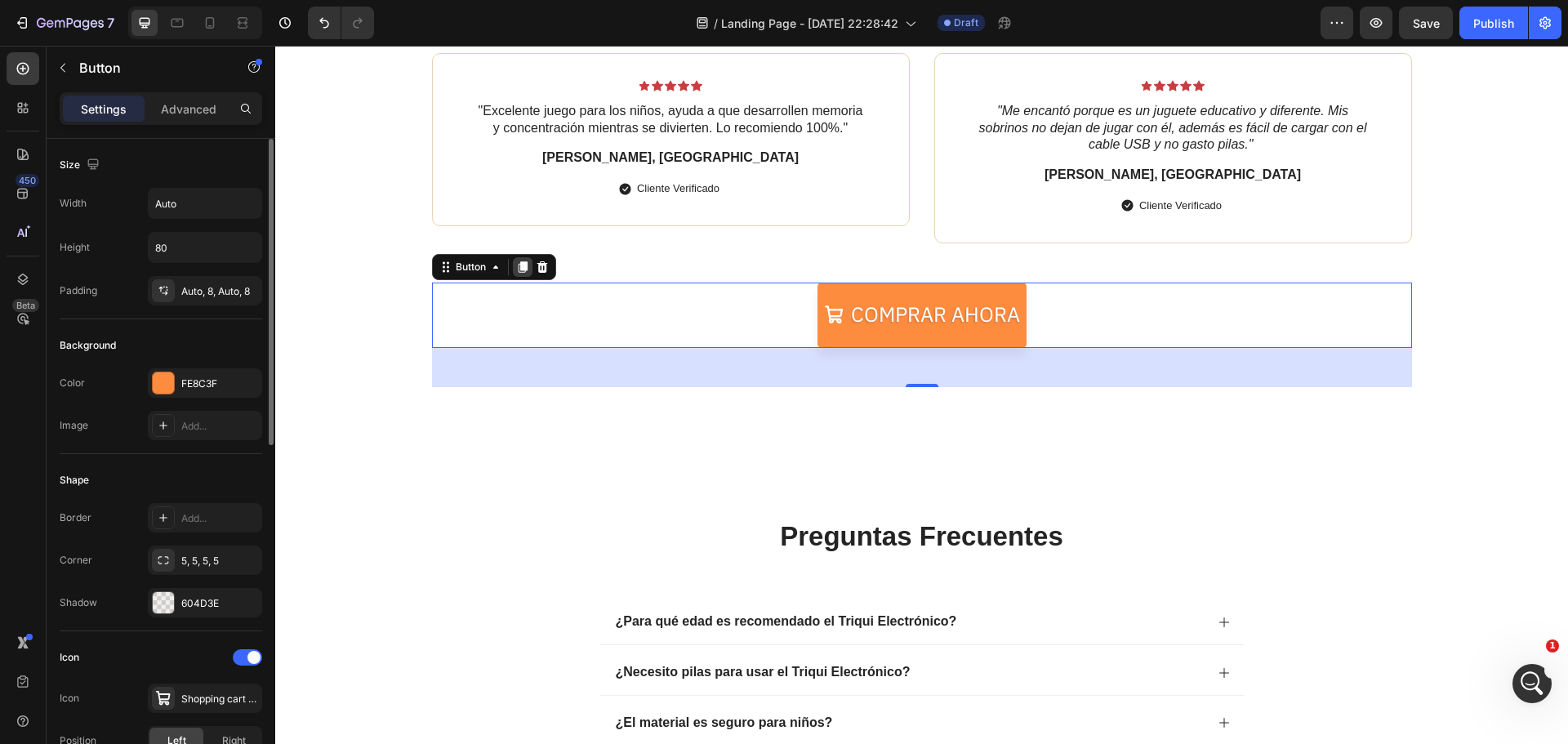
click at [517, 269] on icon at bounding box center [523, 267] width 13 height 13
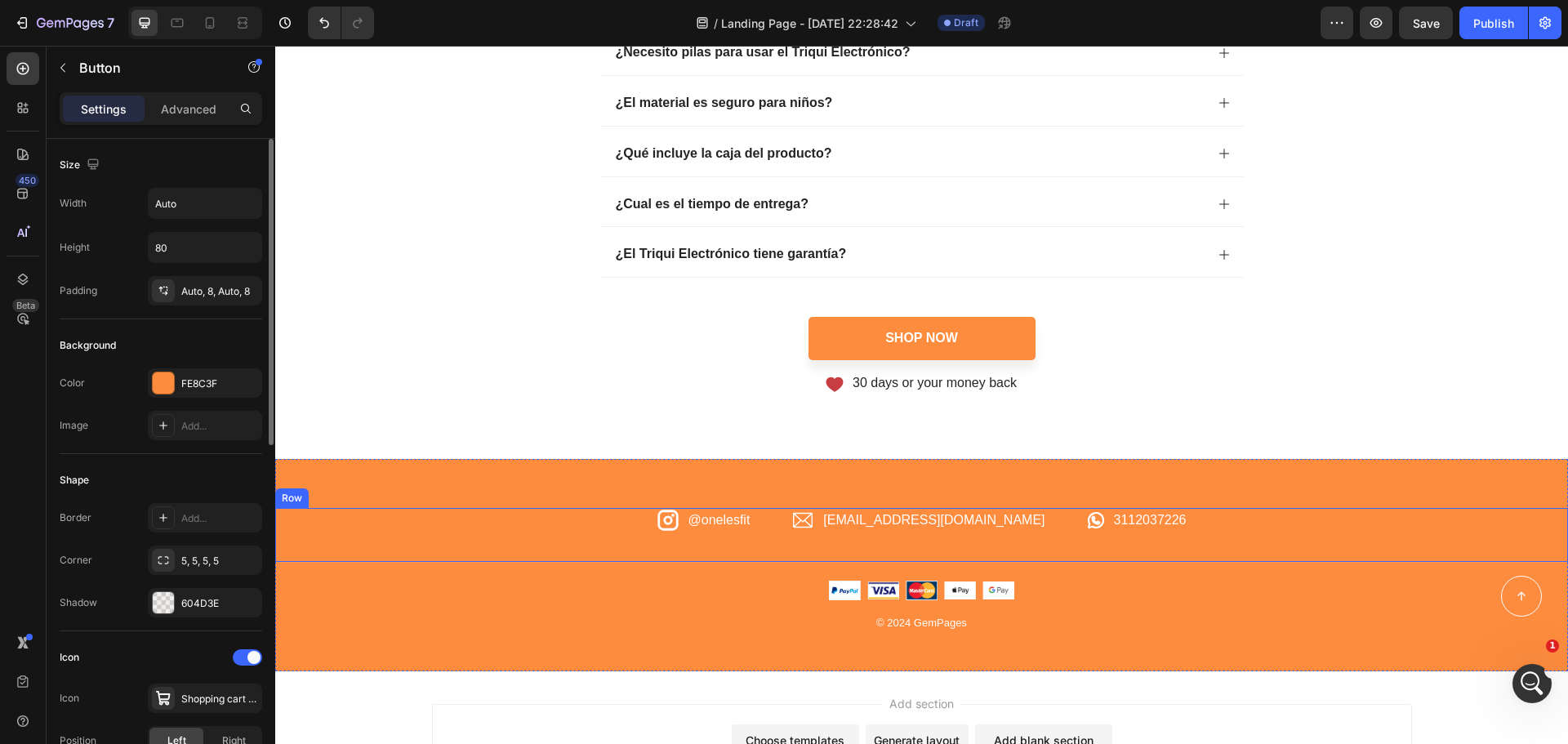
scroll to position [4086, 0]
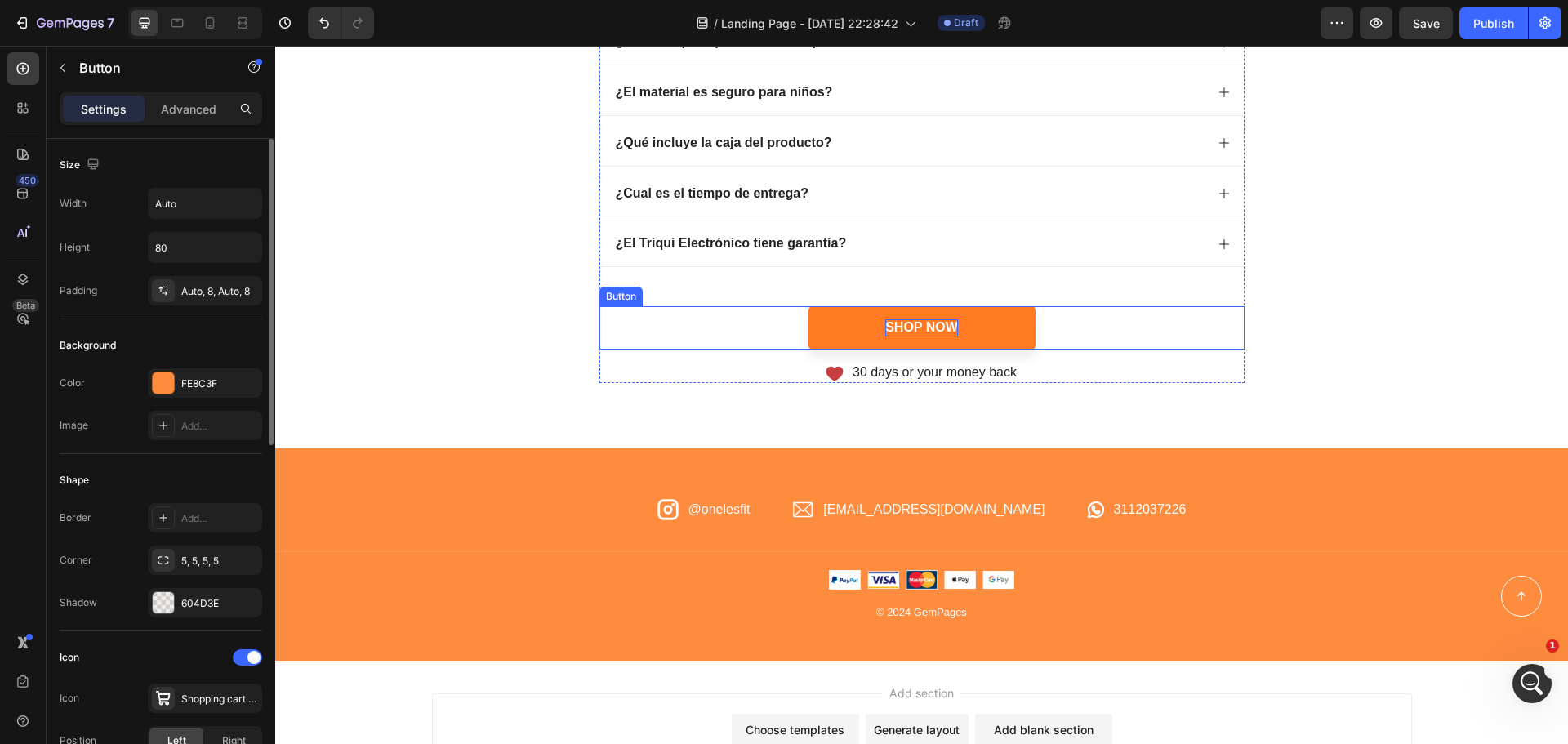
click at [934, 334] on div "Shop Now" at bounding box center [921, 327] width 73 height 17
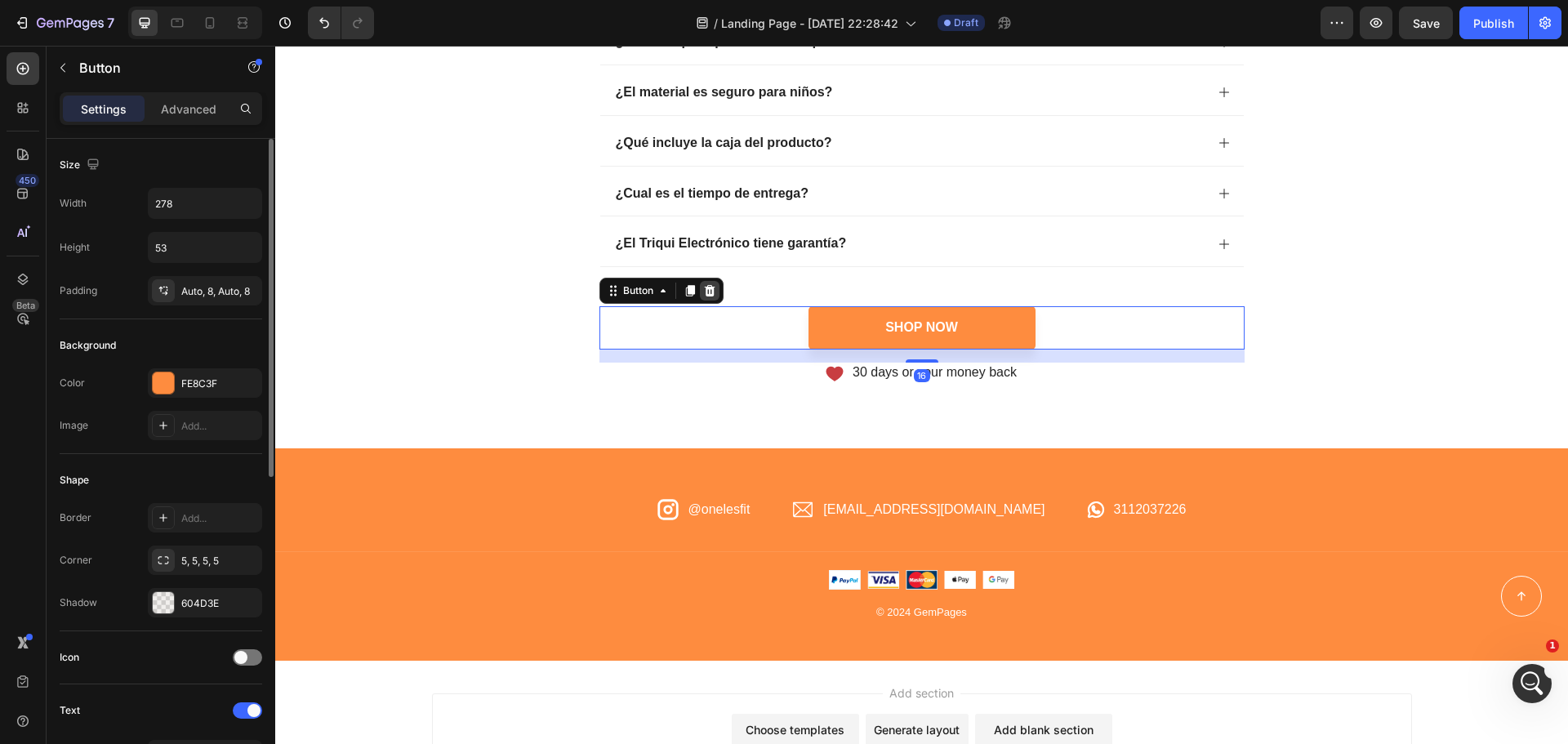
click at [709, 290] on icon at bounding box center [710, 291] width 13 height 13
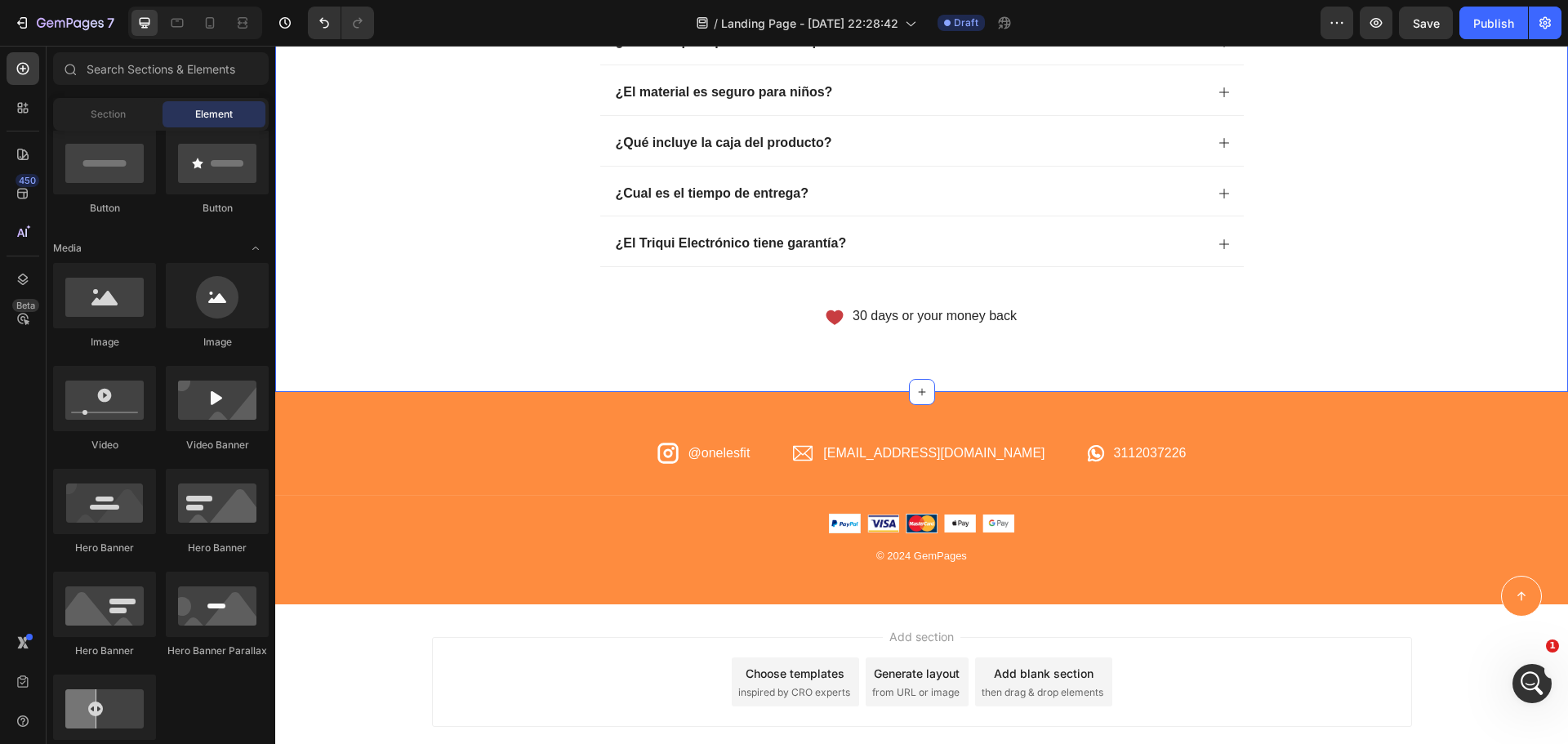
click at [897, 319] on p "30 days or your money back" at bounding box center [935, 316] width 165 height 17
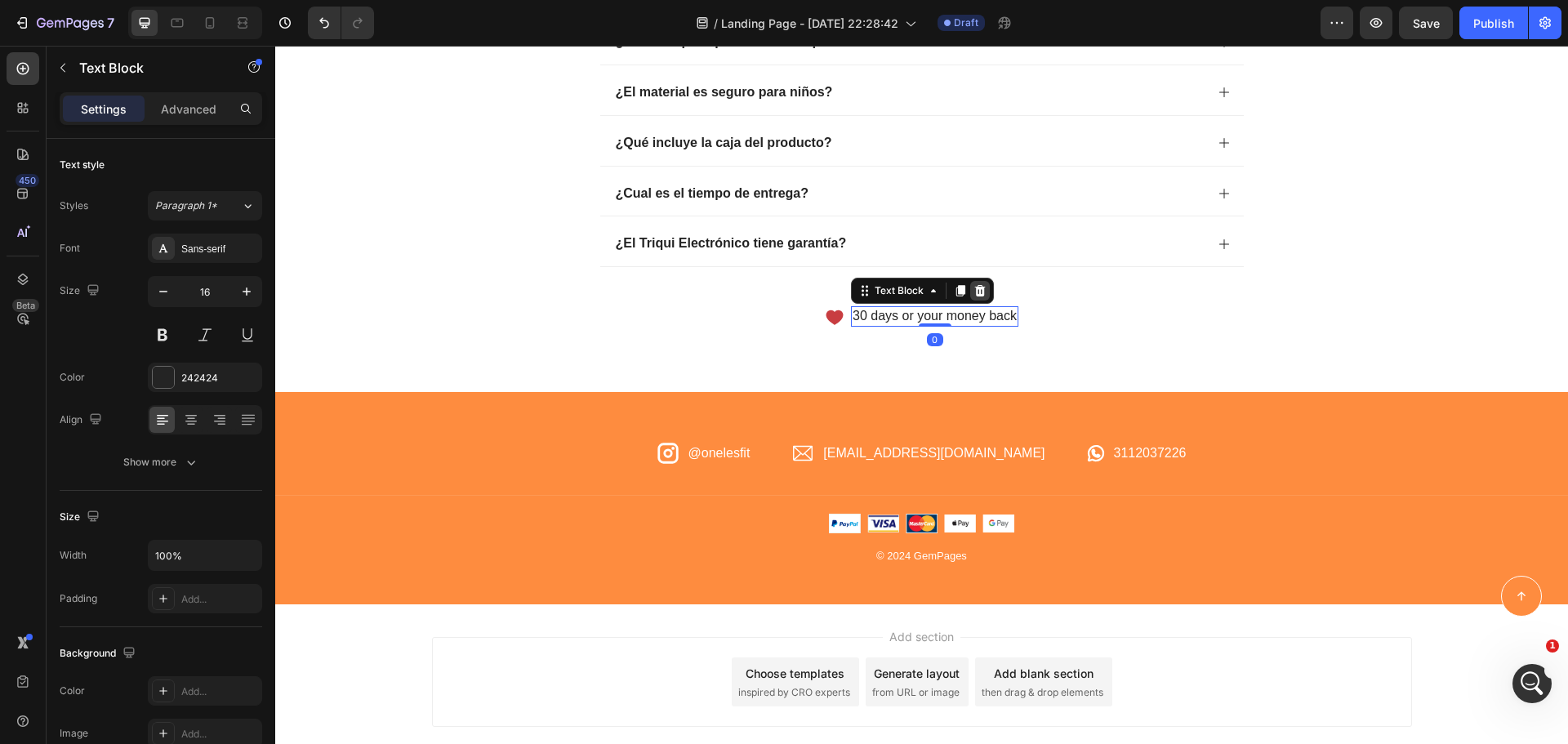
click at [973, 292] on icon at bounding box center [980, 291] width 13 height 13
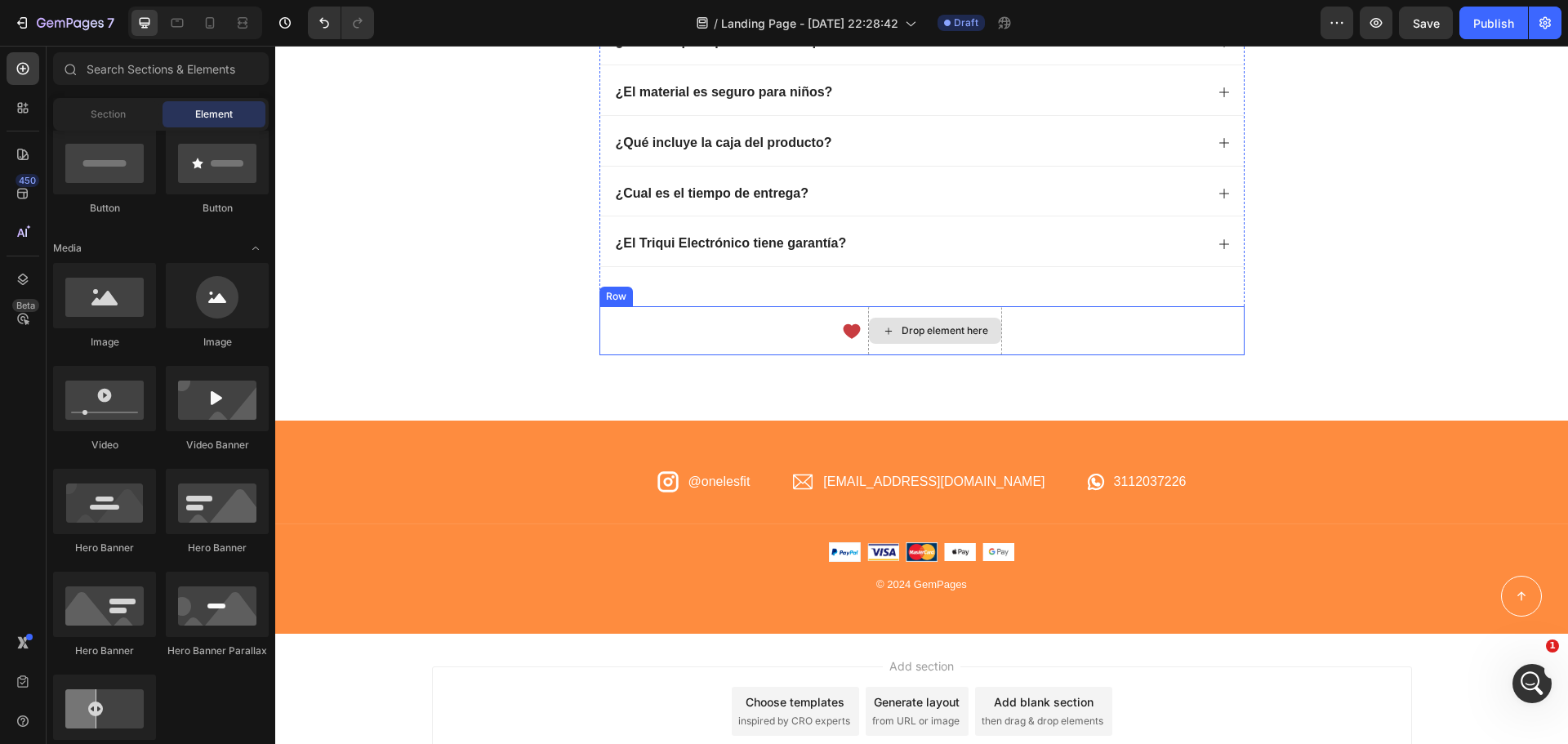
click at [894, 326] on div "Drop element here" at bounding box center [935, 331] width 132 height 26
click at [850, 324] on icon at bounding box center [851, 330] width 19 height 19
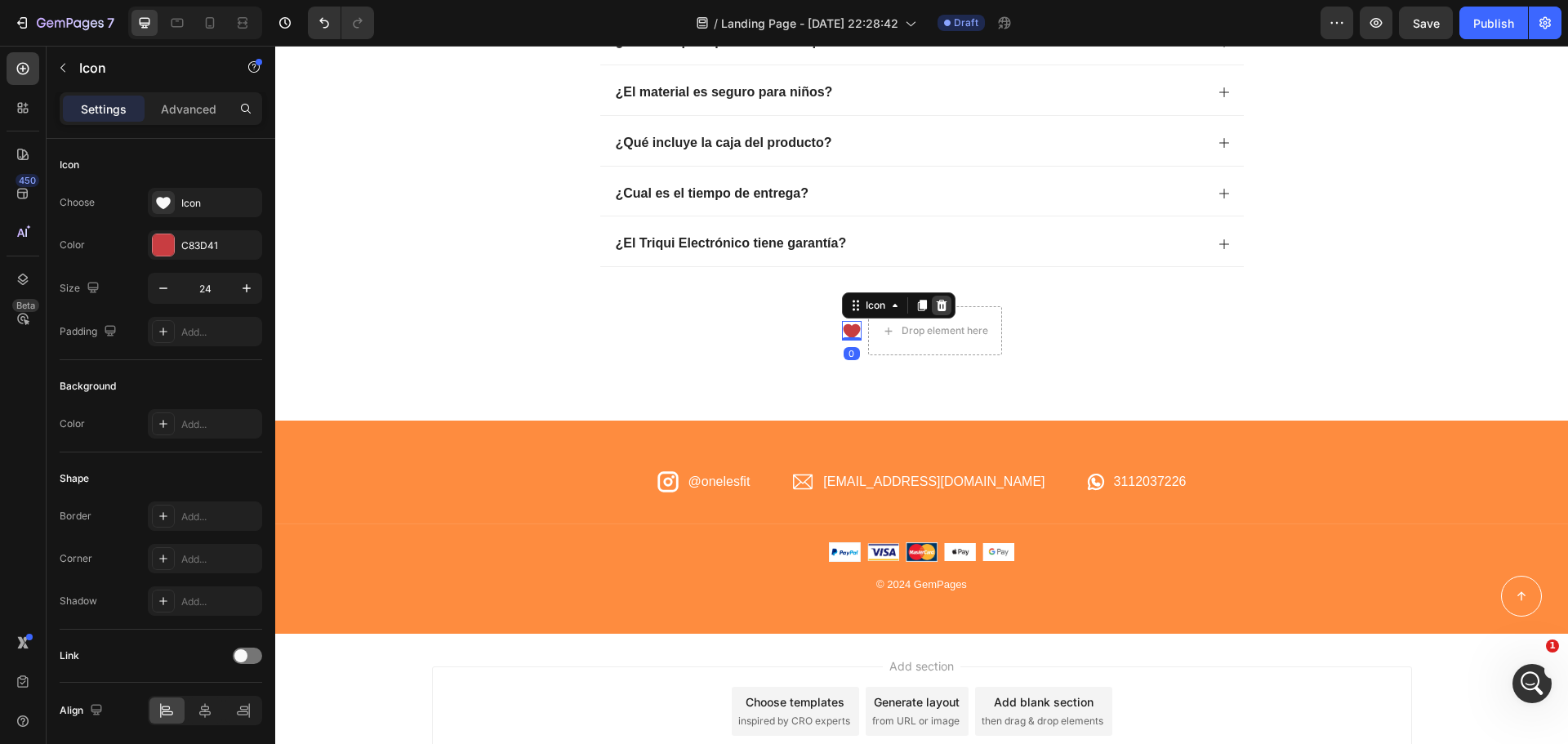
click at [936, 312] on icon at bounding box center [941, 305] width 11 height 11
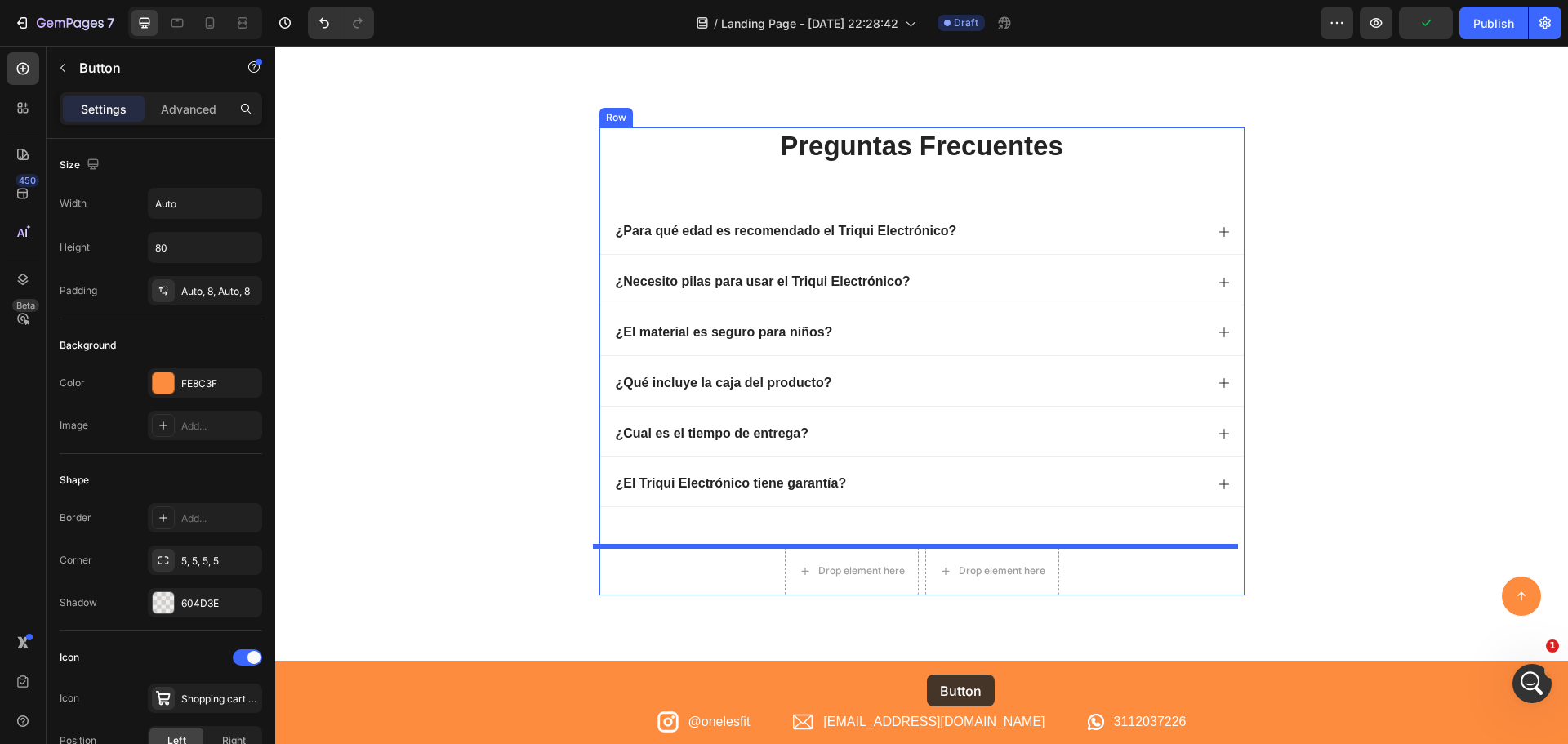
scroll to position [3922, 0]
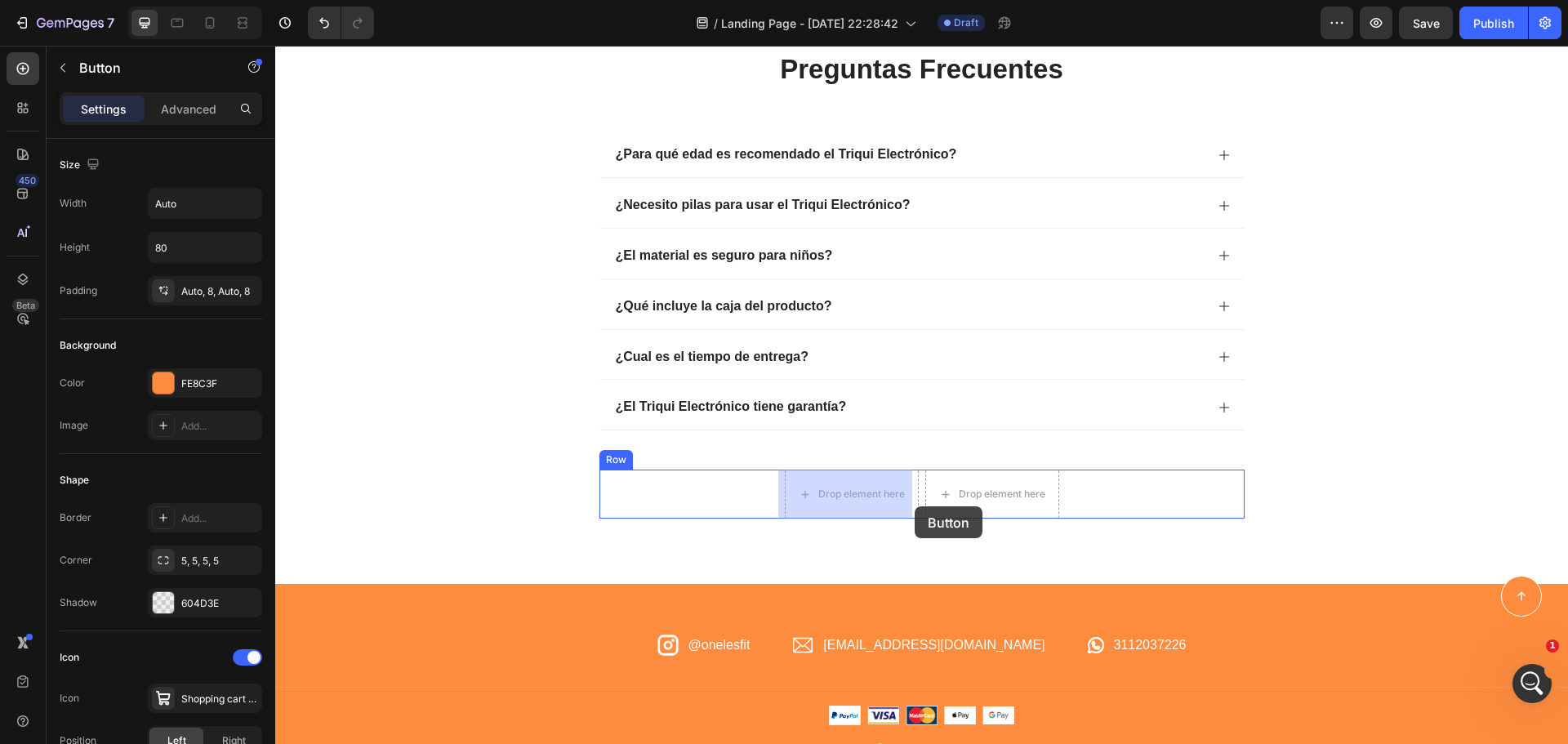
drag, startPoint x: 910, startPoint y: 384, endPoint x: 915, endPoint y: 507, distance: 123.1
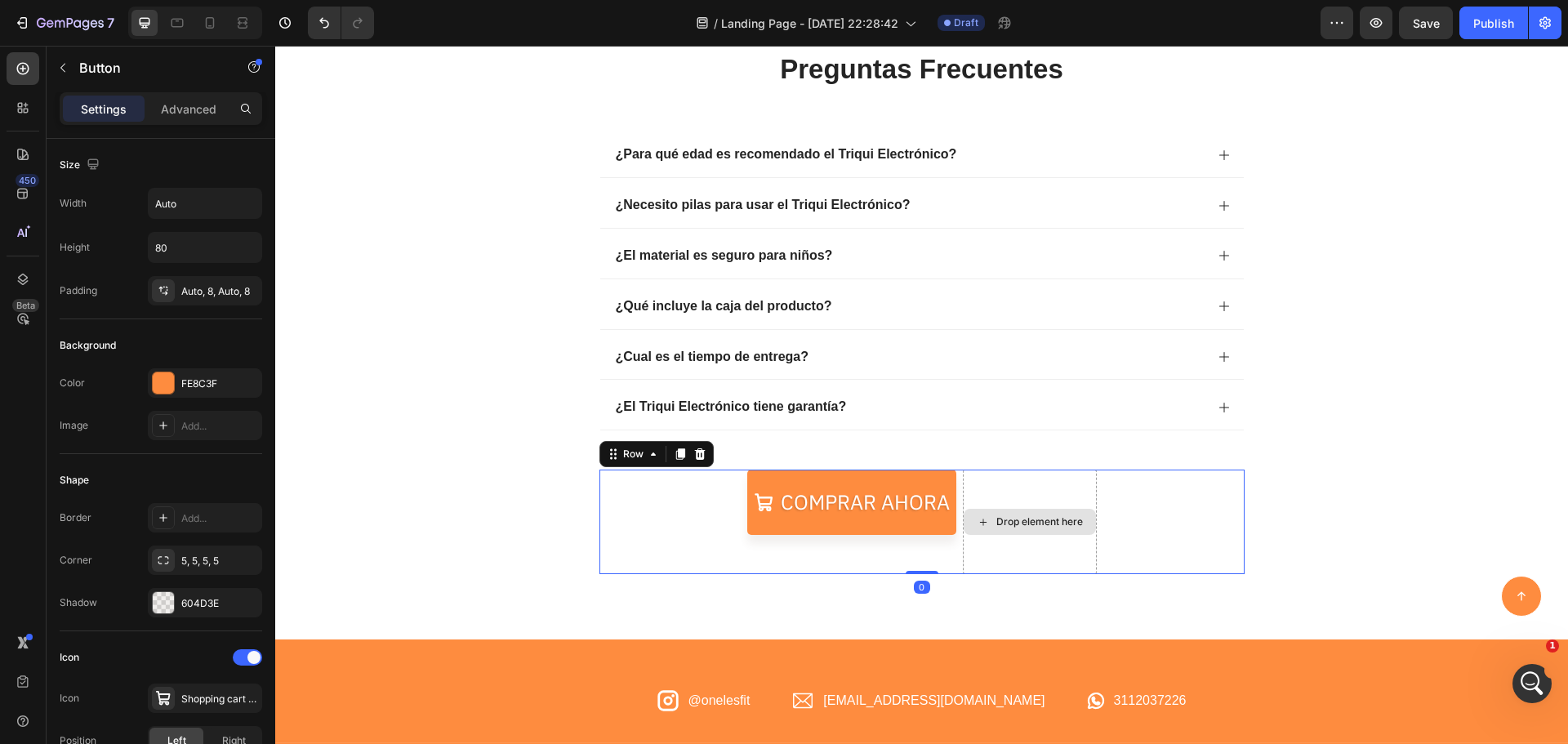
click at [978, 498] on div "Drop element here" at bounding box center [1030, 522] width 134 height 105
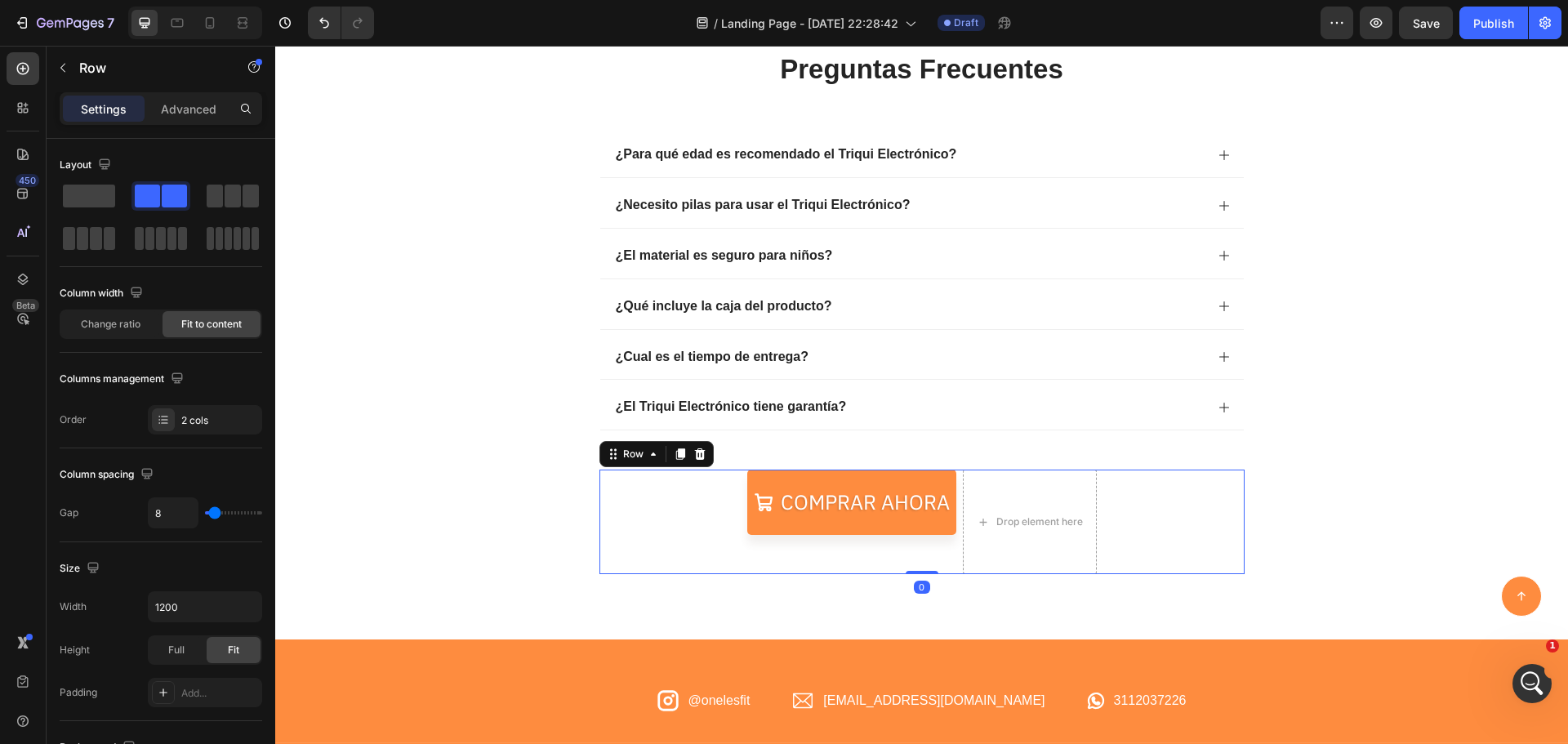
click at [694, 459] on icon at bounding box center [699, 454] width 11 height 11
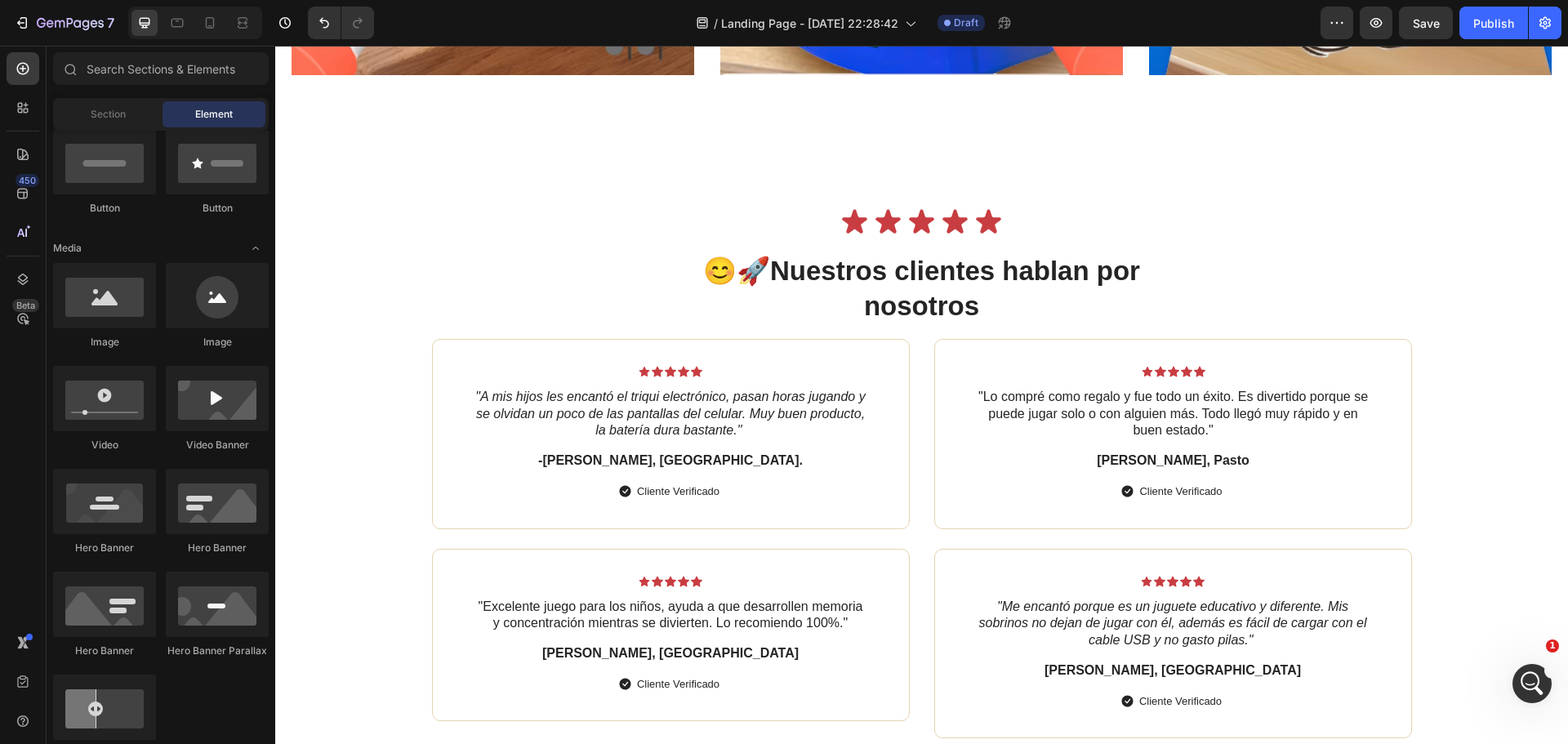
scroll to position [2534, 0]
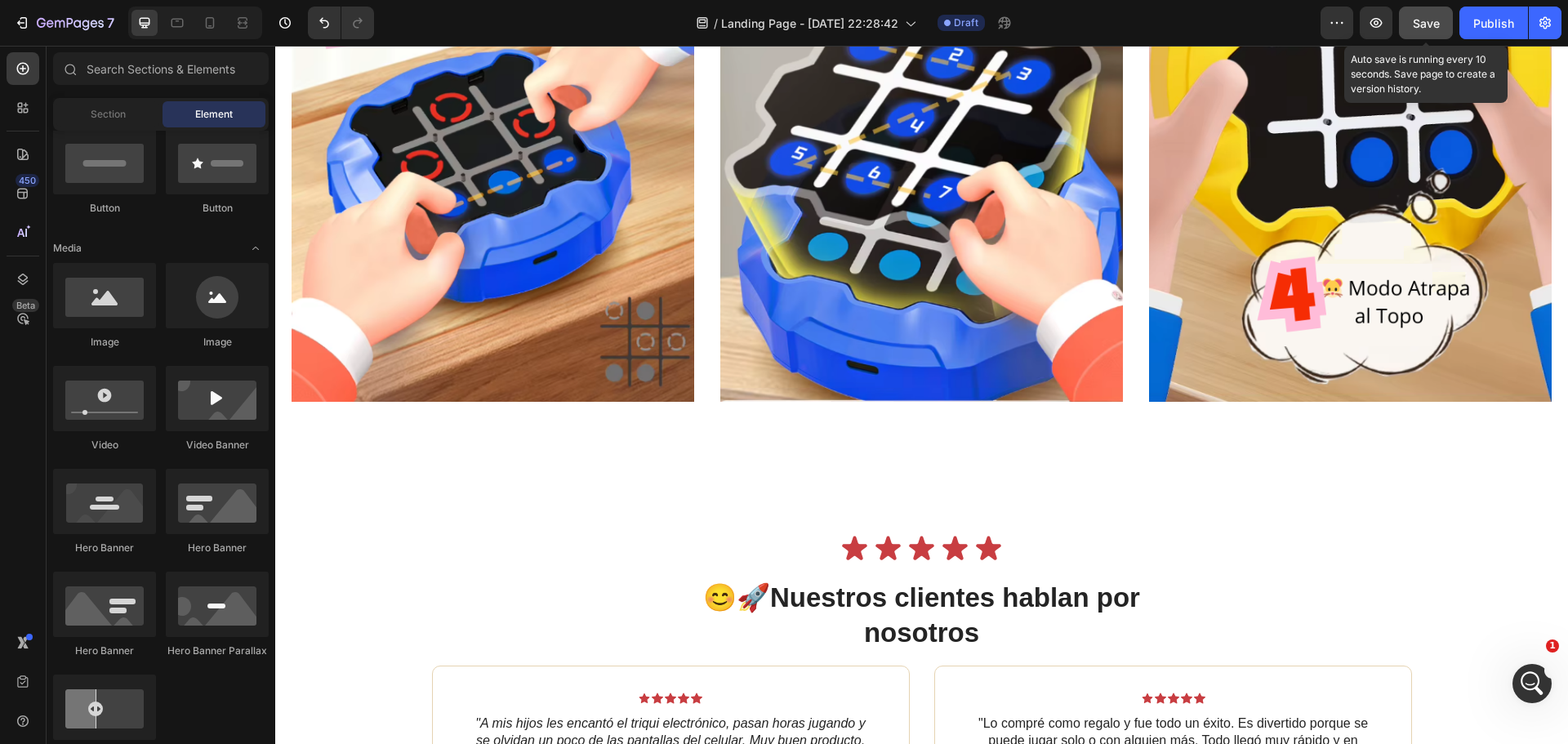
click at [1444, 33] on button "Save" at bounding box center [1426, 23] width 54 height 33
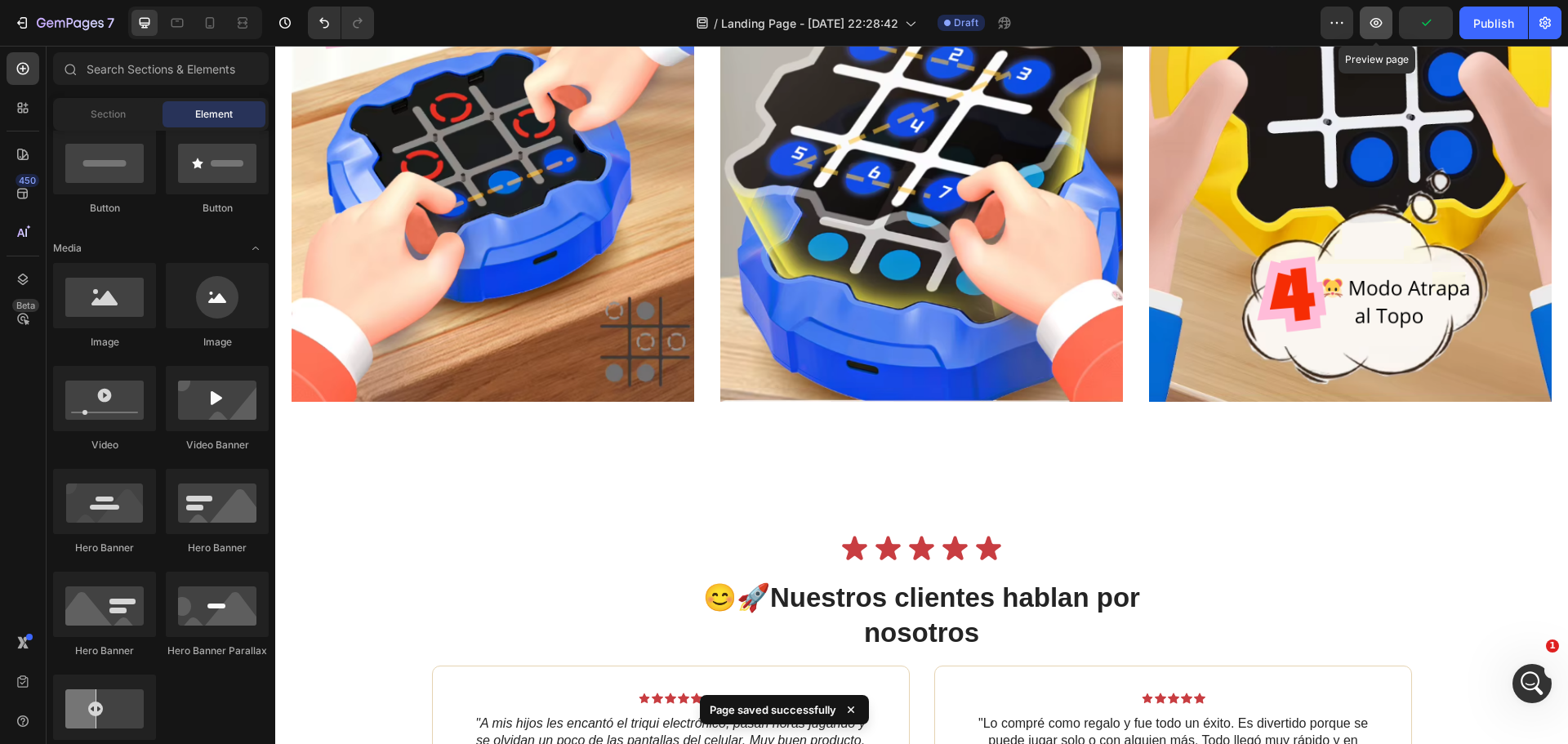
click at [1365, 27] on button "button" at bounding box center [1376, 23] width 33 height 33
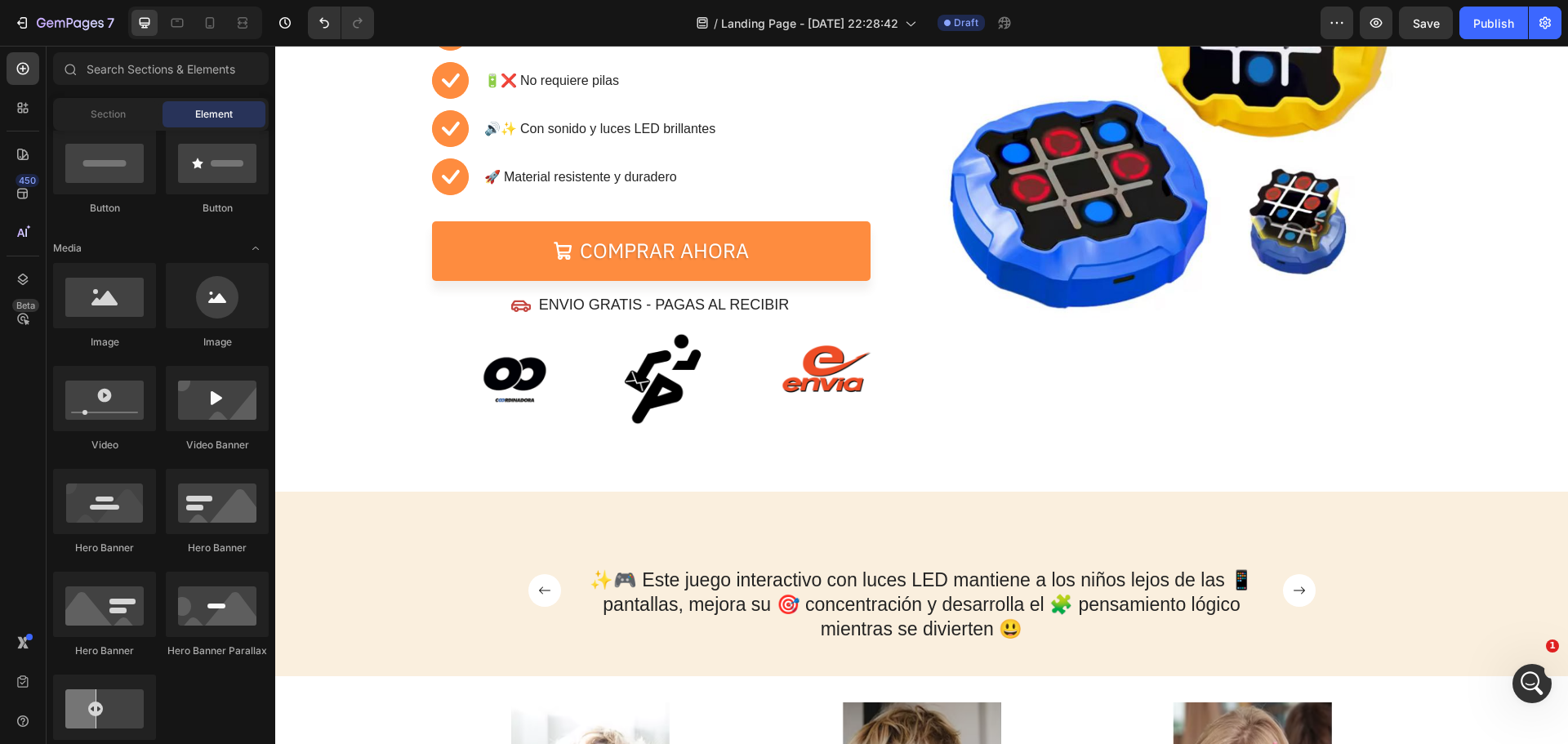
scroll to position [0, 0]
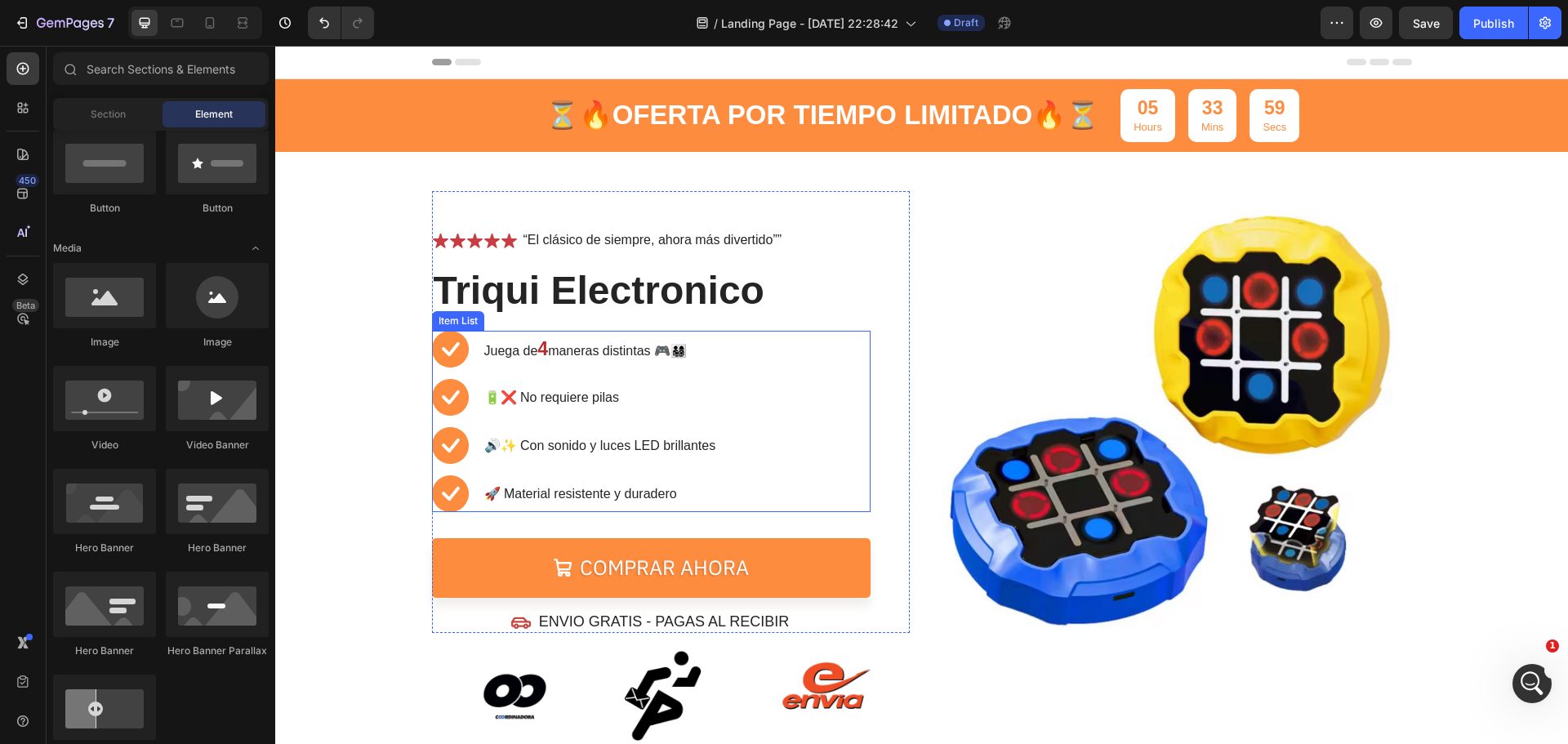
click at [699, 347] on p "Juega de 4 maneras distintas 🎮👨‍👩‍👧‍👦" at bounding box center [600, 349] width 232 height 29
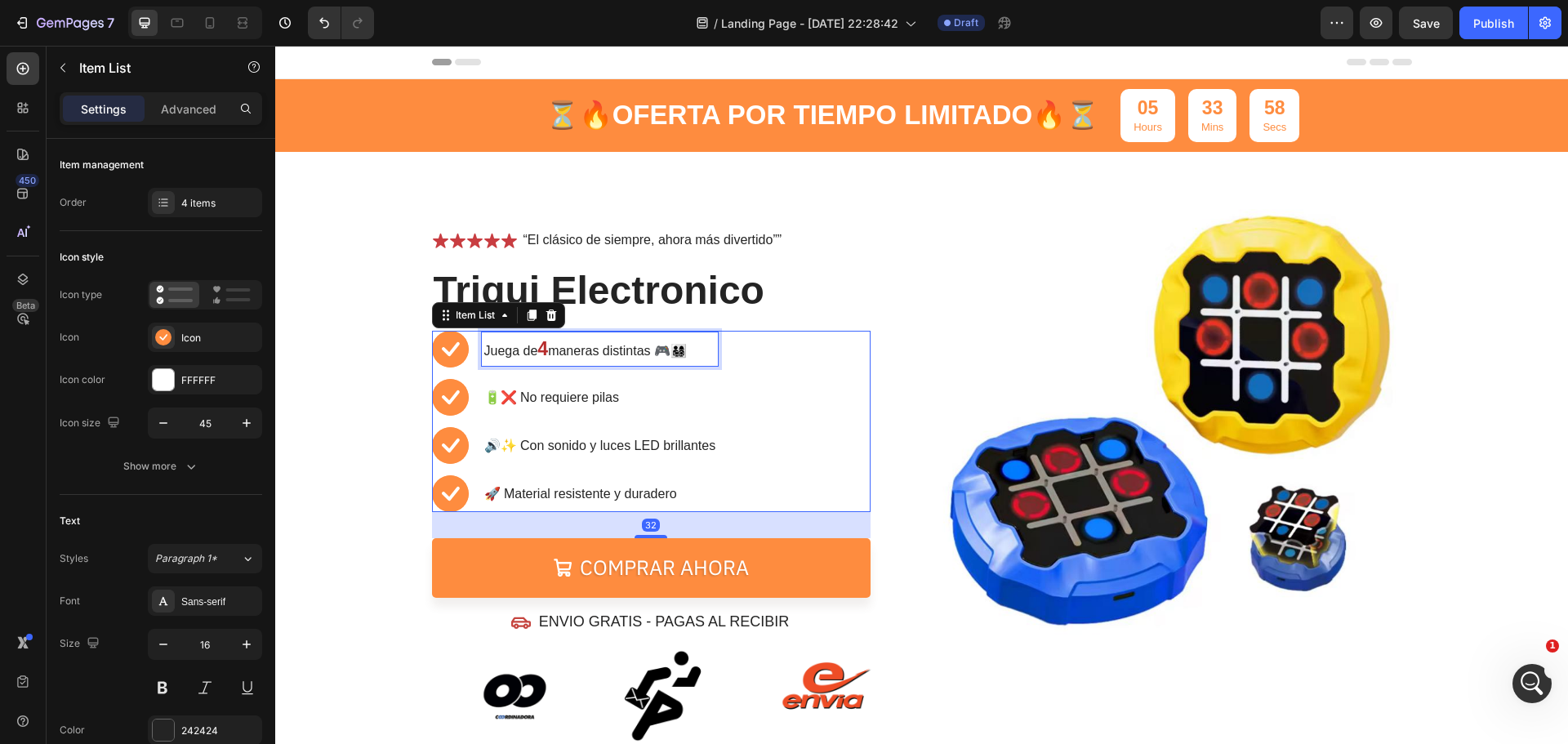
click at [700, 352] on p "Juega de 4 maneras distintas 🎮👨‍👩‍👧‍👦" at bounding box center [600, 349] width 232 height 29
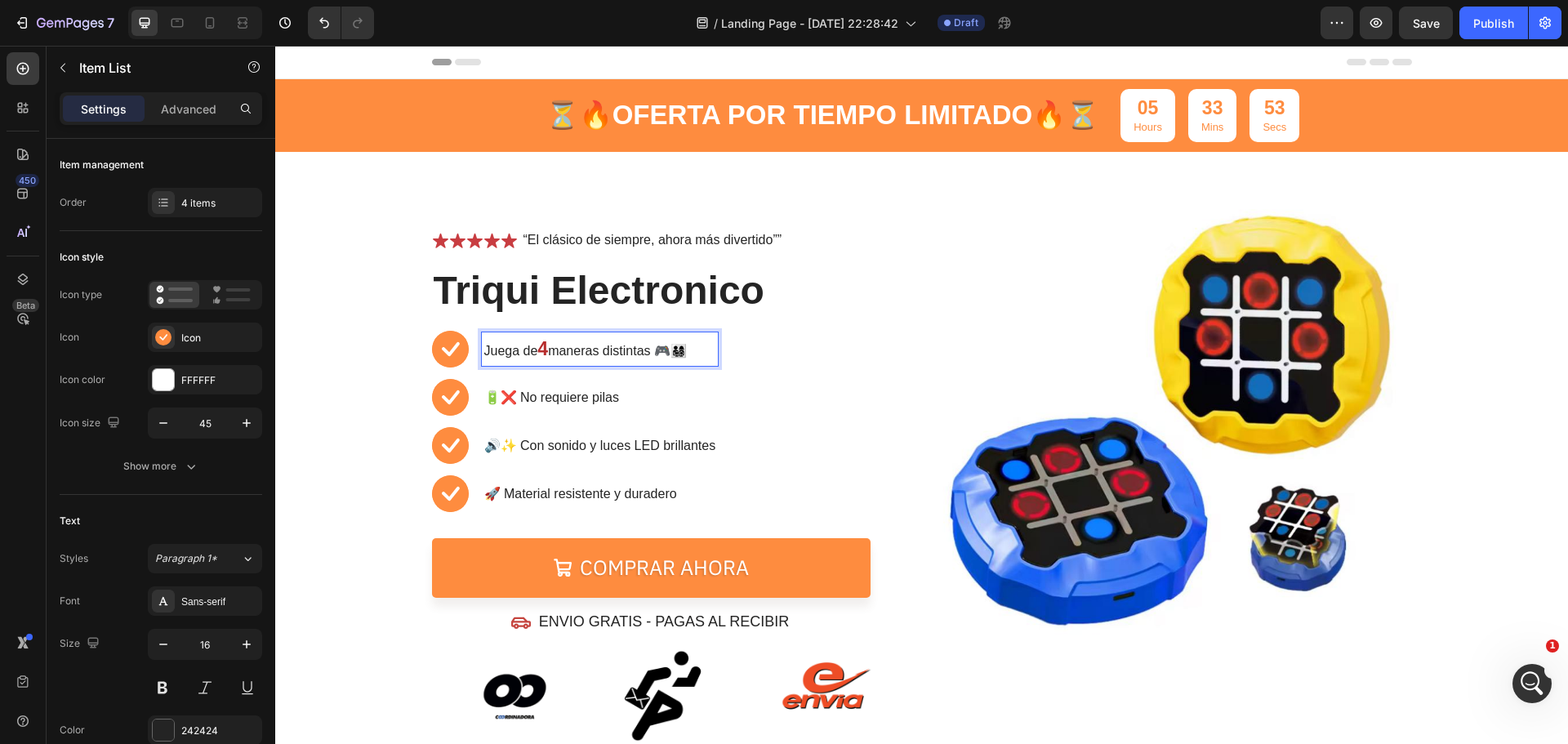
click at [453, 495] on rect at bounding box center [450, 494] width 37 height 37
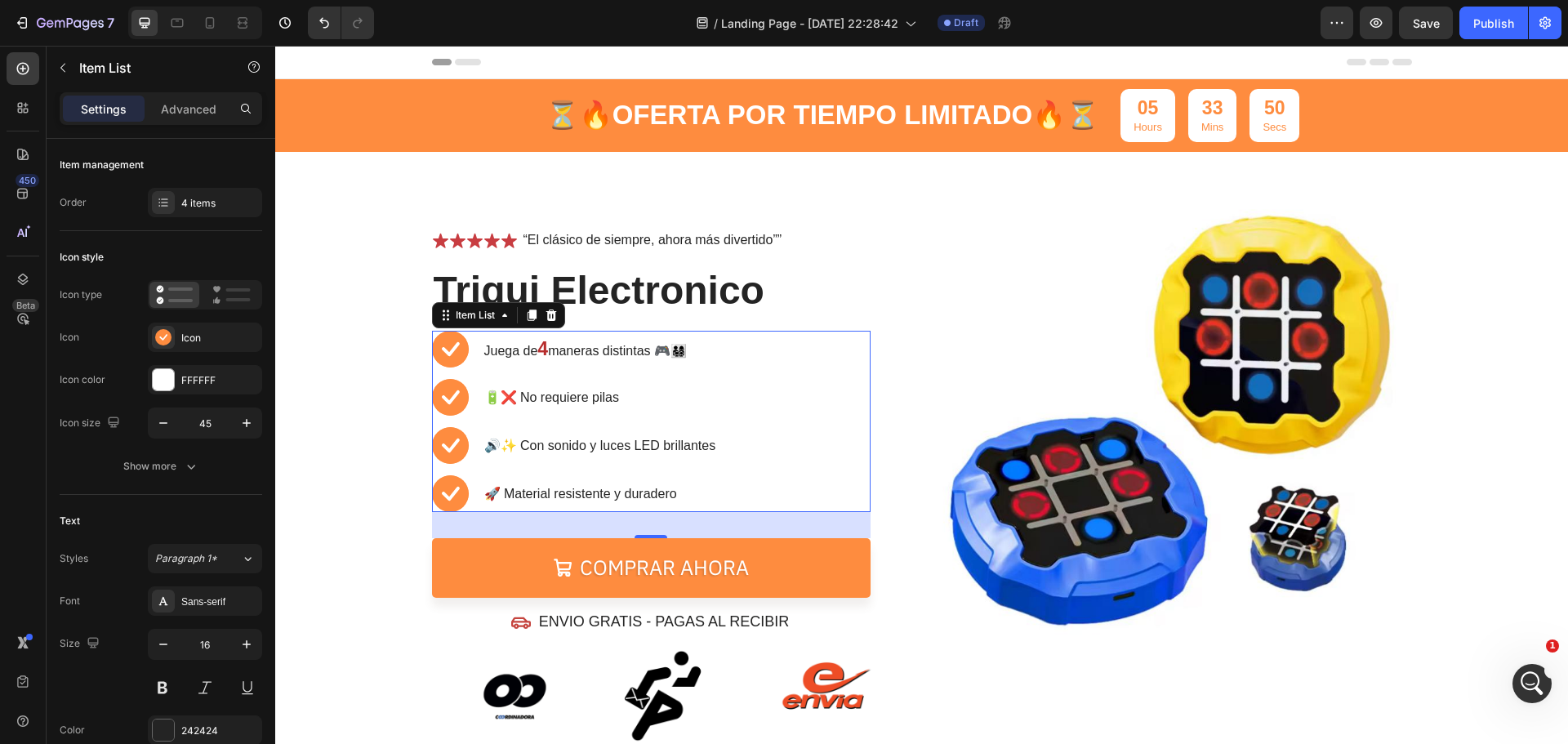
click at [523, 498] on p "🚀 Material resistente y duradero" at bounding box center [600, 494] width 232 height 19
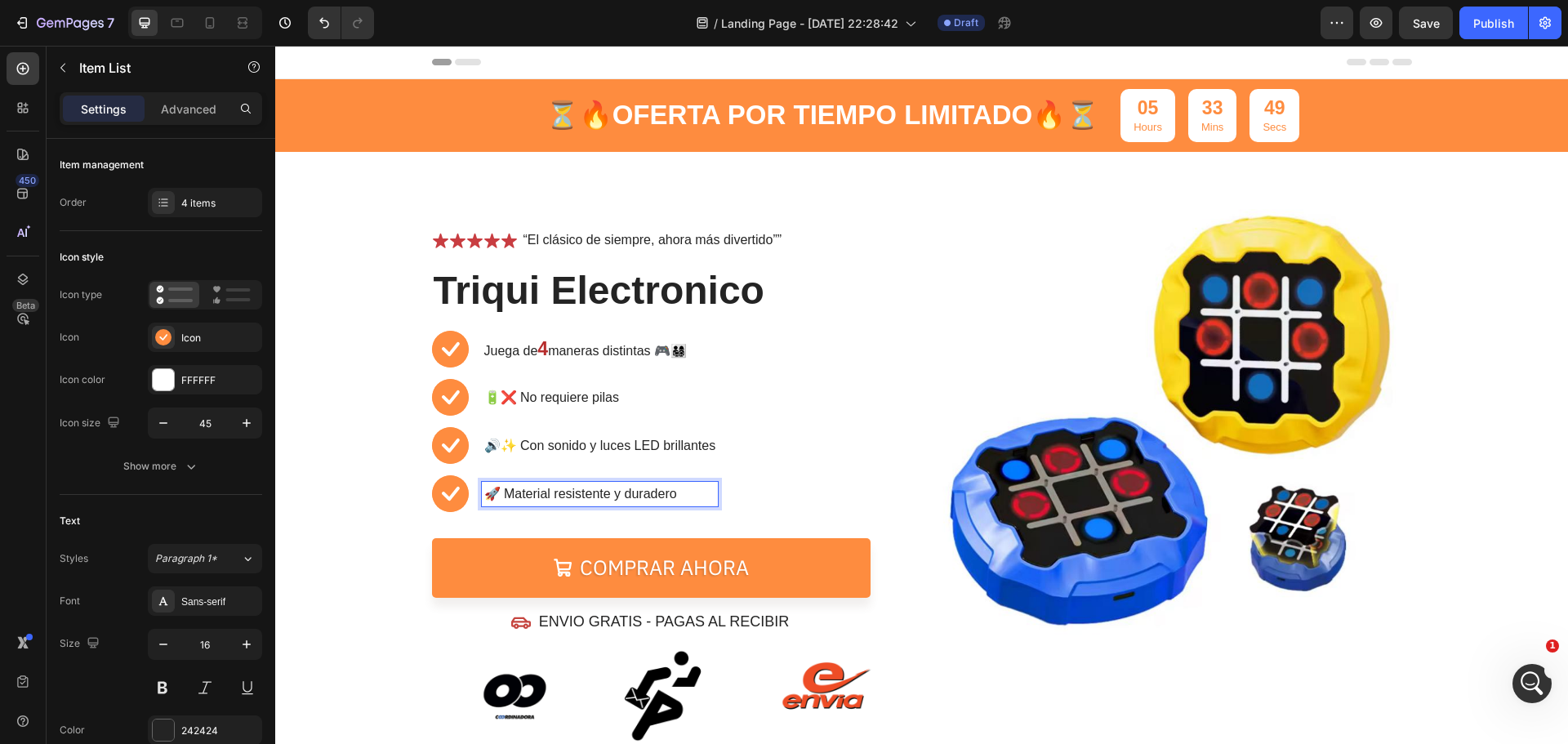
click at [450, 492] on icon at bounding box center [451, 494] width 18 height 14
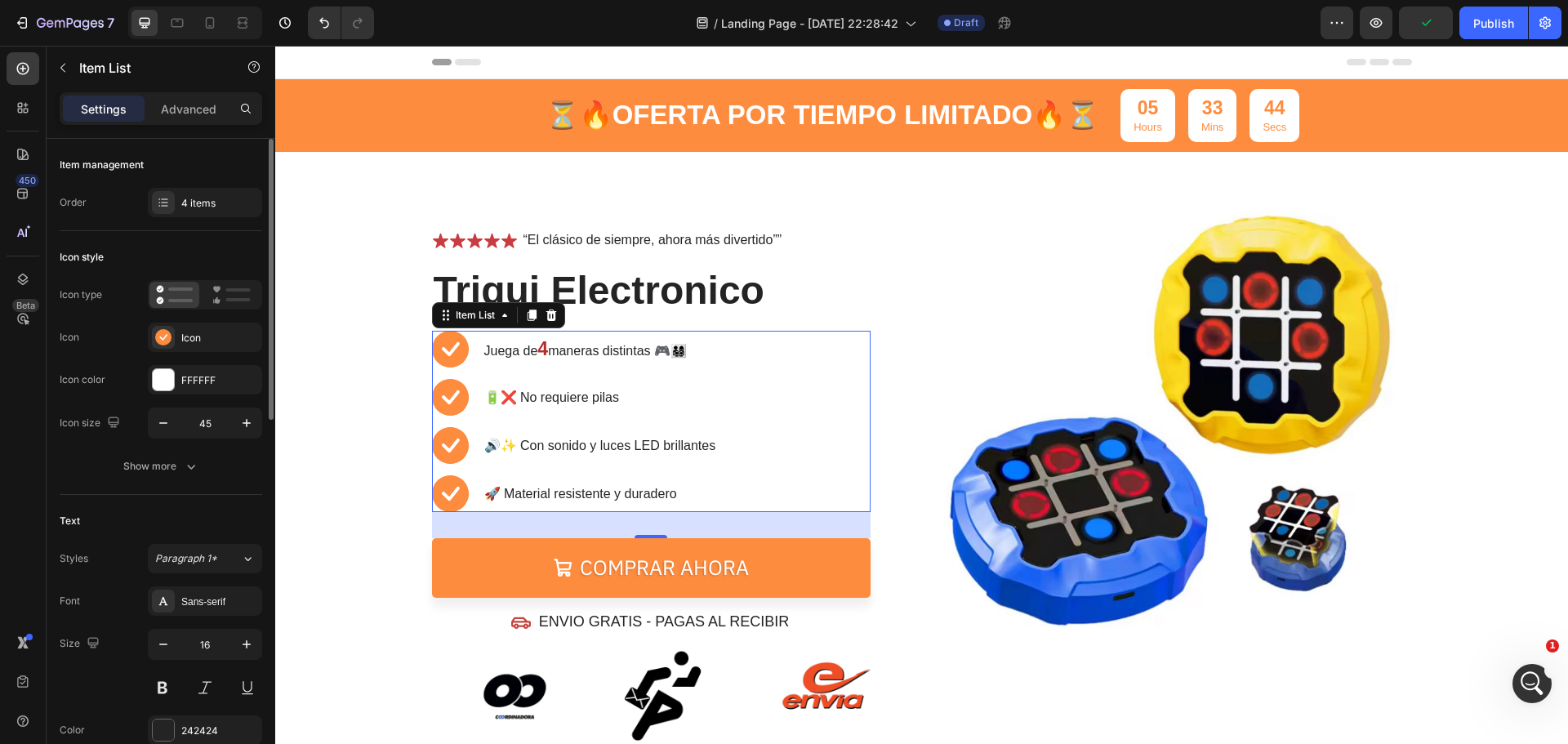
click at [188, 308] on div at bounding box center [205, 295] width 114 height 29
click at [175, 206] on div "4 items" at bounding box center [205, 202] width 114 height 29
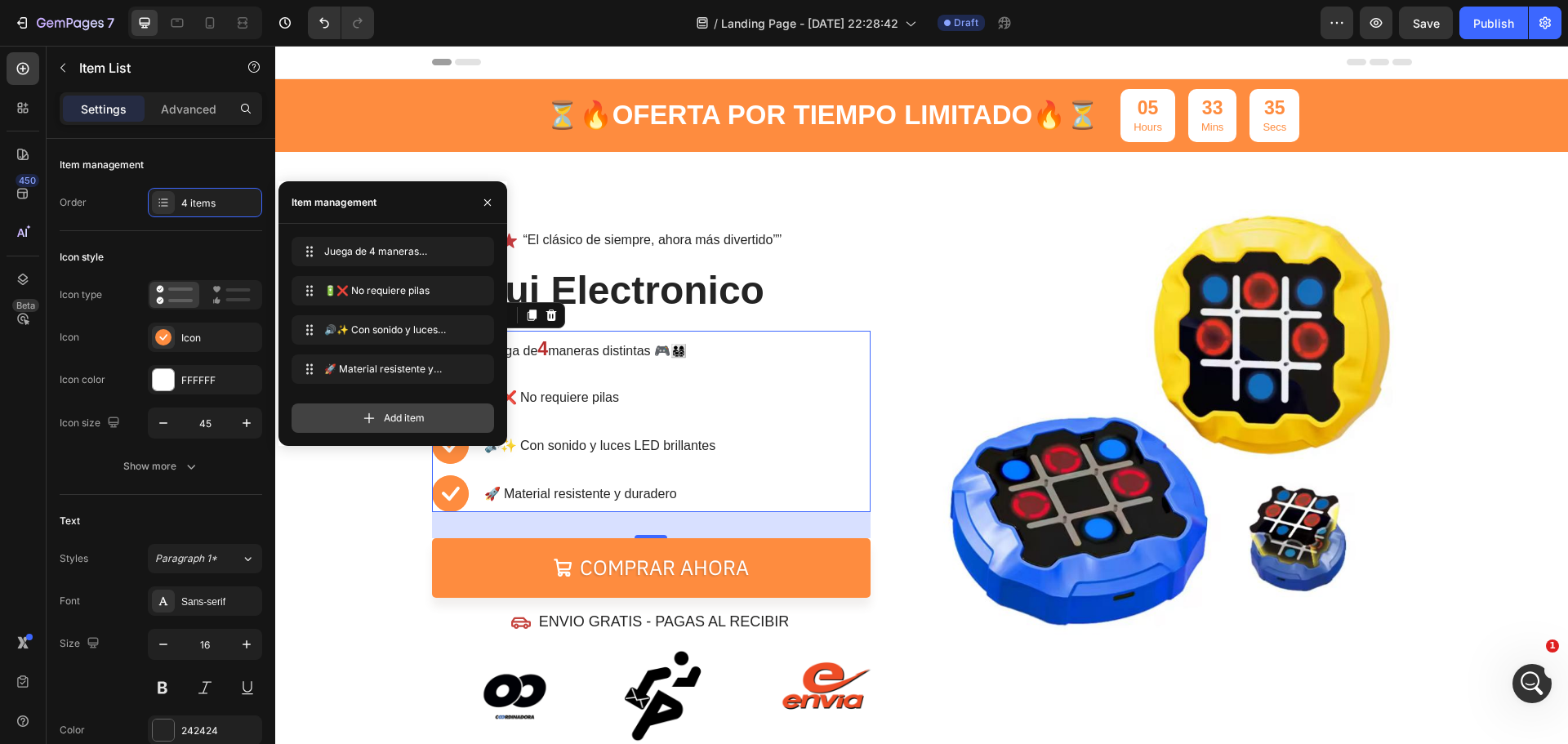
click at [389, 420] on span "Add item" at bounding box center [404, 418] width 40 height 15
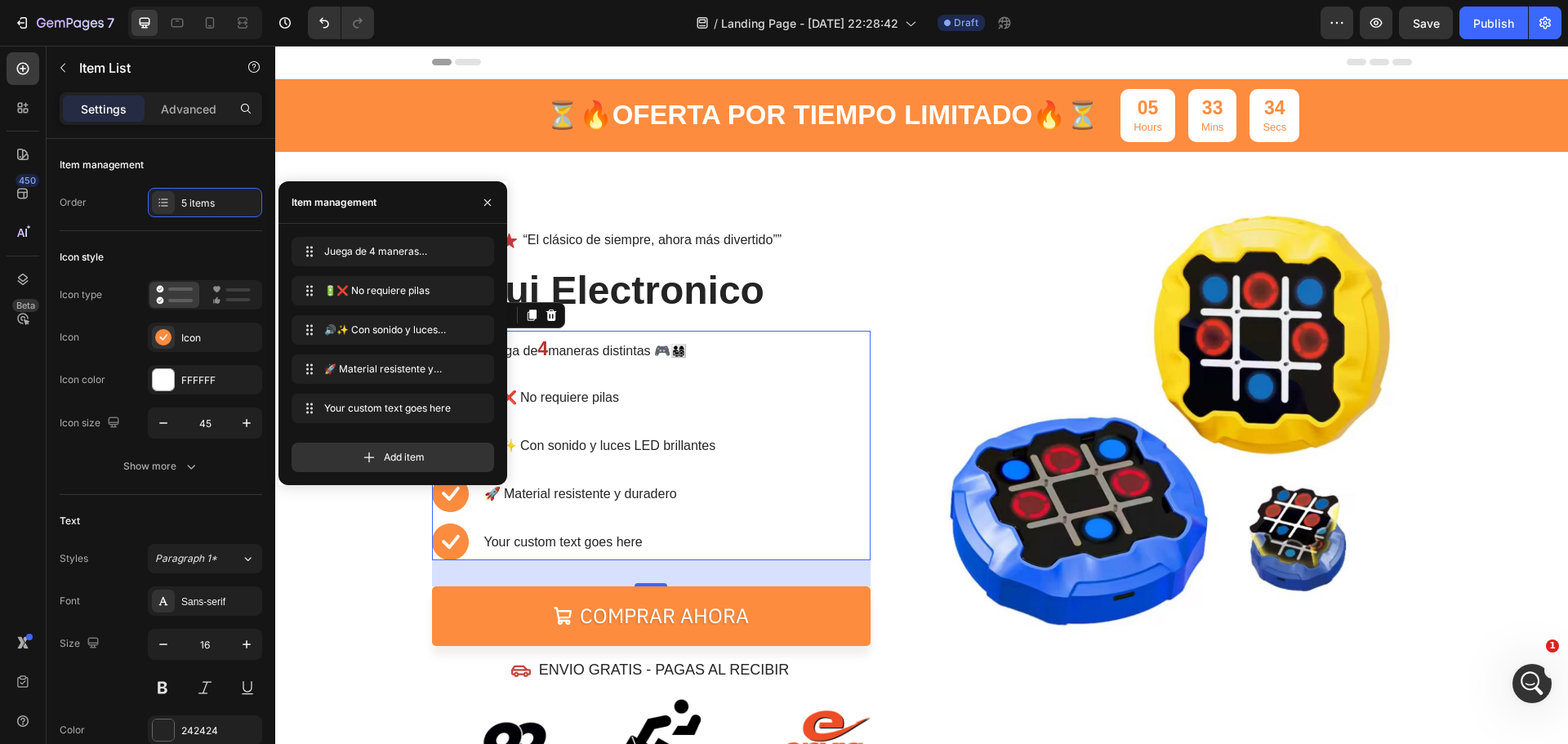
click at [578, 533] on div "Your custom text goes here" at bounding box center [600, 543] width 237 height 25
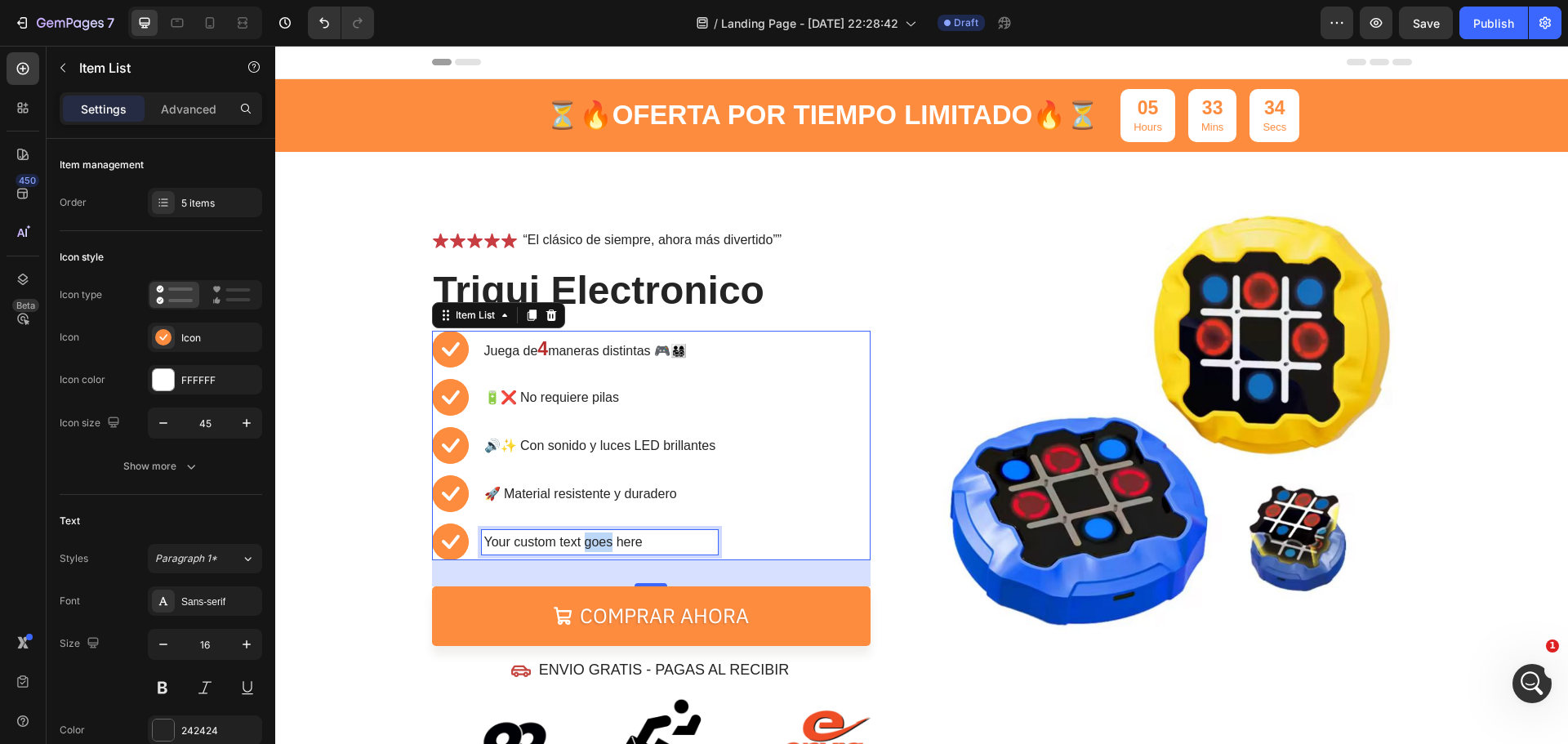
click at [578, 533] on p "Your custom text goes here" at bounding box center [600, 542] width 232 height 19
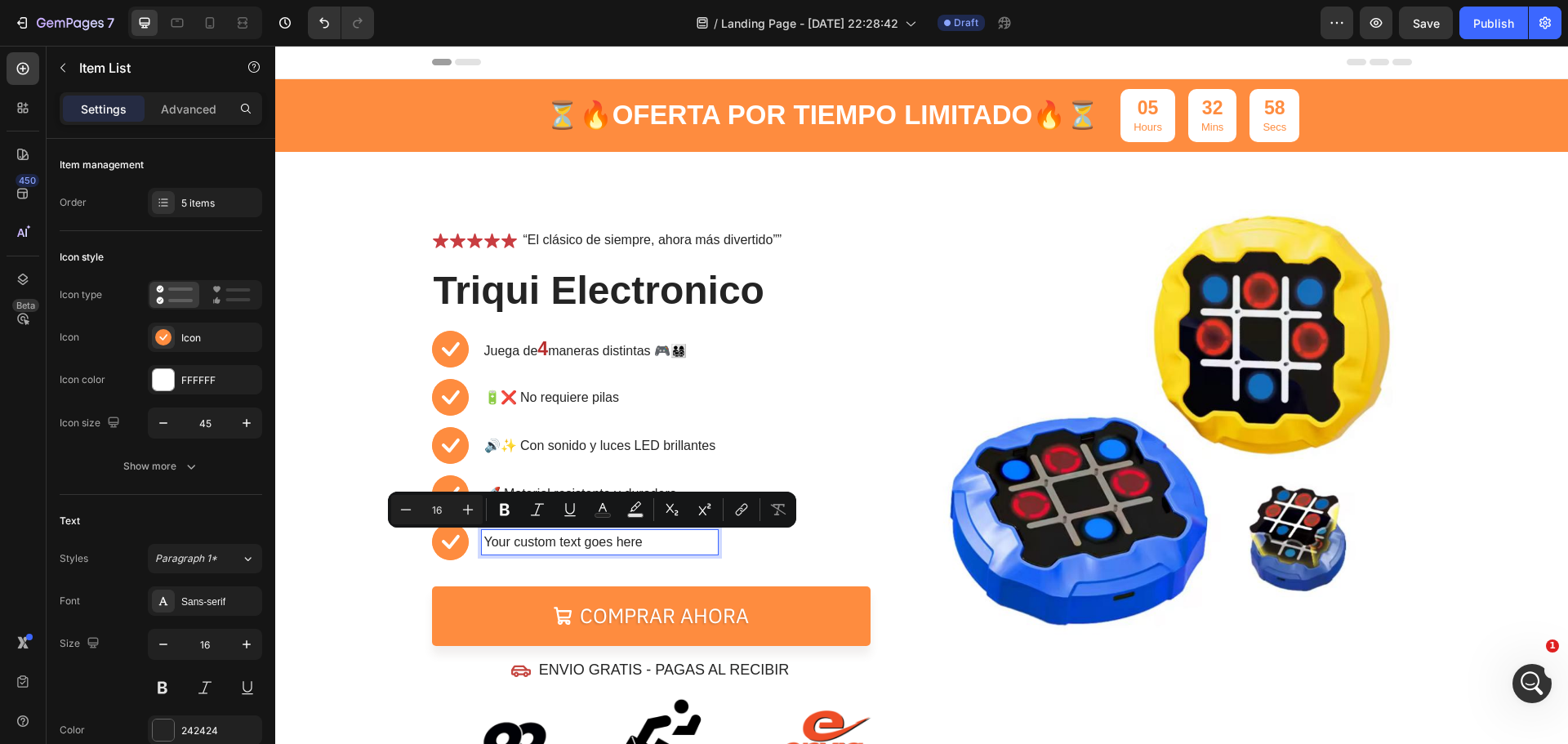
click at [609, 533] on p "Your custom text goes here" at bounding box center [600, 542] width 232 height 19
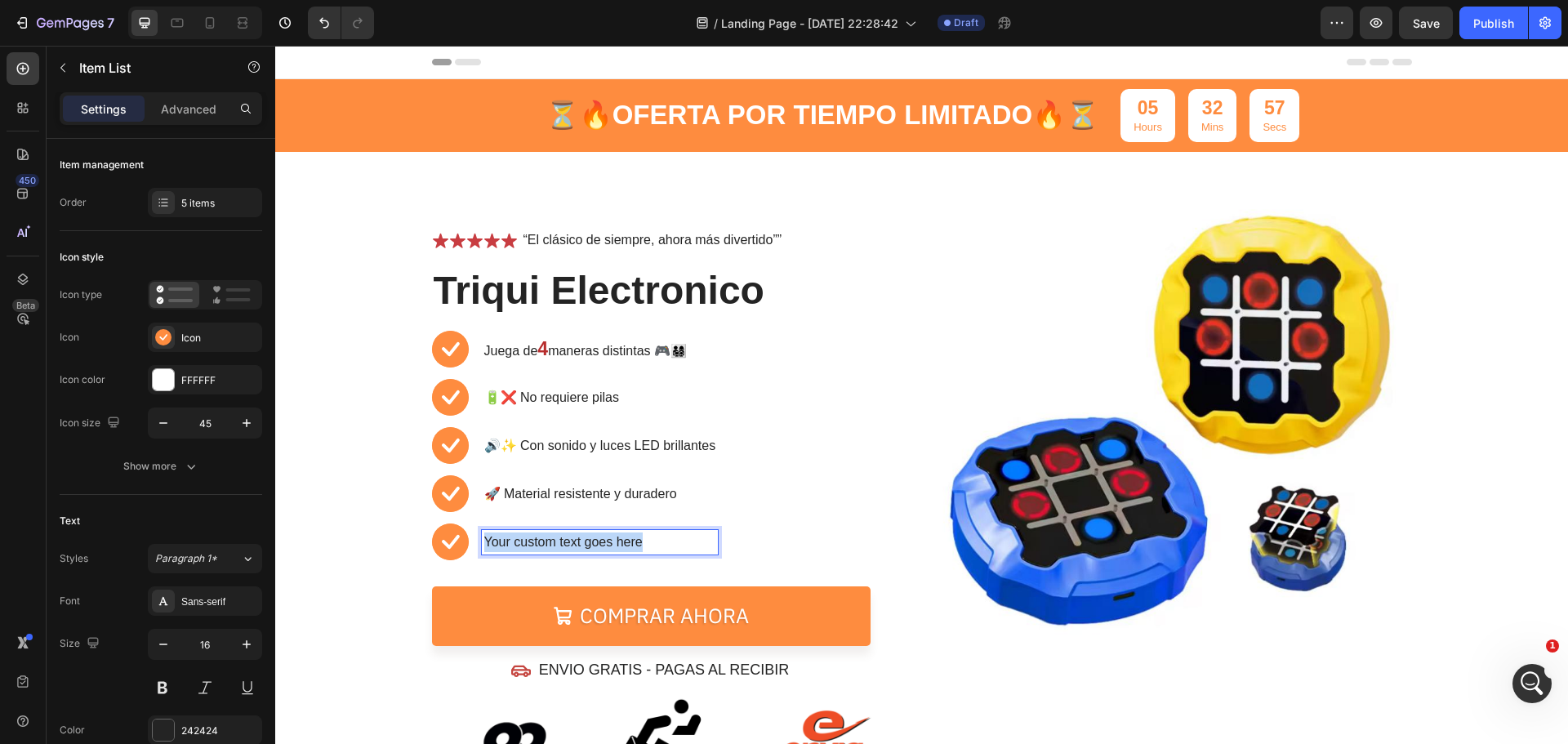
drag, startPoint x: 642, startPoint y: 542, endPoint x: 480, endPoint y: 541, distance: 162.0
click at [484, 541] on p "Your custom text goes here" at bounding box center [600, 542] width 232 height 19
click at [639, 492] on p "🚀 Material resistente y duradero" at bounding box center [644, 494] width 320 height 19
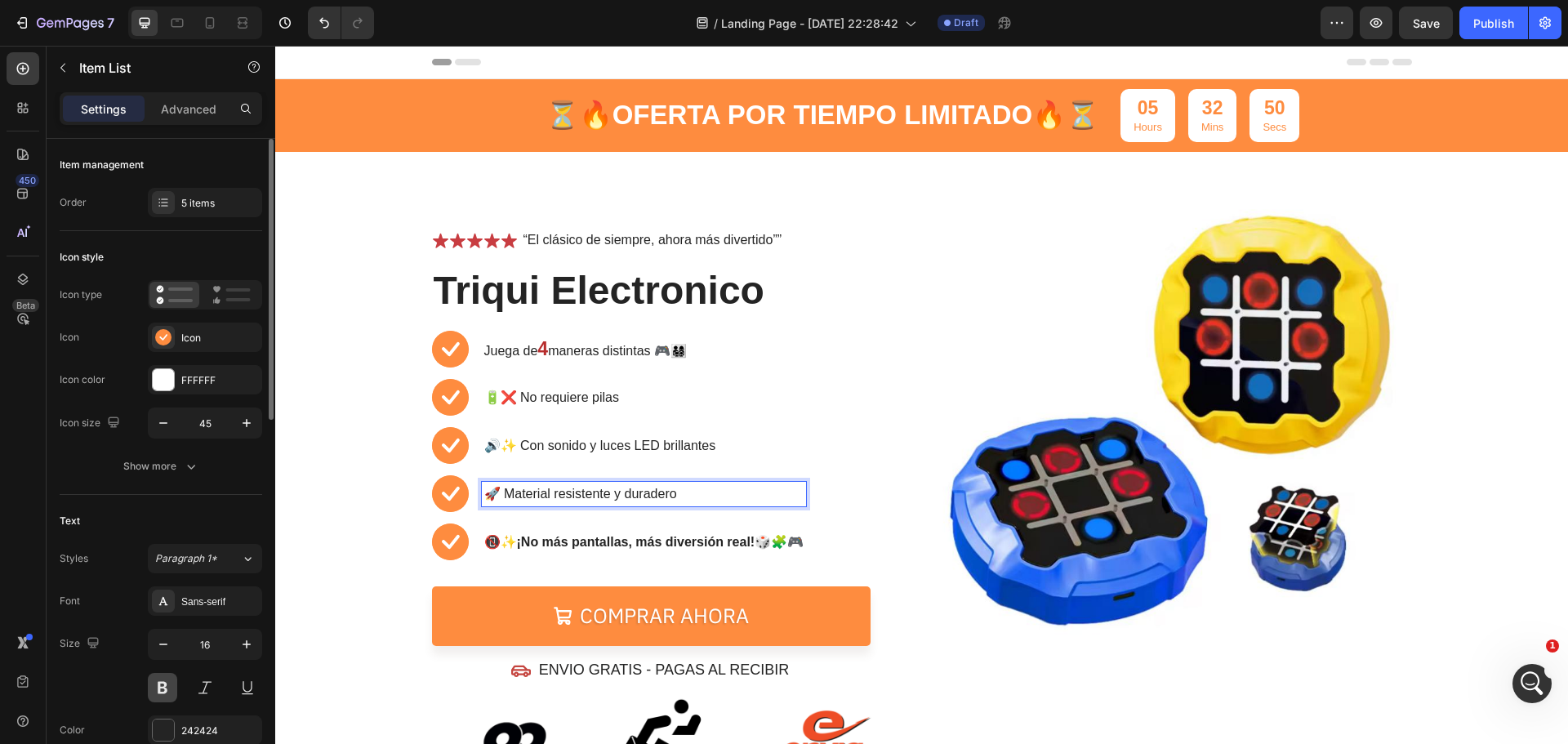
click at [165, 680] on button at bounding box center [163, 688] width 29 height 29
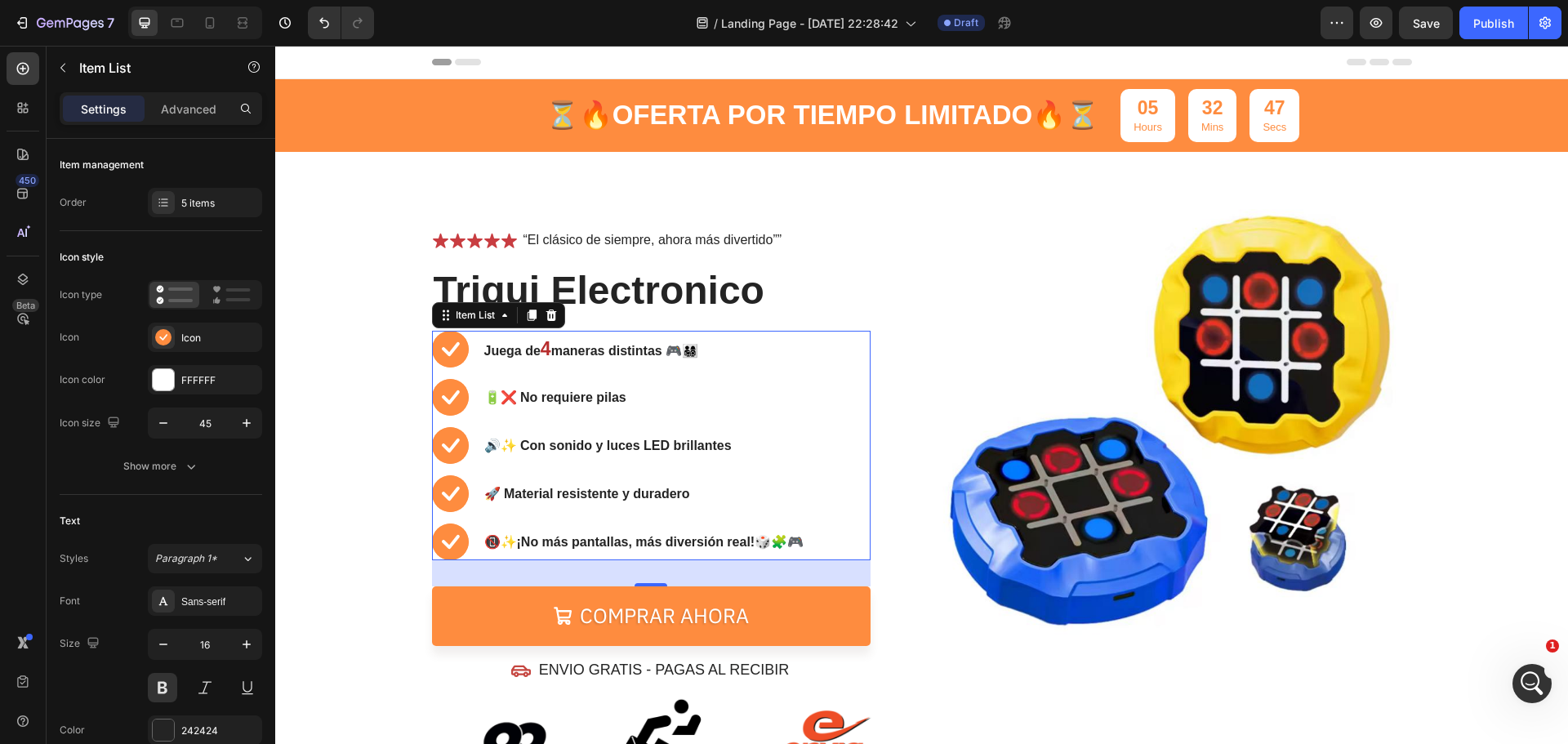
click at [545, 353] on strong "4" at bounding box center [546, 349] width 11 height 21
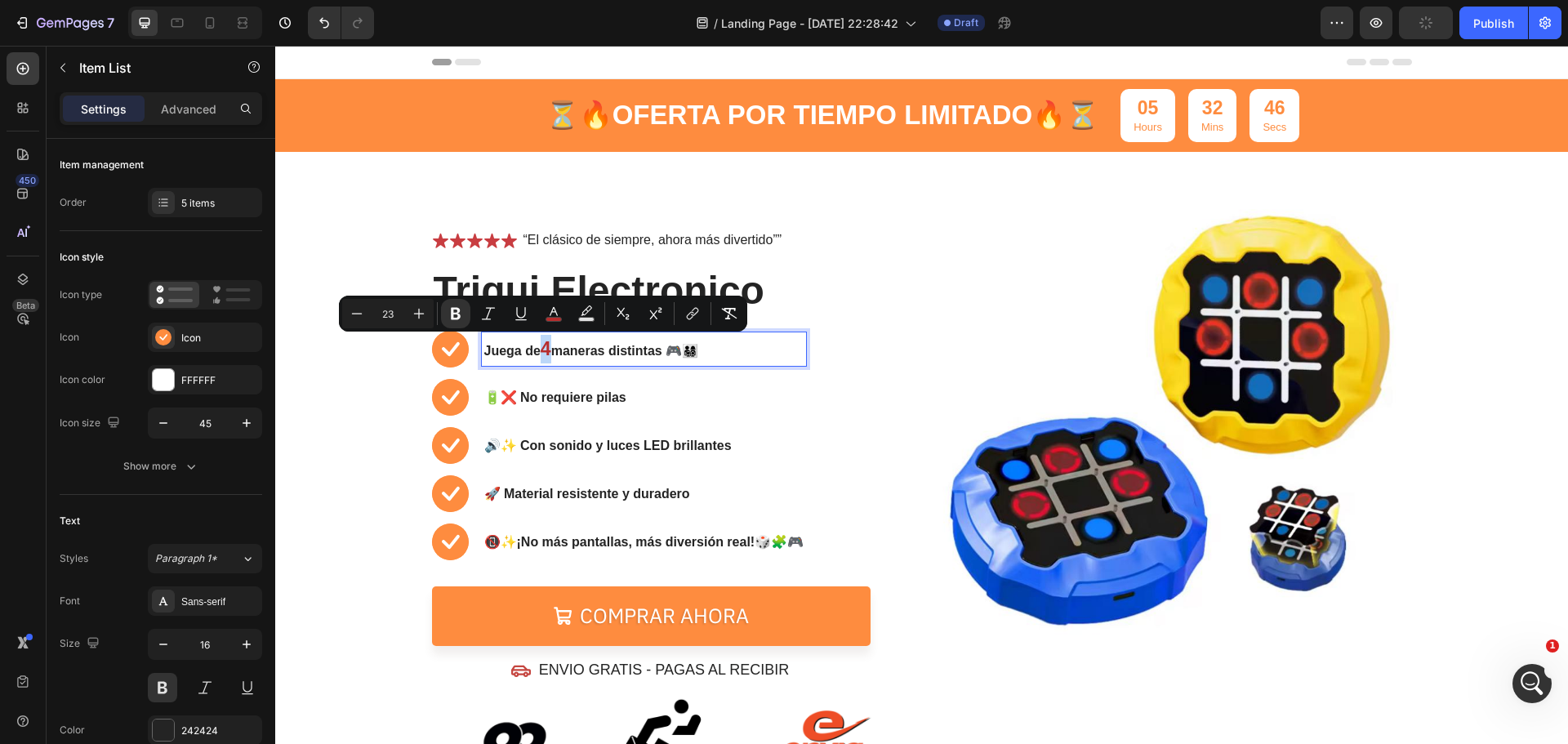
click at [540, 352] on strong "4" at bounding box center [546, 349] width 11 height 21
click at [486, 324] on button "Italic" at bounding box center [488, 314] width 29 height 29
click at [482, 322] on button "Italic" at bounding box center [488, 314] width 29 height 29
click at [726, 317] on icon "Editor contextual toolbar" at bounding box center [730, 314] width 17 height 17
type input "16"
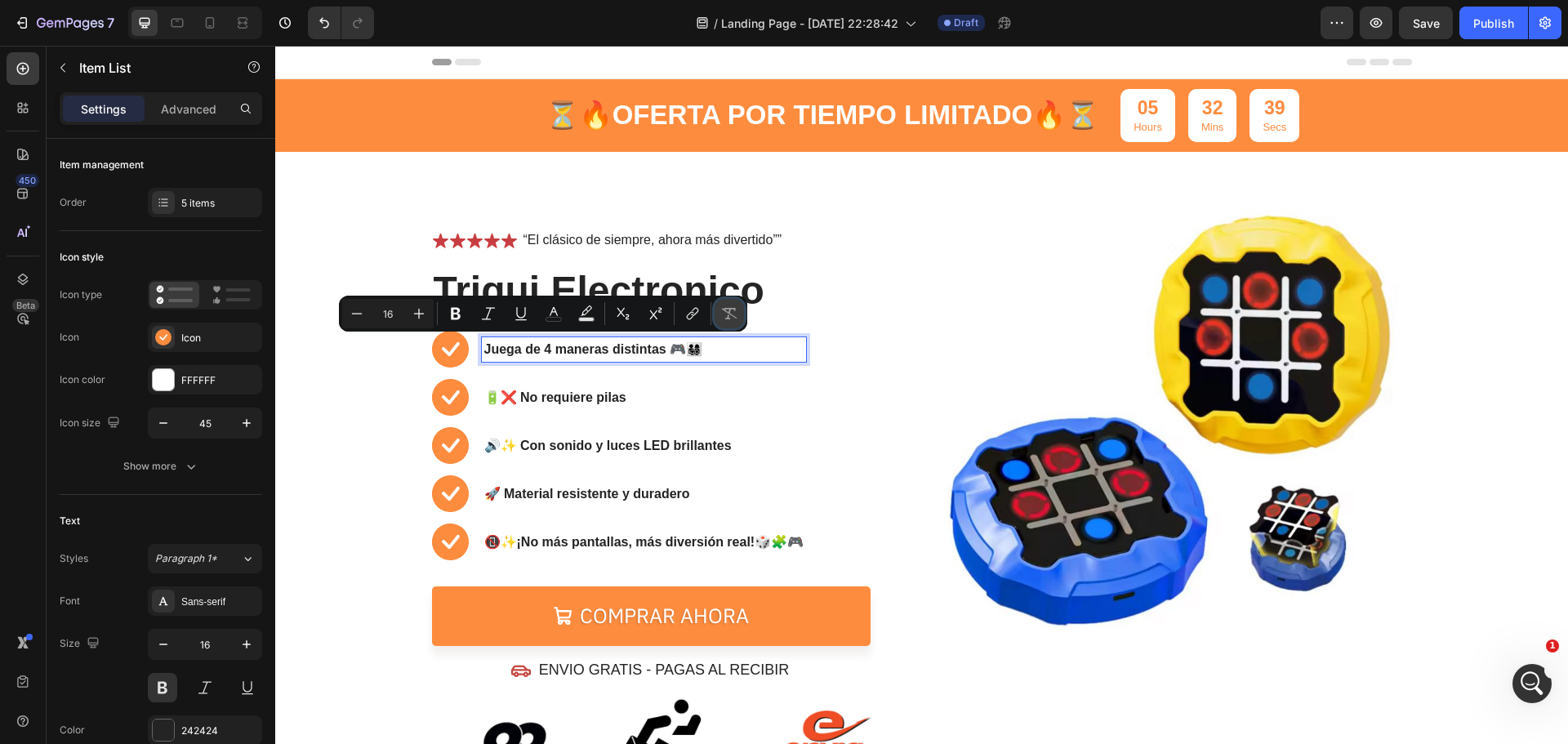
click at [726, 317] on icon "Editor contextual toolbar" at bounding box center [730, 314] width 17 height 17
click at [552, 319] on icon "Editor contextual toolbar" at bounding box center [554, 314] width 17 height 17
type input "242424"
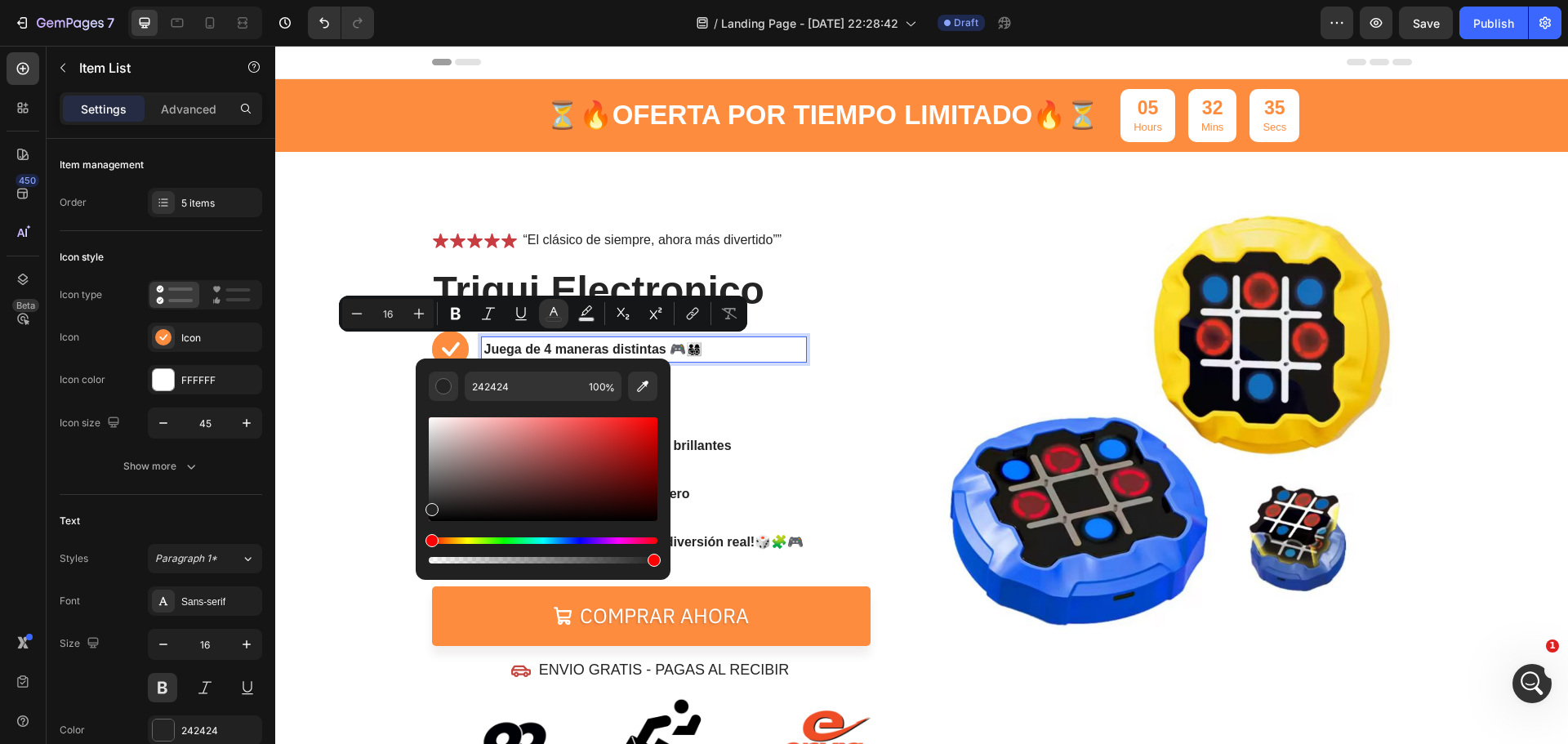
click at [595, 440] on div "Editor contextual toolbar" at bounding box center [543, 469] width 229 height 104
type input "C63737"
click at [426, 317] on icon "Editor contextual toolbar" at bounding box center [419, 314] width 17 height 17
click at [426, 316] on icon "Editor contextual toolbar" at bounding box center [419, 314] width 17 height 17
click at [426, 315] on icon "Editor contextual toolbar" at bounding box center [419, 314] width 17 height 17
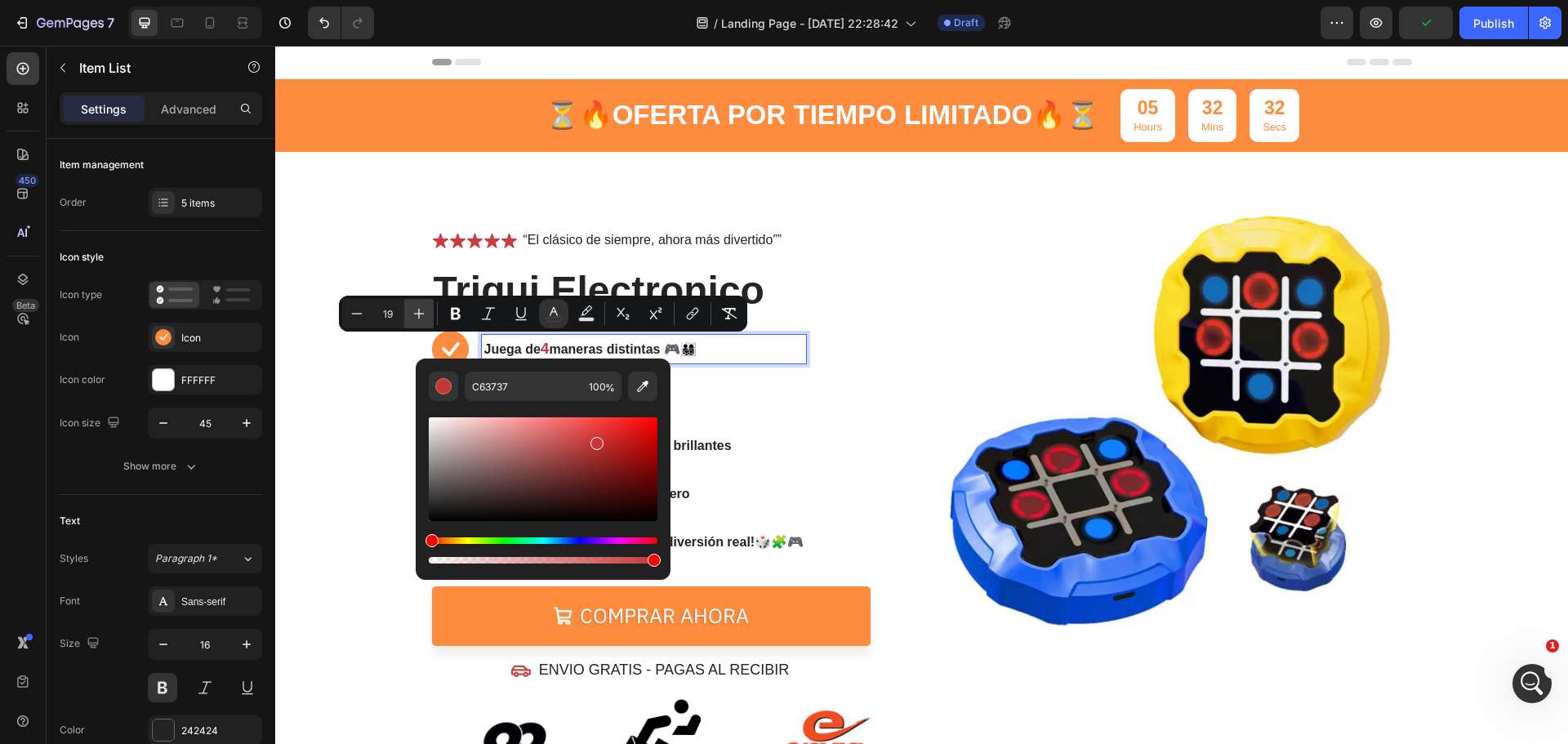
click at [426, 315] on icon "Editor contextual toolbar" at bounding box center [419, 314] width 17 height 17
type input "21"
click at [1037, 309] on img at bounding box center [1174, 428] width 478 height 473
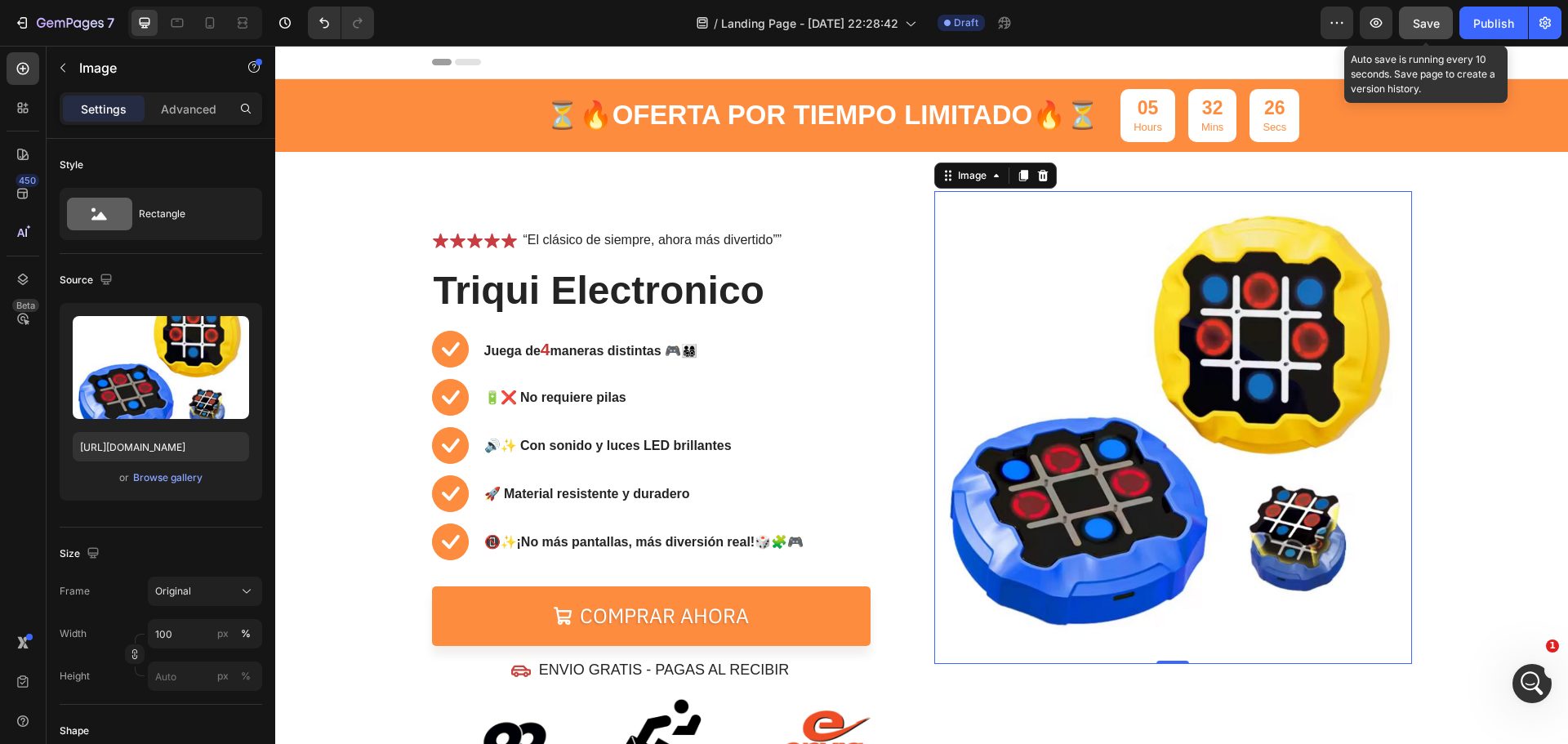
click at [1411, 23] on button "Save" at bounding box center [1426, 23] width 54 height 33
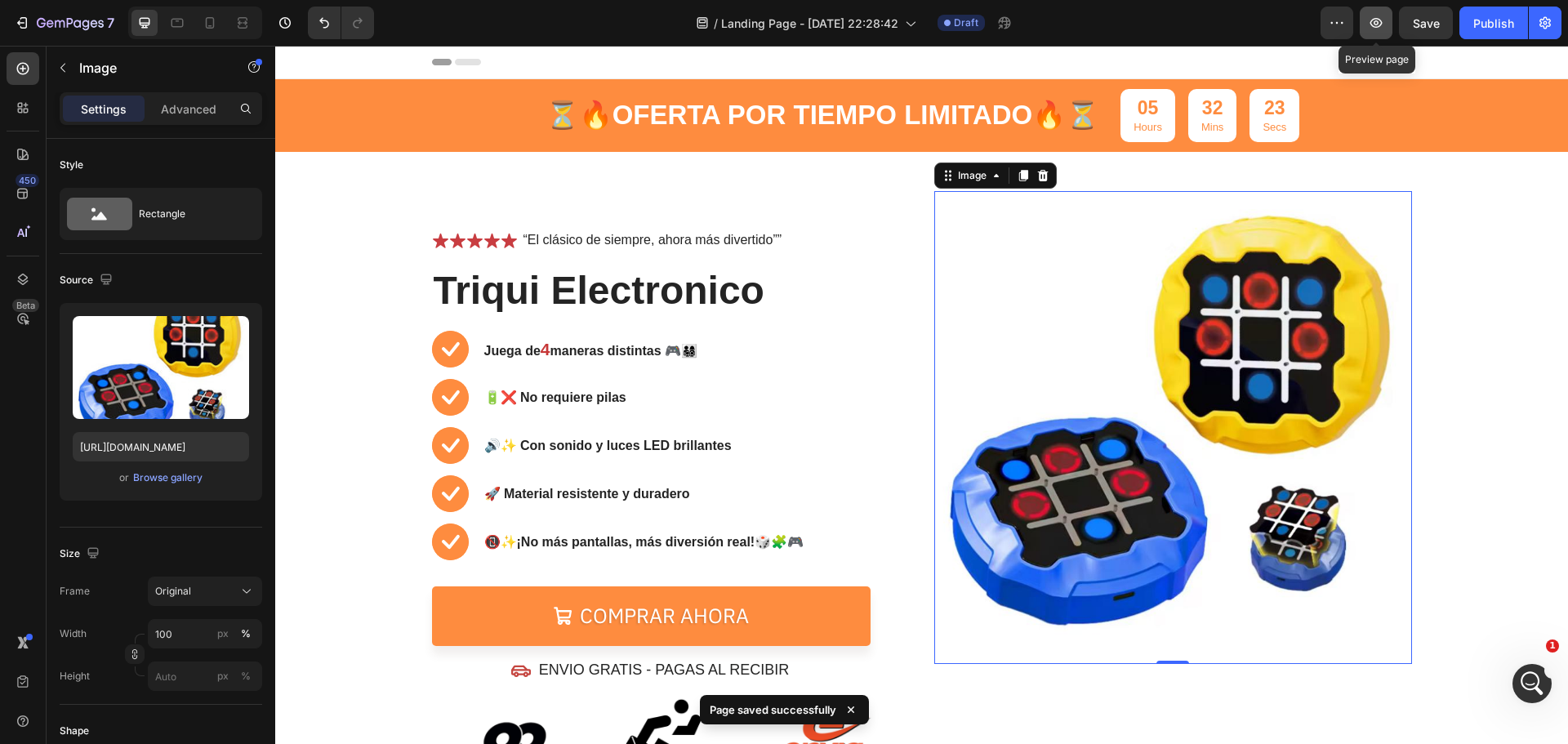
click at [1378, 21] on icon "button" at bounding box center [1376, 23] width 12 height 10
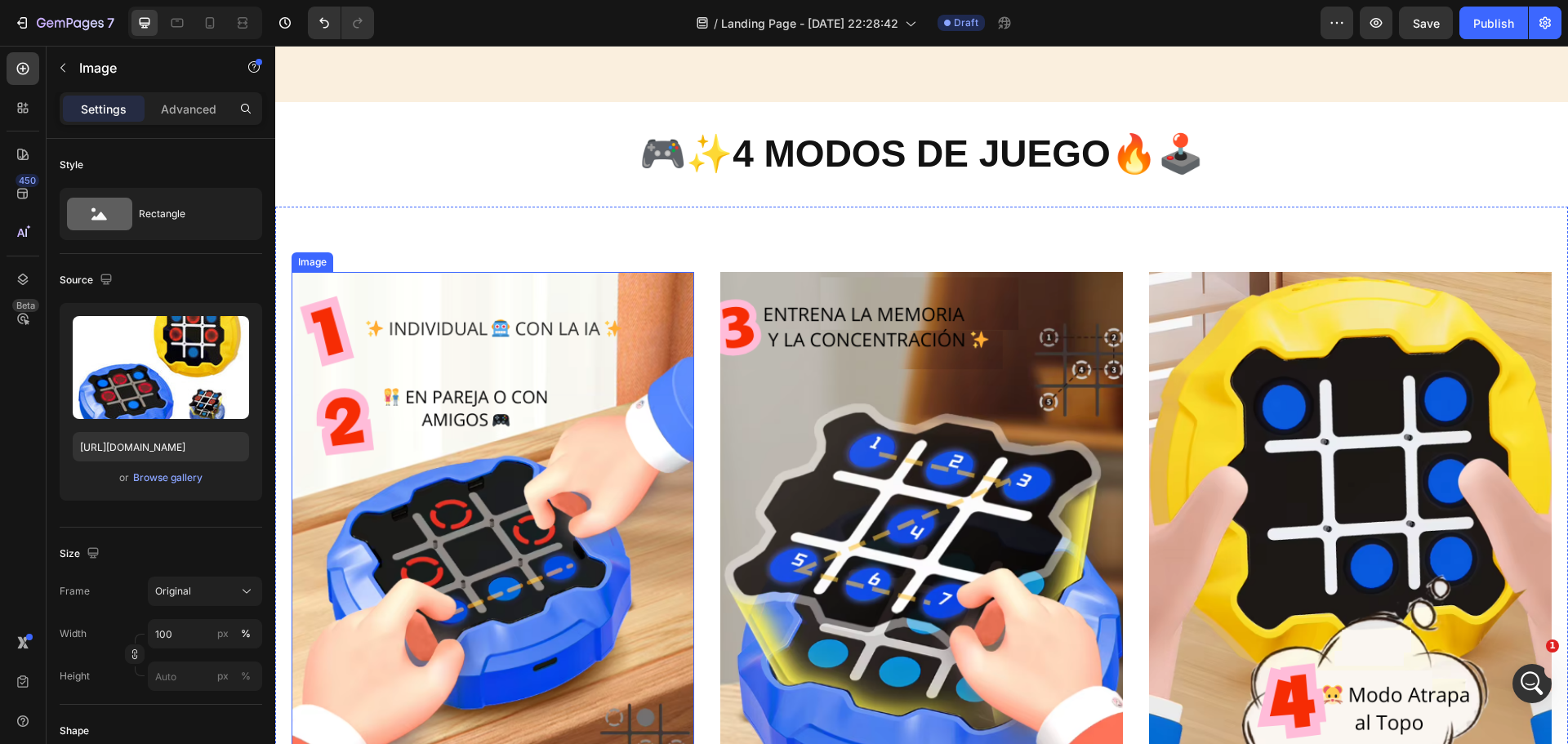
scroll to position [2203, 0]
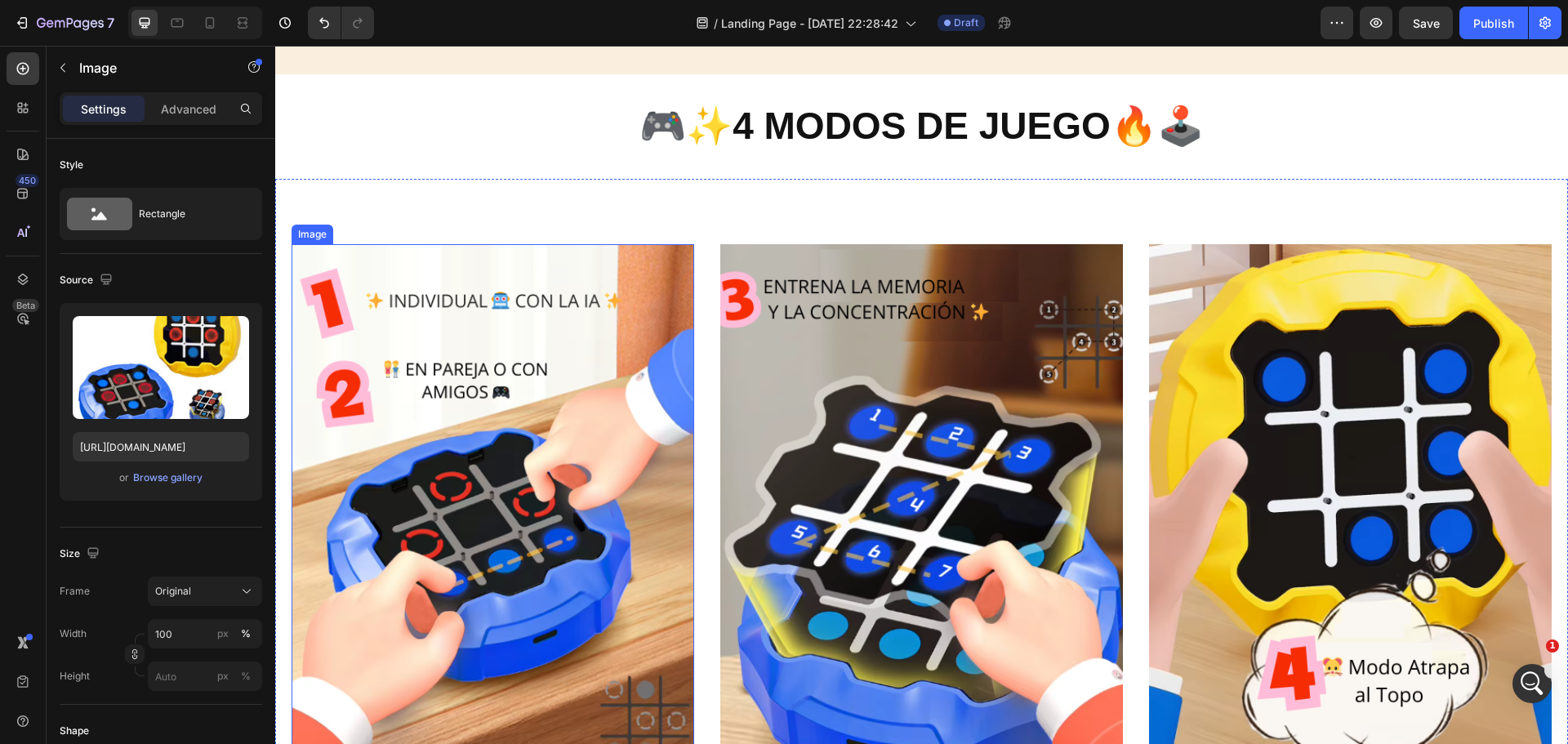
click at [441, 501] on img at bounding box center [493, 513] width 403 height 537
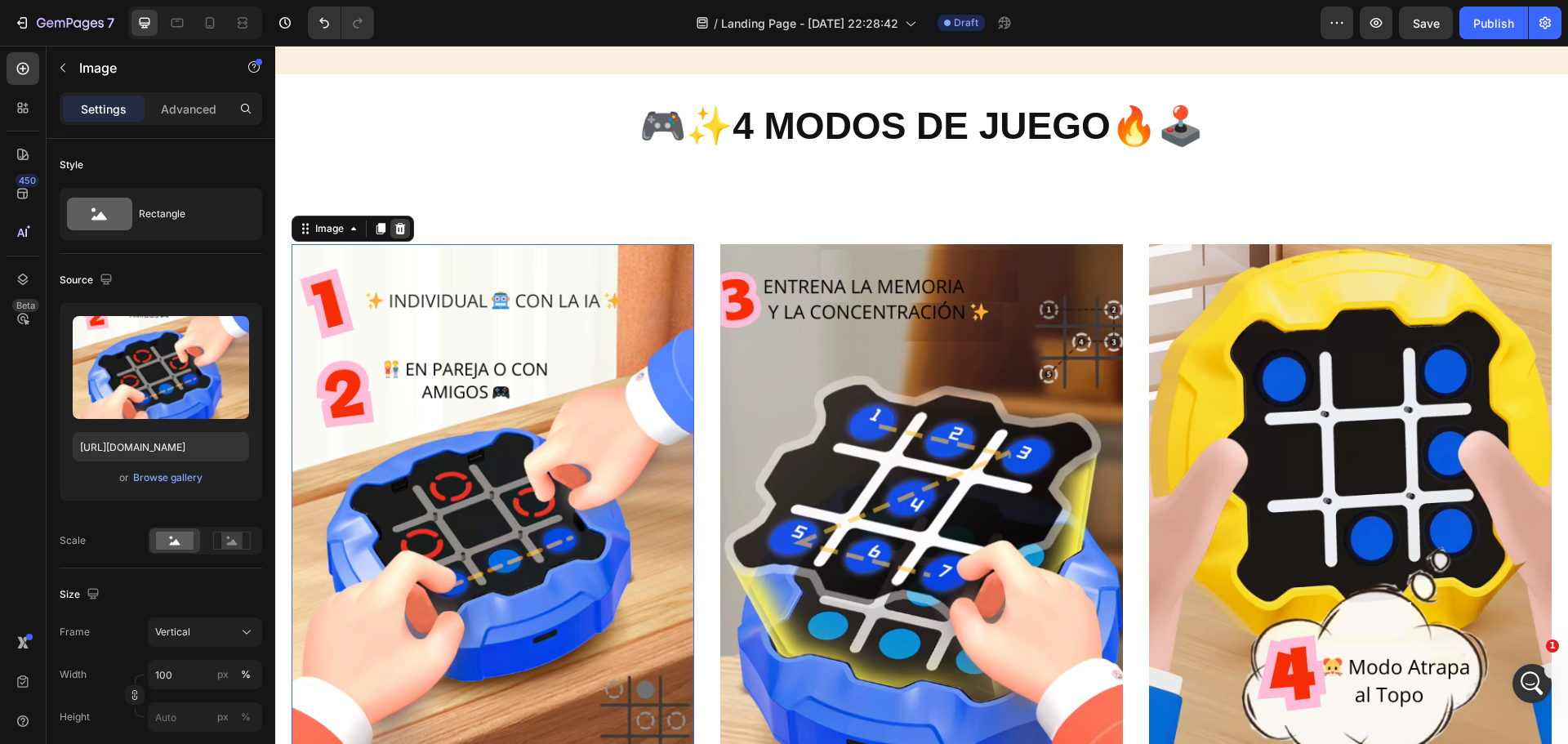
click at [406, 229] on icon at bounding box center [400, 229] width 13 height 13
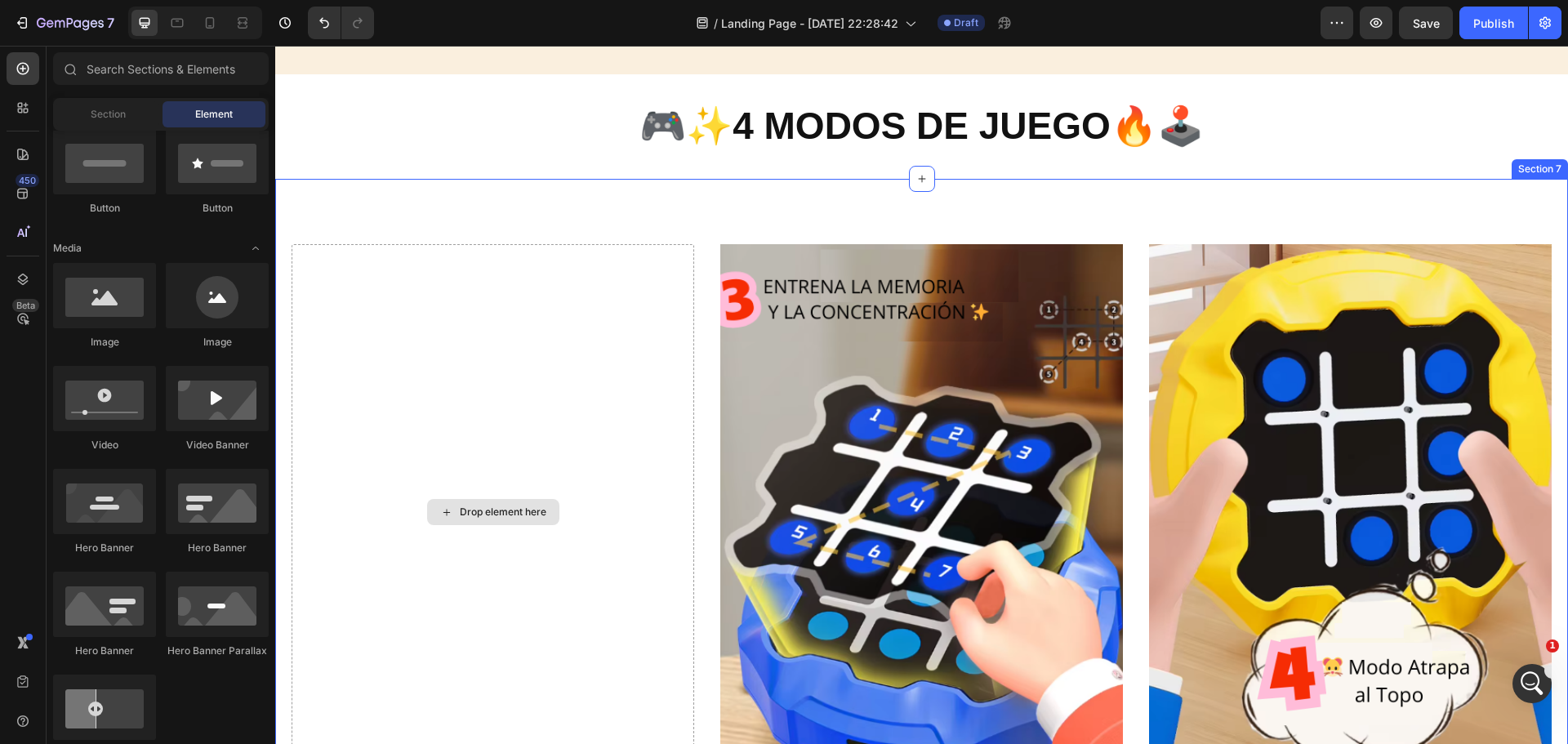
click at [410, 362] on div "Drop element here" at bounding box center [493, 513] width 403 height 537
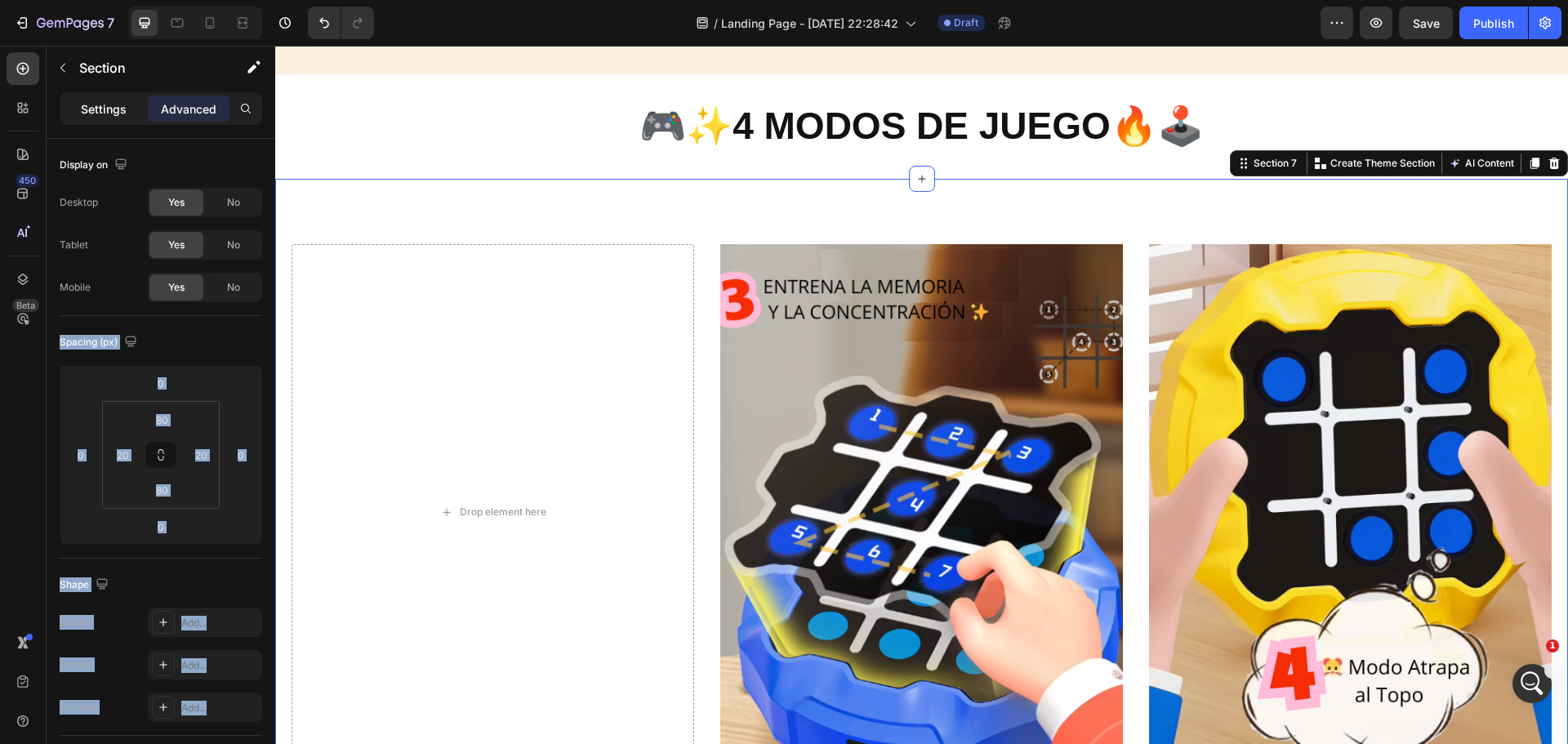
click at [79, 111] on div "Settings" at bounding box center [103, 109] width 82 height 26
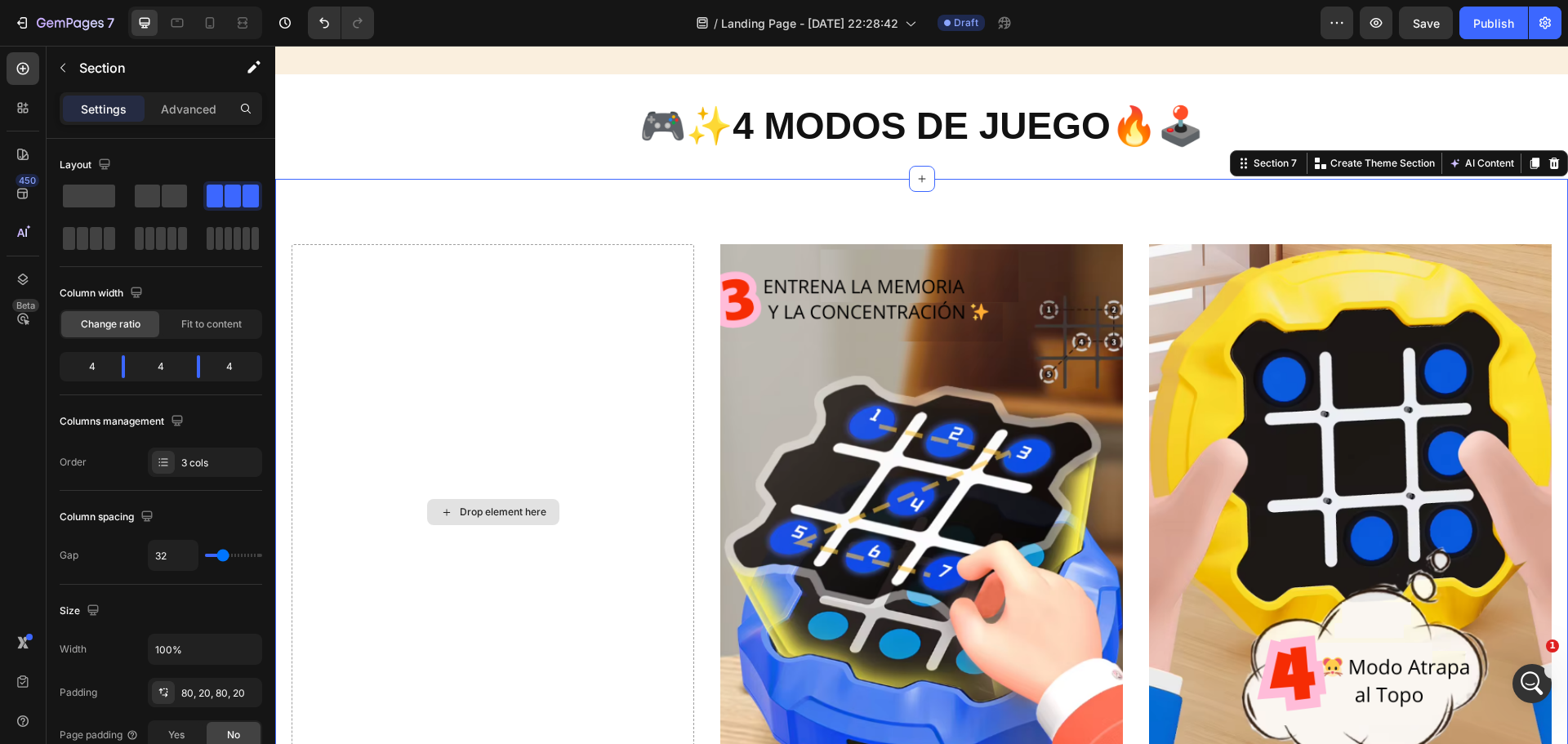
click at [421, 295] on div "Drop element here" at bounding box center [493, 513] width 403 height 537
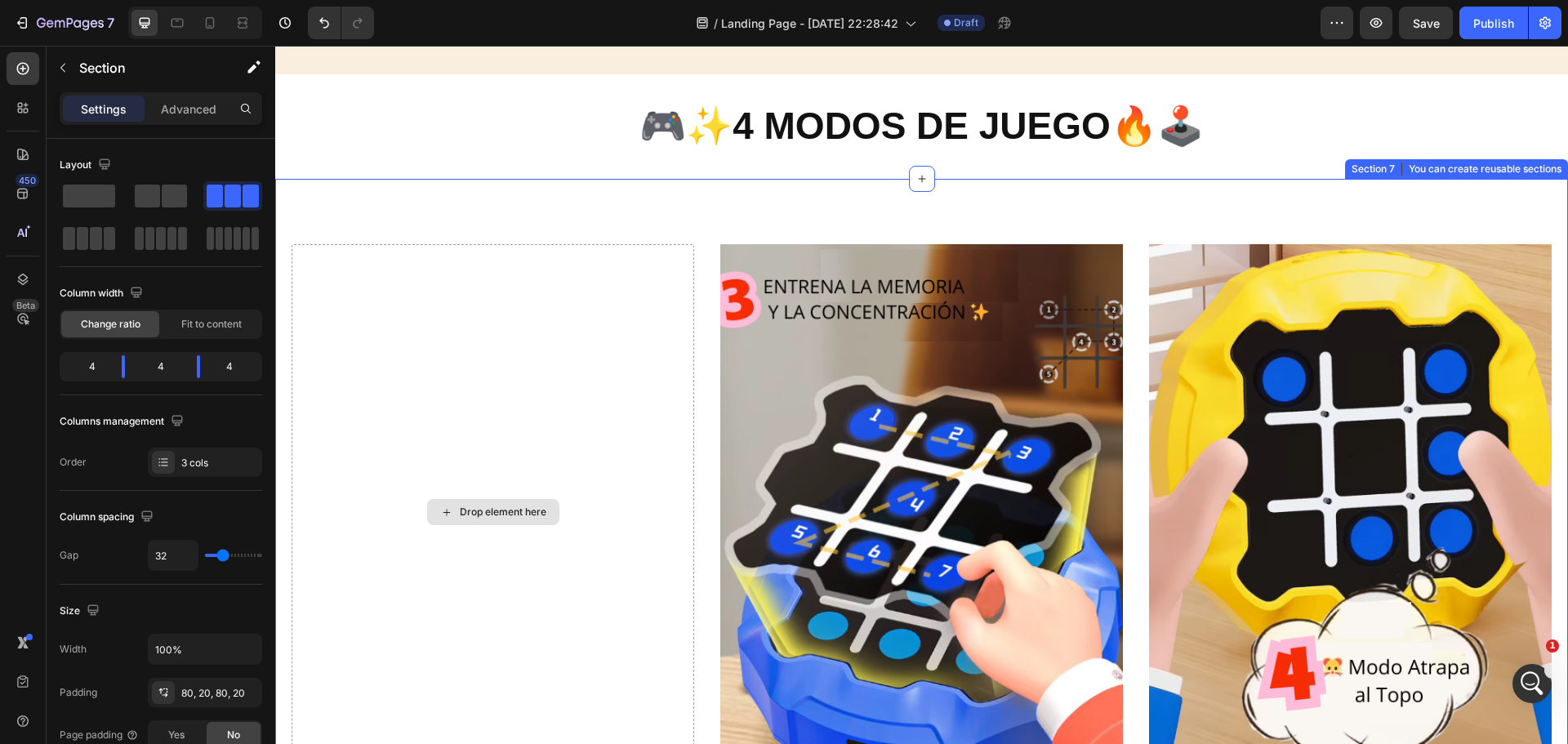
click at [501, 501] on div "Drop element here" at bounding box center [494, 512] width 132 height 26
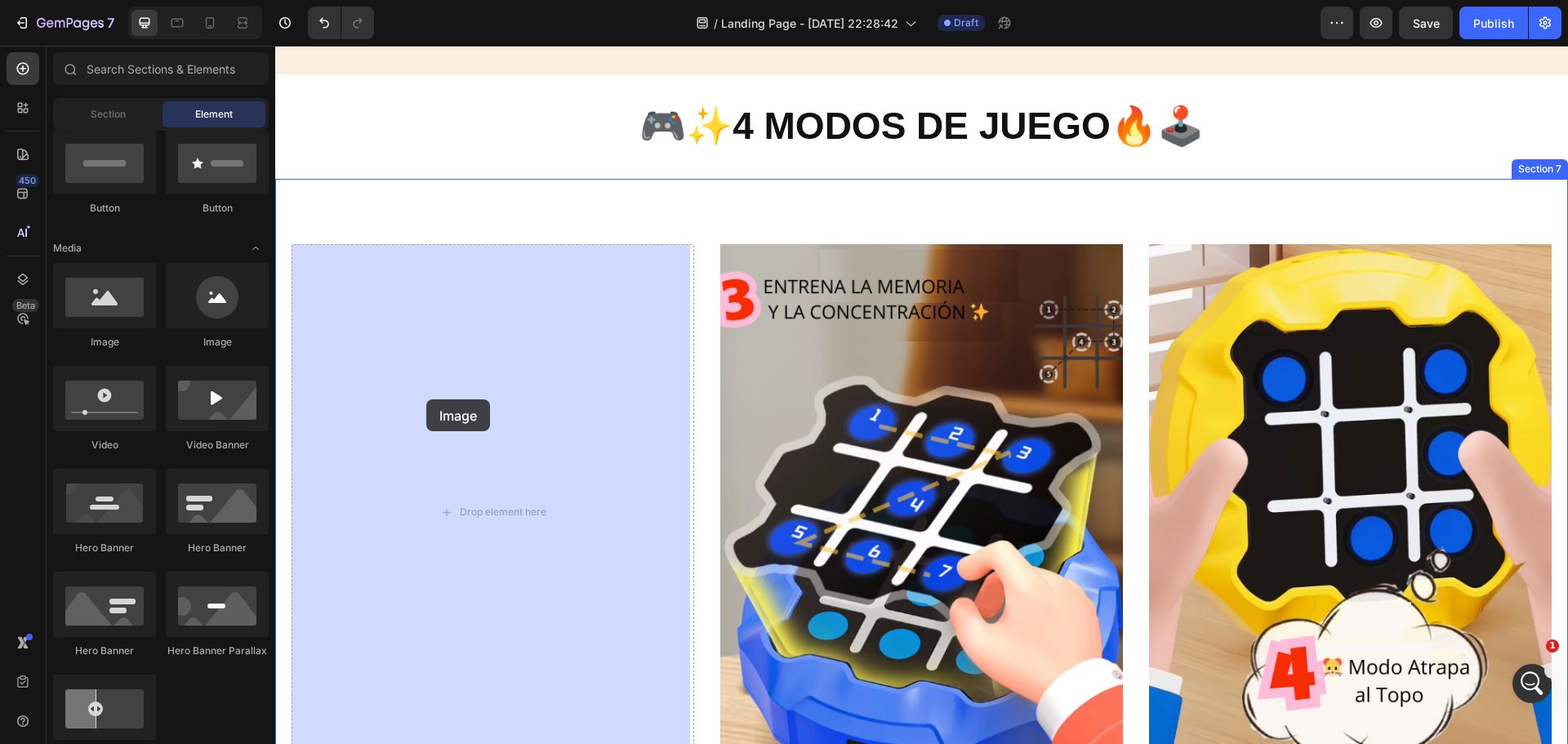
drag, startPoint x: 369, startPoint y: 355, endPoint x: 427, endPoint y: 400, distance: 73.4
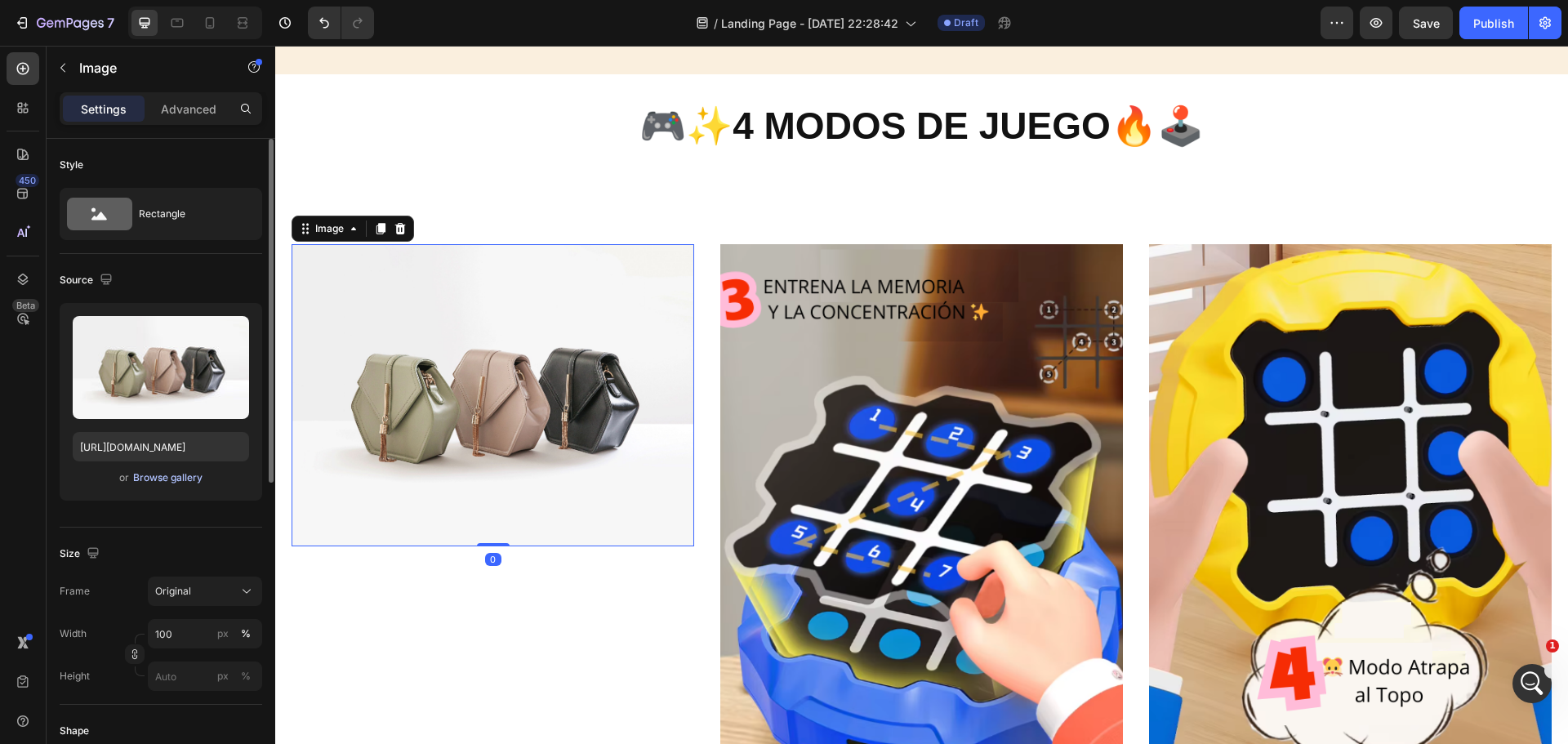
click at [198, 481] on div "Browse gallery" at bounding box center [168, 478] width 70 height 15
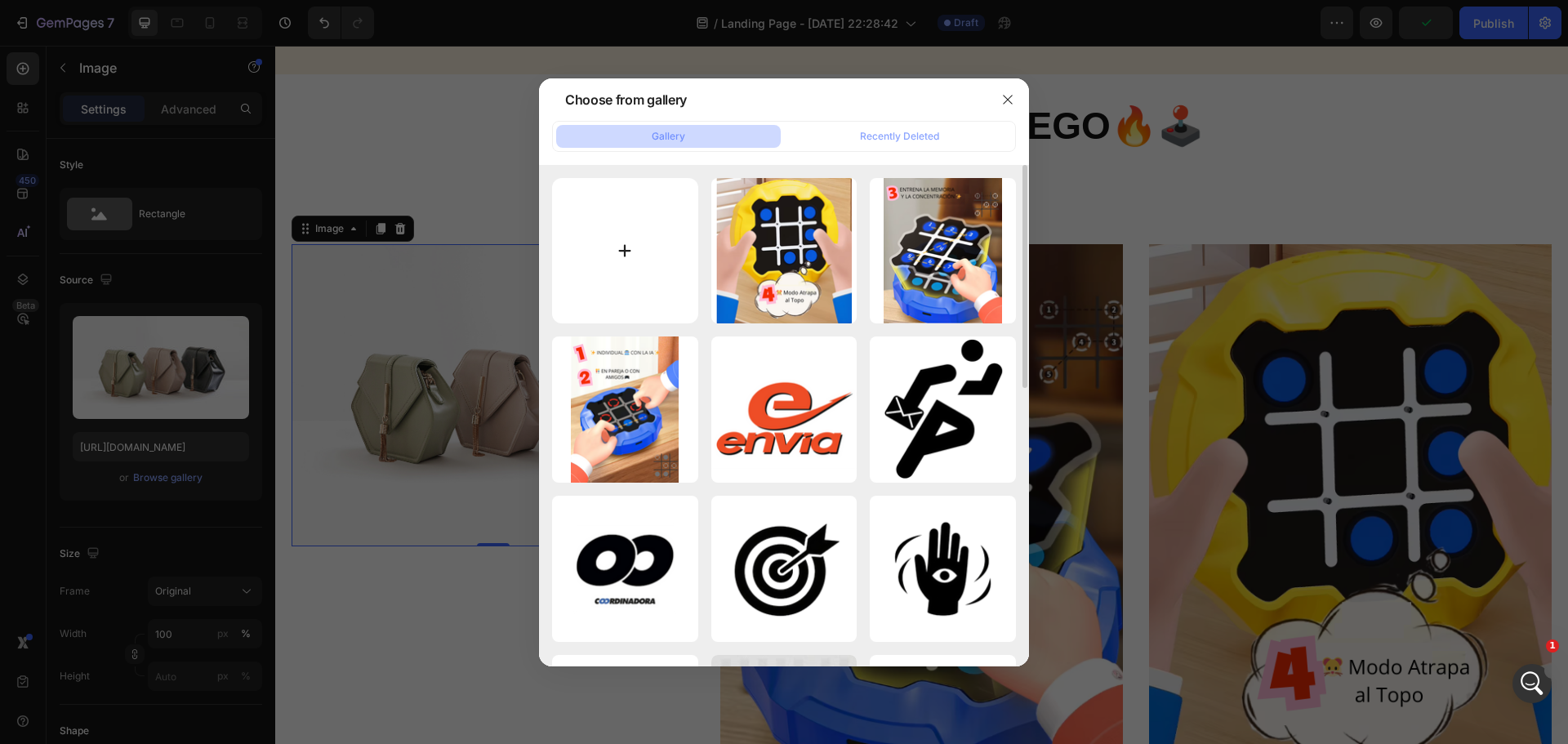
click at [641, 265] on input "file" at bounding box center [625, 251] width 146 height 146
type input "C:\fakepath\game over.png"
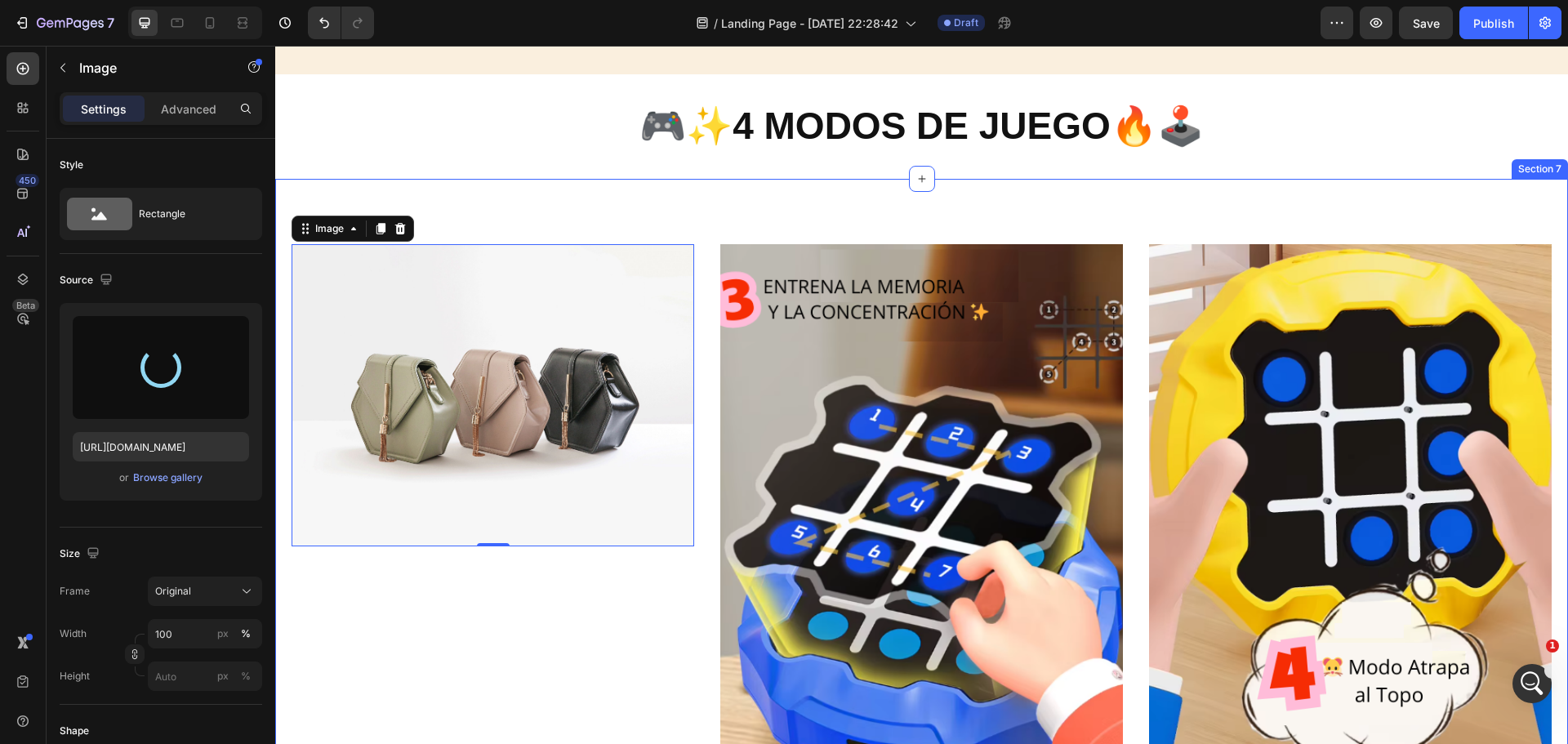
type input "[URL][DOMAIN_NAME]"
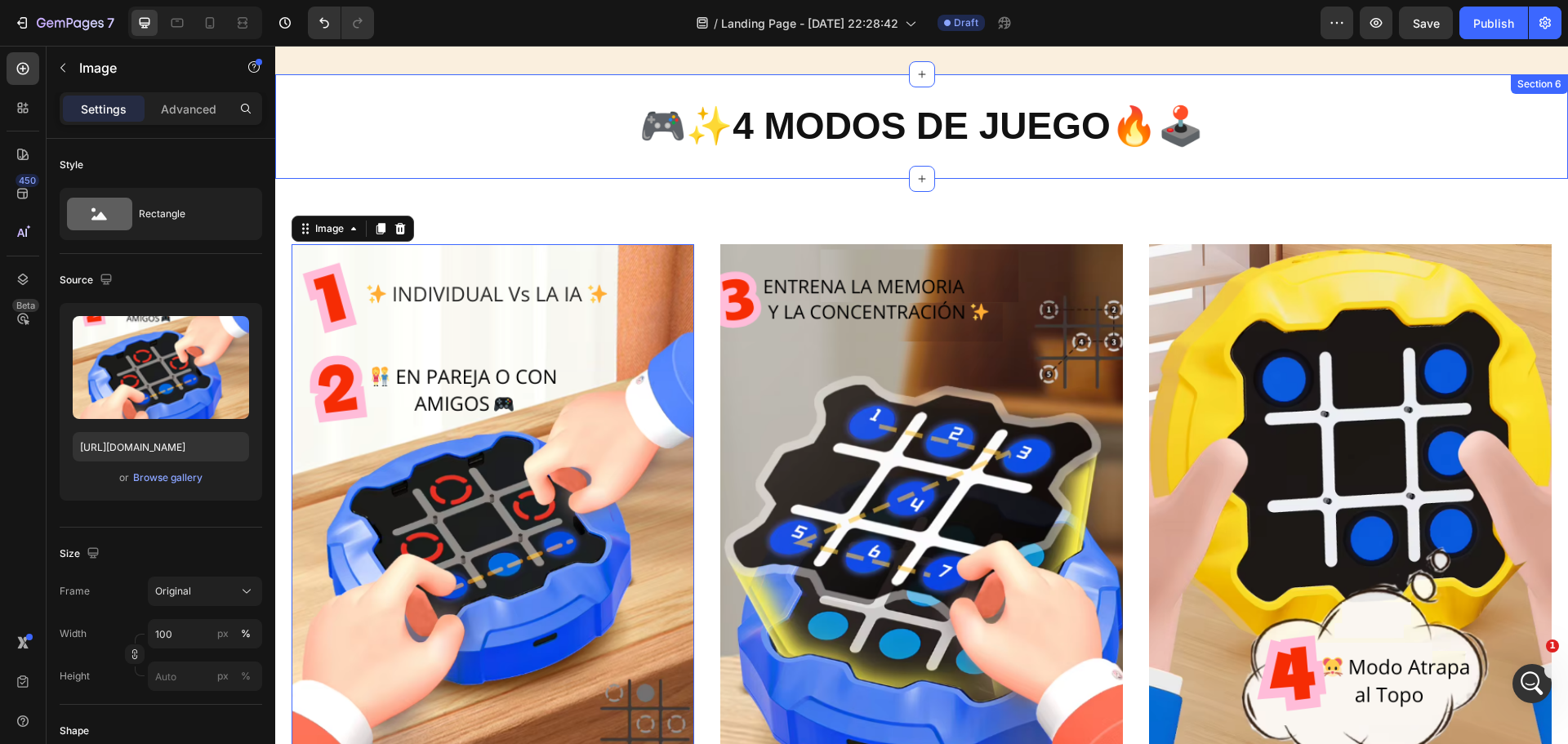
click at [1367, 161] on div "🎮✨ 4 MODOS DE JUEGO 🔥🕹️ Heading Section 6" at bounding box center [921, 127] width 1293 height 105
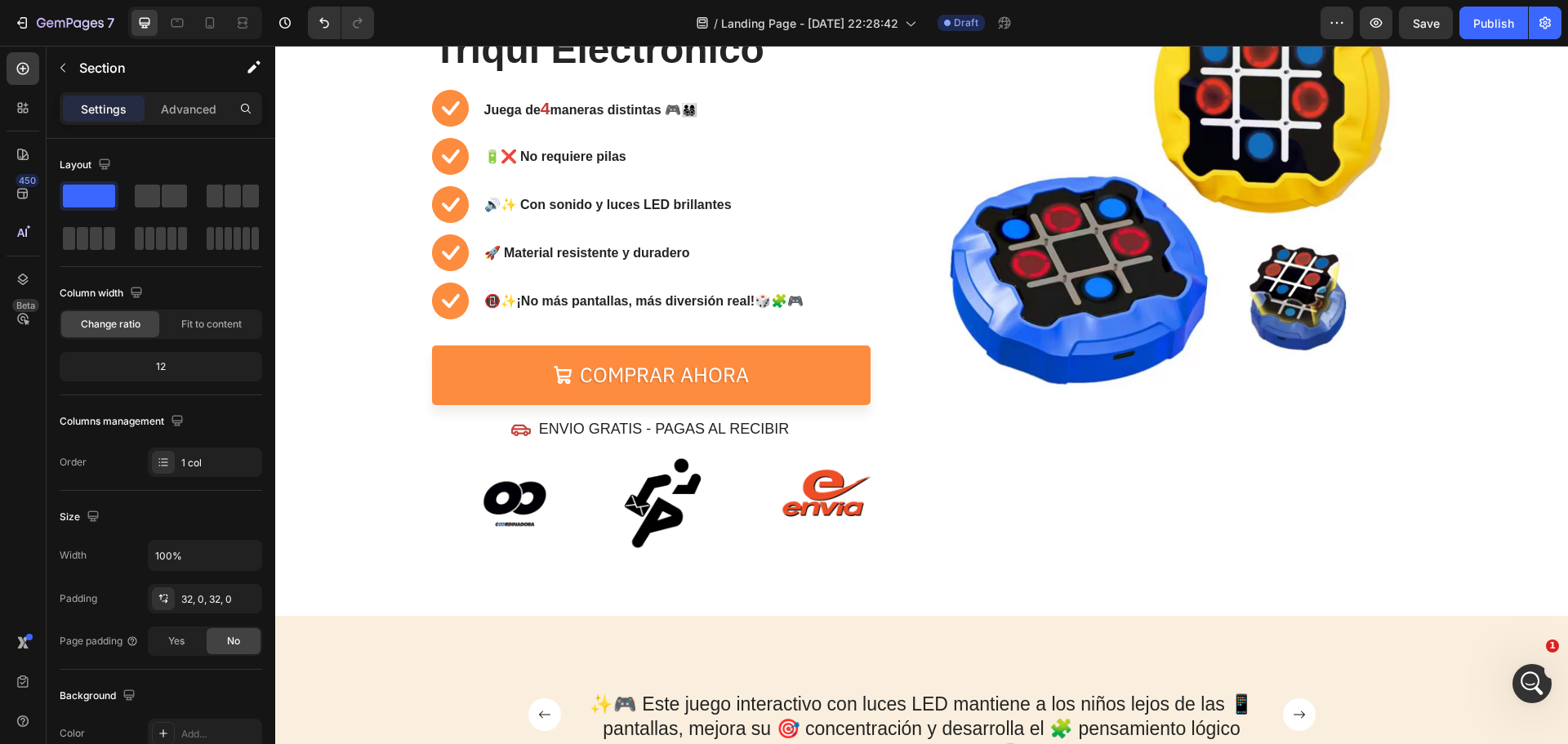
scroll to position [159, 0]
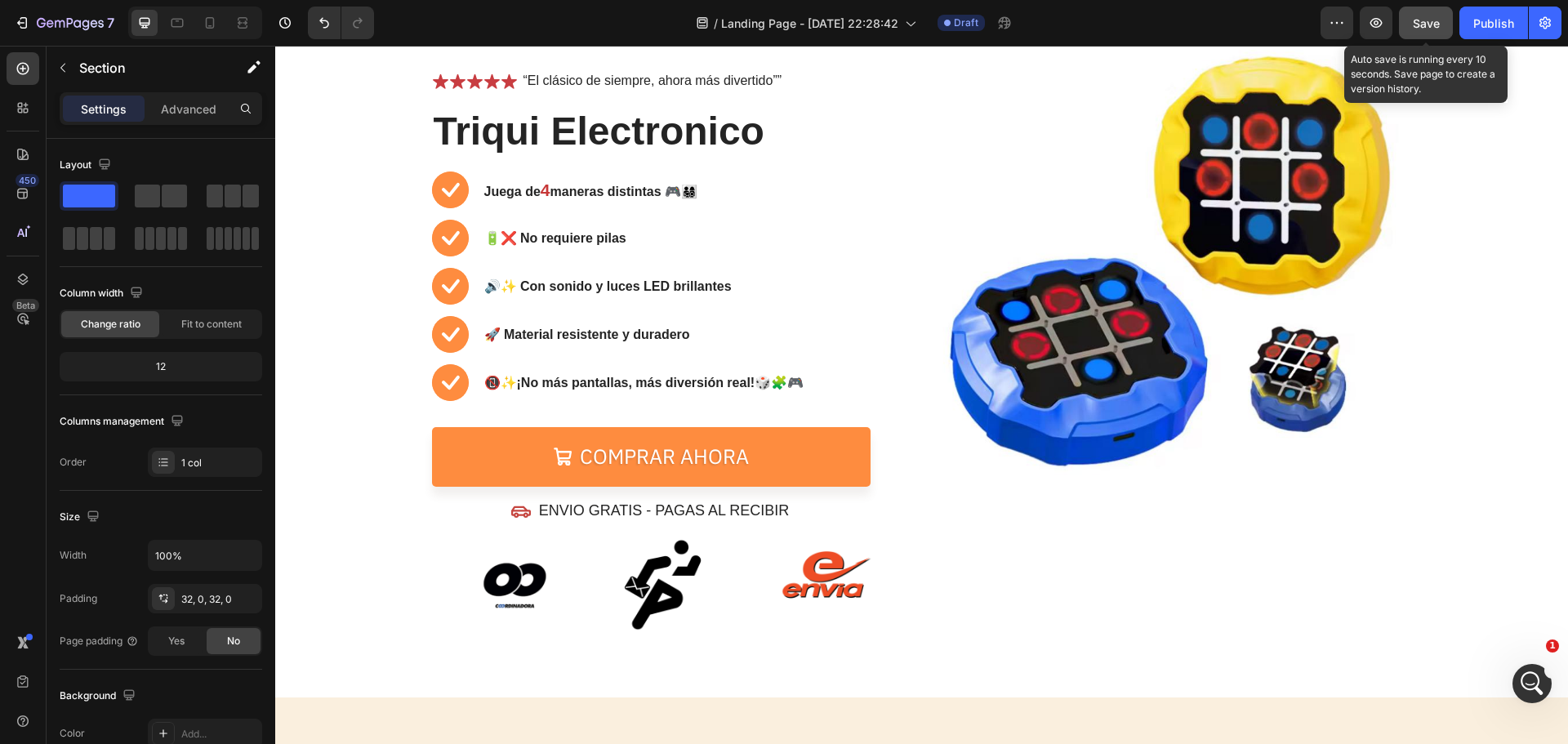
click at [1440, 15] on div "Save" at bounding box center [1426, 23] width 27 height 17
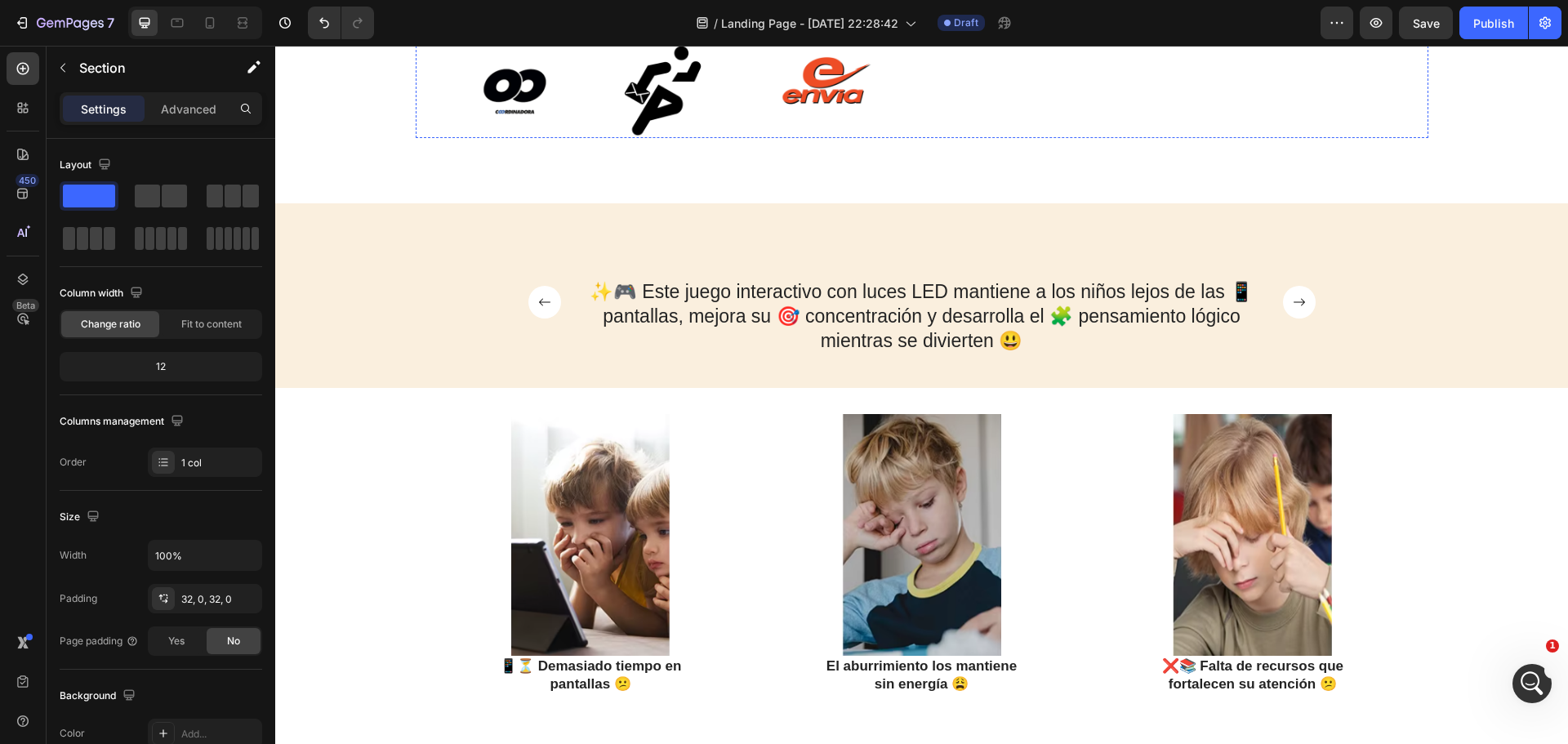
scroll to position [326, 0]
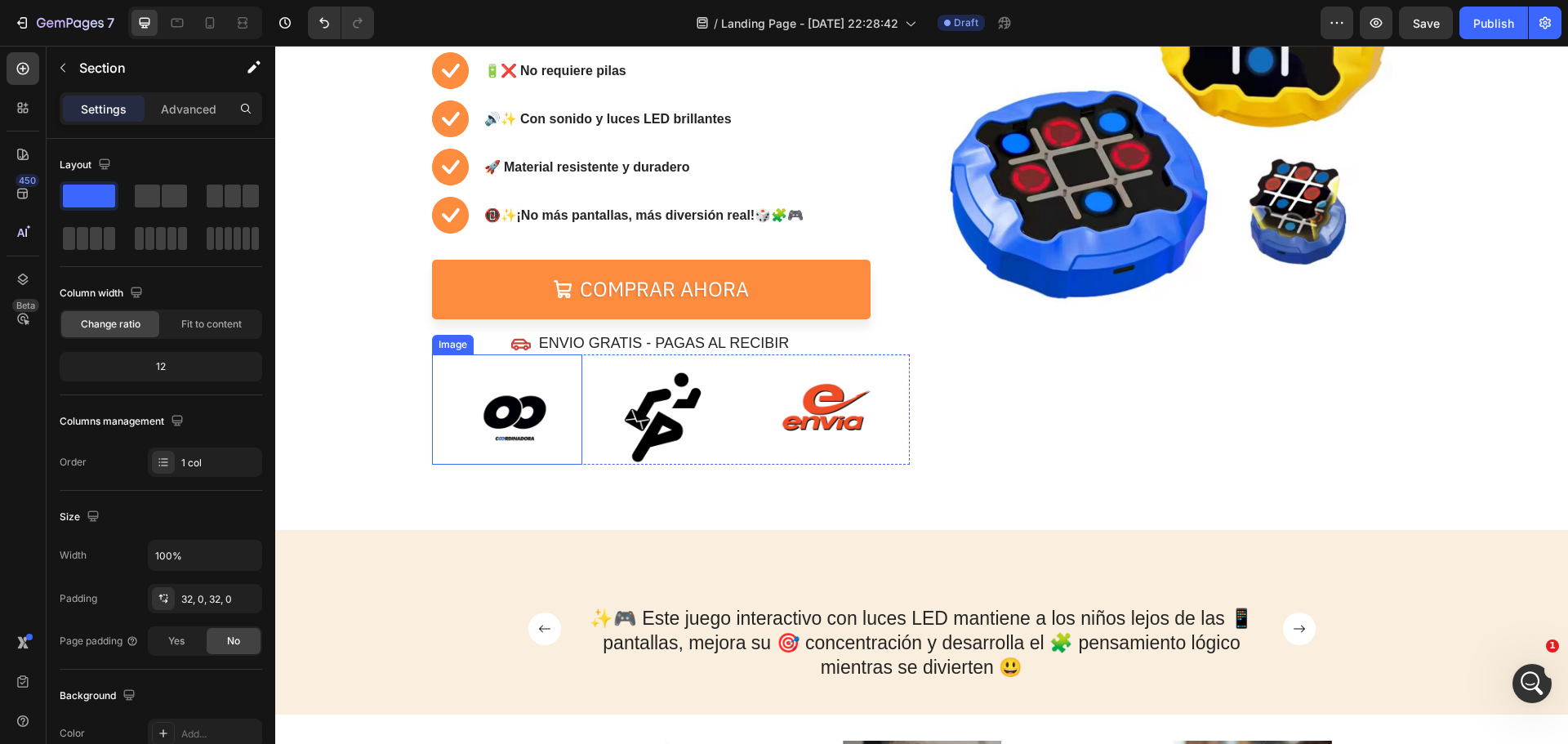
click at [491, 399] on img at bounding box center [515, 418] width 94 height 94
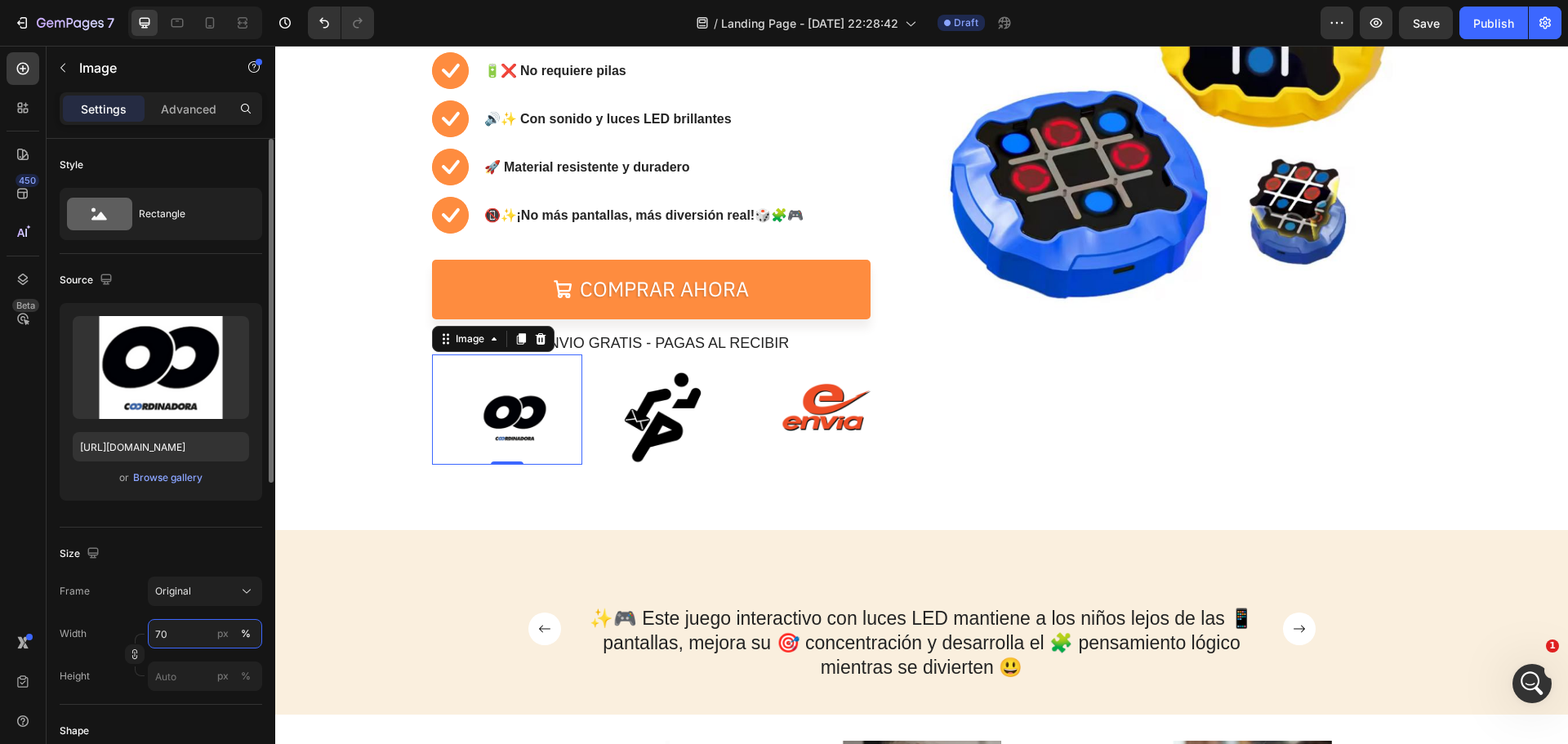
click at [190, 632] on input "70" at bounding box center [205, 635] width 114 height 29
